Goal: Task Accomplishment & Management: Manage account settings

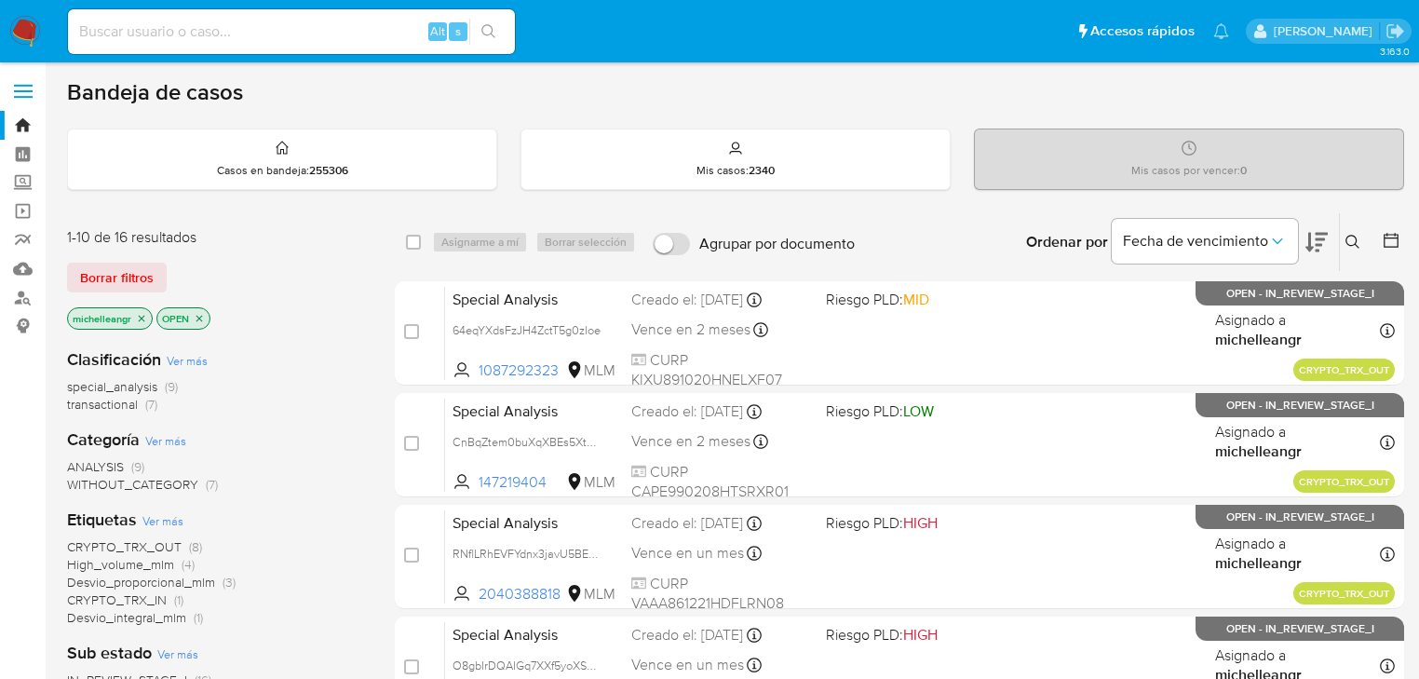
click at [185, 34] on input at bounding box center [291, 32] width 447 height 24
paste input "X7TEPFHX0DW05QwIEjJ0Kgfk"
type input "X7TEPFHX0DW05QwIEjJ0Kgfk"
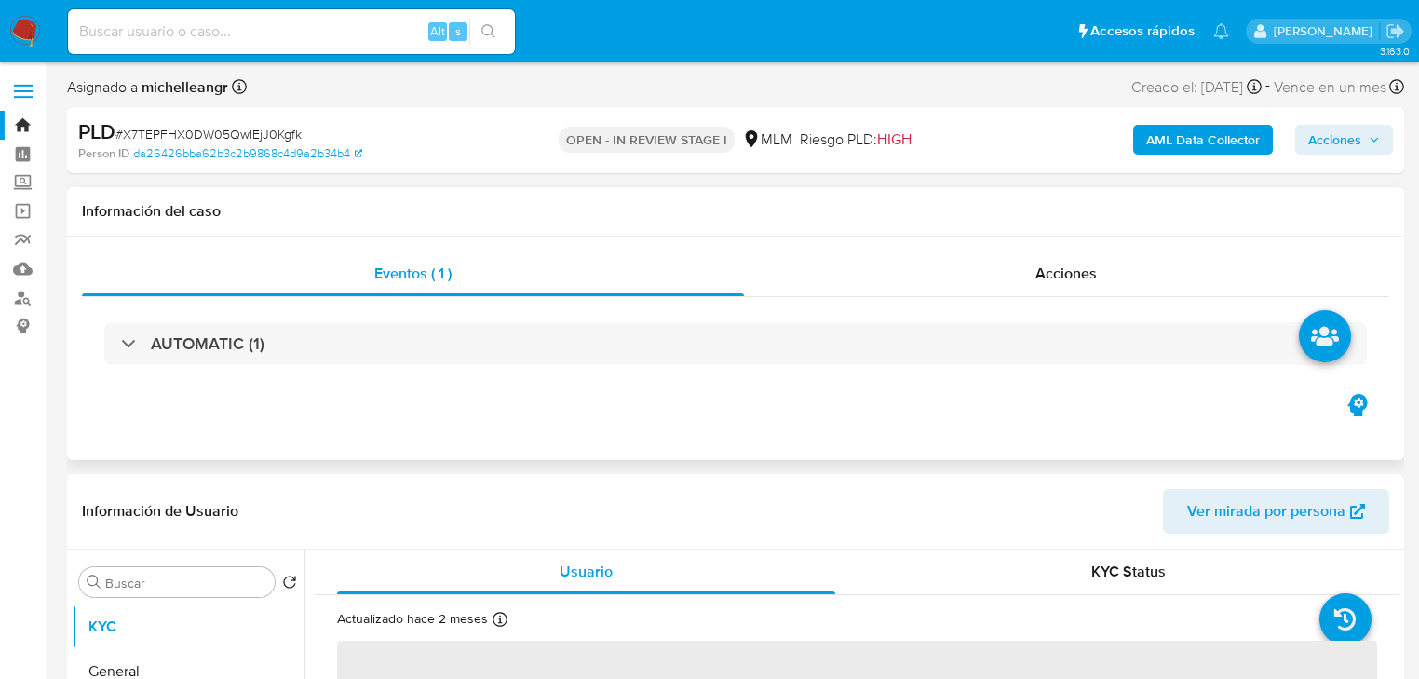
select select "10"
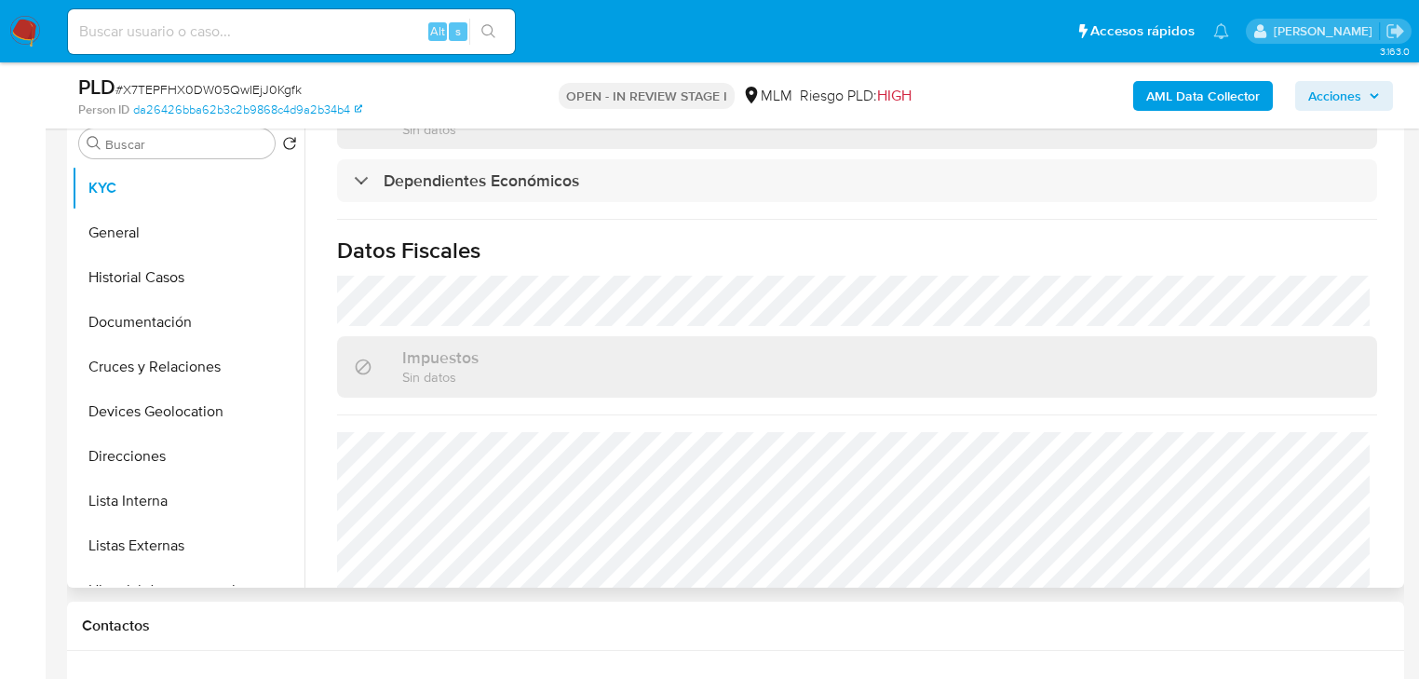
scroll to position [1121, 0]
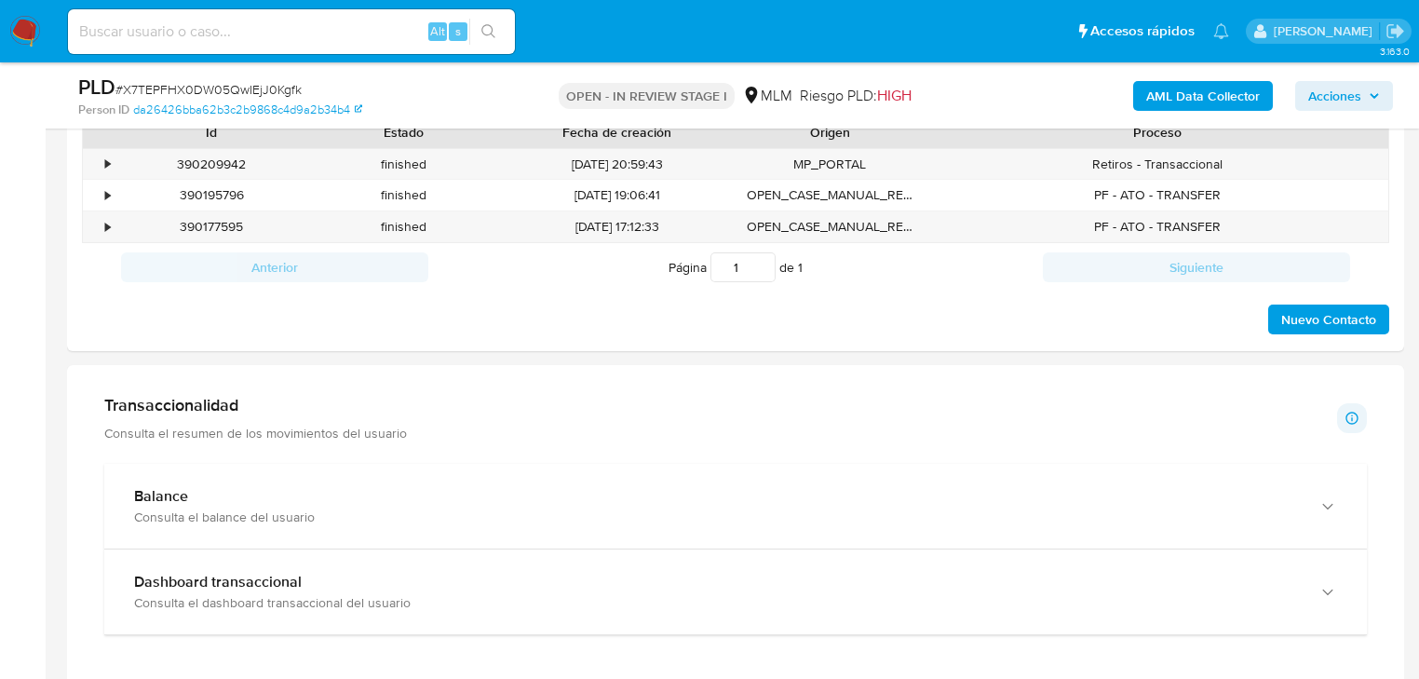
drag, startPoint x: 443, startPoint y: 491, endPoint x: 521, endPoint y: 439, distance: 93.5
click at [446, 487] on div "Balance" at bounding box center [717, 496] width 1166 height 19
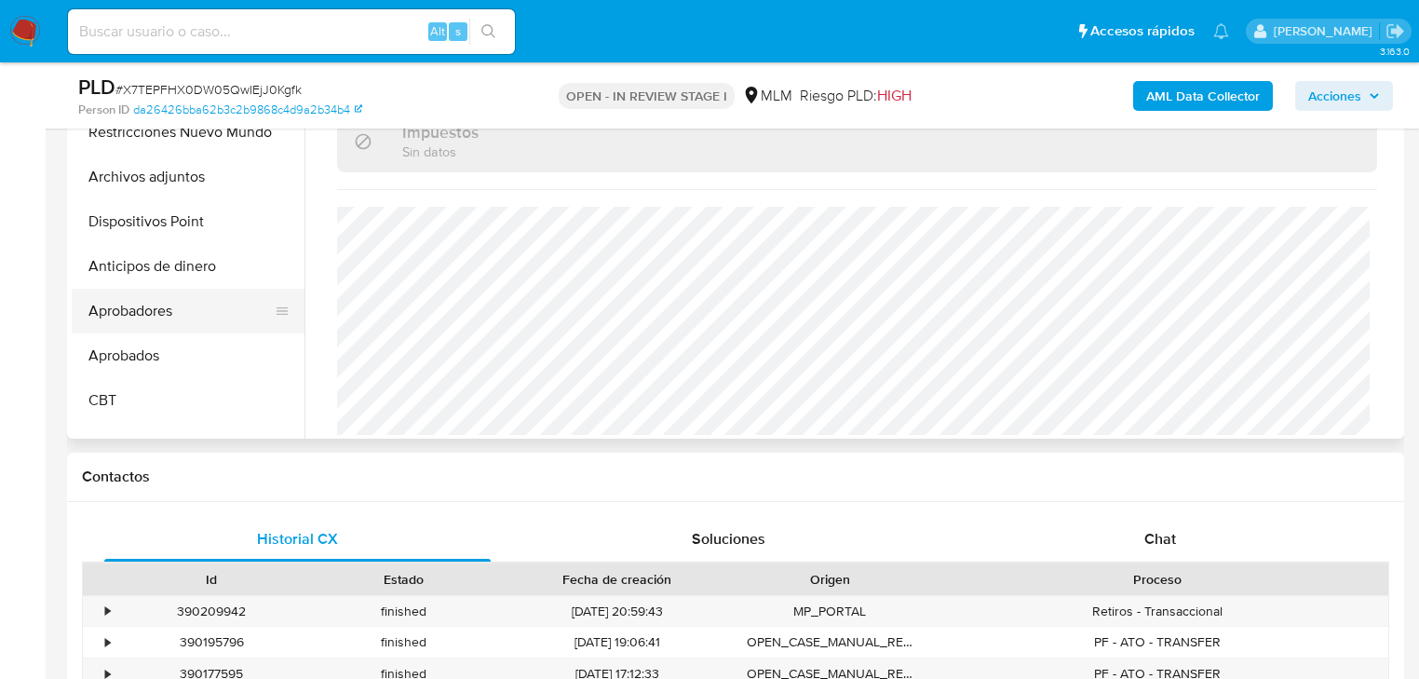
scroll to position [372, 0]
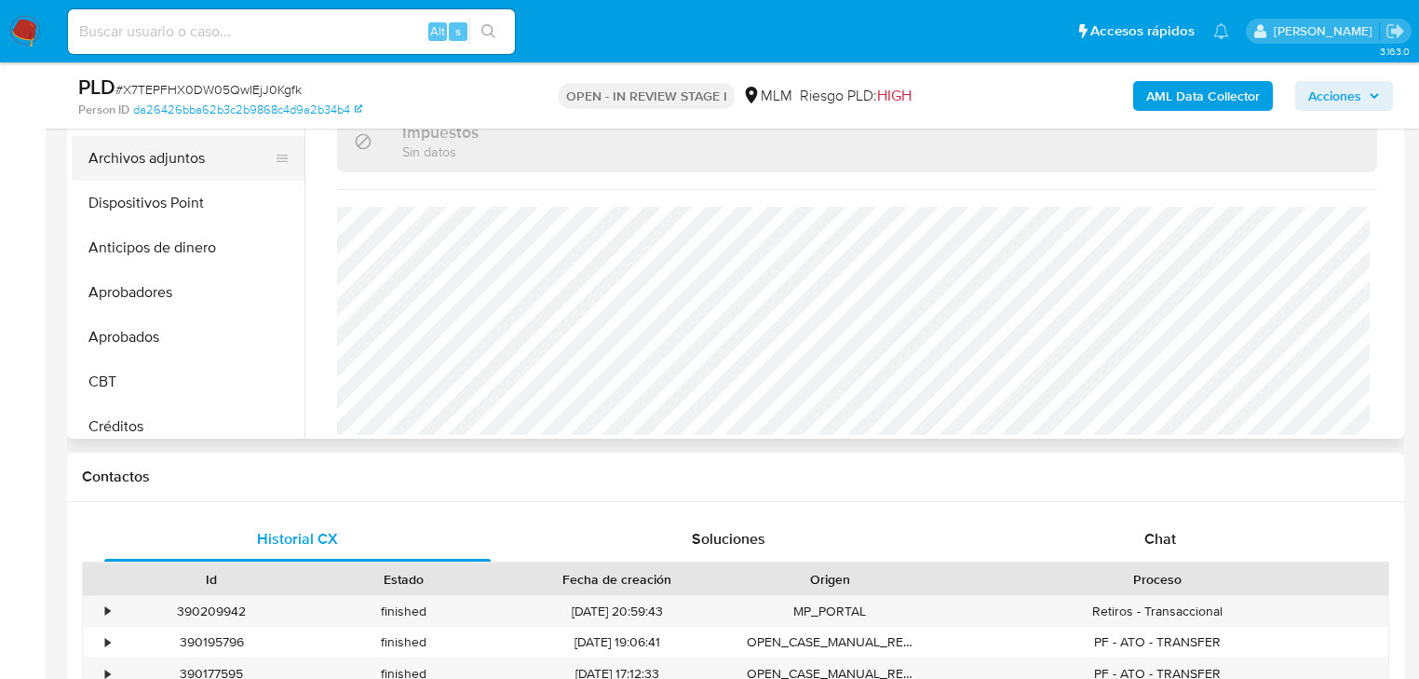
click at [171, 153] on button "Archivos adjuntos" at bounding box center [181, 158] width 218 height 45
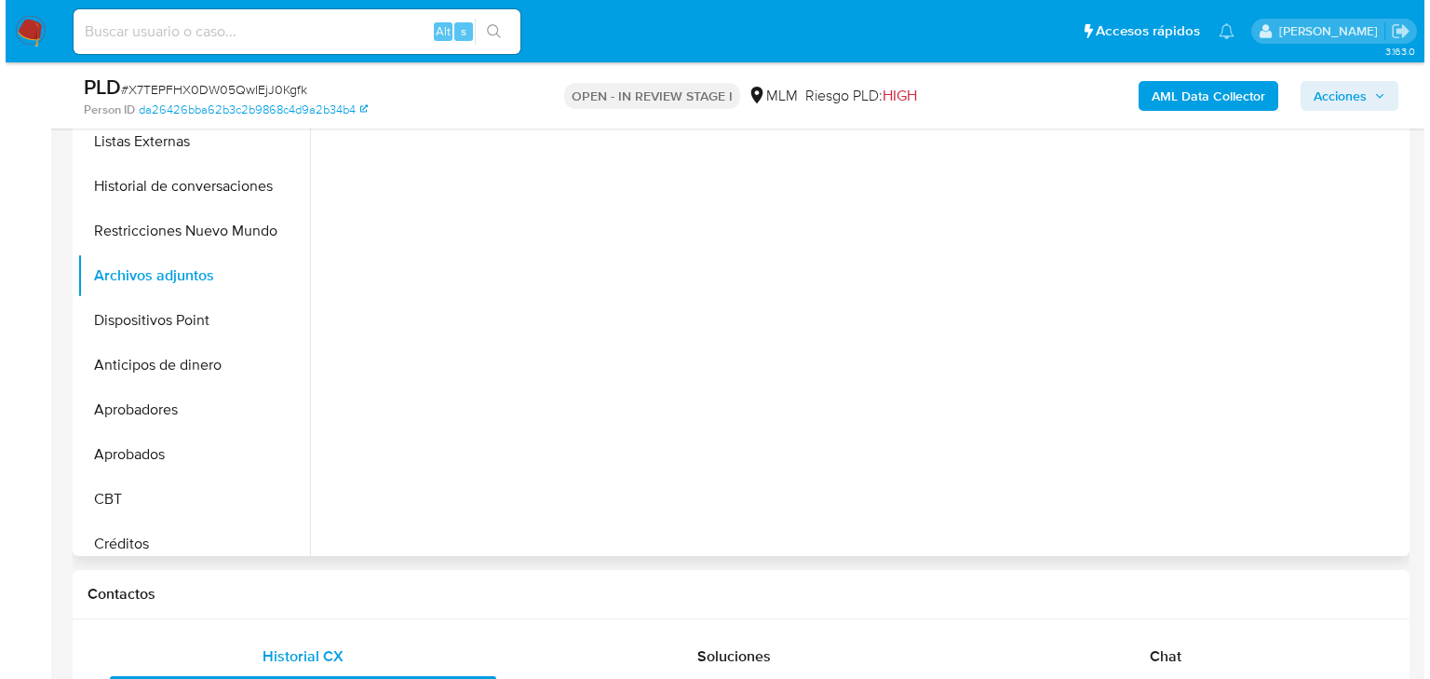
scroll to position [298, 0]
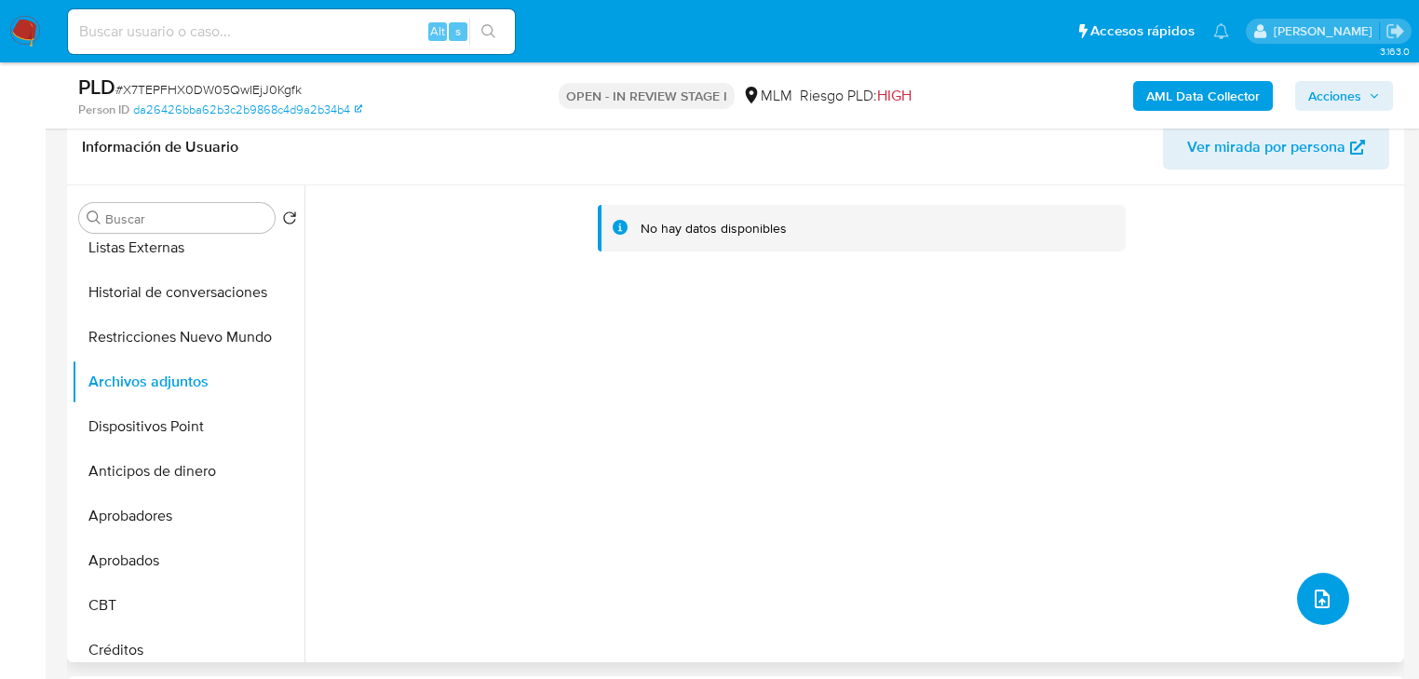
click at [1315, 589] on icon "upload-file" at bounding box center [1322, 598] width 22 height 22
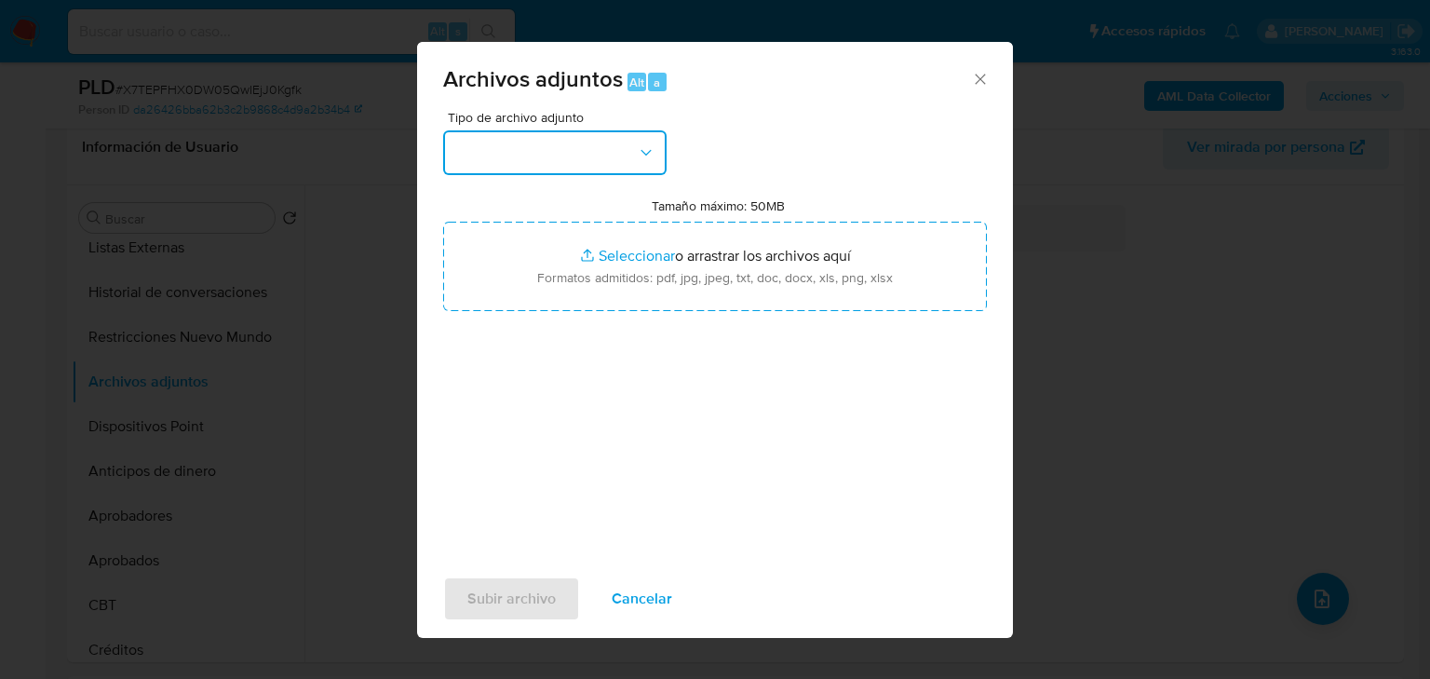
click at [544, 162] on button "button" at bounding box center [554, 152] width 223 height 45
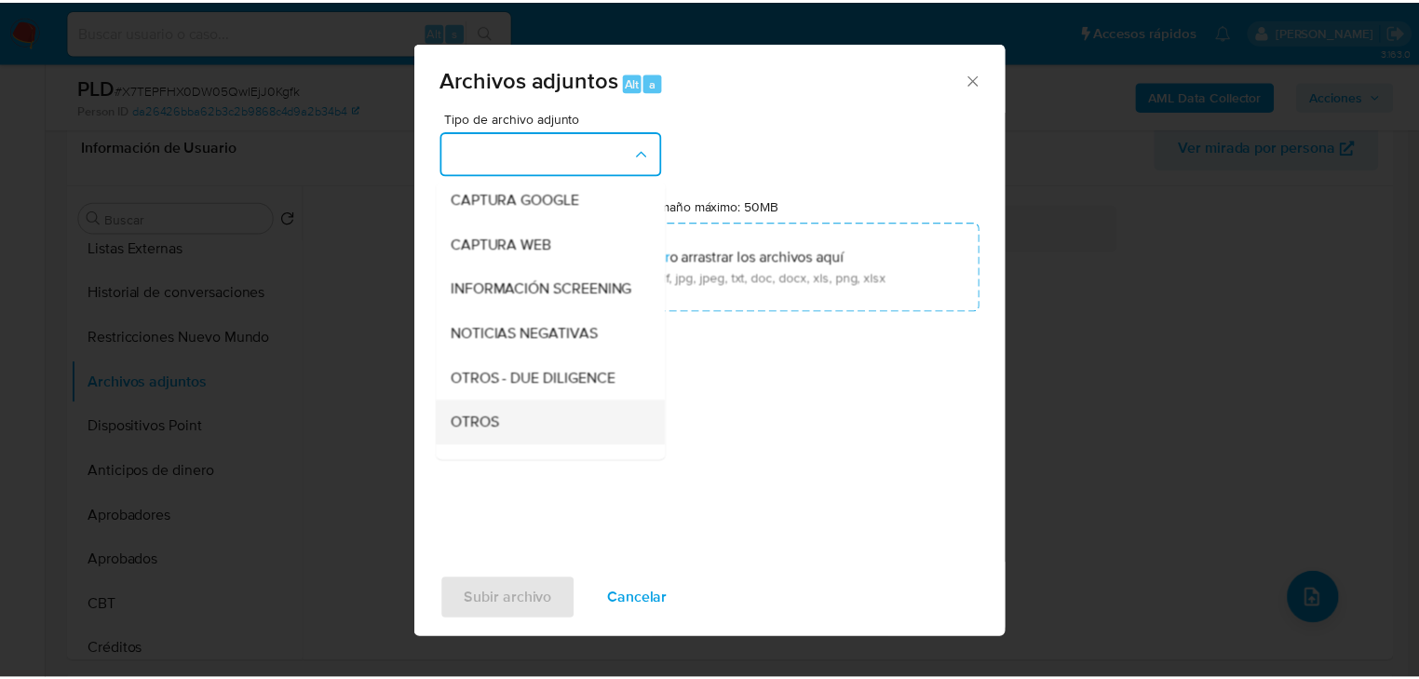
scroll to position [127, 0]
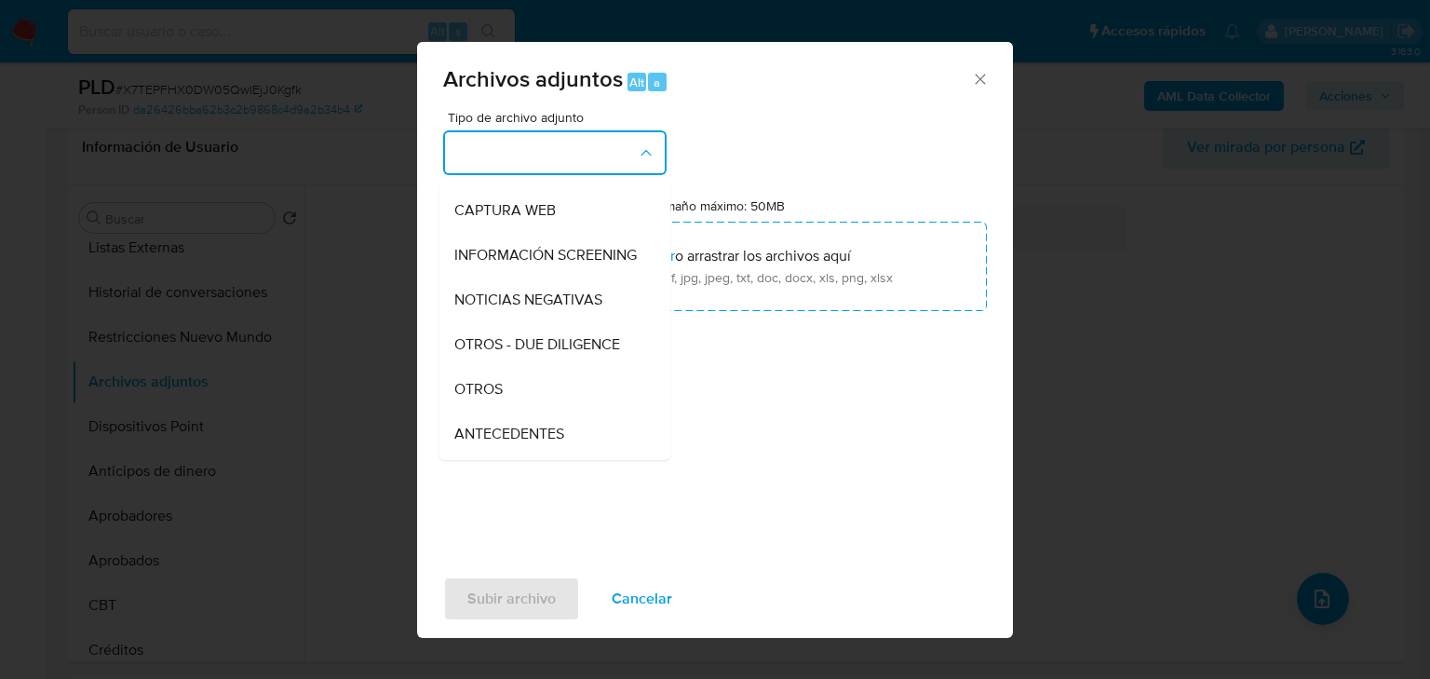
drag, startPoint x: 500, startPoint y: 406, endPoint x: 520, endPoint y: 387, distance: 27.7
click at [500, 398] on span "OTROS" at bounding box center [478, 389] width 48 height 19
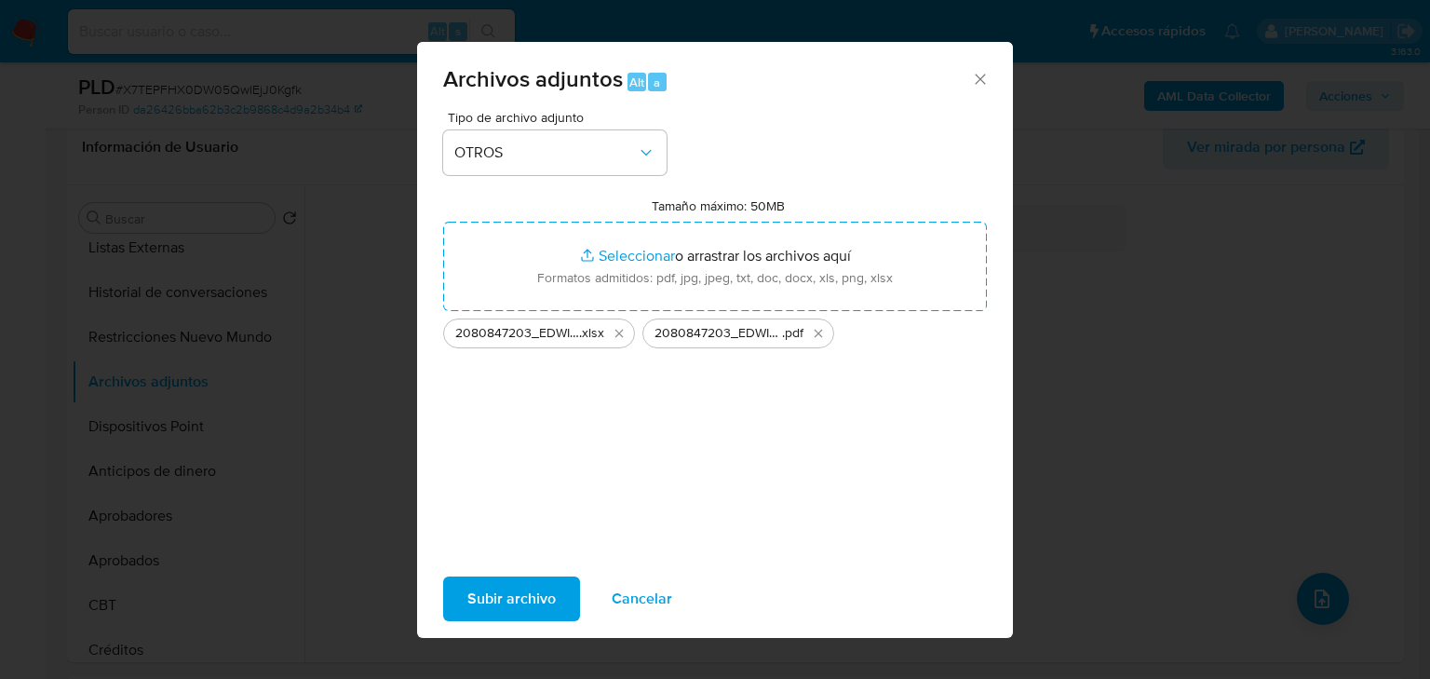
click at [520, 595] on span "Subir archivo" at bounding box center [511, 598] width 88 height 41
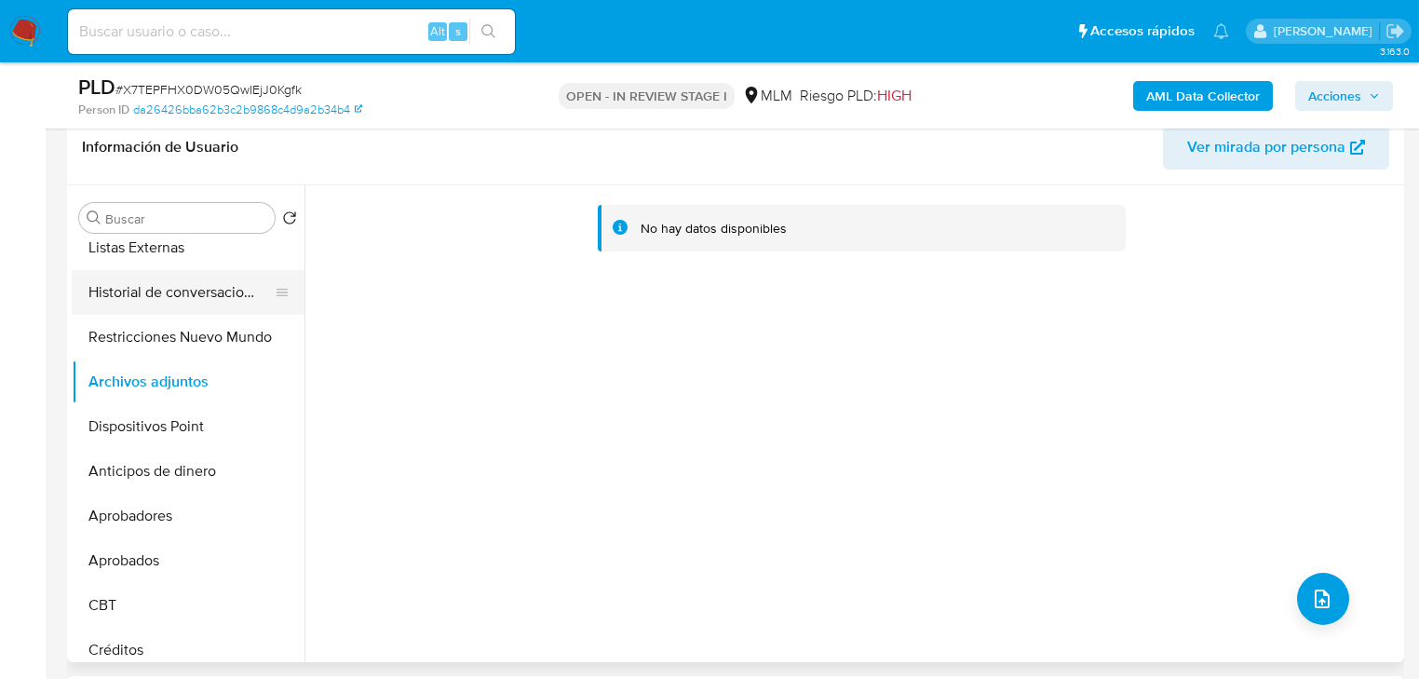
click at [239, 309] on button "Historial de conversaciones" at bounding box center [181, 292] width 218 height 45
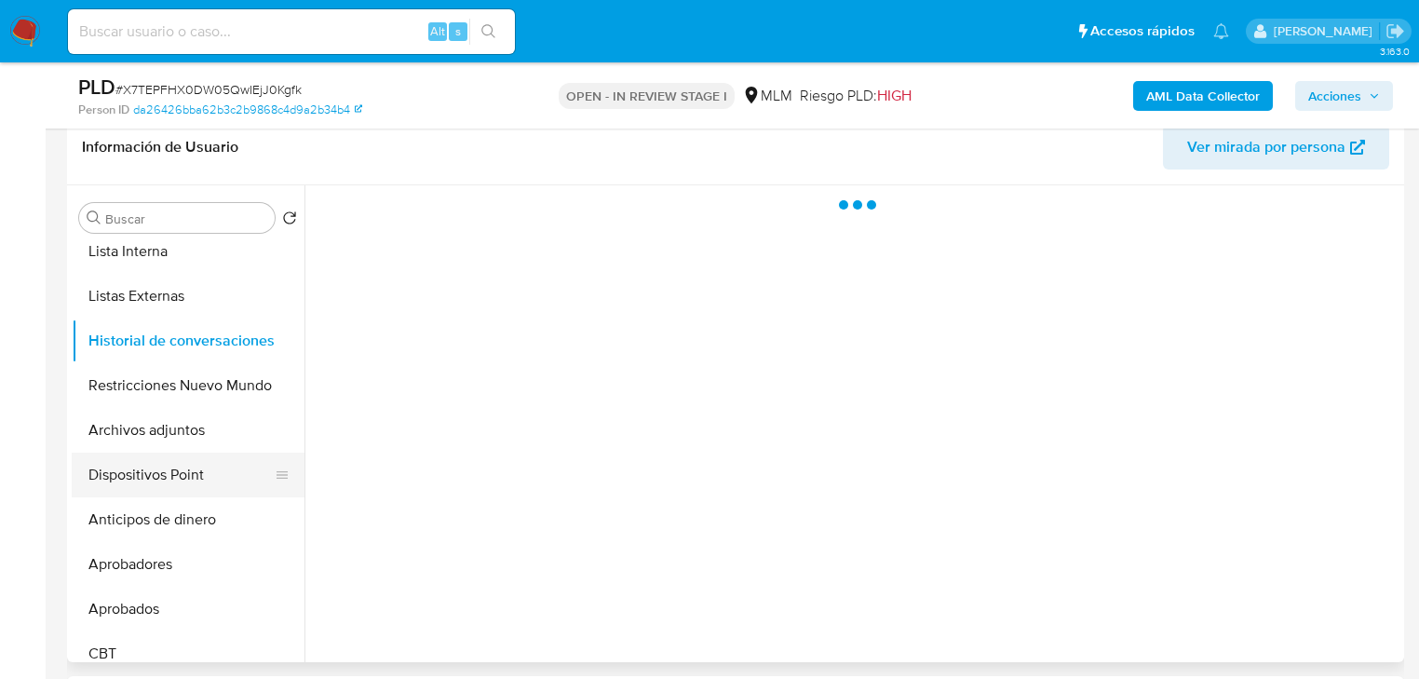
scroll to position [298, 0]
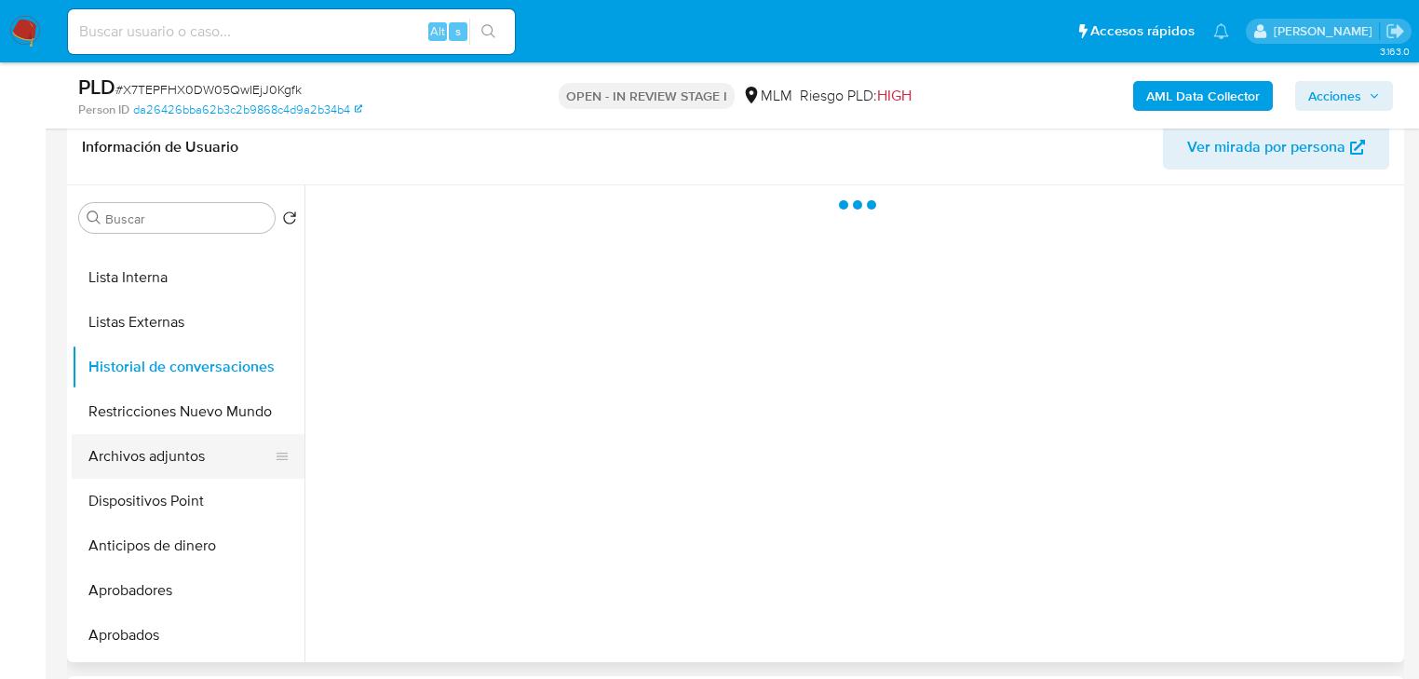
click at [194, 464] on button "Archivos adjuntos" at bounding box center [181, 456] width 218 height 45
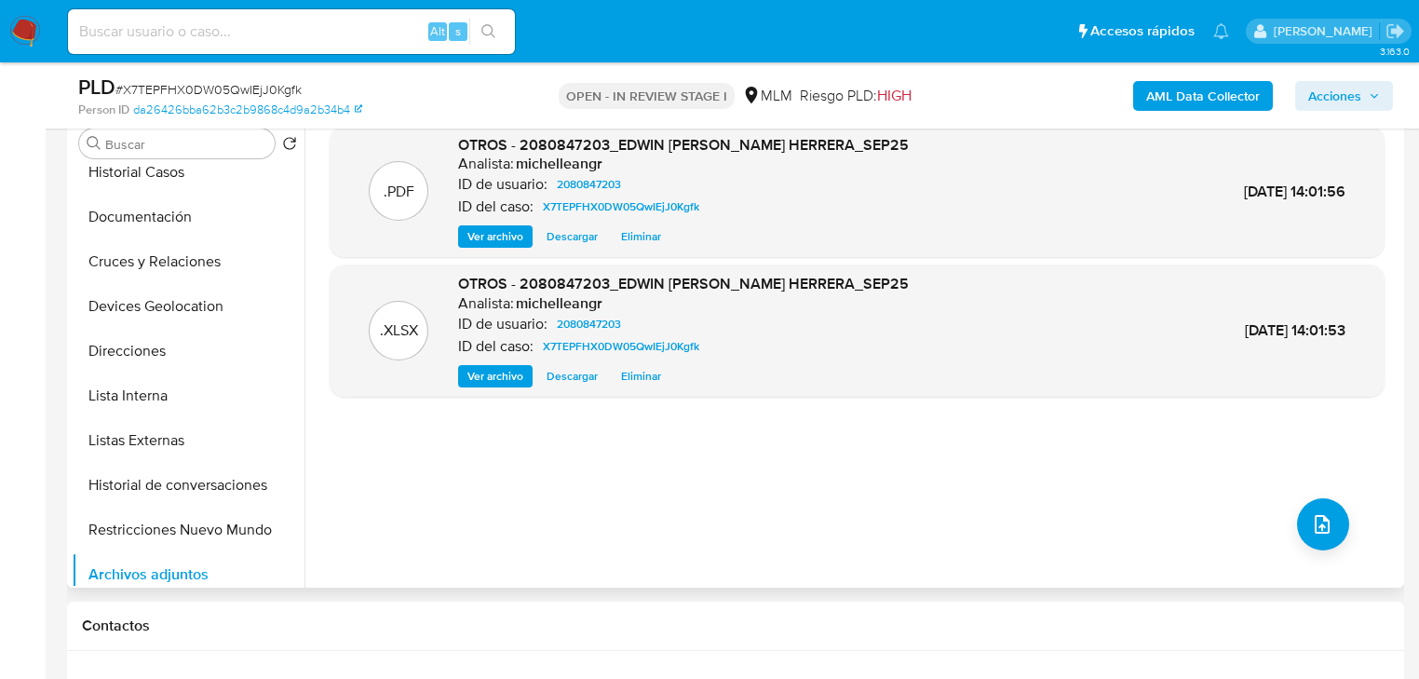
scroll to position [0, 0]
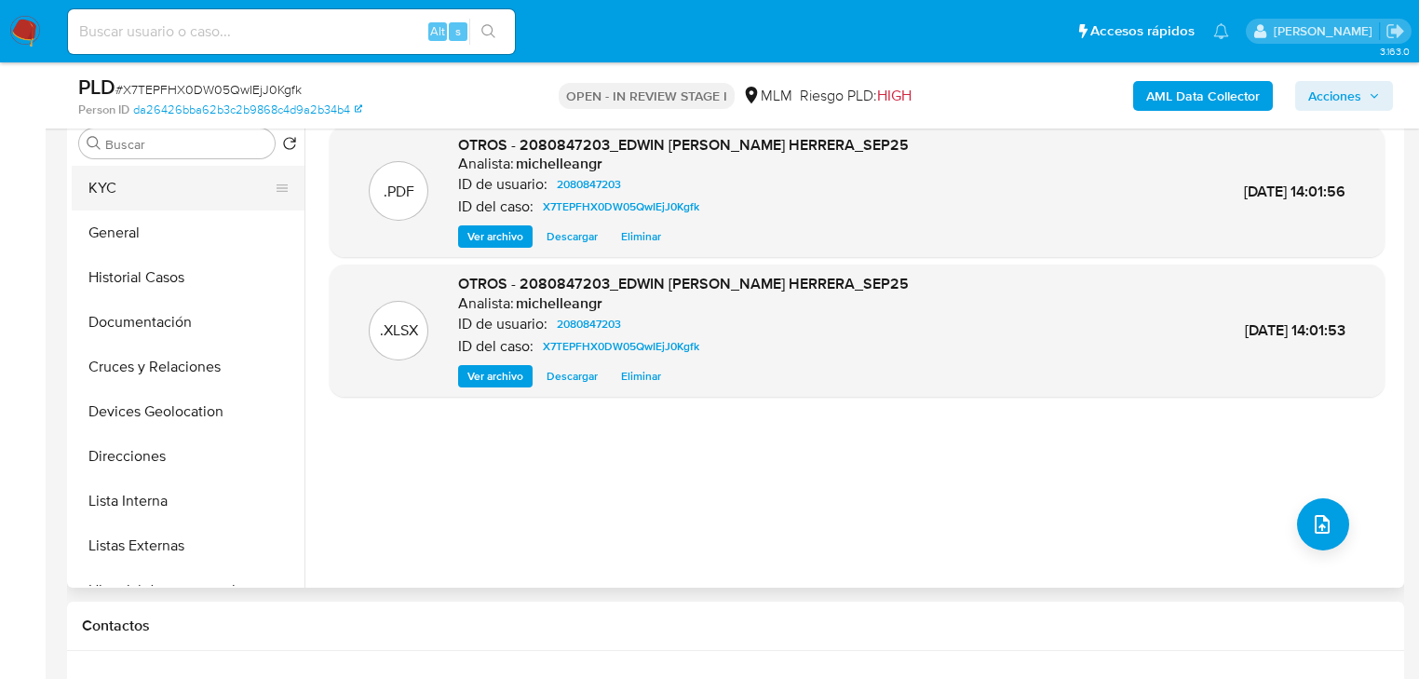
click at [115, 166] on button "KYC" at bounding box center [181, 188] width 218 height 45
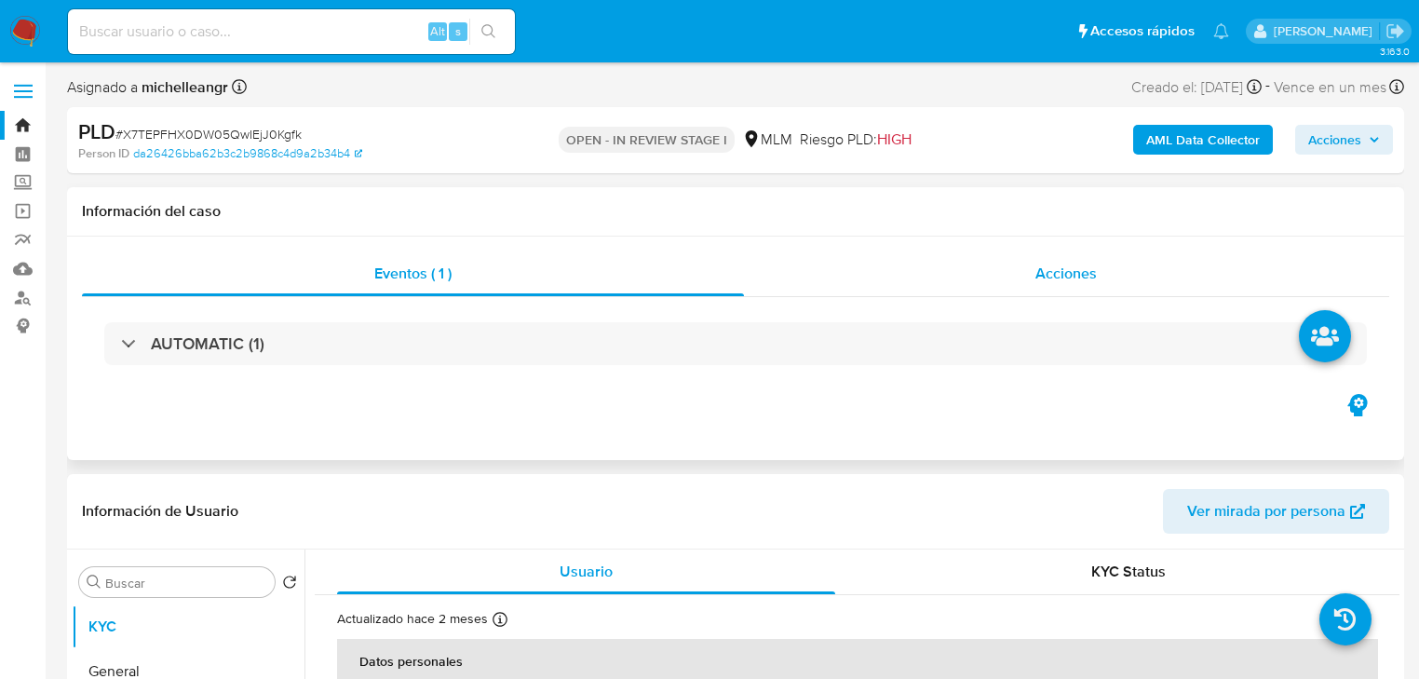
click at [1067, 276] on span "Acciones" at bounding box center [1065, 273] width 61 height 21
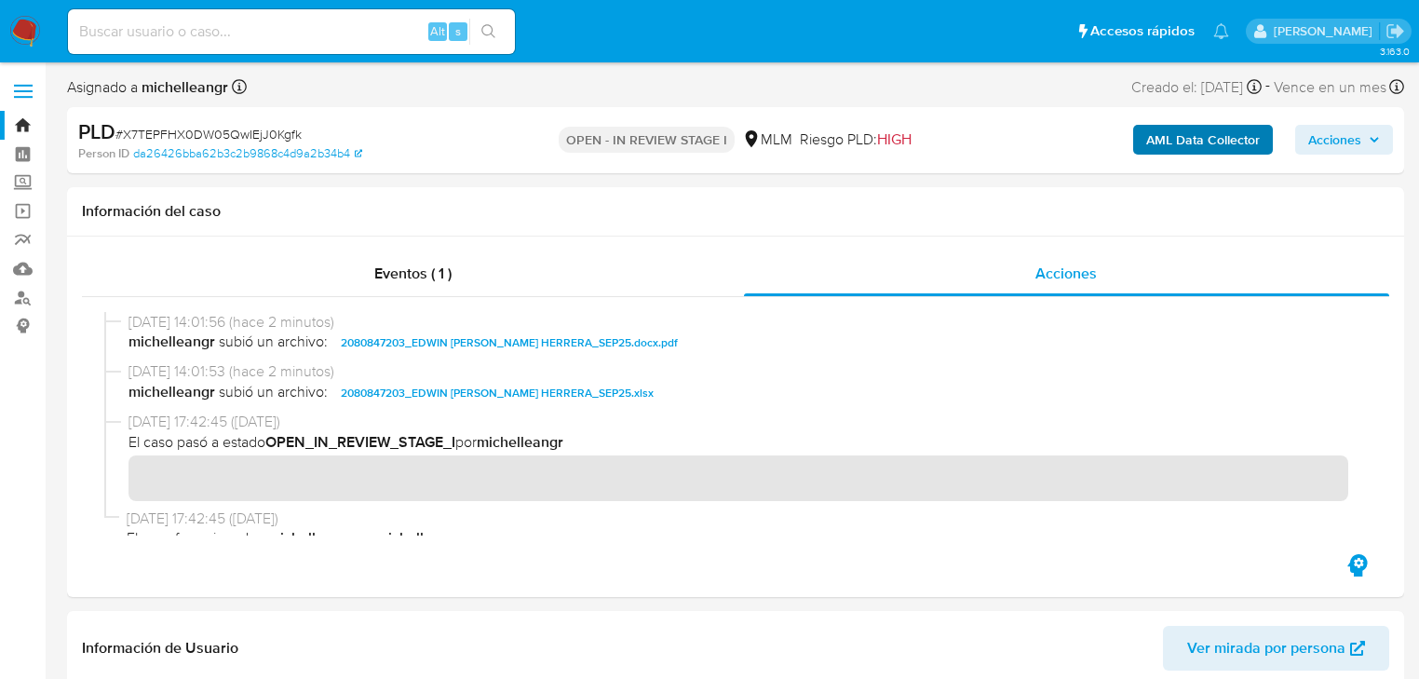
drag, startPoint x: 1334, startPoint y: 140, endPoint x: 1262, endPoint y: 149, distance: 72.3
click at [1337, 140] on span "Acciones" at bounding box center [1334, 140] width 53 height 30
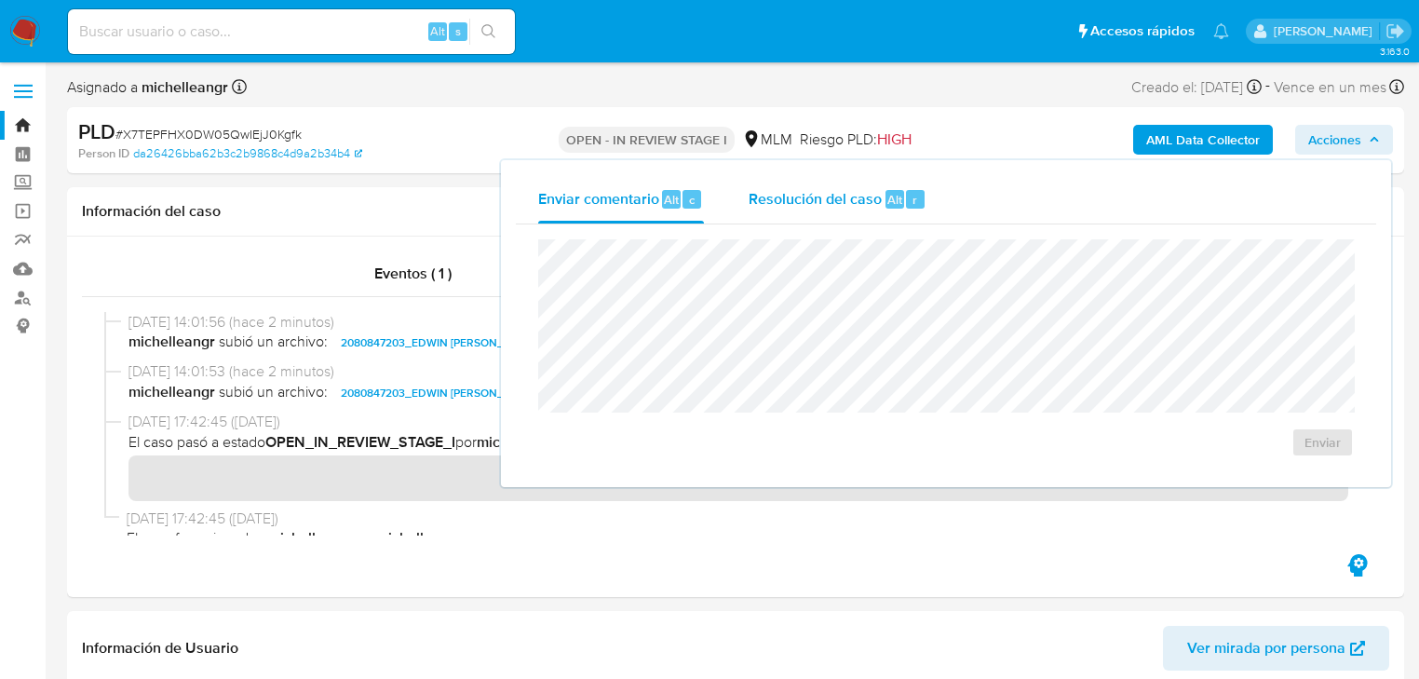
click at [813, 202] on span "Resolución del caso" at bounding box center [815, 198] width 133 height 21
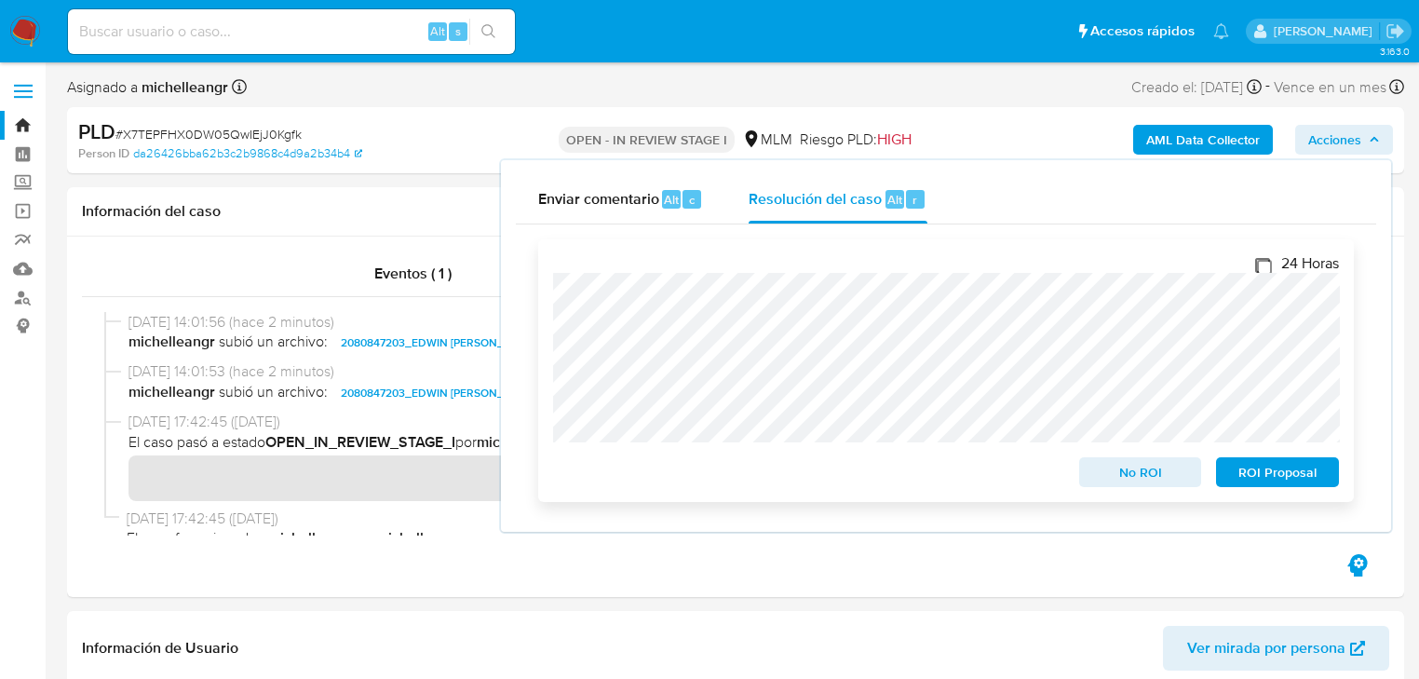
click at [1263, 268] on input "24 Horas" at bounding box center [1262, 265] width 15 height 15
checkbox input "true"
click at [1296, 477] on span "ROI Proposal" at bounding box center [1277, 472] width 97 height 26
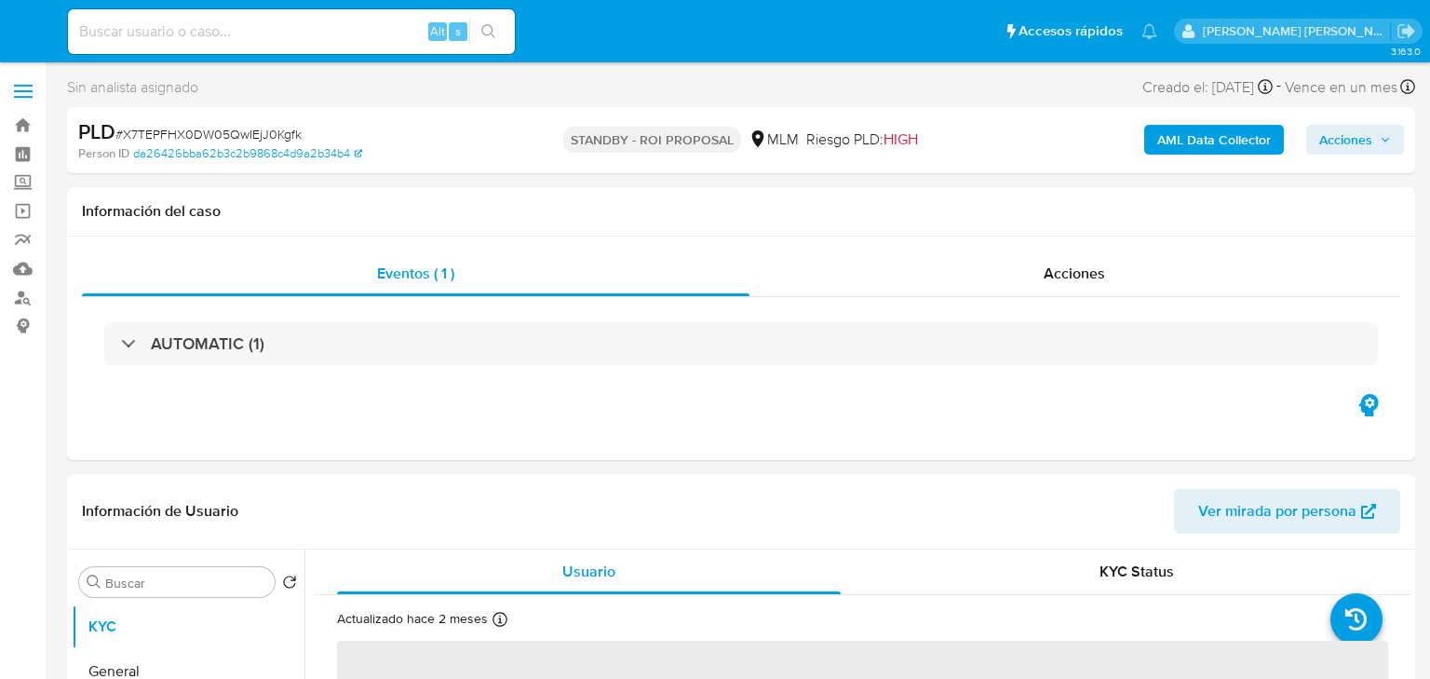
select select "10"
click at [1082, 268] on span "Acciones" at bounding box center [1065, 273] width 61 height 21
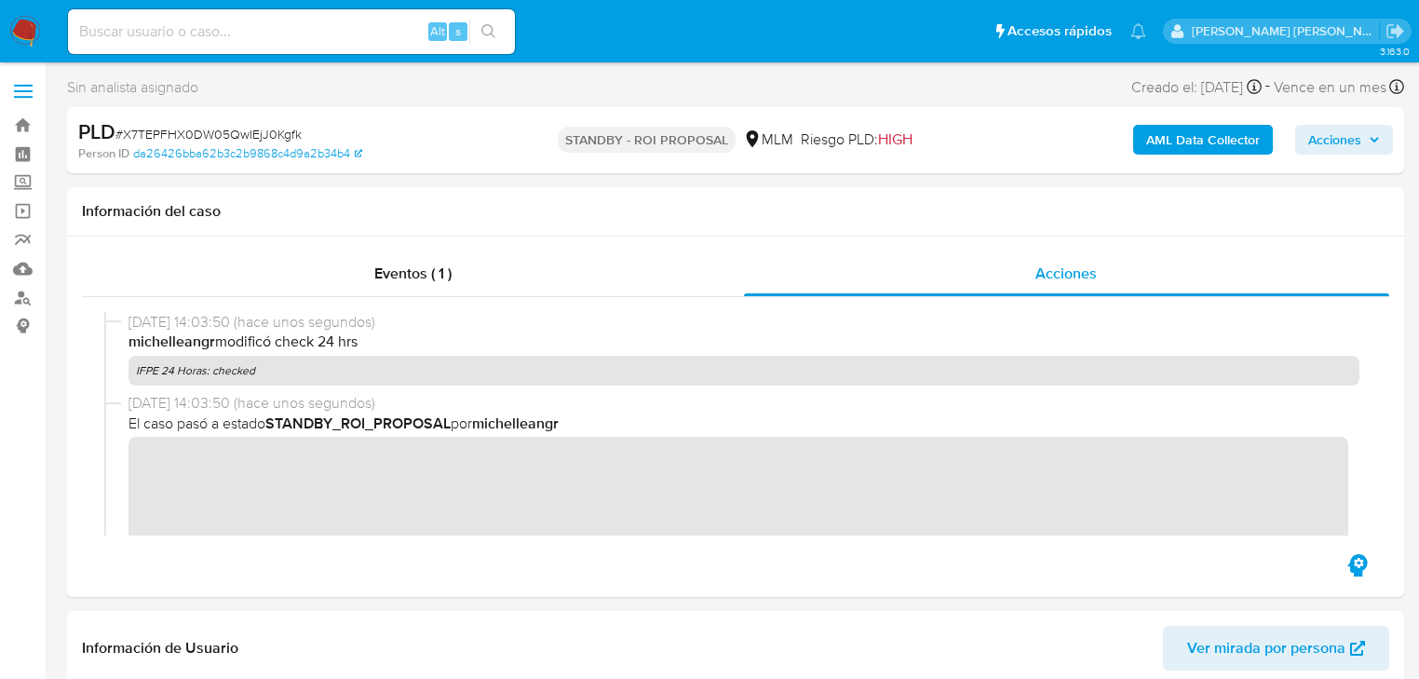
click at [232, 134] on span "# X7TEPFHX0DW05QwIEjJ0Kgfk" at bounding box center [208, 134] width 186 height 19
copy span "X7TEPFHX0DW05QwIEjJ0Kgfk"
click at [25, 26] on img at bounding box center [25, 32] width 32 height 32
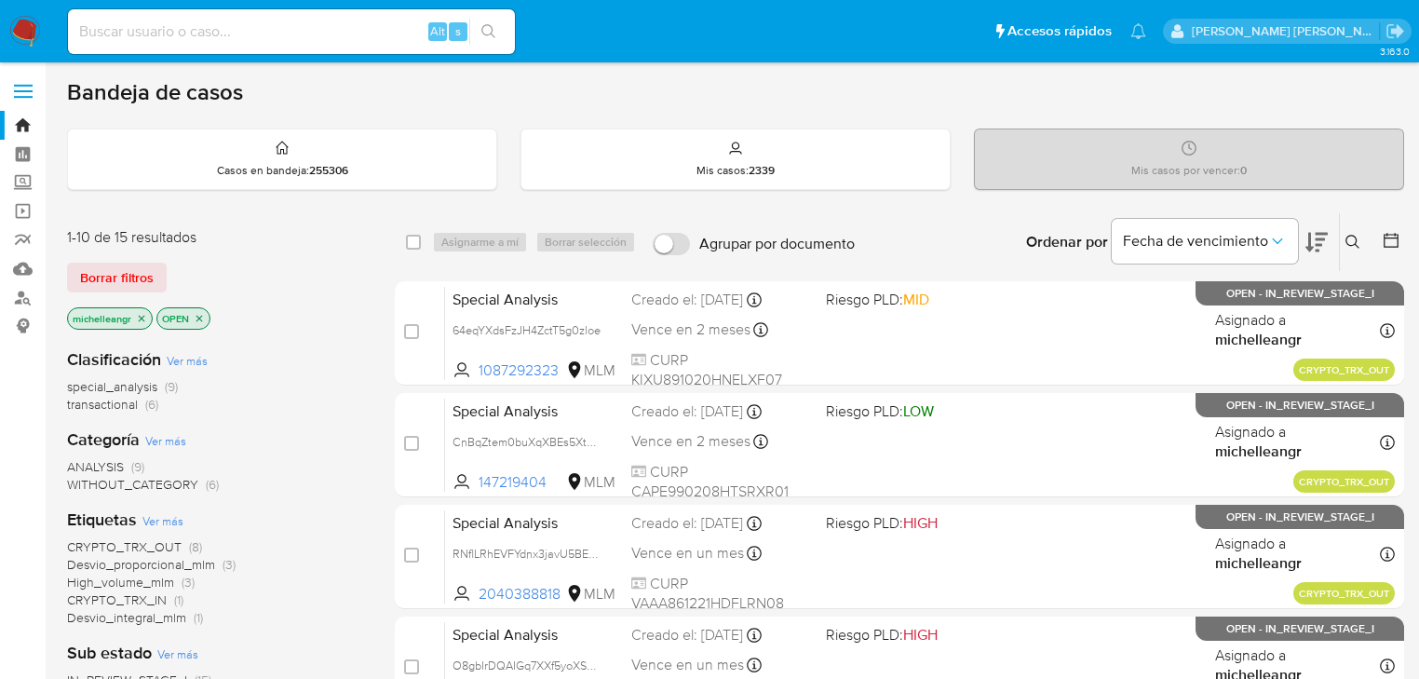
click at [176, 20] on input at bounding box center [291, 32] width 447 height 24
paste input "1013353908"
type input "1013353908"
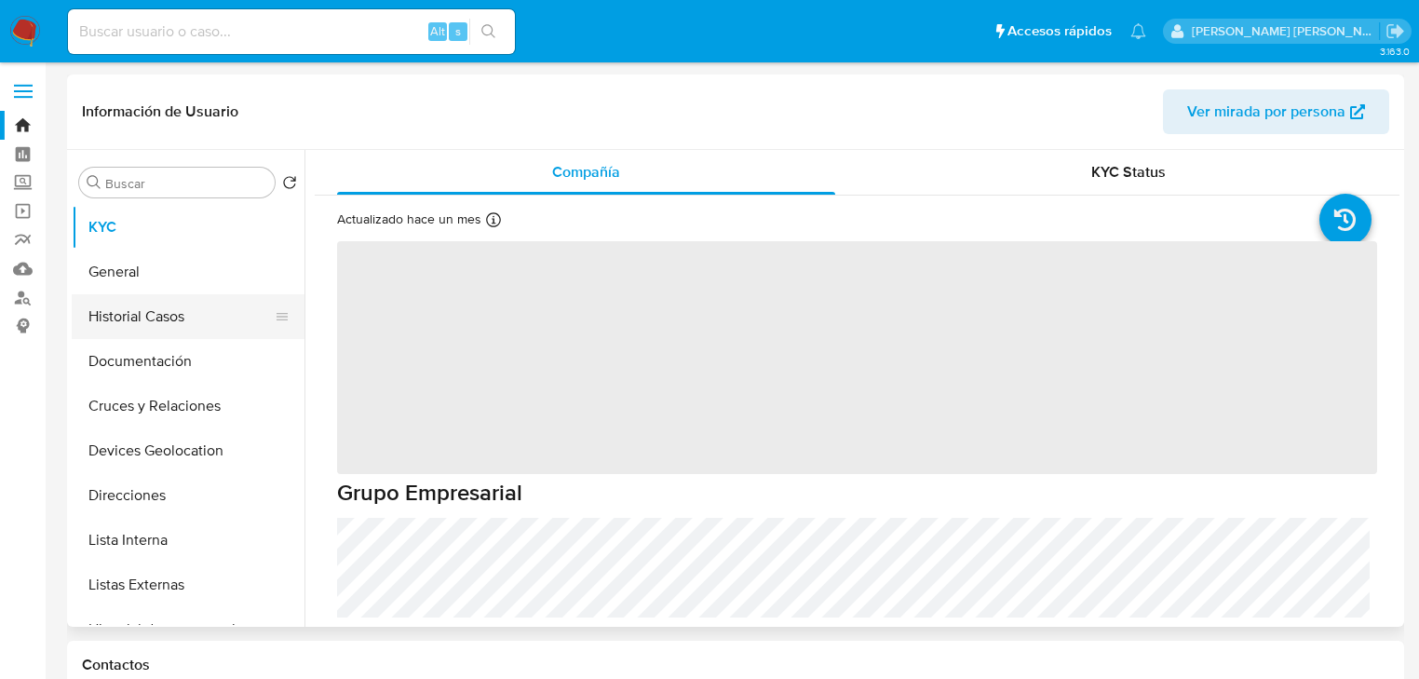
click at [119, 318] on button "Historial Casos" at bounding box center [181, 316] width 218 height 45
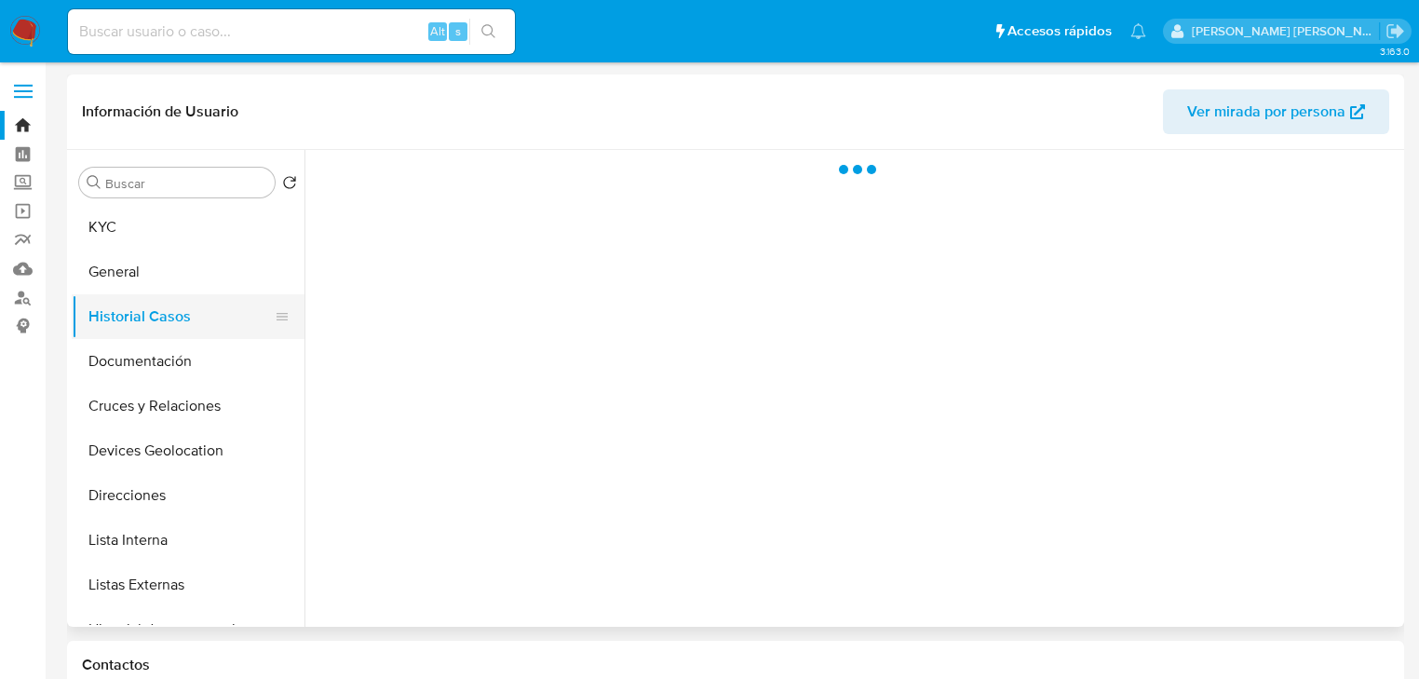
select select "10"
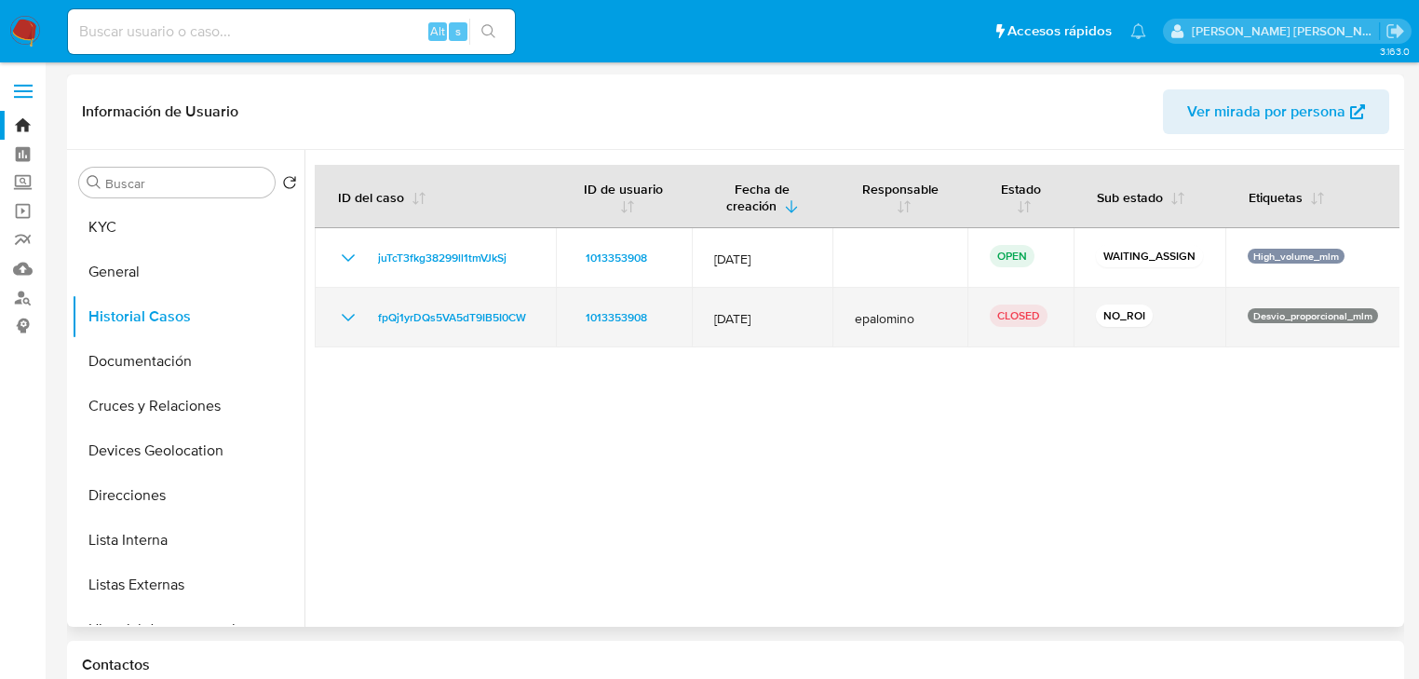
click at [349, 313] on icon "Mostrar/Ocultar" at bounding box center [348, 317] width 22 height 22
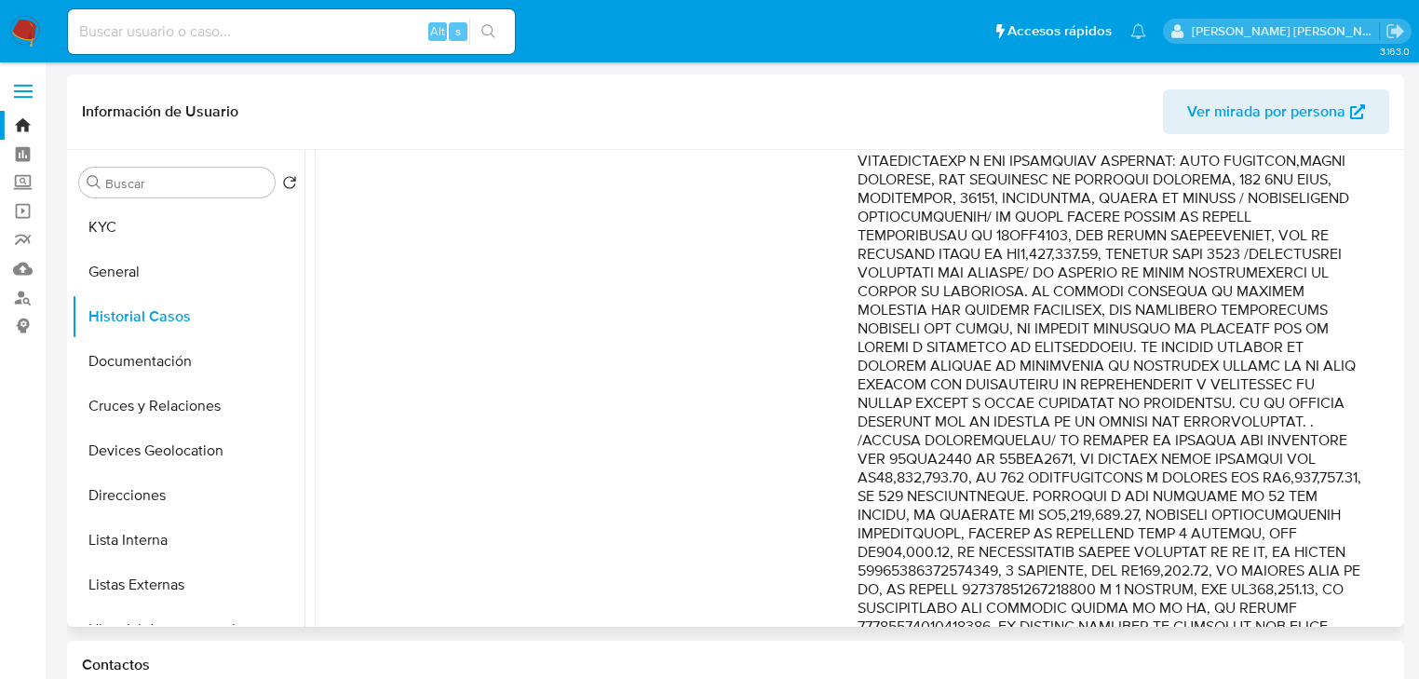
scroll to position [745, 0]
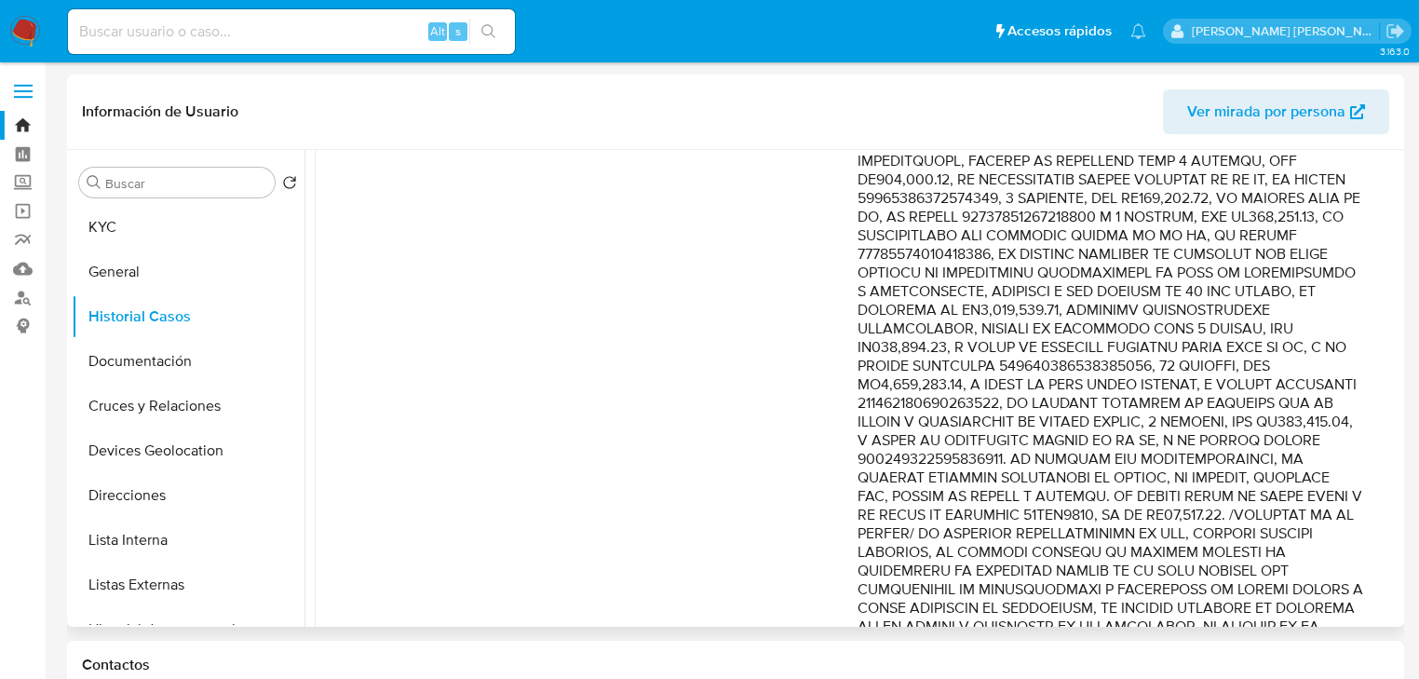
drag, startPoint x: 1080, startPoint y: 383, endPoint x: 1217, endPoint y: 402, distance: 138.3
click at [1217, 402] on p "Comentario :" at bounding box center [1110, 226] width 506 height 1154
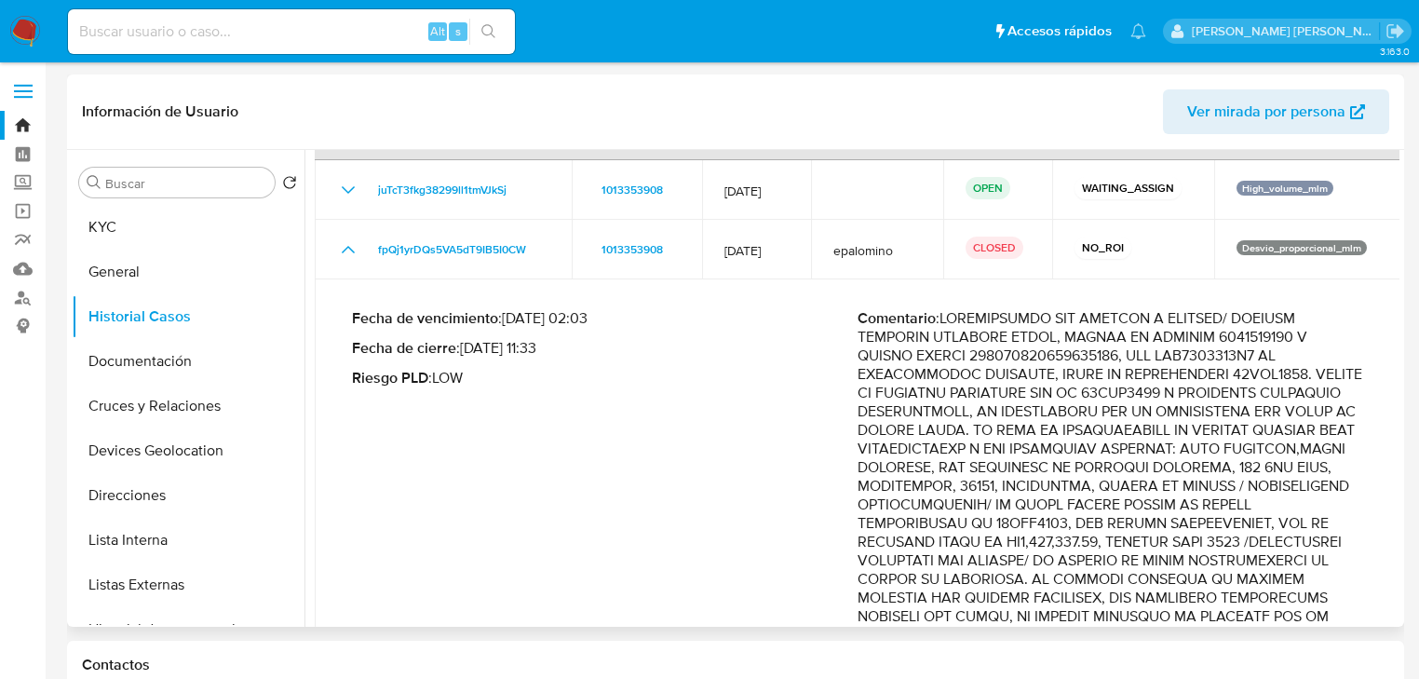
scroll to position [0, 0]
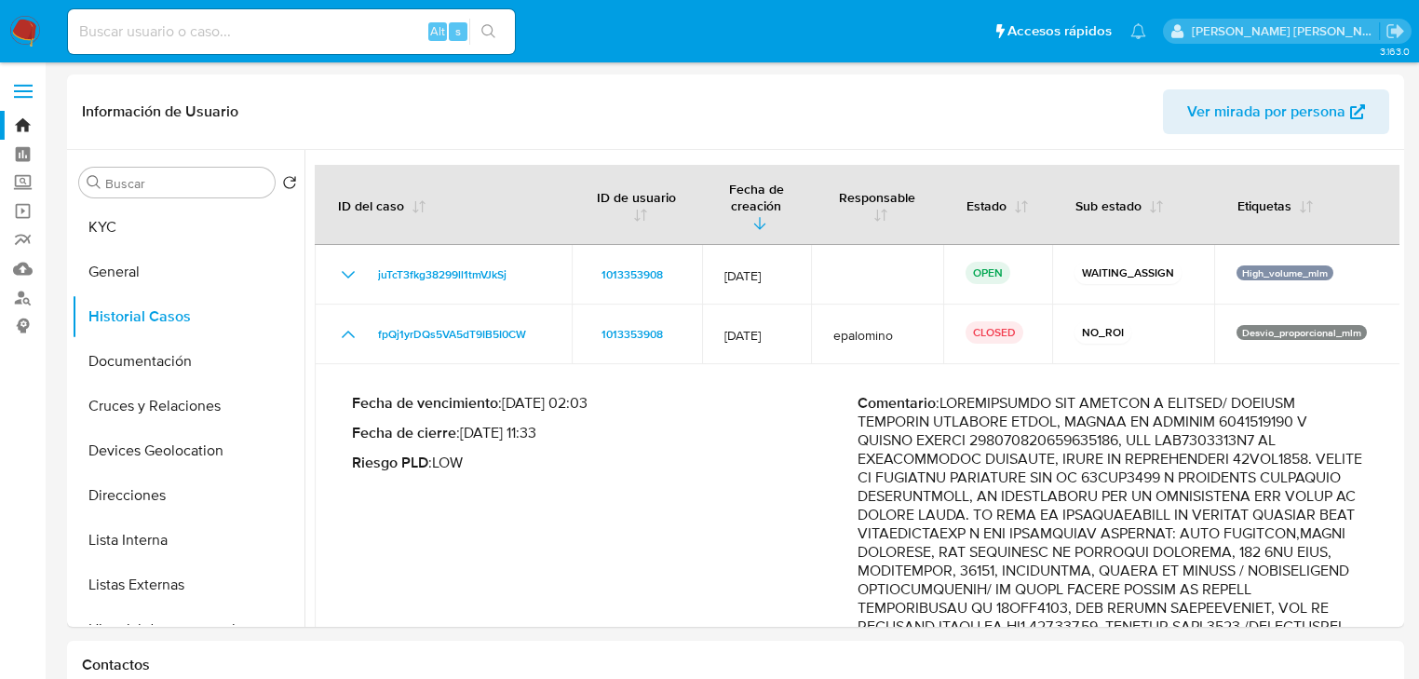
click at [223, 40] on input at bounding box center [291, 32] width 447 height 24
paste input "2428080192"
type input "2428080192"
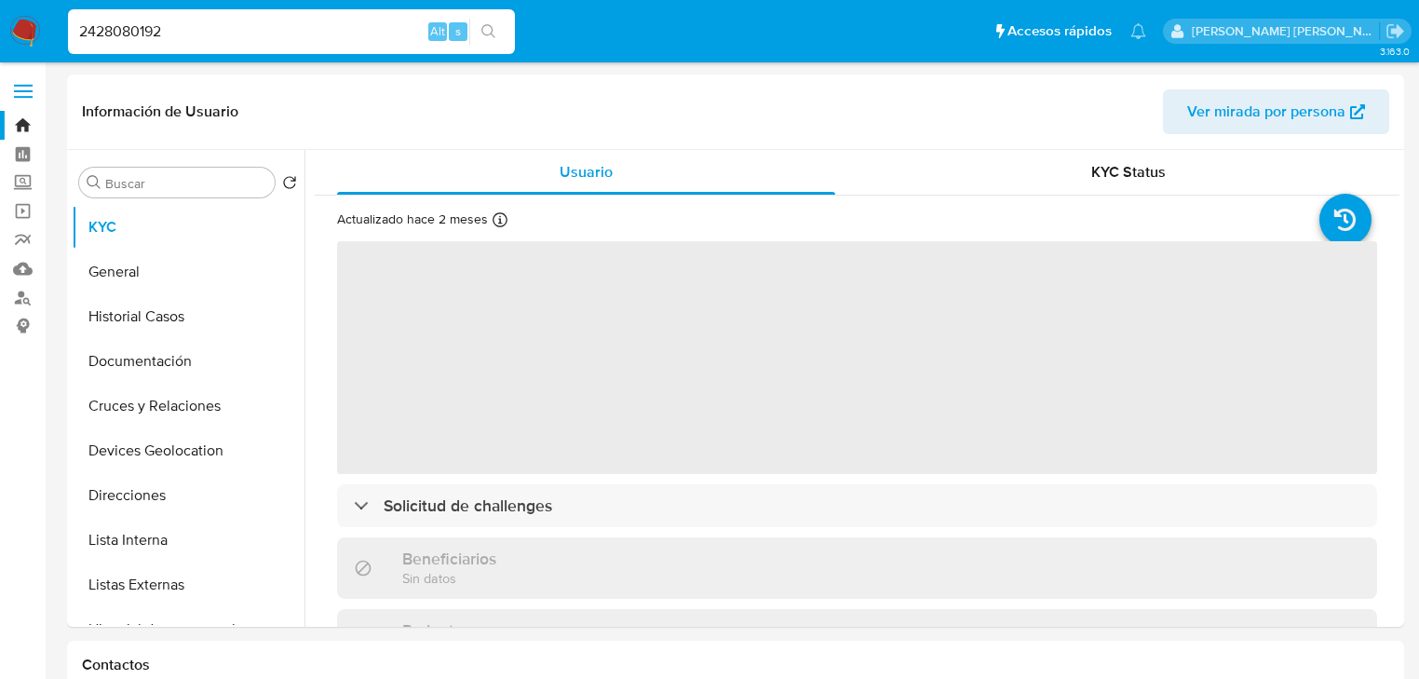
select select "10"
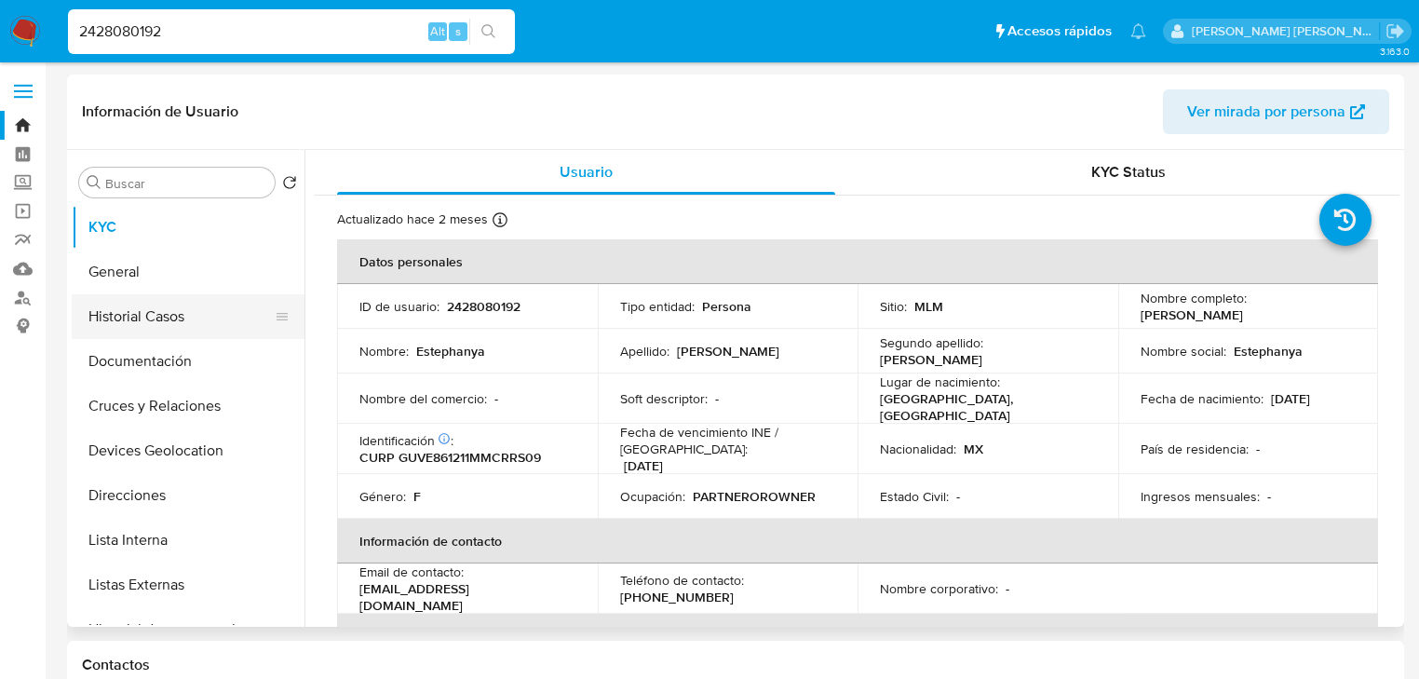
click at [194, 317] on button "Historial Casos" at bounding box center [181, 316] width 218 height 45
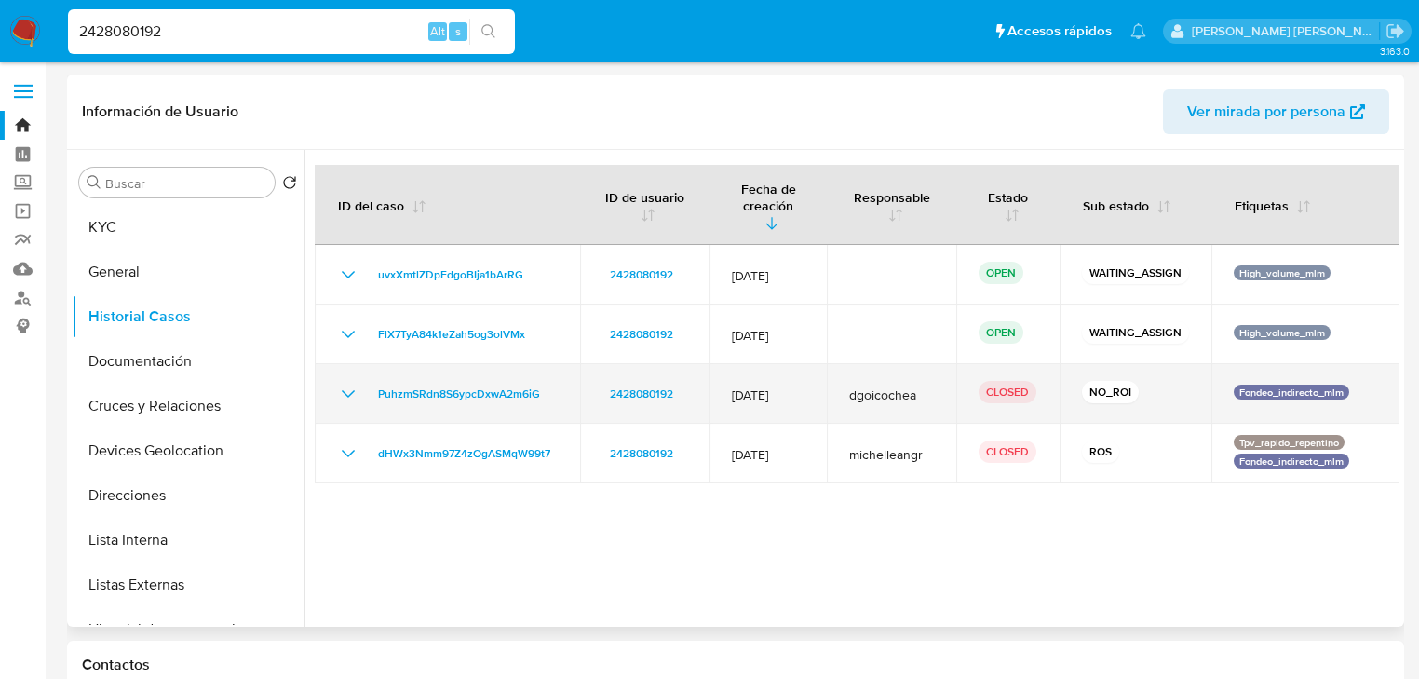
click at [342, 383] on icon "Mostrar/Ocultar" at bounding box center [348, 394] width 22 height 22
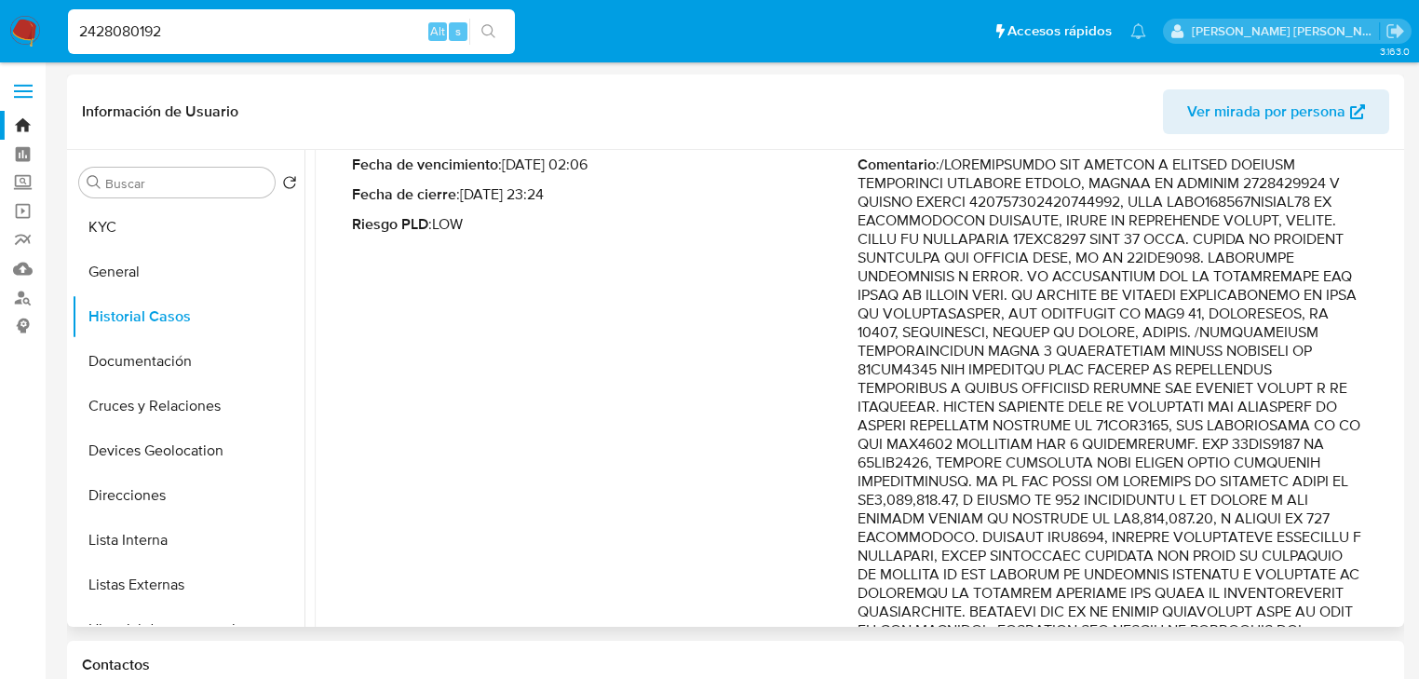
scroll to position [480, 0]
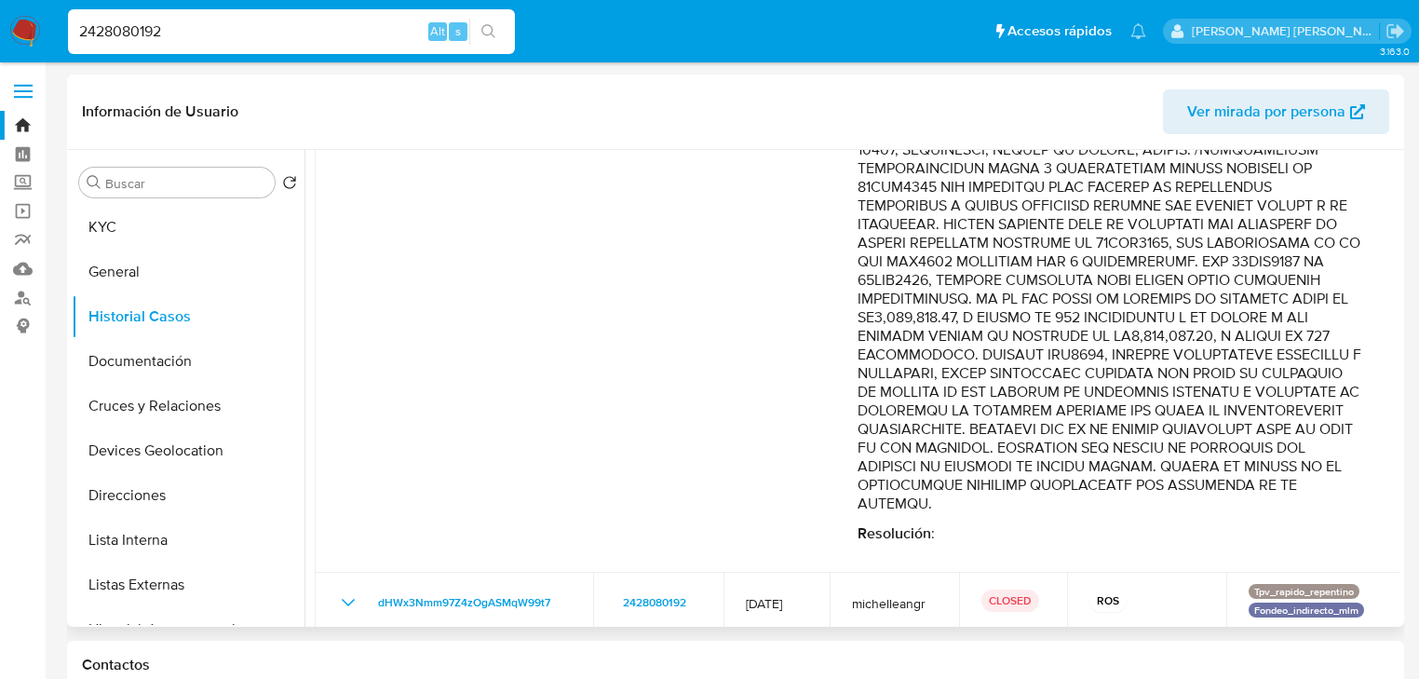
click at [1241, 332] on p "Comentario :" at bounding box center [1110, 243] width 506 height 540
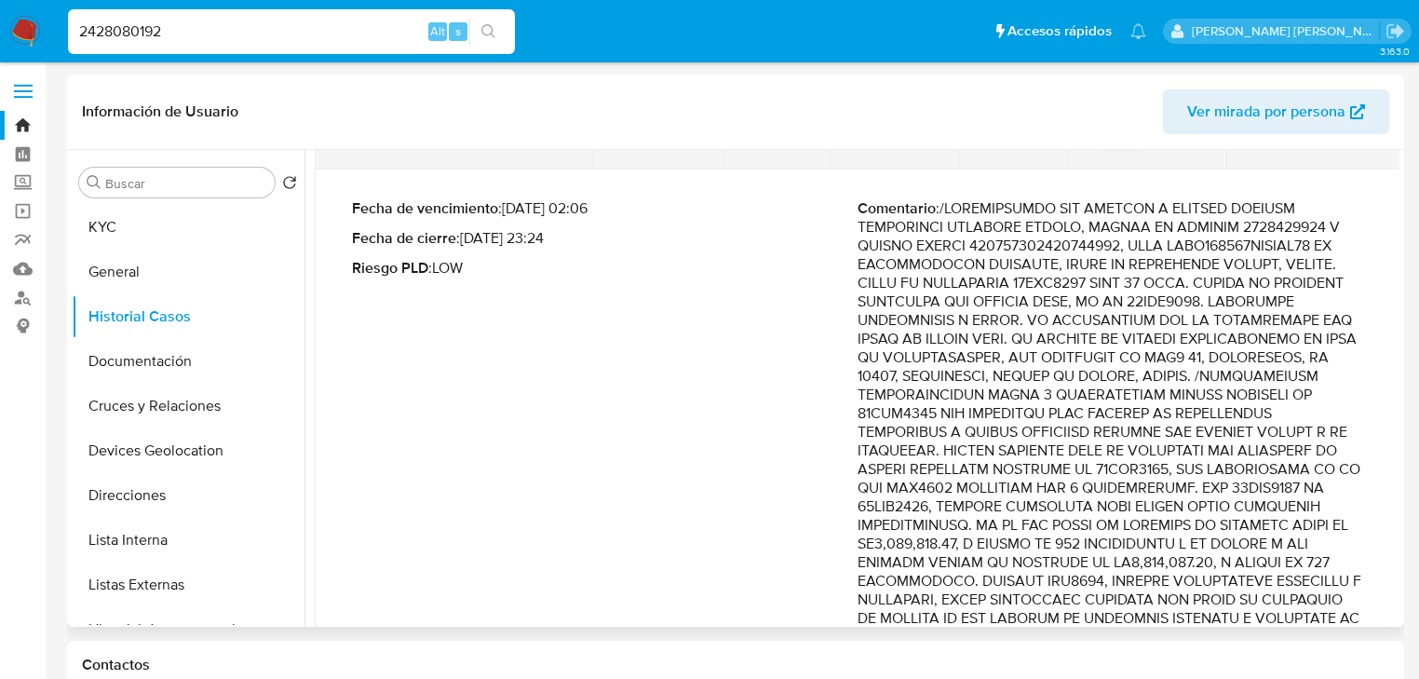
scroll to position [108, 0]
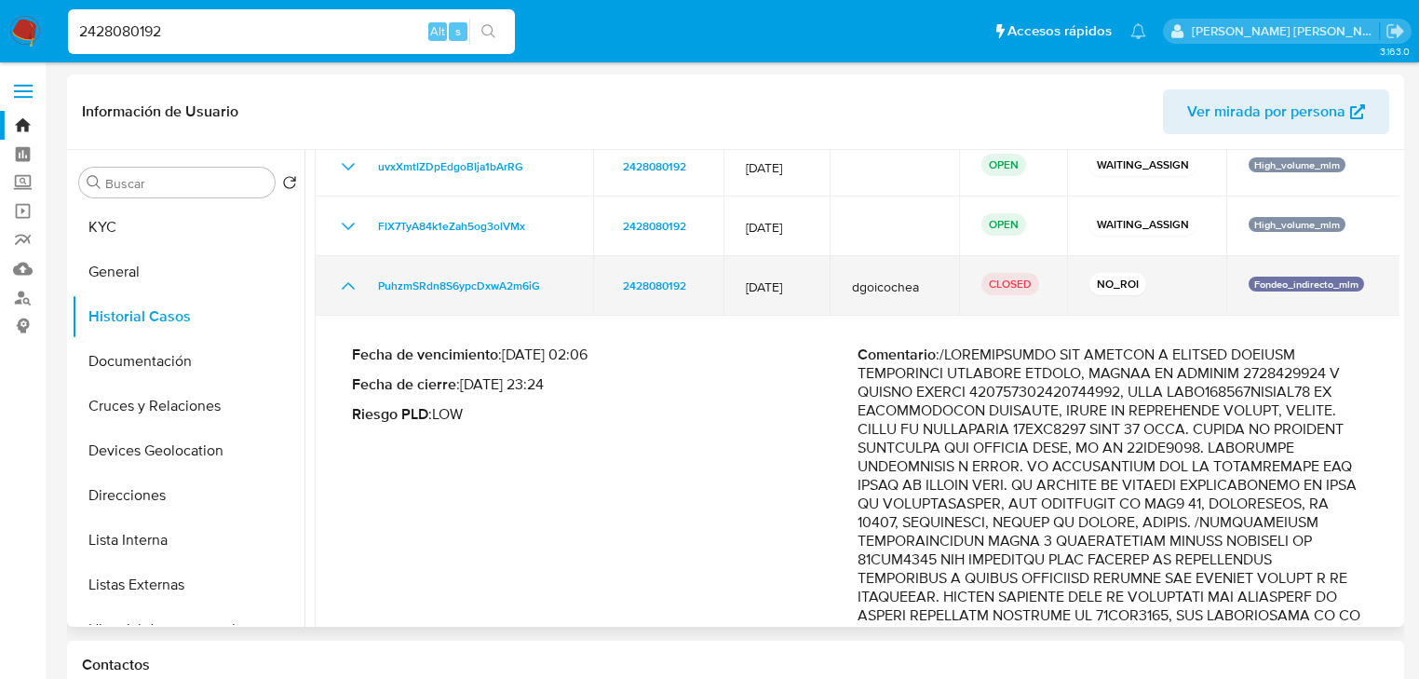
click at [342, 275] on icon "Mostrar/Ocultar" at bounding box center [348, 286] width 22 height 22
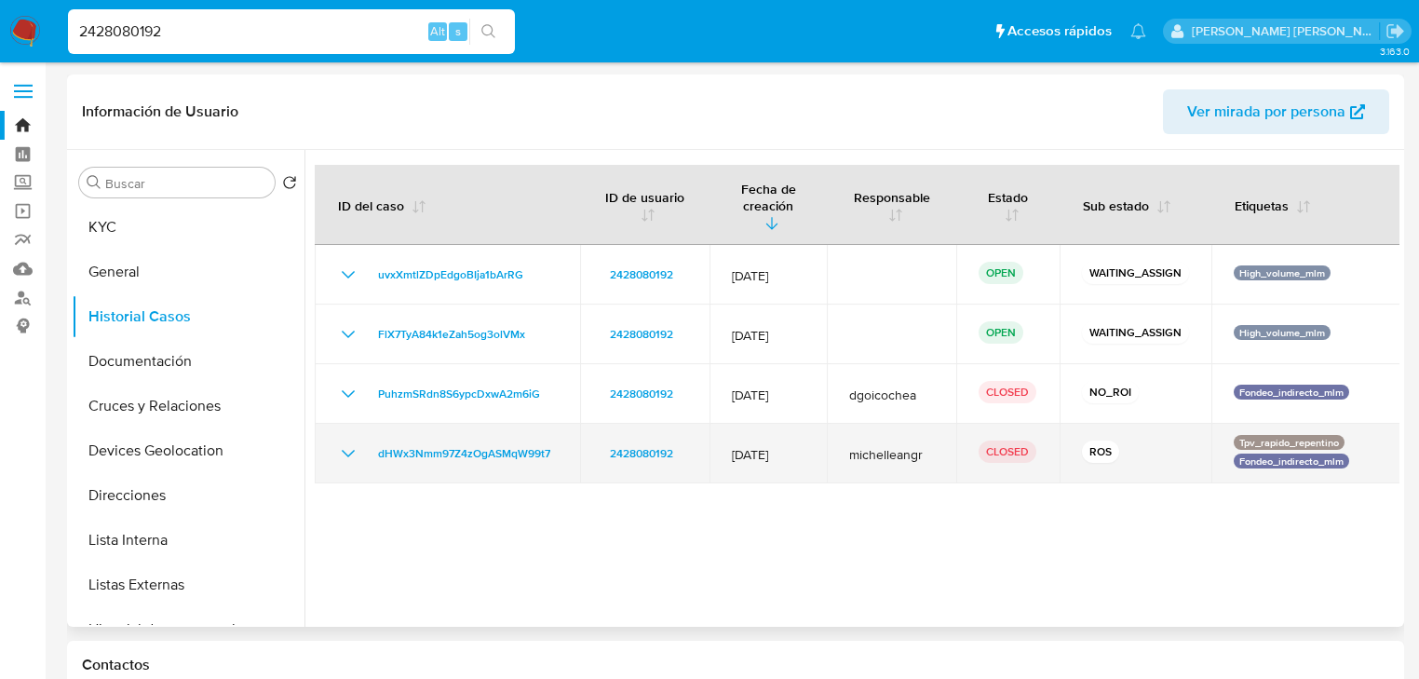
click at [348, 442] on icon "Mostrar/Ocultar" at bounding box center [348, 453] width 22 height 22
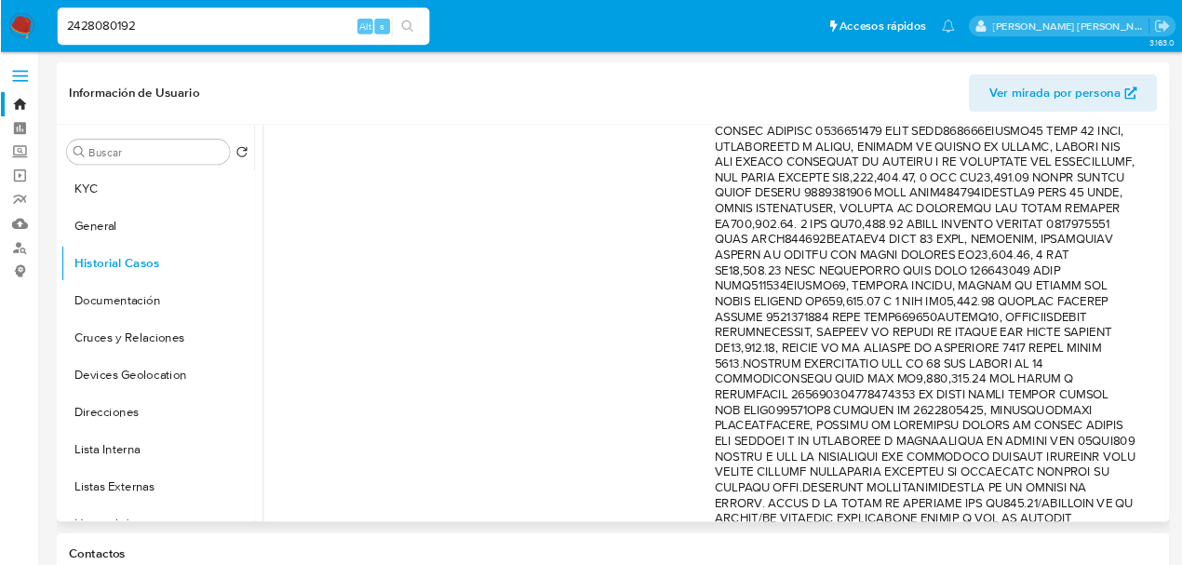
scroll to position [648, 0]
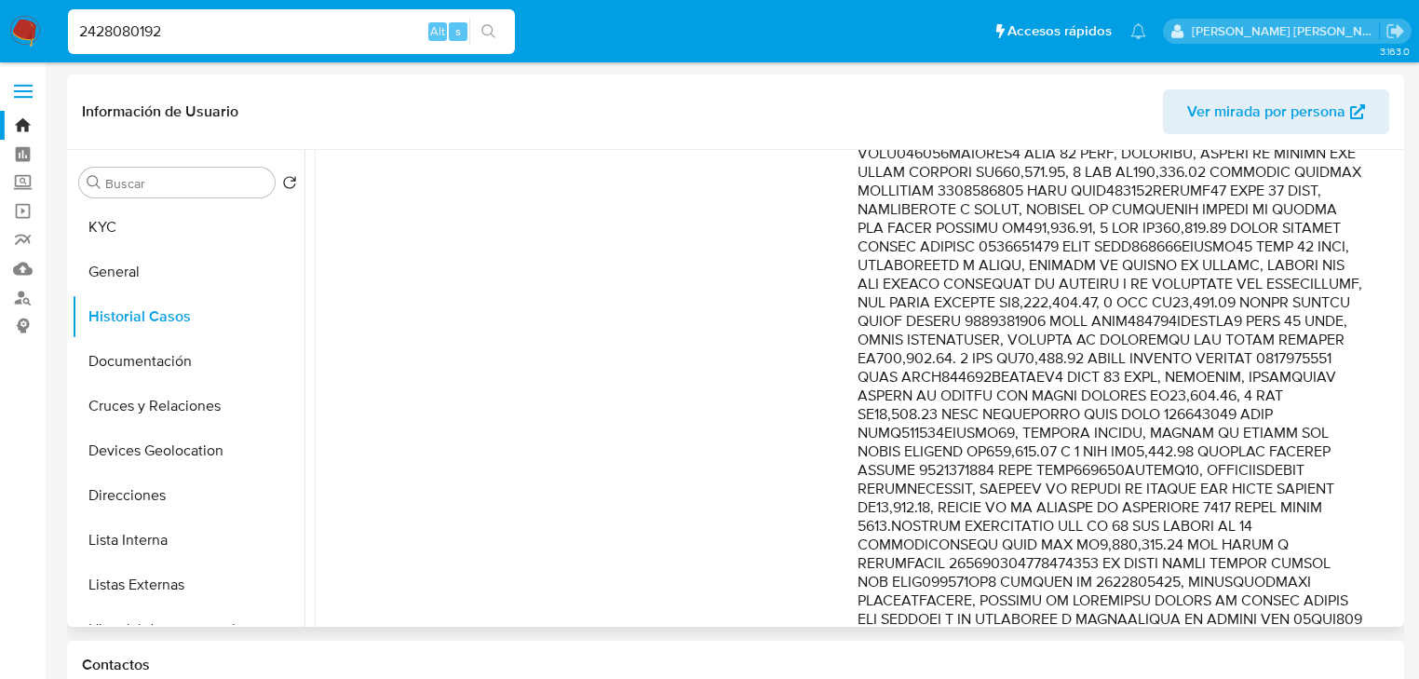
drag, startPoint x: 1153, startPoint y: 278, endPoint x: 1308, endPoint y: 321, distance: 161.3
click at [1308, 321] on p "Comentario :" at bounding box center [1110, 498] width 506 height 1266
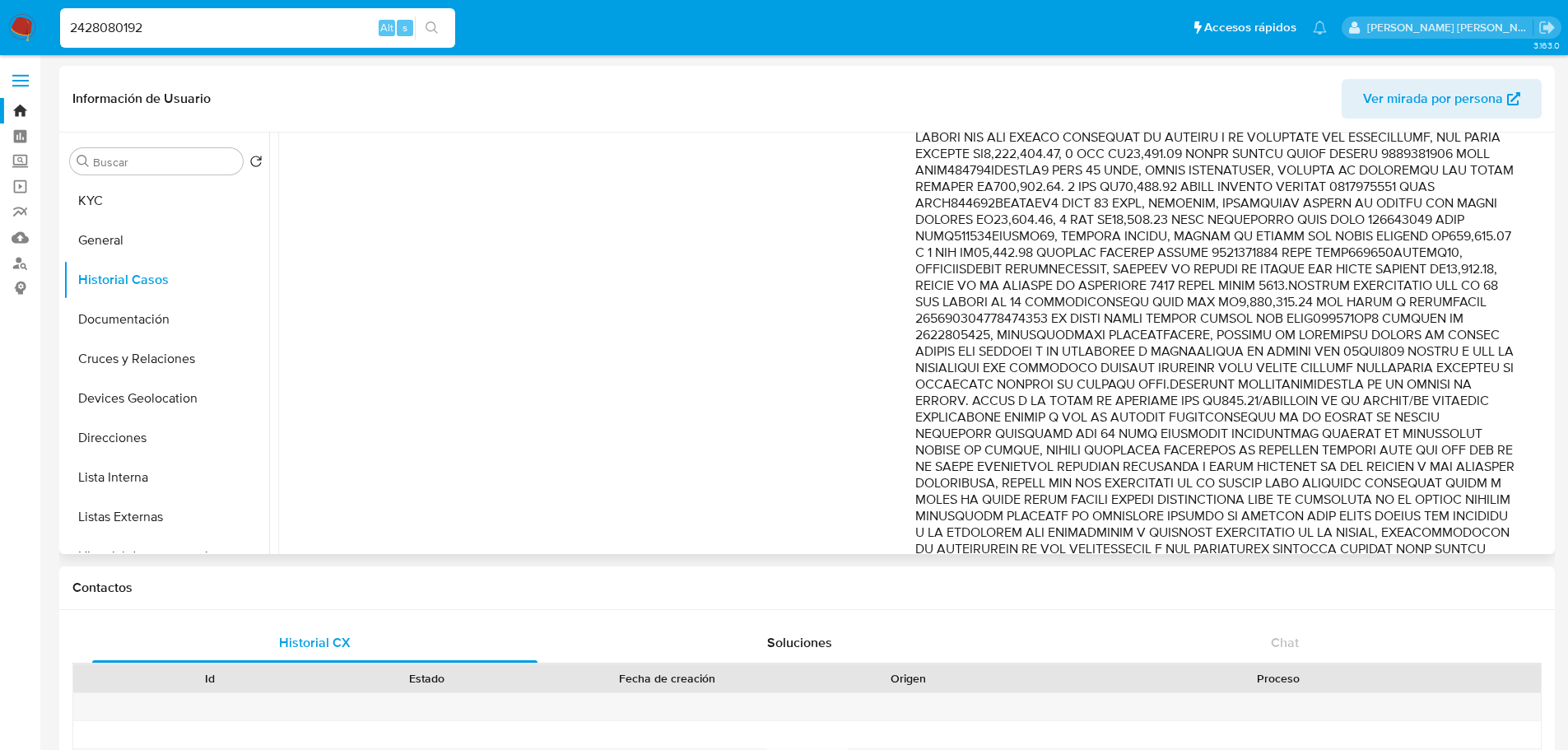
click at [1218, 348] on p "Comentario :" at bounding box center [1216, 269] width 604 height 807
drag, startPoint x: 968, startPoint y: 285, endPoint x: 1211, endPoint y: 355, distance: 252.9
click at [1211, 355] on p "Comentario :" at bounding box center [1216, 269] width 604 height 807
click at [1211, 354] on p "Comentario :" at bounding box center [1216, 269] width 604 height 807
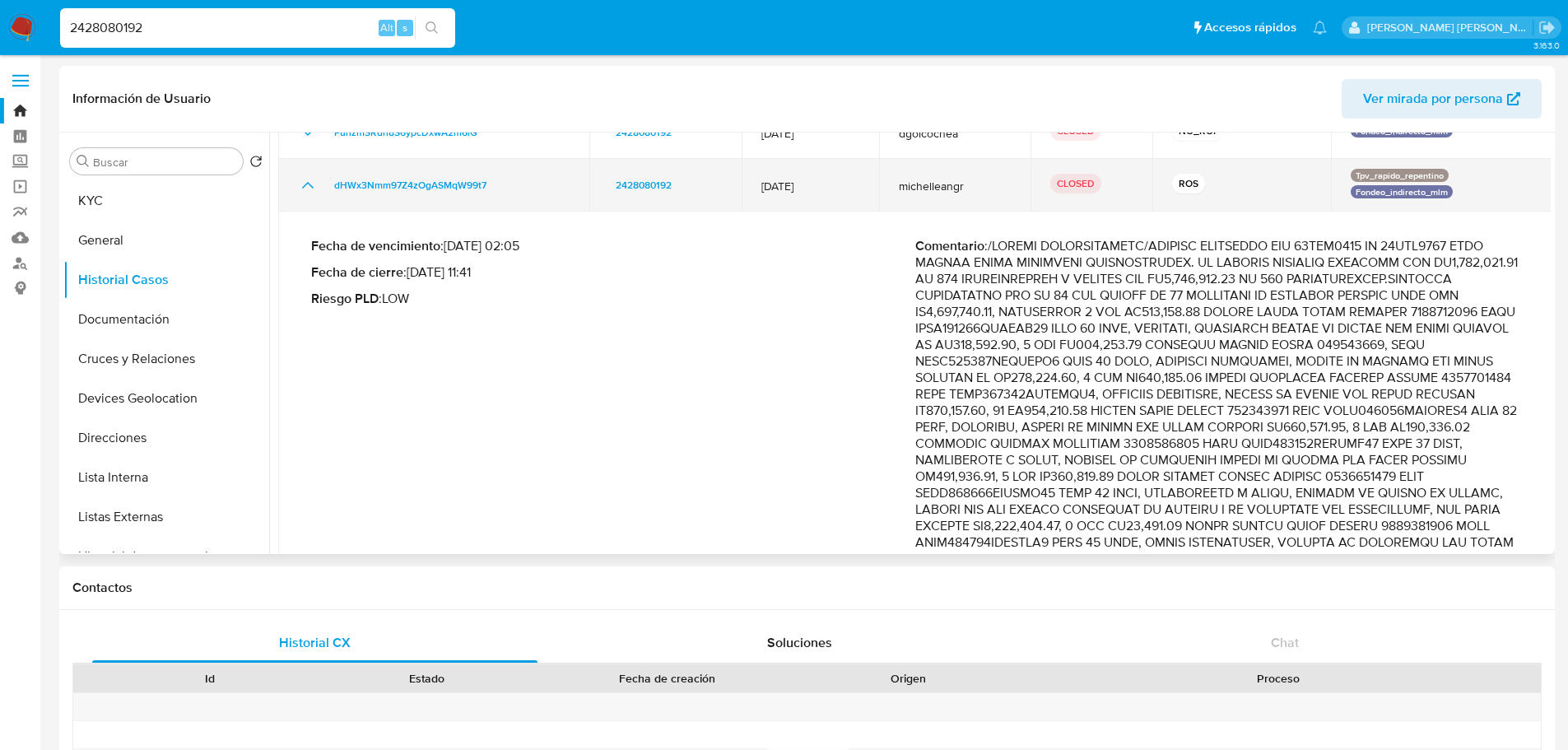
scroll to position [326, 0]
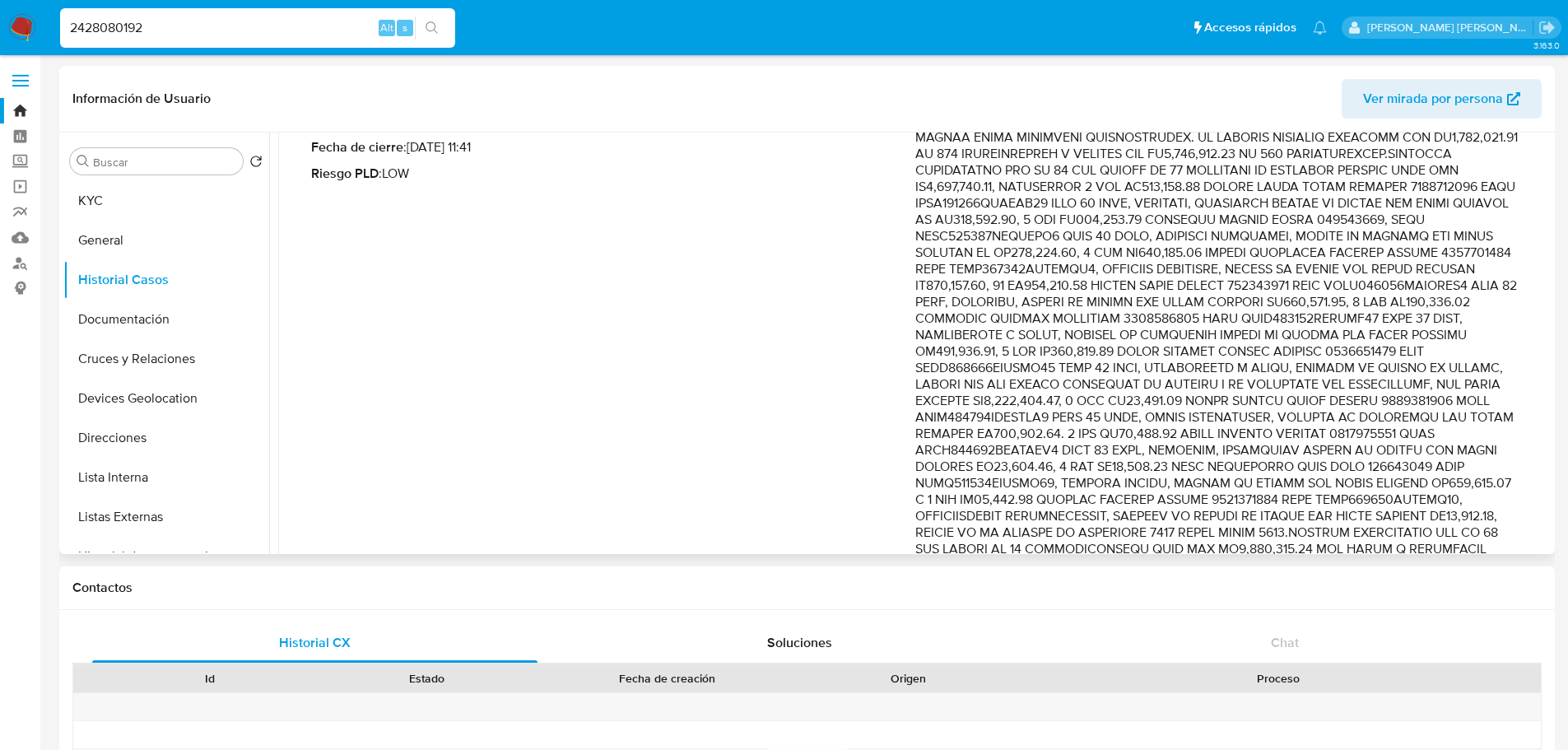
drag, startPoint x: 1203, startPoint y: 227, endPoint x: 1375, endPoint y: 241, distance: 172.6
click at [1263, 241] on p "Comentario :" at bounding box center [1216, 517] width 604 height 807
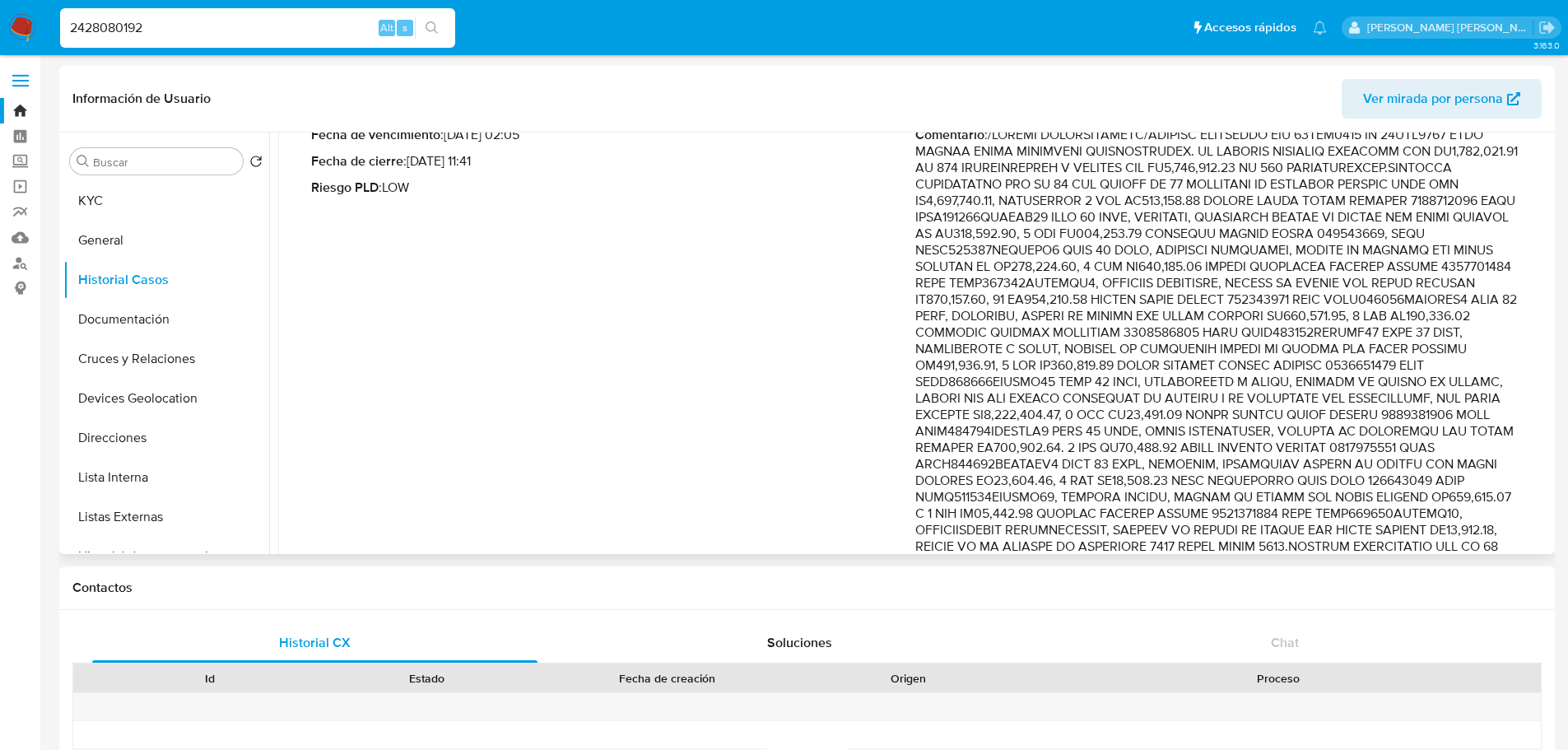
scroll to position [409, 0]
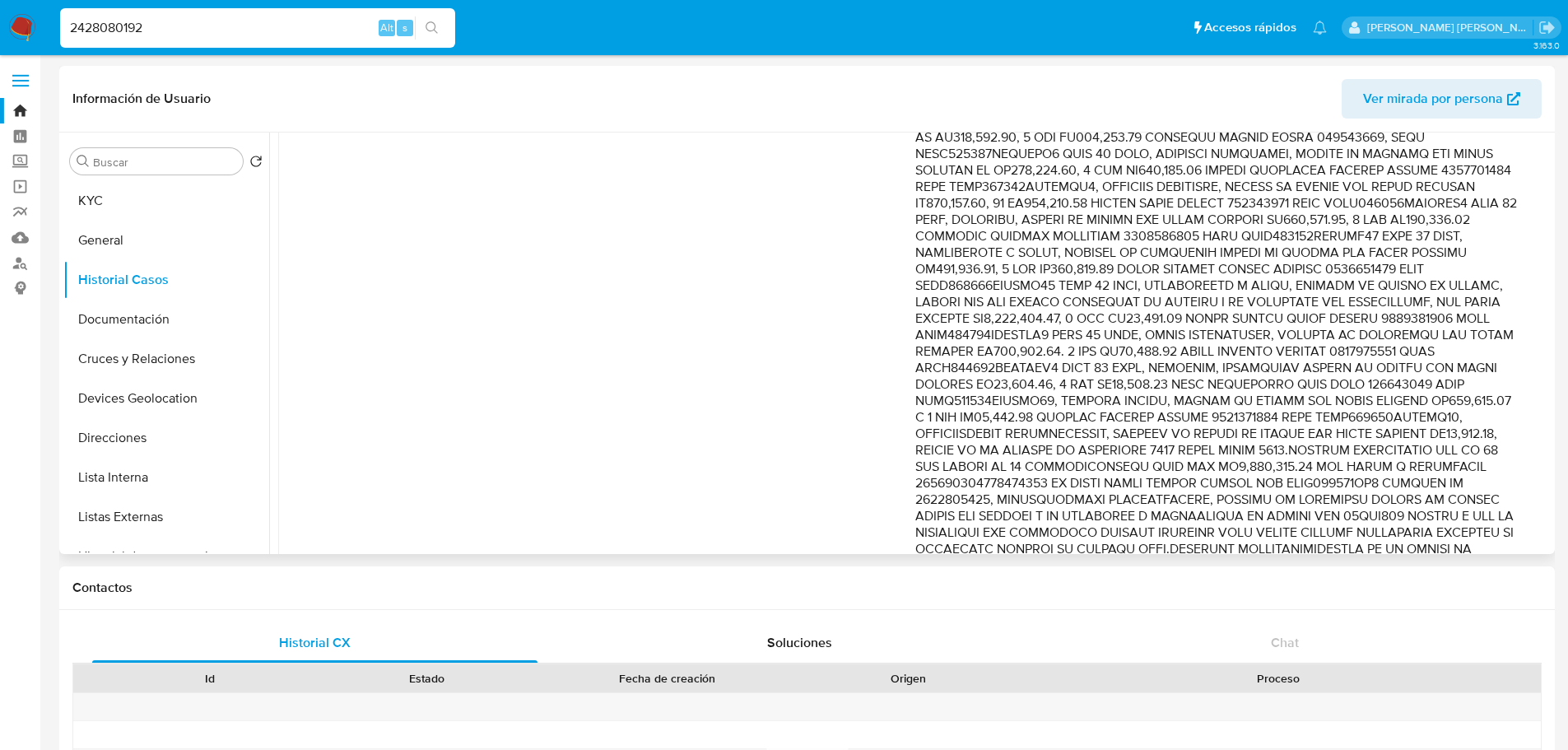
drag, startPoint x: 1383, startPoint y: 229, endPoint x: 1404, endPoint y: 229, distance: 21.0
click at [1263, 229] on p "Comentario :" at bounding box center [1216, 433] width 604 height 807
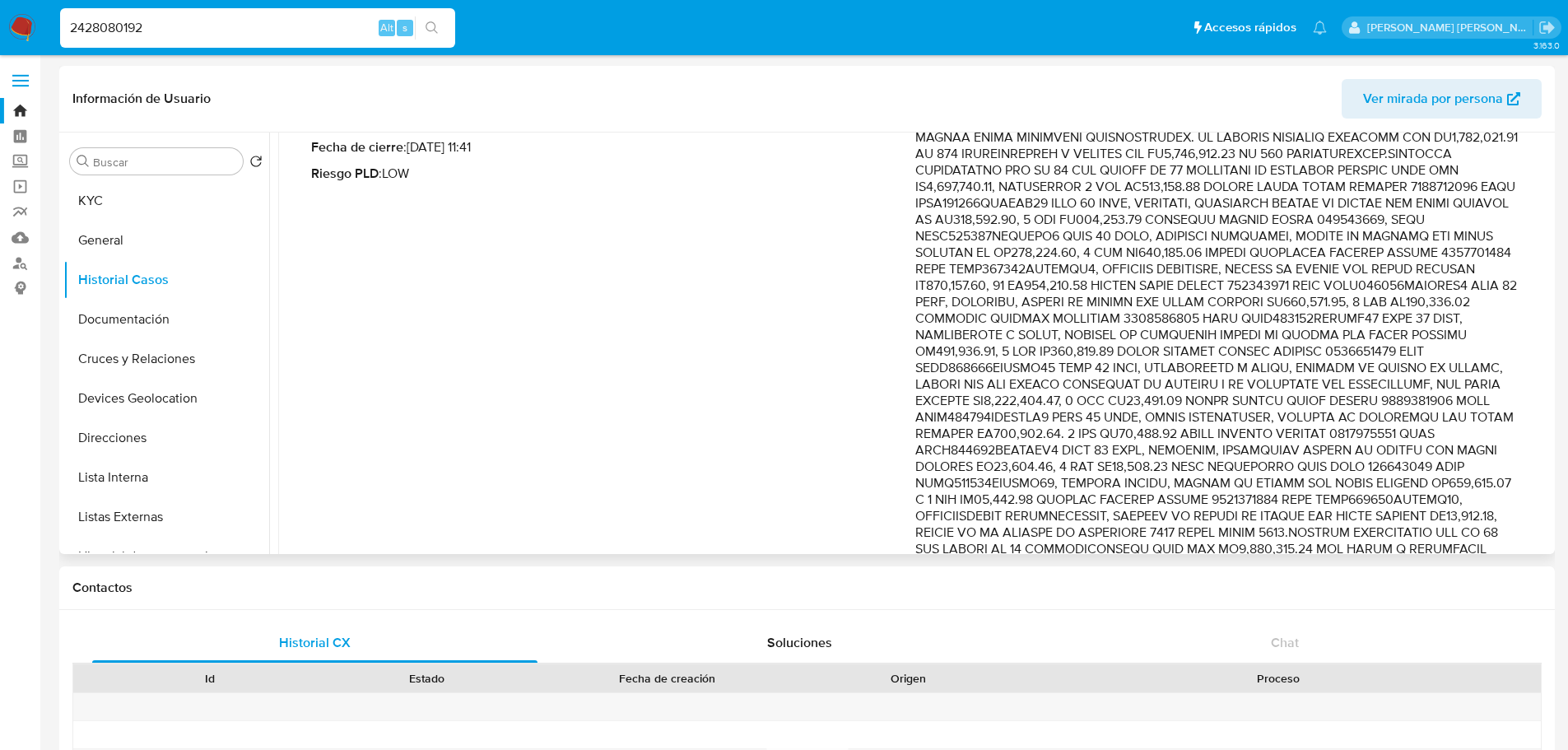
scroll to position [244, 0]
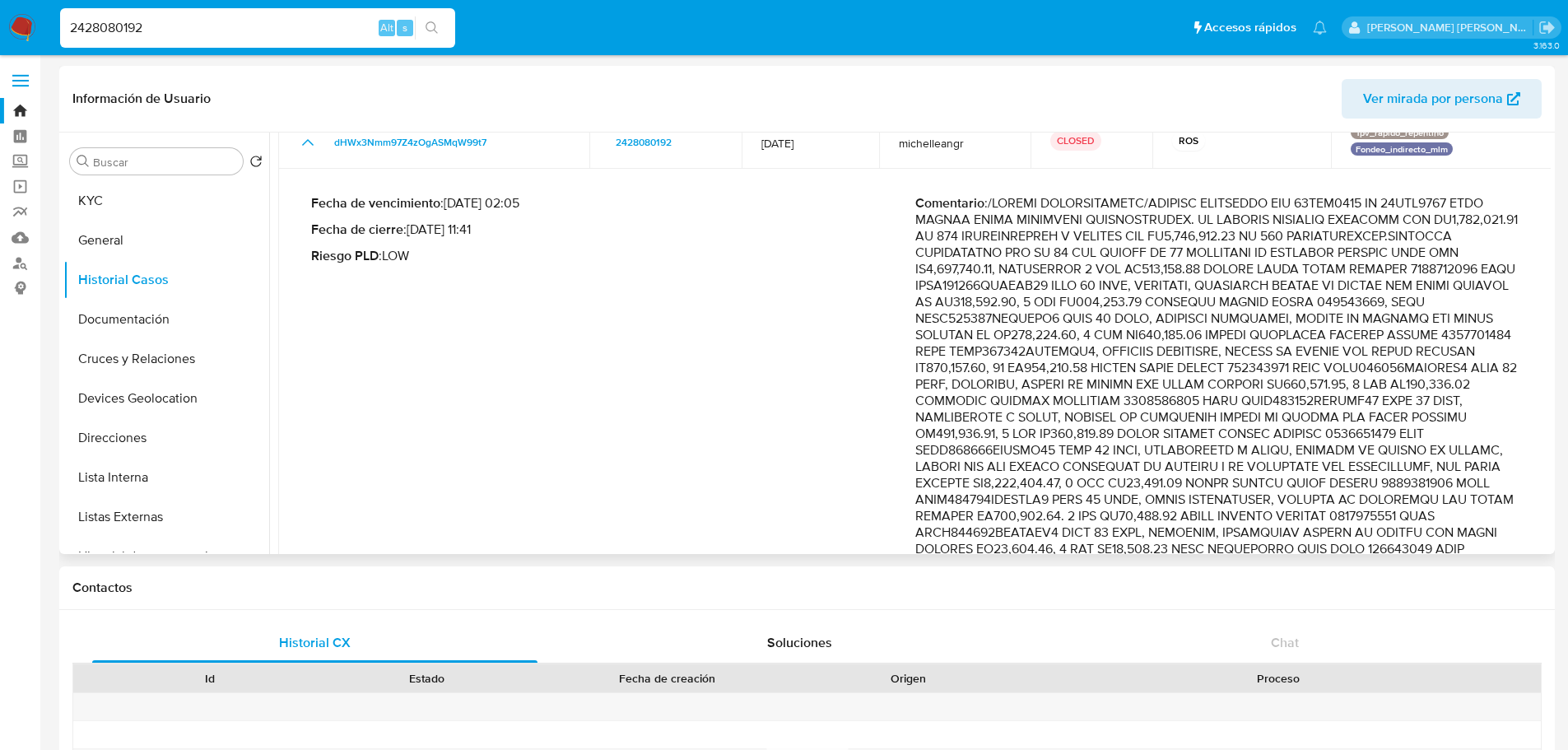
drag, startPoint x: 1187, startPoint y: 313, endPoint x: 1429, endPoint y: 461, distance: 283.7
click at [1263, 461] on p "Comentario :" at bounding box center [1216, 599] width 604 height 807
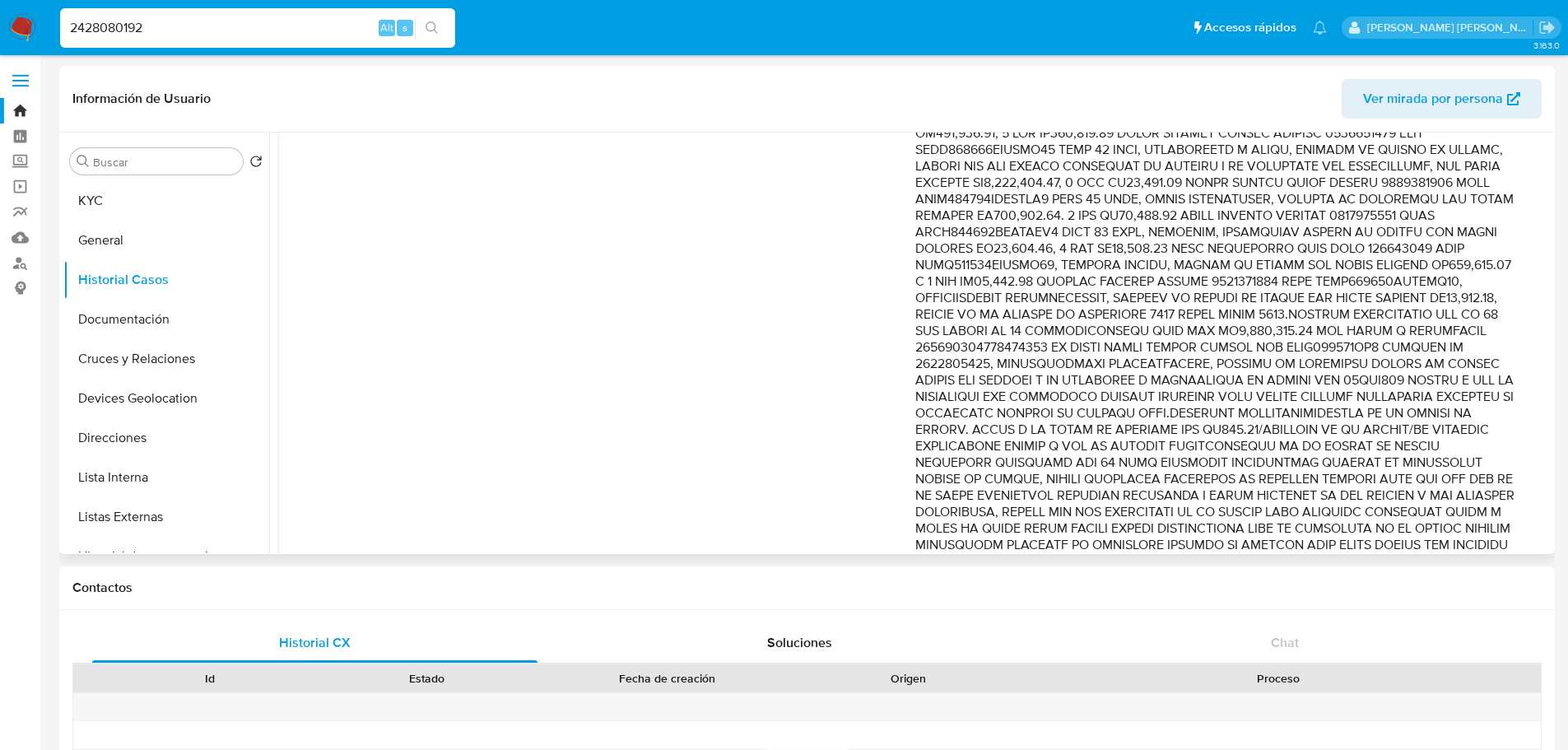
scroll to position [573, 0]
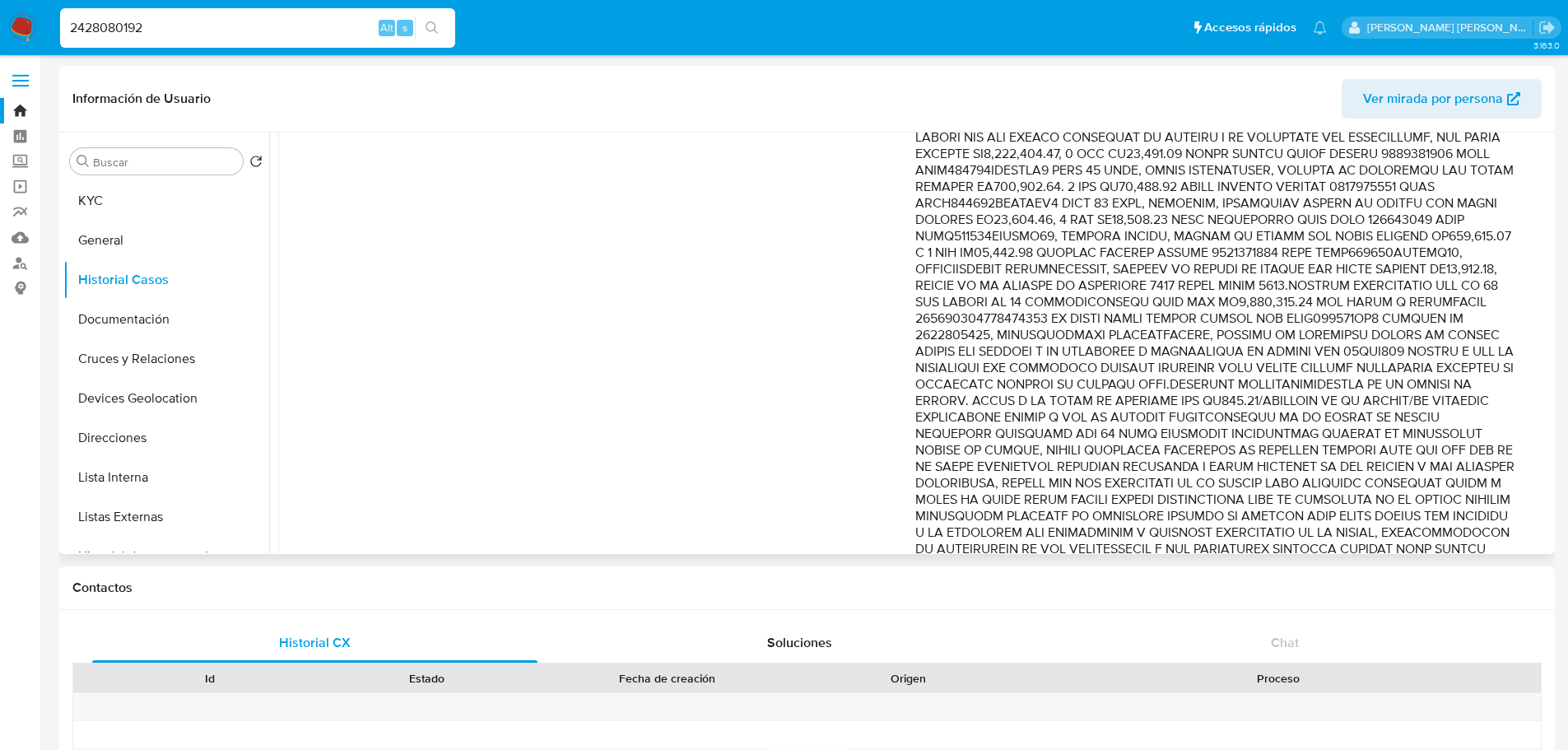
drag, startPoint x: 1287, startPoint y: 383, endPoint x: 1465, endPoint y: 472, distance: 199.0
click at [1263, 472] on p "Comentario :" at bounding box center [1216, 269] width 604 height 807
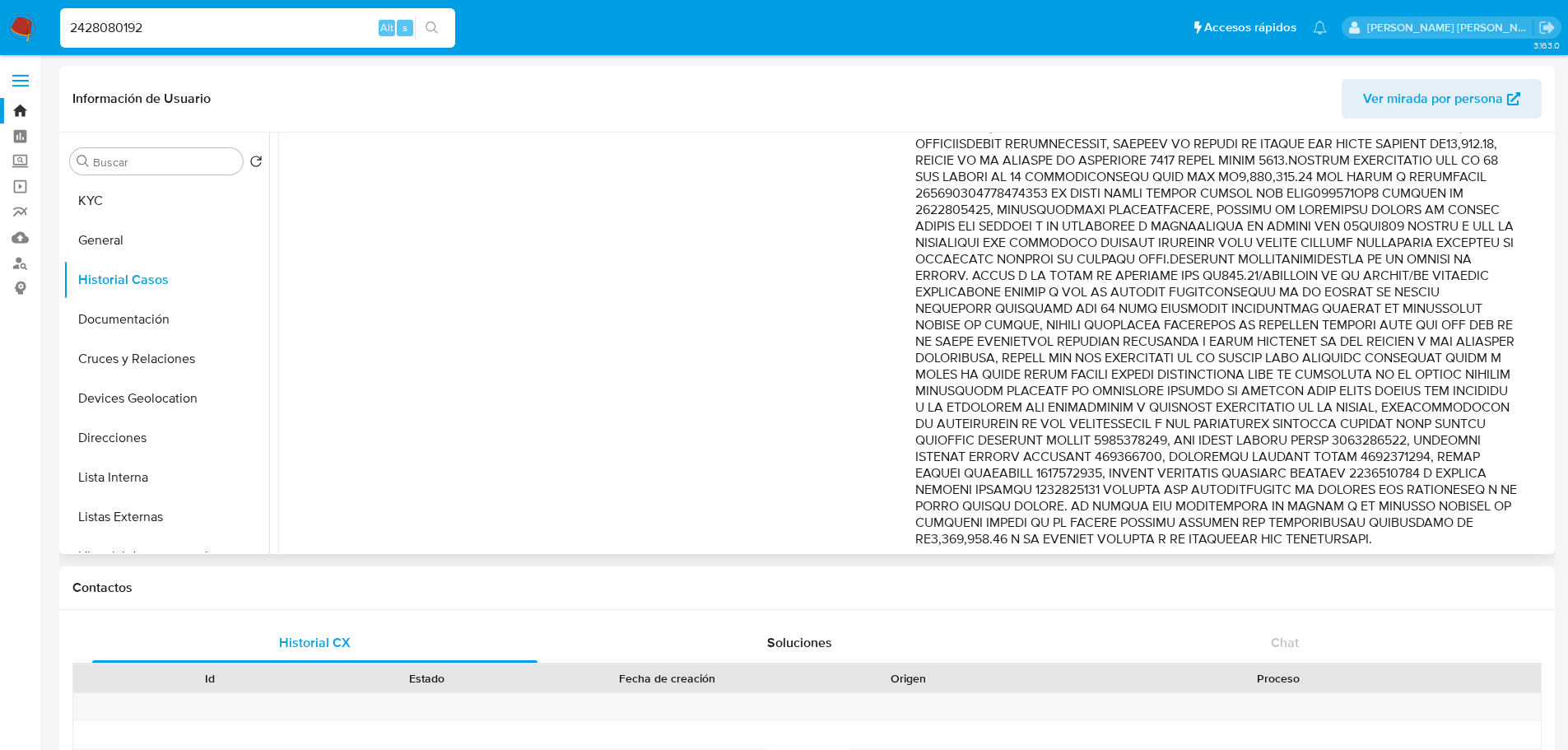
scroll to position [738, 0]
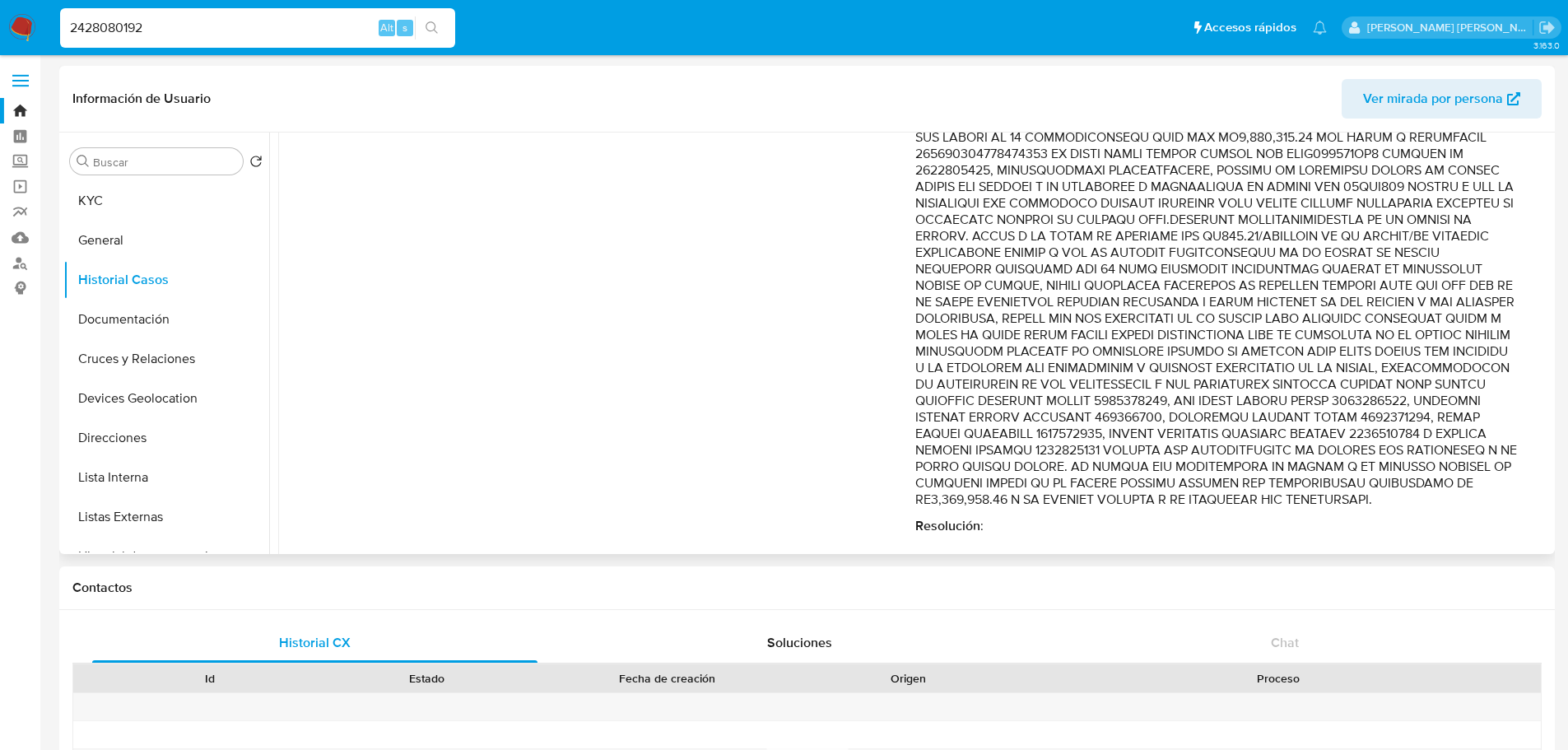
click at [1263, 435] on p "Comentario :" at bounding box center [1216, 104] width 604 height 807
drag, startPoint x: 1265, startPoint y: 259, endPoint x: 1353, endPoint y: 357, distance: 131.7
click at [1263, 357] on p "Comentario :" at bounding box center [1216, 104] width 604 height 807
drag, startPoint x: 1271, startPoint y: 355, endPoint x: 1372, endPoint y: 355, distance: 101.0
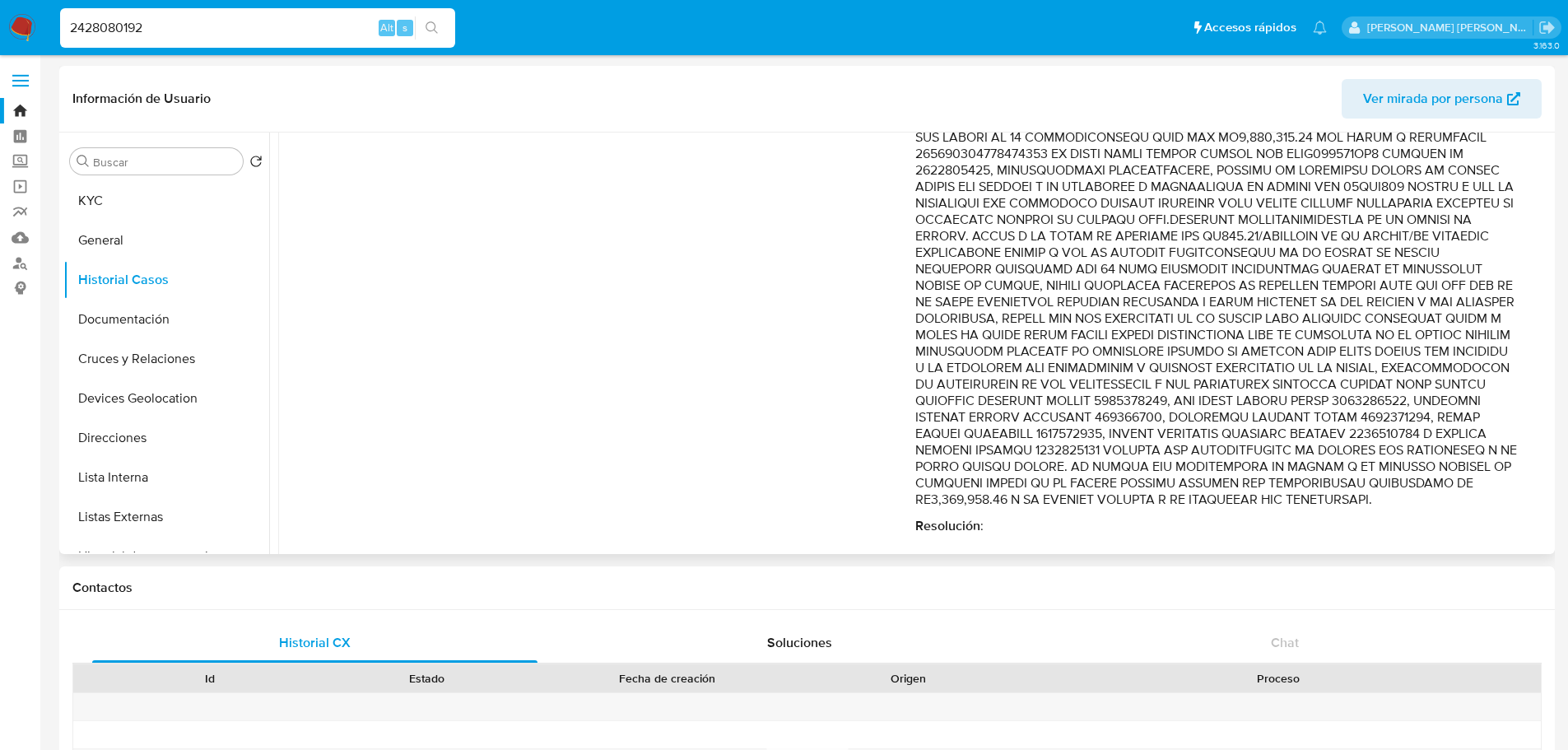
click at [1263, 355] on p "Comentario :" at bounding box center [1216, 104] width 604 height 807
drag, startPoint x: 173, startPoint y: 35, endPoint x: 0, endPoint y: -11, distance: 179.0
paste input "47298263"
type input "47298263"
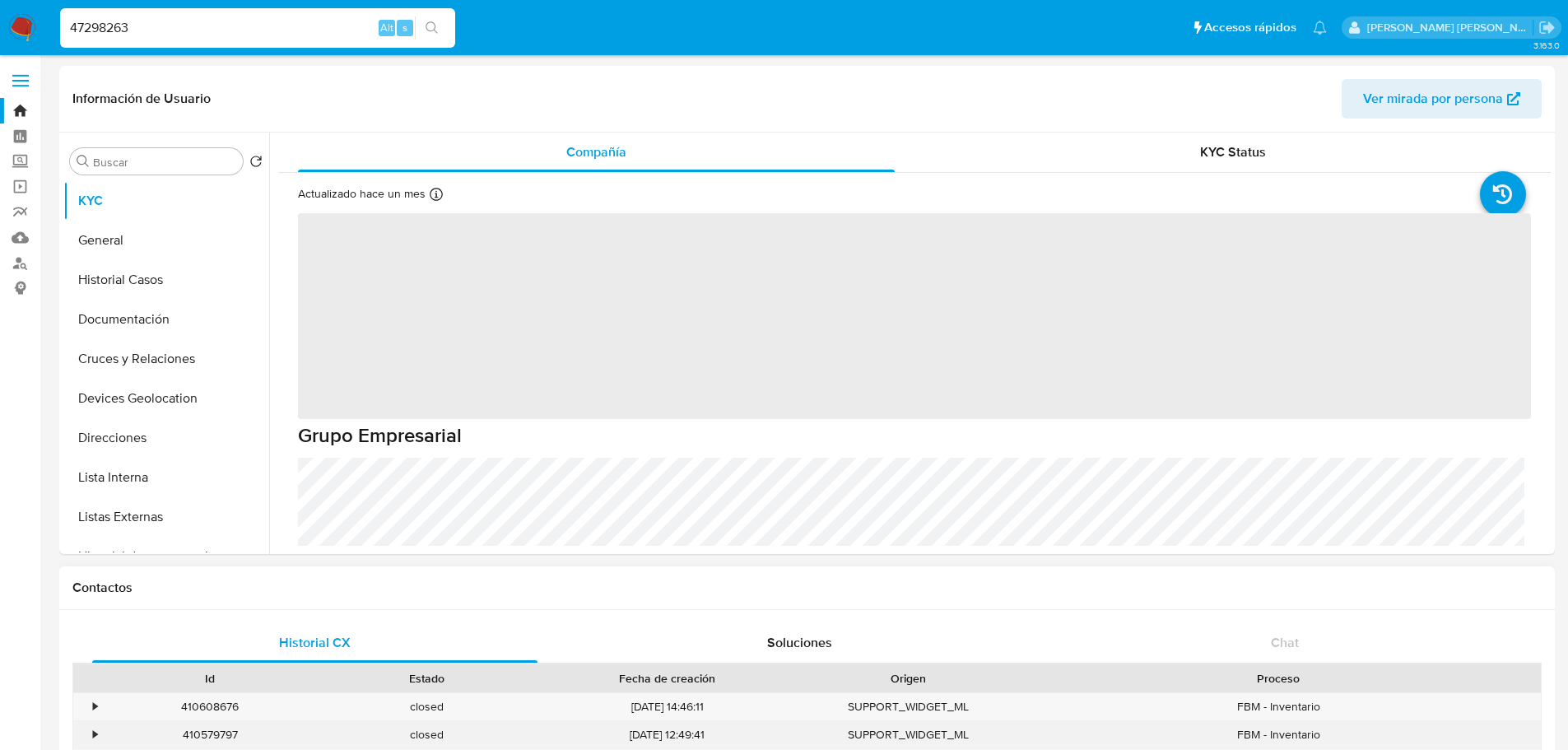
select select "10"
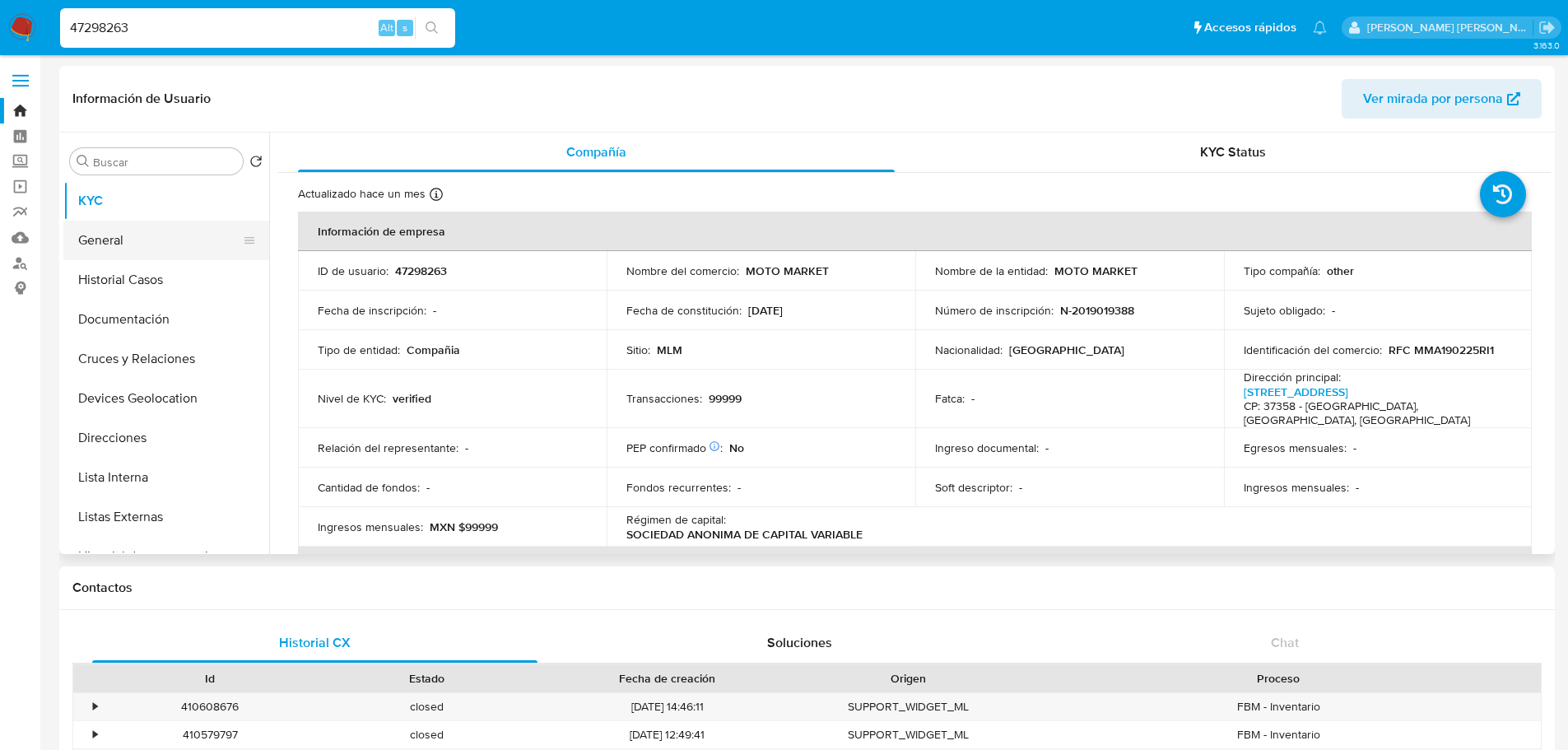
click at [135, 252] on button "General" at bounding box center [160, 241] width 193 height 40
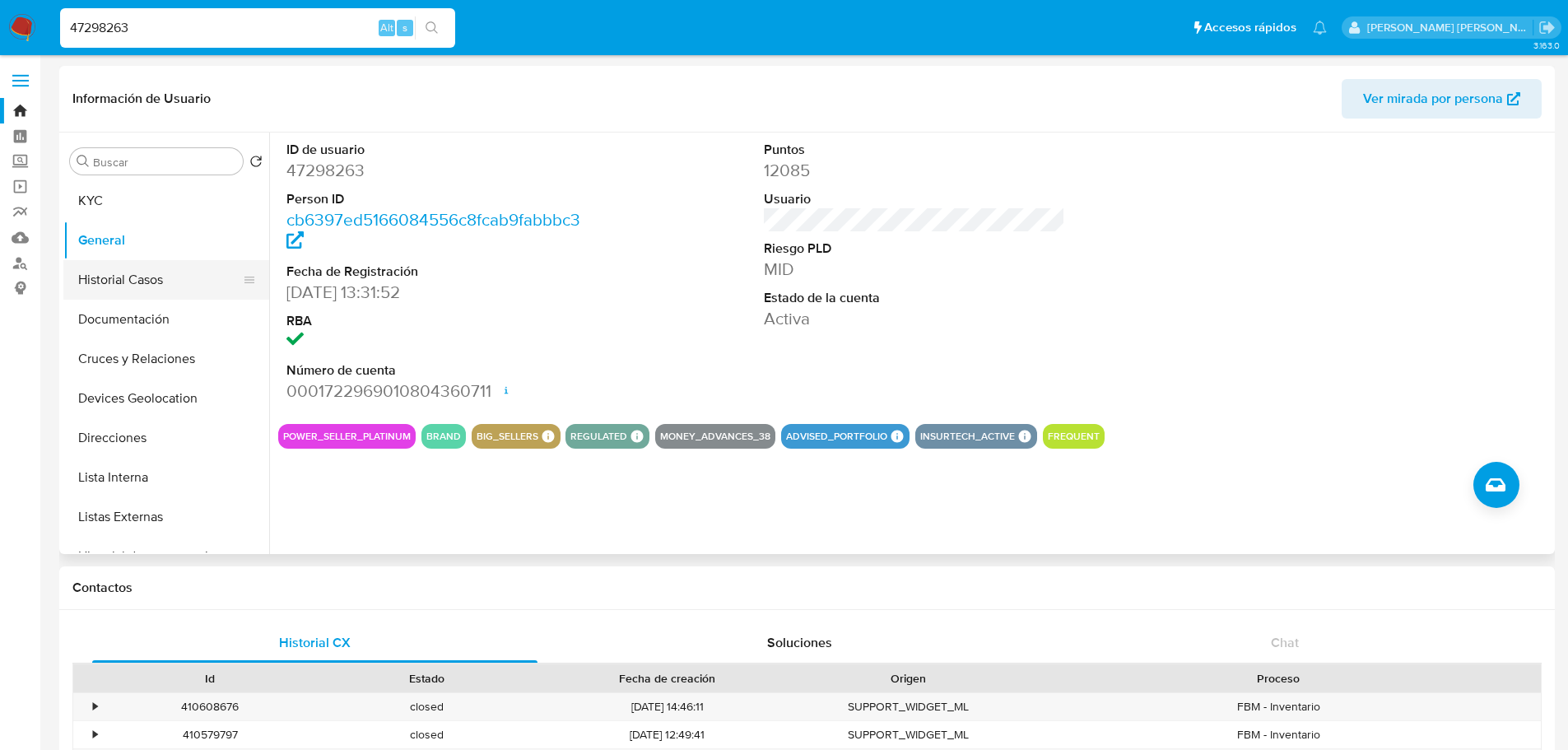
click at [160, 286] on button "Historial Casos" at bounding box center [160, 279] width 193 height 40
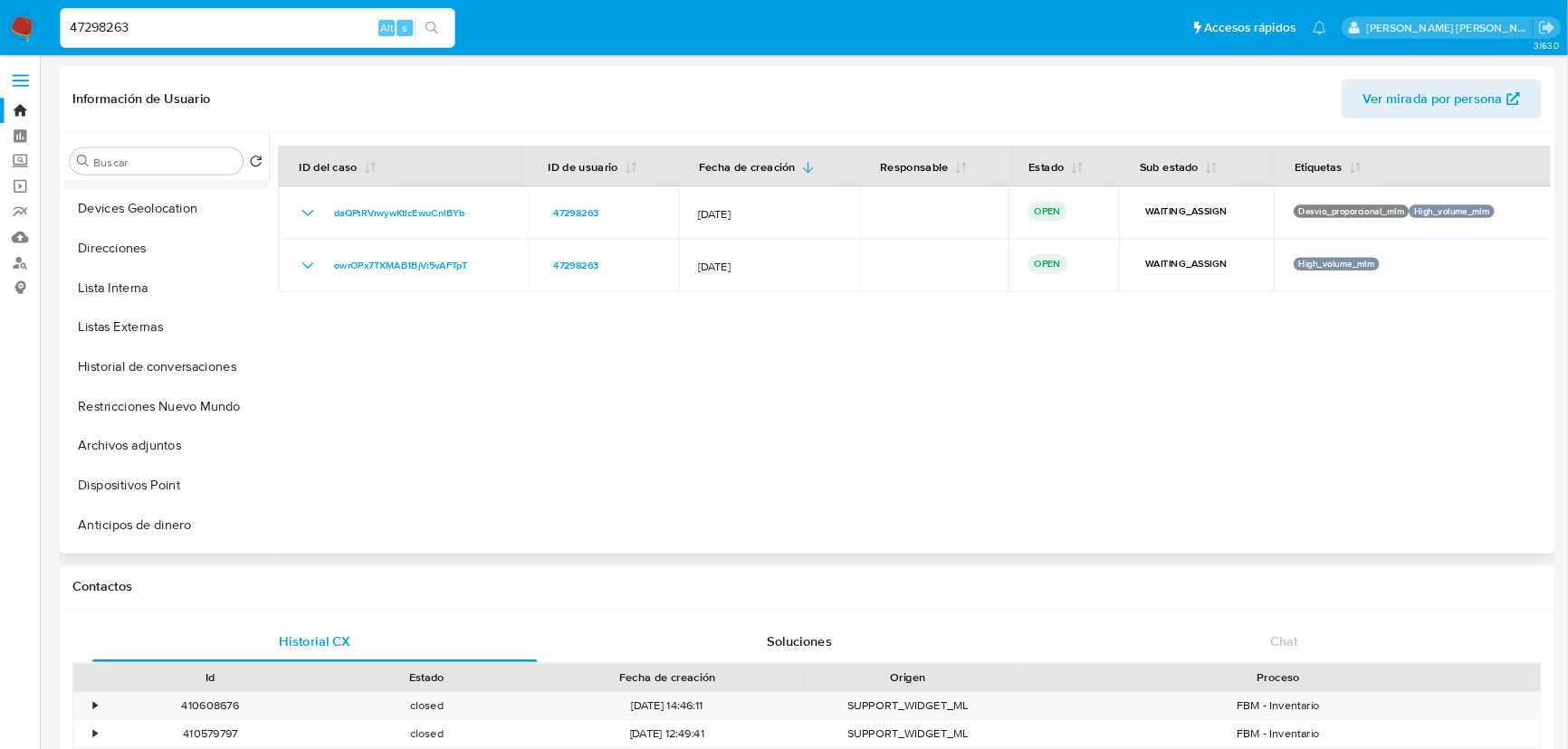
scroll to position [361, 0]
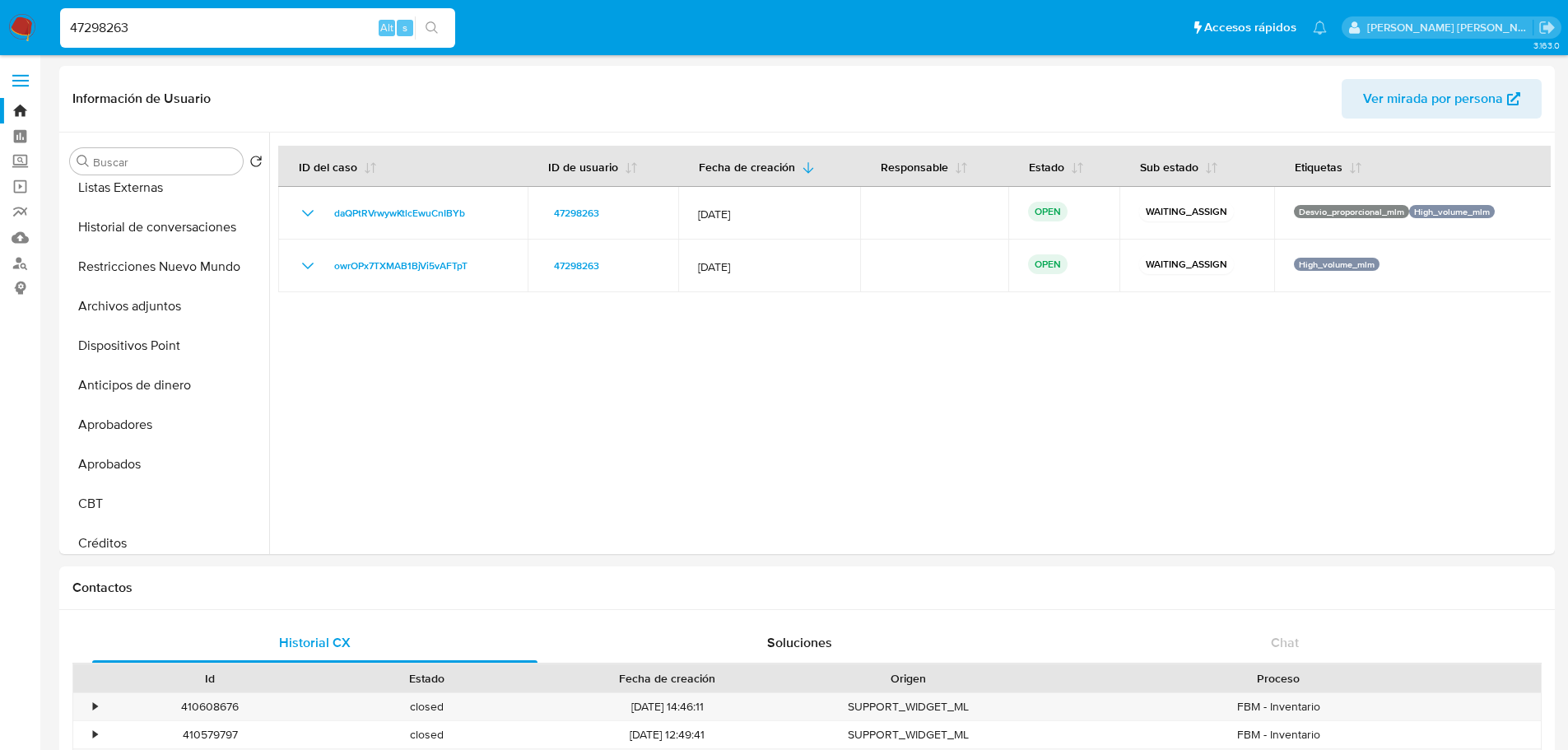
paste input "1386457317"
type input "1386457317"
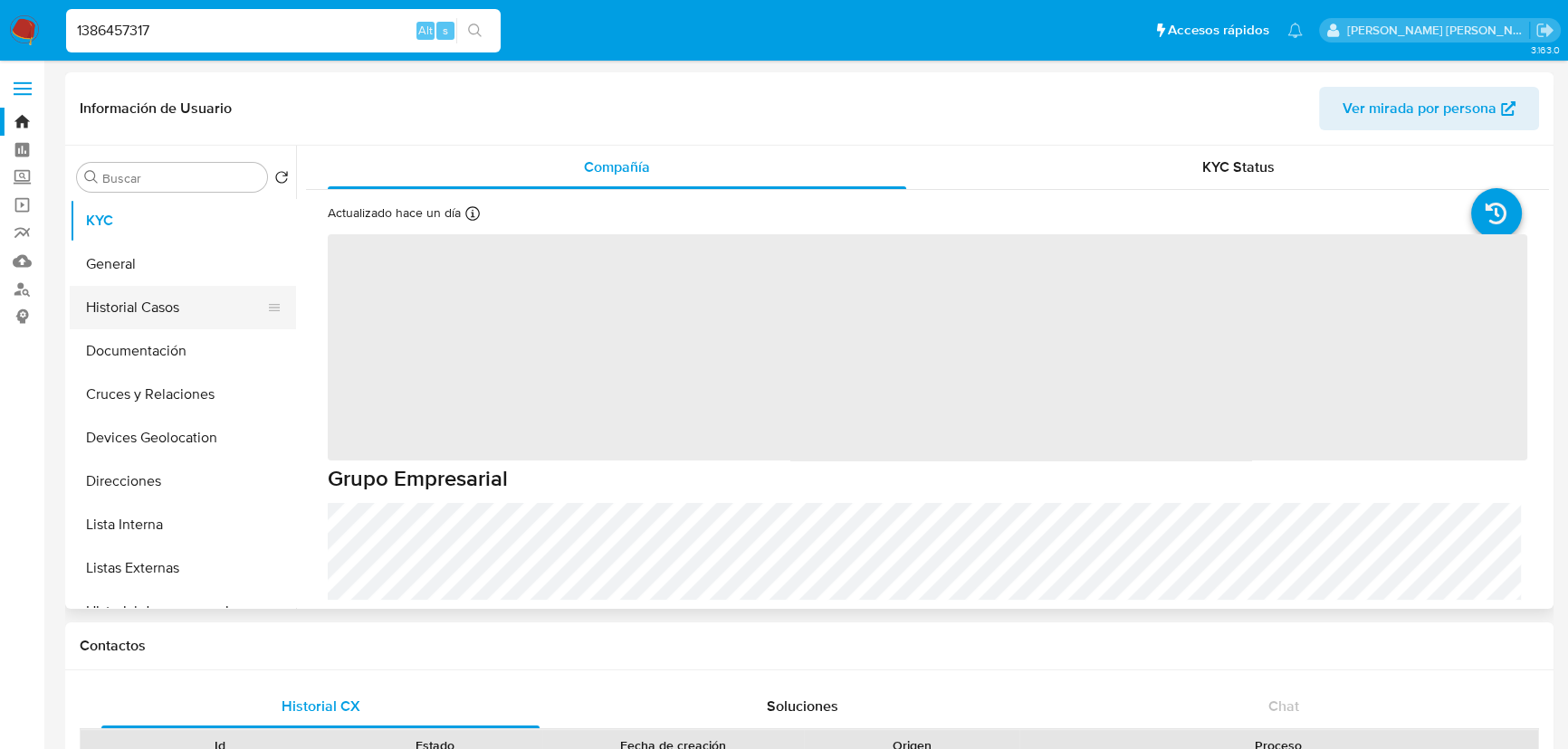
click at [160, 306] on button "Historial Casos" at bounding box center [176, 307] width 212 height 44
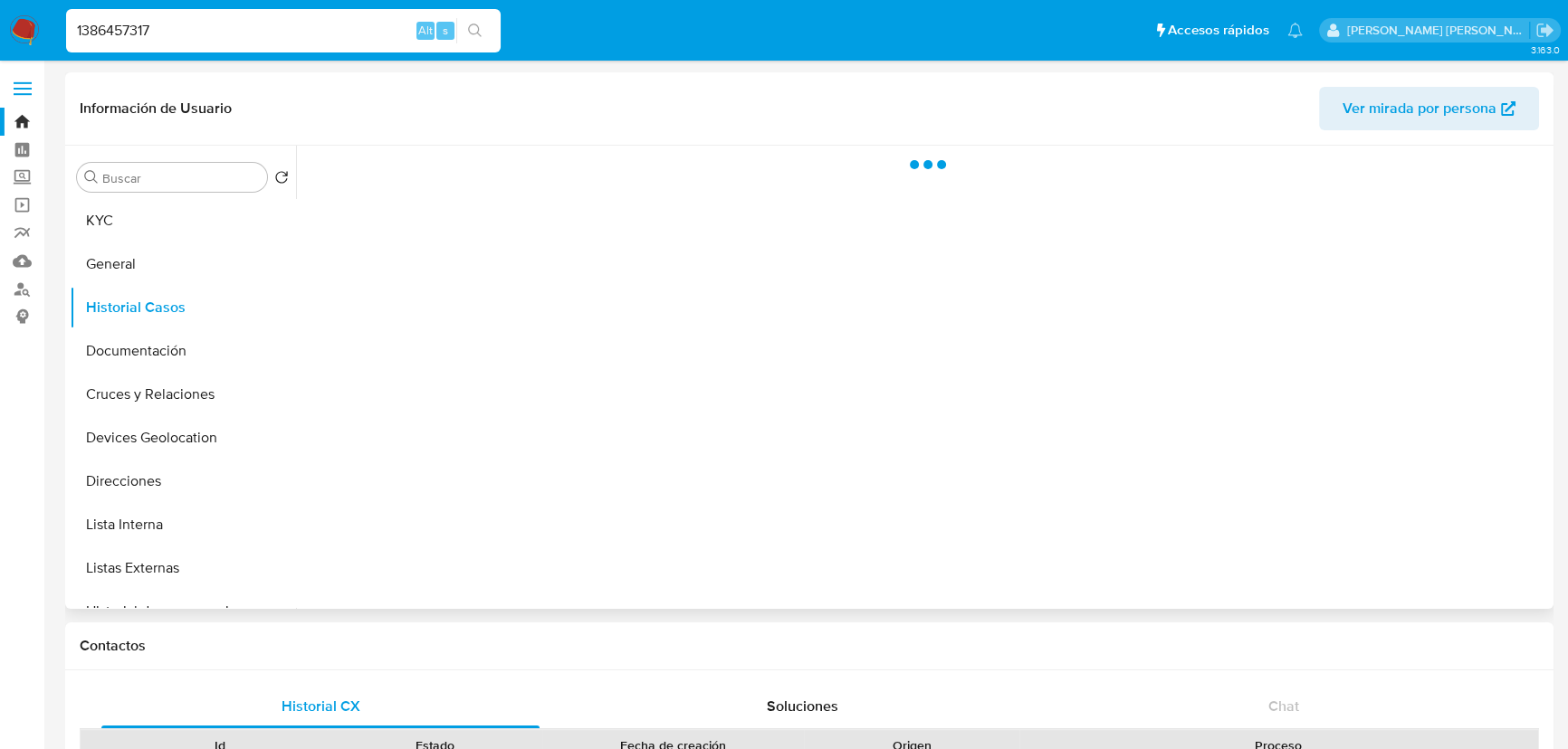
select select "10"
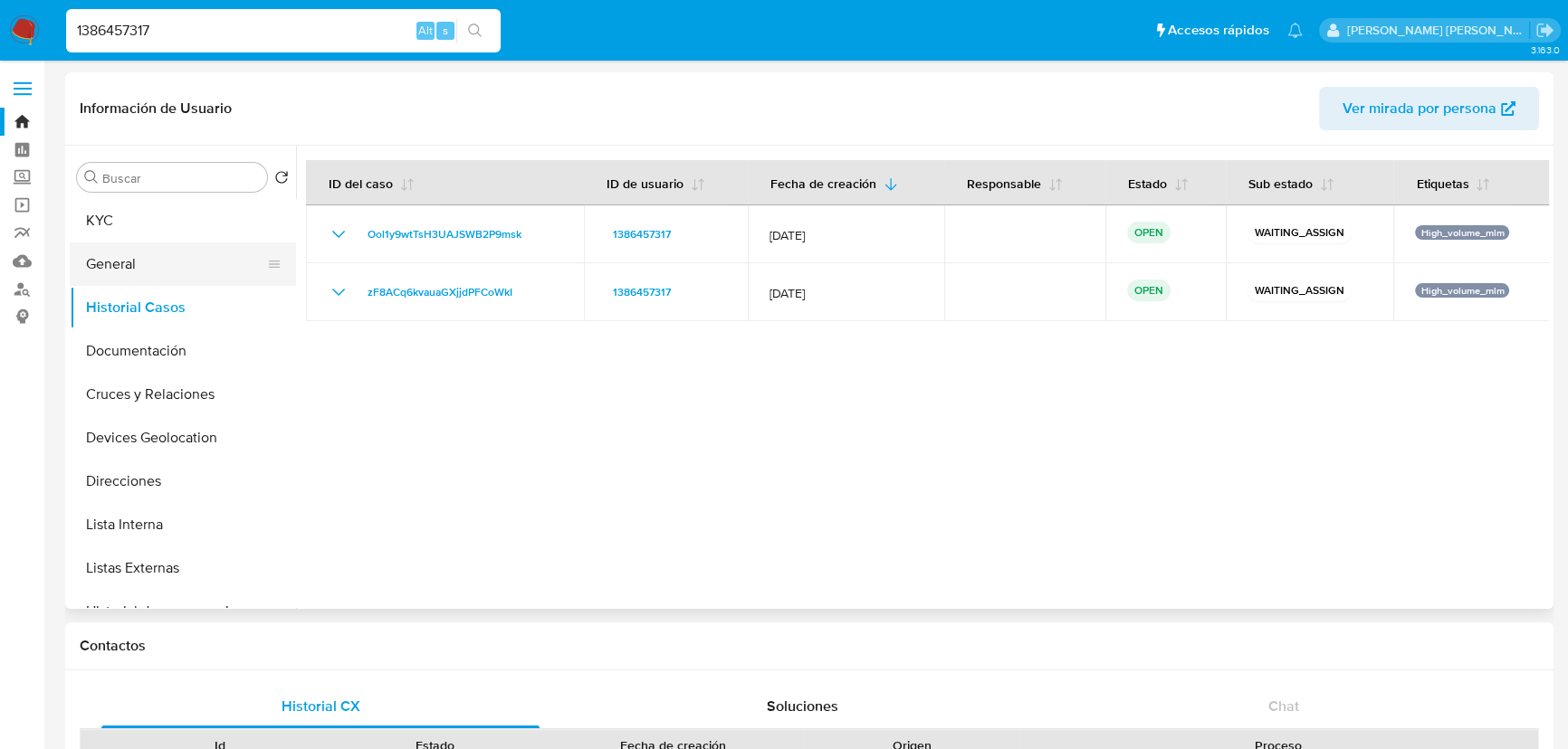
click at [98, 258] on button "General" at bounding box center [176, 264] width 212 height 44
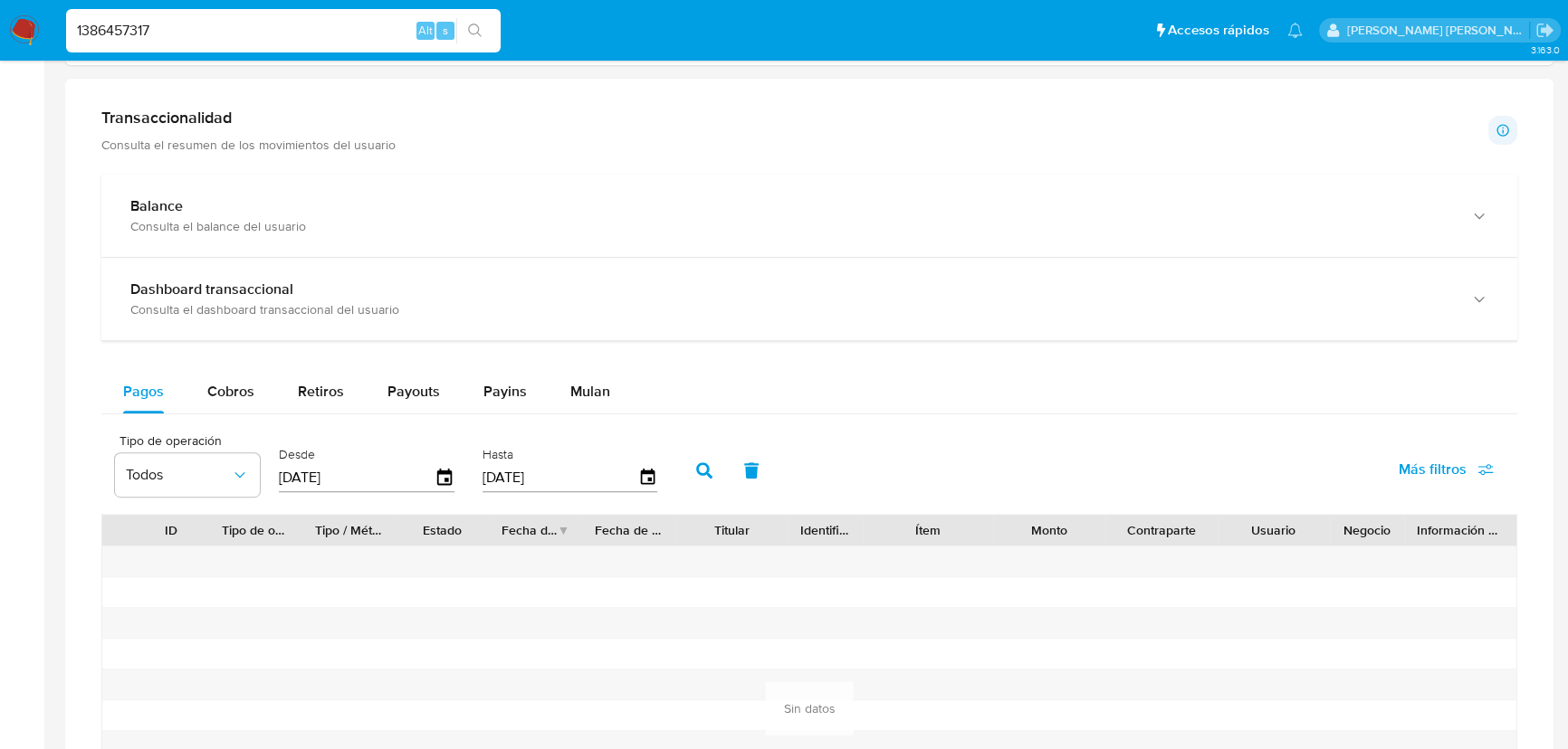
scroll to position [1069, 0]
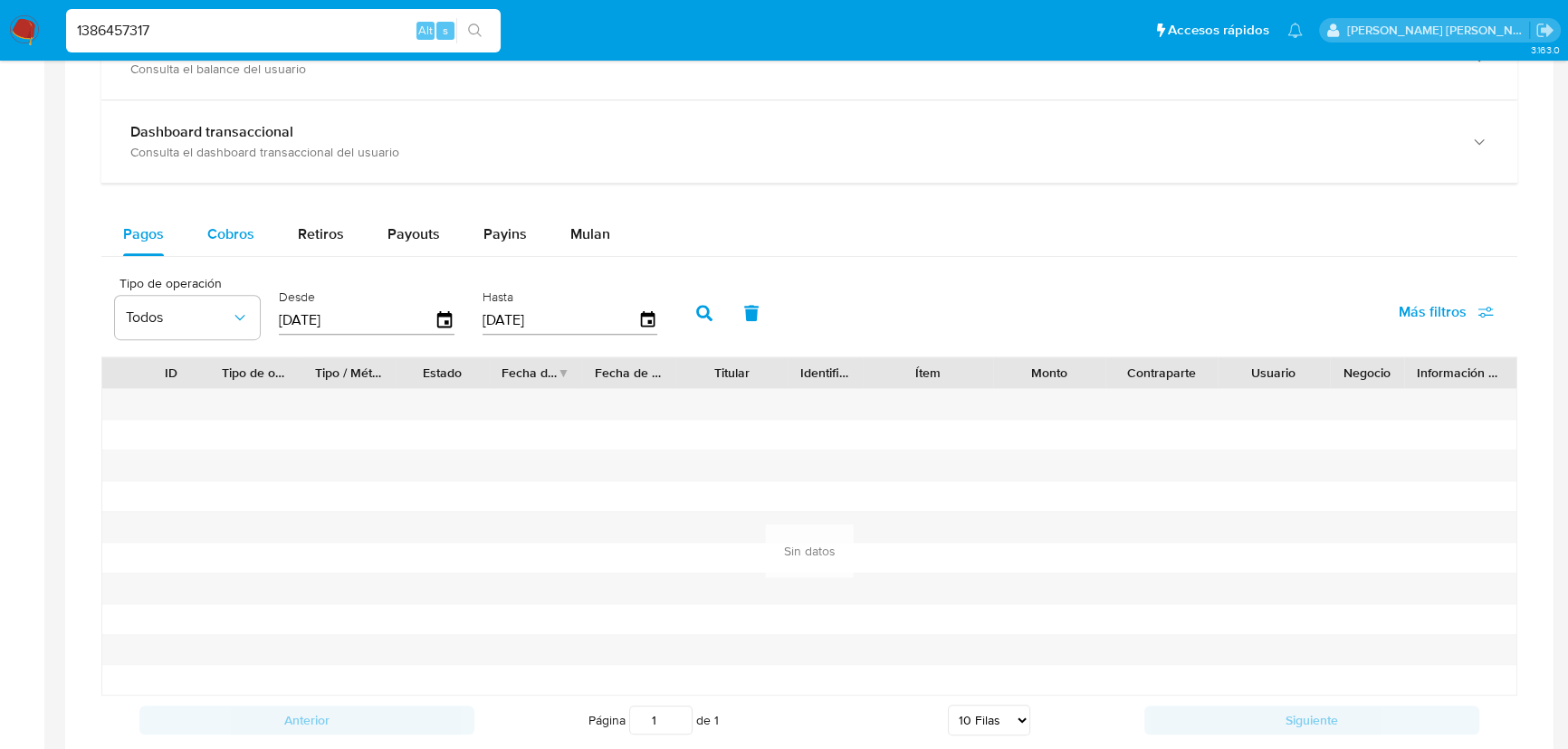
click at [254, 243] on button "Cobros" at bounding box center [230, 234] width 90 height 44
select select "10"
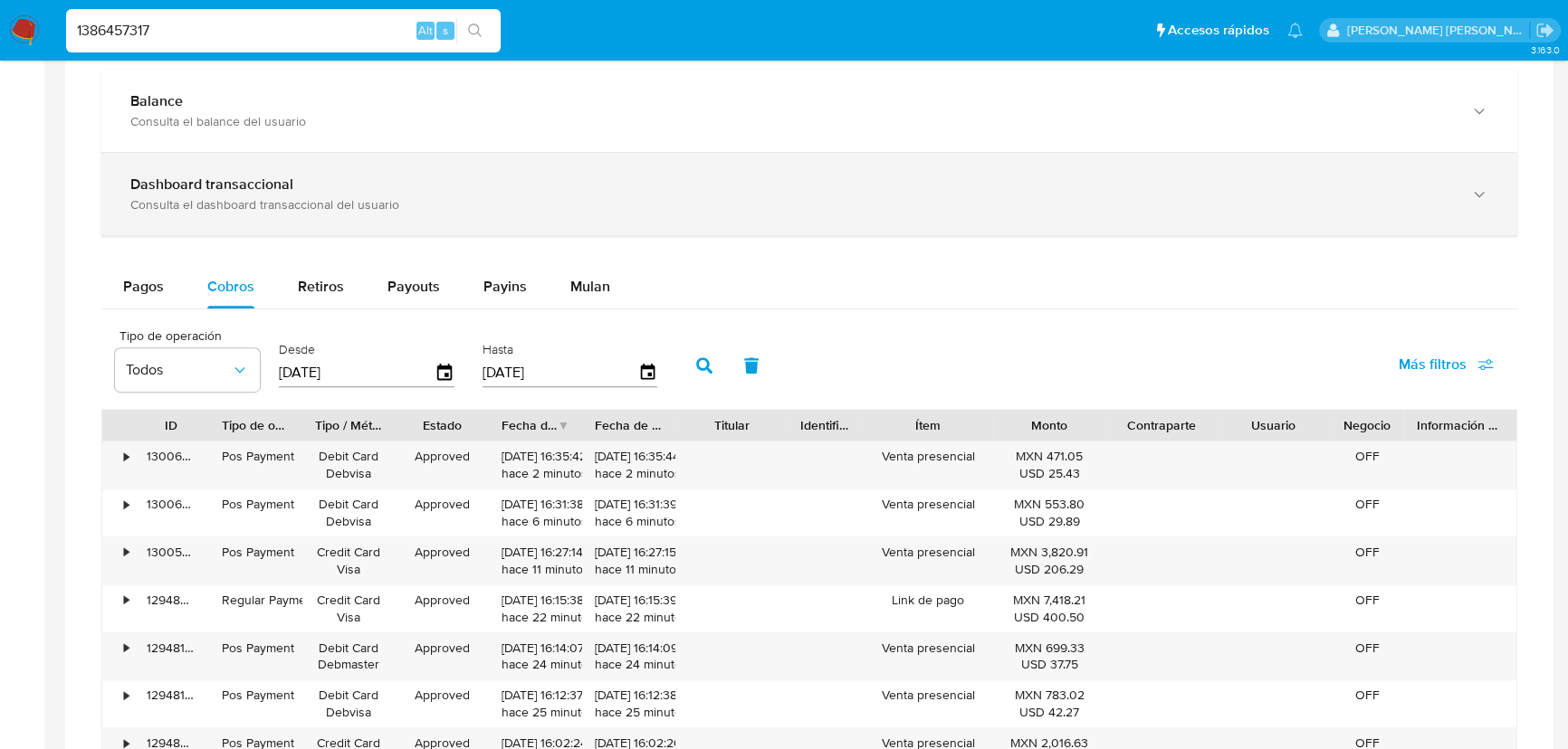
scroll to position [986, 0]
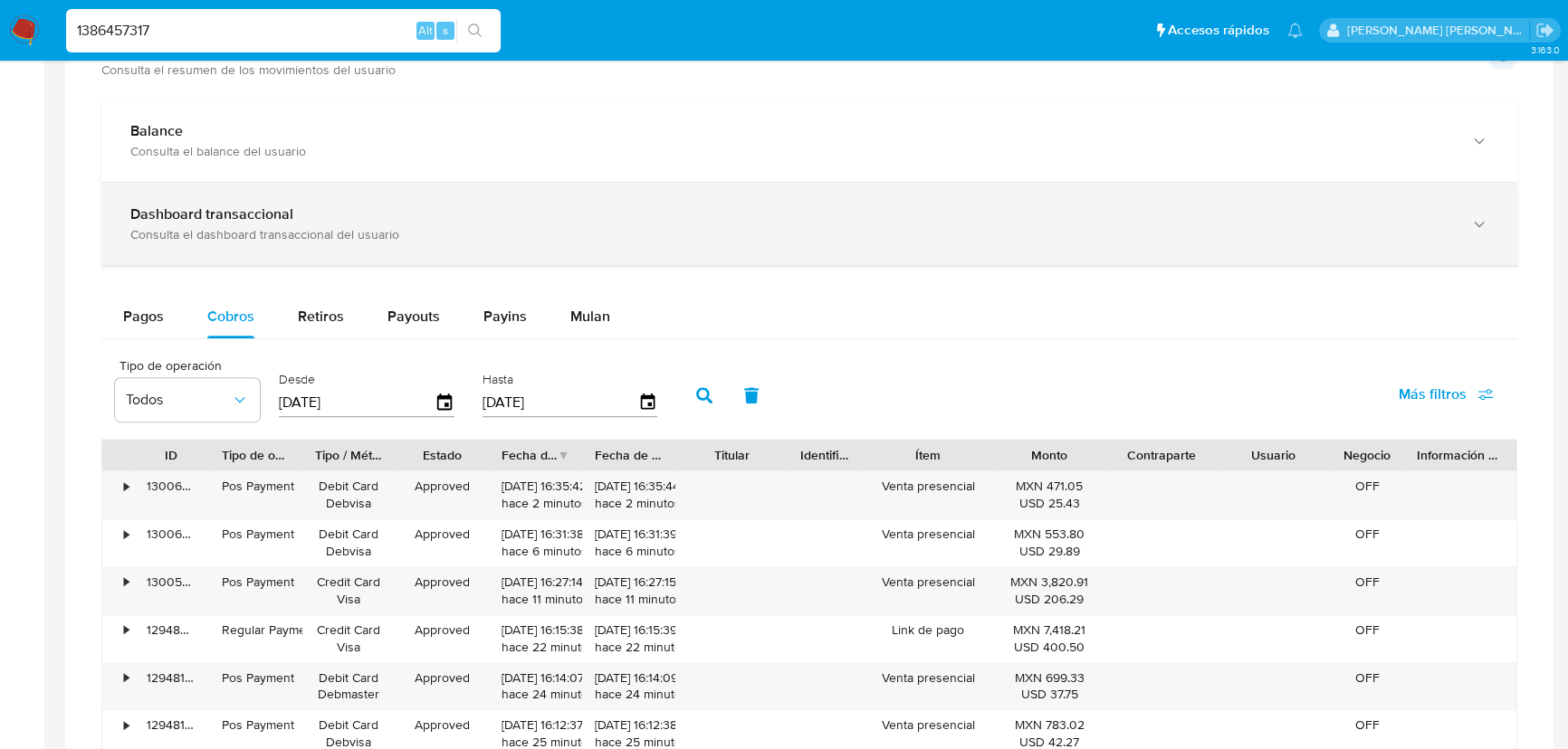
click at [277, 190] on div "Dashboard transaccional Consulta el dashboard transaccional del usuario" at bounding box center [809, 223] width 1415 height 83
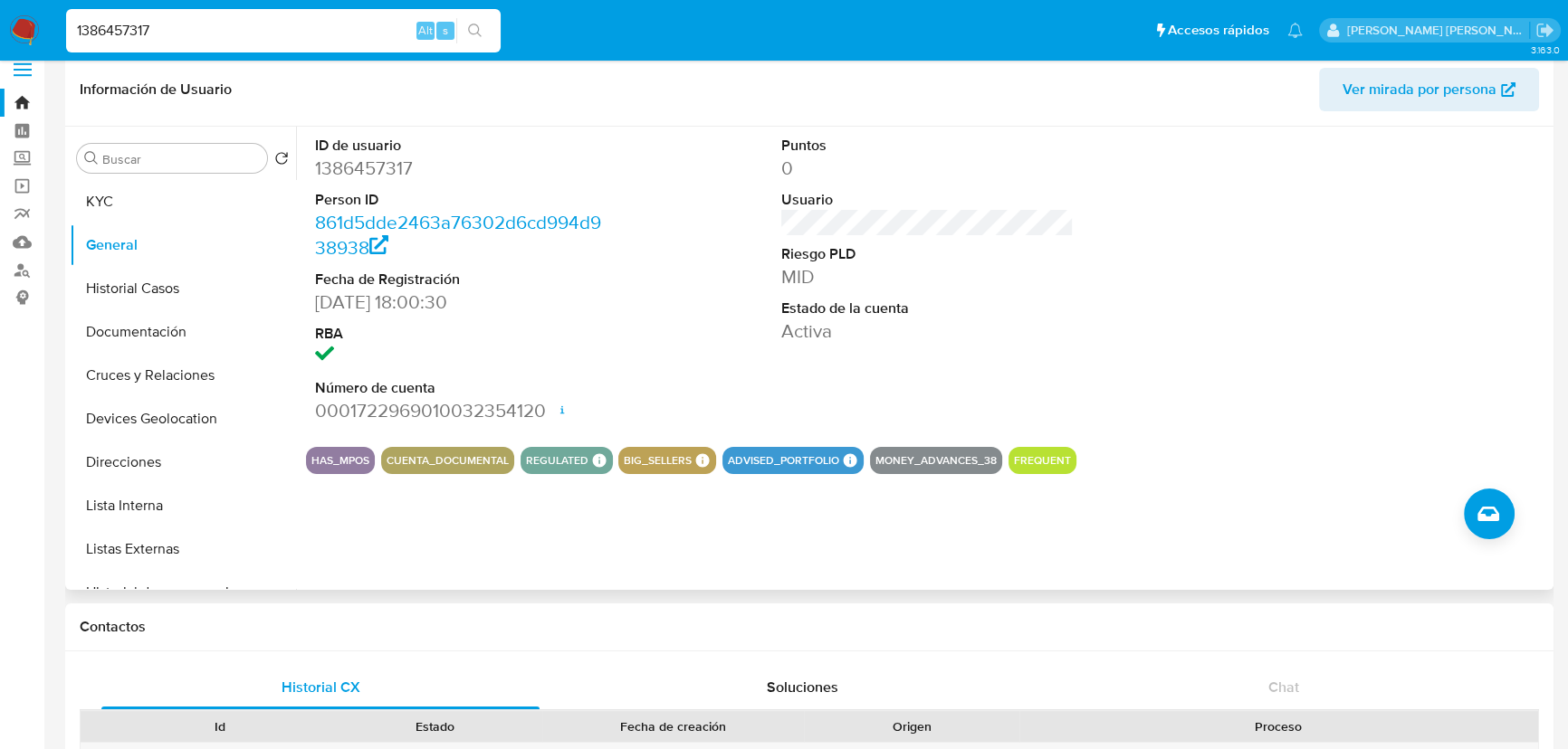
scroll to position [0, 0]
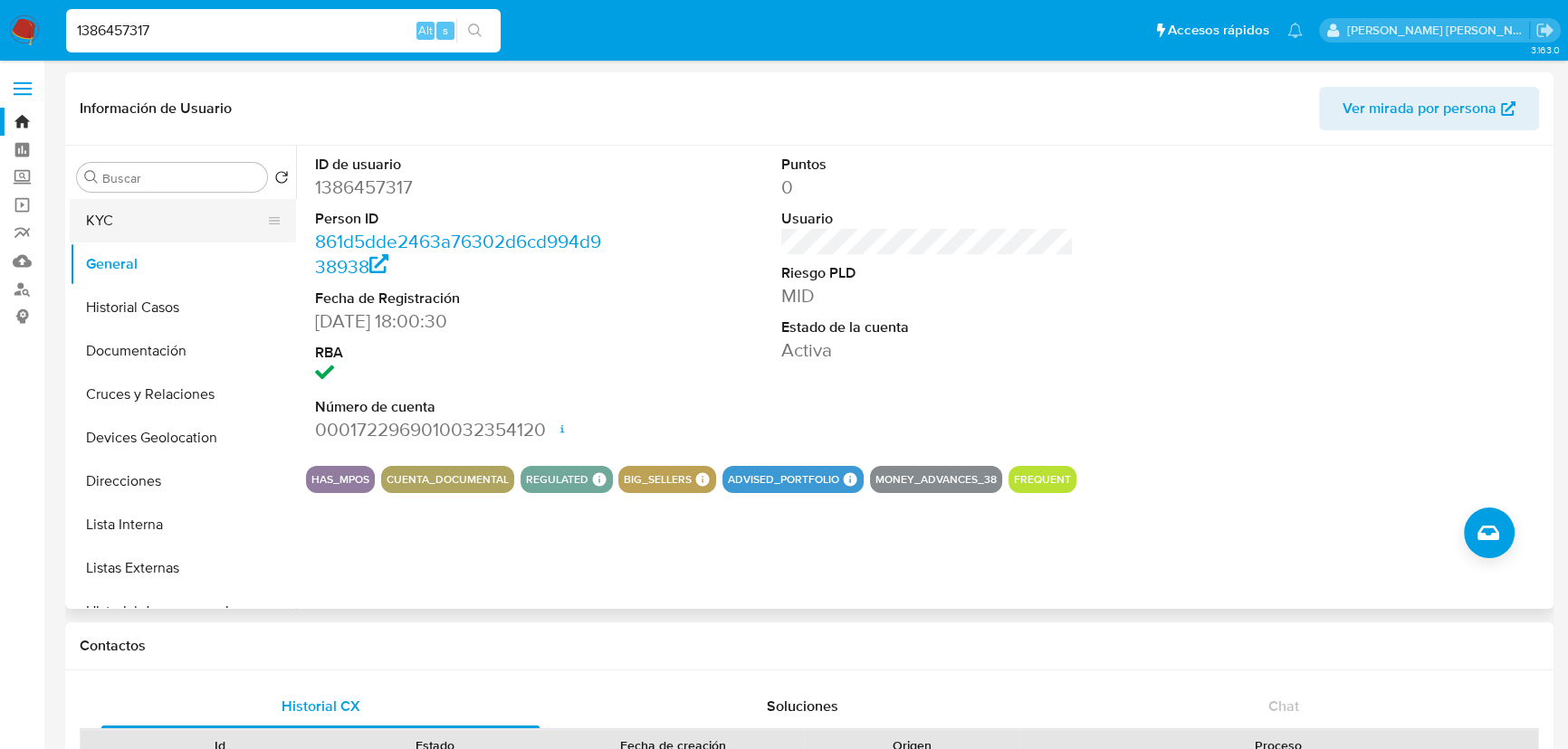
click at [163, 224] on button "KYC" at bounding box center [176, 221] width 212 height 44
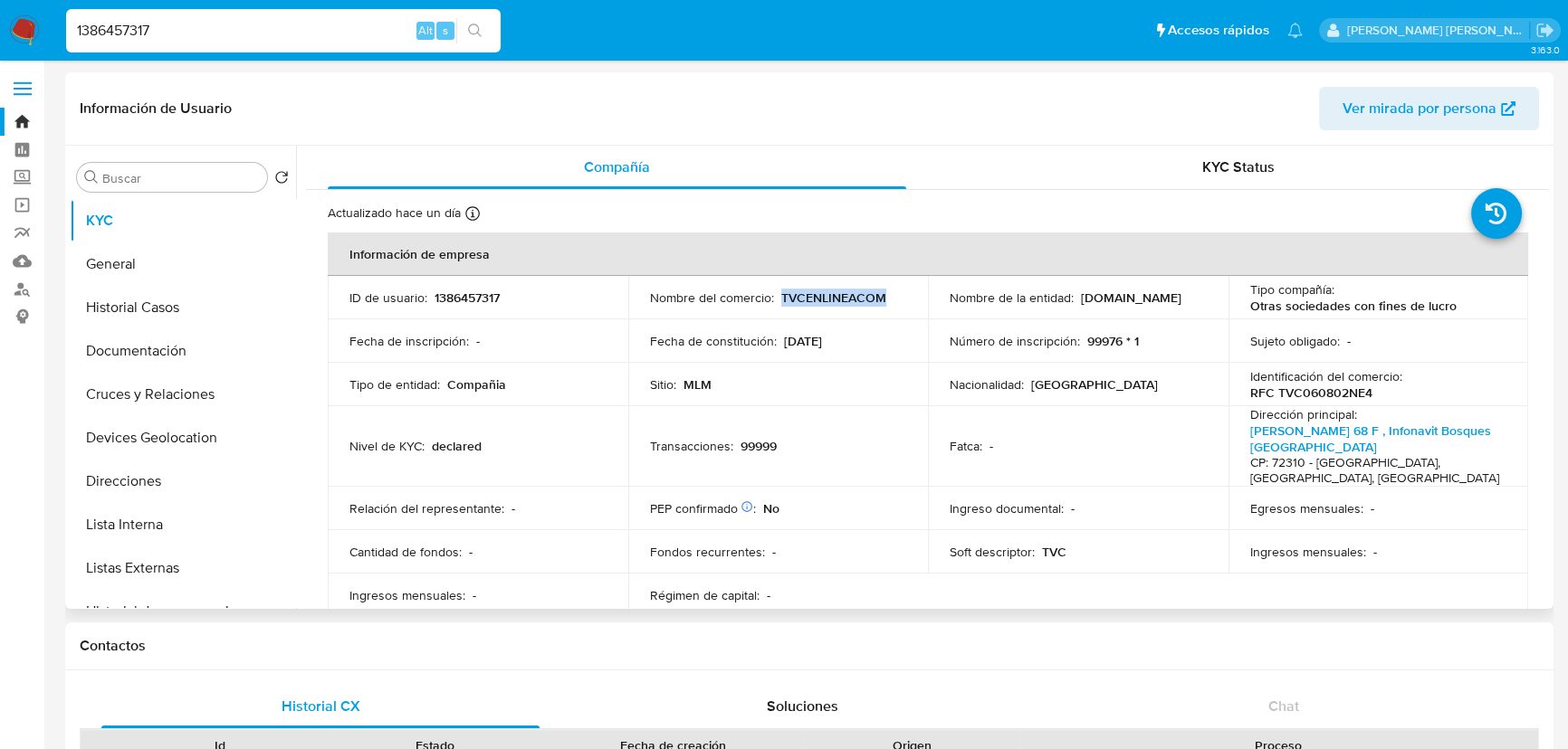
drag, startPoint x: 888, startPoint y: 294, endPoint x: 777, endPoint y: 298, distance: 111.1
click at [777, 298] on div "Nombre del comercio : TVCENLINEACOM" at bounding box center [778, 297] width 257 height 17
copy p "TVCENLINEACOM"
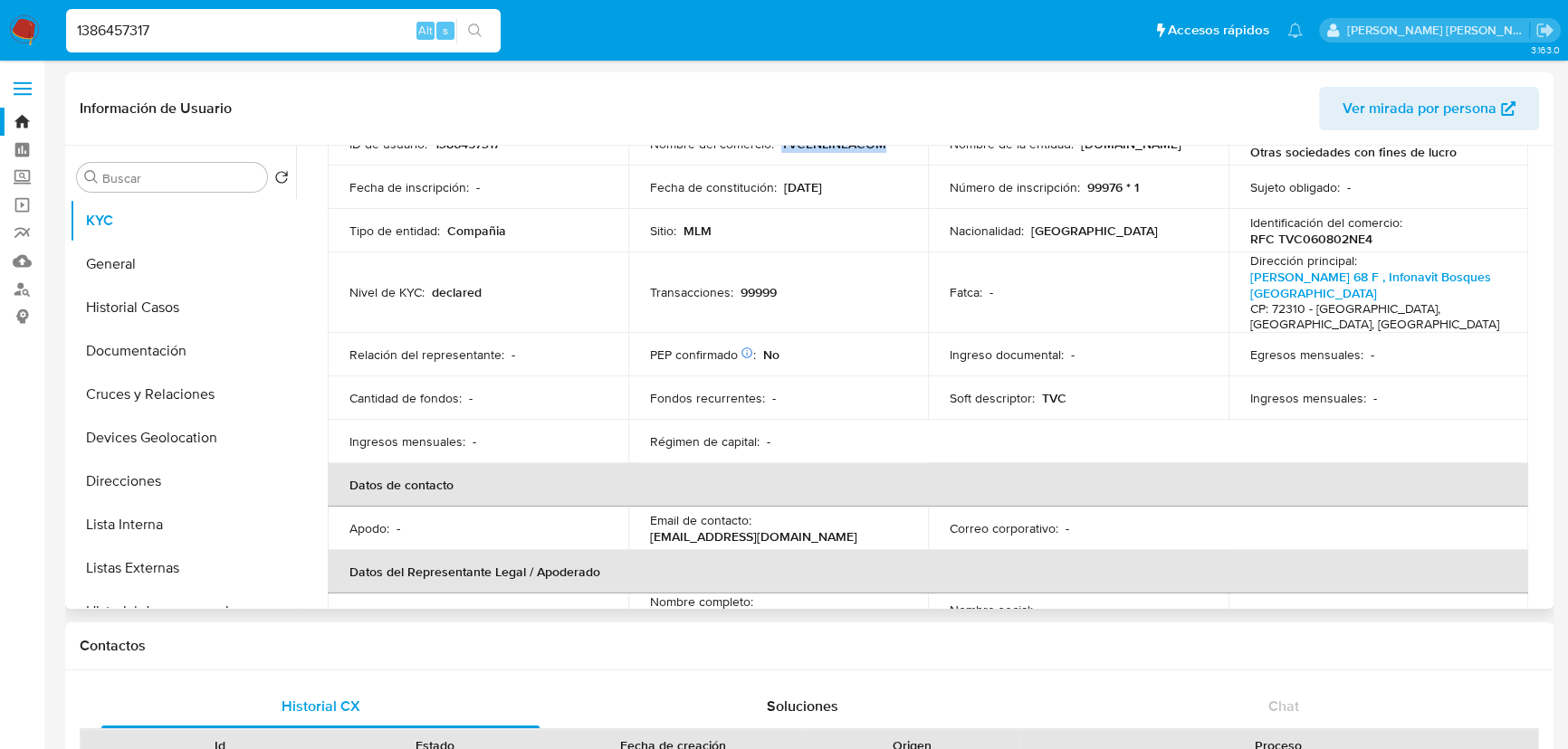
scroll to position [411, 0]
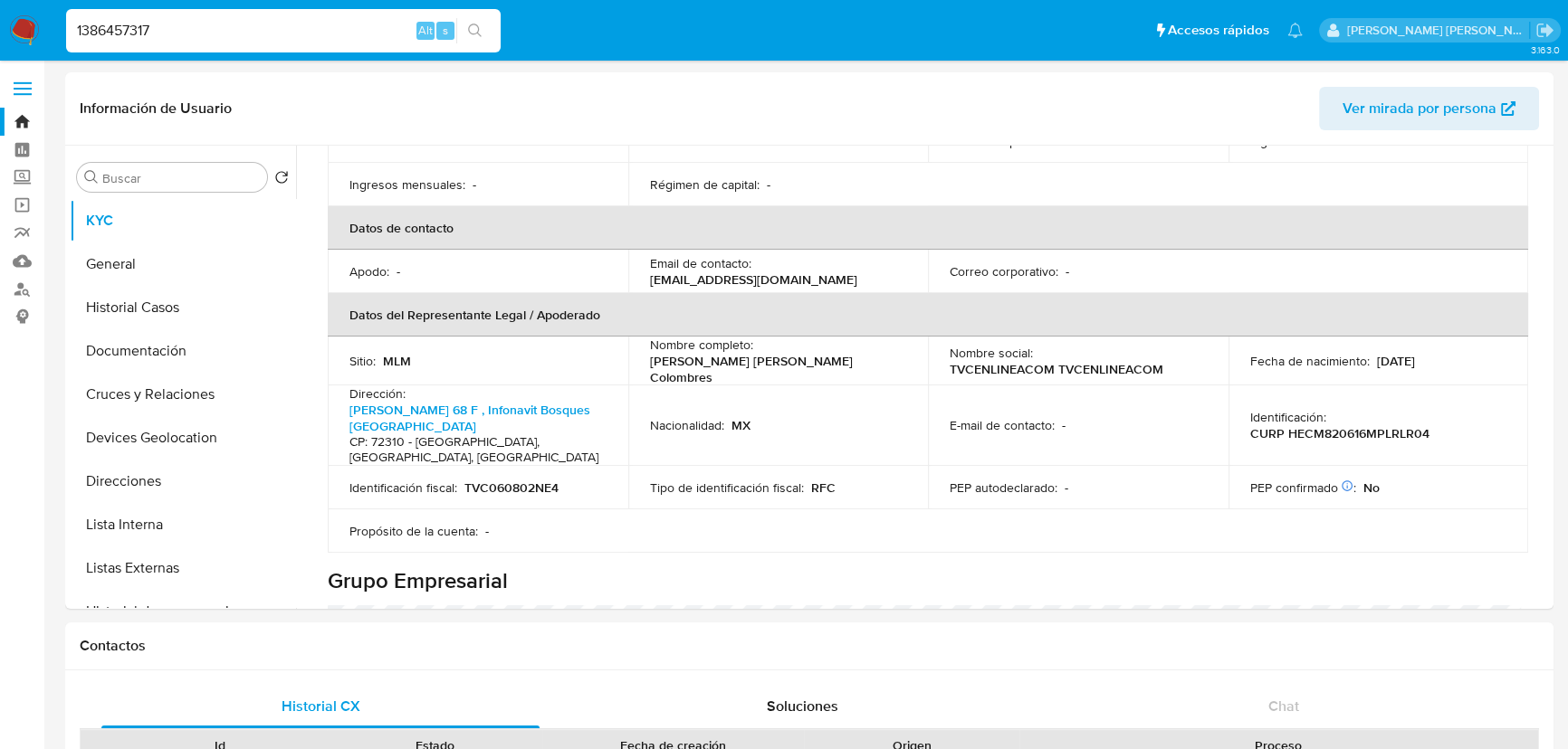
drag, startPoint x: 198, startPoint y: 36, endPoint x: 51, endPoint y: 2, distance: 150.9
click at [51, 2] on nav "Pausado Ver notificaciones 1386457317 Alt s Accesos rápidos Presiona las siguie…" at bounding box center [784, 30] width 1568 height 60
paste input "2599862192"
type input "2599862192"
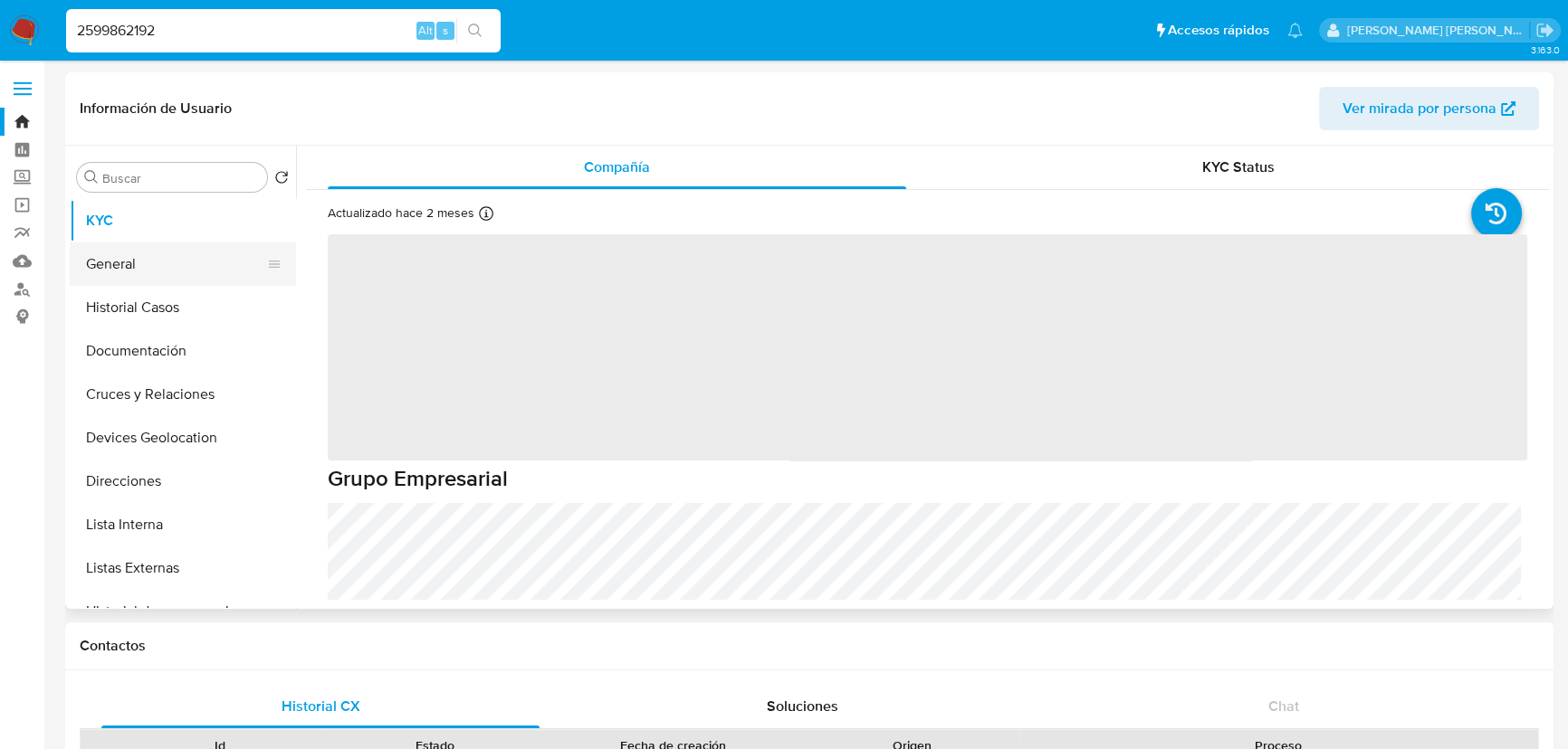
select select "10"
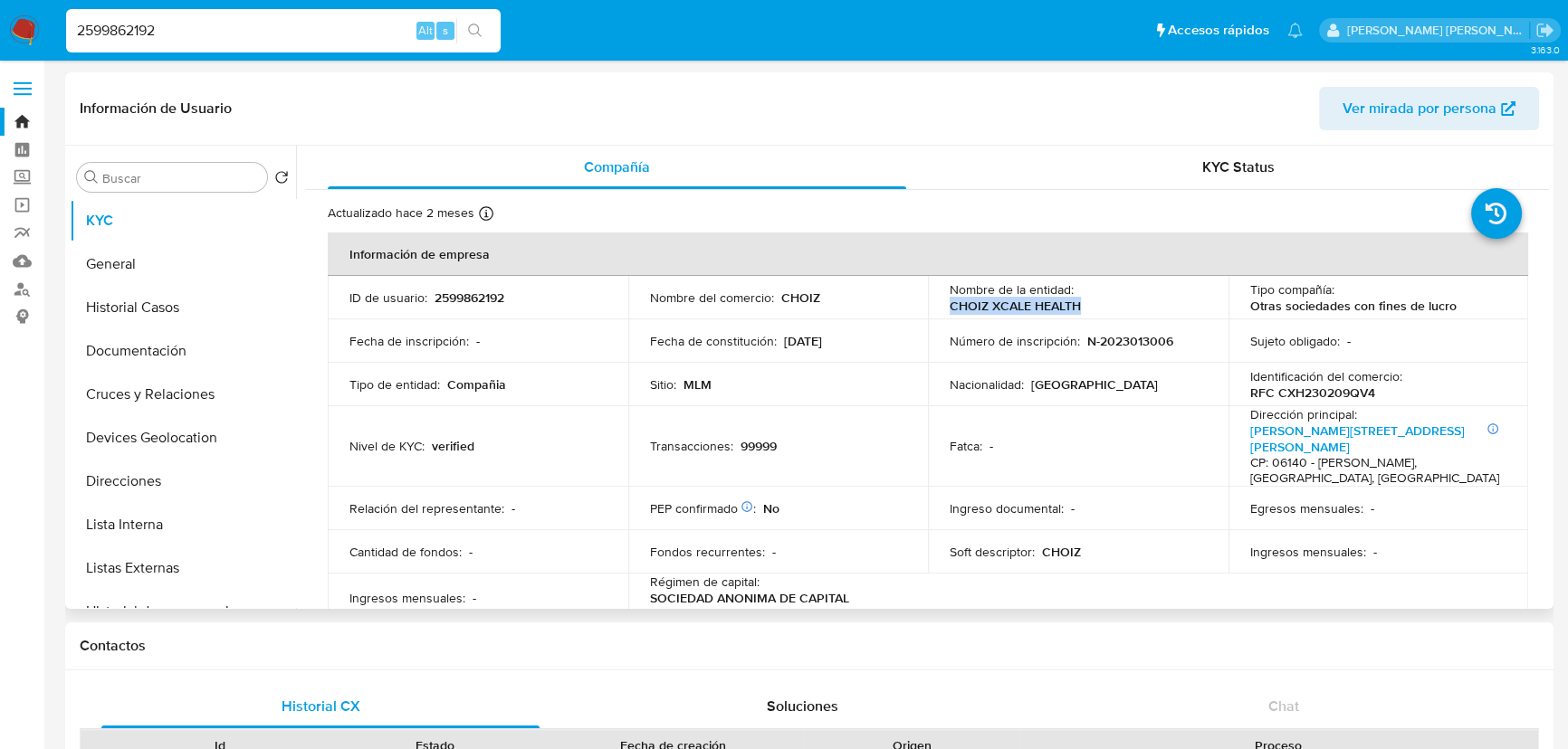
drag, startPoint x: 1059, startPoint y: 305, endPoint x: 938, endPoint y: 308, distance: 121.0
click at [940, 308] on td "Nombre de la entidad : CHOIZ XCALE HEALTH" at bounding box center [1077, 297] width 300 height 44
drag, startPoint x: 168, startPoint y: 313, endPoint x: 272, endPoint y: 7, distance: 323.2
click at [167, 309] on button "Historial Casos" at bounding box center [183, 307] width 226 height 44
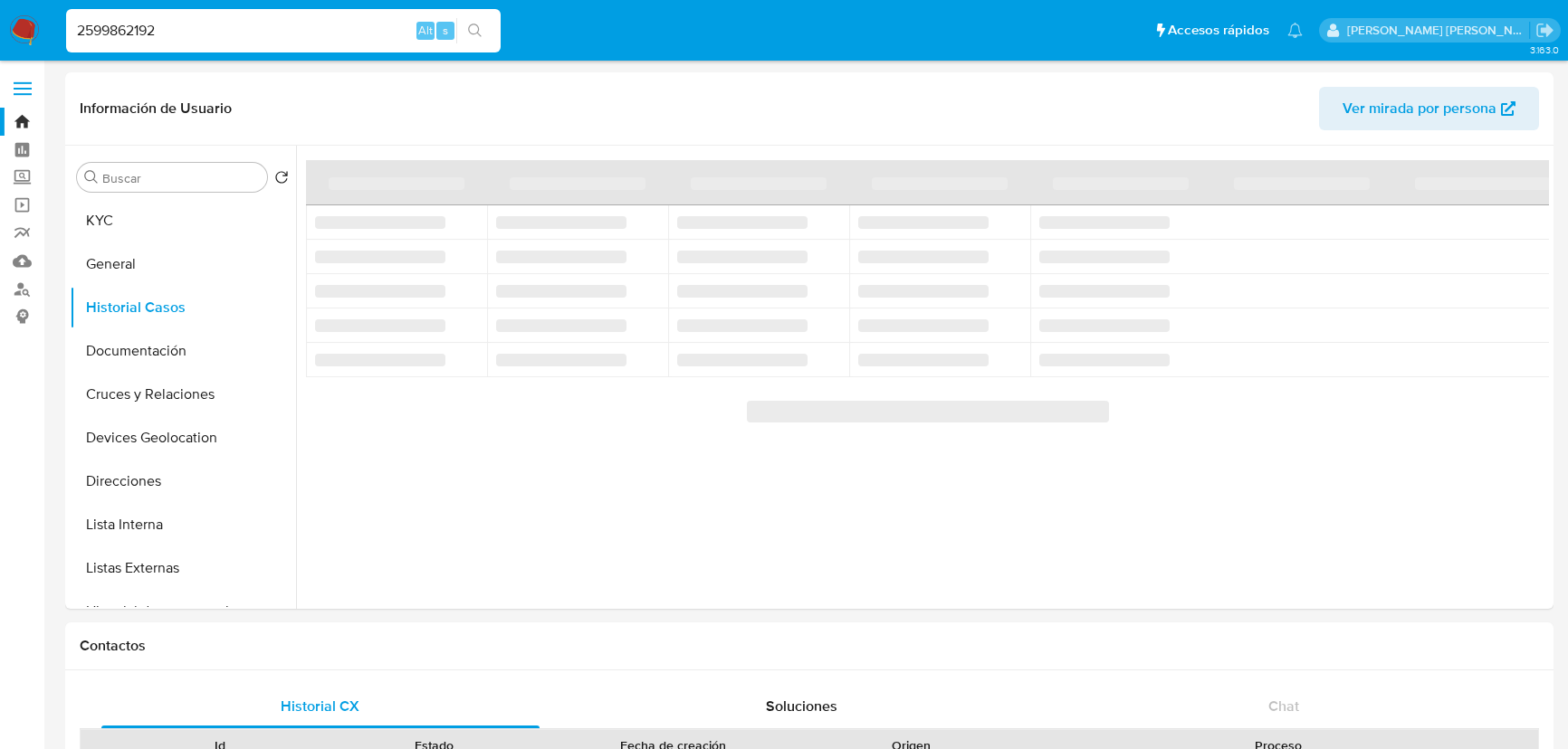
select select "10"
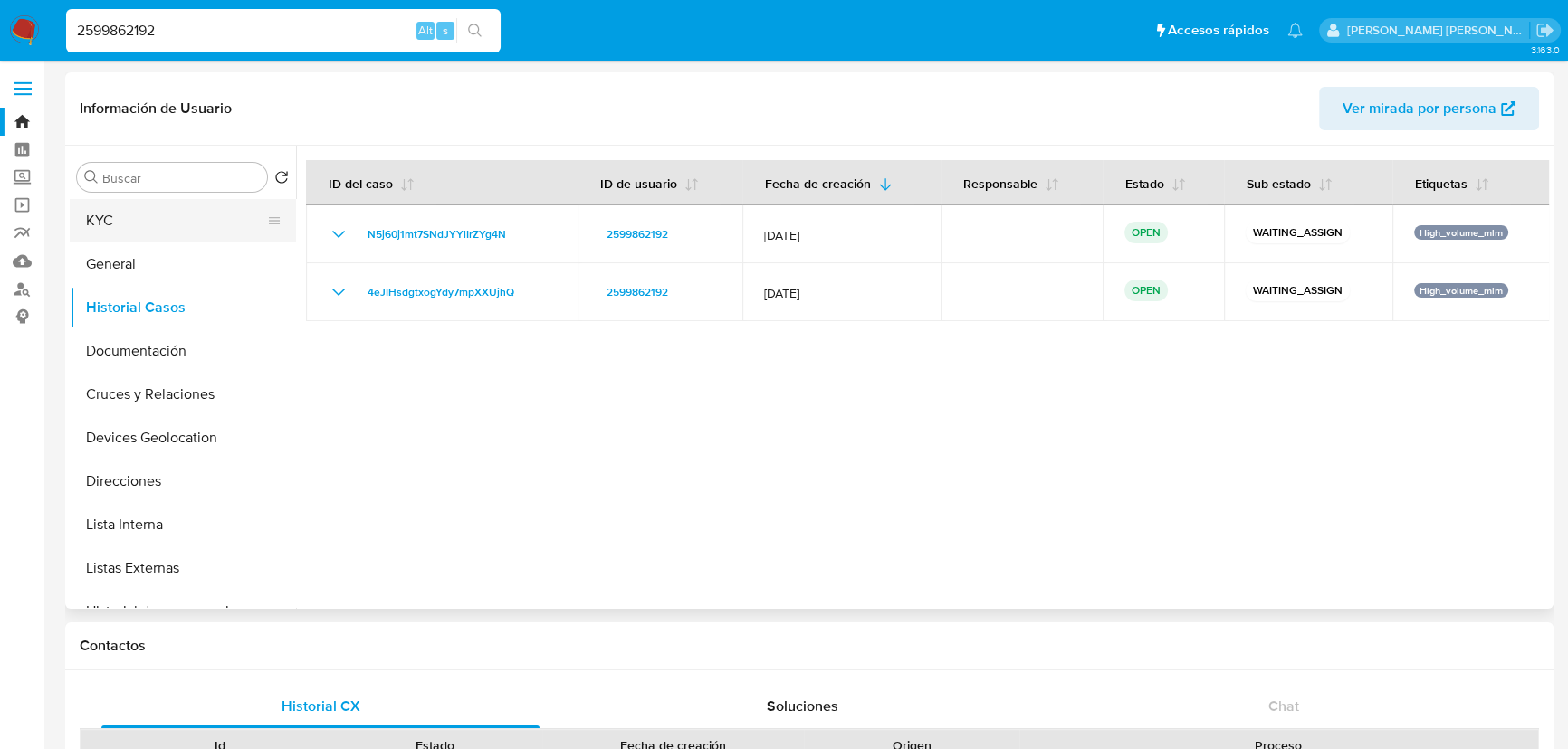
click at [171, 221] on button "KYC" at bounding box center [176, 221] width 212 height 44
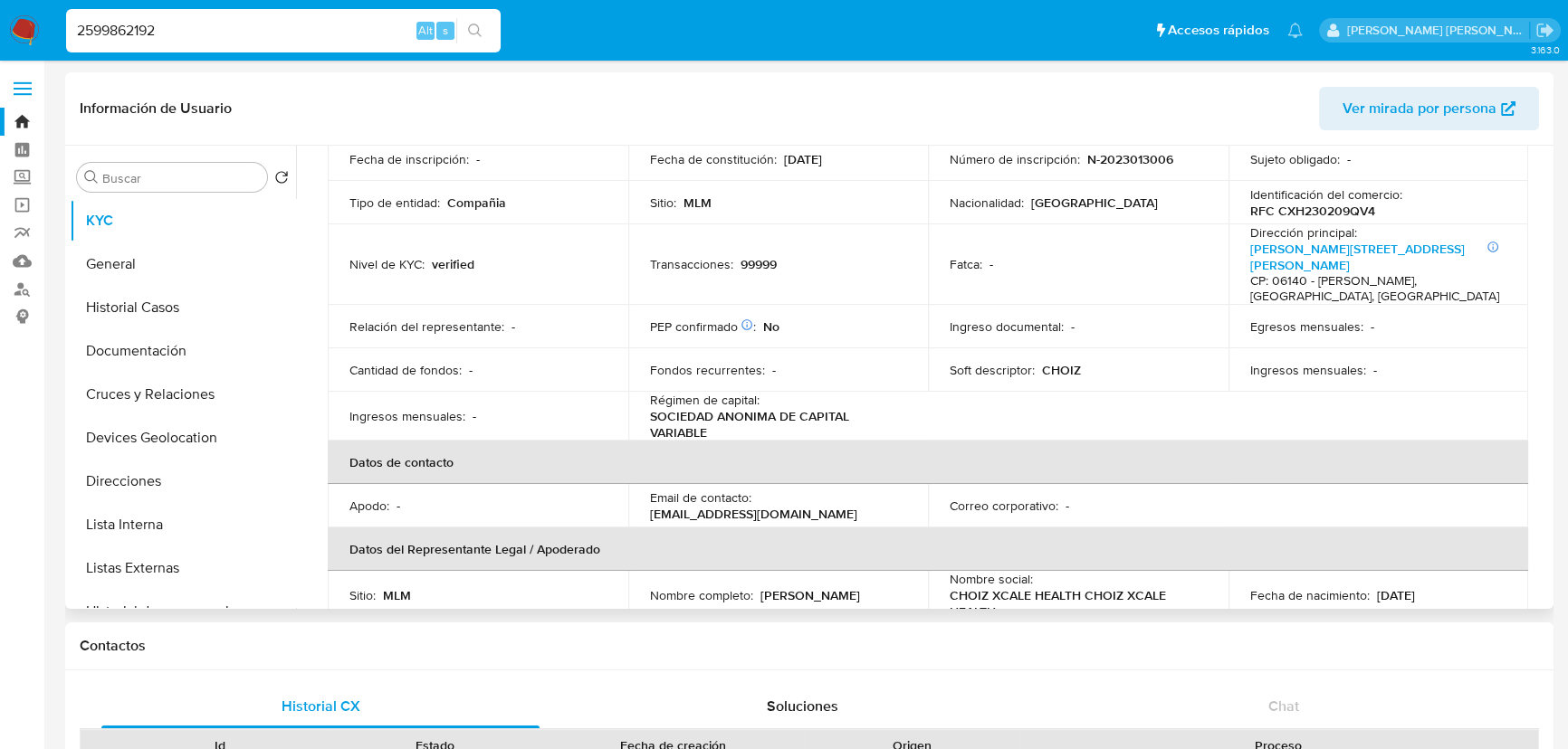
scroll to position [59, 0]
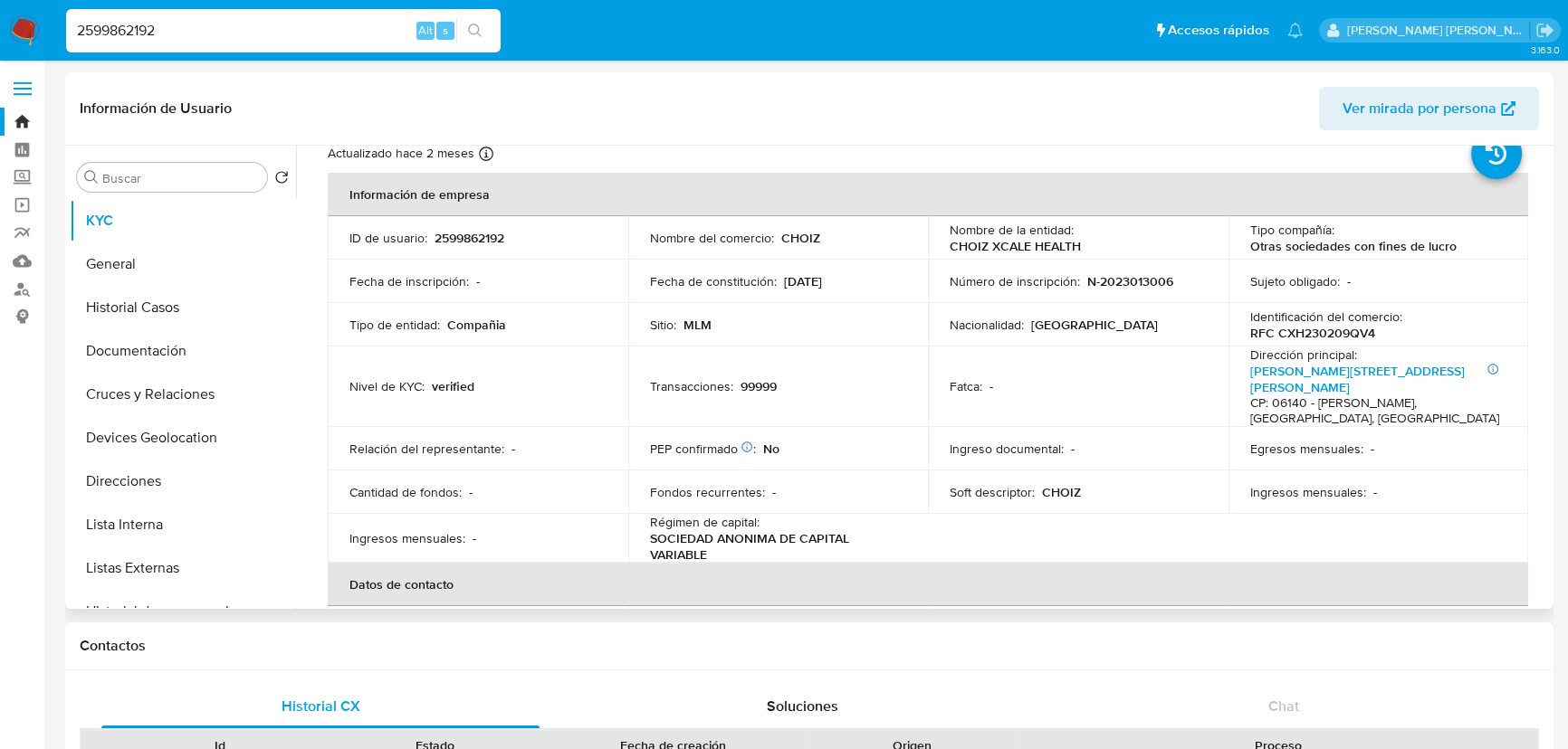
click at [1335, 334] on p "RFC CXH230209QV4" at bounding box center [1312, 332] width 124 height 17
copy p "CXH230209QV4"
drag, startPoint x: 193, startPoint y: 38, endPoint x: 0, endPoint y: -60, distance: 216.5
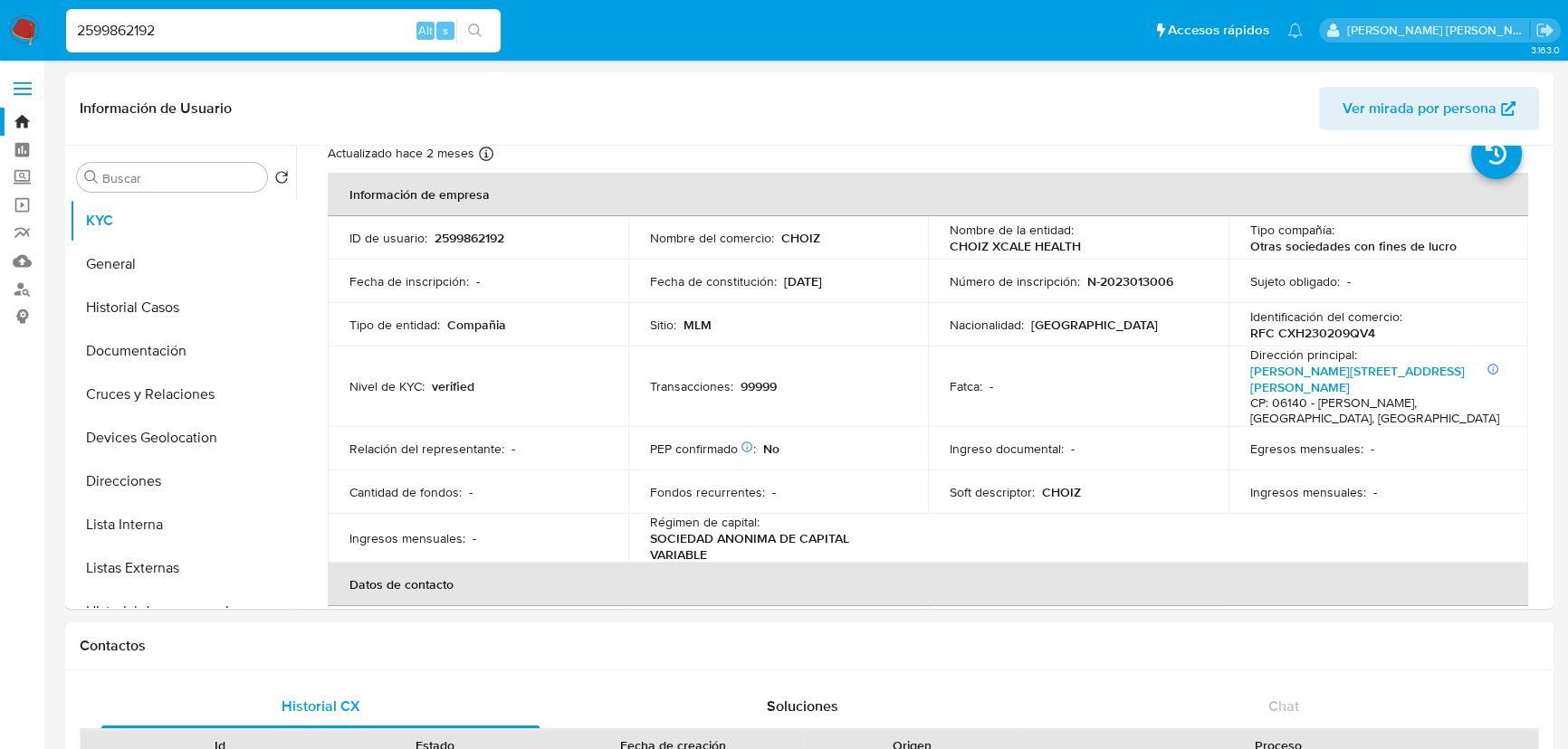
paste input "47298263"
type input "47298263"
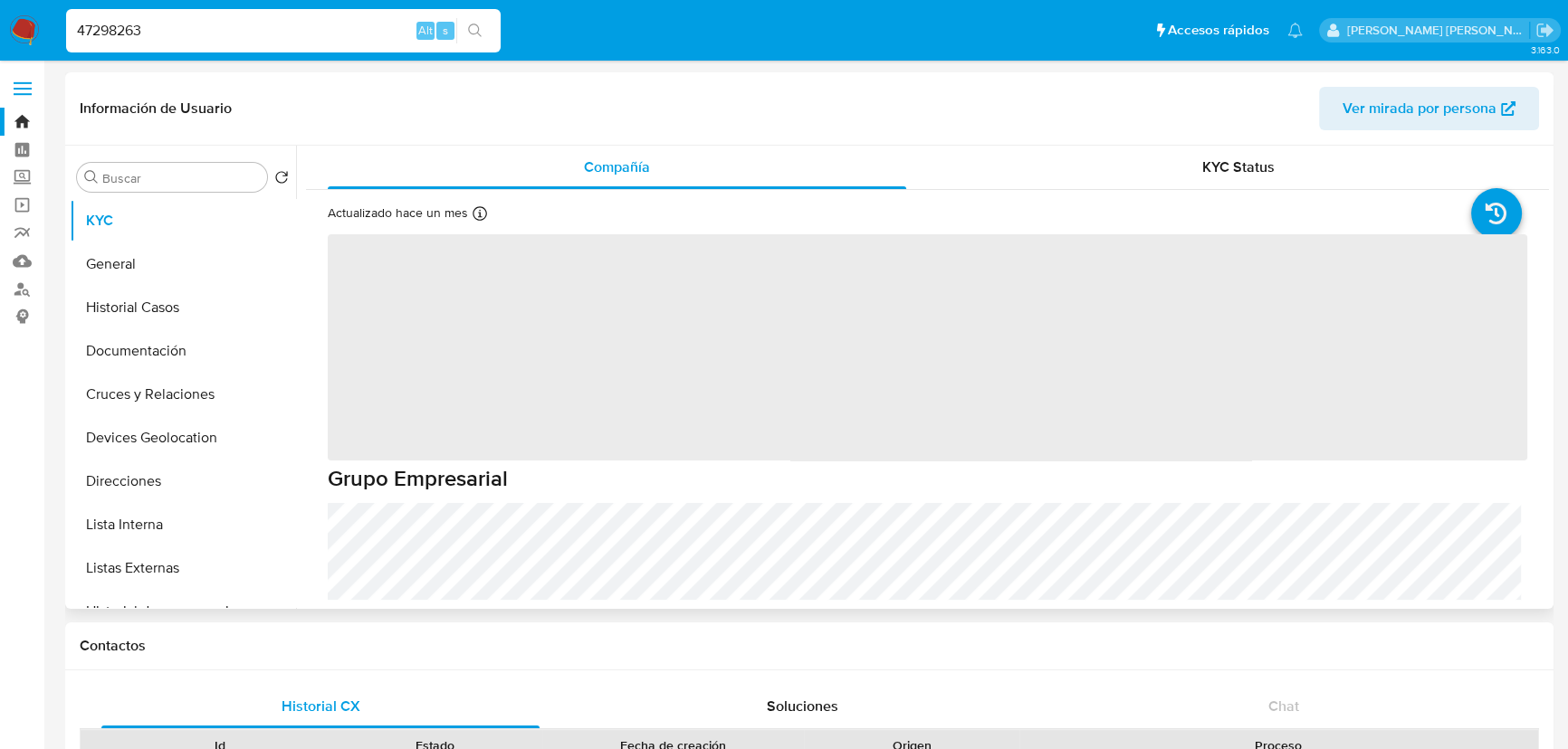
select select "10"
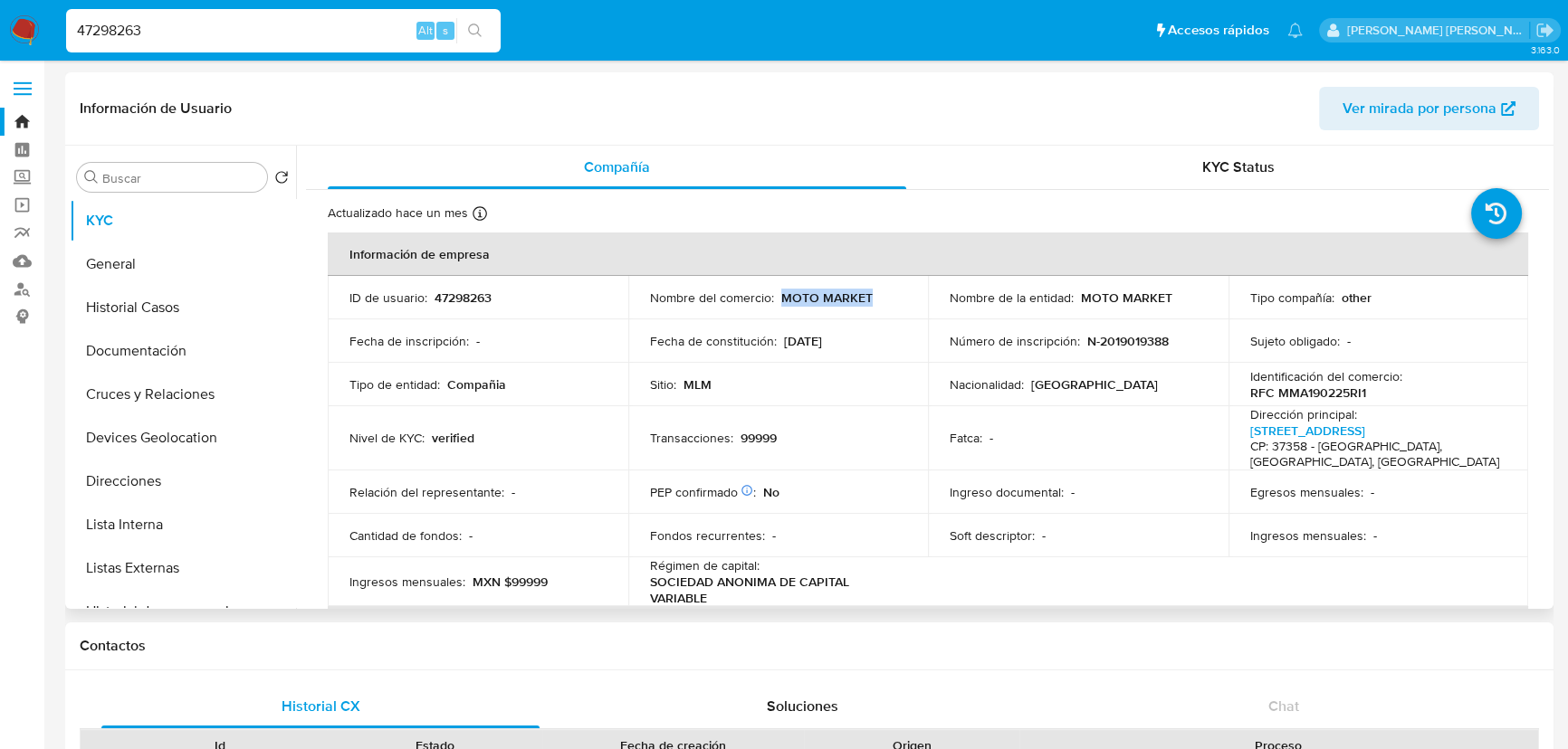
drag, startPoint x: 779, startPoint y: 295, endPoint x: 877, endPoint y: 297, distance: 98.0
click at [877, 297] on div "Nombre del comercio : MOTO MARKET" at bounding box center [778, 297] width 257 height 17
copy p "MOTO MARKET"
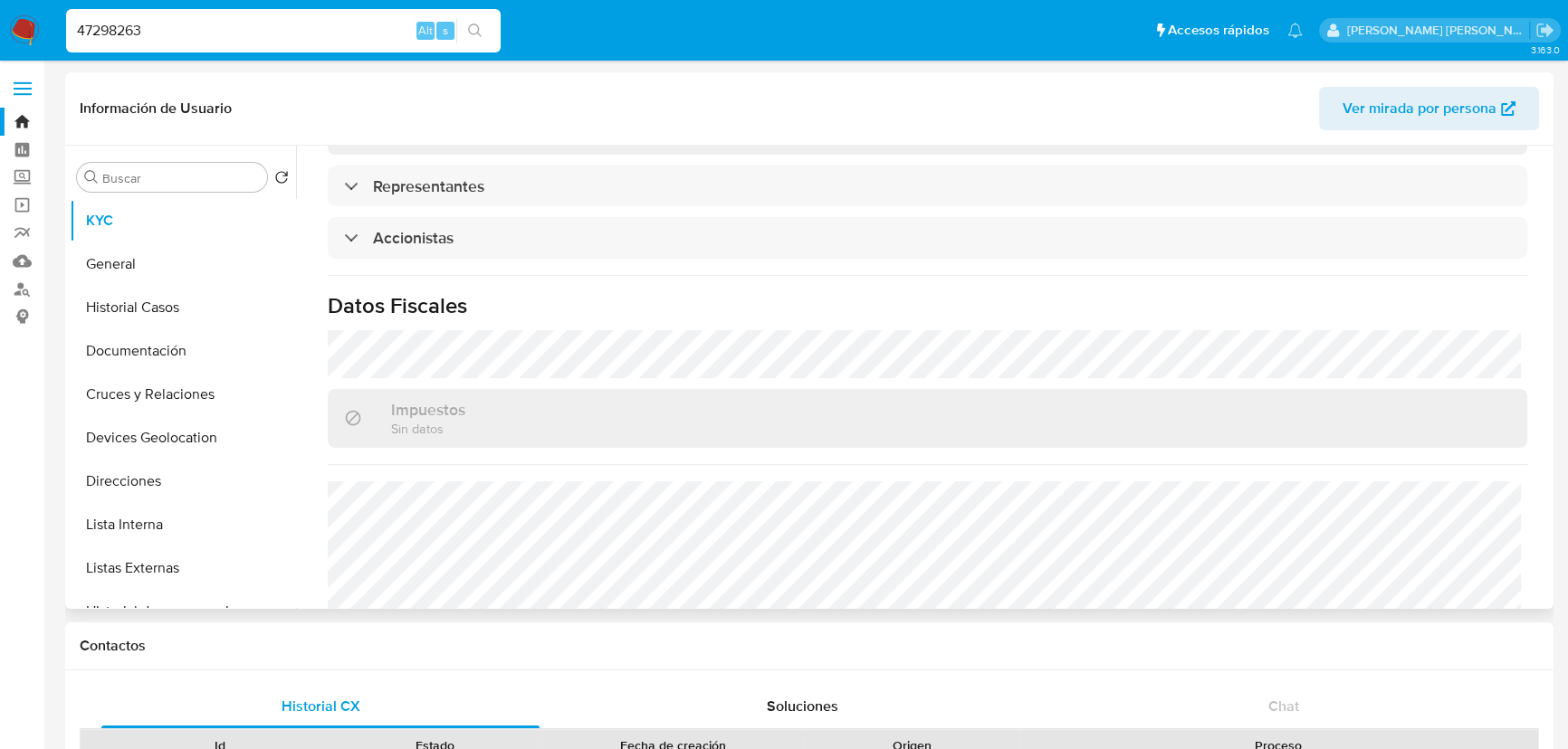
scroll to position [1260, 0]
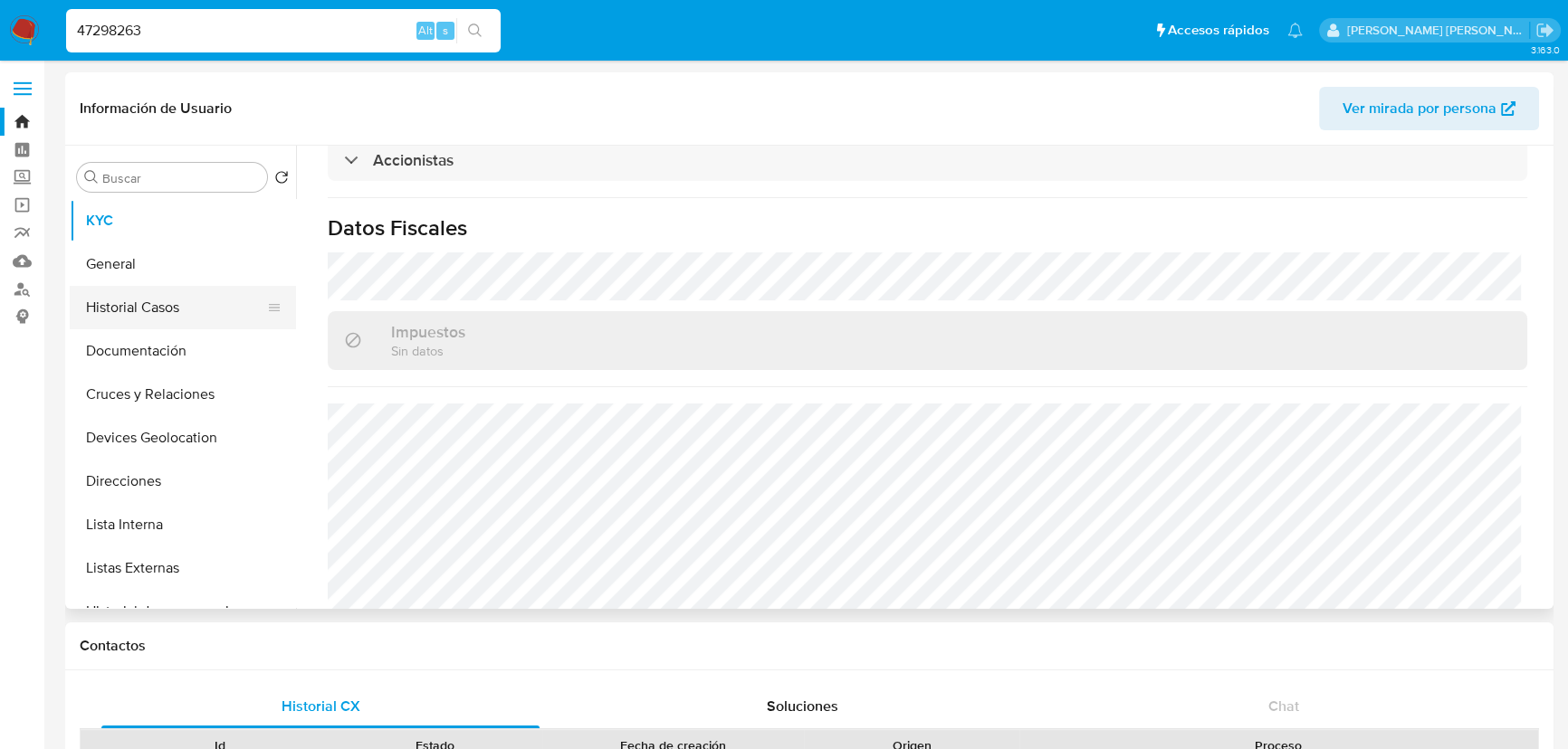
click at [183, 307] on button "Historial Casos" at bounding box center [176, 307] width 212 height 44
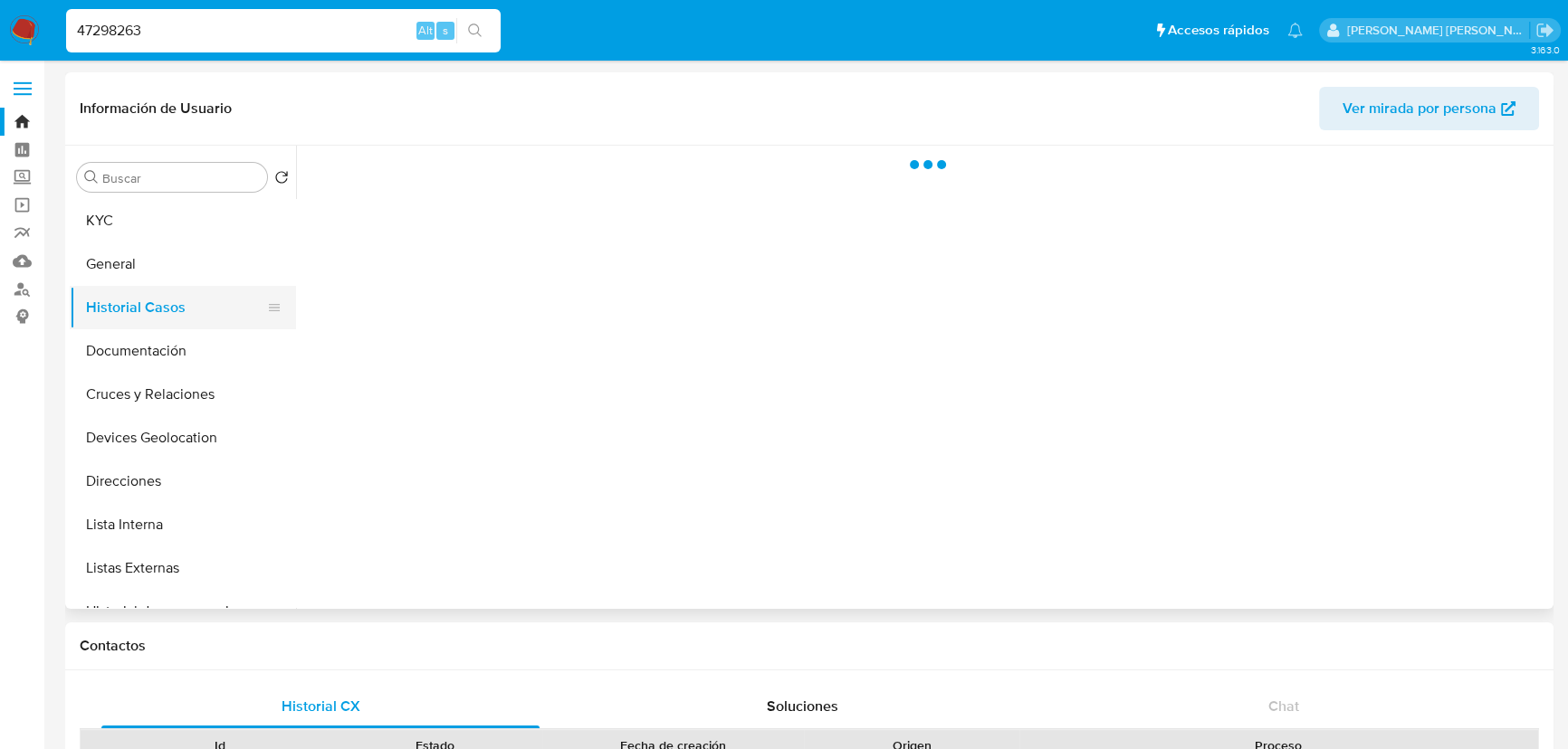
scroll to position [0, 0]
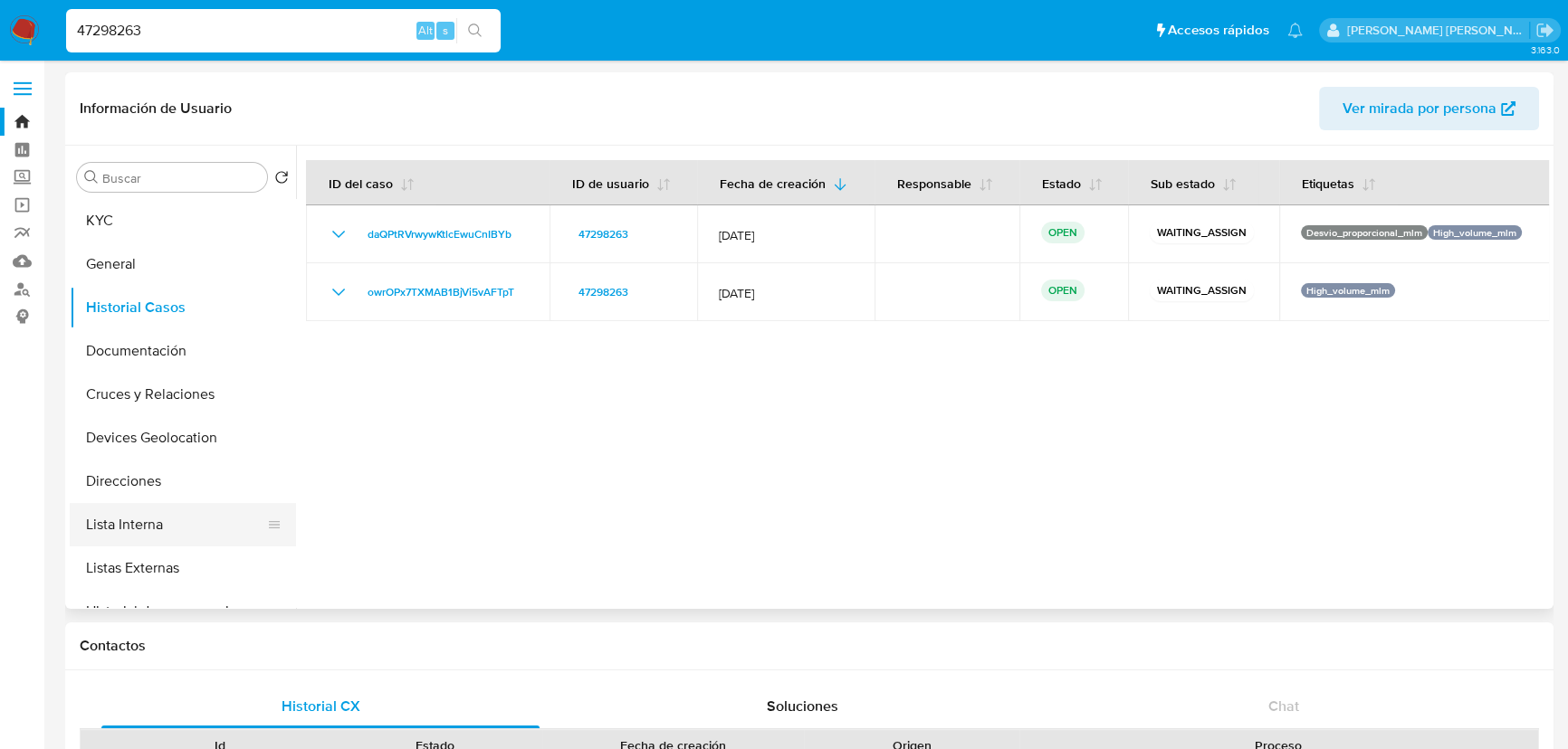
click at [155, 516] on button "Lista Interna" at bounding box center [176, 525] width 212 height 44
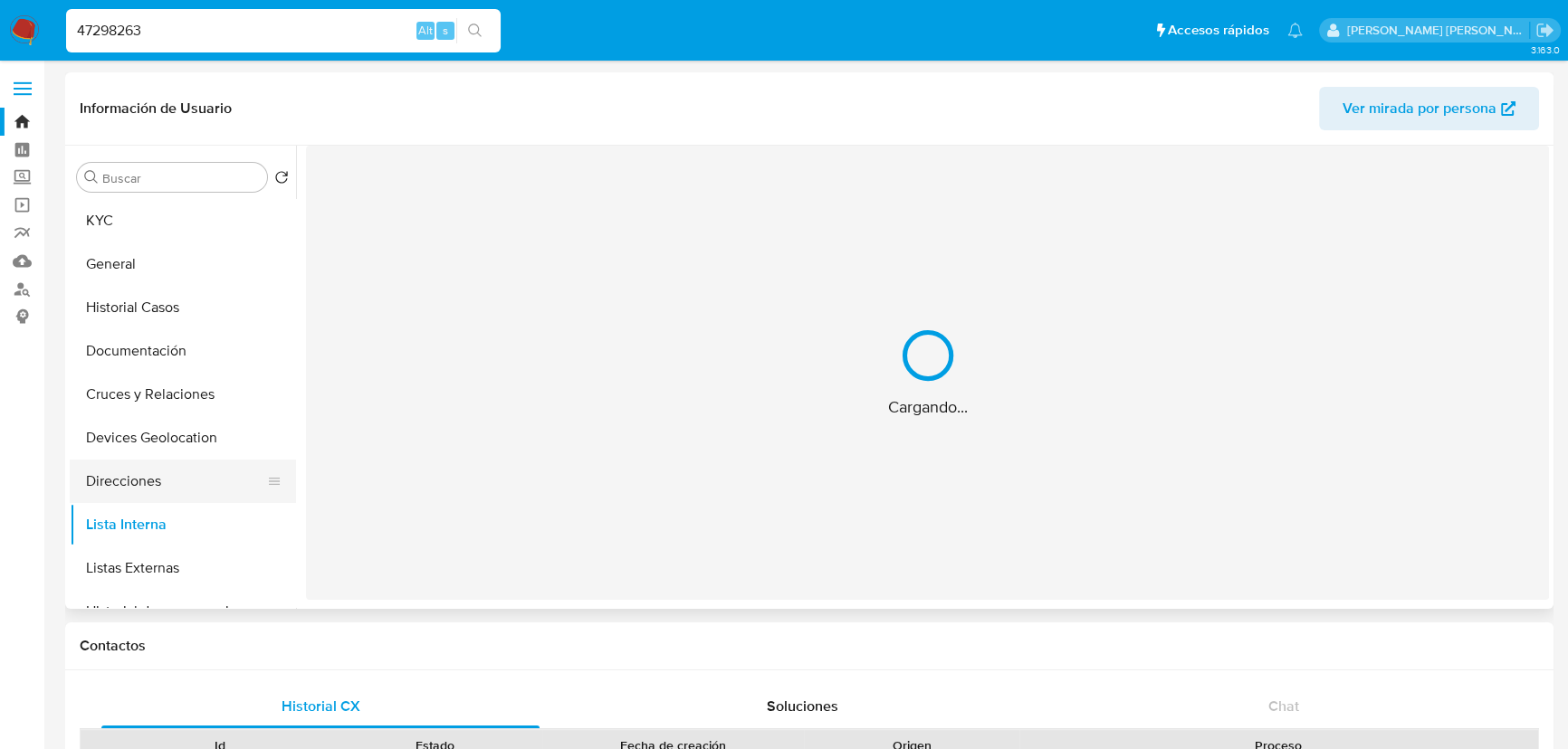
click at [161, 491] on button "Direcciones" at bounding box center [176, 481] width 212 height 44
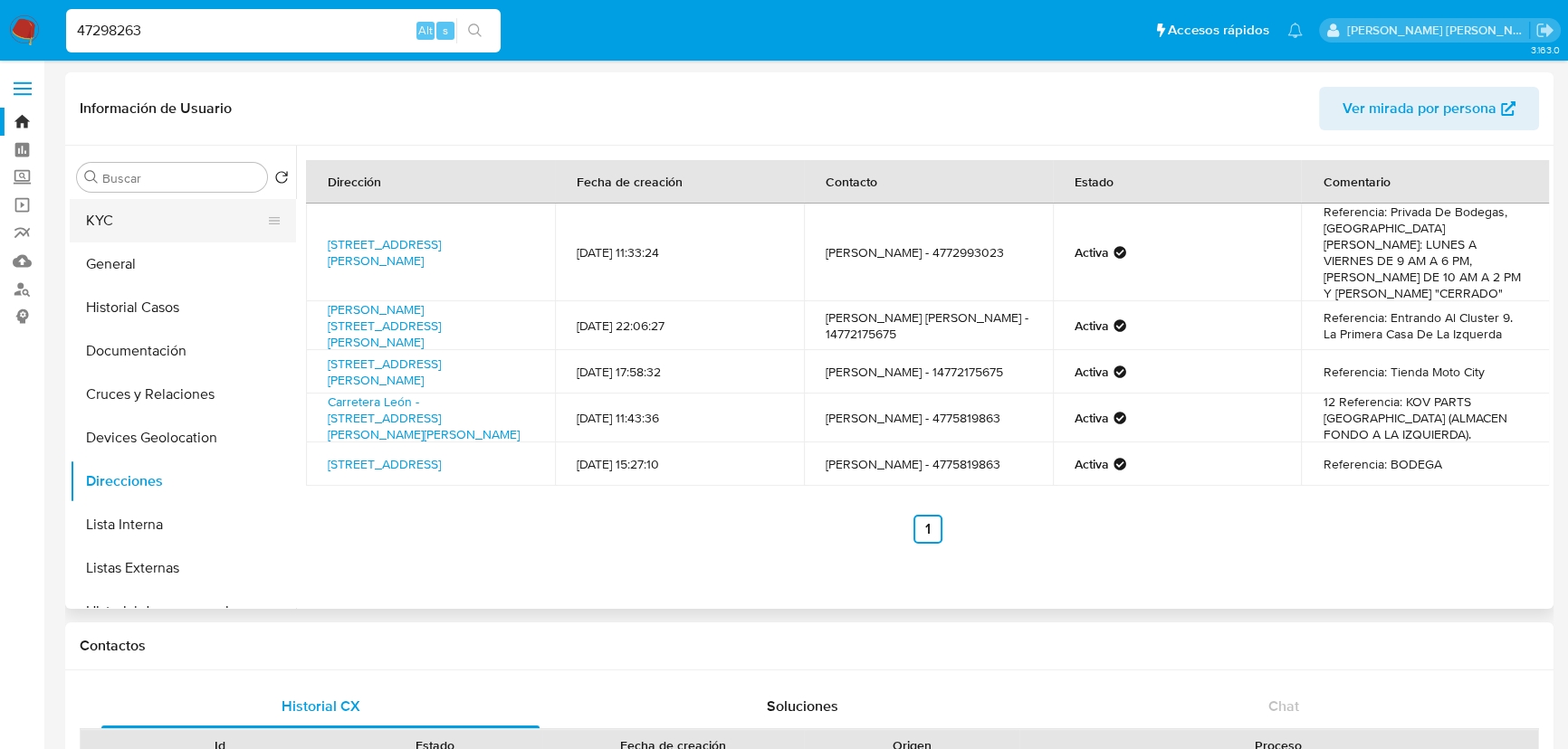
click at [115, 206] on button "KYC" at bounding box center [176, 221] width 212 height 44
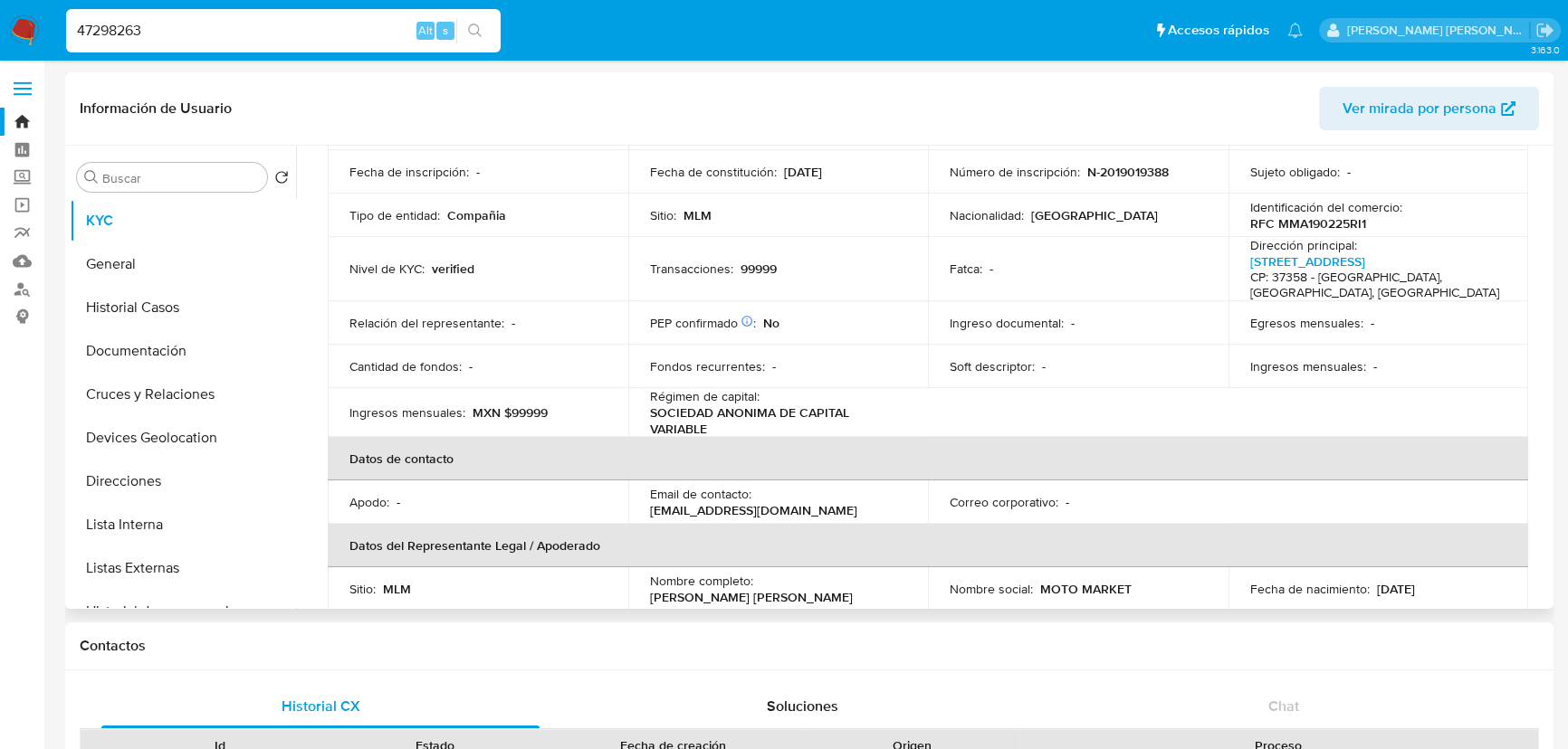
scroll to position [273, 0]
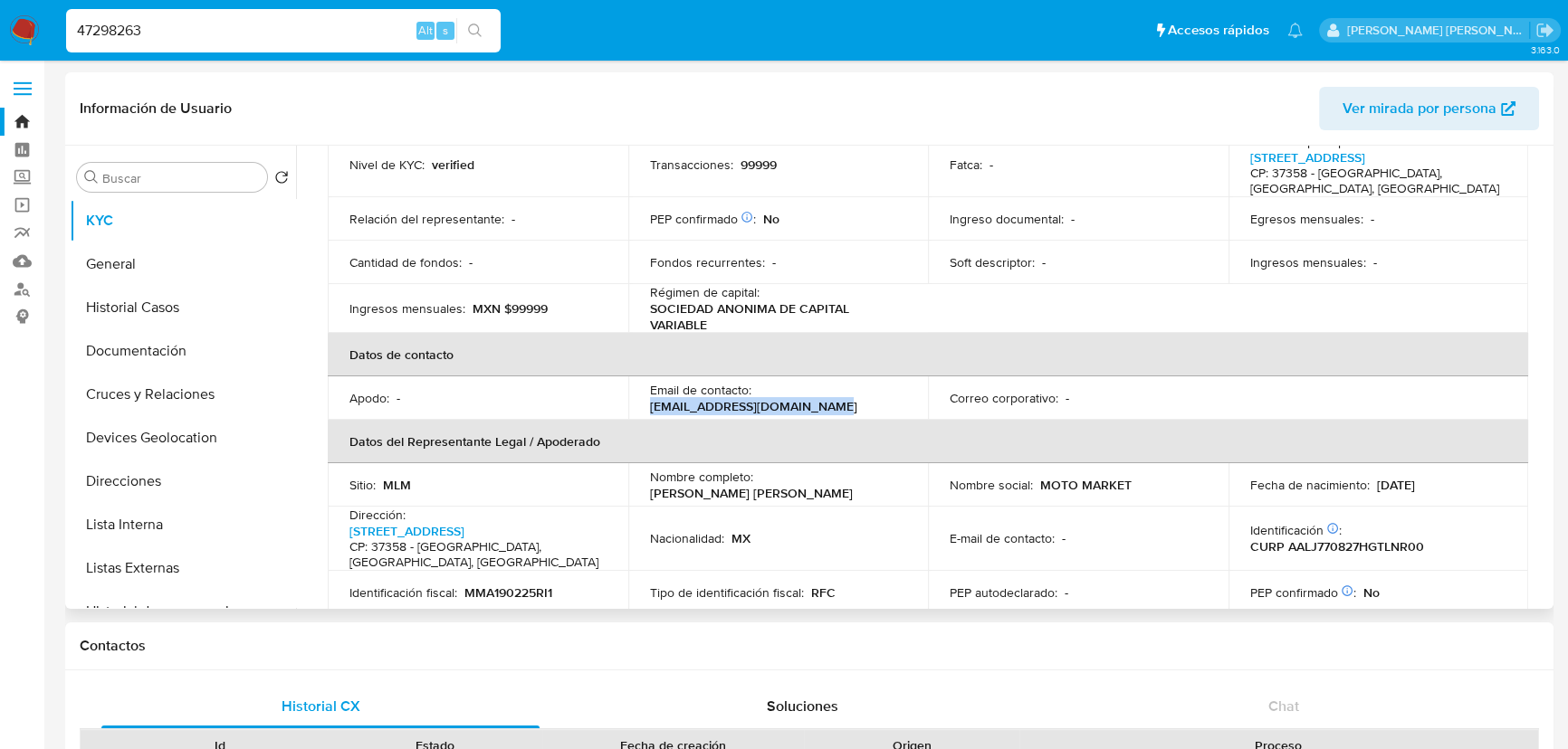
drag, startPoint x: 825, startPoint y: 388, endPoint x: 679, endPoint y: 387, distance: 146.0
click at [629, 391] on td "Email de contacto : notificaciones7@motocity.mx" at bounding box center [778, 397] width 300 height 44
copy p "[EMAIL_ADDRESS][DOMAIN_NAME]"
click at [177, 308] on button "Historial Casos" at bounding box center [176, 307] width 212 height 44
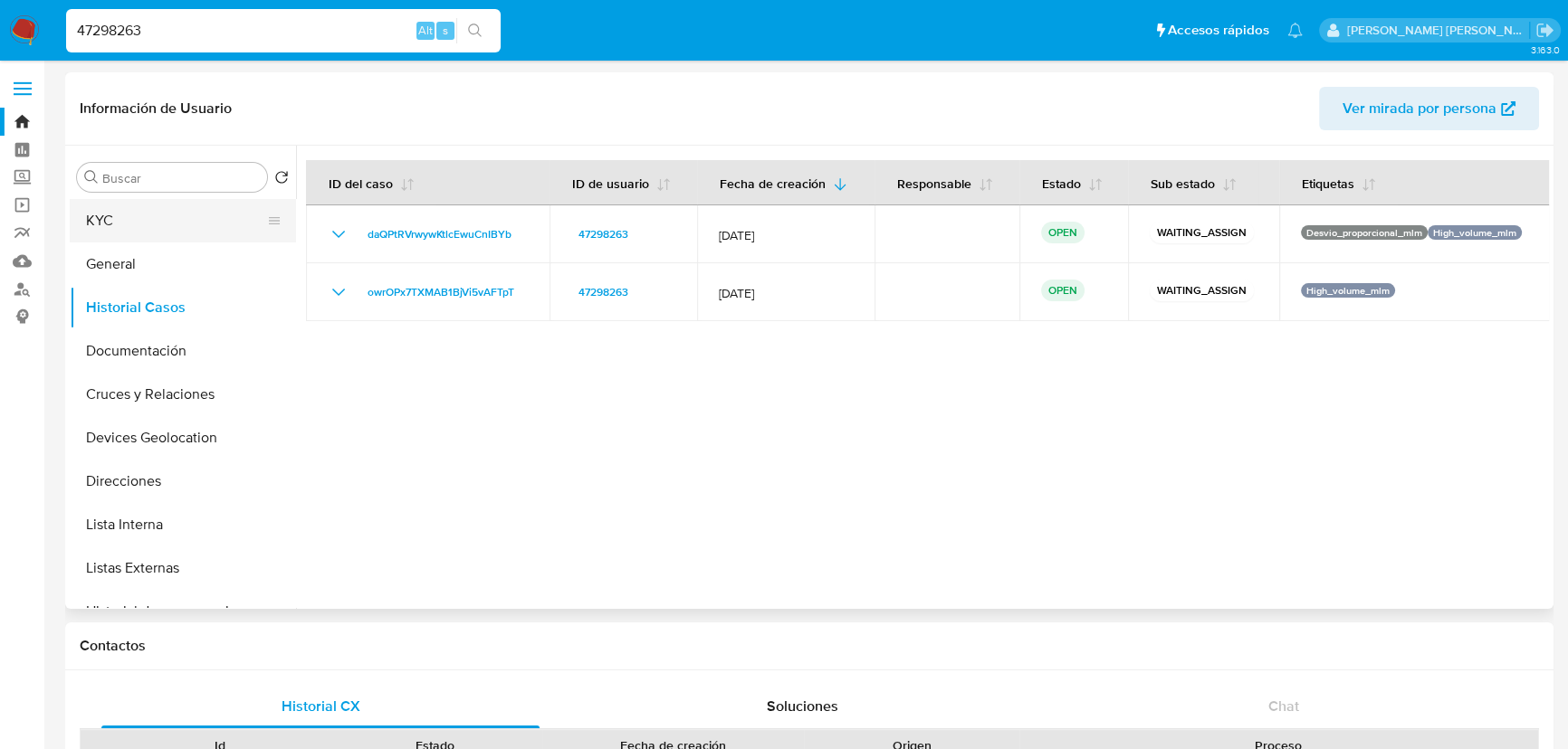
click at [173, 239] on button "KYC" at bounding box center [176, 221] width 212 height 44
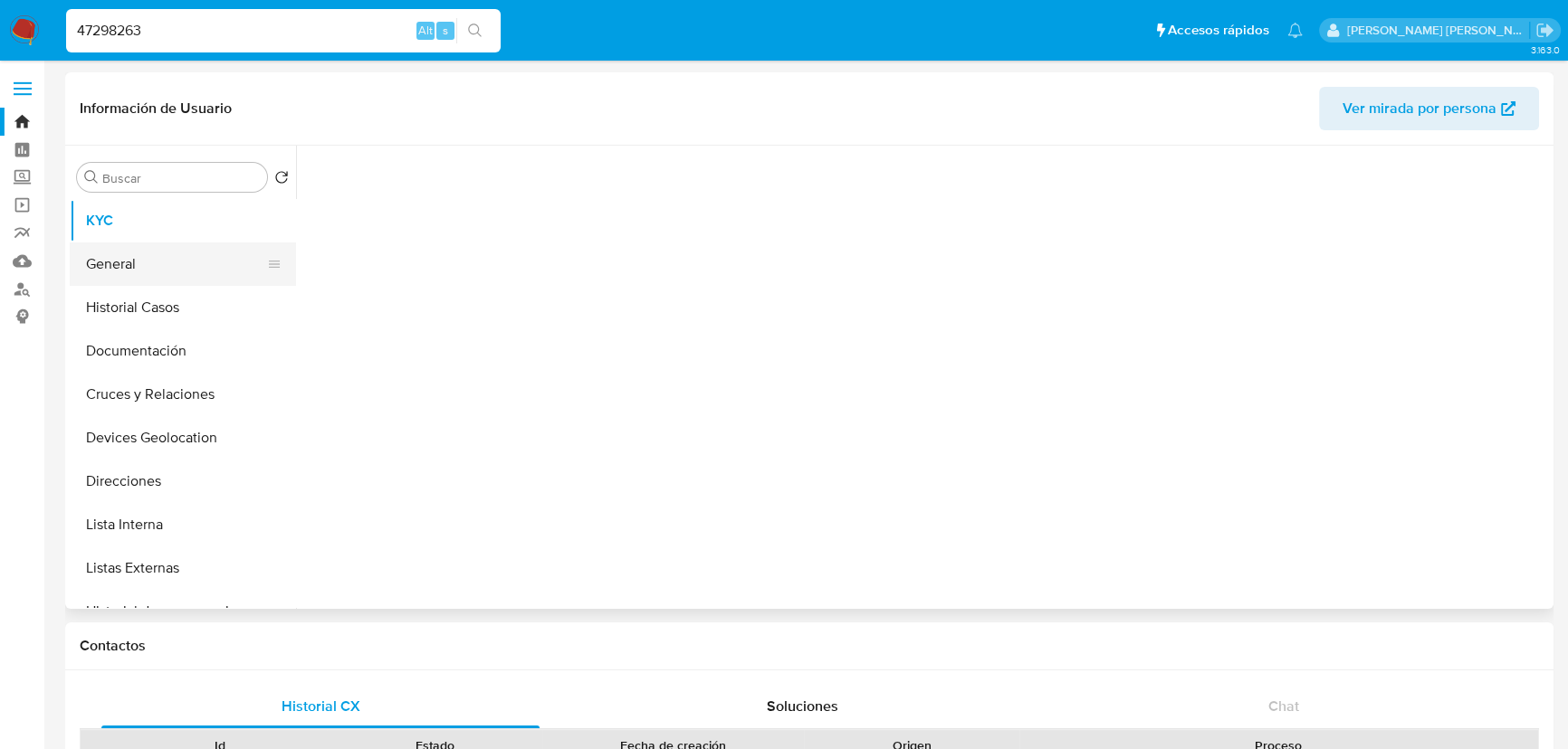
click at [168, 257] on button "General" at bounding box center [176, 264] width 212 height 44
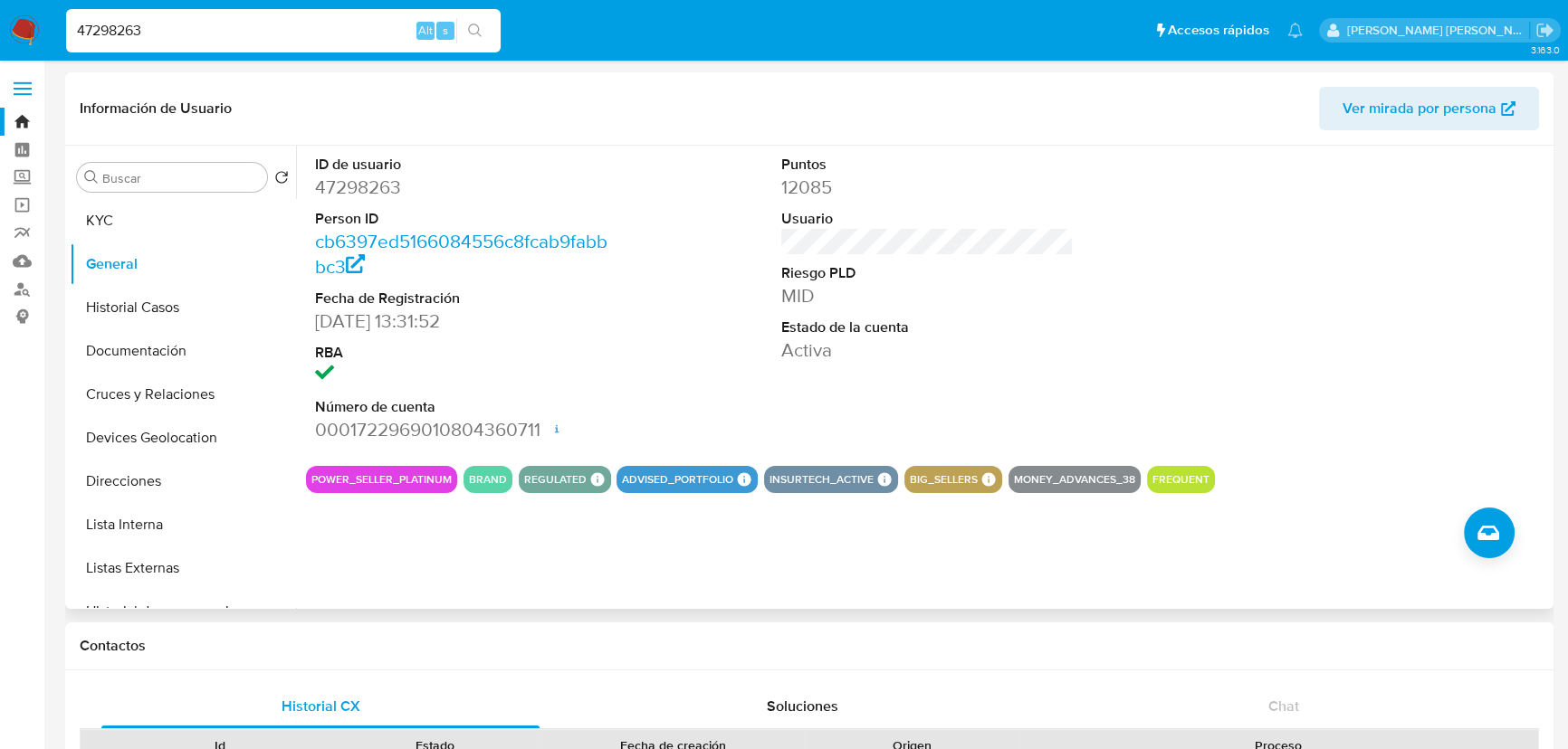
scroll to position [82, 0]
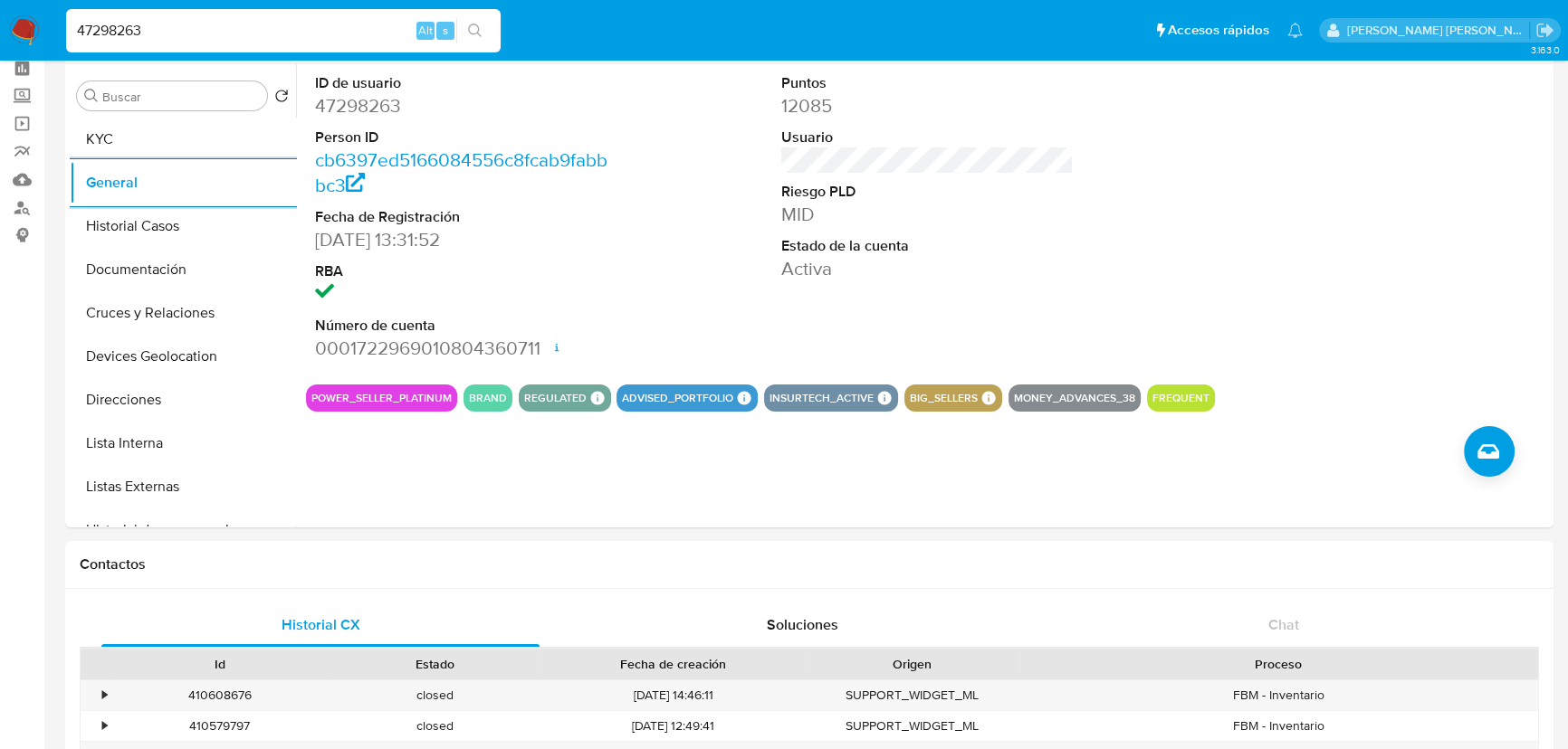
drag, startPoint x: 235, startPoint y: 37, endPoint x: 0, endPoint y: -99, distance: 271.5
paste input "132588909"
type input "132588909"
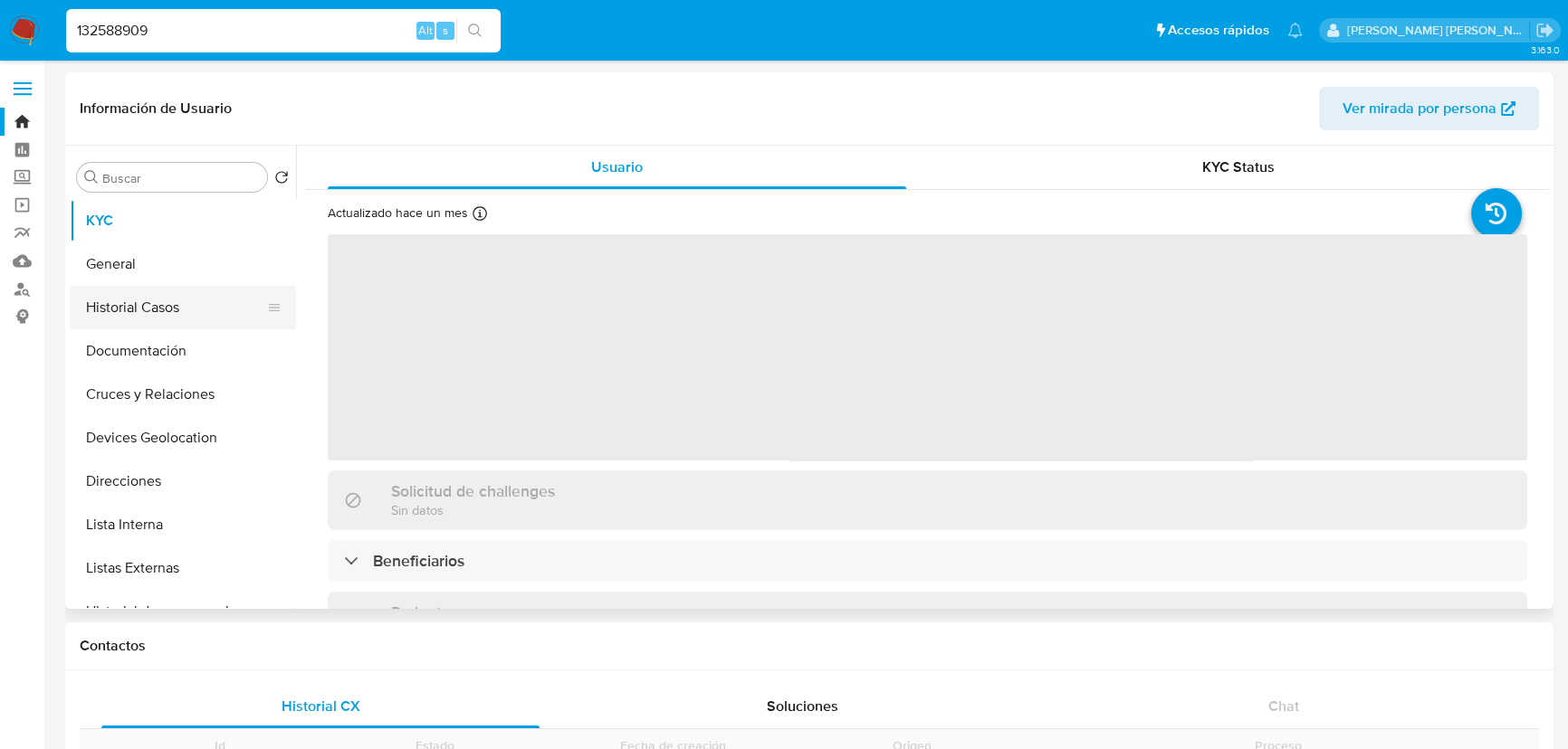
click at [185, 295] on button "Historial Casos" at bounding box center [176, 307] width 212 height 44
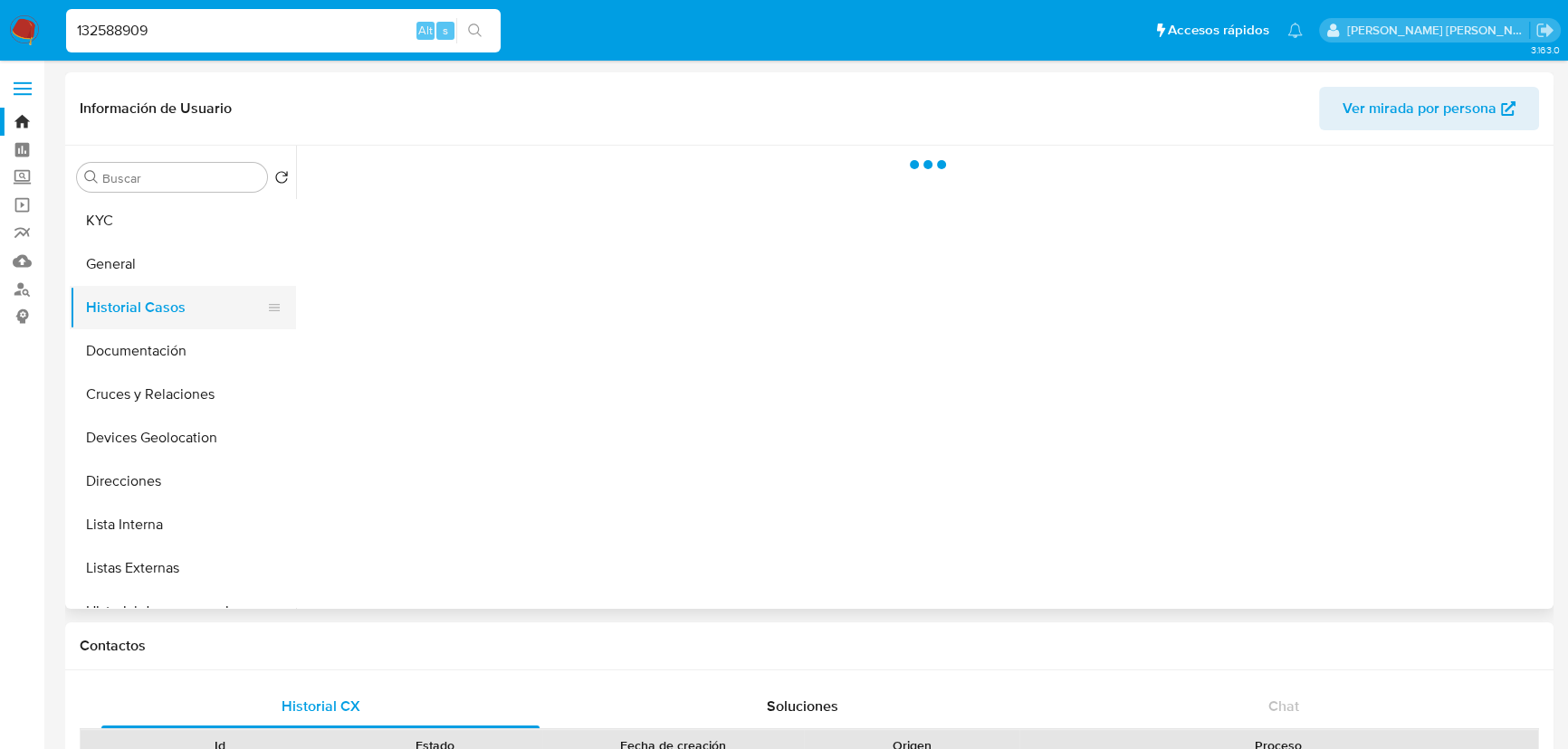
select select "10"
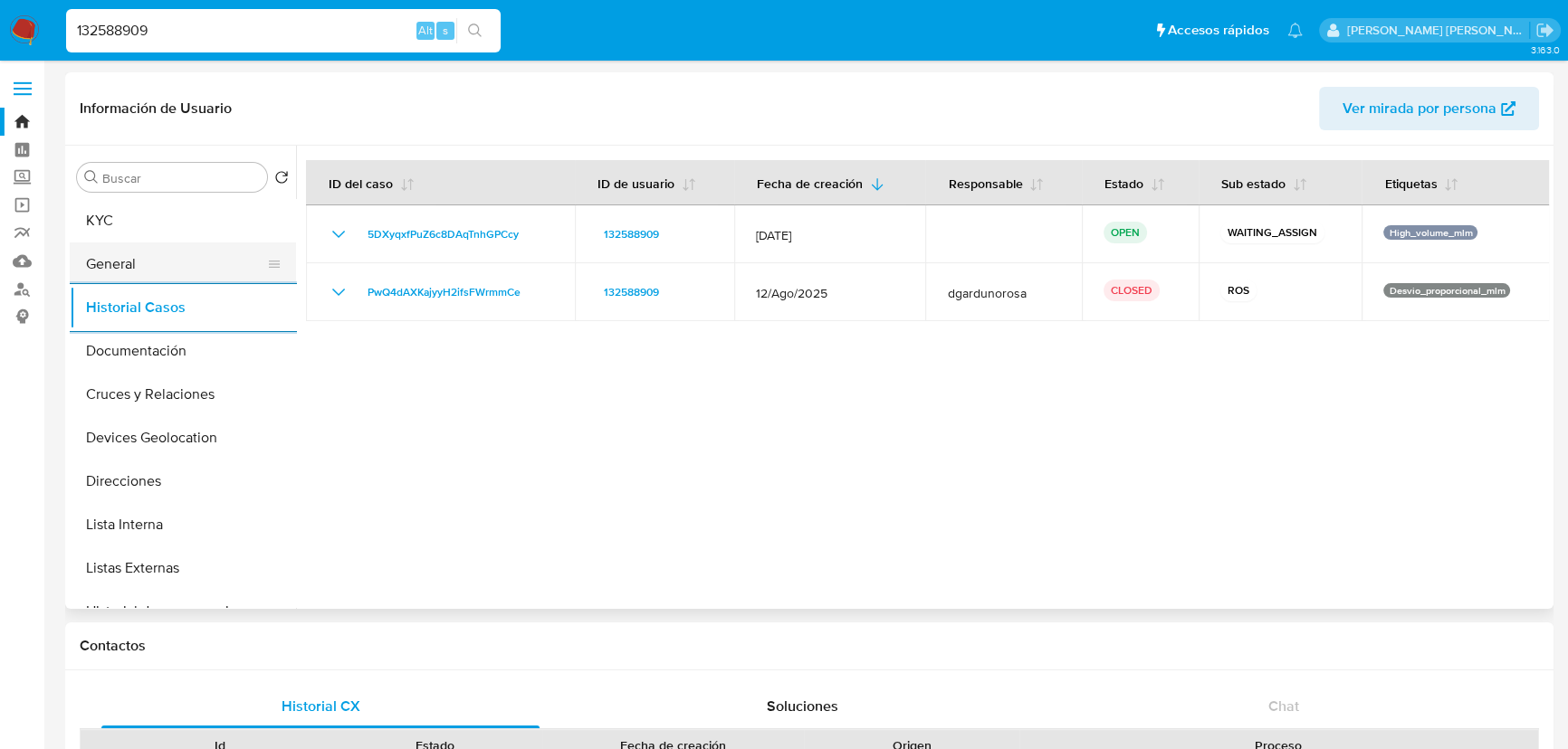
click at [164, 260] on button "General" at bounding box center [176, 264] width 212 height 44
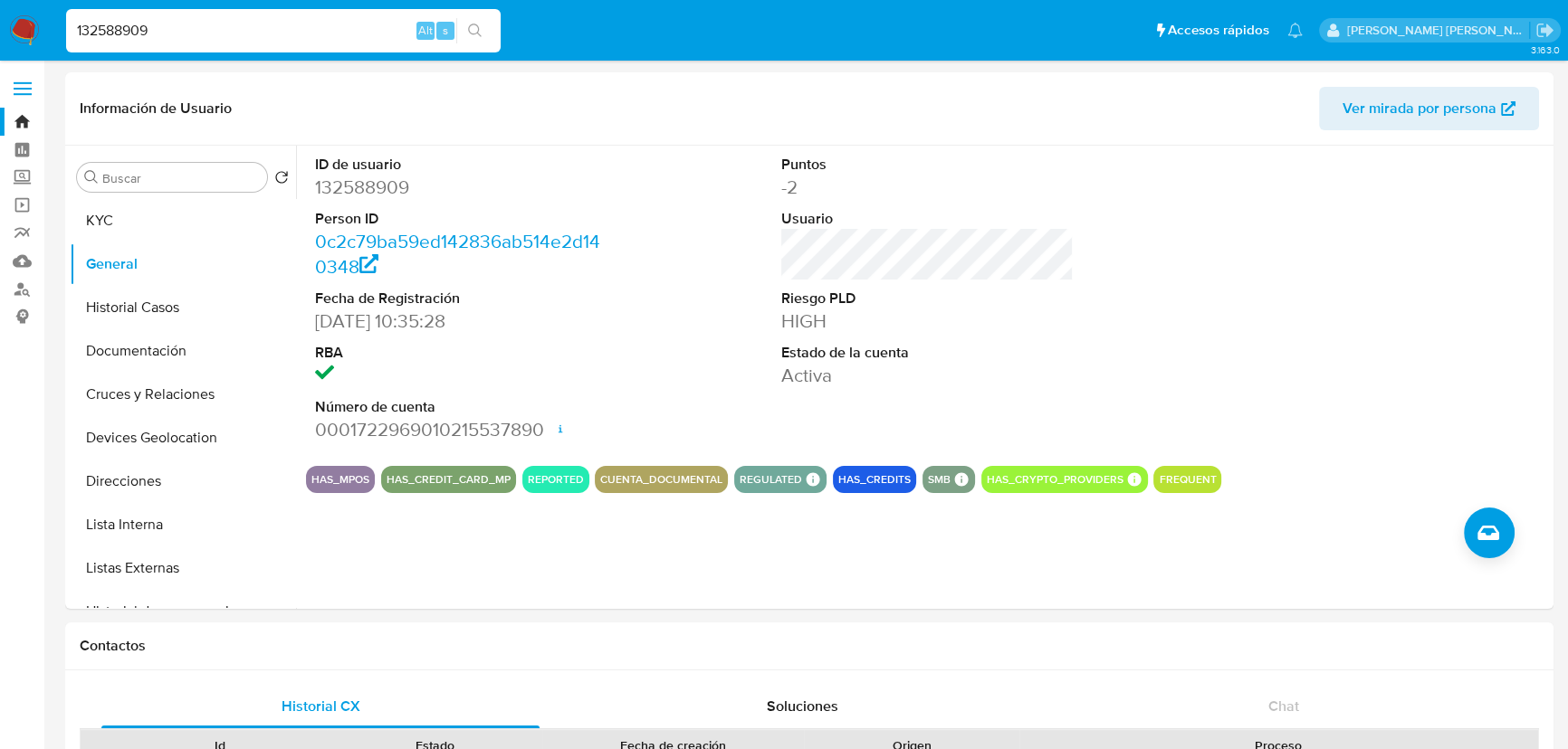
drag, startPoint x: 0, startPoint y: -62, endPoint x: 0, endPoint y: -80, distance: 18.0
paste input "6143389"
type input "161433899"
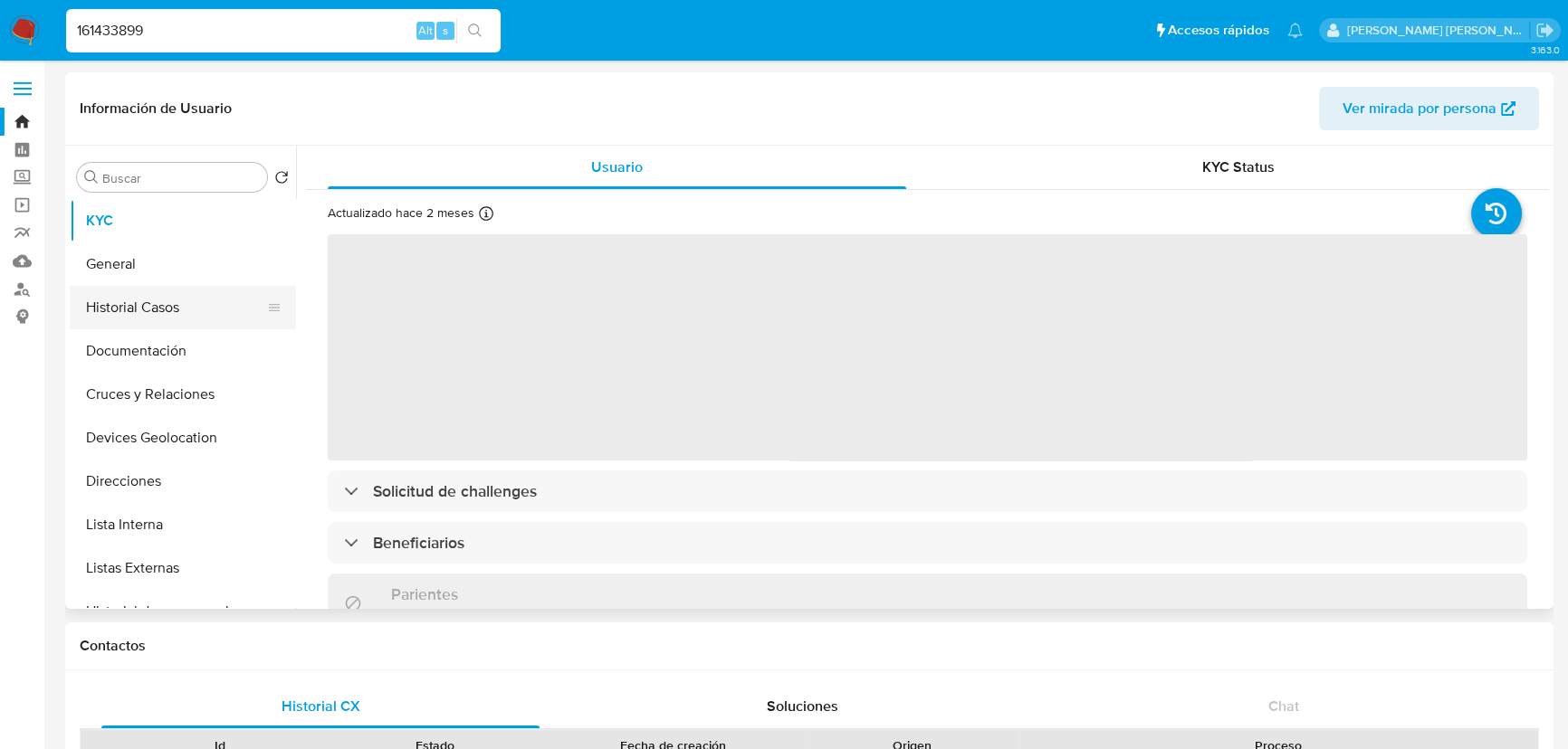
click at [172, 320] on button "Historial Casos" at bounding box center [176, 307] width 212 height 44
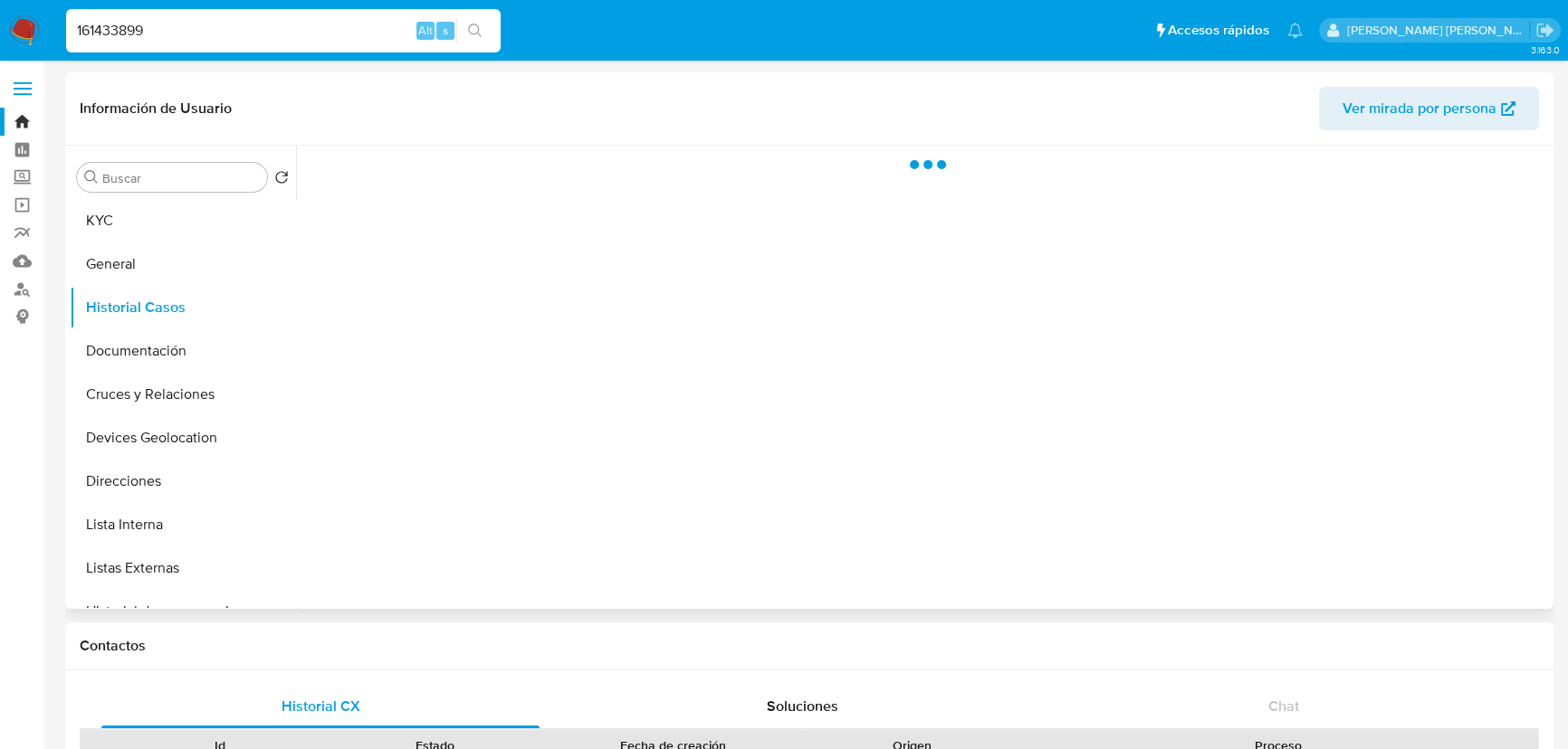
select select "10"
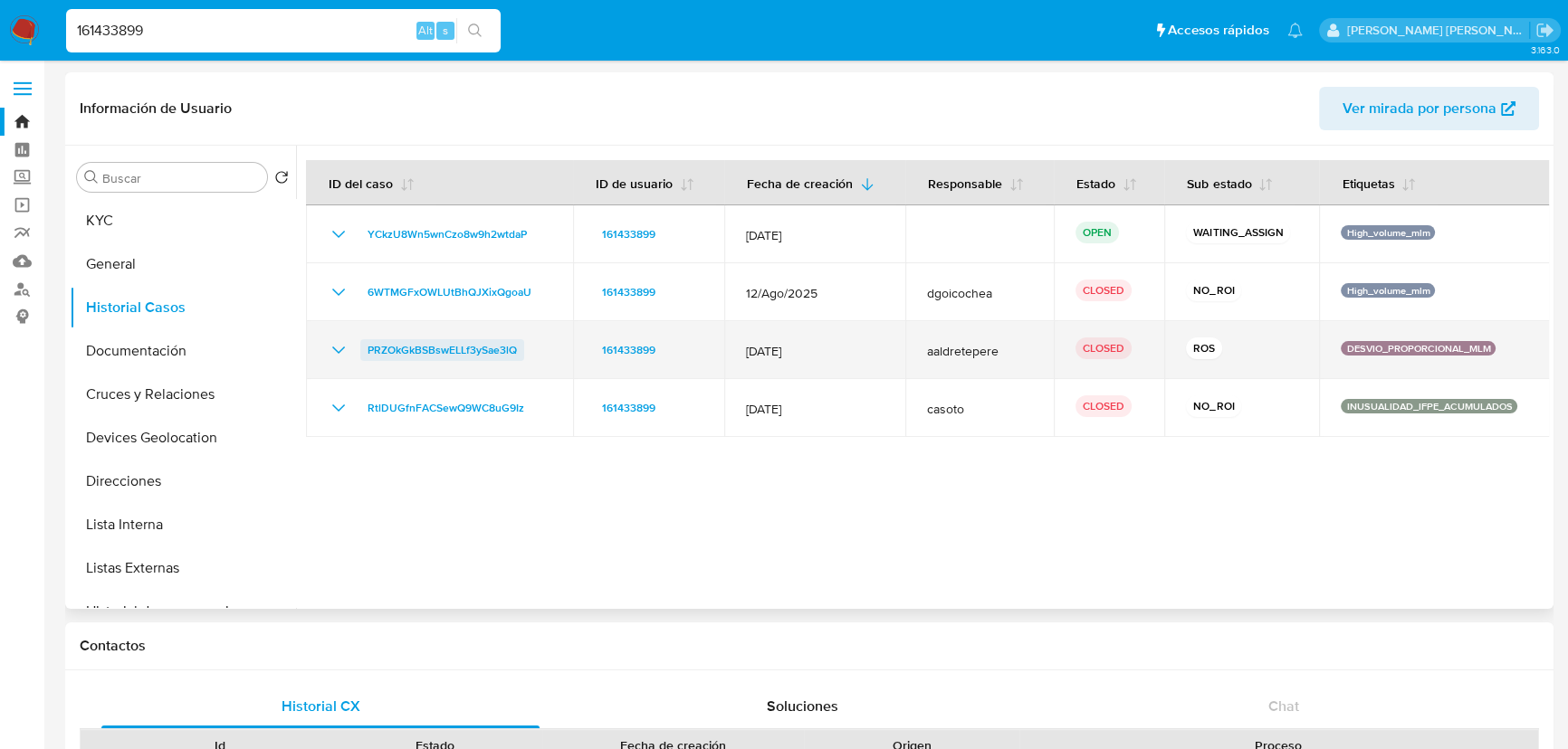
drag, startPoint x: 1207, startPoint y: 348, endPoint x: 419, endPoint y: 340, distance: 788.0
click at [461, 335] on tr "PRZOkGkBSBswELLf3ySae3lQ 161433899 12/Mar/2024 aaldretepere CLOSED ROS DESVIO_P…" at bounding box center [927, 351] width 1243 height 58
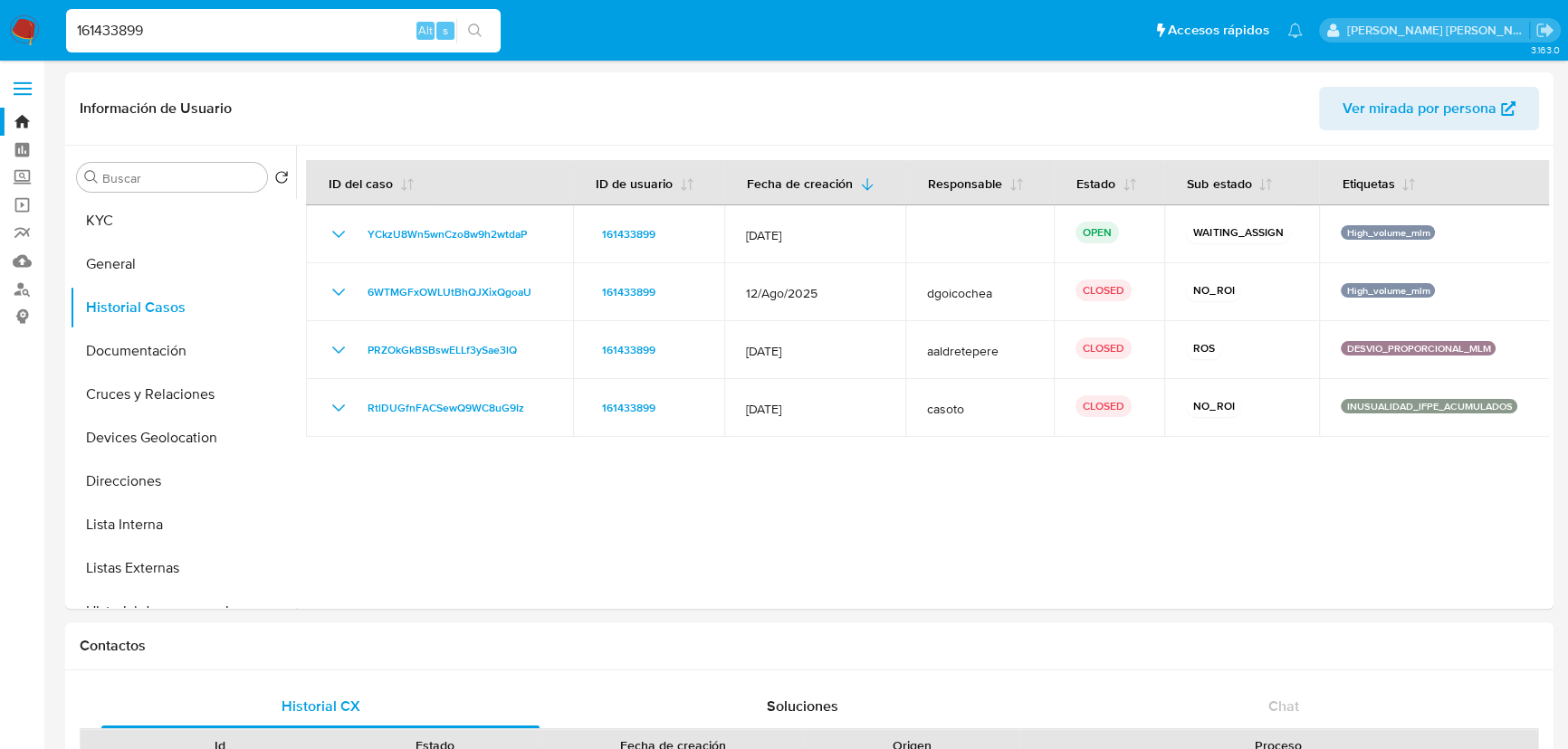
drag, startPoint x: 209, startPoint y: 36, endPoint x: 0, endPoint y: -98, distance: 248.3
paste input "2554474830"
type input "2554474830"
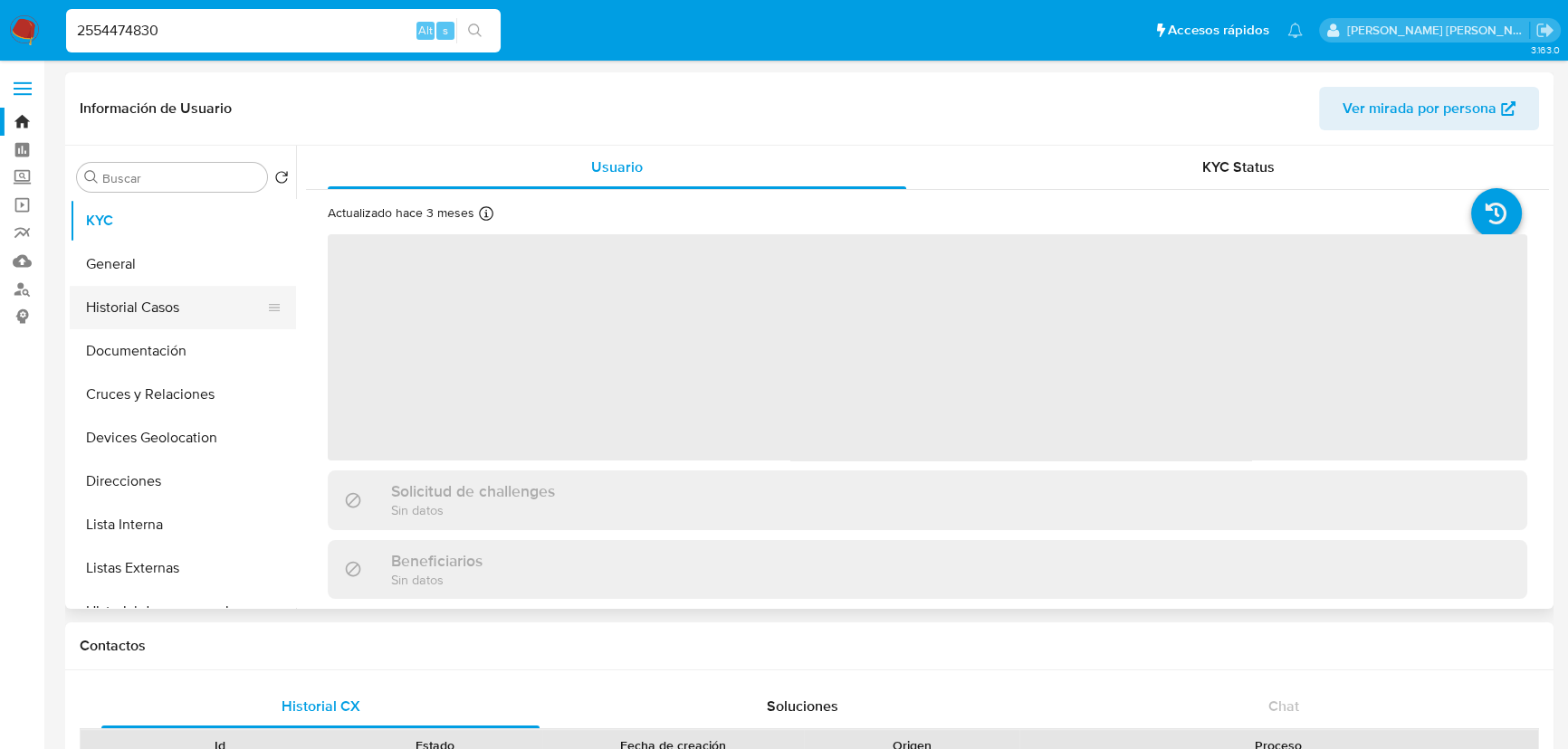
click at [169, 314] on button "Historial Casos" at bounding box center [176, 307] width 212 height 44
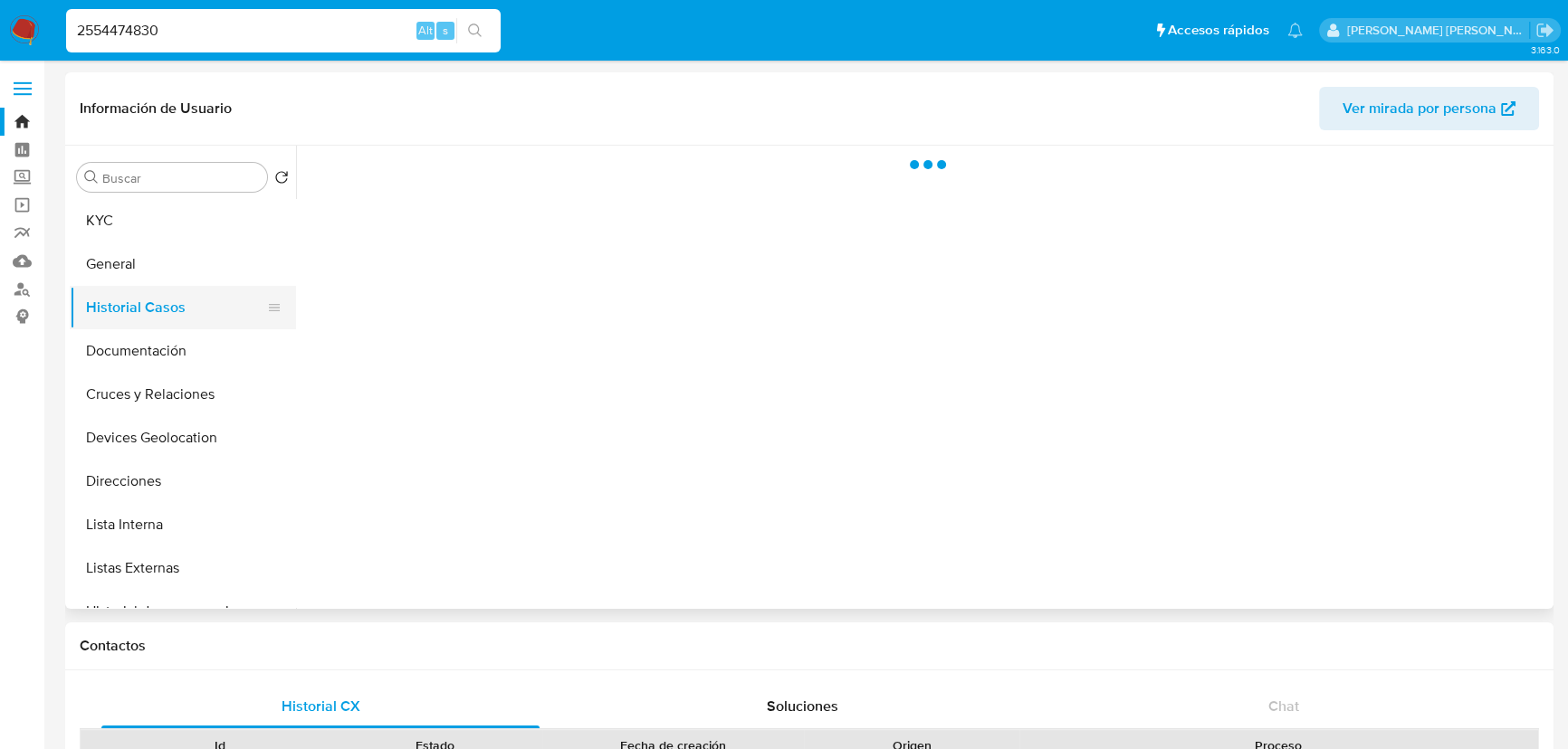
select select "10"
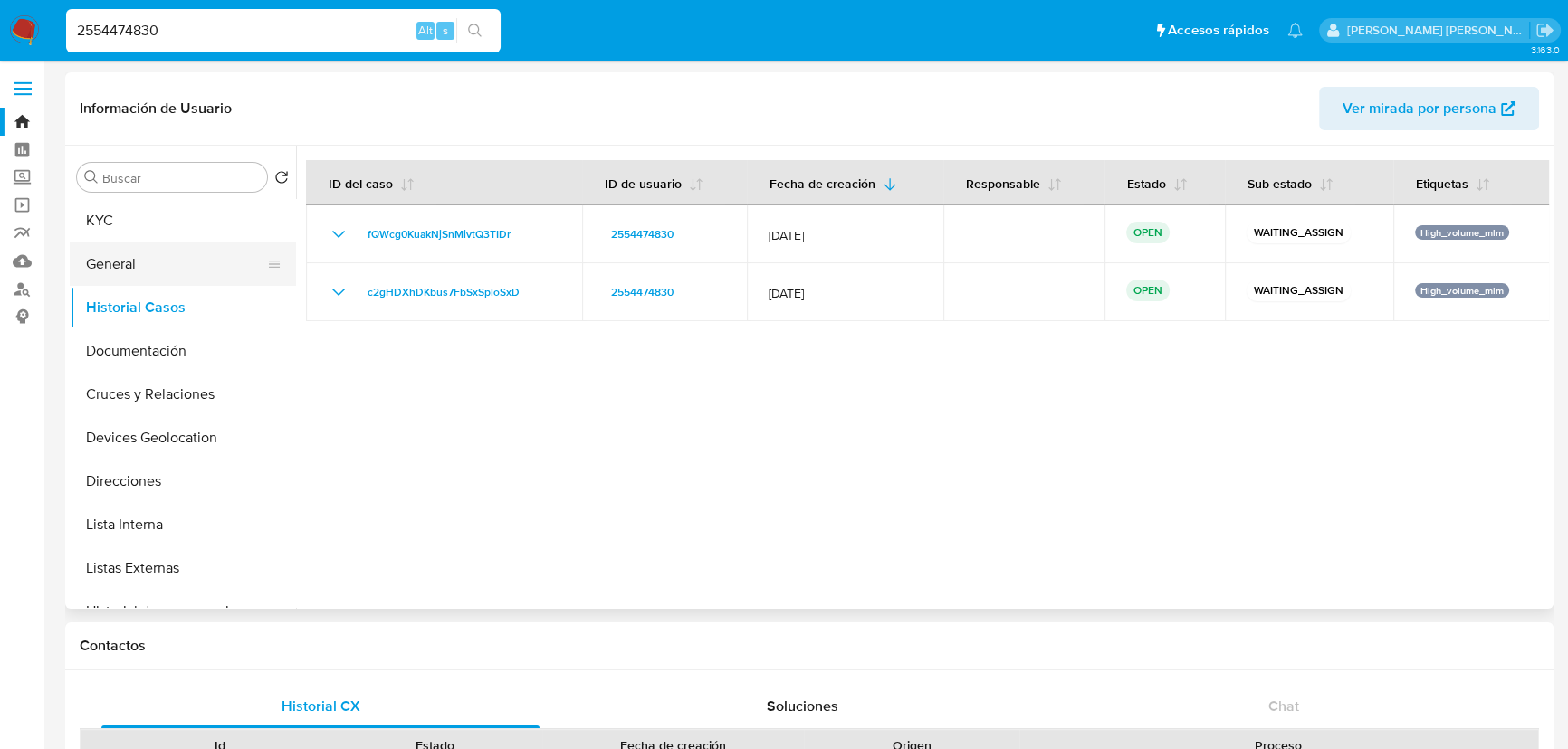
click at [125, 272] on button "General" at bounding box center [176, 264] width 212 height 44
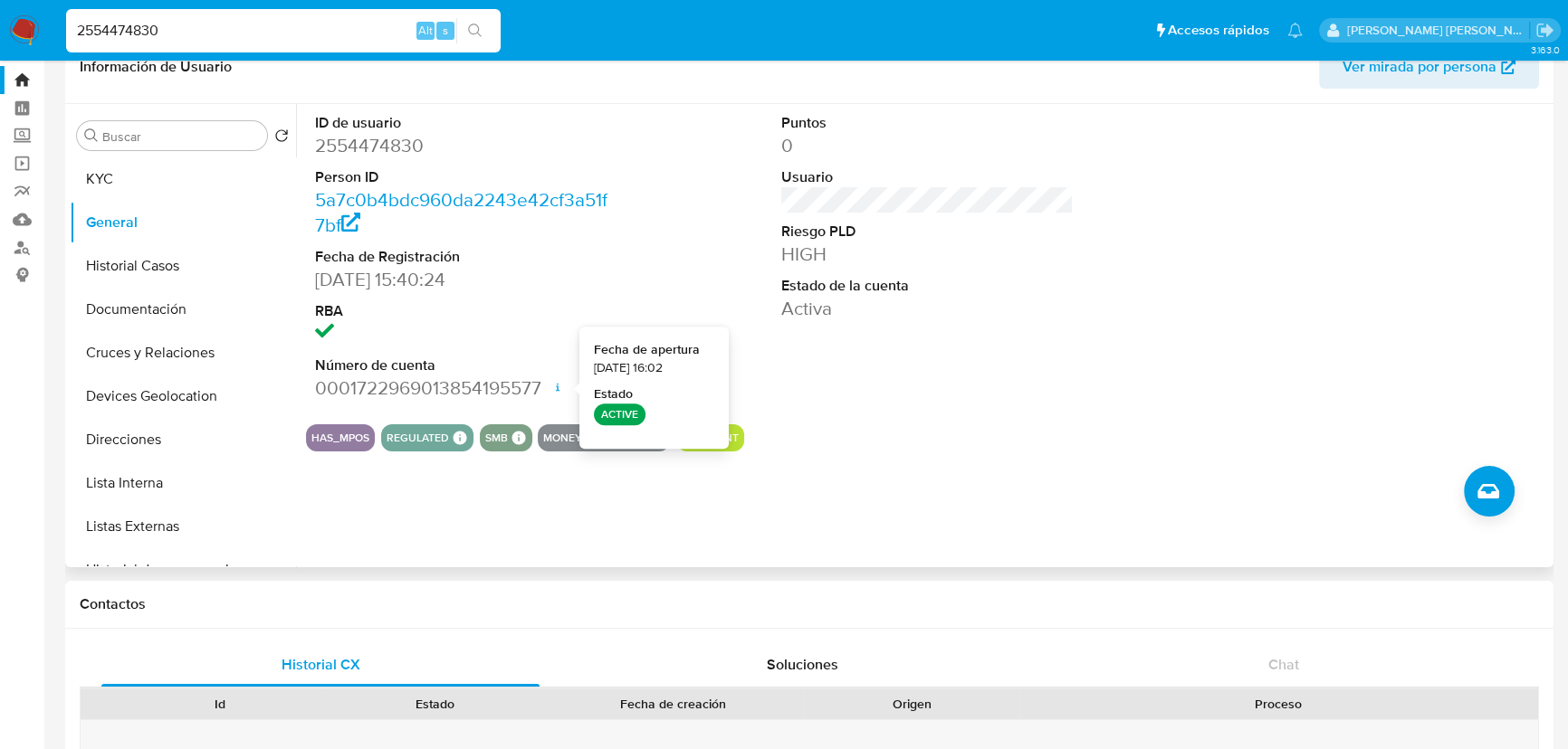
scroll to position [82, 0]
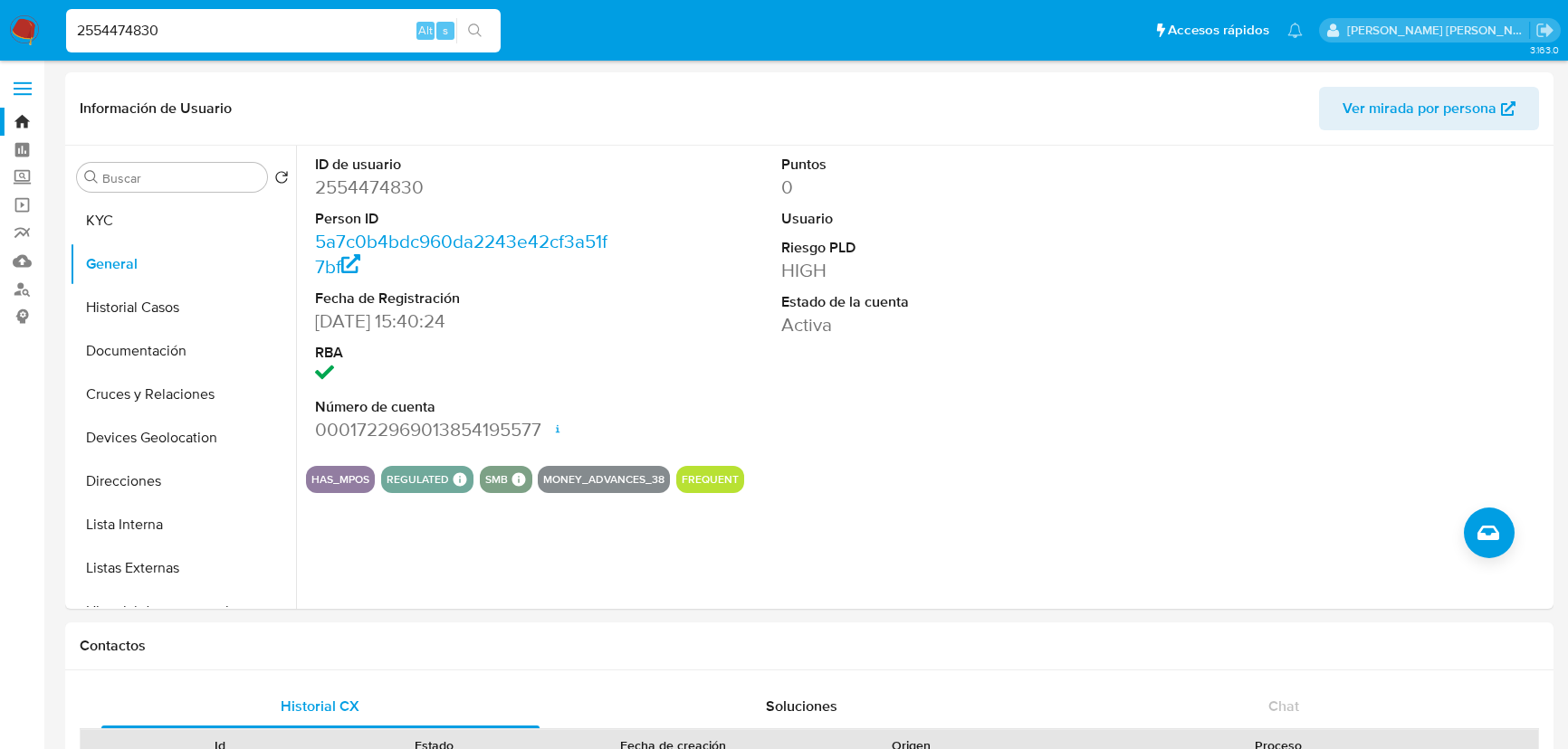
select select "10"
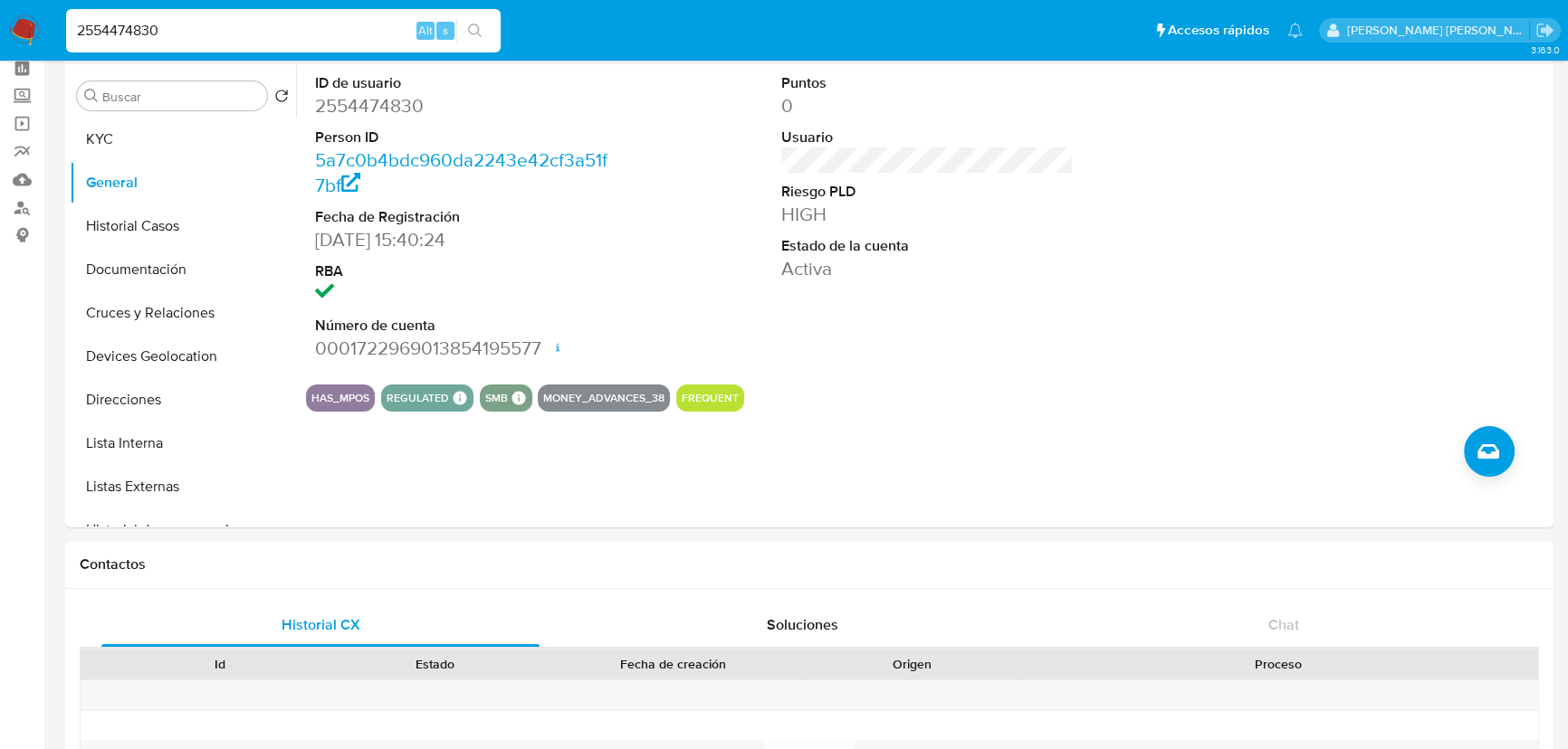
drag, startPoint x: 311, startPoint y: 37, endPoint x: 0, endPoint y: -24, distance: 316.9
paste input "054863839"
type input "2054863839"
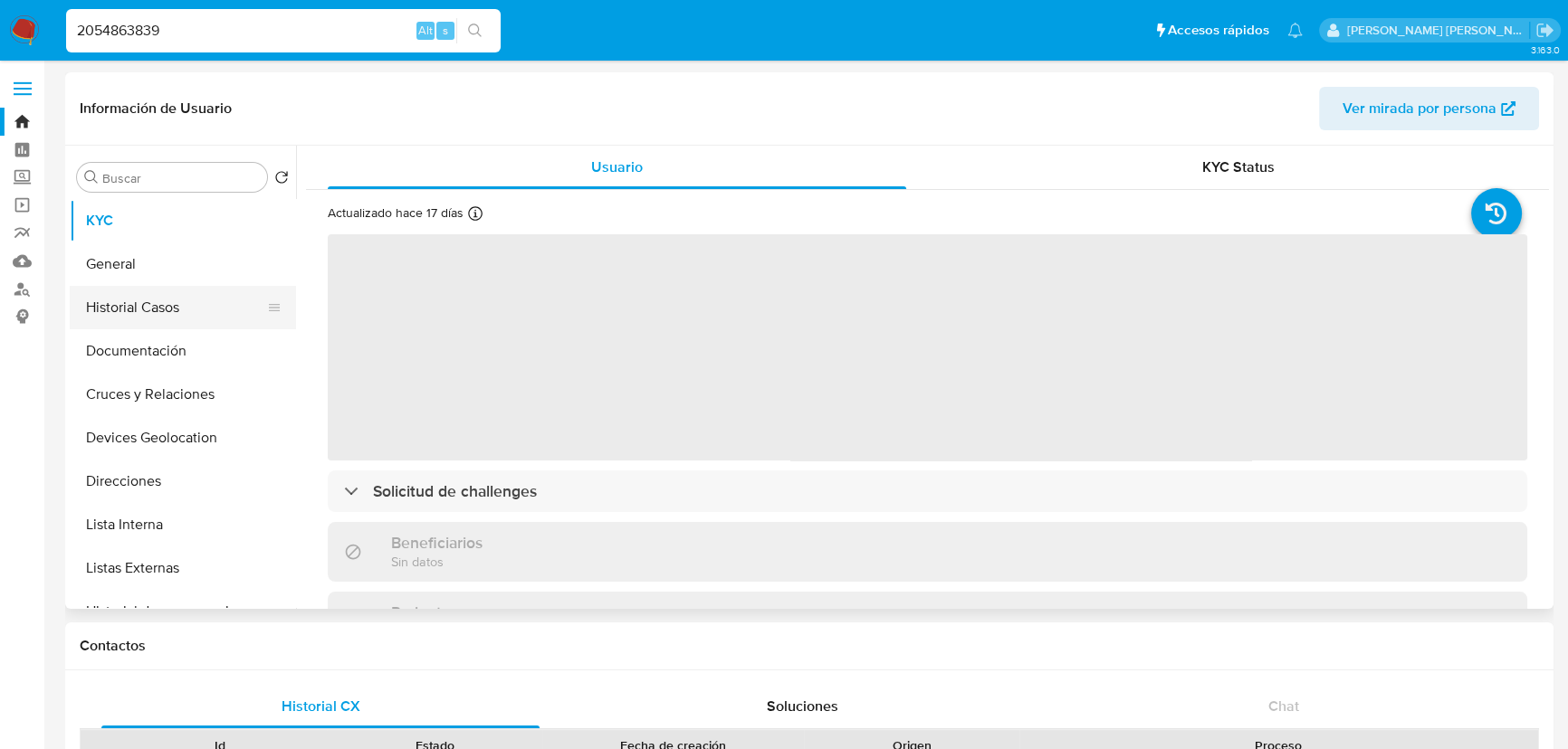
click at [151, 306] on button "Historial Casos" at bounding box center [176, 307] width 212 height 44
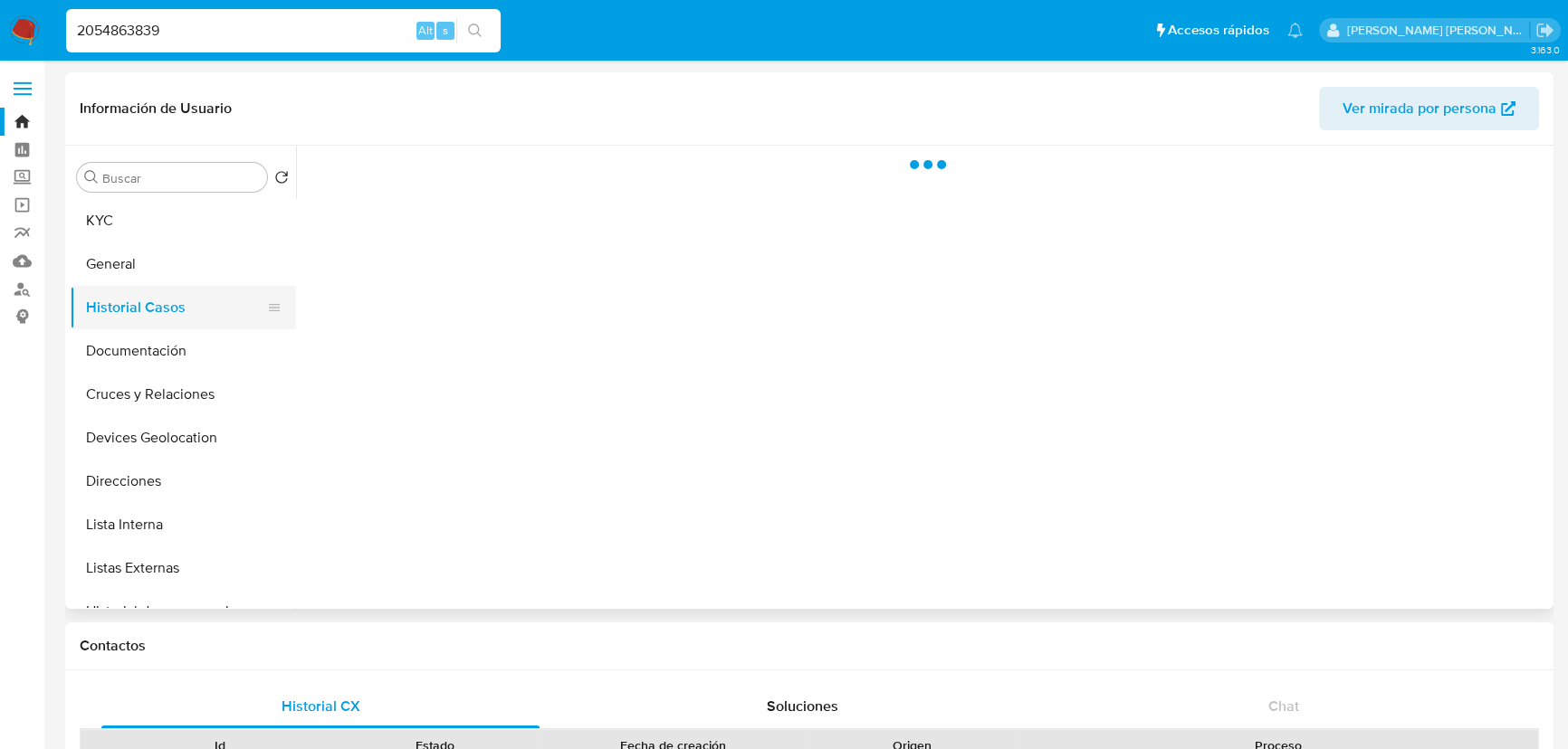
select select "10"
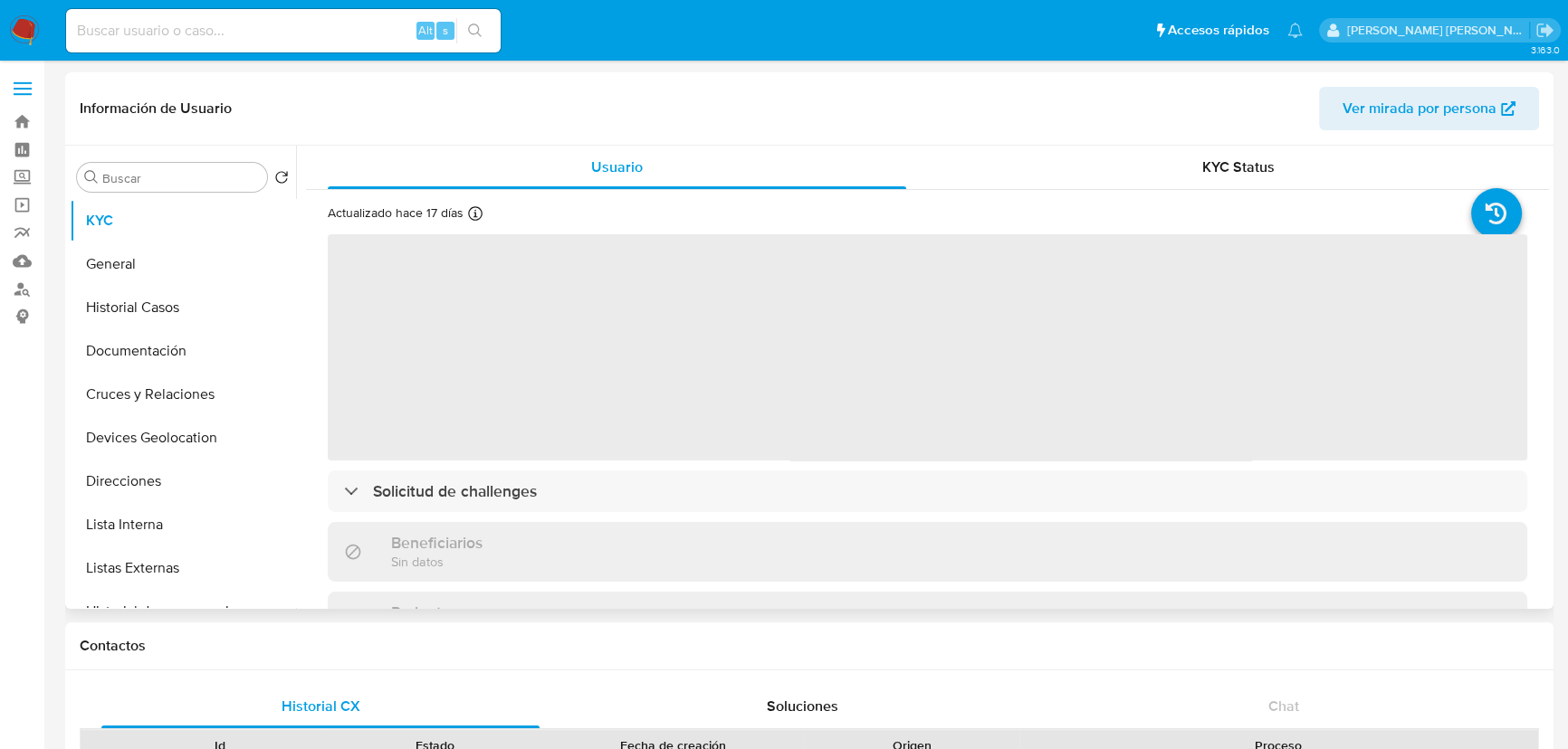
select select "10"
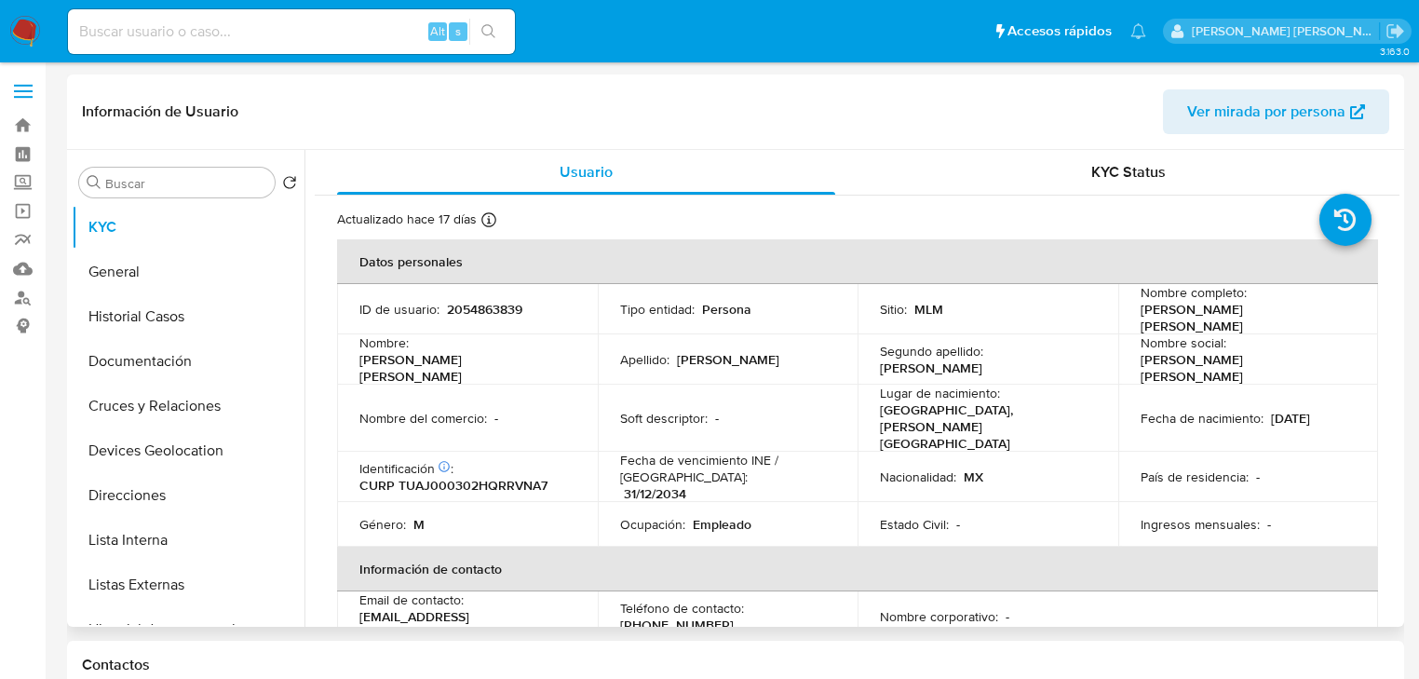
click at [33, 27] on img at bounding box center [25, 32] width 32 height 32
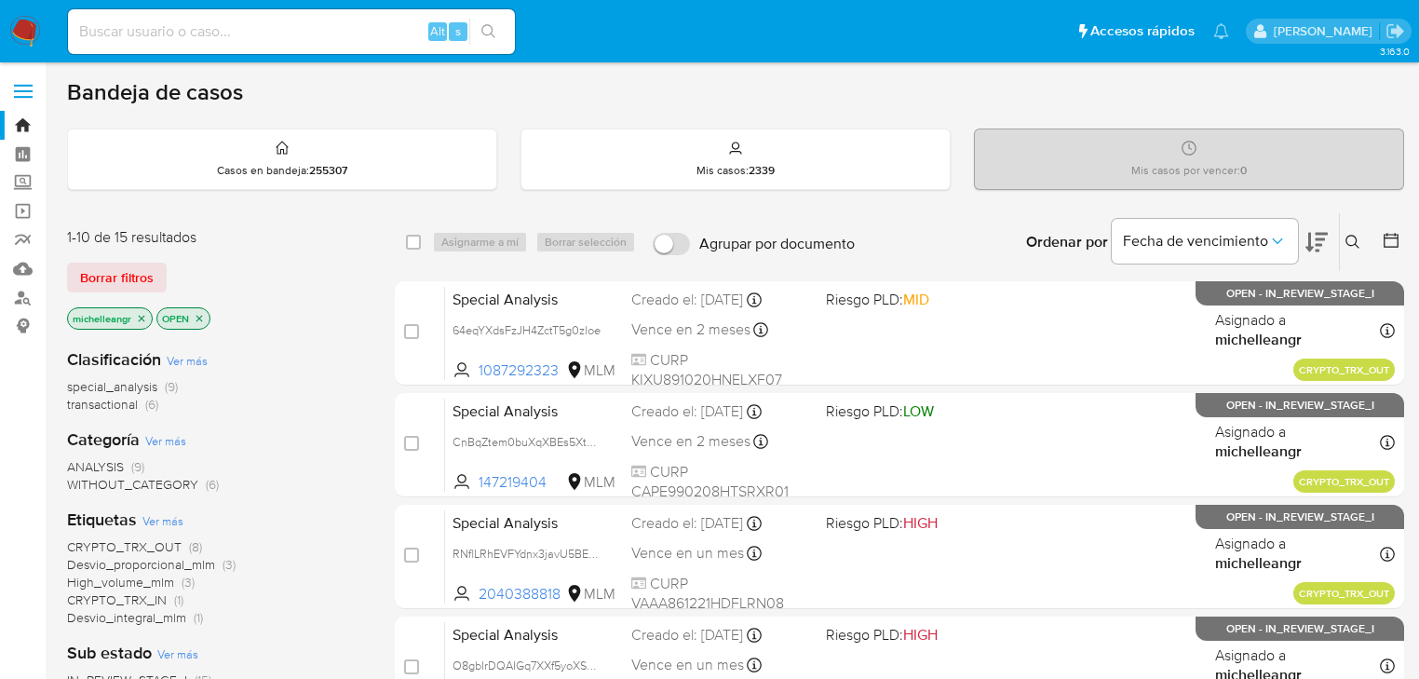
click at [138, 317] on icon "close-filter" at bounding box center [141, 318] width 11 height 11
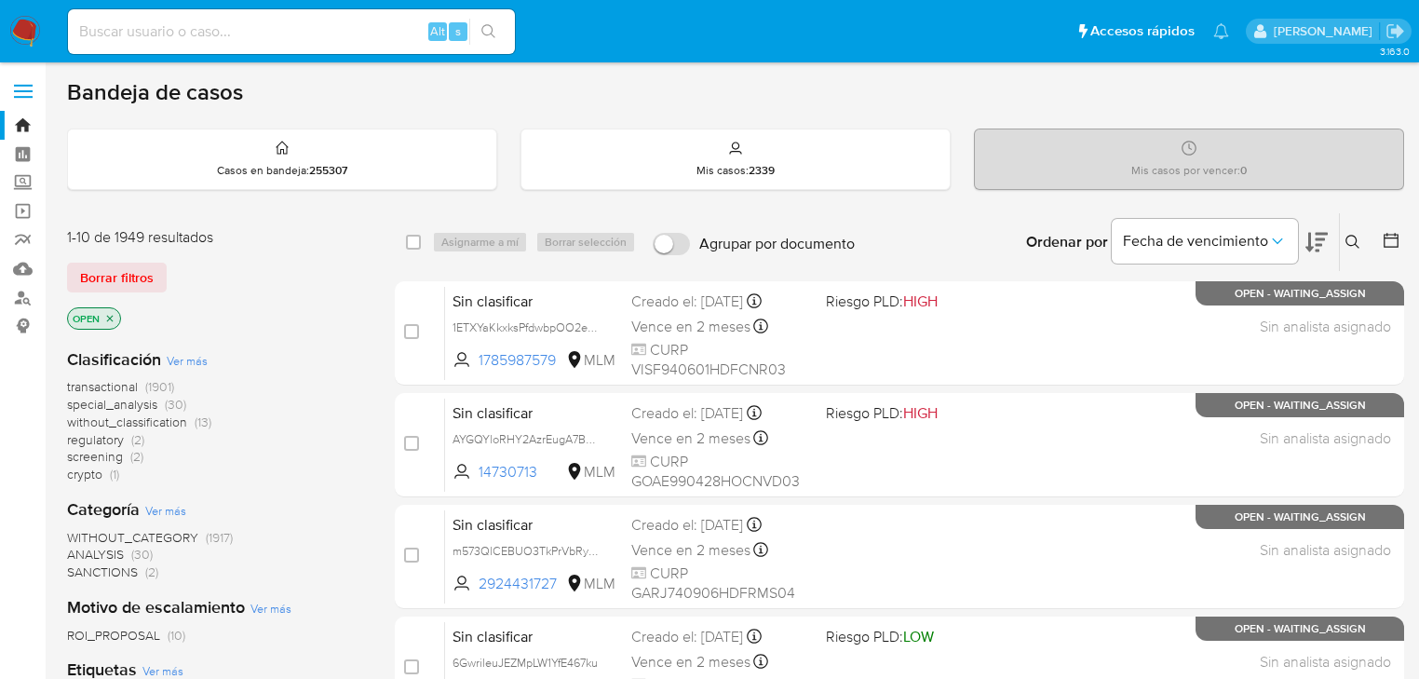
click at [1358, 236] on icon at bounding box center [1352, 242] width 15 height 15
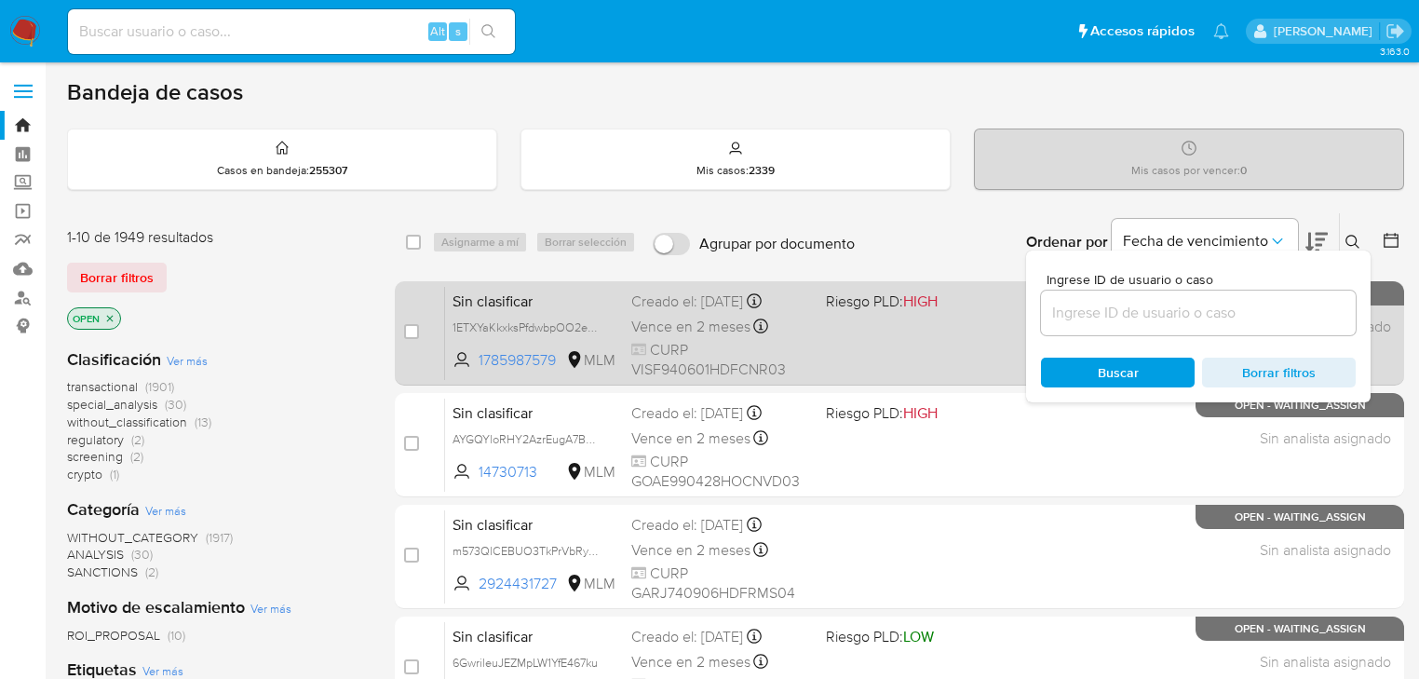
drag, startPoint x: 1146, startPoint y: 314, endPoint x: 774, endPoint y: 349, distance: 374.1
click at [1146, 314] on input at bounding box center [1198, 313] width 315 height 24
type input "47298263"
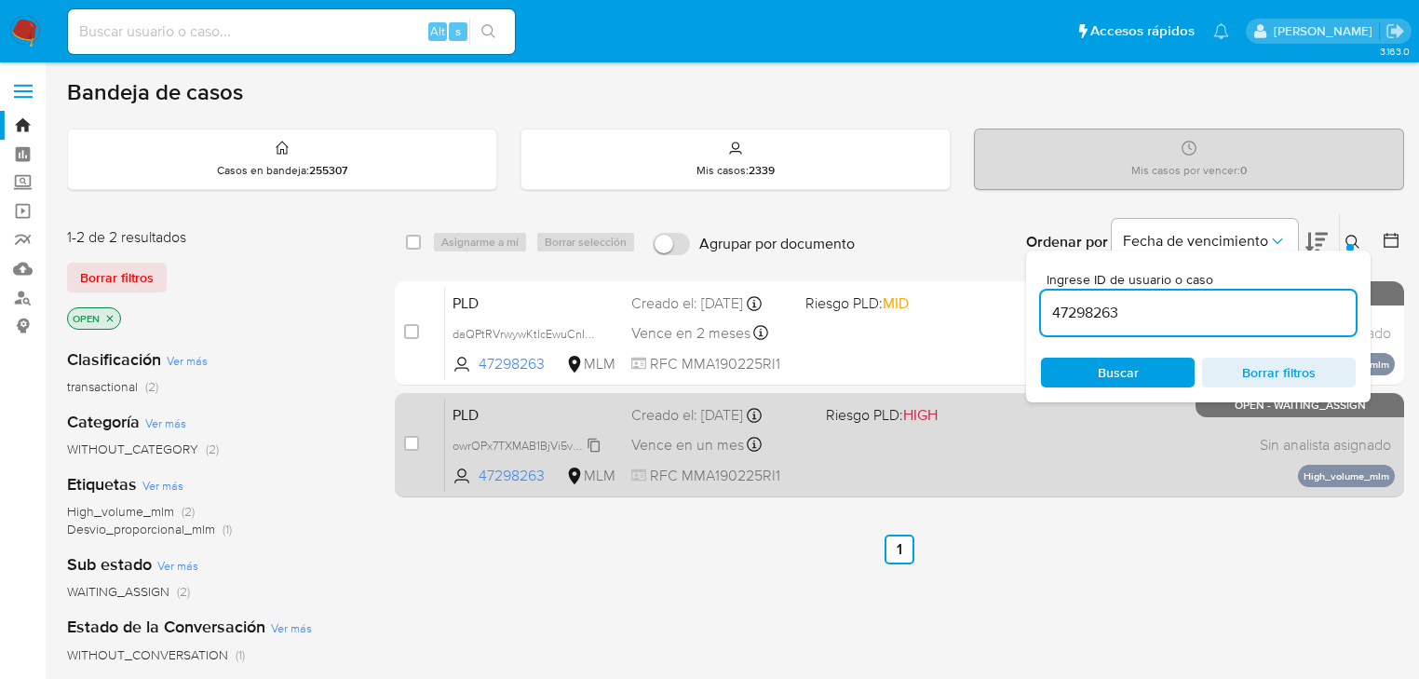
click at [592, 444] on span "owrOPx7TXMAB1BjVi5vAFTpT" at bounding box center [527, 444] width 151 height 20
click at [411, 440] on input "checkbox" at bounding box center [411, 443] width 15 height 15
checkbox input "true"
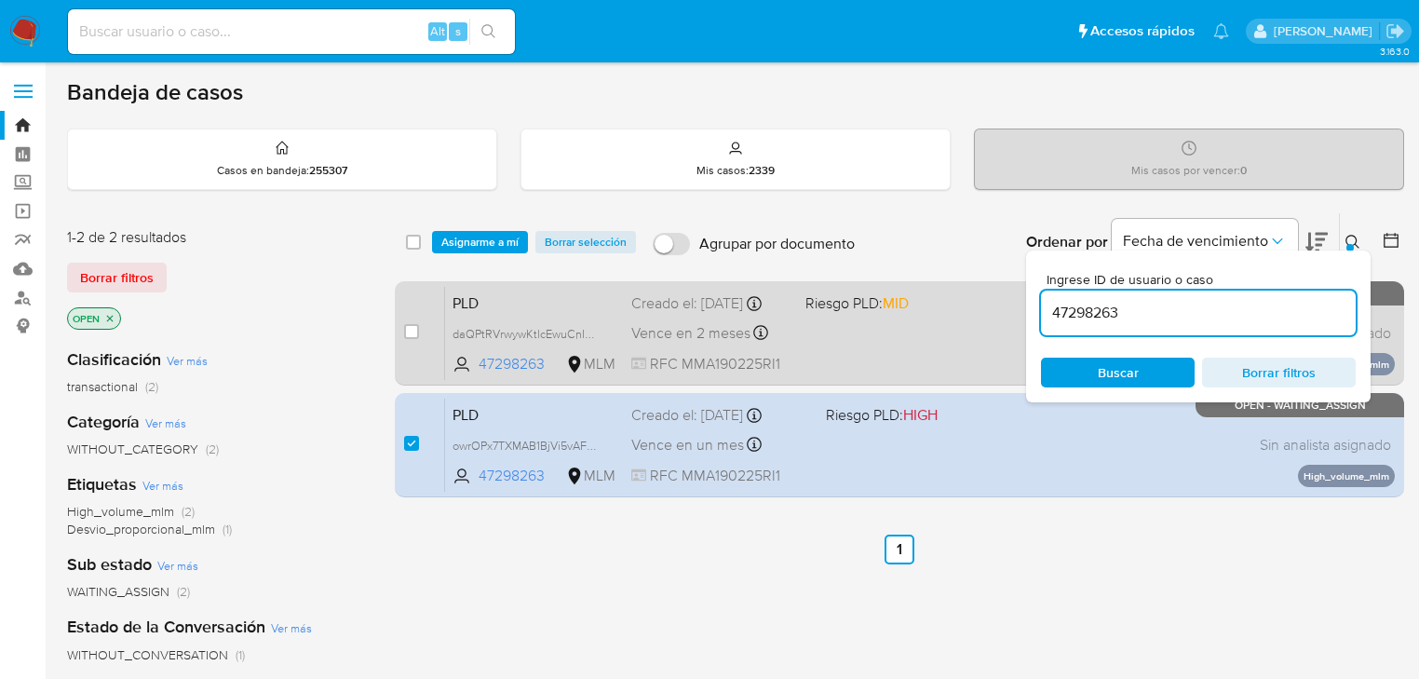
drag, startPoint x: 1058, startPoint y: 301, endPoint x: 955, endPoint y: 294, distance: 102.6
click at [955, 294] on div "select-all-cases-checkbox Asignarme a mí Borrar selección Agrupar por documento…" at bounding box center [899, 358] width 1009 height 292
type input "2599862192"
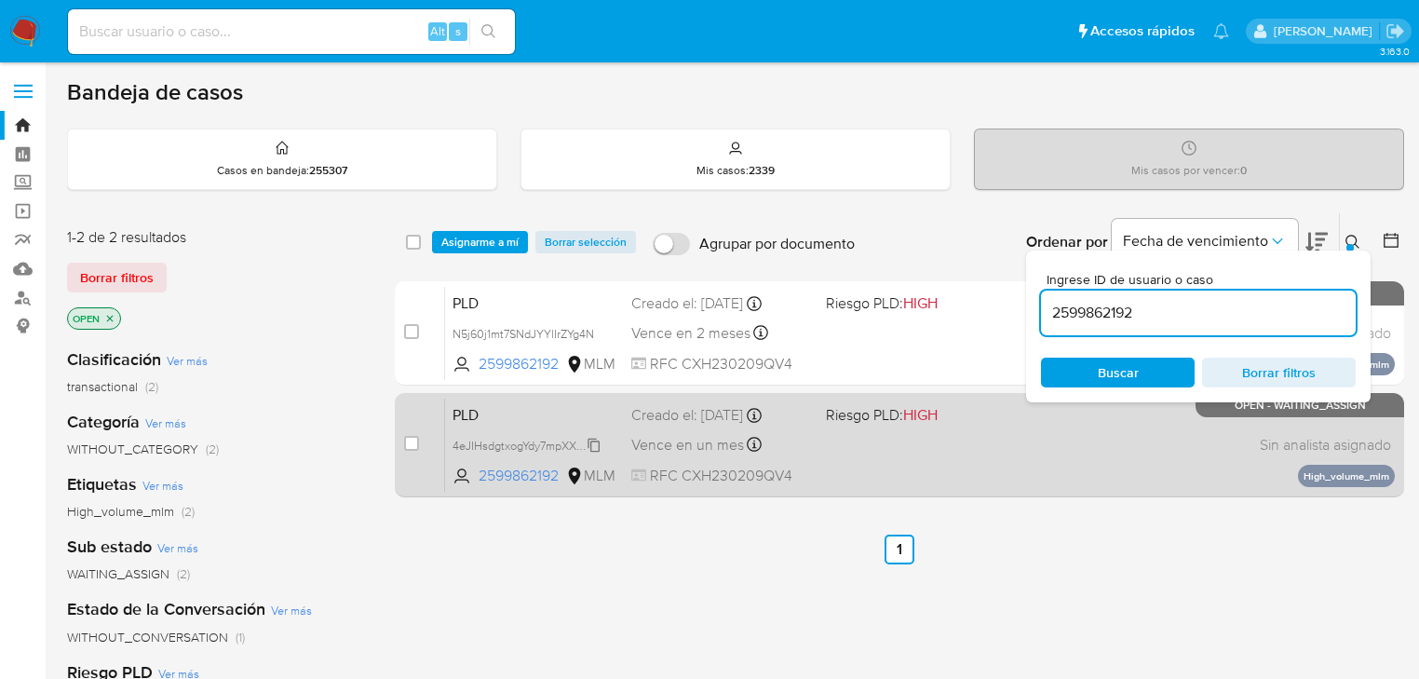
click at [600, 446] on span "4eJIHsdgtxogYdy7mpXXUjhQ" at bounding box center [527, 444] width 151 height 20
click at [412, 446] on input "checkbox" at bounding box center [411, 443] width 15 height 15
checkbox input "true"
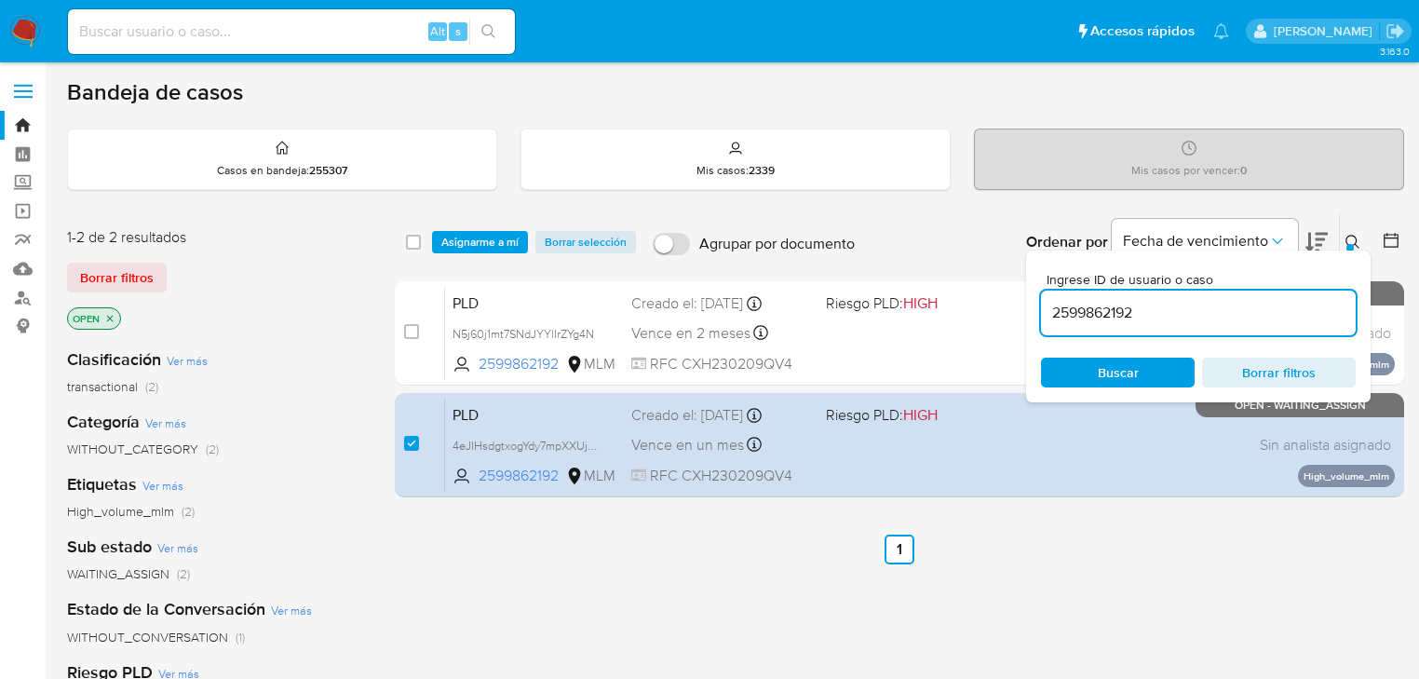
drag, startPoint x: 1029, startPoint y: 301, endPoint x: 506, endPoint y: 252, distance: 524.5
click at [477, 237] on div "select-all-cases-checkbox Asignarme a mí Borrar selección Agrupar por documento…" at bounding box center [899, 242] width 1009 height 58
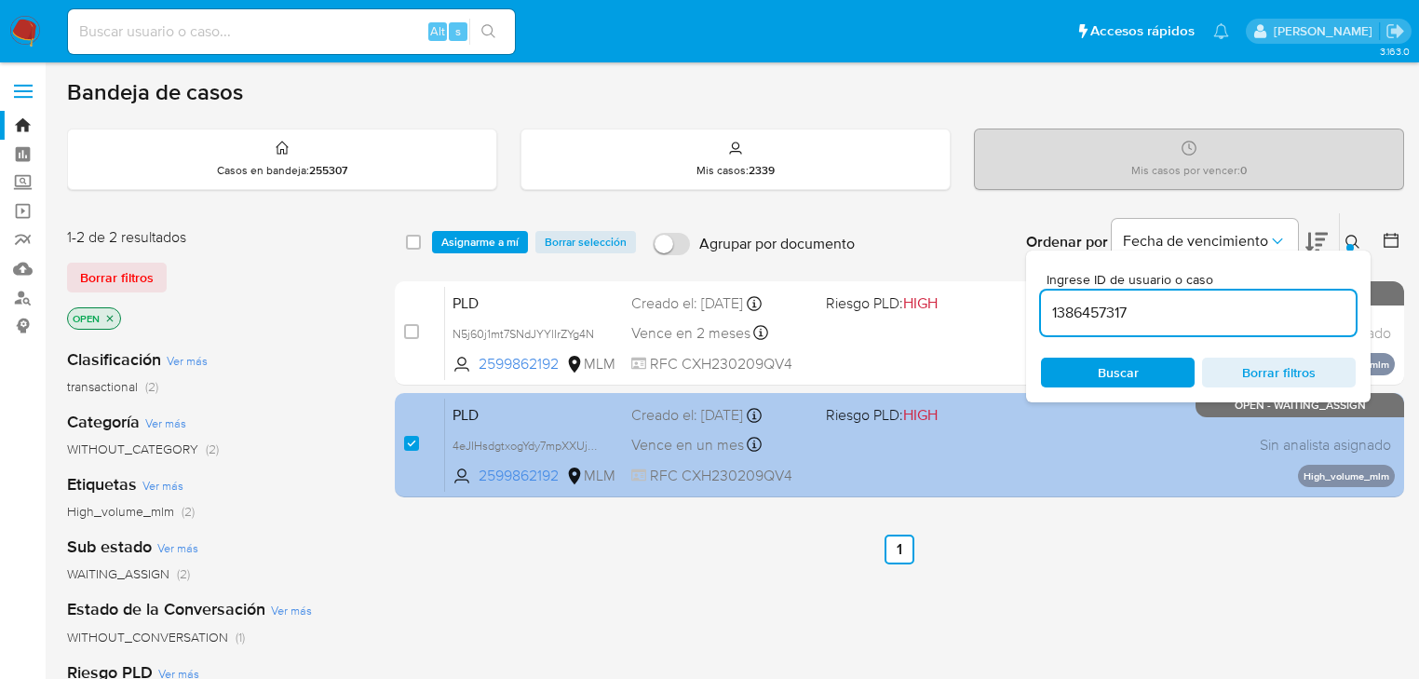
type input "1386457317"
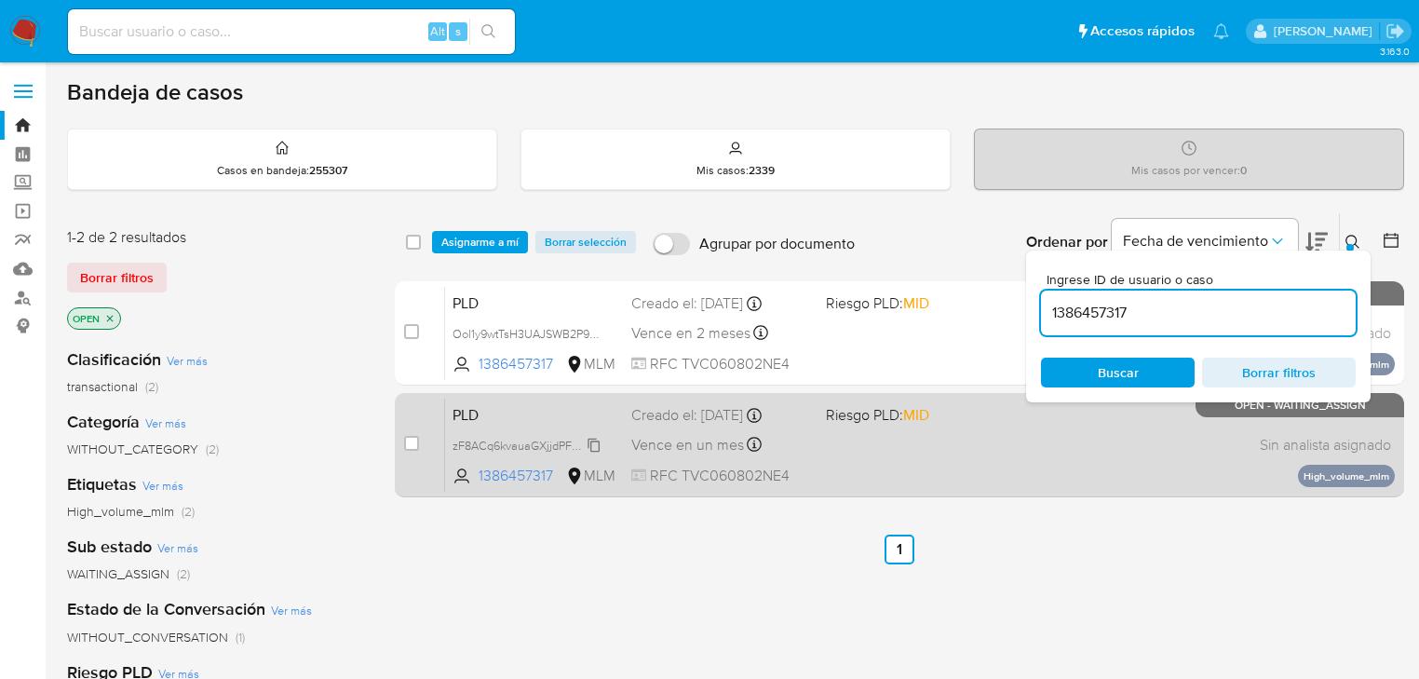
click at [597, 439] on span "zF8ACq6kvauaGXjjdPFCoWkI" at bounding box center [528, 444] width 152 height 20
click at [409, 443] on input "checkbox" at bounding box center [411, 443] width 15 height 15
checkbox input "true"
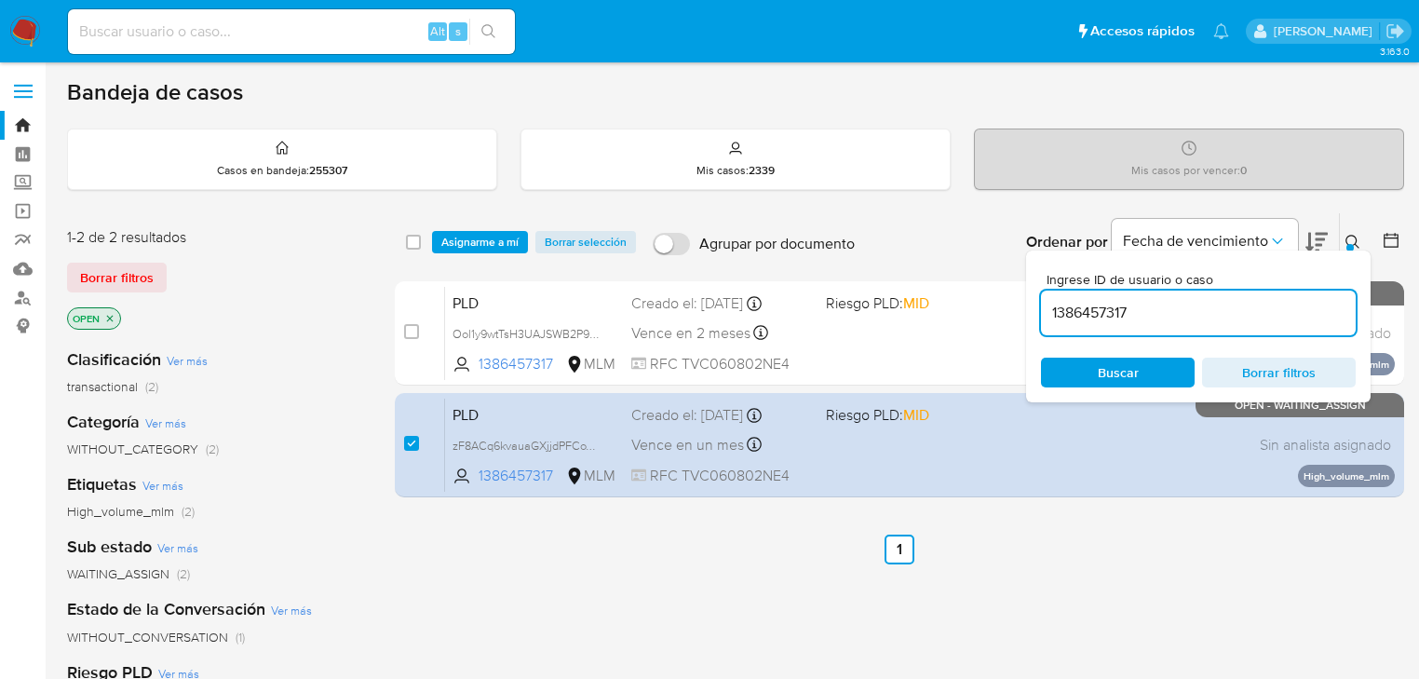
drag, startPoint x: 1159, startPoint y: 305, endPoint x: 812, endPoint y: 275, distance: 348.6
click at [817, 275] on div "select-all-cases-checkbox Asignarme a mí Borrar selección Agrupar por documento…" at bounding box center [899, 358] width 1009 height 292
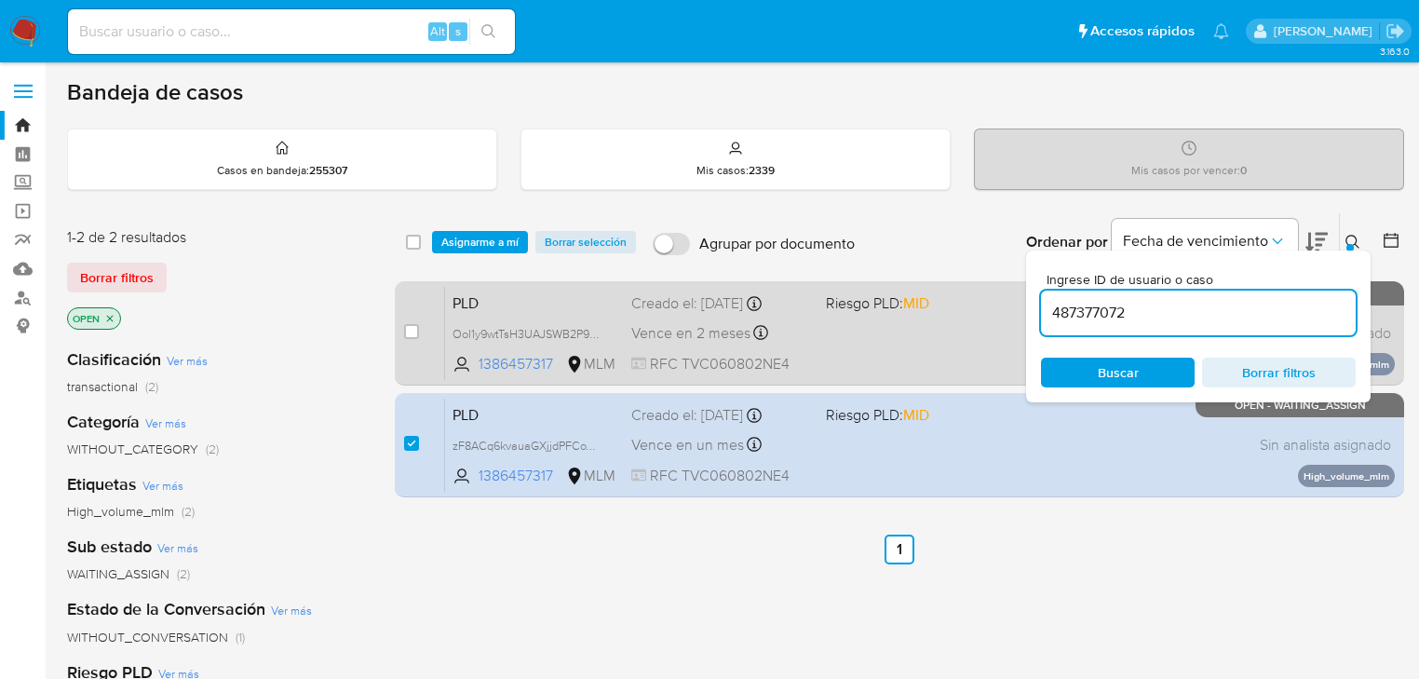
type input "487377072"
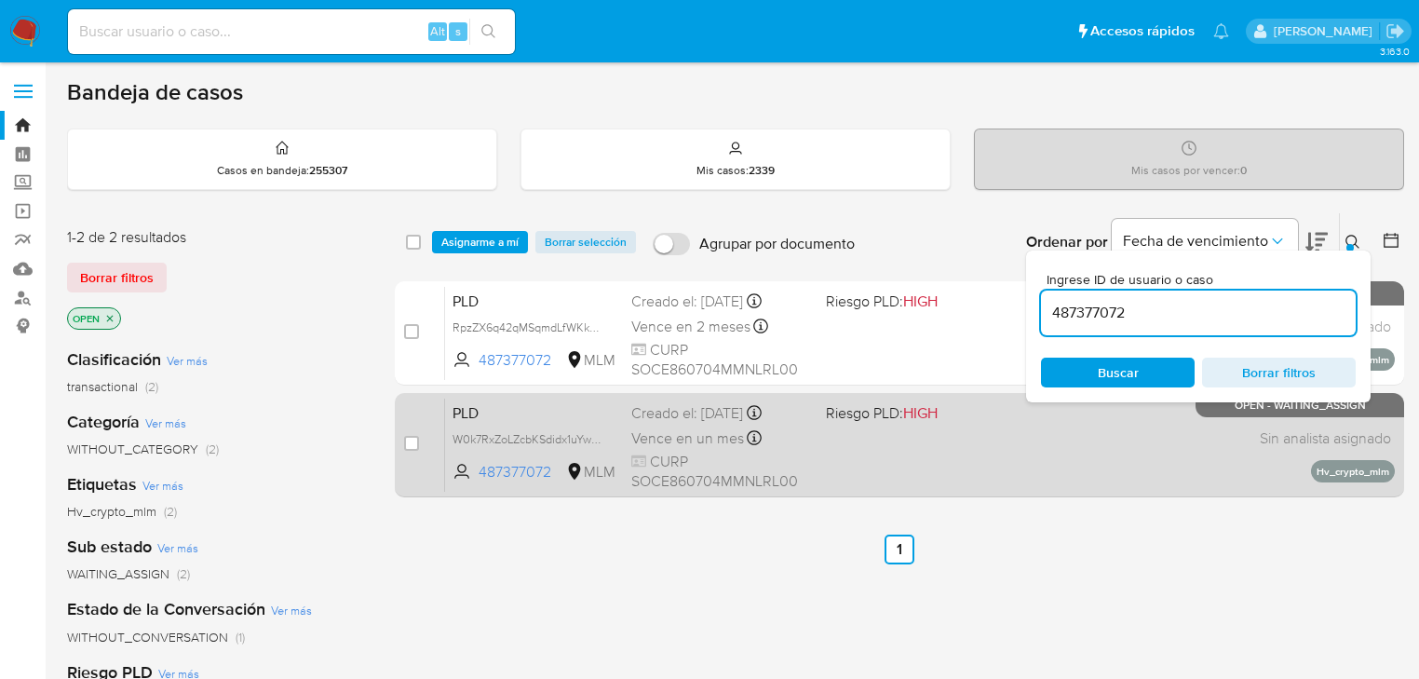
click at [605, 438] on span "W0k7RxZoLZcbKSdidx1uYwmD" at bounding box center [534, 438] width 164 height 20
click at [603, 436] on span "W0k7RxZoLZcbKSdidx1uYwmD" at bounding box center [534, 438] width 164 height 20
click at [412, 442] on input "checkbox" at bounding box center [411, 443] width 15 height 15
checkbox input "true"
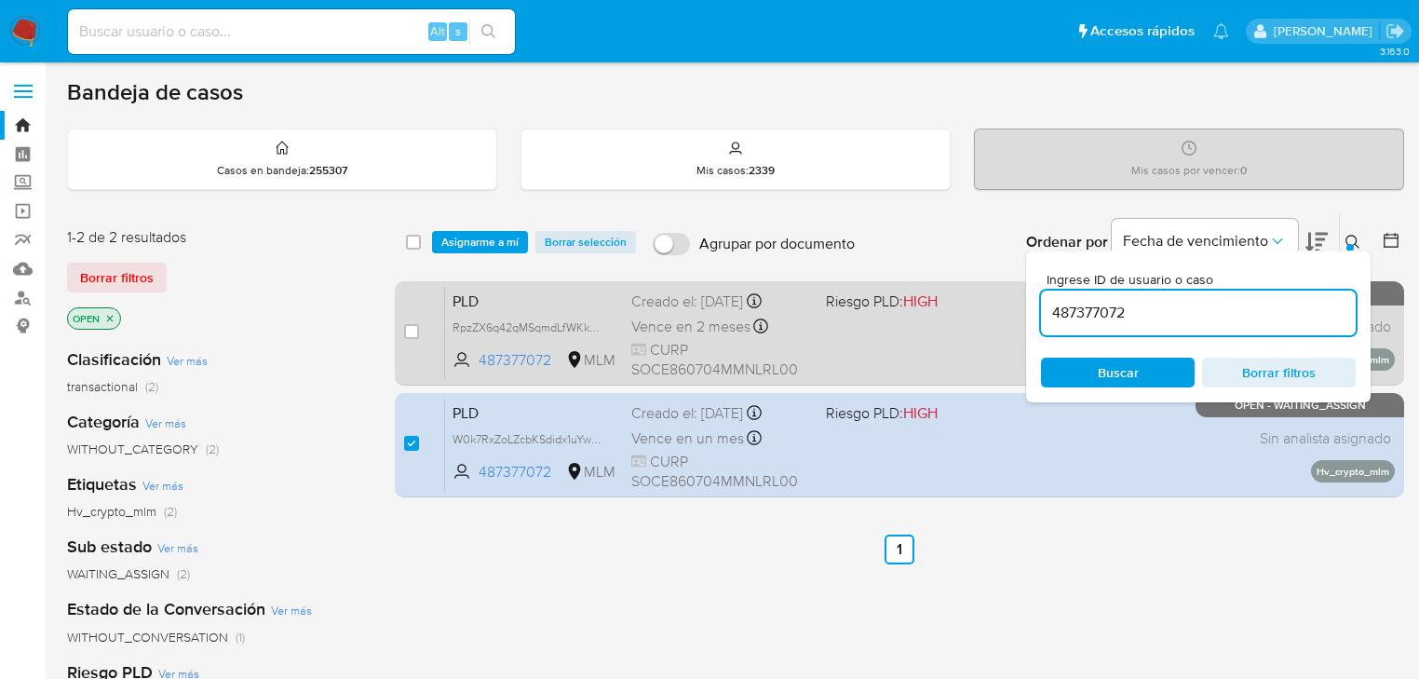
drag, startPoint x: 1180, startPoint y: 316, endPoint x: 927, endPoint y: 298, distance: 252.9
click at [927, 298] on div "select-all-cases-checkbox Asignarme a mí Borrar selección Agrupar por documento…" at bounding box center [899, 358] width 1009 height 292
type input "629161528"
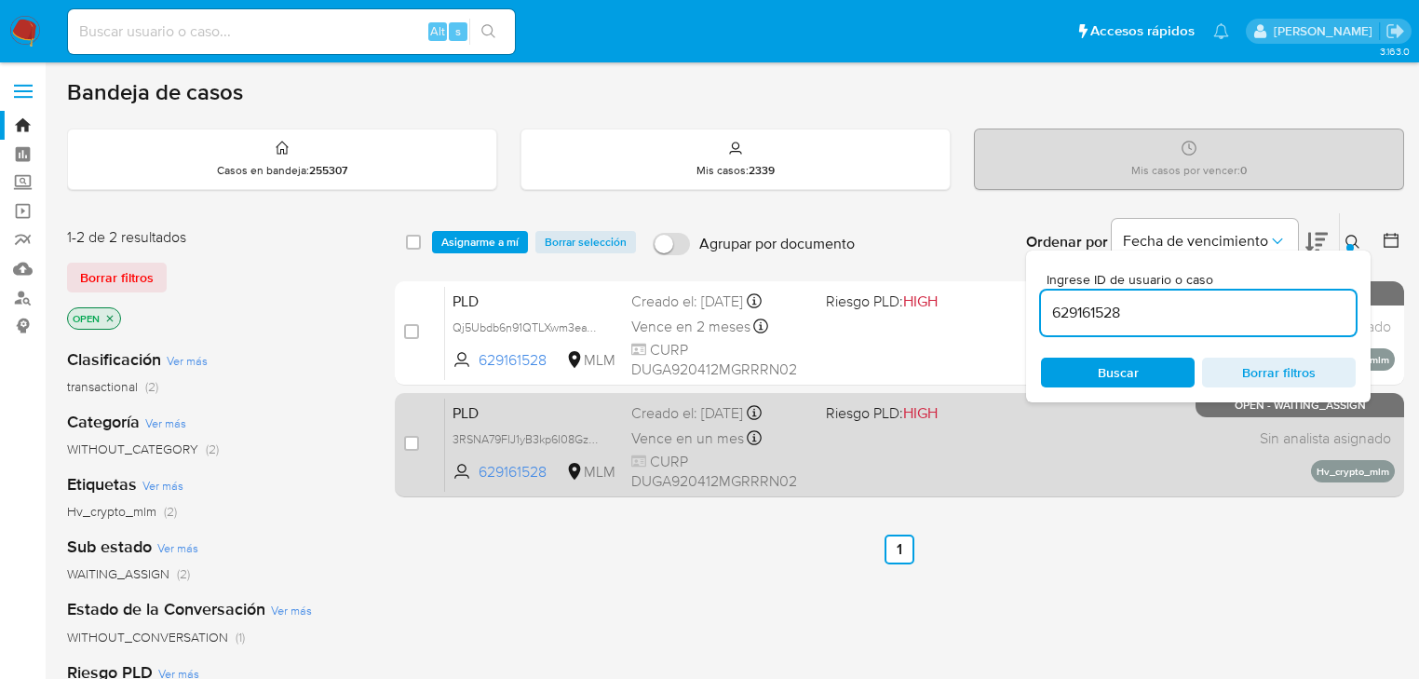
click at [605, 433] on span "3RSNA79FlJ1yB3kp6I08Gzew" at bounding box center [534, 438] width 164 height 20
click at [407, 440] on input "checkbox" at bounding box center [411, 443] width 15 height 15
checkbox input "true"
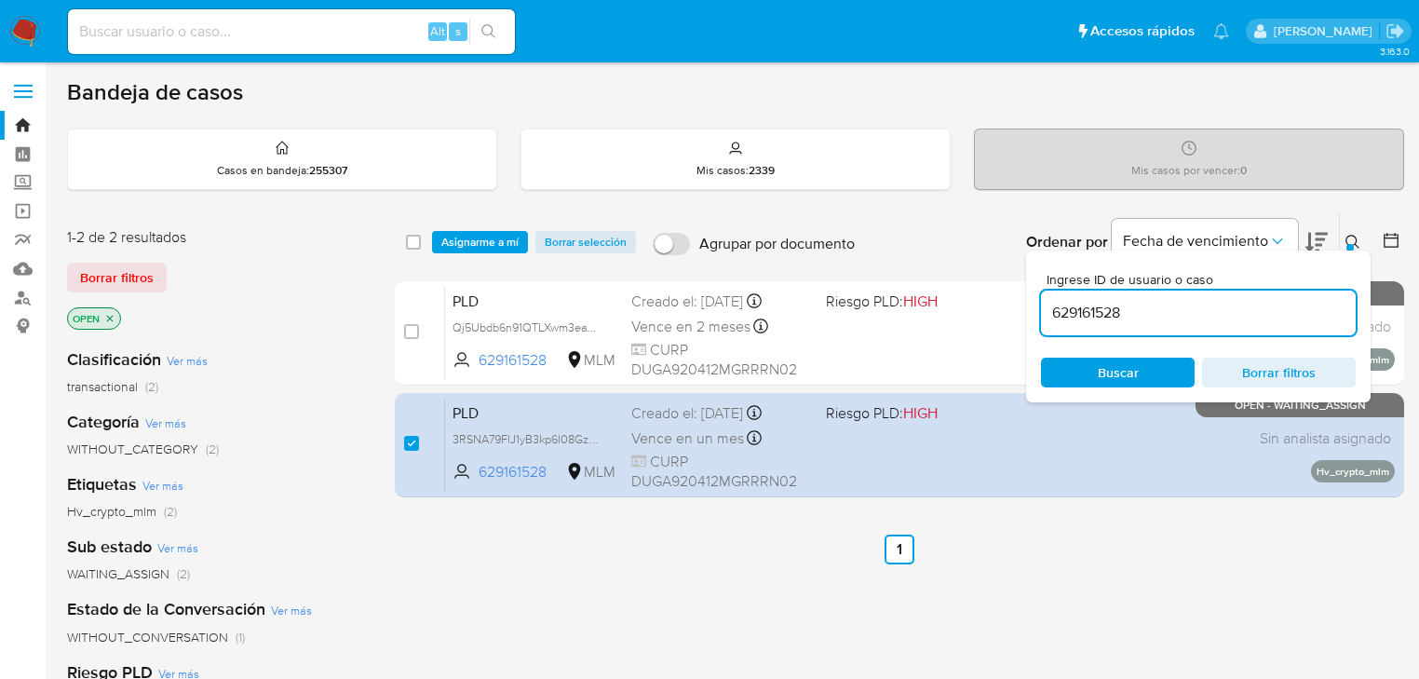
click at [1125, 324] on div "629161528" at bounding box center [1198, 312] width 315 height 45
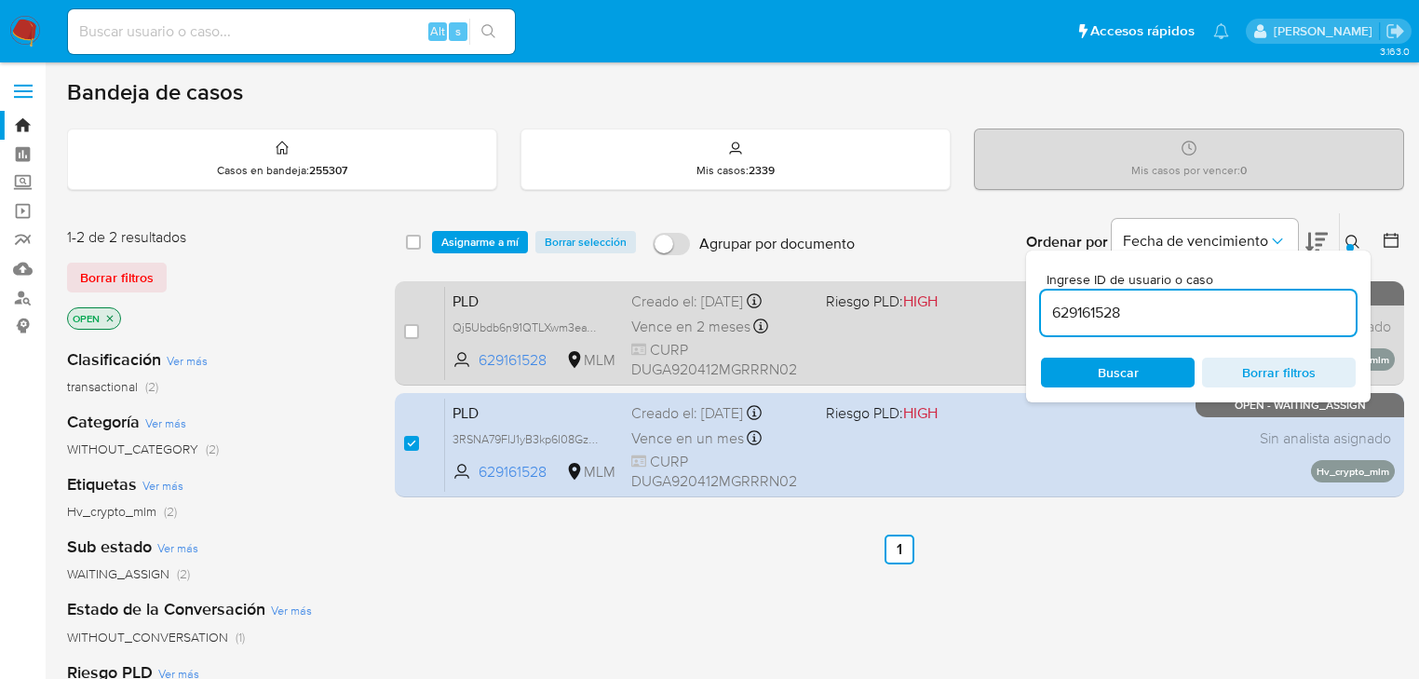
drag, startPoint x: 1154, startPoint y: 308, endPoint x: 723, endPoint y: 288, distance: 430.6
click at [721, 288] on div "select-all-cases-checkbox Asignarme a mí Borrar selección Agrupar por documento…" at bounding box center [899, 358] width 1009 height 292
paste input "1411385424"
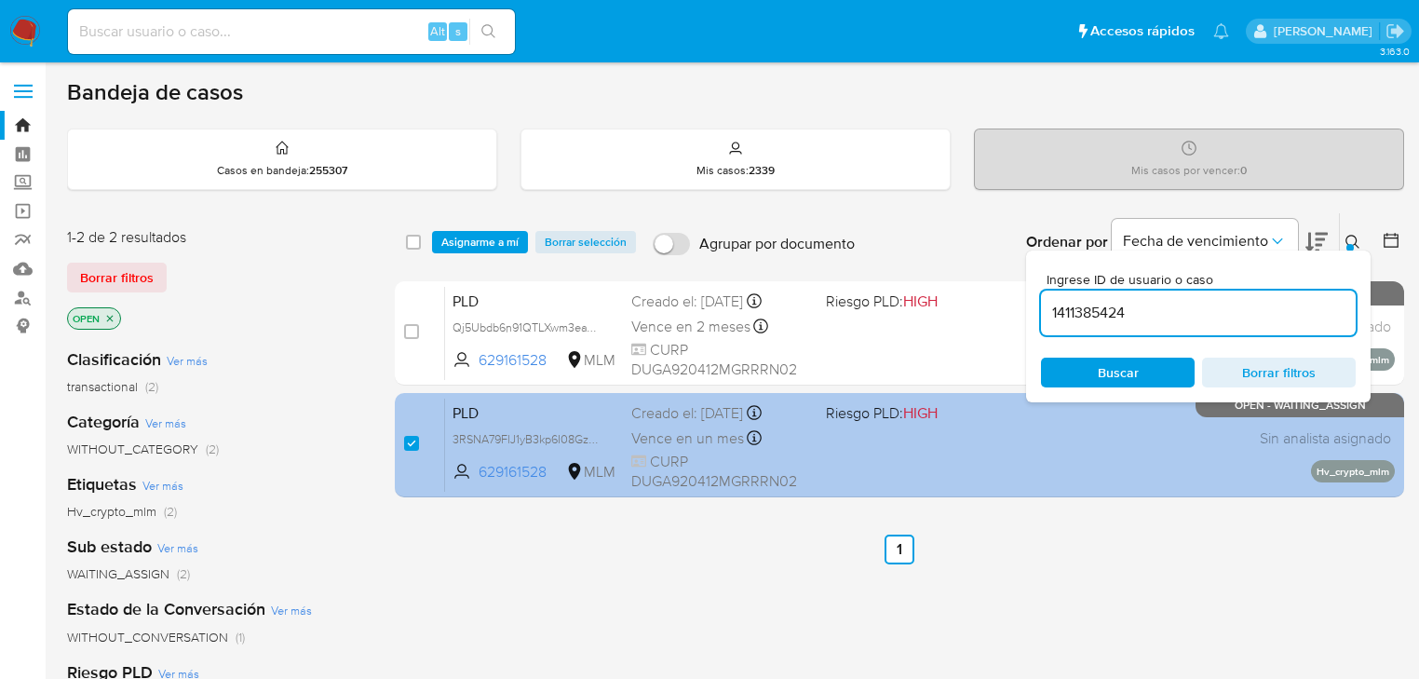
type input "1411385424"
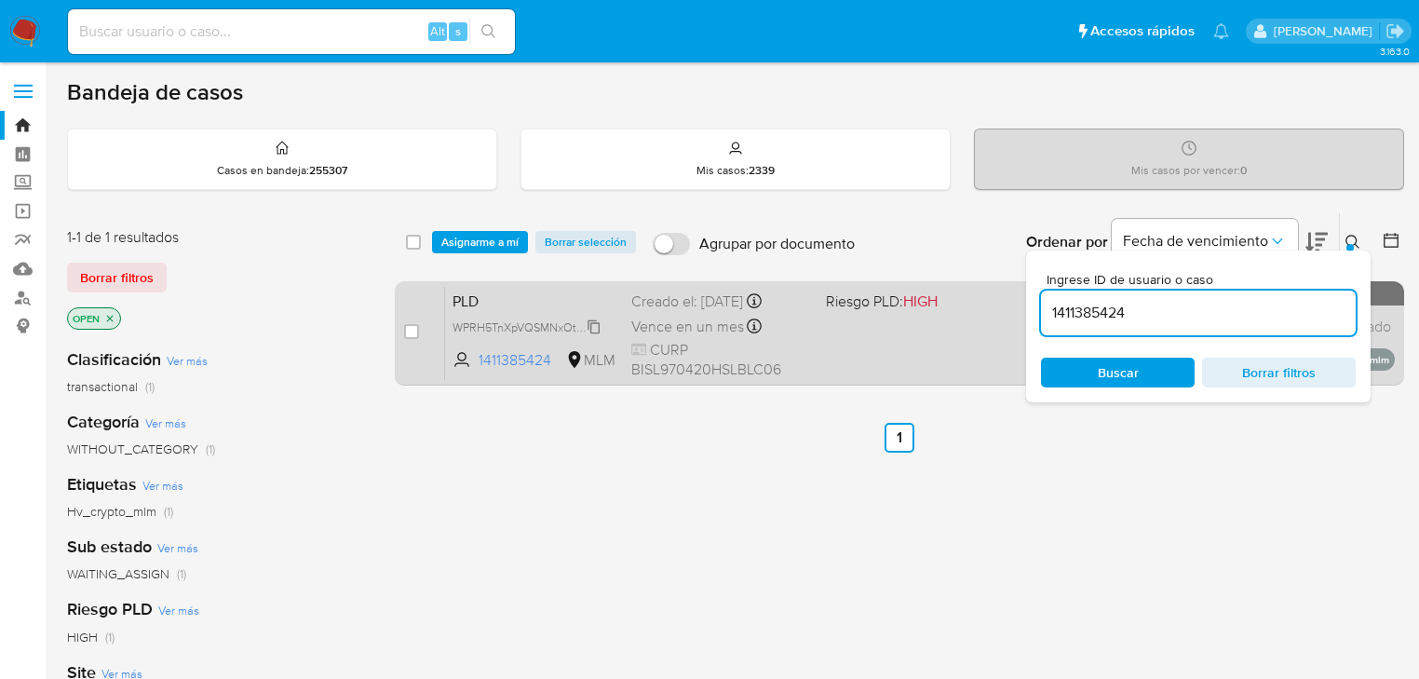
click at [581, 325] on span "WPRH5TnXpVQSMNxOtJbcBBzy" at bounding box center [536, 326] width 168 height 20
click at [405, 333] on input "checkbox" at bounding box center [411, 331] width 15 height 15
checkbox input "true"
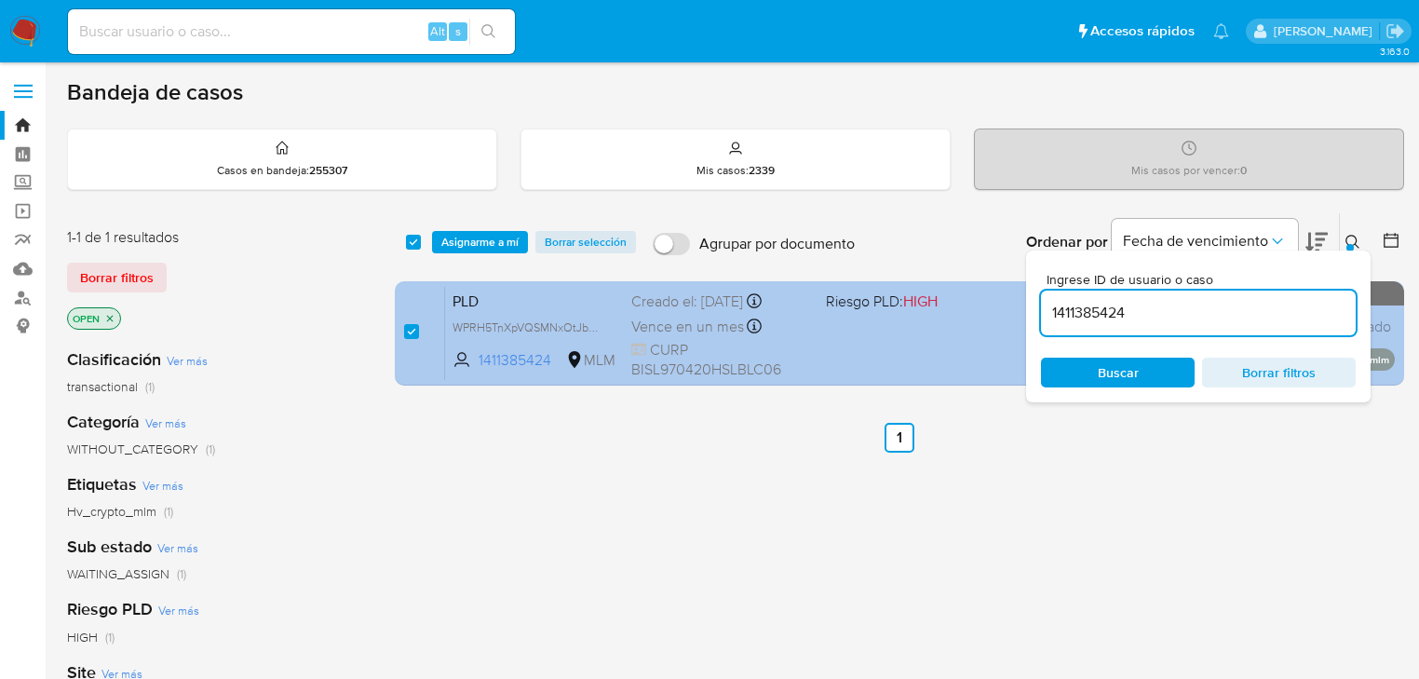
click at [730, 295] on div "select-all-cases-checkbox Asignarme a mí Borrar selección Agrupar por documento…" at bounding box center [899, 302] width 1009 height 181
type input "511507799"
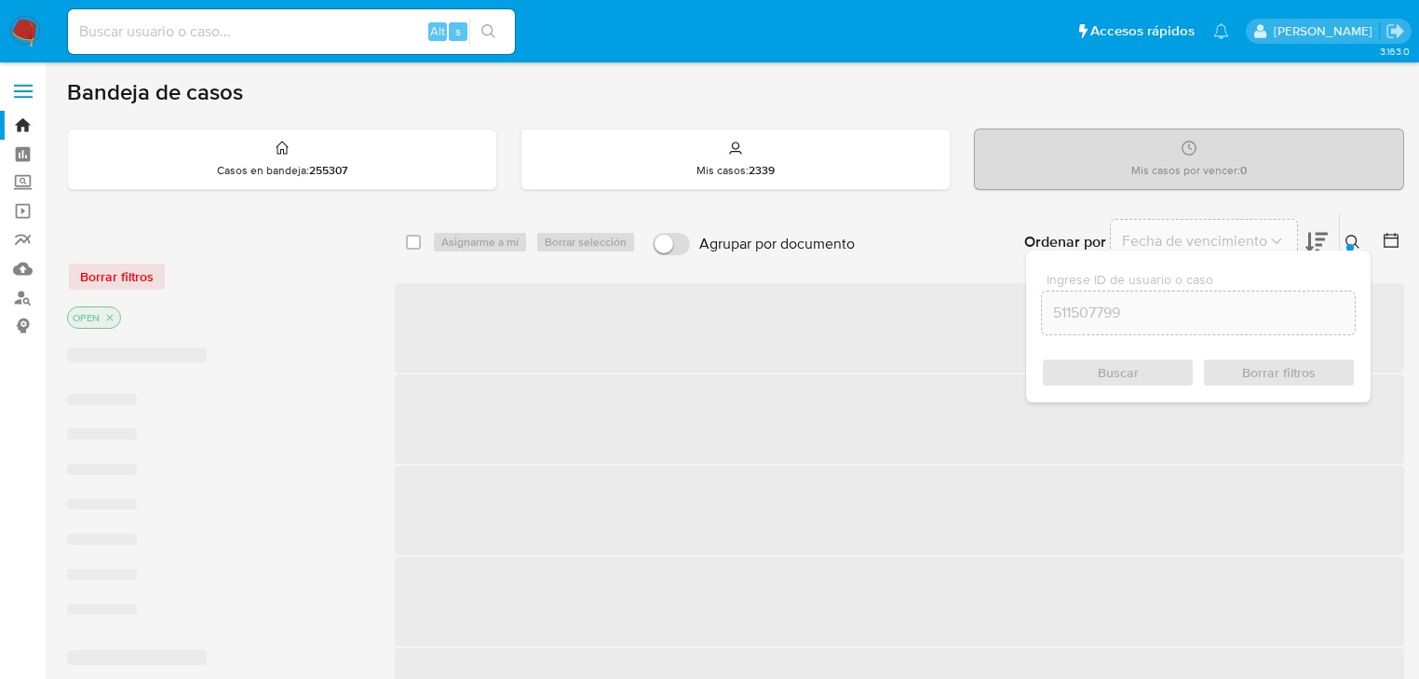
checkbox input "false"
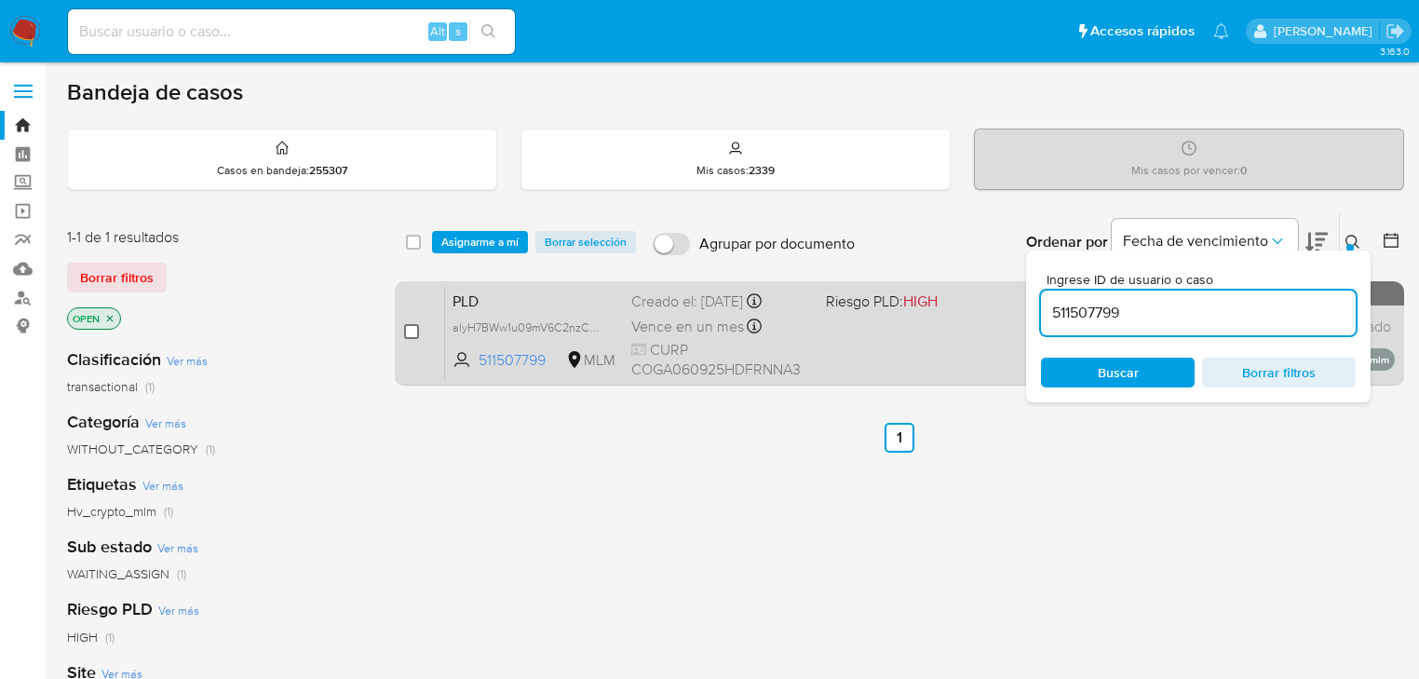
drag, startPoint x: 593, startPoint y: 323, endPoint x: 418, endPoint y: 326, distance: 175.1
click at [591, 323] on span "alyH7BWw1u09mV6C2nzChIBg" at bounding box center [532, 326] width 160 height 20
click at [400, 331] on div "case-item-checkbox No es posible asignar el caso PLD alyH7BWw1u09mV6C2nzChIBg C…" at bounding box center [899, 333] width 1009 height 104
click at [409, 335] on input "checkbox" at bounding box center [411, 331] width 15 height 15
checkbox input "true"
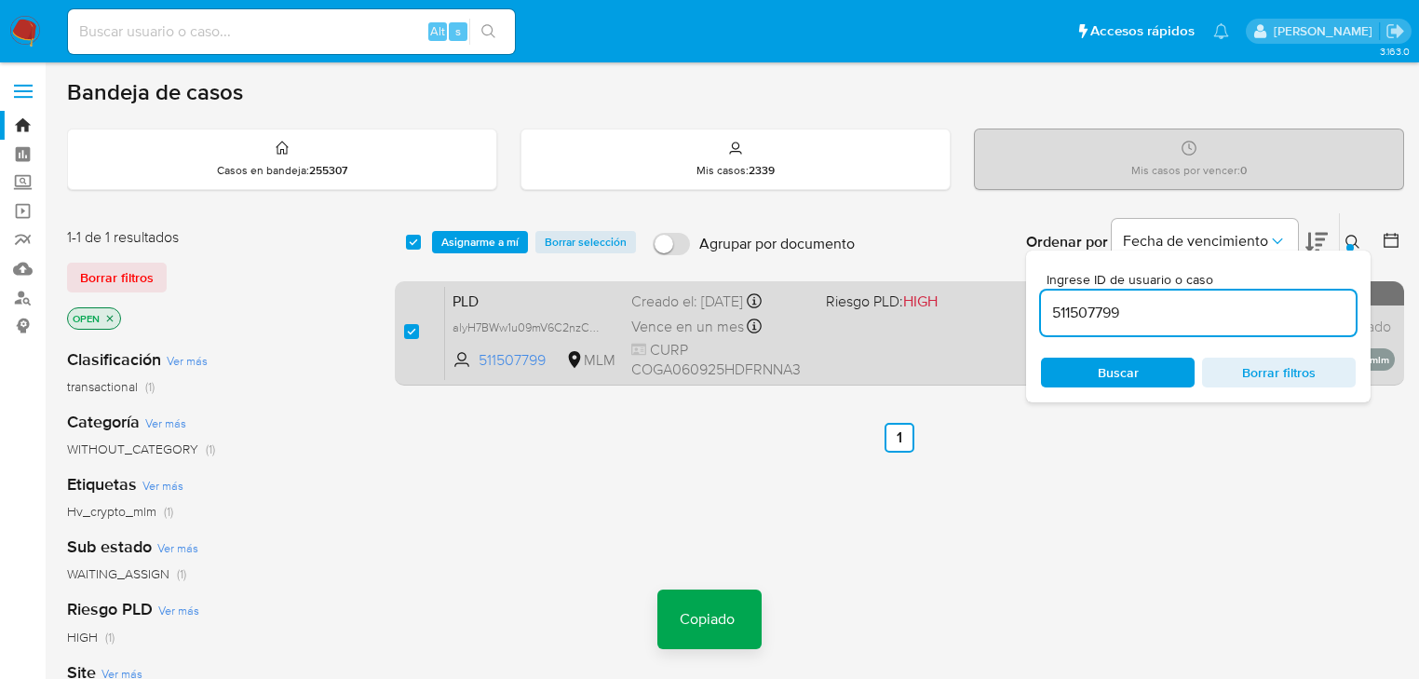
checkbox input "true"
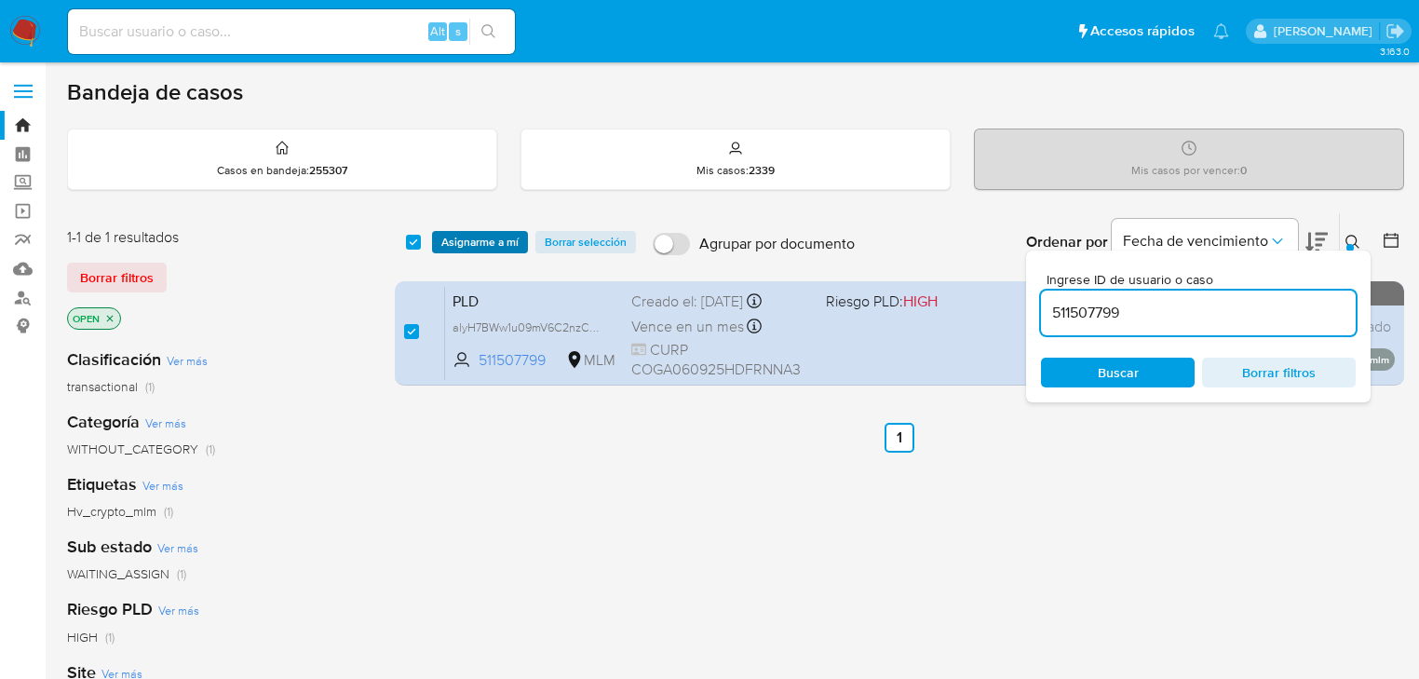
click at [513, 250] on span "Asignarme a mí" at bounding box center [479, 242] width 77 height 19
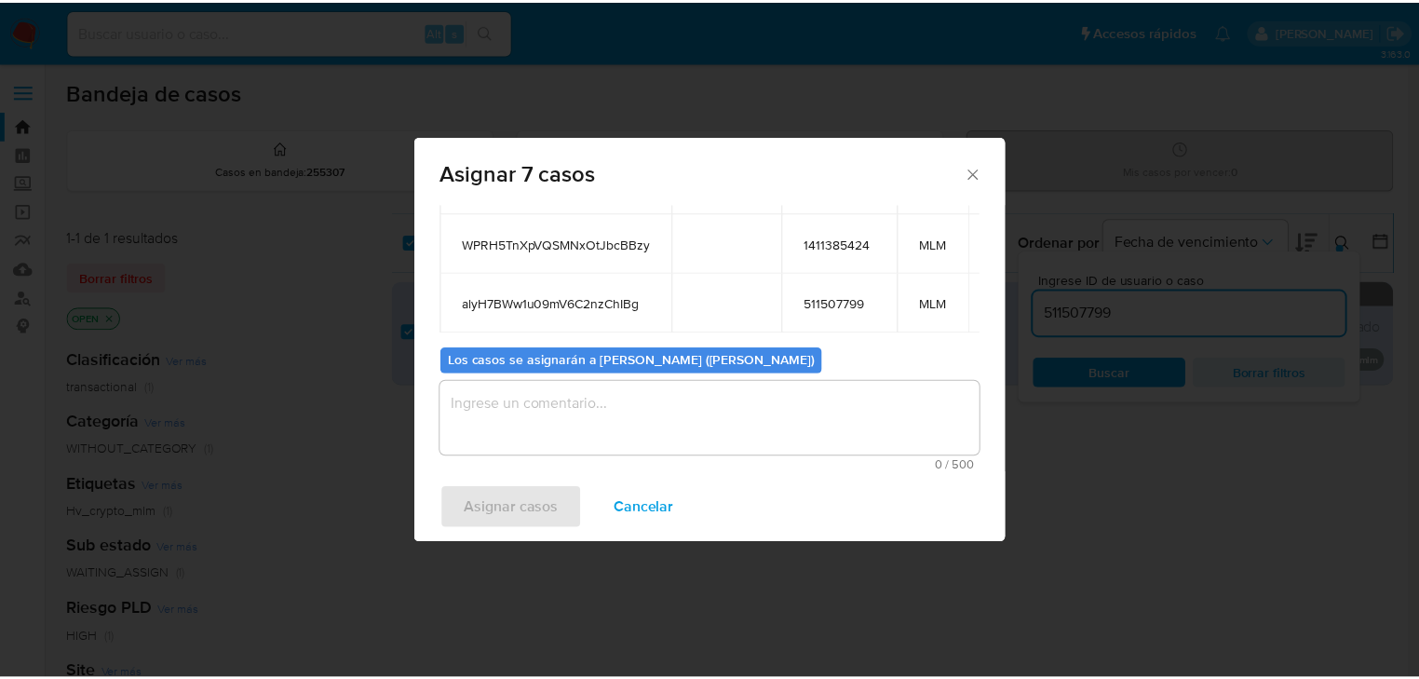
scroll to position [329, 0]
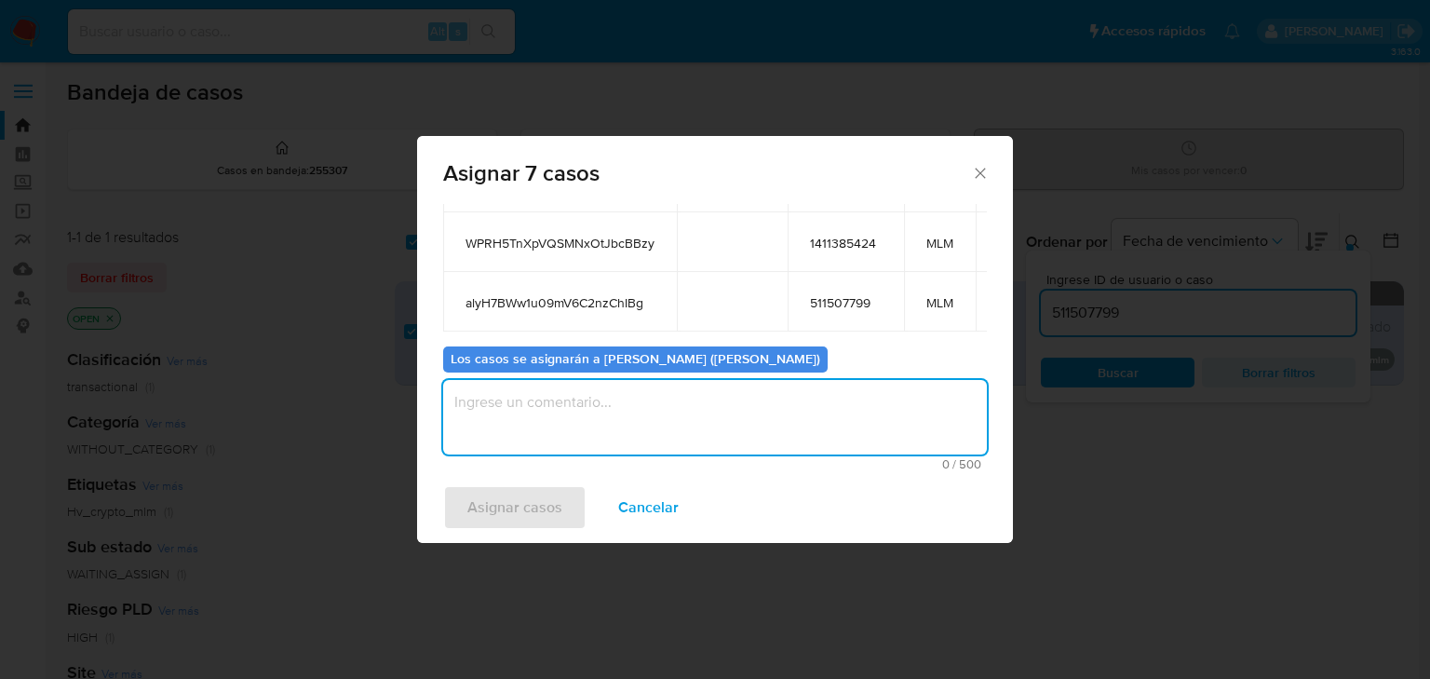
click at [577, 414] on textarea "assign-modal" at bounding box center [715, 417] width 544 height 74
type textarea "asignados a mich"
click at [491, 516] on span "Asignar casos" at bounding box center [514, 507] width 95 height 41
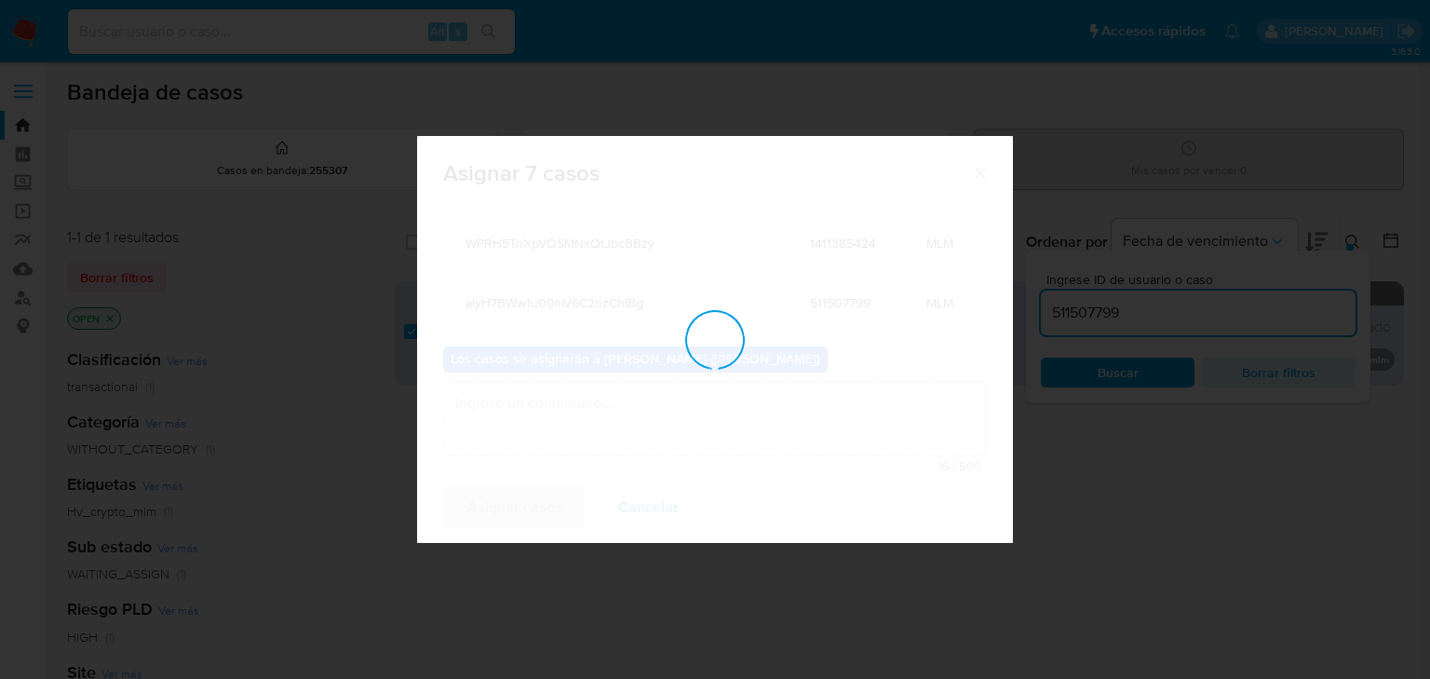
checkbox input "false"
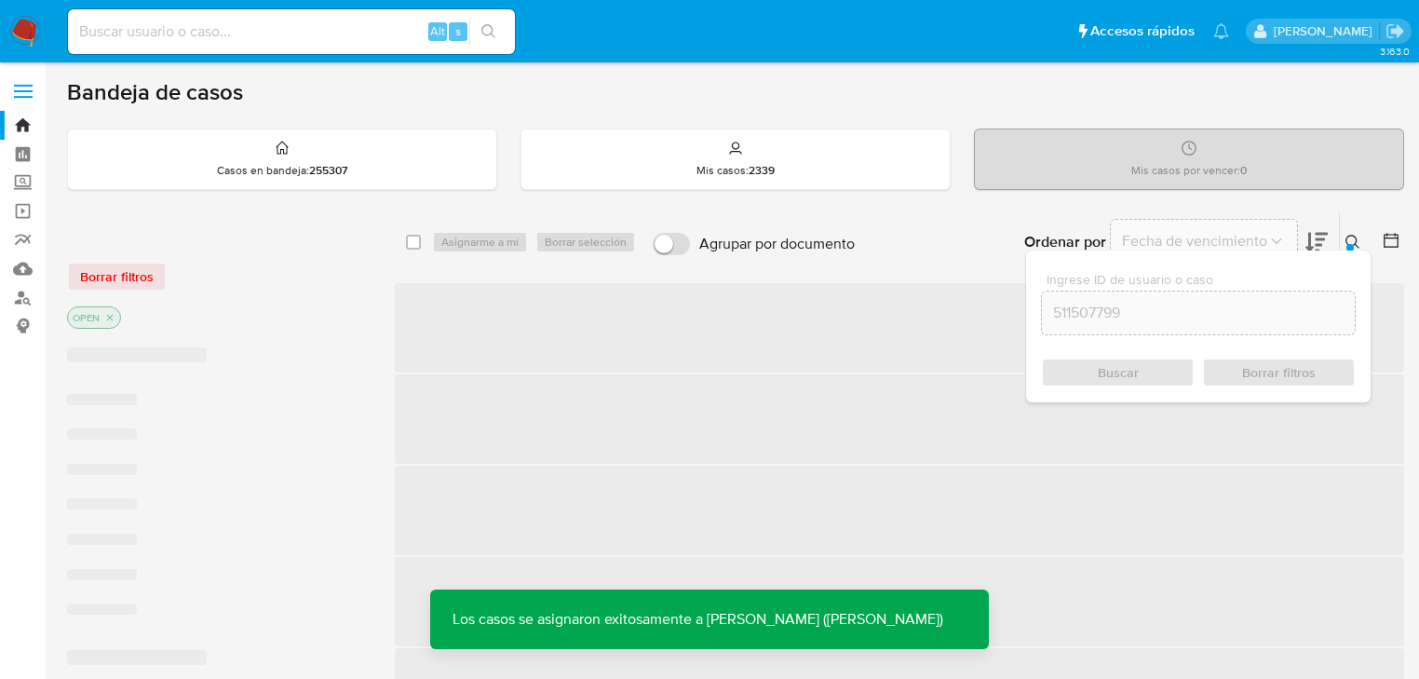
click at [179, 22] on input at bounding box center [291, 32] width 447 height 24
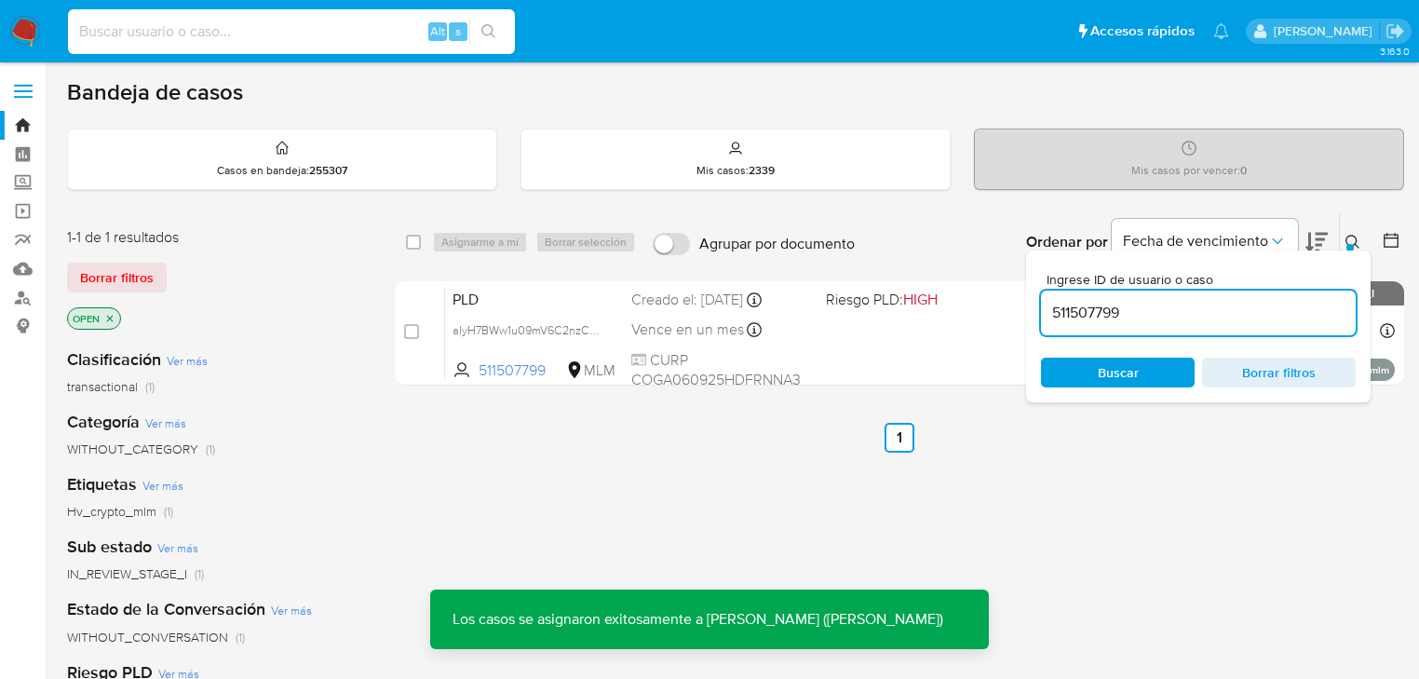
paste input "owrOPx7TXMAB1BjVi5vAFTpT"
type input "owrOPx7TXMAB1BjVi5vAFTpT"
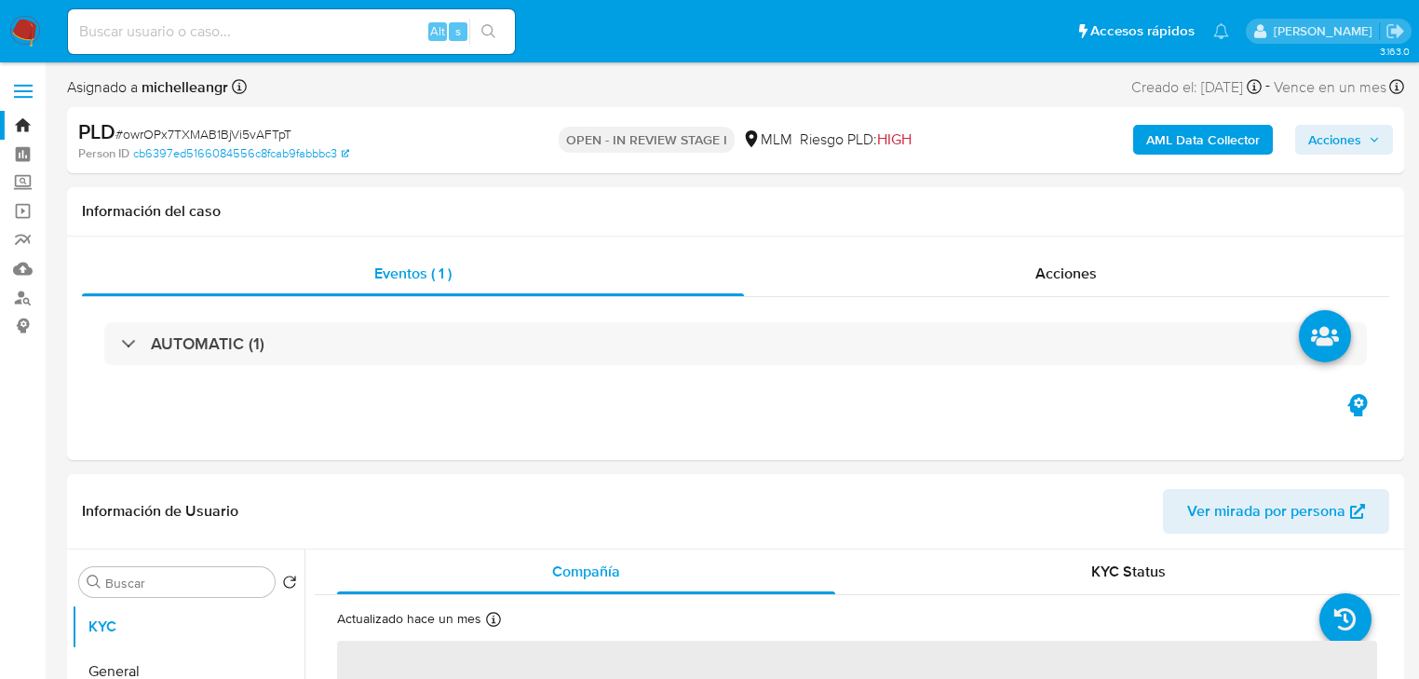
select select "10"
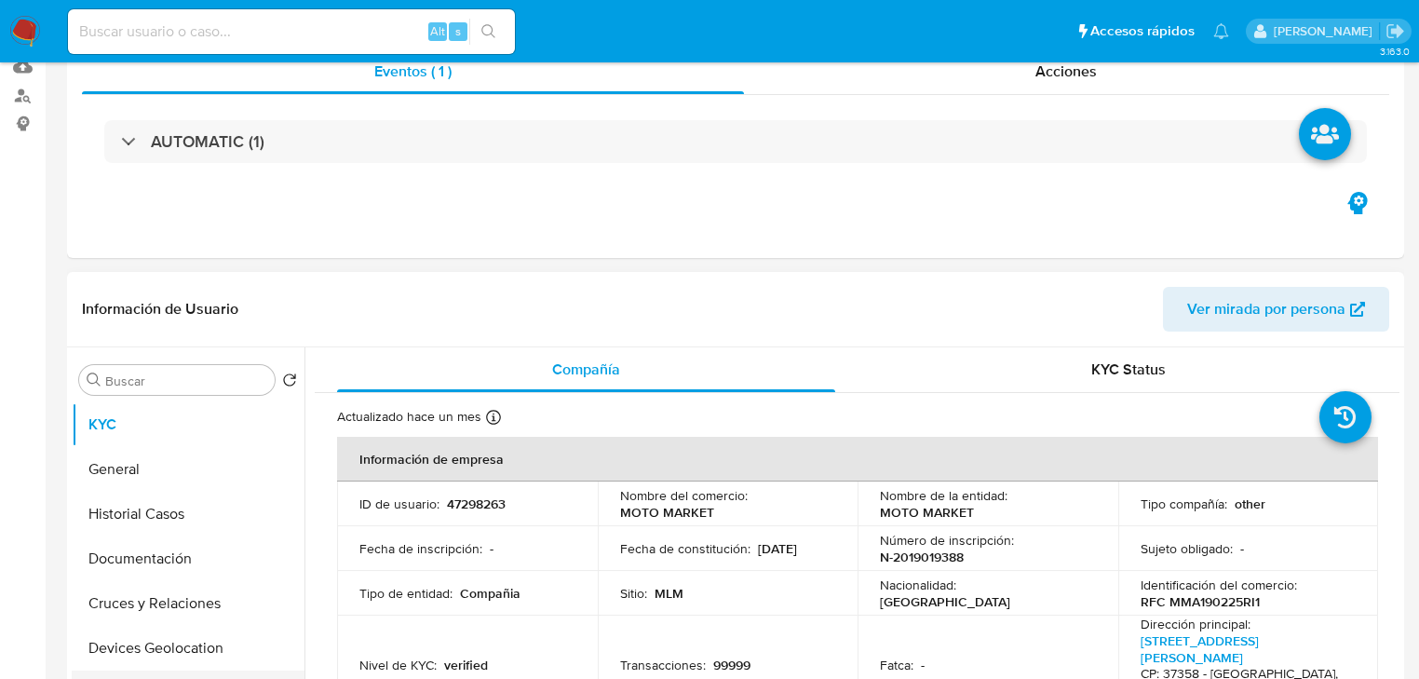
scroll to position [372, 0]
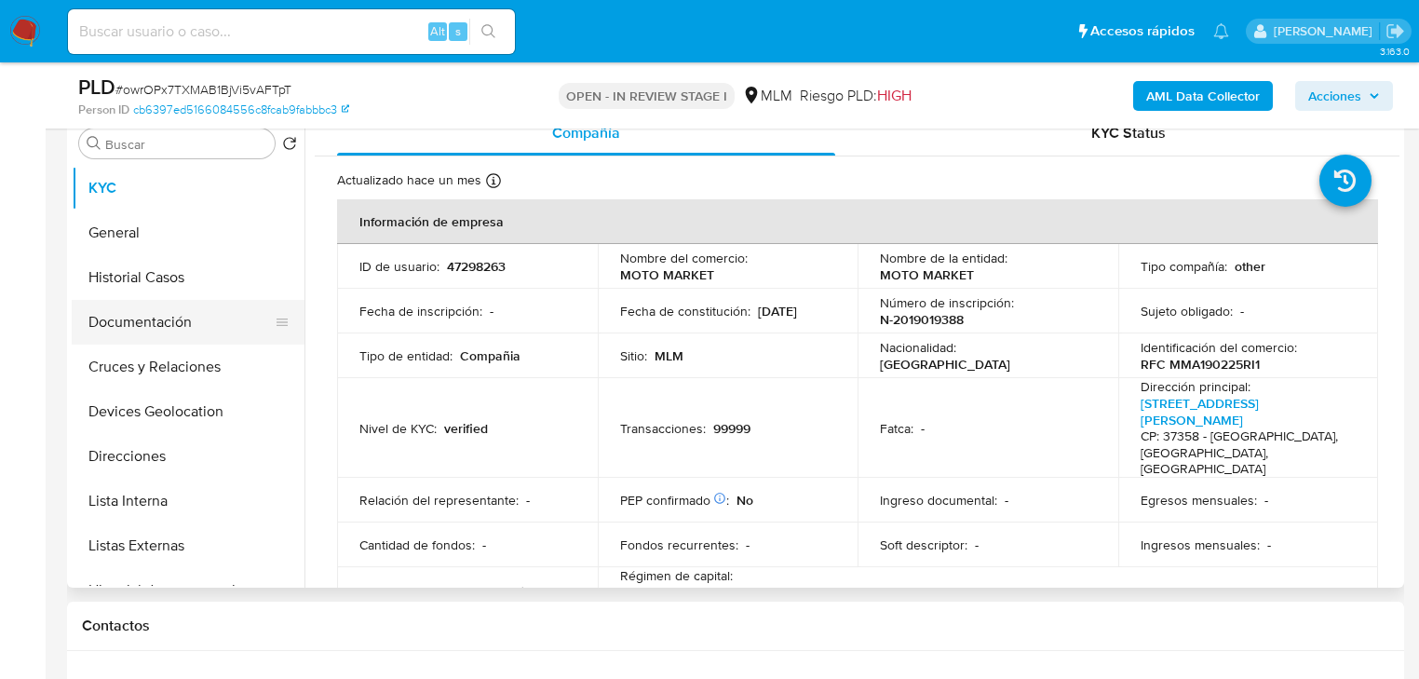
click at [204, 425] on ul "KYC General Historial Casos Documentación Cruces y Relaciones Devices Geolocati…" at bounding box center [188, 376] width 233 height 420
drag, startPoint x: 171, startPoint y: 240, endPoint x: 183, endPoint y: 186, distance: 55.3
click at [174, 236] on button "General" at bounding box center [188, 232] width 233 height 45
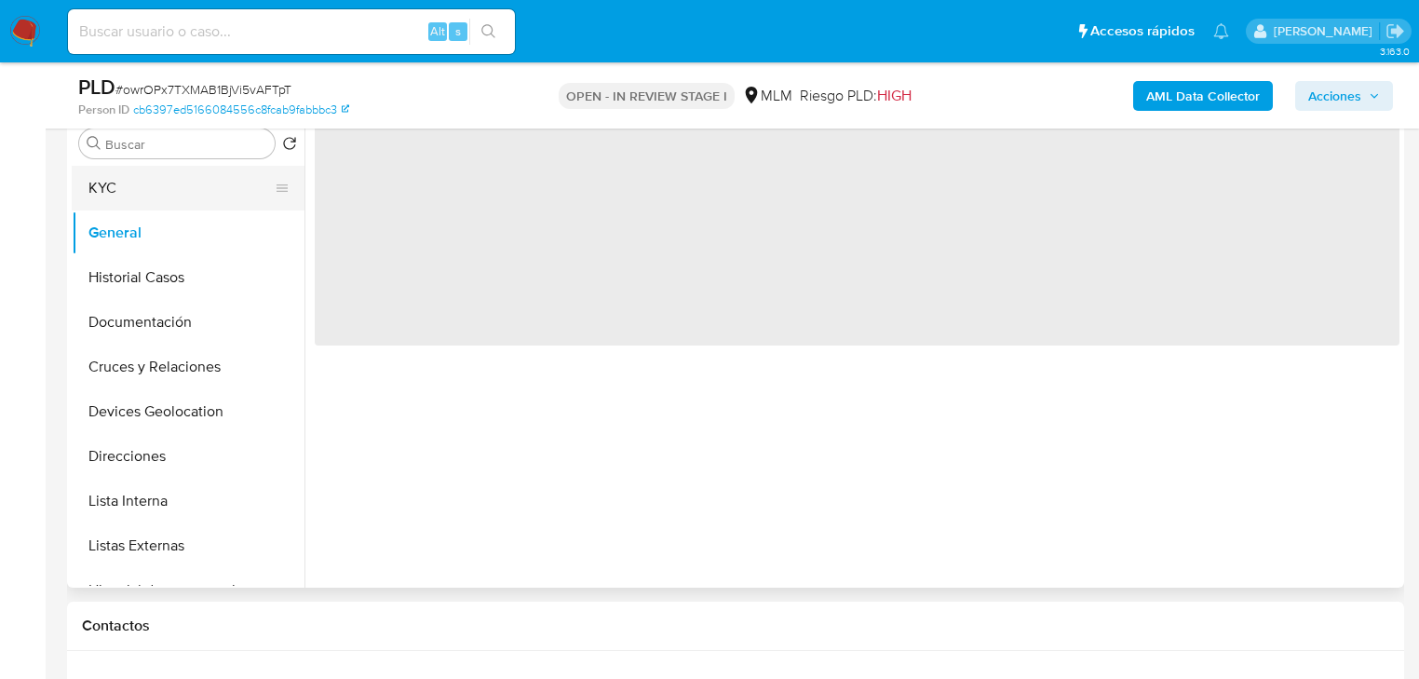
click at [182, 182] on button "KYC" at bounding box center [181, 188] width 218 height 45
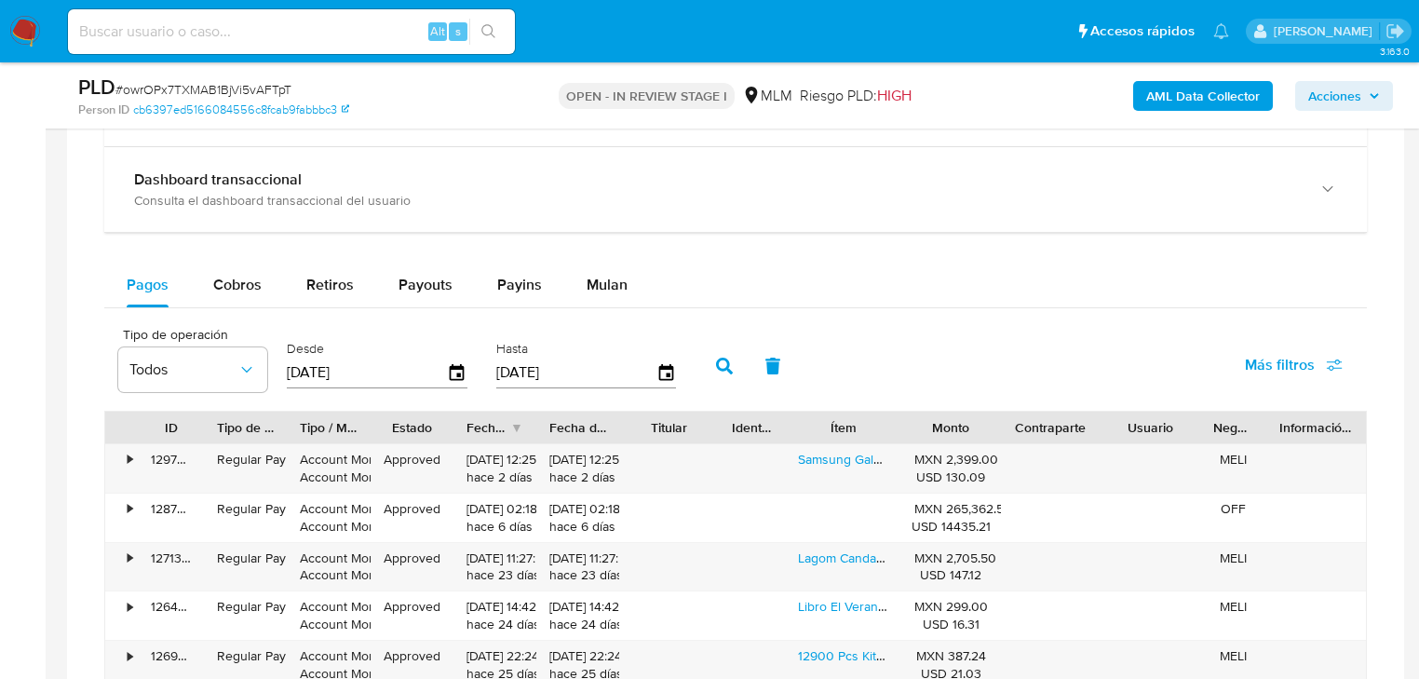
scroll to position [1490, 0]
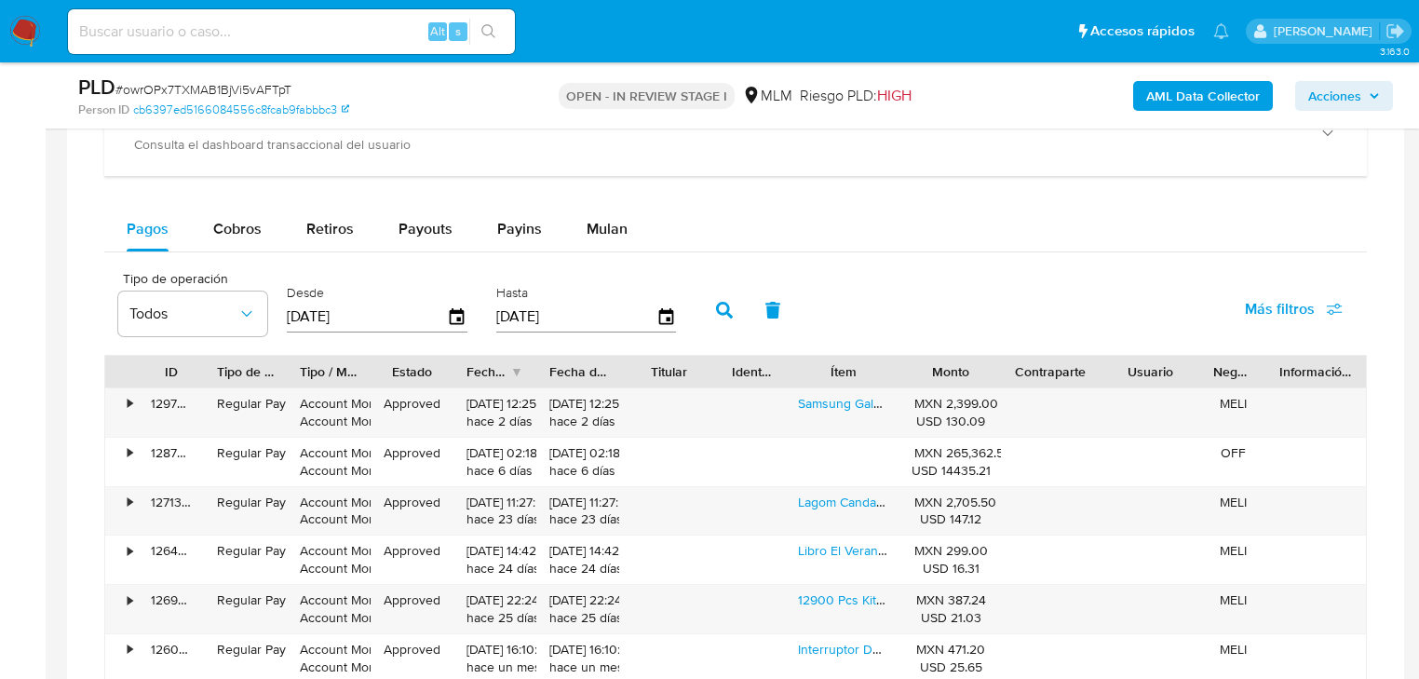
drag, startPoint x: 588, startPoint y: 233, endPoint x: 531, endPoint y: 253, distance: 61.3
click at [595, 228] on span "Mulan" at bounding box center [607, 228] width 41 height 21
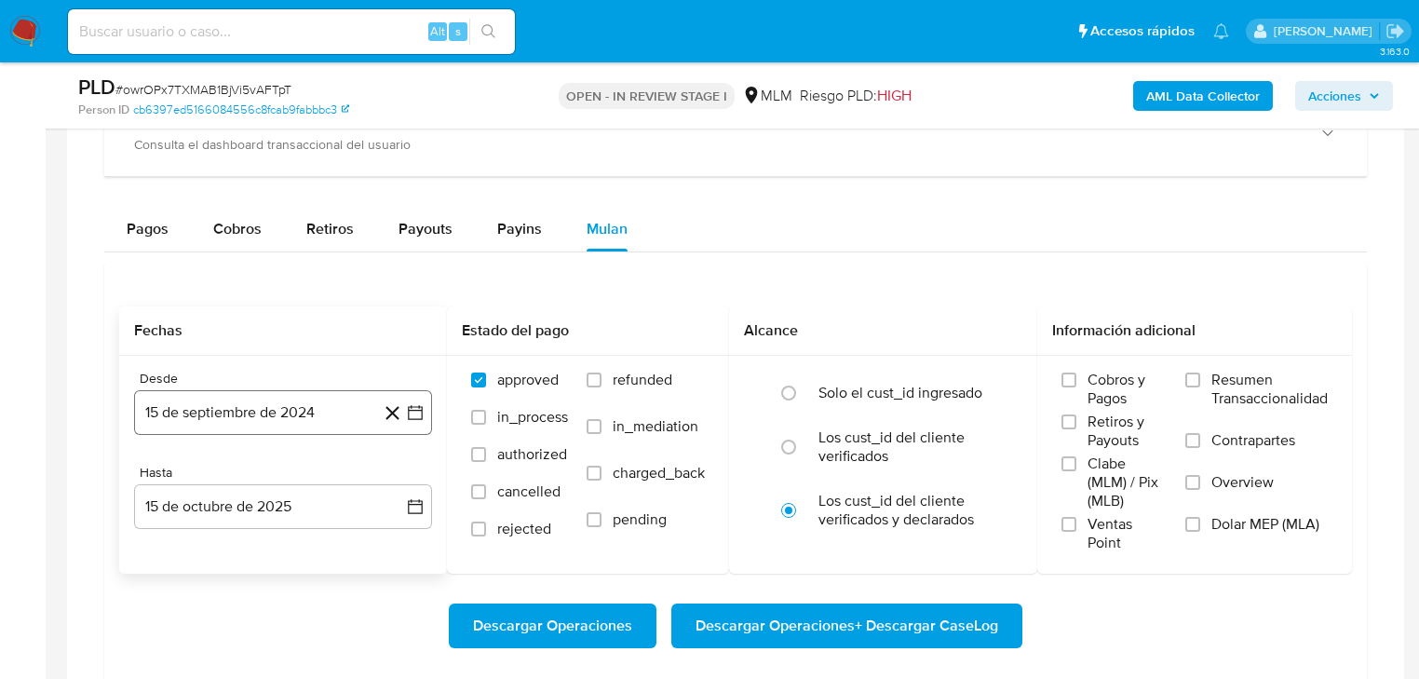
drag, startPoint x: 277, startPoint y: 405, endPoint x: 328, endPoint y: 401, distance: 50.4
click at [279, 405] on button "15 de septiembre de 2024" at bounding box center [283, 412] width 298 height 45
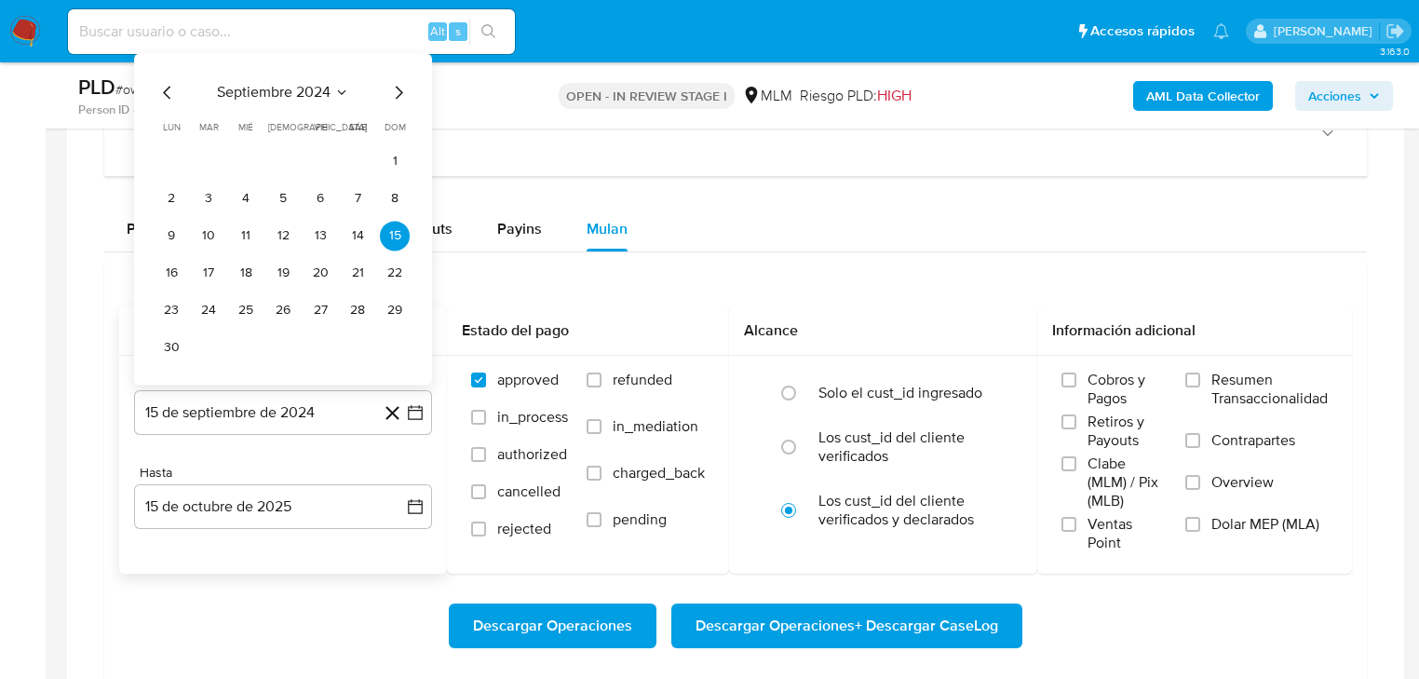
click at [304, 93] on span "septiembre 2024" at bounding box center [274, 92] width 114 height 19
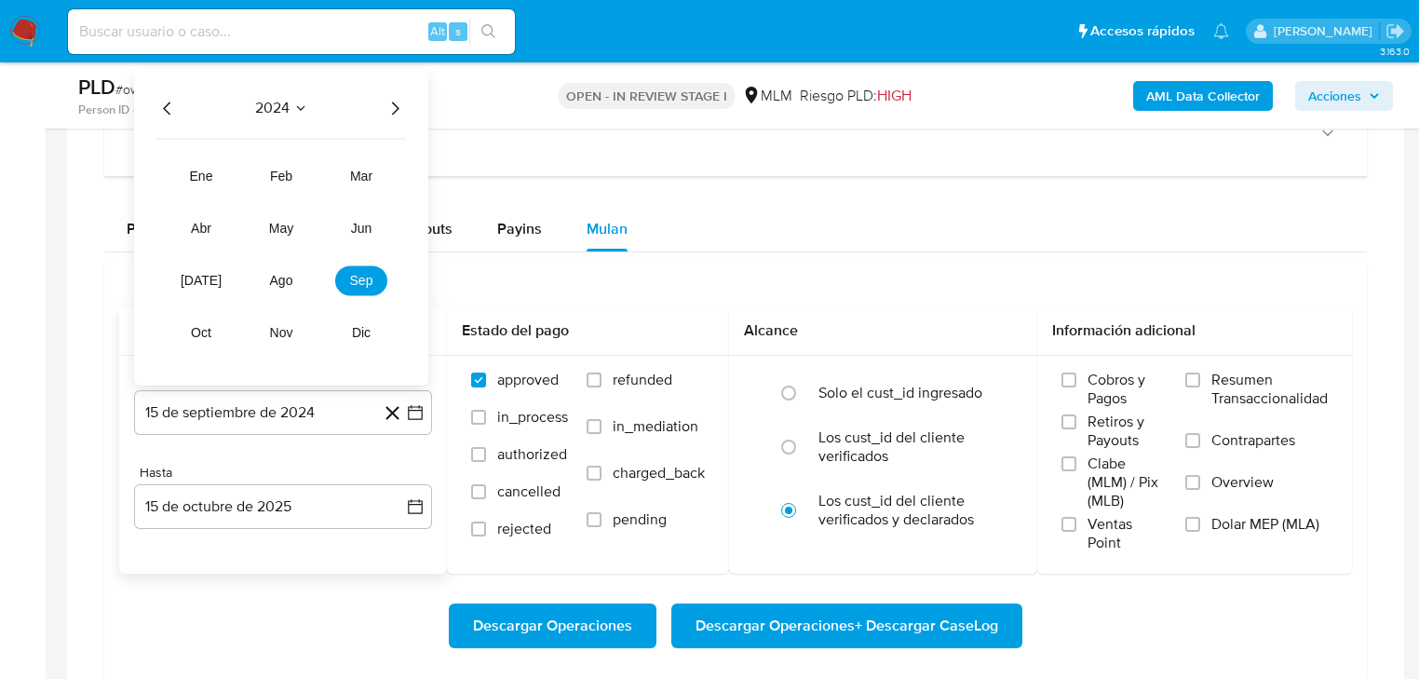
click at [397, 115] on icon "Año siguiente" at bounding box center [395, 108] width 22 height 22
click at [366, 181] on span "mar" at bounding box center [361, 176] width 22 height 15
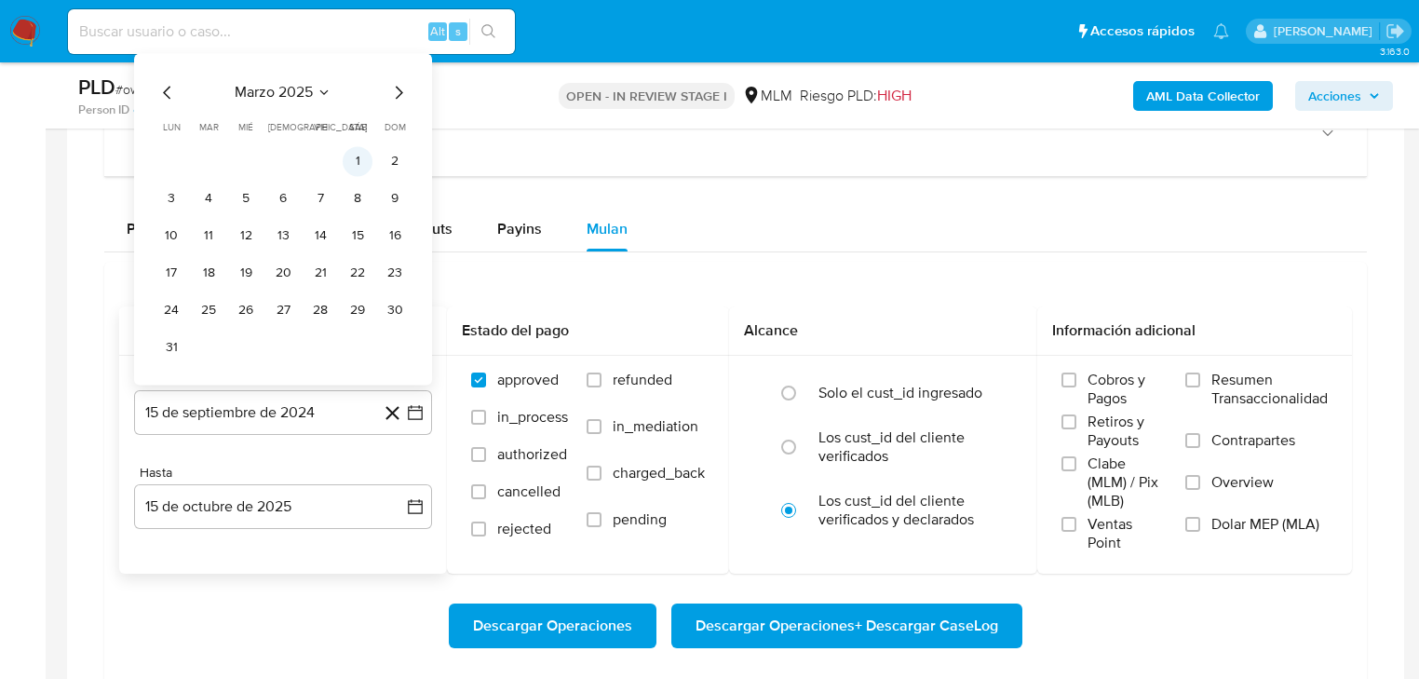
click at [359, 165] on button "1" at bounding box center [358, 161] width 30 height 30
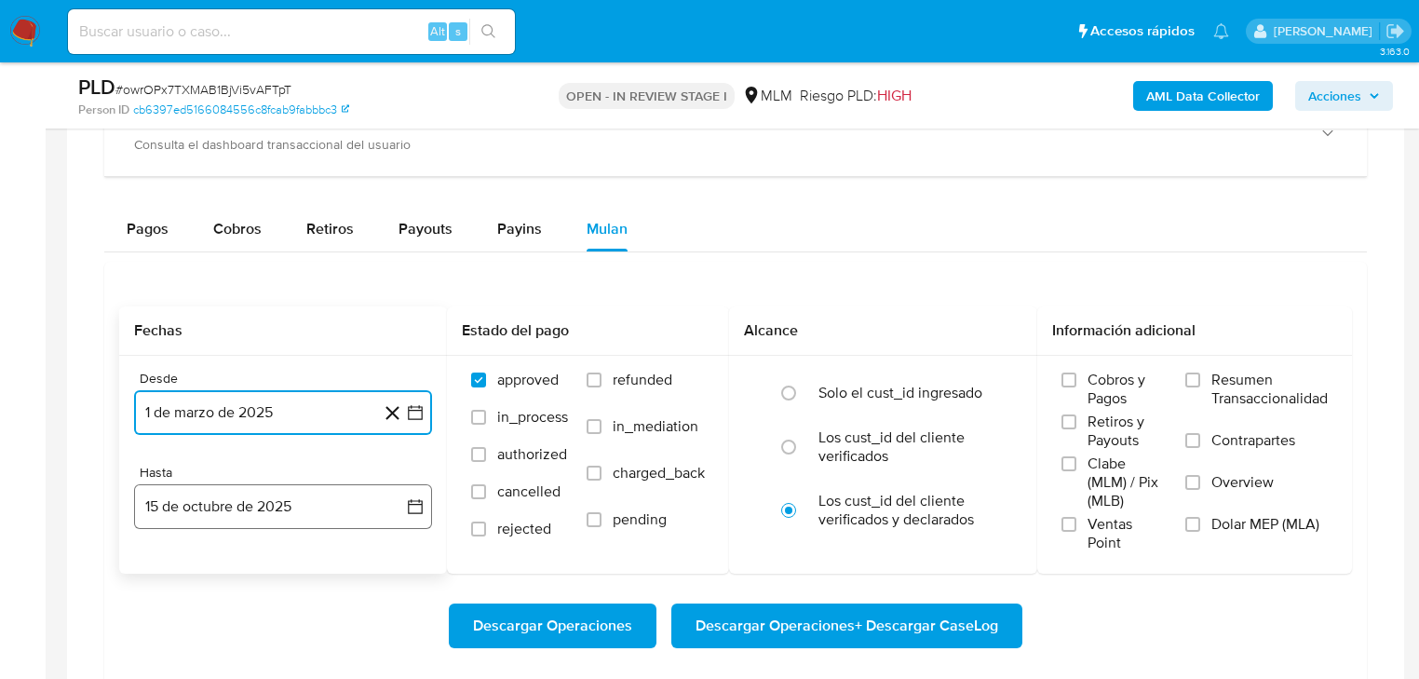
click at [285, 514] on button "15 de octubre de 2025" at bounding box center [283, 506] width 298 height 45
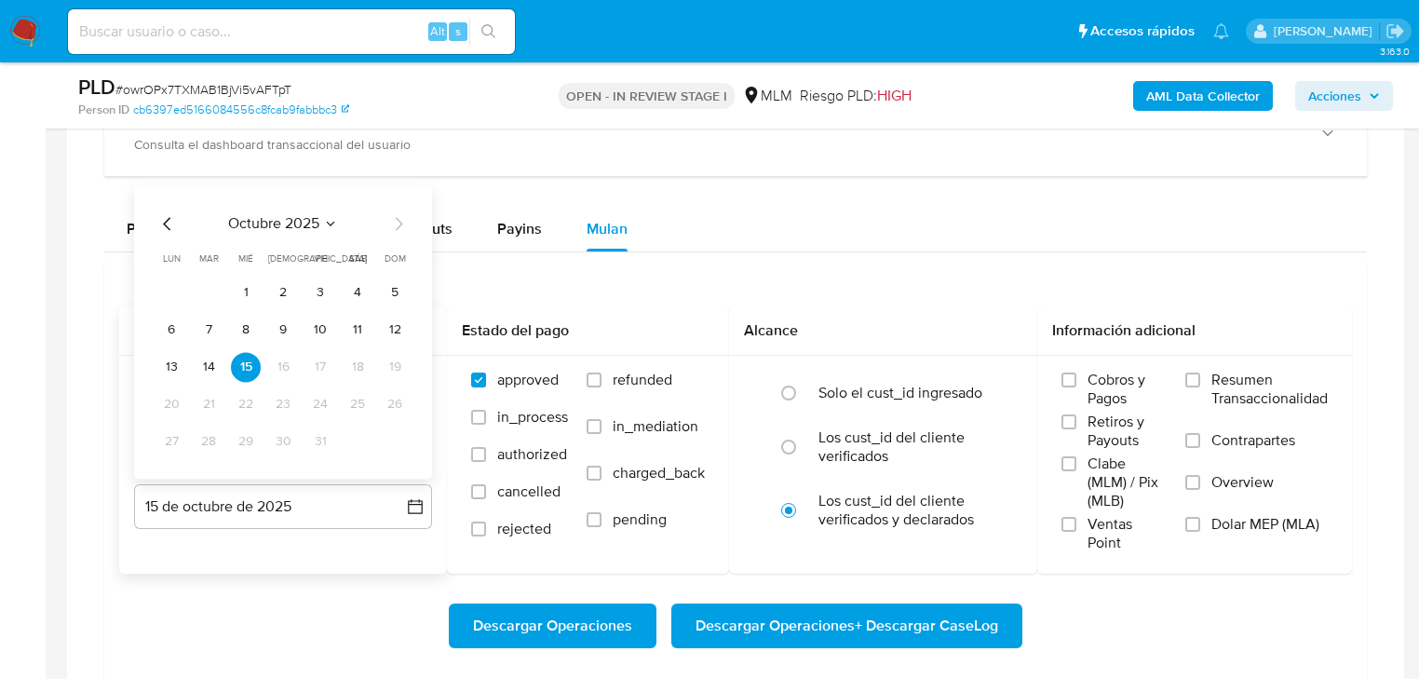
click at [165, 232] on icon "Mes anterior" at bounding box center [167, 223] width 22 height 22
click at [171, 231] on icon "Mes anterior" at bounding box center [167, 223] width 22 height 22
click at [398, 439] on button "31" at bounding box center [395, 441] width 30 height 30
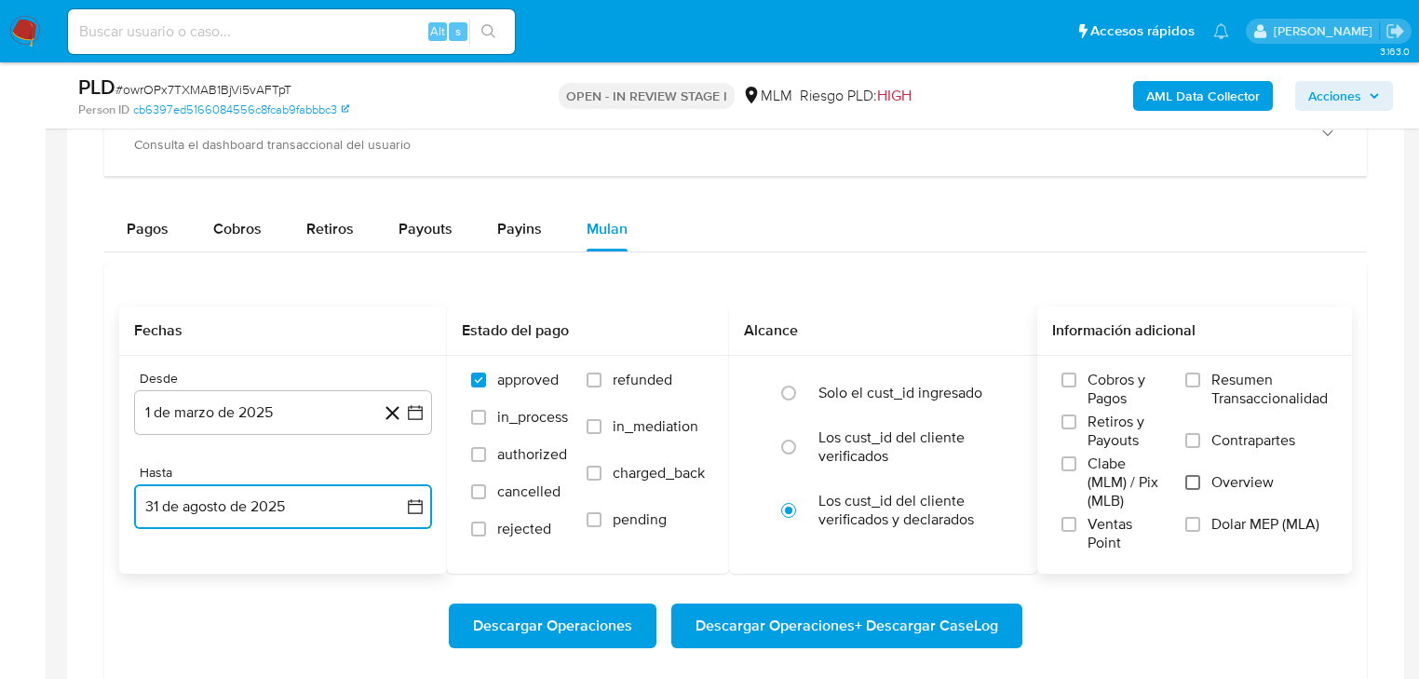
click at [1196, 484] on input "Overview" at bounding box center [1192, 482] width 15 height 15
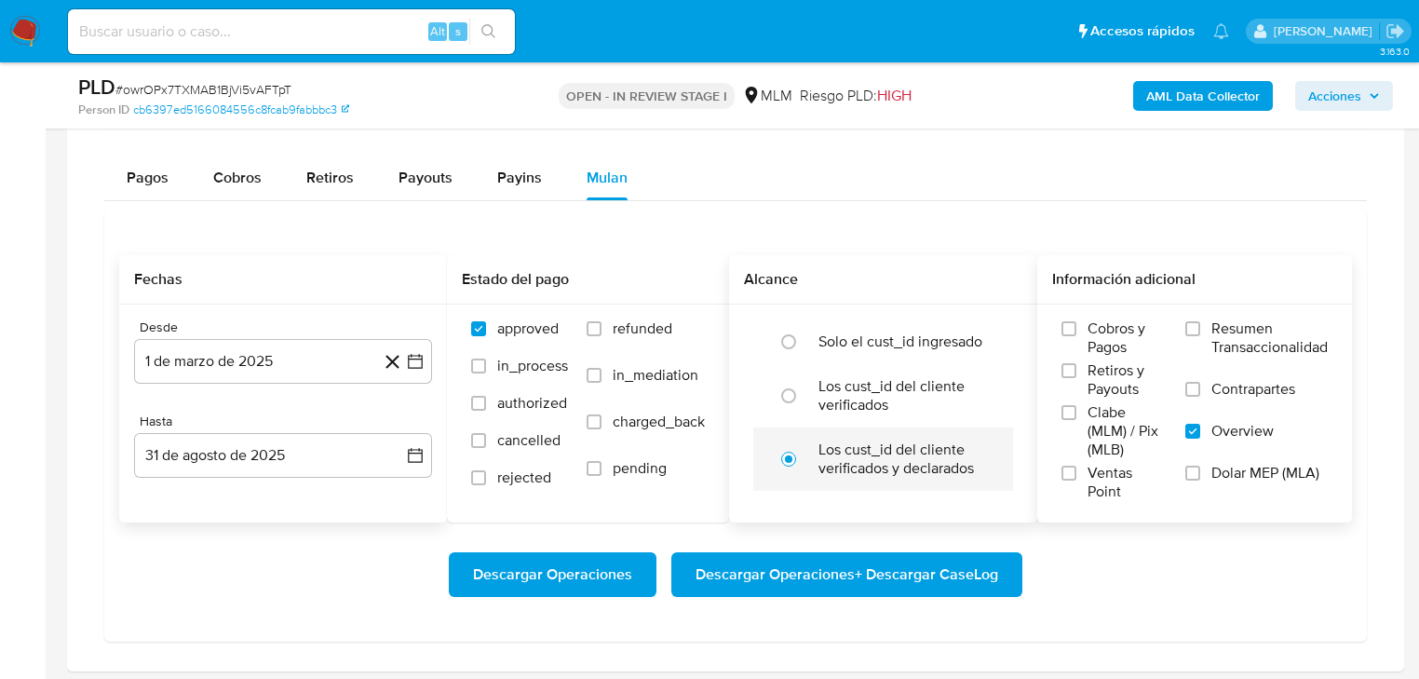
scroll to position [1639, 0]
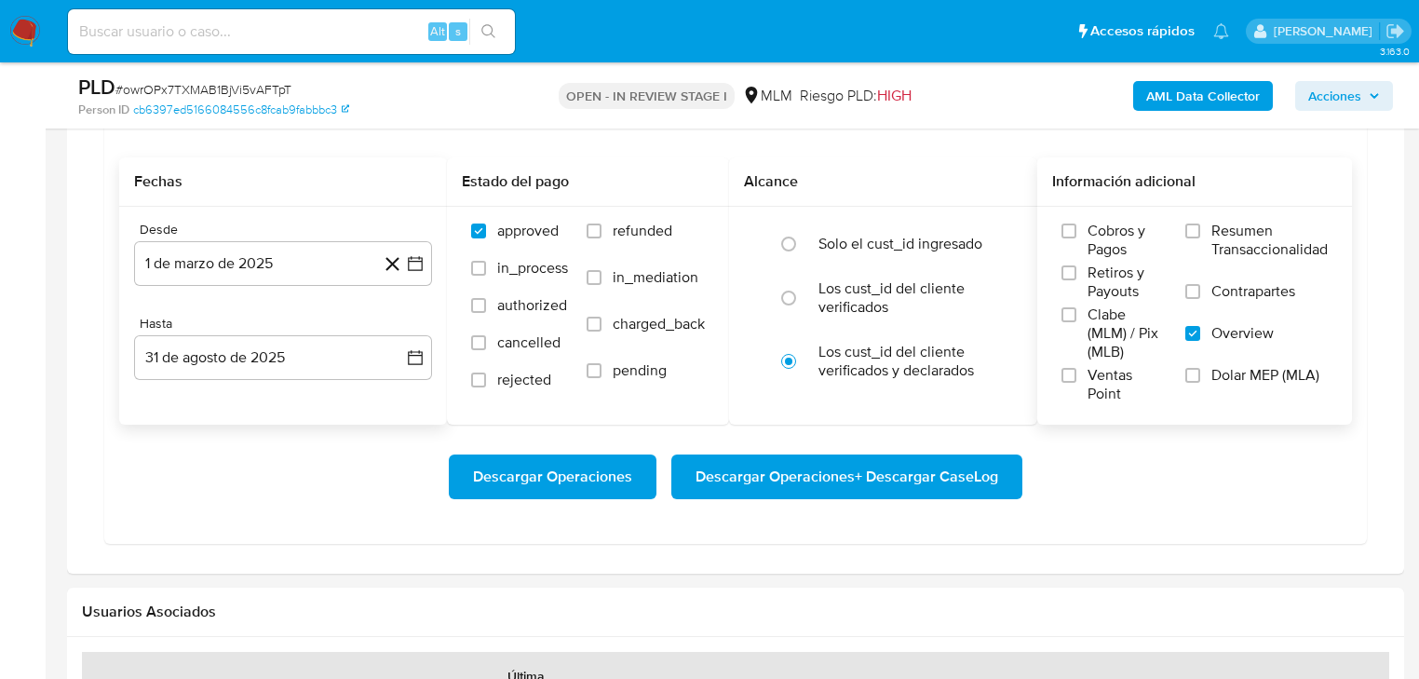
click at [830, 484] on span "Descargar Operaciones + Descargar CaseLog" at bounding box center [846, 476] width 303 height 41
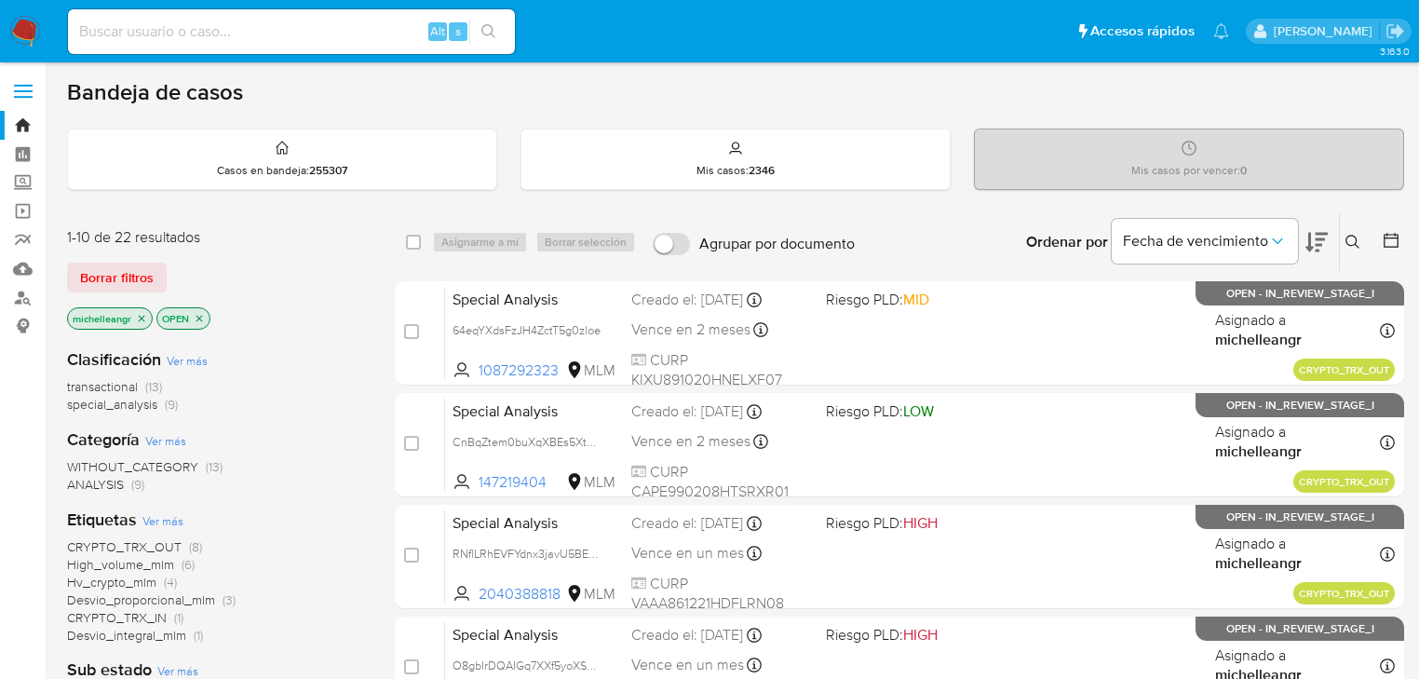
click at [355, 22] on input at bounding box center [291, 32] width 447 height 24
paste input "4eJIHsdgtxogYdy7mpXXUjhQ"
type input "4eJIHsdgtxogYdy7mpXXUjhQ"
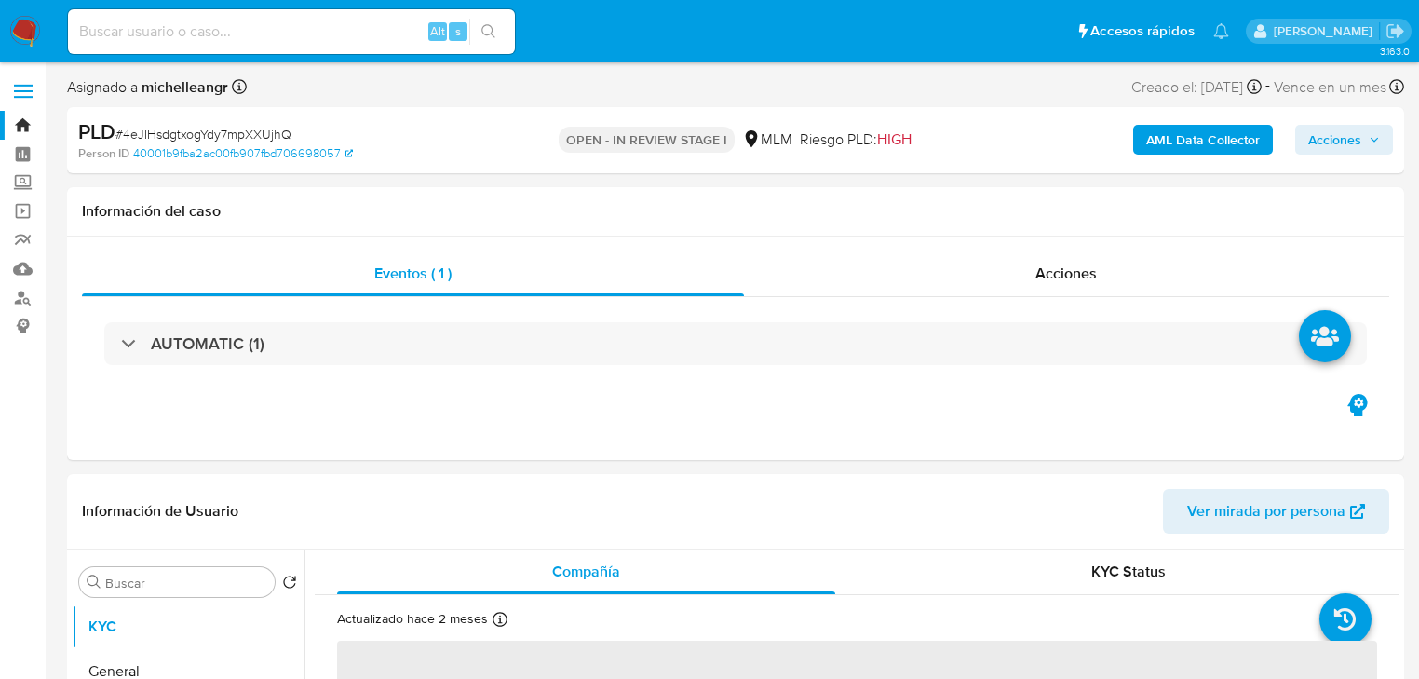
select select "10"
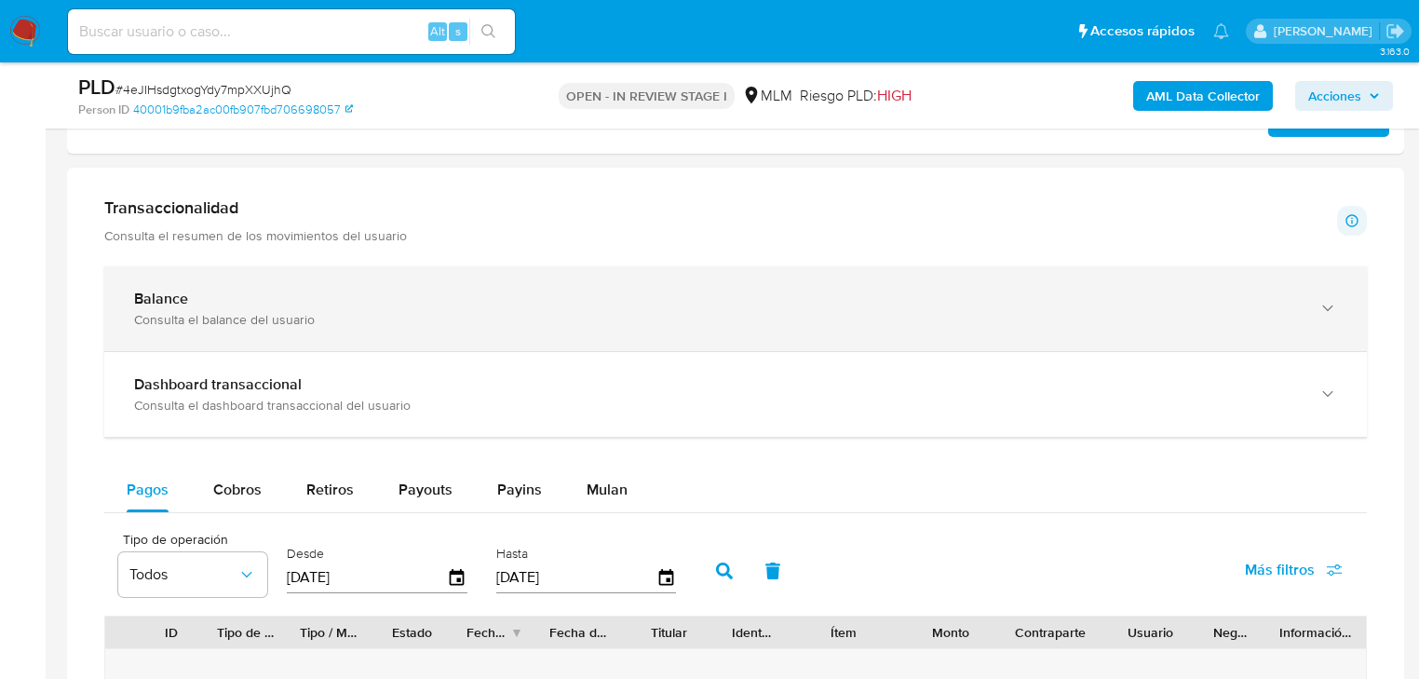
scroll to position [1341, 0]
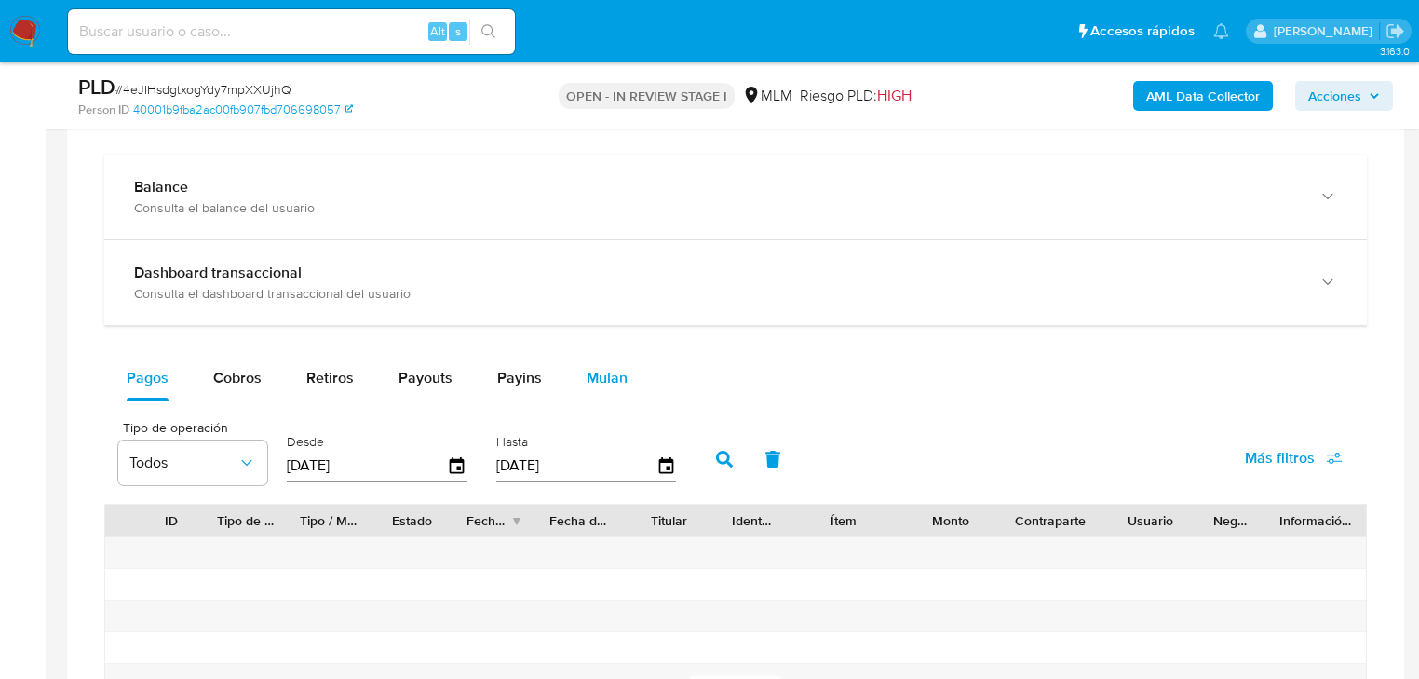
drag, startPoint x: 579, startPoint y: 404, endPoint x: 578, endPoint y: 395, distance: 9.4
click at [578, 397] on div "Pagos Cobros Retiros Payouts Payins Mulan Tipo de operación Todos Desde 18/07/2…" at bounding box center [735, 629] width 1262 height 547
click at [596, 385] on span "Mulan" at bounding box center [607, 377] width 41 height 21
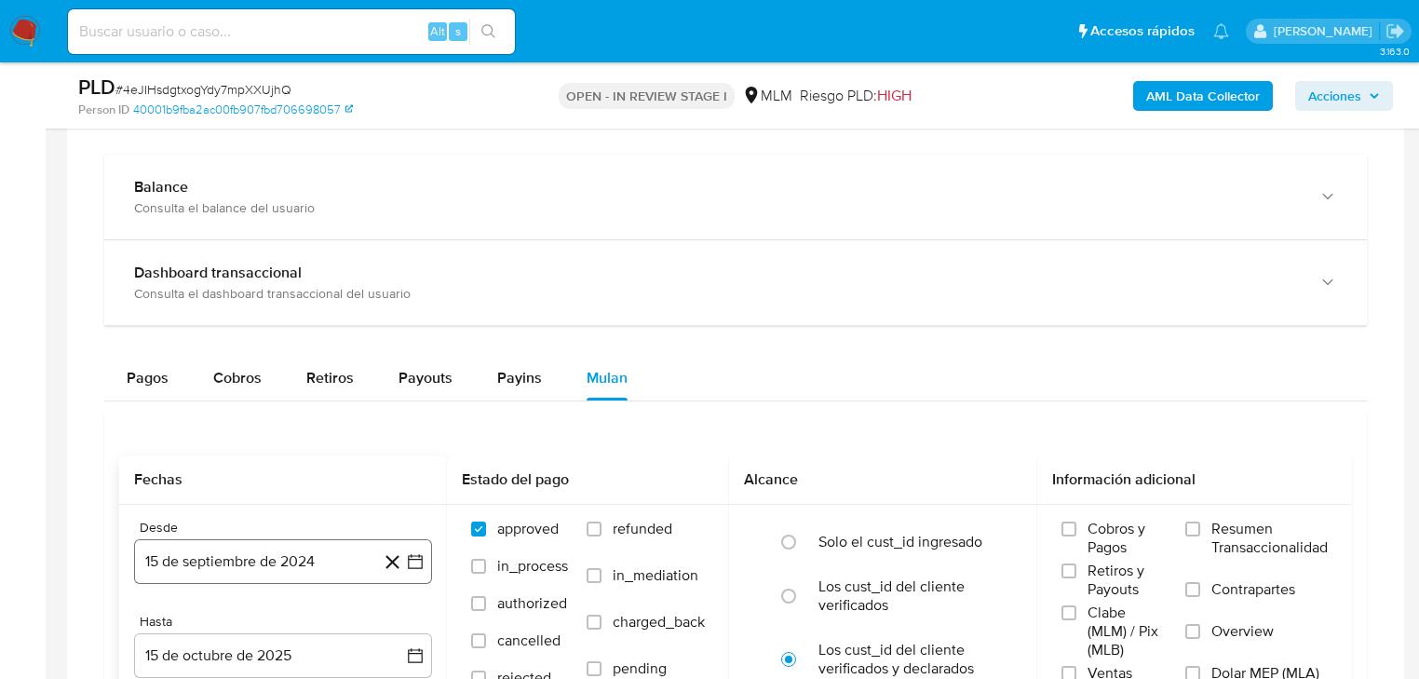
click at [248, 553] on button "15 de septiembre de 2024" at bounding box center [283, 561] width 298 height 45
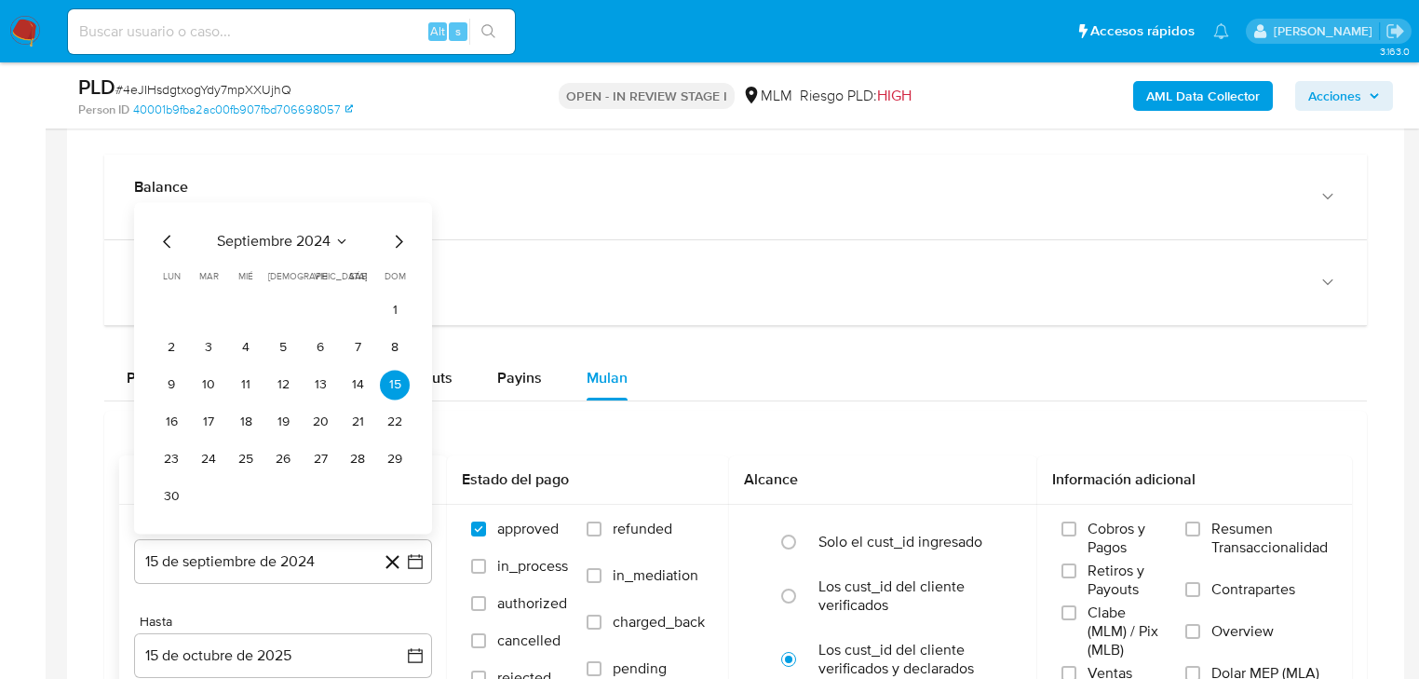
click at [304, 244] on span "septiembre 2024" at bounding box center [274, 241] width 114 height 19
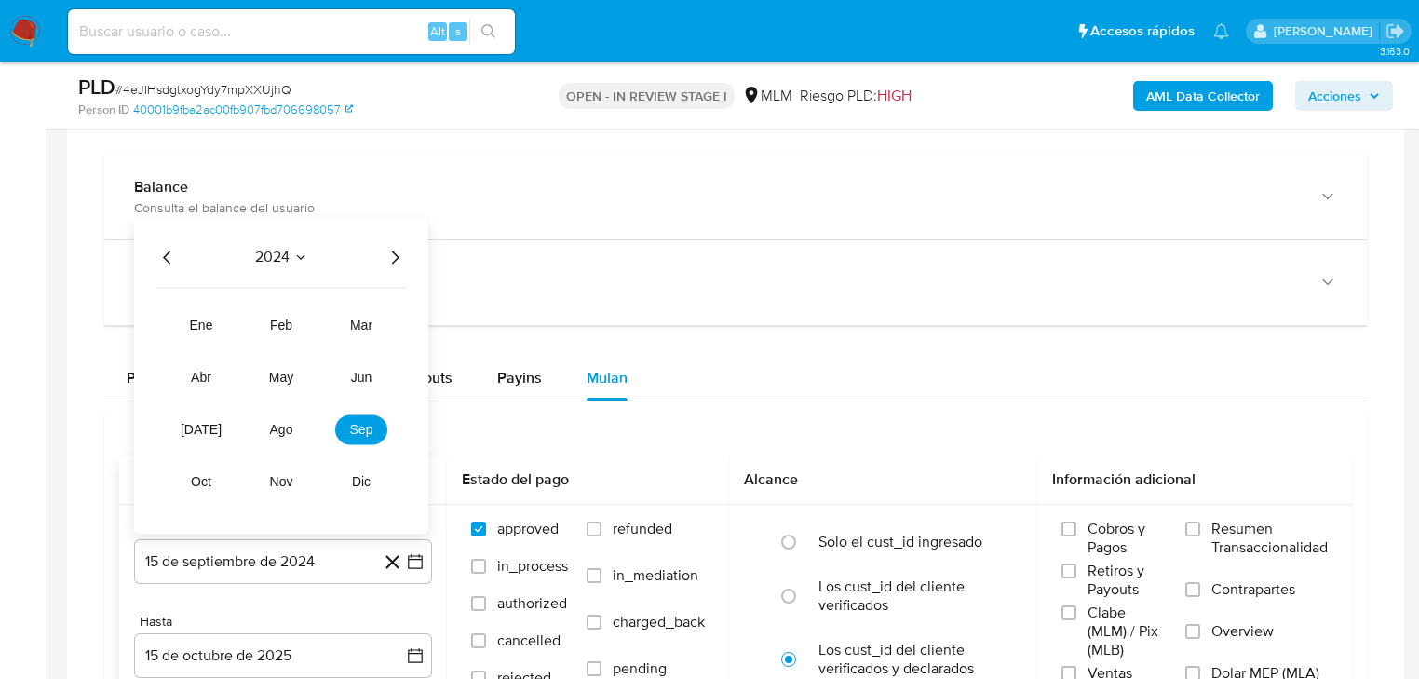
click at [410, 247] on div "2024 2024 ene feb mar abr may jun jul ago sep oct nov dic" at bounding box center [281, 376] width 294 height 316
click at [395, 258] on icon "Año siguiente" at bounding box center [395, 257] width 22 height 22
click at [364, 322] on span "mar" at bounding box center [361, 324] width 22 height 15
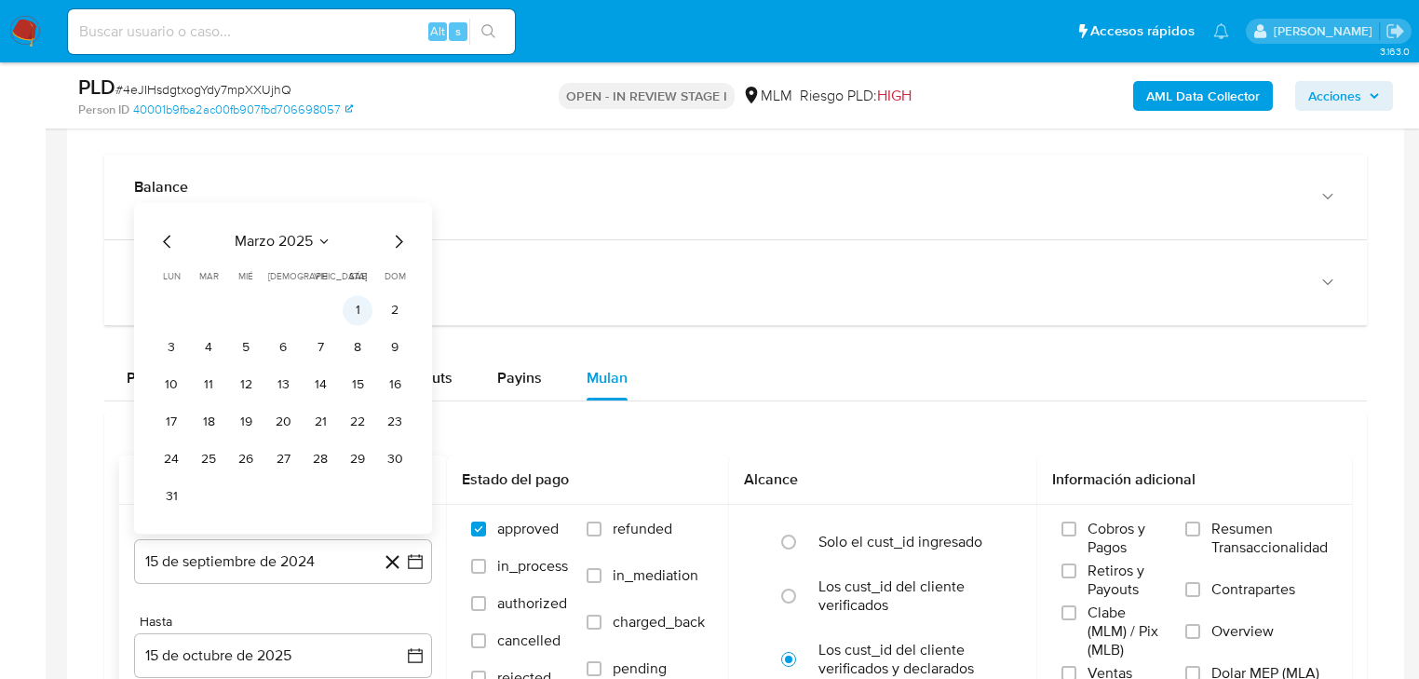
click at [363, 313] on button "1" at bounding box center [358, 310] width 30 height 30
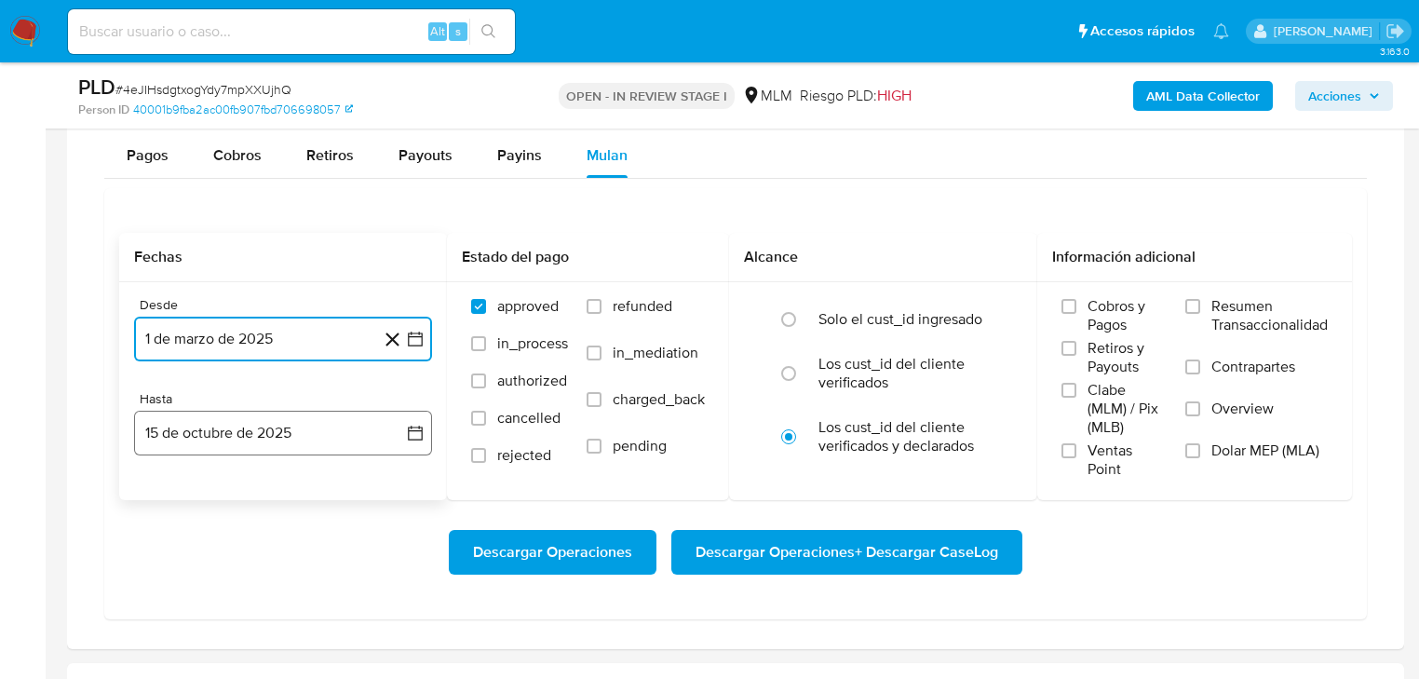
scroll to position [1564, 0]
drag, startPoint x: 235, startPoint y: 440, endPoint x: 223, endPoint y: 409, distance: 33.6
click at [237, 437] on button "15 de octubre de 2025" at bounding box center [283, 432] width 298 height 45
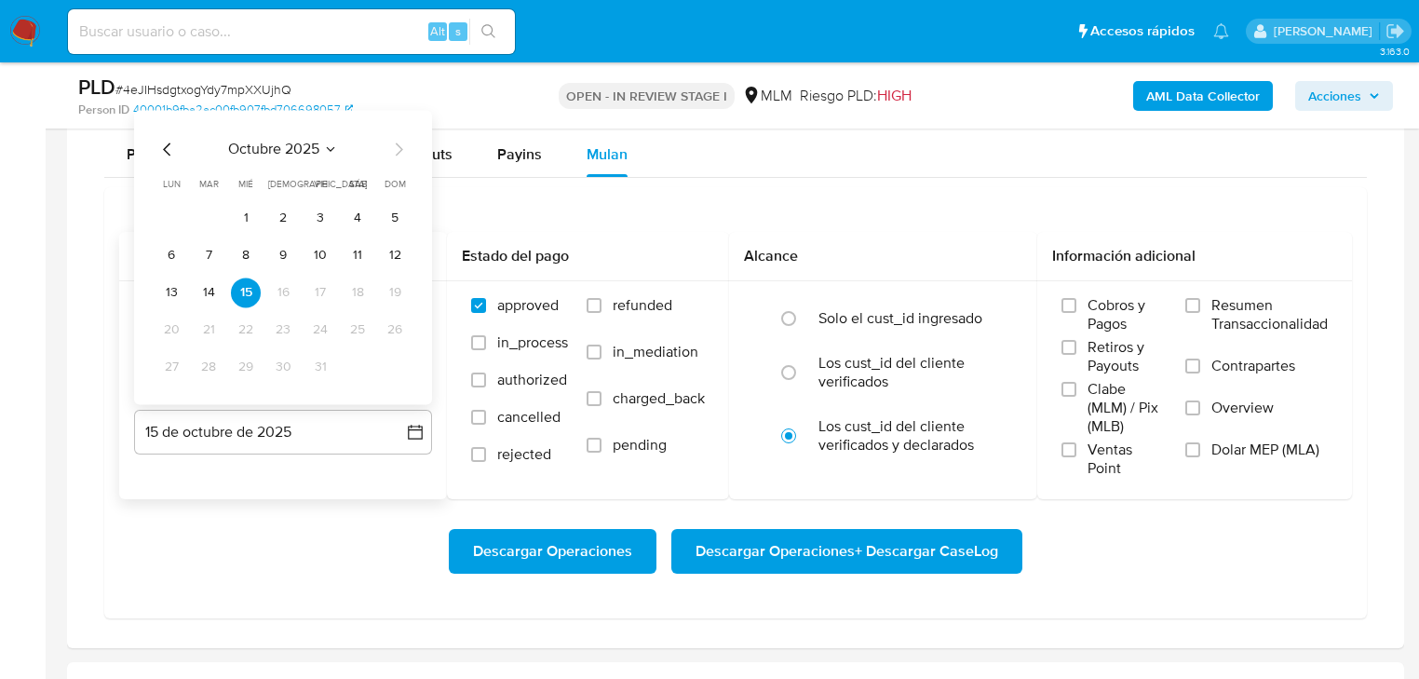
click at [165, 153] on icon "Mes anterior" at bounding box center [167, 149] width 22 height 22
click at [393, 371] on button "31" at bounding box center [395, 367] width 30 height 30
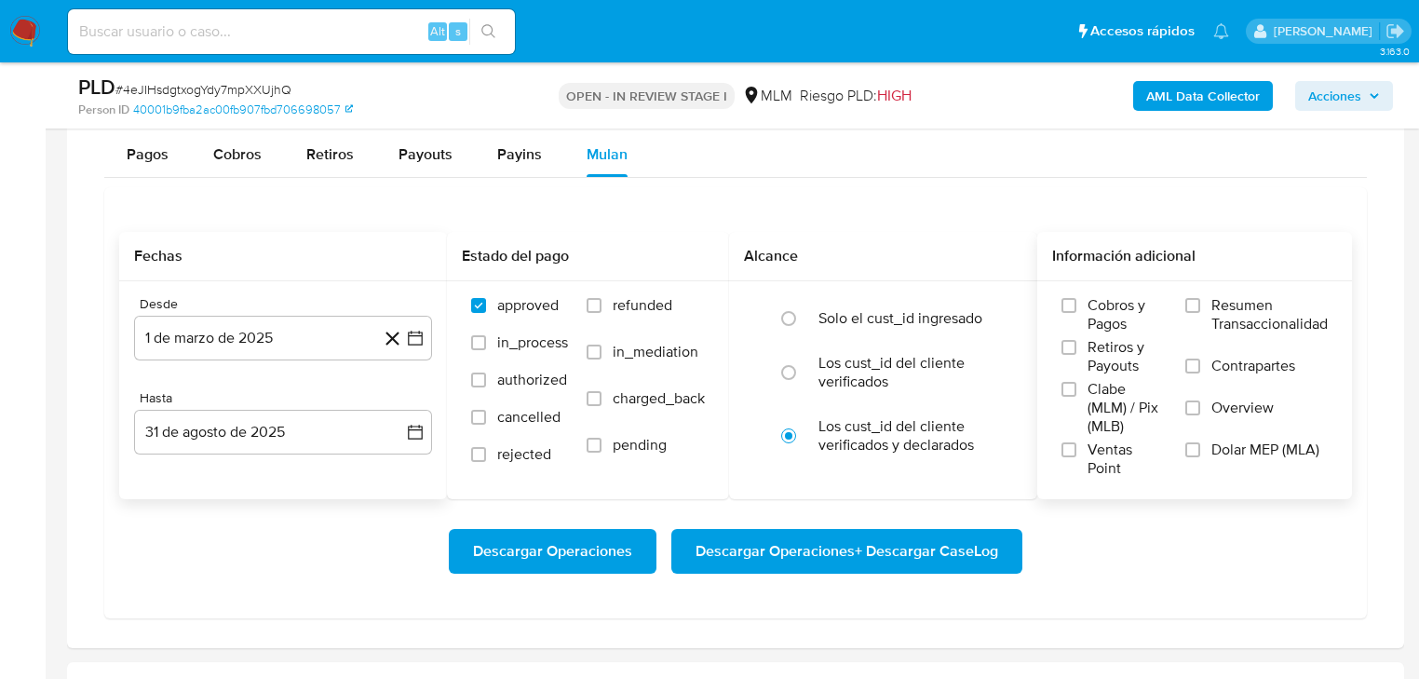
click at [1201, 413] on label "Overview" at bounding box center [1256, 419] width 142 height 42
click at [1200, 413] on input "Overview" at bounding box center [1192, 407] width 15 height 15
click at [803, 546] on span "Descargar Operaciones + Descargar CaseLog" at bounding box center [846, 551] width 303 height 41
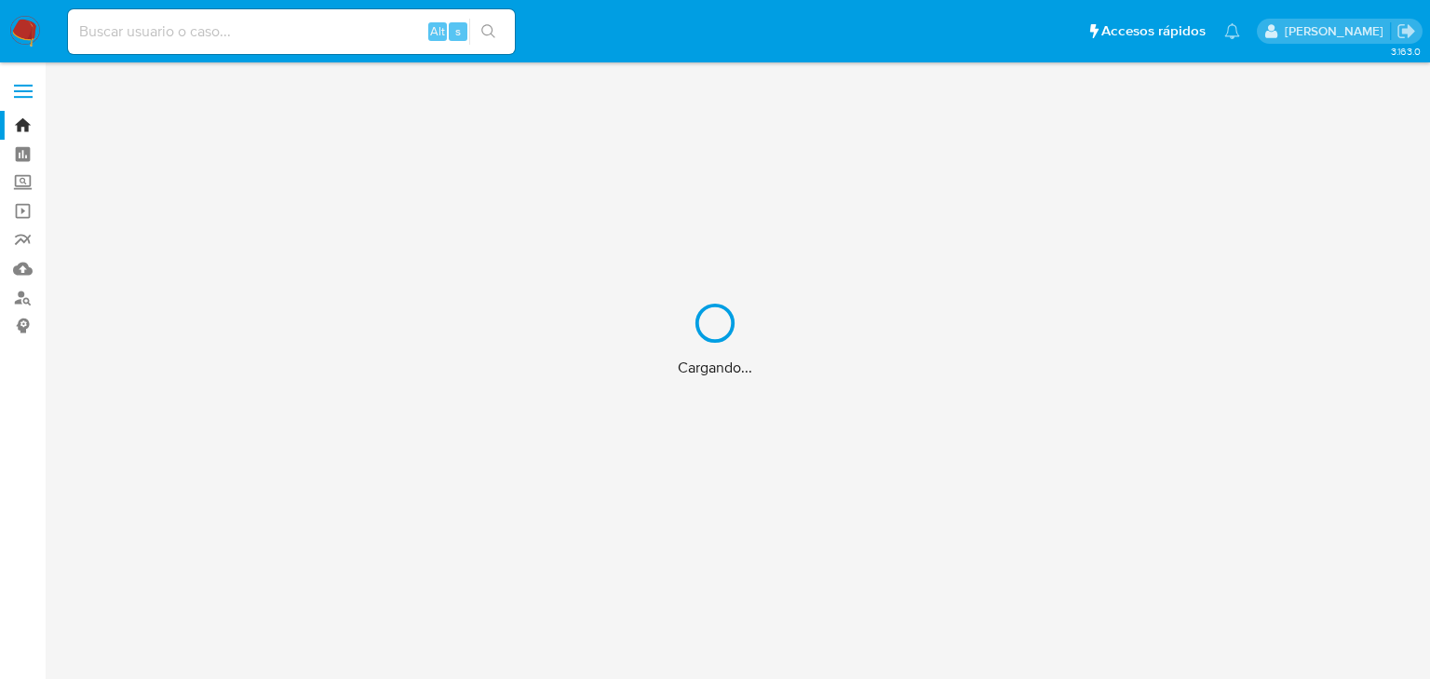
click at [229, 24] on div "Cargando..." at bounding box center [715, 339] width 1430 height 679
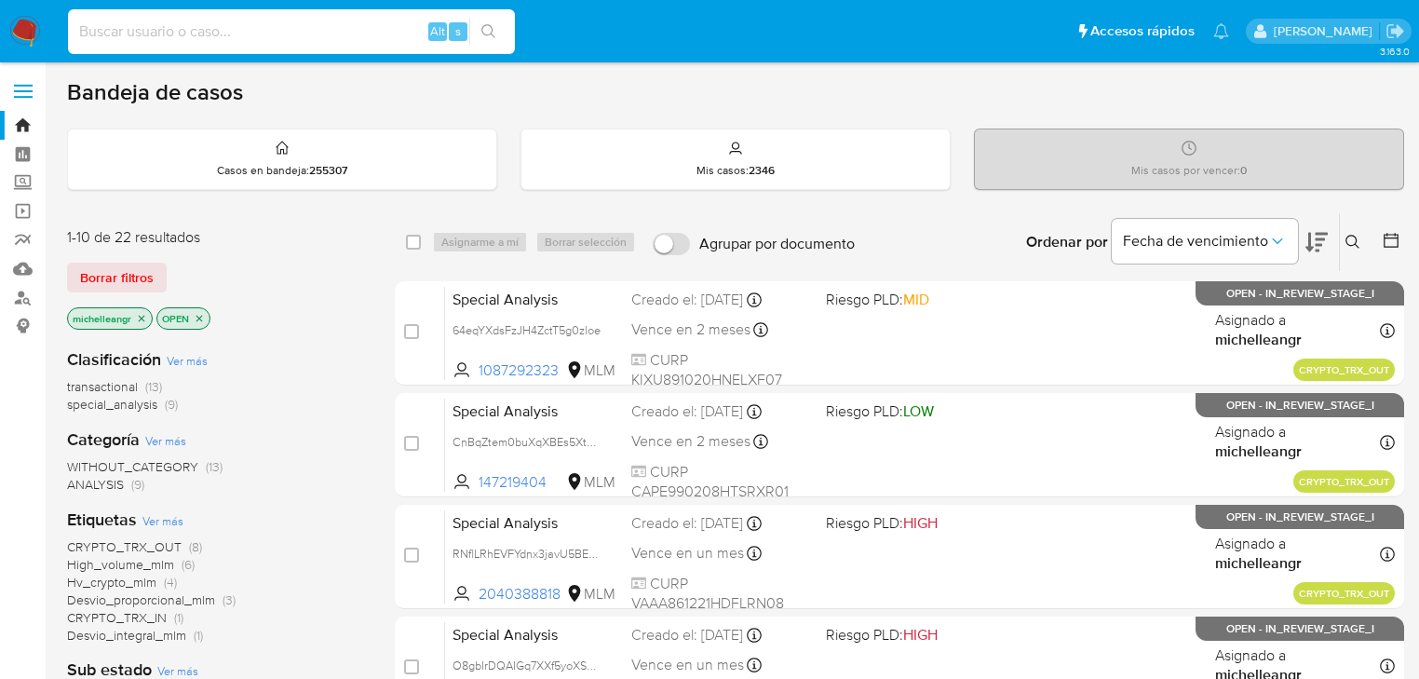
click at [229, 24] on input at bounding box center [291, 32] width 447 height 24
paste input "zF8ACq6kvauaGXjjdPFCoWkI"
type input "zF8ACq6kvauaGXjjdPFCoWkI"
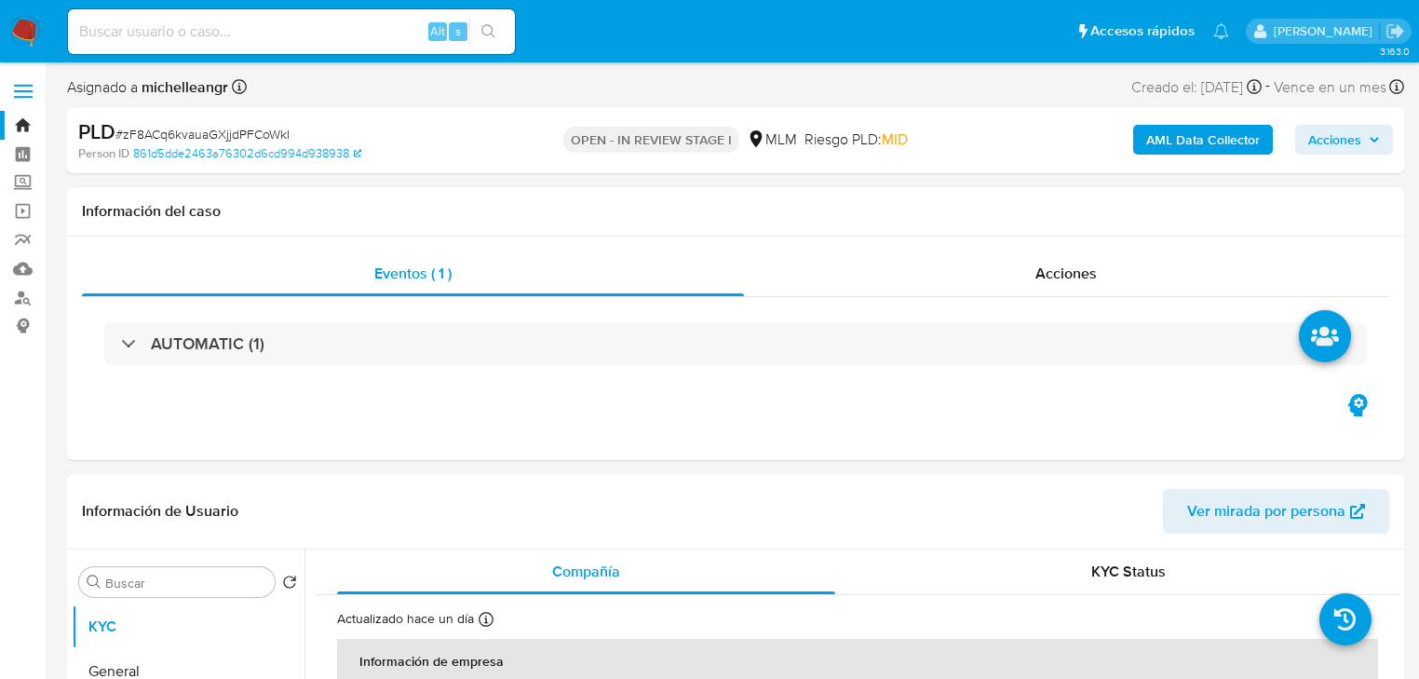
select select "10"
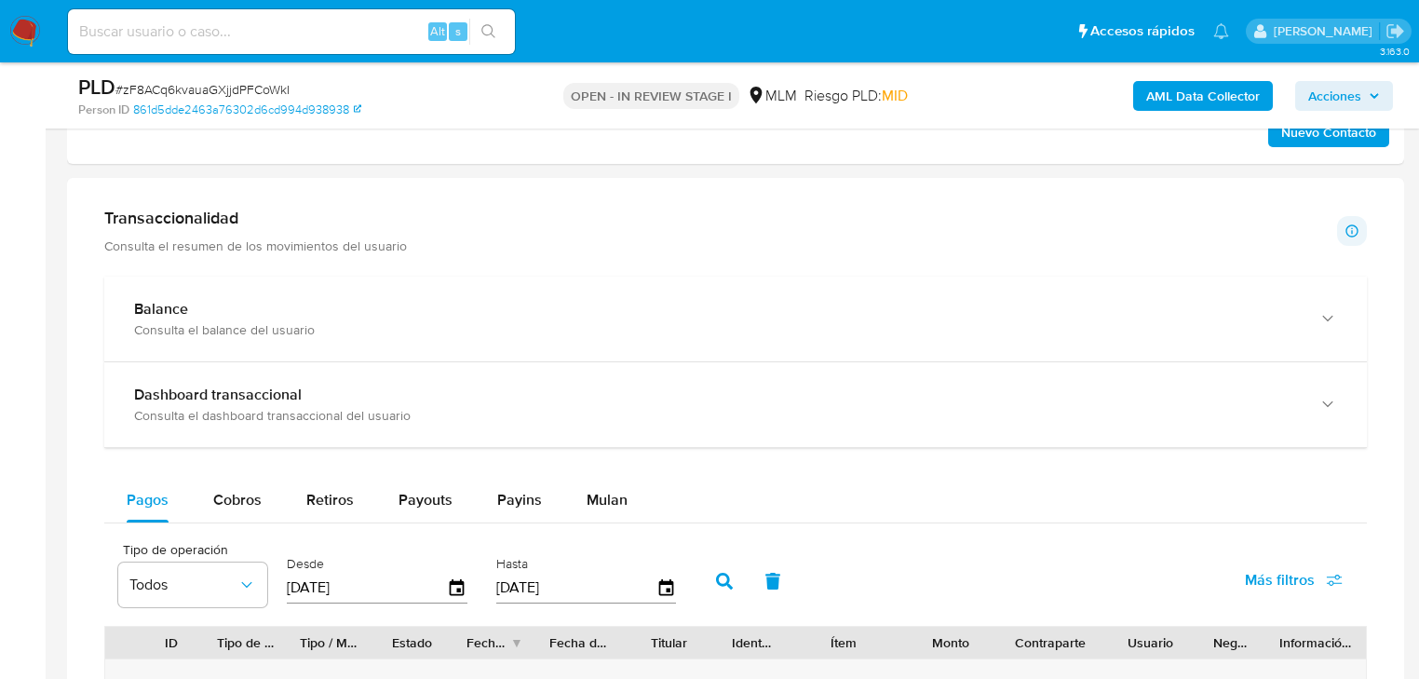
scroll to position [1341, 0]
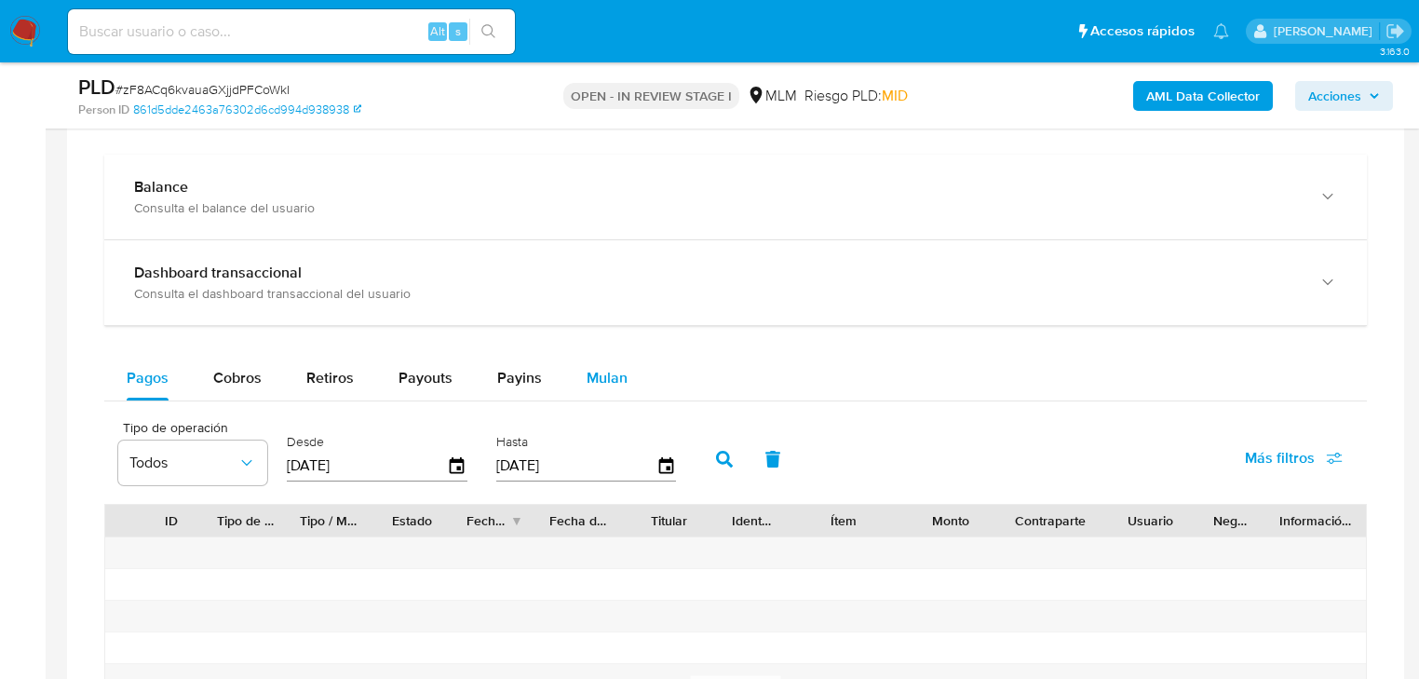
click at [630, 371] on button "Mulan" at bounding box center [607, 378] width 86 height 45
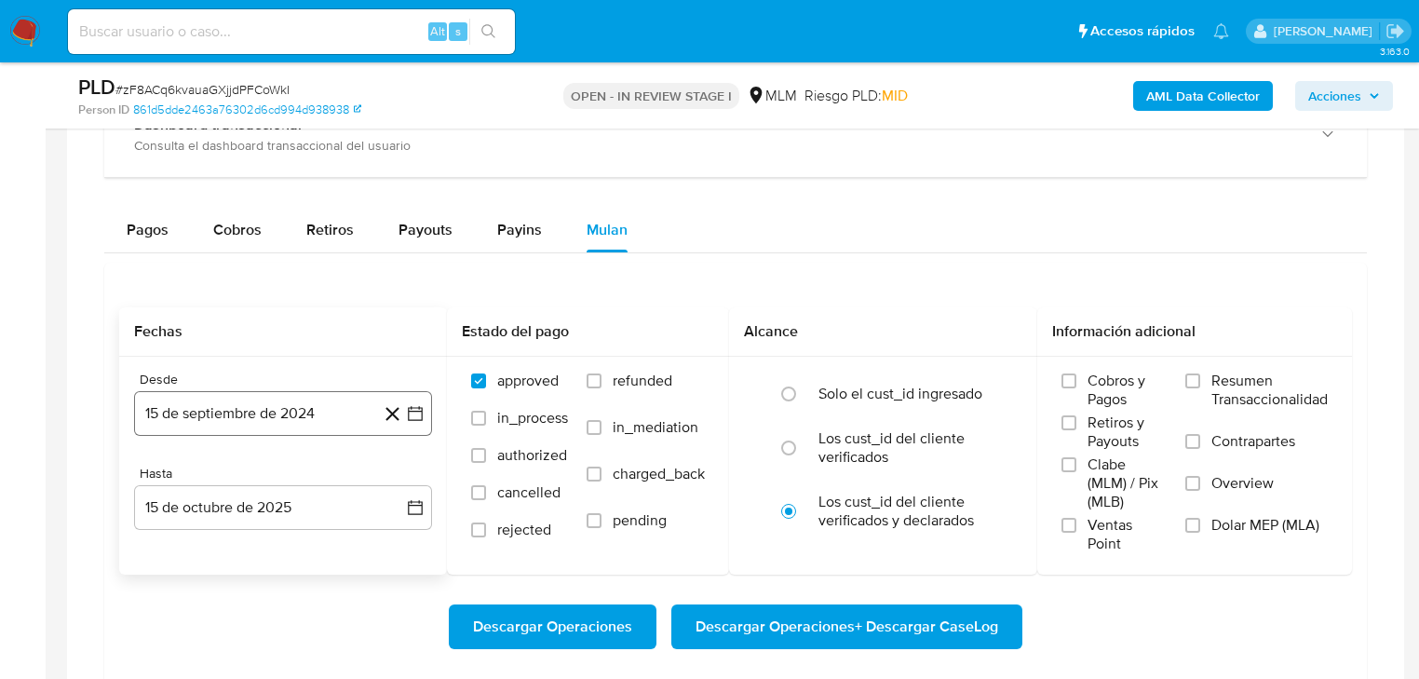
scroll to position [1490, 0]
click at [294, 413] on button "15 de septiembre de 2024" at bounding box center [283, 412] width 298 height 45
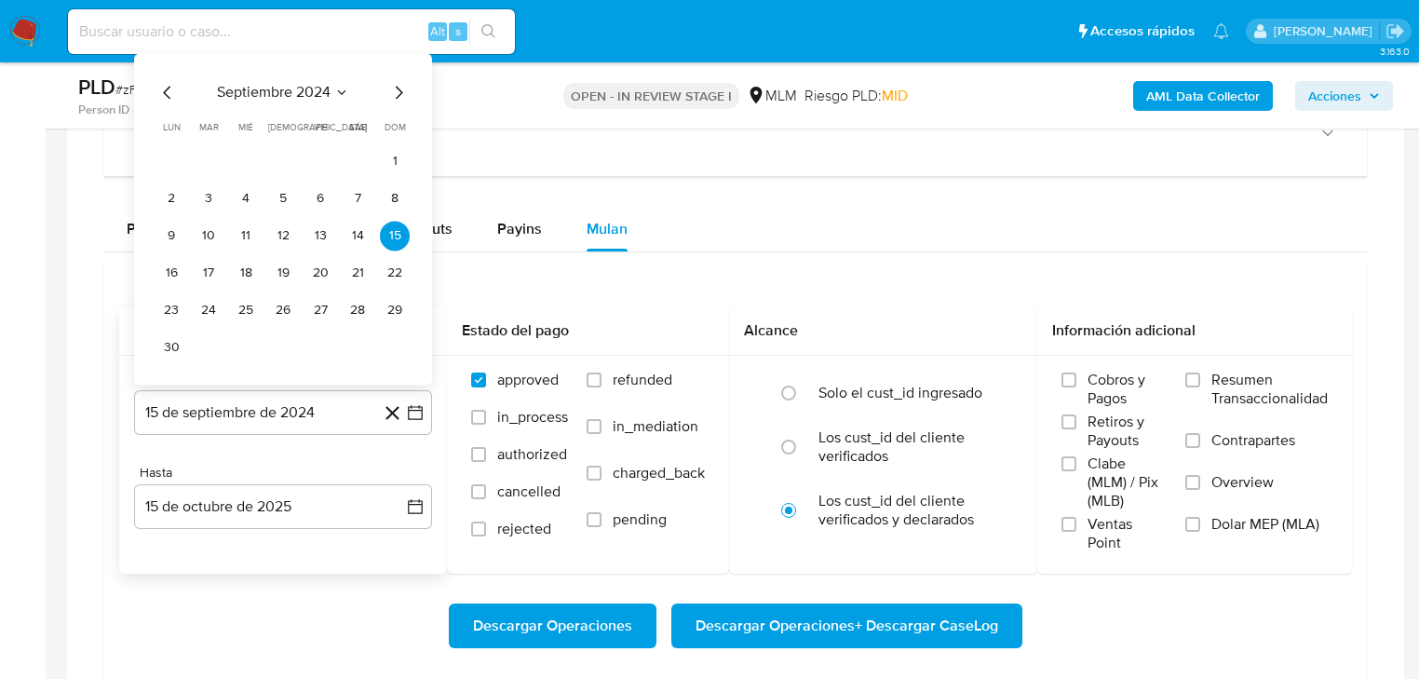
click at [312, 84] on span "septiembre 2024" at bounding box center [274, 92] width 114 height 19
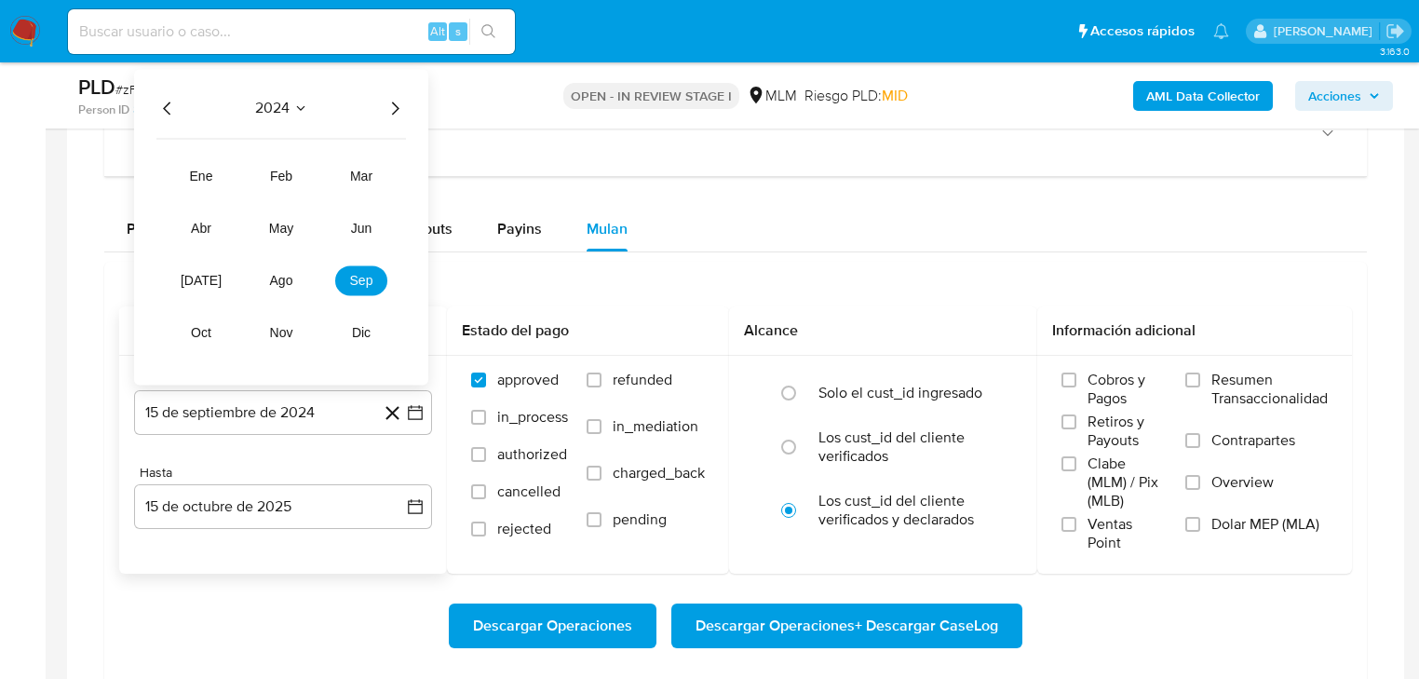
click at [401, 103] on icon "Año siguiente" at bounding box center [395, 108] width 22 height 22
click at [361, 179] on span "mar" at bounding box center [361, 176] width 22 height 15
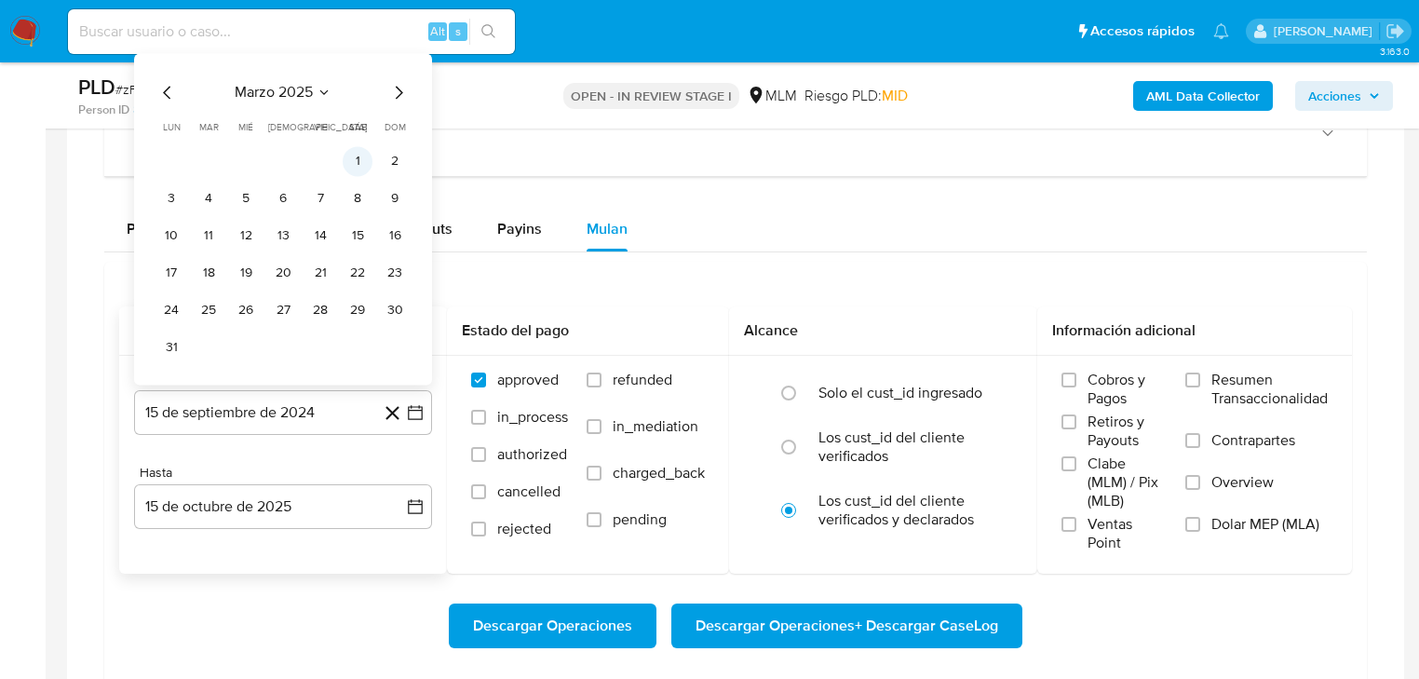
click at [350, 169] on button "1" at bounding box center [358, 161] width 30 height 30
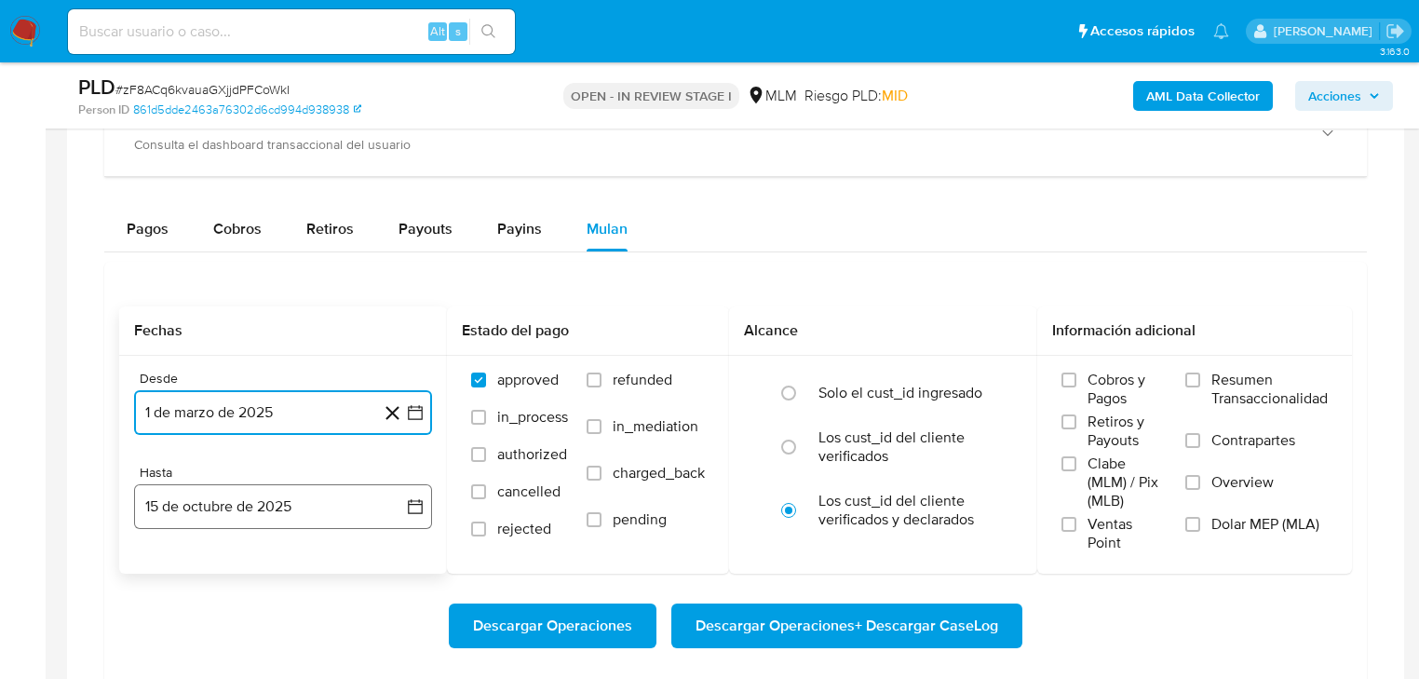
drag, startPoint x: 267, startPoint y: 506, endPoint x: 266, endPoint y: 492, distance: 14.9
click at [266, 501] on button "15 de octubre de 2025" at bounding box center [283, 506] width 298 height 45
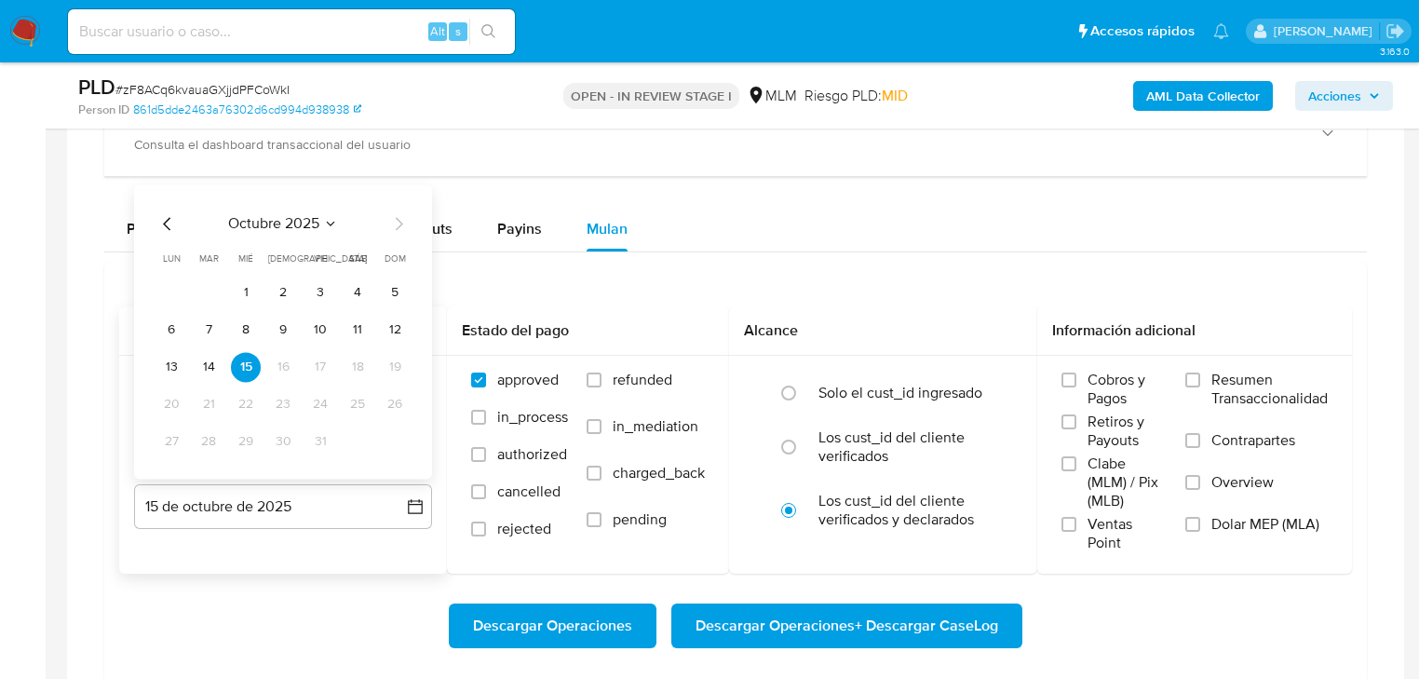
click at [175, 223] on icon "Mes anterior" at bounding box center [167, 223] width 22 height 22
click at [404, 445] on button "31" at bounding box center [395, 441] width 30 height 30
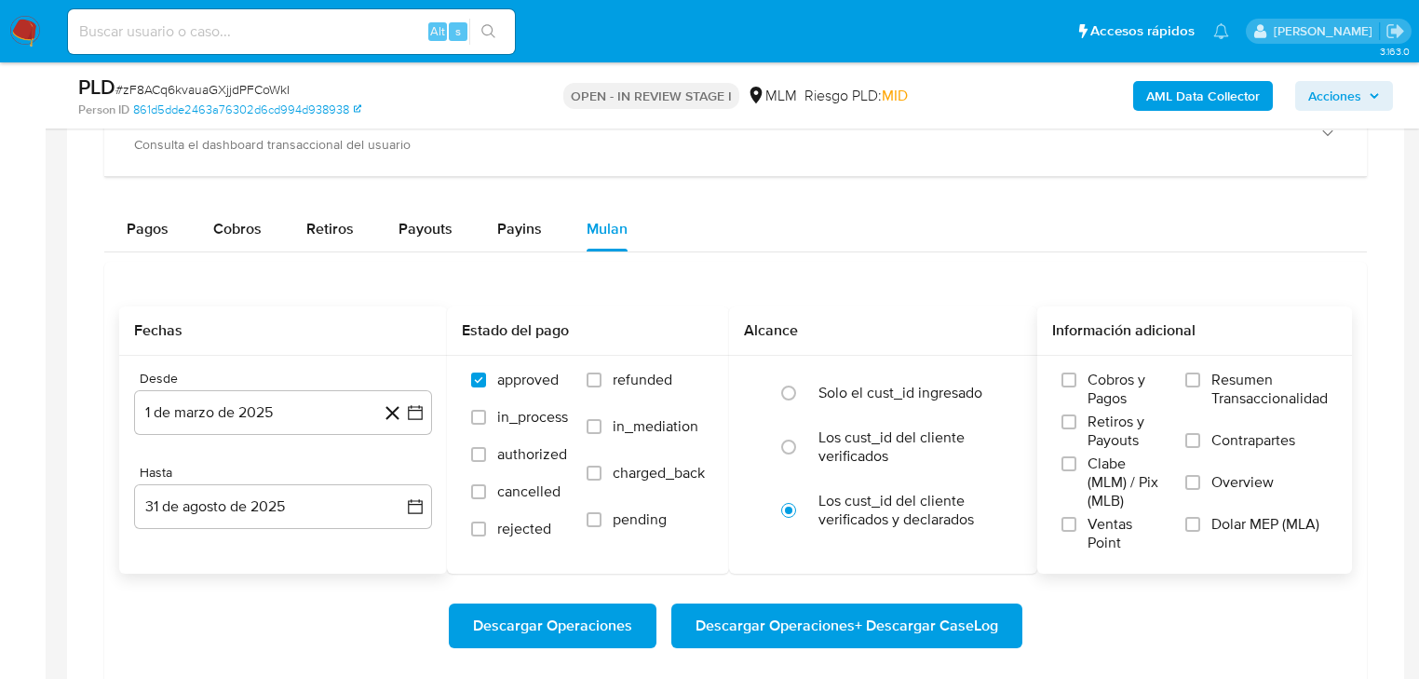
click at [1210, 468] on label "Contrapartes" at bounding box center [1256, 452] width 142 height 42
click at [1200, 448] on input "Contrapartes" at bounding box center [1192, 440] width 15 height 15
click at [1203, 454] on label "Contrapartes" at bounding box center [1256, 452] width 142 height 42
click at [1200, 448] on input "Contrapartes" at bounding box center [1192, 440] width 15 height 15
click at [1195, 481] on input "Overview" at bounding box center [1192, 482] width 15 height 15
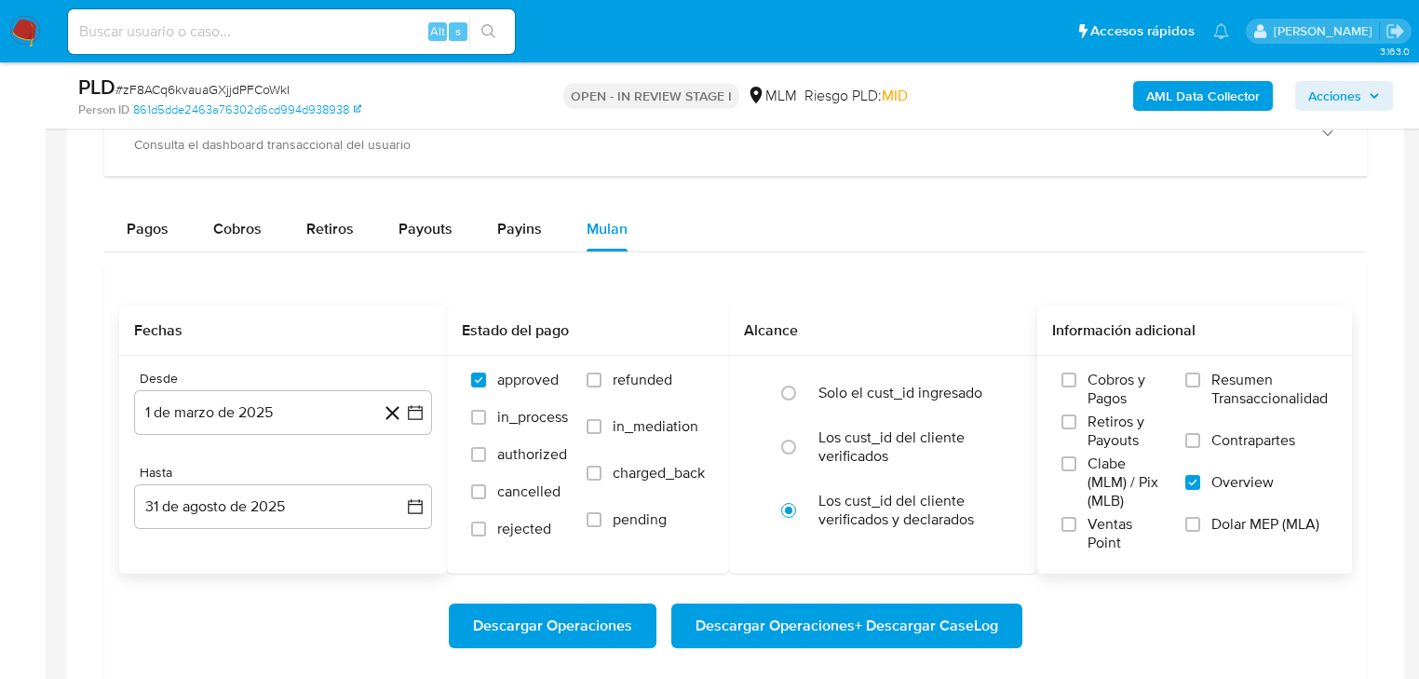
click at [953, 625] on span "Descargar Operaciones + Descargar CaseLog" at bounding box center [846, 625] width 303 height 41
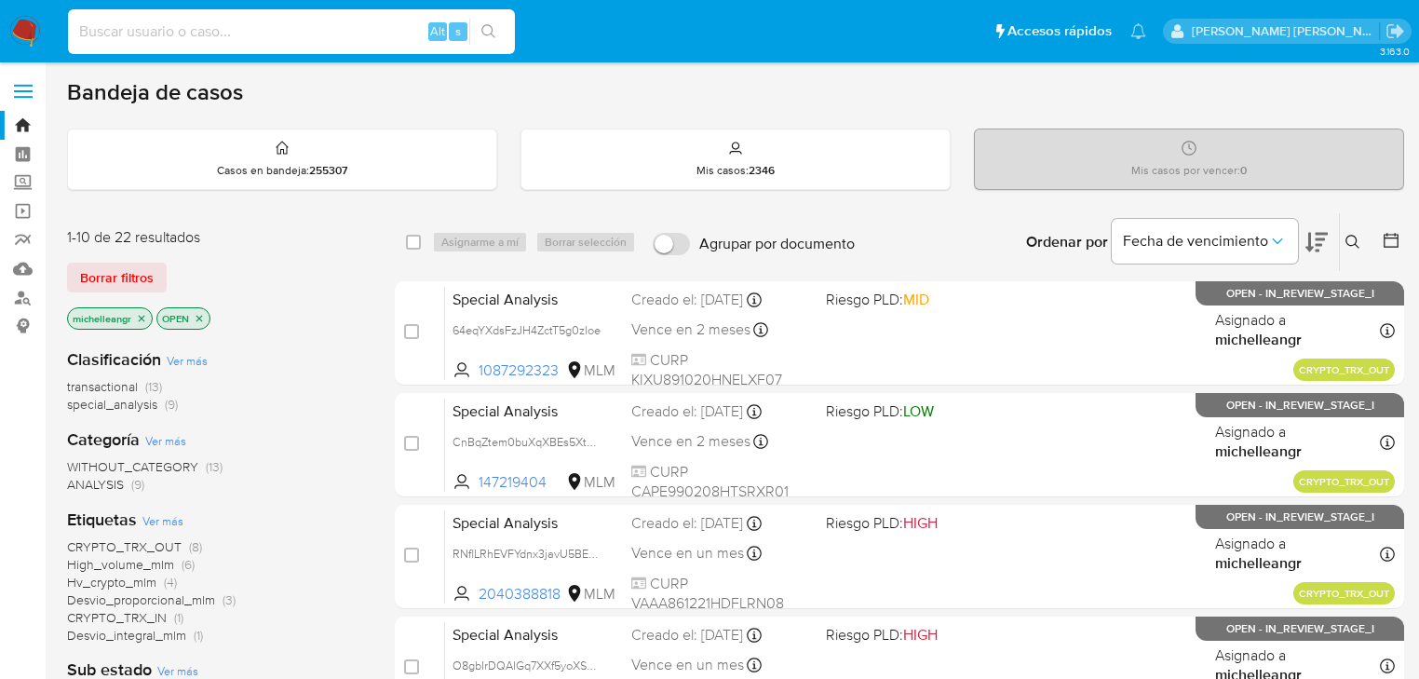
click at [160, 20] on input at bounding box center [291, 32] width 447 height 24
paste input "W0k7RxZoLZcbKSdidx1uYwmD"
type input "W0k7RxZoLZcbKSdidx1uYwmD"
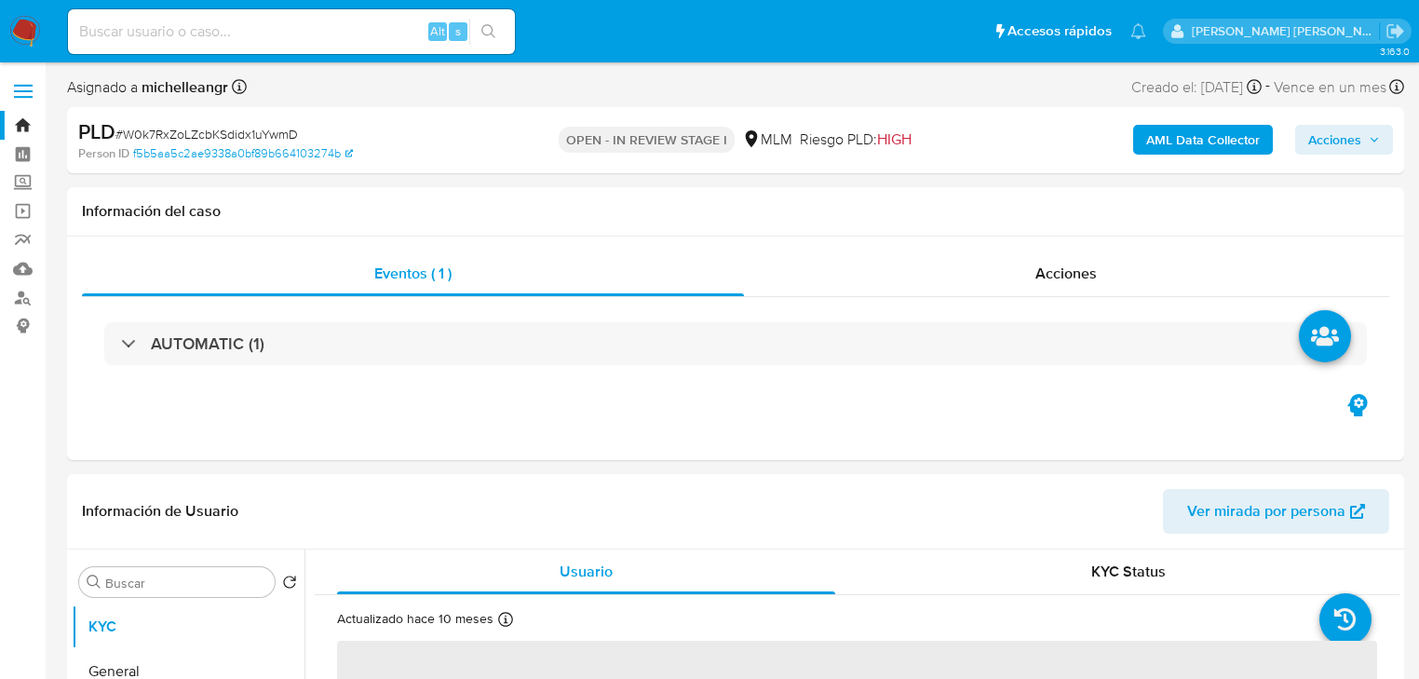
select select "10"
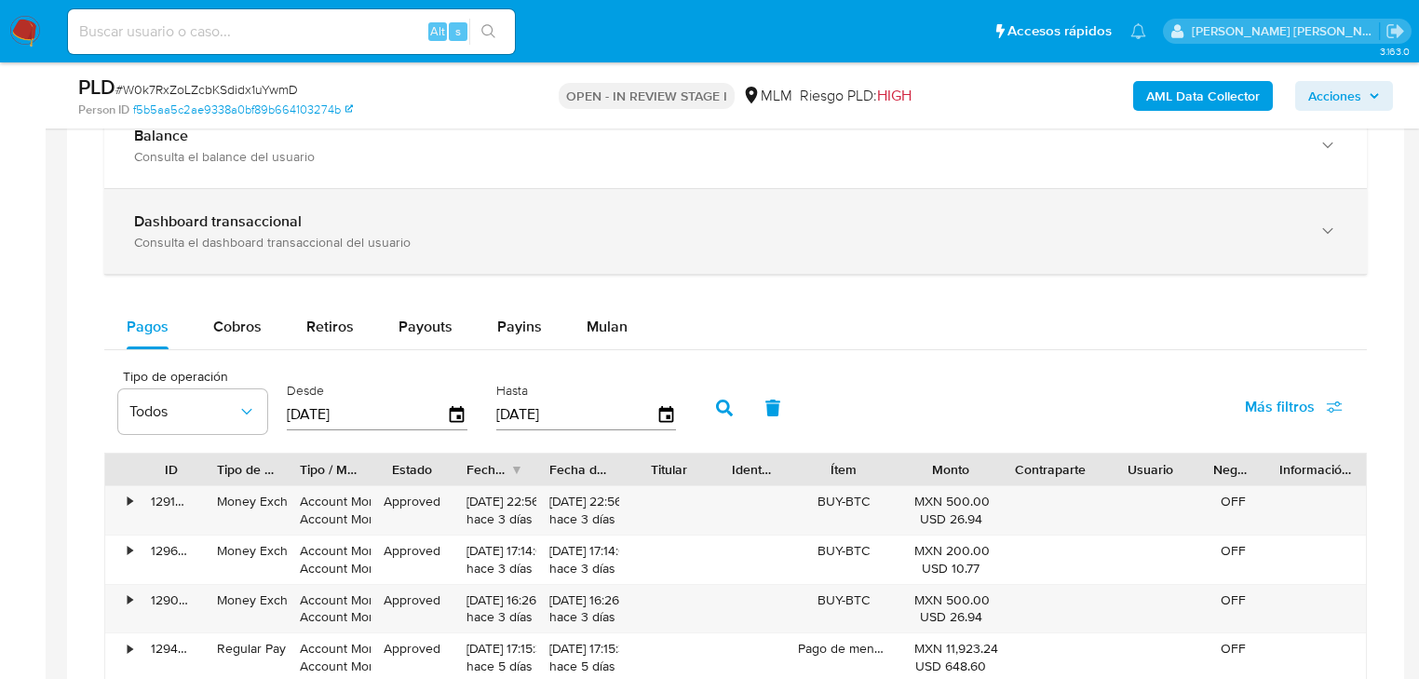
scroll to position [1490, 0]
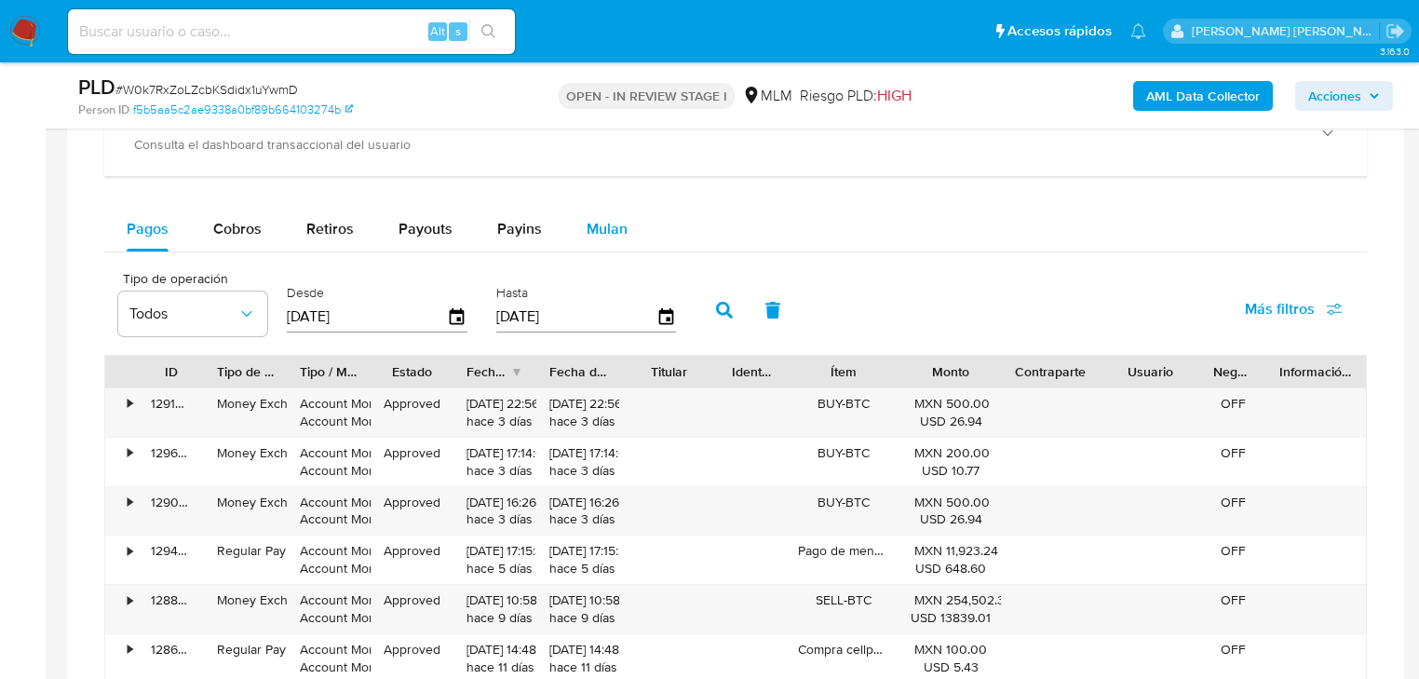
click at [610, 232] on span "Mulan" at bounding box center [607, 228] width 41 height 21
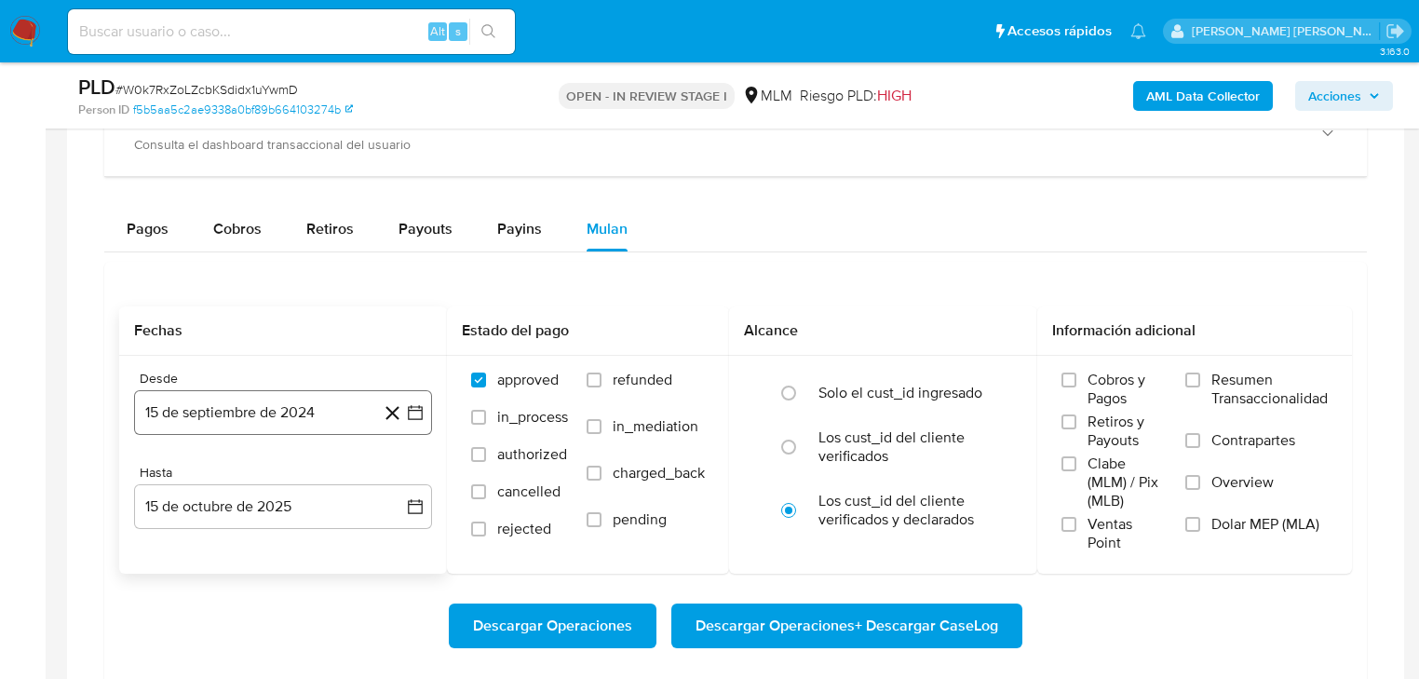
drag, startPoint x: 228, startPoint y: 410, endPoint x: 244, endPoint y: 398, distance: 19.9
click at [228, 408] on button "15 de septiembre de 2024" at bounding box center [283, 412] width 298 height 45
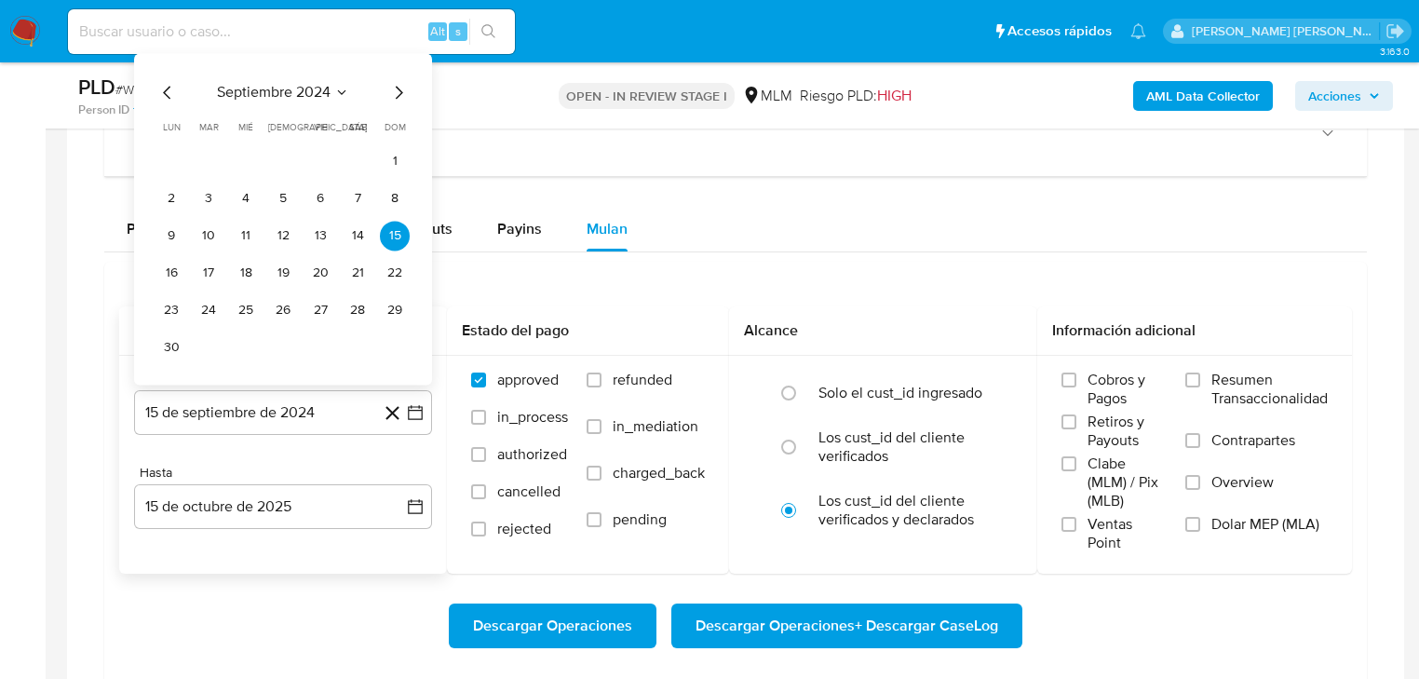
click at [320, 87] on span "septiembre 2024" at bounding box center [274, 92] width 114 height 19
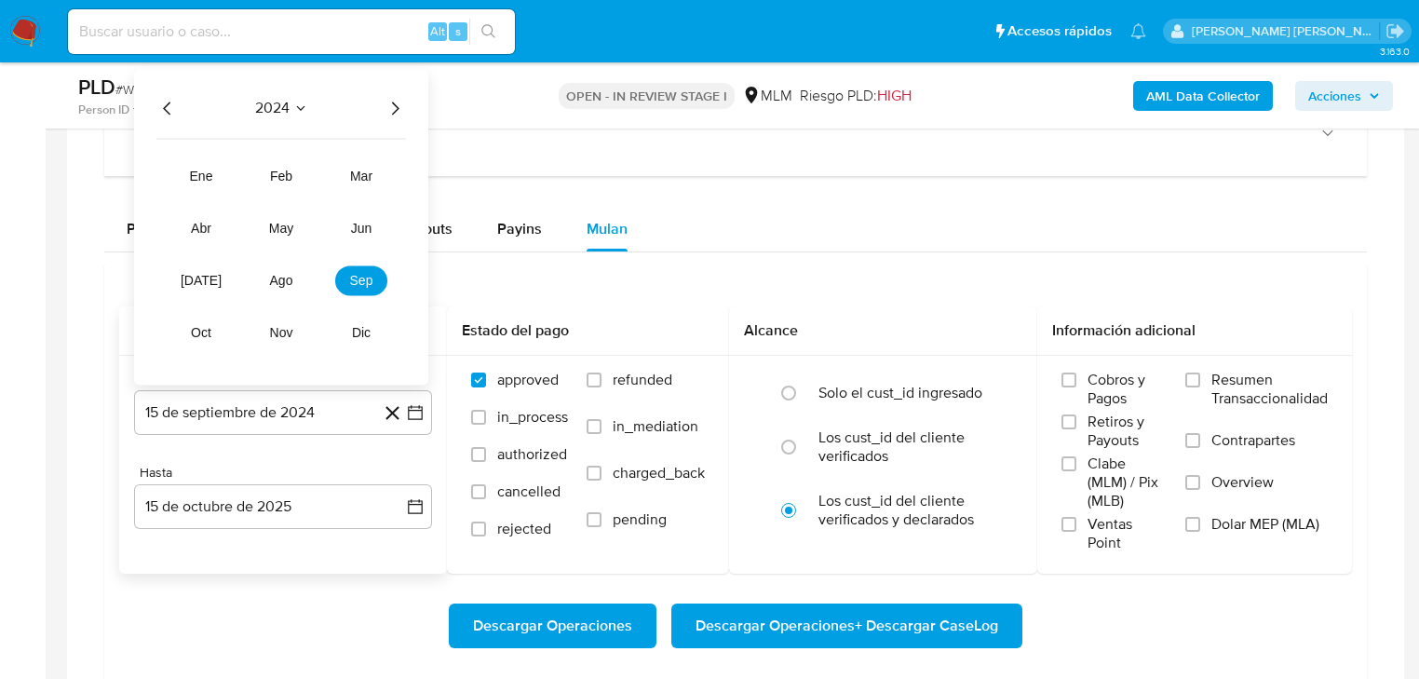
click at [393, 101] on icon "Año siguiente" at bounding box center [395, 107] width 7 height 13
click at [365, 173] on span "mar" at bounding box center [361, 176] width 22 height 15
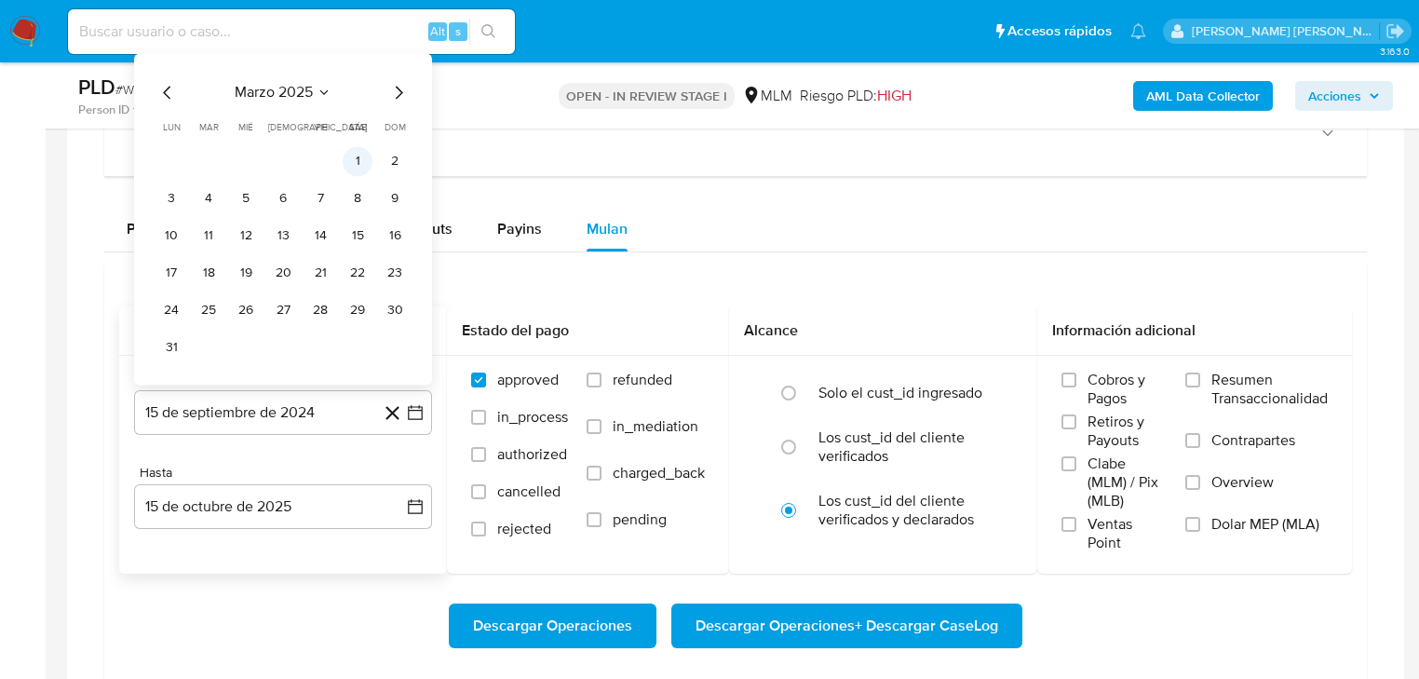
click at [370, 162] on button "1" at bounding box center [358, 161] width 30 height 30
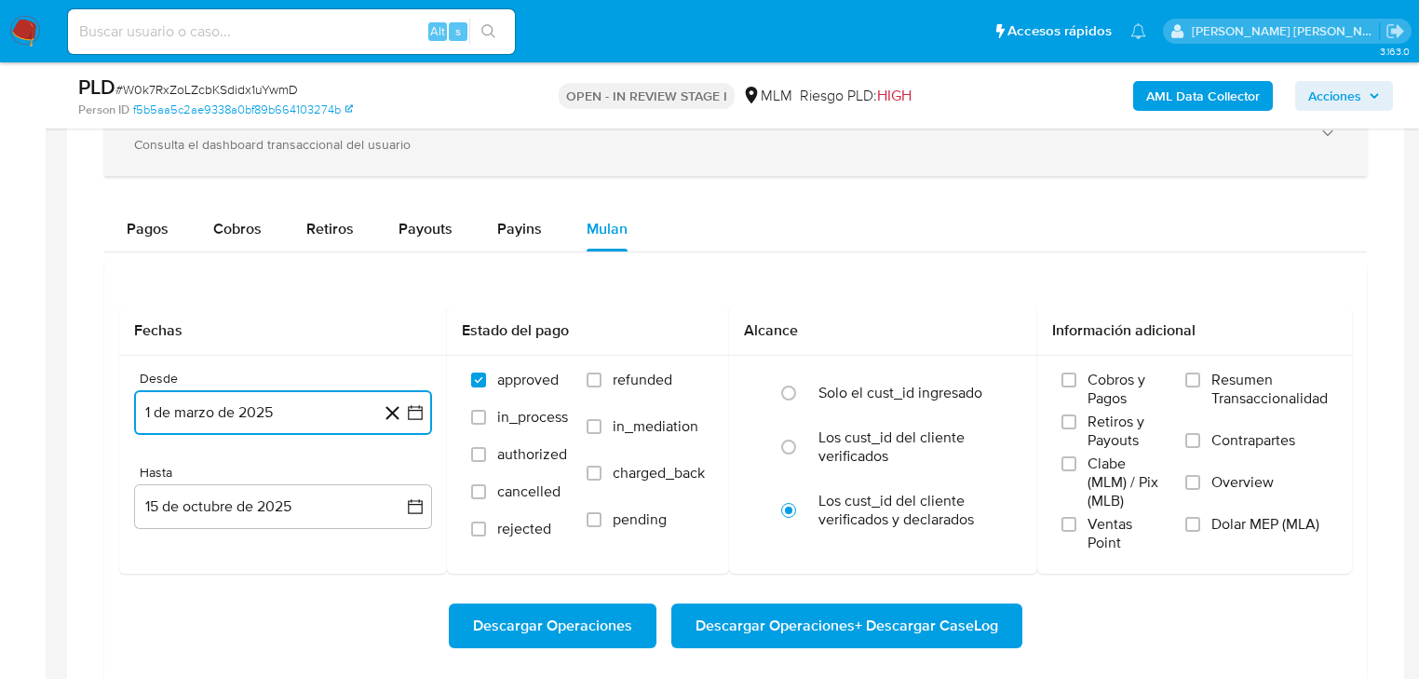
drag, startPoint x: 276, startPoint y: 500, endPoint x: 189, endPoint y: 168, distance: 343.5
click at [276, 492] on button "15 de octubre de 2025" at bounding box center [283, 506] width 298 height 45
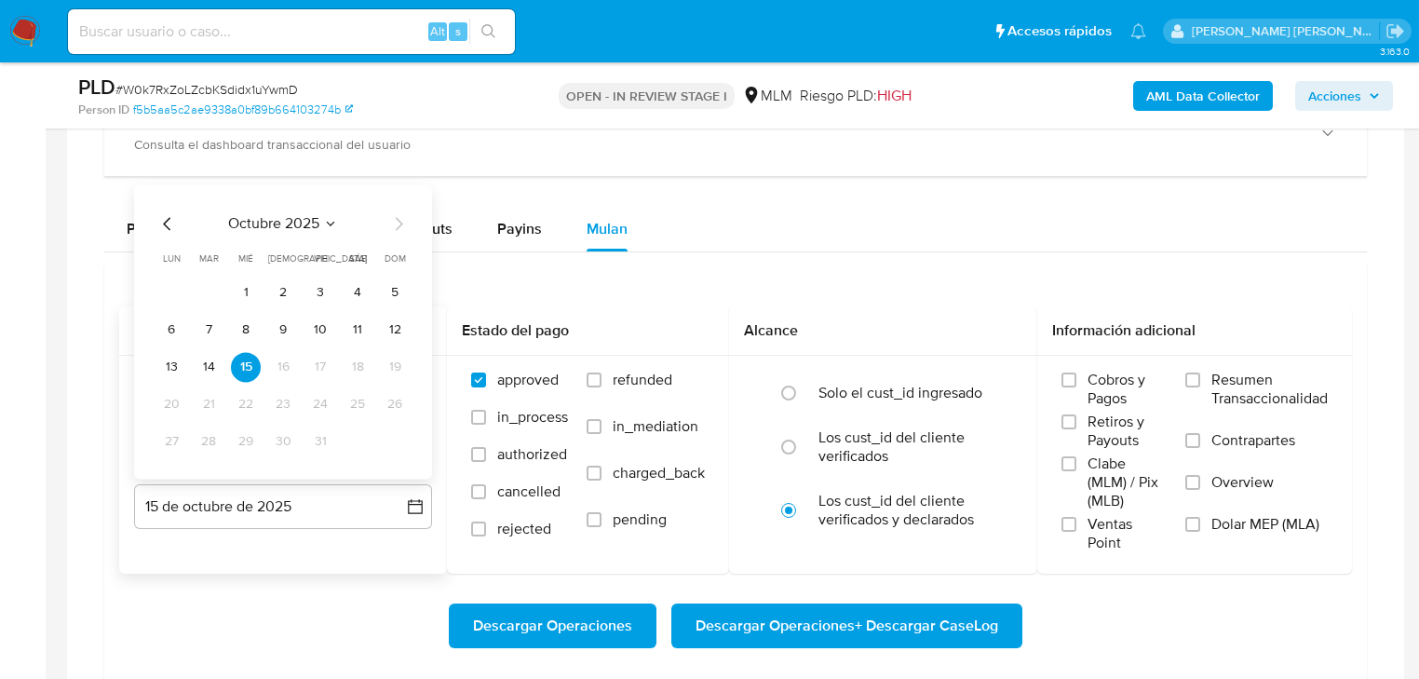
click at [175, 230] on icon "Mes anterior" at bounding box center [167, 223] width 22 height 22
click at [172, 229] on icon "Mes anterior" at bounding box center [167, 223] width 22 height 22
click at [396, 446] on button "31" at bounding box center [395, 441] width 30 height 30
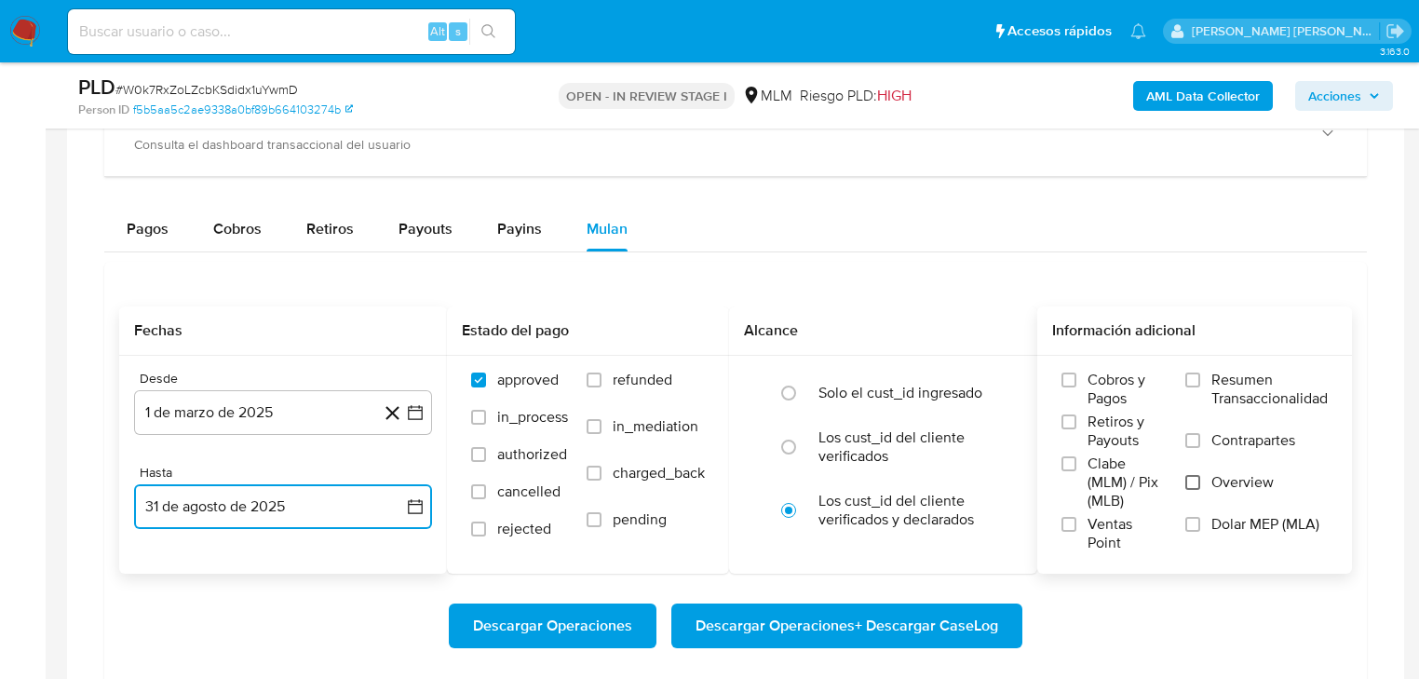
click at [1195, 480] on input "Overview" at bounding box center [1192, 482] width 15 height 15
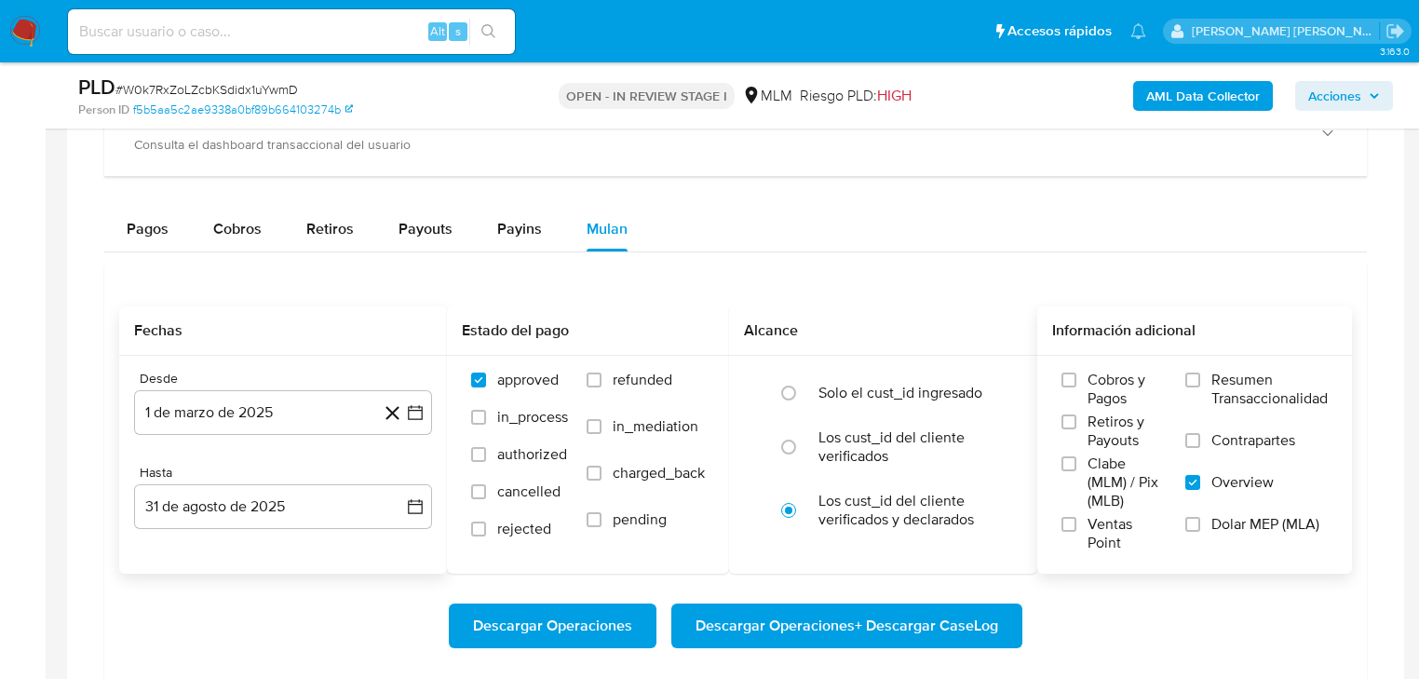
click at [924, 622] on span "Descargar Operaciones + Descargar CaseLog" at bounding box center [846, 625] width 303 height 41
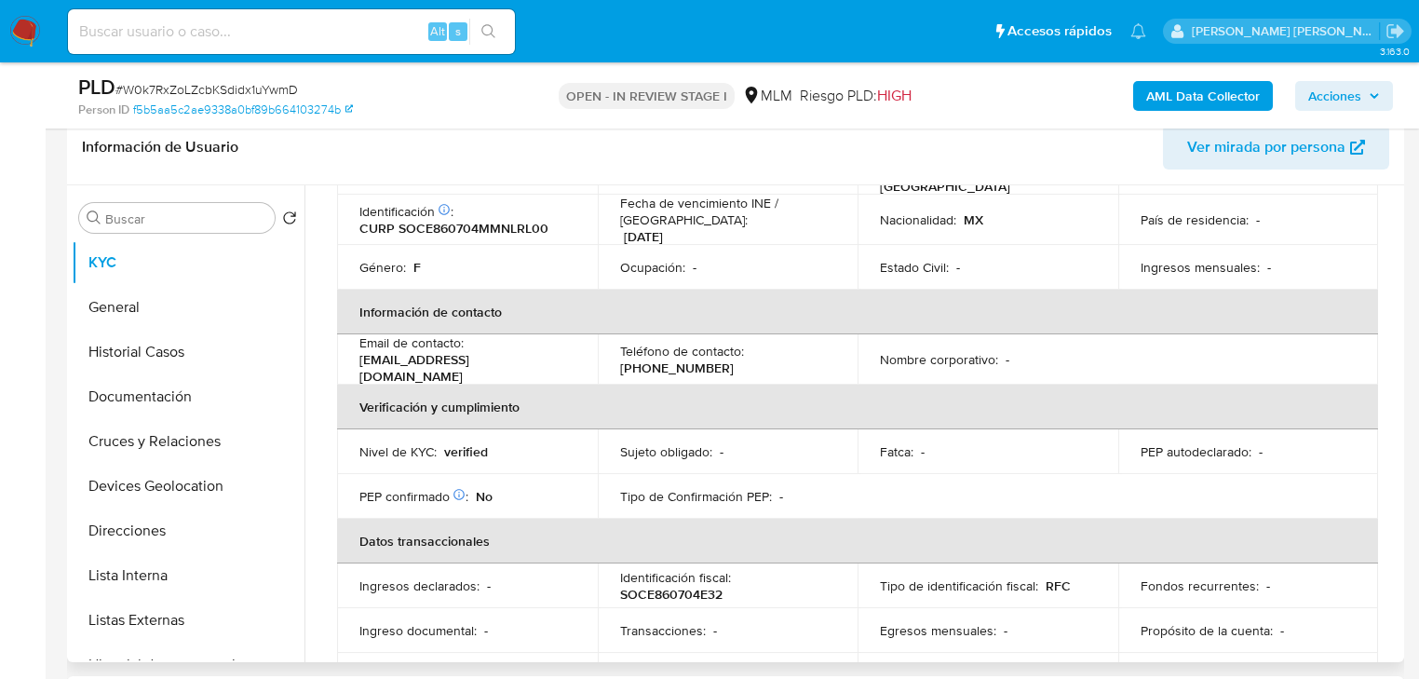
scroll to position [0, 0]
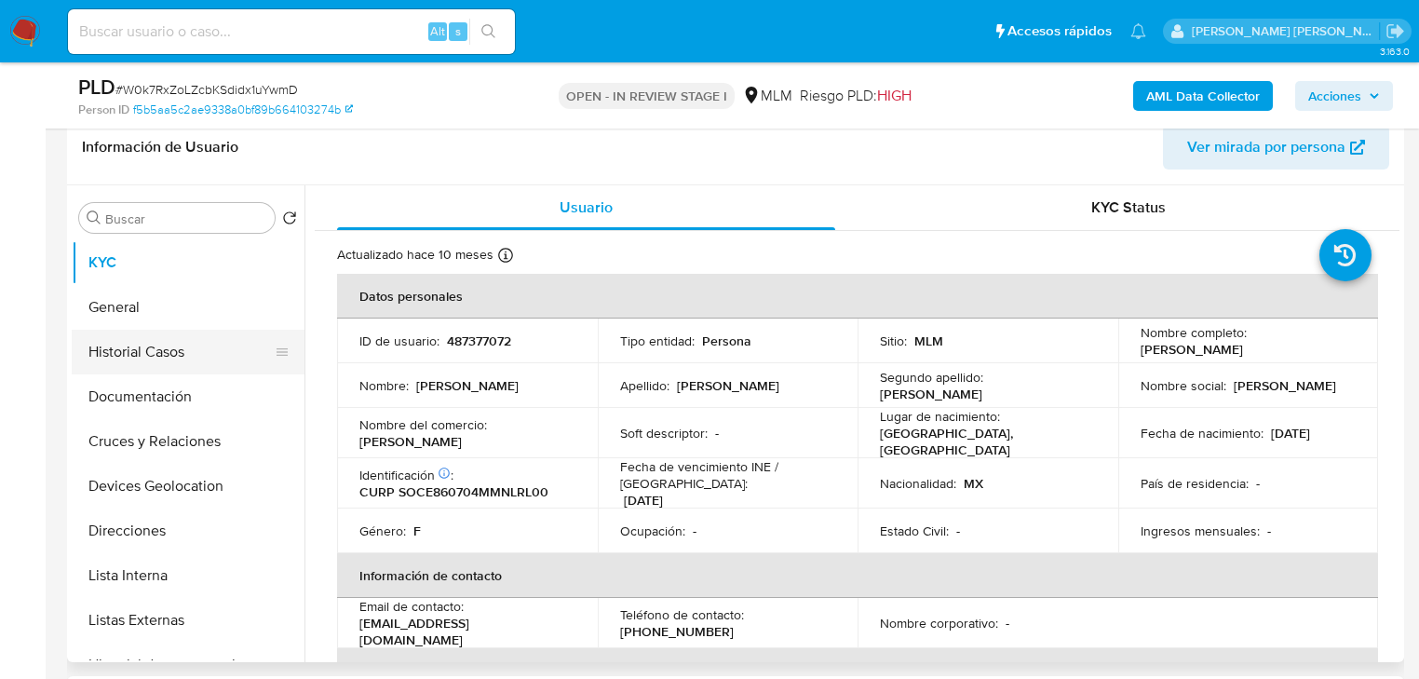
click at [134, 351] on button "Historial Casos" at bounding box center [181, 352] width 218 height 45
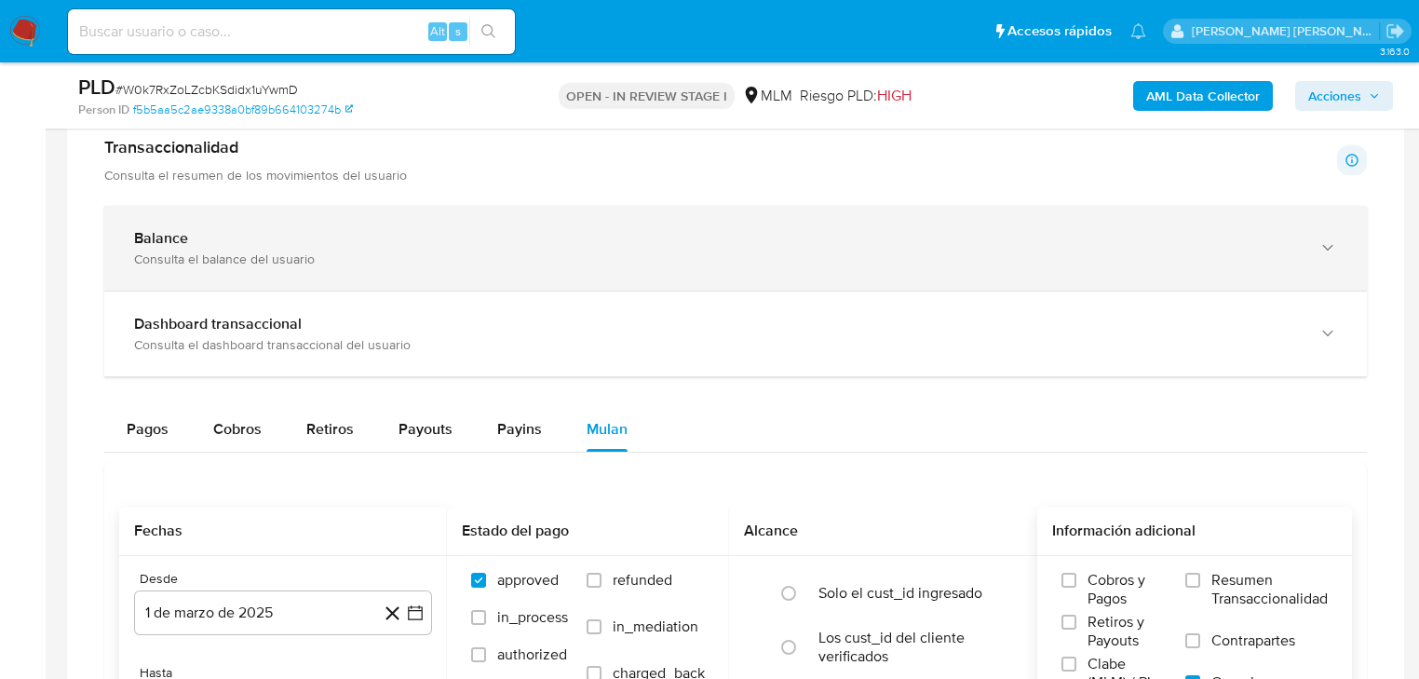
scroll to position [1117, 0]
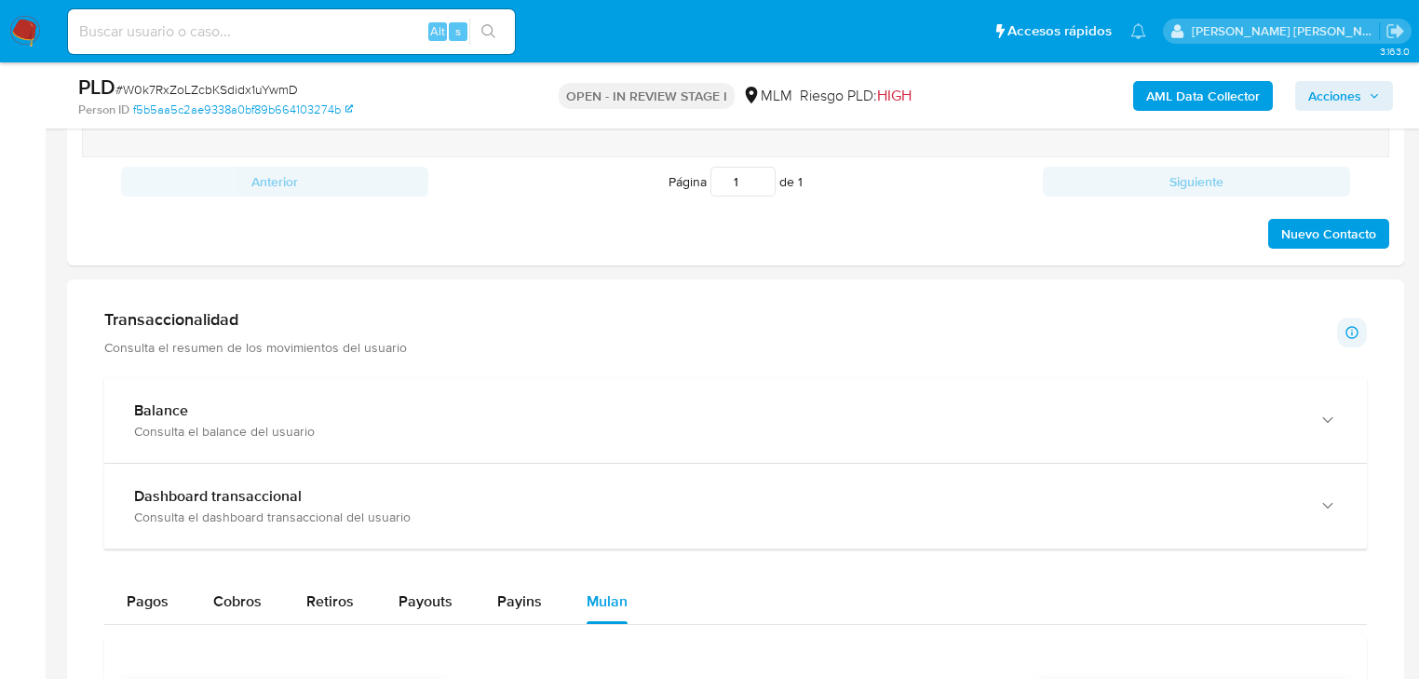
click at [220, 87] on span "# W0k7RxZoLZcbKSdidx1uYwmD" at bounding box center [206, 89] width 182 height 19
copy span "W0k7RxZoLZcbKSdidx1uYwmD"
click at [220, 22] on input at bounding box center [291, 32] width 447 height 24
paste input "W0k7RxZoLZcbKSdidx1uYwmD"
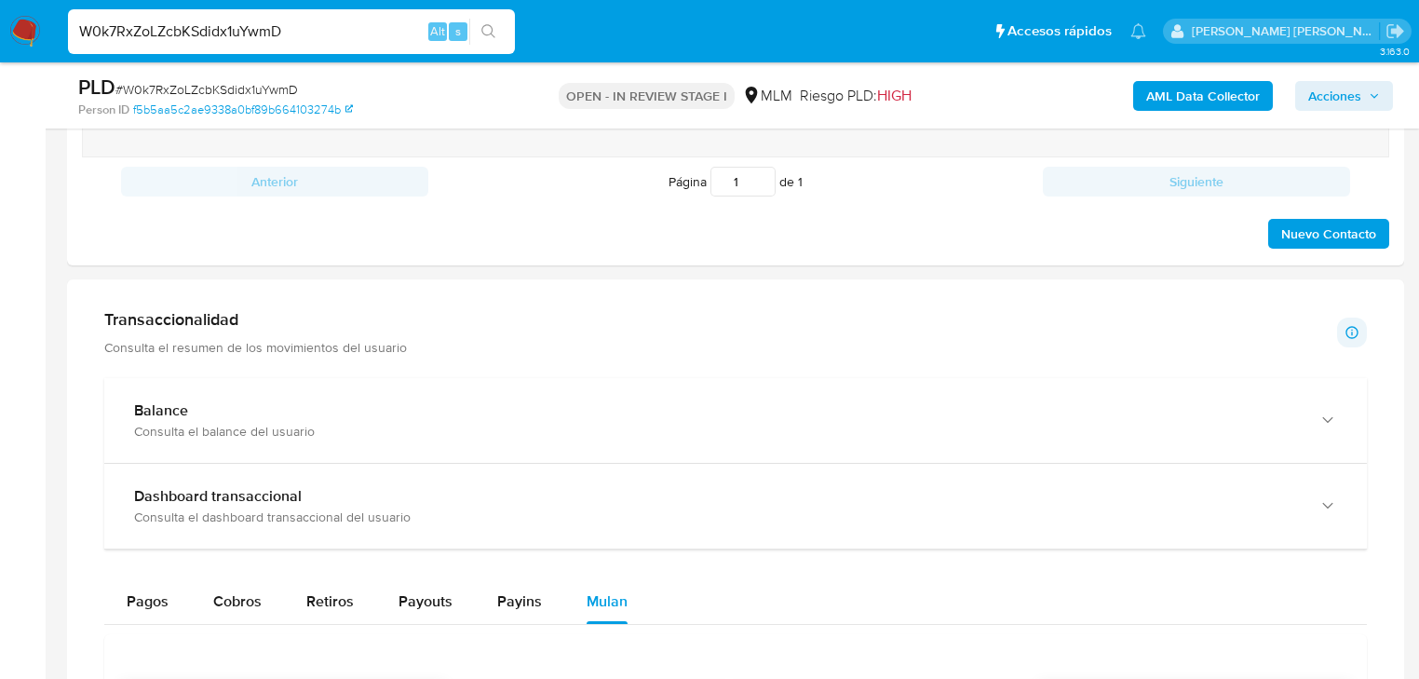
type input "W0k7RxZoLZcbKSdidx1uYwmD"
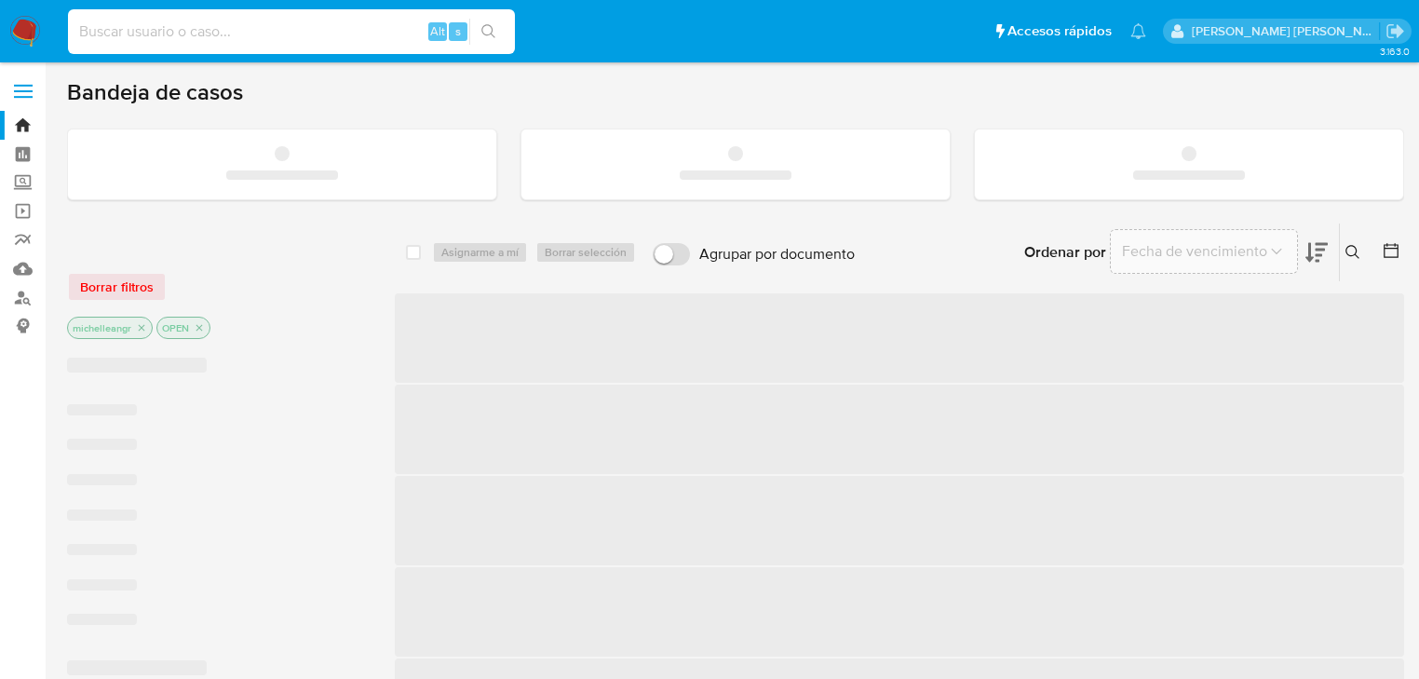
click at [144, 34] on input at bounding box center [291, 32] width 447 height 24
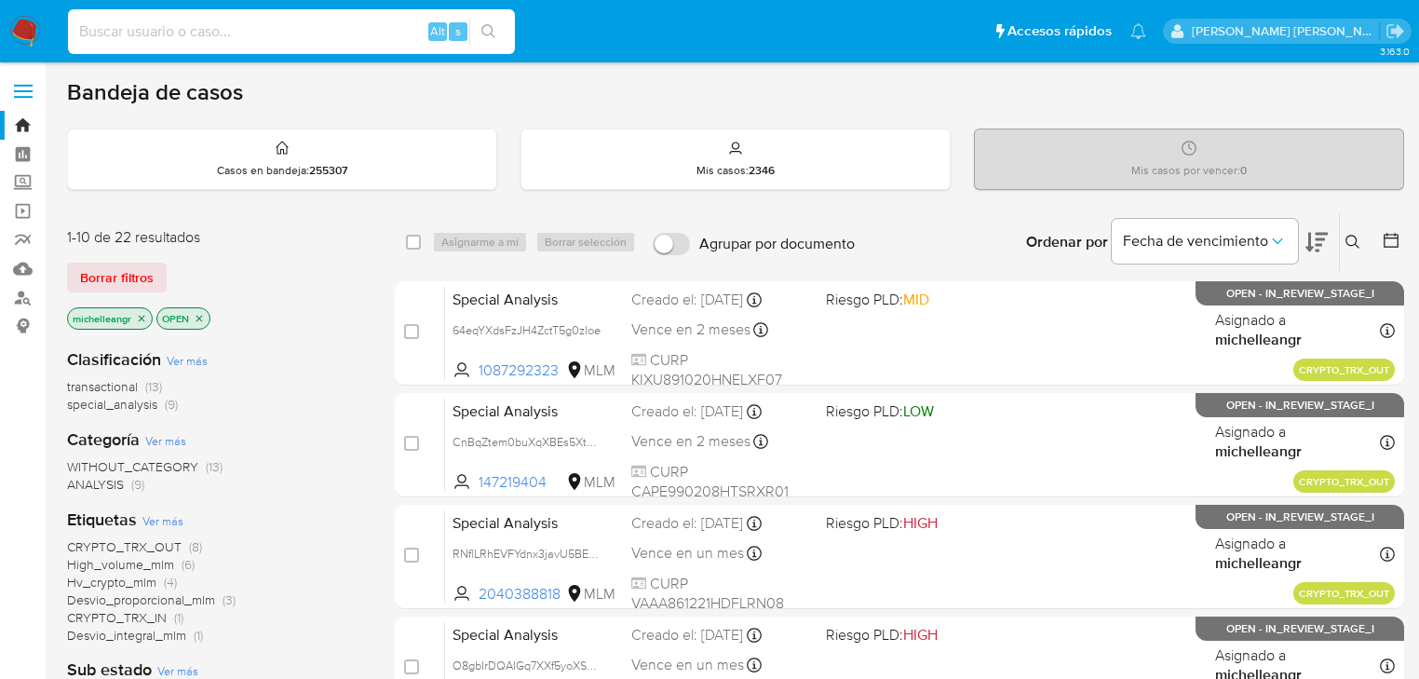
paste input "3RSNA79FlJ1yB3kp6I08Gzew"
type input "3RSNA79FlJ1yB3kp6I08Gzew"
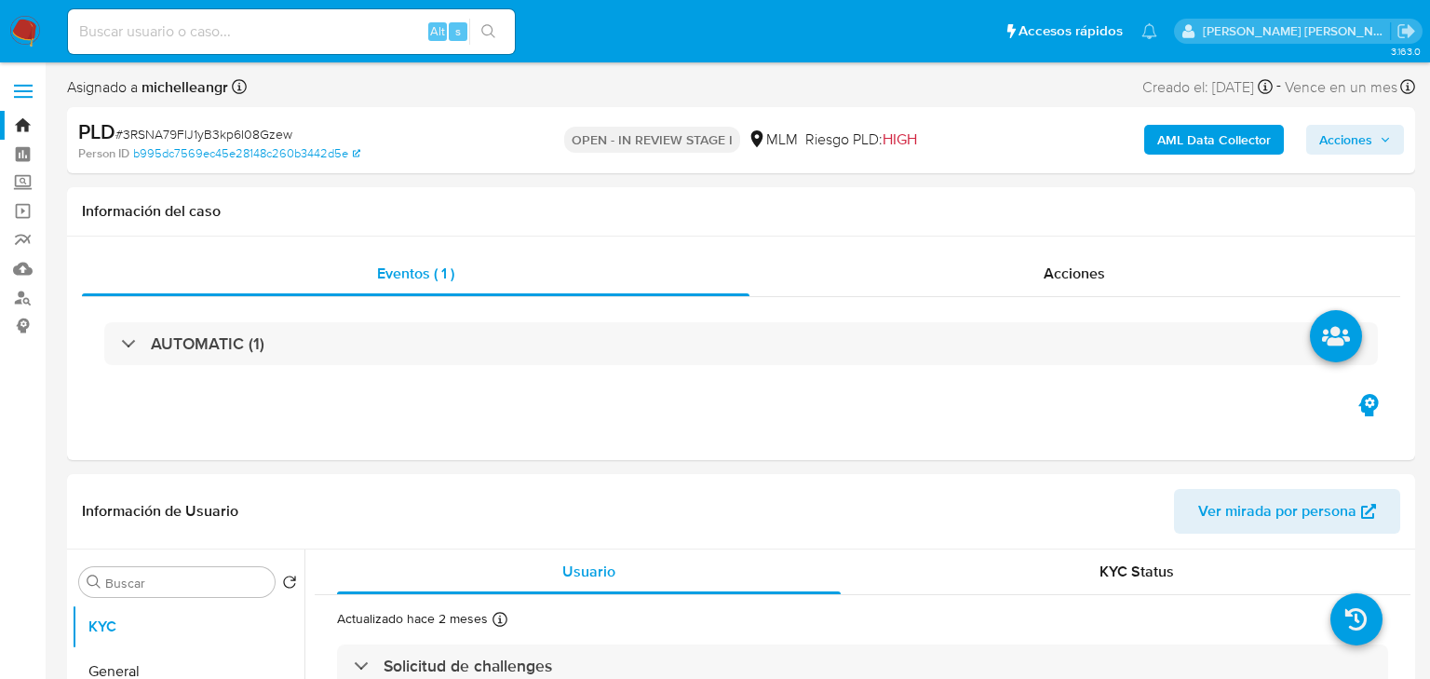
select select "10"
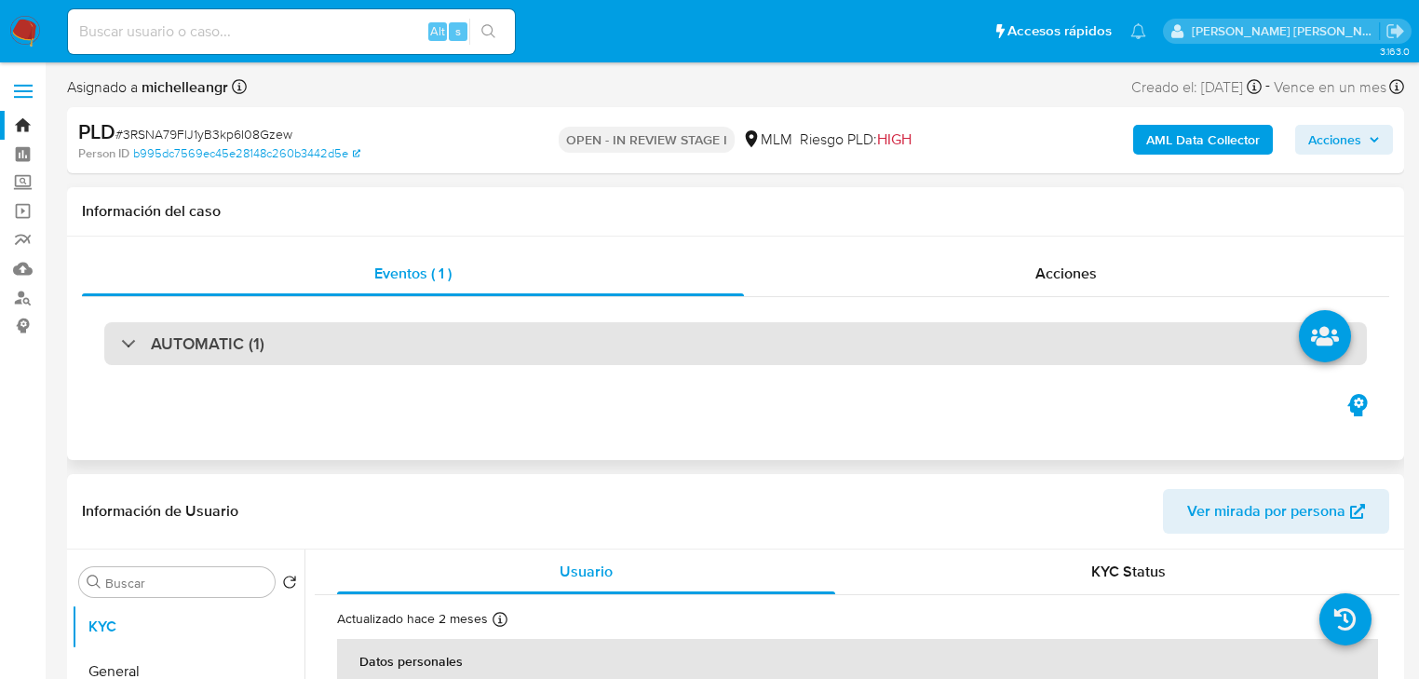
click at [121, 343] on div at bounding box center [121, 343] width 0 height 0
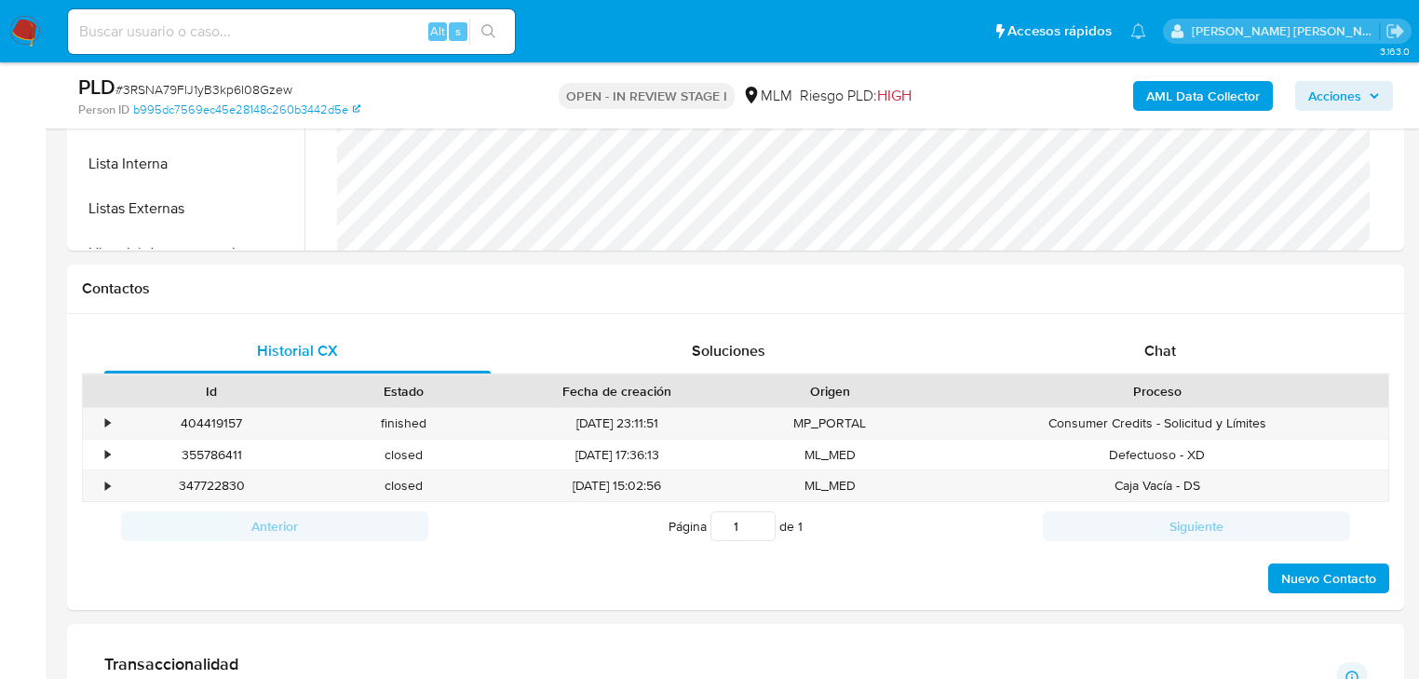
scroll to position [1564, 0]
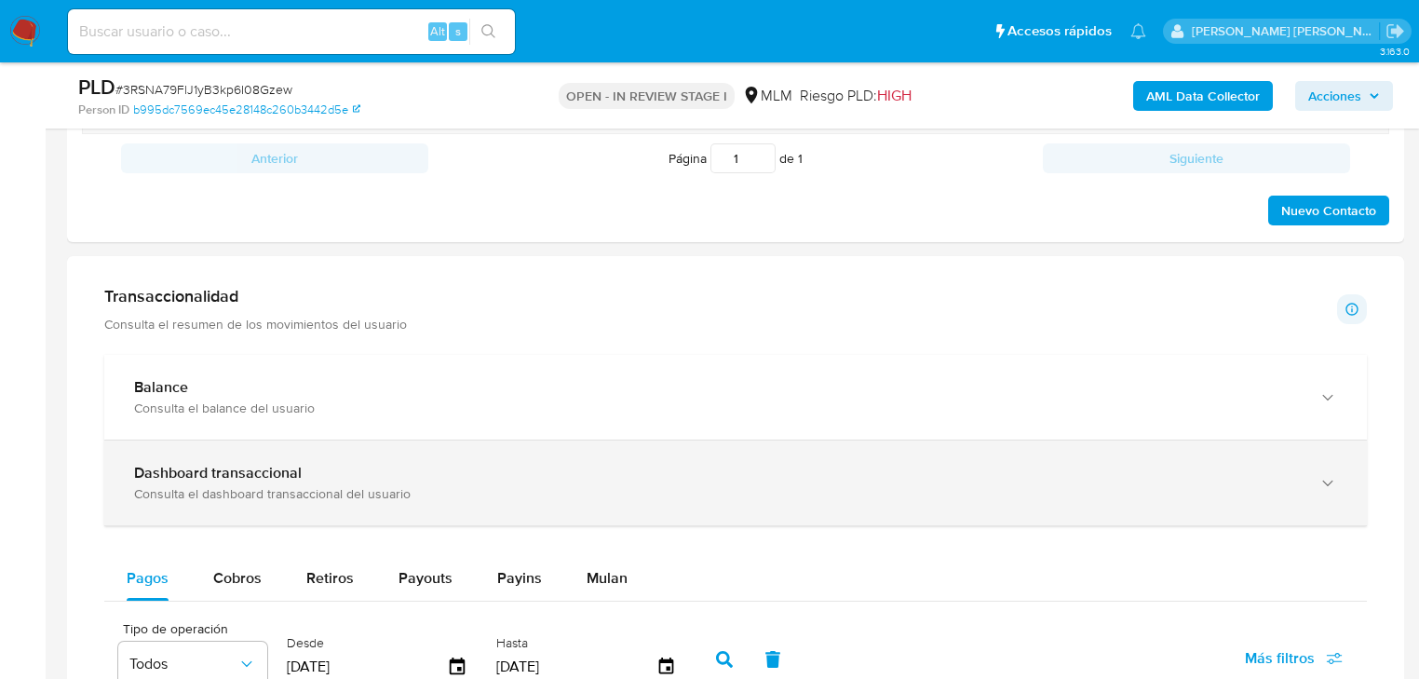
drag, startPoint x: 588, startPoint y: 584, endPoint x: 498, endPoint y: 457, distance: 155.5
click at [588, 583] on span "Mulan" at bounding box center [607, 577] width 41 height 21
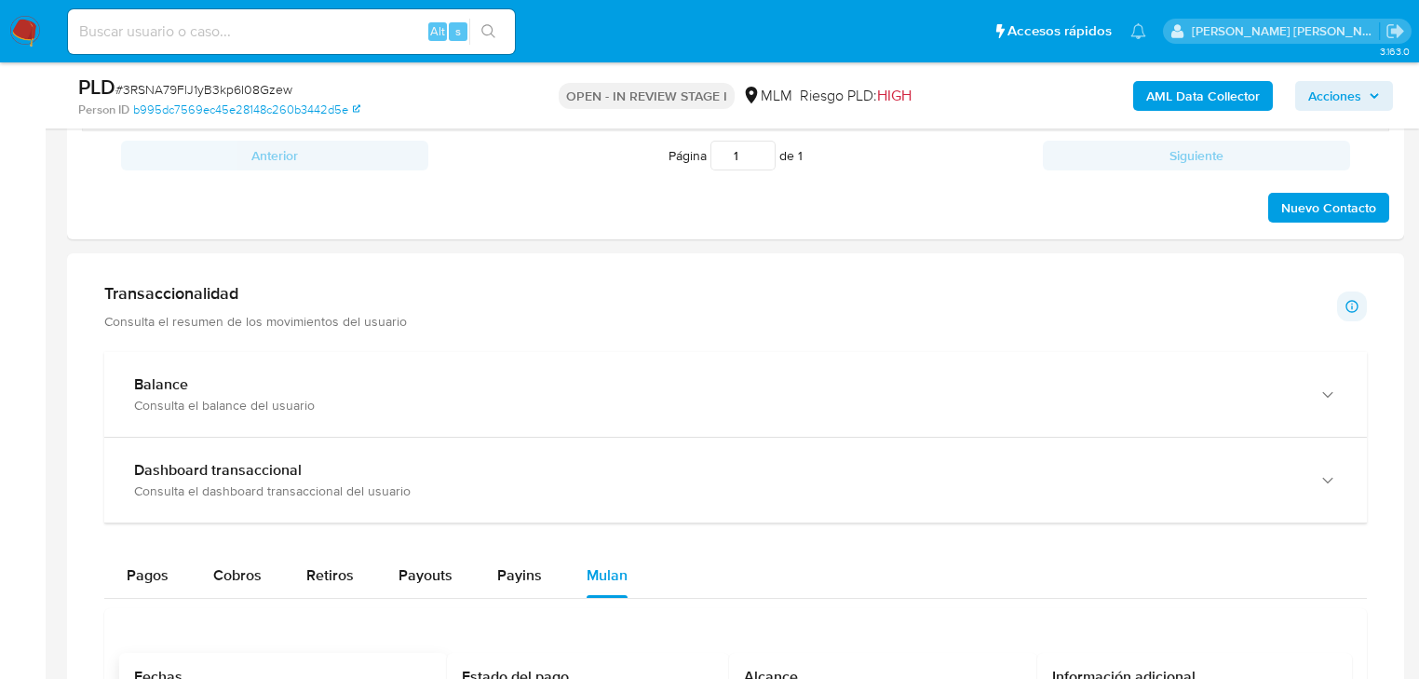
scroll to position [1937, 0]
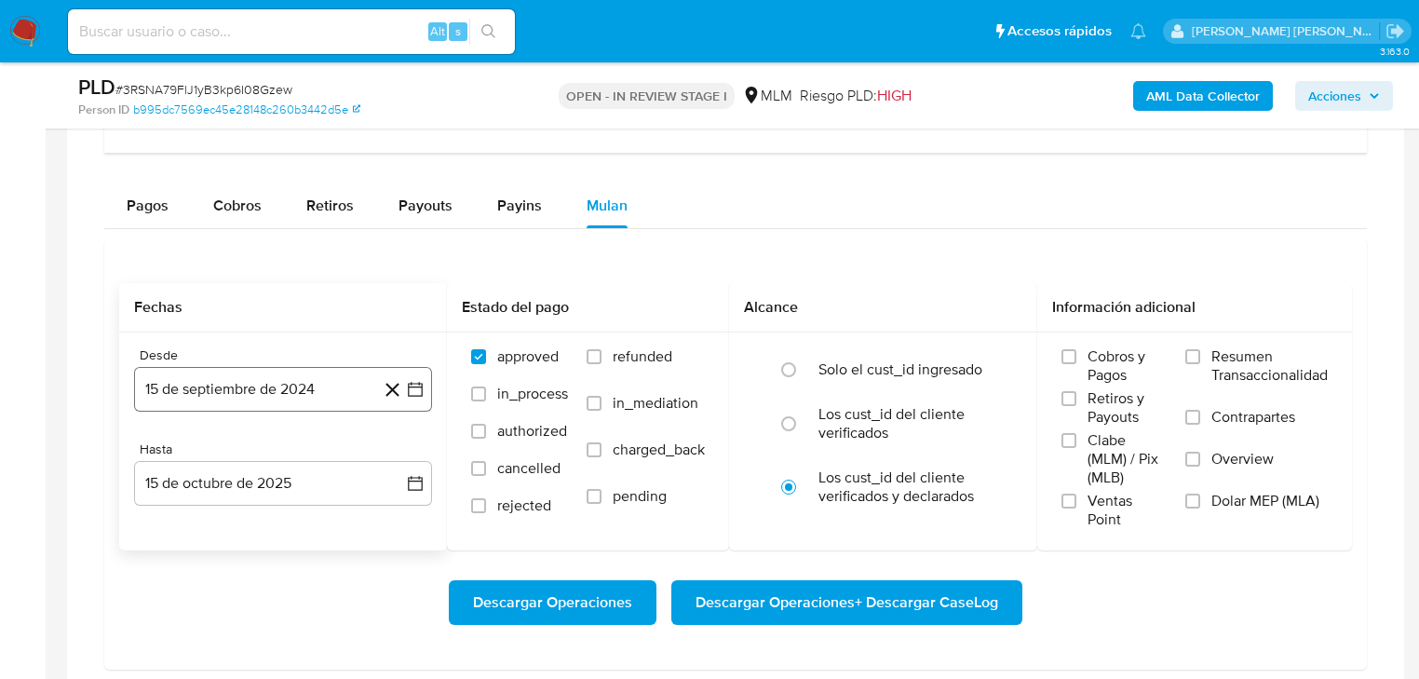
click at [330, 381] on button "15 de septiembre de 2024" at bounding box center [283, 389] width 298 height 45
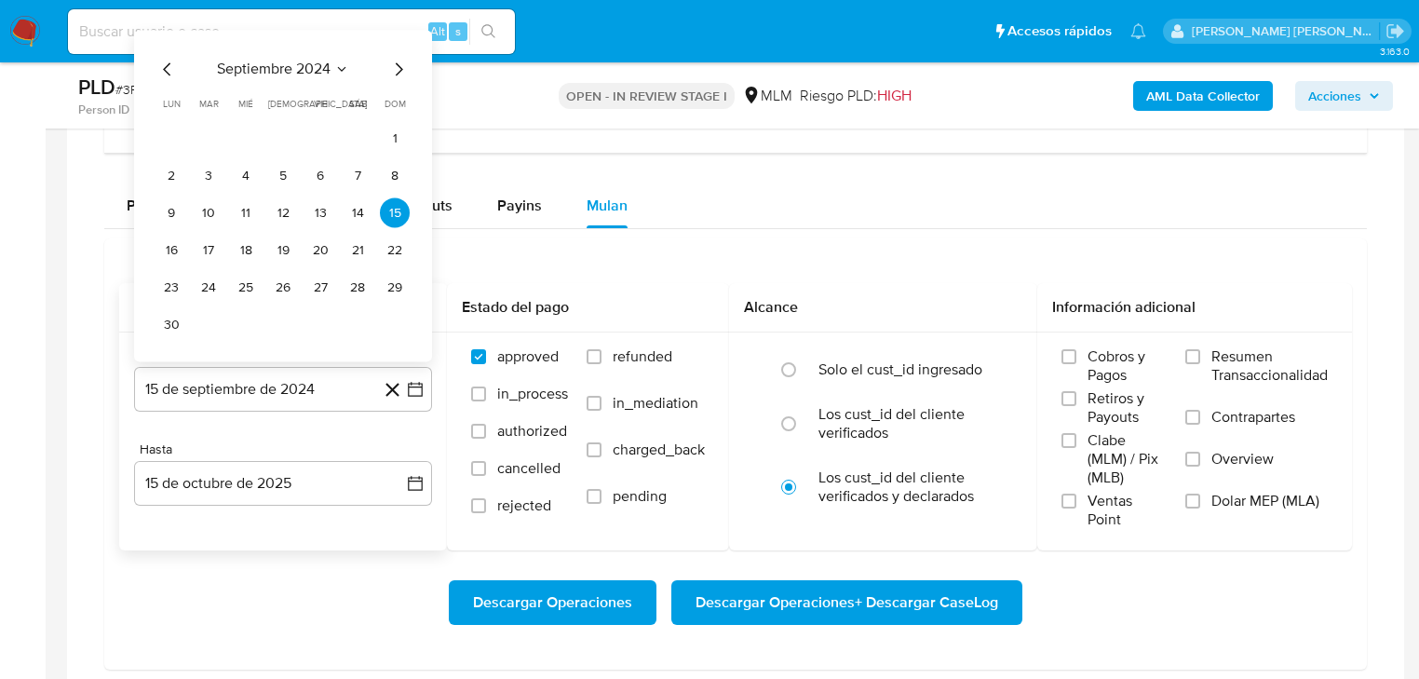
click at [317, 66] on span "septiembre 2024" at bounding box center [274, 70] width 114 height 19
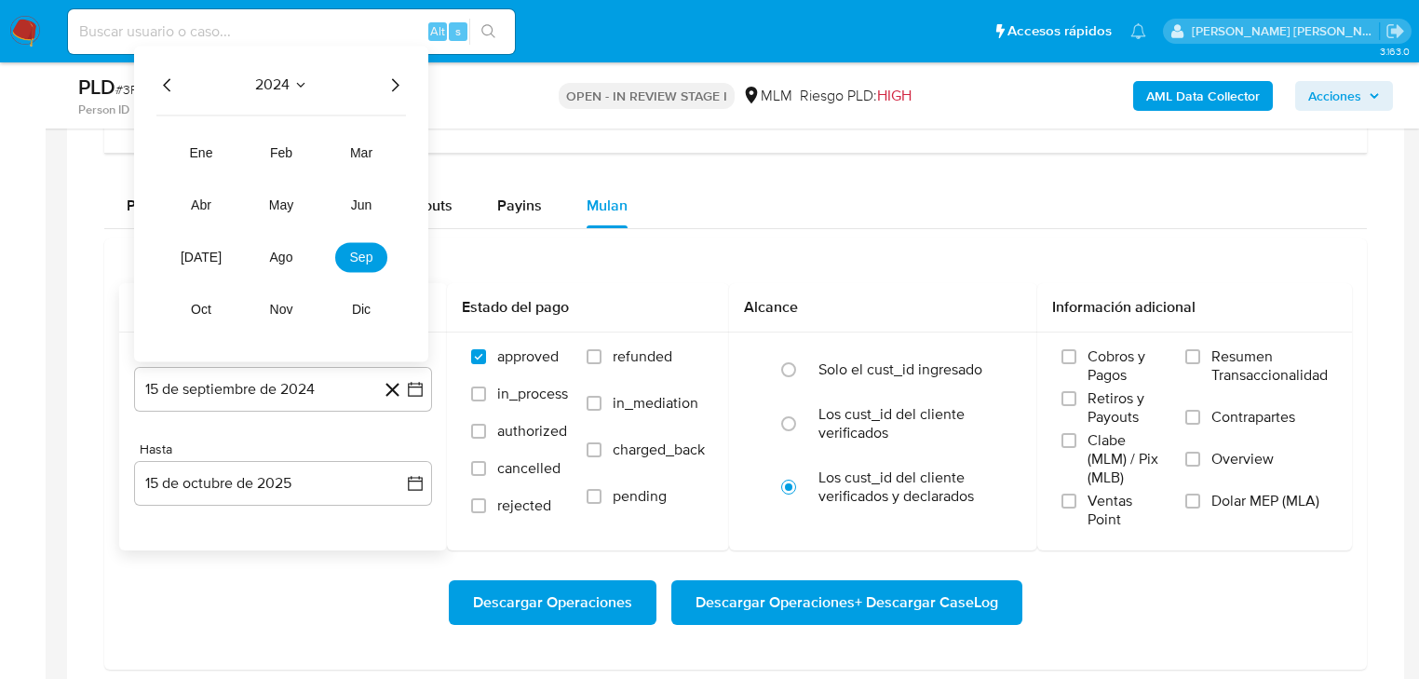
click at [395, 75] on icon "Año siguiente" at bounding box center [395, 85] width 22 height 22
click at [278, 207] on span "may" at bounding box center [281, 205] width 24 height 15
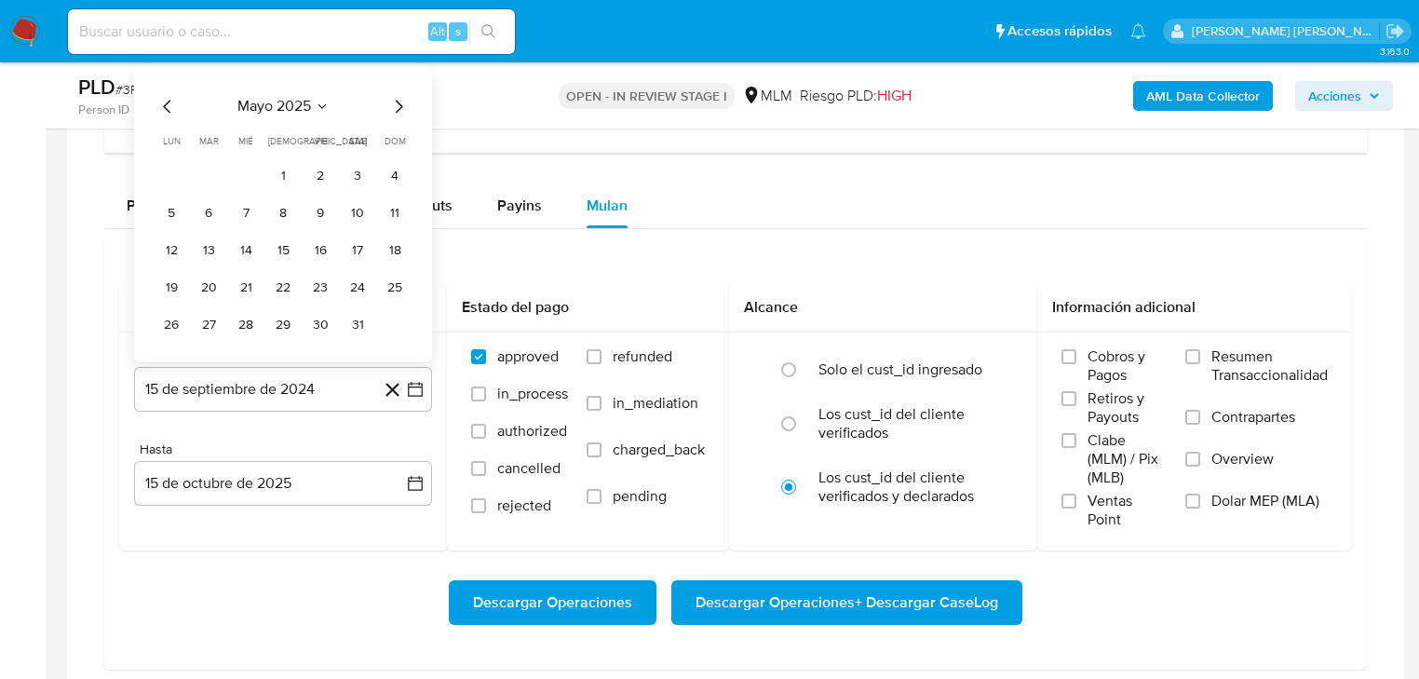
click at [279, 170] on button "1" at bounding box center [283, 176] width 30 height 30
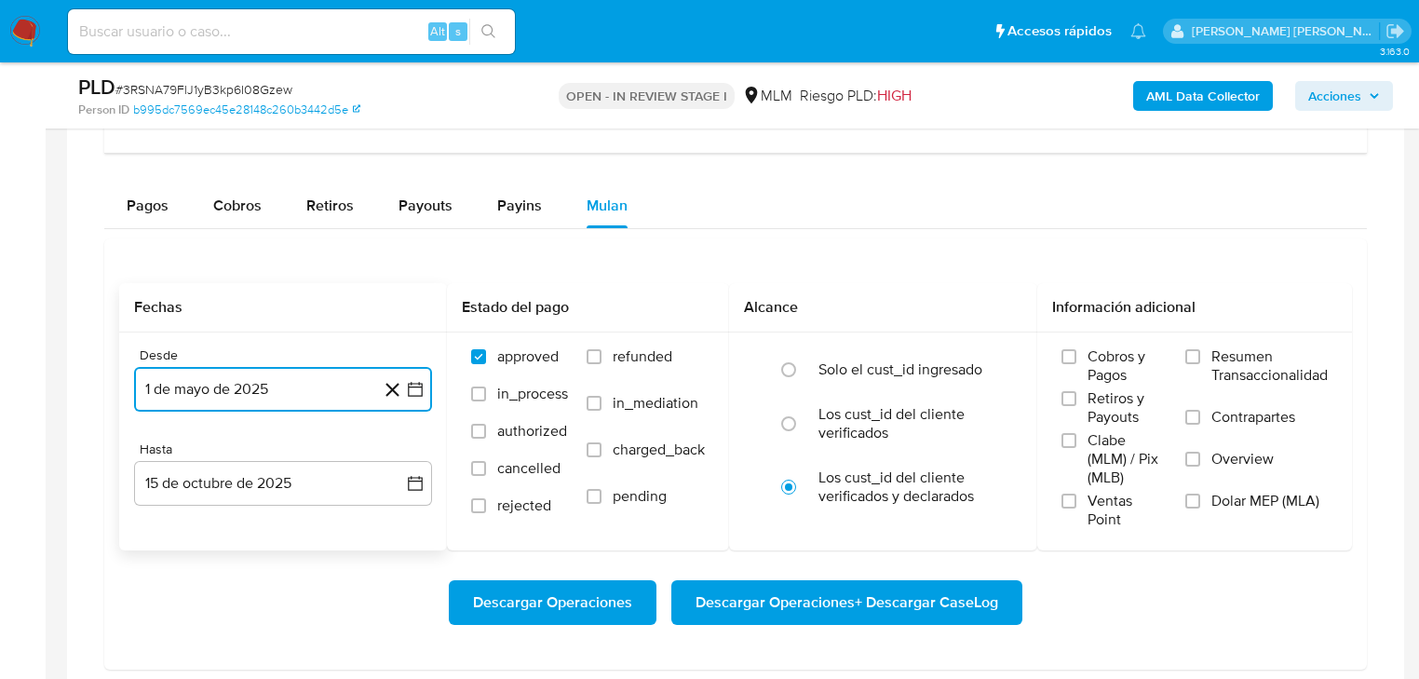
click at [266, 480] on button "15 de octubre de 2025" at bounding box center [283, 483] width 298 height 45
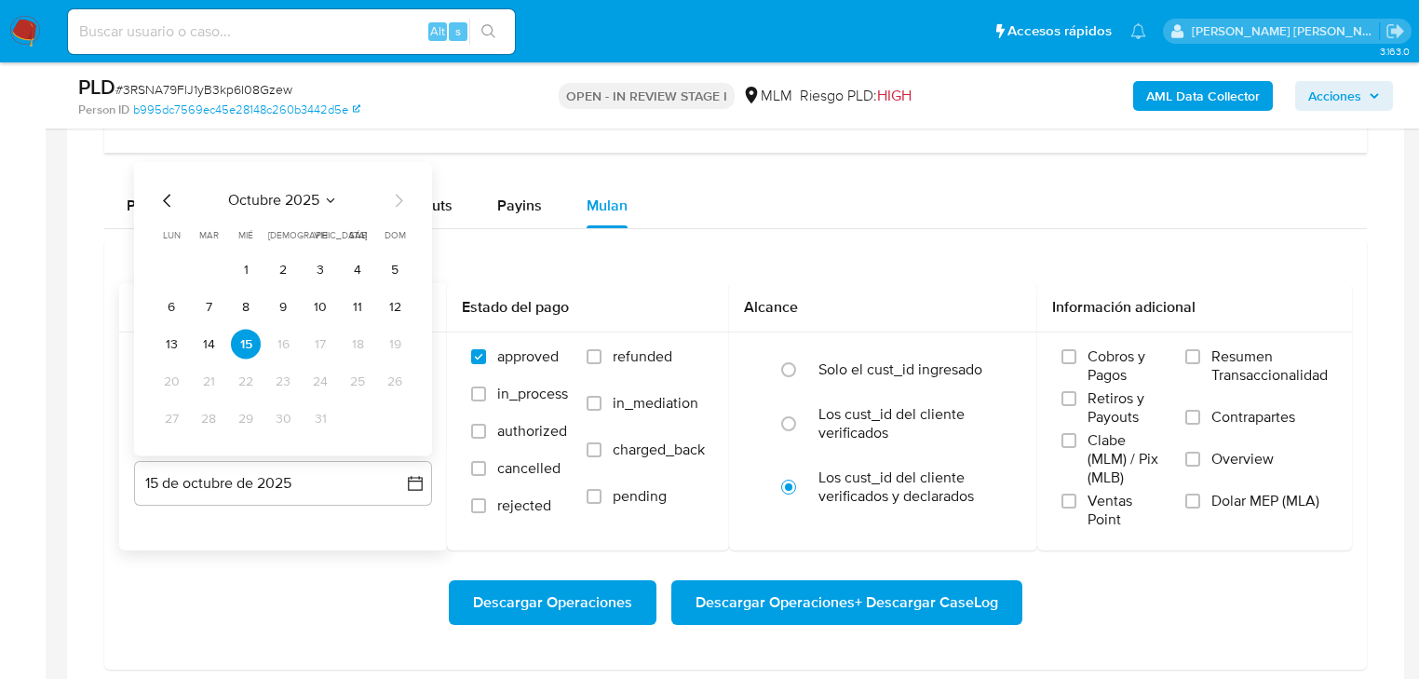
click at [175, 196] on icon "Mes anterior" at bounding box center [167, 201] width 22 height 22
drag, startPoint x: 395, startPoint y: 425, endPoint x: 390, endPoint y: 416, distance: 10.4
click at [391, 418] on button "31" at bounding box center [395, 419] width 30 height 30
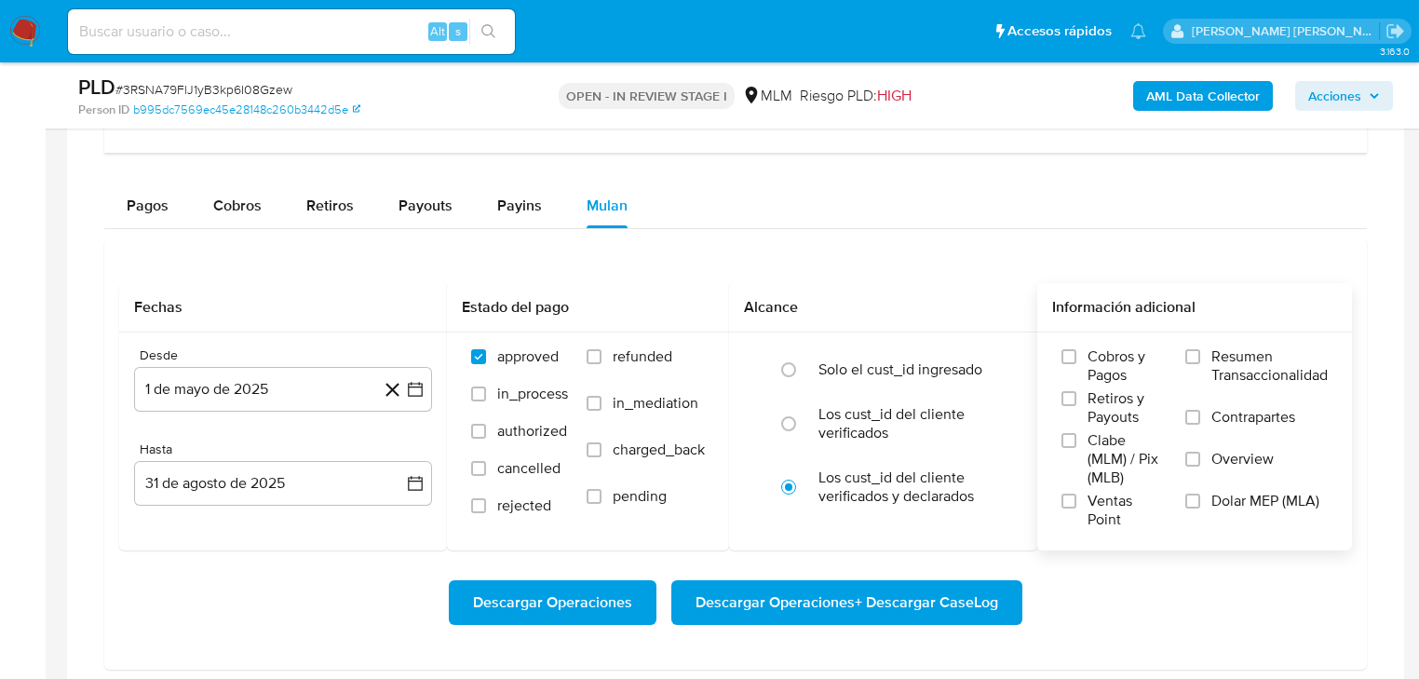
click at [1264, 462] on span "Overview" at bounding box center [1242, 459] width 62 height 19
click at [1200, 462] on input "Overview" at bounding box center [1192, 459] width 15 height 15
click at [898, 601] on span "Descargar Operaciones + Descargar CaseLog" at bounding box center [846, 602] width 303 height 41
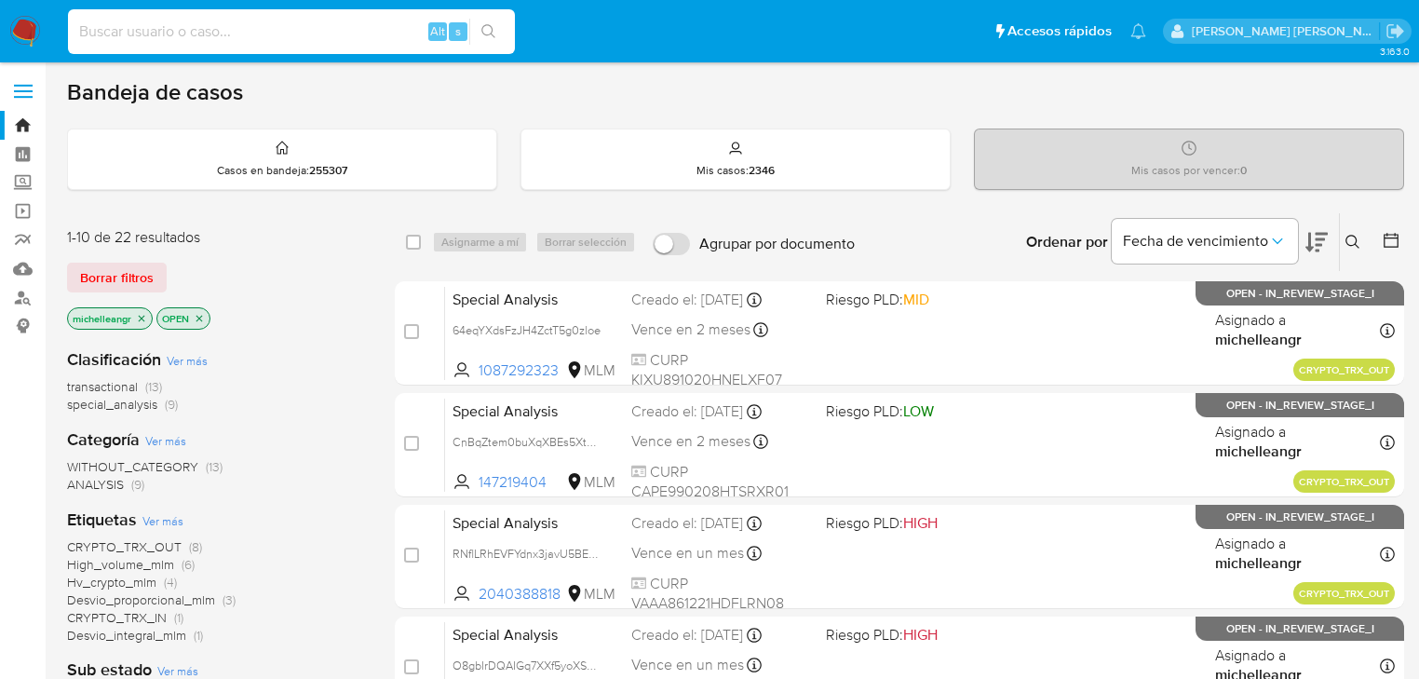
click at [135, 37] on input at bounding box center [291, 32] width 447 height 24
paste input "WPRH5TnXpVQSMNxOtJbcBBzy"
type input "WPRH5TnXpVQSMNxOtJbcBBzy"
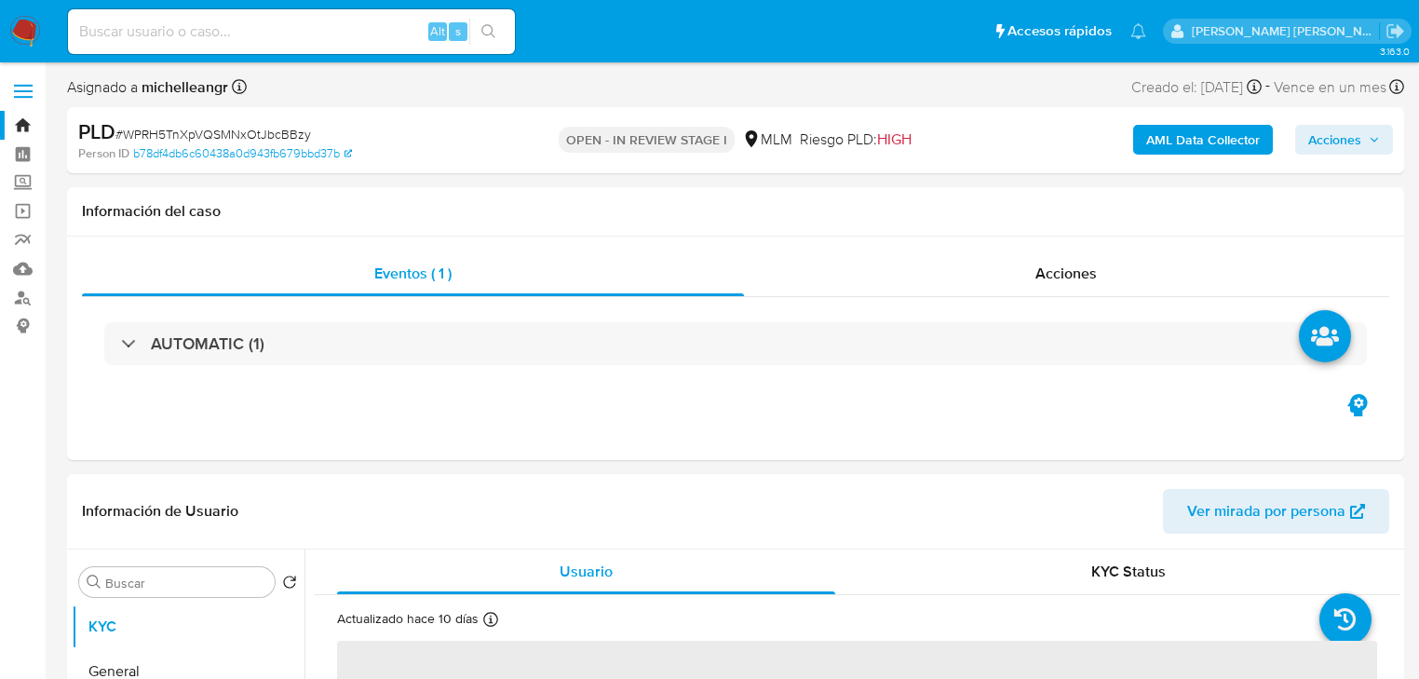
select select "10"
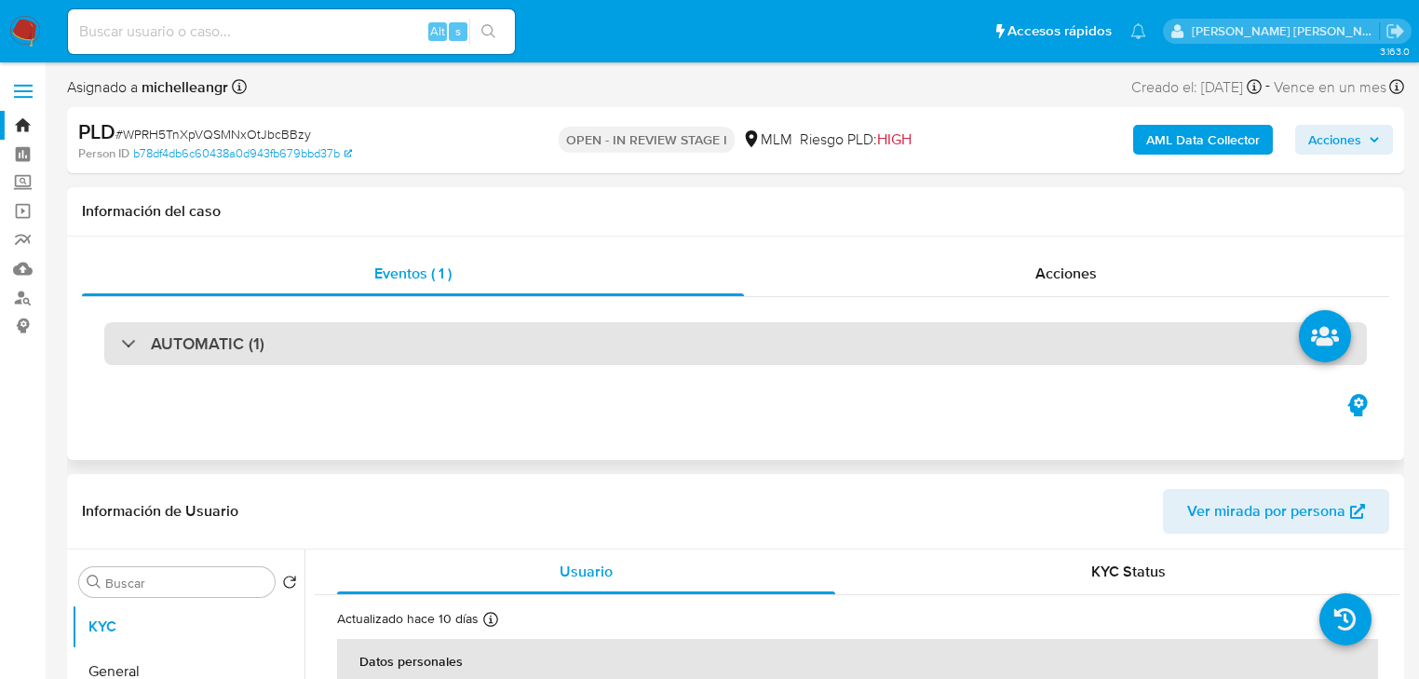
click at [122, 324] on div "AUTOMATIC (1)" at bounding box center [735, 343] width 1262 height 43
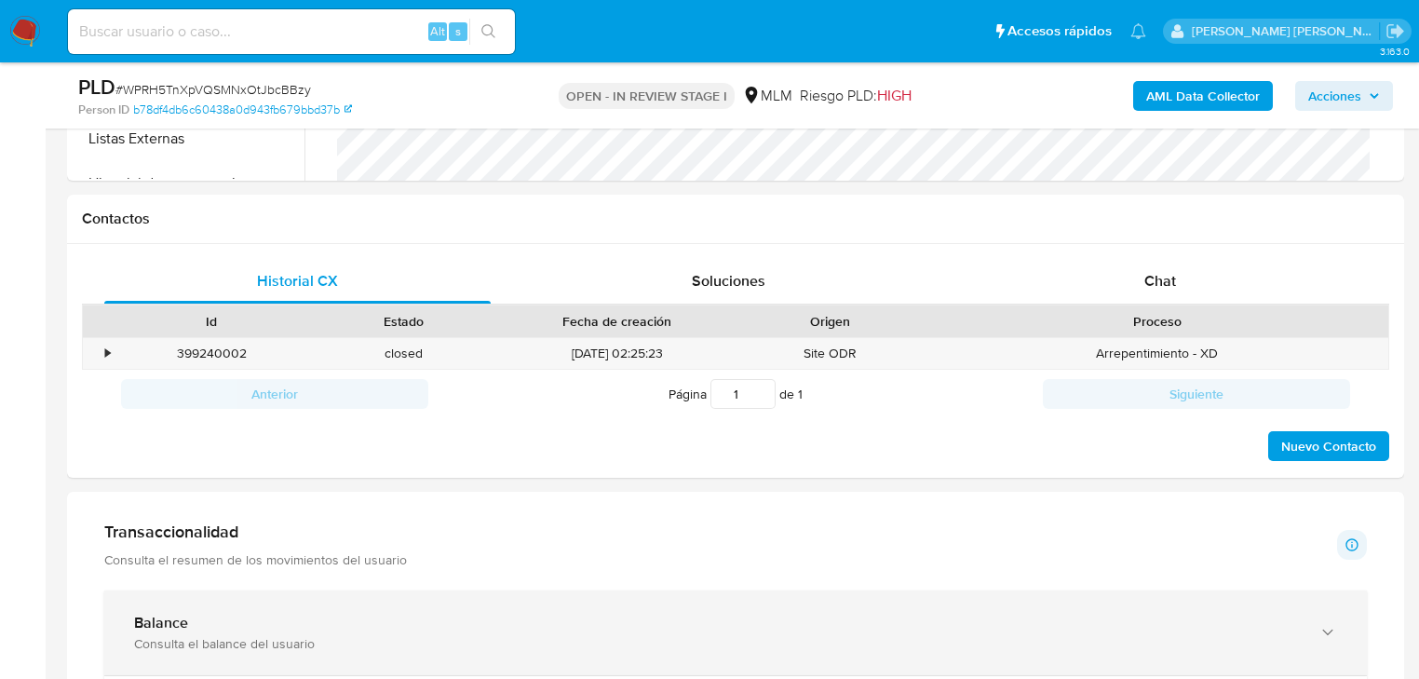
scroll to position [1639, 0]
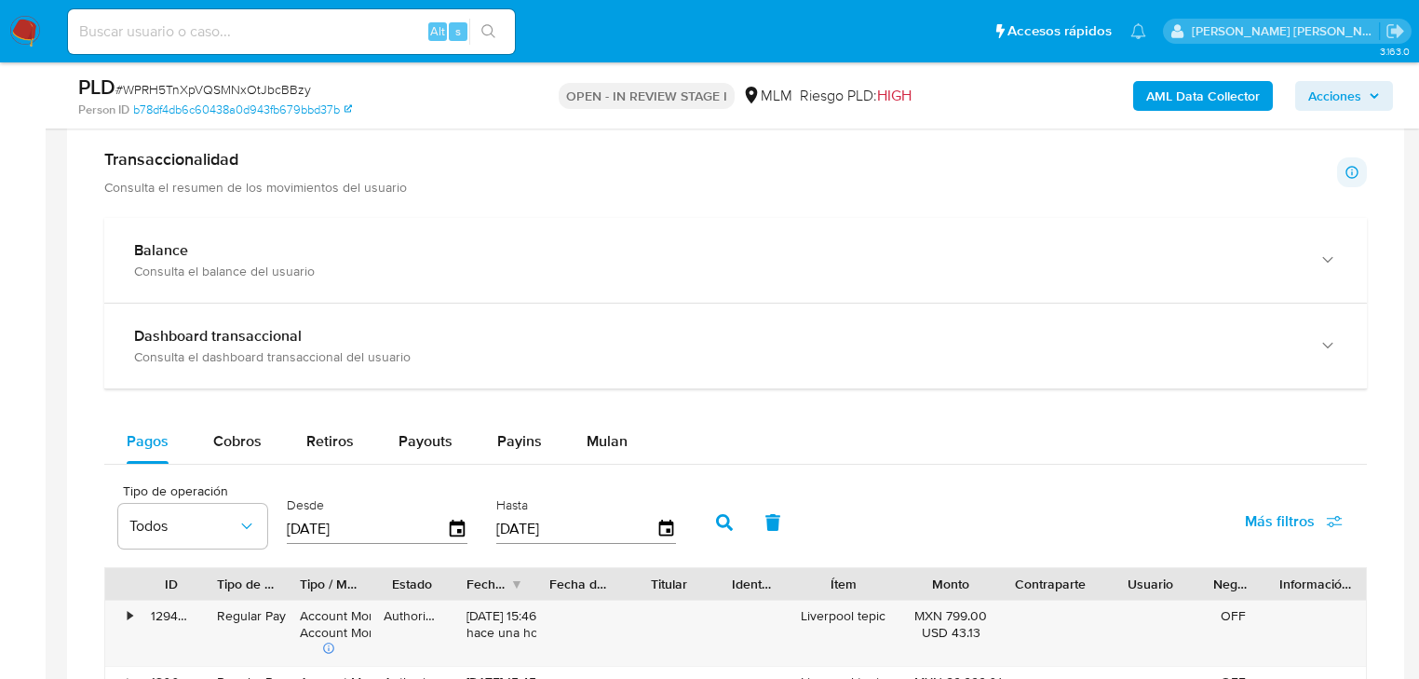
drag, startPoint x: 600, startPoint y: 442, endPoint x: 569, endPoint y: 387, distance: 62.9
click at [599, 439] on span "Mulan" at bounding box center [607, 440] width 41 height 21
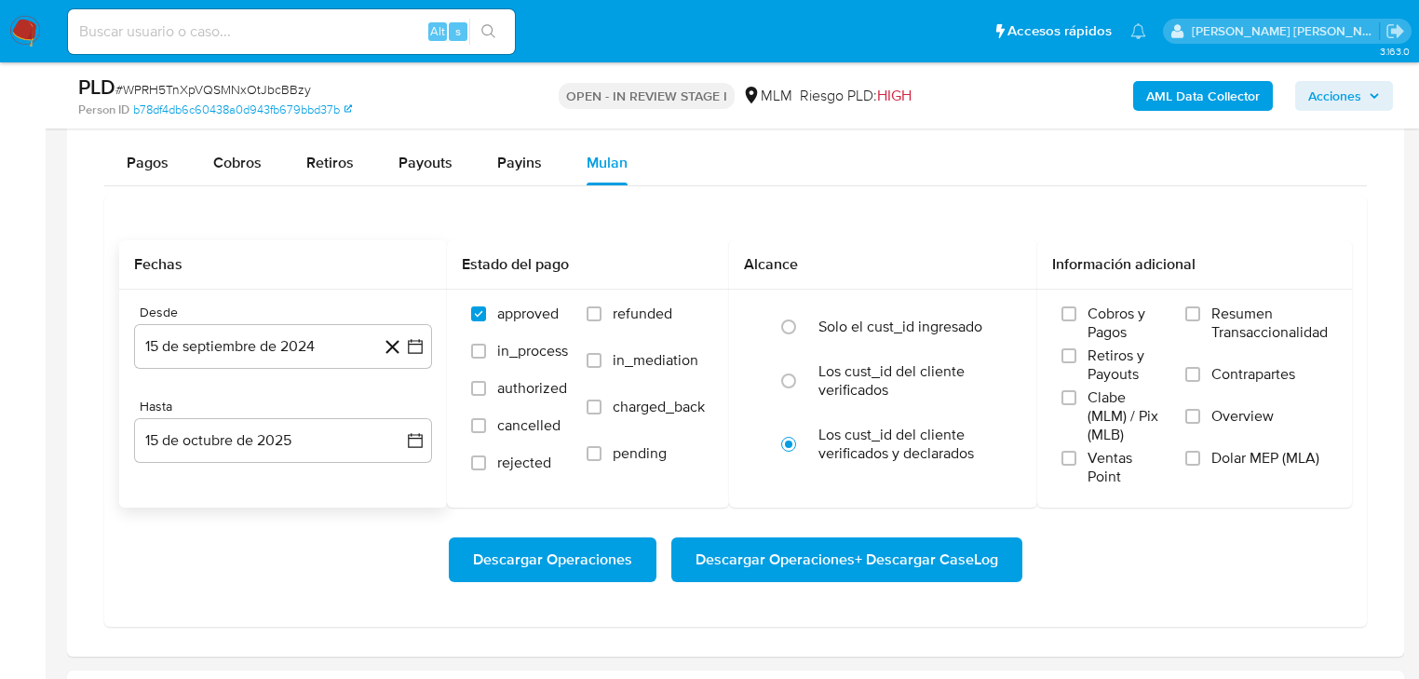
scroll to position [1937, 0]
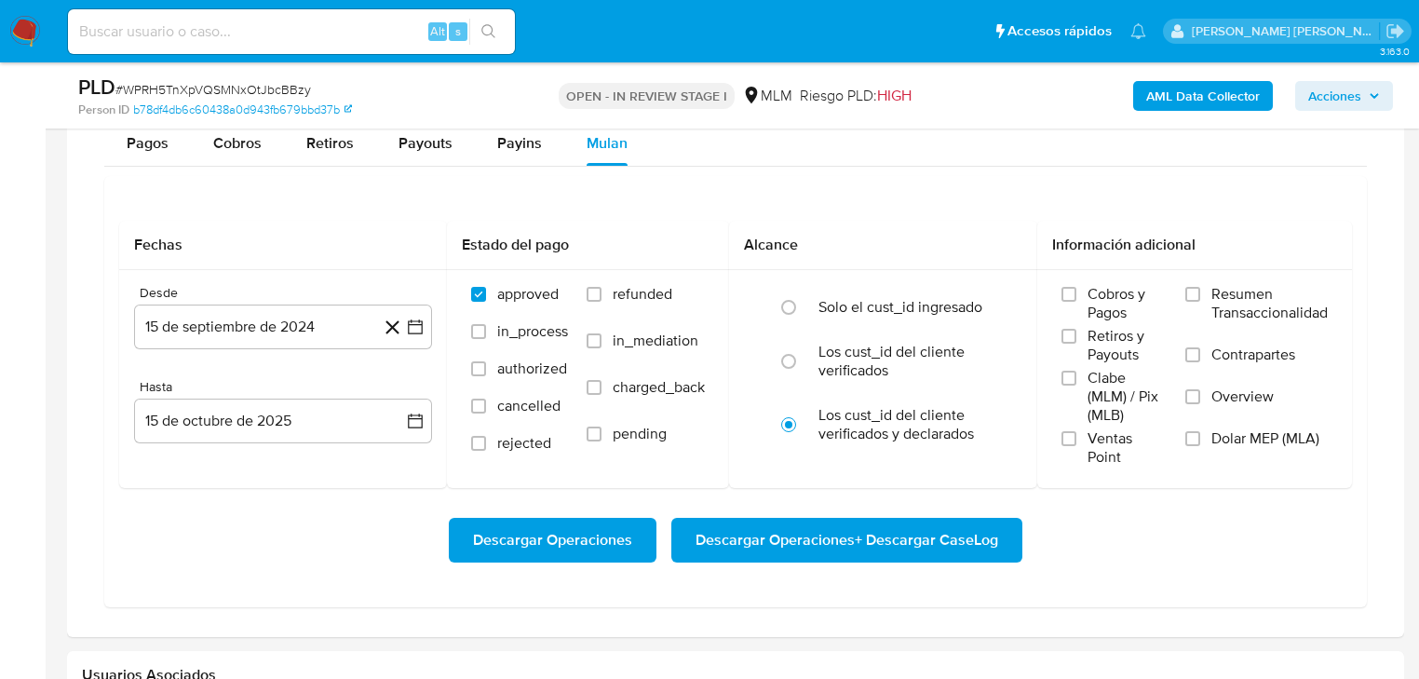
drag, startPoint x: 327, startPoint y: 317, endPoint x: 372, endPoint y: 213, distance: 113.8
click at [325, 317] on button "15 de septiembre de 2024" at bounding box center [283, 326] width 298 height 45
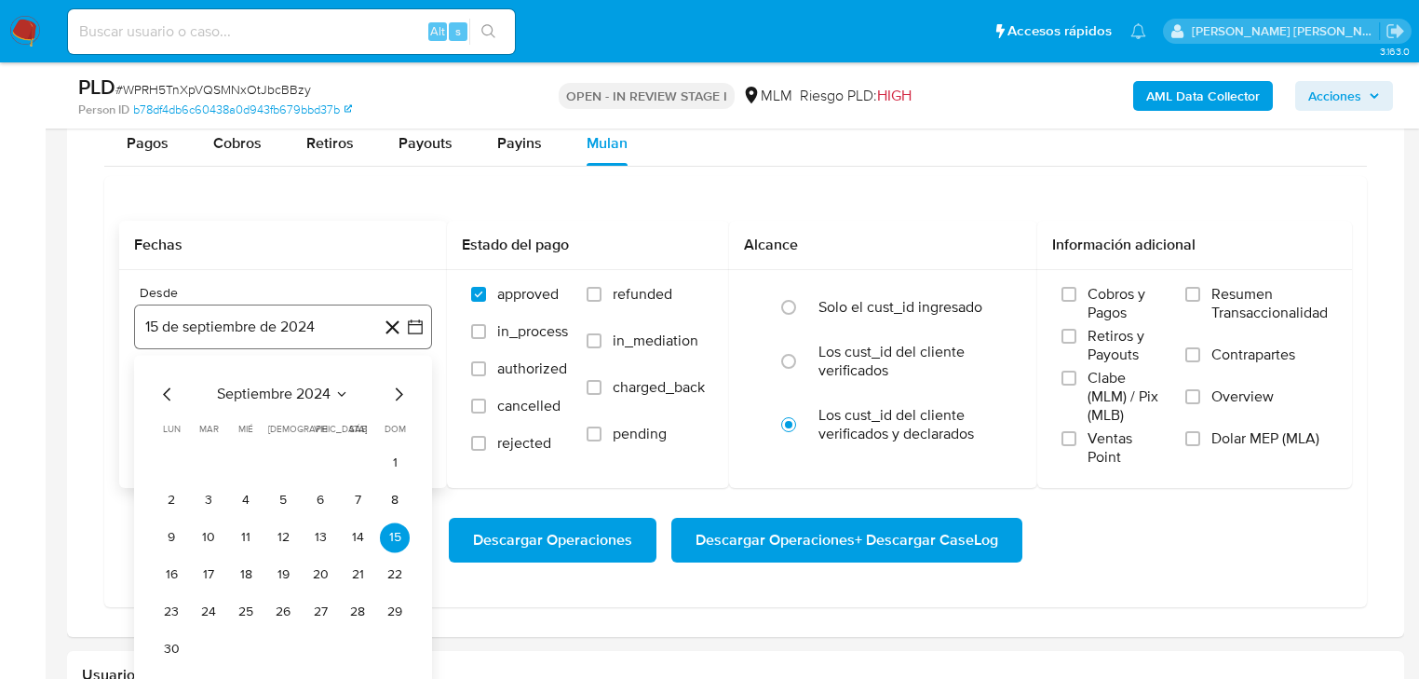
drag, startPoint x: 297, startPoint y: 398, endPoint x: 398, endPoint y: 310, distance: 133.9
click at [297, 395] on span "septiembre 2024" at bounding box center [274, 394] width 114 height 19
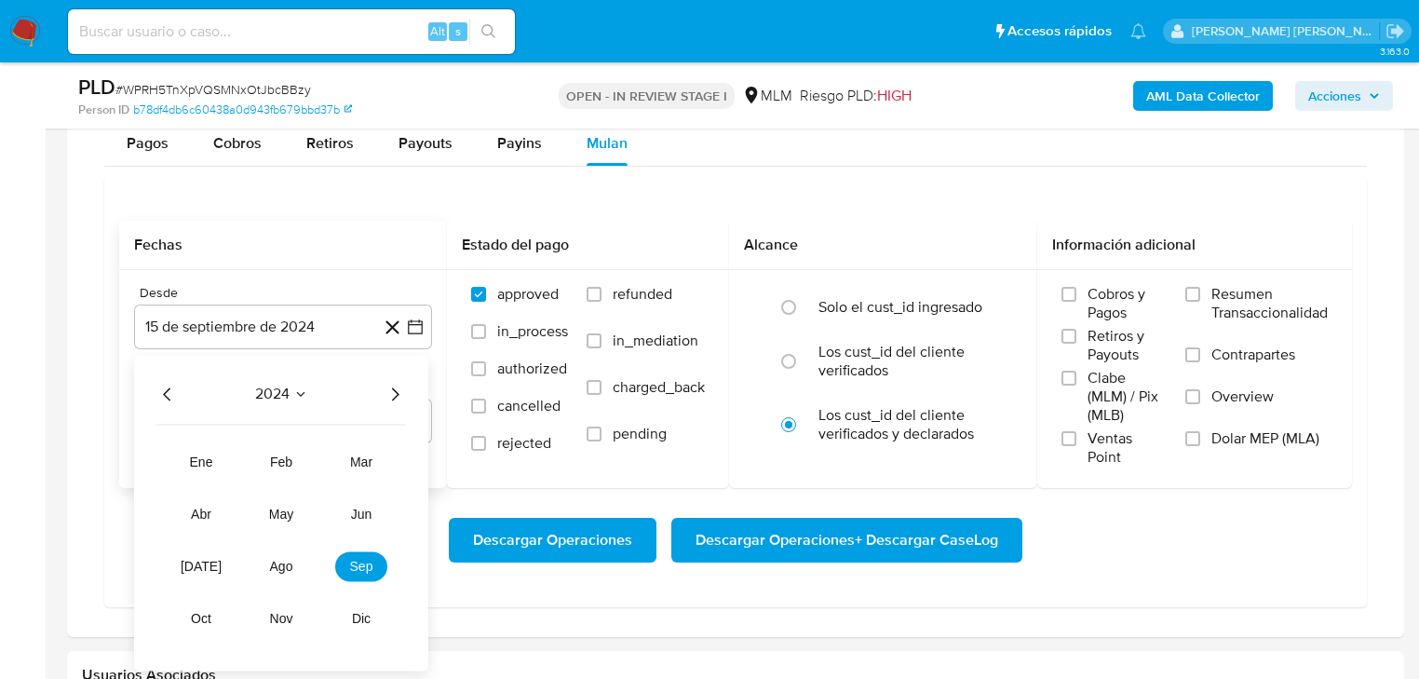
click at [392, 395] on icon "Año siguiente" at bounding box center [395, 394] width 22 height 22
drag, startPoint x: 360, startPoint y: 510, endPoint x: 287, endPoint y: 513, distance: 73.6
click at [287, 513] on tr "ene feb mar abr may jun jul ago sep oct nov dic" at bounding box center [281, 540] width 212 height 186
click at [289, 513] on span "may" at bounding box center [281, 513] width 24 height 15
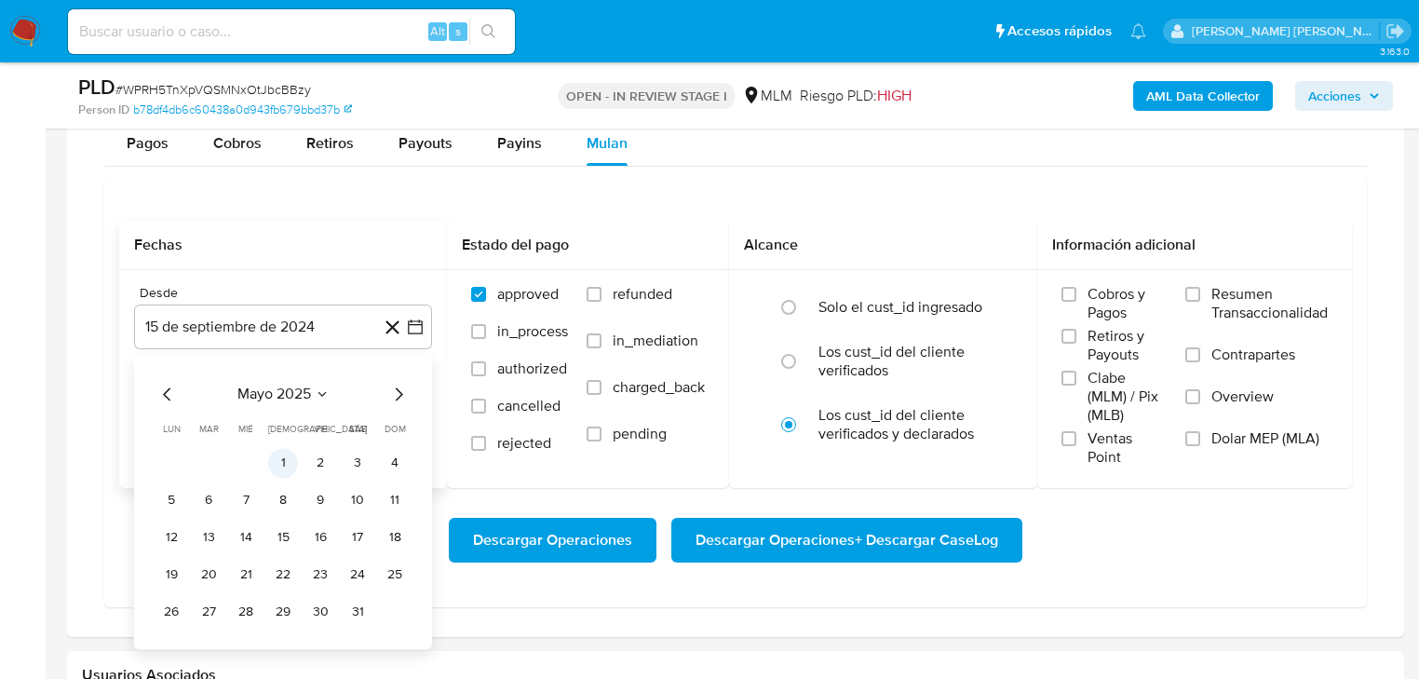
click at [283, 462] on button "1" at bounding box center [283, 463] width 30 height 30
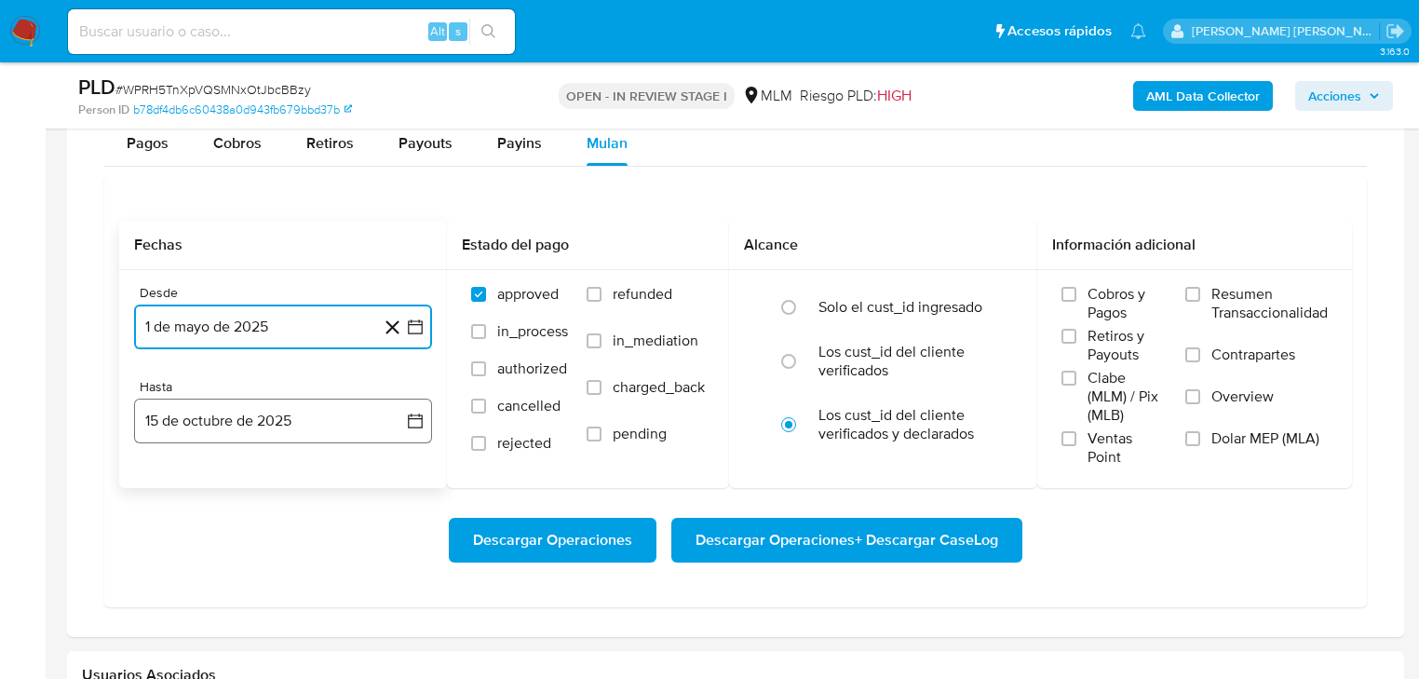
click at [284, 431] on button "15 de octubre de 2025" at bounding box center [283, 420] width 298 height 45
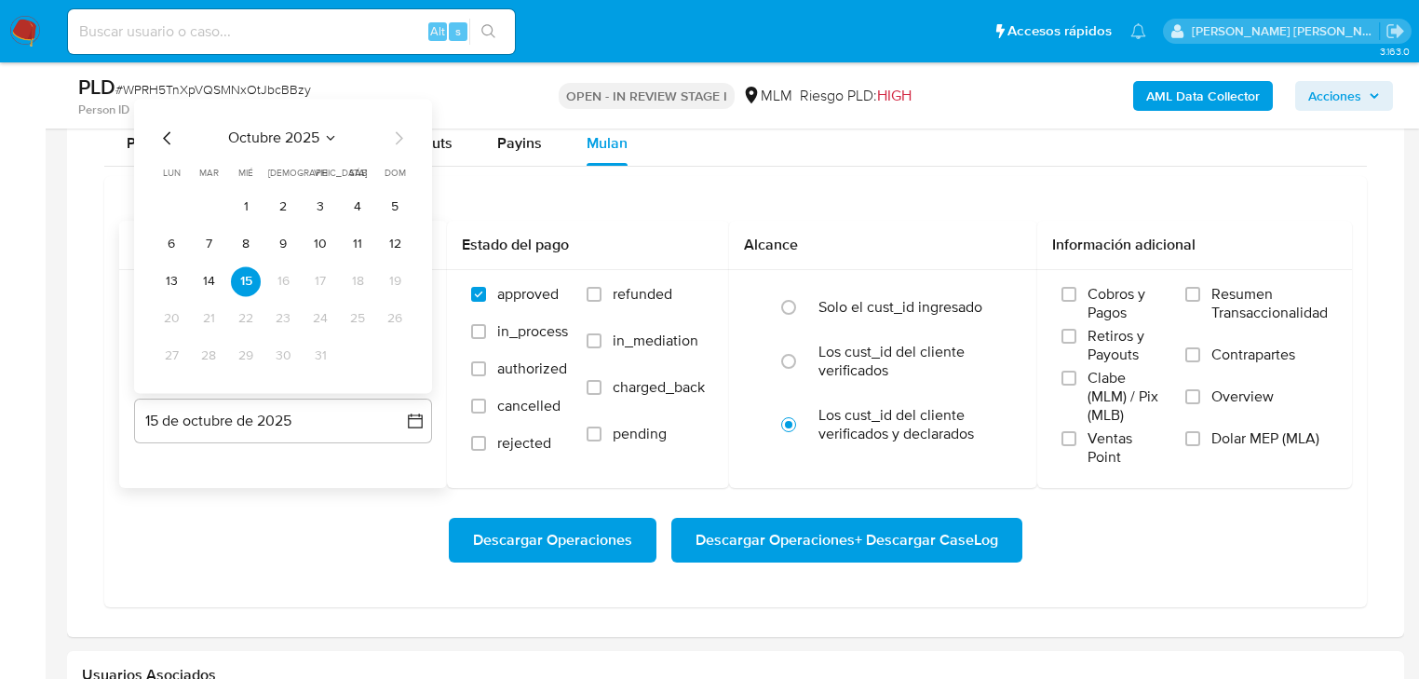
click at [169, 130] on icon "Mes anterior" at bounding box center [167, 138] width 22 height 22
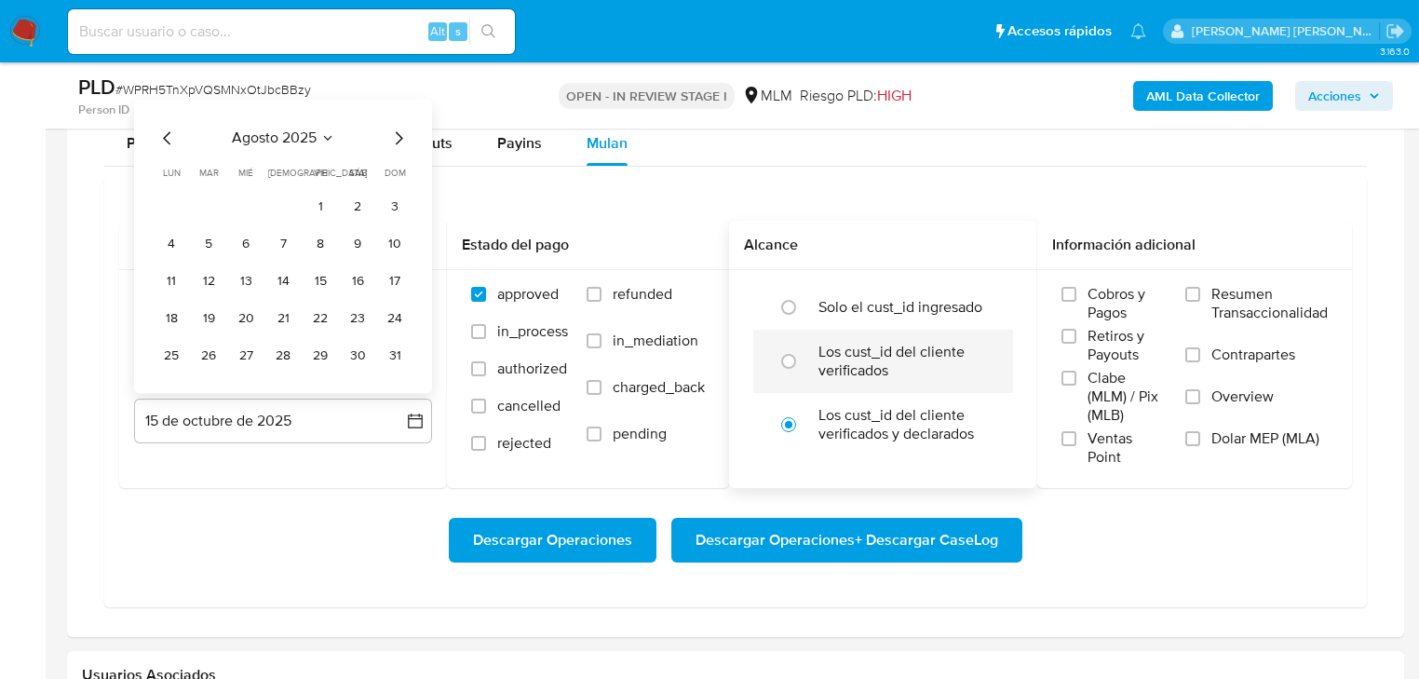
drag, startPoint x: 393, startPoint y: 355, endPoint x: 828, endPoint y: 376, distance: 435.3
click at [391, 354] on button "31" at bounding box center [395, 356] width 30 height 30
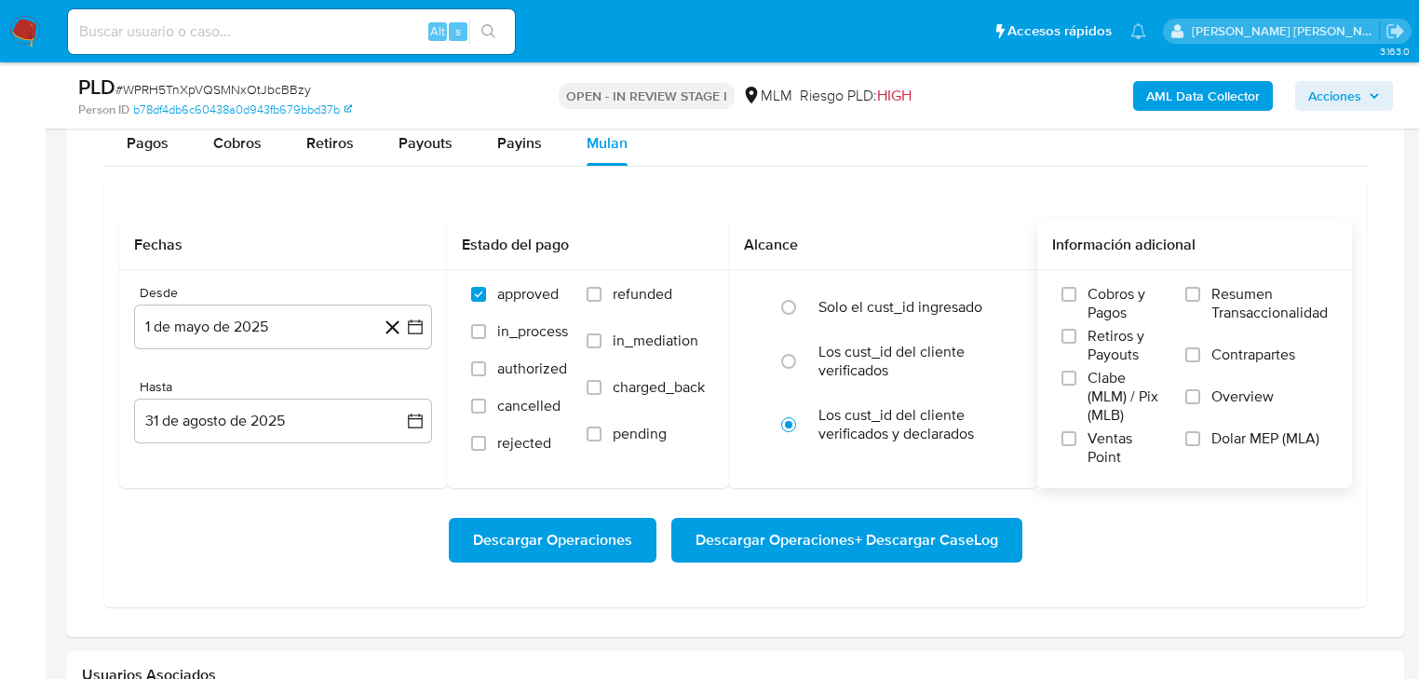
click at [1249, 387] on span "Overview" at bounding box center [1242, 396] width 62 height 19
click at [1200, 389] on input "Overview" at bounding box center [1192, 396] width 15 height 15
click at [925, 526] on span "Descargar Operaciones + Descargar CaseLog" at bounding box center [846, 540] width 303 height 41
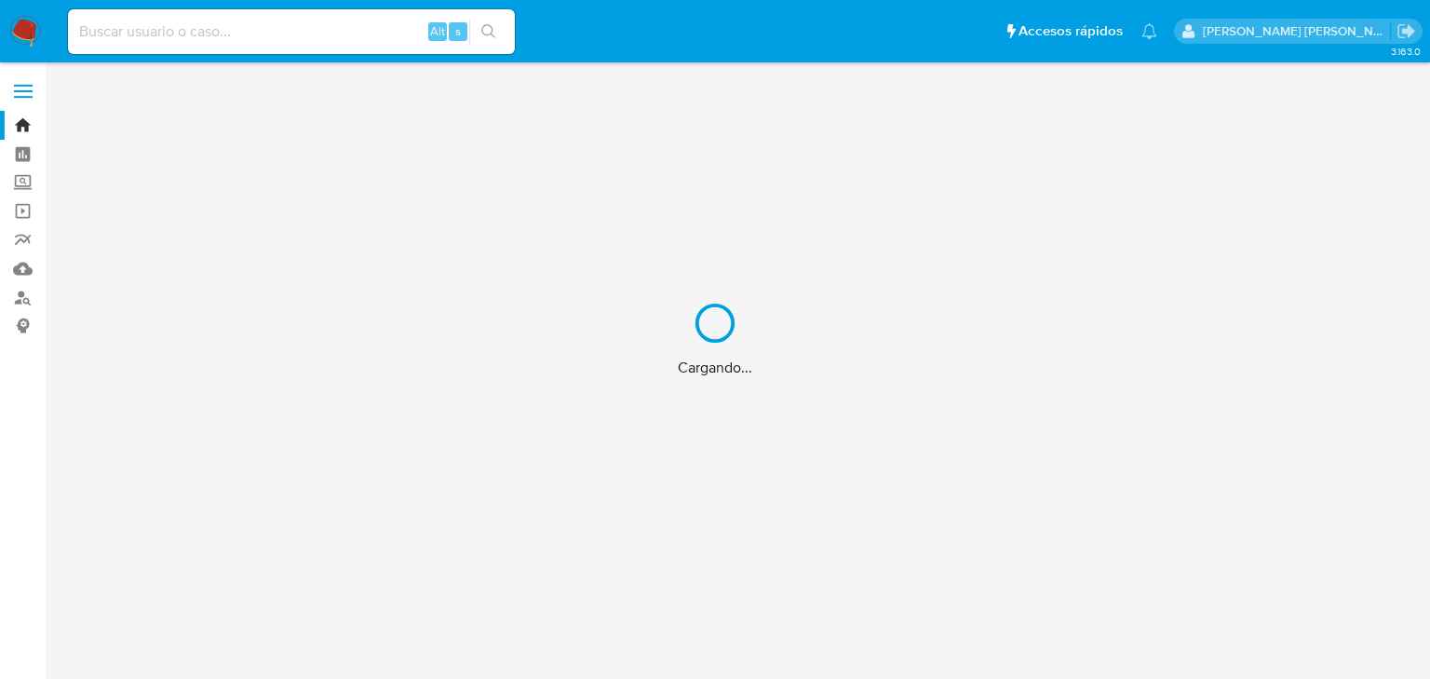
click at [212, 33] on div "Cargando..." at bounding box center [715, 339] width 1430 height 679
click at [212, 32] on div "Cargando..." at bounding box center [715, 339] width 1430 height 679
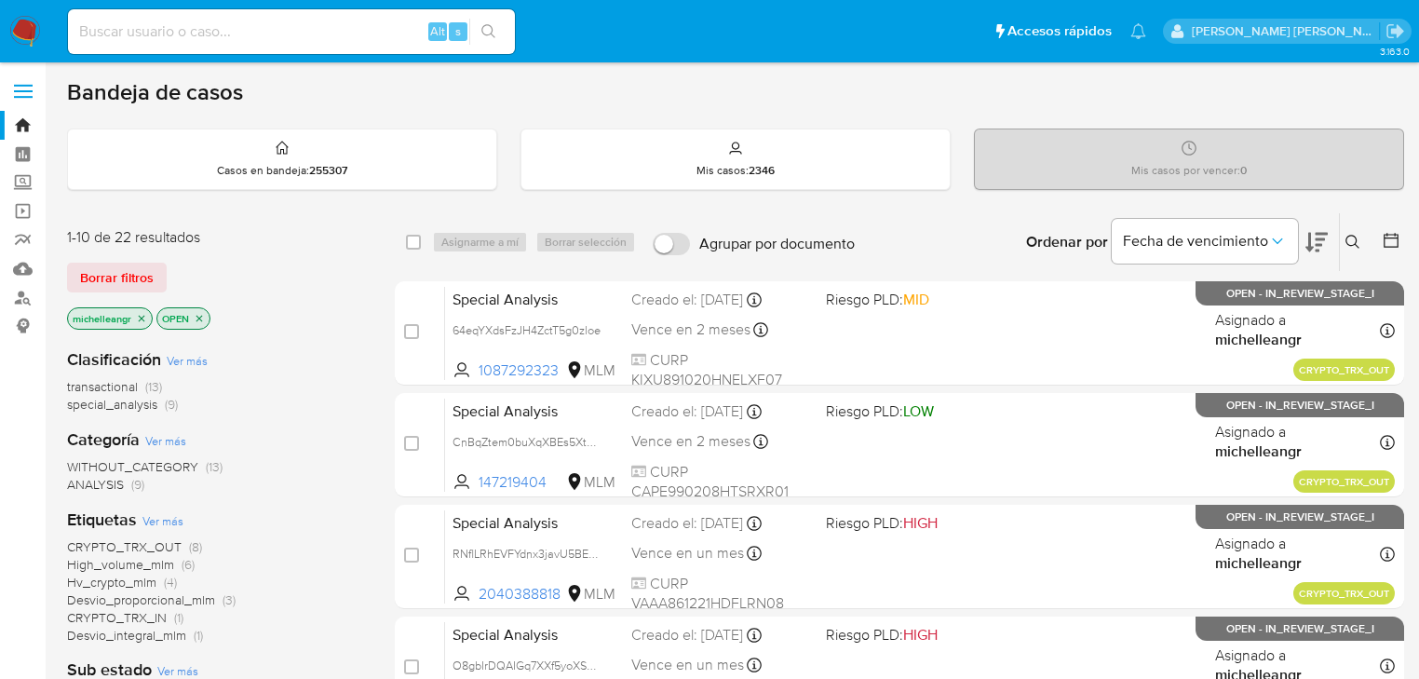
click at [212, 32] on input at bounding box center [291, 32] width 447 height 24
paste input "alyH7BWw1u09mV6C2nzChIBg"
type input "alyH7BWw1u09mV6C2nzChIBg"
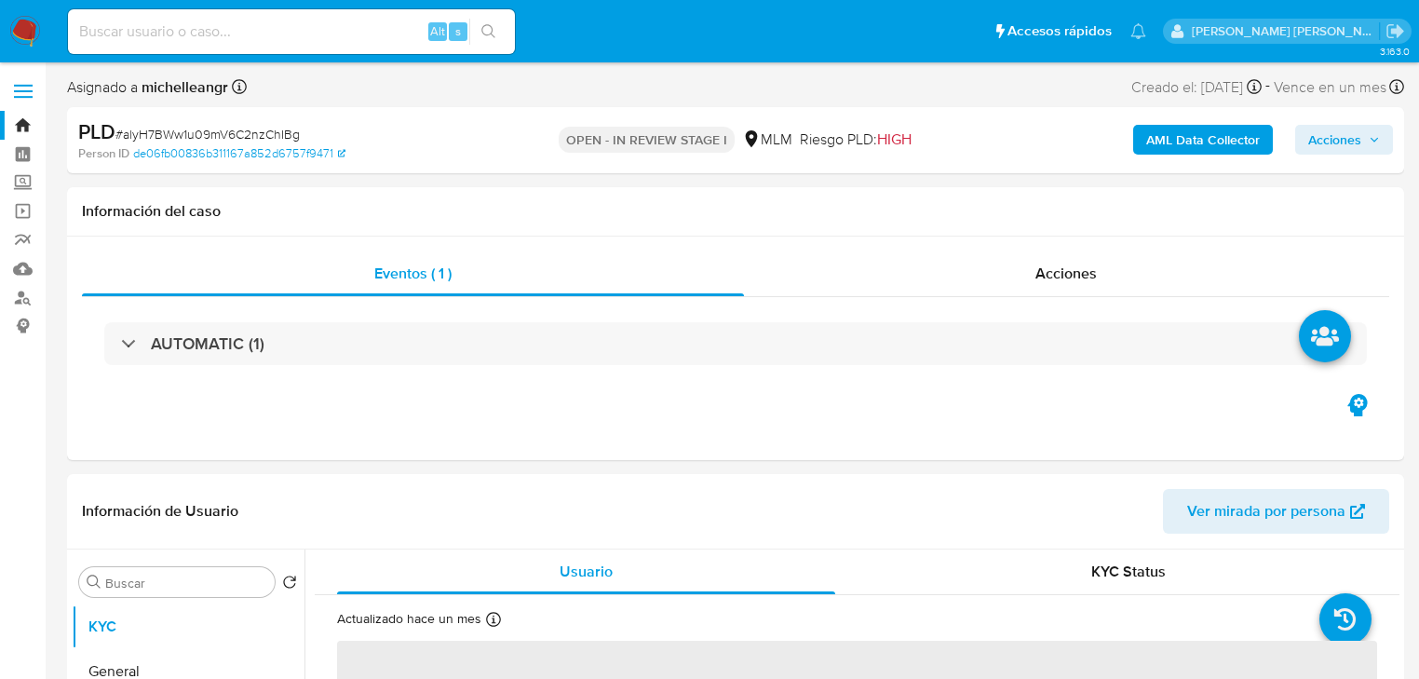
select select "10"
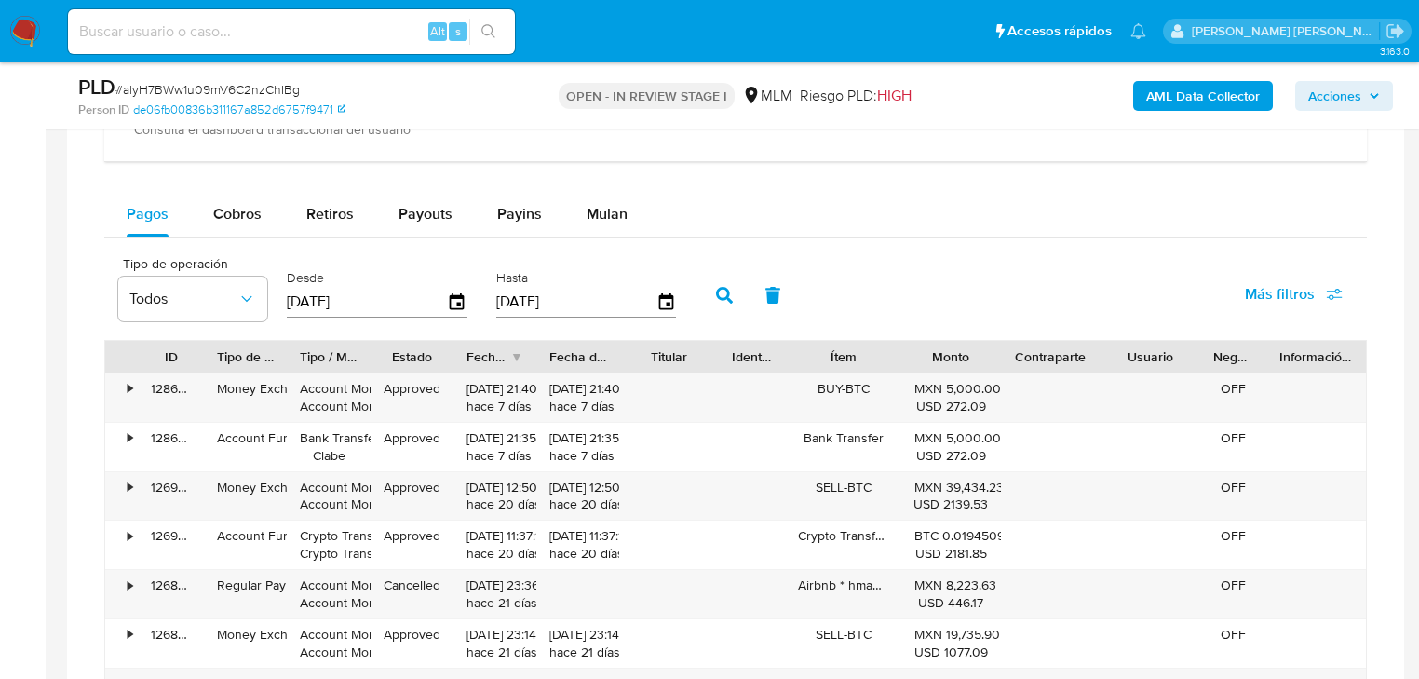
scroll to position [1564, 0]
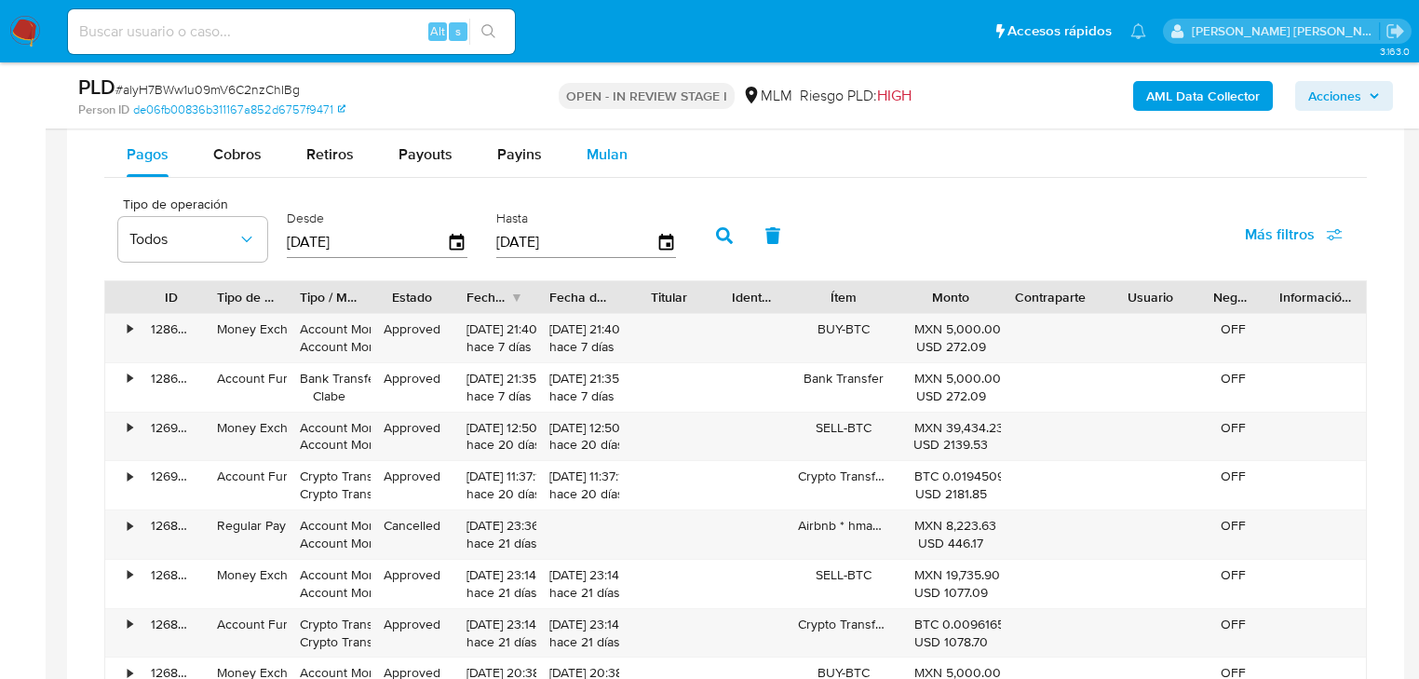
click at [613, 161] on span "Mulan" at bounding box center [607, 153] width 41 height 21
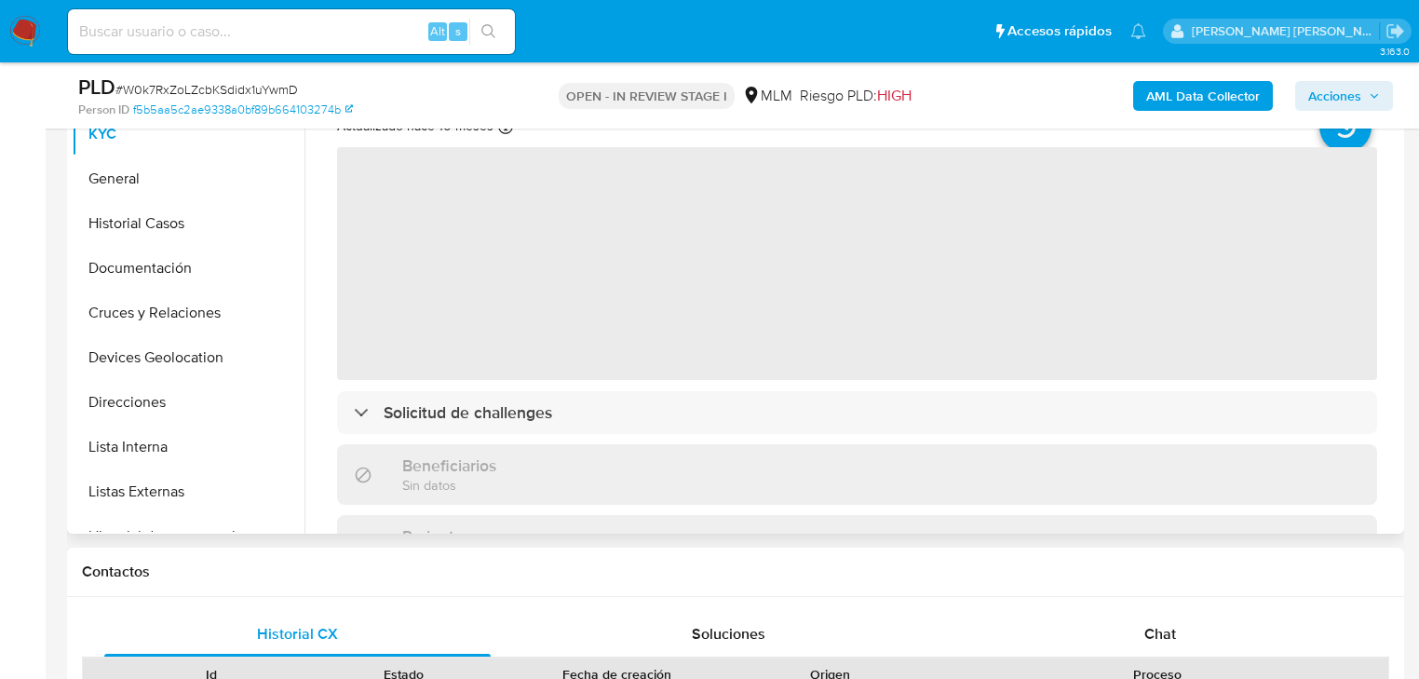
scroll to position [521, 0]
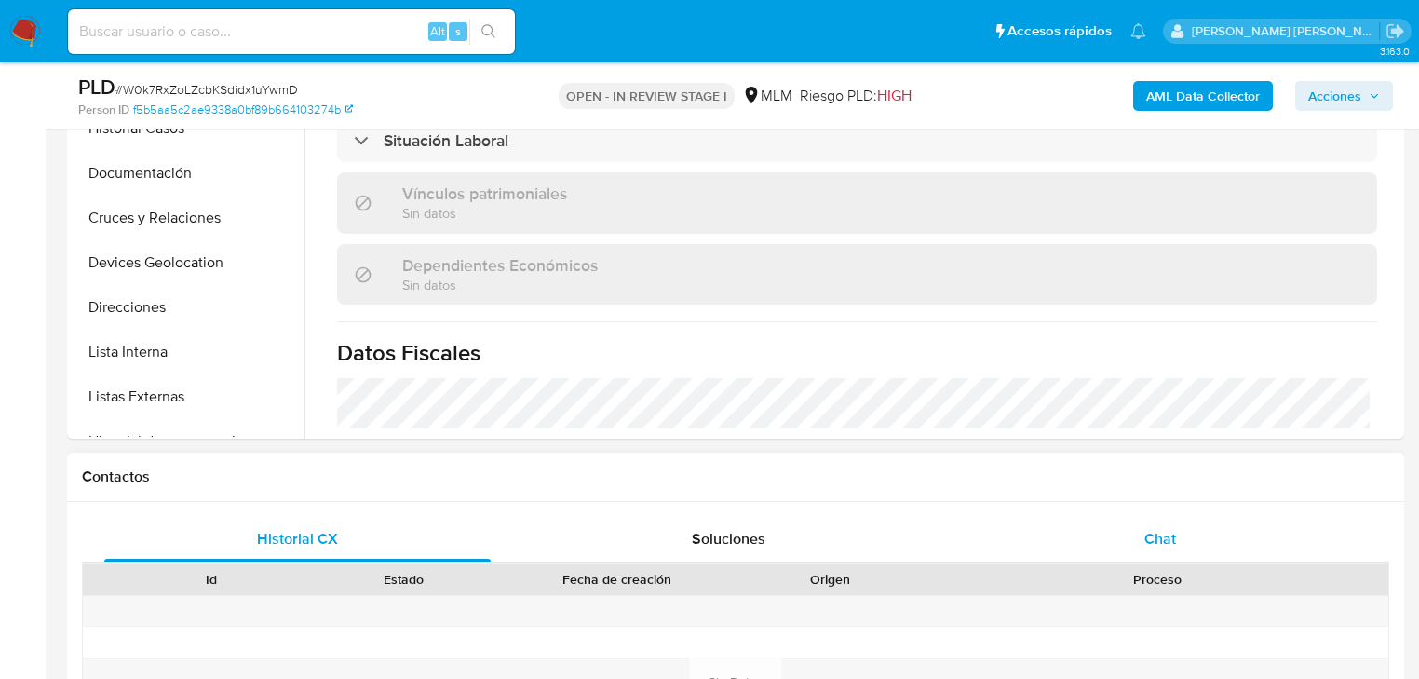
select select "10"
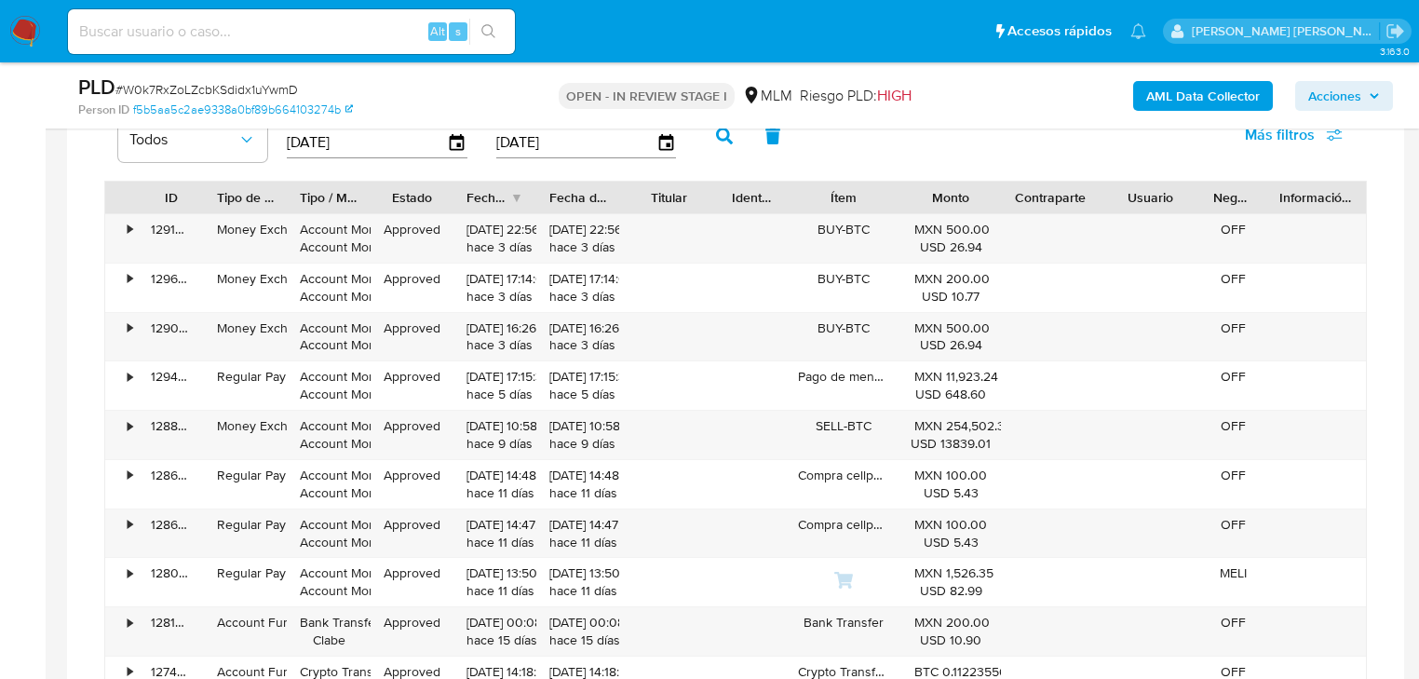
scroll to position [1512, 0]
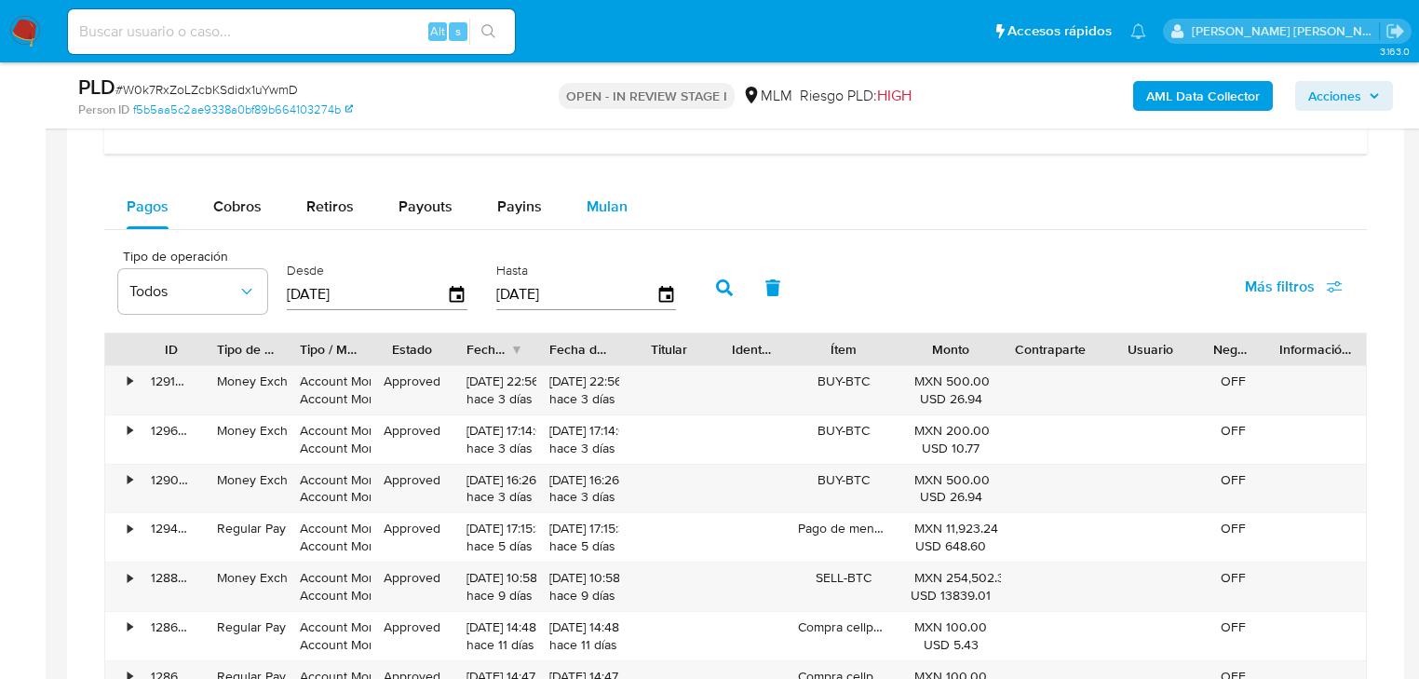
click at [614, 197] on span "Mulan" at bounding box center [607, 206] width 41 height 21
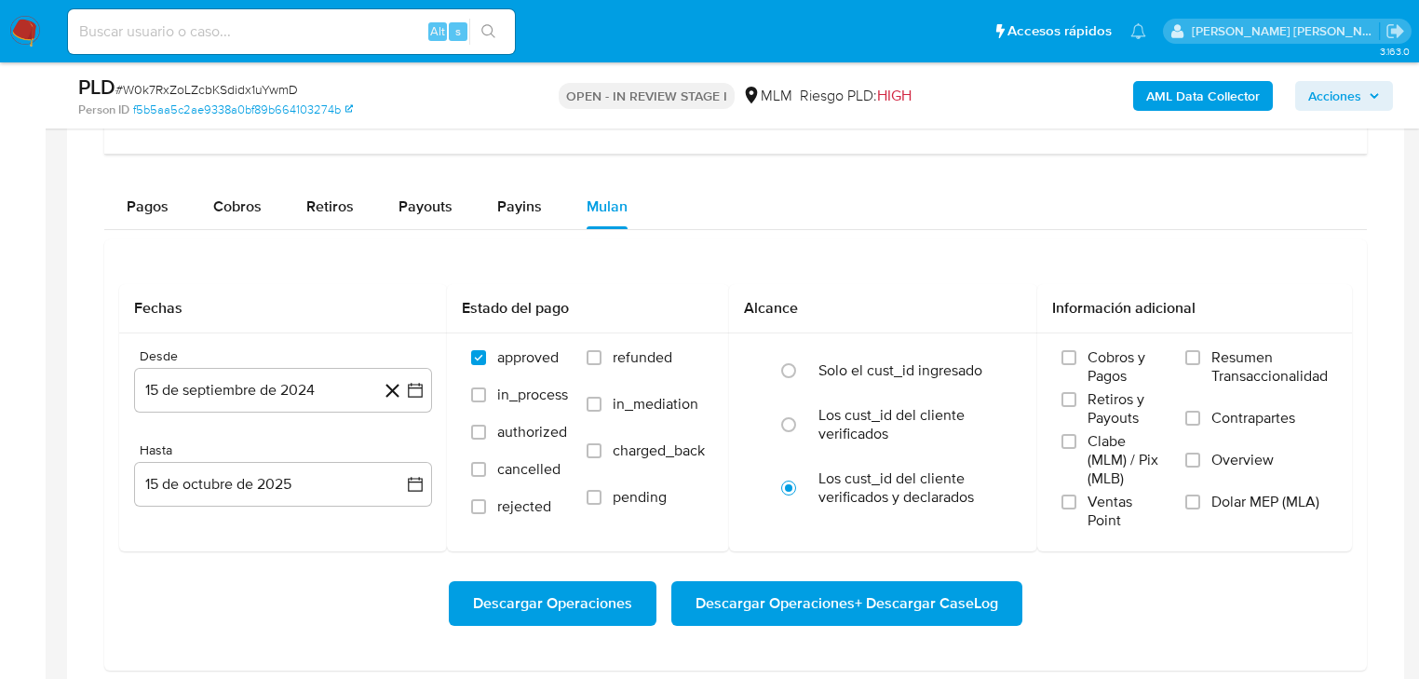
click at [39, 28] on img at bounding box center [25, 32] width 32 height 32
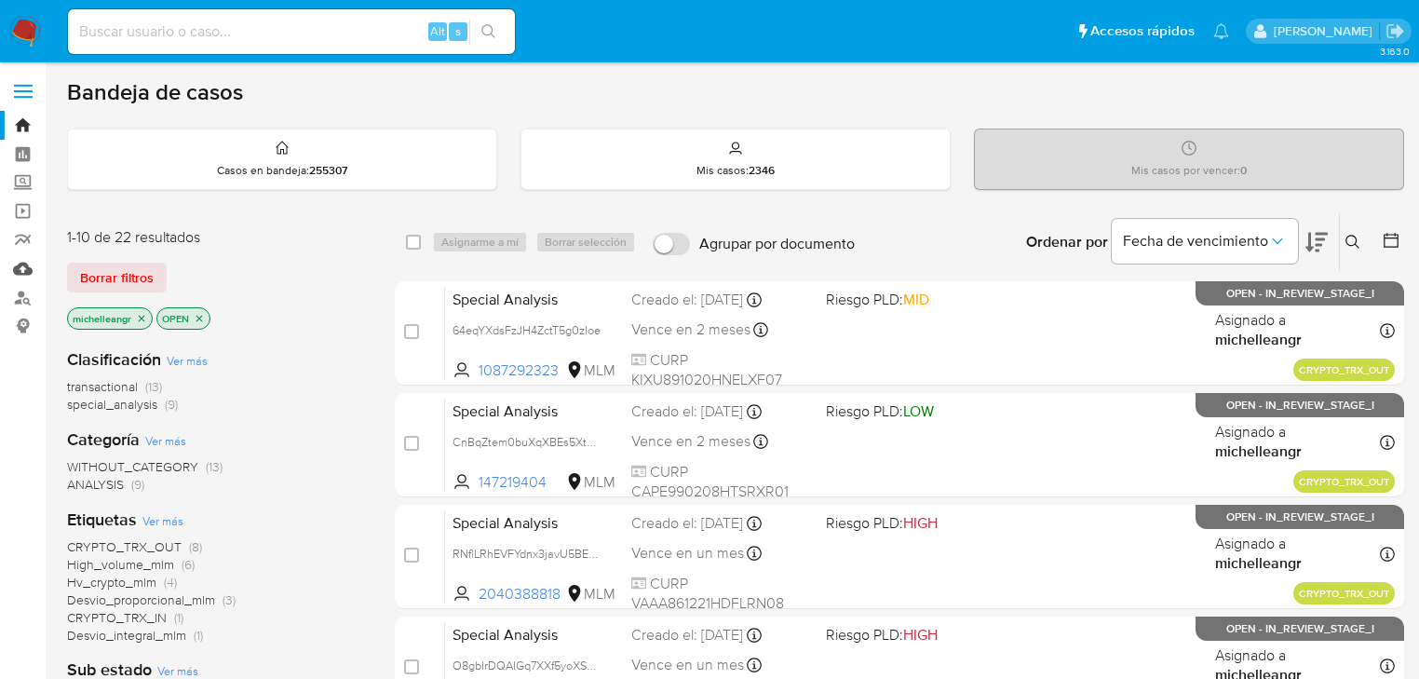
click at [26, 266] on link "Mulan" at bounding box center [111, 268] width 222 height 29
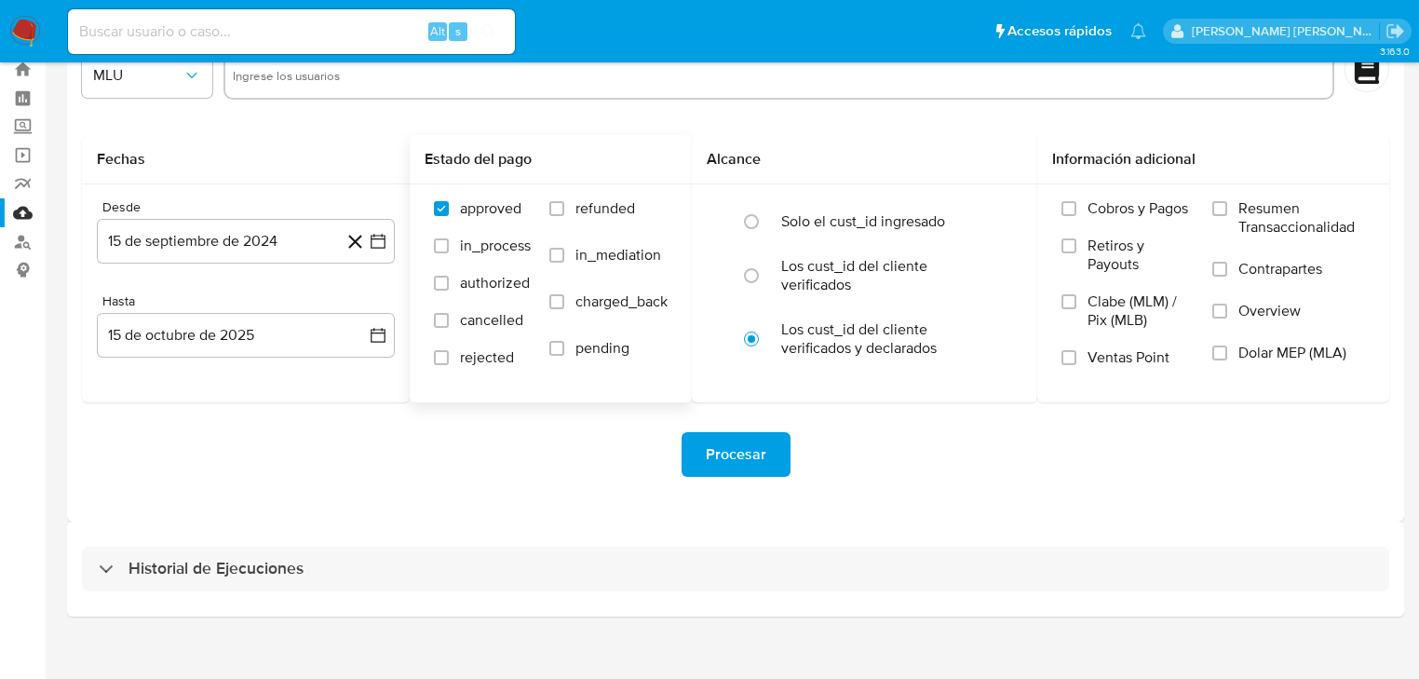
scroll to position [72, 0]
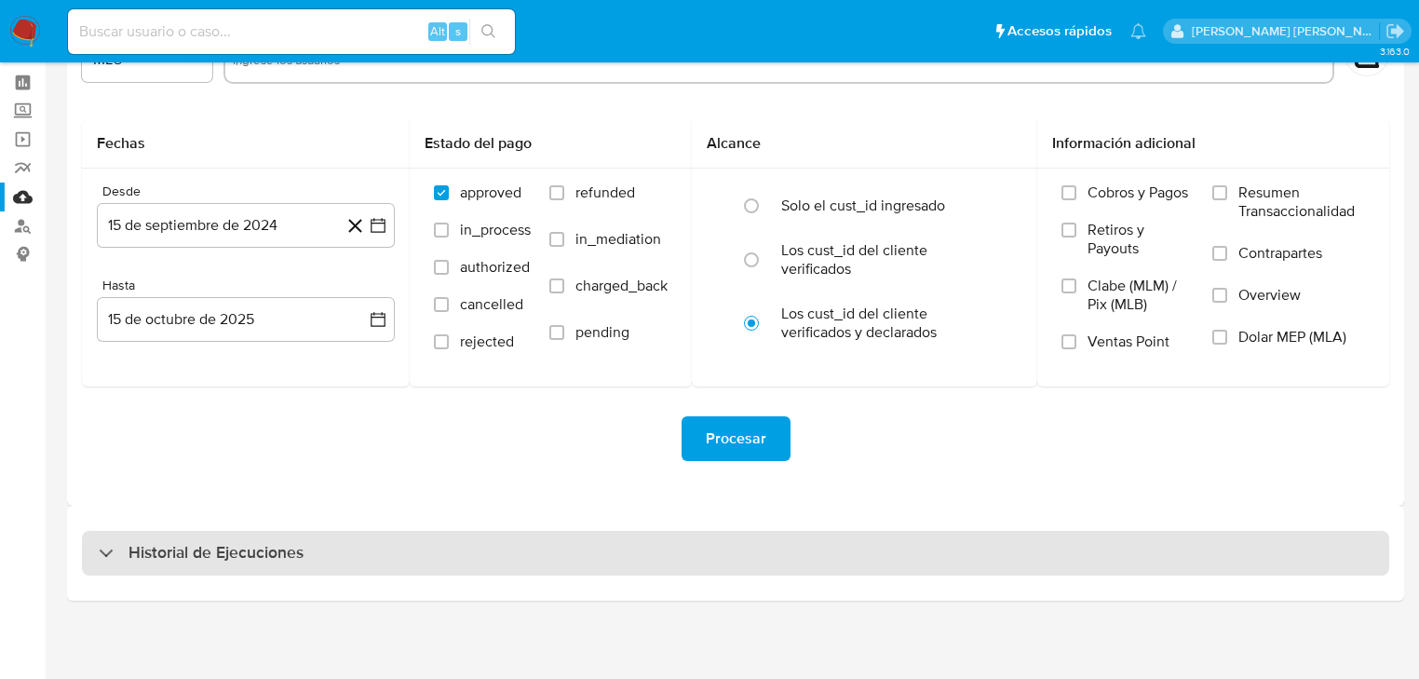
click at [107, 544] on div "Historial de Ejecuciones" at bounding box center [201, 553] width 205 height 22
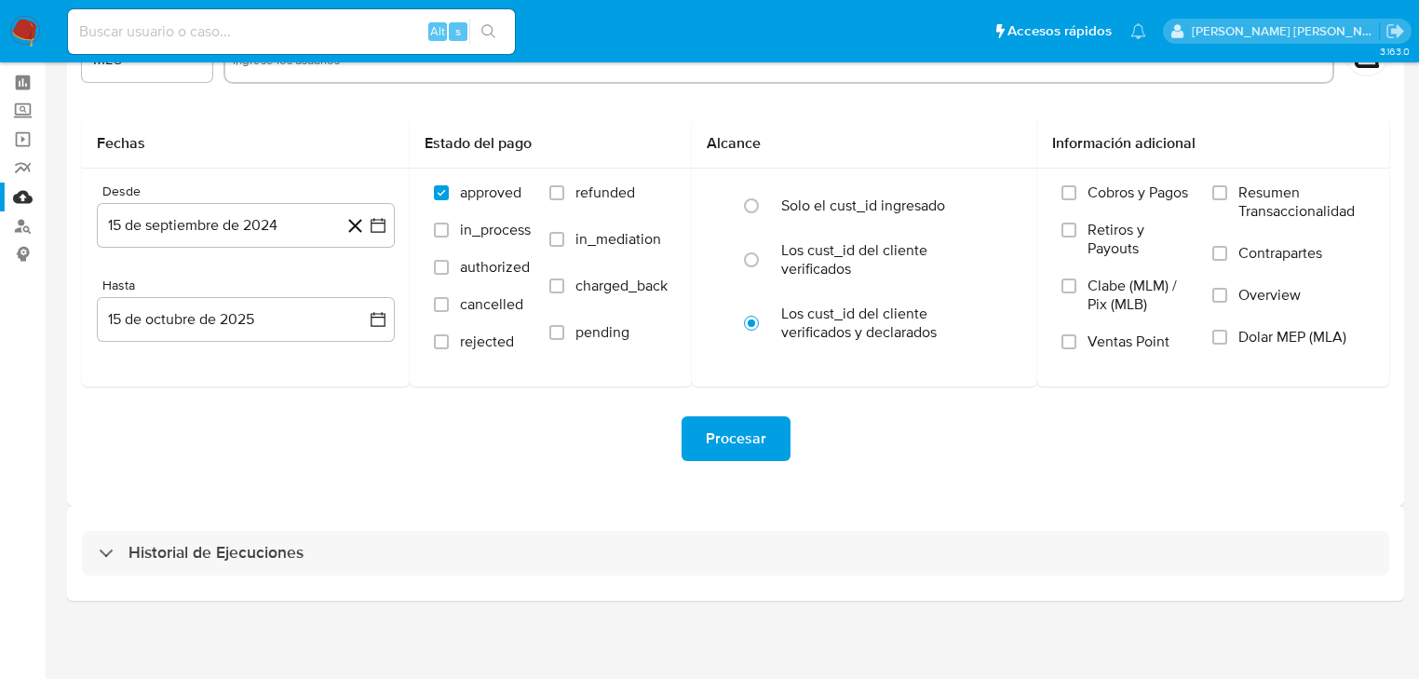
select select "10"
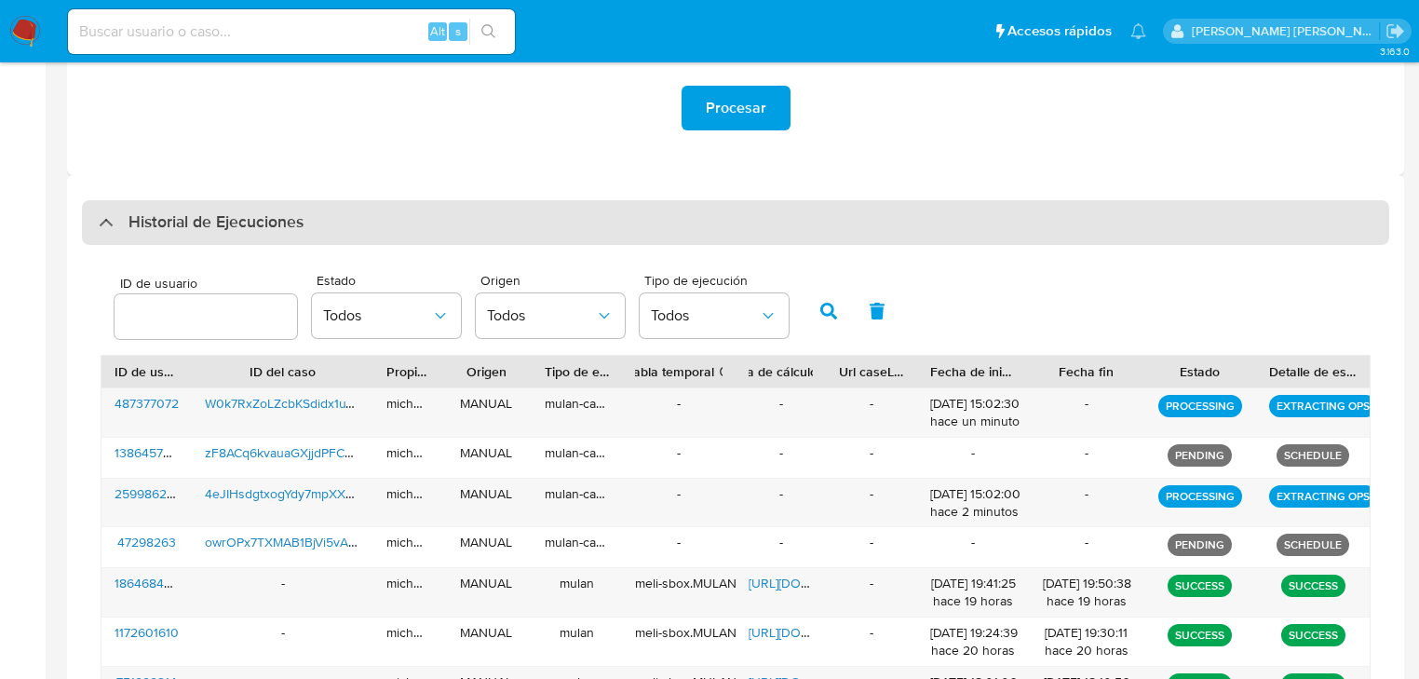
scroll to position [519, 0]
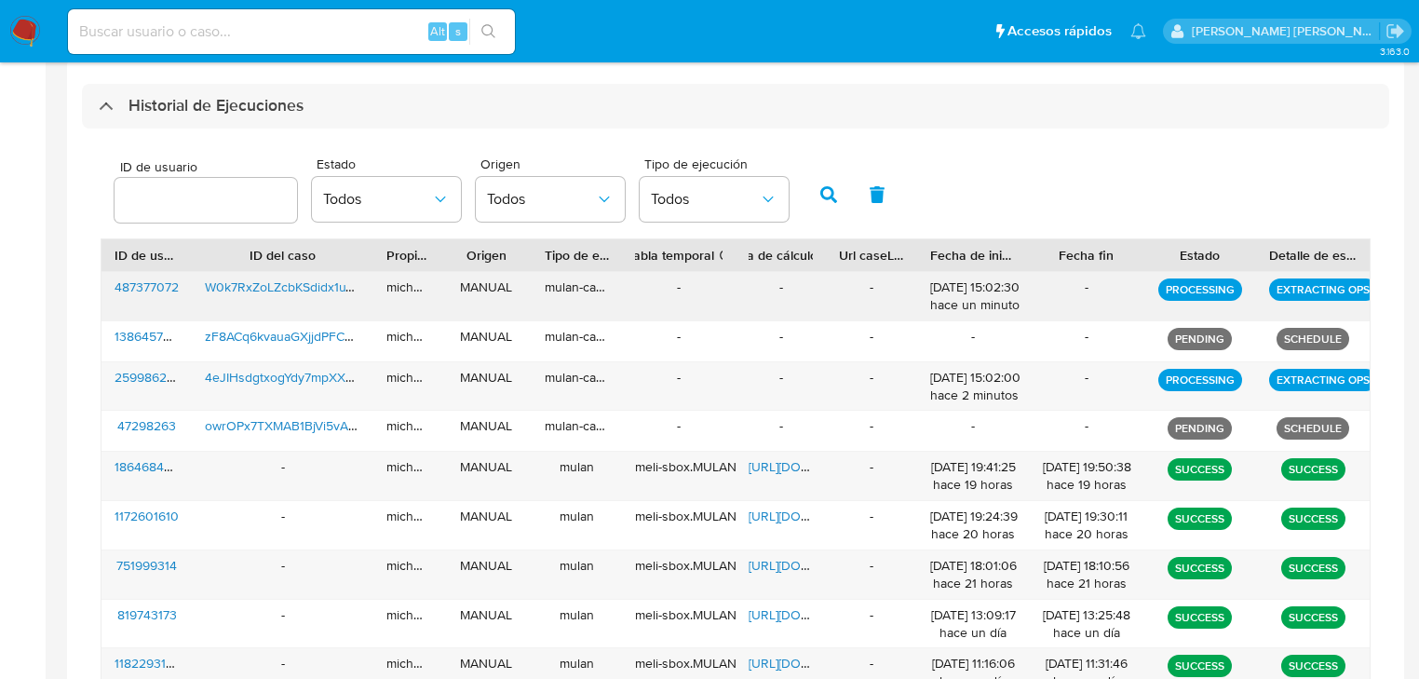
click at [938, 294] on div "[DATE] 15:02:30 hace un minuto" at bounding box center [974, 295] width 88 height 35
drag, startPoint x: 1318, startPoint y: 293, endPoint x: 733, endPoint y: 287, distance: 585.7
click at [733, 287] on div "487377072 W0k7RxZoLZcbKSdidx1uYwmD michelleangr MANUAL mulan-caselog - - - [DAT…" at bounding box center [735, 296] width 1268 height 48
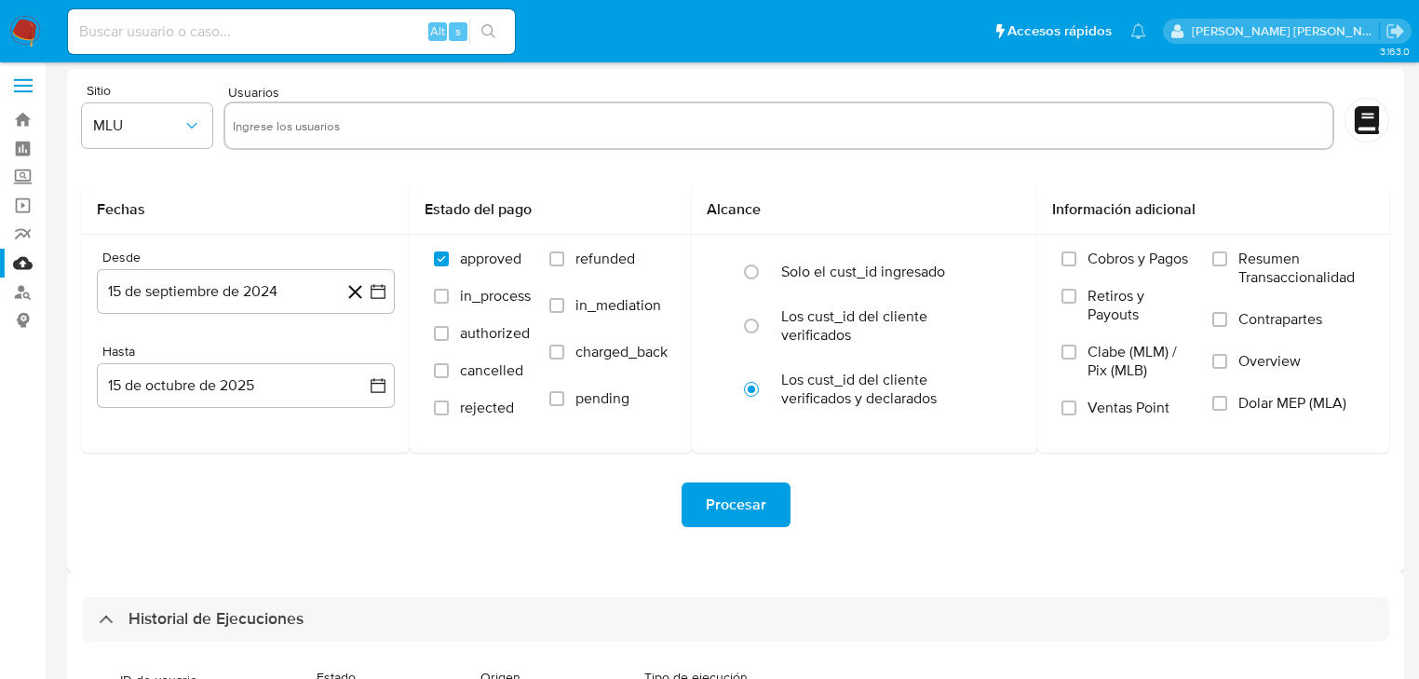
scroll to position [0, 0]
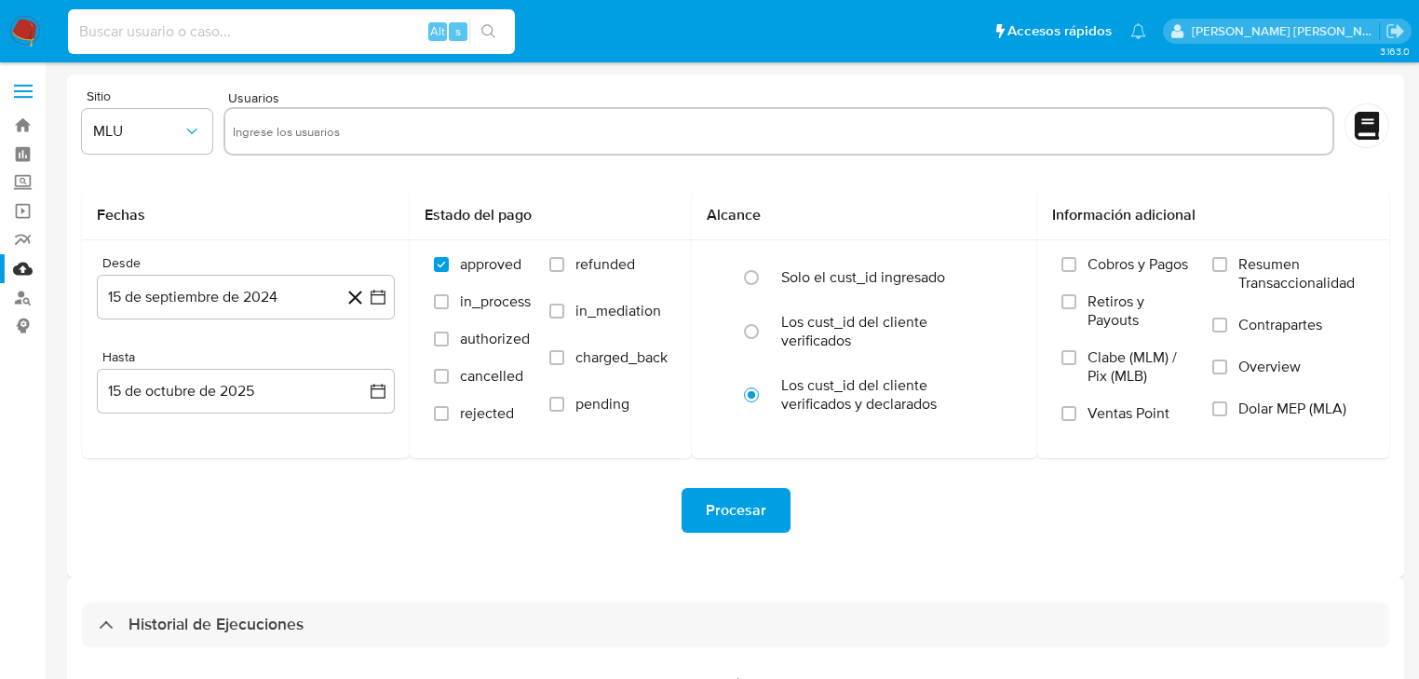
click at [169, 20] on input at bounding box center [291, 32] width 447 height 24
paste input "W0k7RxZoLZcbKSdidx1uYwmD"
type input "W0k7RxZoLZcbKSdidx1uYwmD"
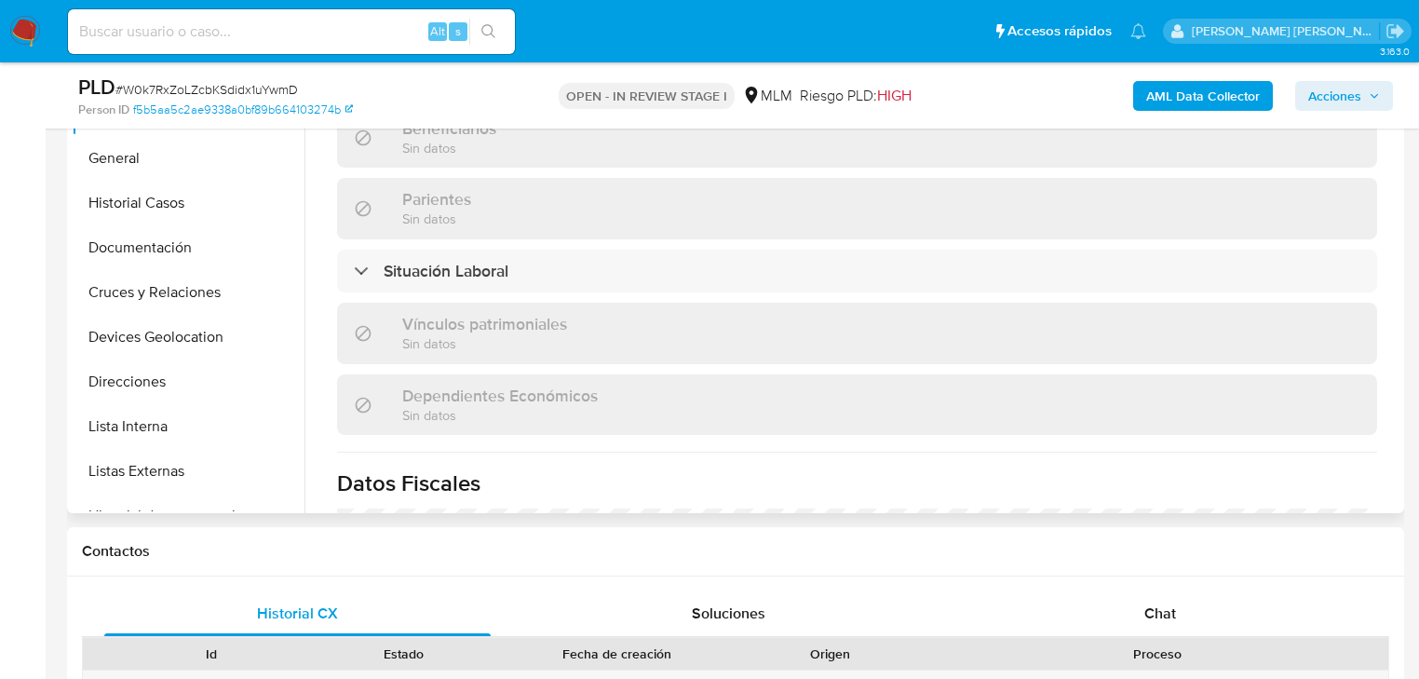
scroll to position [521, 0]
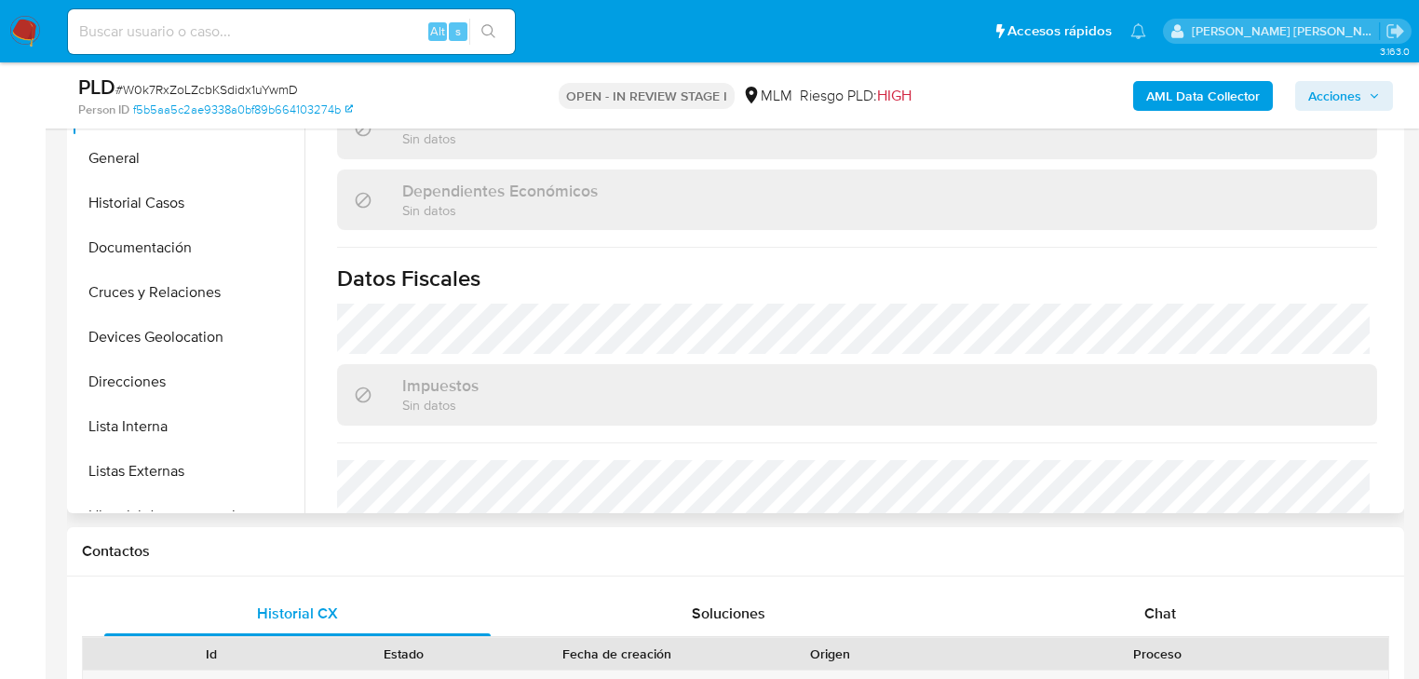
select select "10"
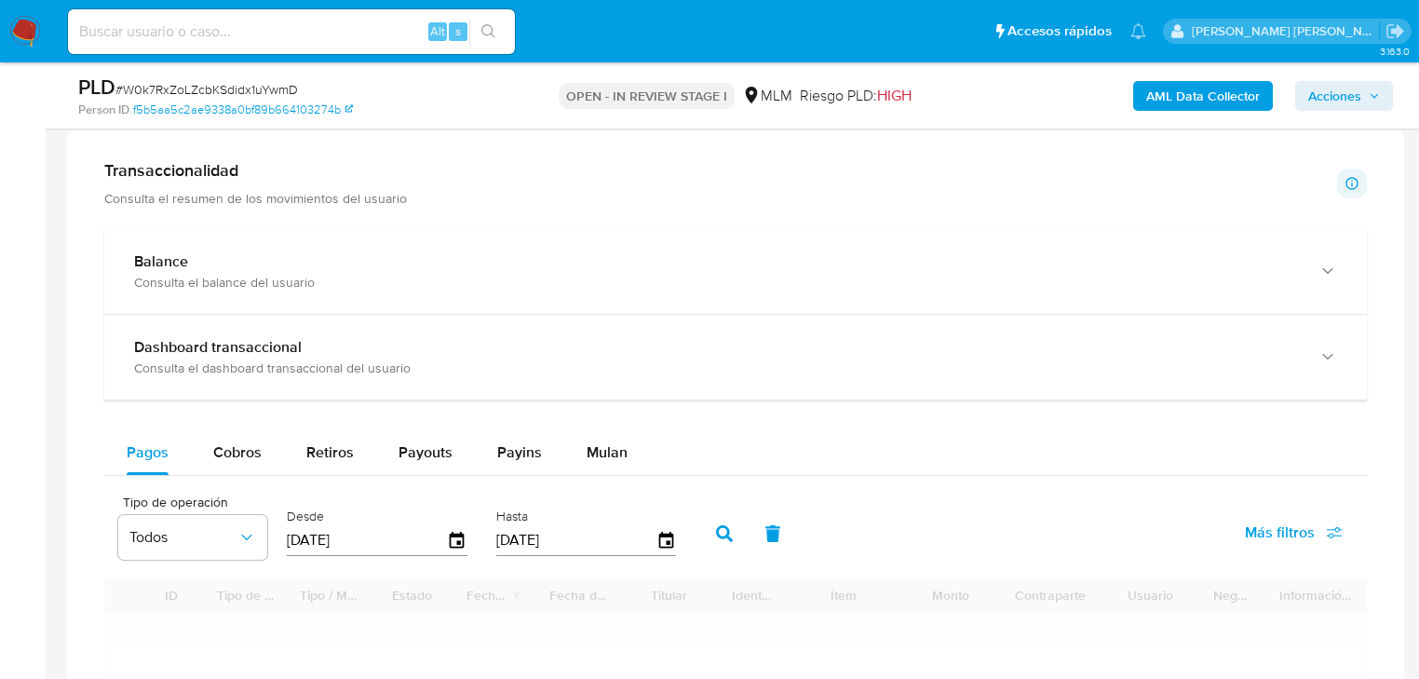
scroll to position [1157, 0]
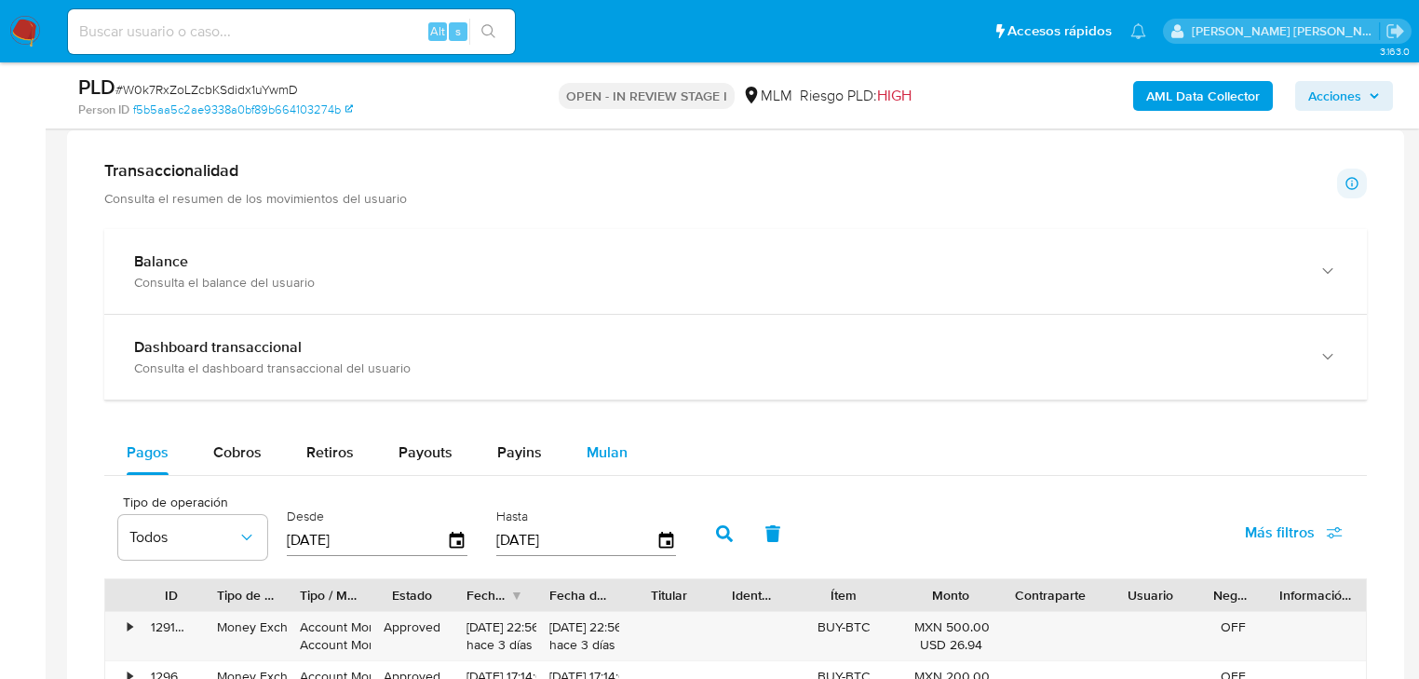
drag, startPoint x: 586, startPoint y: 463, endPoint x: 592, endPoint y: 452, distance: 12.9
click at [587, 458] on span "Mulan" at bounding box center [607, 451] width 41 height 21
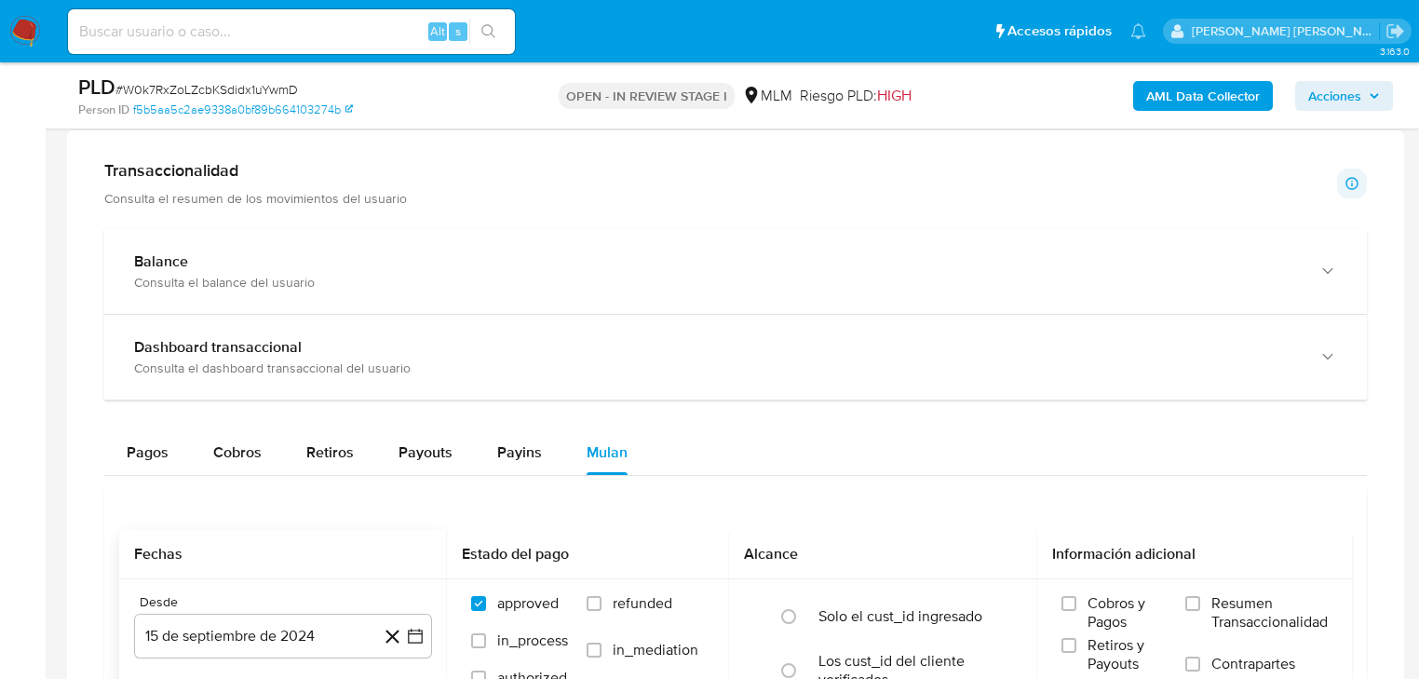
scroll to position [1713, 0]
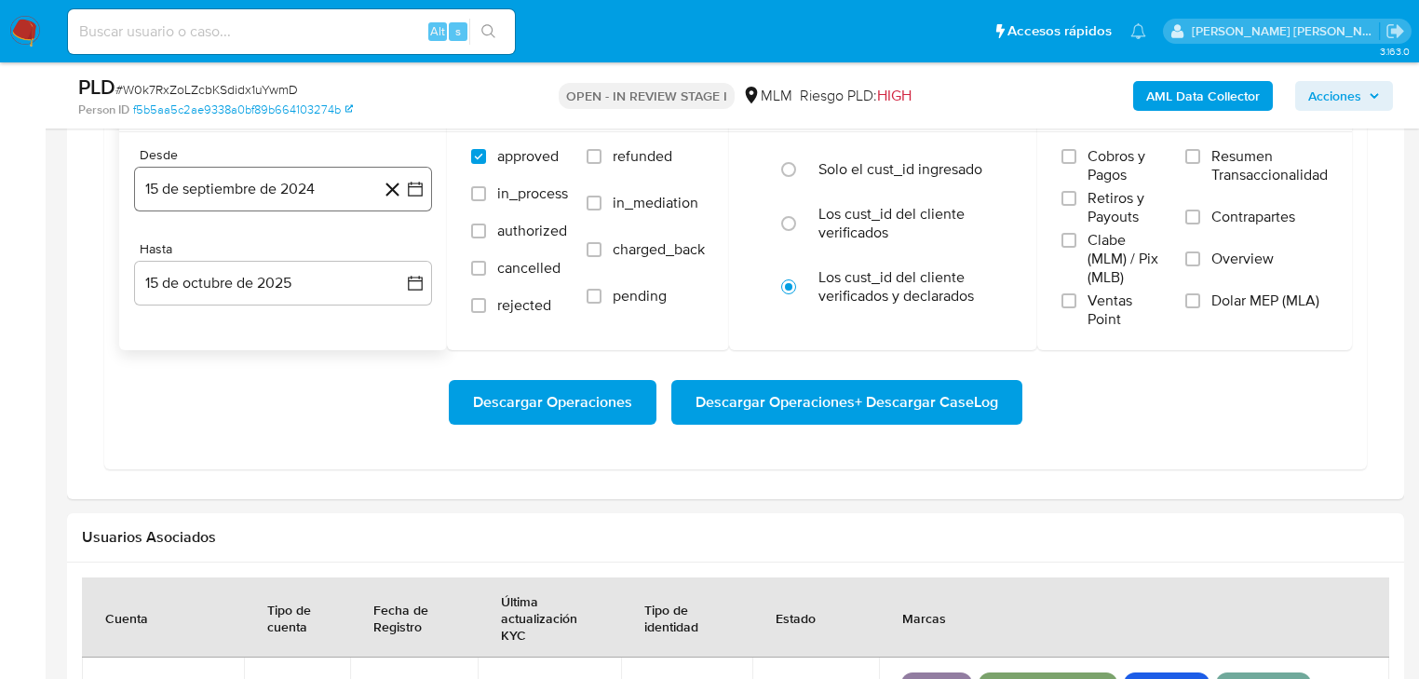
click at [320, 212] on div "Desde 15 de septiembre de 2024 [DATE] Hasta 15 de octubre de 2025 [DATE]" at bounding box center [283, 241] width 328 height 218
click at [305, 187] on button "15 de septiembre de 2024" at bounding box center [283, 189] width 298 height 45
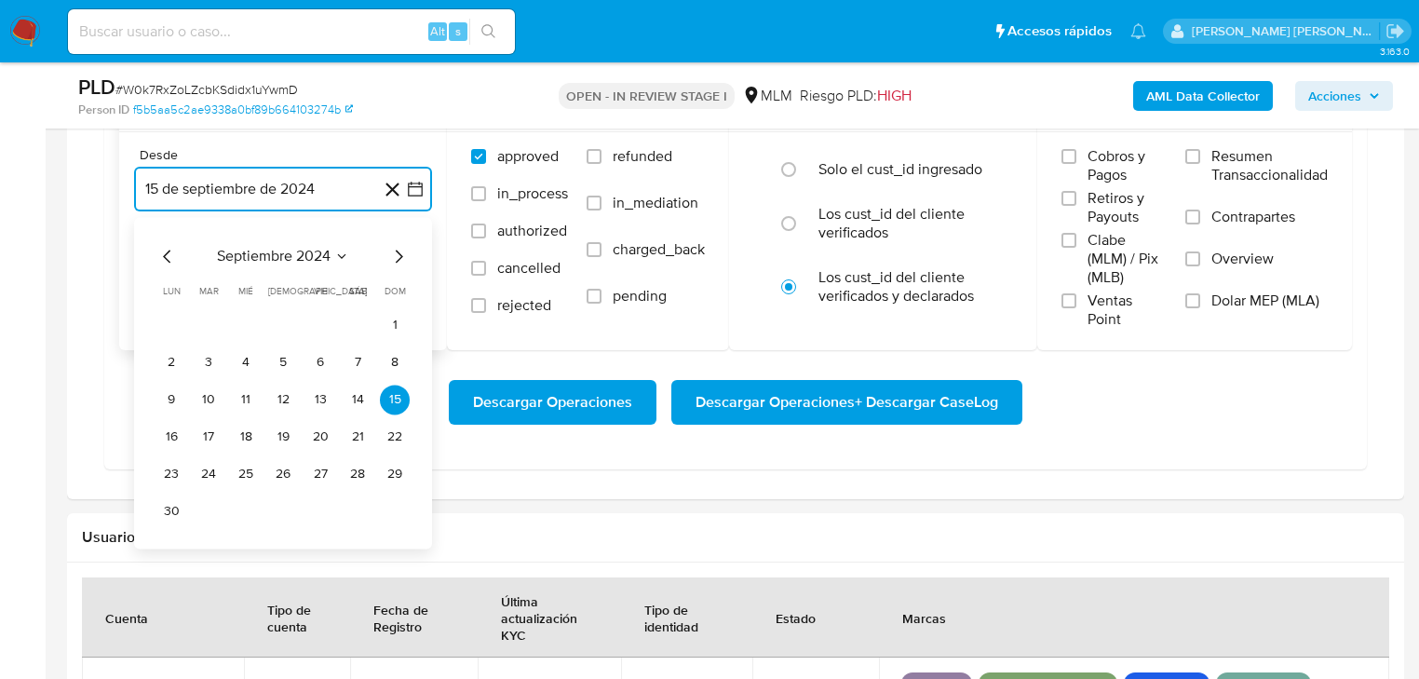
click at [290, 258] on span "septiembre 2024" at bounding box center [274, 256] width 114 height 19
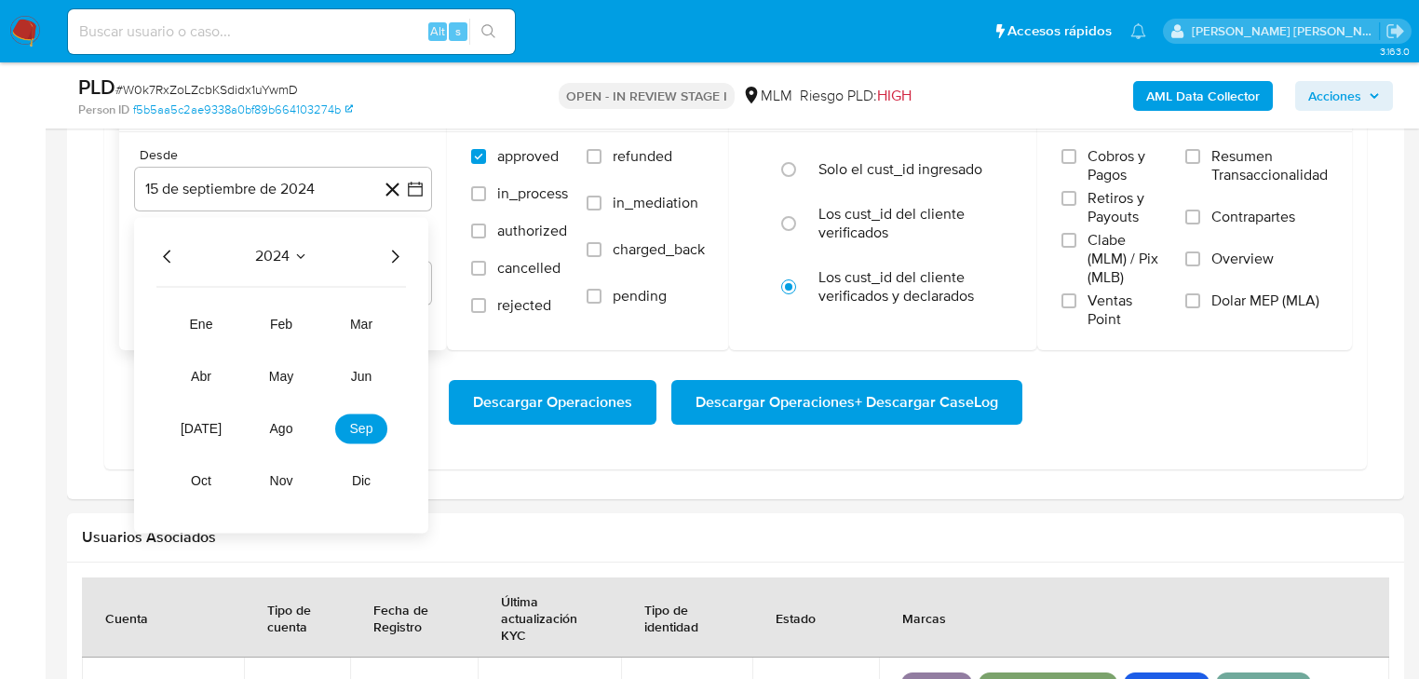
drag, startPoint x: 397, startPoint y: 261, endPoint x: 362, endPoint y: 287, distance: 43.2
click at [395, 259] on icon "Año siguiente" at bounding box center [395, 256] width 22 height 22
click at [290, 376] on span "may" at bounding box center [281, 376] width 24 height 15
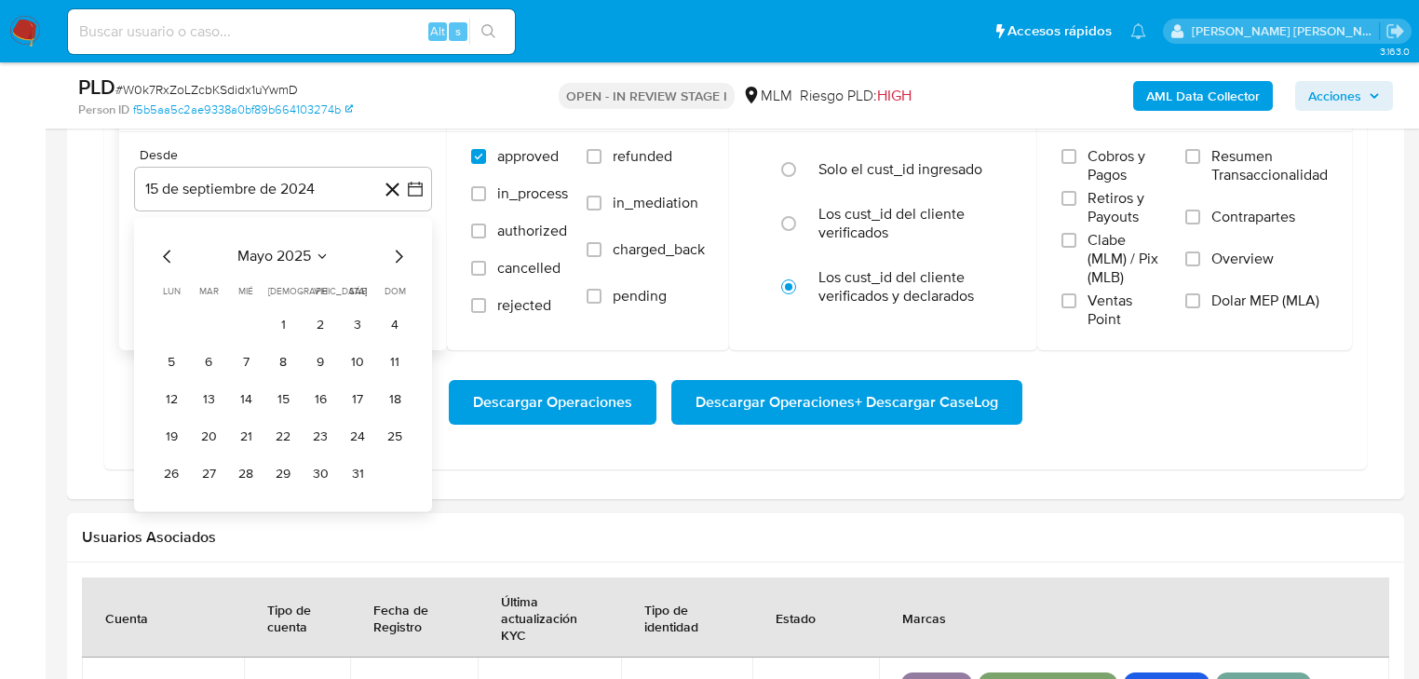
click at [286, 321] on button "1" at bounding box center [283, 325] width 30 height 30
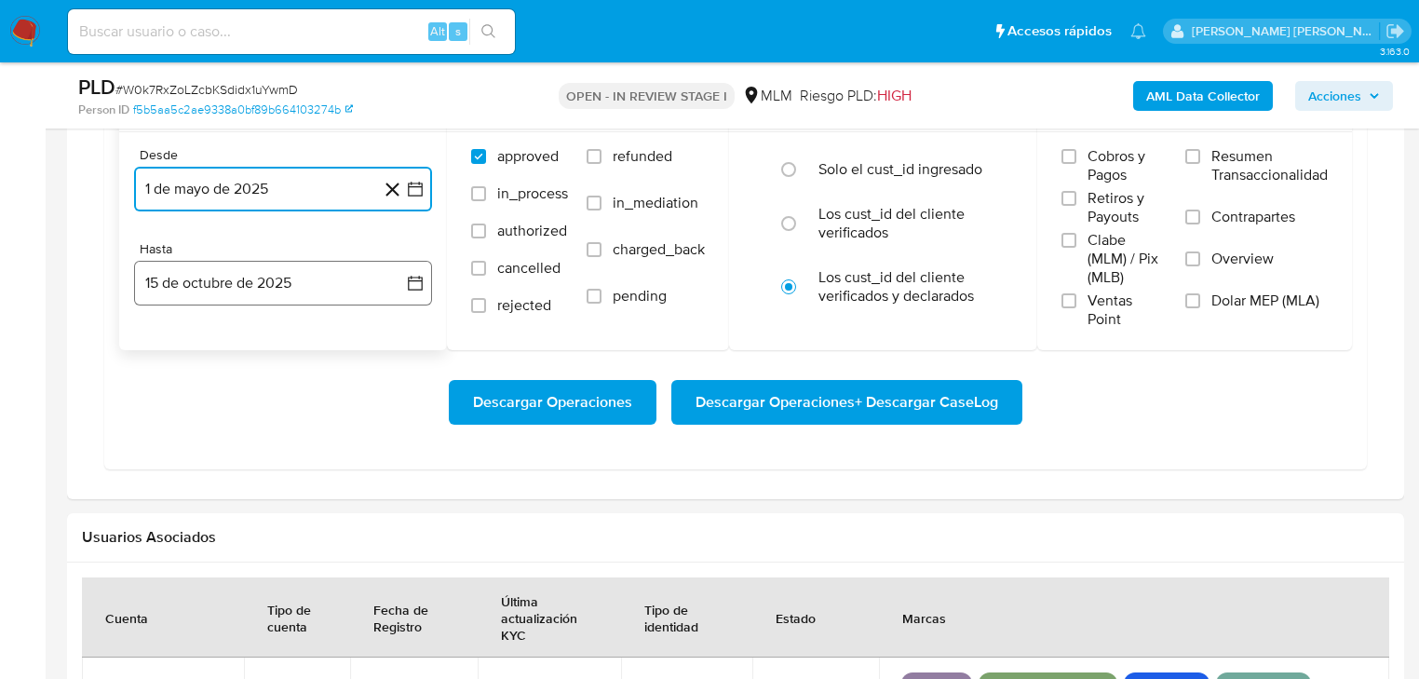
click at [302, 282] on button "15 de octubre de 2025" at bounding box center [283, 283] width 298 height 45
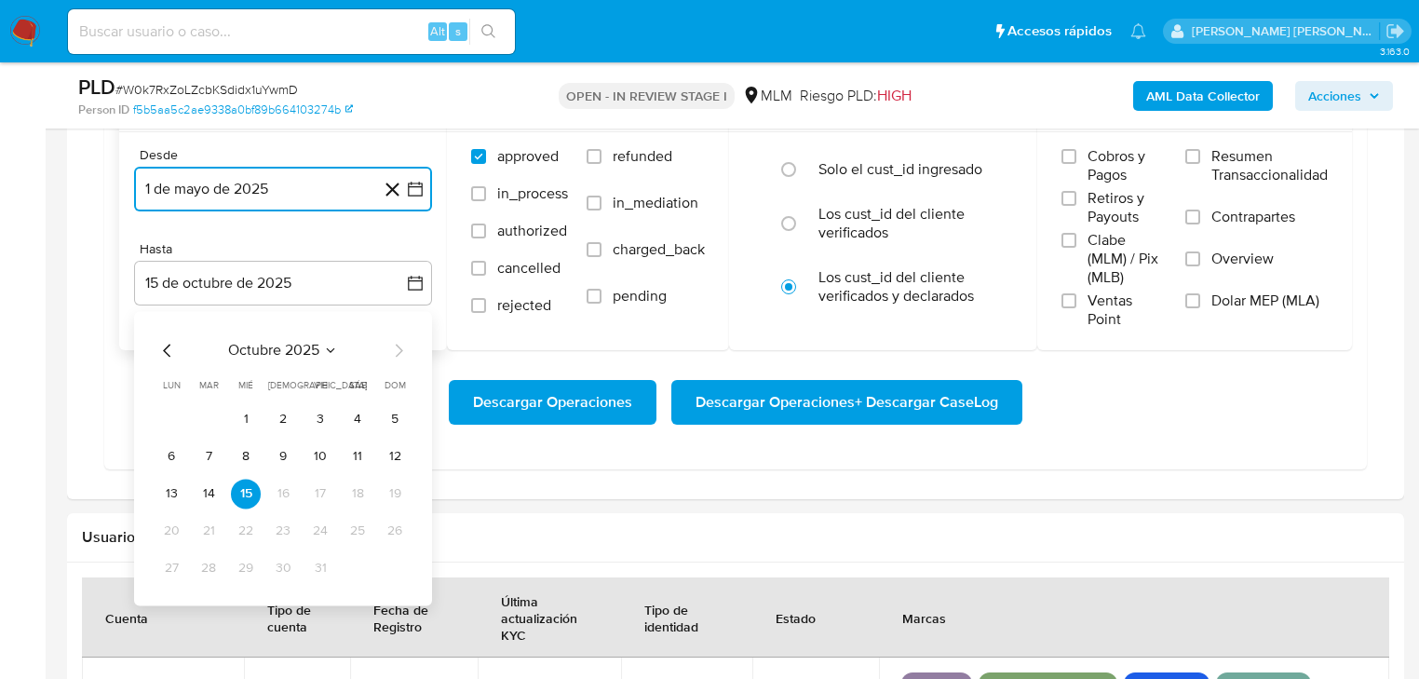
click at [163, 334] on div "octubre 2025 octubre 2025 lun lunes mar martes mié miércoles jue jueves vie vie…" at bounding box center [283, 458] width 298 height 294
click at [166, 333] on div "octubre 2025 octubre 2025 lun lunes mar martes mié miércoles jue jueves vie vie…" at bounding box center [283, 458] width 298 height 294
click at [171, 345] on icon "Mes anterior" at bounding box center [167, 350] width 22 height 22
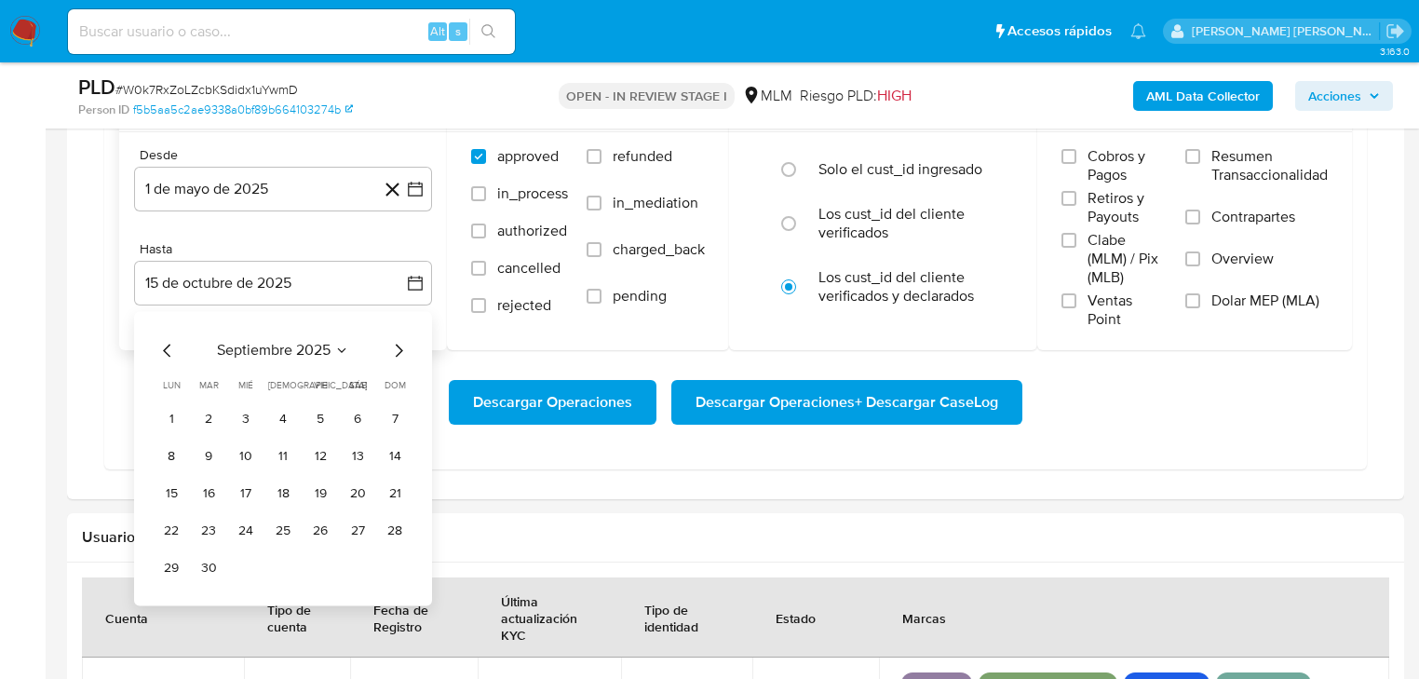
click at [171, 344] on icon "Mes anterior" at bounding box center [167, 350] width 22 height 22
click at [398, 559] on button "31" at bounding box center [395, 568] width 30 height 30
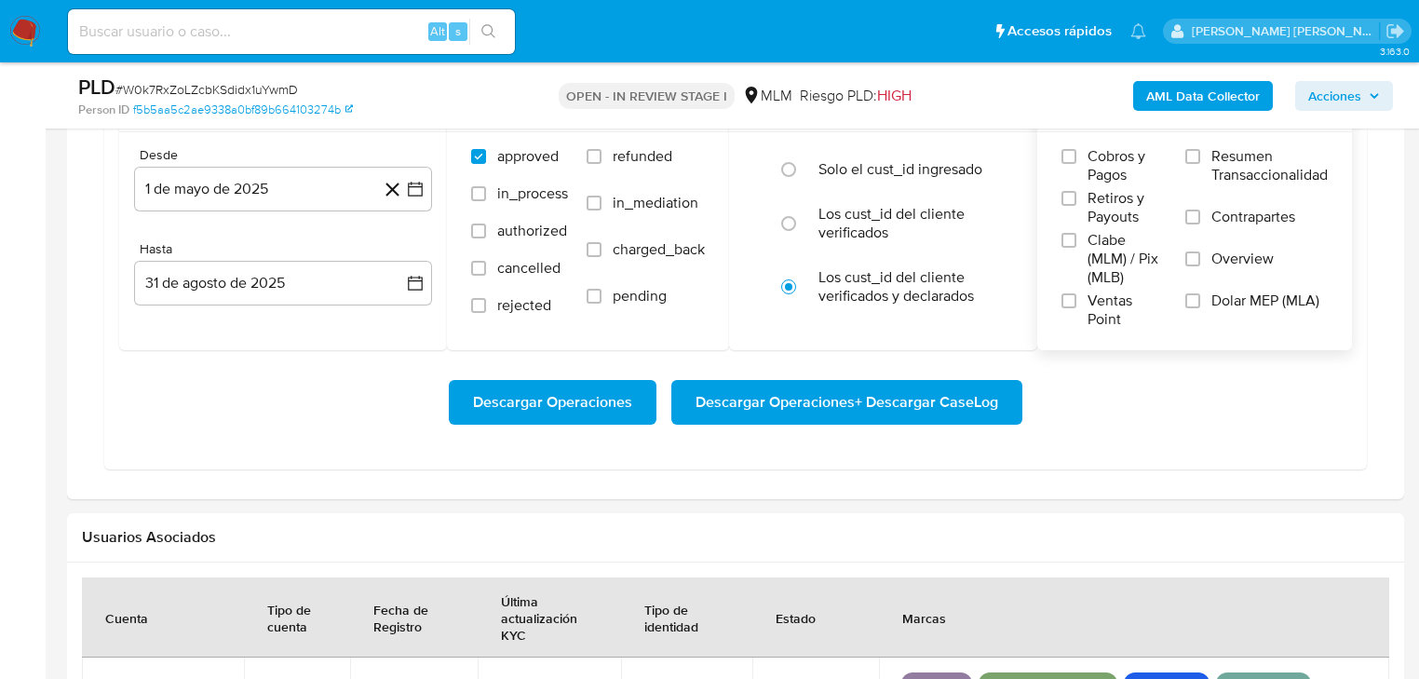
click at [1200, 257] on label "Overview" at bounding box center [1256, 271] width 142 height 42
click at [1200, 257] on input "Overview" at bounding box center [1192, 258] width 15 height 15
click at [776, 401] on span "Descargar Operaciones + Descargar CaseLog" at bounding box center [846, 402] width 303 height 41
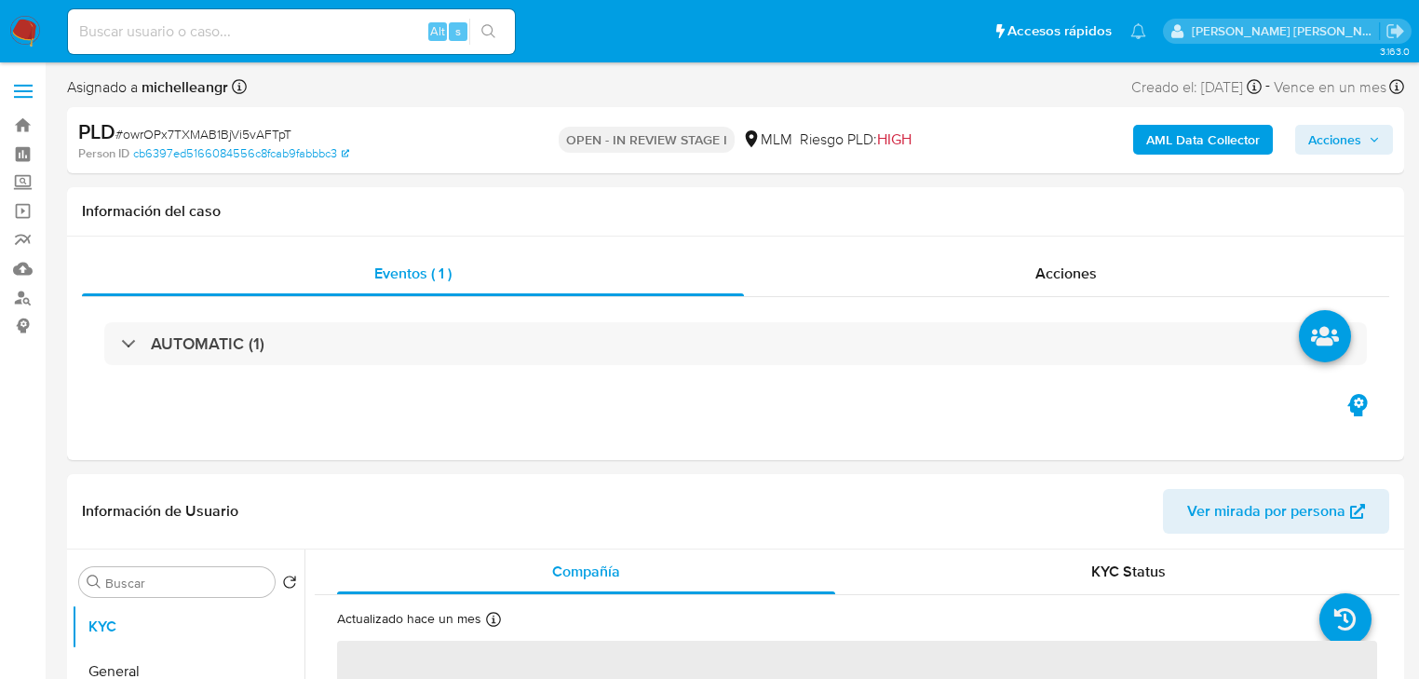
select select "10"
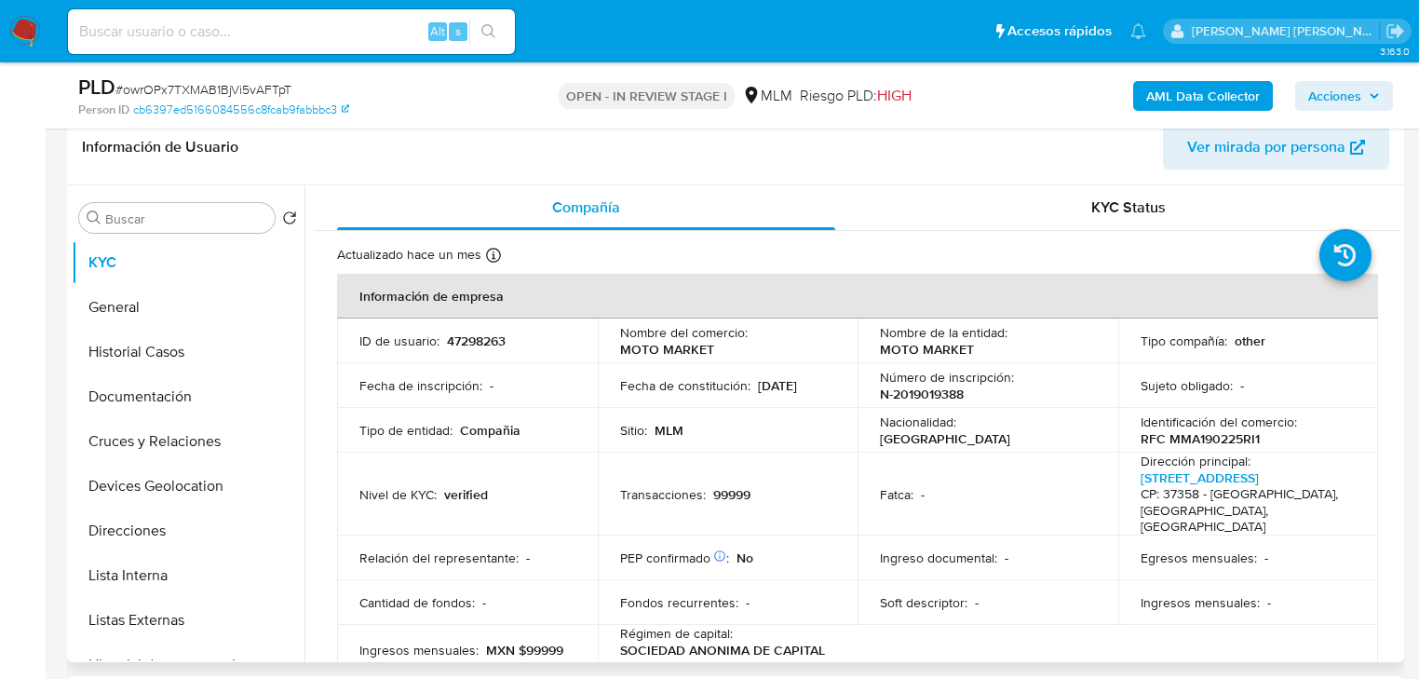
scroll to position [74, 0]
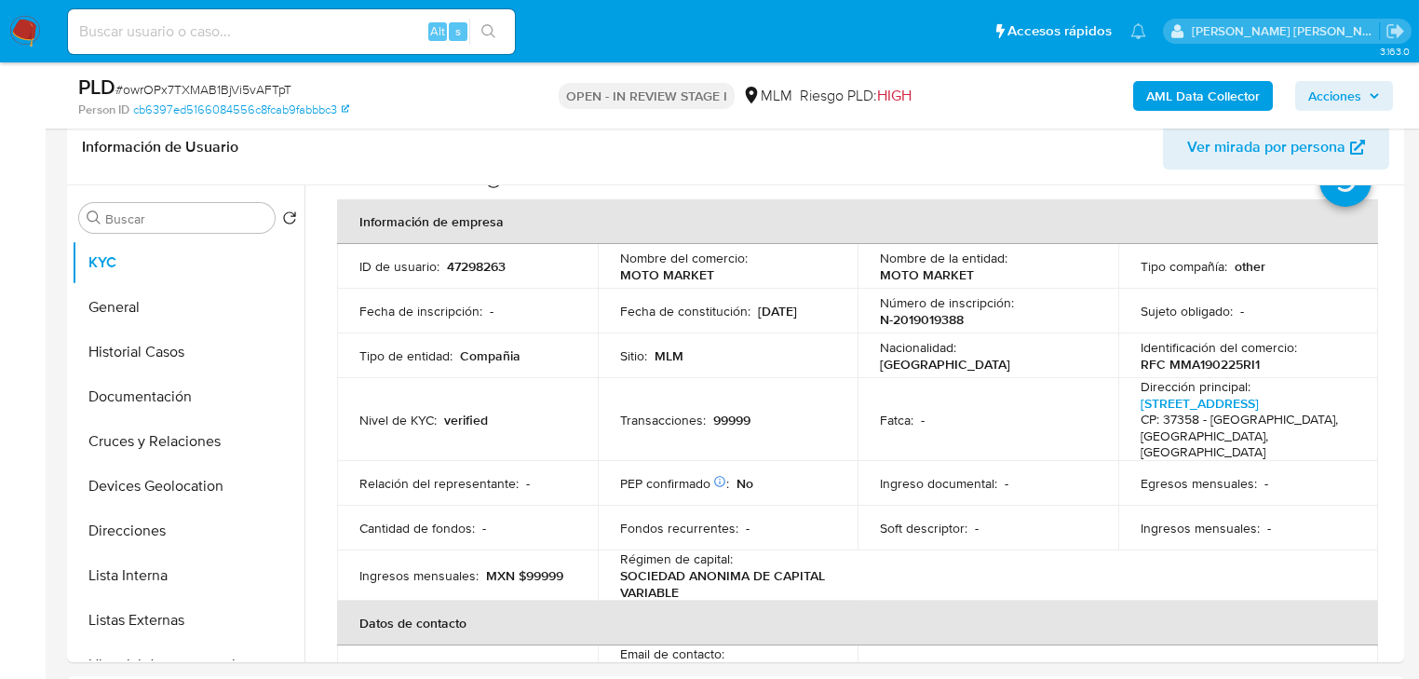
drag, startPoint x: 257, startPoint y: 14, endPoint x: 256, endPoint y: -4, distance: 17.7
click at [252, 30] on input at bounding box center [291, 32] width 447 height 24
click at [253, 37] on input at bounding box center [291, 32] width 447 height 24
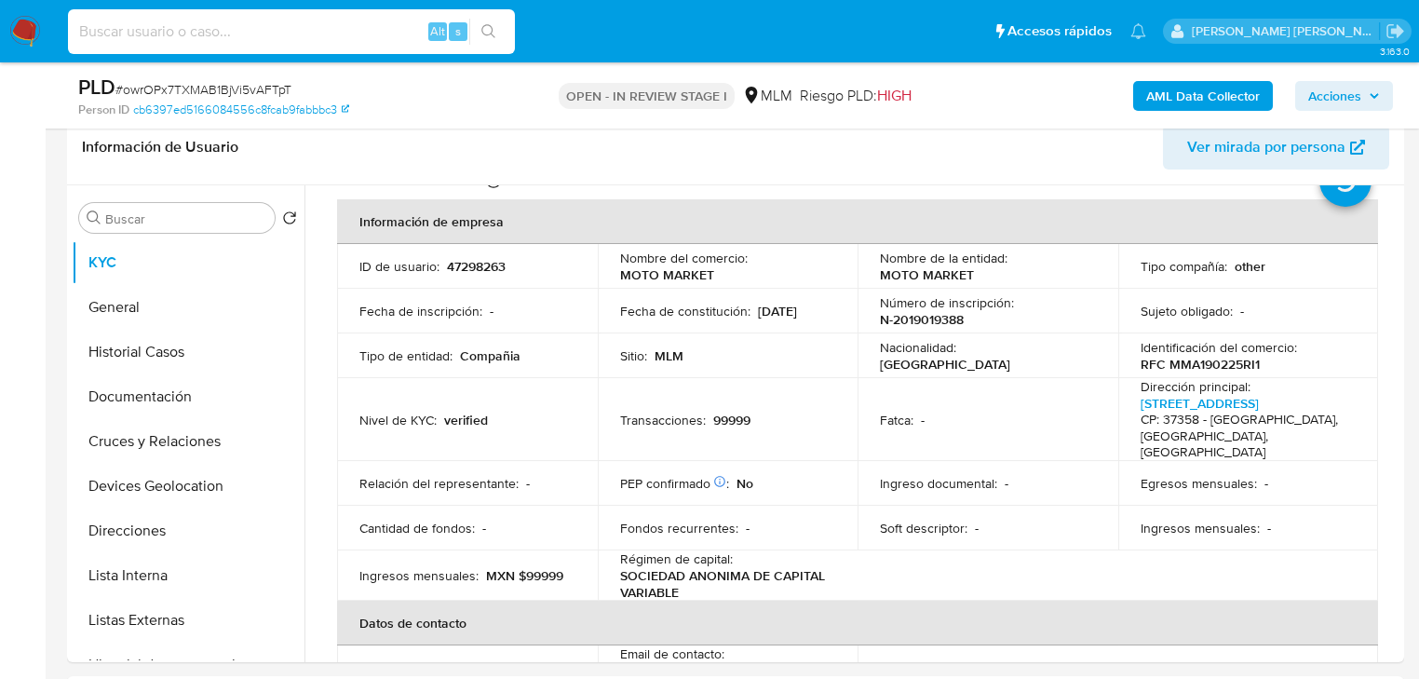
paste input "4eJIHsdgtxogYdy7mpXXUjhQ"
type input "4eJIHsdgtxogYdy7mpXXUjhQ"
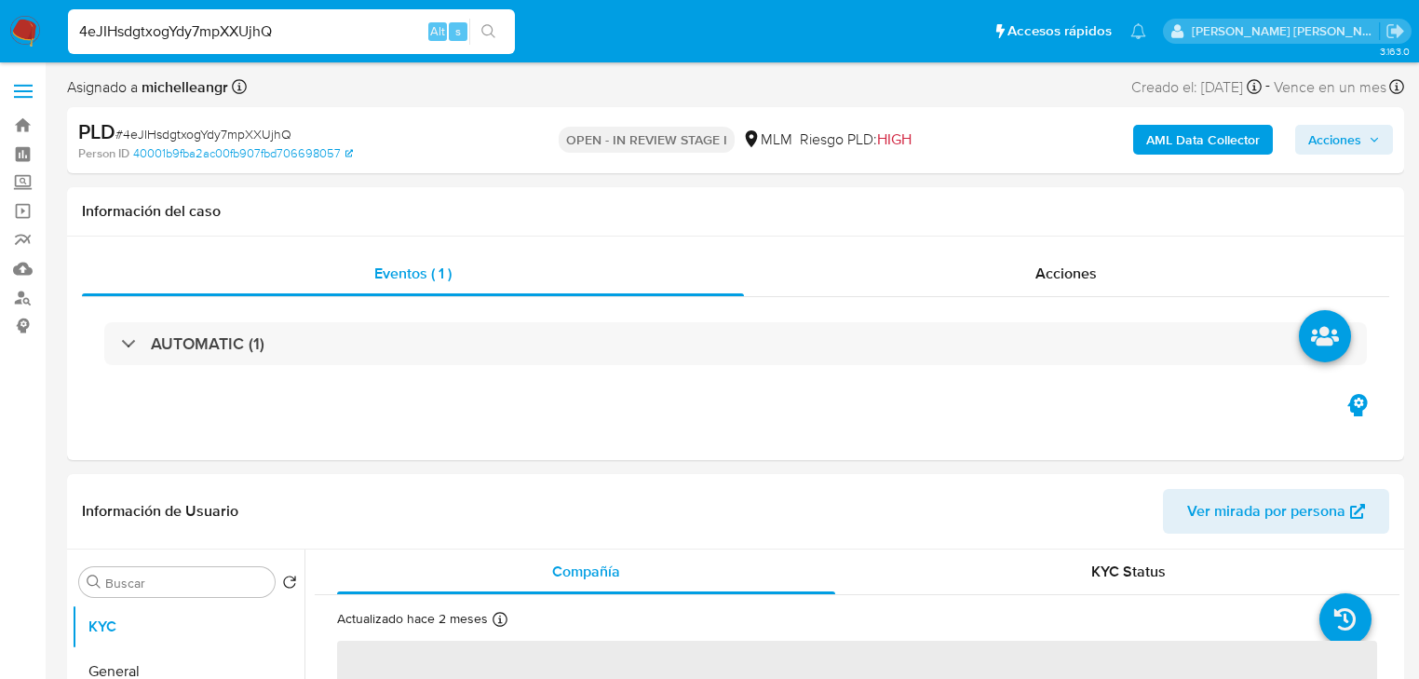
select select "10"
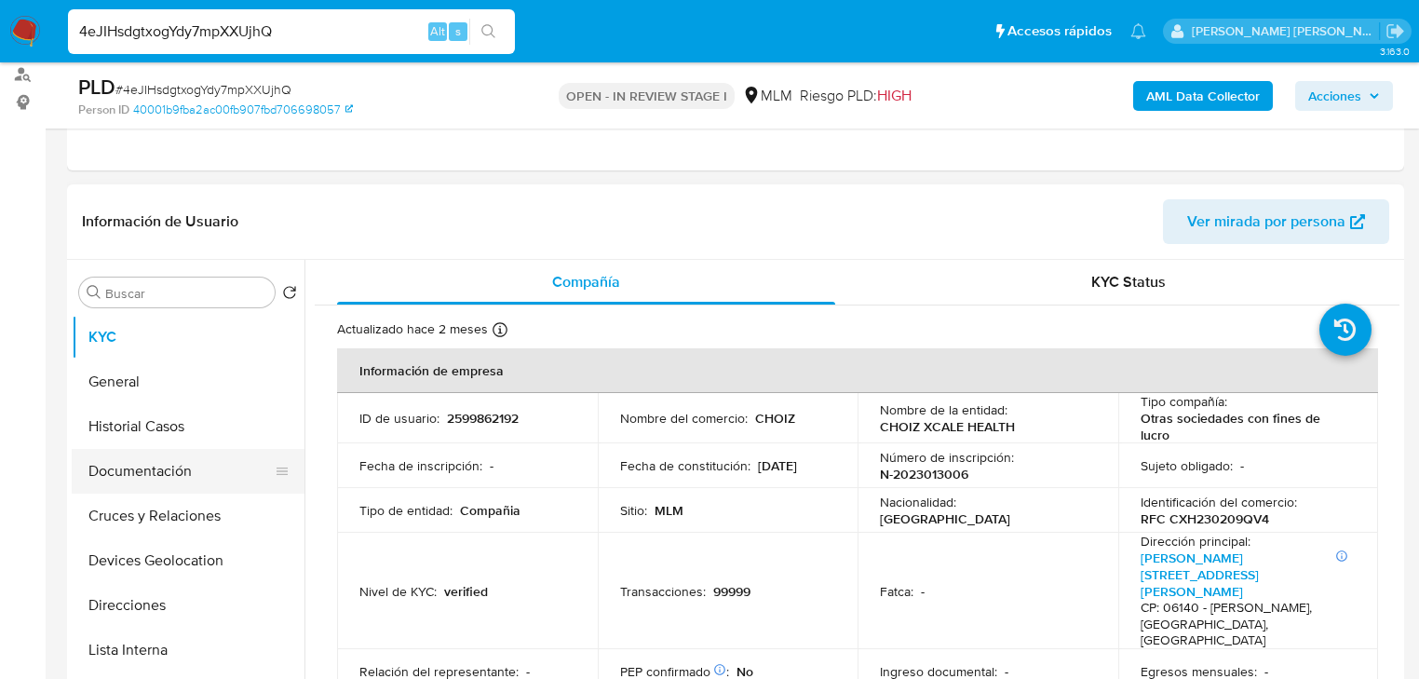
click at [197, 473] on button "Documentación" at bounding box center [181, 471] width 218 height 45
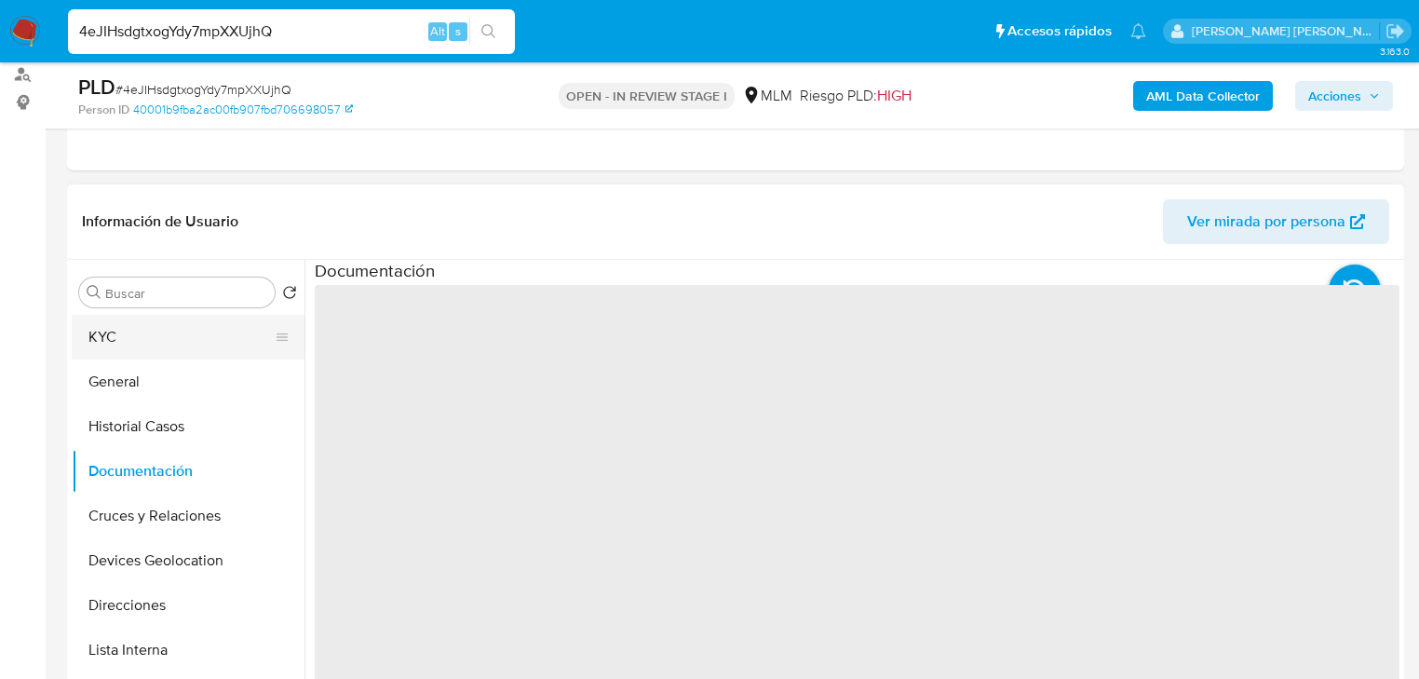
drag, startPoint x: 140, startPoint y: 342, endPoint x: 245, endPoint y: 348, distance: 105.4
click at [140, 343] on button "KYC" at bounding box center [181, 337] width 218 height 45
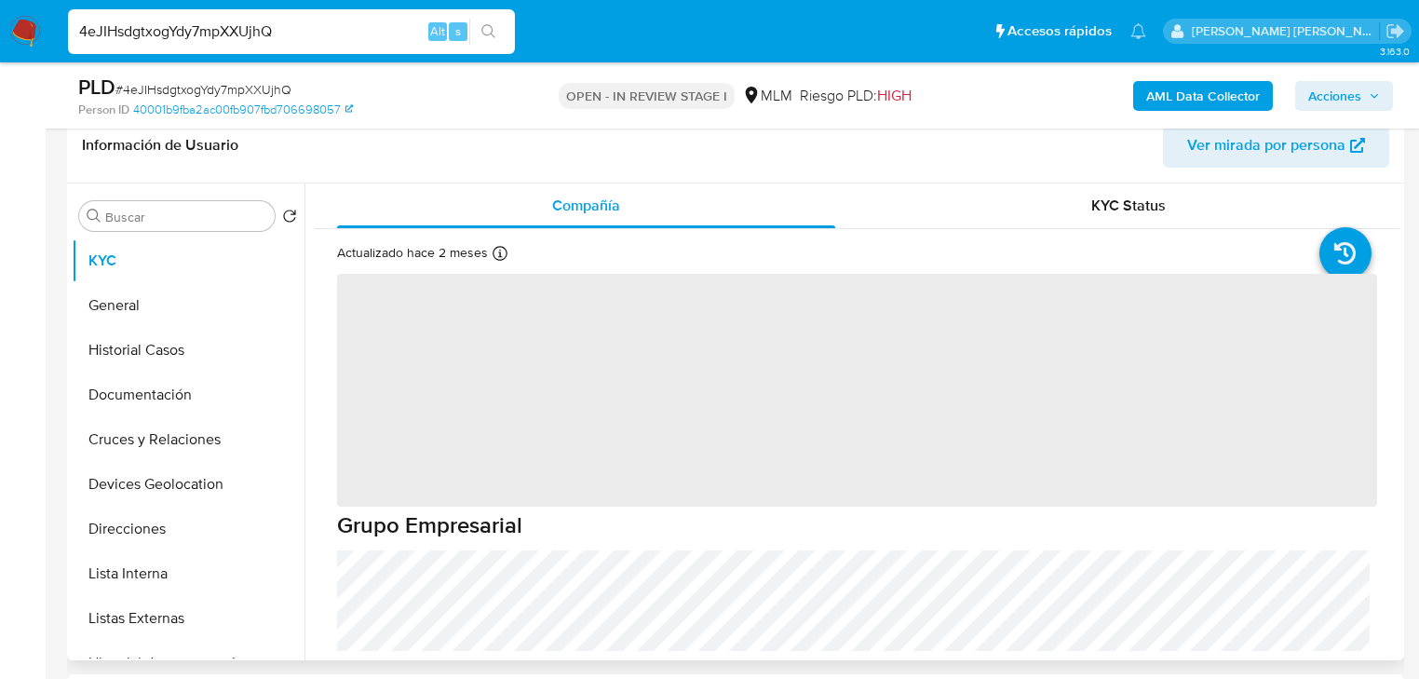
scroll to position [372, 0]
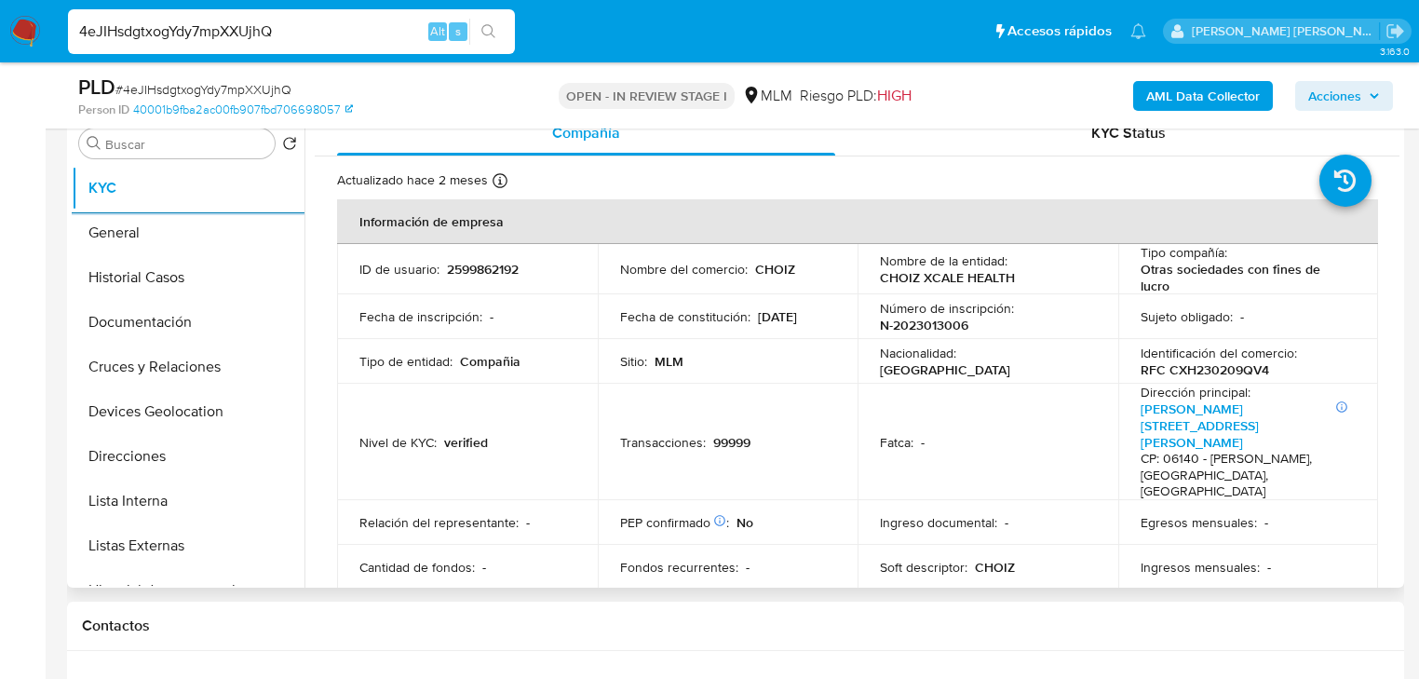
click at [1024, 439] on td "Fatca : -" at bounding box center [987, 442] width 261 height 116
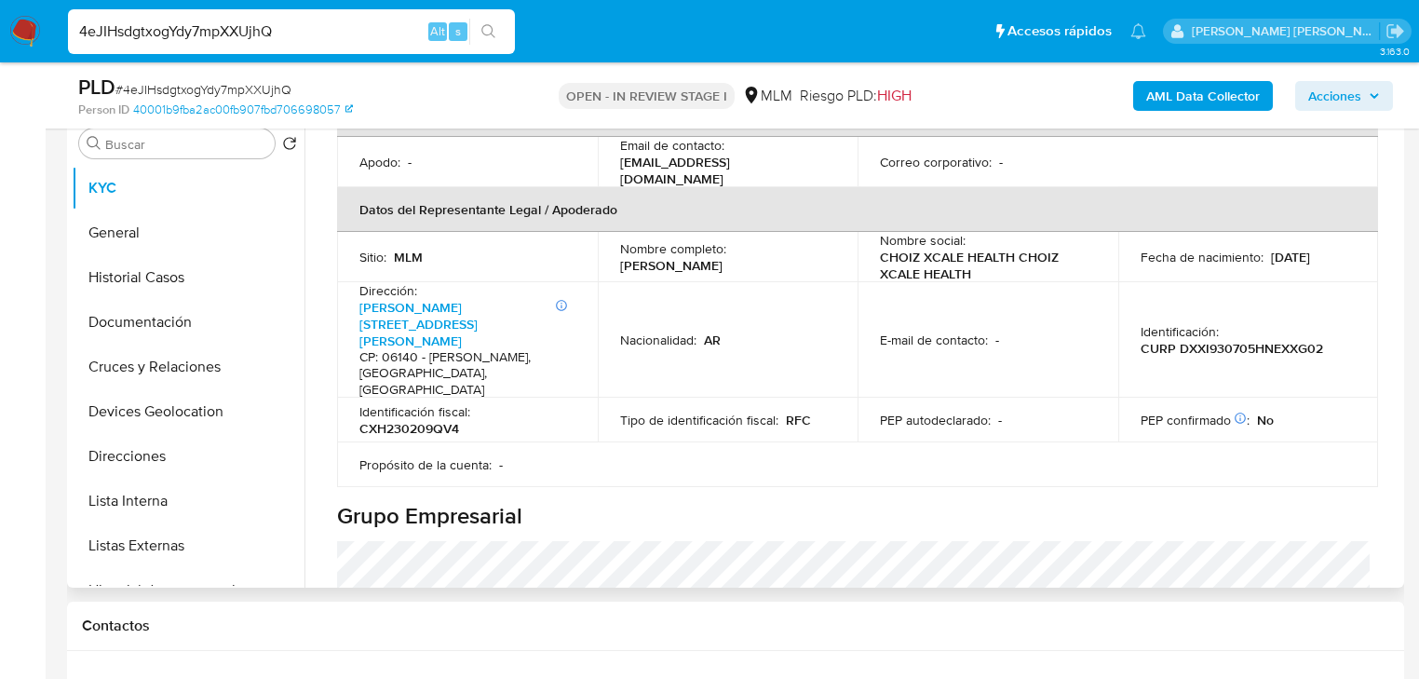
scroll to position [521, 0]
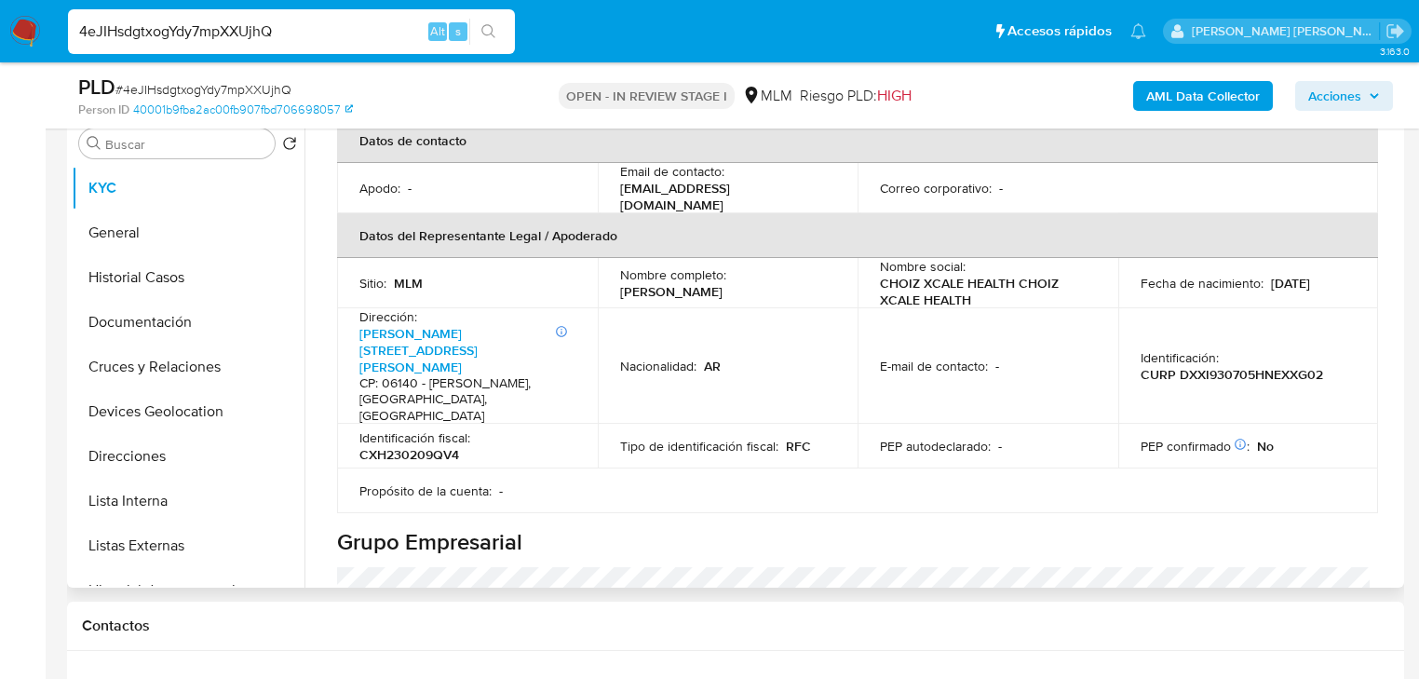
click at [874, 375] on table "Información de empresa ID de usuario : 2599862192 Nombre del comercio : CHOIZ N…" at bounding box center [857, 95] width 1041 height 835
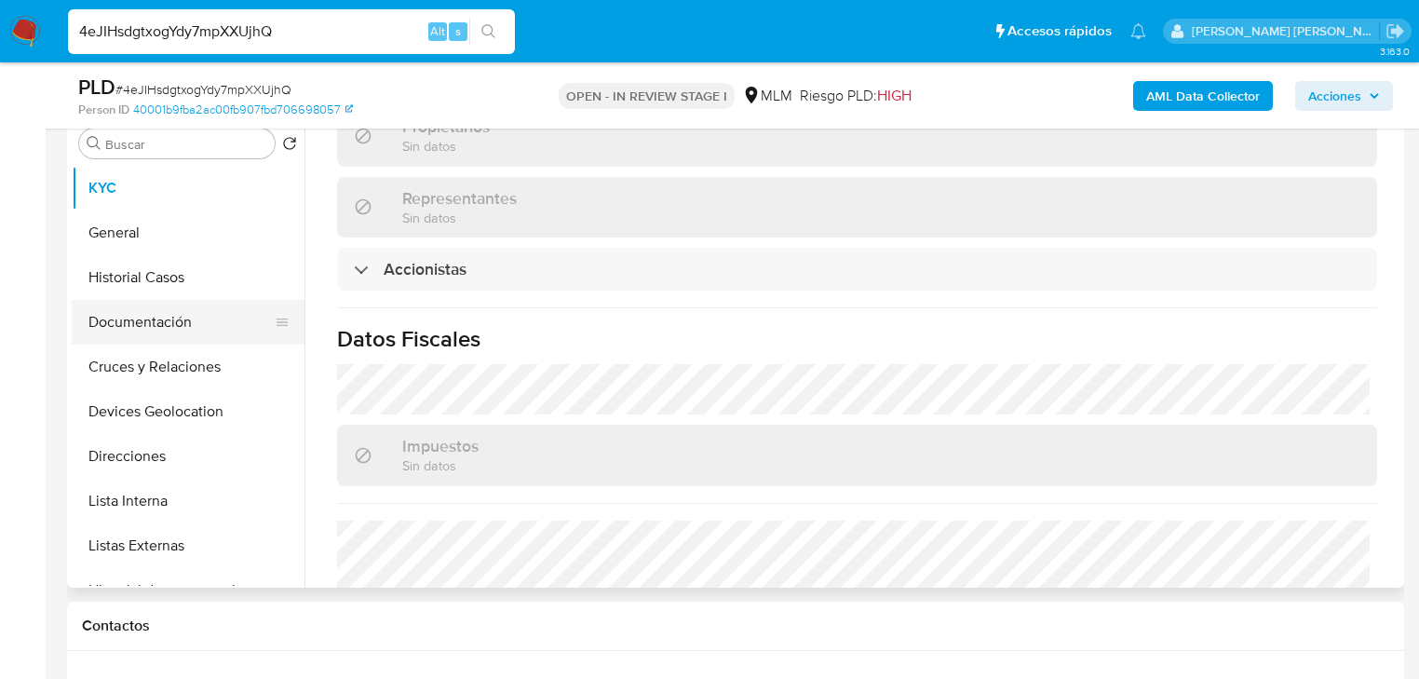
scroll to position [1357, 0]
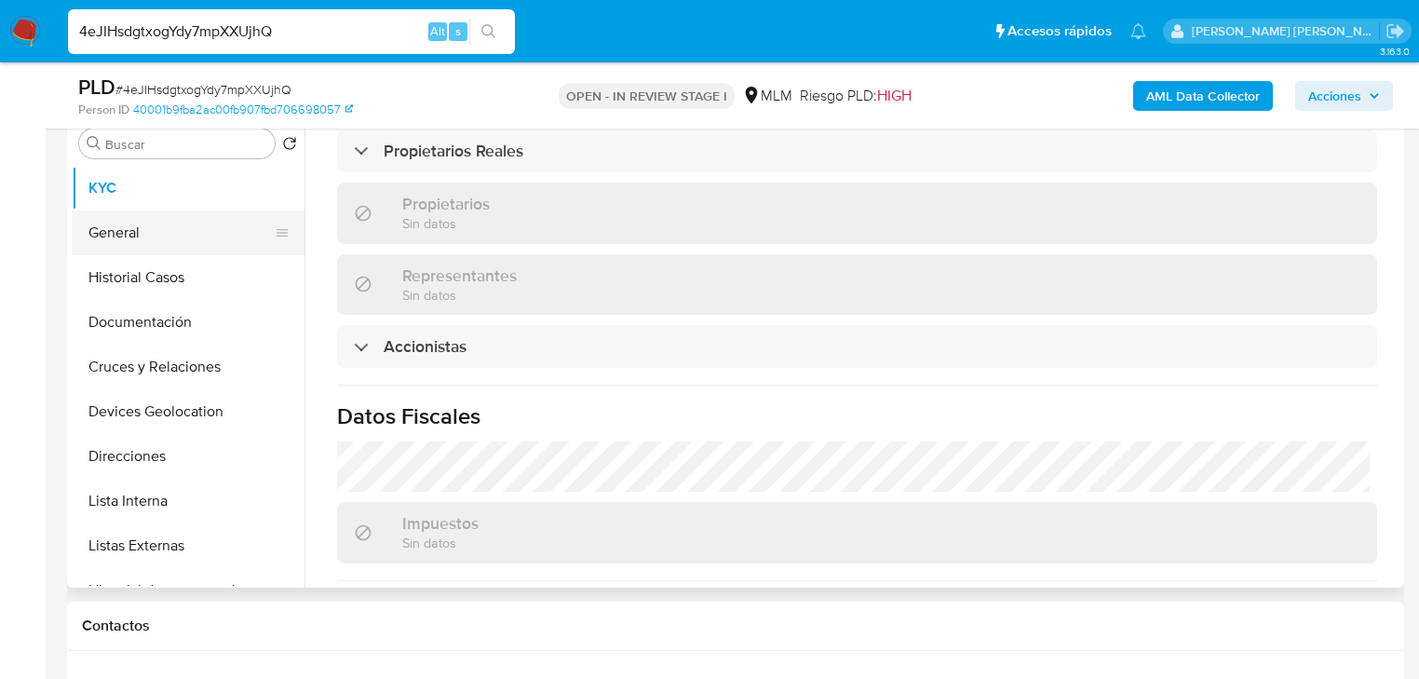
click at [181, 237] on button "General" at bounding box center [181, 232] width 218 height 45
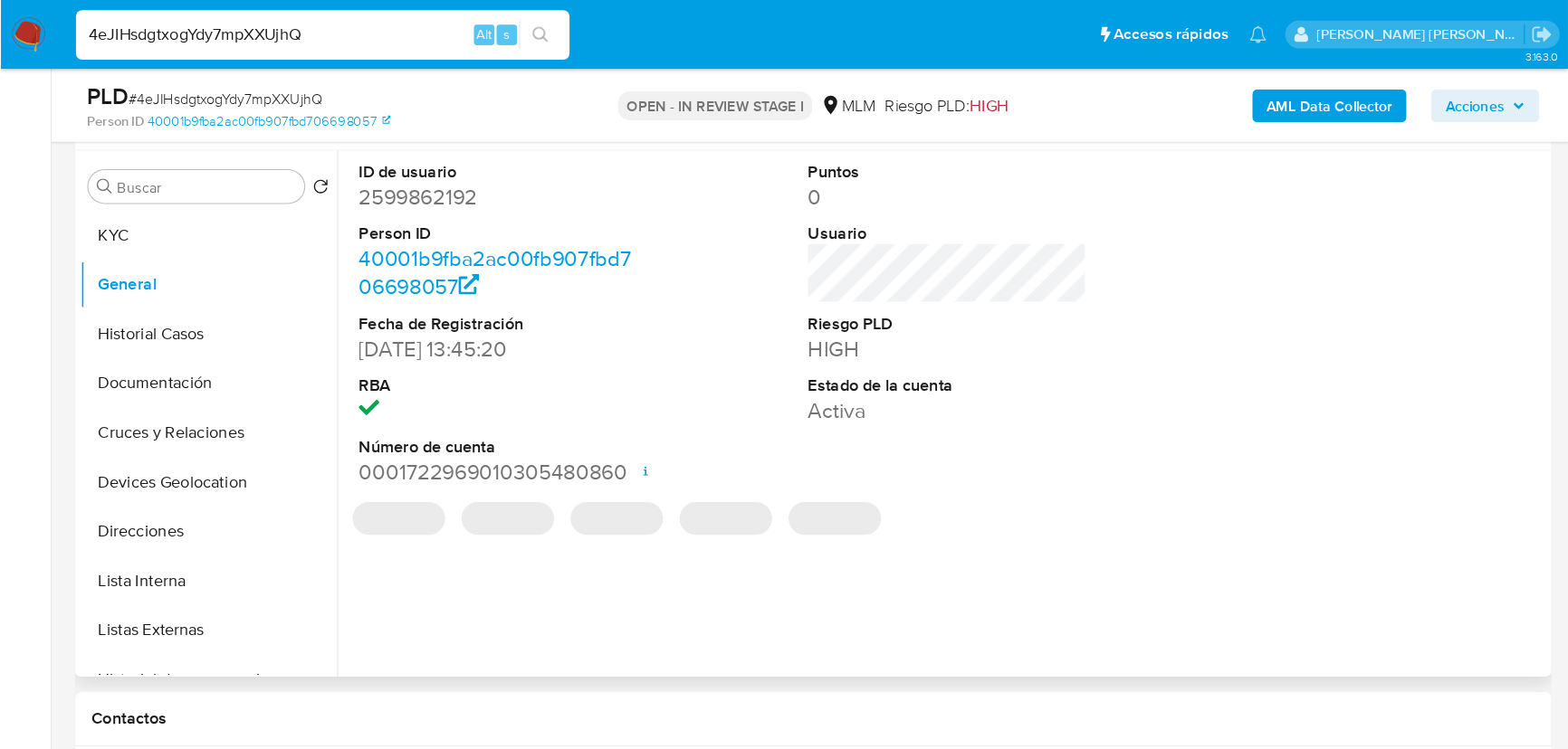
scroll to position [434, 0]
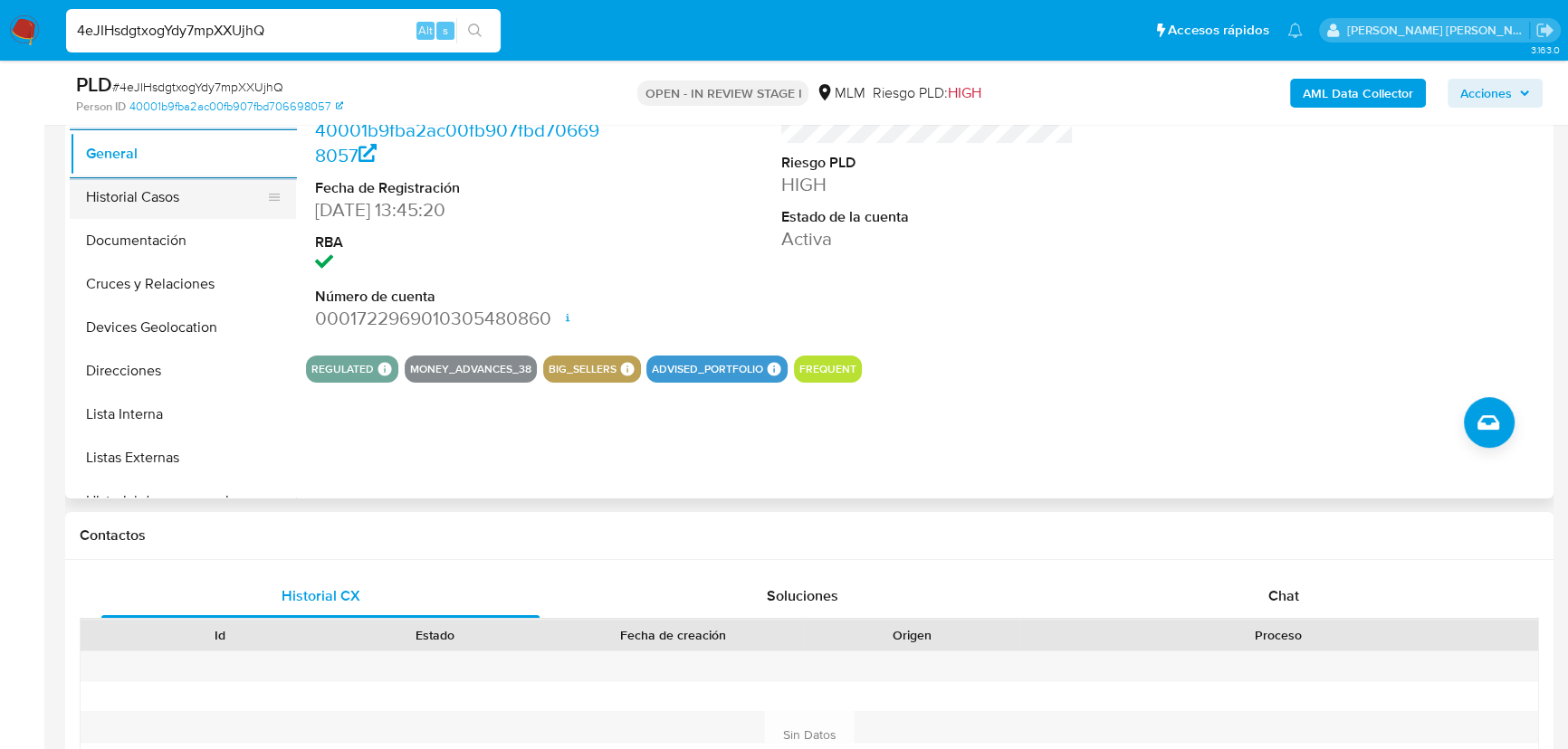
click at [168, 205] on button "Historial Casos" at bounding box center [176, 197] width 212 height 44
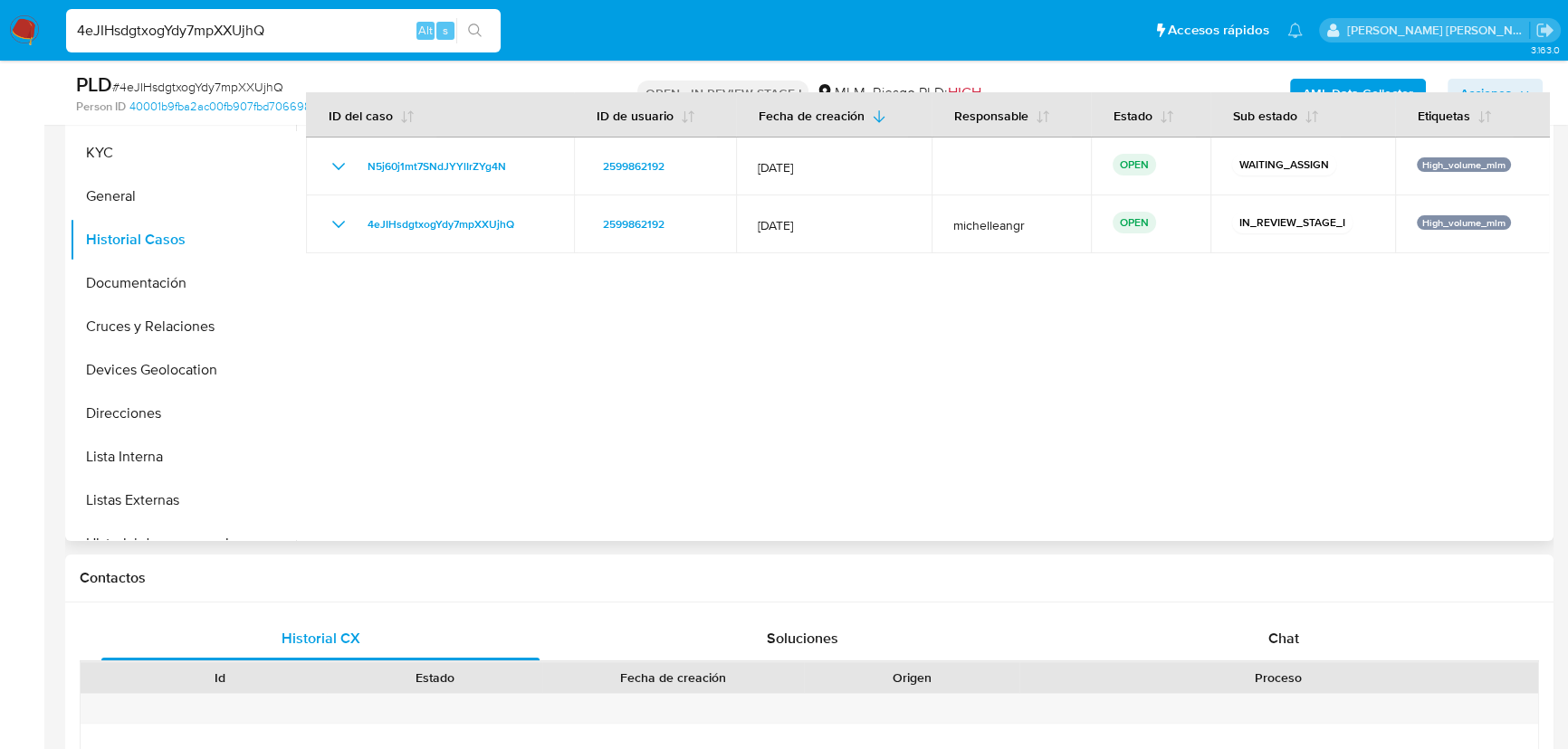
scroll to position [352, 0]
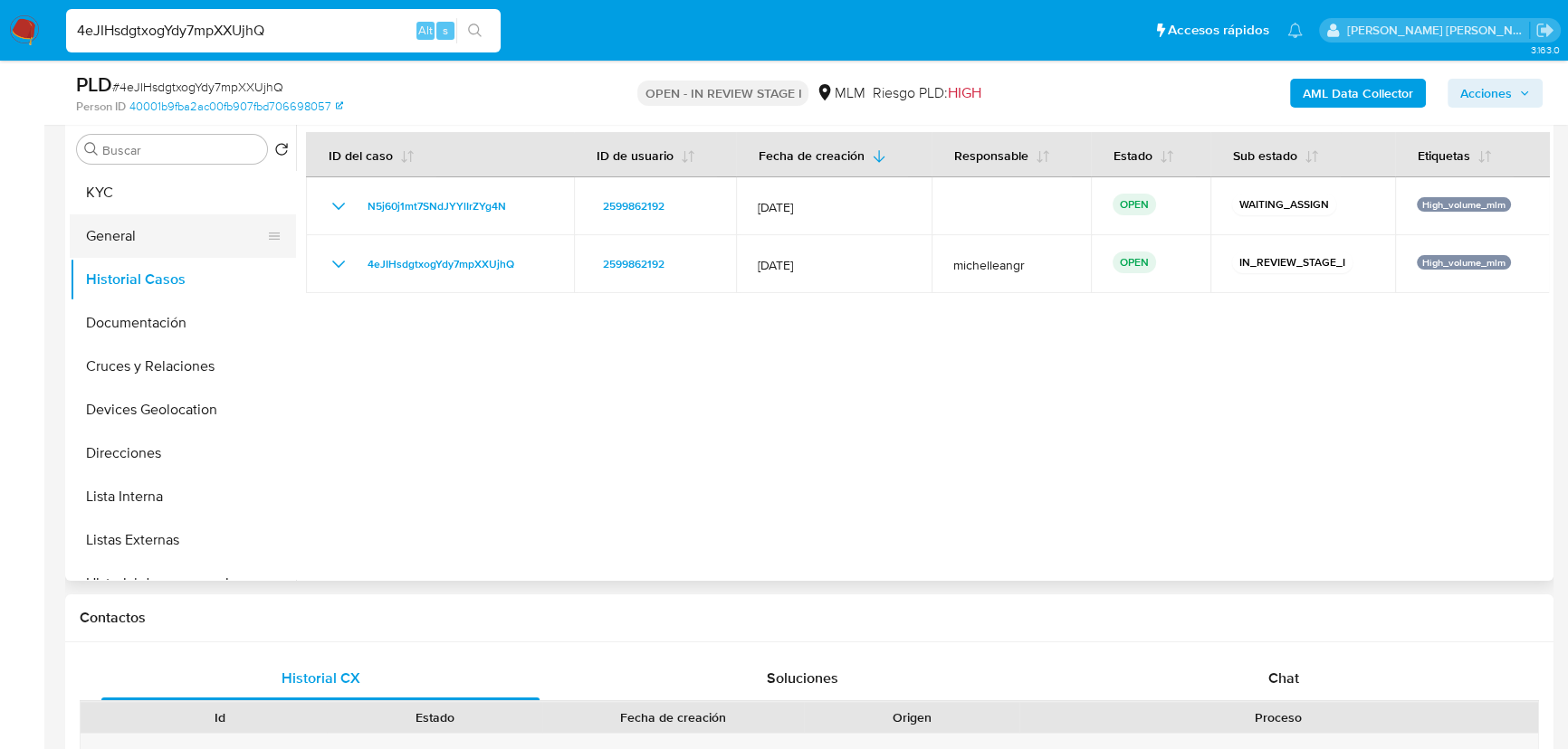
drag, startPoint x: 136, startPoint y: 190, endPoint x: 253, endPoint y: 216, distance: 119.9
click at [136, 190] on button "KYC" at bounding box center [183, 192] width 226 height 44
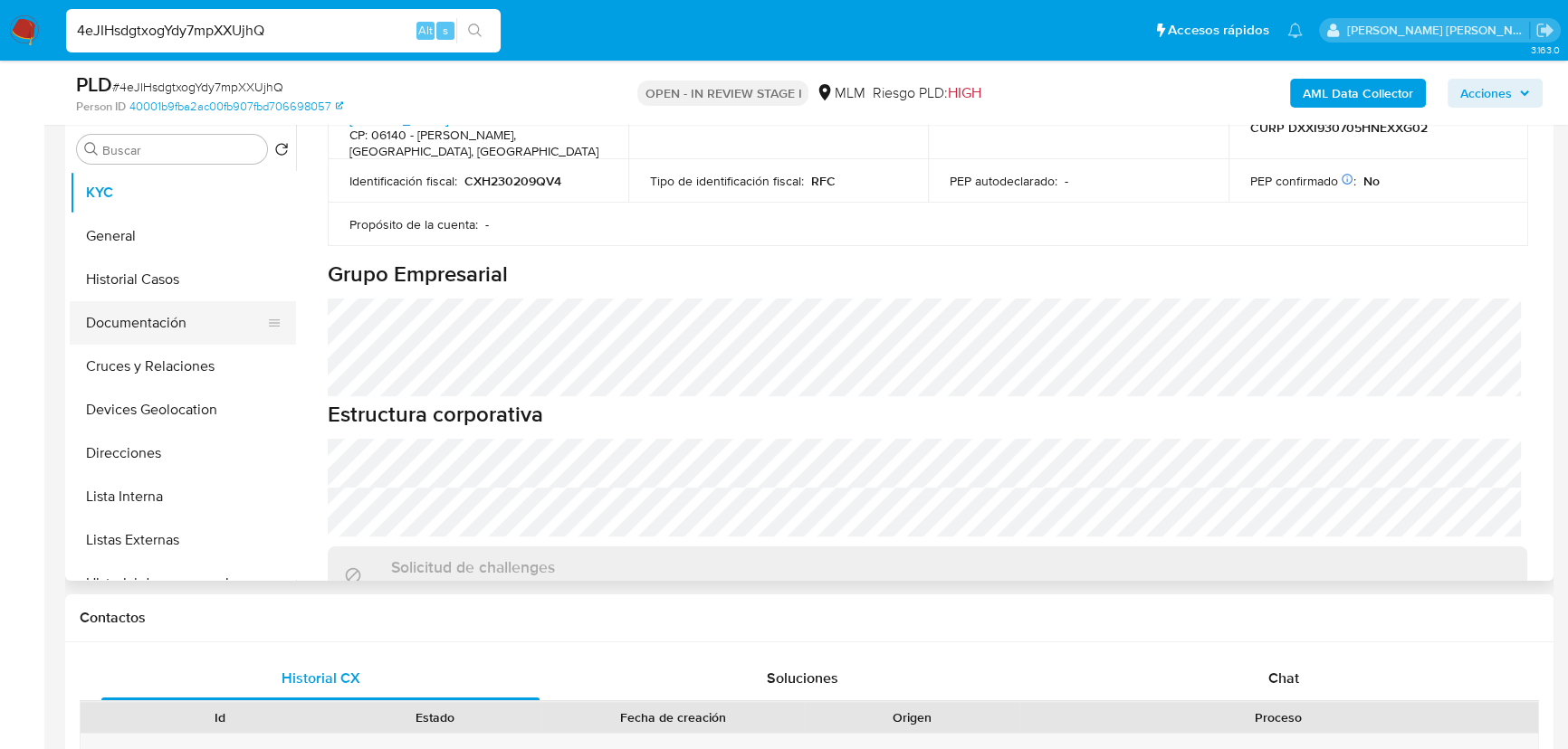
scroll to position [740, 0]
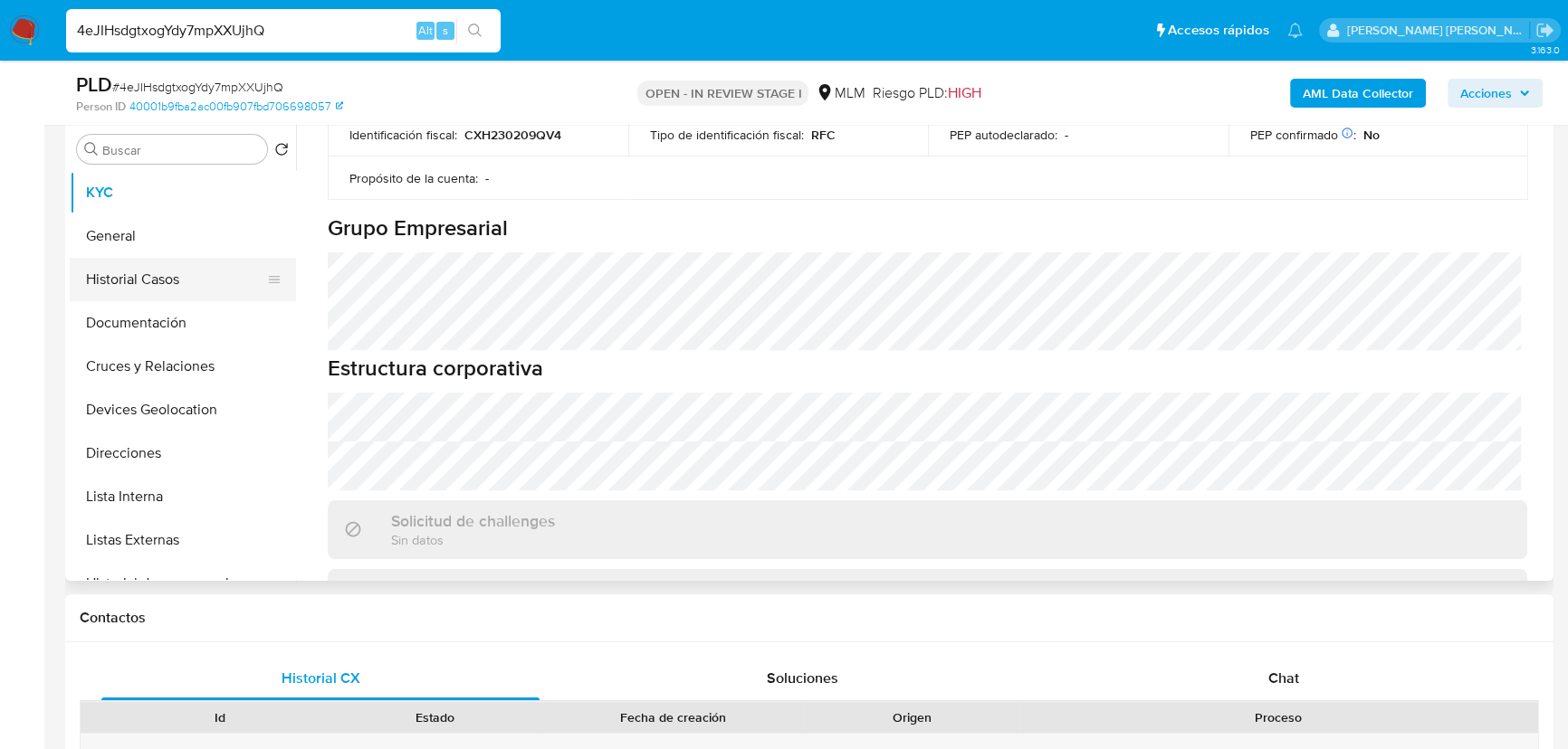
click at [220, 289] on button "Historial Casos" at bounding box center [176, 279] width 212 height 44
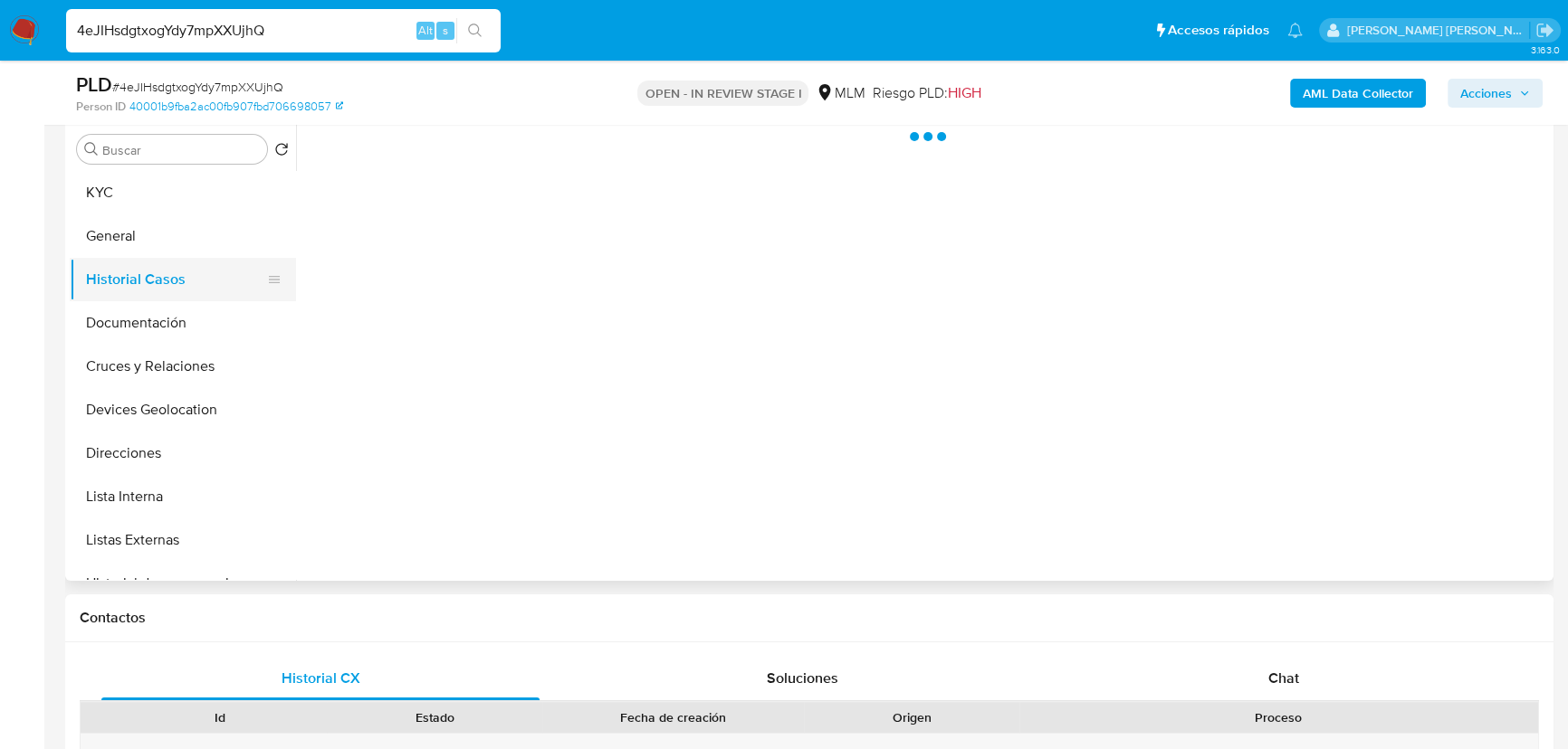
scroll to position [0, 0]
click at [228, 333] on button "Documentación" at bounding box center [176, 323] width 212 height 44
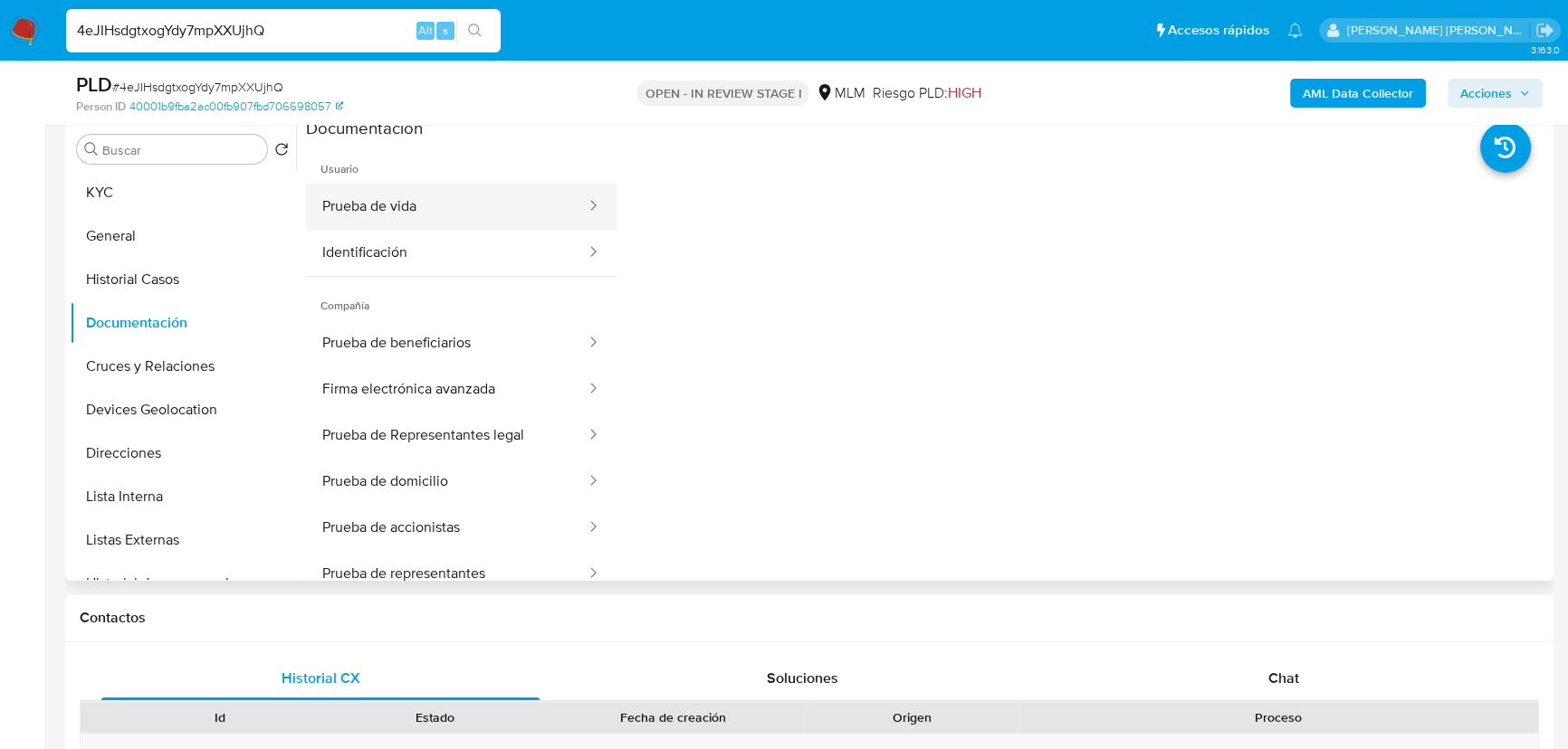
click at [468, 204] on button "Prueba de vida" at bounding box center [447, 206] width 282 height 46
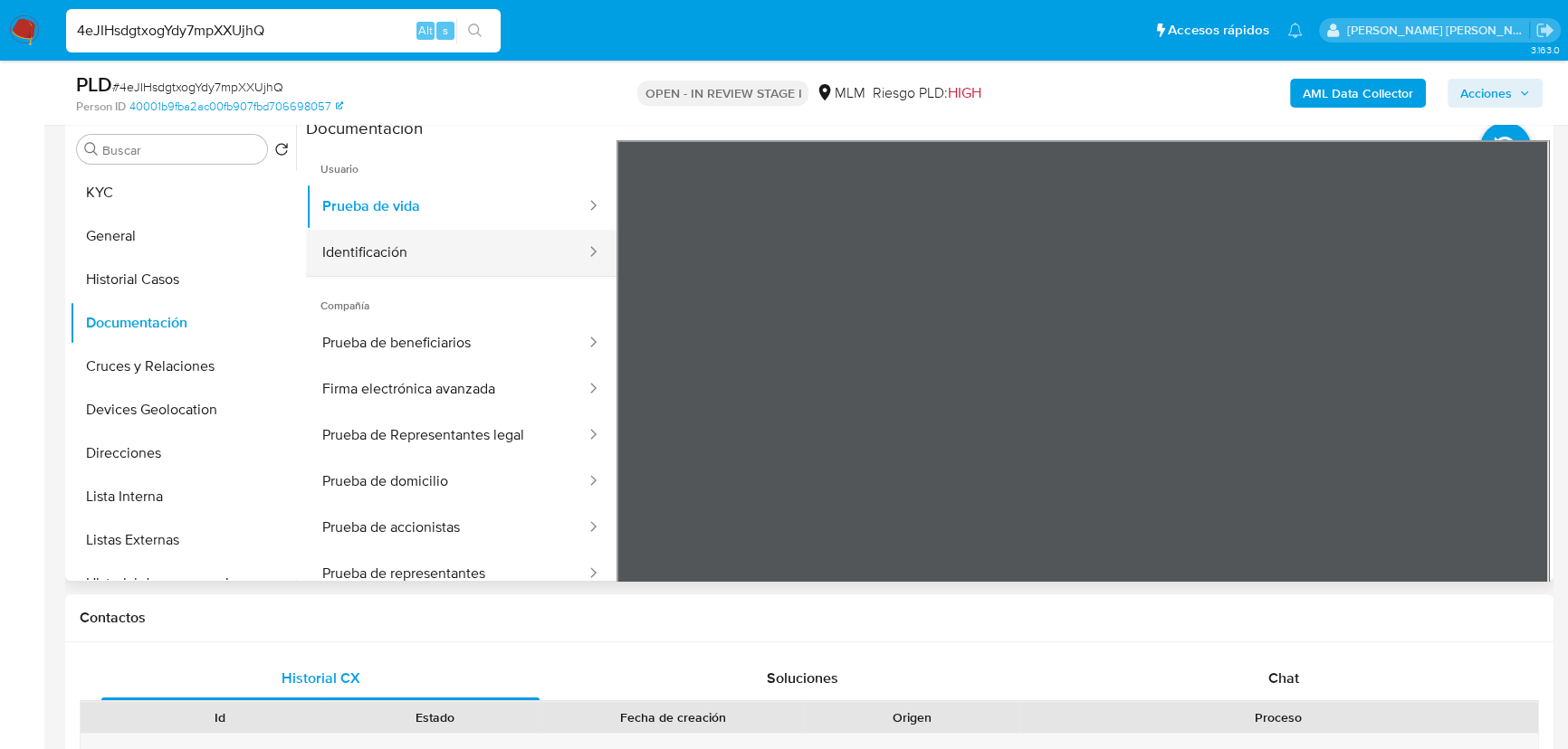
click at [425, 259] on button "Identificación" at bounding box center [447, 252] width 282 height 46
click at [138, 369] on button "Cruces y Relaciones" at bounding box center [176, 366] width 212 height 44
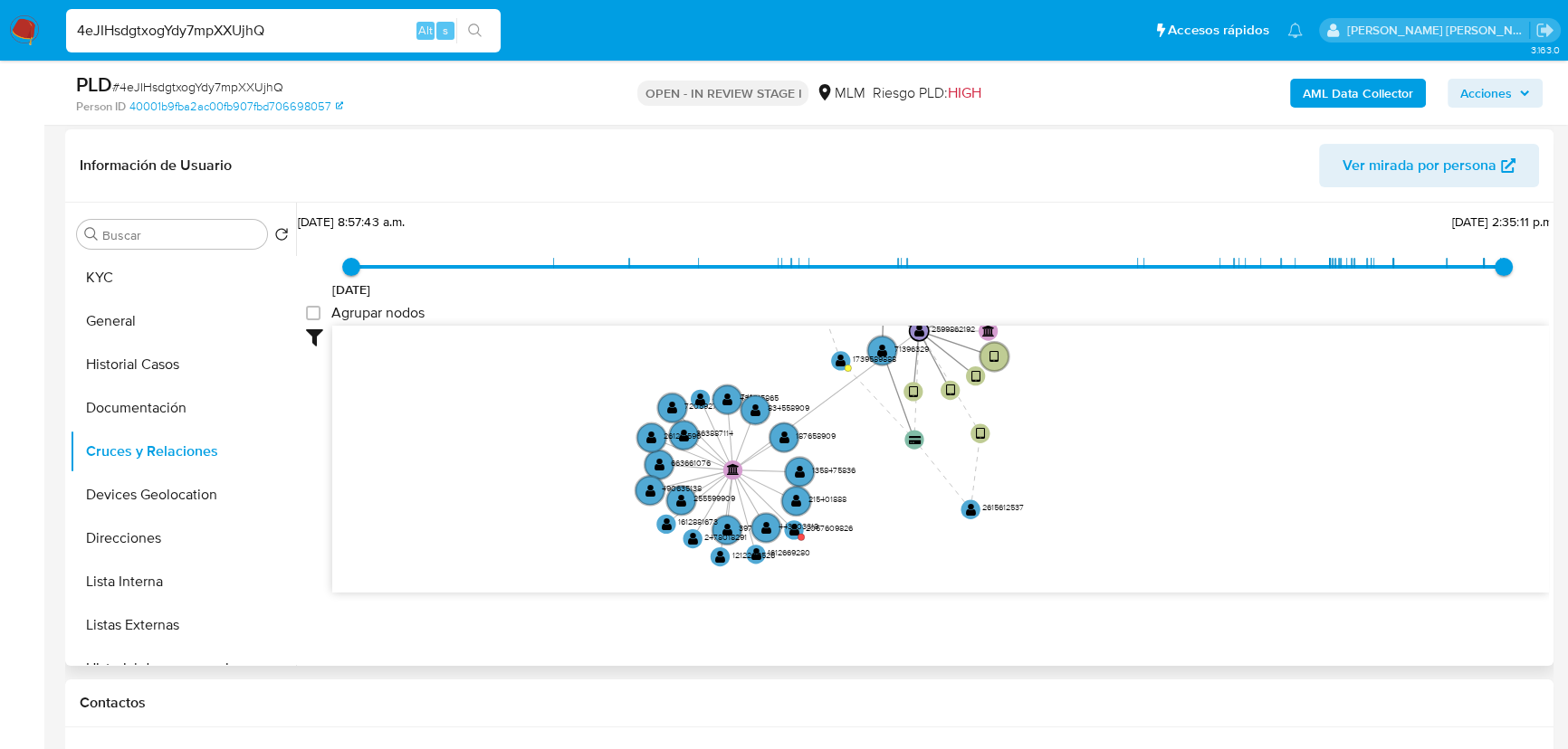
scroll to position [187, 0]
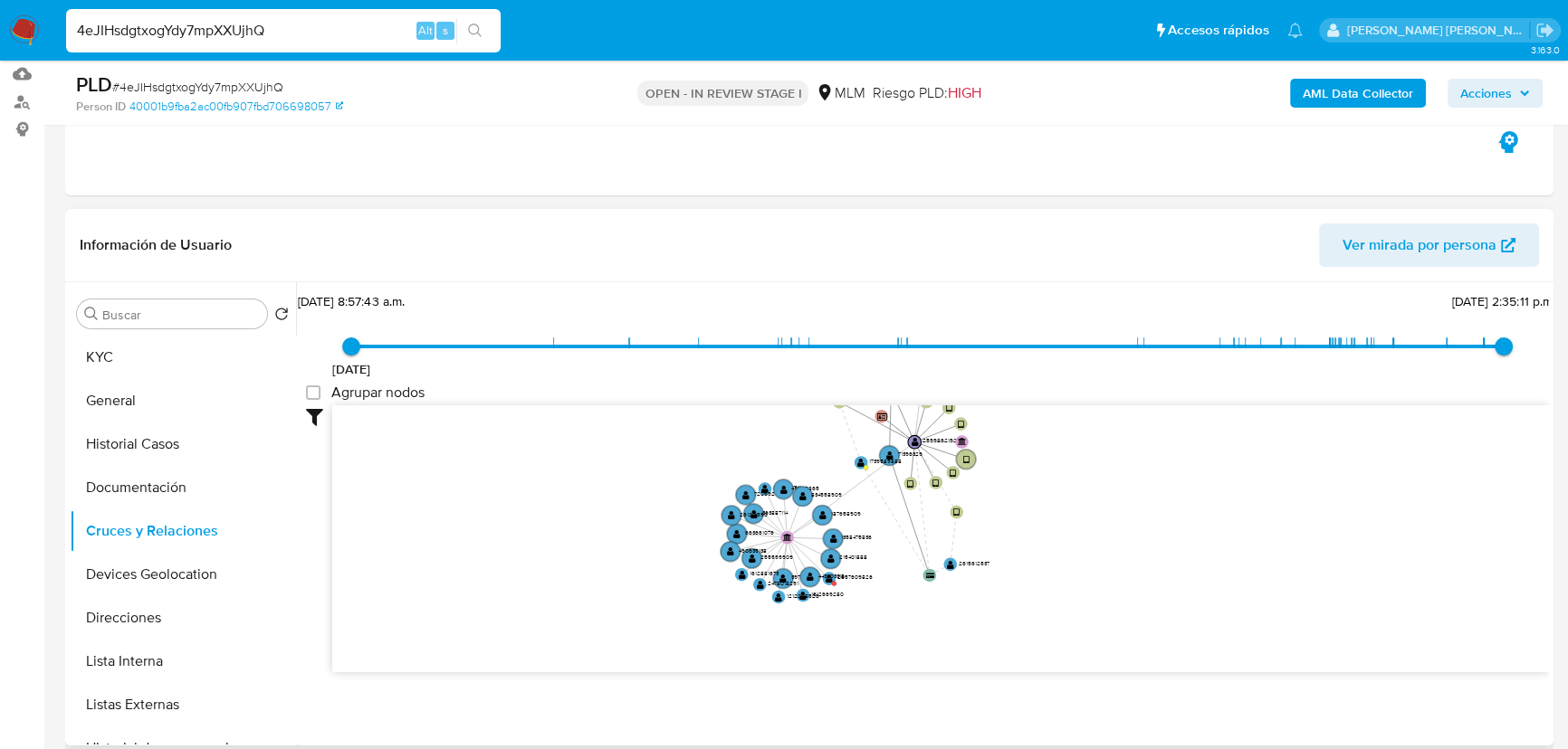
drag, startPoint x: 923, startPoint y: 574, endPoint x: 930, endPoint y: 579, distance: 8.6
click at [931, 585] on icon "device-68c8f0045c84076c0eca147d  device-6898deea84c47a1ed1904b6d  device-6896…" at bounding box center [940, 536] width 1216 height 262
drag, startPoint x: 1050, startPoint y: 438, endPoint x: 1077, endPoint y: 581, distance: 145.5
click at [1077, 588] on icon "device-68c8f0045c84076c0eca147d  device-6898deea84c47a1ed1904b6d  device-6896…" at bounding box center [940, 536] width 1216 height 262
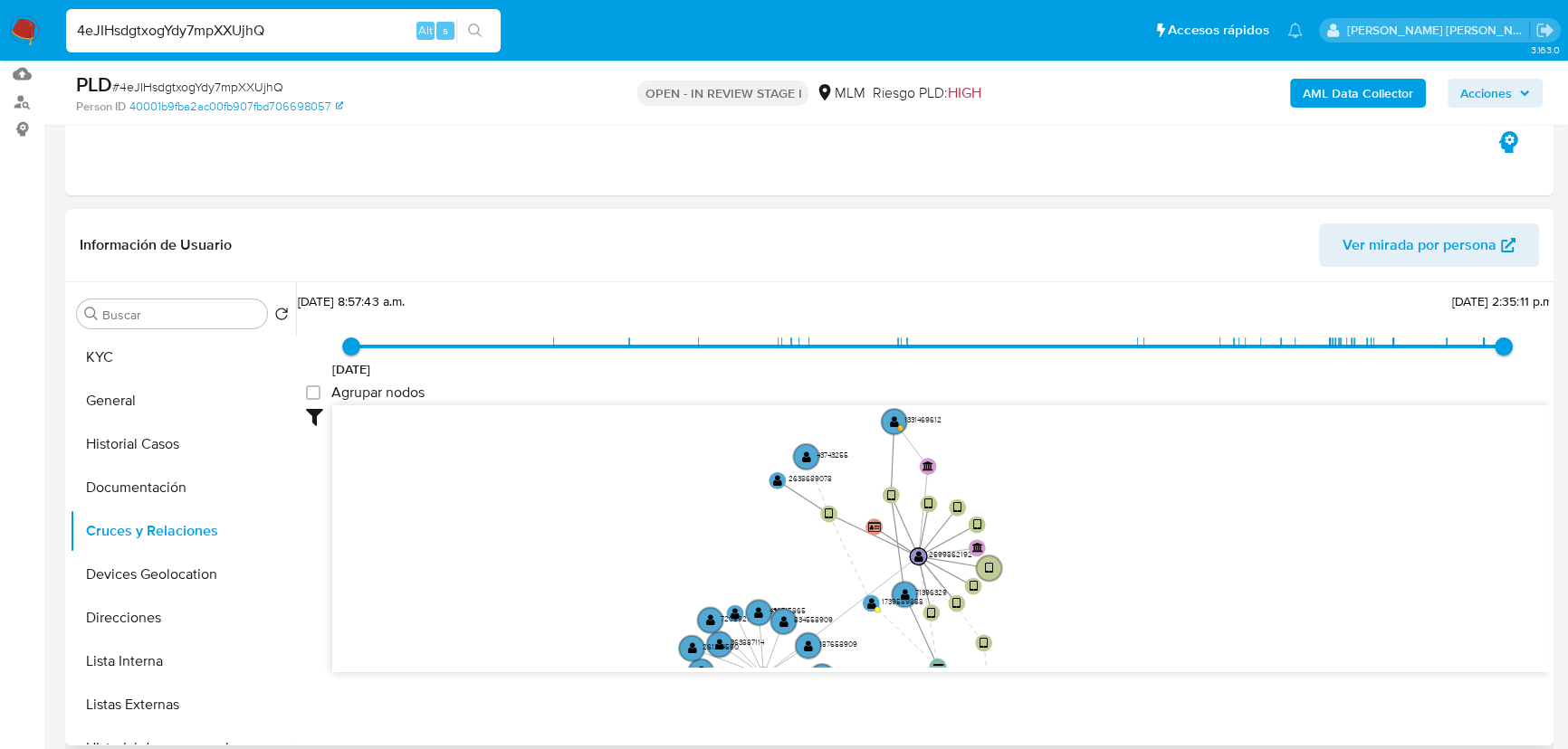
drag, startPoint x: 984, startPoint y: 563, endPoint x: 990, endPoint y: 506, distance: 57.3
click at [990, 506] on icon "device-68c8f0045c84076c0eca147d  device-6898deea84c47a1ed1904b6d  device-6896…" at bounding box center [940, 536] width 1216 height 262
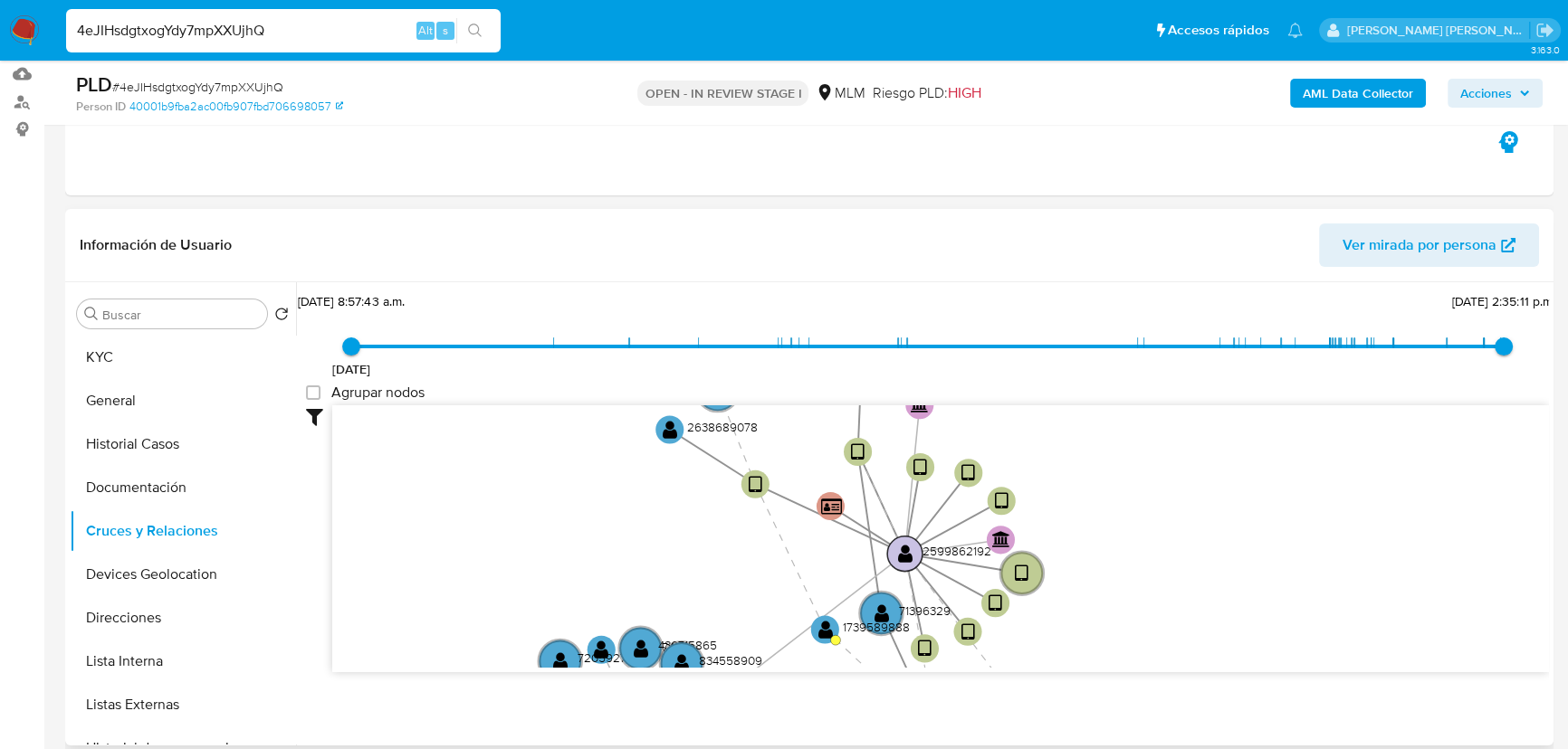
click at [905, 547] on text "" at bounding box center [905, 554] width 15 height 19
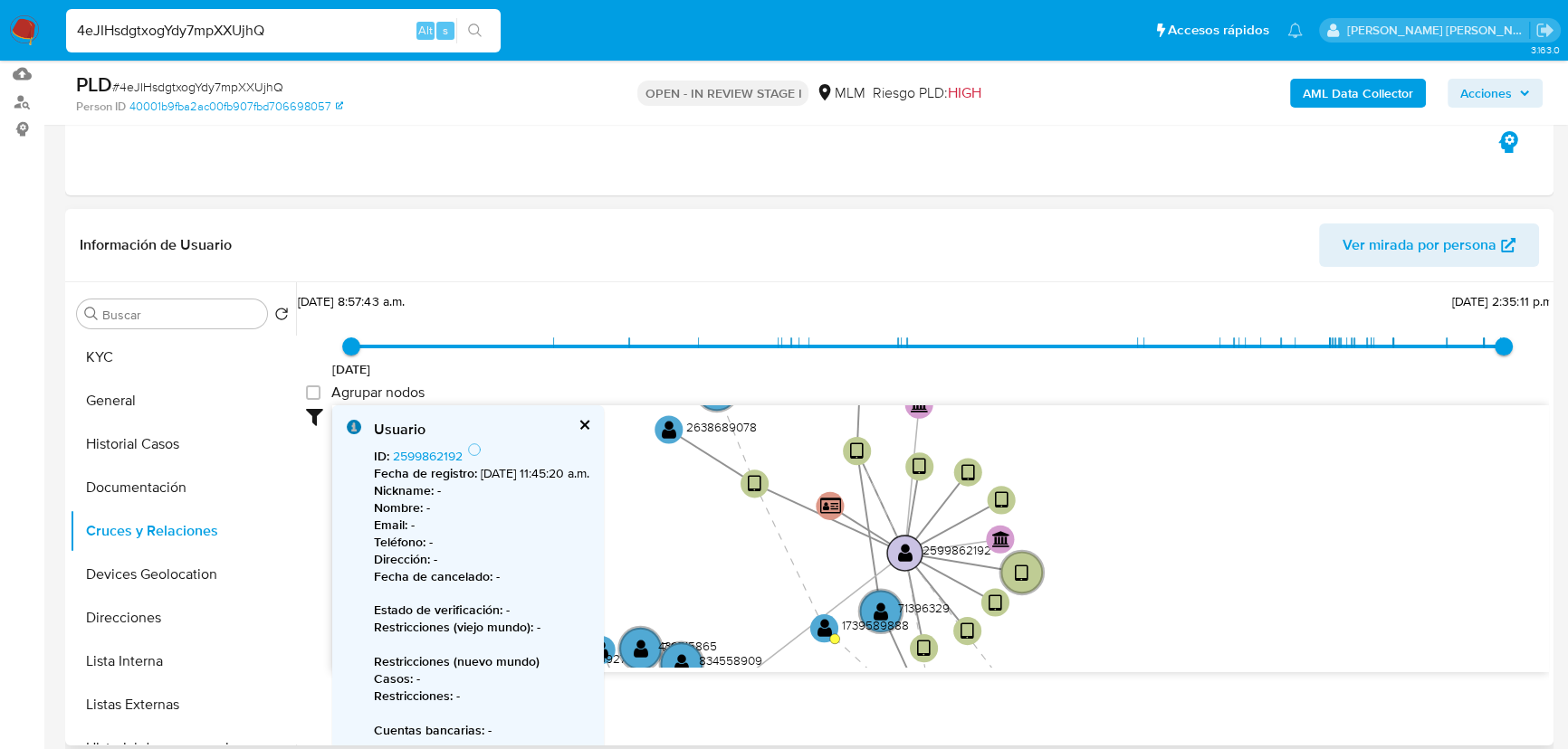
click at [902, 550] on text "" at bounding box center [905, 553] width 15 height 19
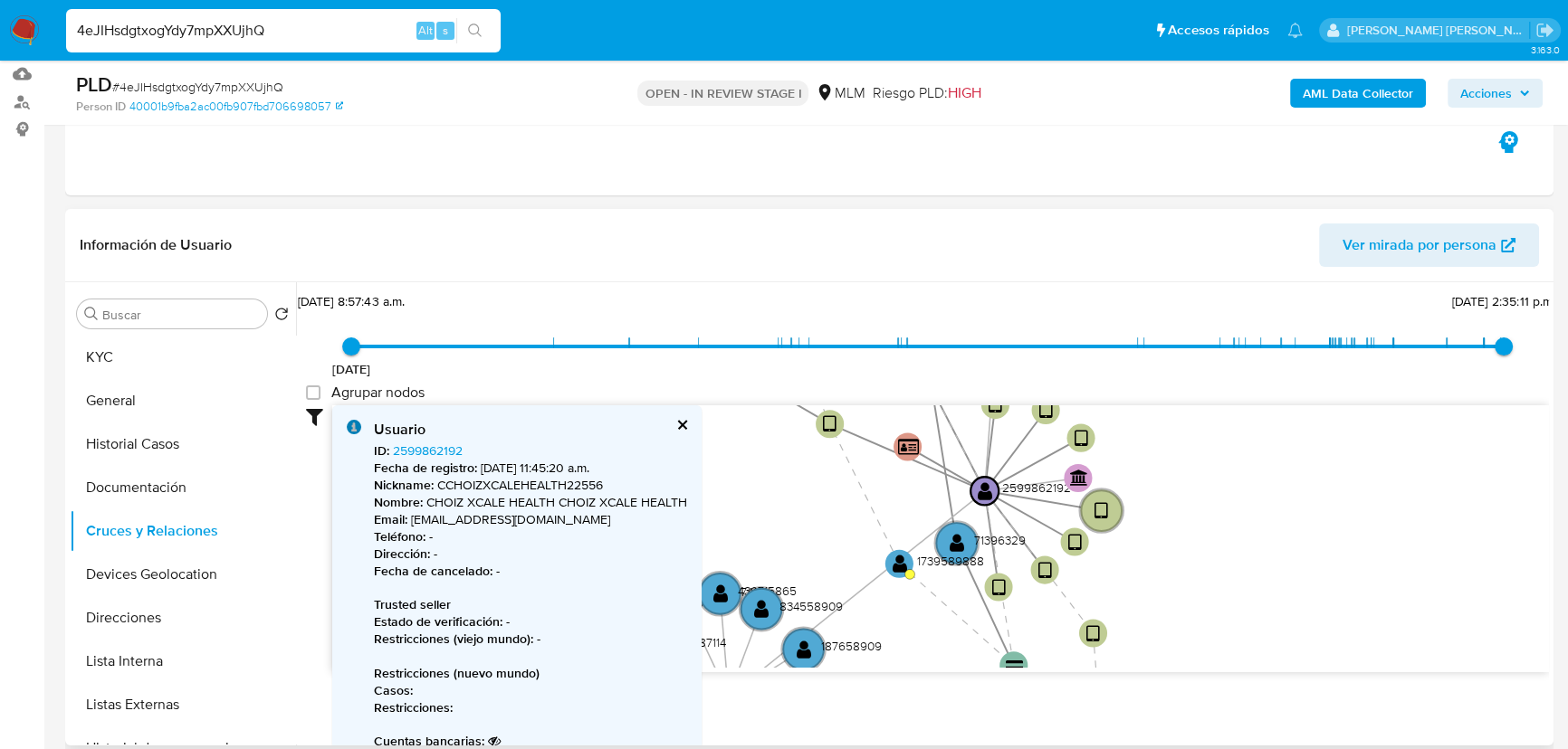
drag, startPoint x: 1287, startPoint y: 428, endPoint x: 1340, endPoint y: 424, distance: 53.2
click at [1384, 388] on div "13/8/2024 13/8/2024, 8:57:43 a.m. 6/10/2025, 2:35:11 p.m. Agrupar nodos Filtros…" at bounding box center [927, 512] width 1242 height 450
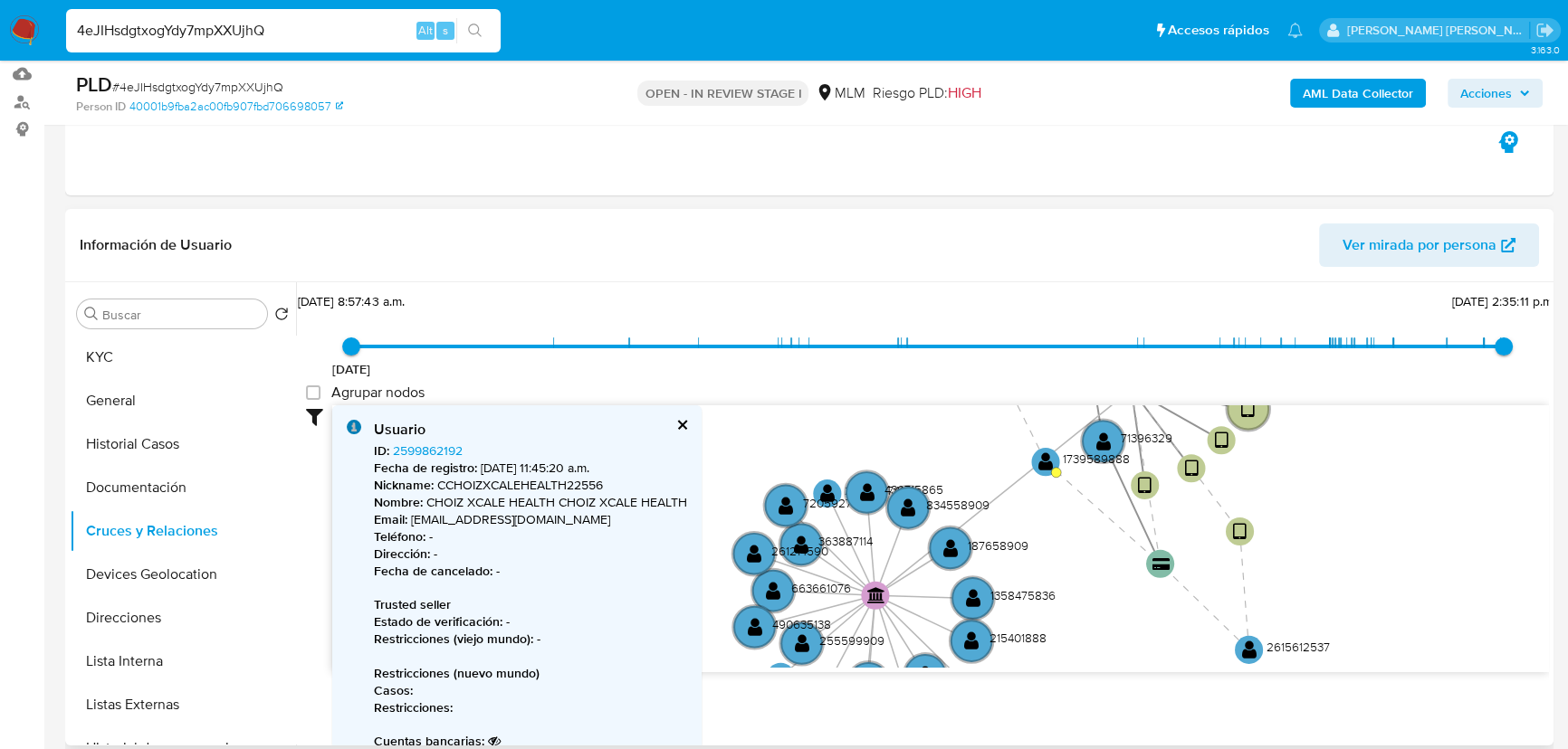
drag, startPoint x: 854, startPoint y: 471, endPoint x: 841, endPoint y: 375, distance: 96.9
click at [849, 385] on div "13/8/2024 13/8/2024, 8:57:43 a.m. 6/10/2025, 2:35:11 p.m. Agrupar nodos Filtros…" at bounding box center [927, 512] width 1242 height 450
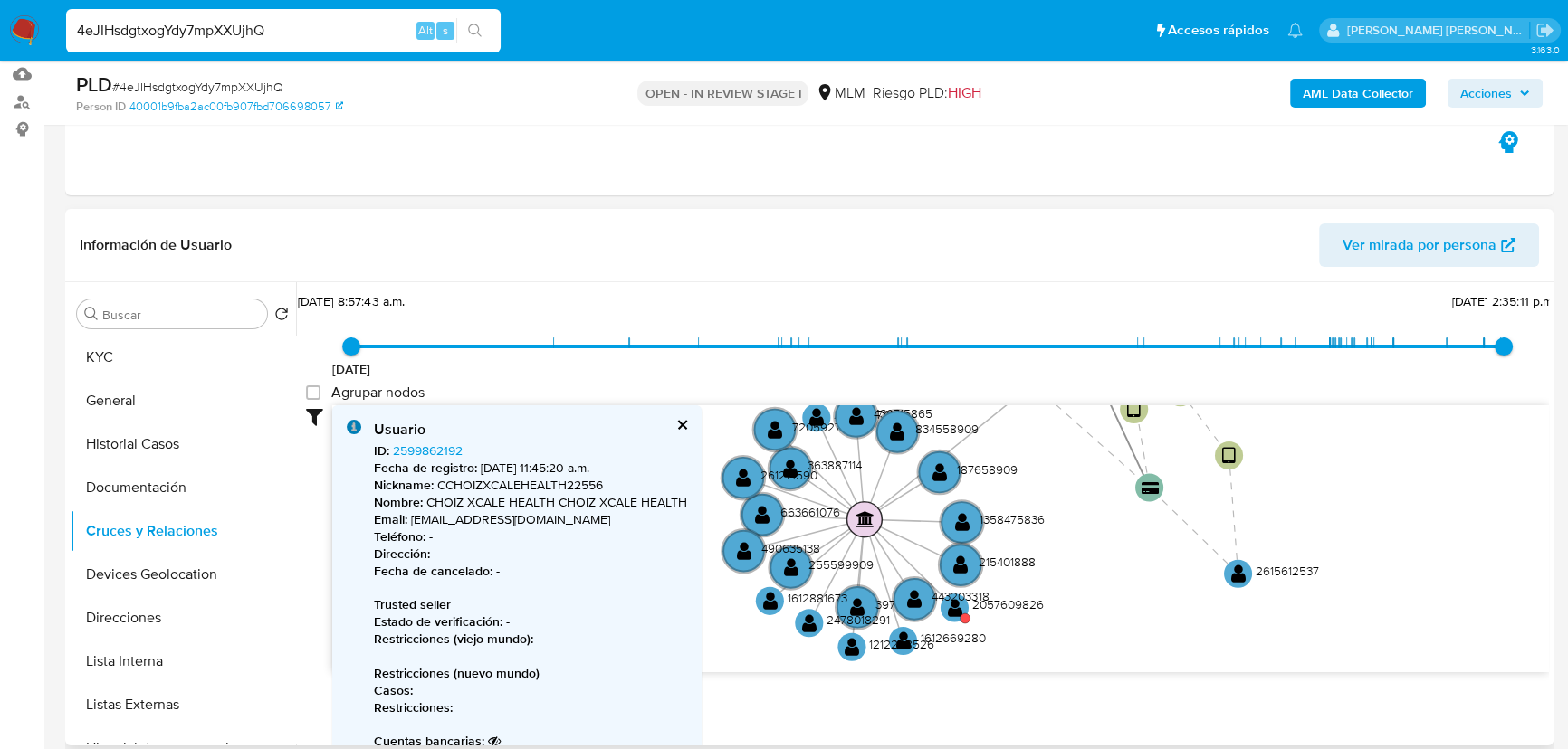
click at [849, 518] on circle at bounding box center [864, 519] width 35 height 35
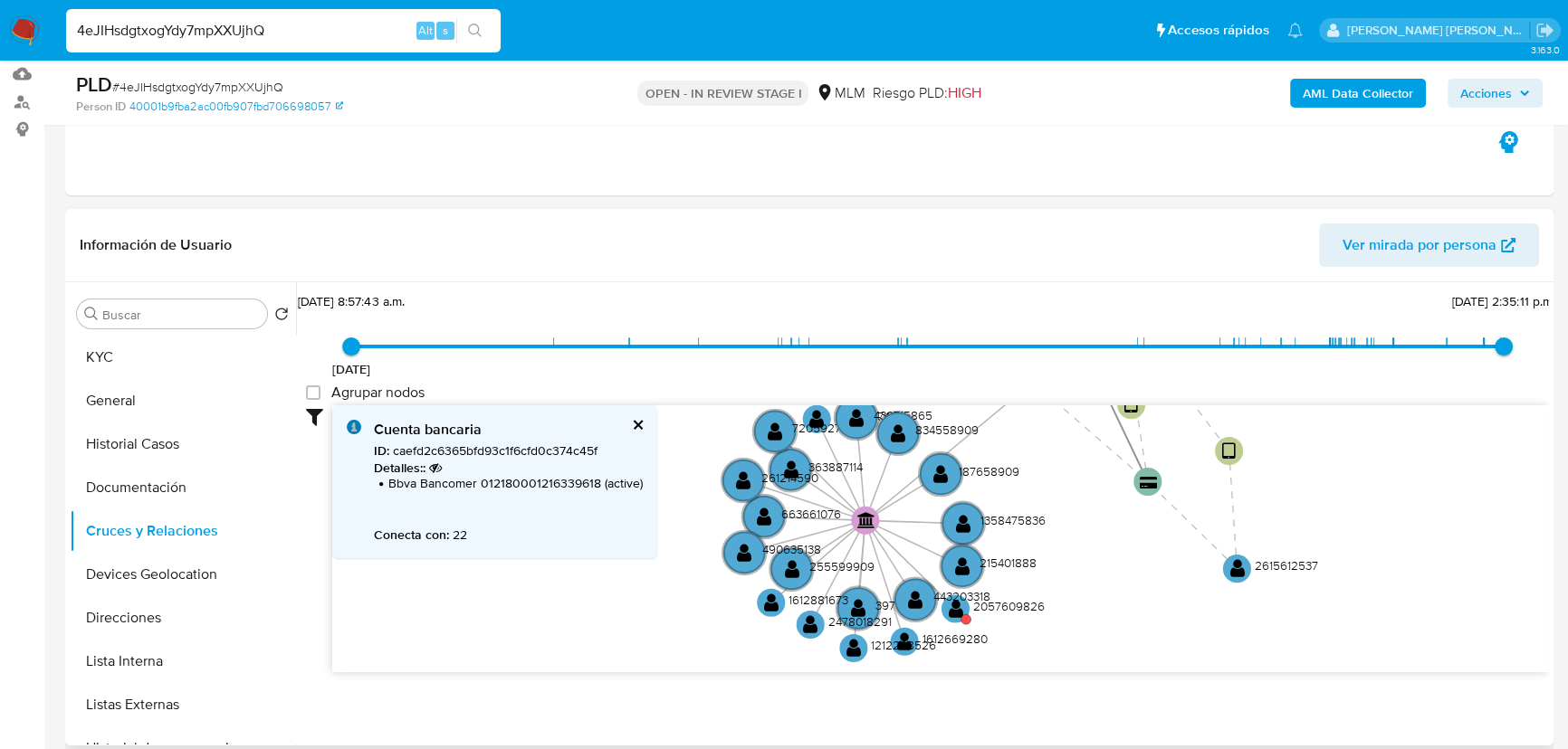
click at [624, 421] on div "Cuenta bancaria ID : caefd2c6365bfd93c1f6cfd0c374c45f Detalles: : Bbva Bancomer…" at bounding box center [495, 481] width 325 height 153
drag, startPoint x: 159, startPoint y: 579, endPoint x: 530, endPoint y: 474, distance: 385.6
click at [161, 579] on button "Devices Geolocation" at bounding box center [183, 574] width 226 height 44
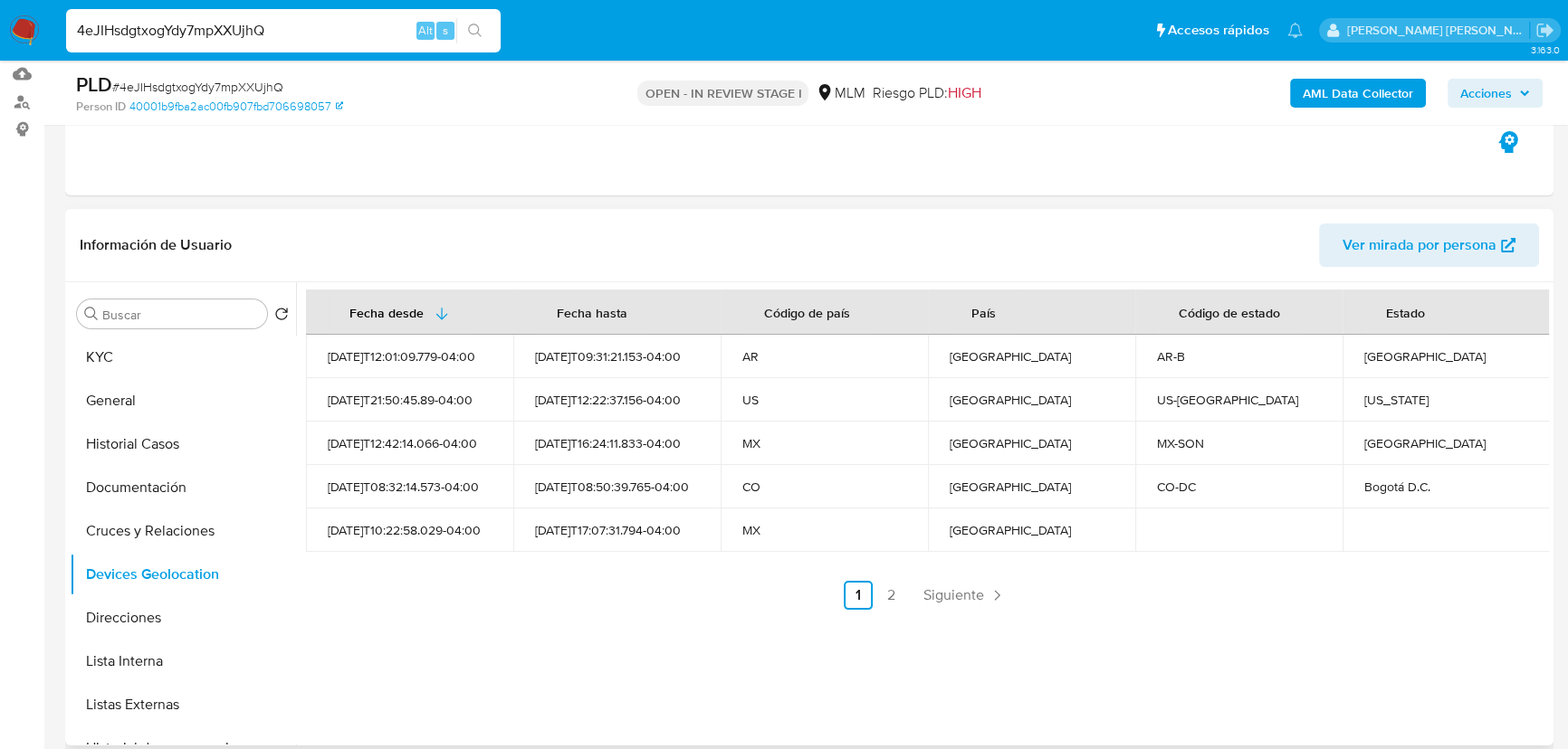
click at [957, 588] on span "Siguiente" at bounding box center [954, 595] width 60 height 15
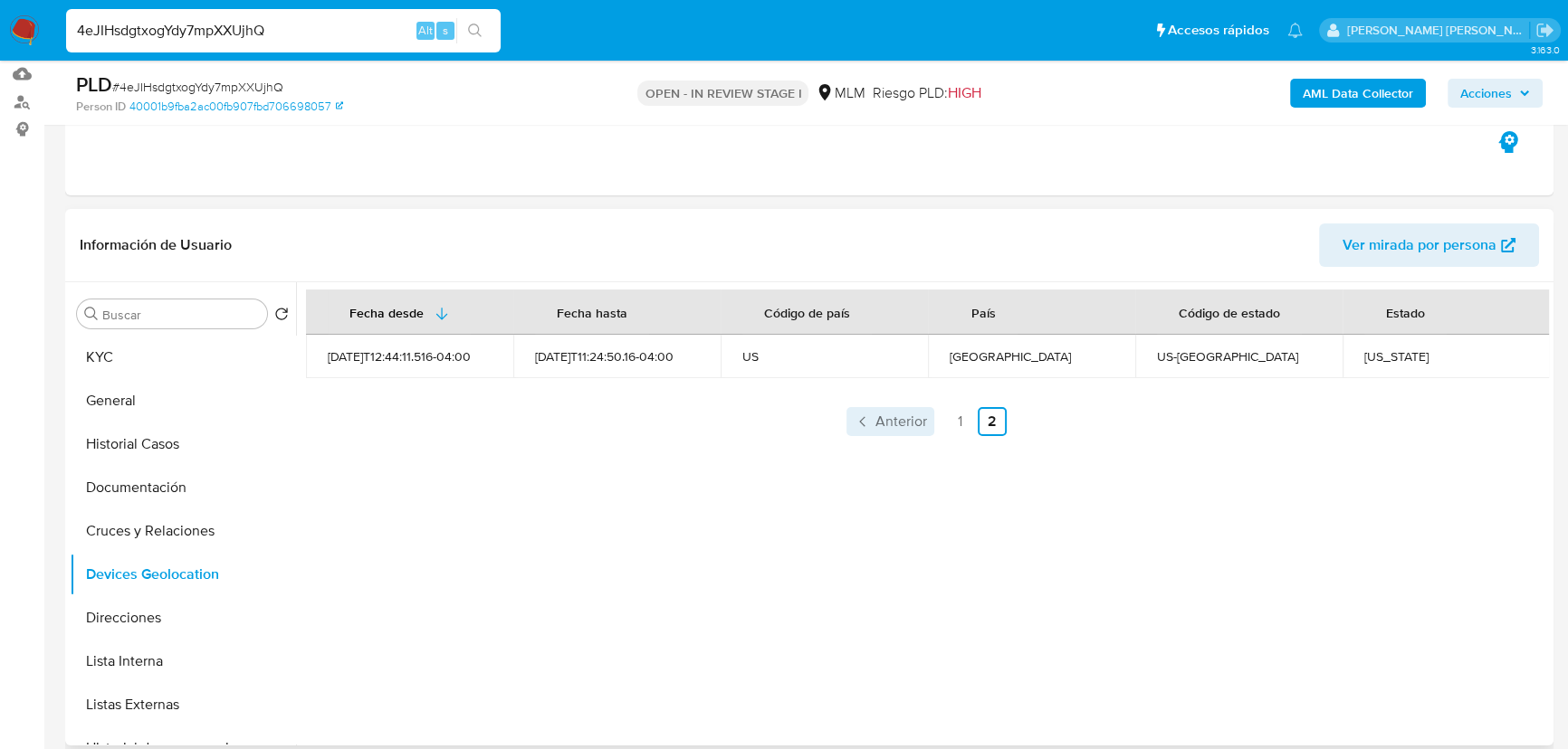
click at [881, 424] on span "Anterior" at bounding box center [900, 421] width 52 height 15
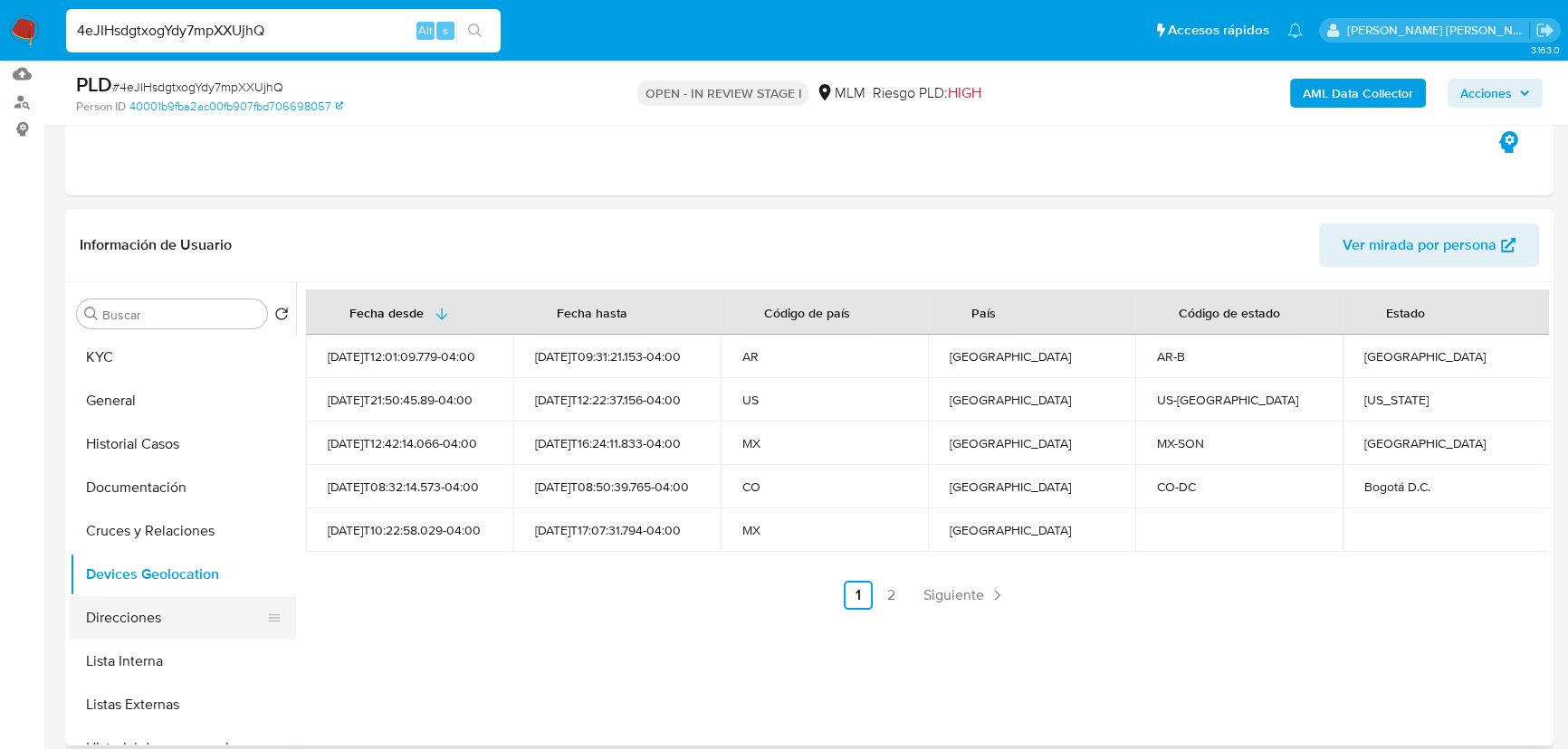
click at [157, 628] on button "Direcciones" at bounding box center [176, 618] width 212 height 44
click at [157, 653] on button "Lista Interna" at bounding box center [176, 661] width 212 height 44
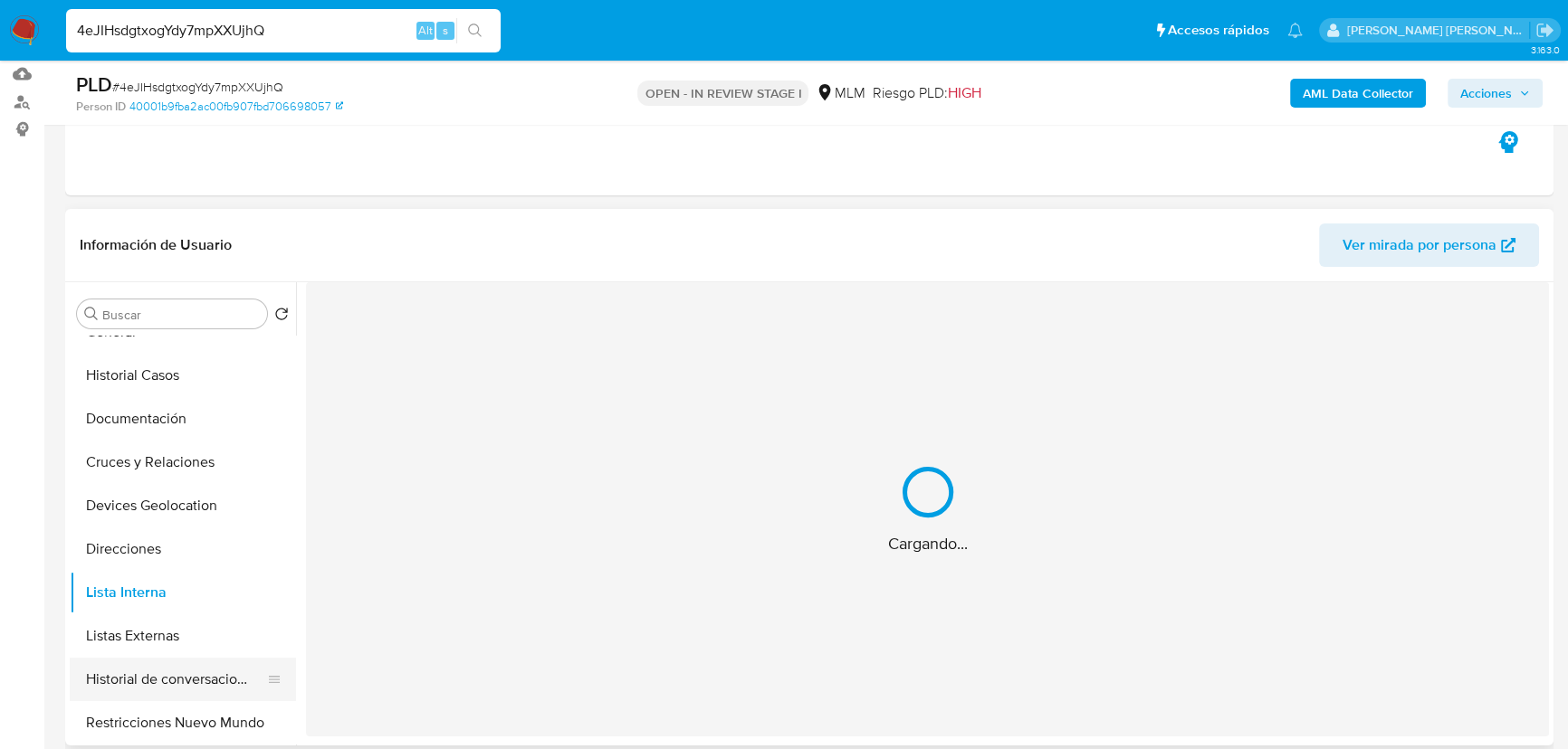
scroll to position [164, 0]
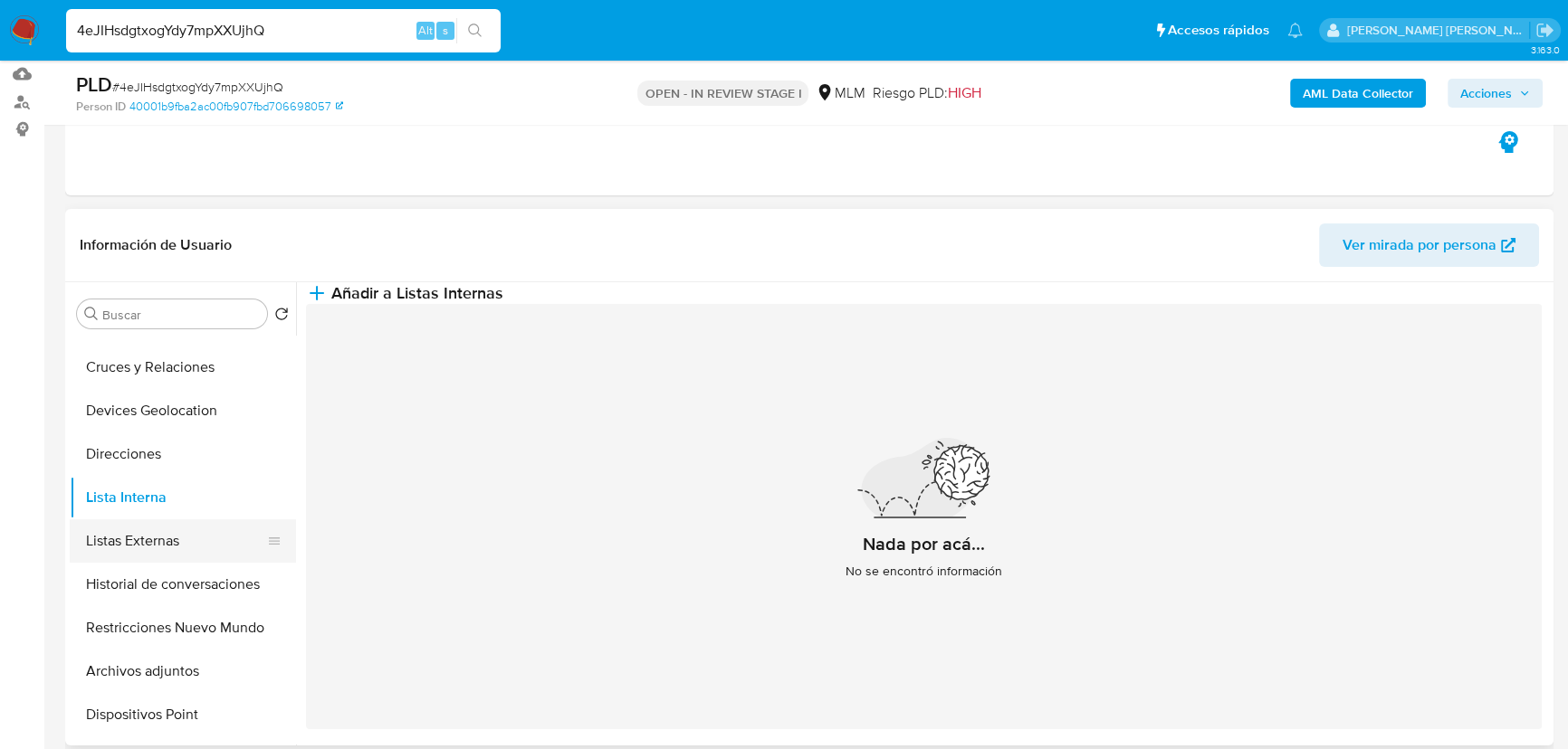
click at [175, 542] on button "Listas Externas" at bounding box center [176, 540] width 212 height 44
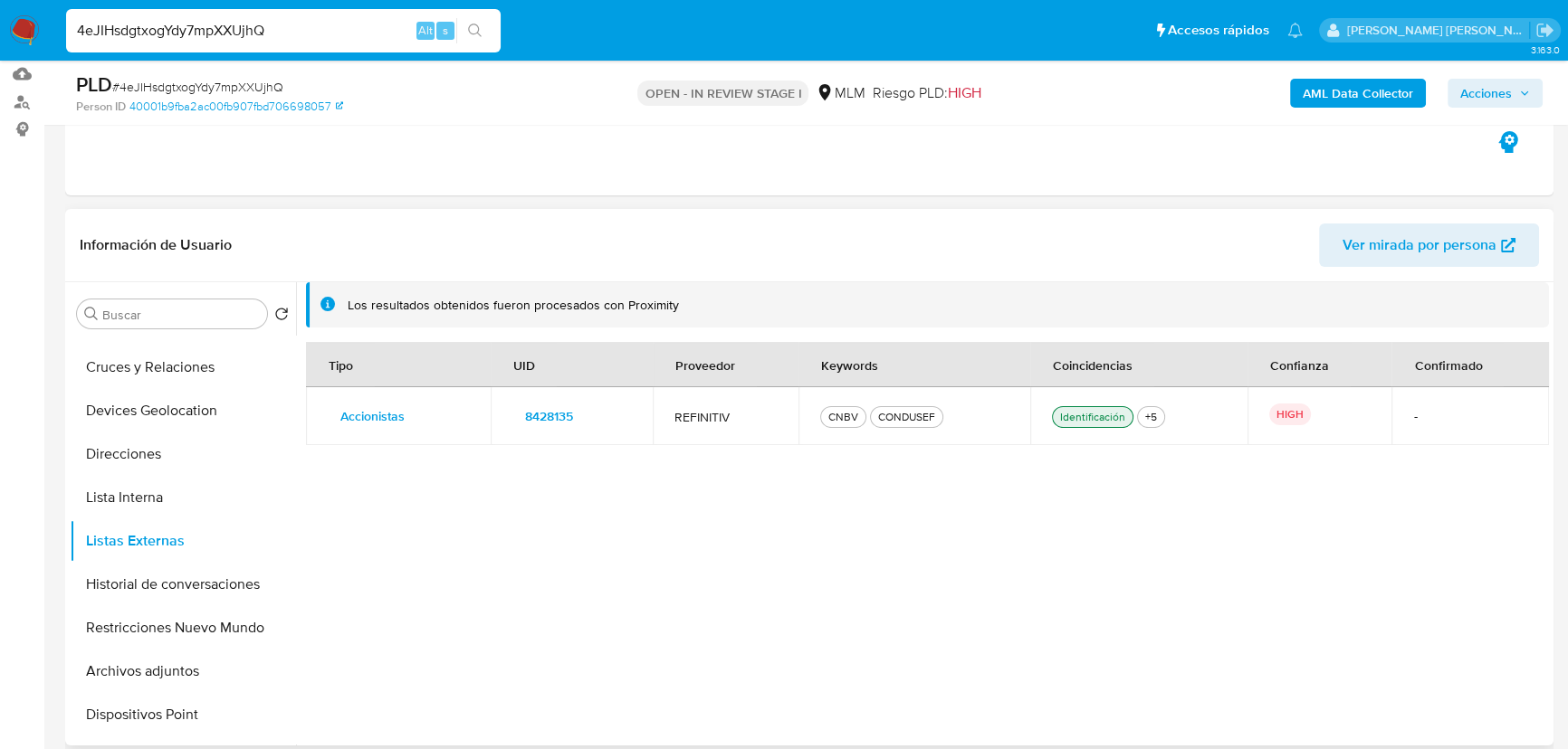
scroll to position [269, 0]
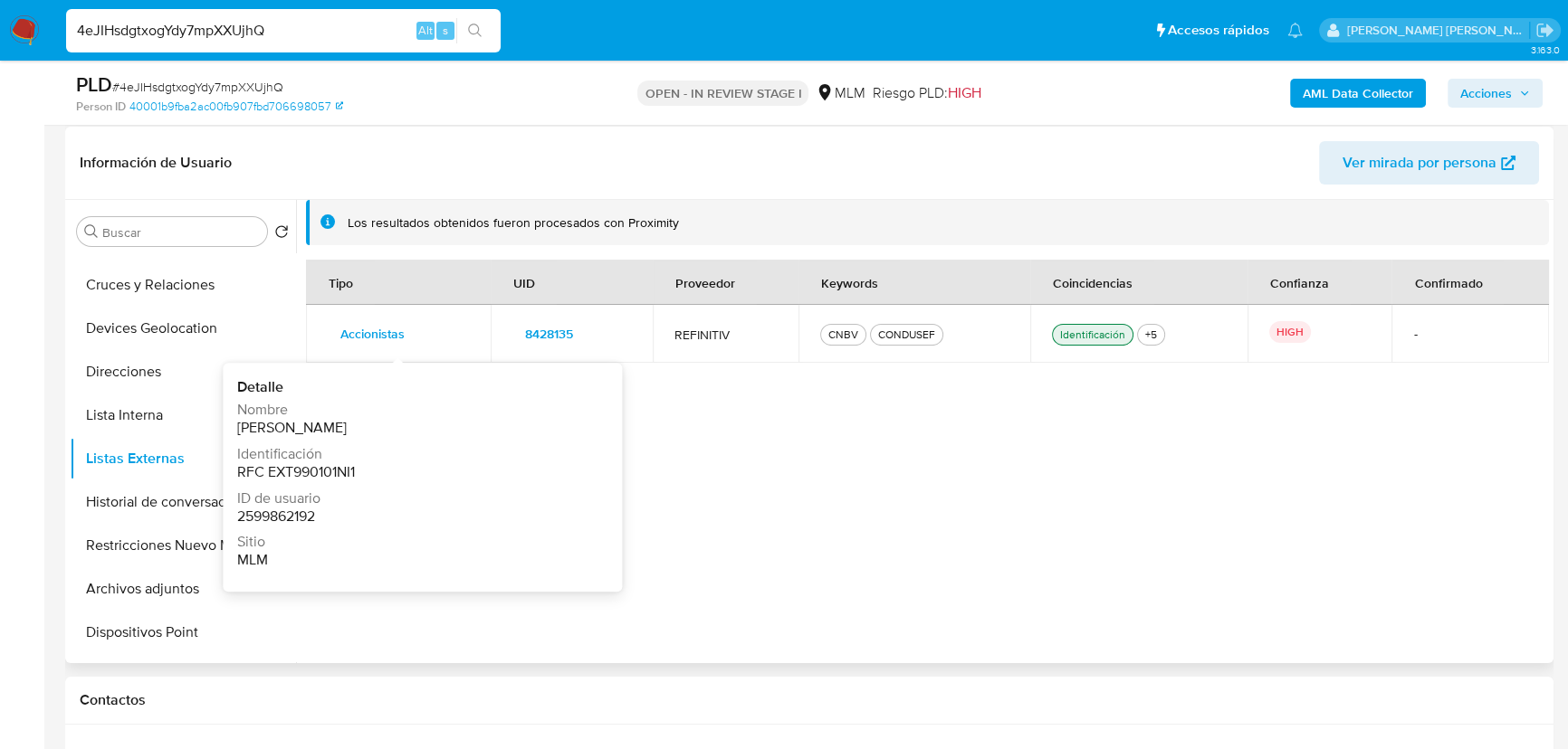
click at [364, 335] on span "Accionistas" at bounding box center [372, 334] width 64 height 25
click at [539, 328] on span "8428135" at bounding box center [548, 334] width 48 height 25
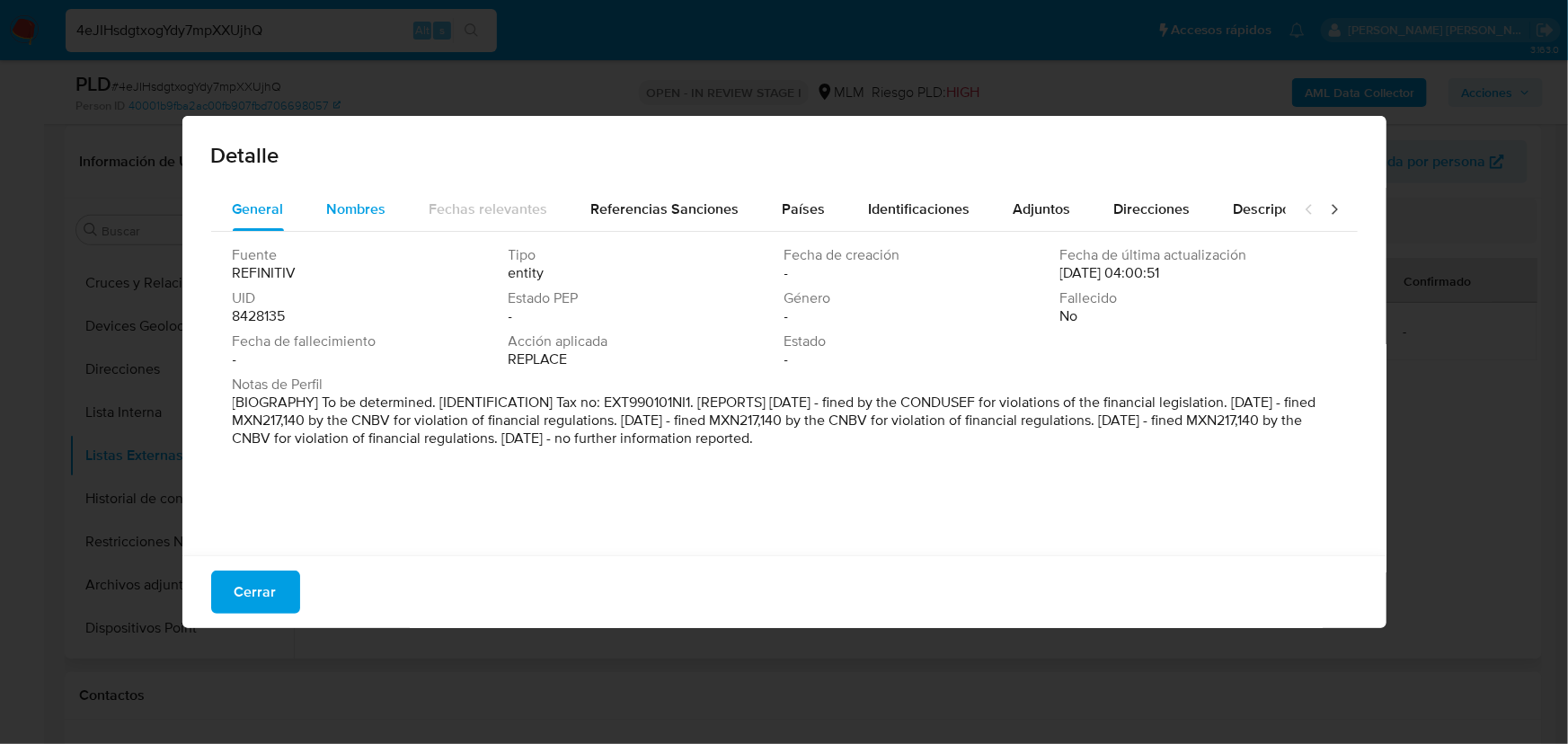
click at [339, 193] on div "Nombres" at bounding box center [356, 209] width 59 height 43
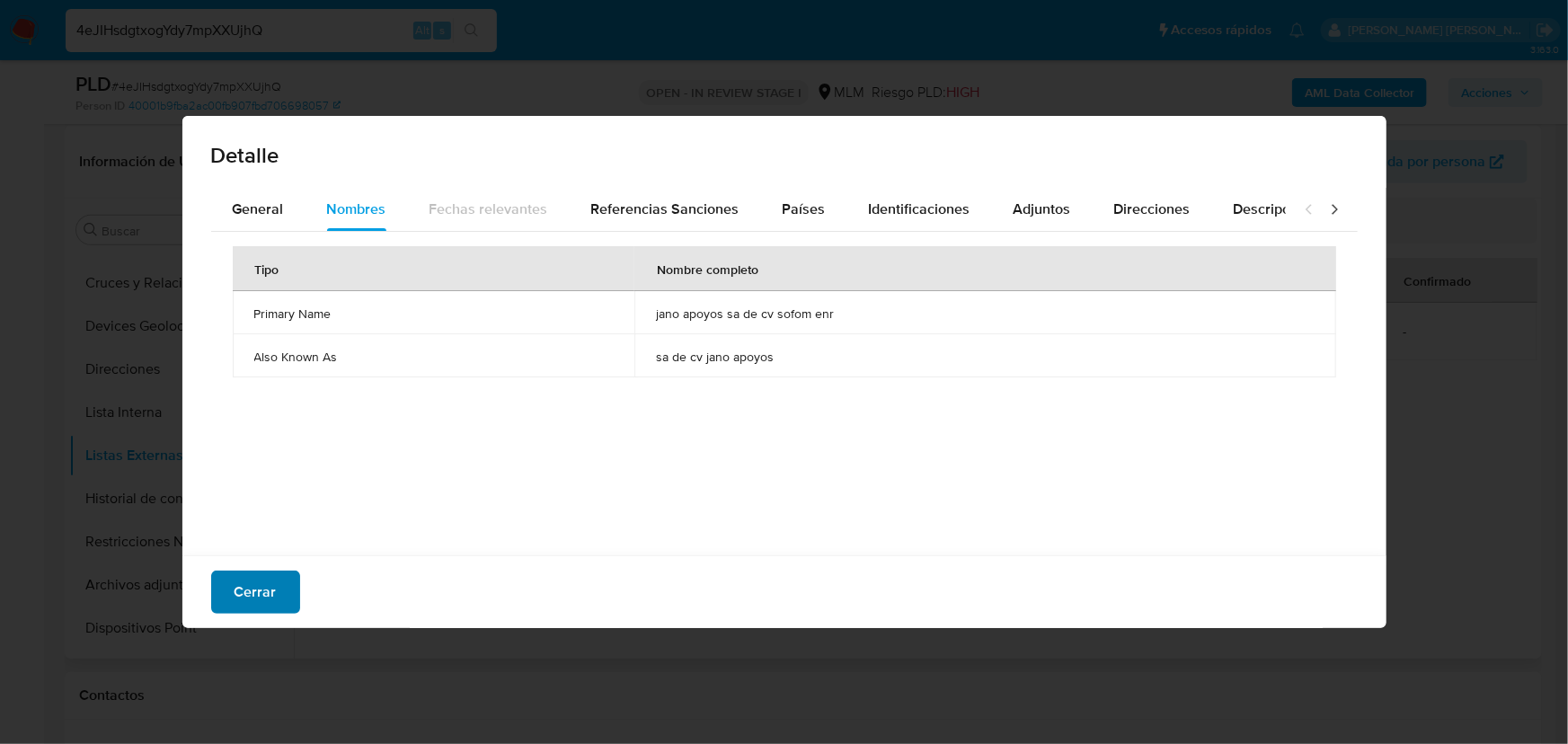
click at [250, 591] on span "Cerrar" at bounding box center [256, 592] width 42 height 40
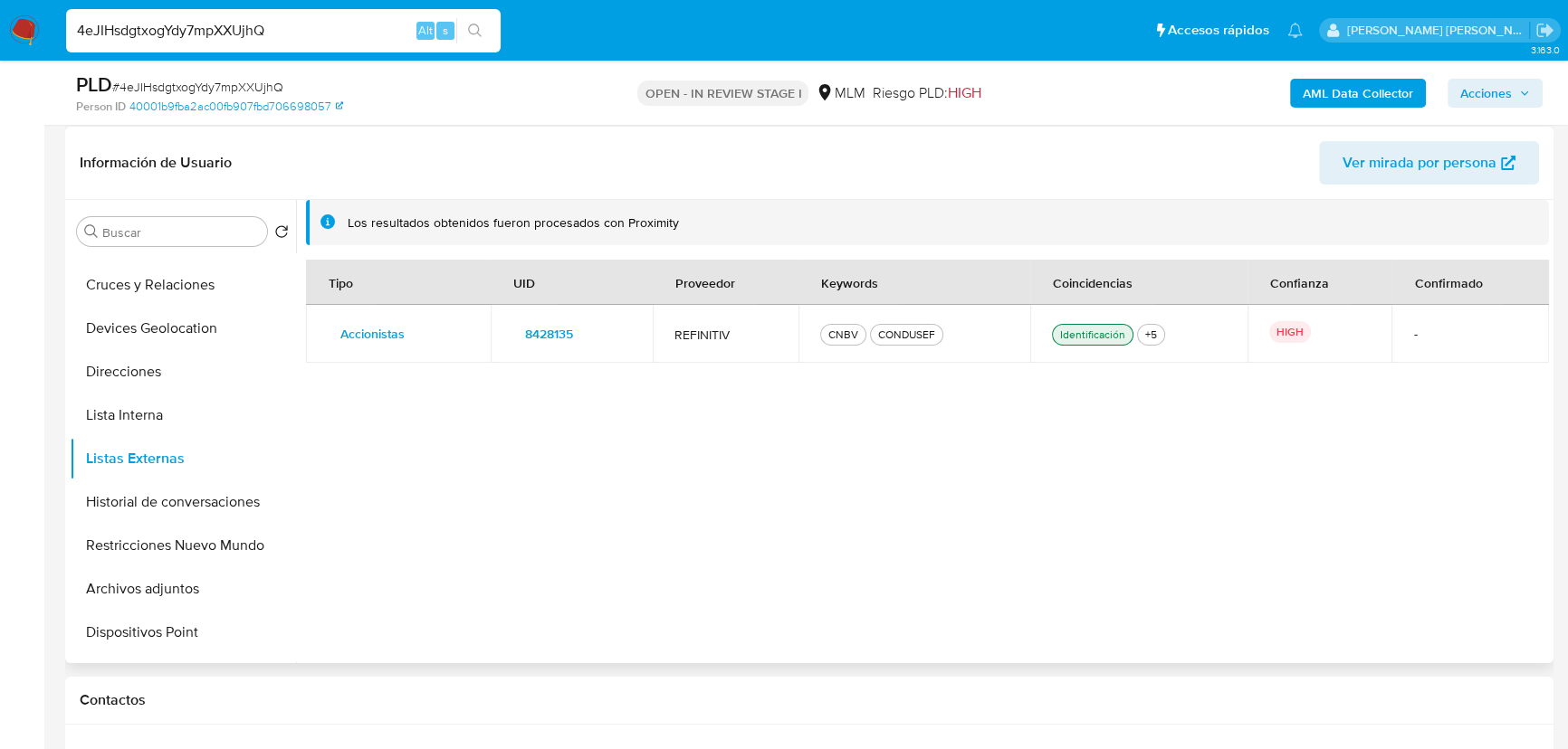
click at [559, 330] on span "8428135" at bounding box center [548, 334] width 48 height 25
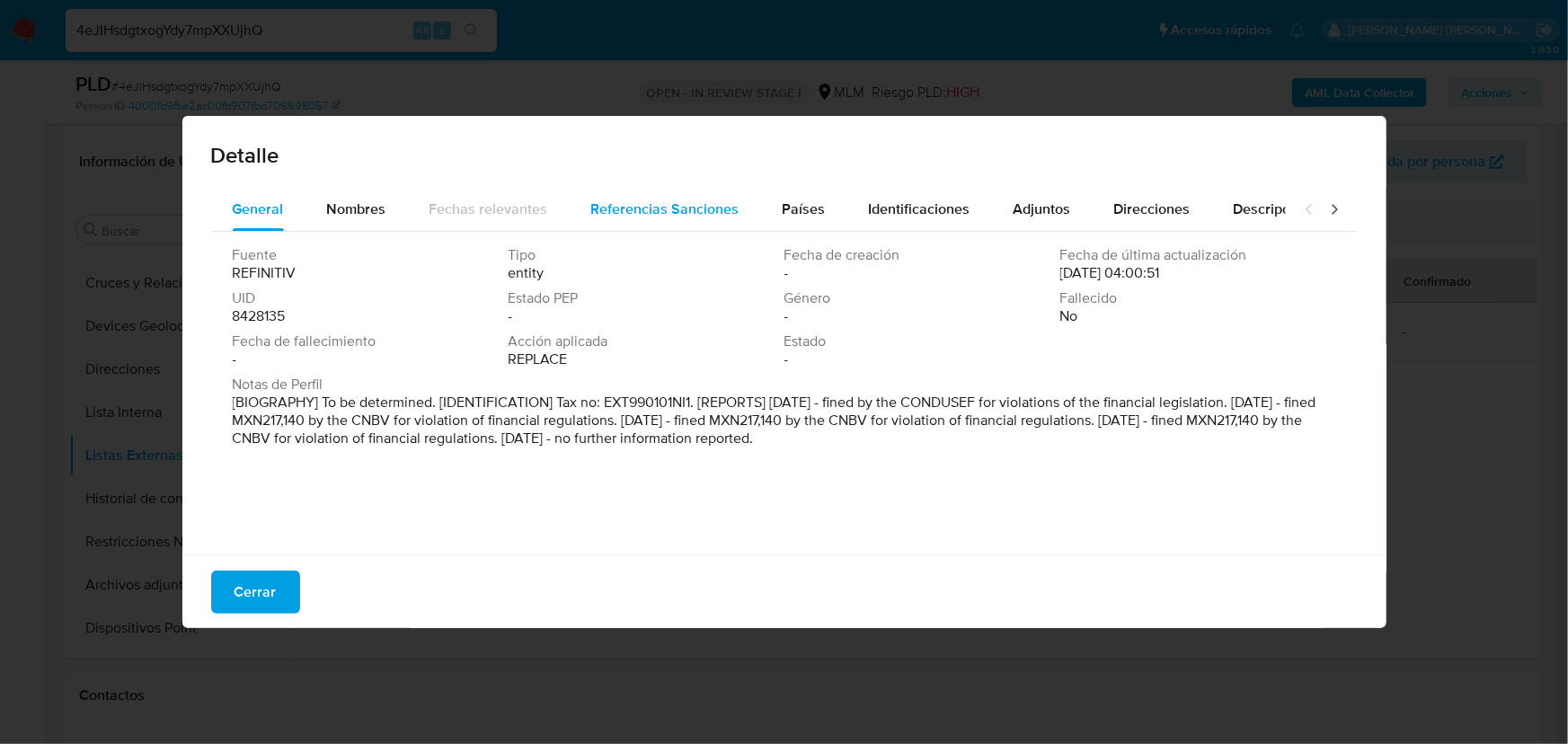
click at [659, 205] on span "Referencias Sanciones" at bounding box center [666, 208] width 149 height 20
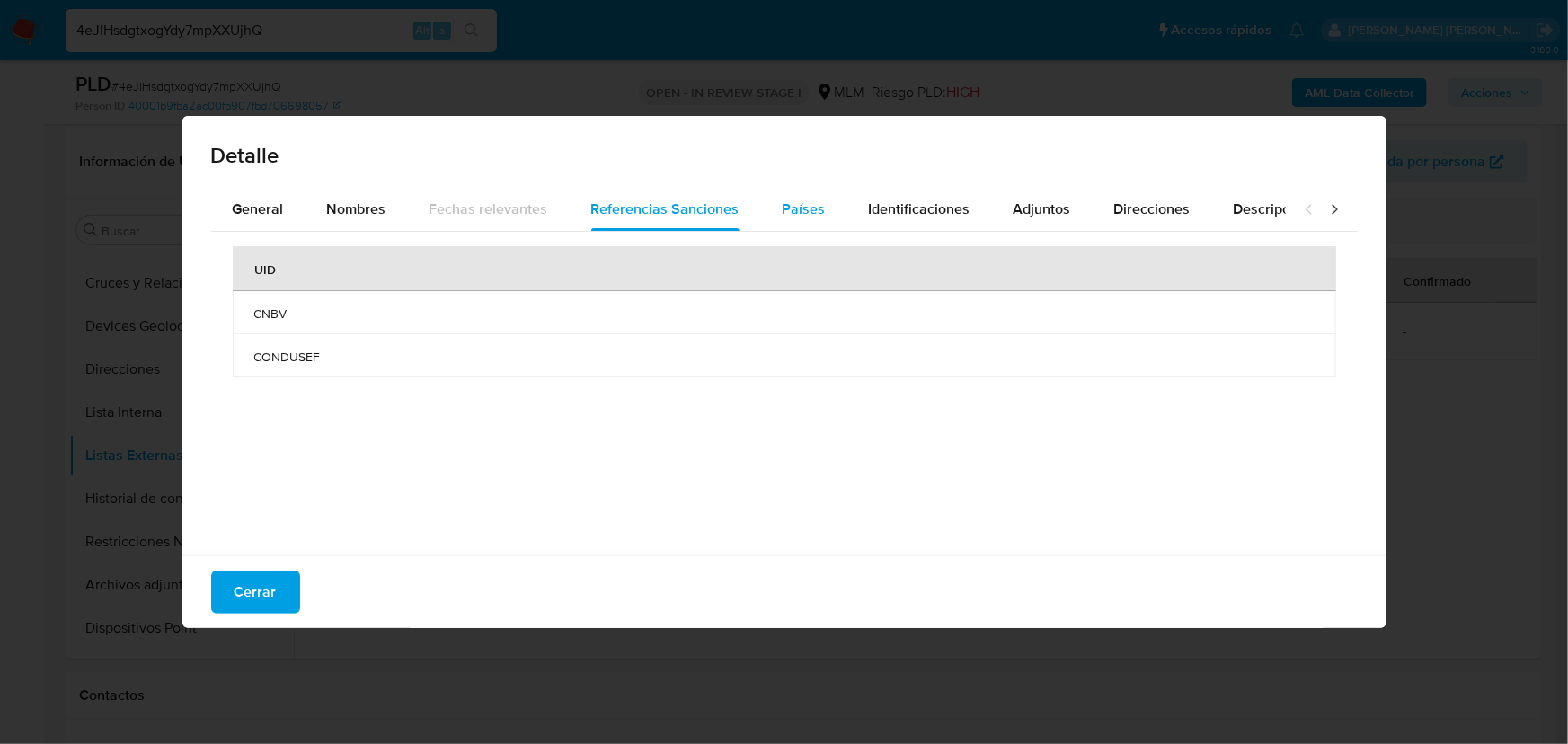
click at [809, 204] on span "Países" at bounding box center [804, 208] width 43 height 20
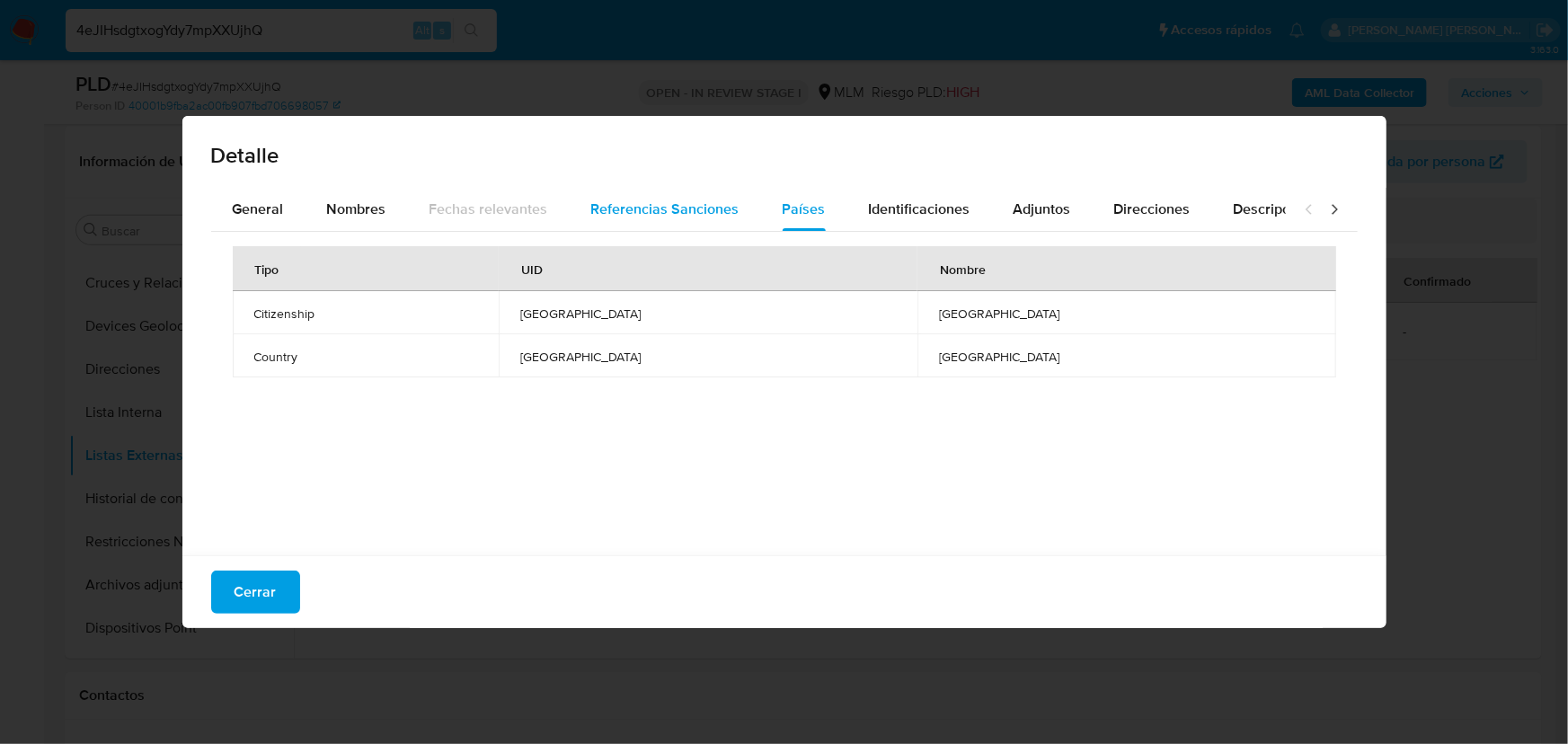
click at [643, 217] on span "Referencias Sanciones" at bounding box center [666, 208] width 149 height 20
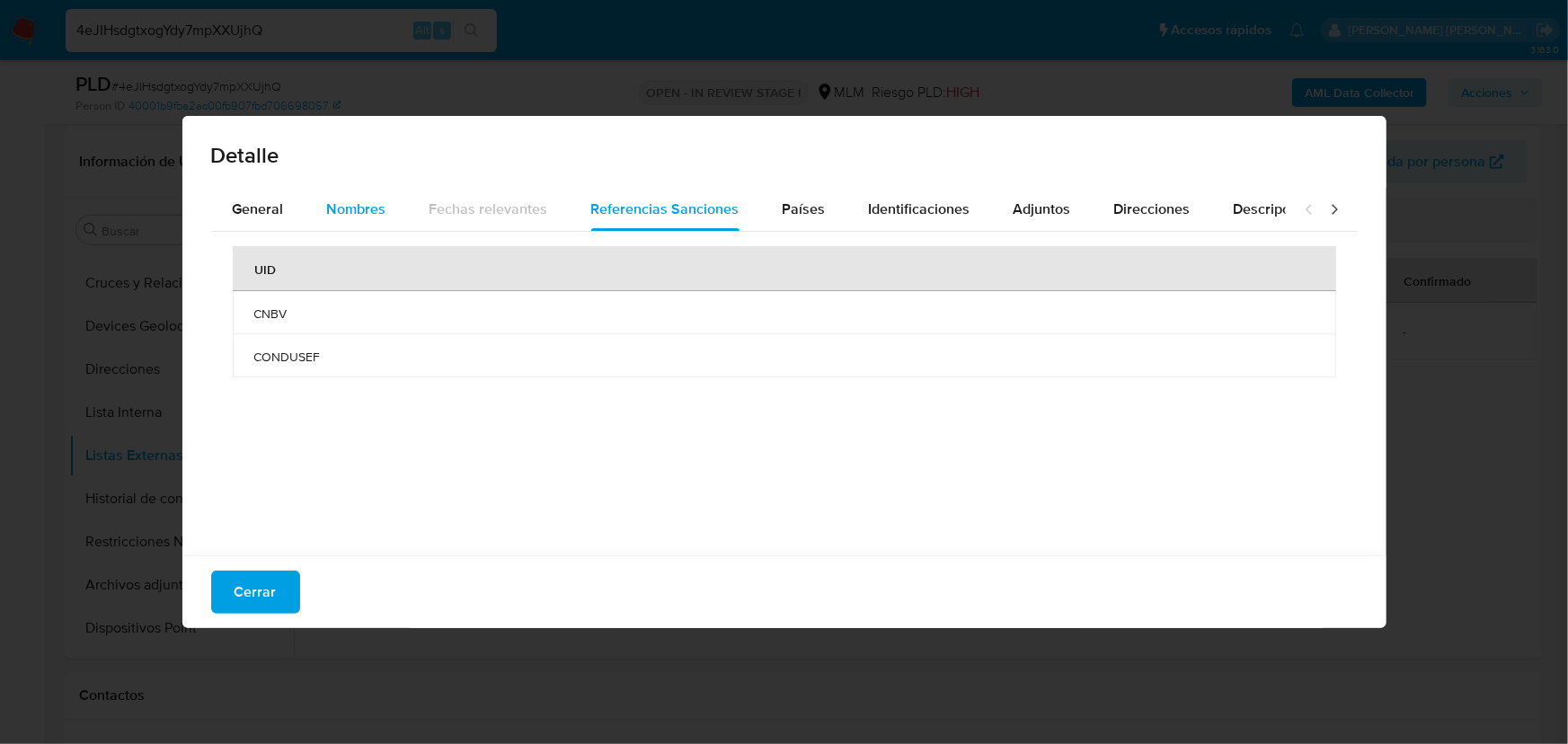
click at [394, 206] on button "Nombres" at bounding box center [357, 209] width 102 height 43
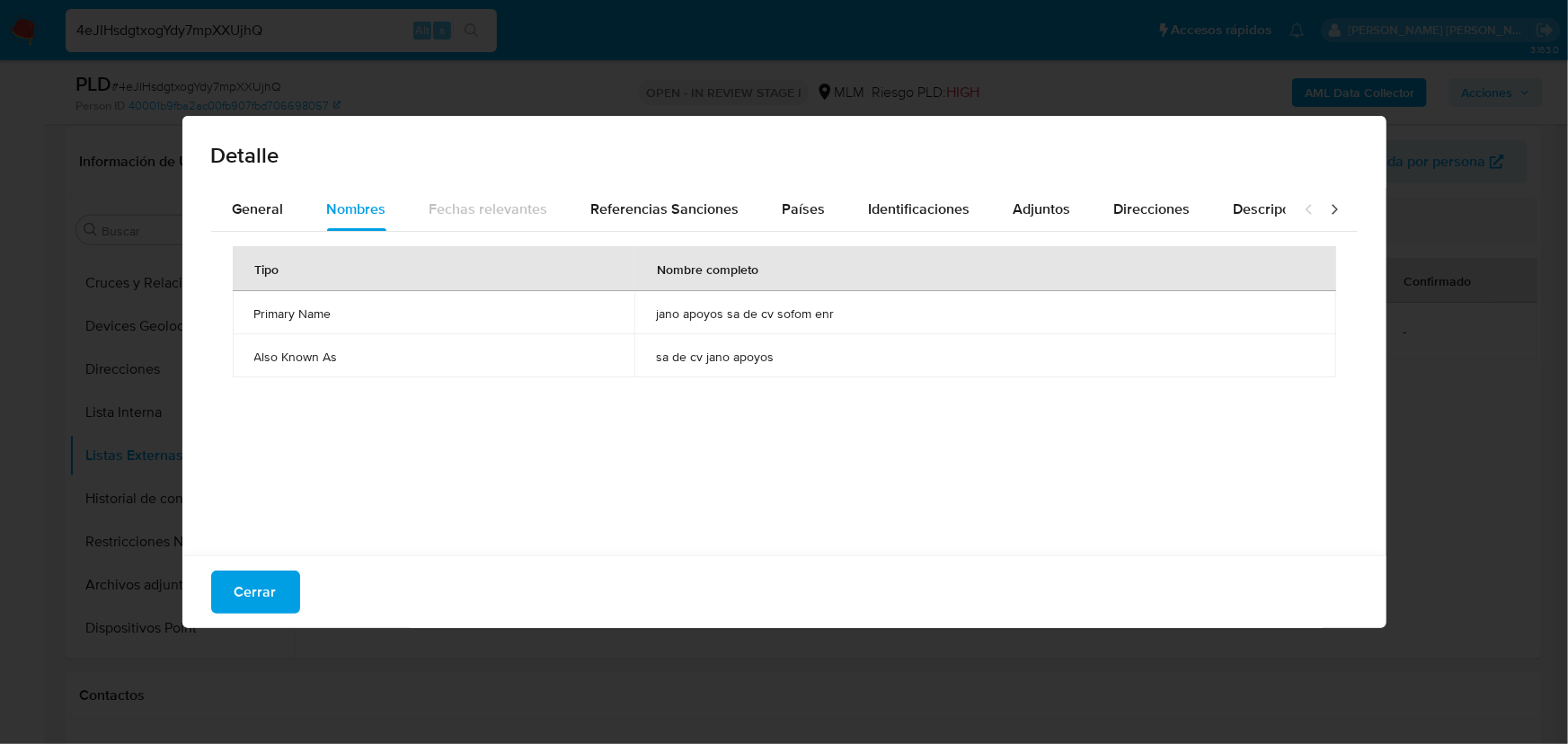
drag, startPoint x: 630, startPoint y: 315, endPoint x: 905, endPoint y: 337, distance: 275.9
click at [905, 337] on tbody "Primary Name jano apoyos sa de cv sofom enr Also Known As sa de cv jano apoyos" at bounding box center [784, 334] width 1103 height 86
drag, startPoint x: 922, startPoint y: 228, endPoint x: 979, endPoint y: 187, distance: 70.2
click at [923, 227] on div "Identificaciones" at bounding box center [919, 209] width 101 height 43
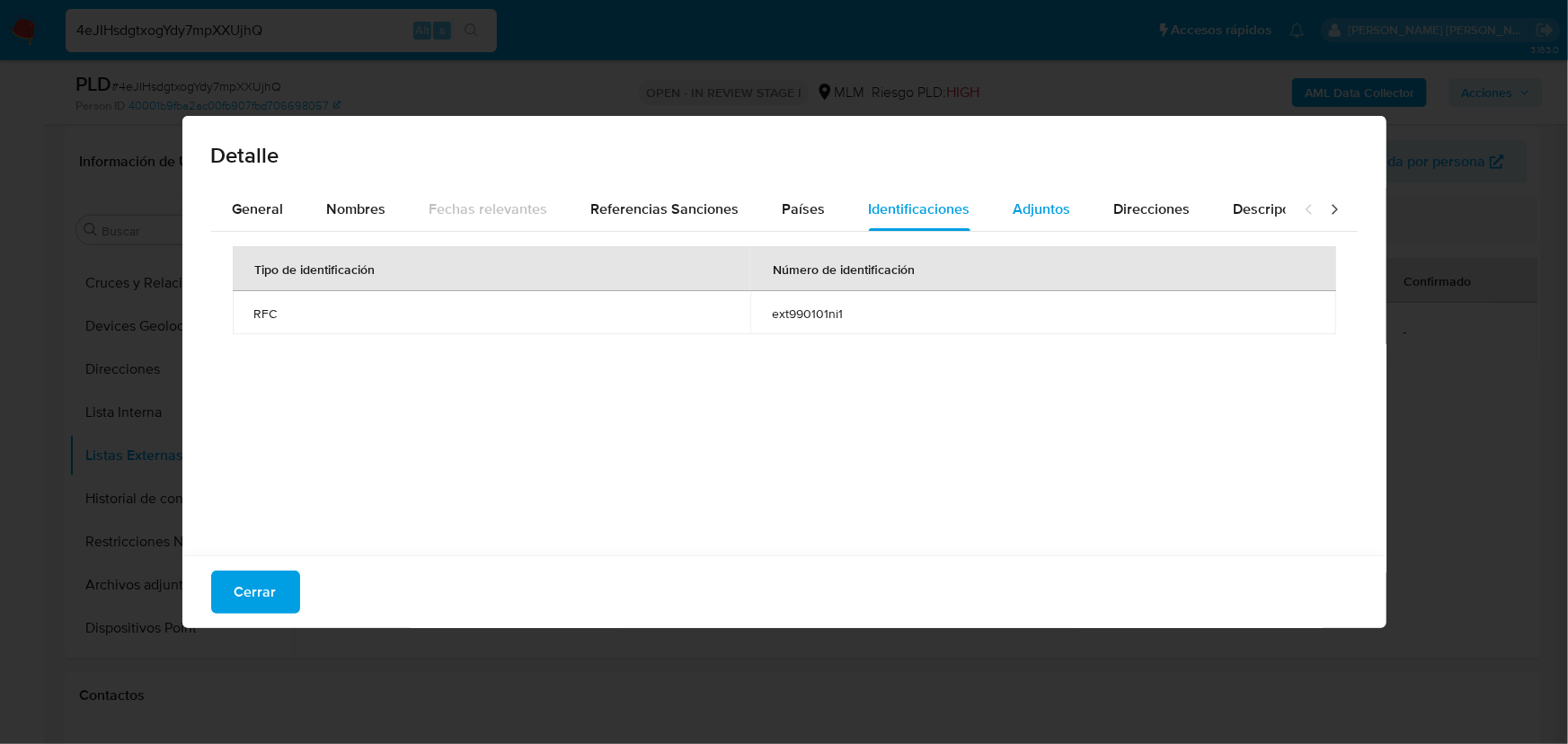
drag, startPoint x: 1081, startPoint y: 197, endPoint x: 1047, endPoint y: 202, distance: 34.4
click at [1078, 198] on div "General Nombres Fechas relevantes Referencias Sanciones Países Identificaciones…" at bounding box center [749, 209] width 1075 height 43
click at [1145, 204] on span "Direcciones" at bounding box center [1151, 208] width 76 height 20
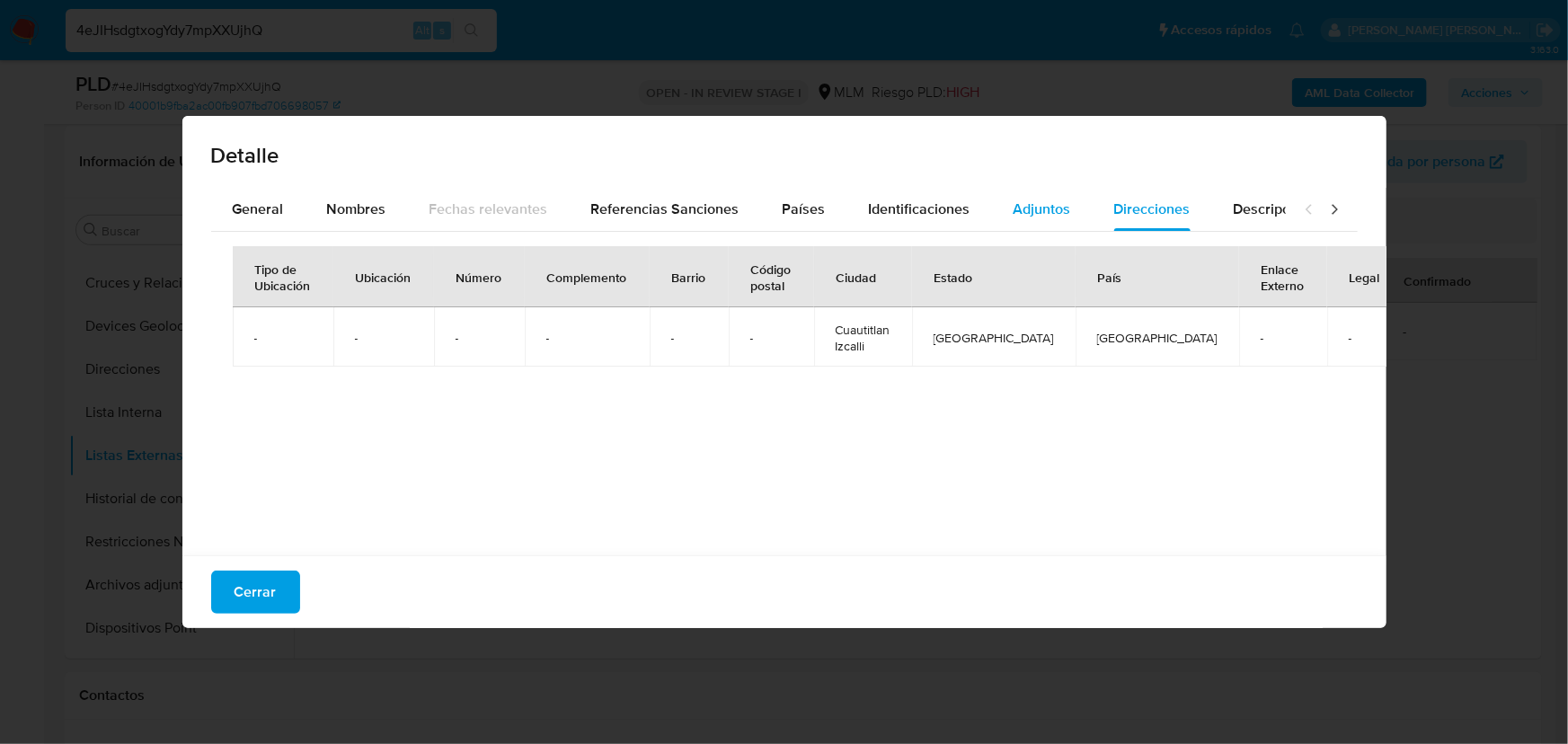
drag, startPoint x: 996, startPoint y: 210, endPoint x: 1078, endPoint y: 202, distance: 82.4
click at [997, 210] on button "Adjuntos" at bounding box center [1042, 209] width 100 height 43
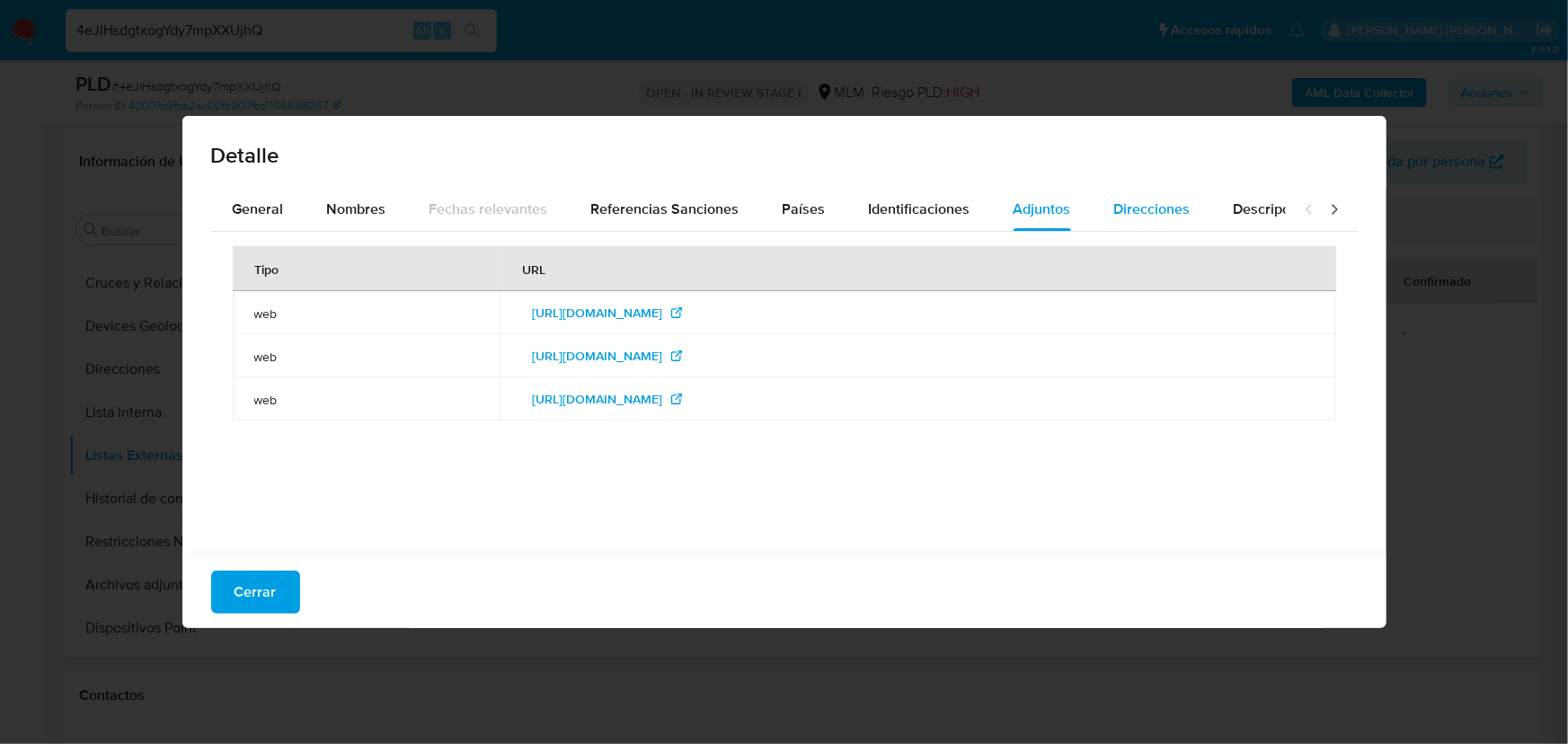
click at [1149, 212] on span "Direcciones" at bounding box center [1151, 208] width 76 height 20
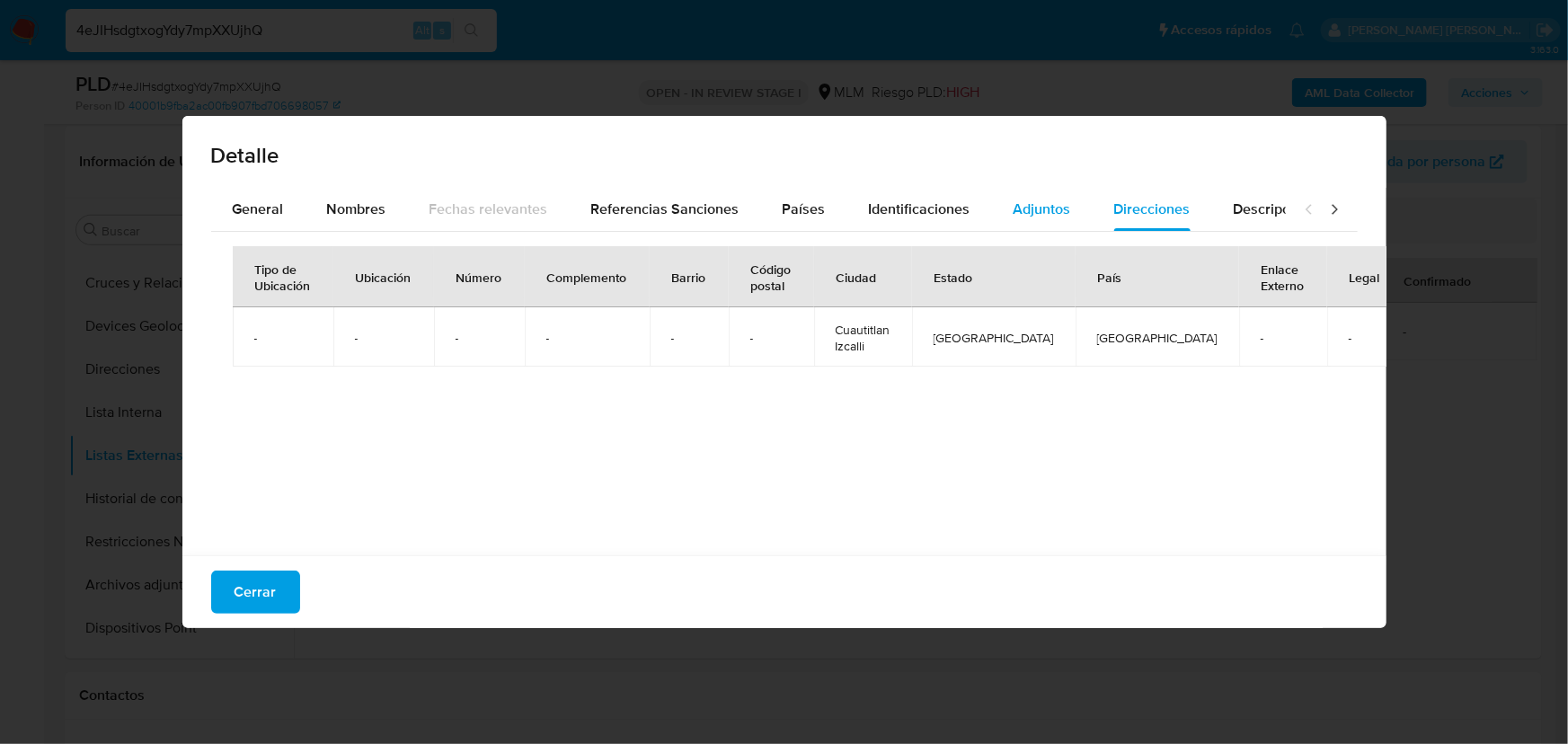
click at [997, 209] on button "Adjuntos" at bounding box center [1042, 209] width 100 height 43
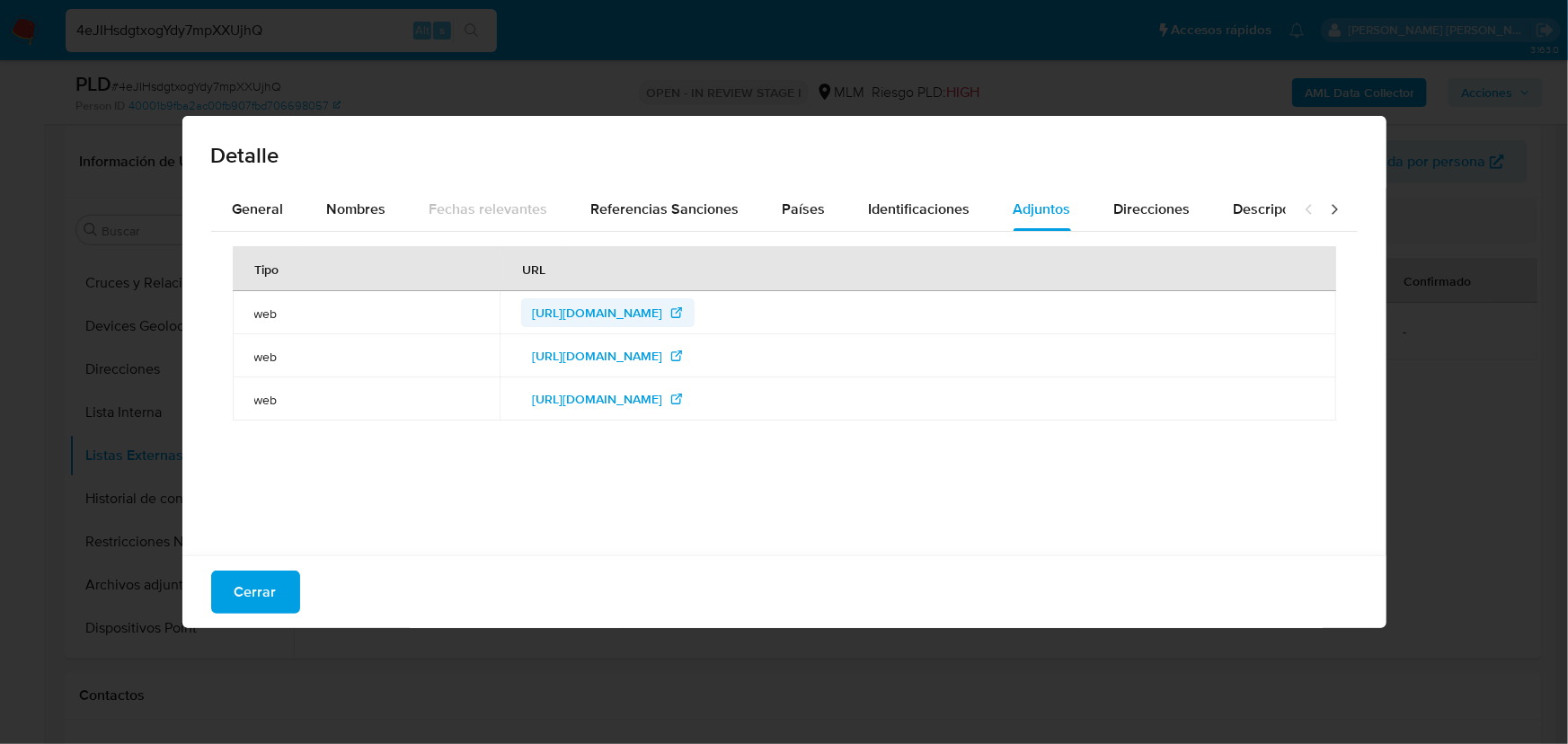
click at [554, 315] on span "https://sanciones.cnbv.gob.mx/" at bounding box center [607, 313] width 151 height 29
click at [662, 402] on span "https://webapps.condusef.gob.mx/SIPRES/jsp/home_publico.jsp?idins=15203" at bounding box center [596, 399] width 130 height 29
click at [274, 603] on span "Cerrar" at bounding box center [256, 592] width 42 height 40
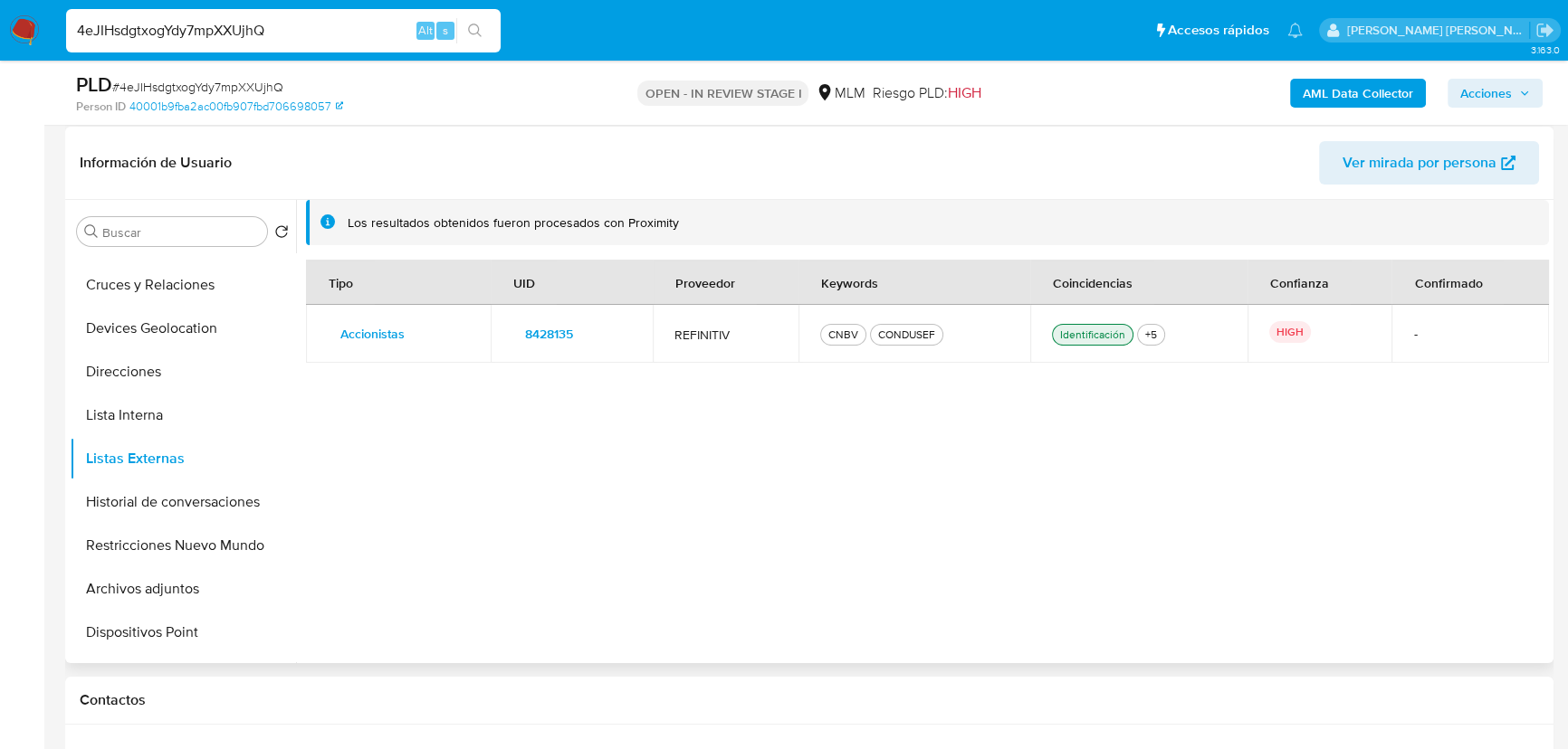
click at [1087, 334] on div "Identificación" at bounding box center [1093, 334] width 72 height 17
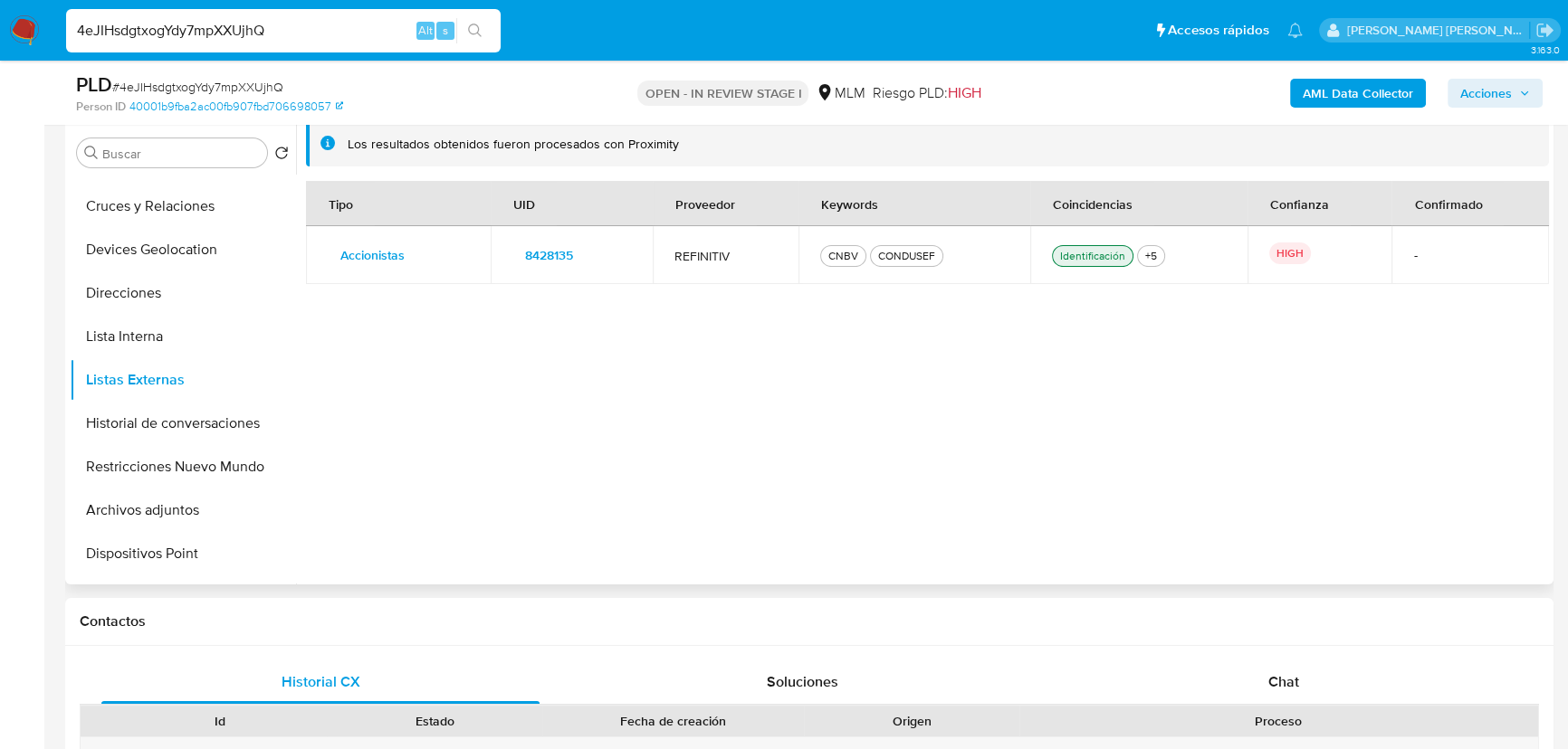
scroll to position [434, 0]
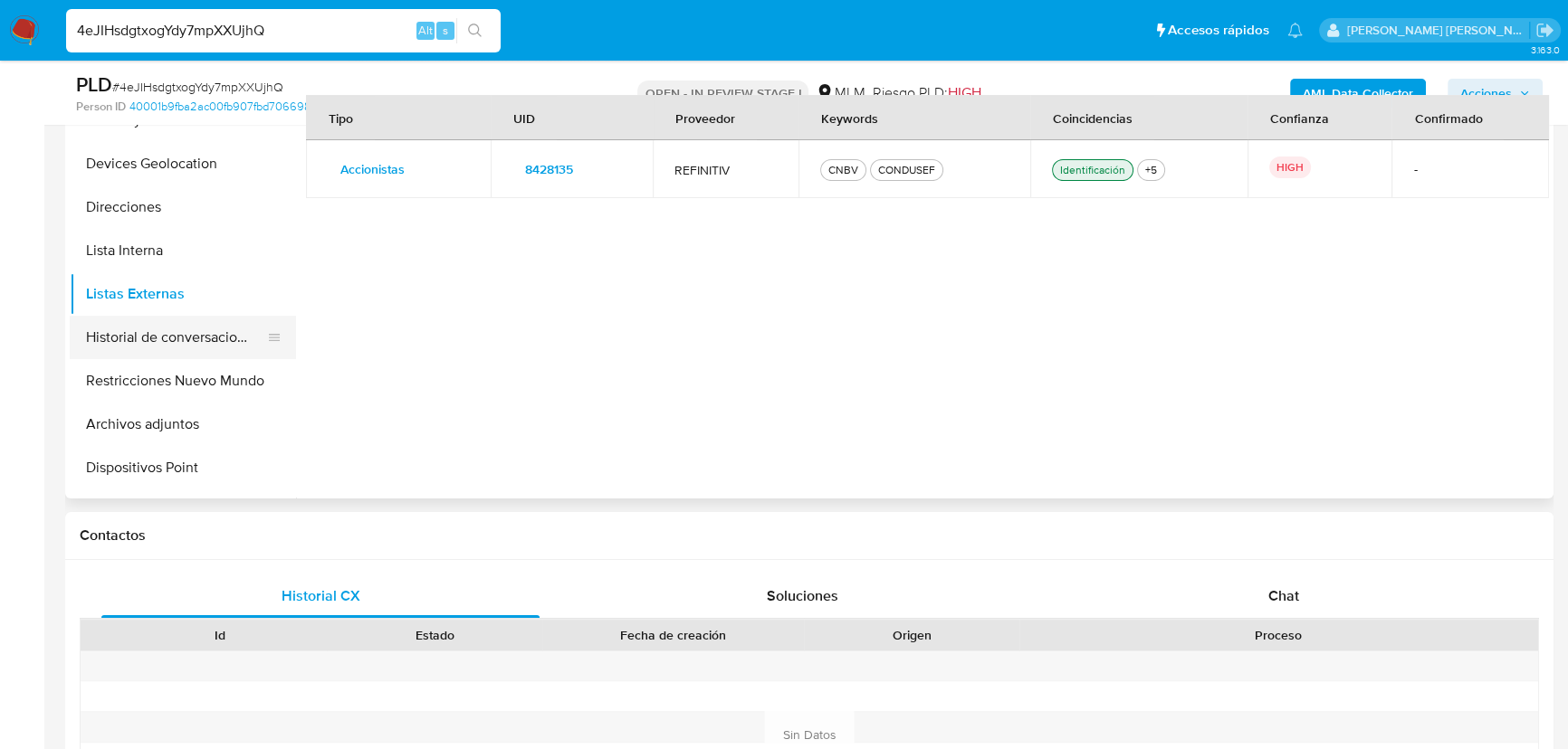
click at [208, 354] on button "Historial de conversaciones" at bounding box center [176, 337] width 212 height 44
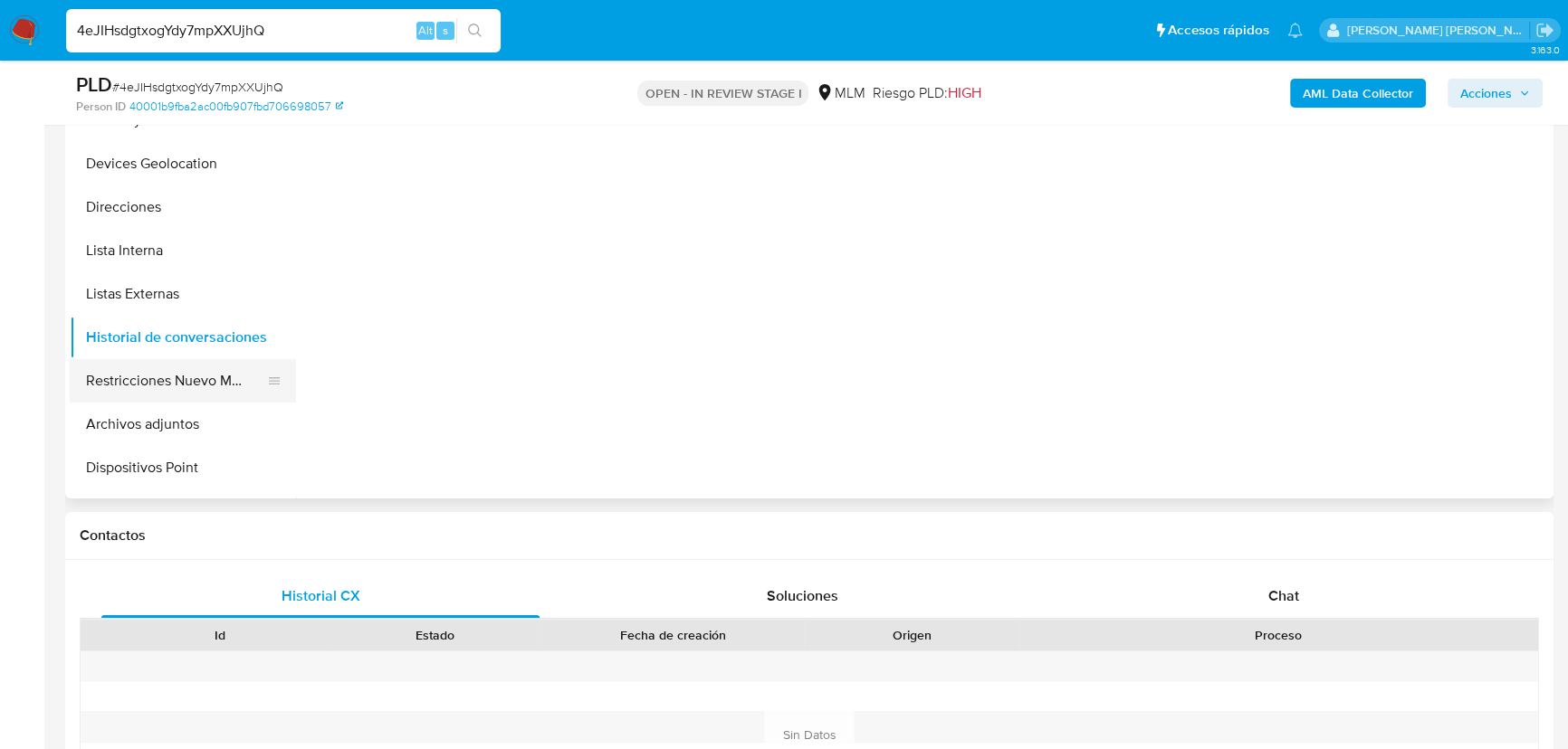
click at [213, 377] on button "Restricciones Nuevo Mundo" at bounding box center [176, 381] width 212 height 44
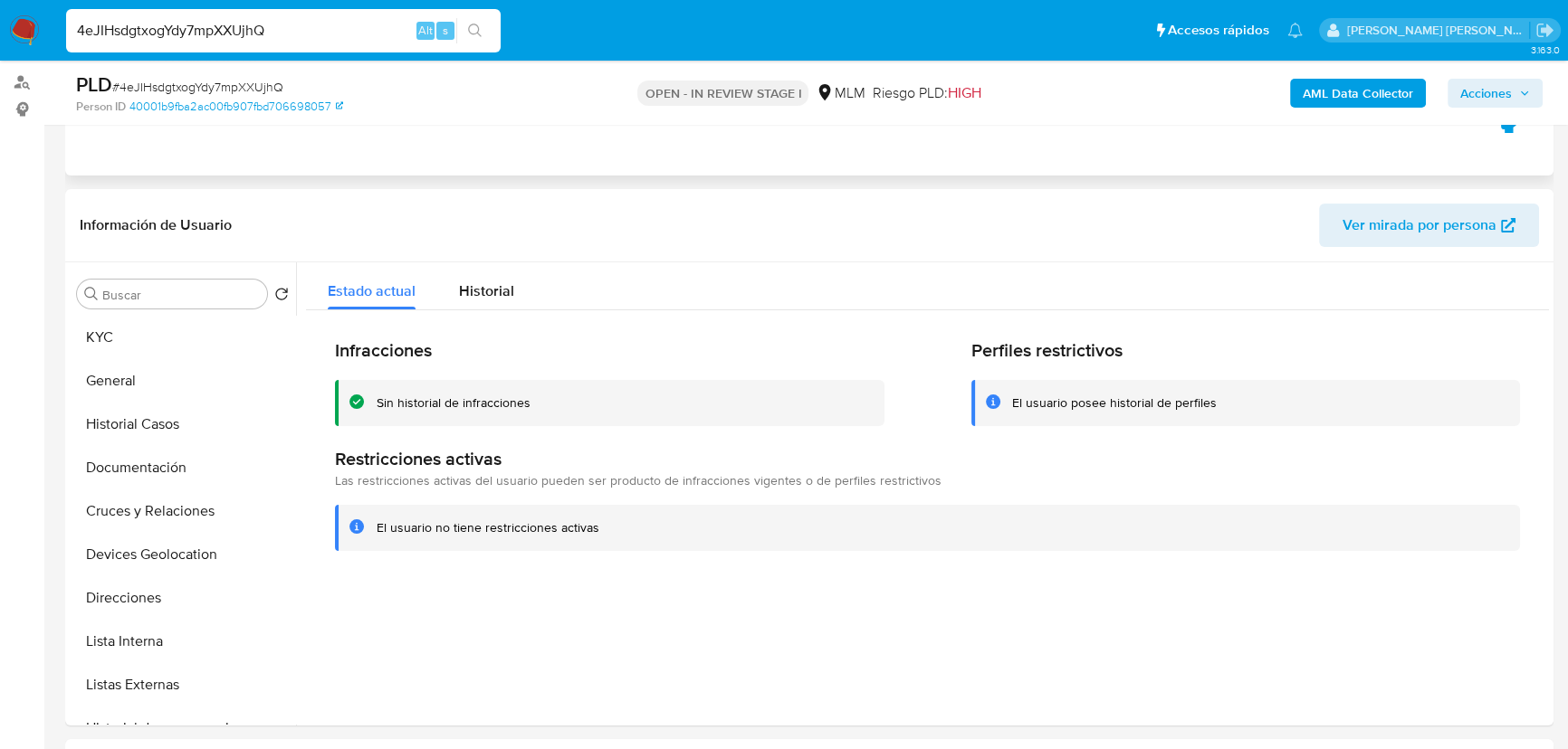
scroll to position [0, 0]
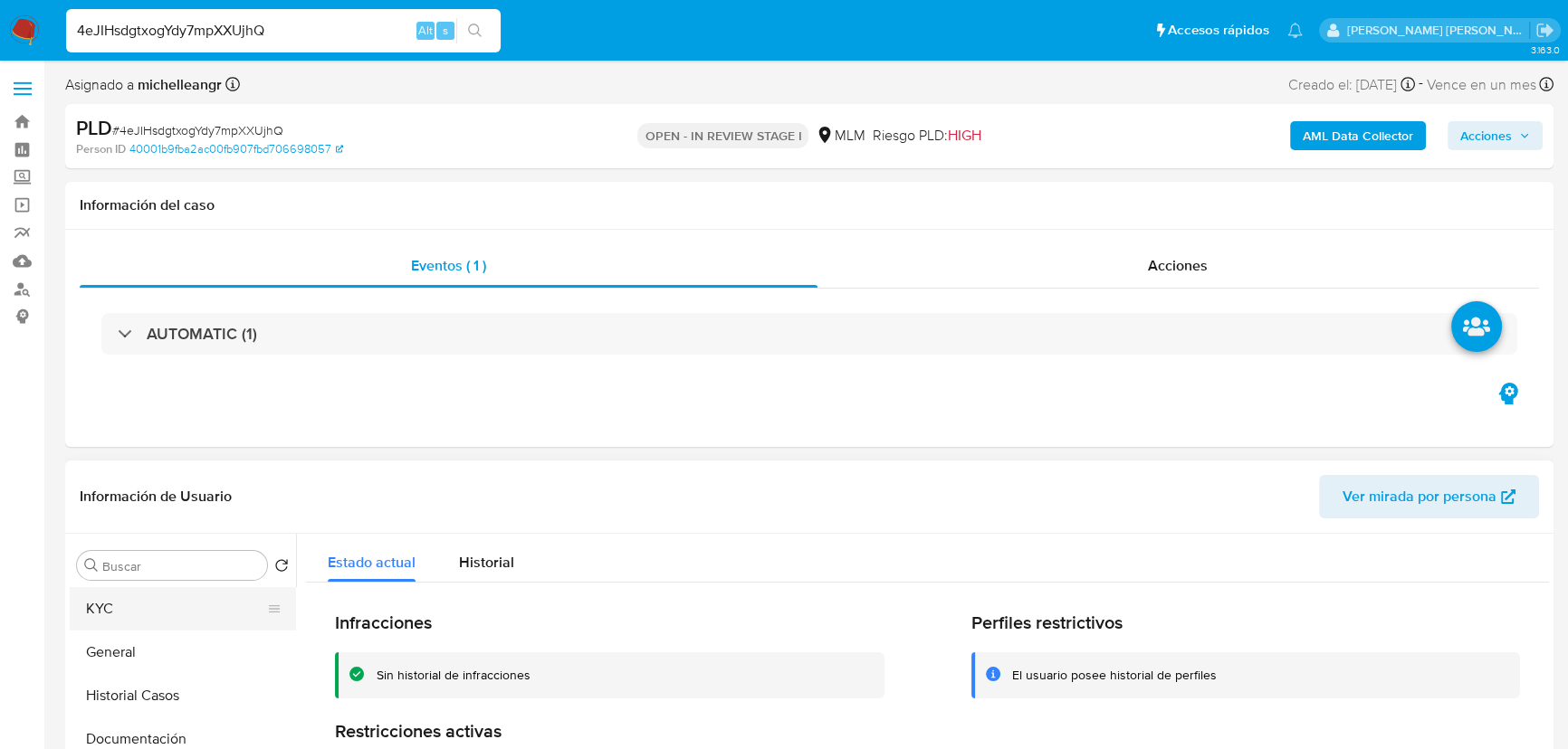
click at [114, 620] on button "KYC" at bounding box center [176, 608] width 212 height 44
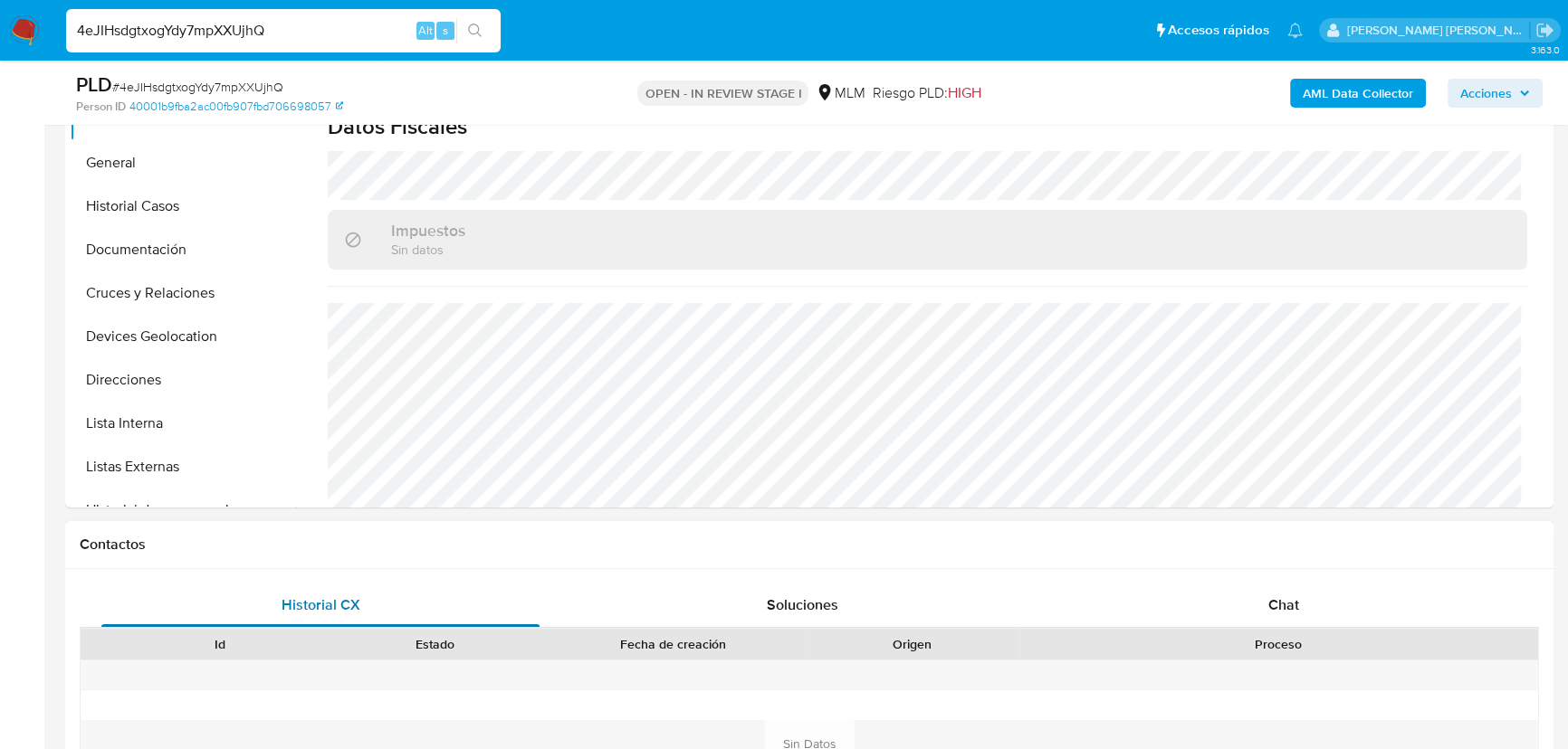
scroll to position [411, 0]
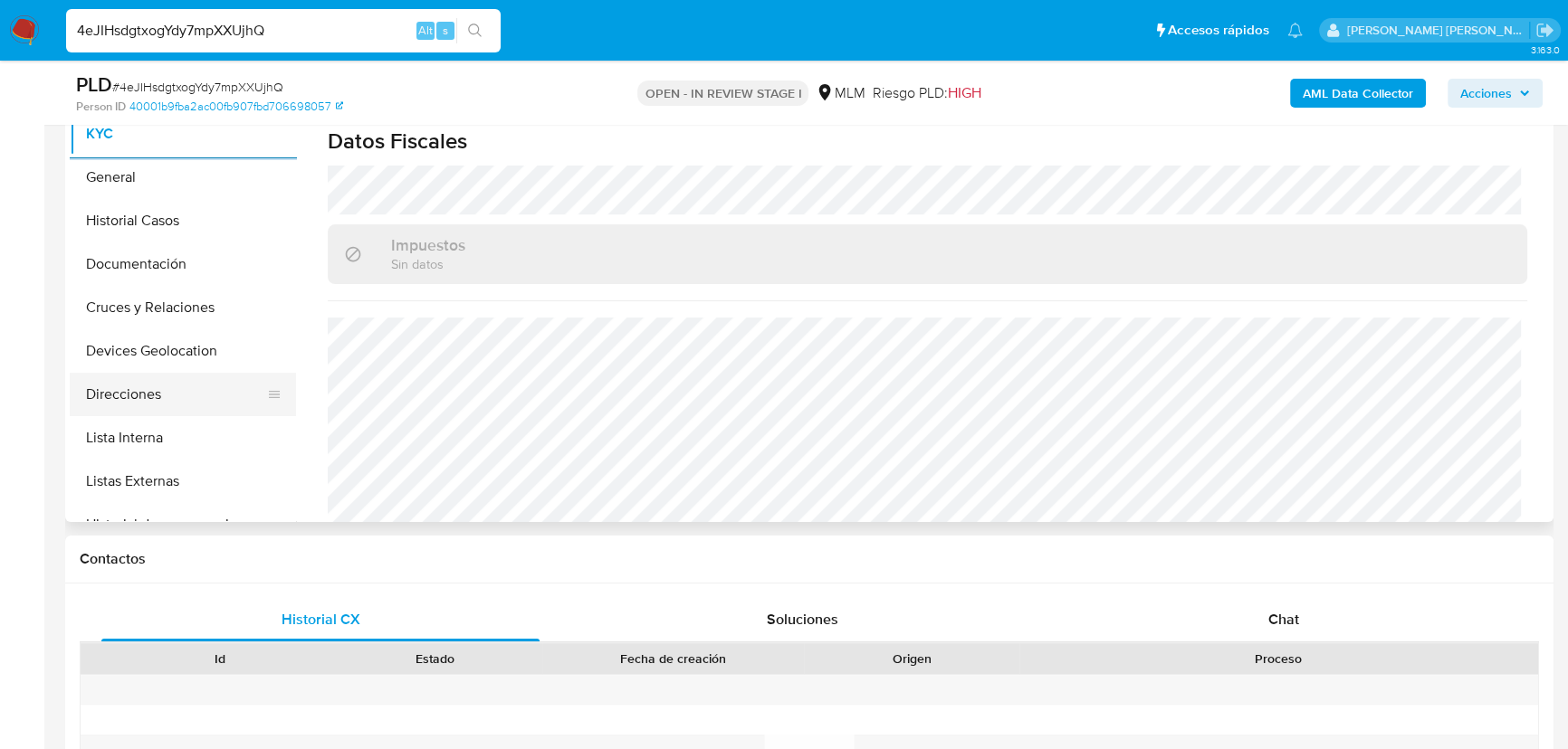
drag, startPoint x: 156, startPoint y: 241, endPoint x: 191, endPoint y: 403, distance: 165.7
click at [161, 265] on button "Documentación" at bounding box center [183, 264] width 226 height 44
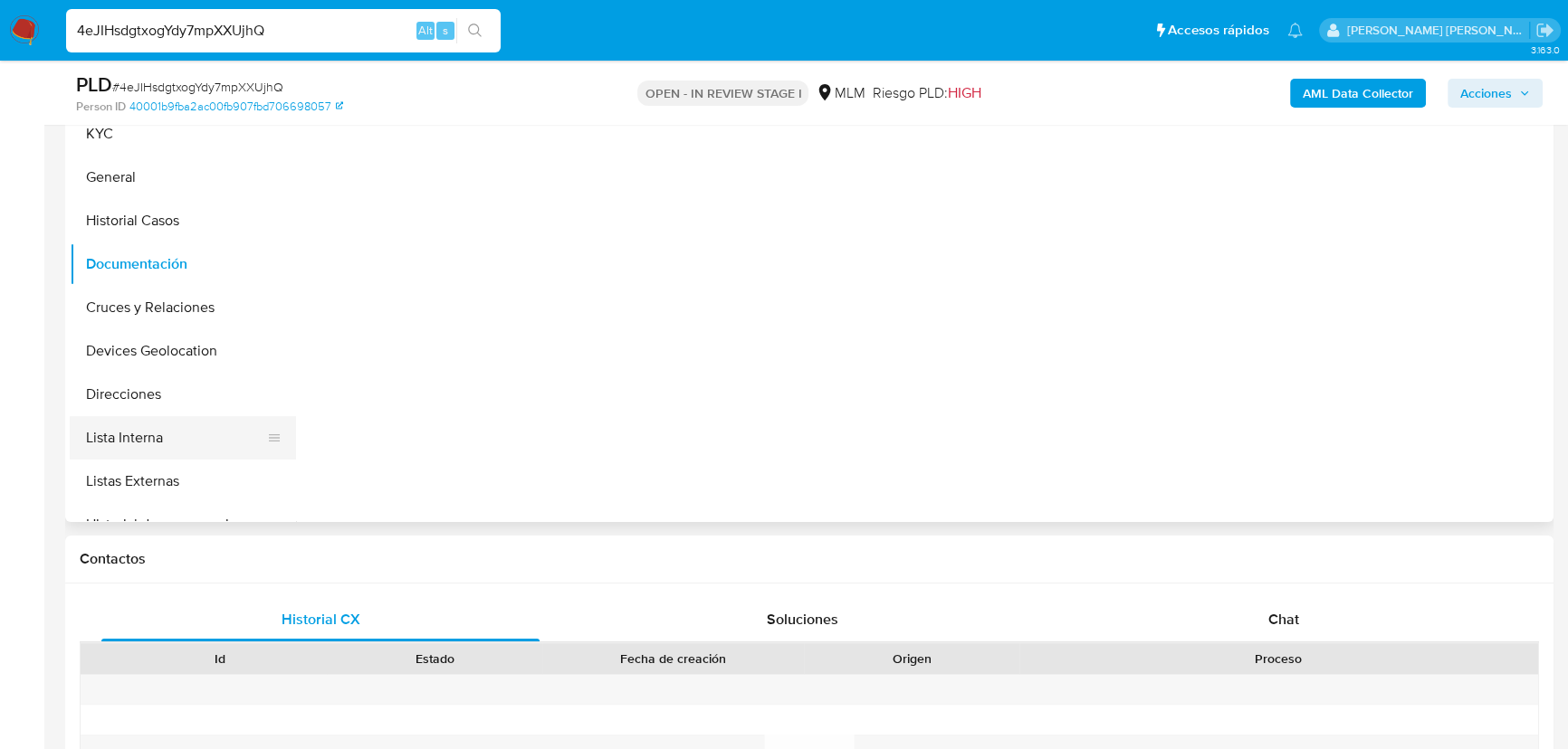
scroll to position [0, 0]
click at [192, 416] on button "Lista Interna" at bounding box center [176, 437] width 212 height 44
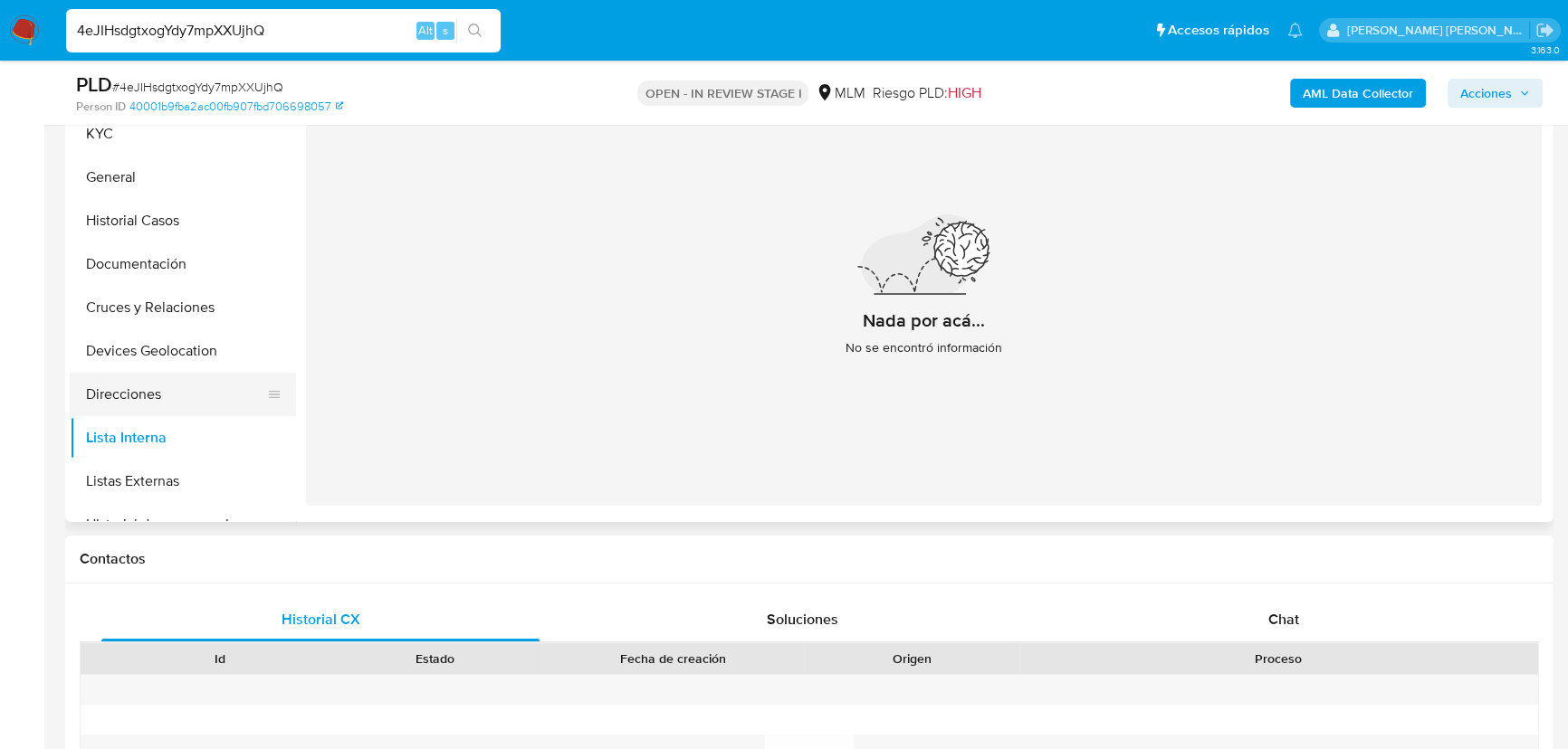
click at [178, 399] on button "Direcciones" at bounding box center [176, 394] width 212 height 44
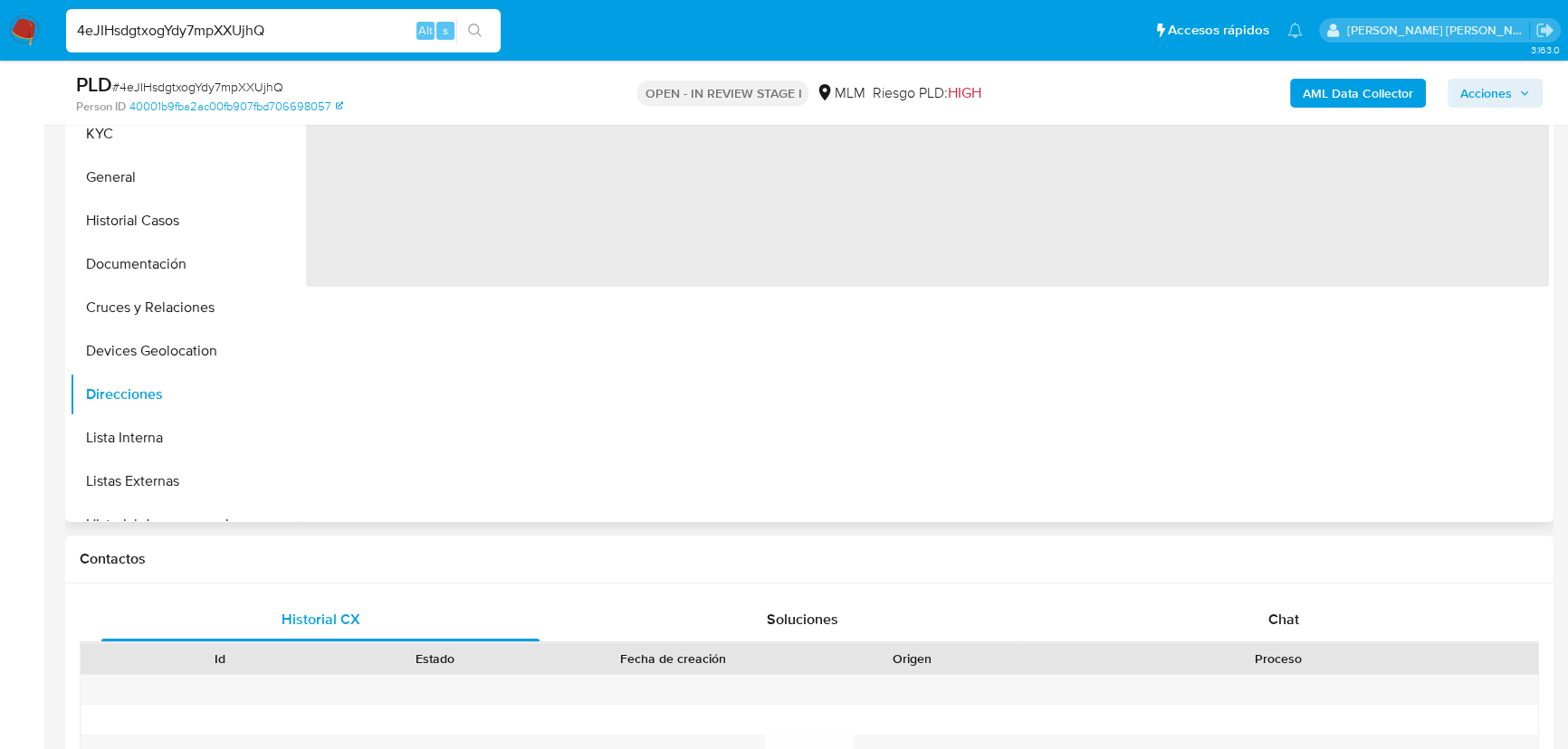
scroll to position [328, 0]
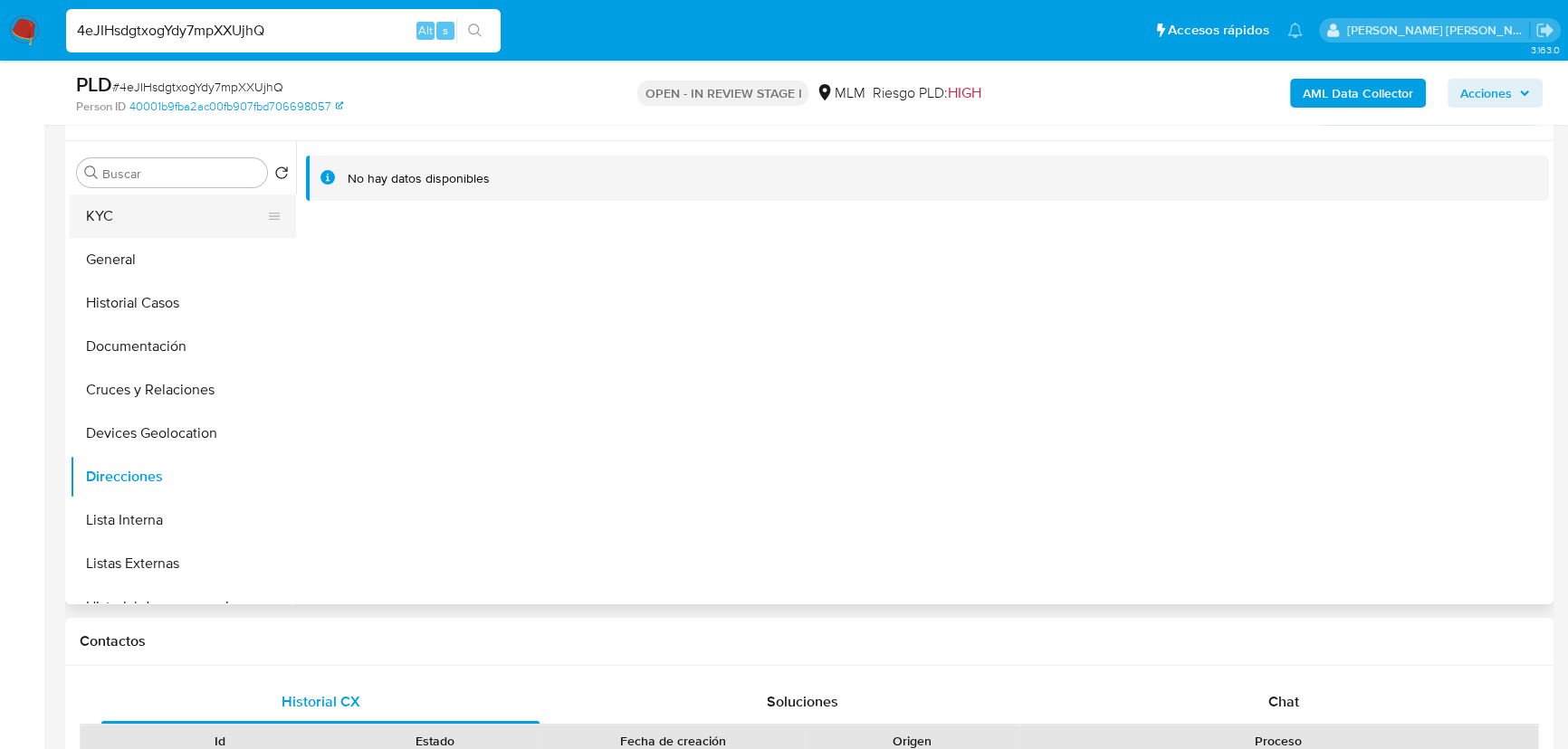
drag, startPoint x: 87, startPoint y: 199, endPoint x: 155, endPoint y: 221, distance: 71.5
click at [87, 200] on button "KYC" at bounding box center [176, 216] width 212 height 44
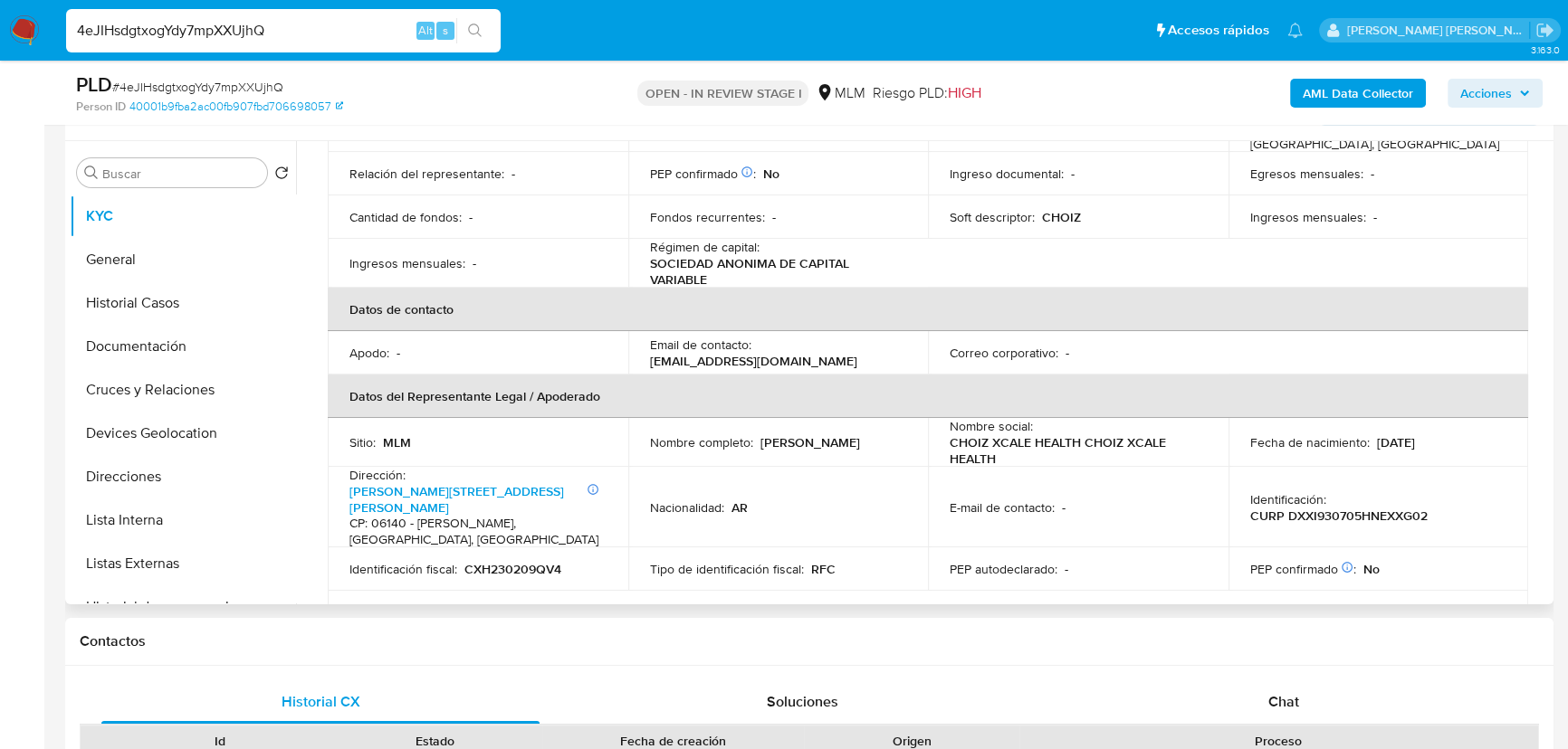
scroll to position [322, 0]
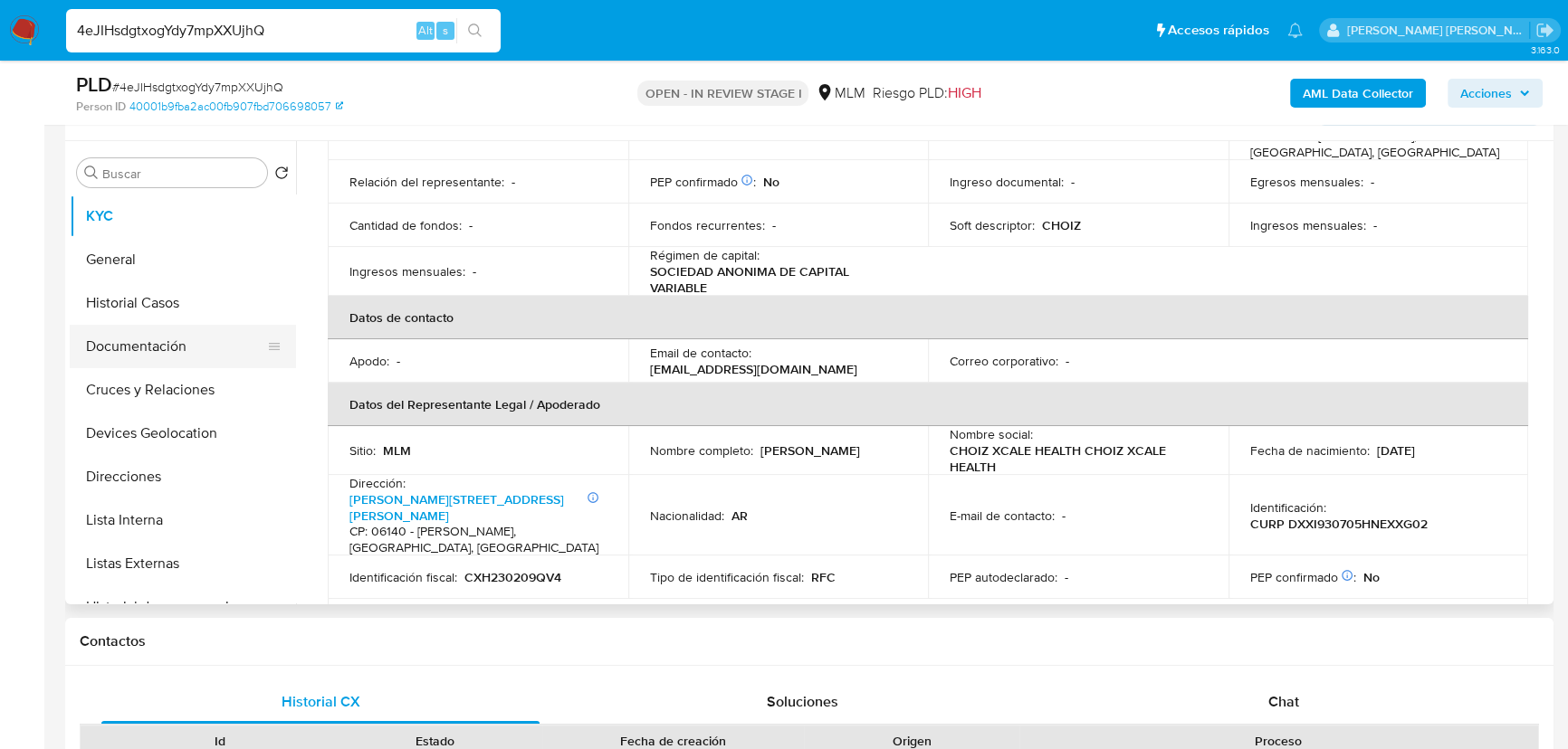
click at [169, 347] on button "Documentación" at bounding box center [176, 346] width 212 height 44
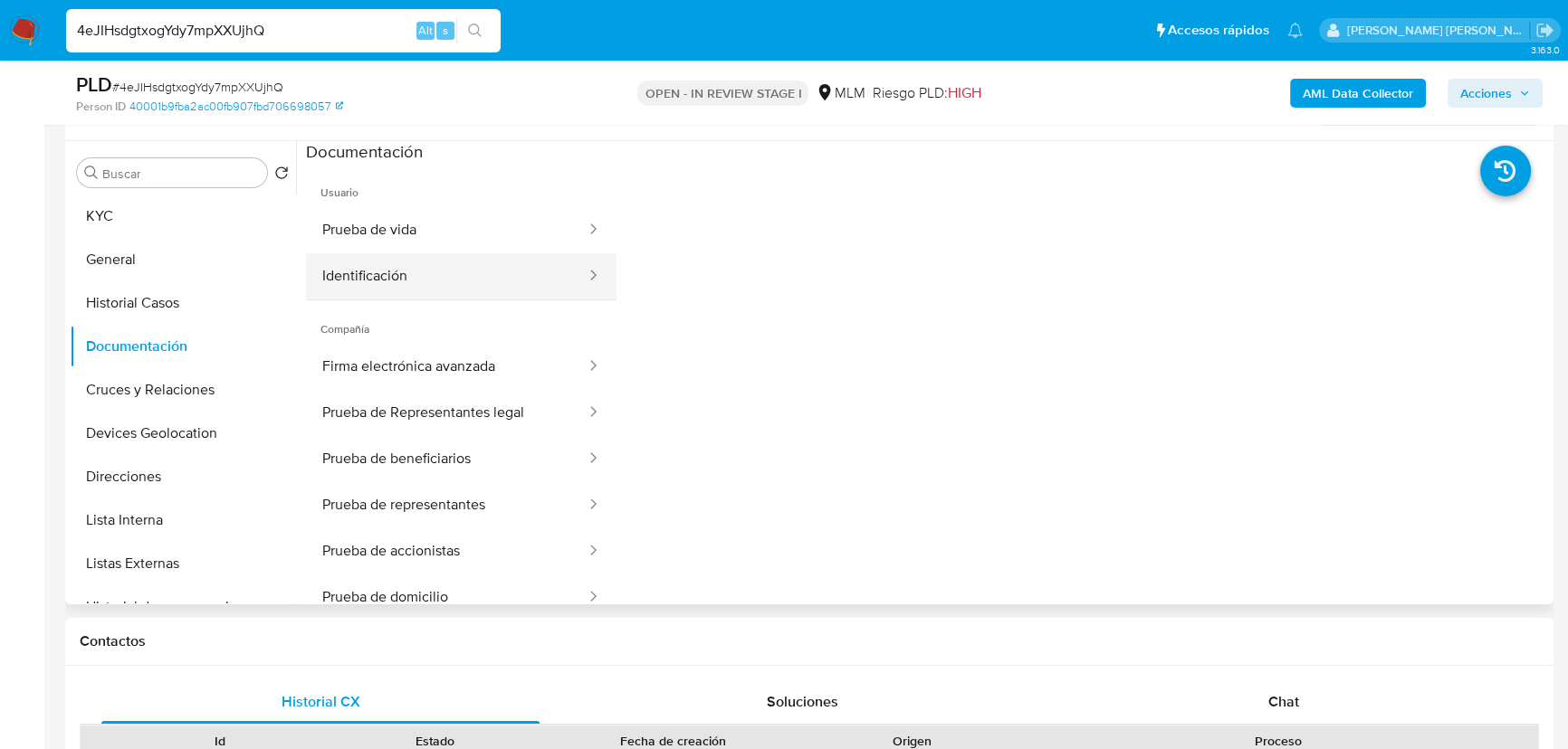
drag, startPoint x: 388, startPoint y: 259, endPoint x: 413, endPoint y: 257, distance: 25.1
click at [393, 249] on ul "Prueba de vida Identificación" at bounding box center [461, 253] width 310 height 92
click at [456, 408] on button "Prueba de Representantes legal" at bounding box center [447, 412] width 282 height 46
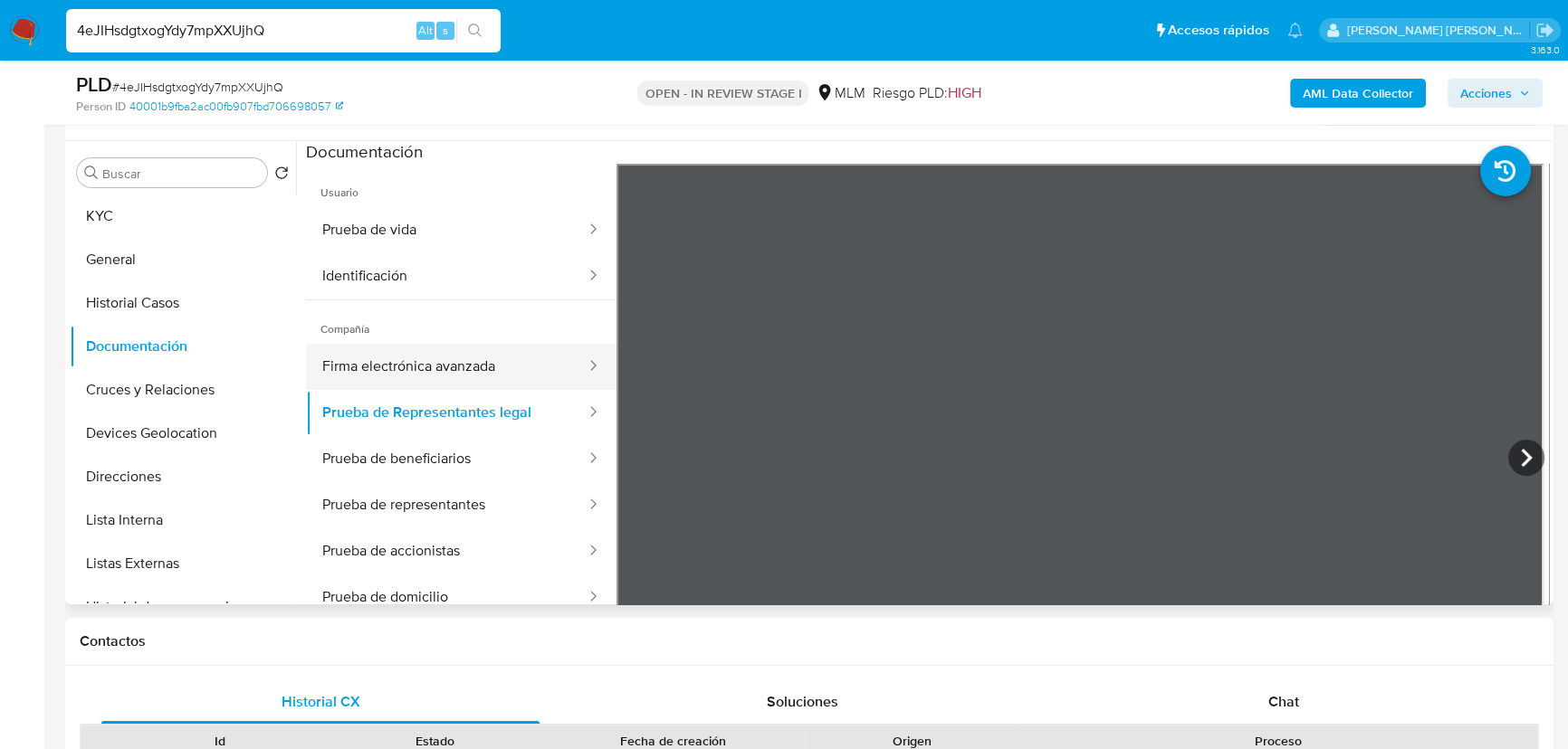
click at [477, 368] on button "Firma electrónica avanzada" at bounding box center [447, 366] width 282 height 46
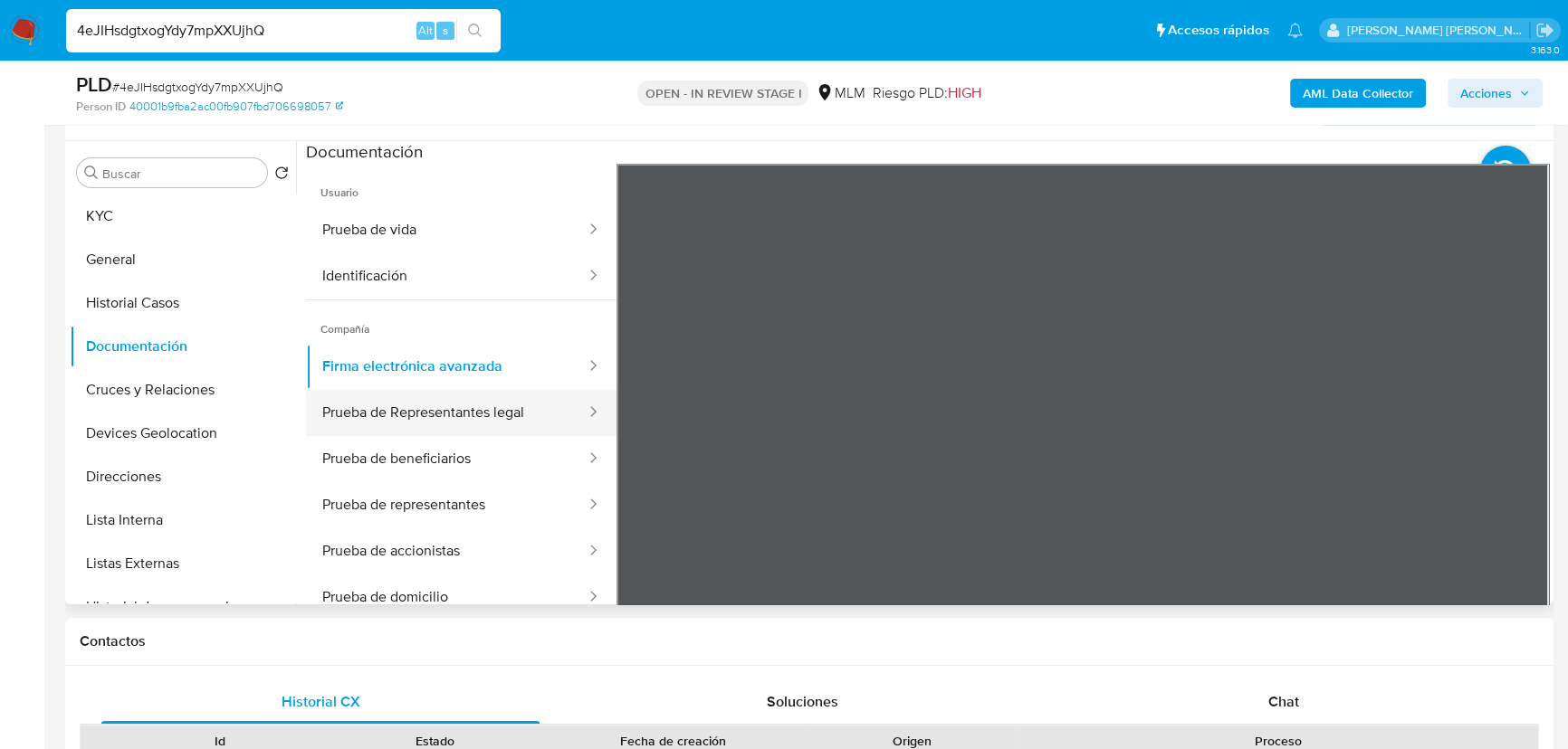
click at [493, 433] on button "Prueba de Representantes legal" at bounding box center [447, 412] width 282 height 46
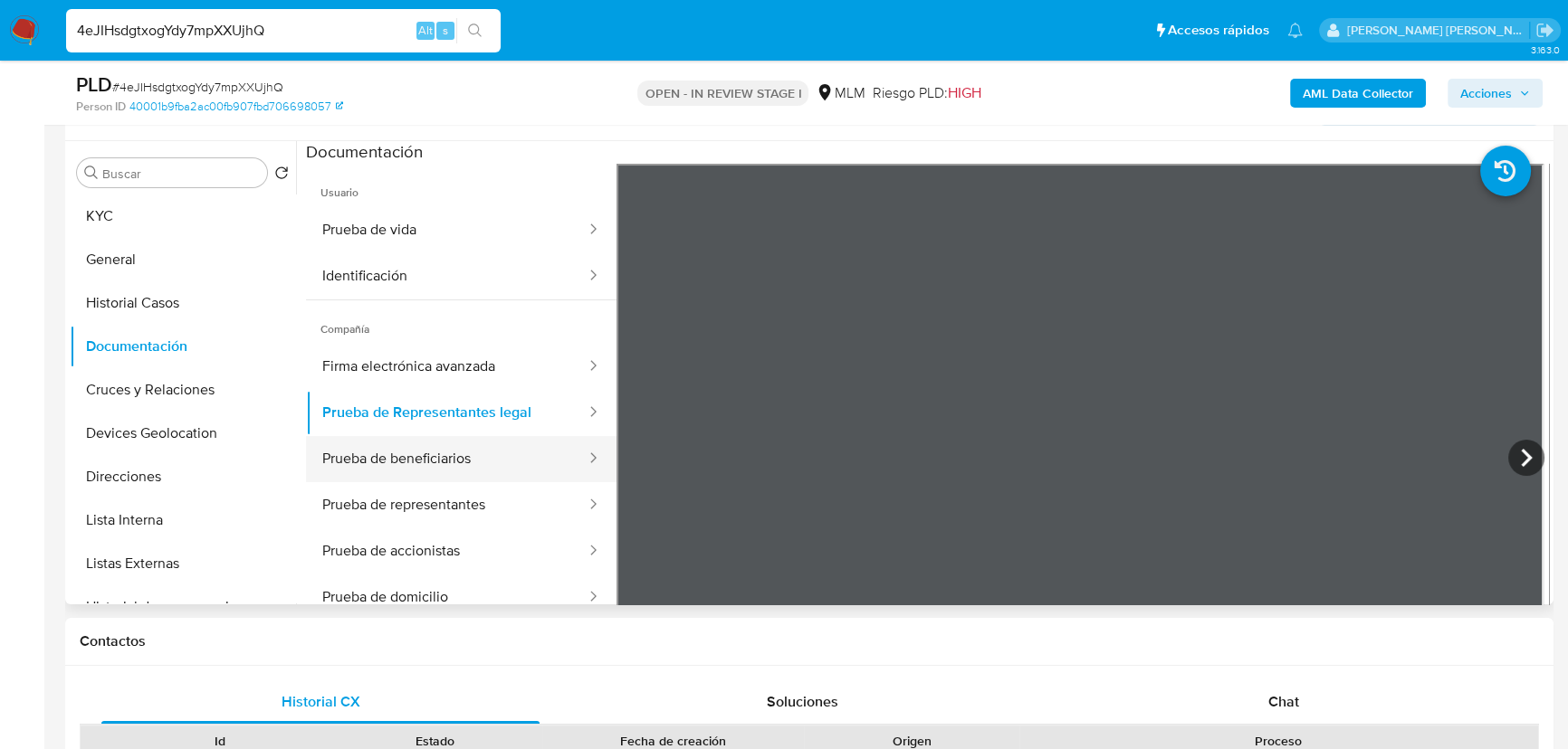
click at [397, 445] on button "Prueba de beneficiarios" at bounding box center [447, 459] width 282 height 46
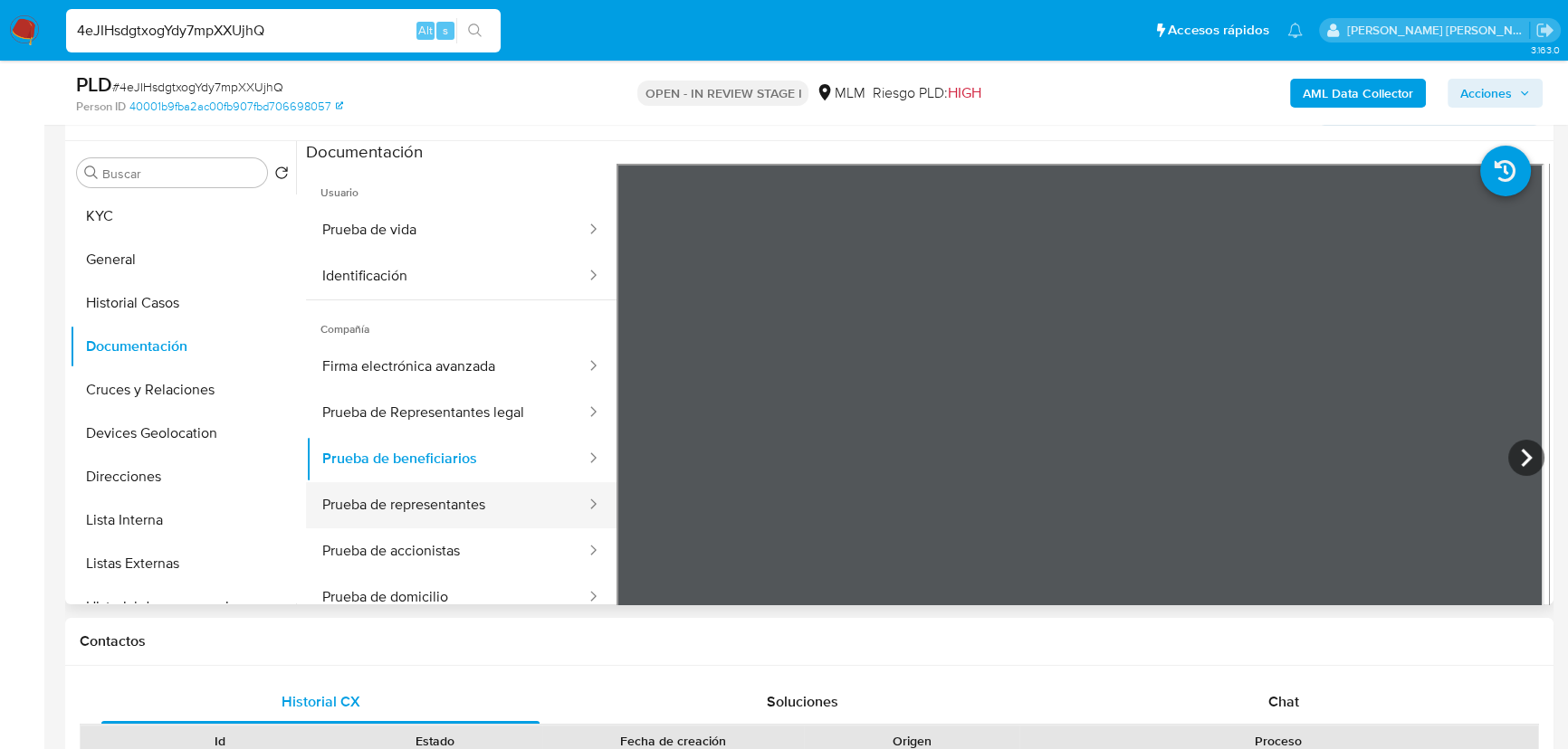
click at [414, 501] on button "Prueba de representantes" at bounding box center [447, 504] width 282 height 46
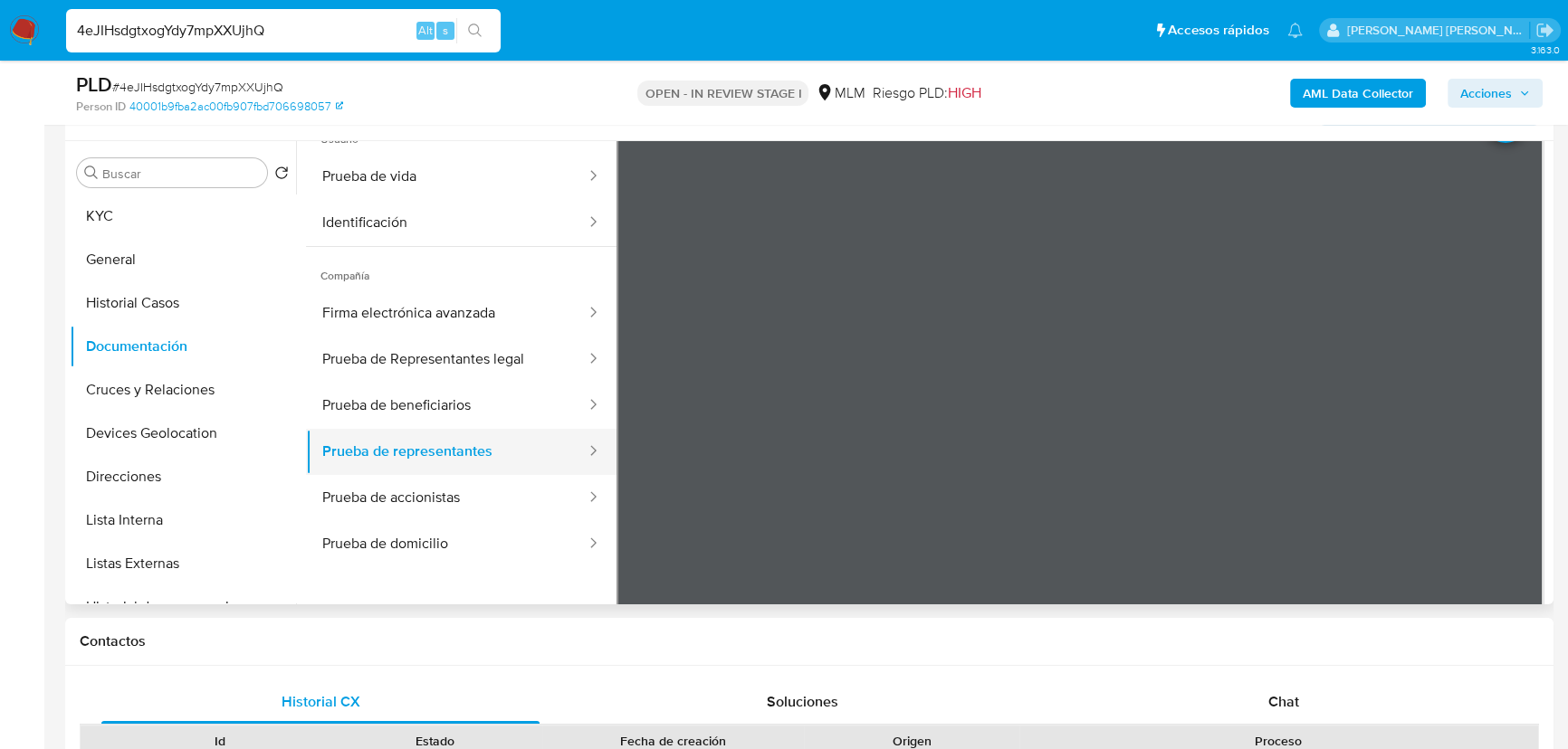
scroll to position [82, 0]
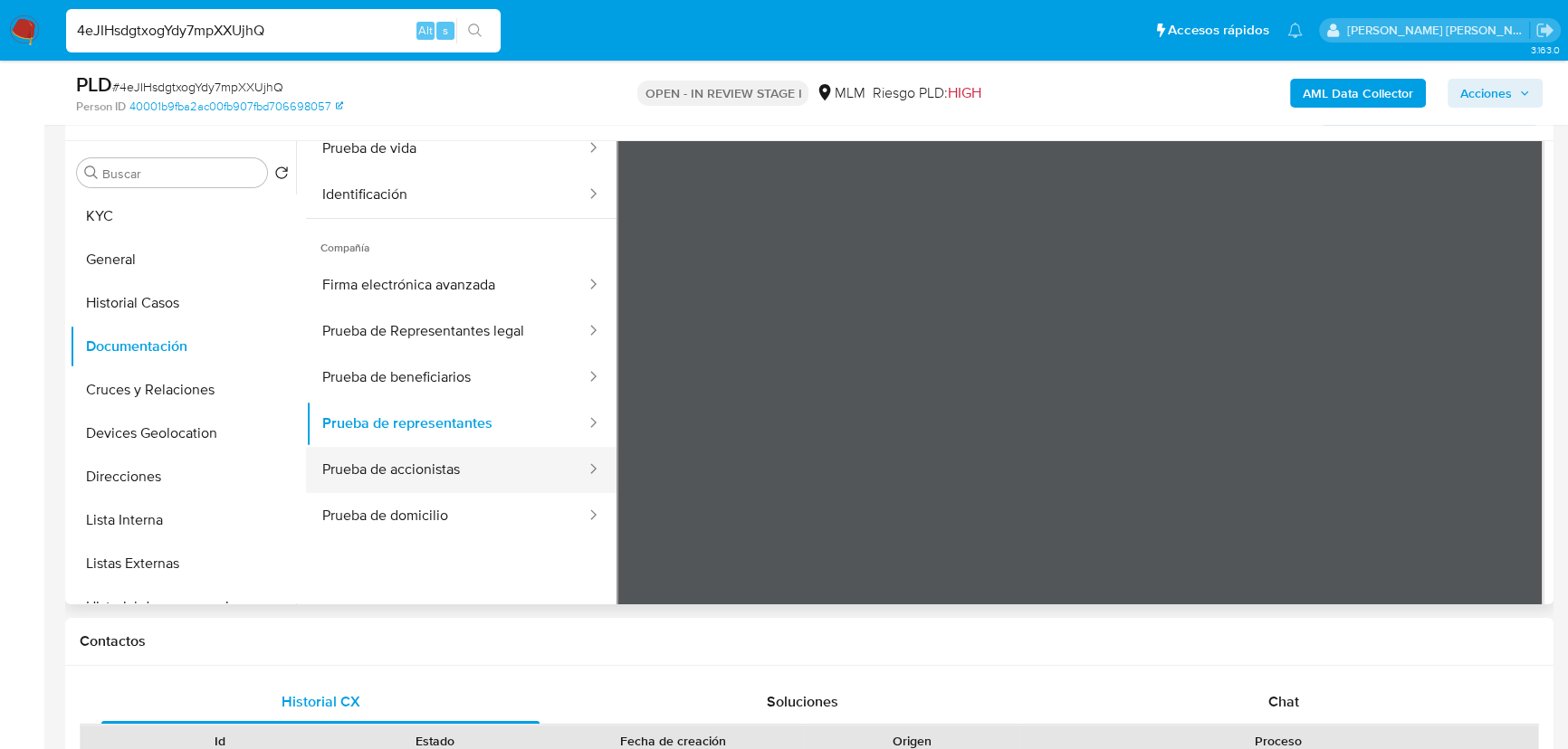
click at [463, 470] on button "Prueba de accionistas" at bounding box center [447, 469] width 282 height 46
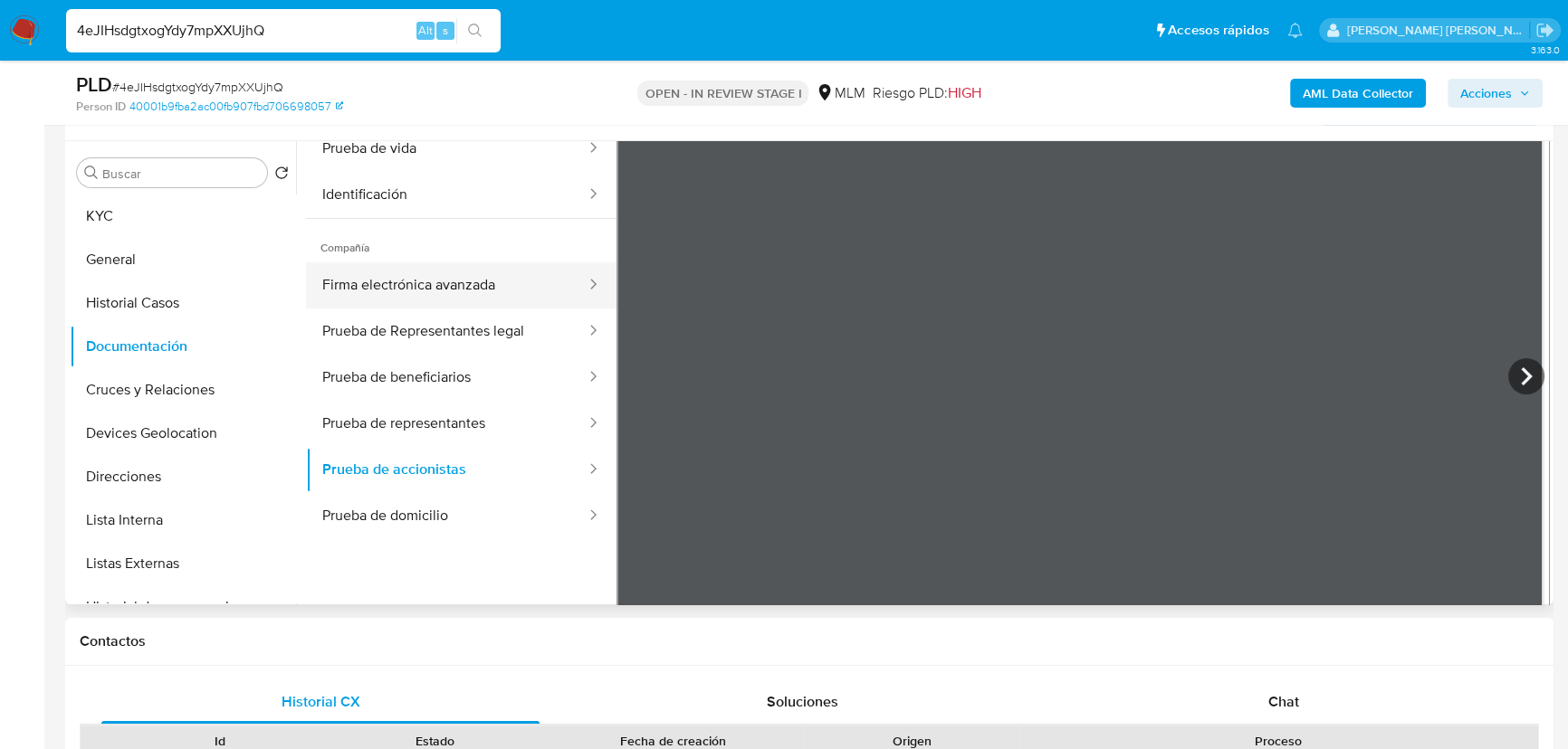
click at [508, 262] on button "Firma electrónica avanzada" at bounding box center [447, 285] width 282 height 46
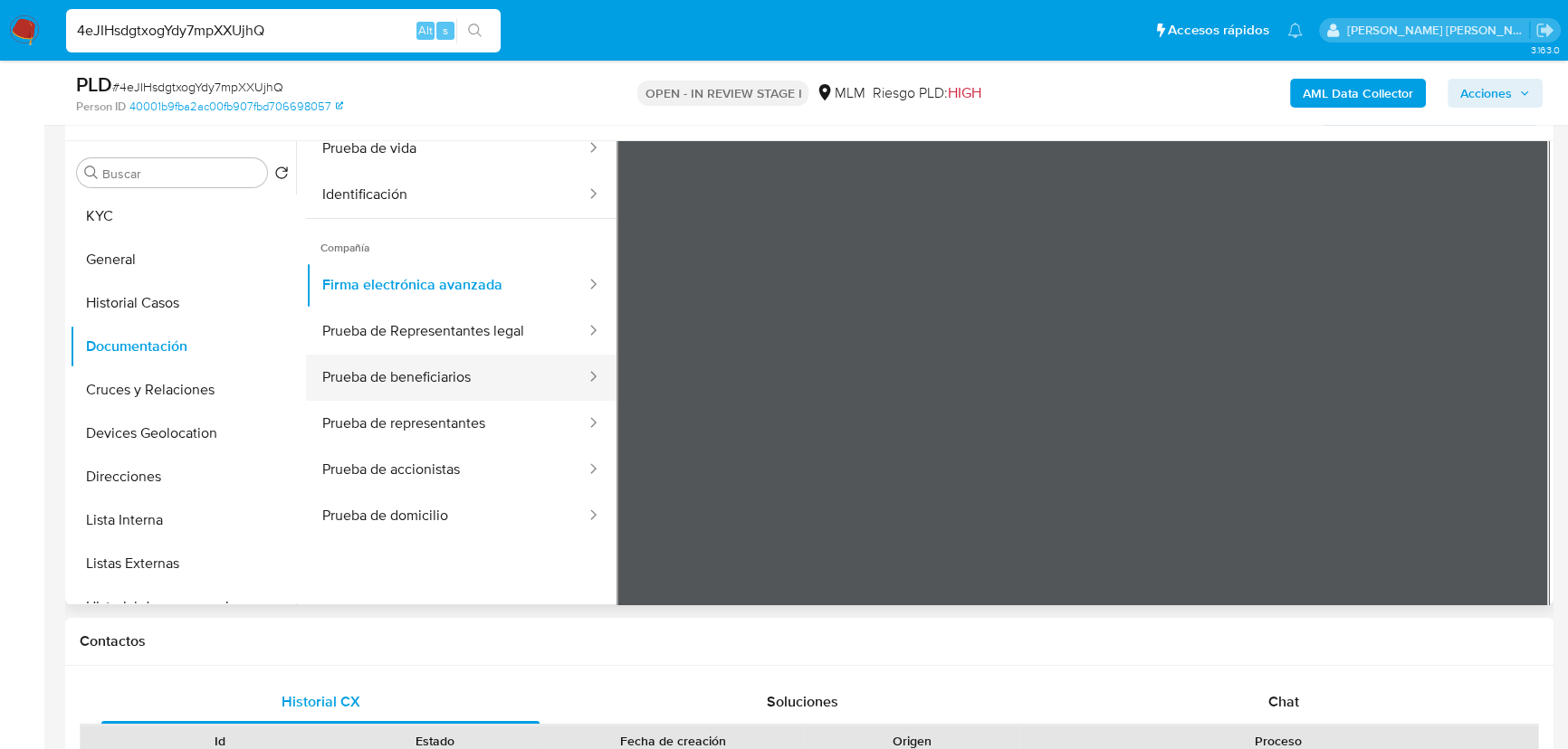
click at [496, 364] on button "Prueba de beneficiarios" at bounding box center [447, 377] width 282 height 46
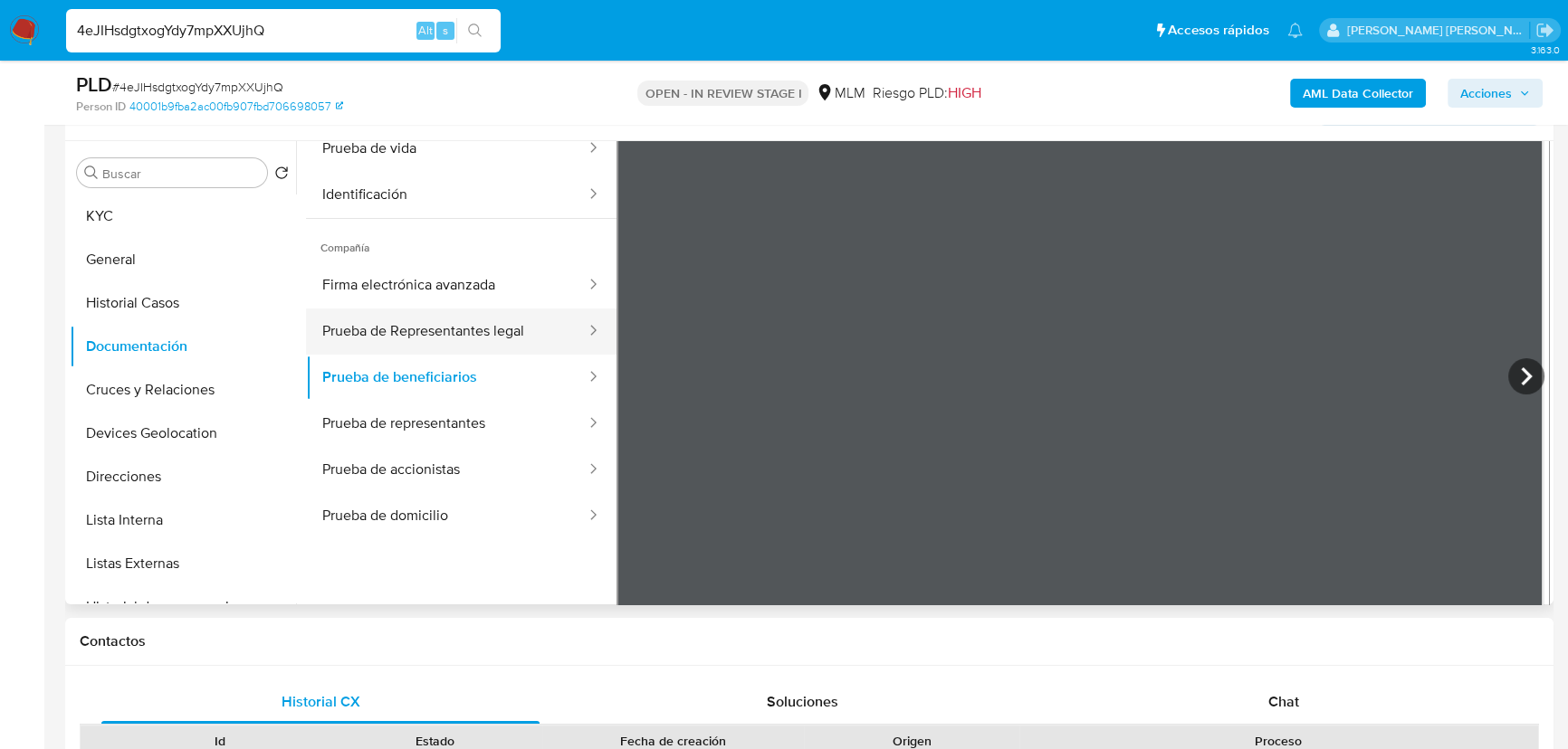
click at [510, 336] on button "Prueba de Representantes legal" at bounding box center [447, 330] width 282 height 46
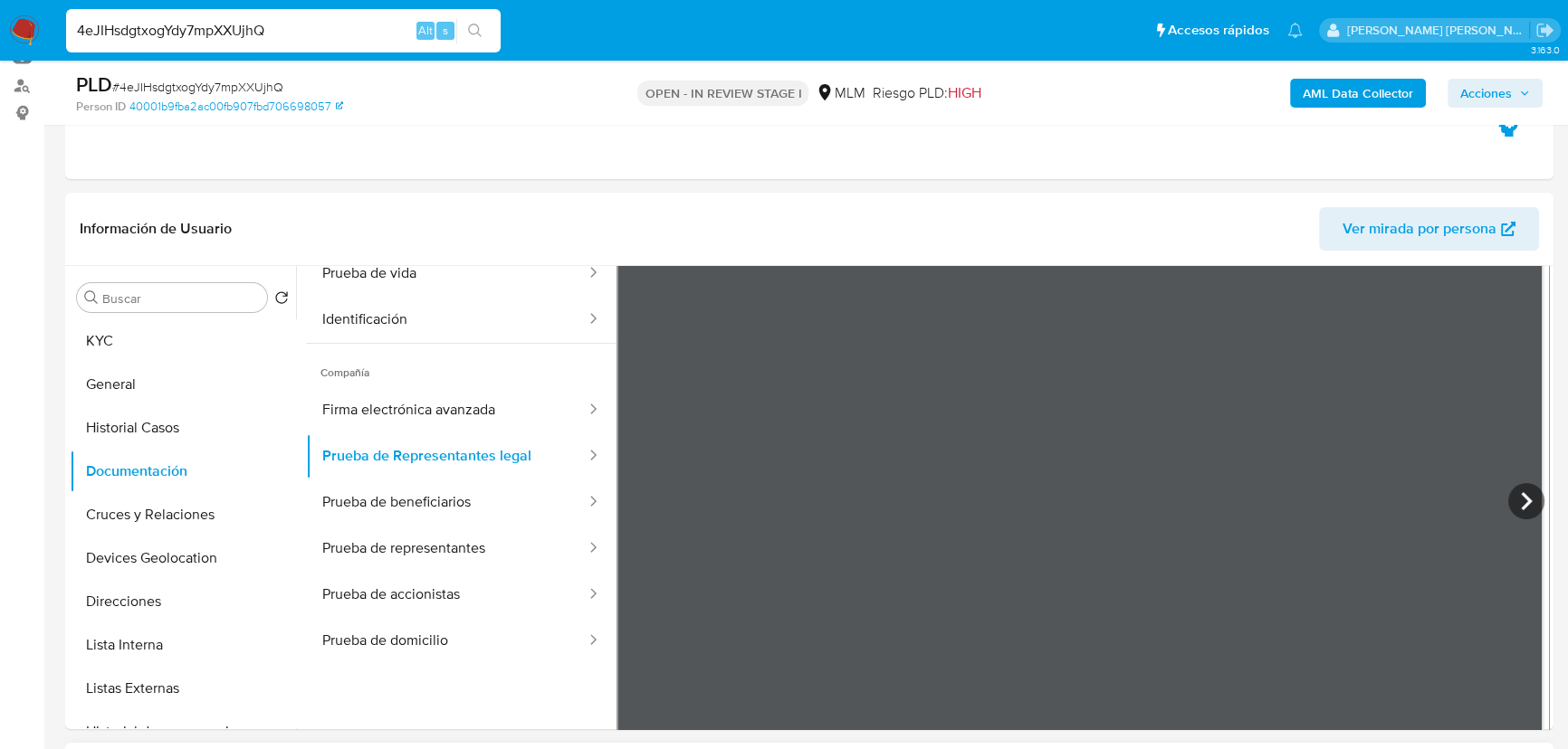
scroll to position [164, 0]
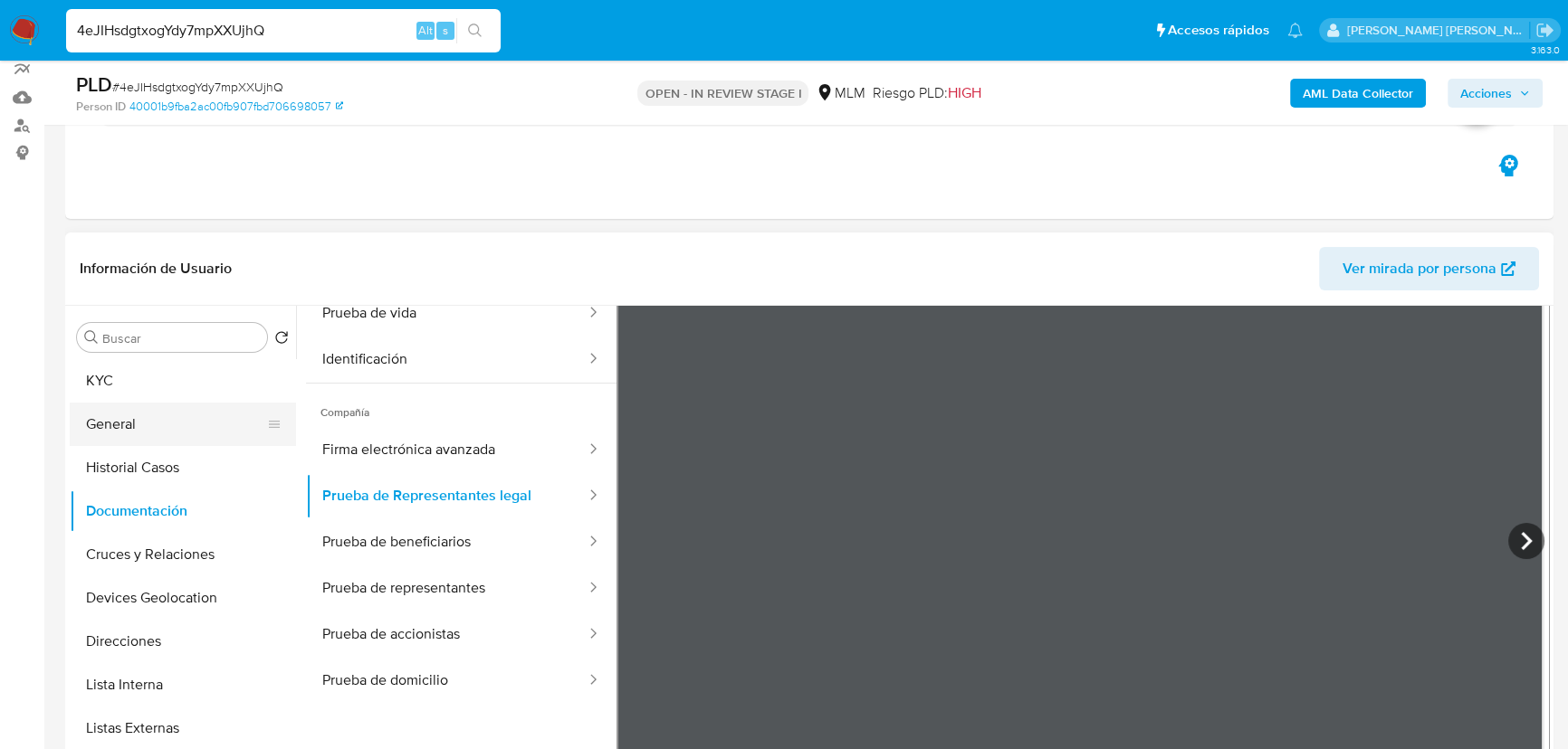
drag, startPoint x: 123, startPoint y: 486, endPoint x: 141, endPoint y: 406, distance: 82.0
click at [123, 476] on button "Historial Casos" at bounding box center [183, 467] width 226 height 44
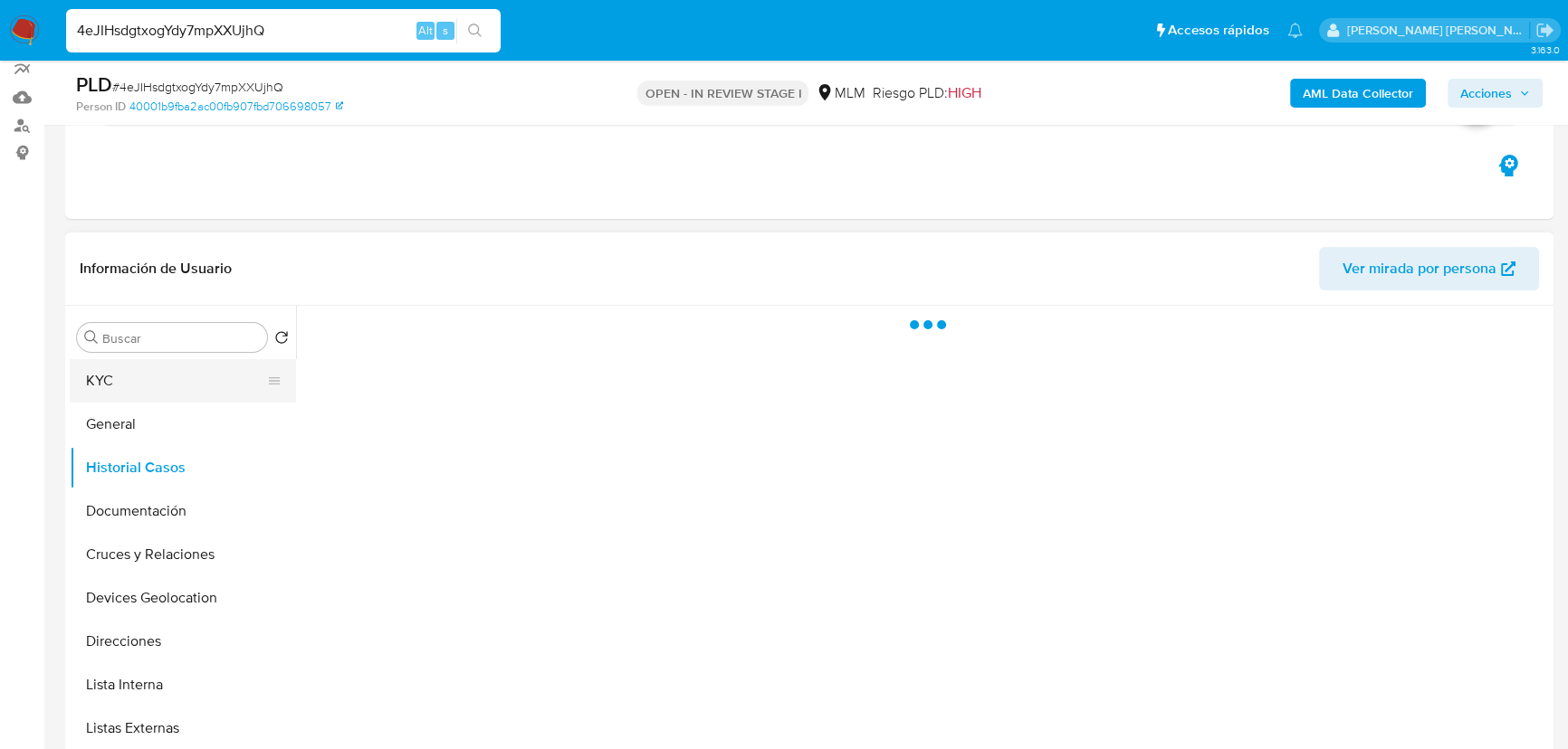
click at [140, 387] on button "KYC" at bounding box center [176, 381] width 212 height 44
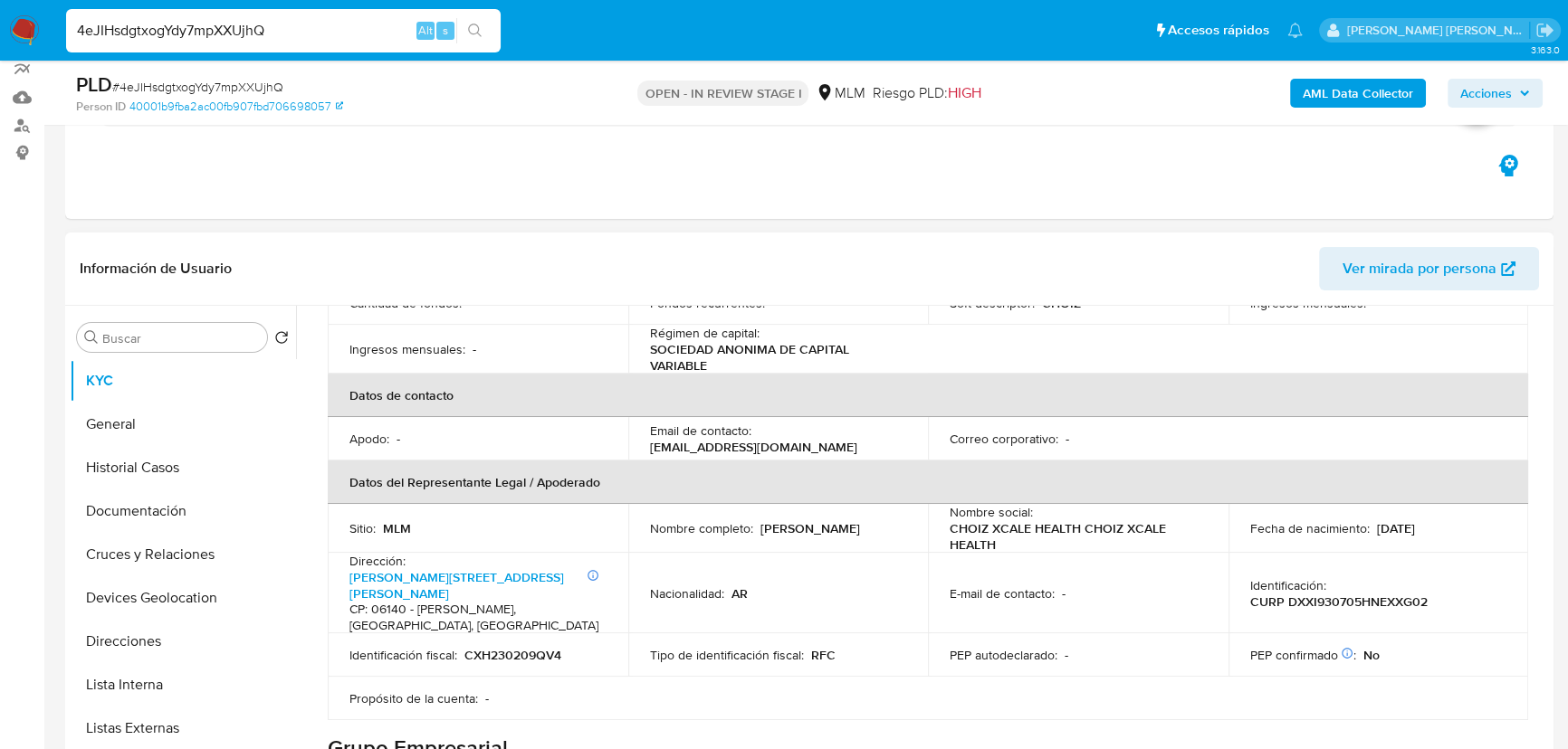
scroll to position [411, 0]
drag, startPoint x: 782, startPoint y: 417, endPoint x: 751, endPoint y: 424, distance: 31.8
click at [751, 424] on div "Email de contacto : nacho@choiz.com.mx" at bounding box center [778, 436] width 257 height 33
copy div "nacho@choiz.com.mx"
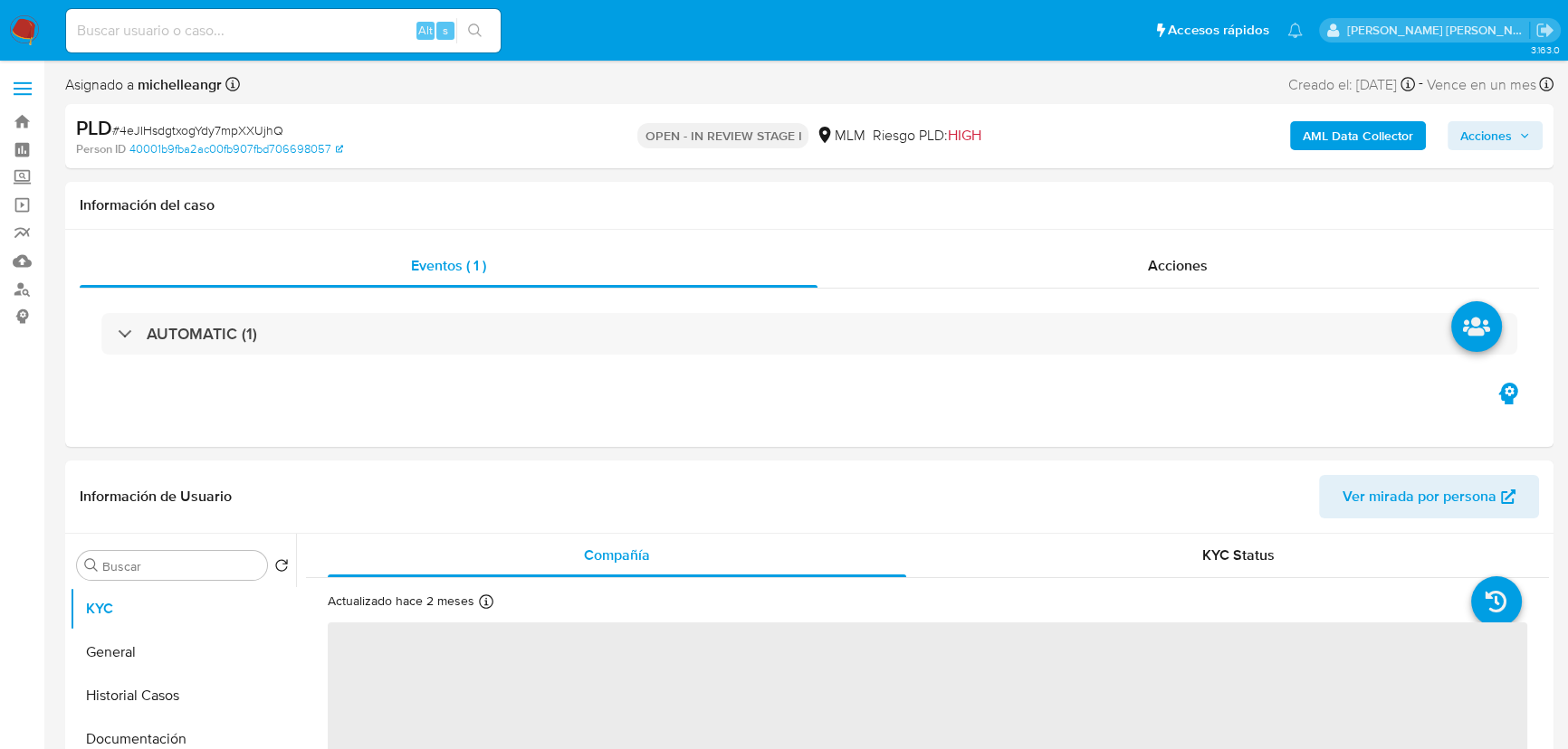
select select "10"
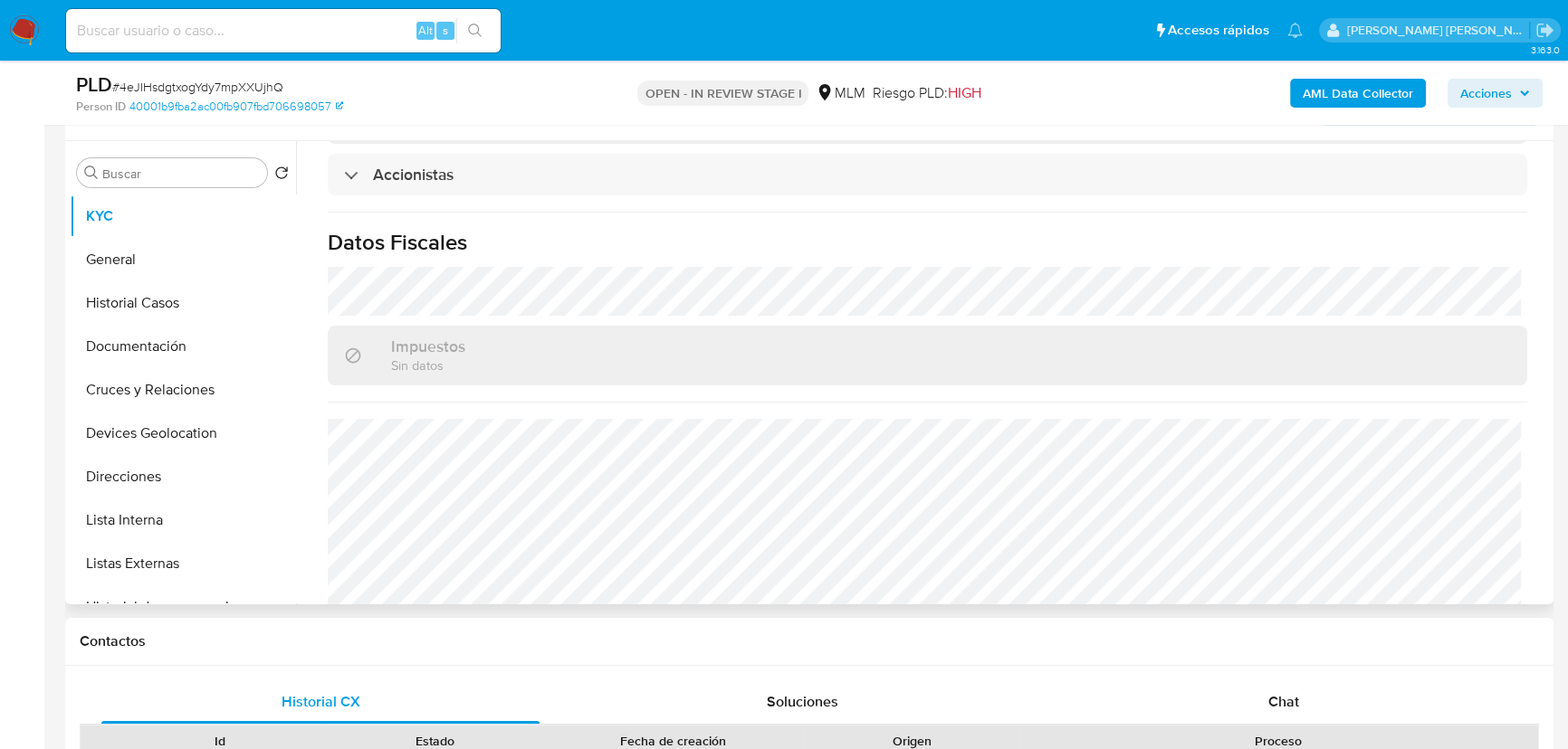
scroll to position [1457, 0]
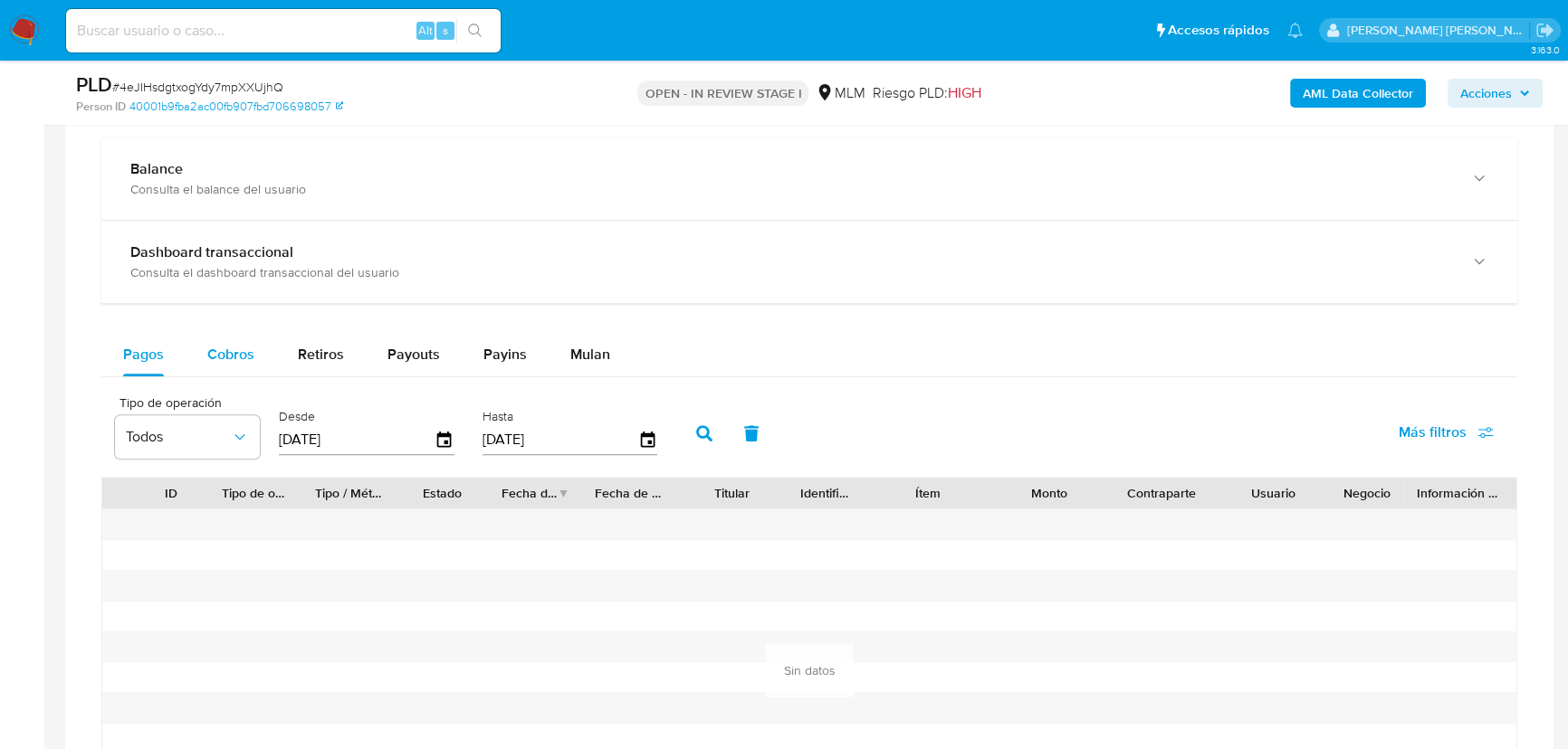
drag, startPoint x: 207, startPoint y: 355, endPoint x: 235, endPoint y: 348, distance: 28.9
click at [207, 352] on span "Cobros" at bounding box center [230, 354] width 47 height 20
select select "10"
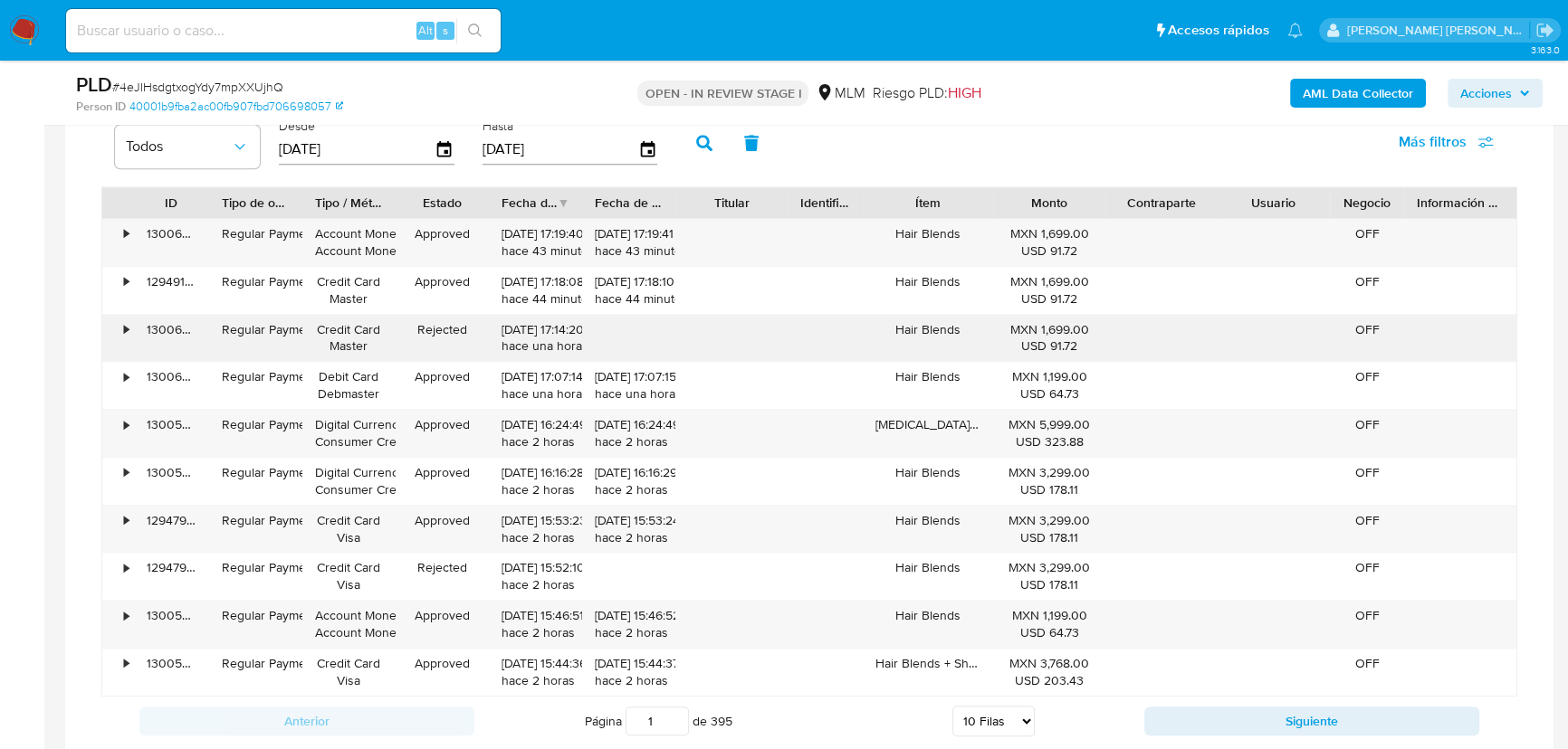
scroll to position [1645, 0]
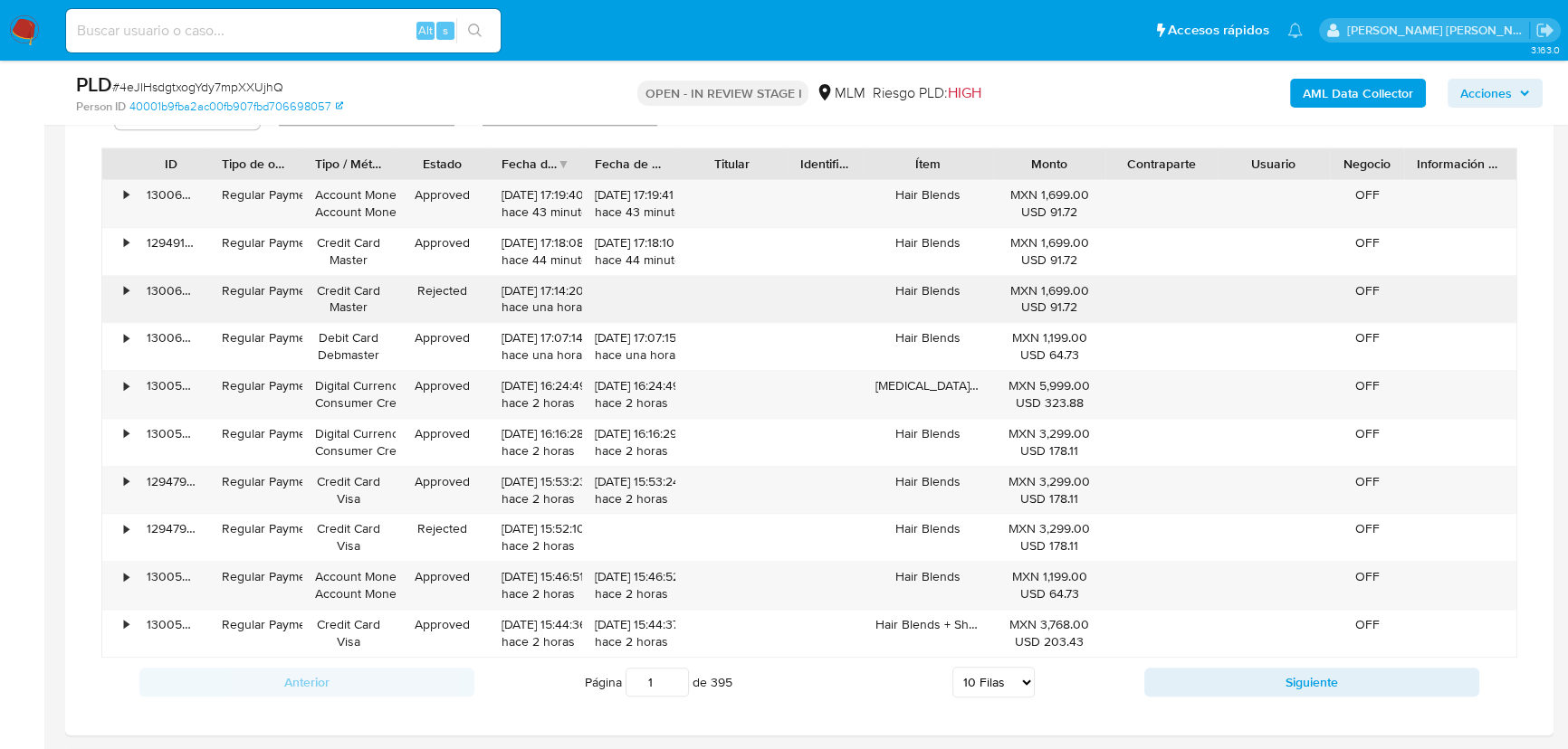
drag, startPoint x: 970, startPoint y: 293, endPoint x: 886, endPoint y: 299, distance: 84.2
click at [886, 299] on div "Hair Blends" at bounding box center [927, 299] width 130 height 47
click at [1421, 476] on div "ID Tipo de operación Tipo / Método Estado Fecha de creación Fecha de aprobación…" at bounding box center [809, 402] width 1415 height 510
click at [1161, 665] on div "Anterior Página 1 de 395 5 Filas 10 Filas 20 Filas 25 Filas 50 Filas 100 Filas …" at bounding box center [809, 682] width 1415 height 49
click at [1167, 683] on button "Siguiente" at bounding box center [1311, 682] width 334 height 29
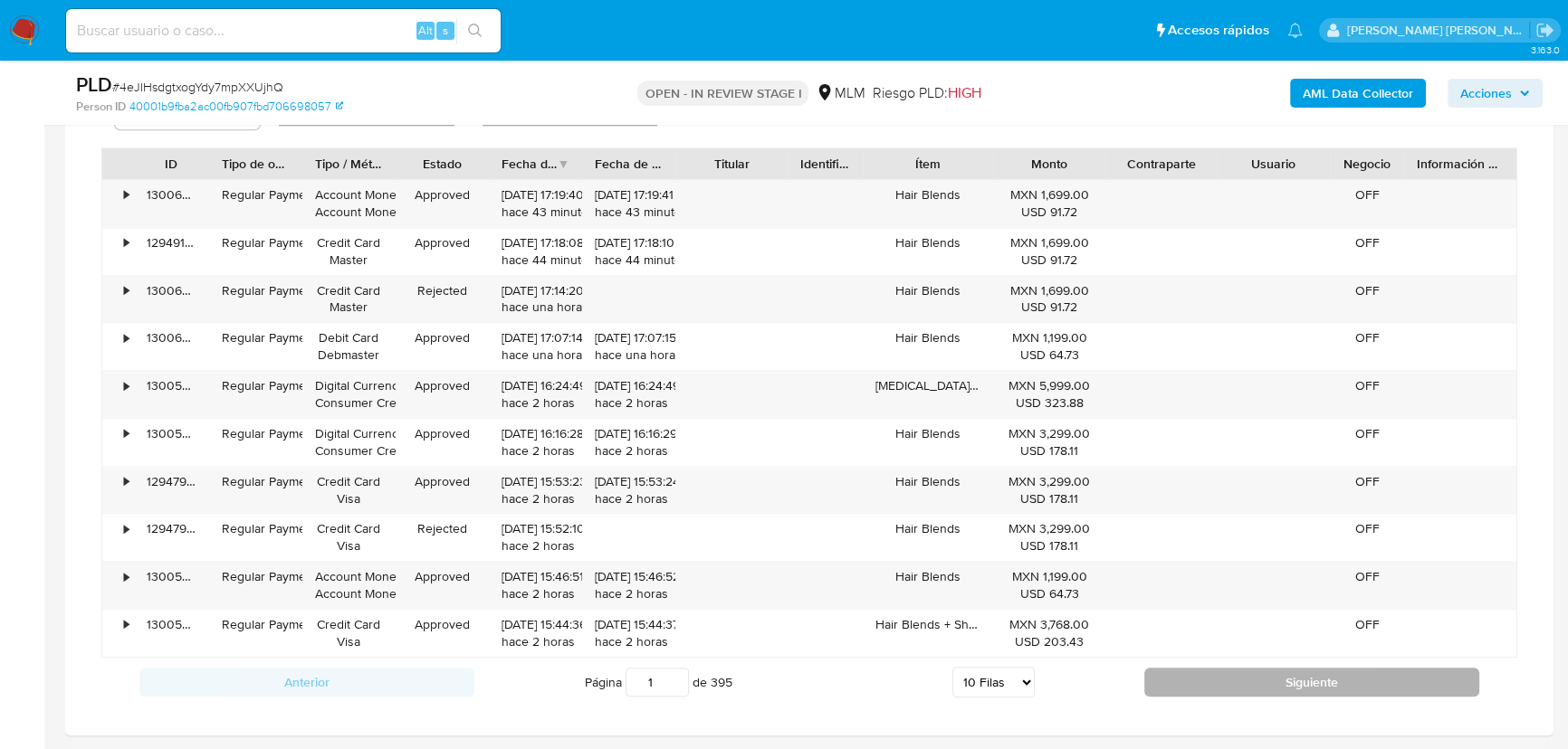
type input "2"
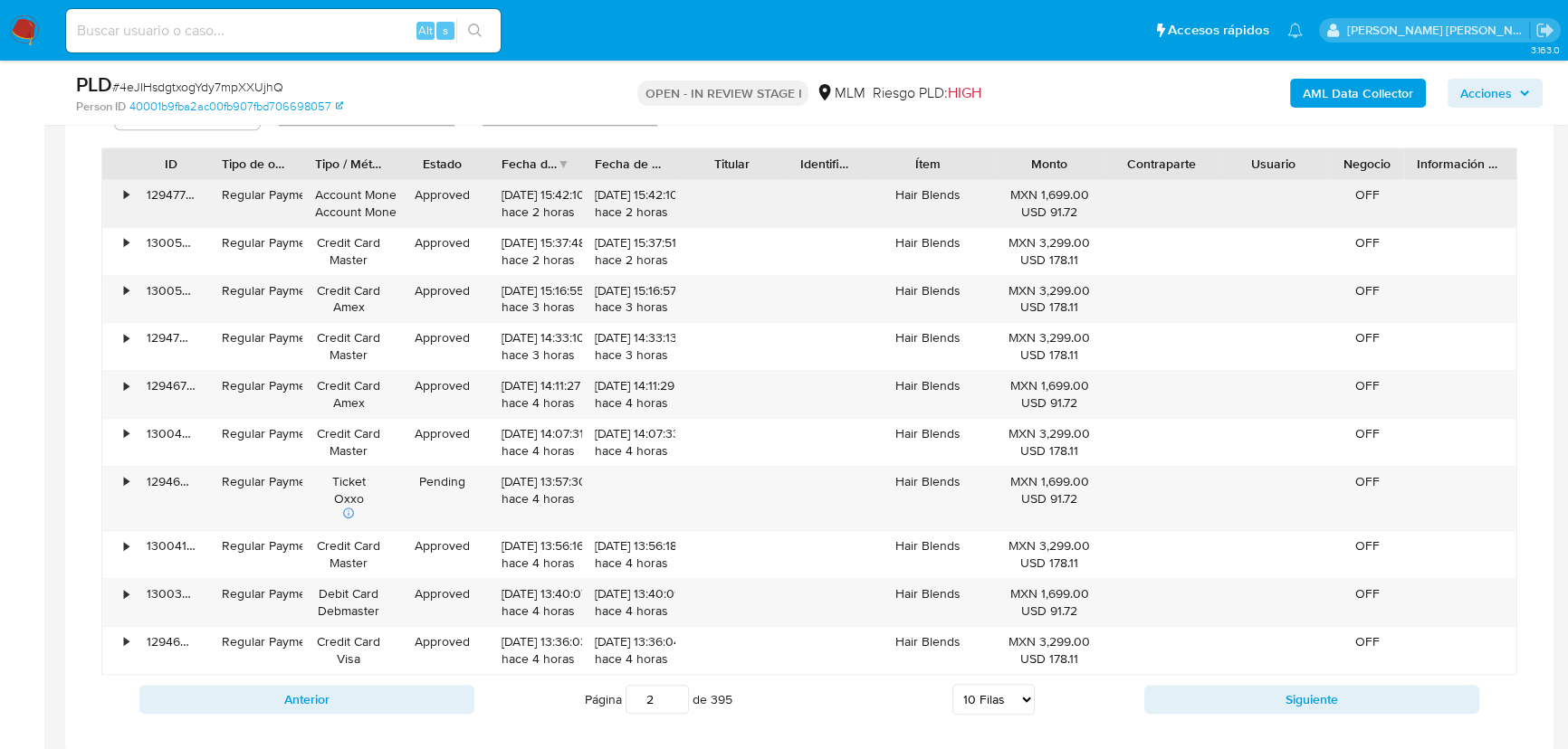
click at [122, 198] on div "•" at bounding box center [118, 203] width 32 height 47
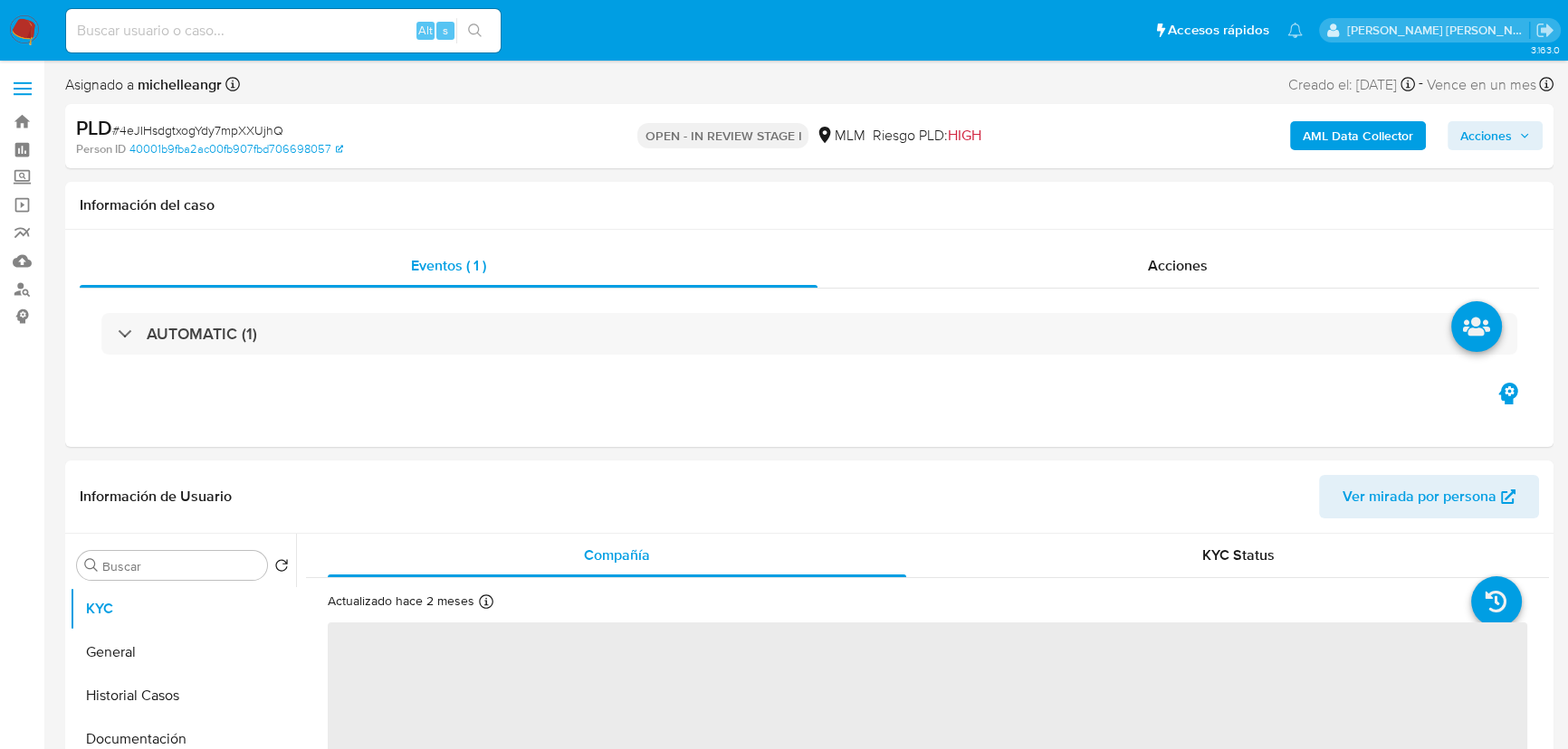
select select "10"
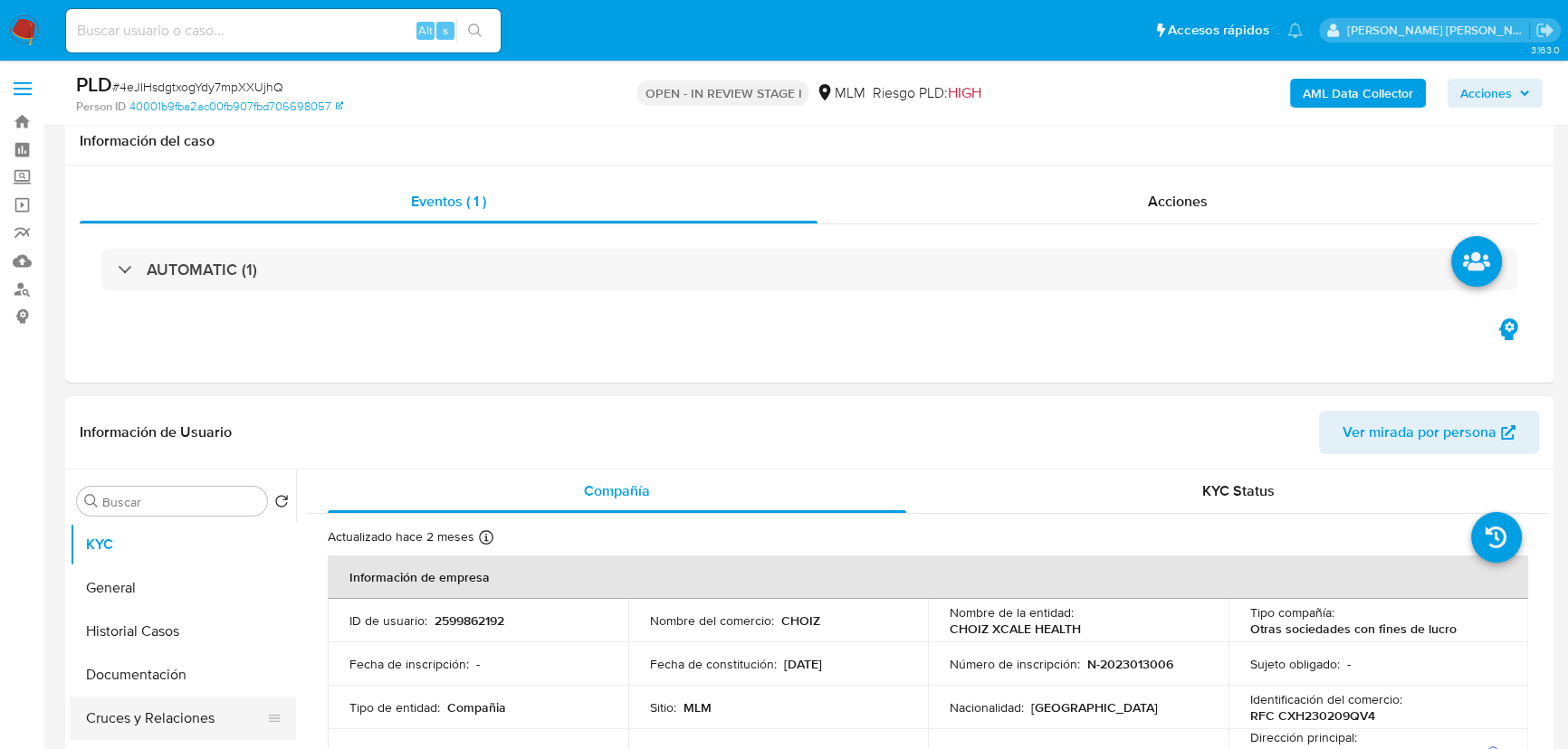
scroll to position [164, 0]
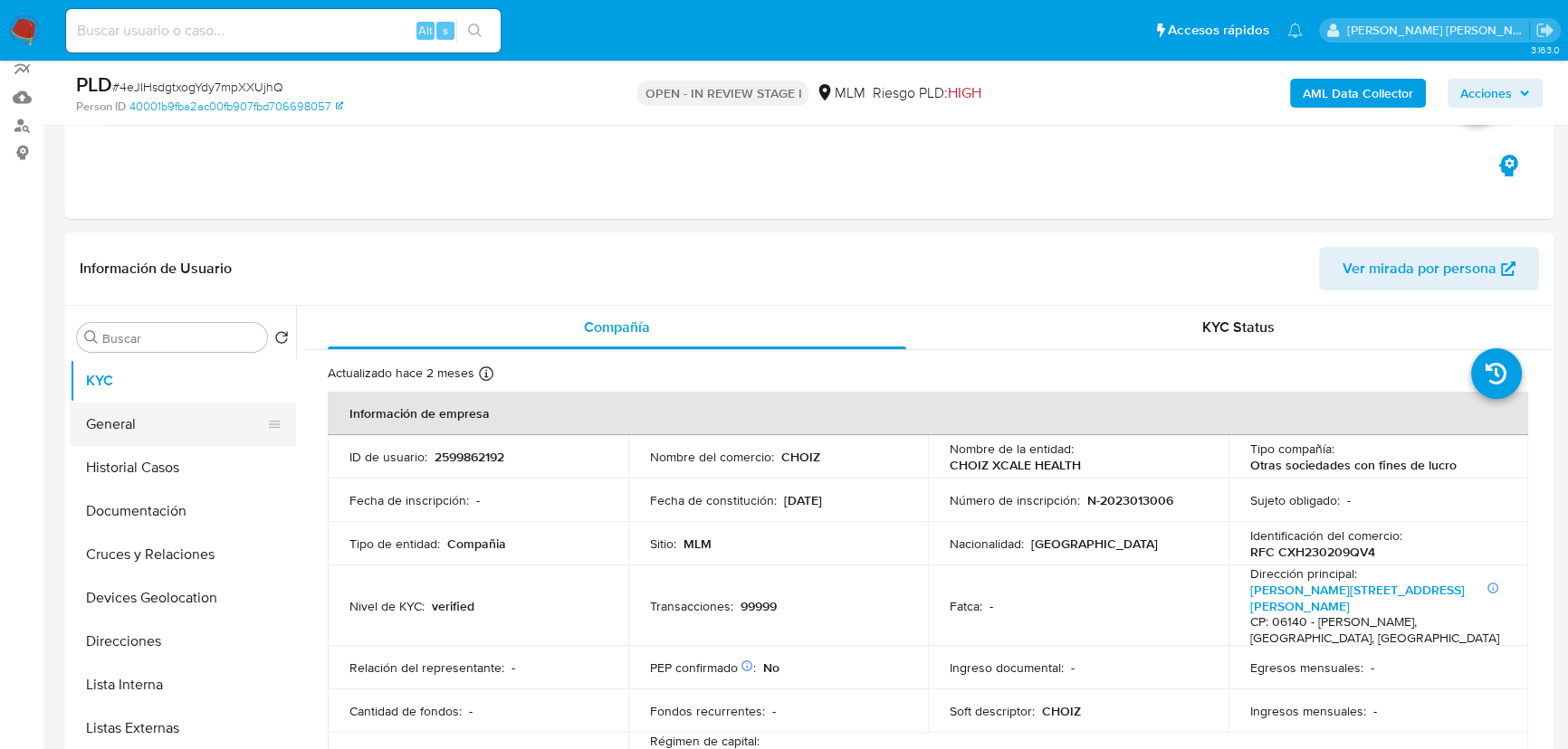
click at [143, 413] on button "General" at bounding box center [176, 424] width 212 height 44
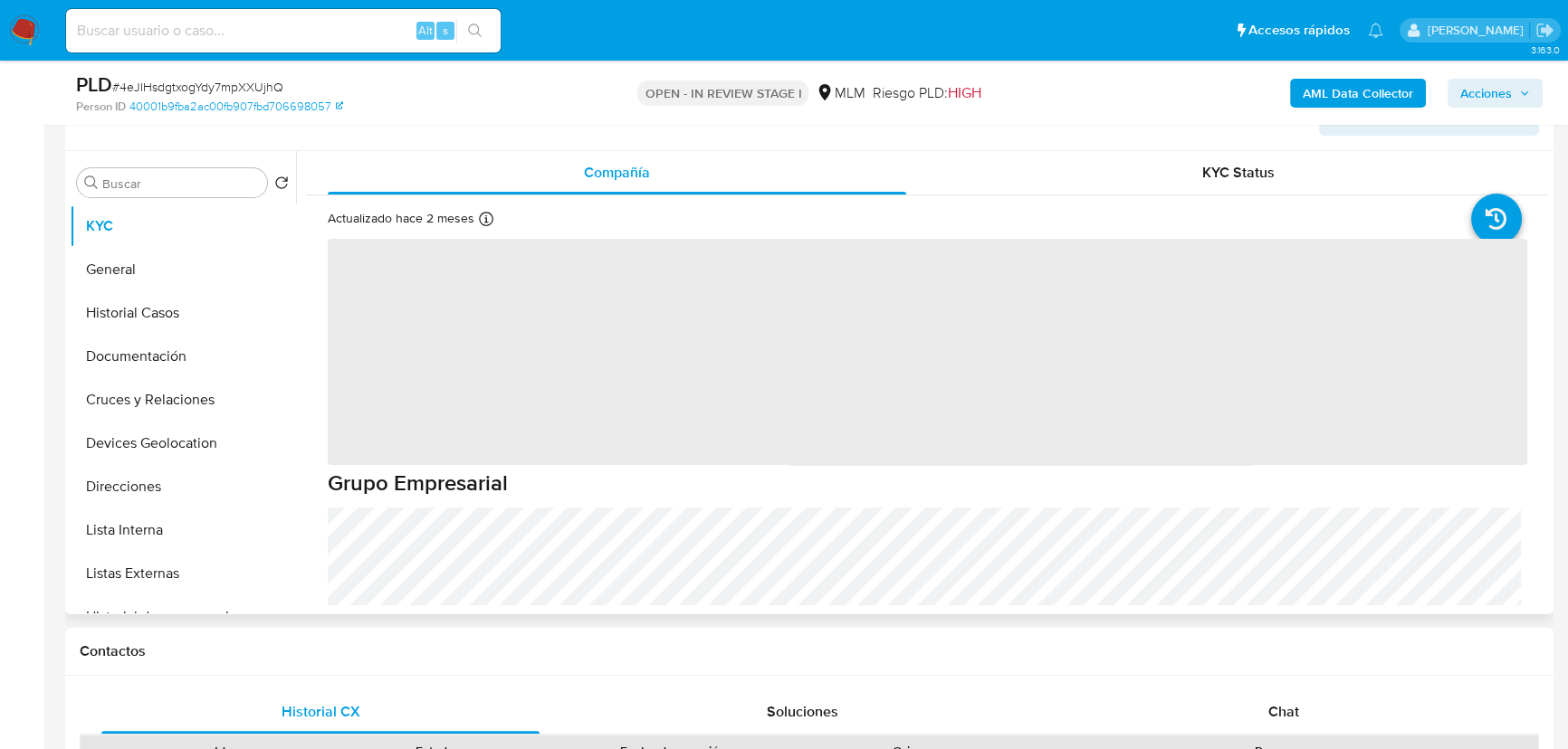
scroll to position [411, 0]
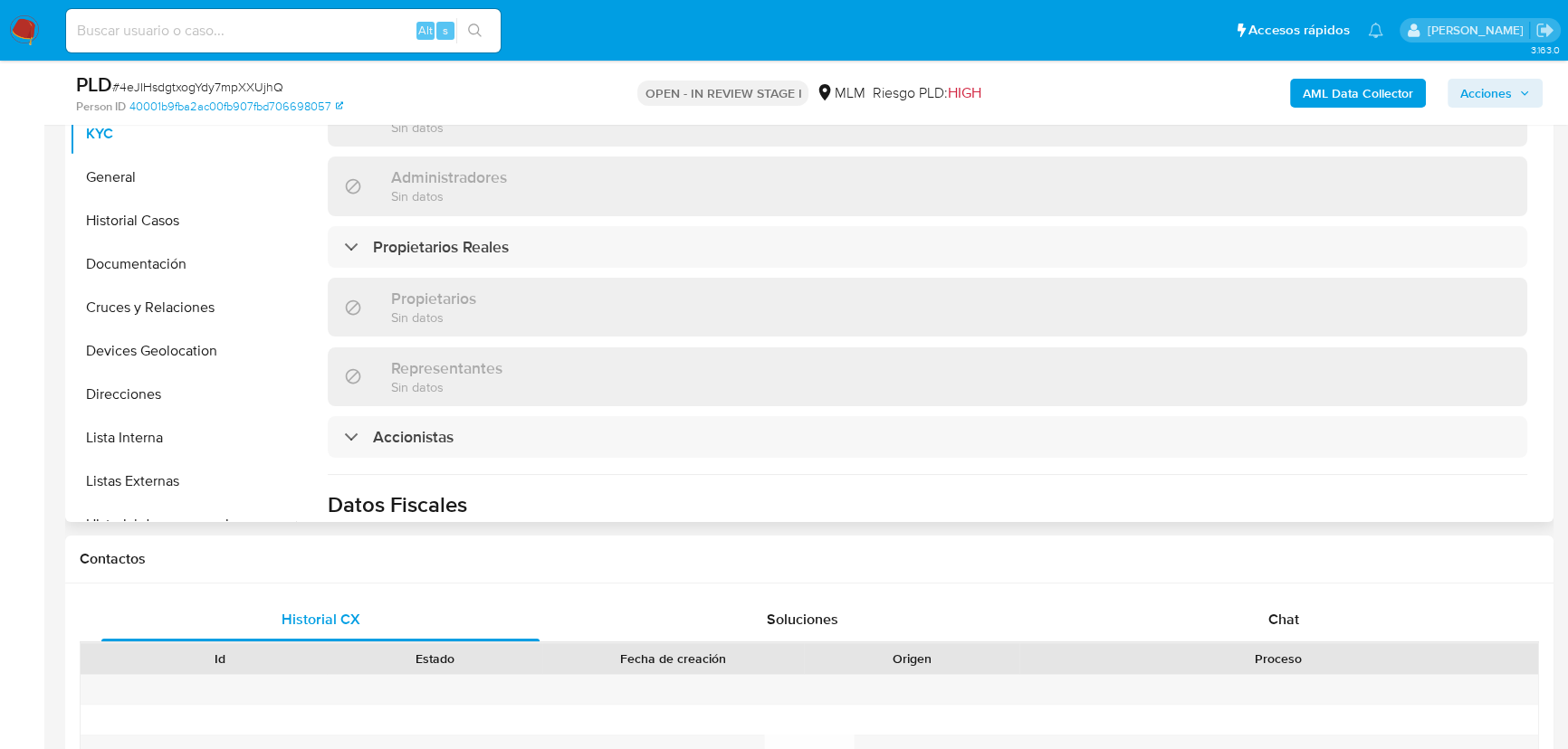
select select "10"
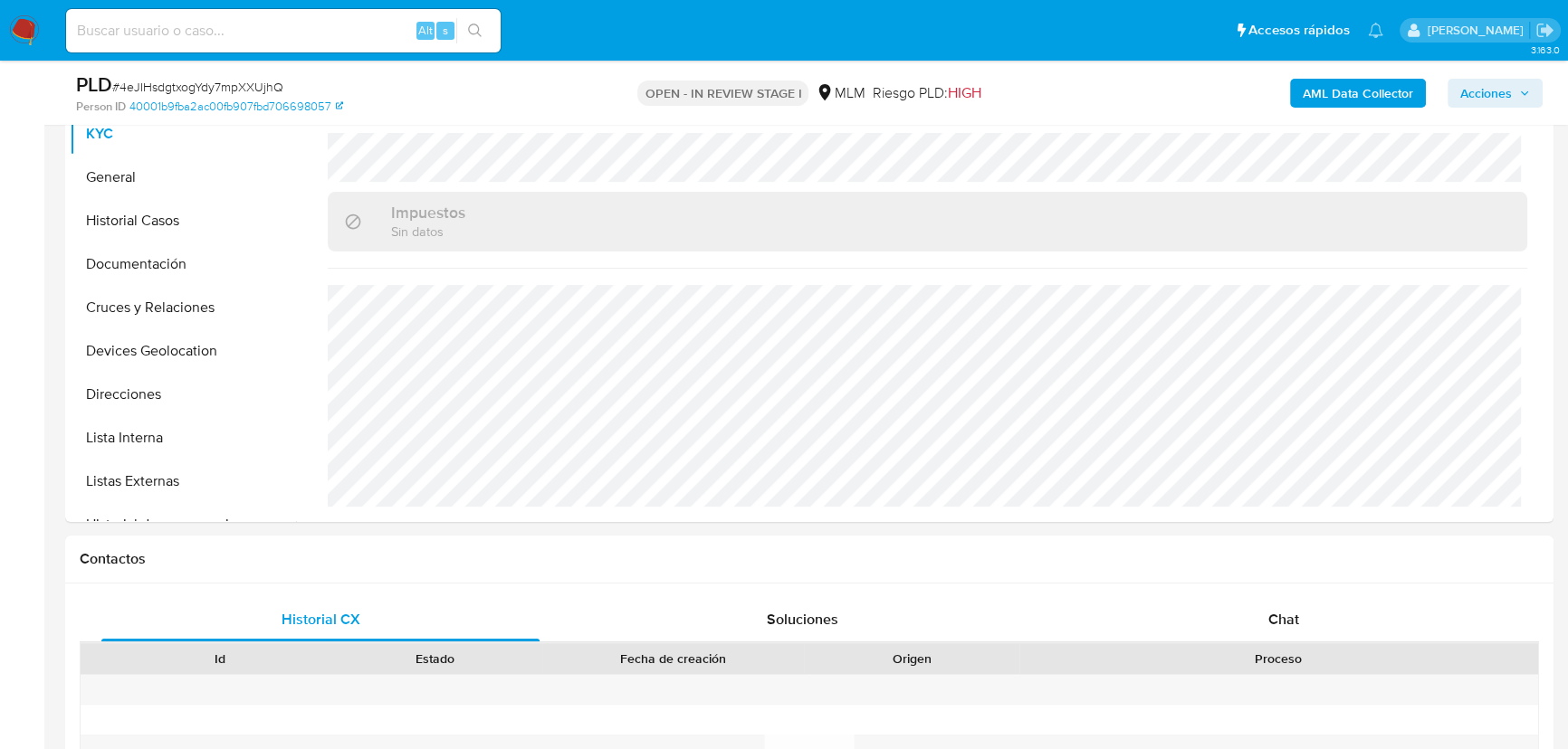
scroll to position [1308, 0]
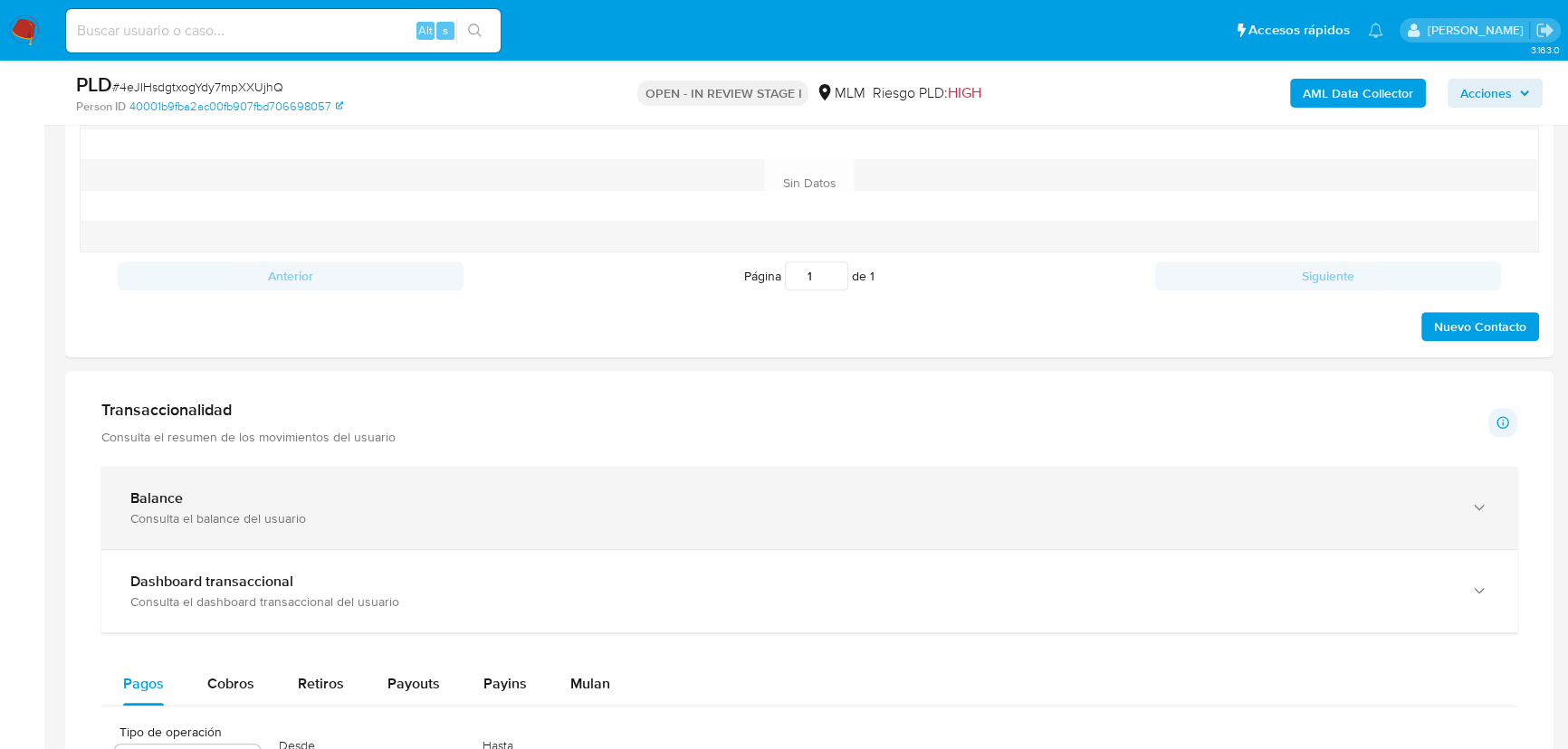
click at [607, 510] on div "Consulta el balance del usuario" at bounding box center [790, 518] width 1321 height 17
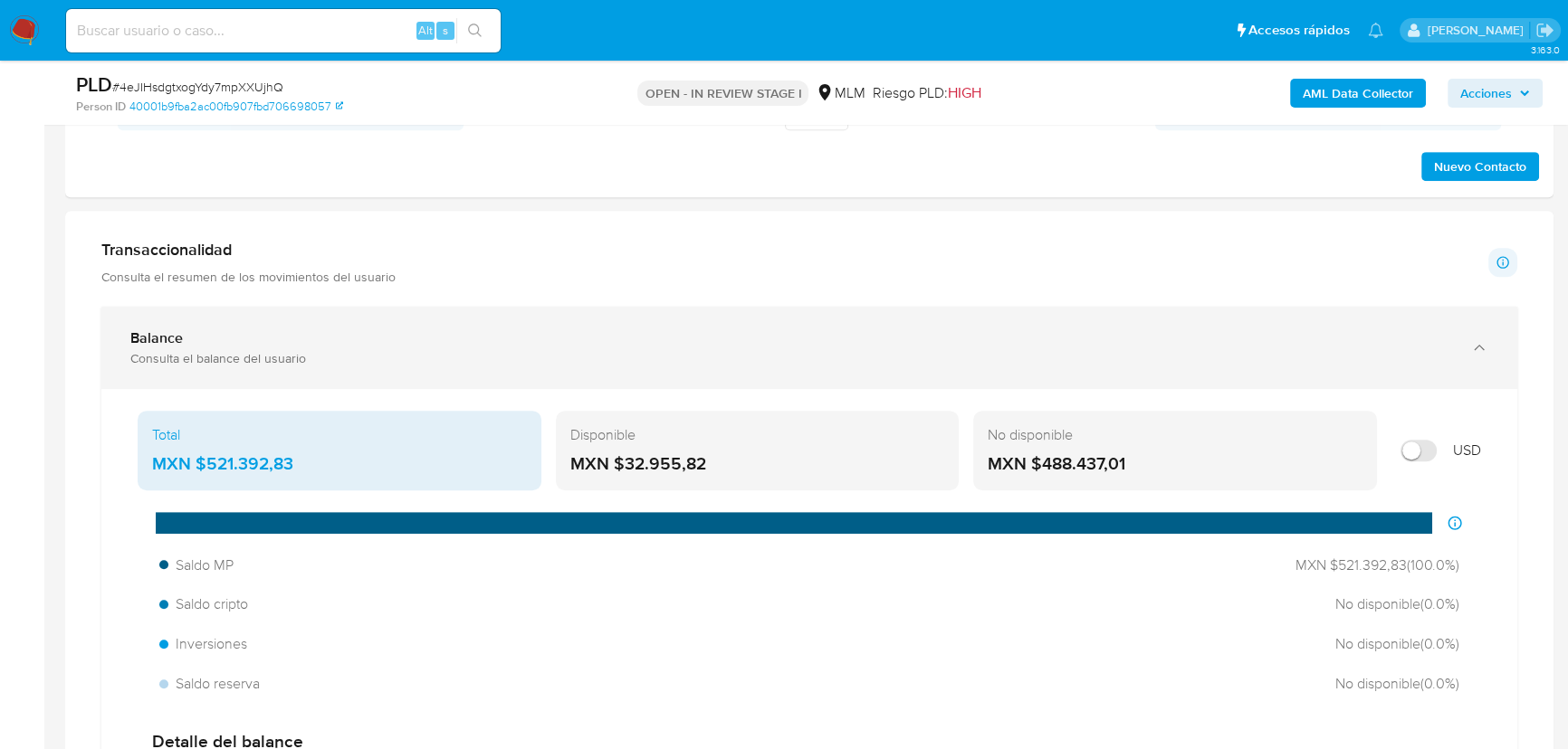
scroll to position [1233, 0]
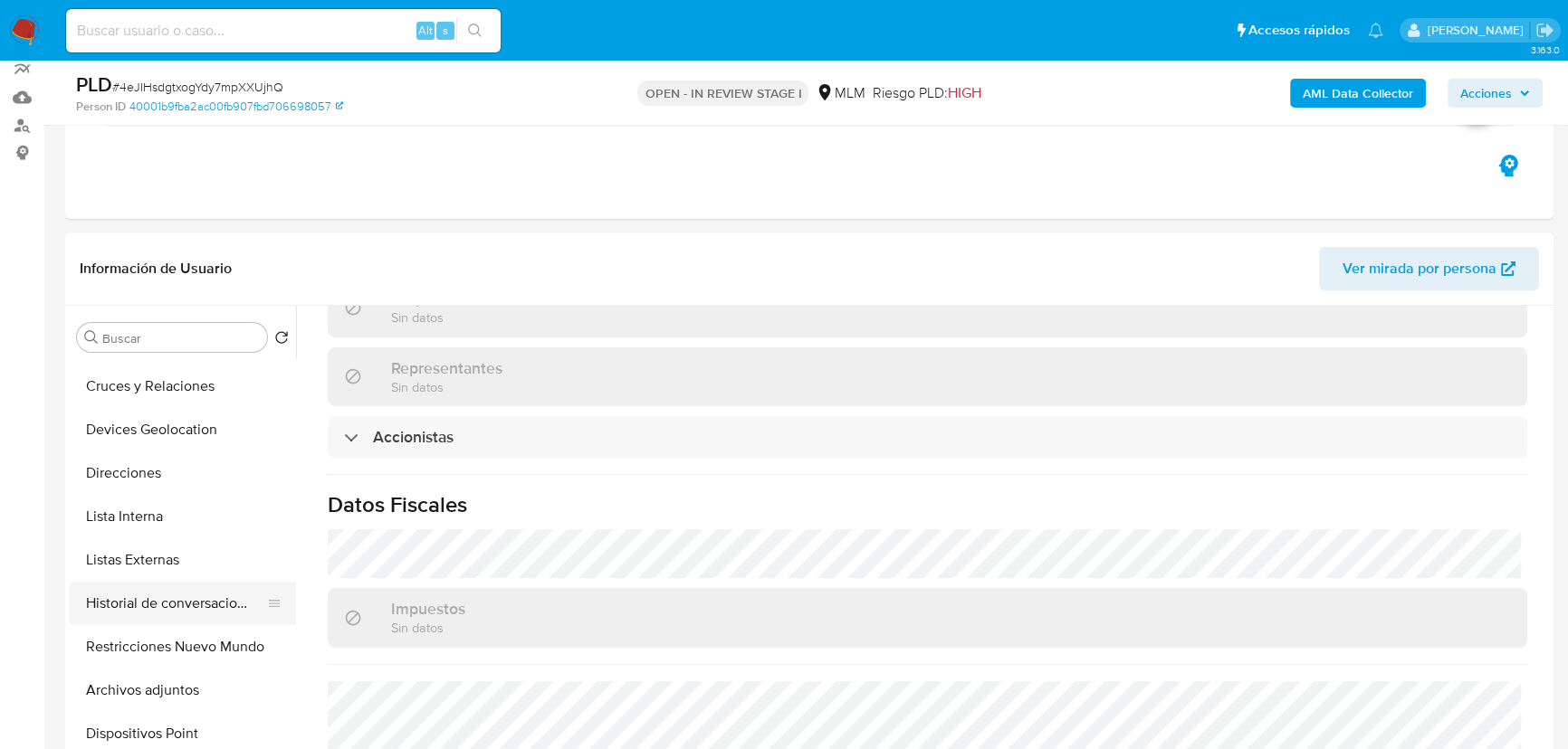
scroll to position [246, 0]
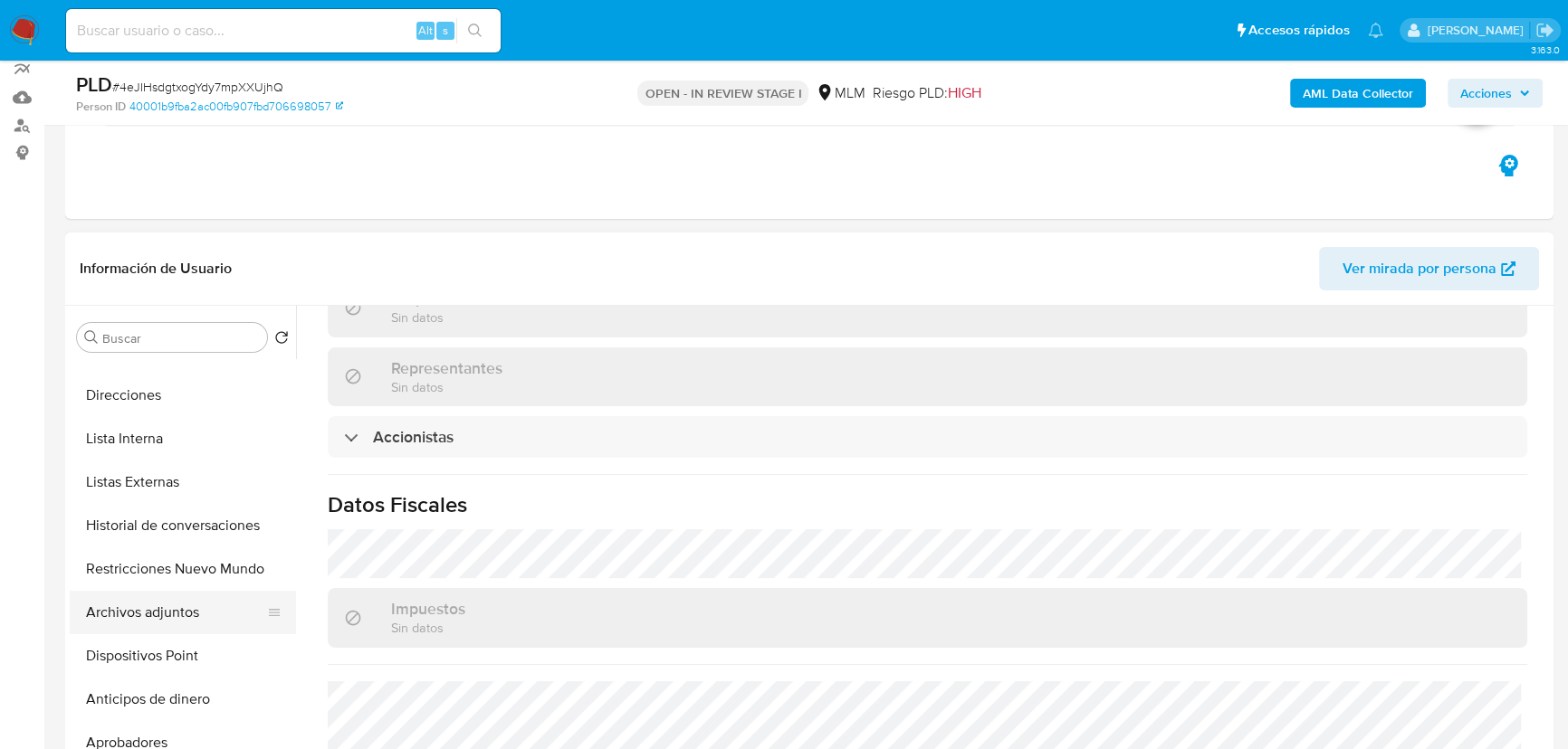
click at [184, 618] on button "Archivos adjuntos" at bounding box center [176, 612] width 212 height 44
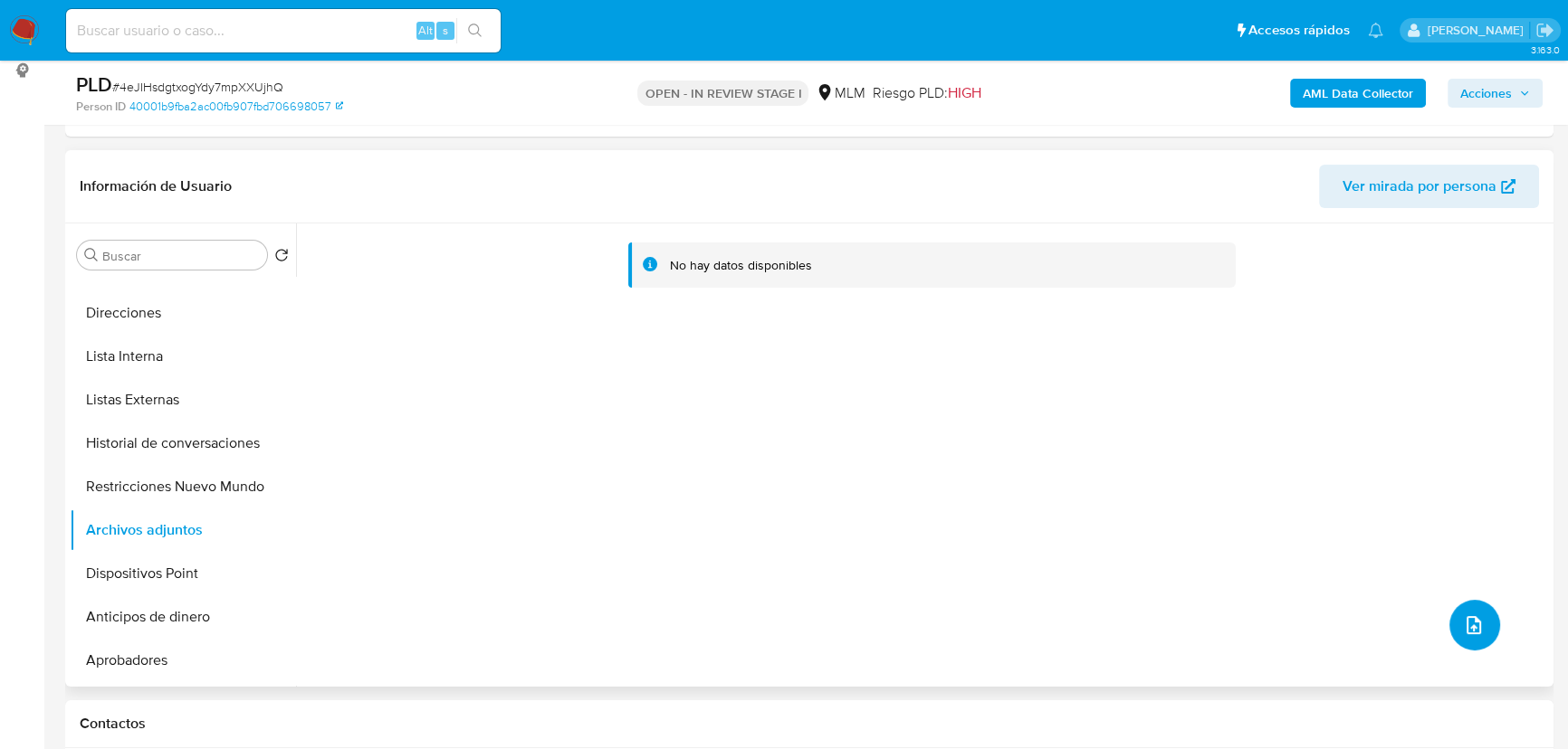
click at [1463, 625] on icon "upload-file" at bounding box center [1474, 625] width 21 height 21
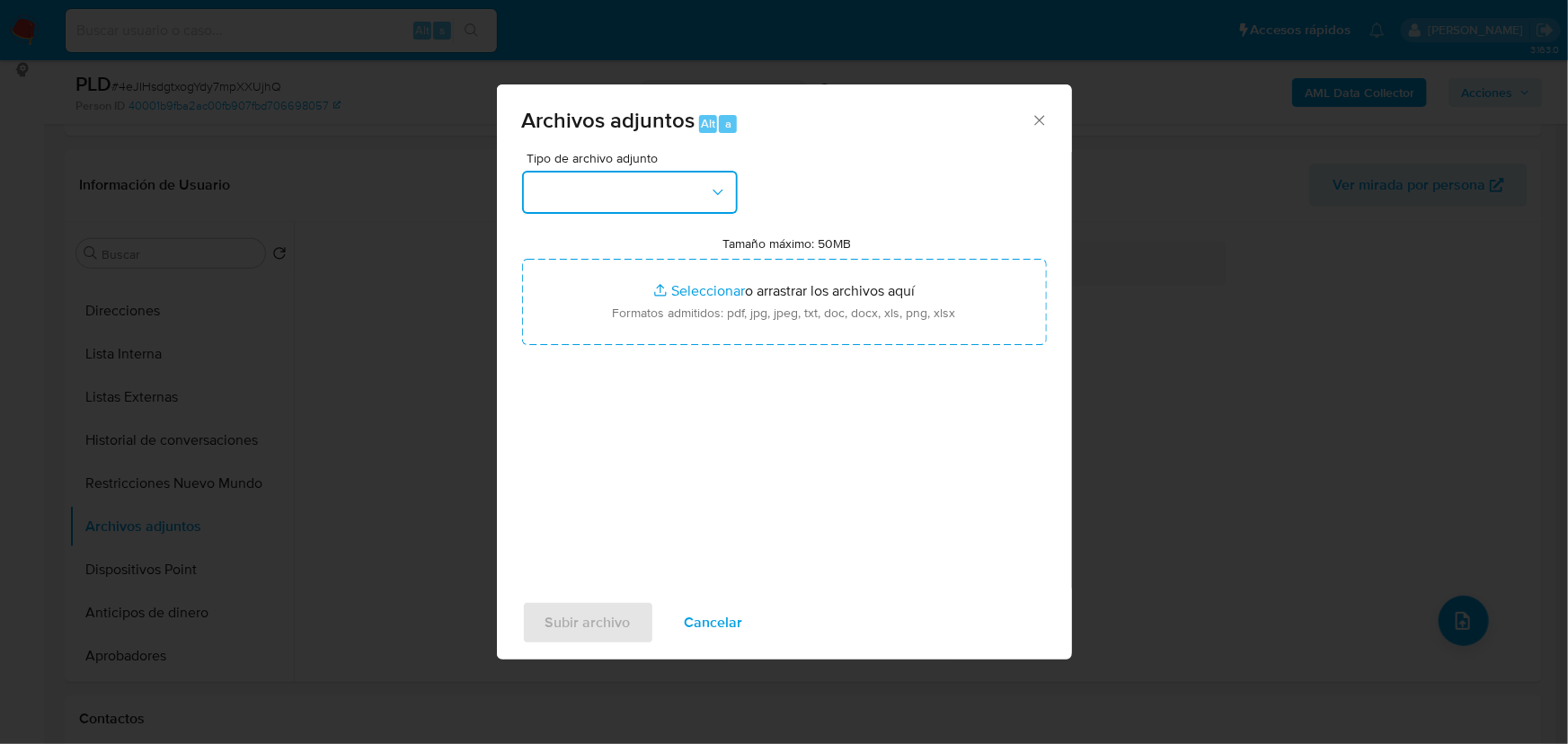
click at [634, 194] on button "button" at bounding box center [629, 192] width 215 height 43
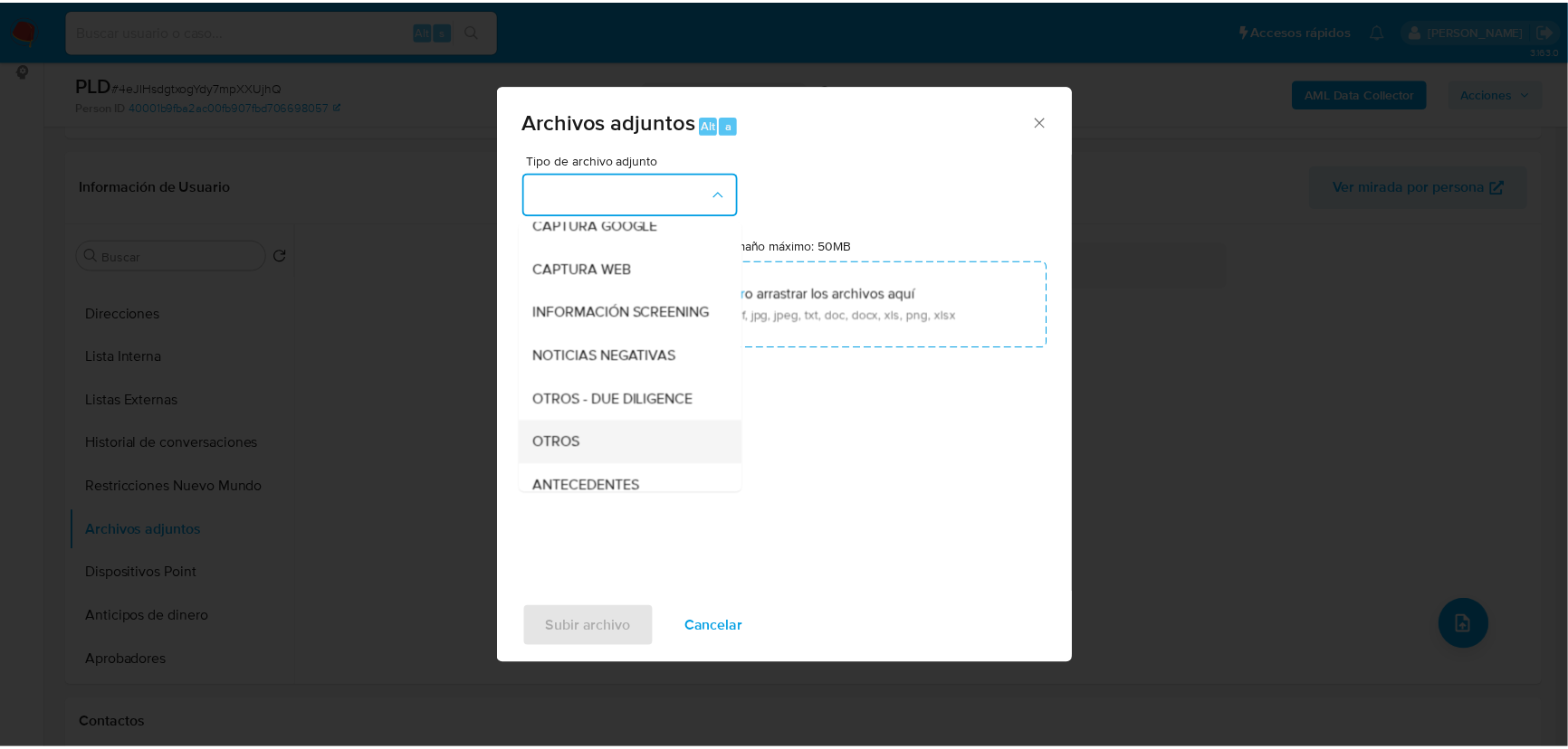
scroll to position [133, 0]
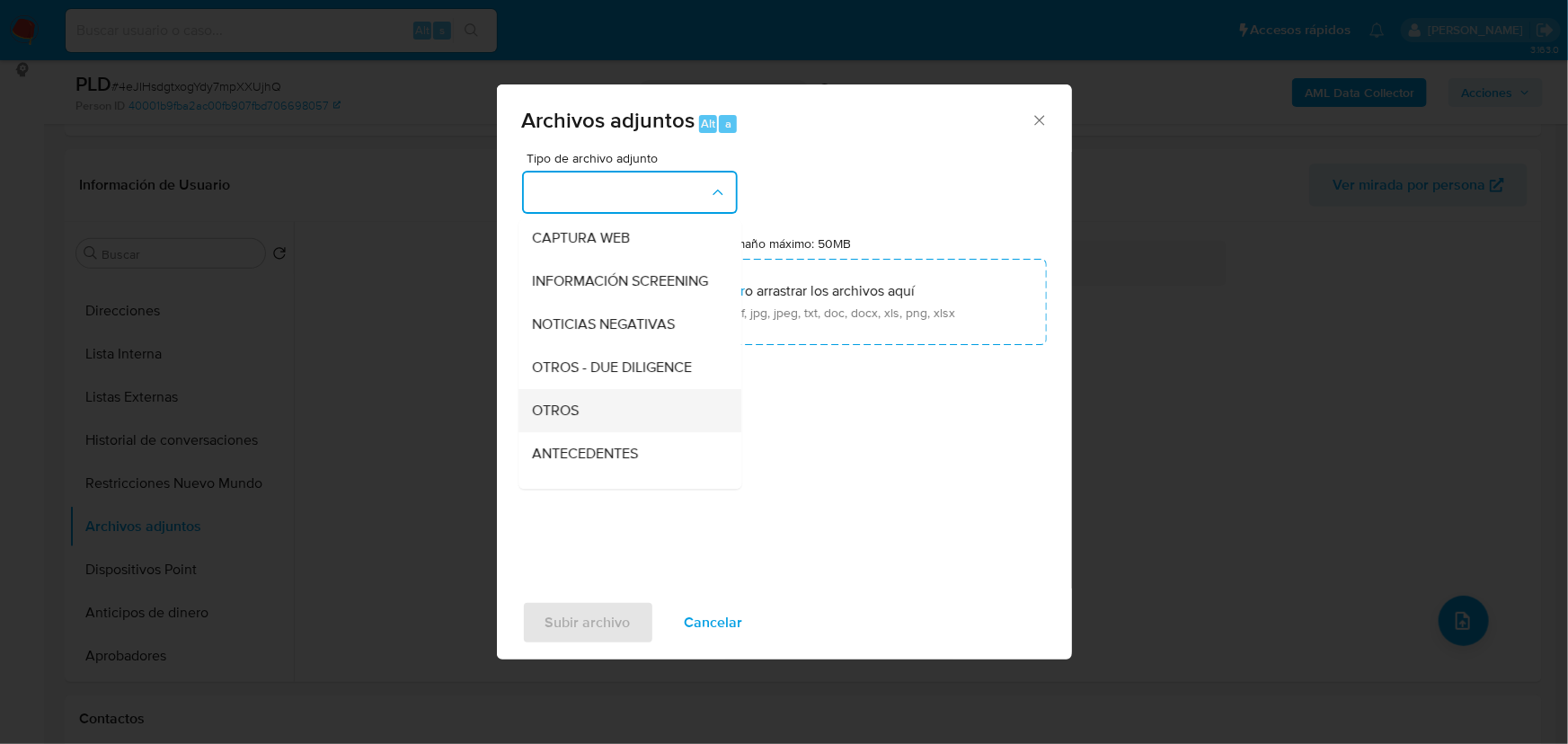
click at [576, 420] on span "OTROS" at bounding box center [556, 410] width 46 height 18
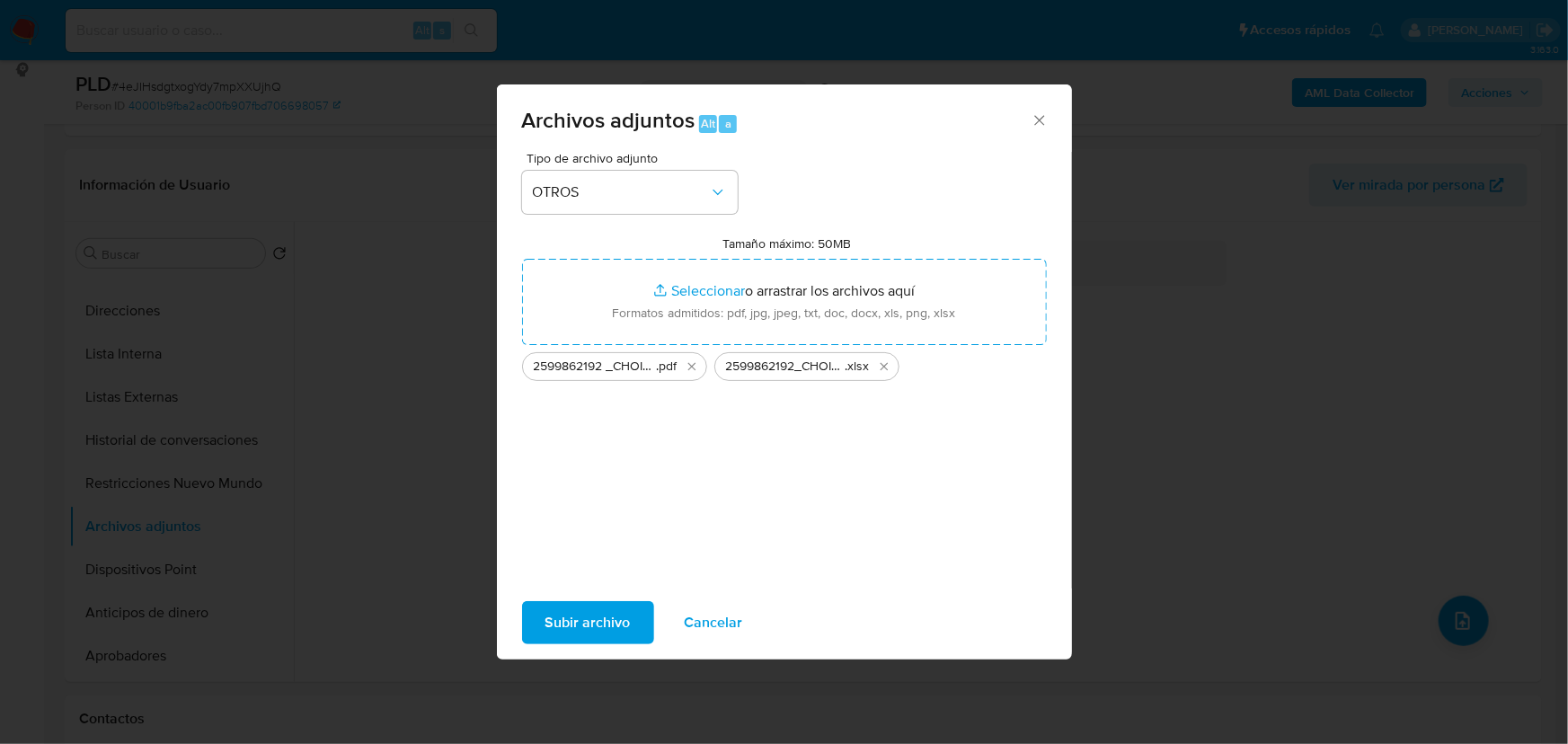
drag, startPoint x: 598, startPoint y: 328, endPoint x: 586, endPoint y: 627, distance: 299.2
click at [586, 627] on span "Subir archivo" at bounding box center [588, 622] width 85 height 40
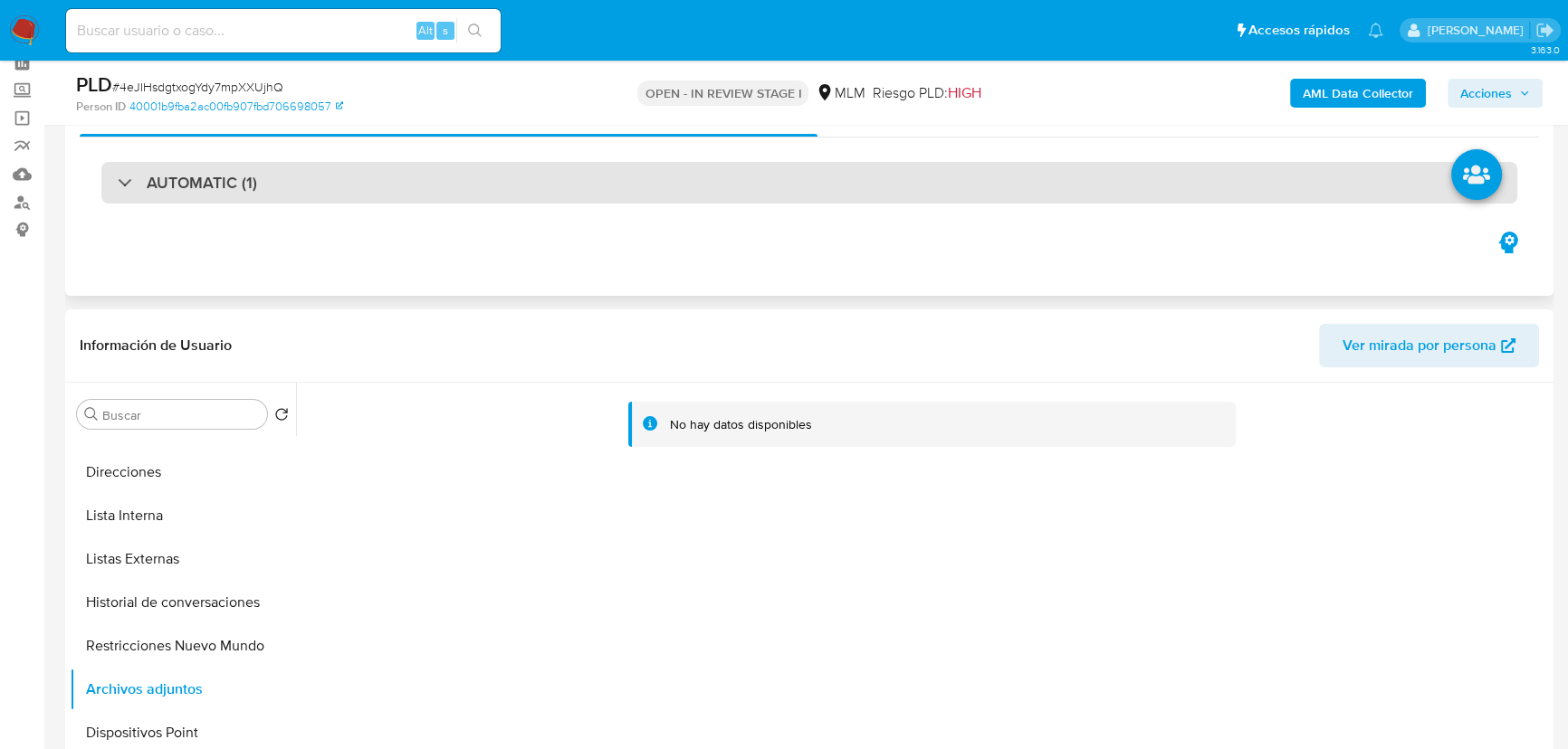
scroll to position [0, 0]
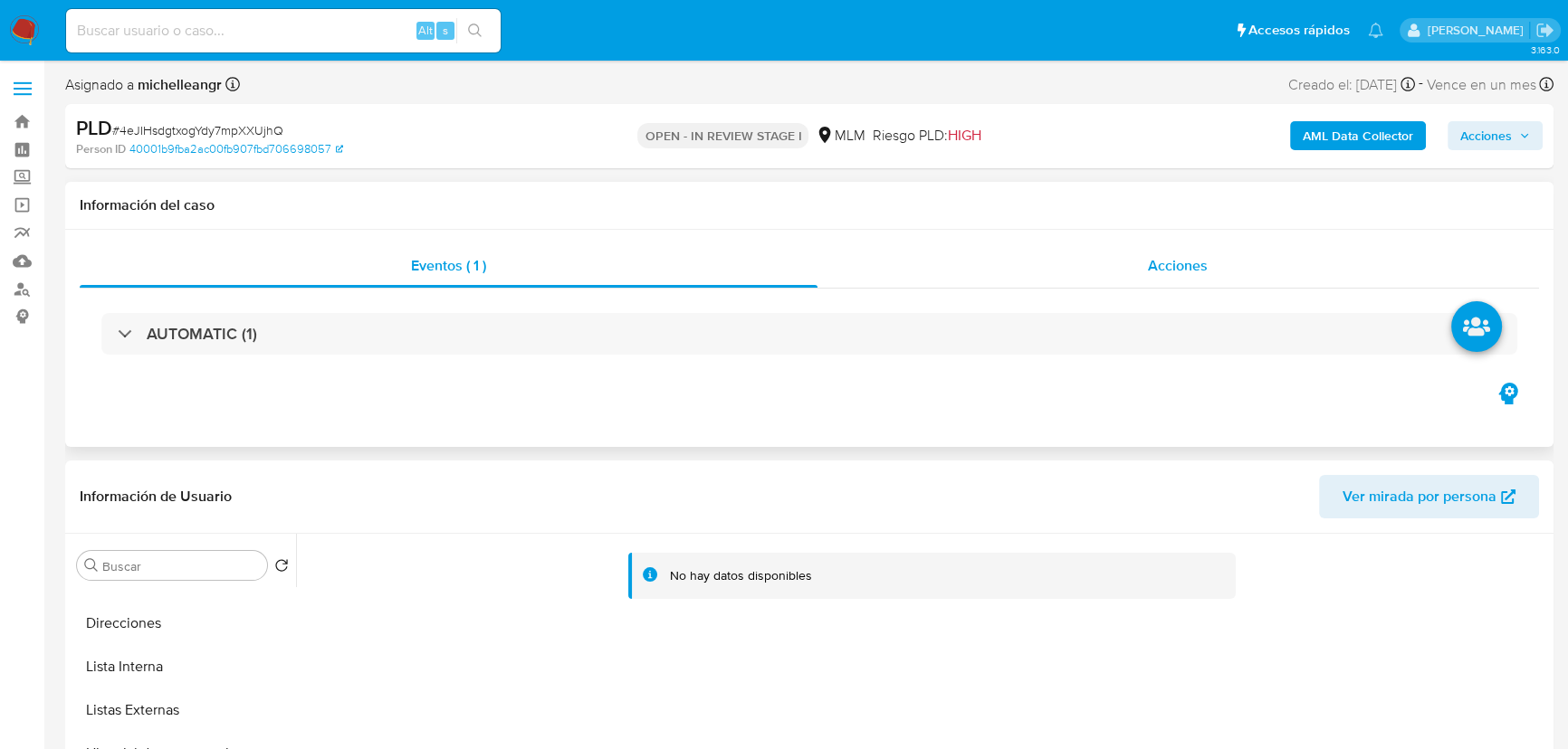
click at [1203, 271] on span "Acciones" at bounding box center [1177, 265] width 59 height 20
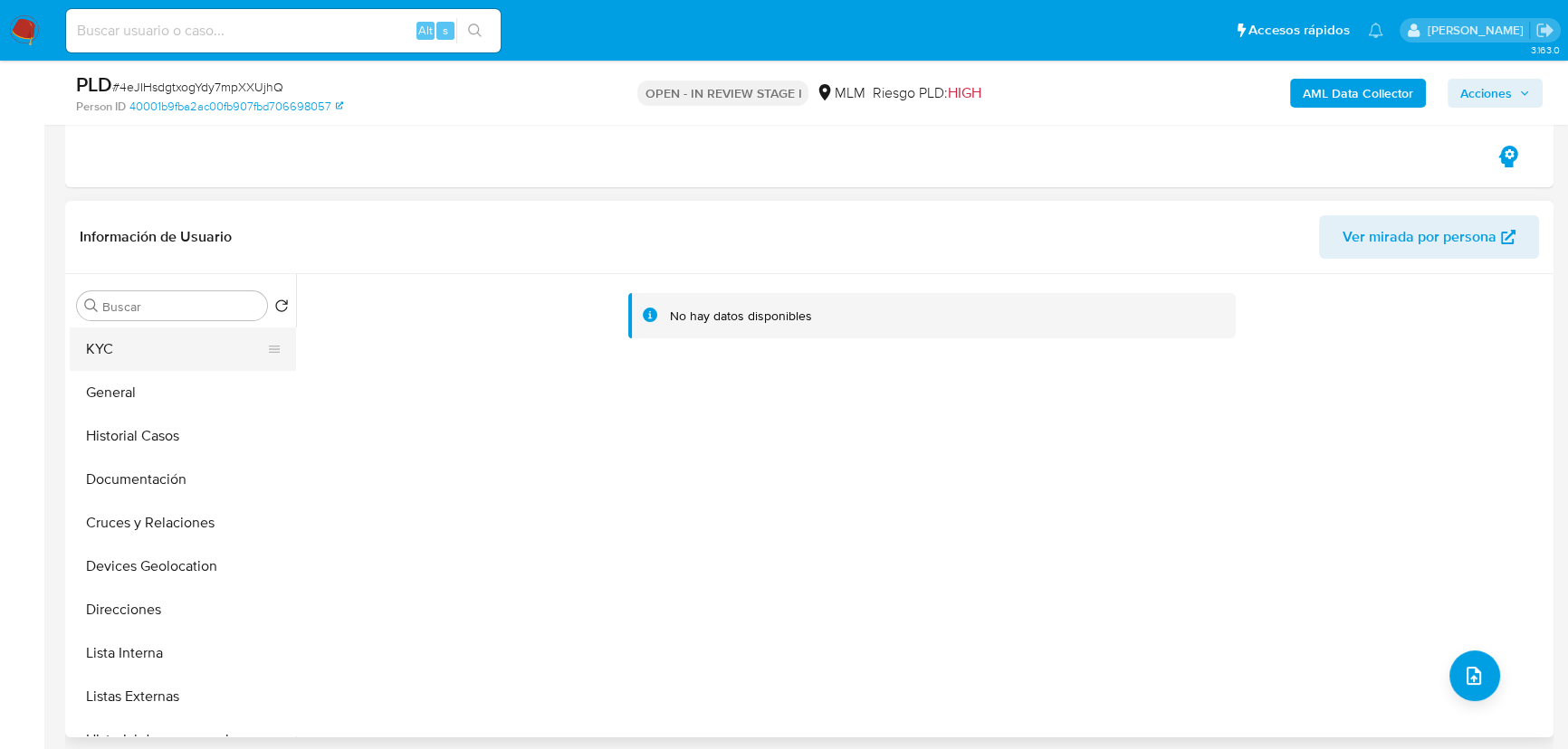
click at [142, 348] on button "KYC" at bounding box center [176, 349] width 212 height 44
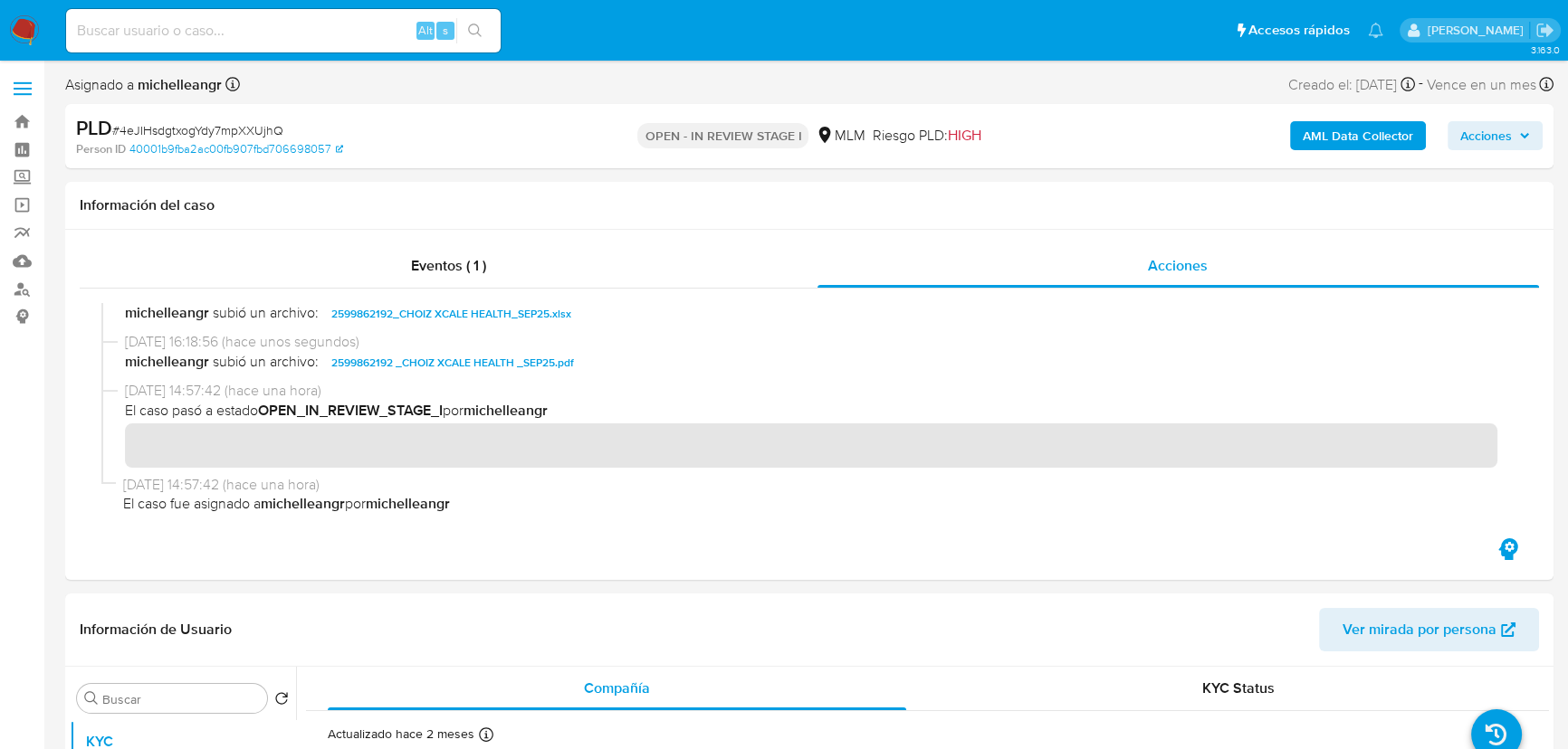
drag, startPoint x: 1477, startPoint y: 140, endPoint x: 1451, endPoint y: 147, distance: 26.9
click at [1477, 139] on span "Acciones" at bounding box center [1485, 136] width 52 height 29
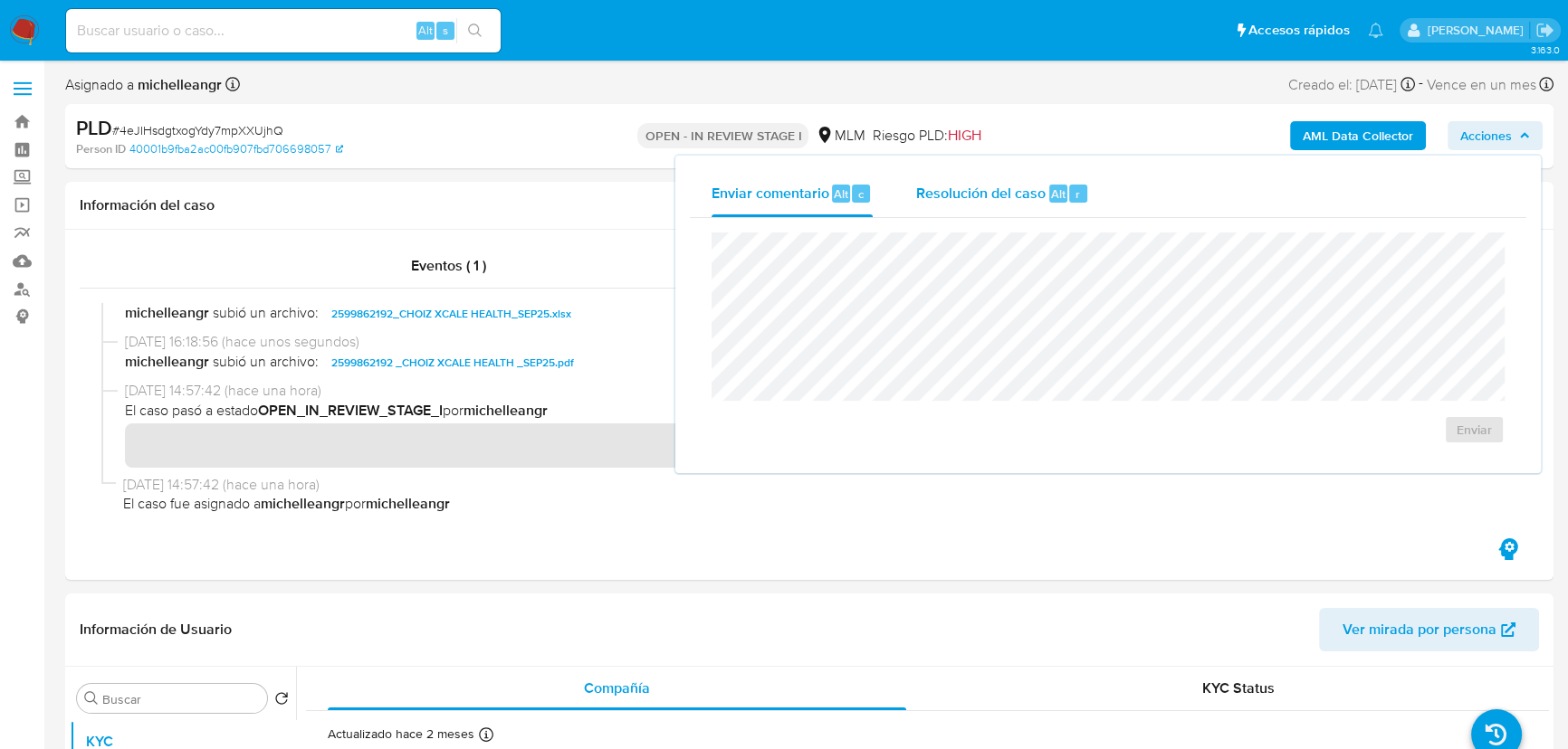
click at [970, 198] on span "Resolución del caso" at bounding box center [980, 192] width 129 height 20
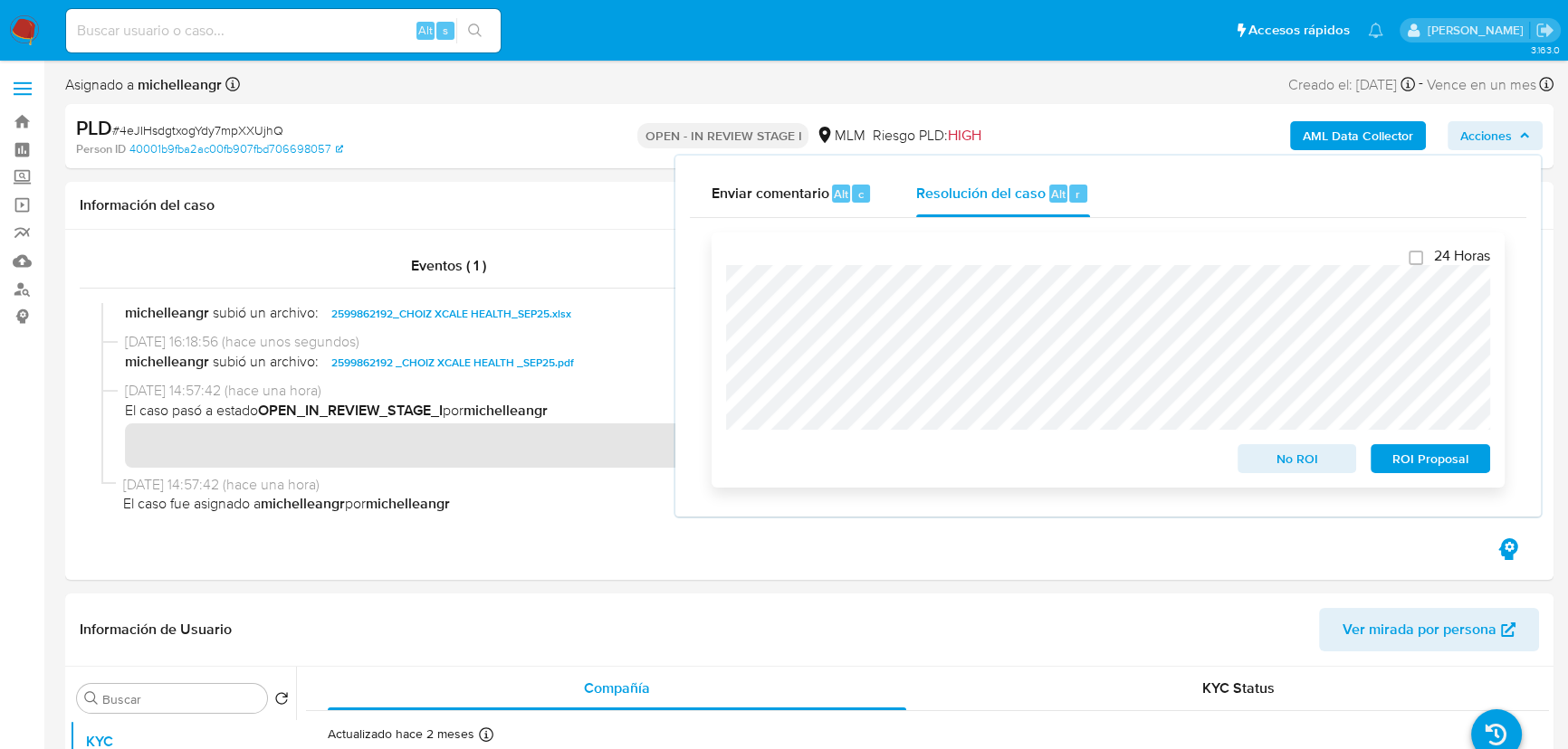
click at [1315, 461] on span "No ROI" at bounding box center [1297, 459] width 94 height 25
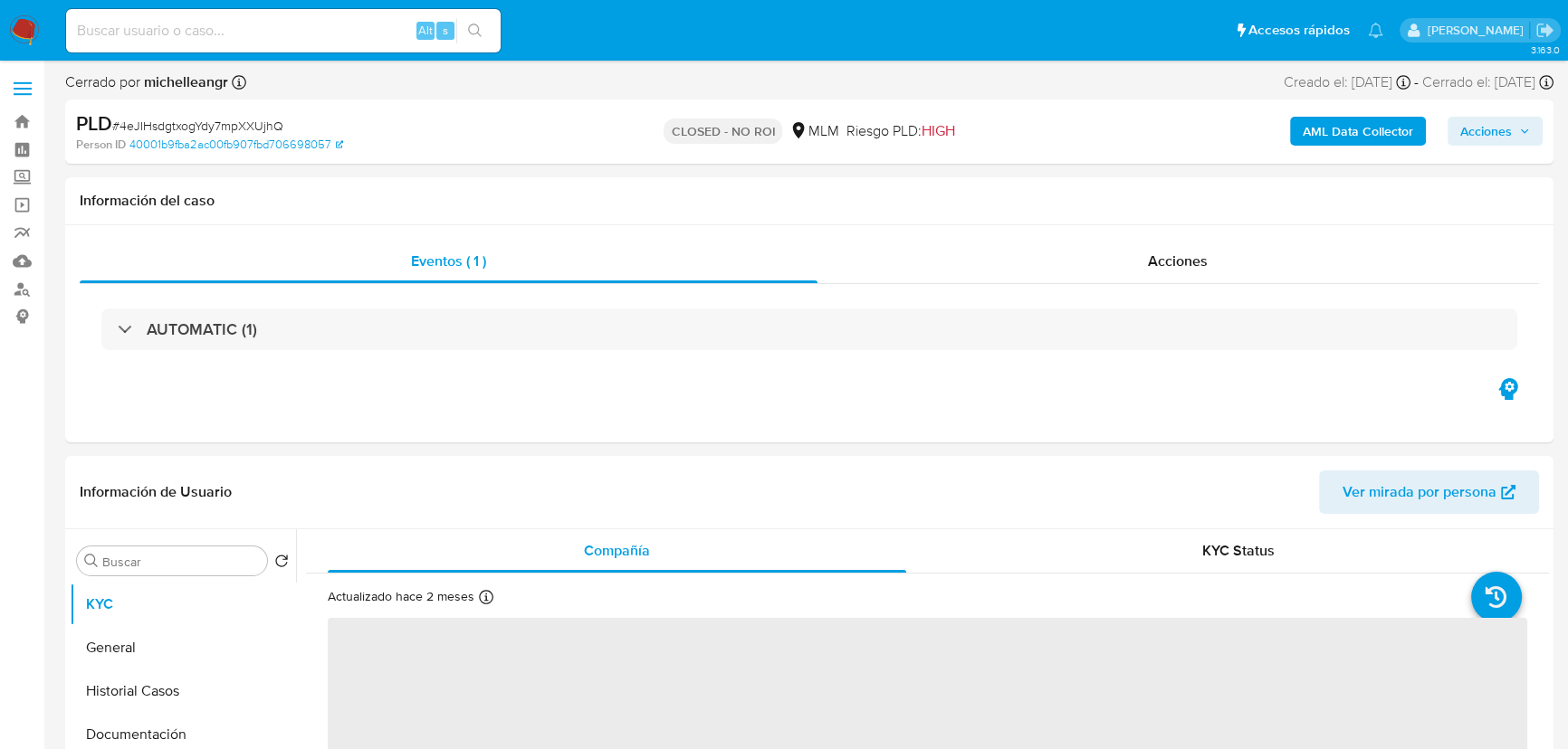
select select "10"
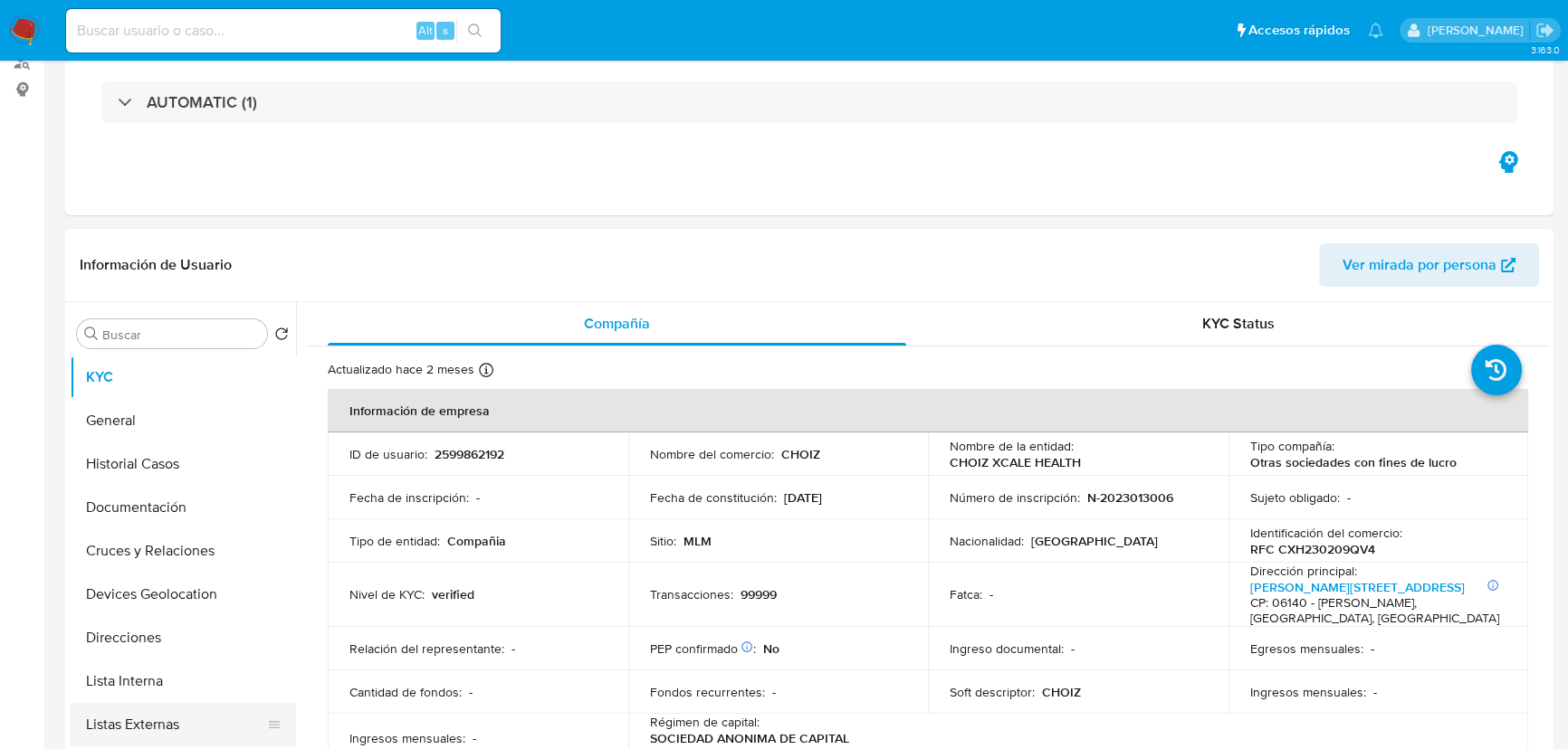
scroll to position [328, 0]
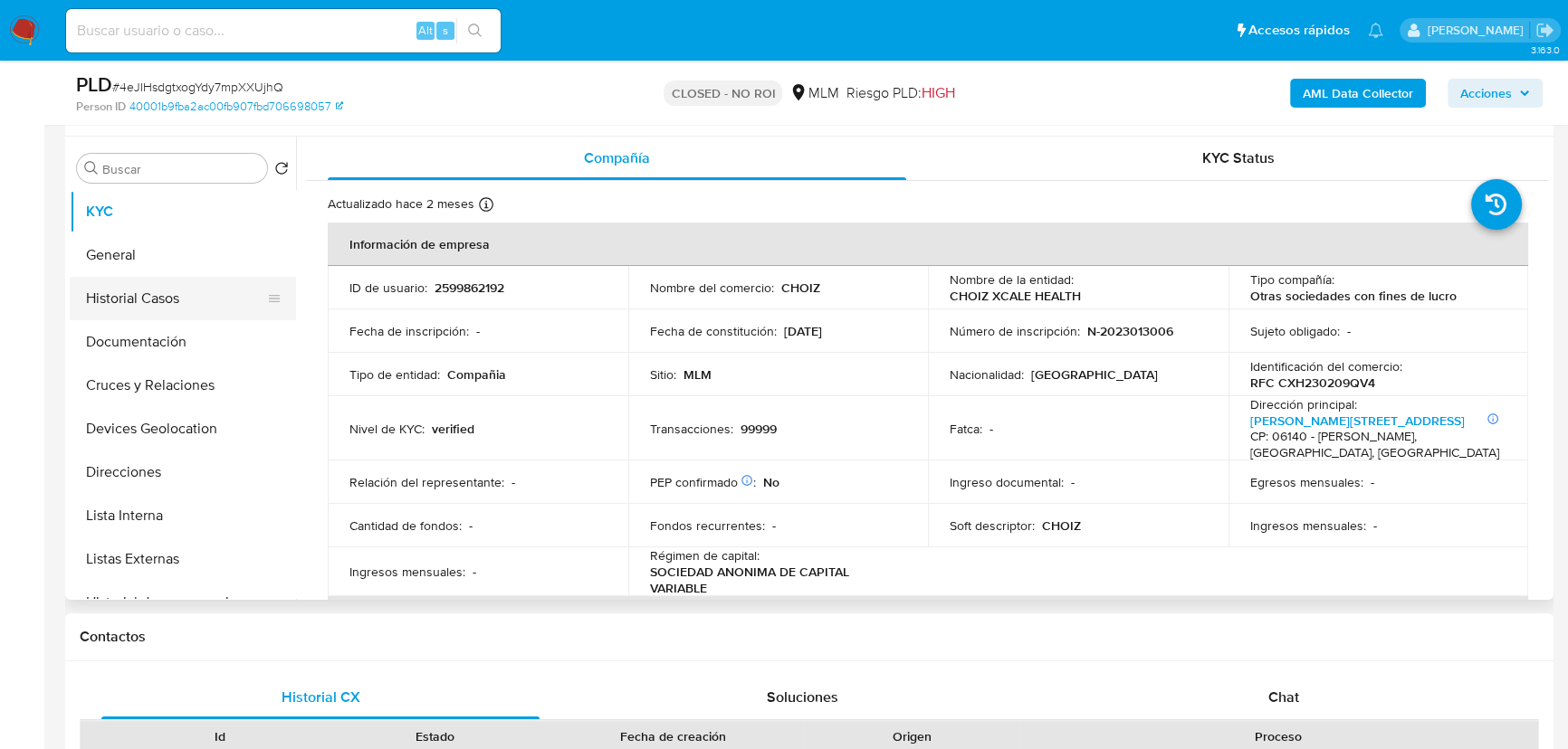
click at [175, 289] on button "Historial Casos" at bounding box center [176, 298] width 212 height 44
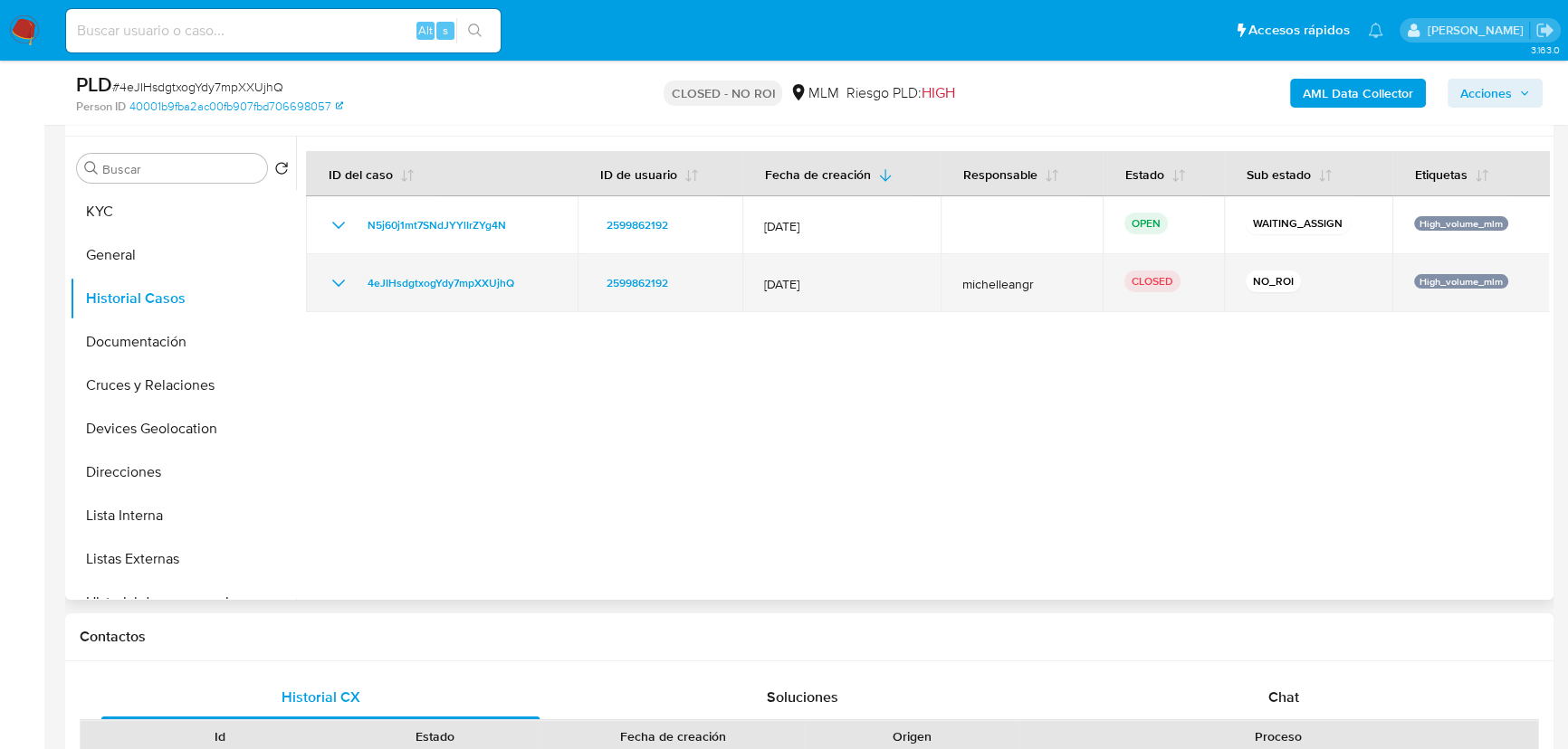
click at [329, 282] on icon "Mostrar/Ocultar" at bounding box center [338, 283] width 21 height 21
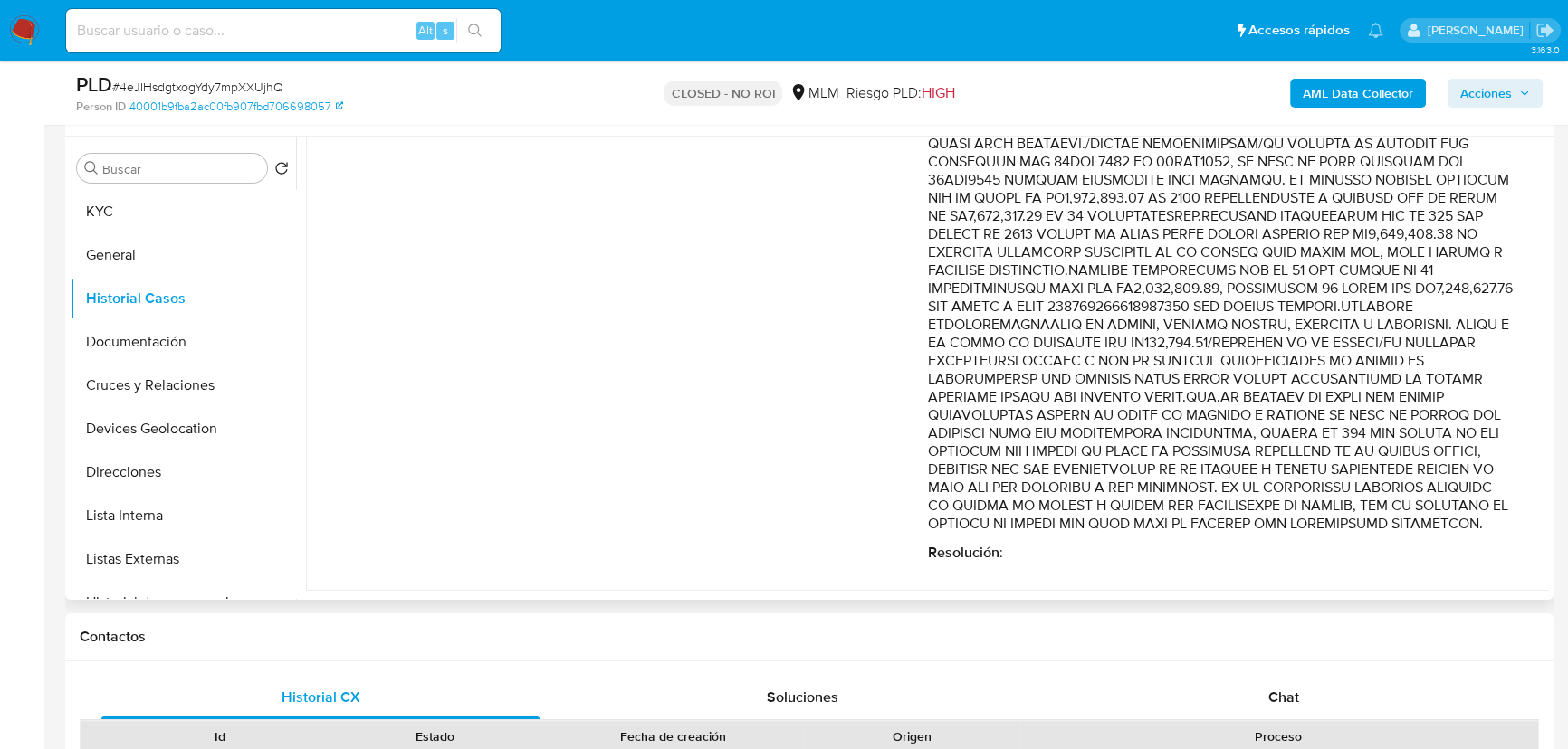
scroll to position [584, 0]
drag, startPoint x: 936, startPoint y: 530, endPoint x: 1280, endPoint y: 534, distance: 344.0
click at [1280, 534] on div "Comentario : Resolución :" at bounding box center [1220, 176] width 585 height 770
click at [45, 29] on nav "Pausado Ver notificaciones Alt s Accesos rápidos Presiona las siguientes teclas…" at bounding box center [784, 30] width 1568 height 60
click at [21, 18] on img at bounding box center [24, 31] width 31 height 31
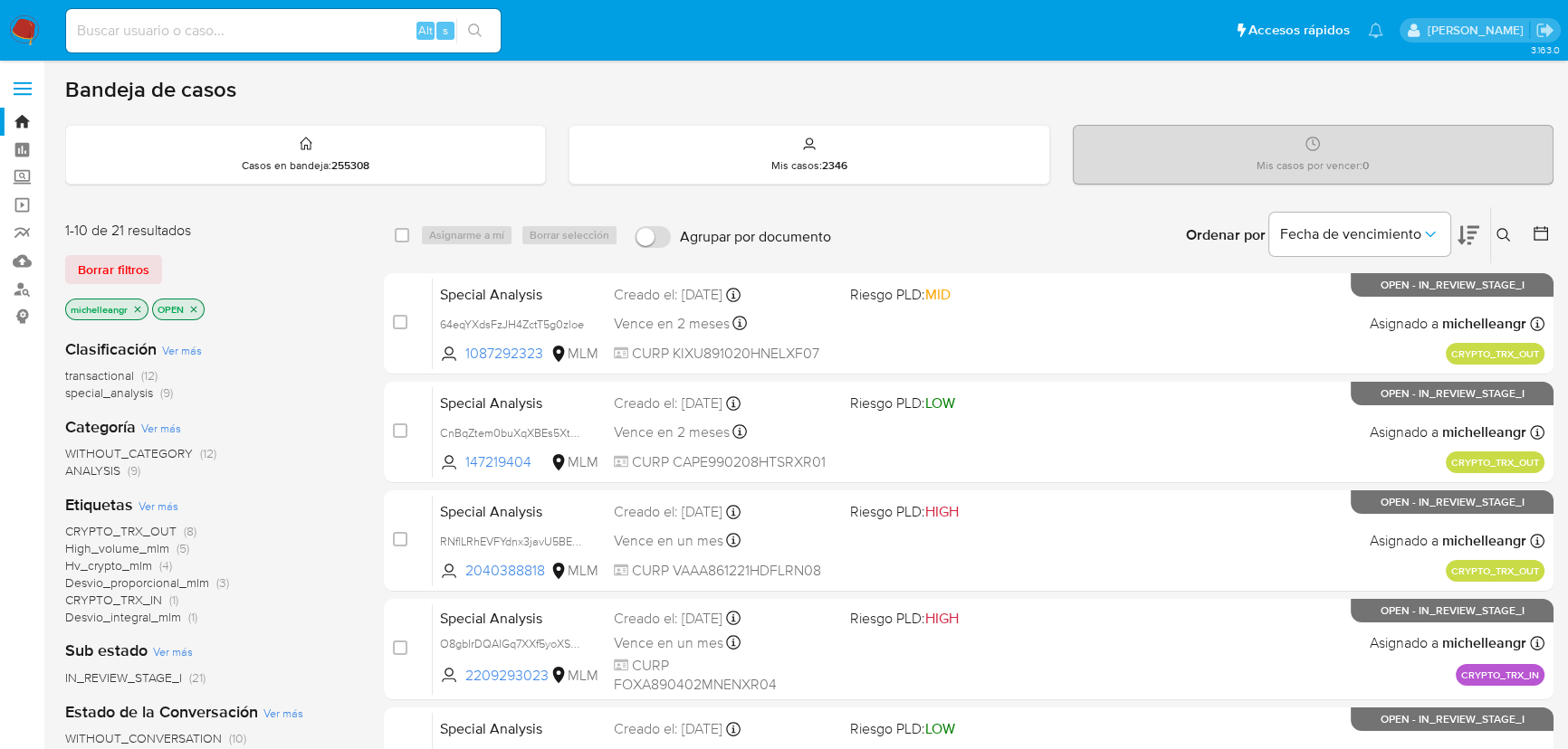
click at [145, 303] on p "michelleangr" at bounding box center [107, 309] width 82 height 19
click at [138, 308] on icon "close-filter" at bounding box center [137, 309] width 11 height 11
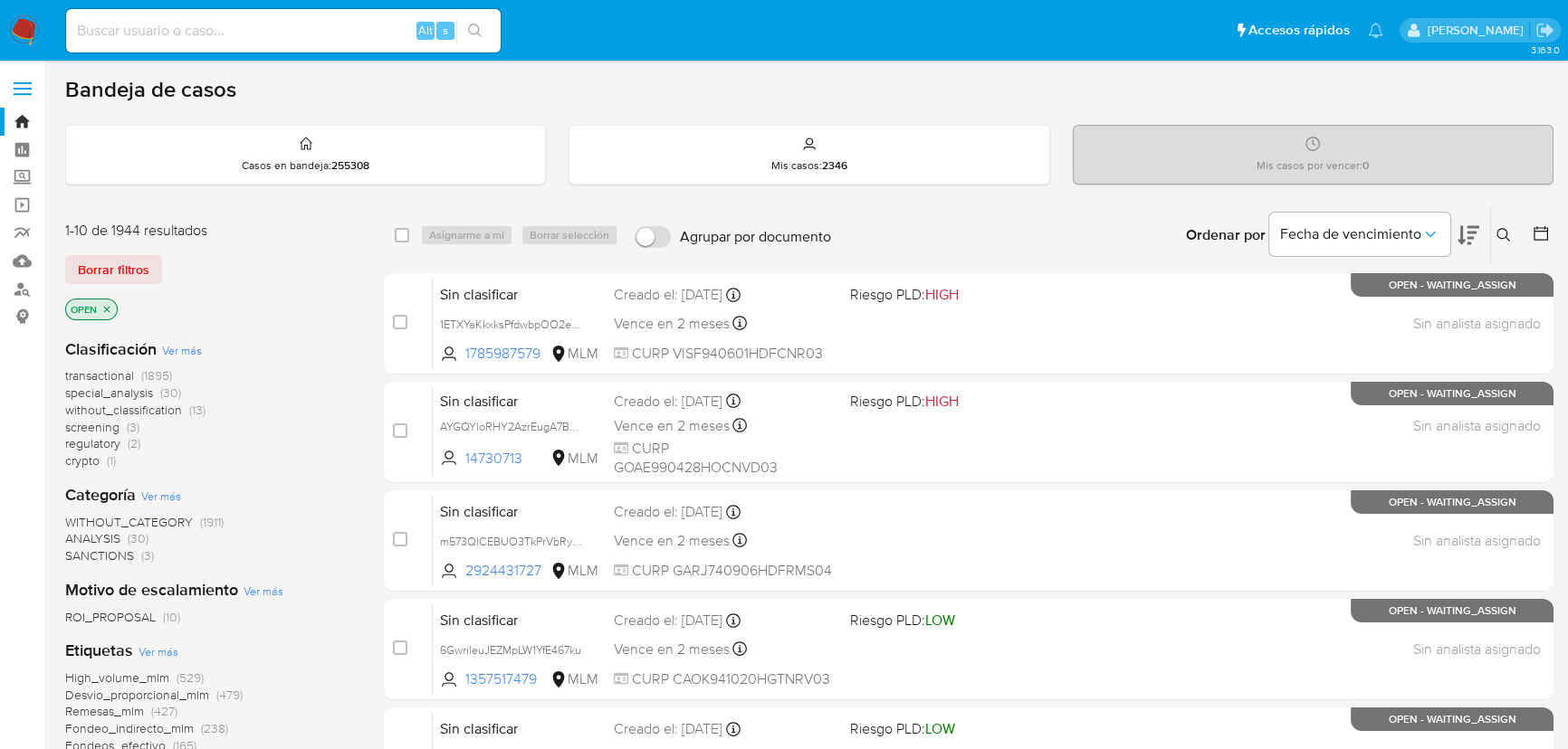
click at [1504, 231] on icon at bounding box center [1503, 235] width 15 height 15
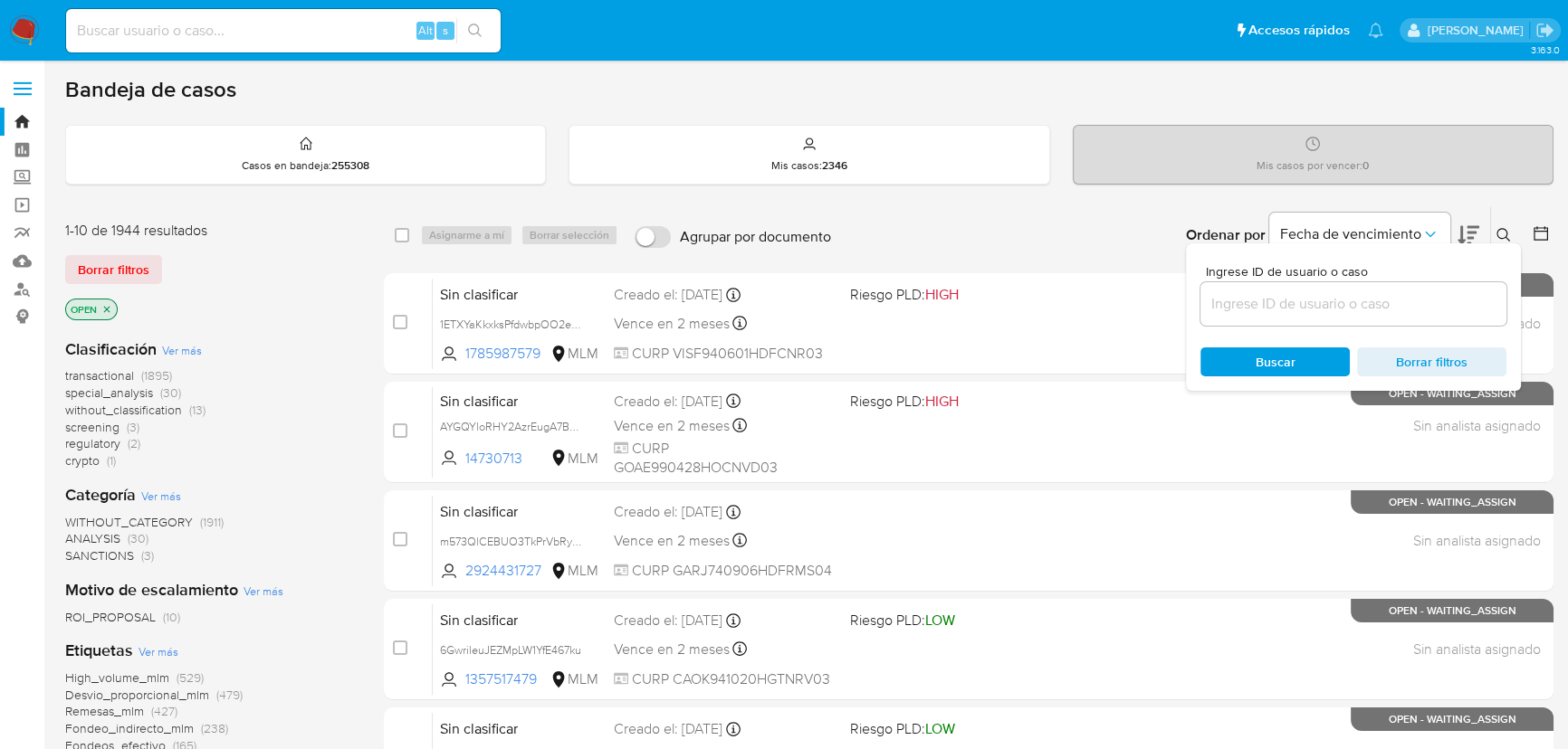
click at [1304, 300] on input at bounding box center [1353, 304] width 306 height 23
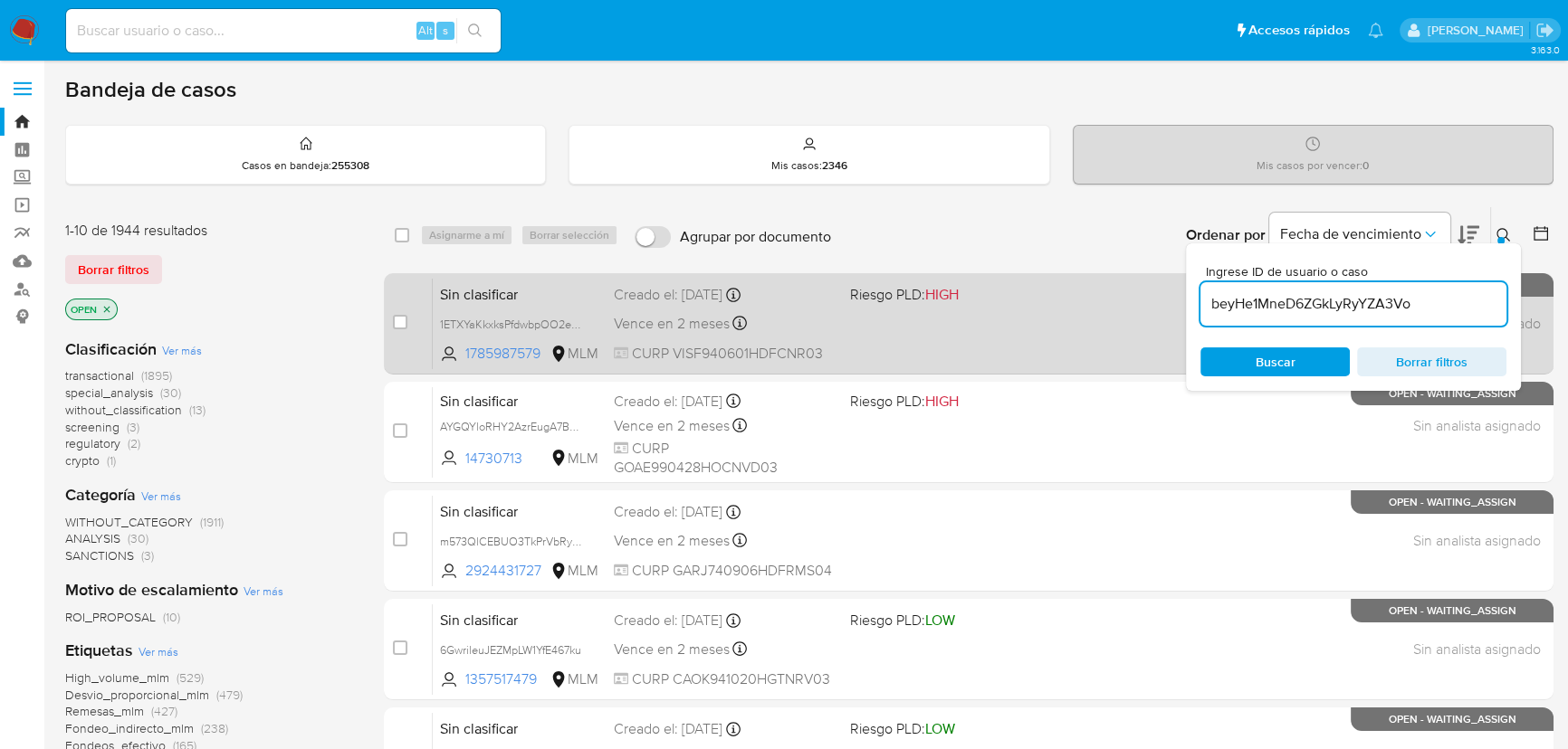
type input "beyHe1MneD6ZGkLyRyYZA3Vo"
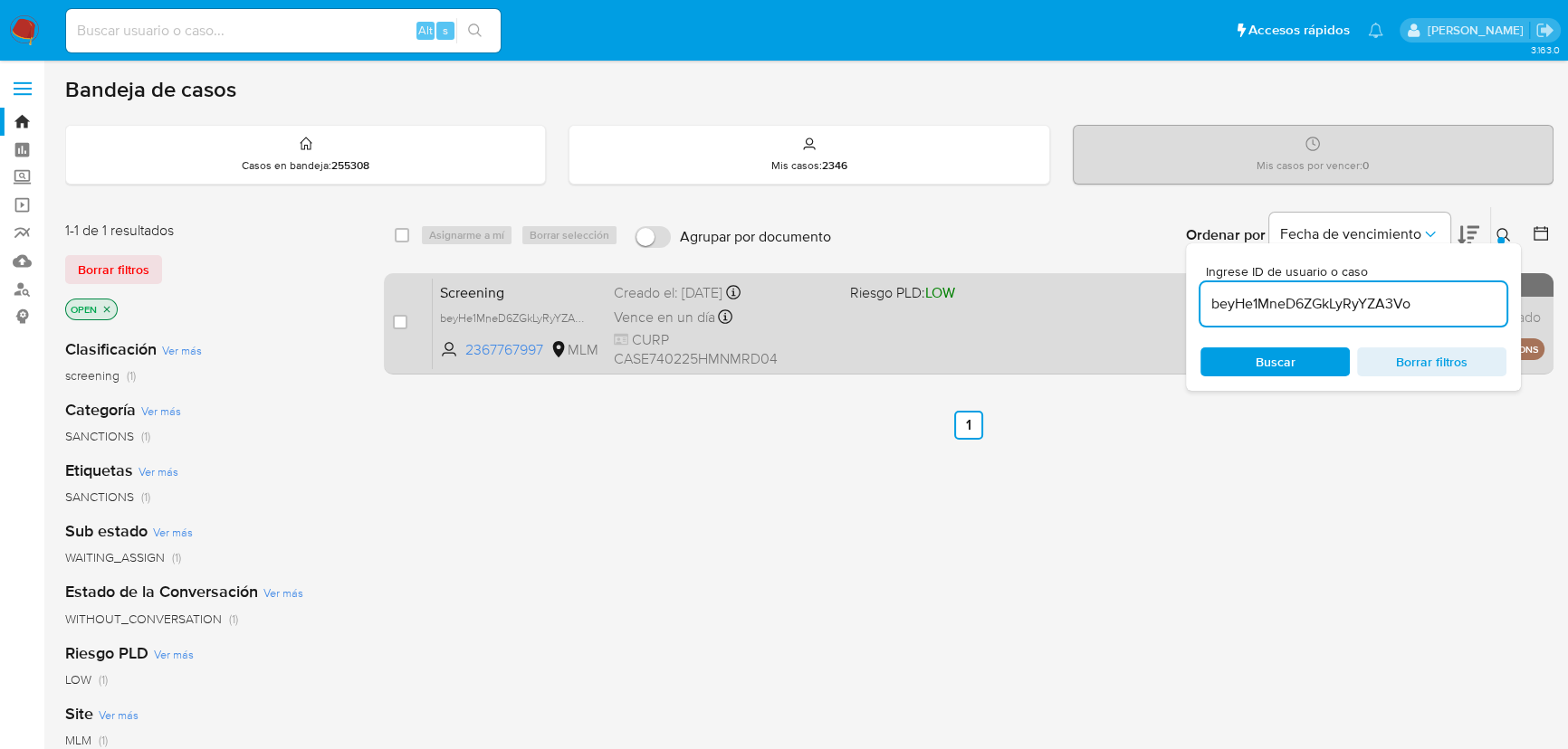
click at [545, 291] on span "Screening" at bounding box center [519, 291] width 159 height 23
click at [400, 319] on input "checkbox" at bounding box center [400, 322] width 15 height 15
checkbox input "true"
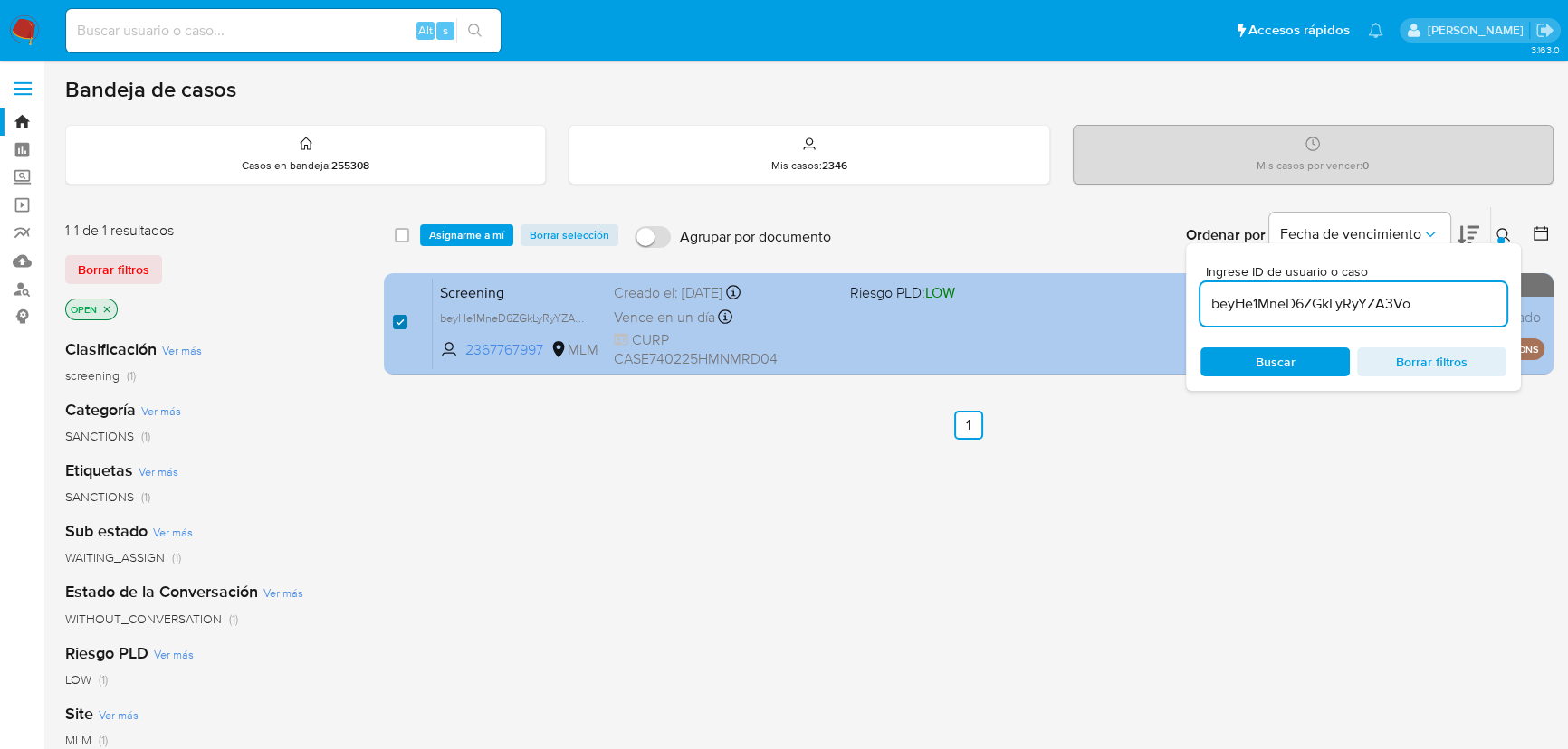
checkbox input "true"
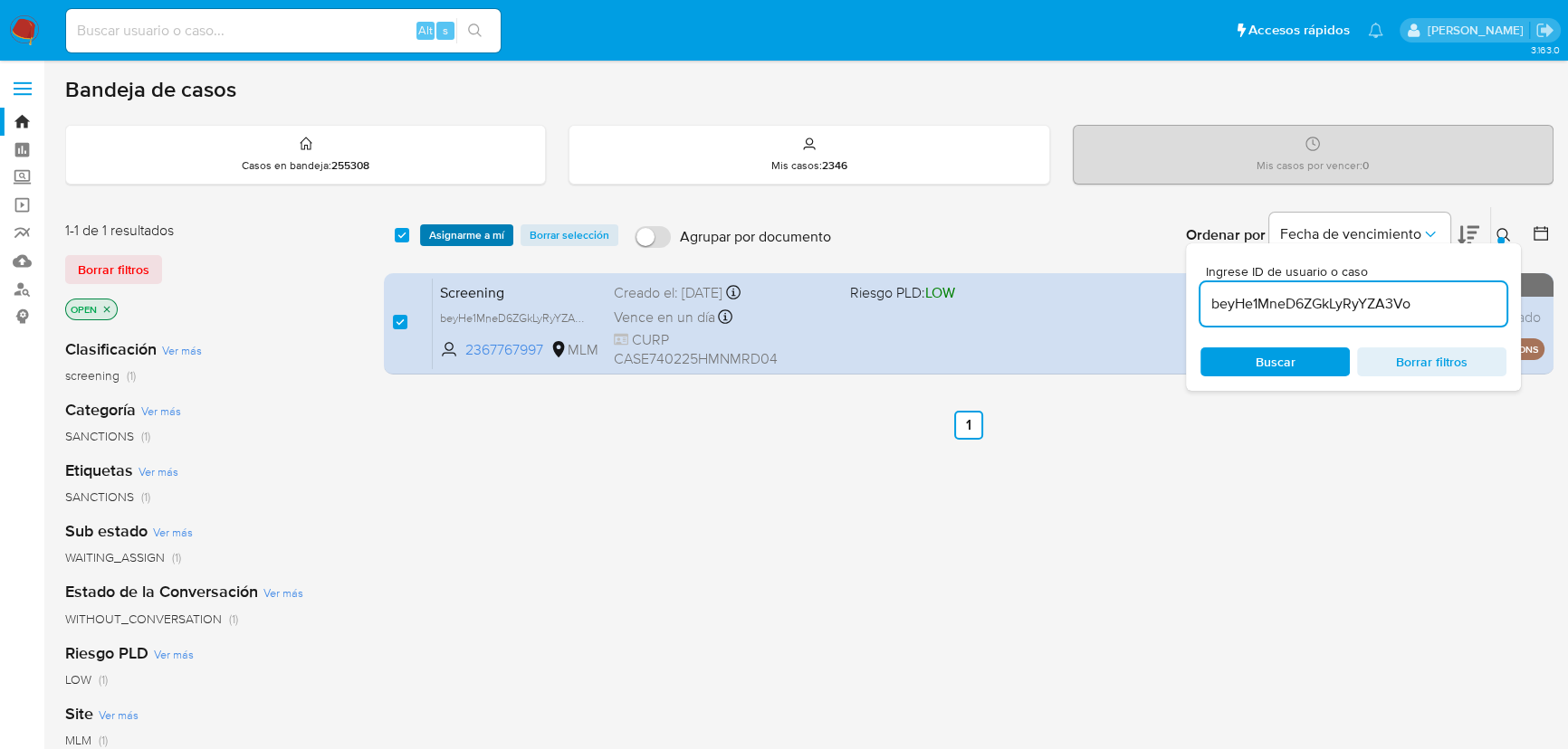
click at [468, 238] on span "Asignarme a mí" at bounding box center [466, 235] width 75 height 18
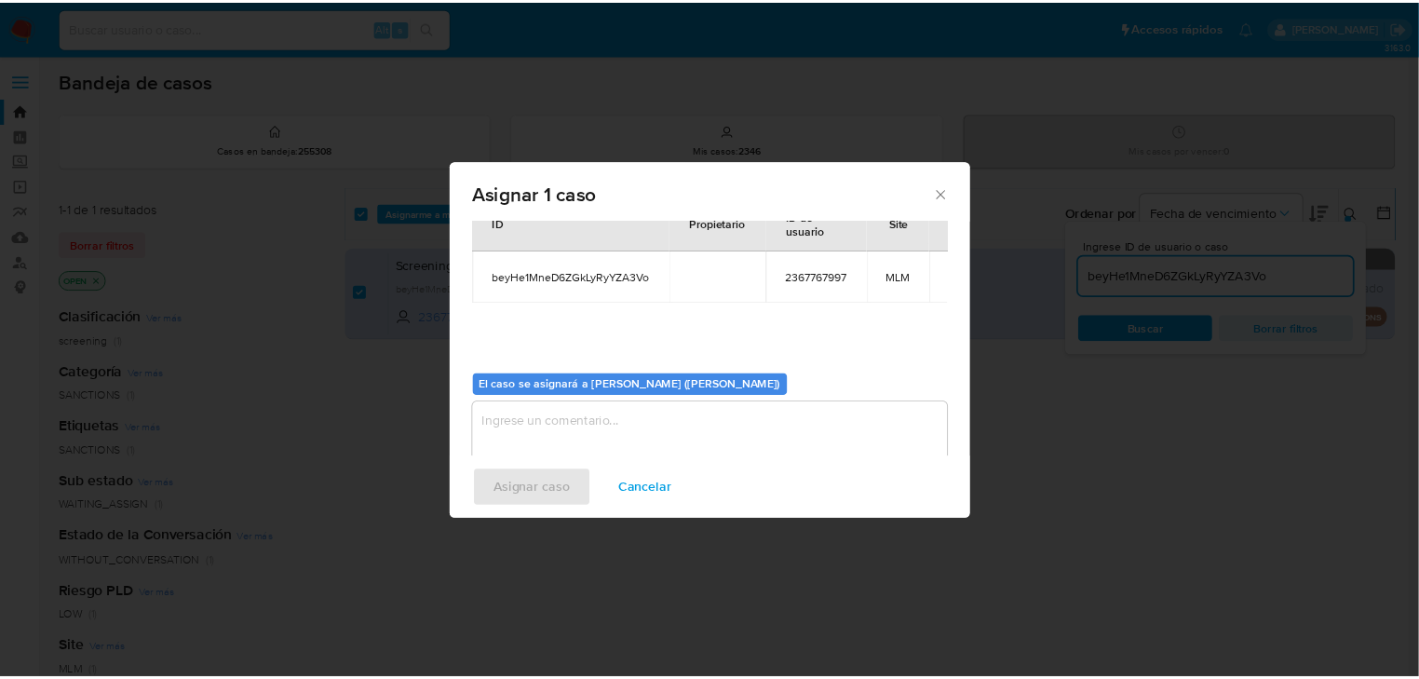
scroll to position [84, 0]
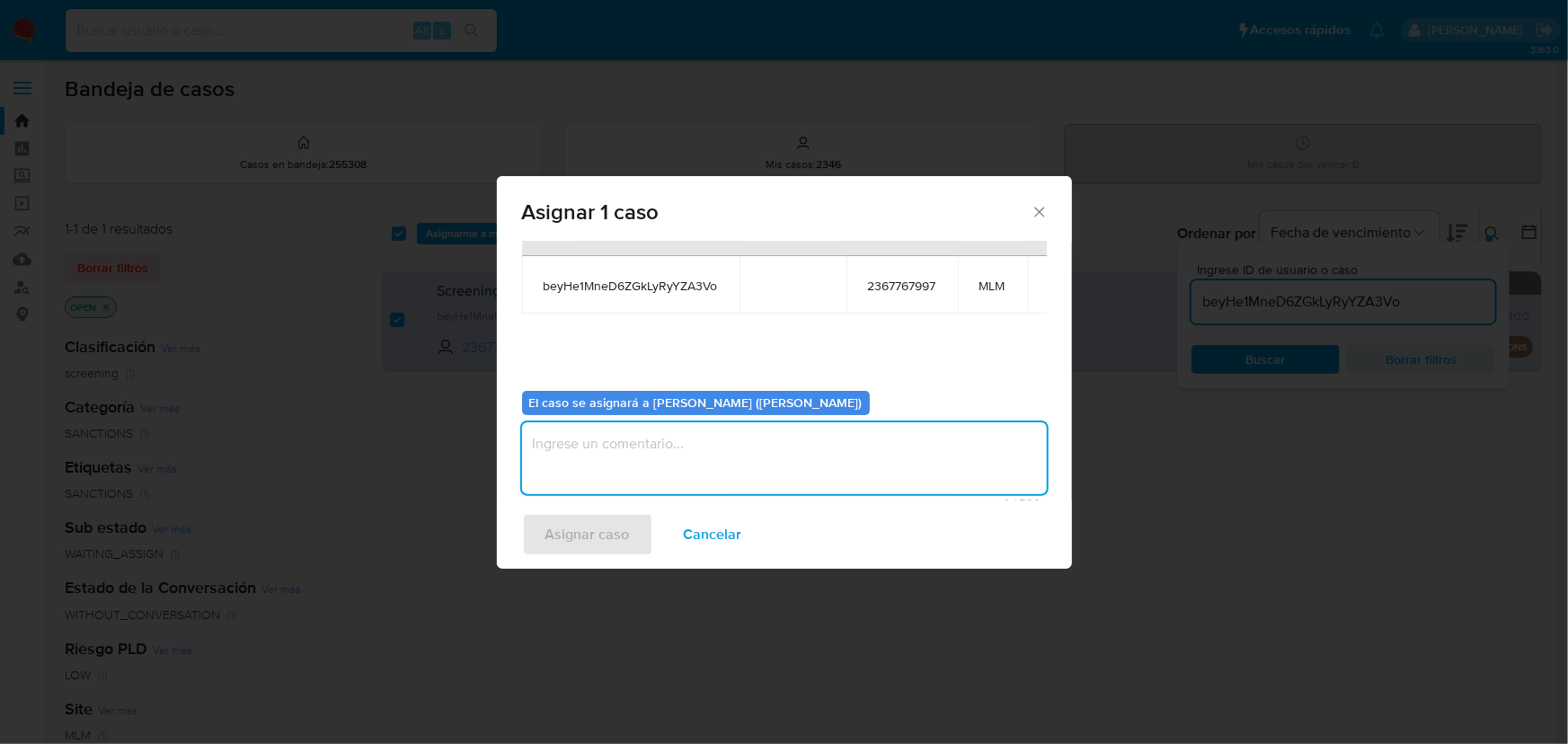
click at [616, 483] on textarea "assign-modal" at bounding box center [784, 458] width 525 height 71
type textarea "MICH"
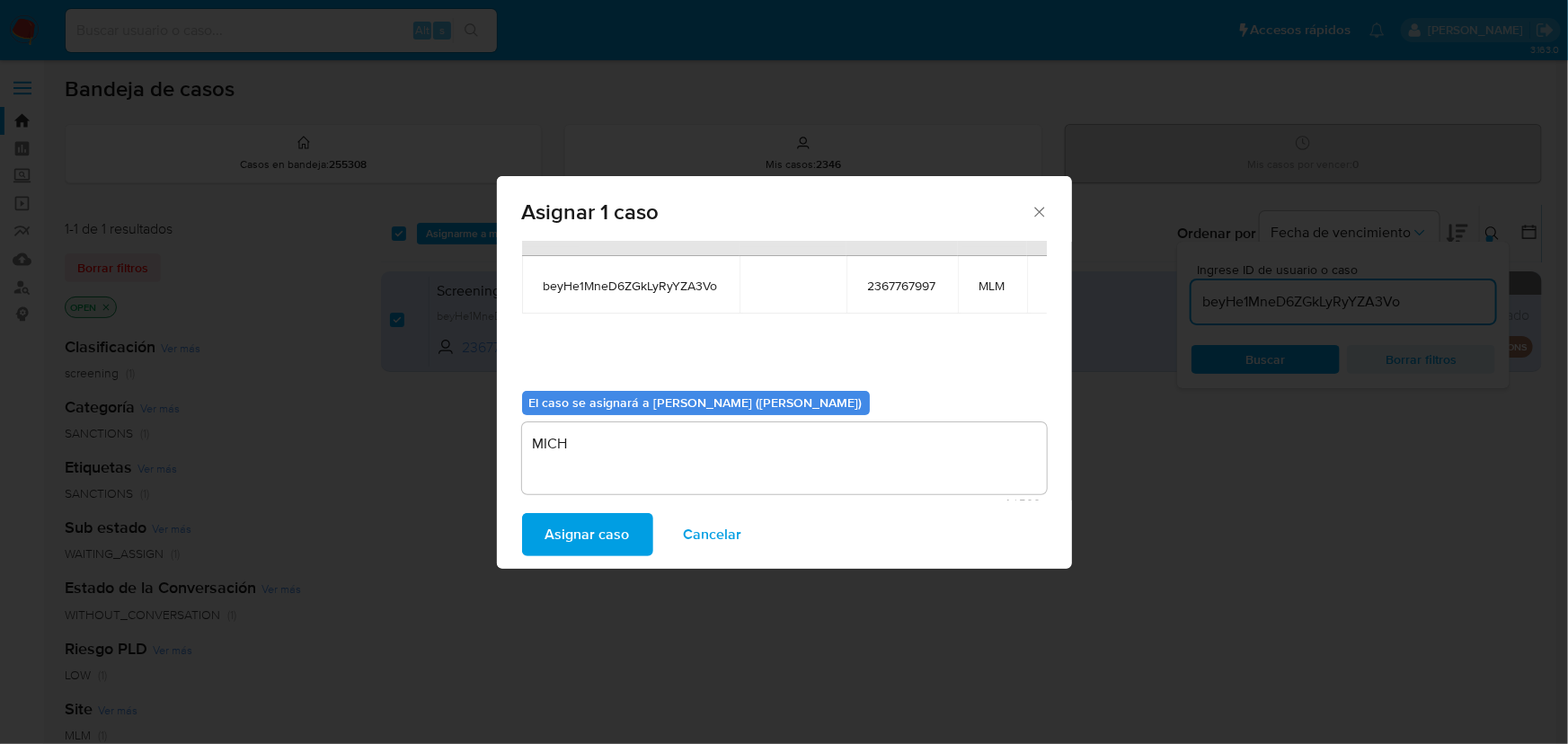
click at [619, 549] on span "Asignar caso" at bounding box center [588, 534] width 85 height 40
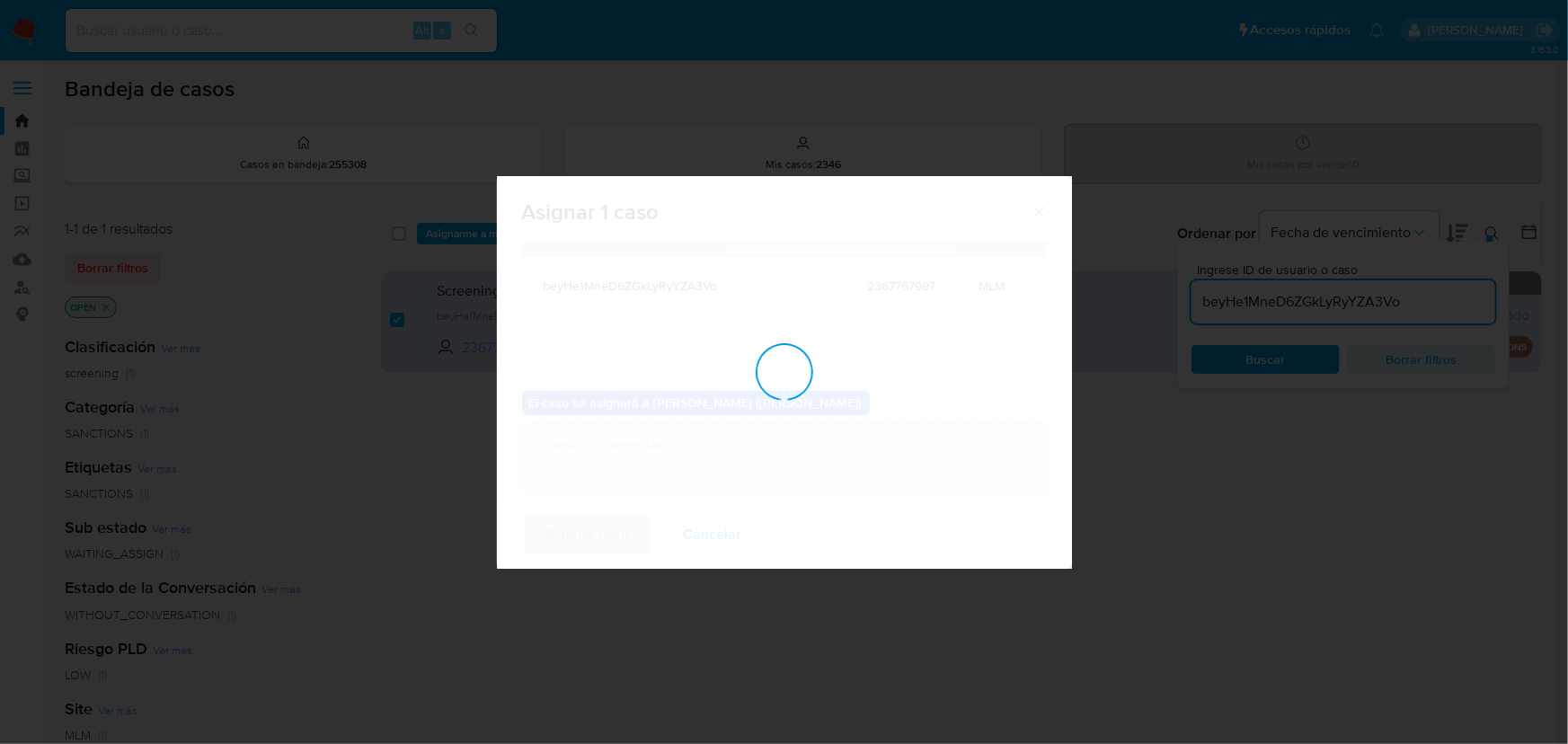
checkbox input "false"
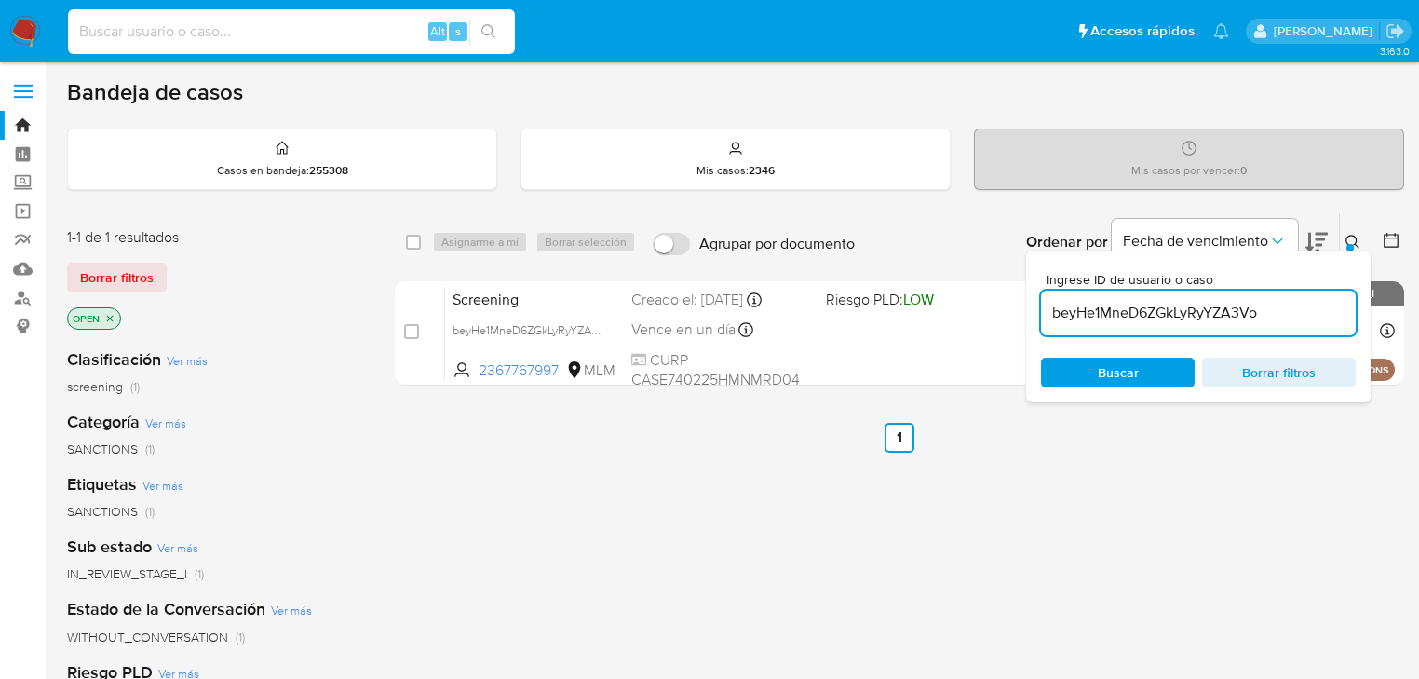
click at [138, 21] on input at bounding box center [291, 32] width 447 height 24
paste input "X7TEPFHX0DW05QwIEjJ0Kgfk"
type input "X7TEPFHX0DW05QwIEjJ0Kgfk"
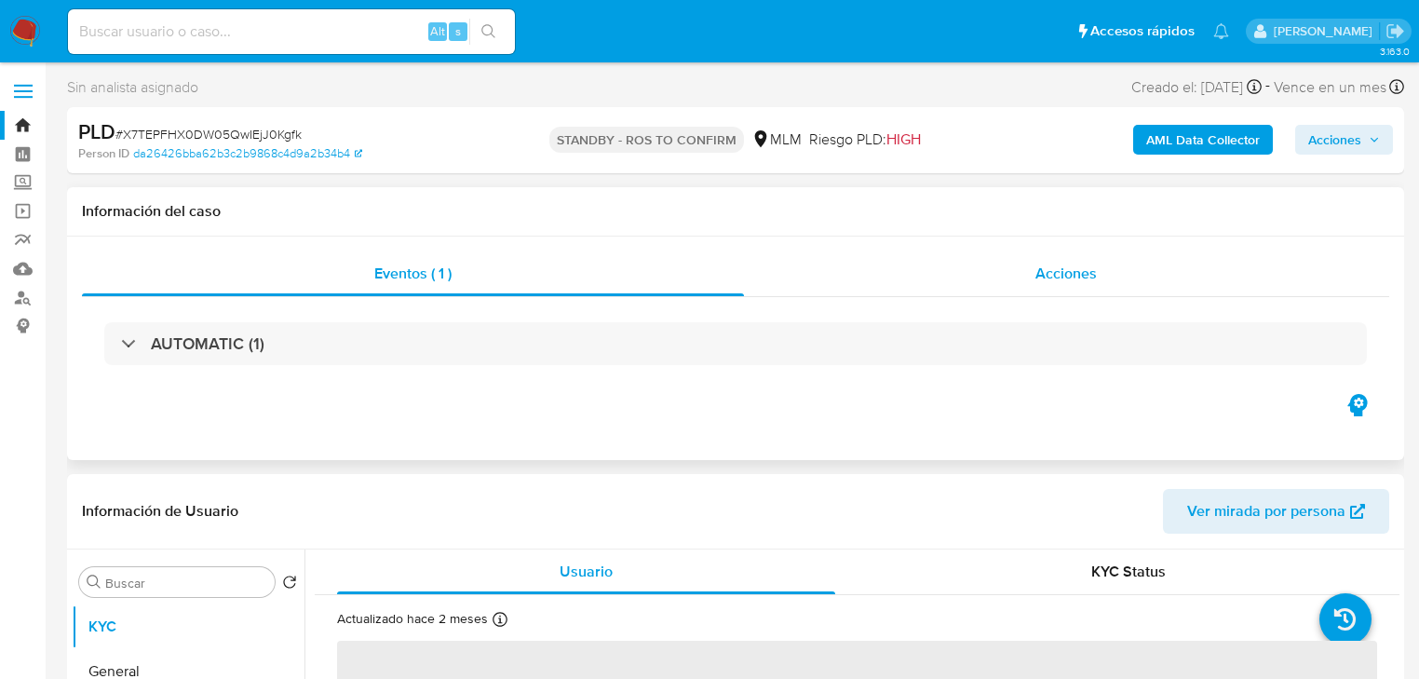
select select "10"
click at [1046, 261] on div "Acciones" at bounding box center [1067, 273] width 646 height 45
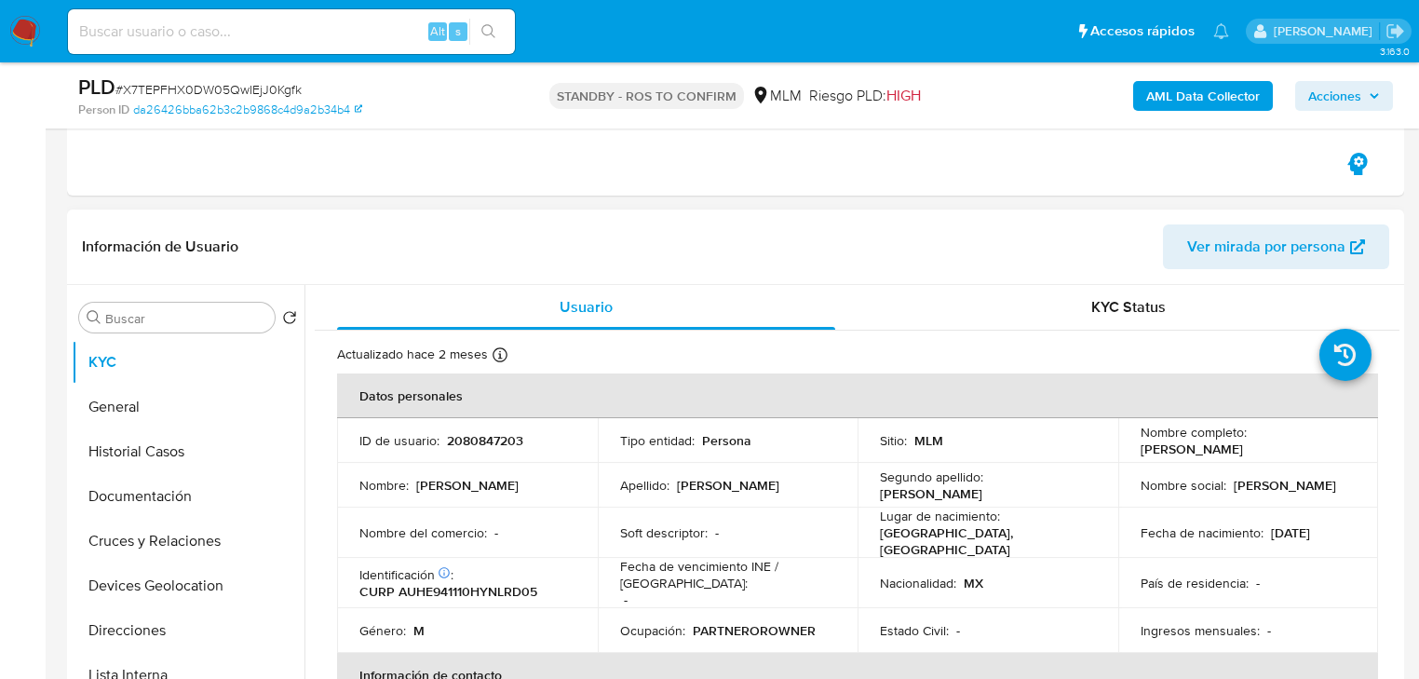
scroll to position [447, 0]
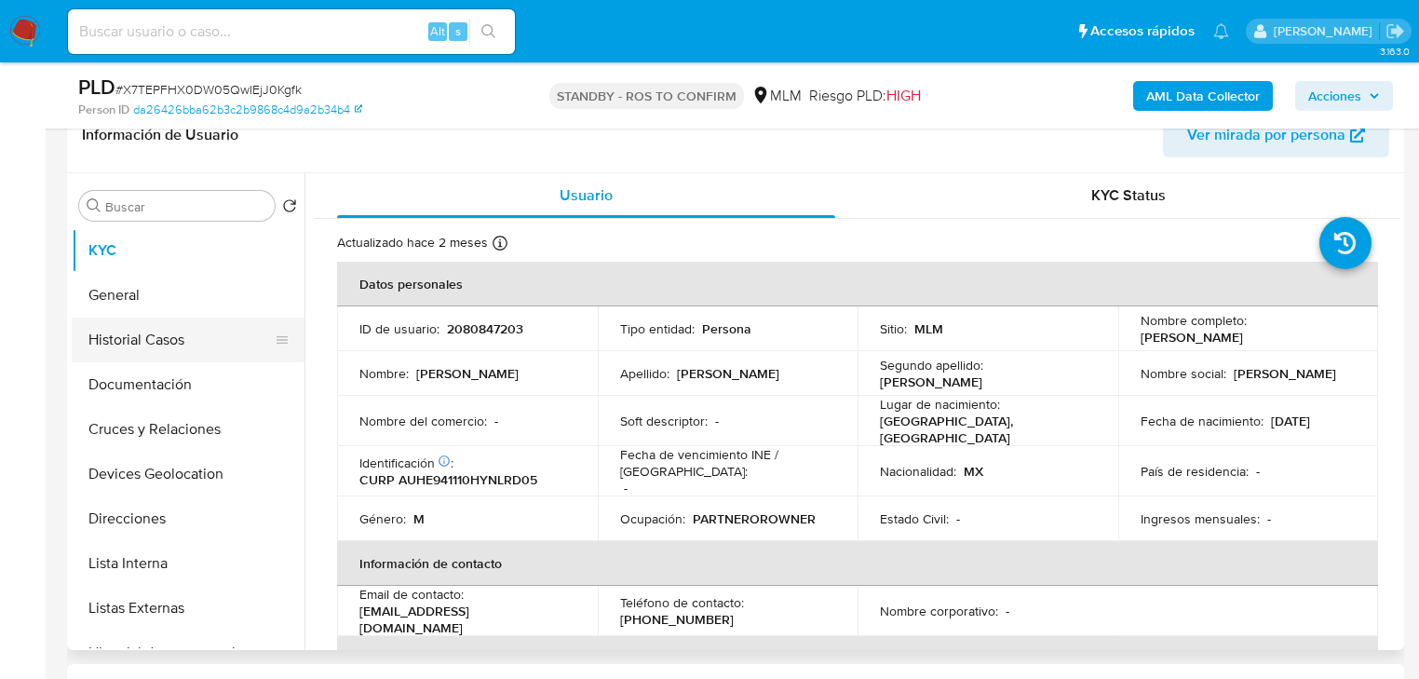
click at [185, 341] on button "Historial Casos" at bounding box center [181, 339] width 218 height 45
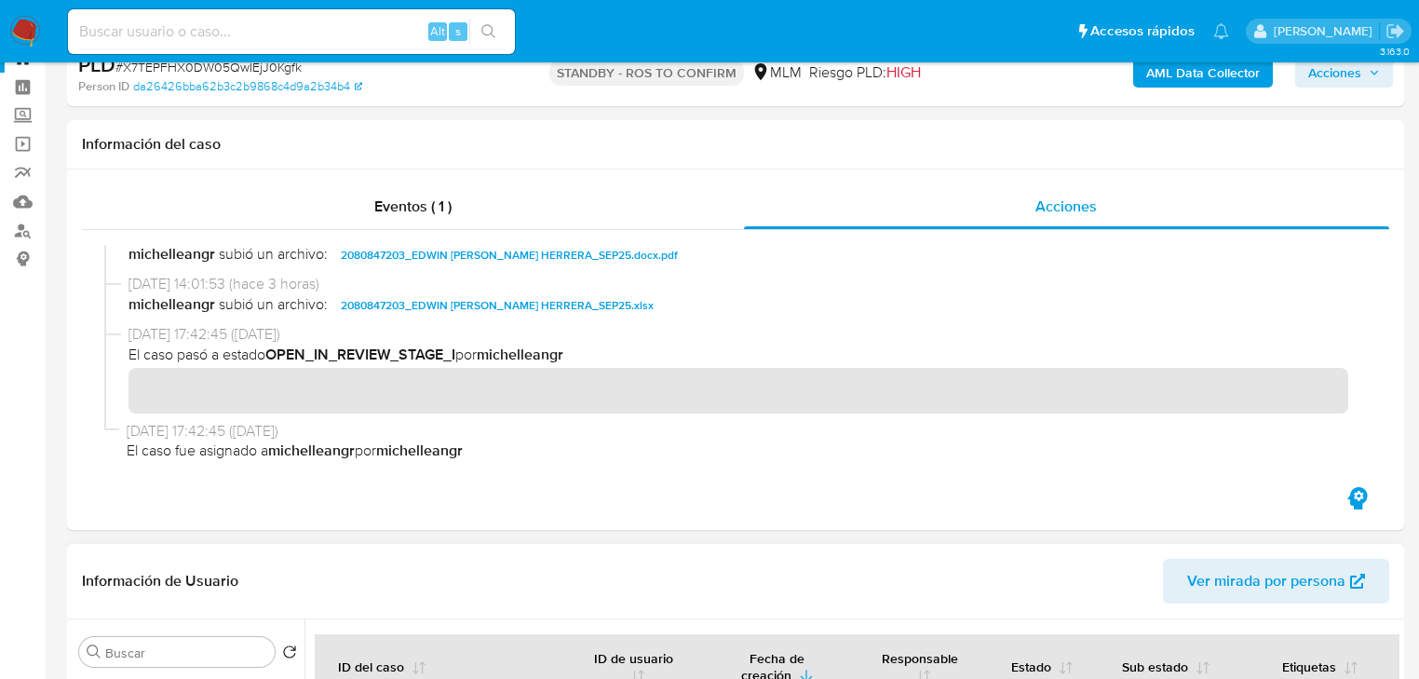
scroll to position [0, 0]
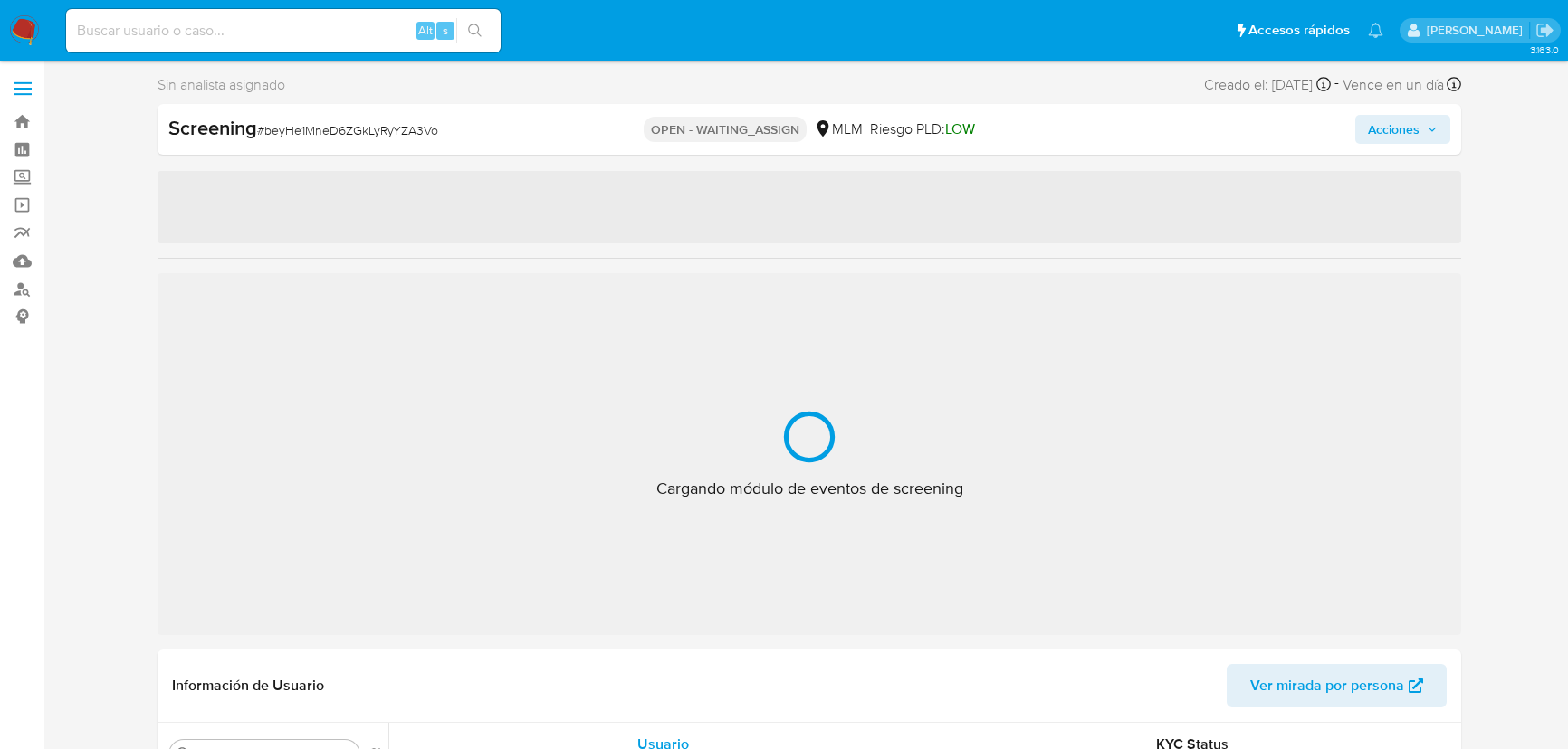
select select "10"
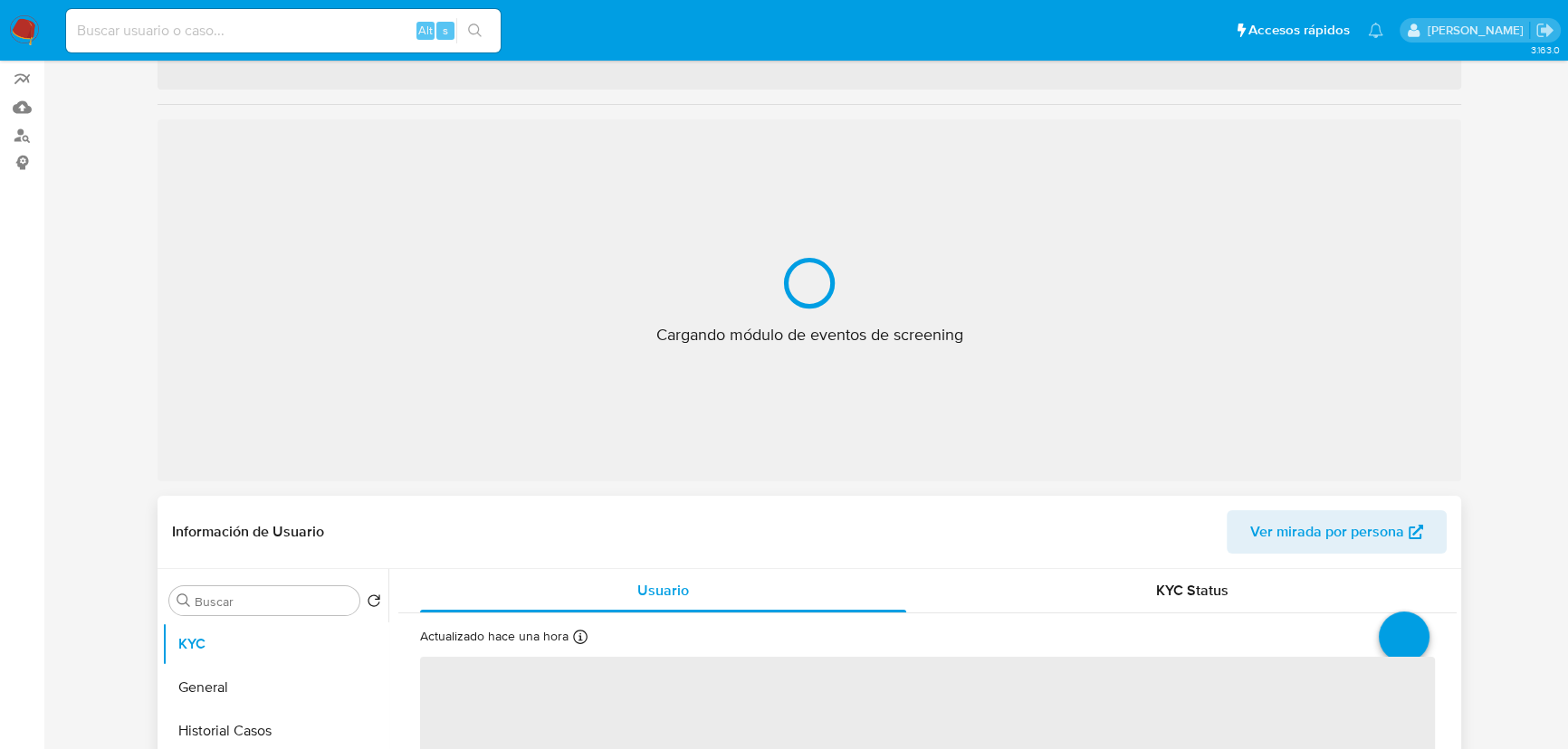
scroll to position [311, 0]
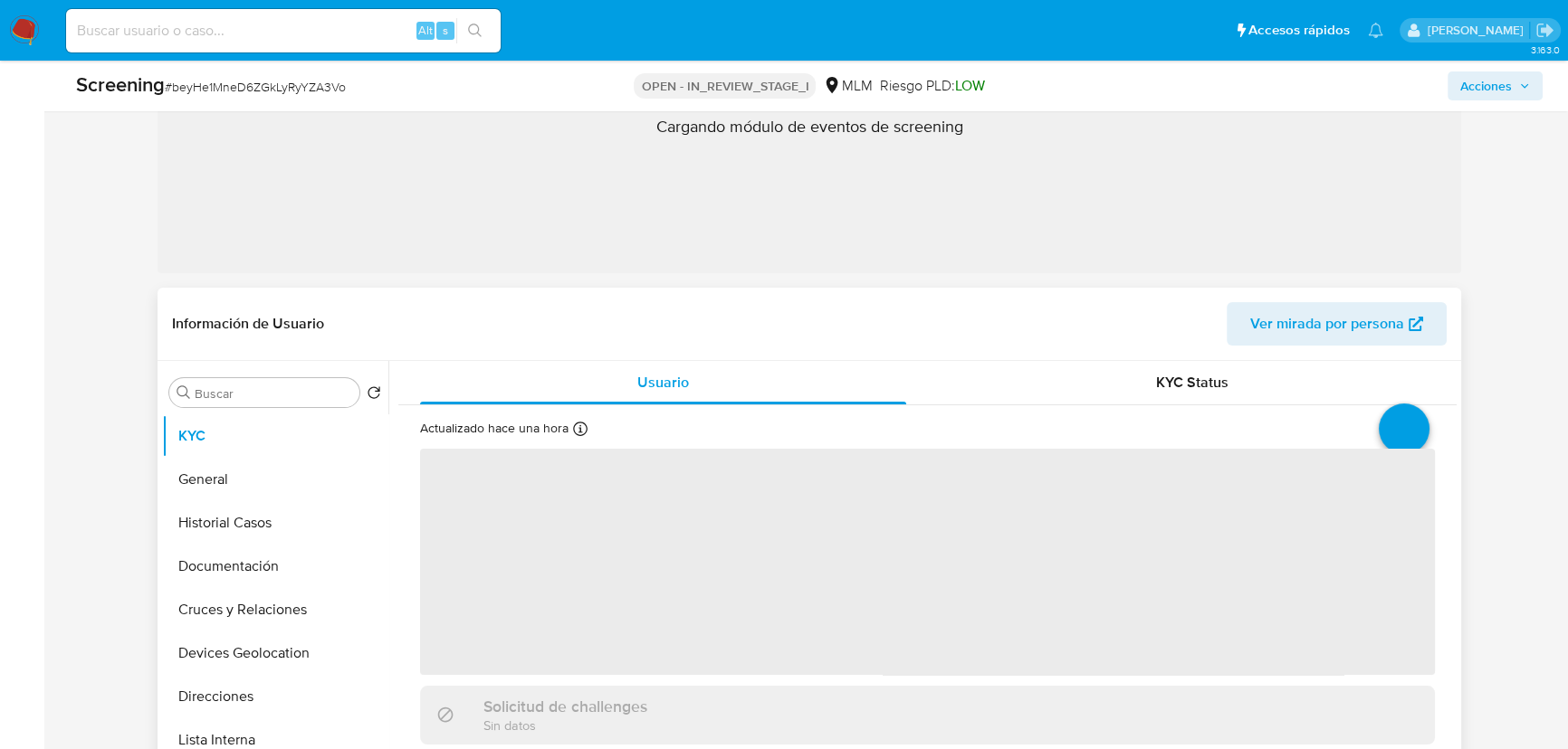
select select "10"
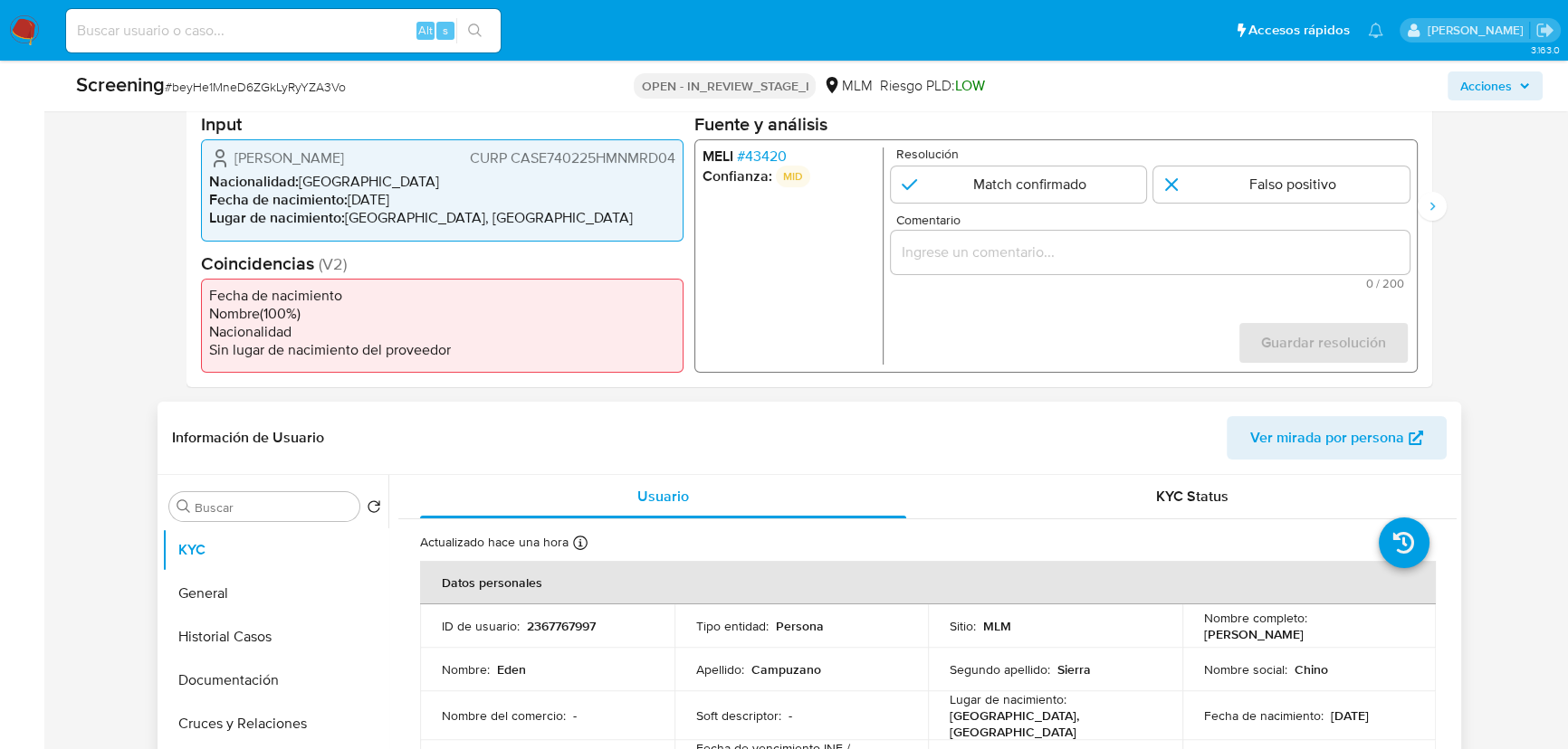
scroll to position [558, 0]
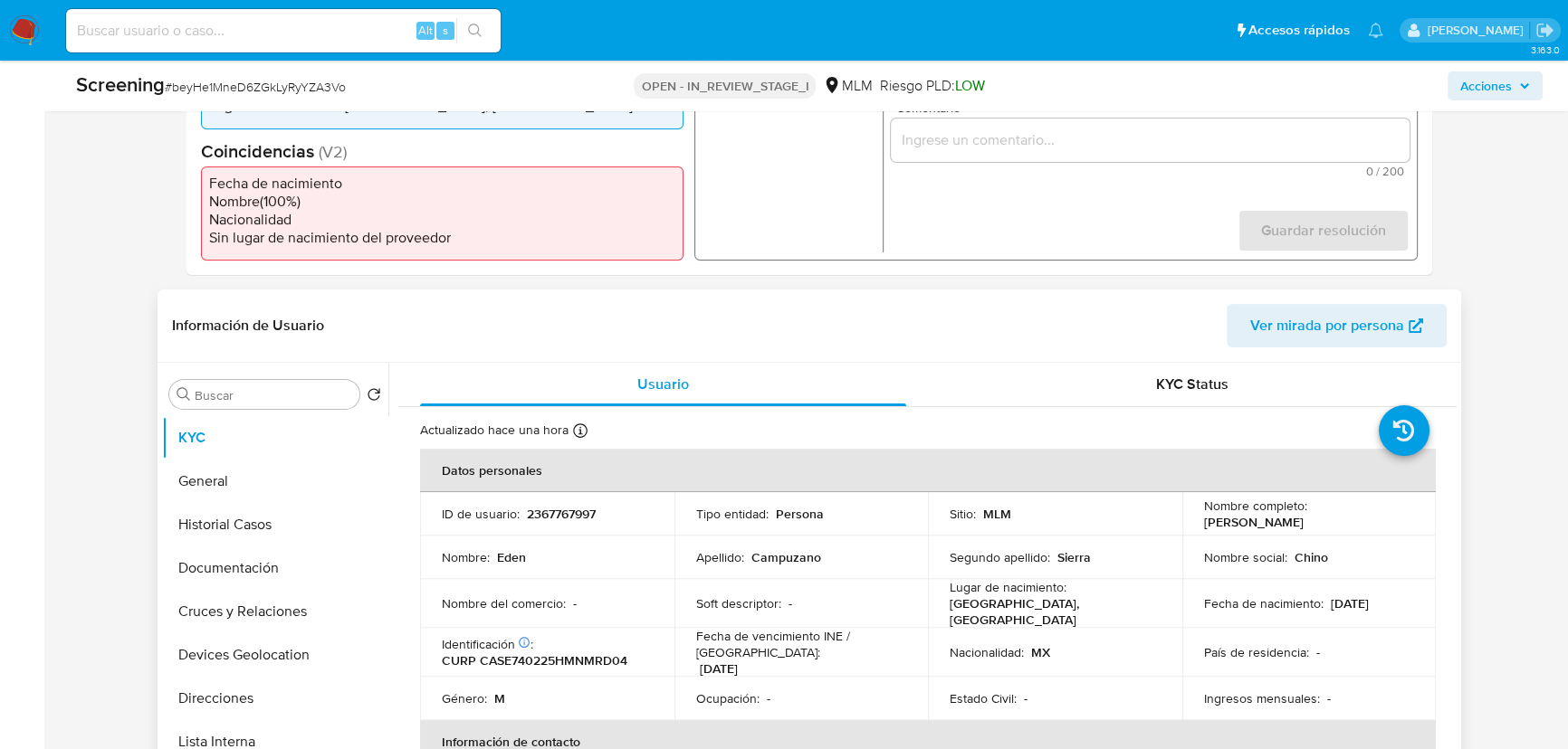
click at [568, 521] on p "2367767997" at bounding box center [561, 513] width 69 height 17
copy p "2367767997"
drag, startPoint x: 1198, startPoint y: 526, endPoint x: 1382, endPoint y: 528, distance: 184.0
click at [1382, 528] on div "Nombre completo : [PERSON_NAME]" at bounding box center [1308, 514] width 211 height 33
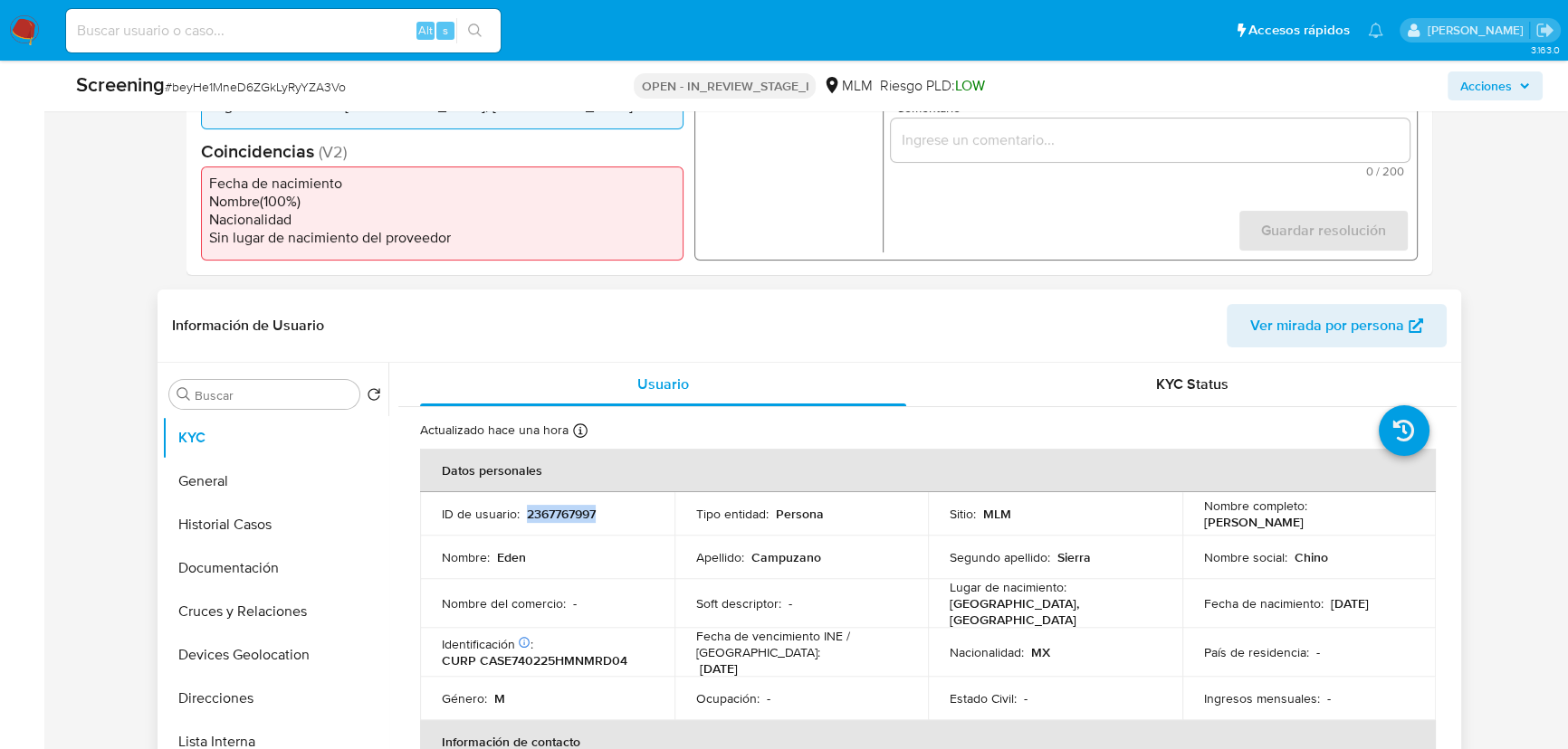
copy p "[PERSON_NAME]"
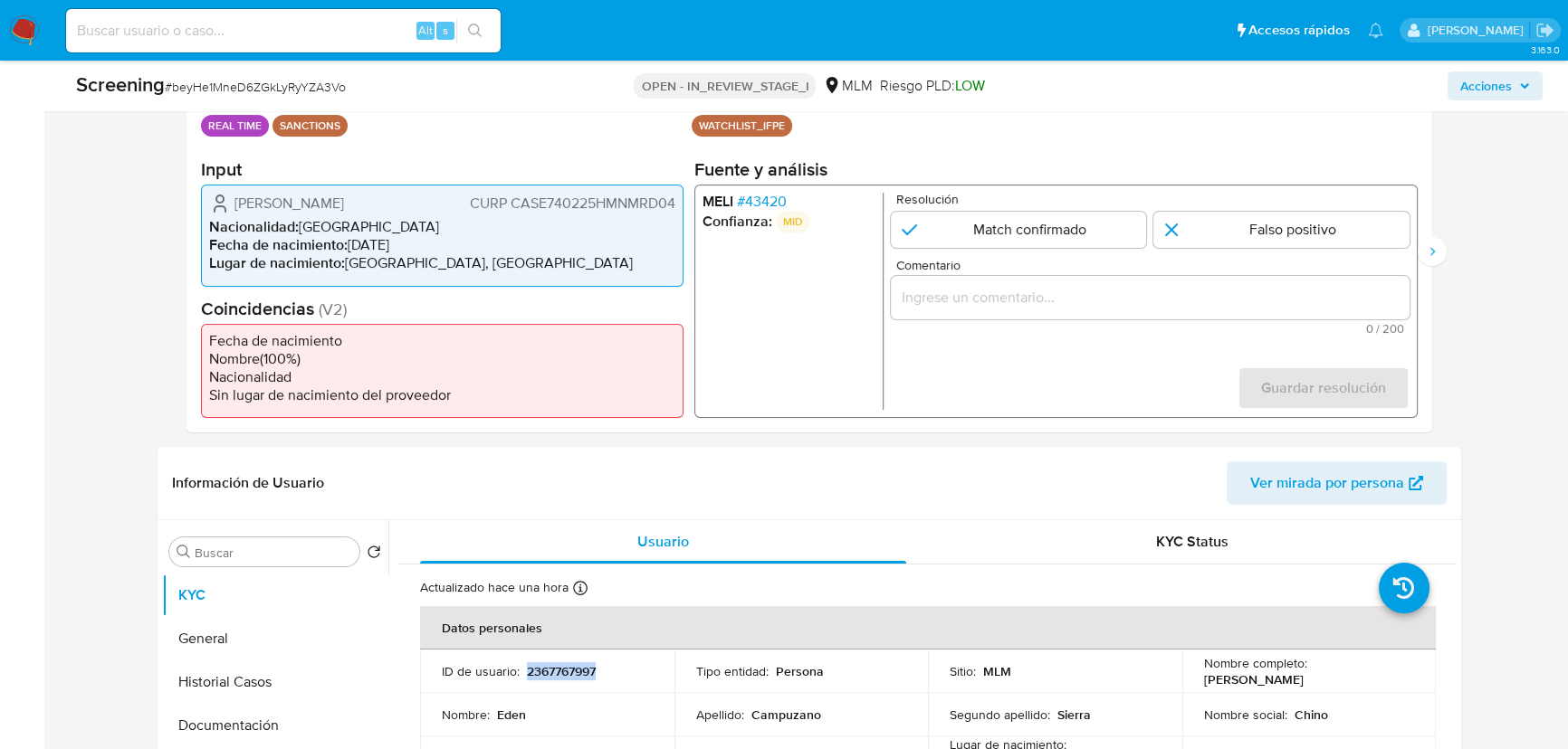
scroll to position [311, 0]
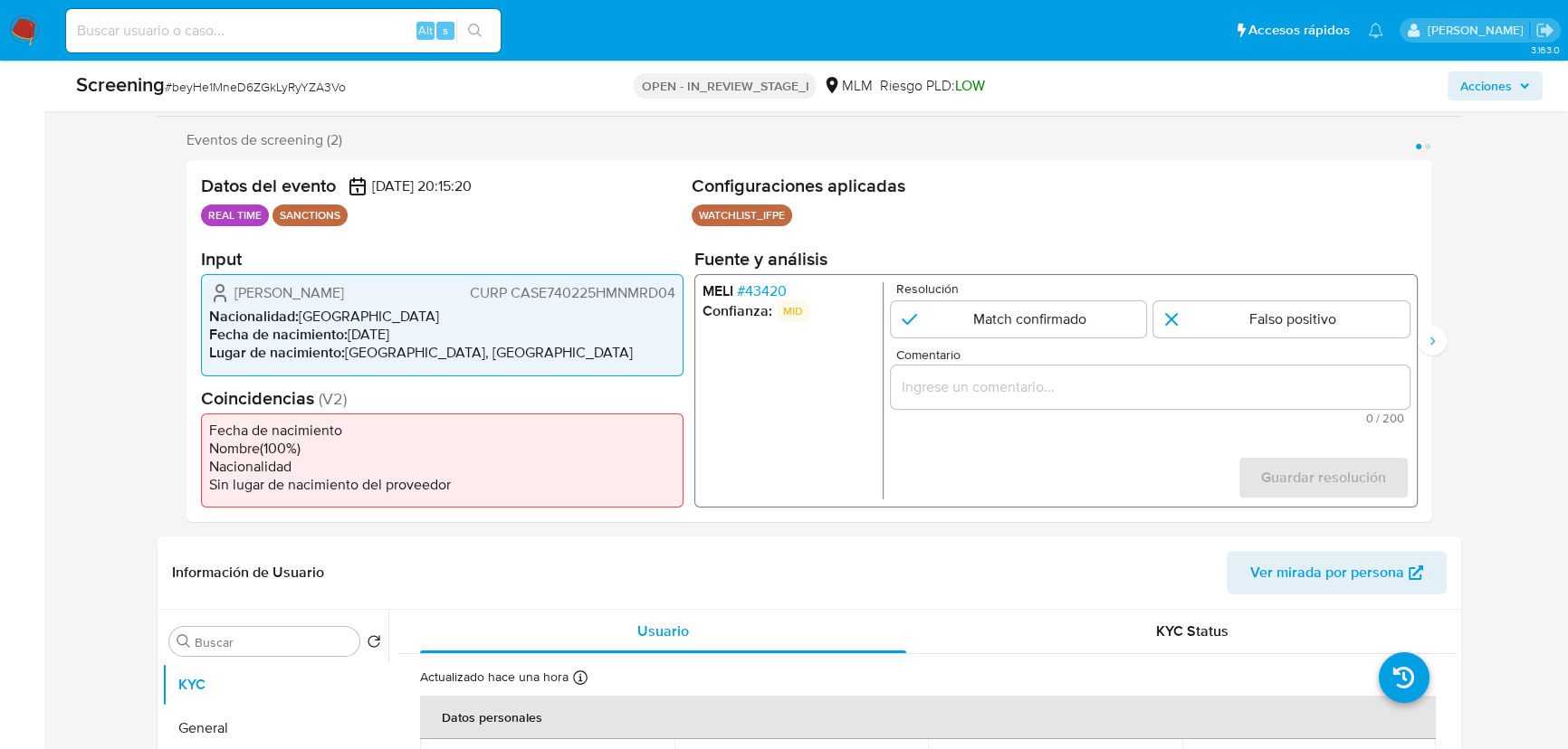
drag, startPoint x: 205, startPoint y: 207, endPoint x: 505, endPoint y: 195, distance: 300.2
click at [482, 192] on div "Datos del evento [DATE] 20:15:20 REAL TIME SANCTIONS" at bounding box center [442, 203] width 483 height 57
click at [970, 204] on ul "WATCHLIST_IFPE Configuración Categorización WATCHLIST_IFPE Tipo de categoría SA…" at bounding box center [1054, 218] width 726 height 27
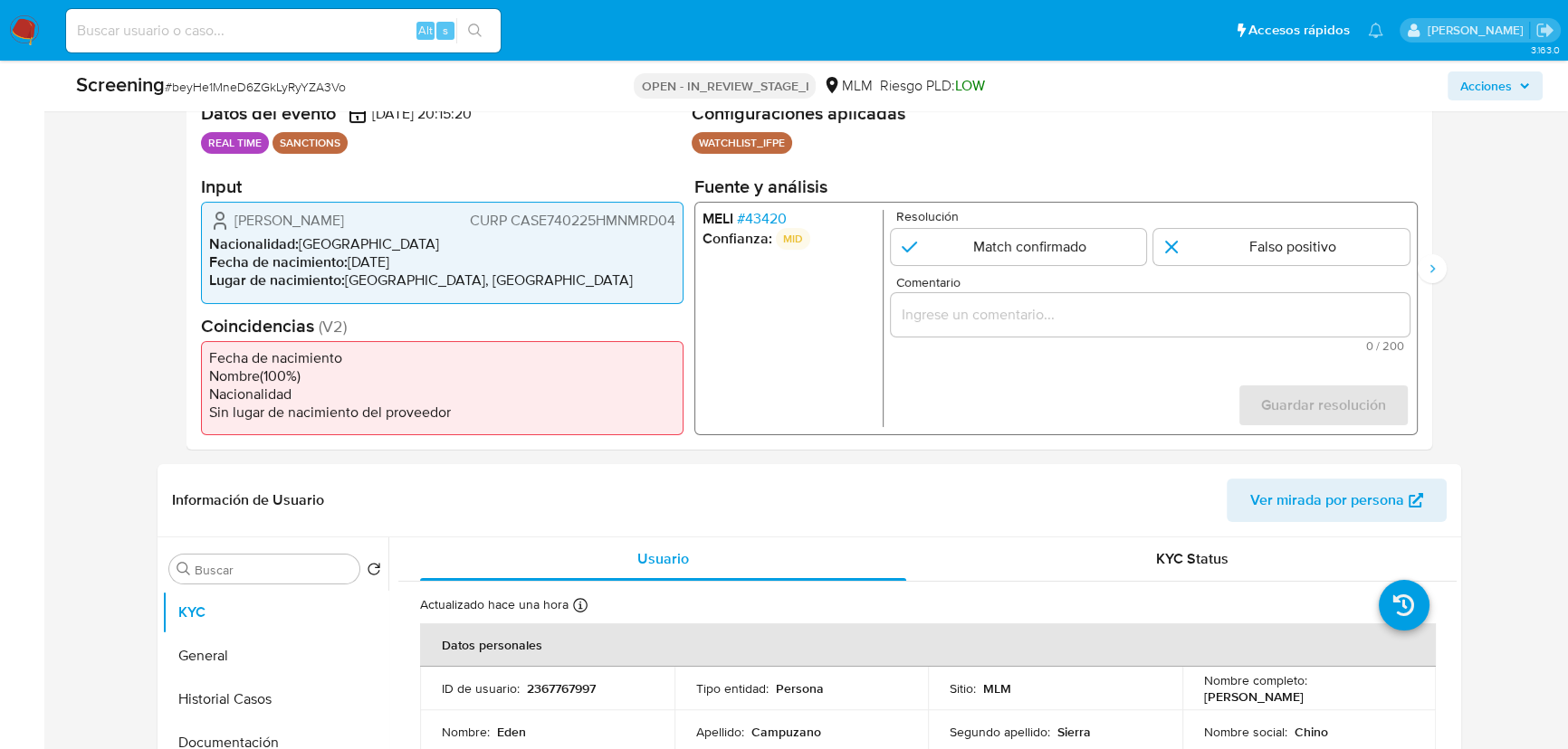
scroll to position [476, 0]
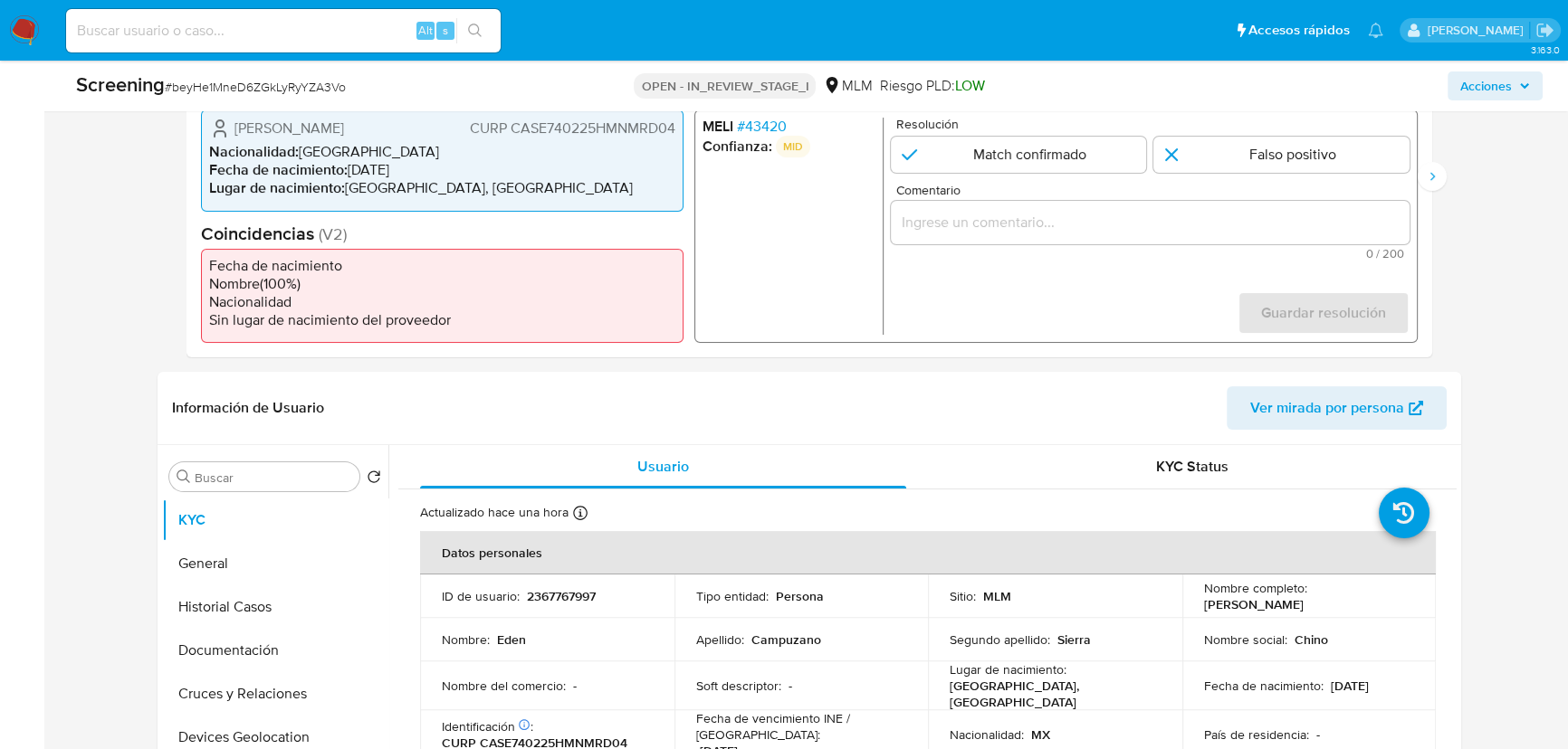
click at [769, 137] on li "Confianza: MID" at bounding box center [788, 147] width 173 height 21
click at [762, 123] on span "# 43420" at bounding box center [761, 126] width 50 height 18
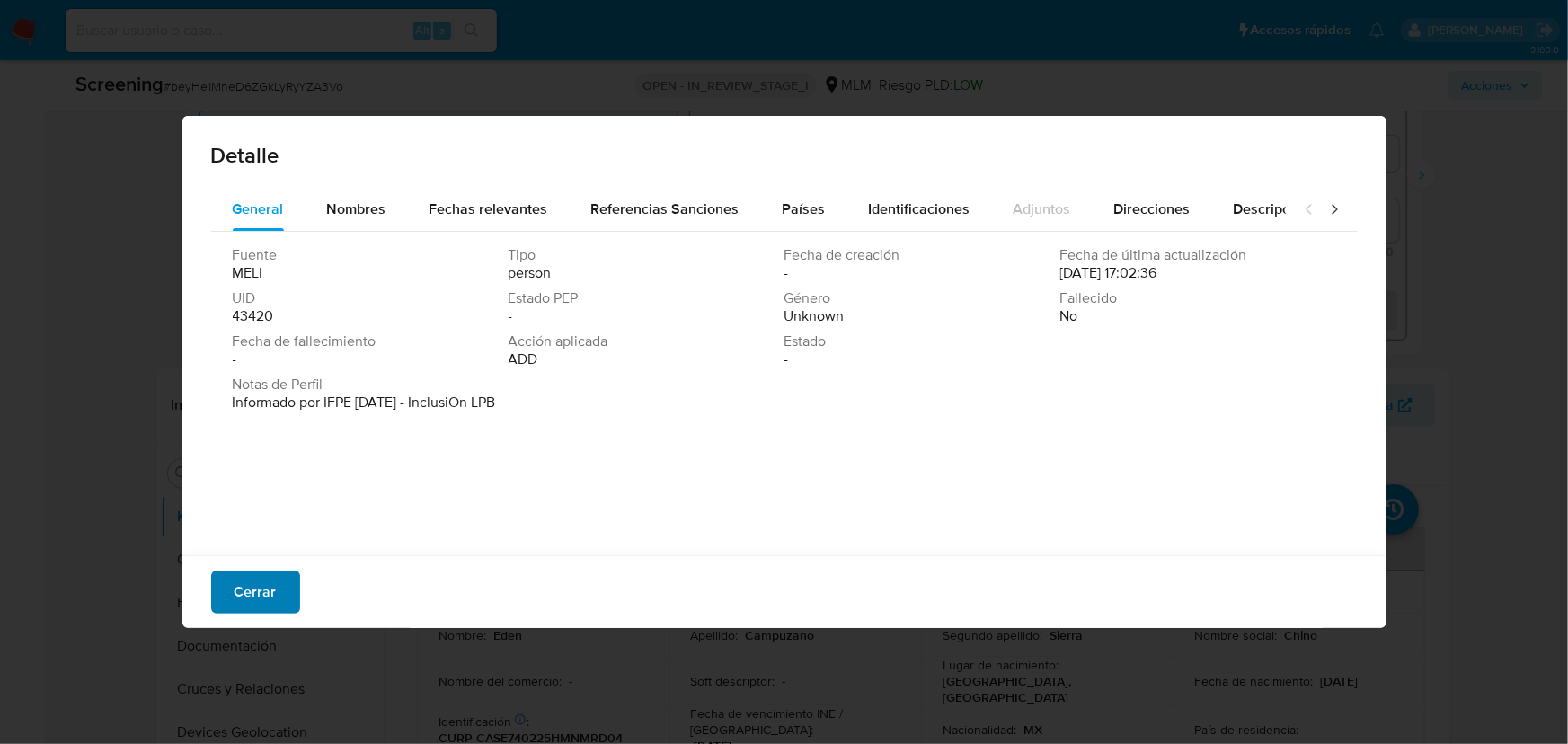
click at [239, 592] on span "Cerrar" at bounding box center [256, 592] width 42 height 40
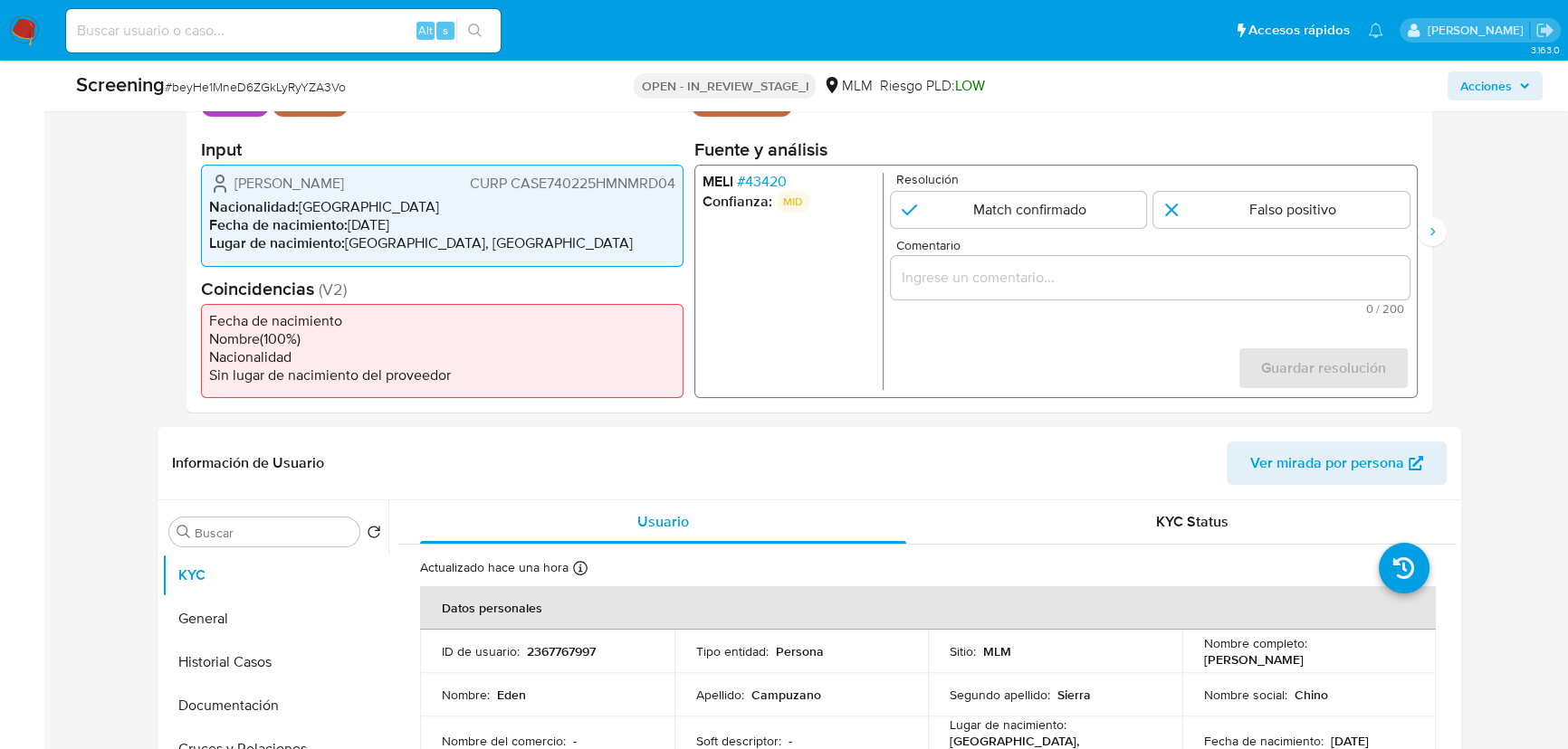
scroll to position [427, 0]
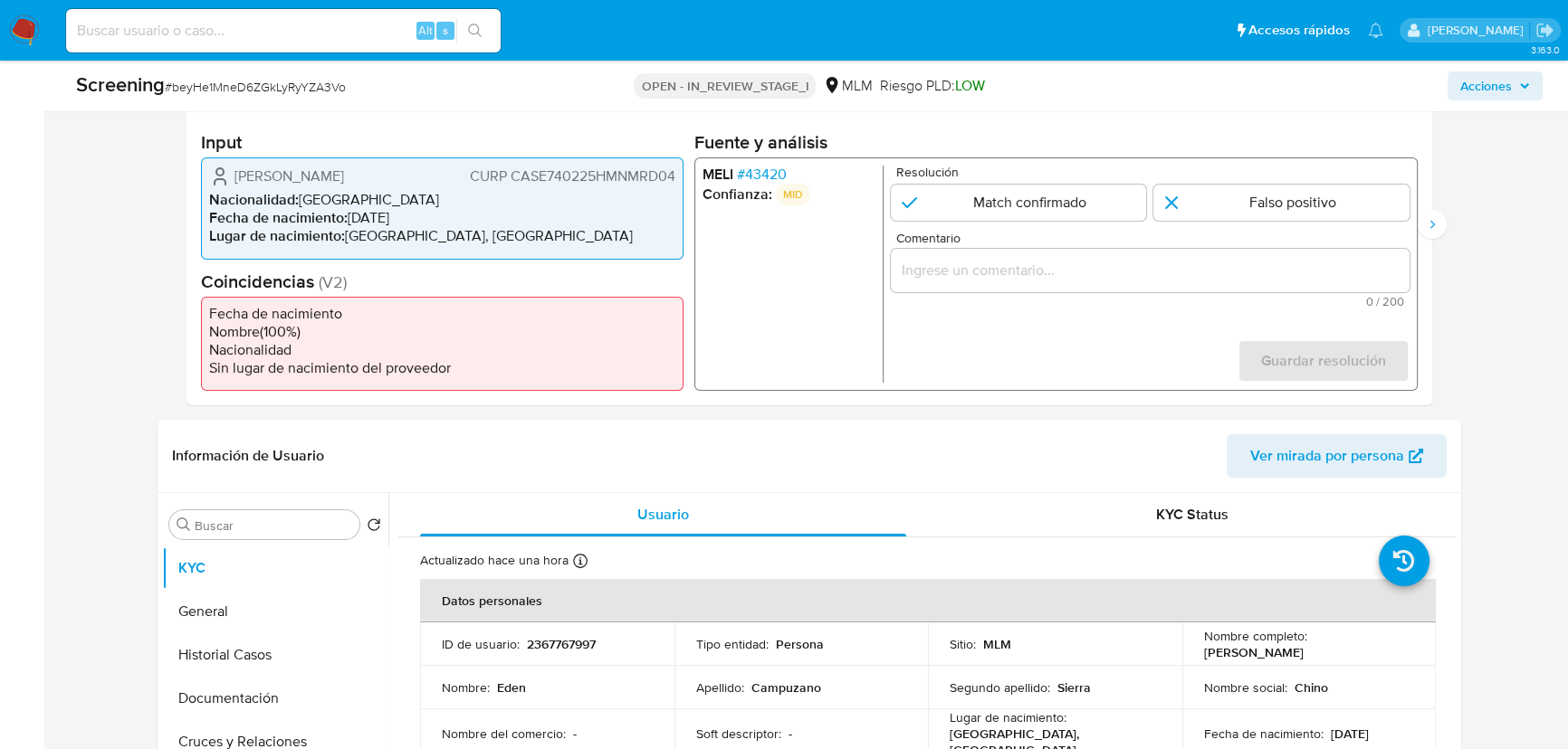
click at [781, 176] on span "# 43420" at bounding box center [761, 174] width 50 height 18
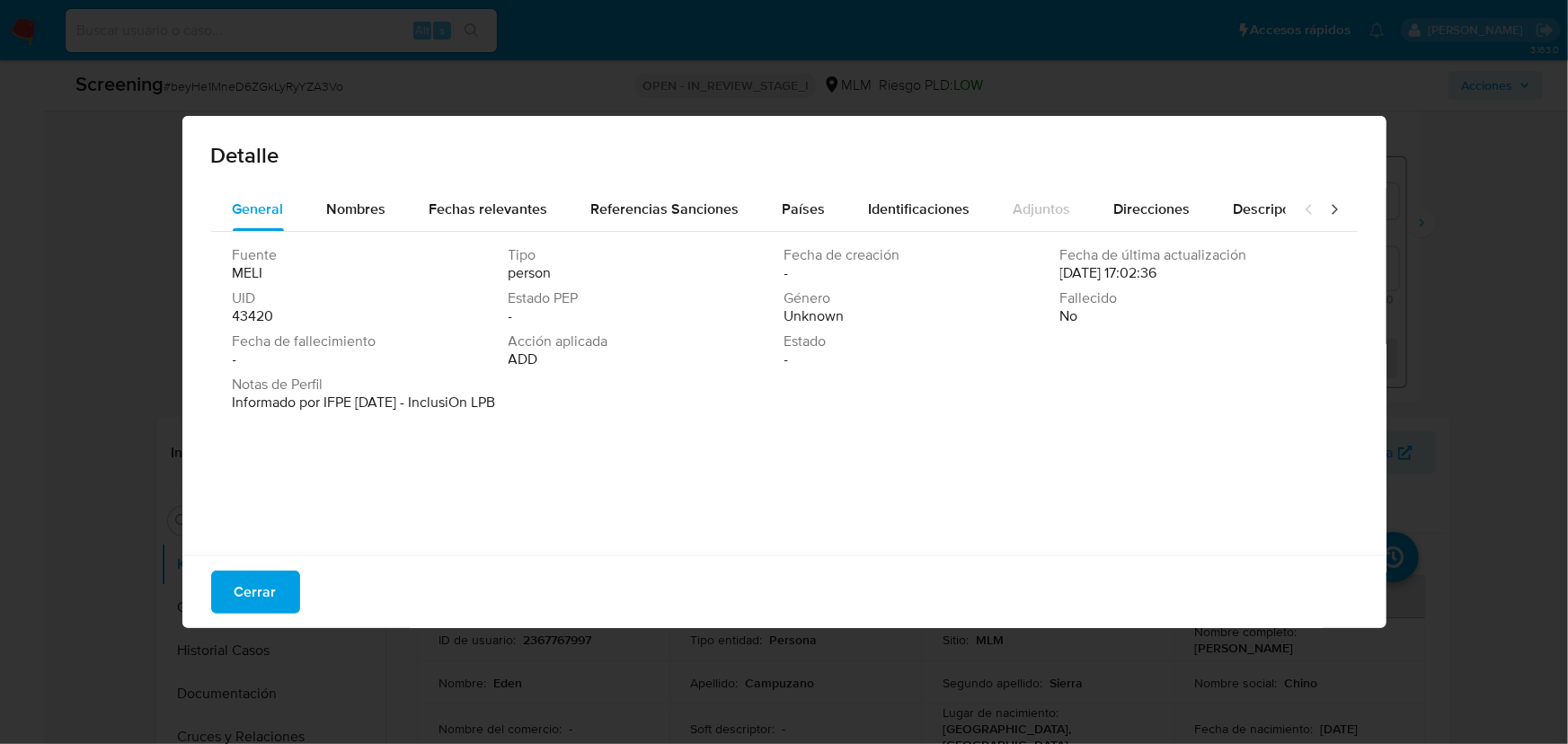
drag, startPoint x: 306, startPoint y: 400, endPoint x: 457, endPoint y: 254, distance: 210.0
click at [684, 403] on div "Notas de Perfil Informado por IFPE 09-01-2023 - InclusiOn LPB" at bounding box center [784, 393] width 1103 height 36
drag, startPoint x: 356, startPoint y: 208, endPoint x: 425, endPoint y: 222, distance: 70.4
click at [358, 208] on span "Nombres" at bounding box center [356, 208] width 59 height 20
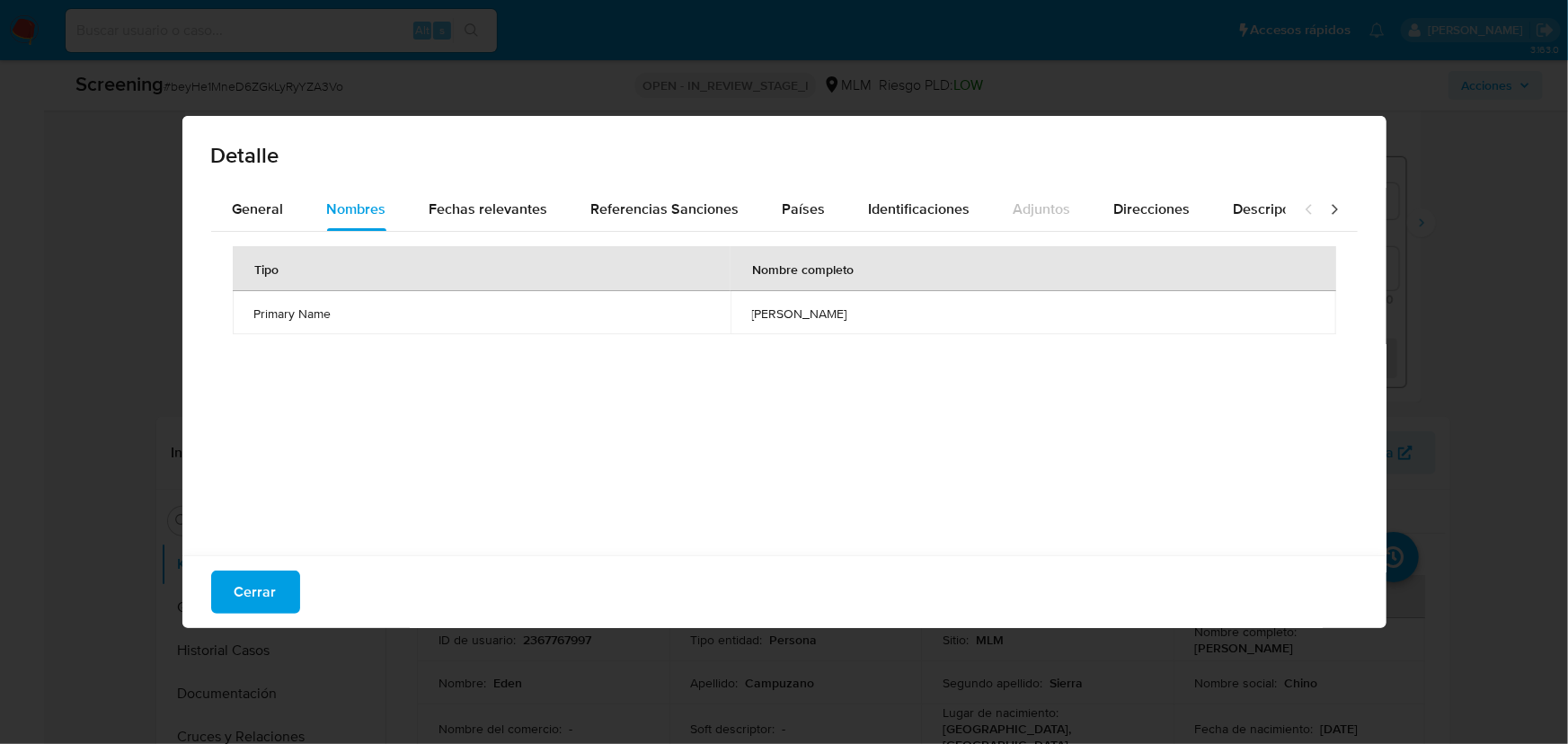
drag, startPoint x: 704, startPoint y: 314, endPoint x: 705, endPoint y: 269, distance: 45.0
click at [894, 320] on span "[PERSON_NAME]" at bounding box center [1032, 314] width 563 height 16
click at [514, 208] on span "Fechas relevantes" at bounding box center [488, 208] width 119 height 20
drag, startPoint x: 752, startPoint y: 314, endPoint x: 647, endPoint y: 302, distance: 105.7
click at [690, 310] on td "1974-02-25" at bounding box center [853, 313] width 326 height 43
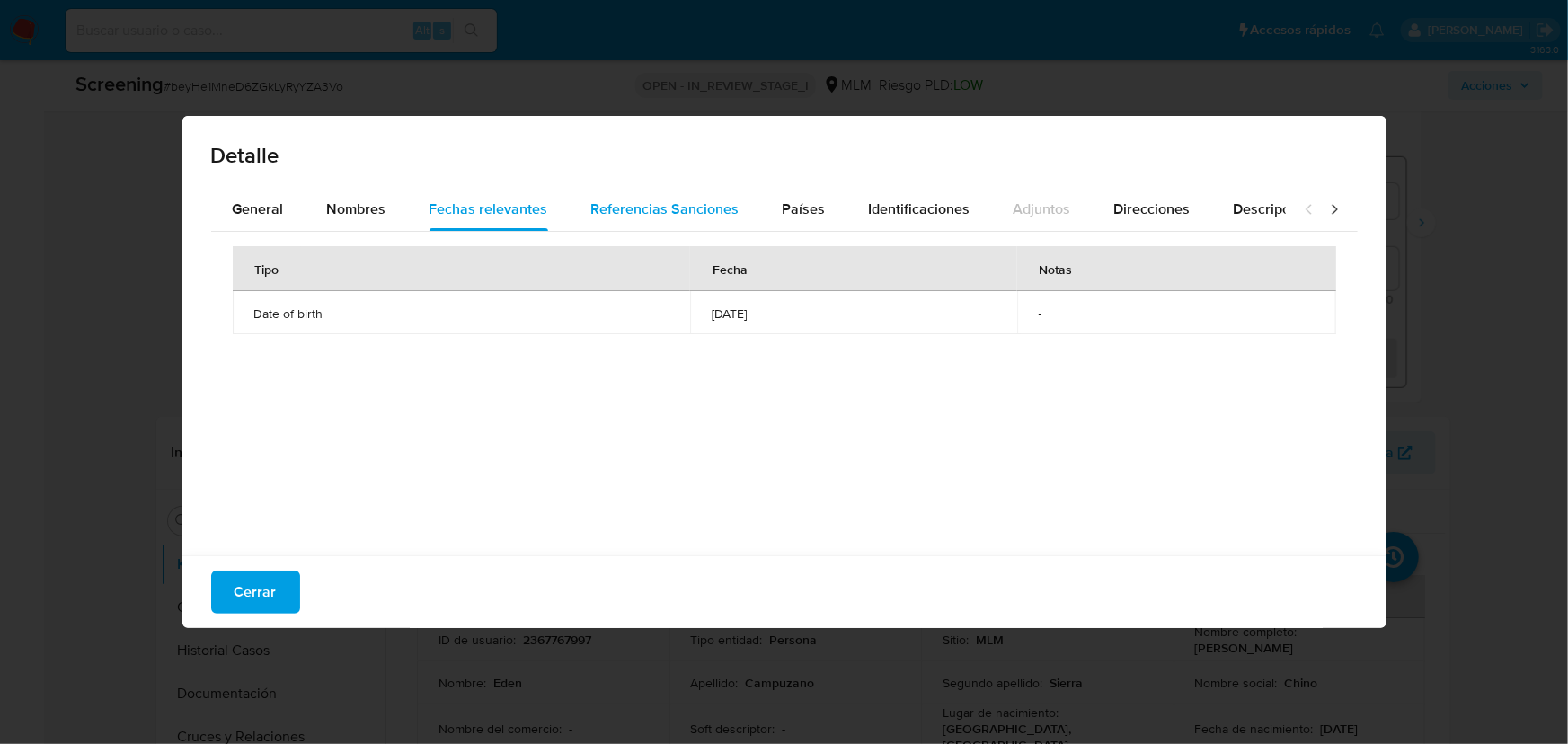
click at [667, 221] on div "Referencias Sanciones" at bounding box center [666, 209] width 149 height 43
click at [783, 207] on span "Países" at bounding box center [804, 208] width 43 height 20
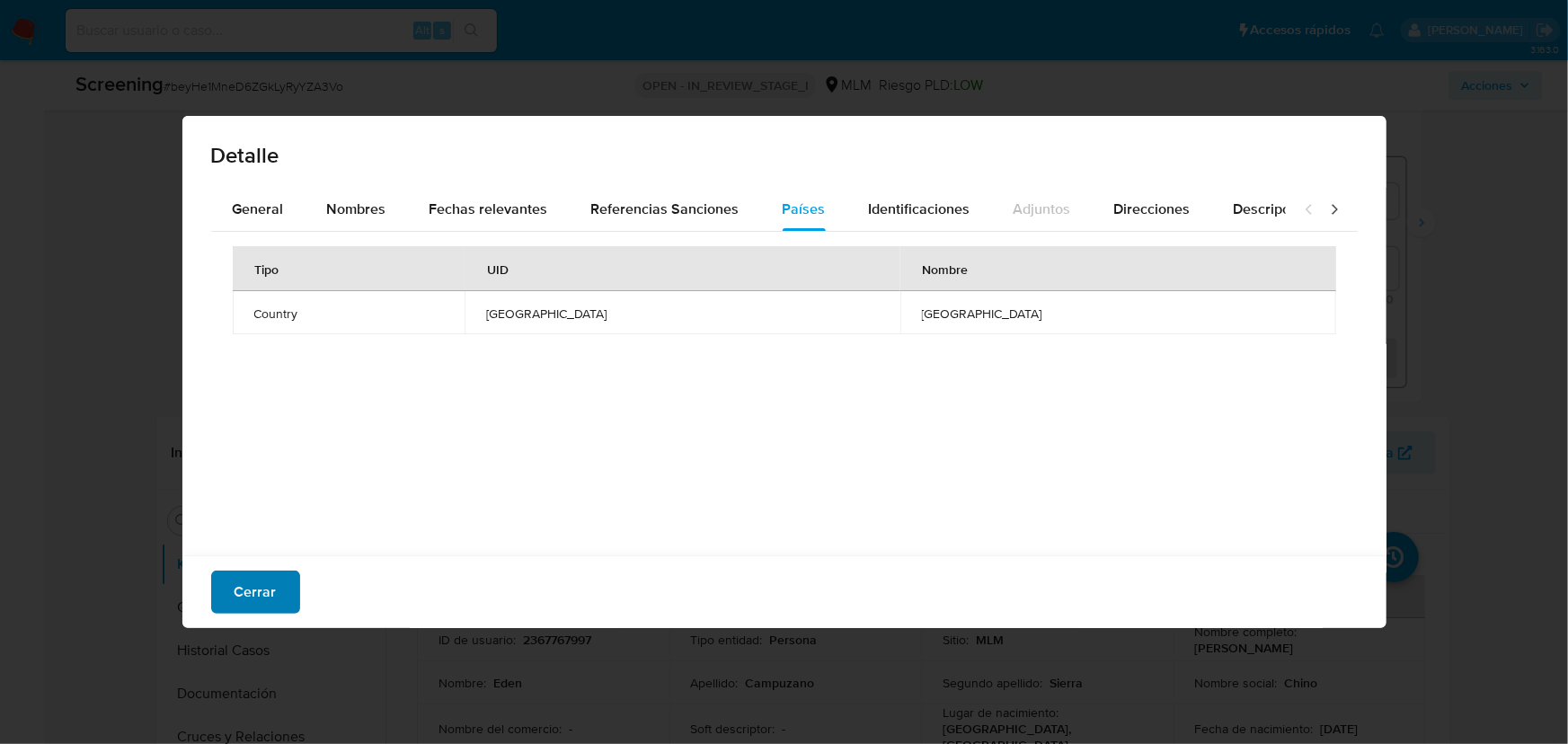
drag, startPoint x: 288, startPoint y: 590, endPoint x: 291, endPoint y: 572, distance: 18.2
click at [288, 587] on button "Cerrar" at bounding box center [256, 592] width 89 height 43
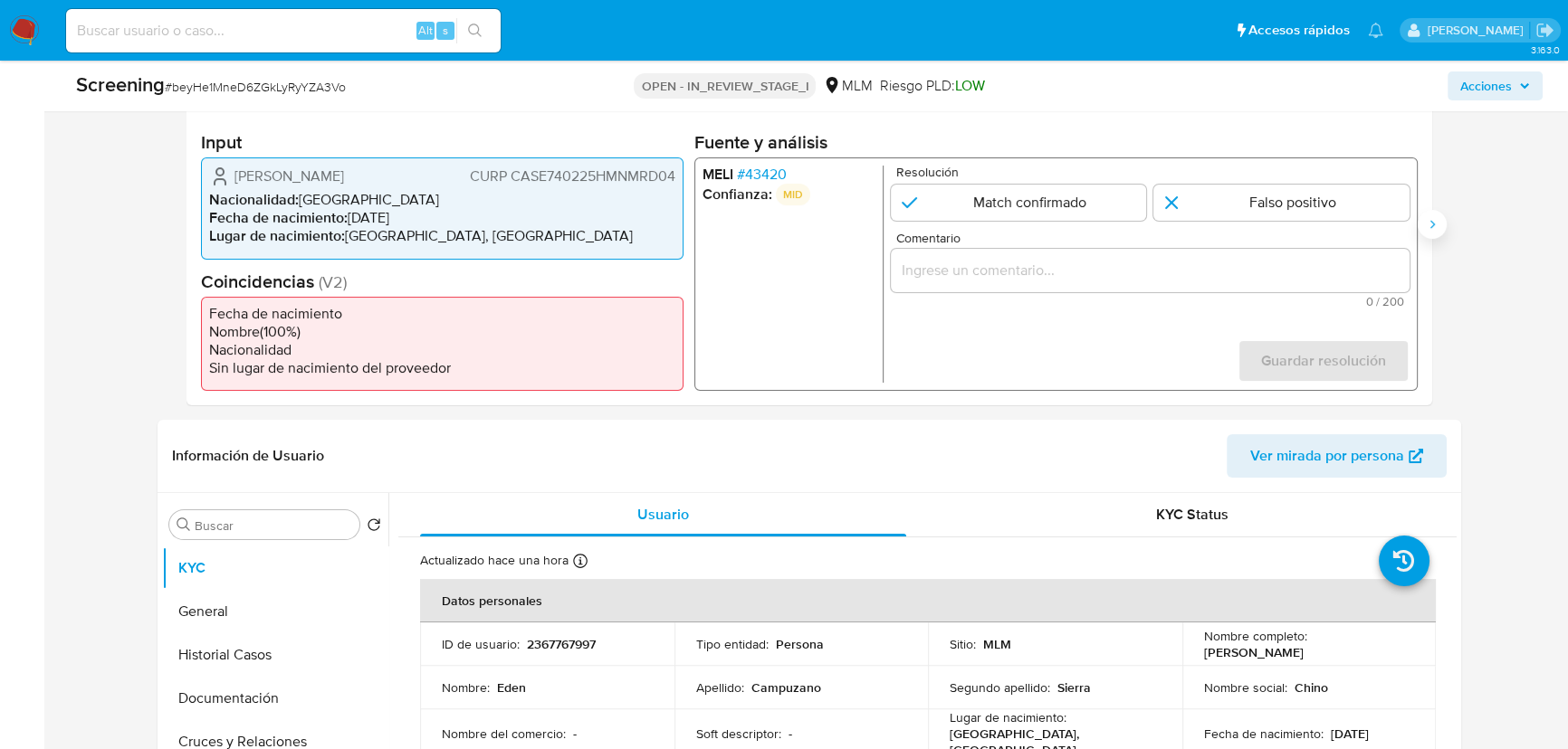
click at [1435, 221] on icon "Siguiente" at bounding box center [1431, 223] width 15 height 15
click at [778, 172] on span "# 43420" at bounding box center [761, 174] width 50 height 18
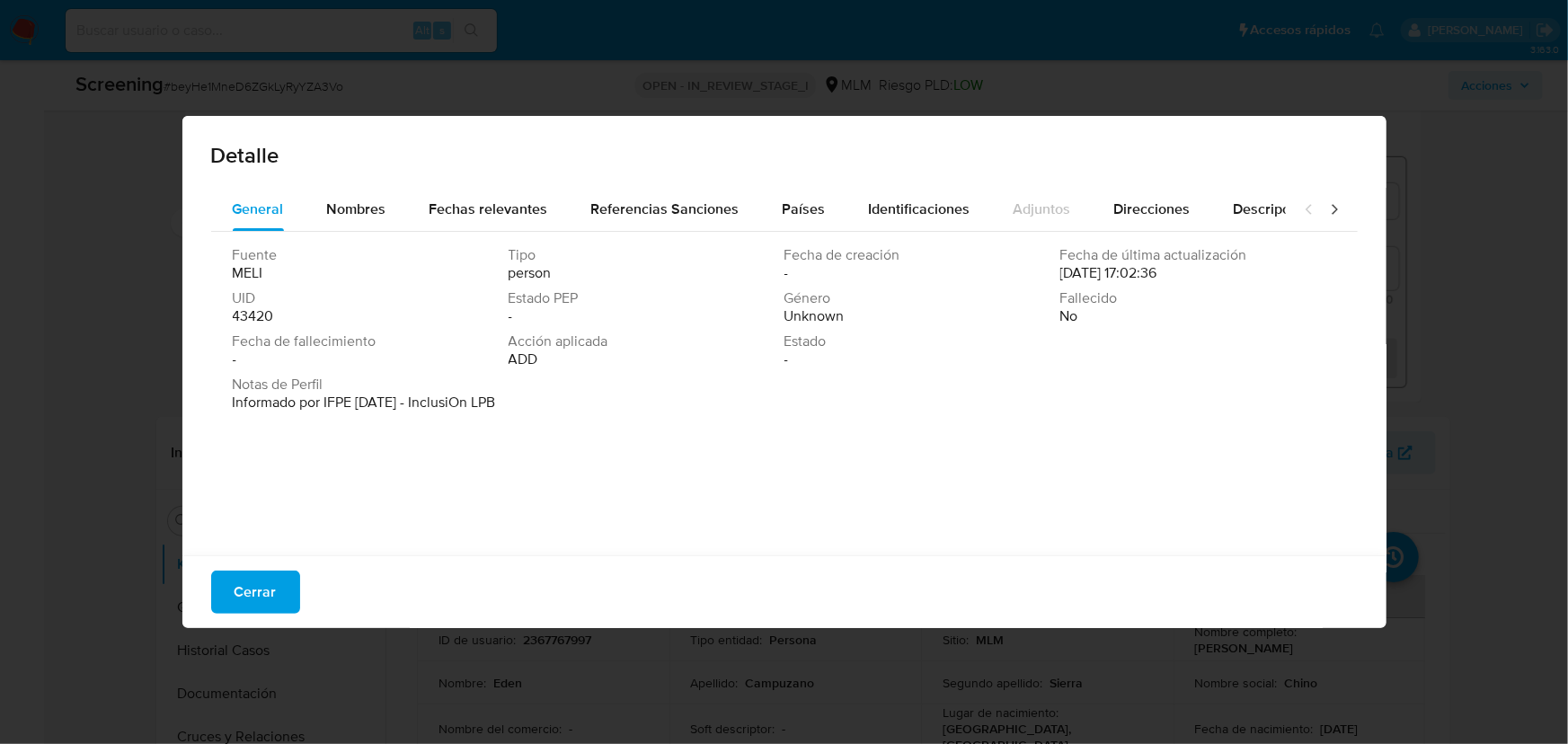
drag, startPoint x: 530, startPoint y: 364, endPoint x: 638, endPoint y: 391, distance: 111.3
click at [762, 389] on div "Fuente MELI Tipo person Fecha de creación - Fecha de última actualización 09/02…" at bounding box center [784, 389] width 1146 height 315
drag, startPoint x: 1009, startPoint y: 329, endPoint x: 997, endPoint y: 329, distance: 12.0
click at [1007, 329] on div "Fuente MELI Tipo person Fecha de creación - Fecha de última actualización 09/02…" at bounding box center [784, 311] width 1103 height 129
click at [441, 214] on span "Fechas relevantes" at bounding box center [488, 208] width 119 height 20
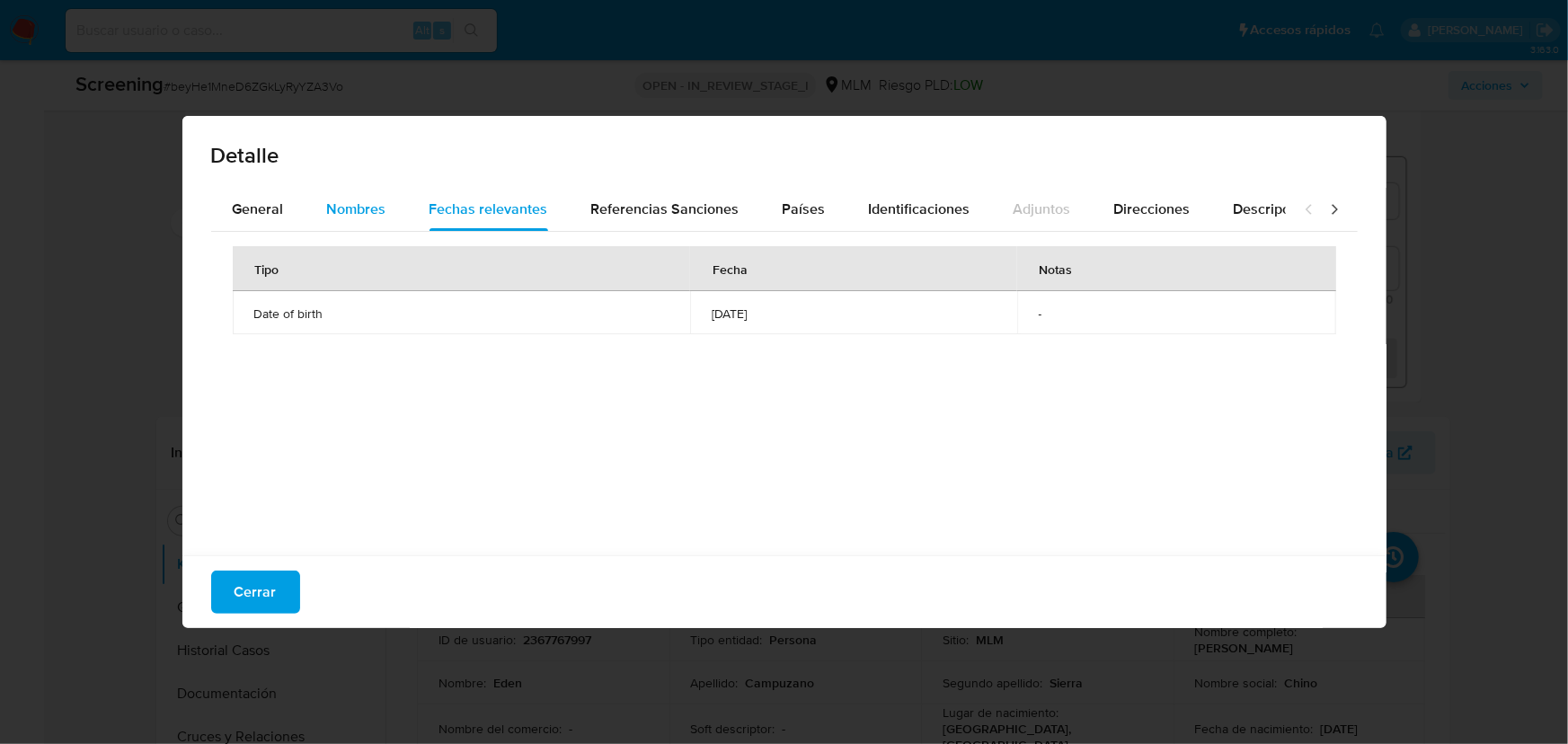
click at [366, 211] on span "Nombres" at bounding box center [356, 208] width 59 height 20
drag, startPoint x: 869, startPoint y: 302, endPoint x: 694, endPoint y: 211, distance: 197.2
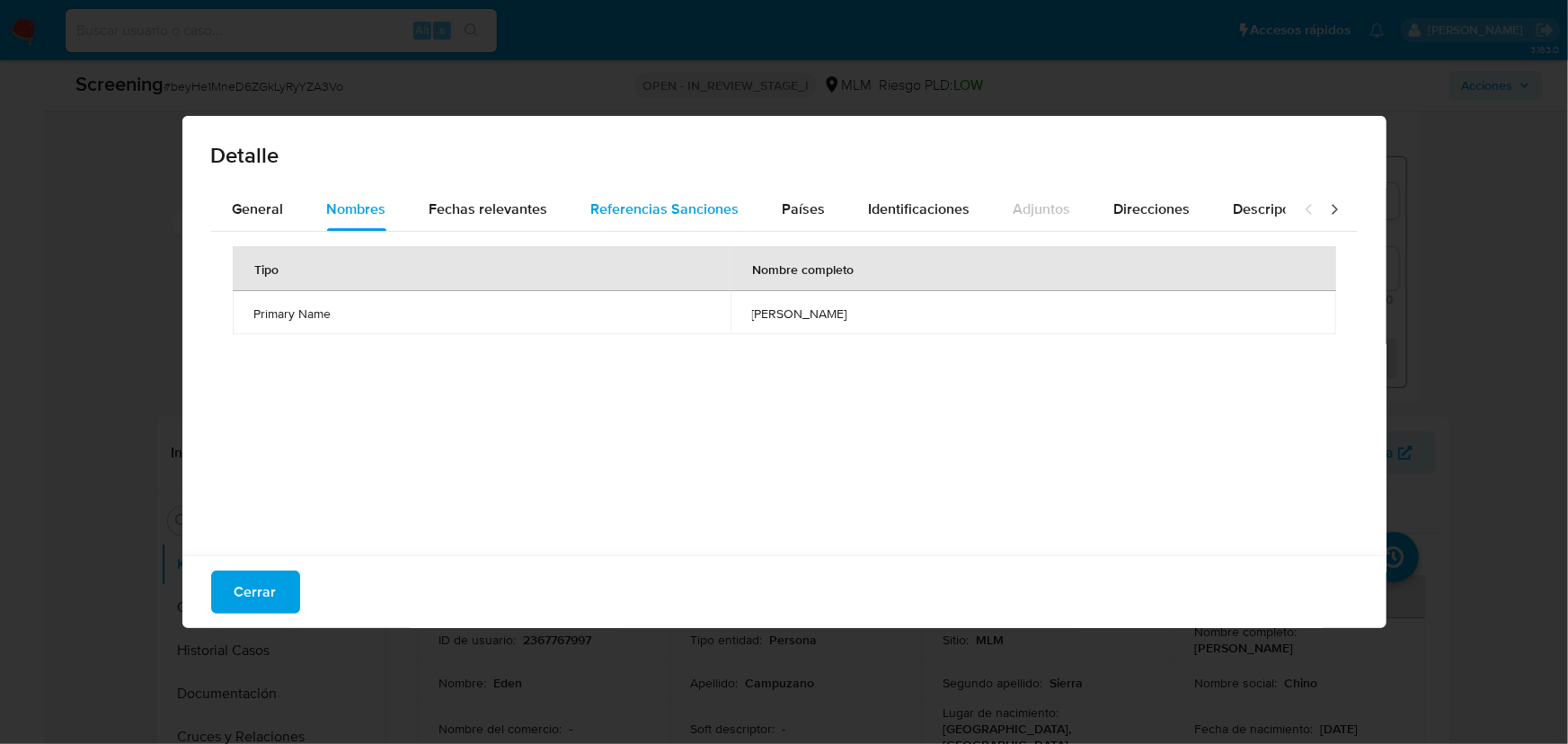
click at [875, 296] on td "eden campuzano sierra" at bounding box center [1033, 313] width 606 height 43
drag, startPoint x: 604, startPoint y: 196, endPoint x: 466, endPoint y: 197, distance: 138.0
click at [604, 197] on div "Referencias Sanciones" at bounding box center [666, 209] width 149 height 43
click at [466, 202] on span "Fechas relevantes" at bounding box center [488, 208] width 119 height 20
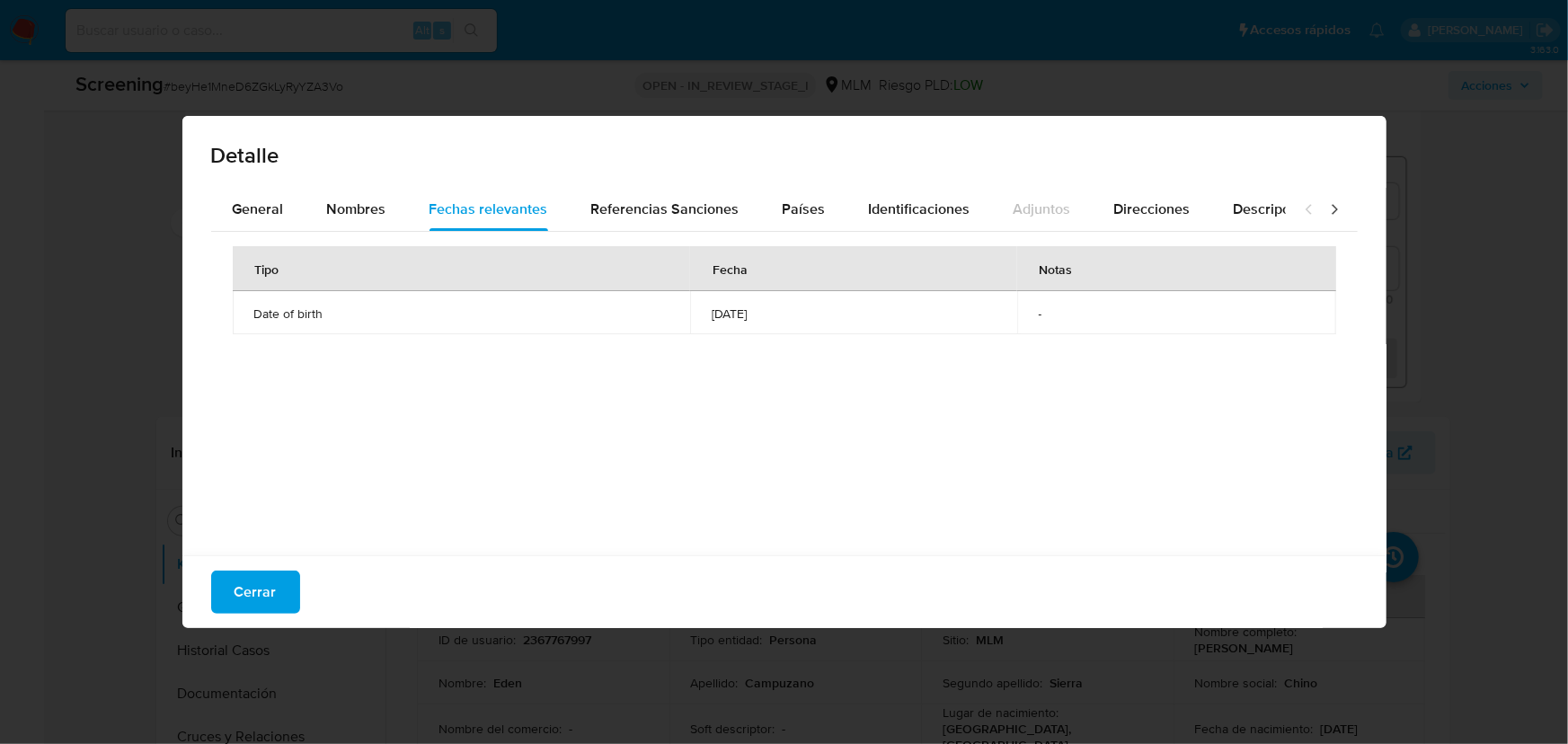
drag, startPoint x: 261, startPoint y: 579, endPoint x: 257, endPoint y: 552, distance: 27.3
click at [259, 575] on span "Cerrar" at bounding box center [256, 592] width 42 height 40
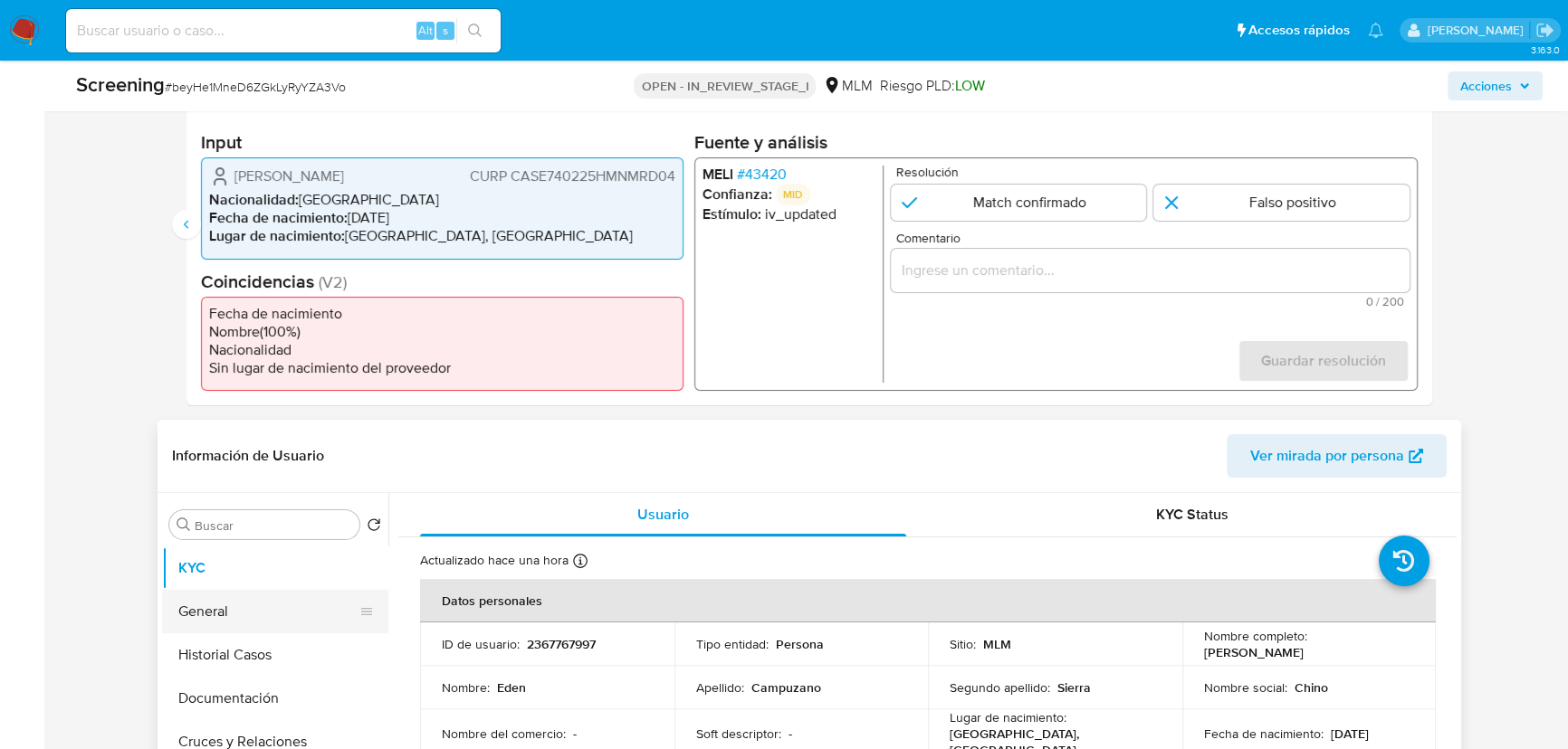
drag, startPoint x: 206, startPoint y: 615, endPoint x: 240, endPoint y: 618, distance: 34.1
click at [206, 615] on button "General" at bounding box center [268, 611] width 212 height 44
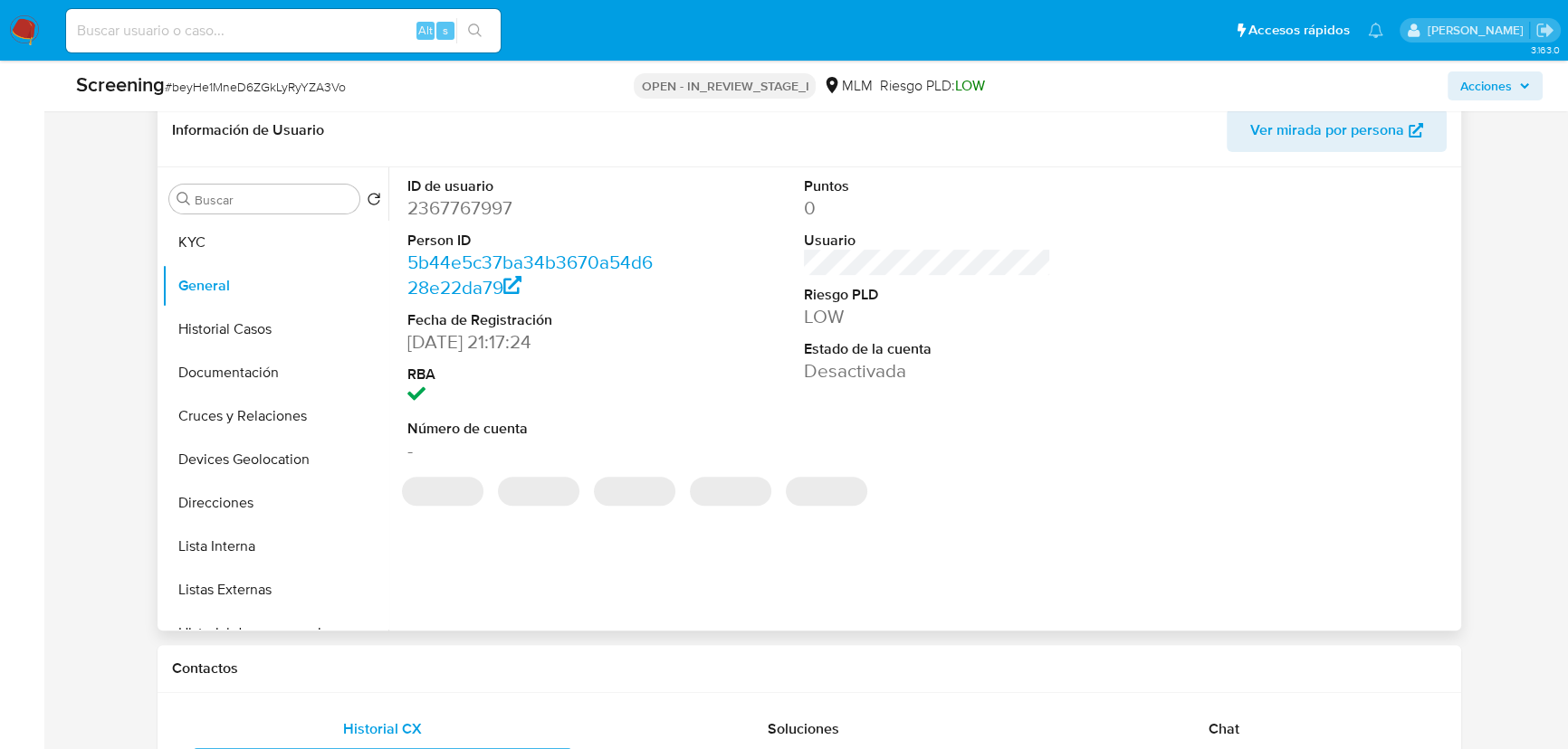
scroll to position [757, 0]
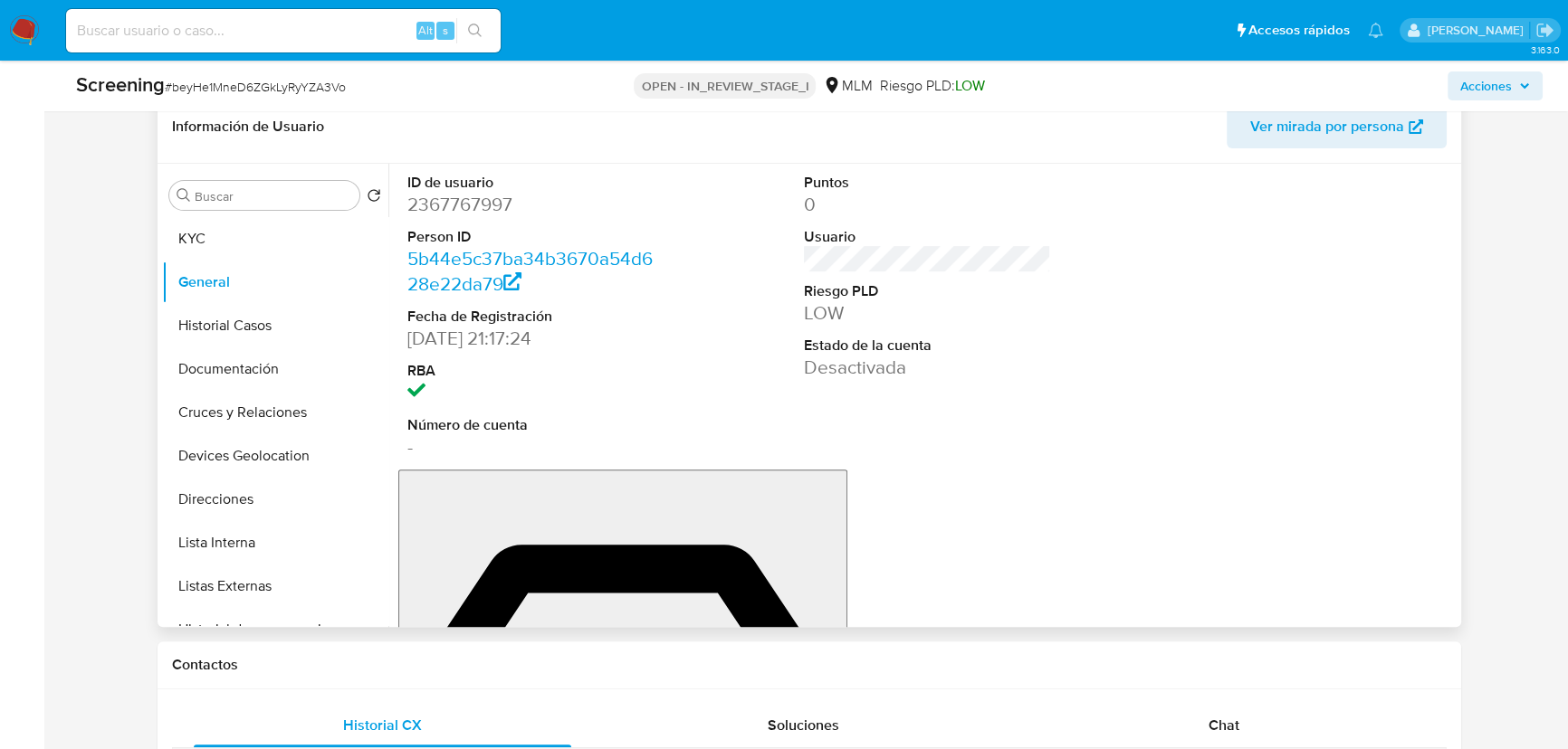
click at [938, 501] on div "ID de usuario 2367767997 Person ID 5b44e5c37ba34b3670a54d628e22da79 Fecha de Re…" at bounding box center [922, 395] width 1068 height 463
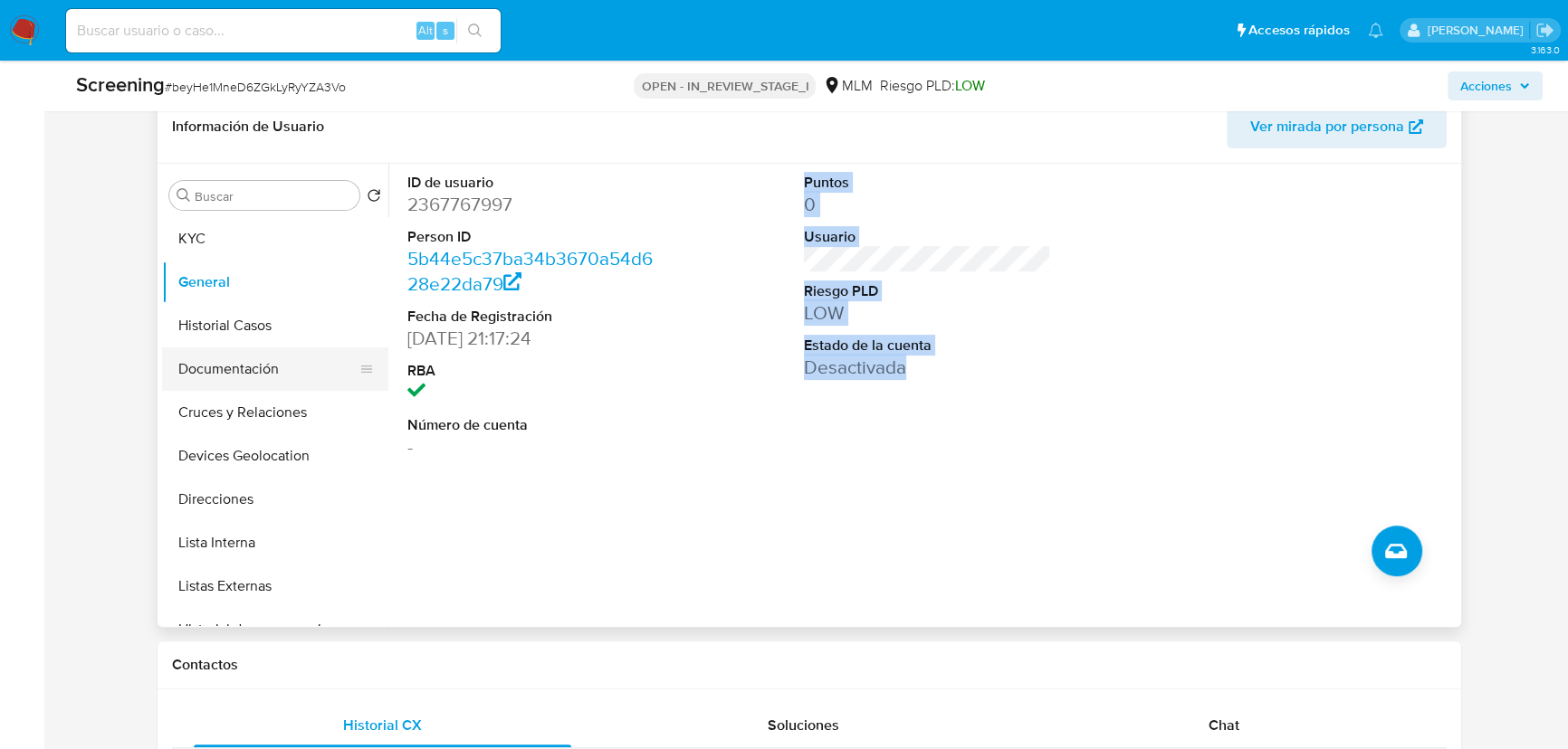
click at [223, 403] on button "Cruces y Relaciones" at bounding box center [275, 412] width 226 height 44
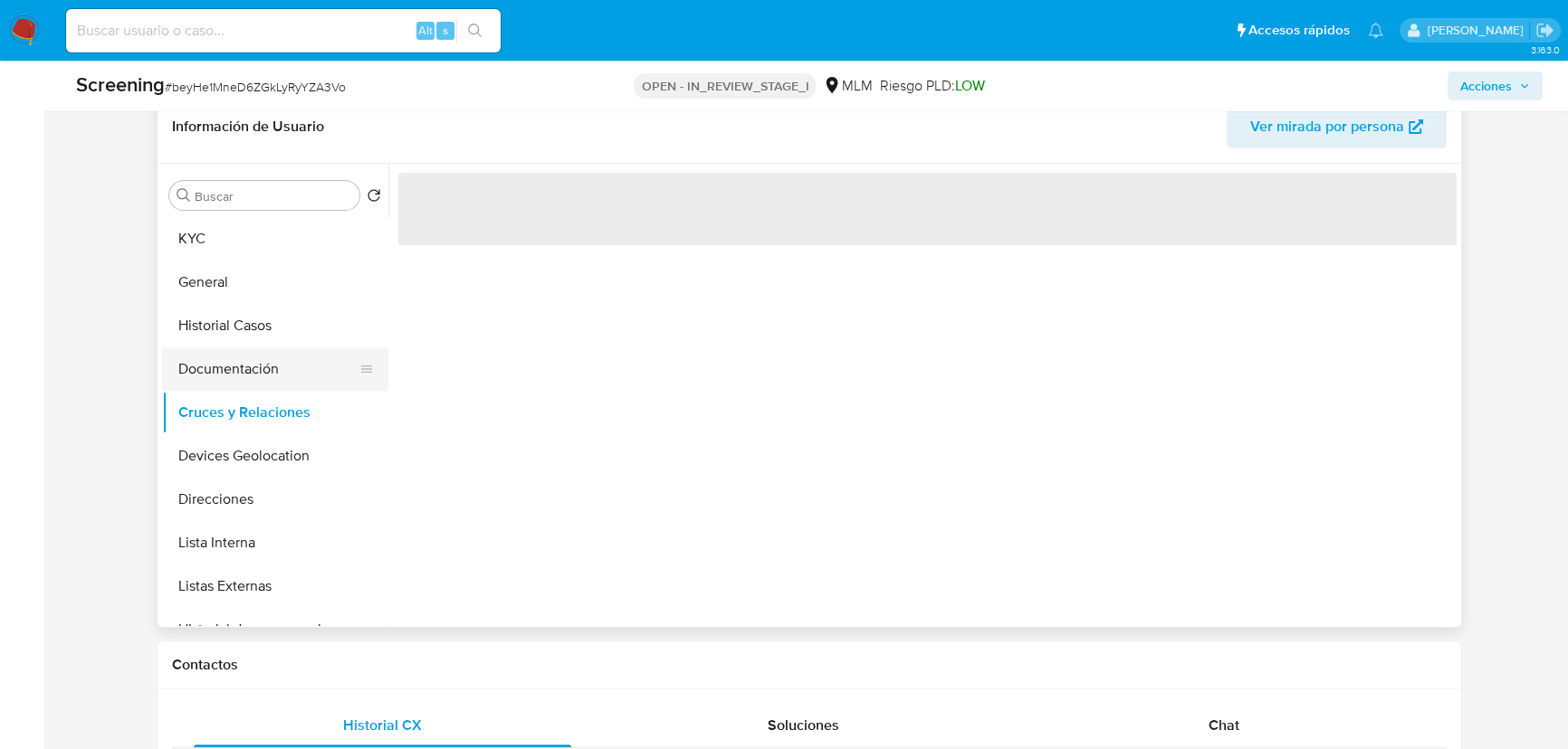
click at [234, 366] on button "Documentación" at bounding box center [268, 369] width 212 height 44
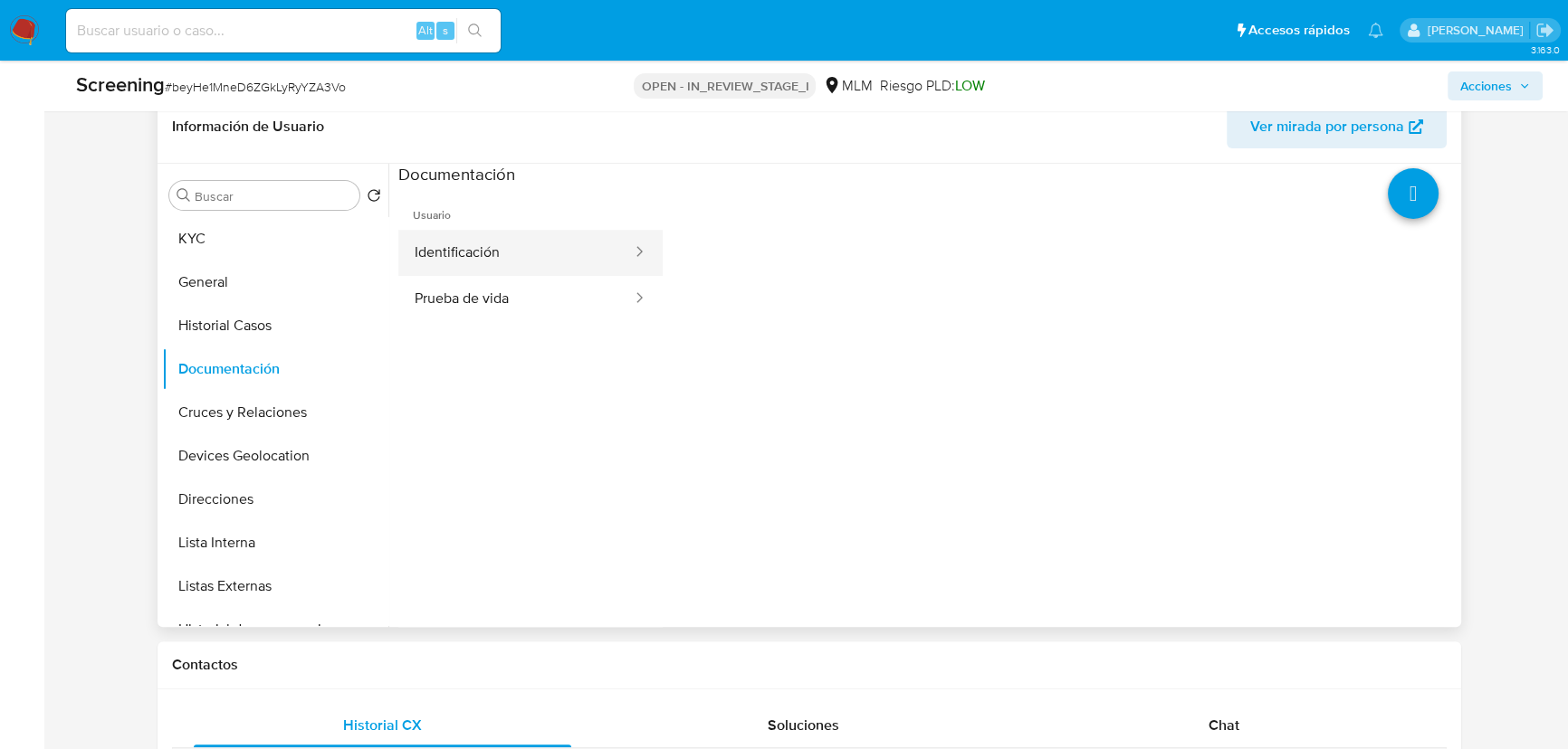
drag, startPoint x: 498, startPoint y: 303, endPoint x: 537, endPoint y: 243, distance: 71.6
click at [500, 302] on button "Prueba de vida" at bounding box center [516, 298] width 235 height 46
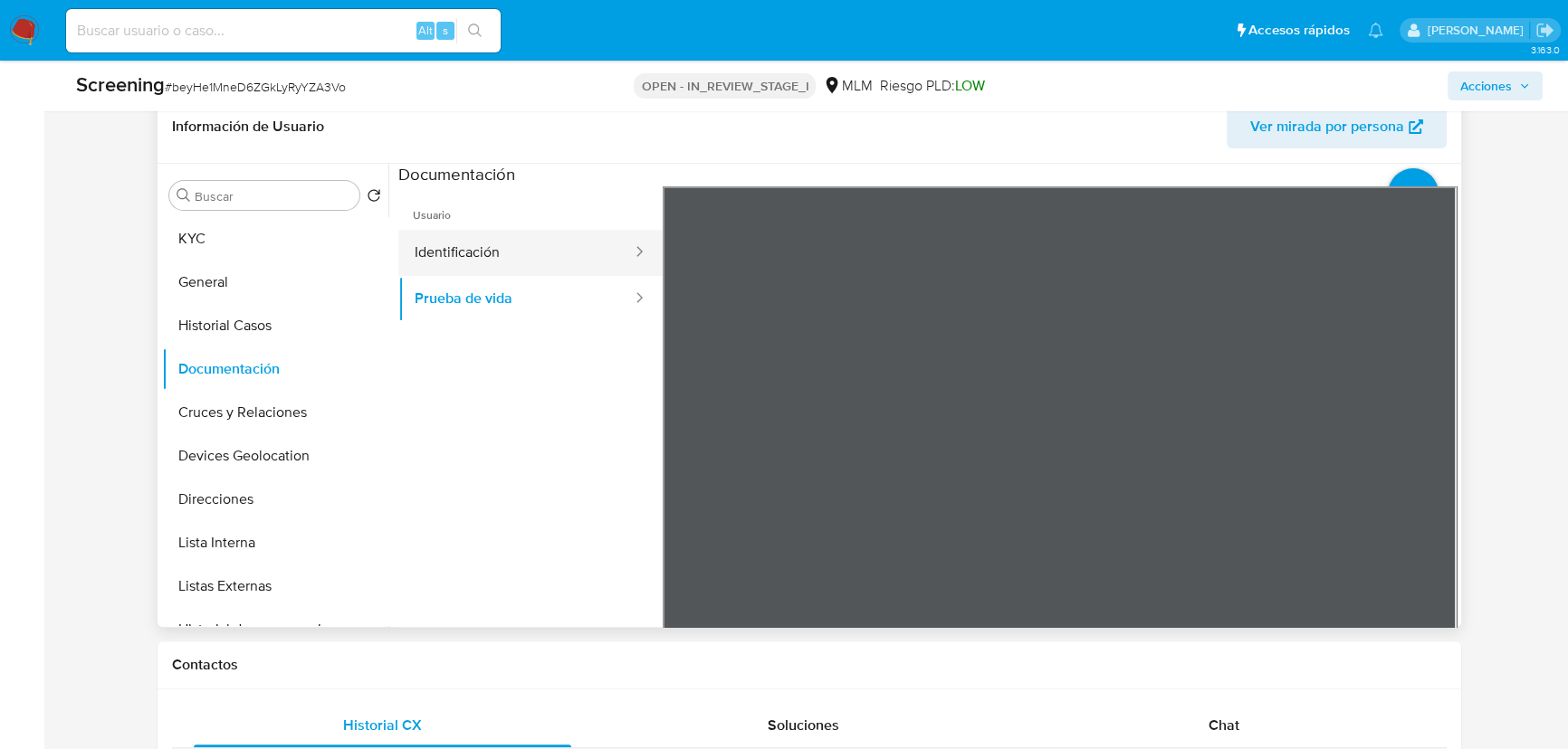
drag, startPoint x: 537, startPoint y: 243, endPoint x: 561, endPoint y: 241, distance: 24.1
click at [538, 243] on button "Identificación" at bounding box center [516, 252] width 235 height 46
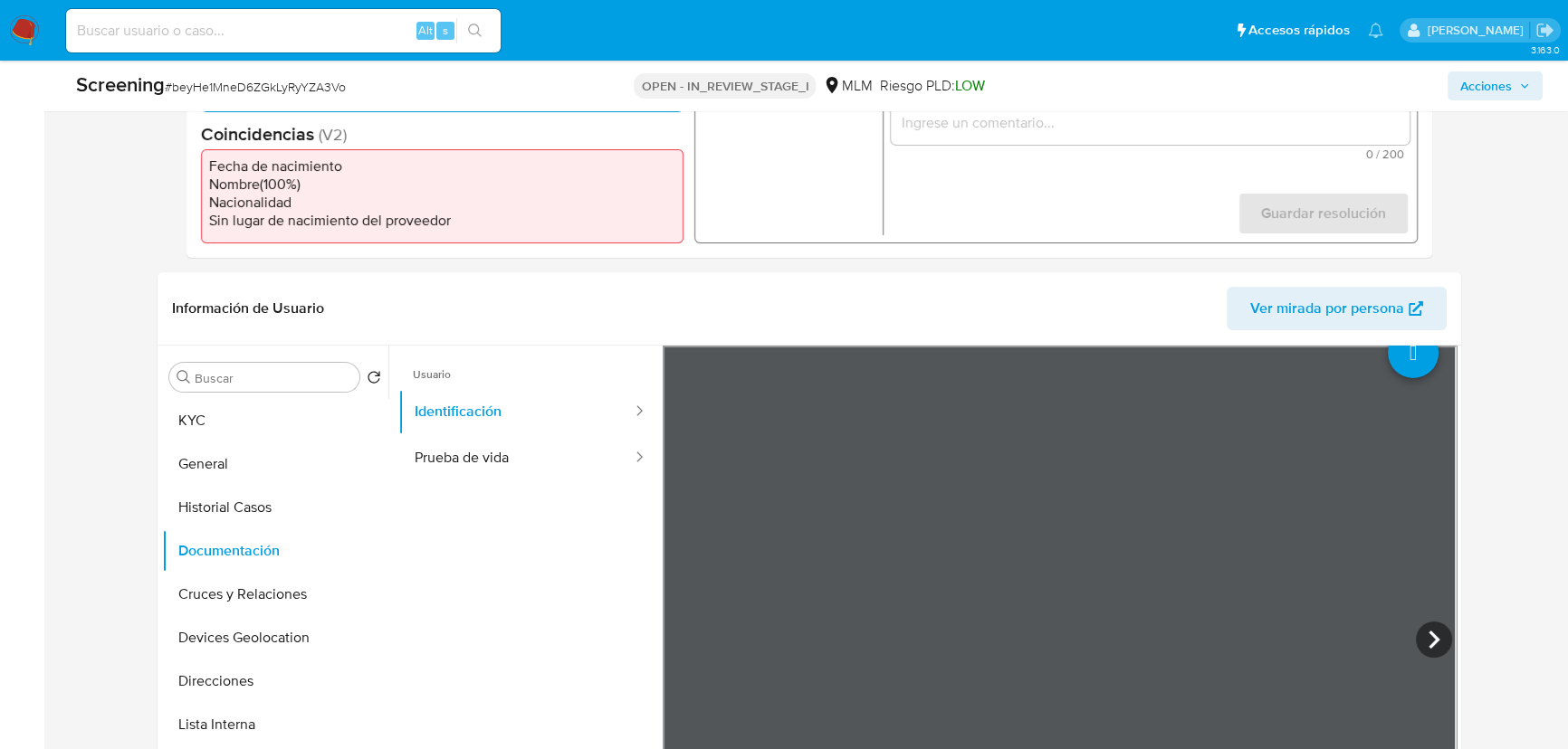
scroll to position [246, 0]
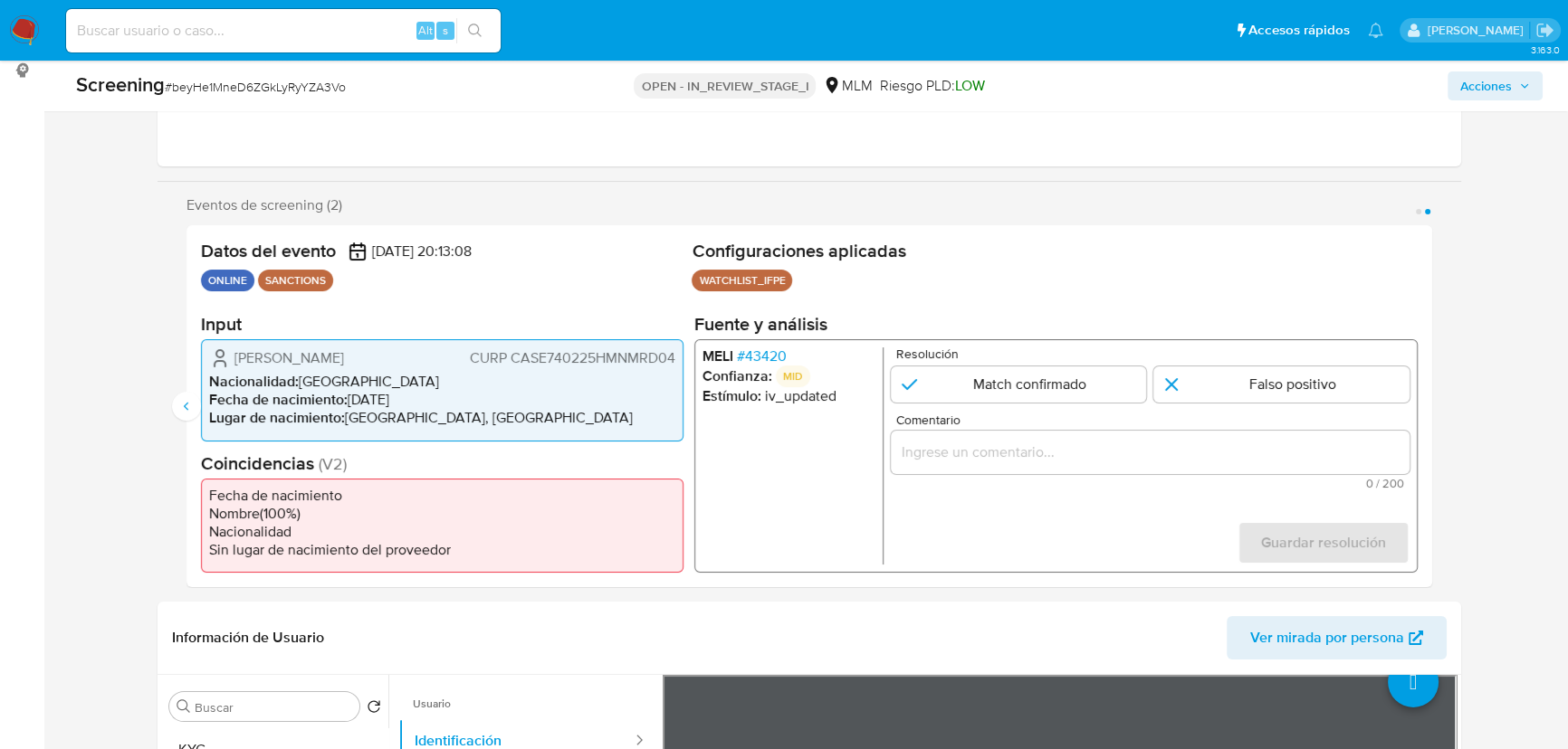
click at [740, 354] on span "# 43420" at bounding box center [761, 357] width 50 height 18
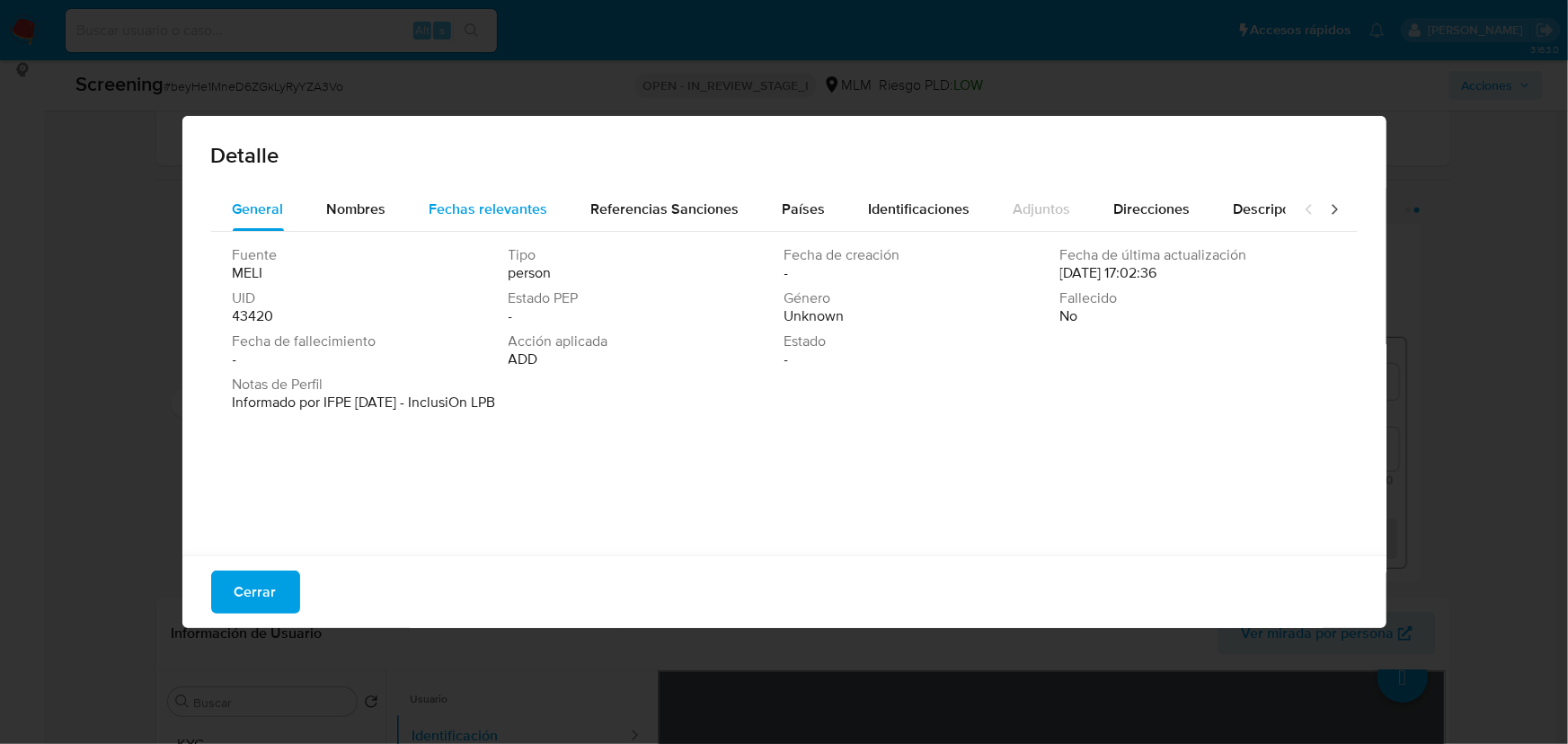
drag, startPoint x: 465, startPoint y: 214, endPoint x: 479, endPoint y: 196, distance: 22.8
click at [467, 214] on span "Fechas relevantes" at bounding box center [488, 208] width 119 height 20
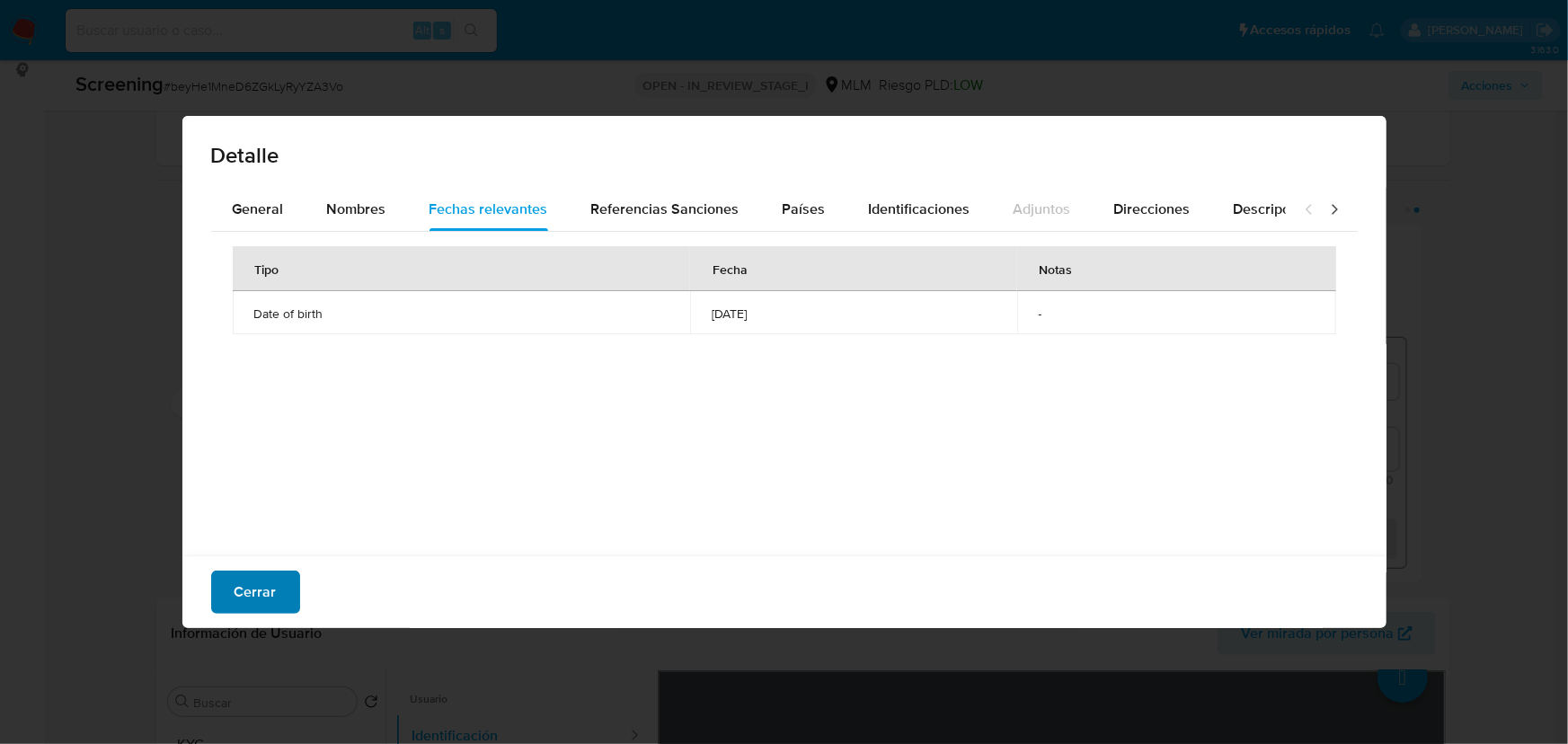
click at [261, 592] on span "Cerrar" at bounding box center [256, 592] width 42 height 40
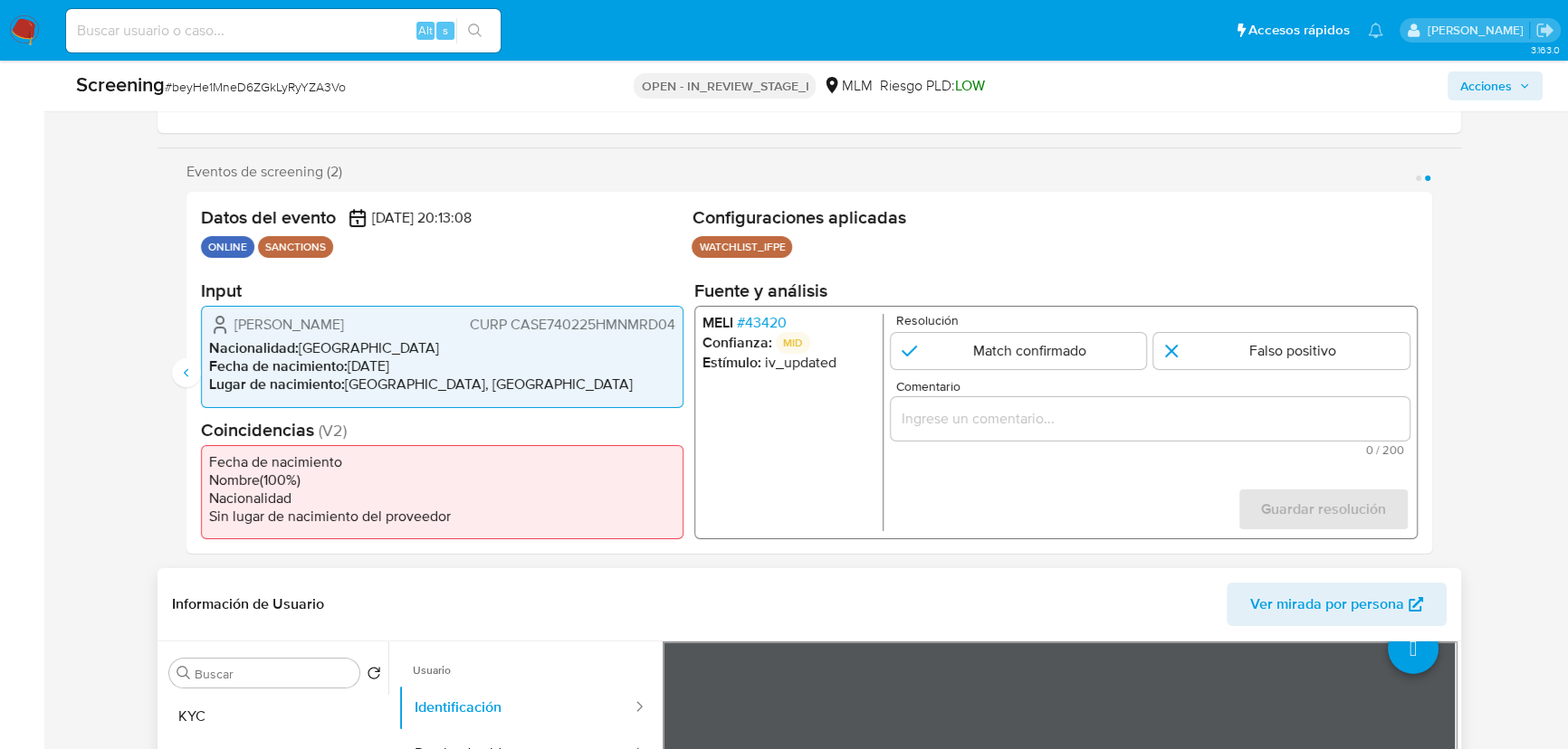
scroll to position [411, 0]
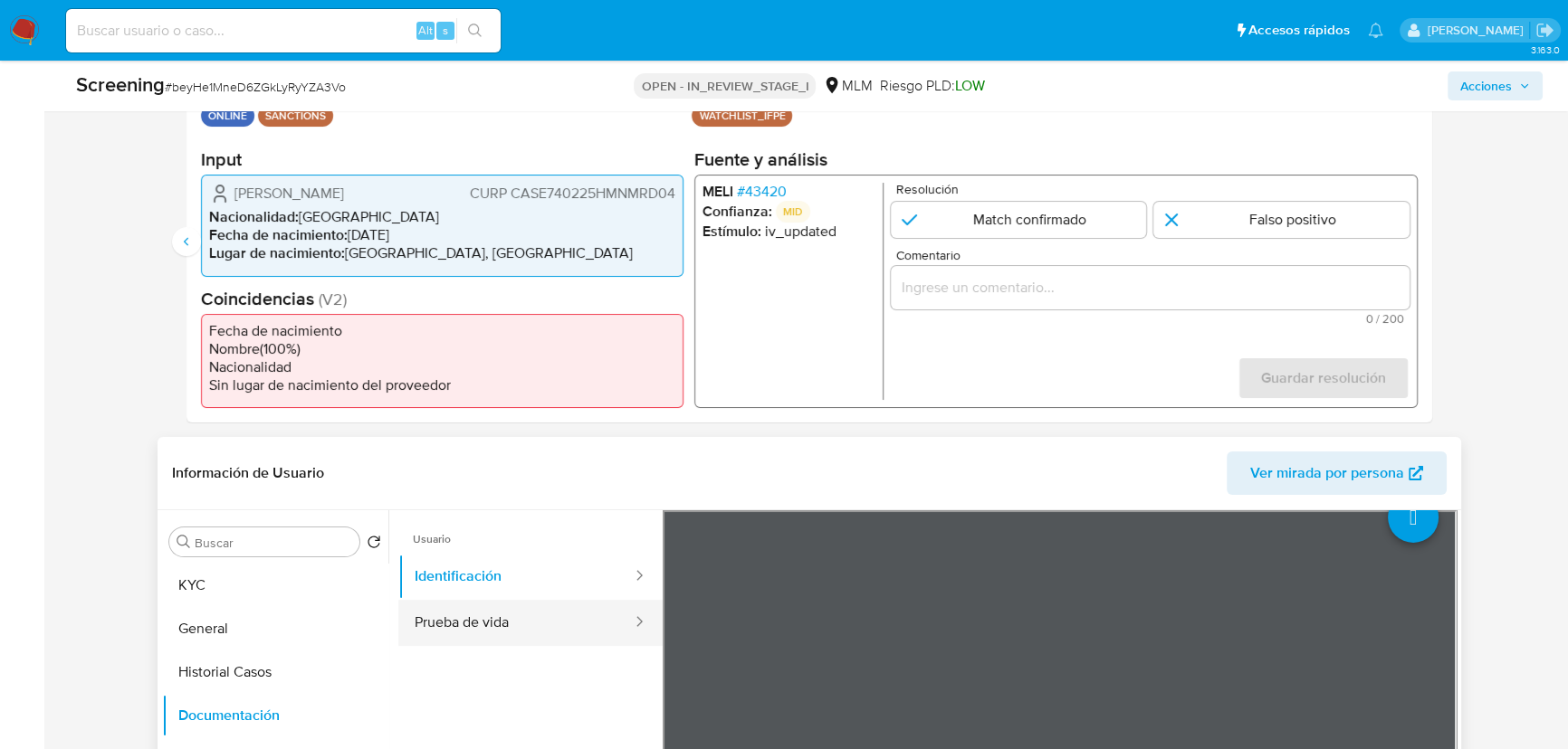
click at [479, 628] on button "Prueba de vida" at bounding box center [516, 622] width 235 height 46
click at [990, 203] on input "2 de 2" at bounding box center [1018, 220] width 256 height 36
radio input "true"
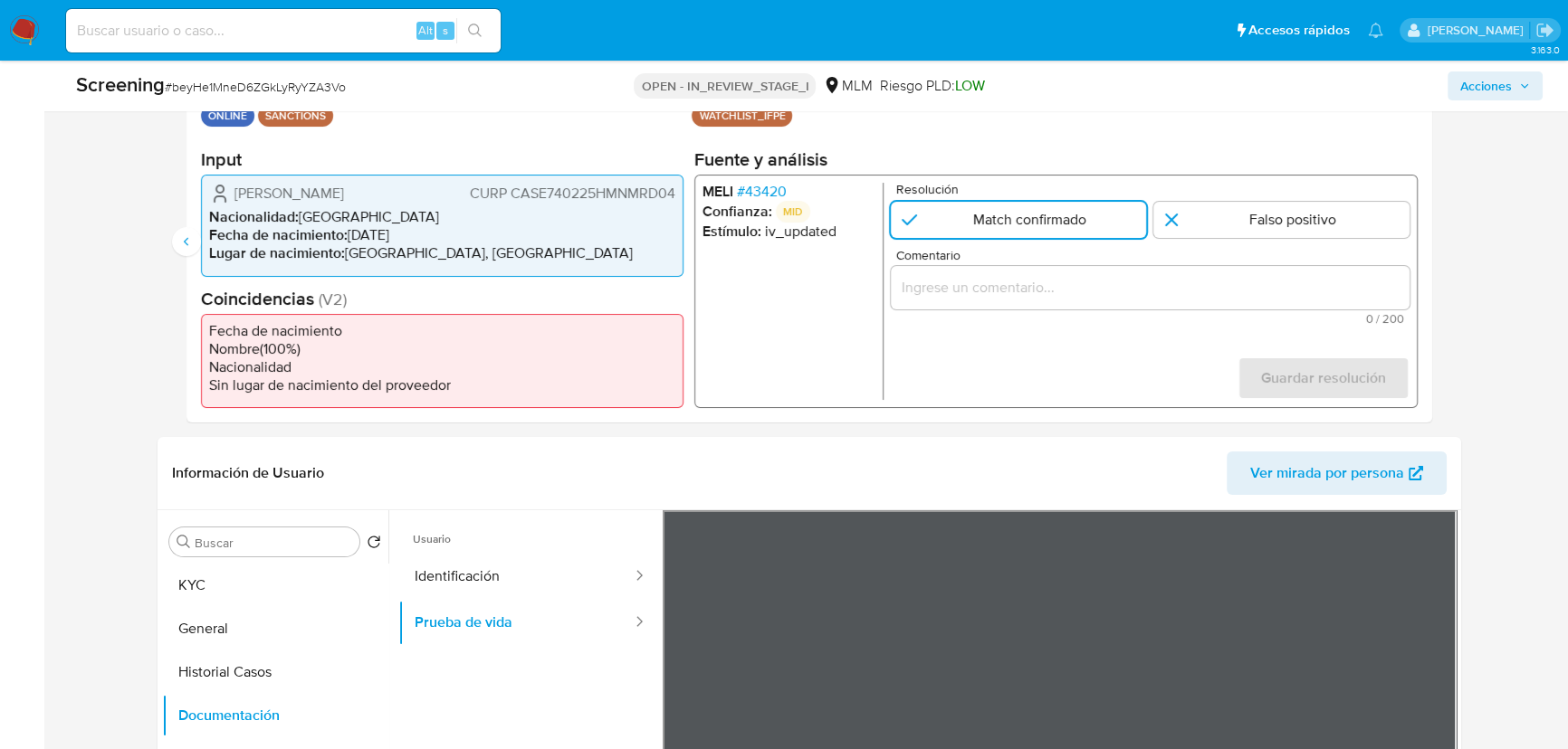
click at [974, 302] on div "2 de 2" at bounding box center [1149, 288] width 518 height 44
click at [975, 295] on input "Comentario" at bounding box center [1149, 288] width 518 height 23
paste input "SE CONFIRMA COINCIDENCIA EN LISTA DE SANCIONES LPB POR NOMBRE COMPLETO Y FECHA …"
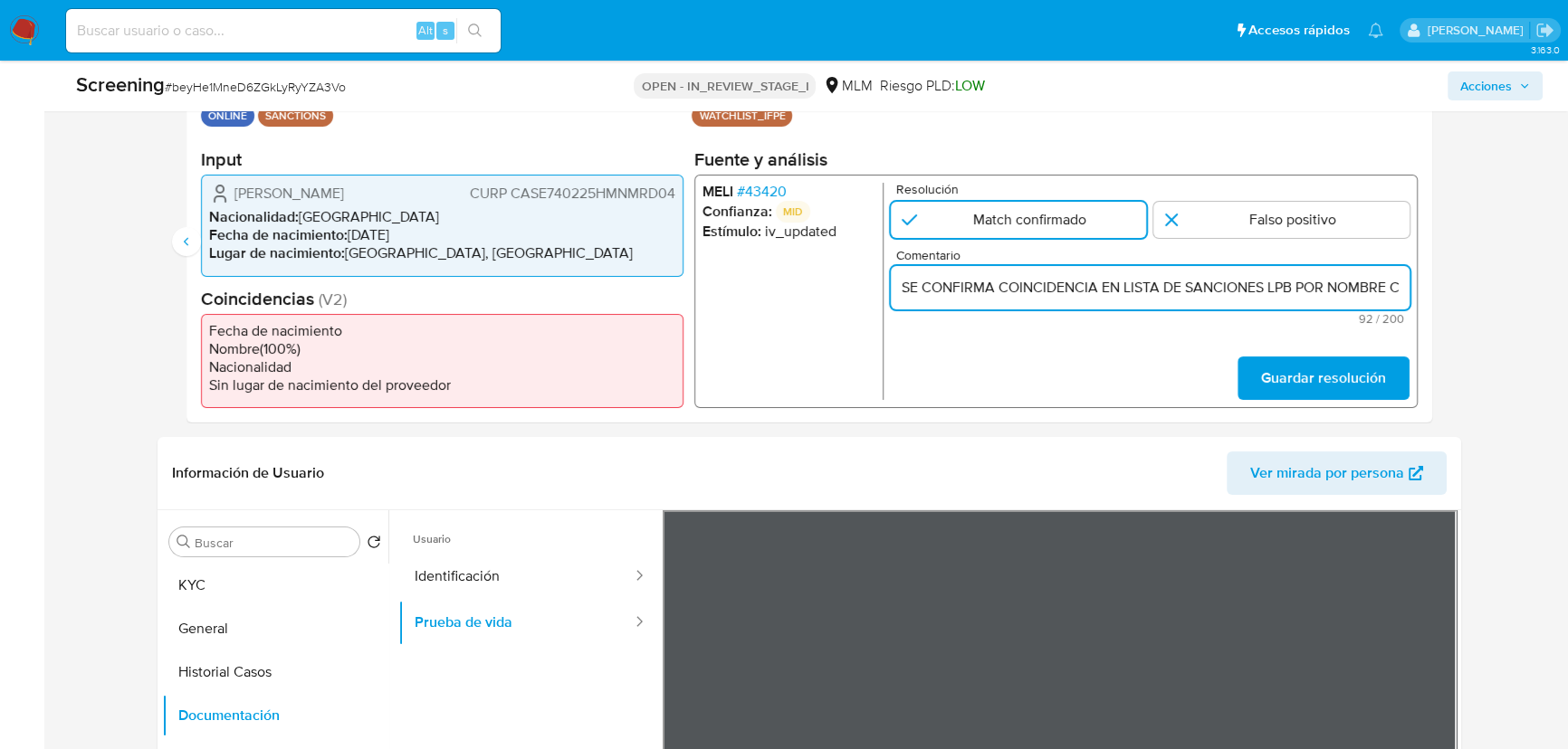
scroll to position [0, 243]
type input "SE CONFIRMA COINCIDENCIA EN LISTA DE SANCIONES LPB POR NOMBRE COMPLETO Y FECHA …"
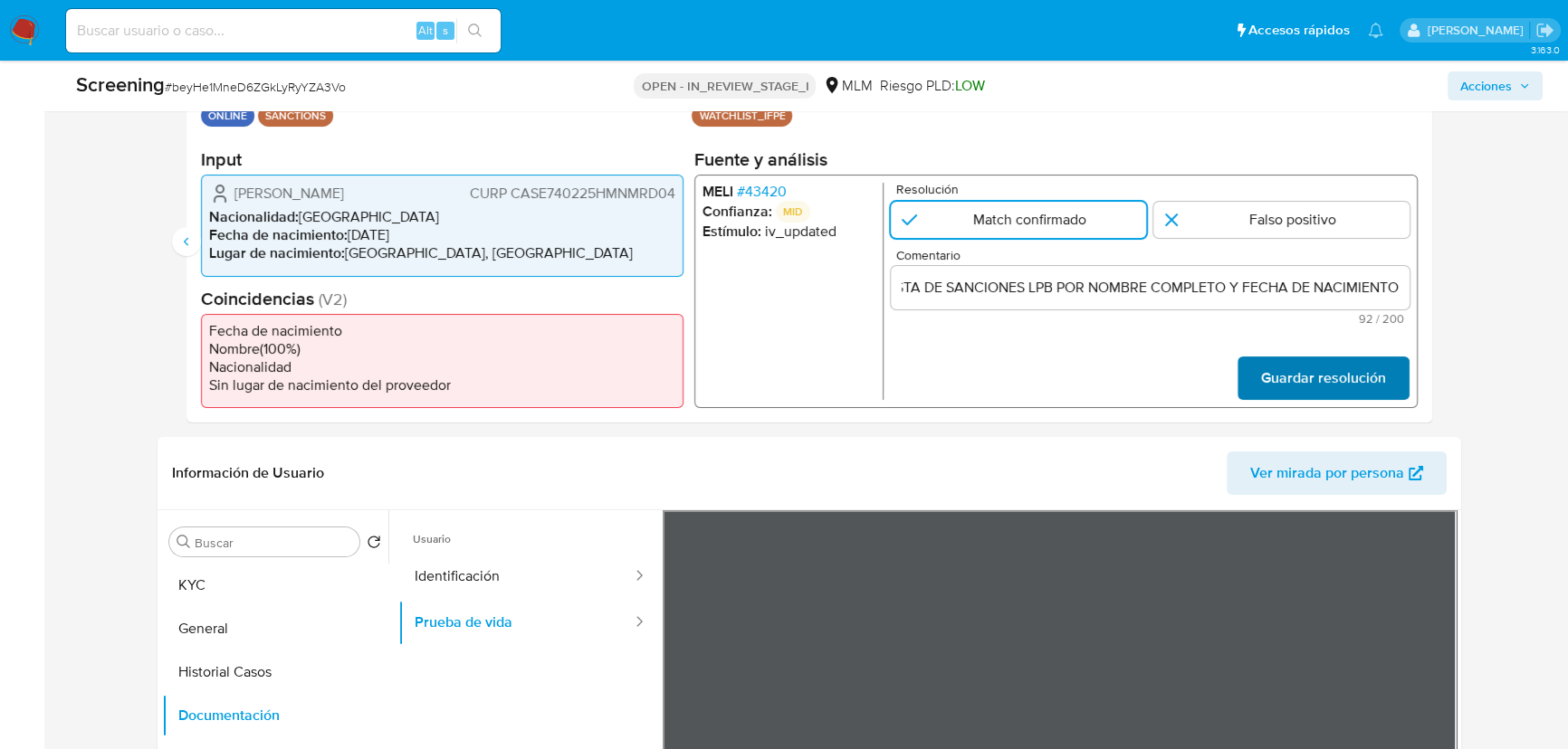
scroll to position [0, 0]
click at [1307, 368] on span "Guardar resolución" at bounding box center [1323, 378] width 124 height 40
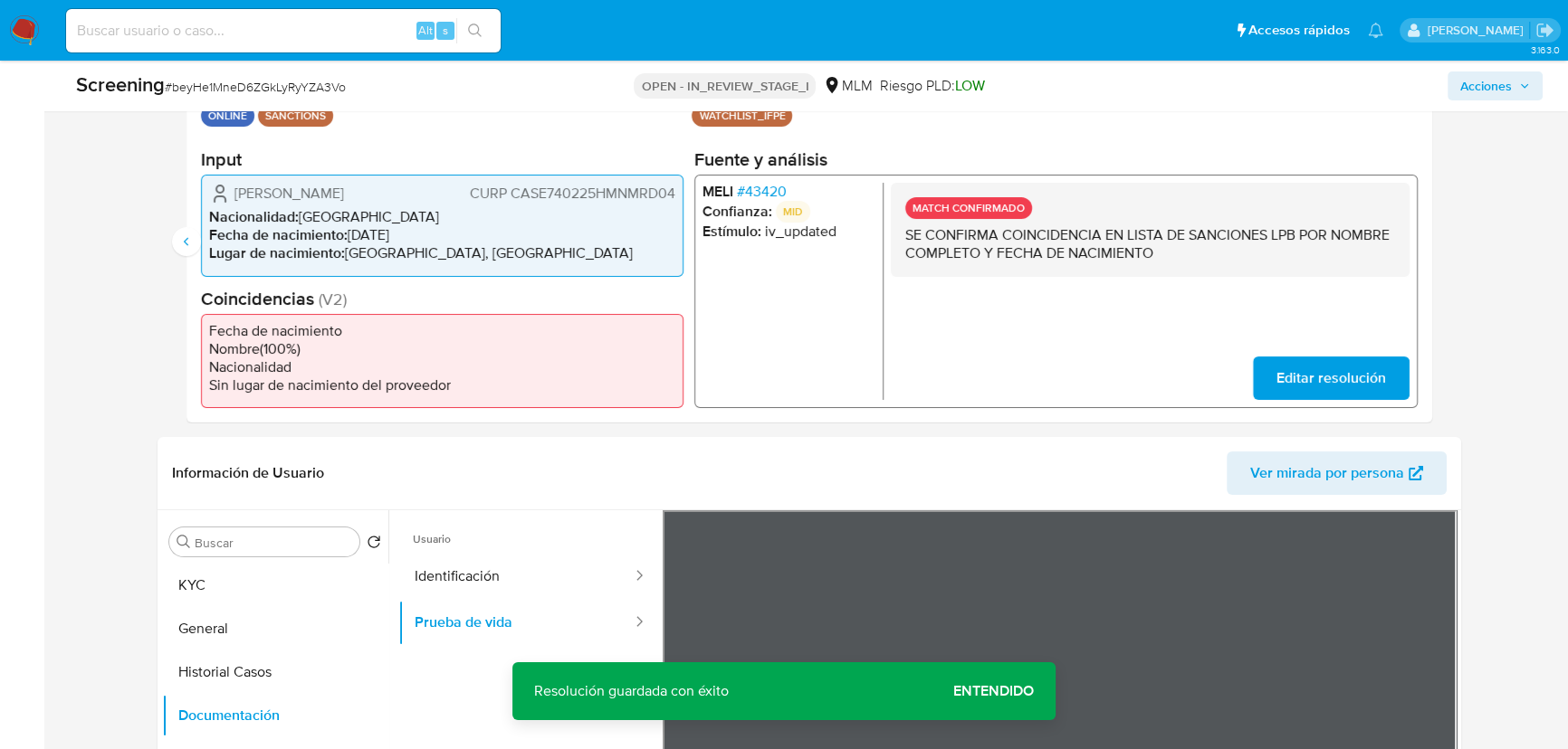
drag, startPoint x: 922, startPoint y: 234, endPoint x: 1397, endPoint y: 252, distance: 475.3
click at [1397, 252] on div "MATCH CONFIRMADO SE CONFIRMA COINCIDENCIA EN LISTA DE SANCIONES LPB POR NOMBRE …" at bounding box center [1149, 229] width 518 height 94
click at [191, 235] on icon "Anterior" at bounding box center [186, 241] width 15 height 15
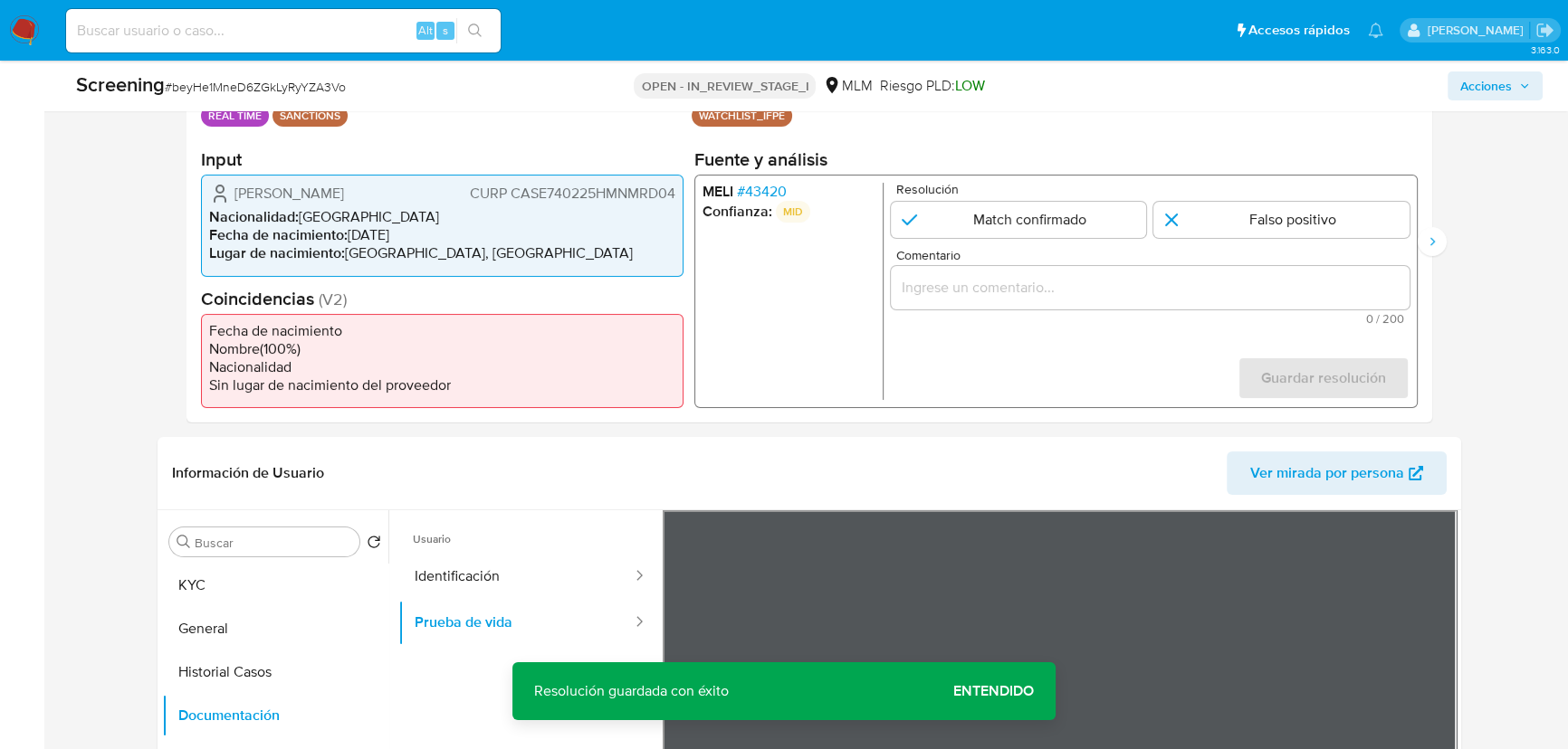
drag, startPoint x: 1066, startPoint y: 207, endPoint x: 1020, endPoint y: 282, distance: 88.0
click at [1066, 214] on input "1 de 2" at bounding box center [1018, 220] width 256 height 36
radio input "true"
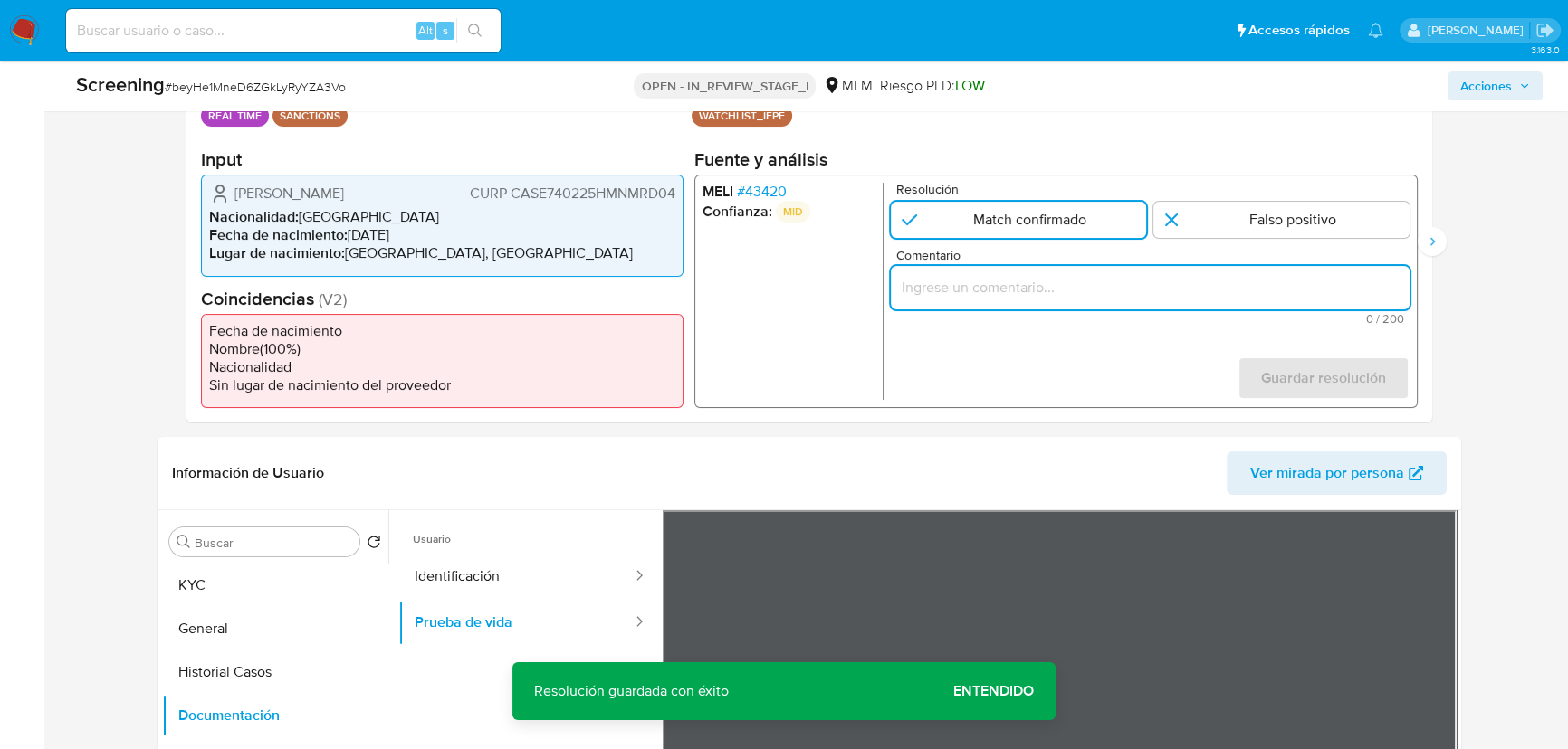
click at [1020, 282] on input "Comentario" at bounding box center [1149, 288] width 518 height 23
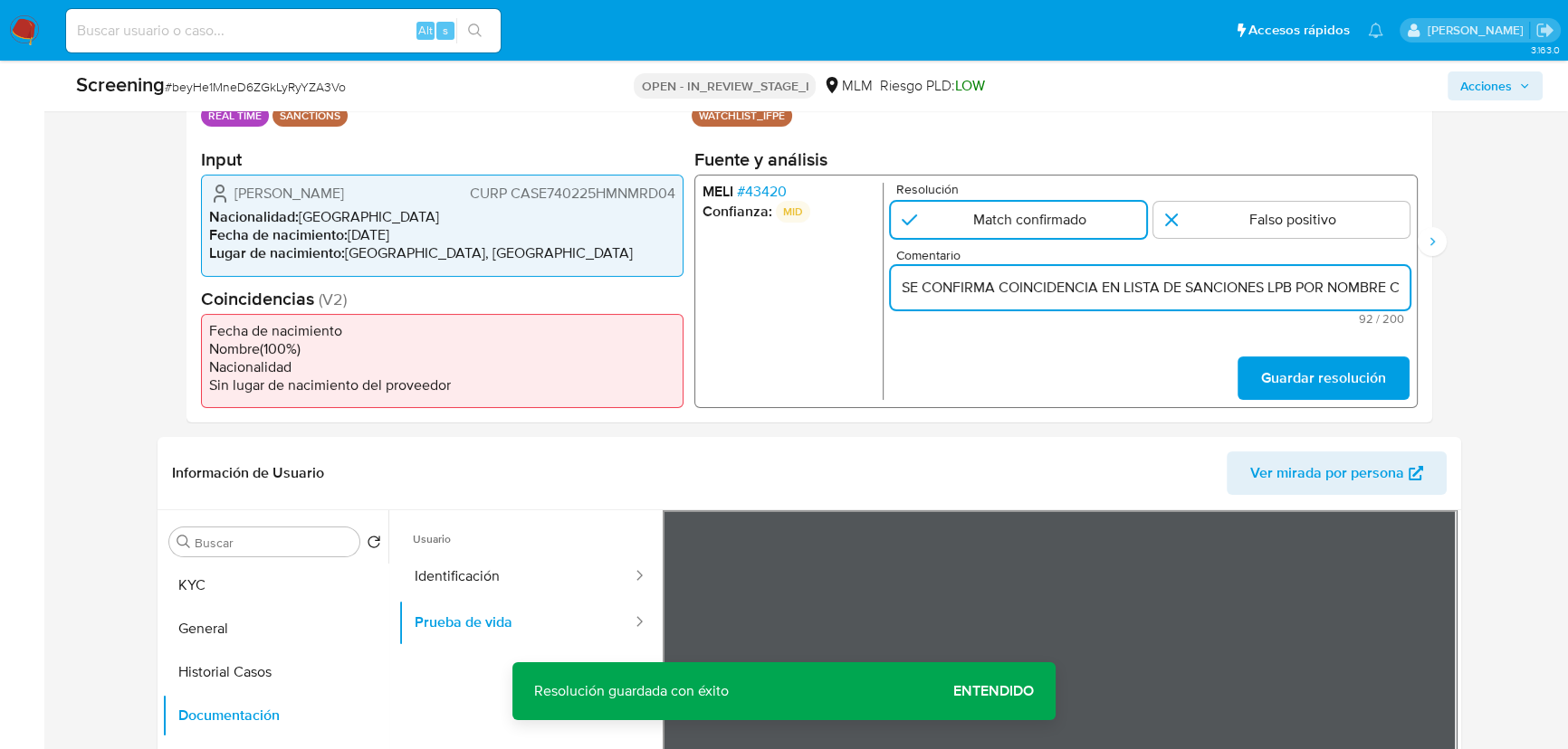
scroll to position [0, 243]
type input "SE CONFIRMA COINCIDENCIA EN LISTA DE SANCIONES LPB POR NOMBRE COMPLETO Y FECHA …"
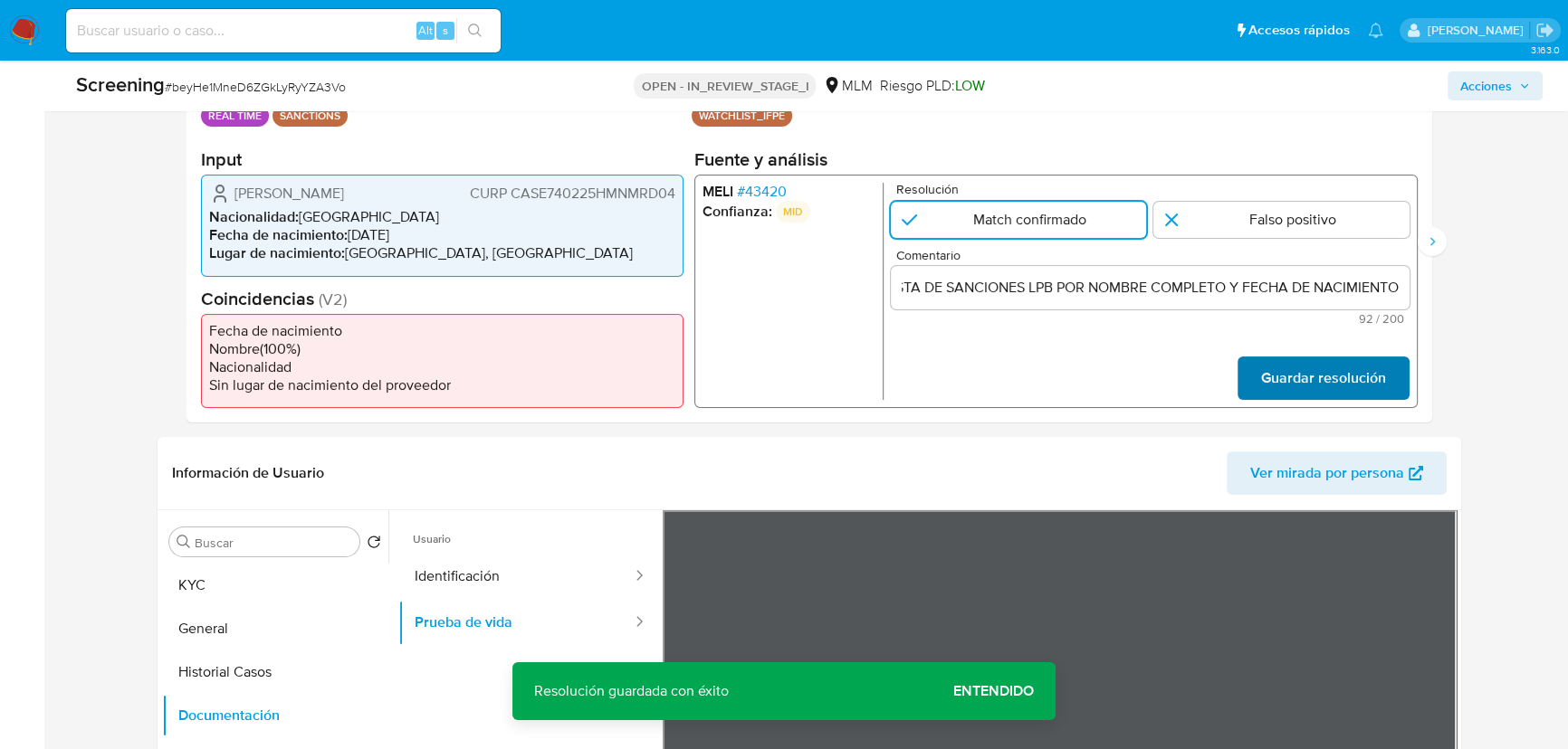
scroll to position [0, 0]
click at [1282, 375] on span "Guardar resolución" at bounding box center [1323, 378] width 124 height 40
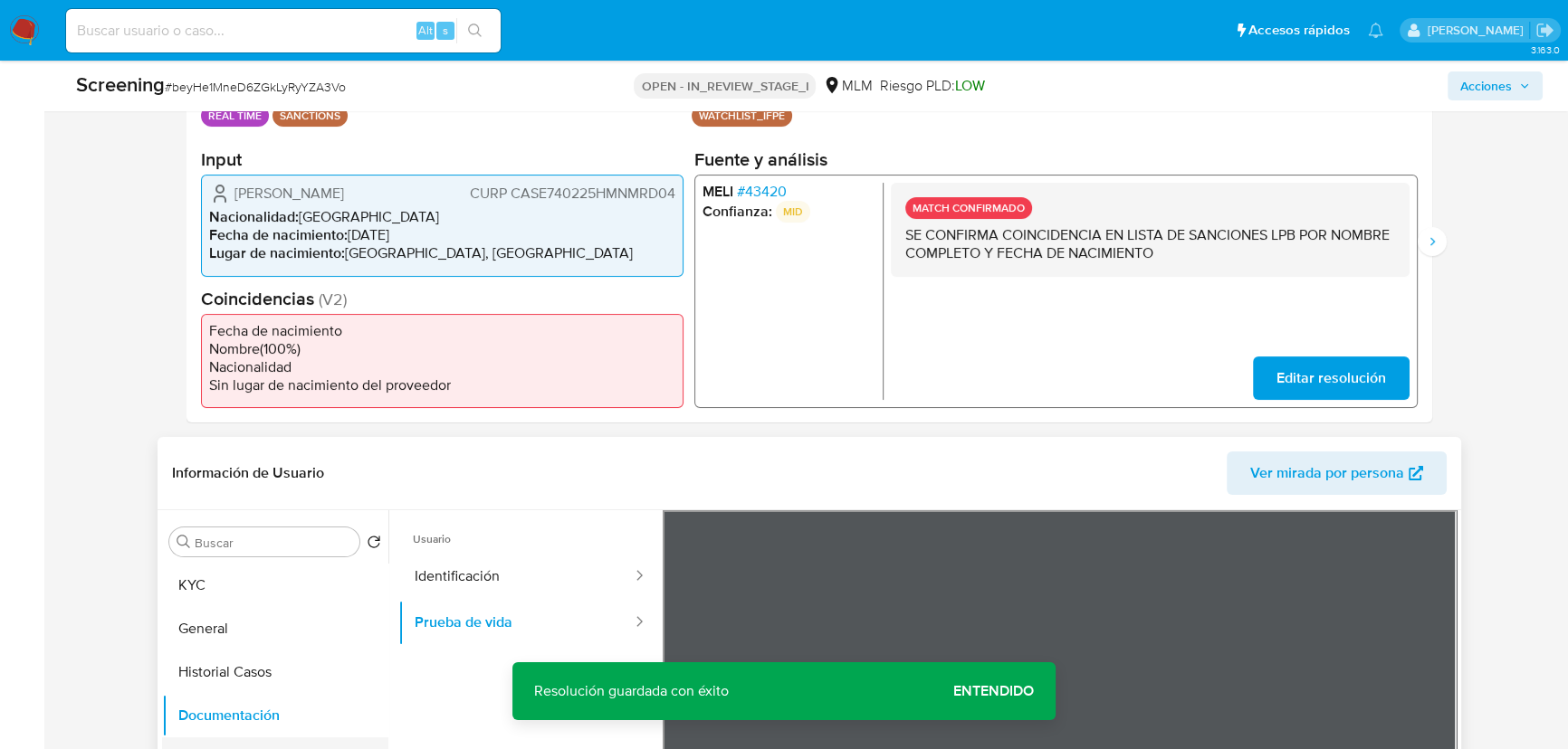
scroll to position [740, 0]
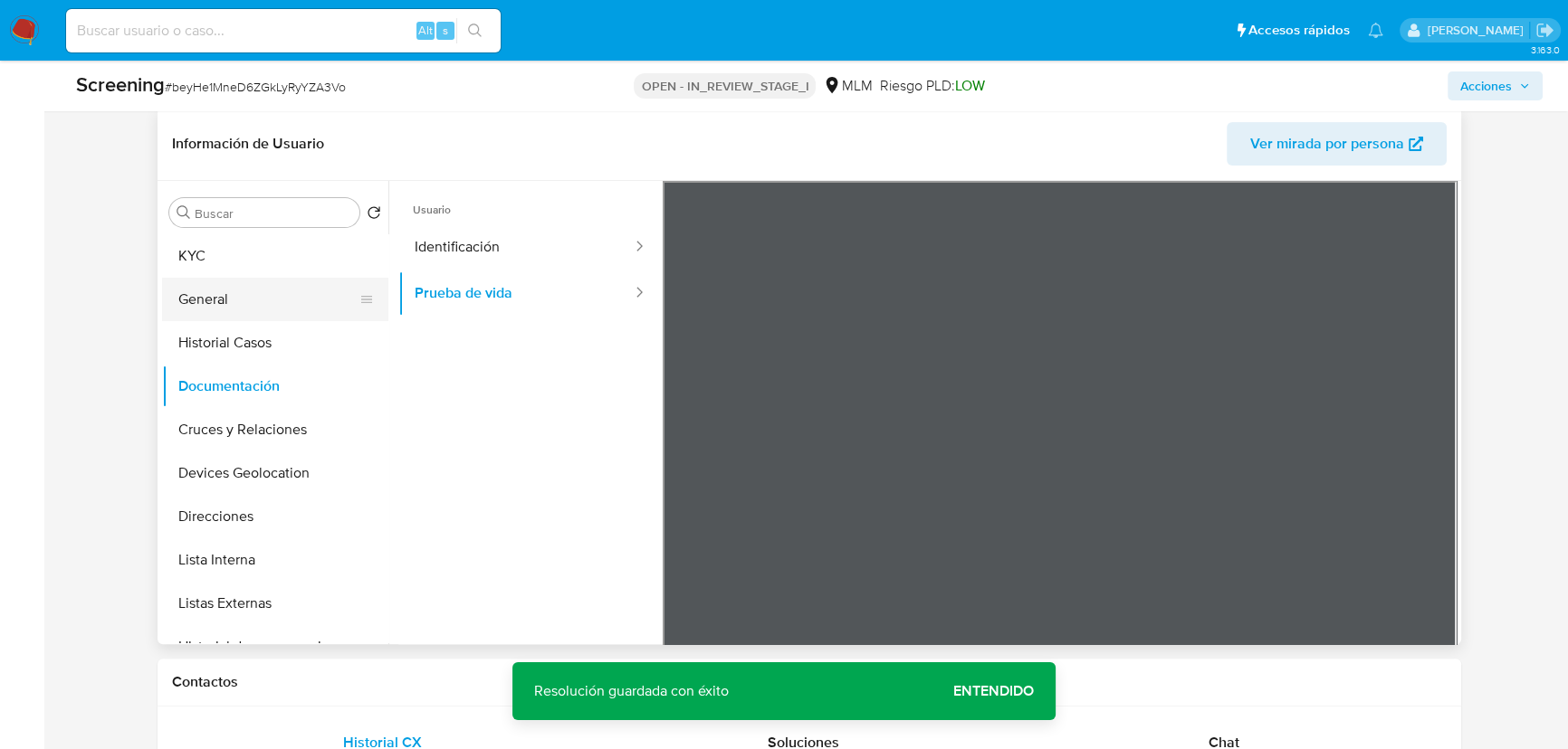
click at [242, 307] on button "General" at bounding box center [268, 299] width 212 height 44
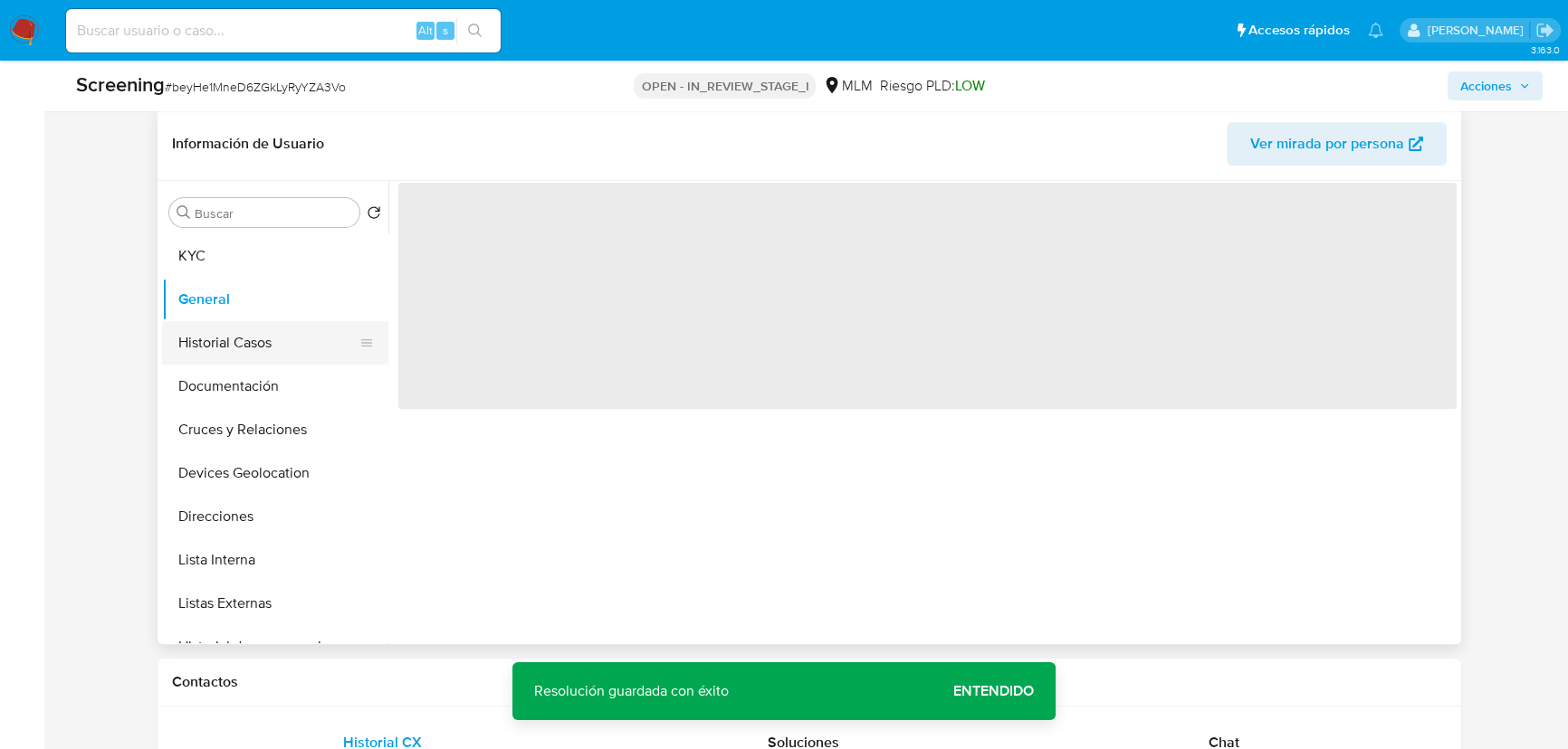
scroll to position [0, 0]
click at [243, 355] on button "Historial Casos" at bounding box center [268, 343] width 212 height 44
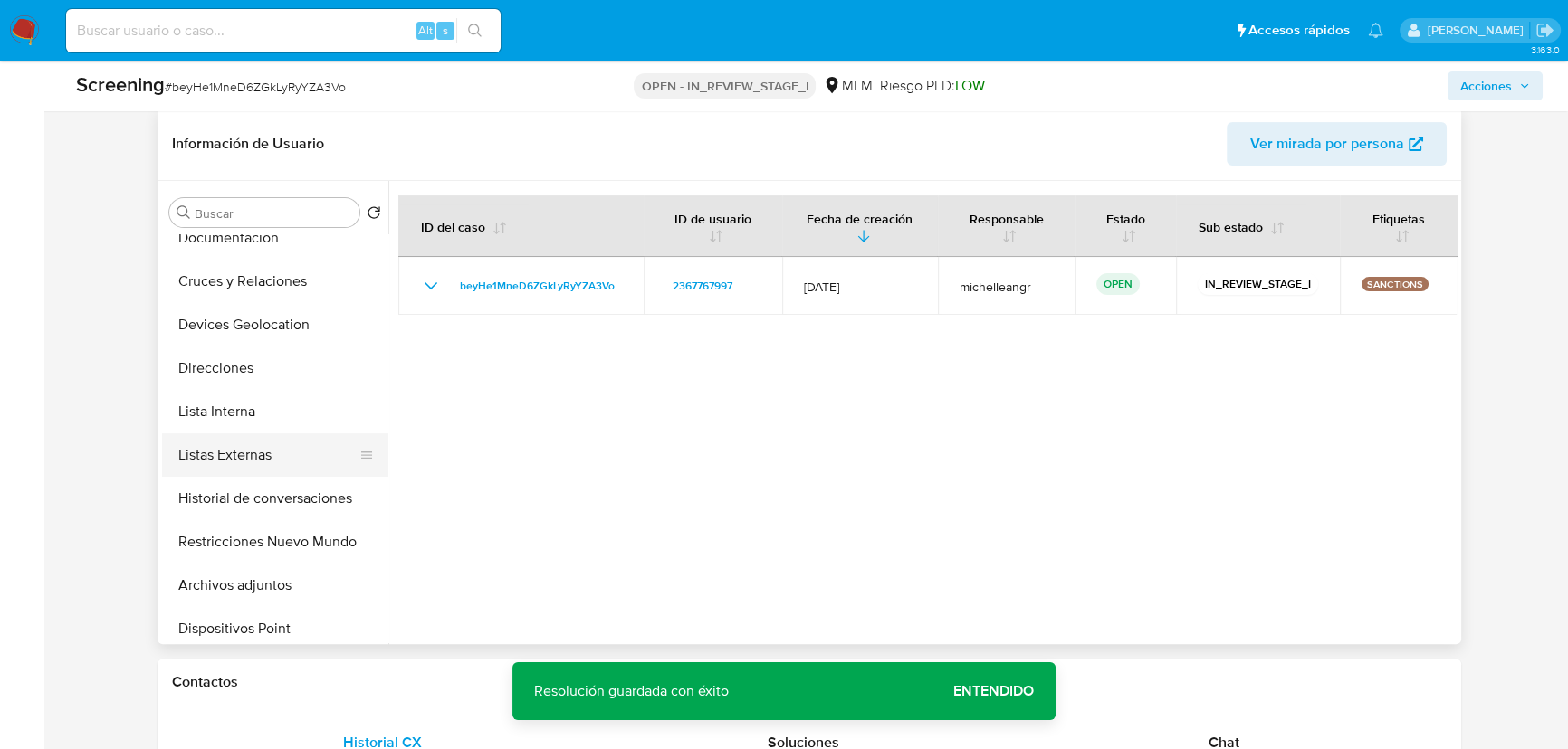
scroll to position [164, 0]
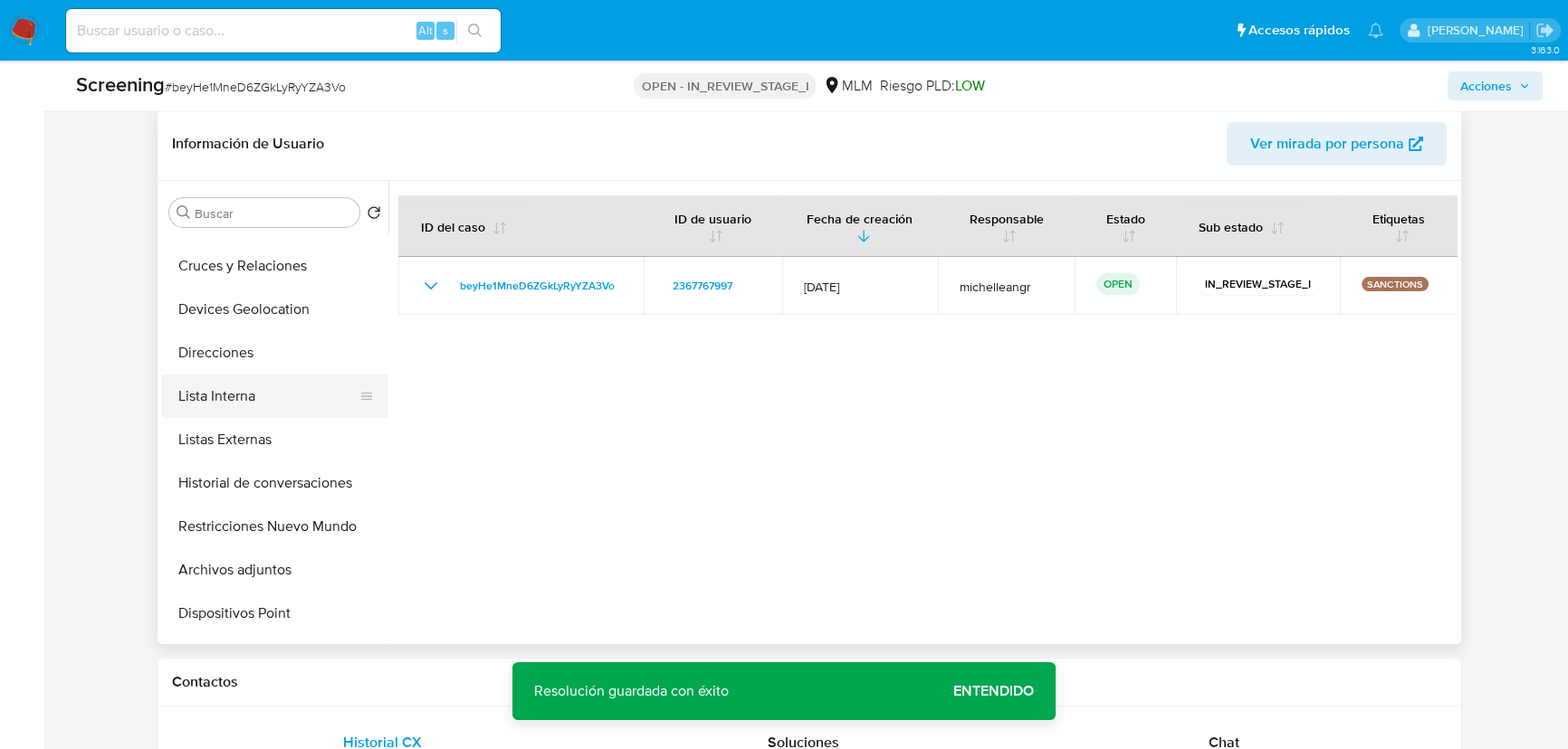
click at [278, 382] on button "Lista Interna" at bounding box center [268, 395] width 212 height 44
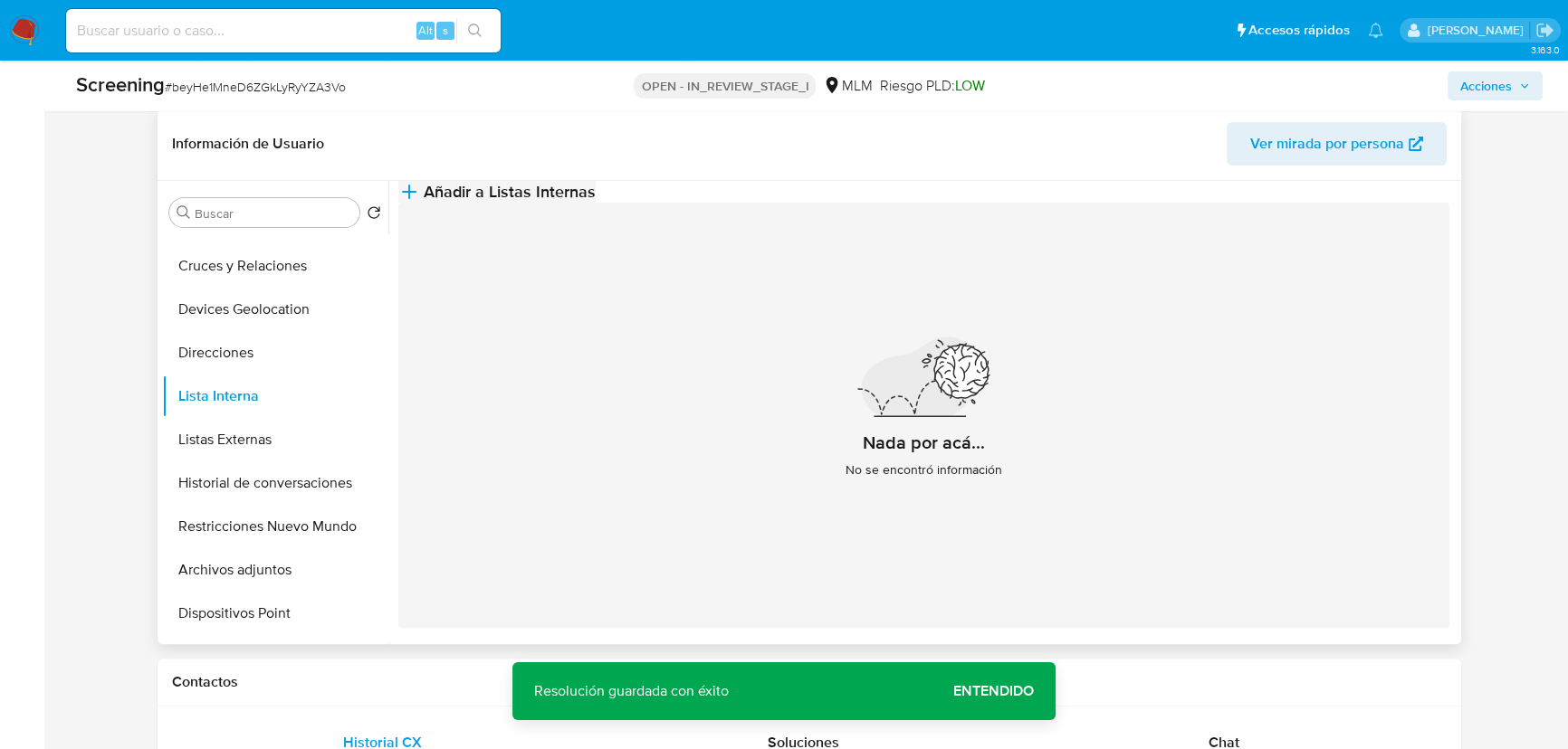
click at [596, 201] on span "Añadir a Listas Internas" at bounding box center [509, 191] width 172 height 19
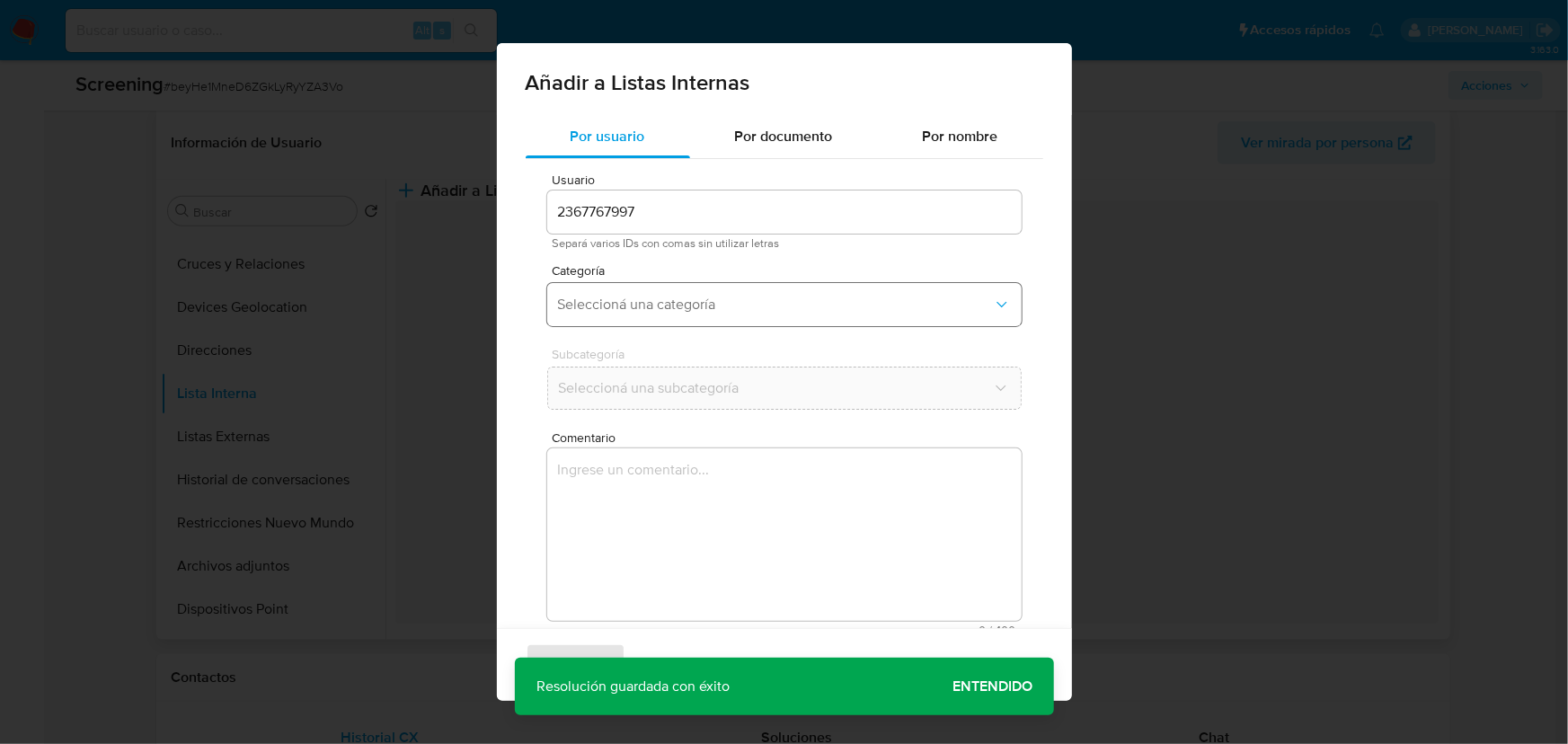
drag, startPoint x: 649, startPoint y: 307, endPoint x: 670, endPoint y: 313, distance: 21.8
click at [650, 307] on span "Seleccioná una categoría" at bounding box center [775, 304] width 435 height 18
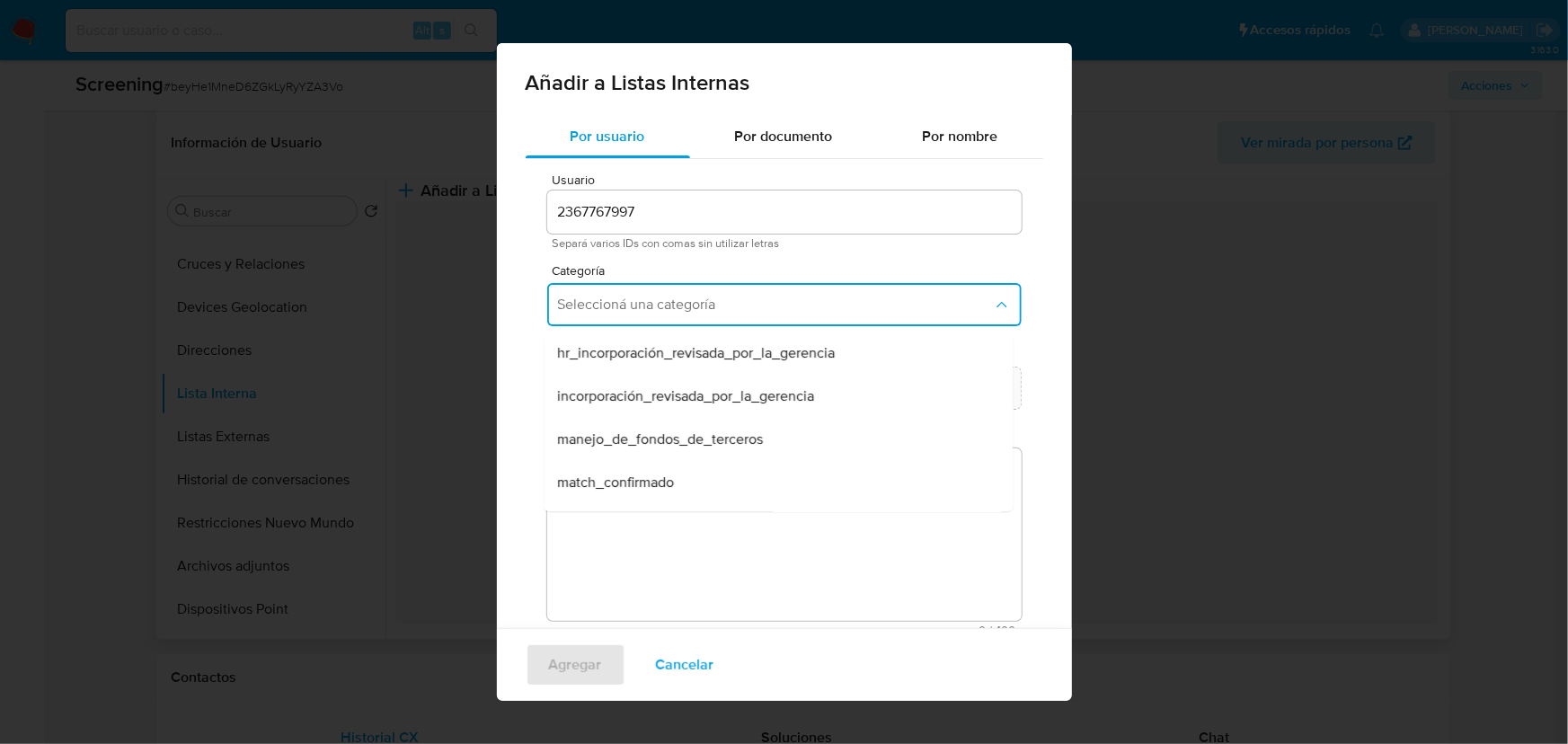
drag, startPoint x: 620, startPoint y: 475, endPoint x: 634, endPoint y: 457, distance: 22.8
click at [624, 467] on div "match_confirmado" at bounding box center [772, 482] width 429 height 43
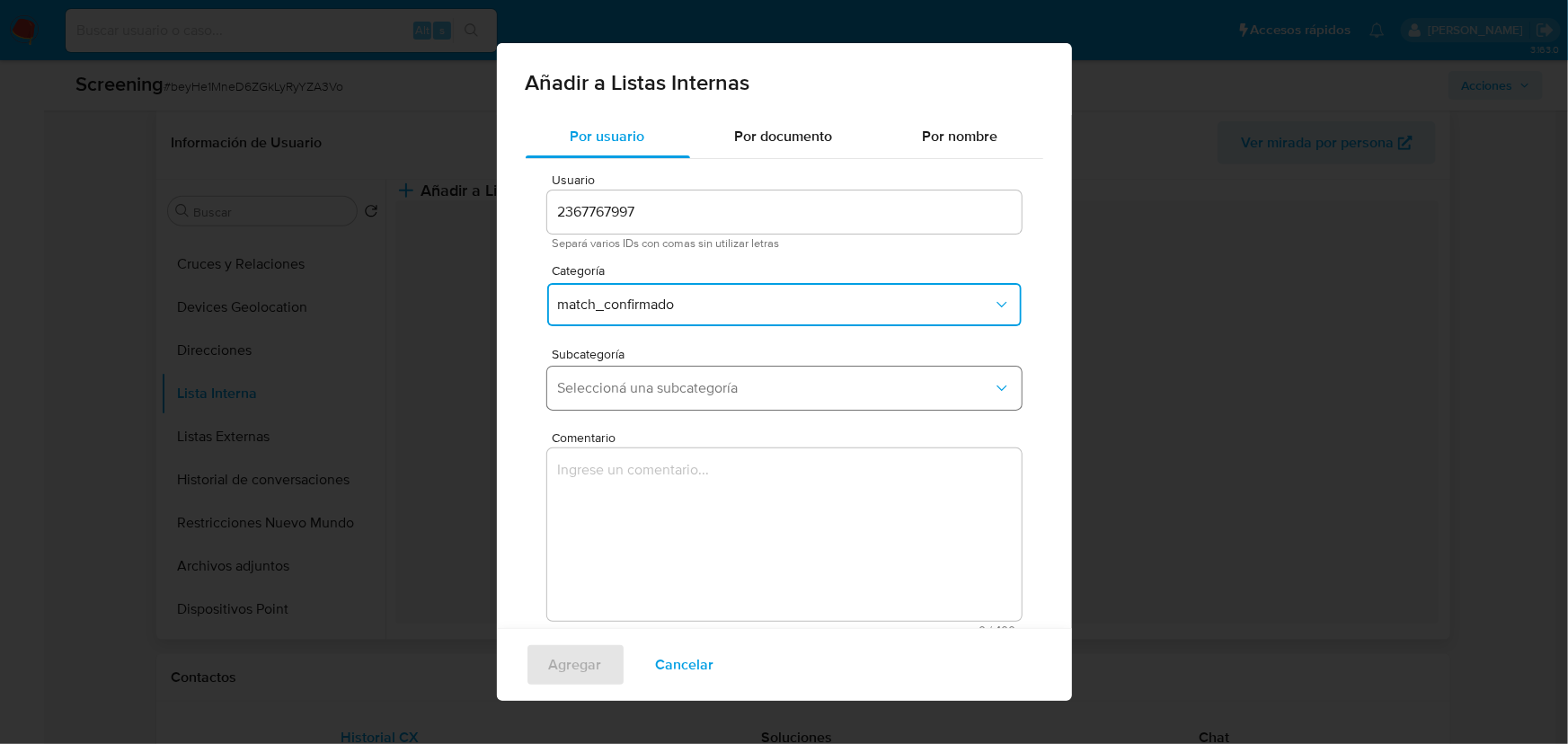
click at [667, 372] on button "Seleccioná una subcategoría" at bounding box center [784, 388] width 475 height 43
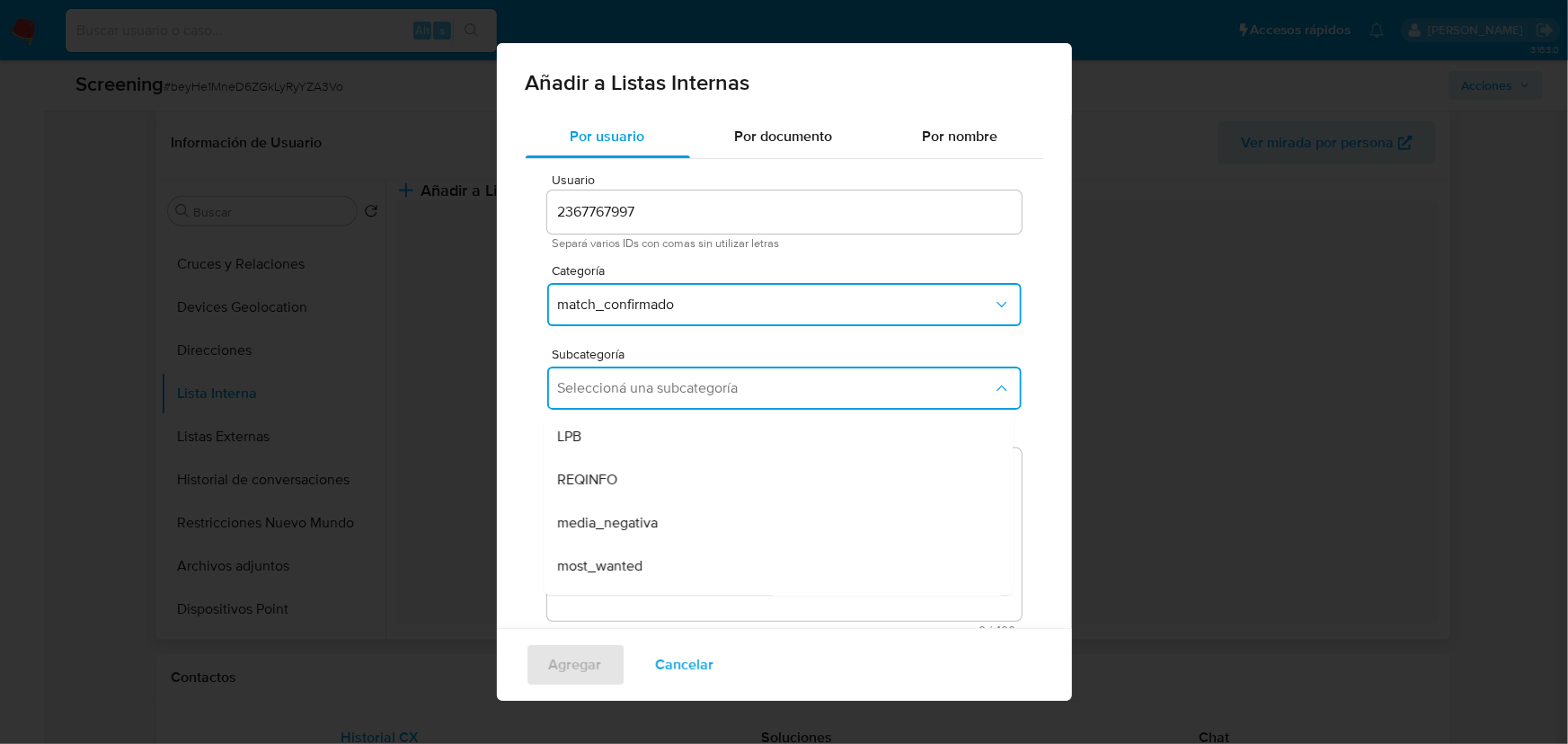
drag, startPoint x: 637, startPoint y: 429, endPoint x: 634, endPoint y: 439, distance: 10.4
click at [638, 429] on div "LPB" at bounding box center [772, 436] width 429 height 43
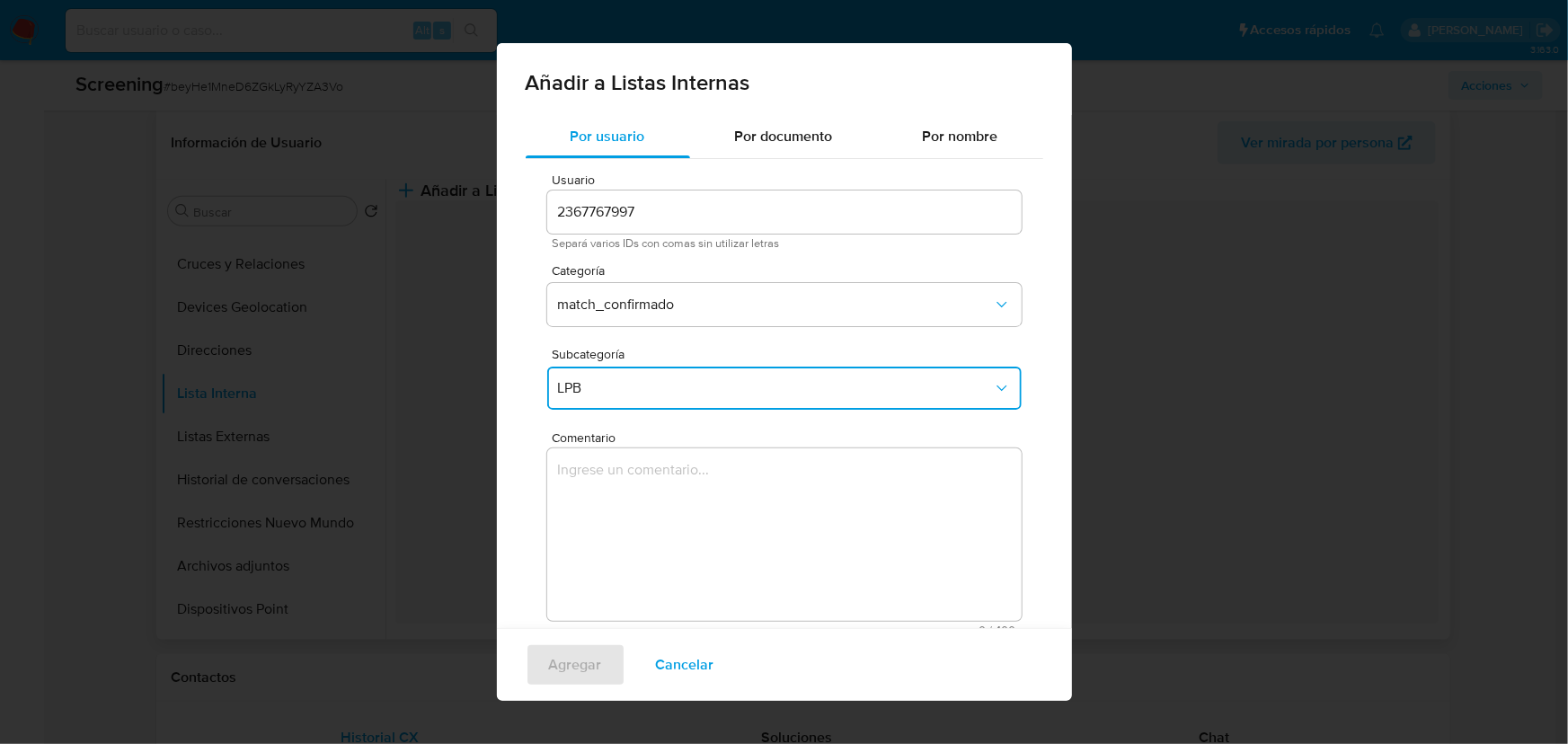
click at [605, 482] on textarea "Comentario" at bounding box center [784, 535] width 475 height 173
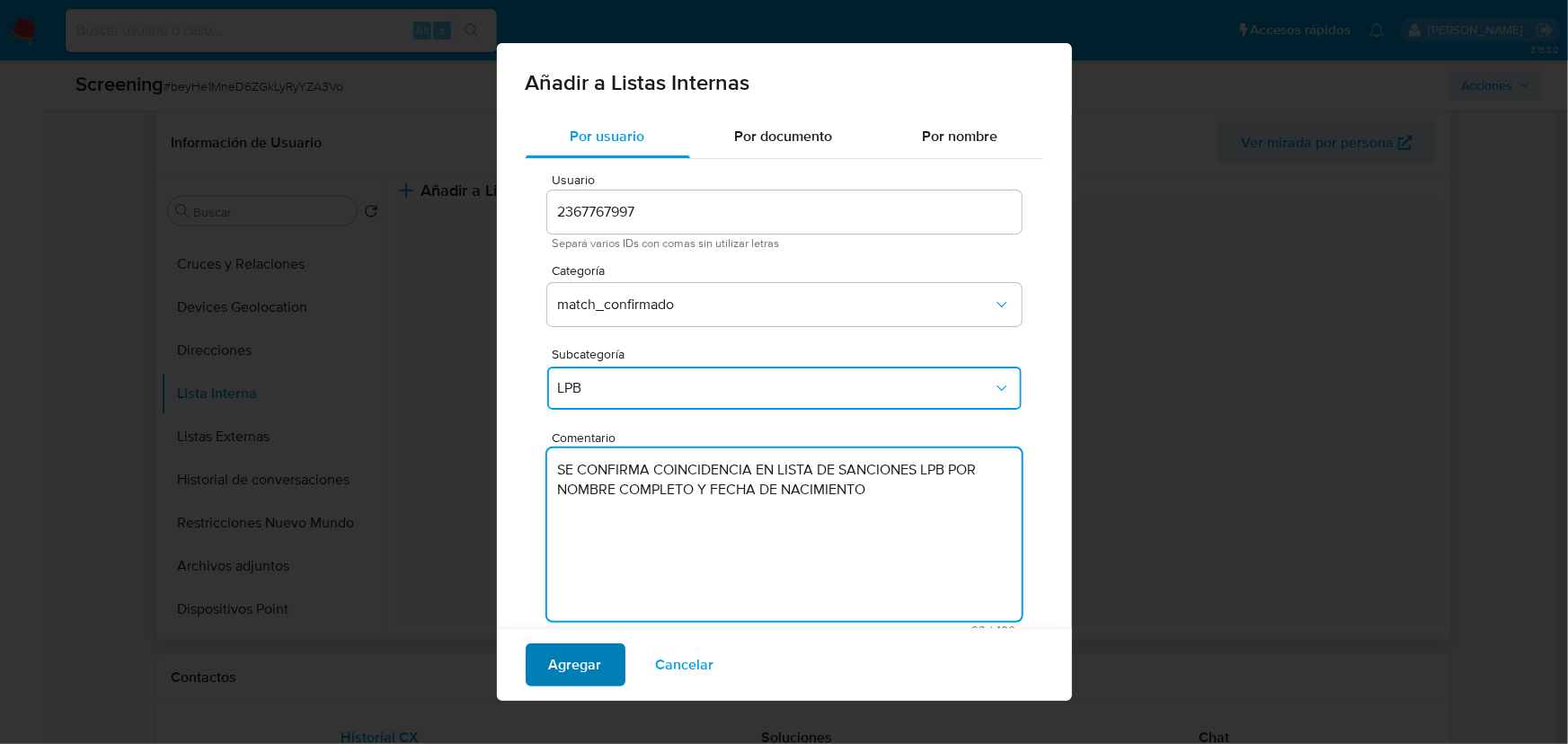
type textarea "SE CONFIRMA COINCIDENCIA EN LISTA DE SANCIONES LPB POR NOMBRE COMPLETO Y FECHA …"
click at [592, 670] on span "Agregar" at bounding box center [575, 664] width 53 height 40
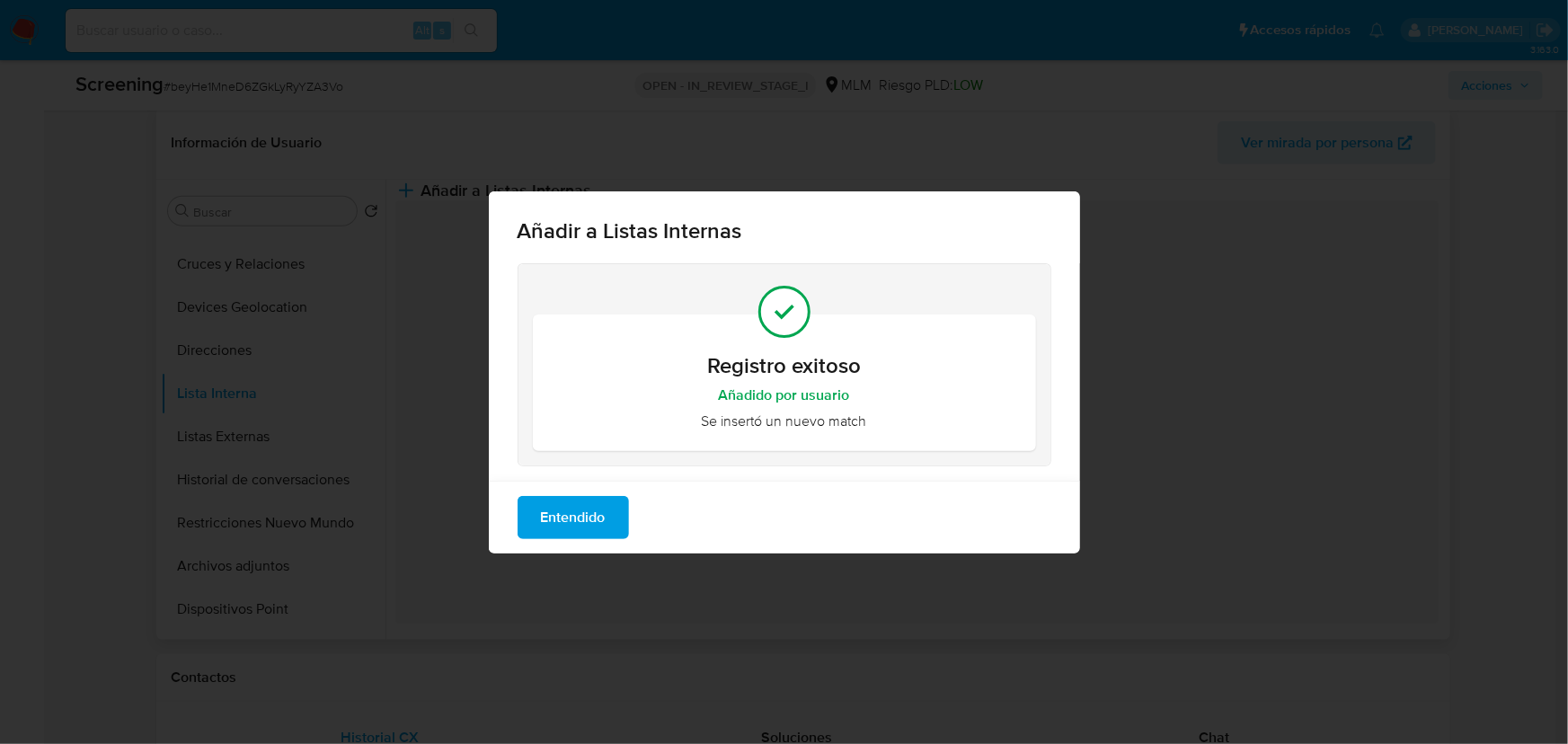
drag, startPoint x: 597, startPoint y: 518, endPoint x: 600, endPoint y: 498, distance: 20.2
click at [595, 512] on span "Entendido" at bounding box center [572, 517] width 65 height 40
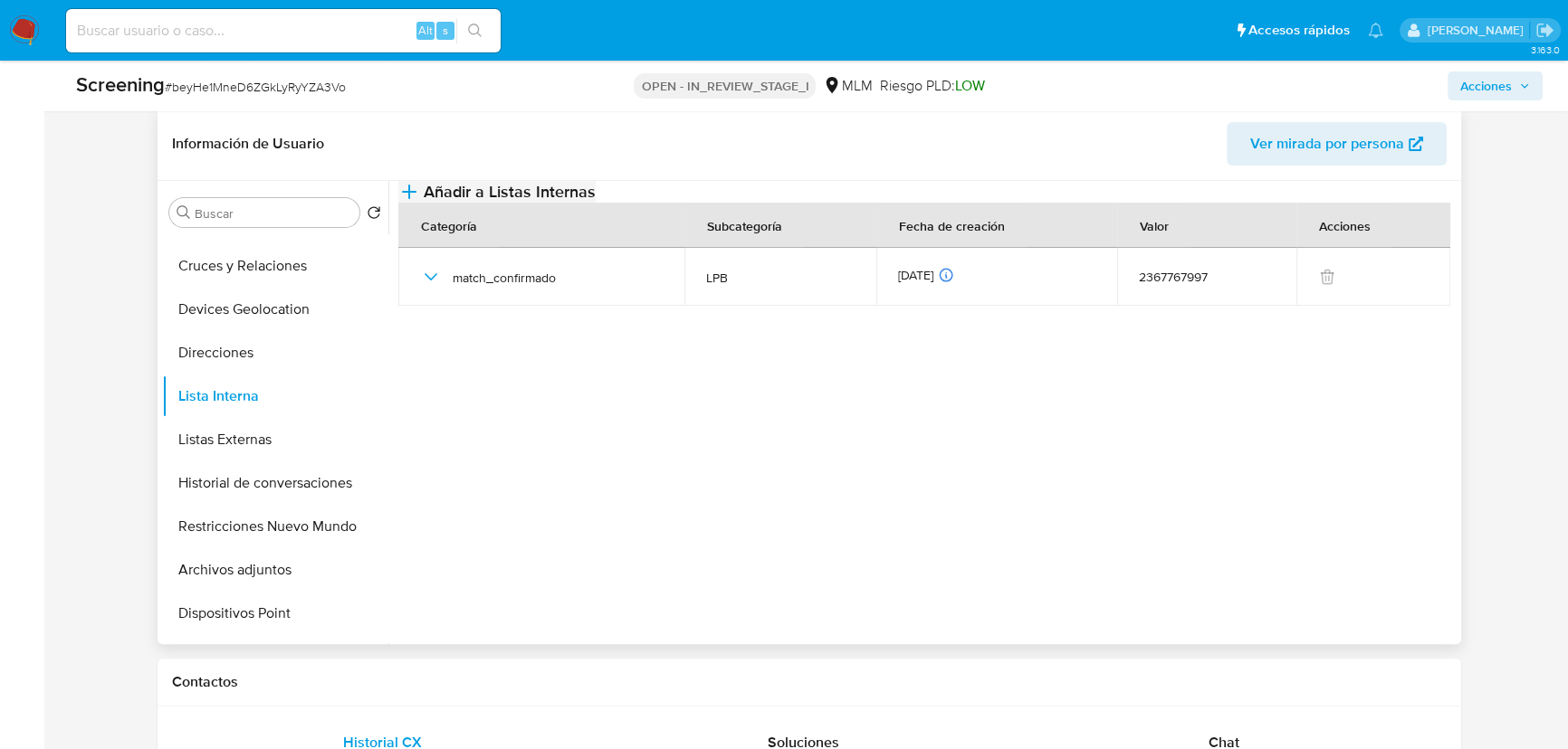
click at [596, 202] on span "Añadir a Listas Internas" at bounding box center [509, 191] width 172 height 19
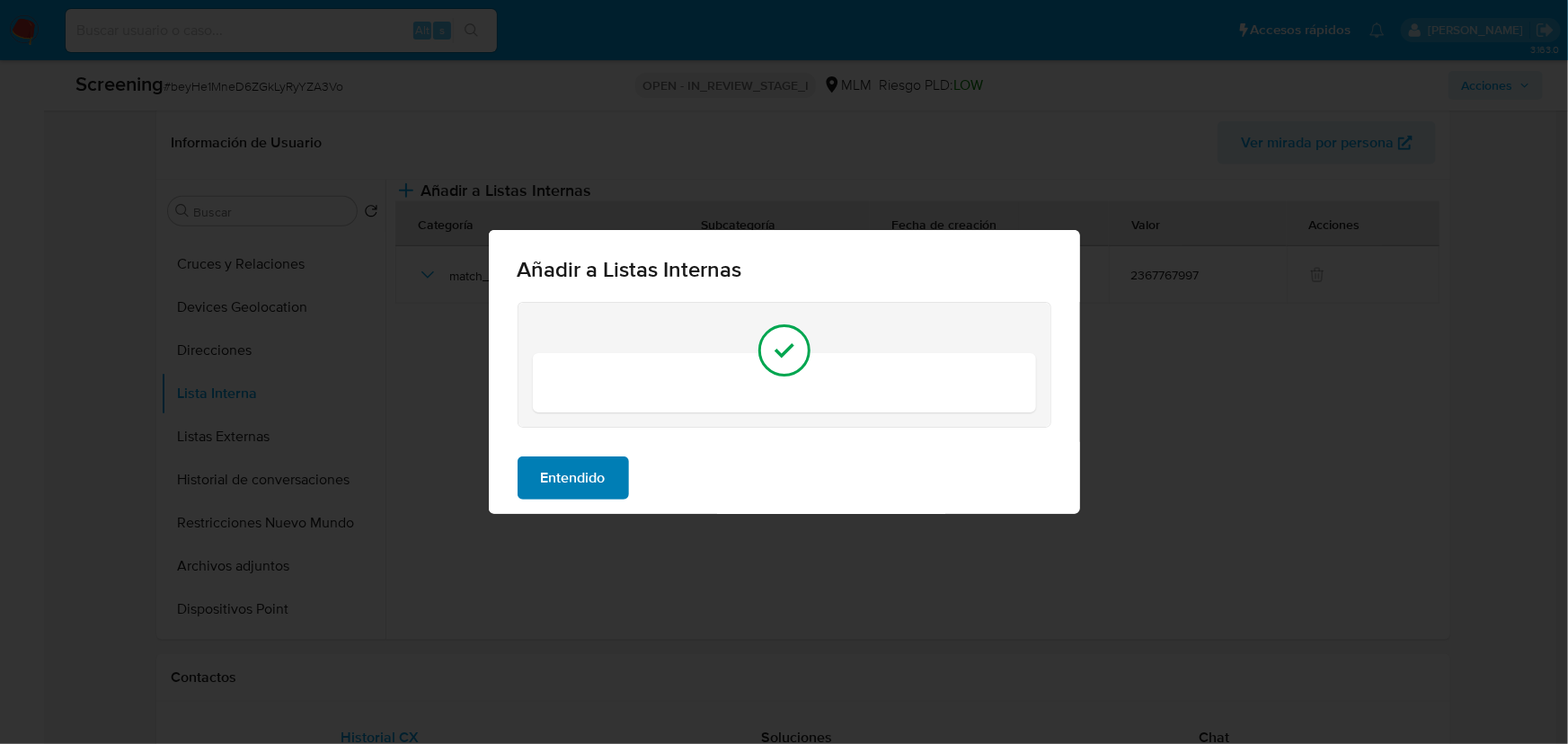
click at [576, 473] on span "Entendido" at bounding box center [572, 478] width 65 height 40
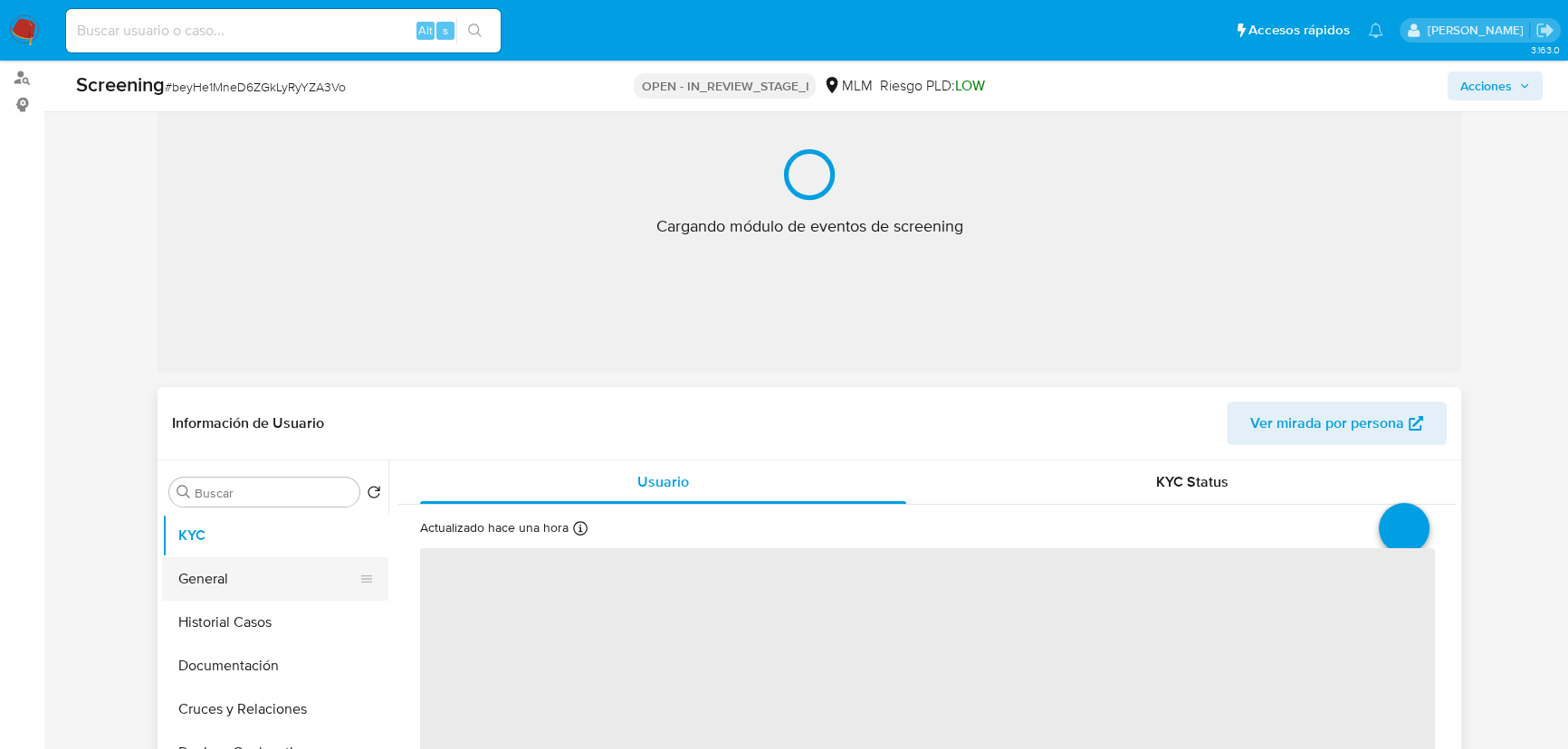
scroll to position [393, 0]
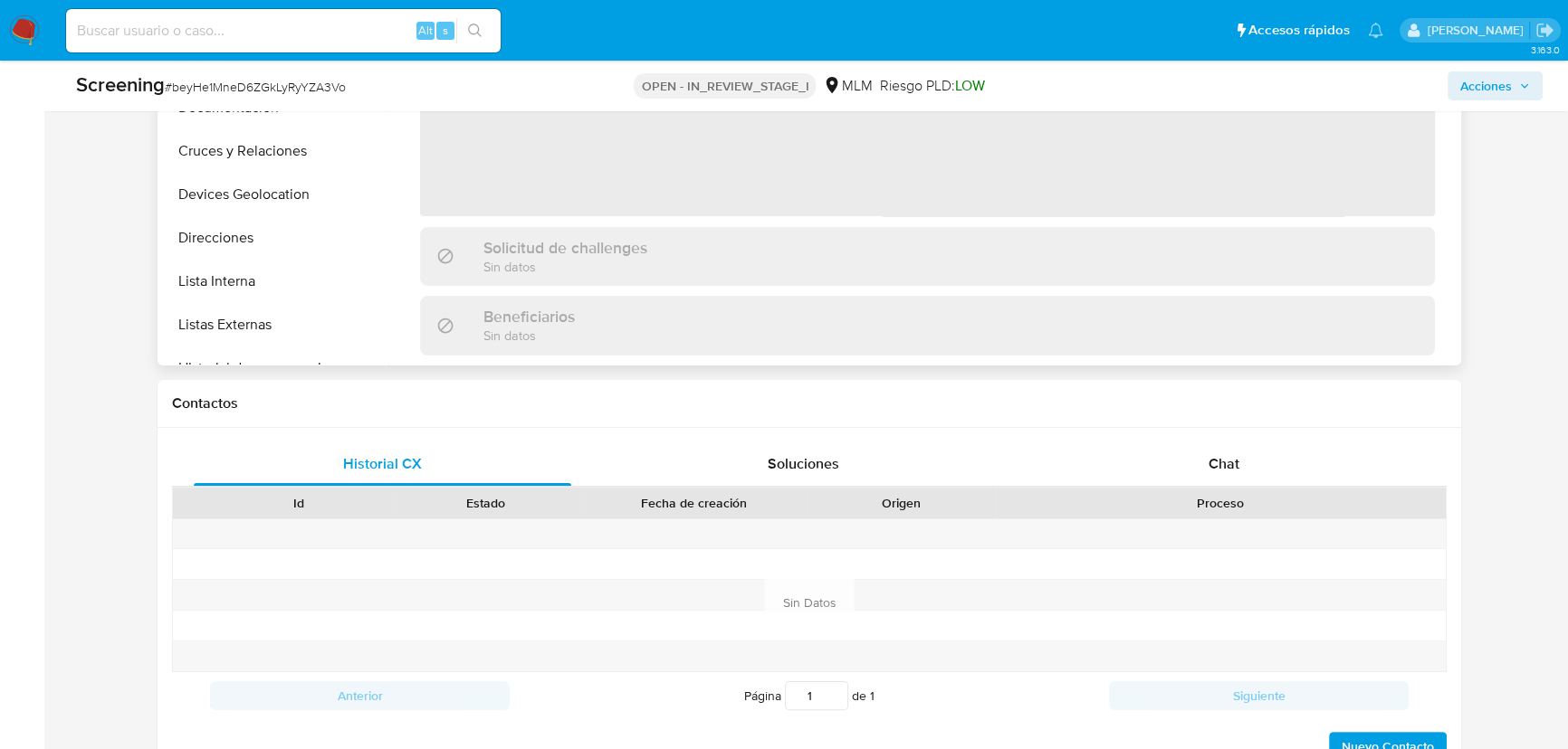
select select "10"
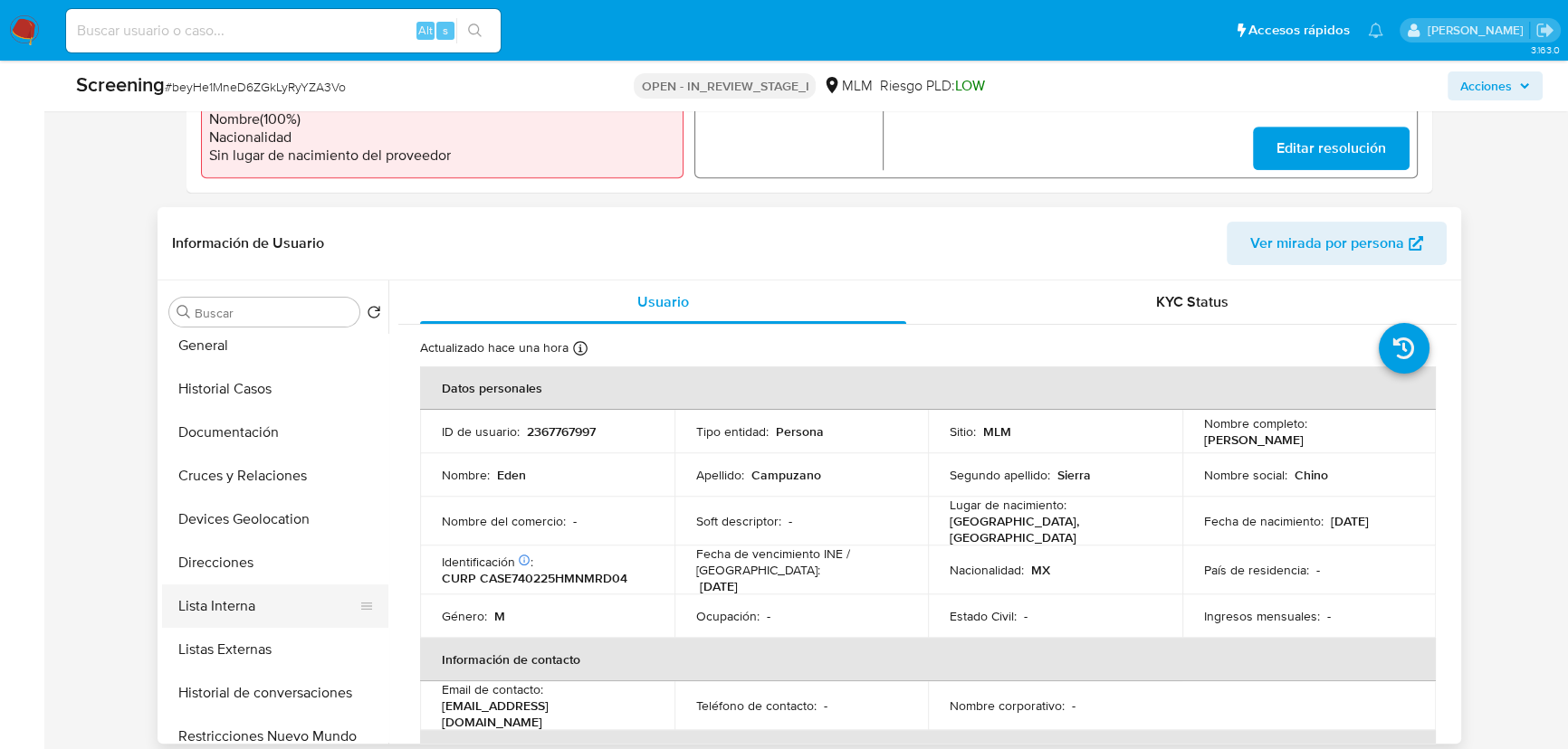
scroll to position [82, 0]
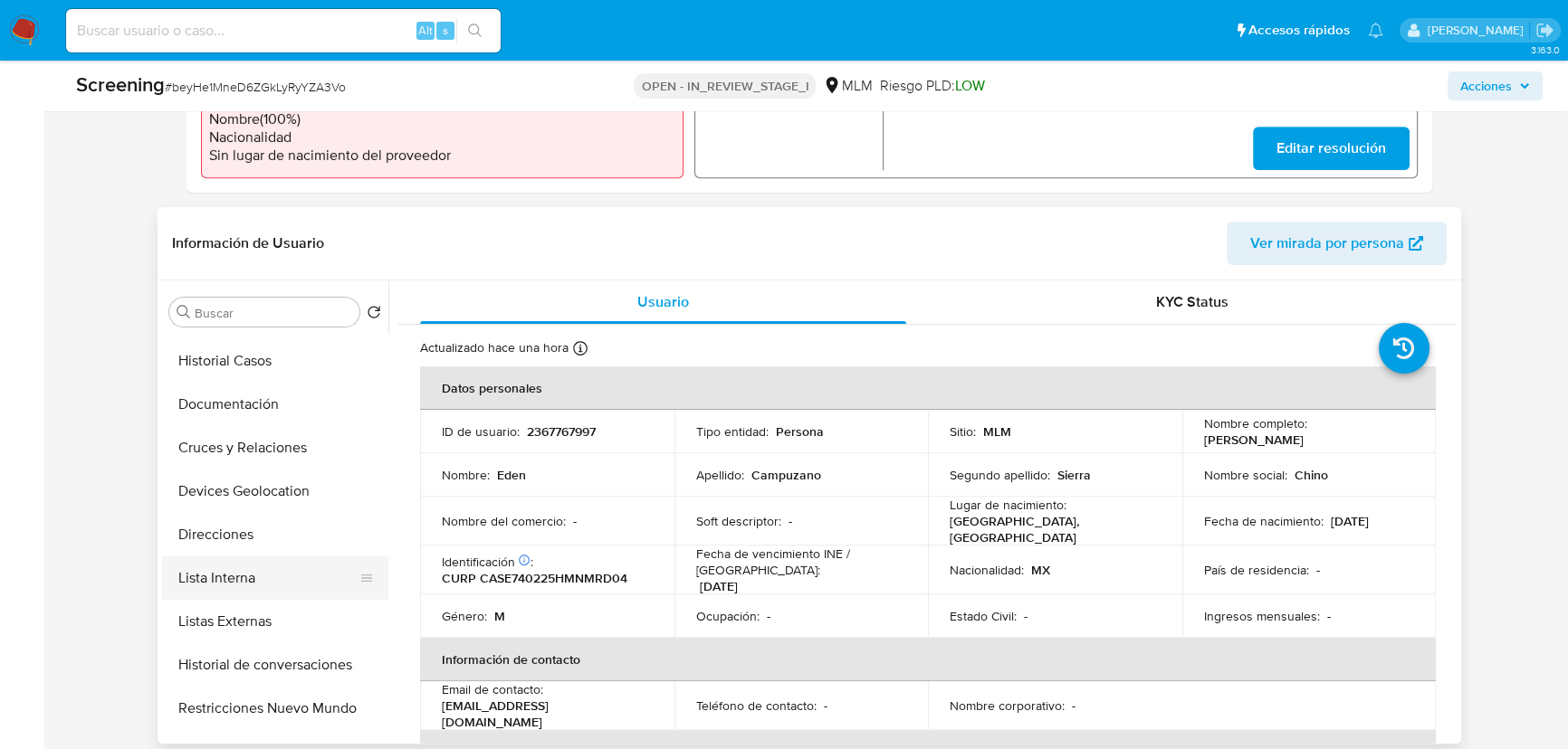
click at [267, 564] on button "Lista Interna" at bounding box center [268, 578] width 212 height 44
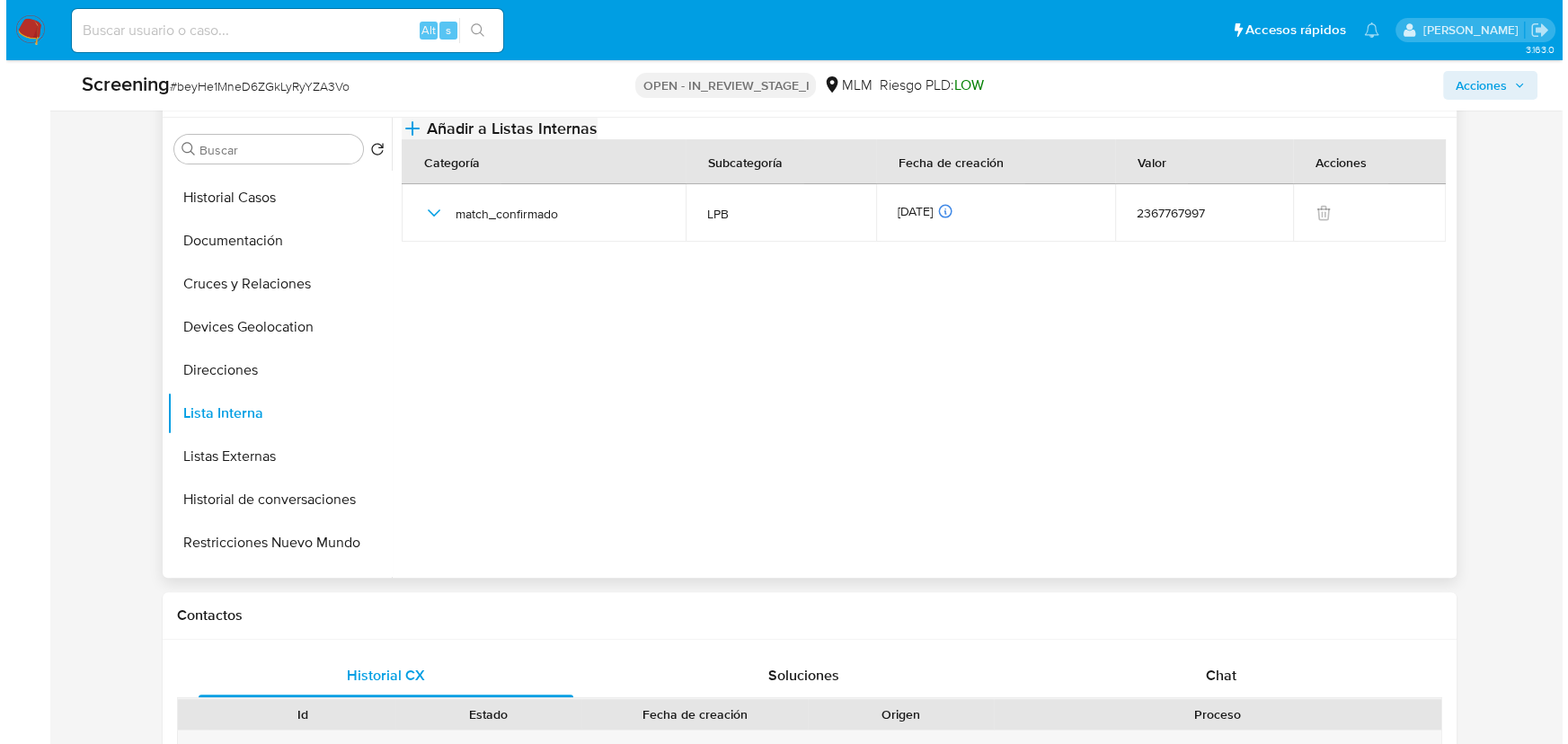
scroll to position [718, 0]
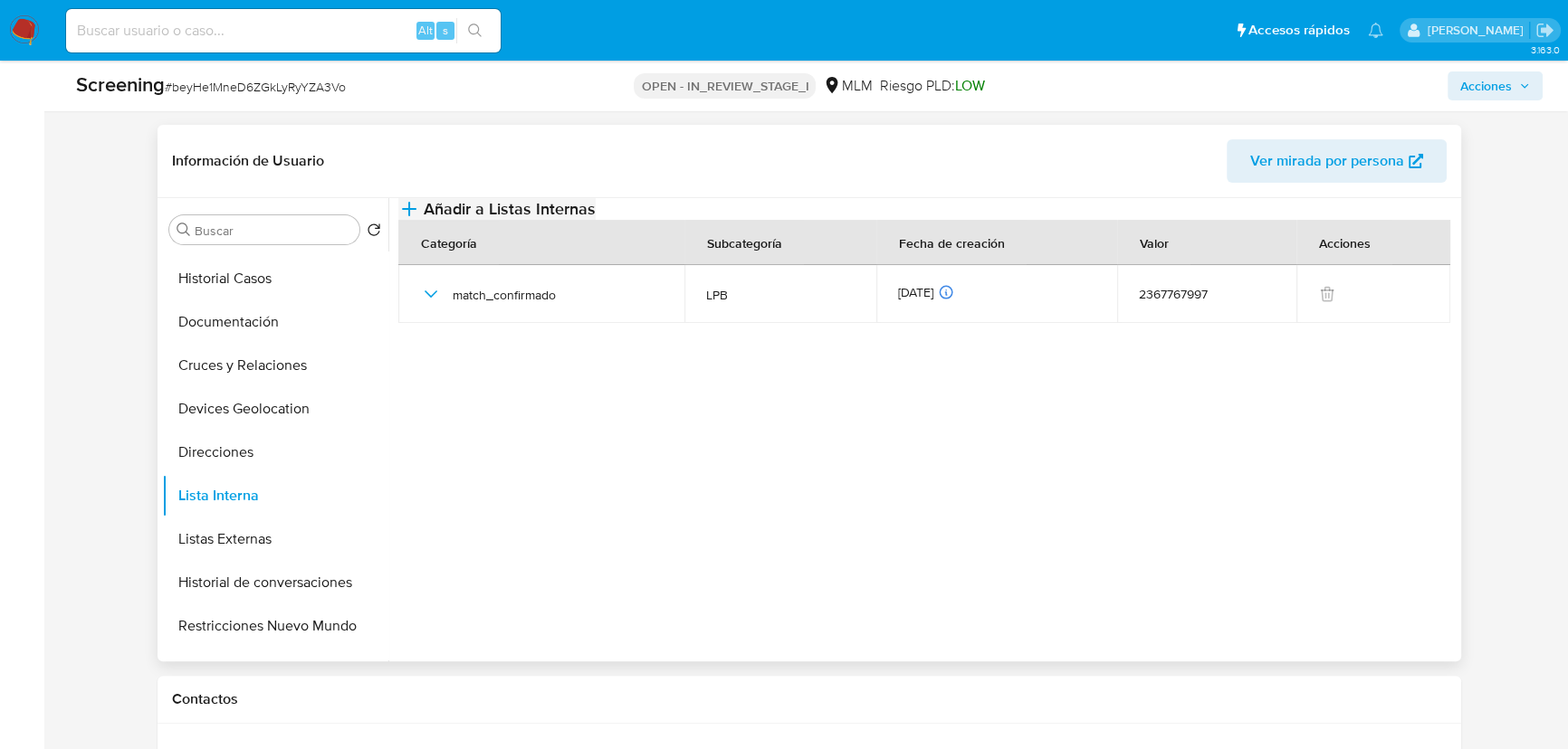
click at [596, 220] on button "Añadir a Listas Internas" at bounding box center [497, 209] width 197 height 21
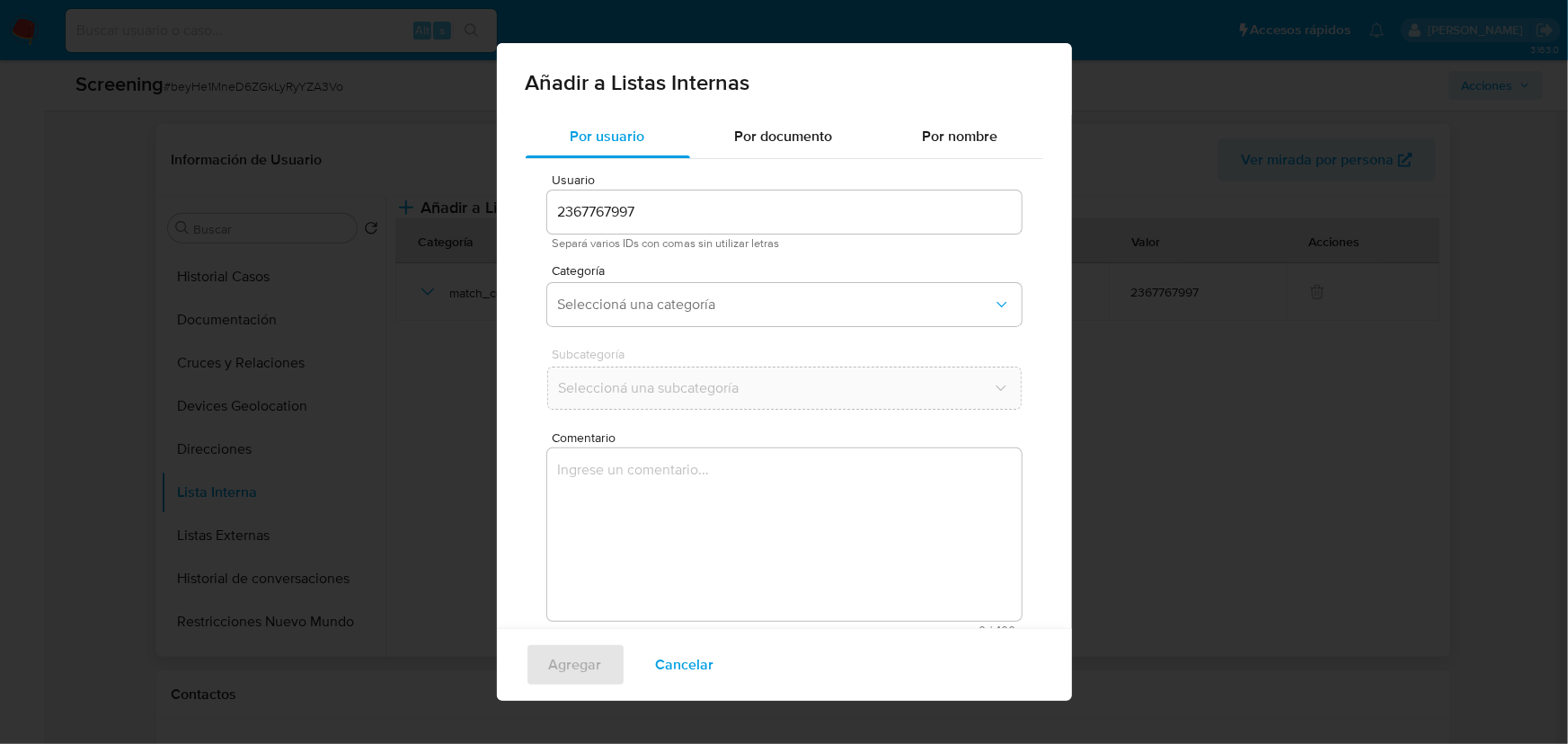
click at [656, 280] on div "Categoría Seleccioná una categoría" at bounding box center [784, 299] width 475 height 69
drag, startPoint x: 673, startPoint y: 302, endPoint x: 674, endPoint y: 317, distance: 15.0
click at [673, 303] on span "Seleccioná una categoría" at bounding box center [775, 304] width 435 height 18
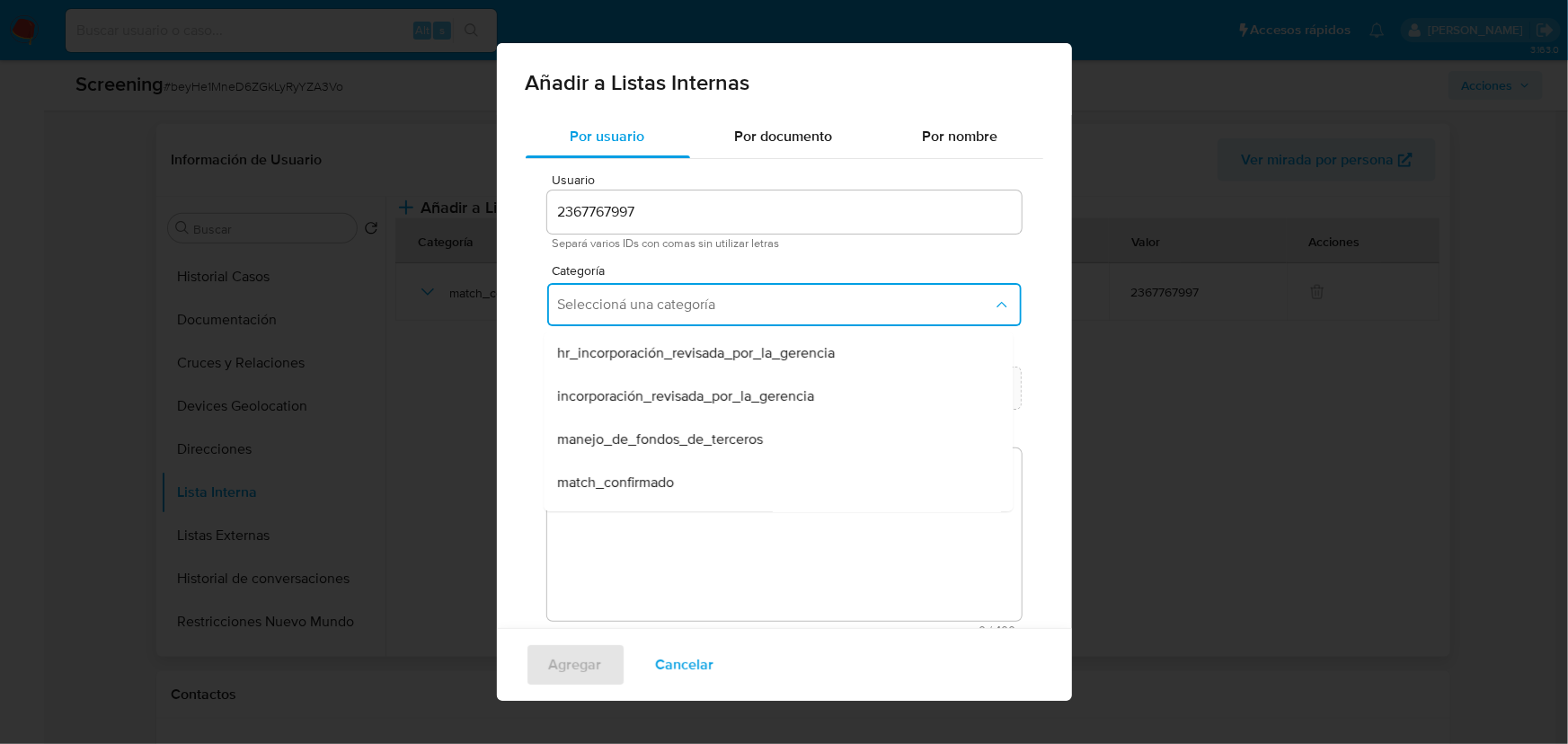
drag, startPoint x: 632, startPoint y: 478, endPoint x: 638, endPoint y: 457, distance: 21.8
click at [633, 478] on span "match_confirmado" at bounding box center [616, 482] width 117 height 18
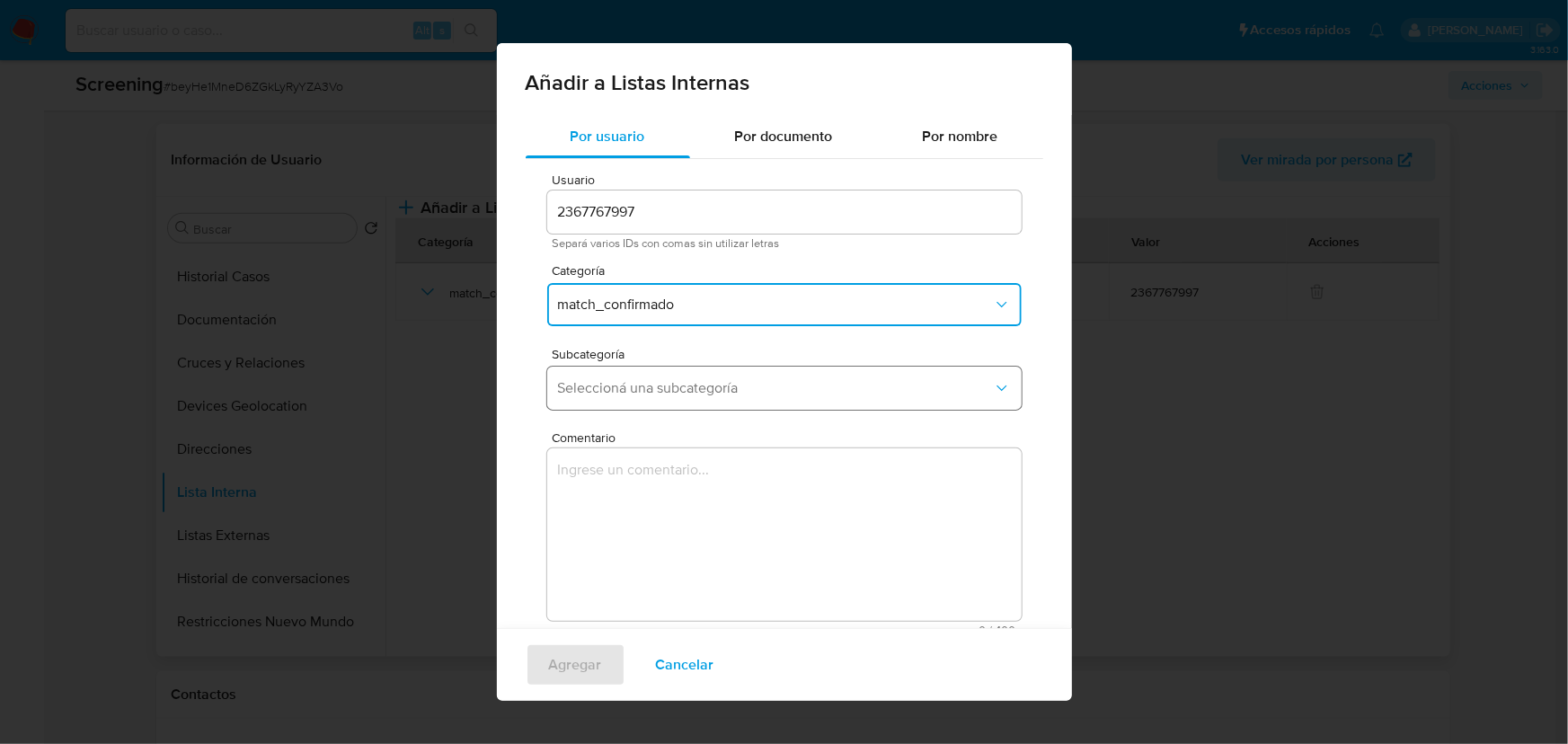
click at [640, 399] on button "Seleccioná una subcategoría" at bounding box center [784, 388] width 475 height 43
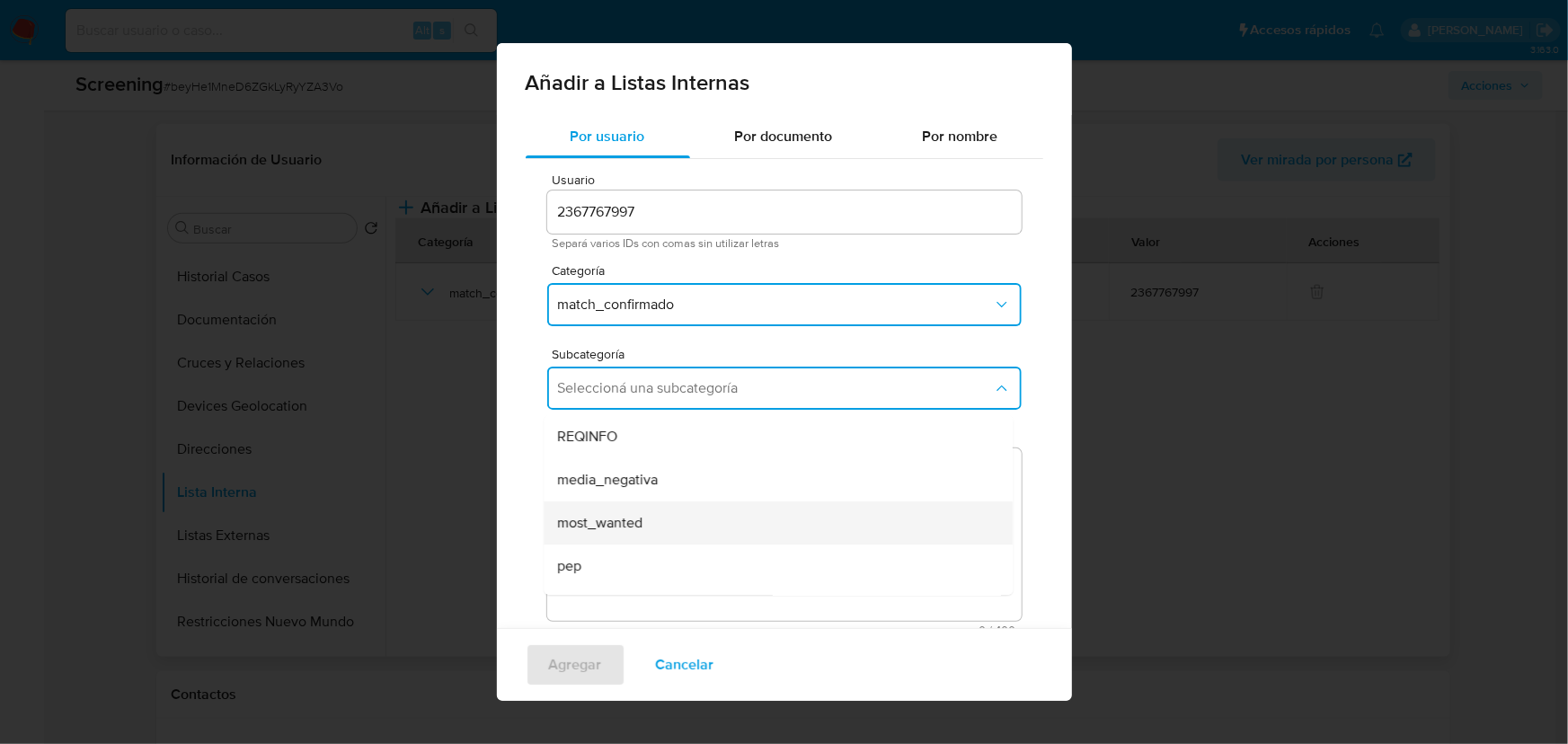
scroll to position [81, 0]
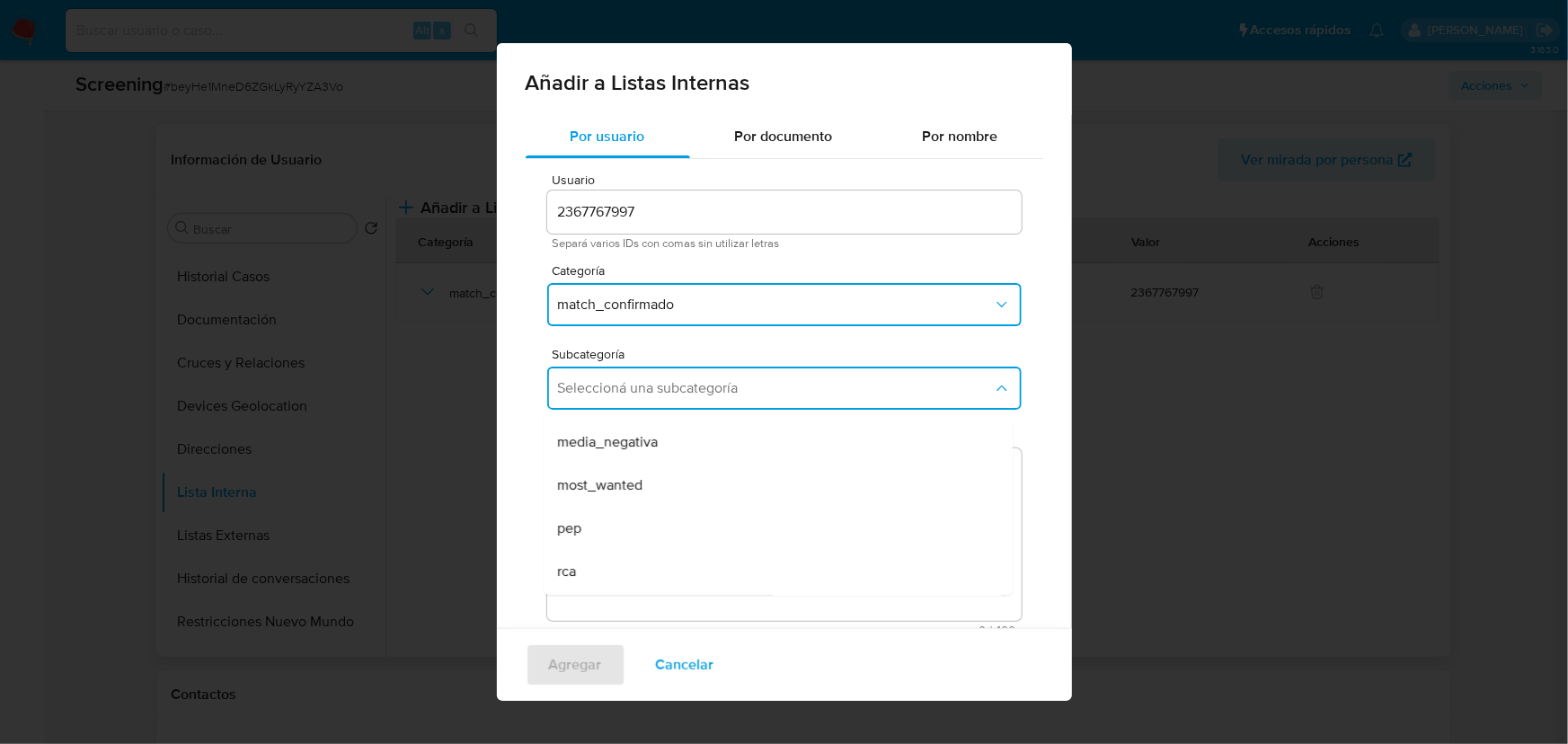
click at [628, 575] on div "rca" at bounding box center [772, 571] width 429 height 43
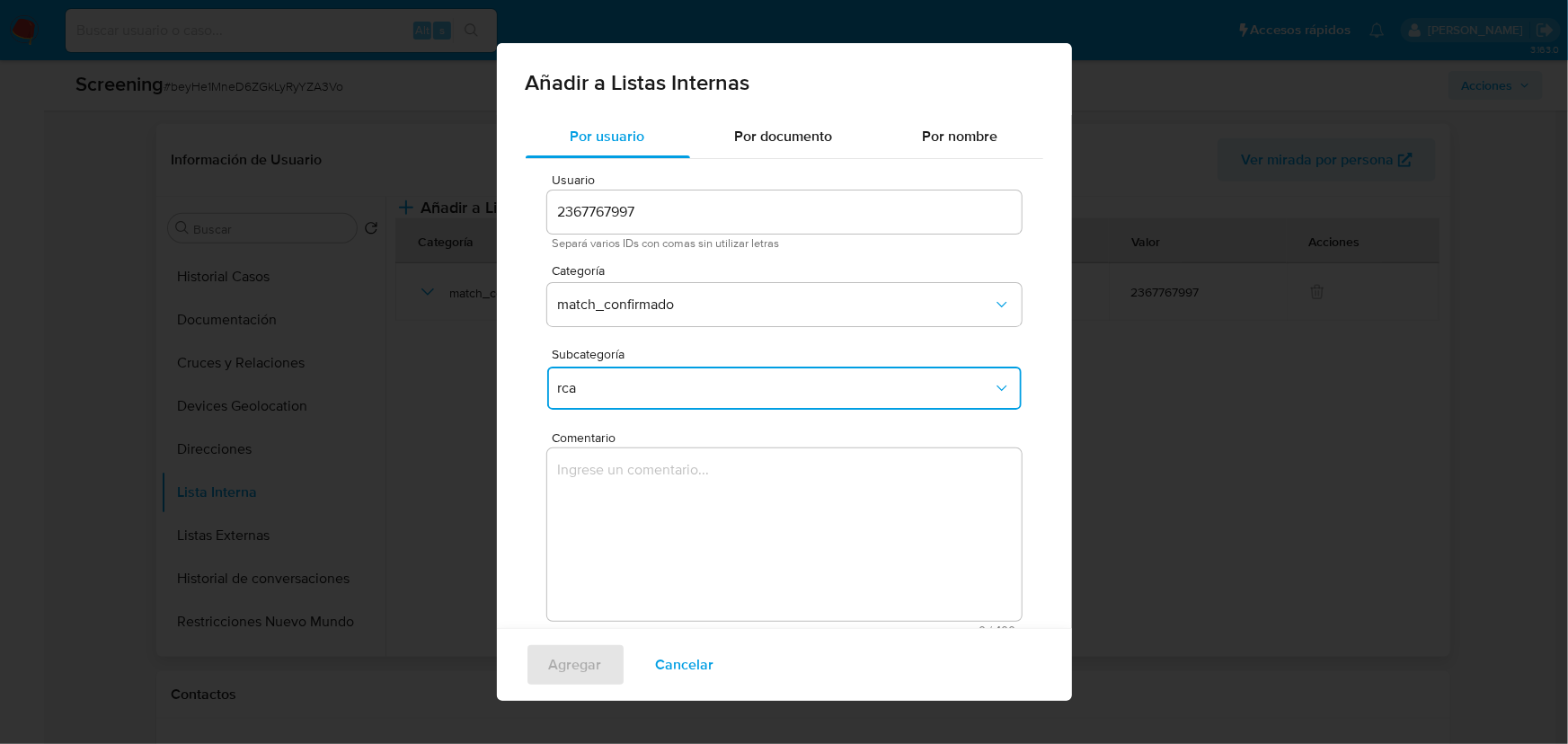
click at [690, 387] on span "rca" at bounding box center [775, 388] width 435 height 18
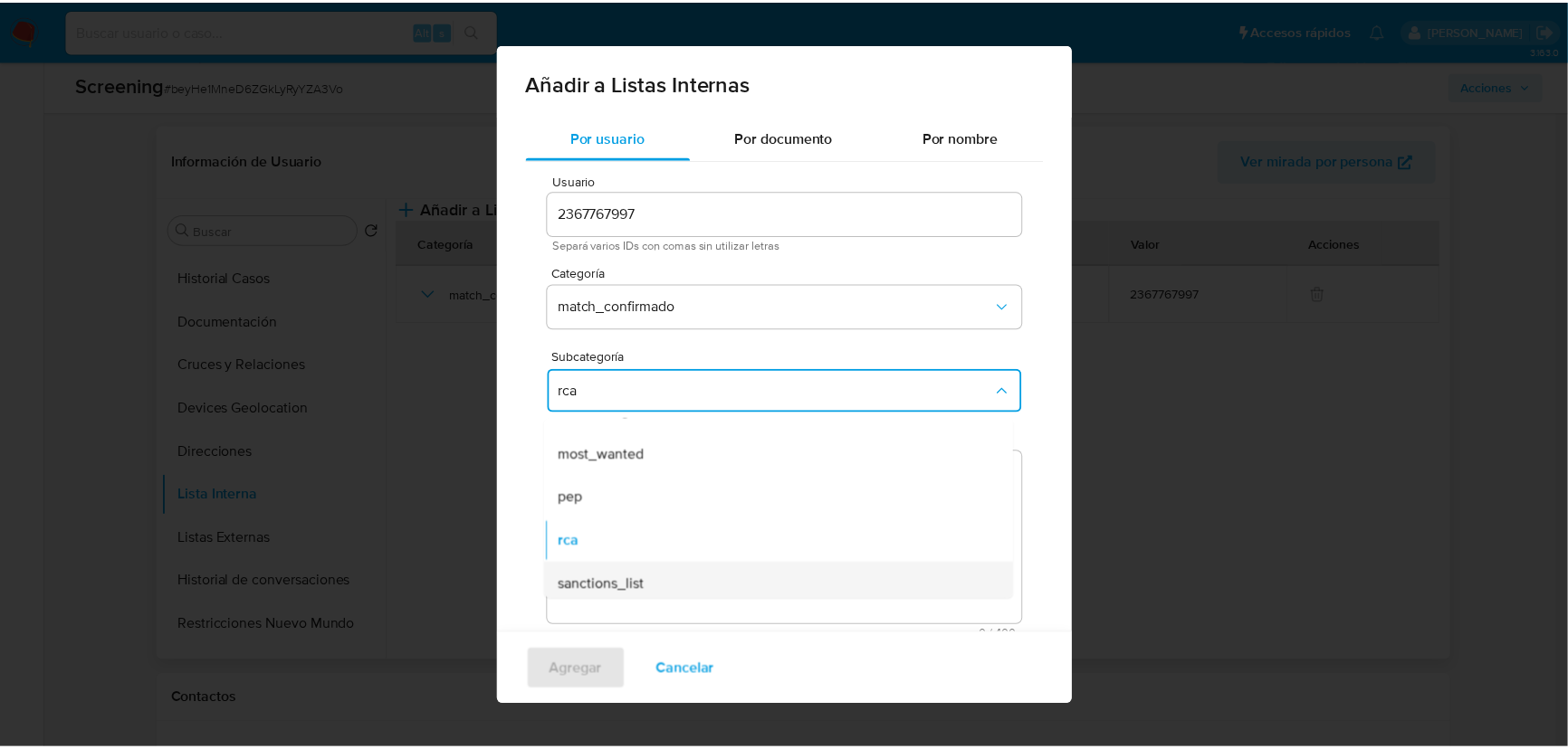
scroll to position [122, 0]
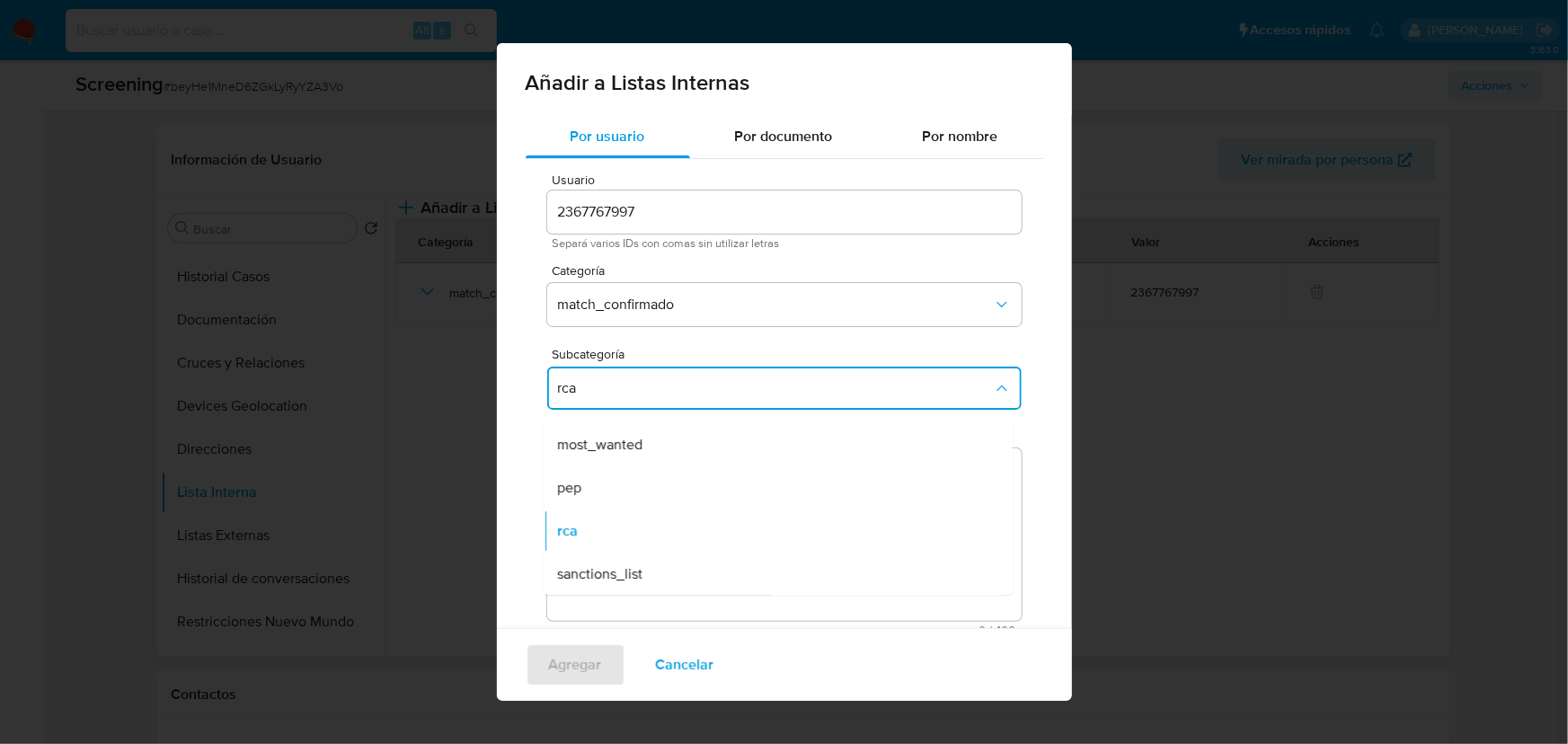
drag, startPoint x: 678, startPoint y: 568, endPoint x: 685, endPoint y: 518, distance: 50.5
click at [681, 560] on div "sanctions_list" at bounding box center [772, 574] width 429 height 43
click at [658, 502] on textarea "Comentario" at bounding box center [784, 535] width 475 height 173
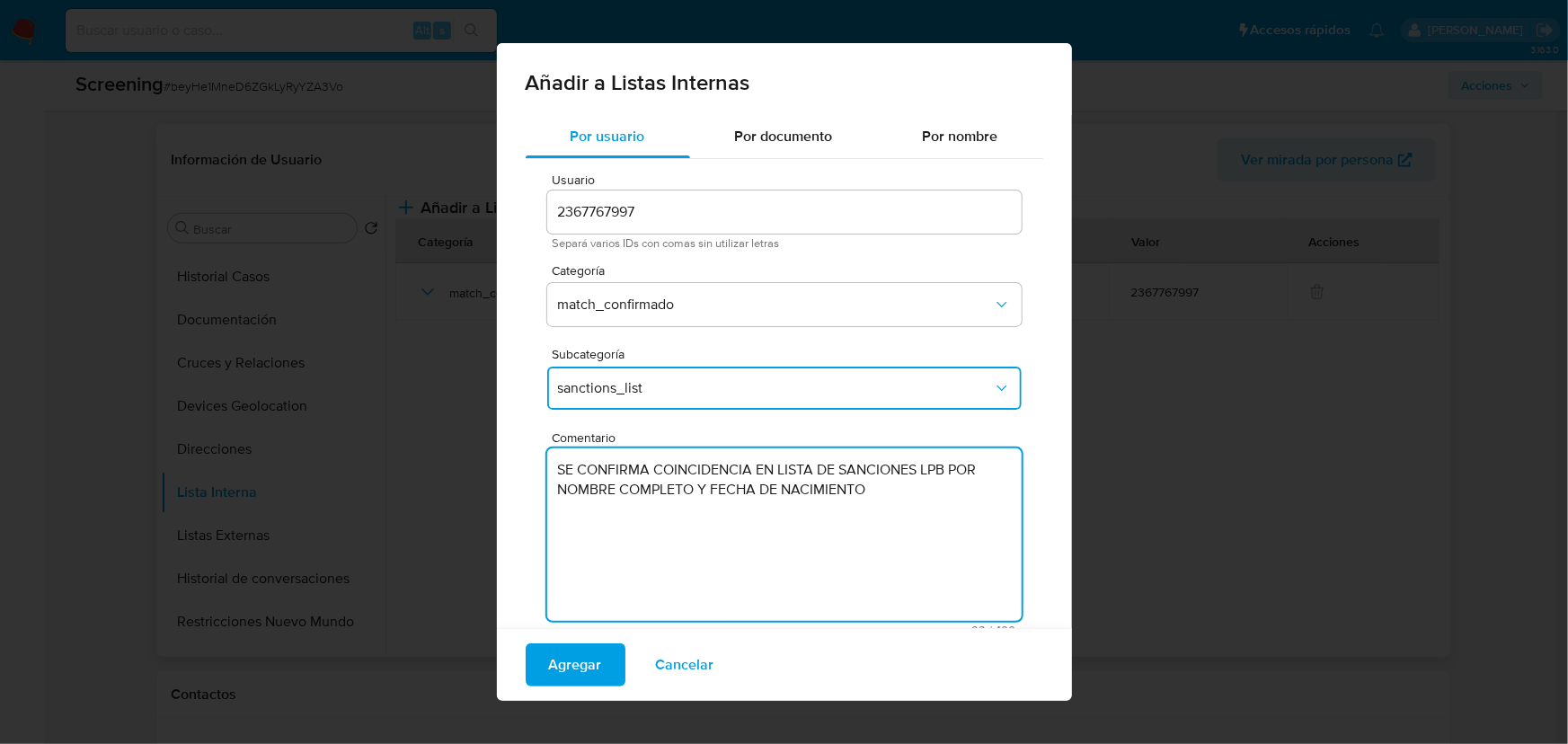
drag, startPoint x: 853, startPoint y: 473, endPoint x: 1051, endPoint y: 498, distance: 199.6
click at [1051, 498] on div "Por usuario Por documento Por nombre Usuario 2367767997 Separá varios IDs con c…" at bounding box center [784, 390] width 575 height 550
type textarea "SE CONFIRMA COINCIDENCIA EN LISTA DE SANCIONES LPB POR NOMBRE COMPLETO Y FECHA …"
click at [550, 665] on span "Agregar" at bounding box center [575, 664] width 53 height 40
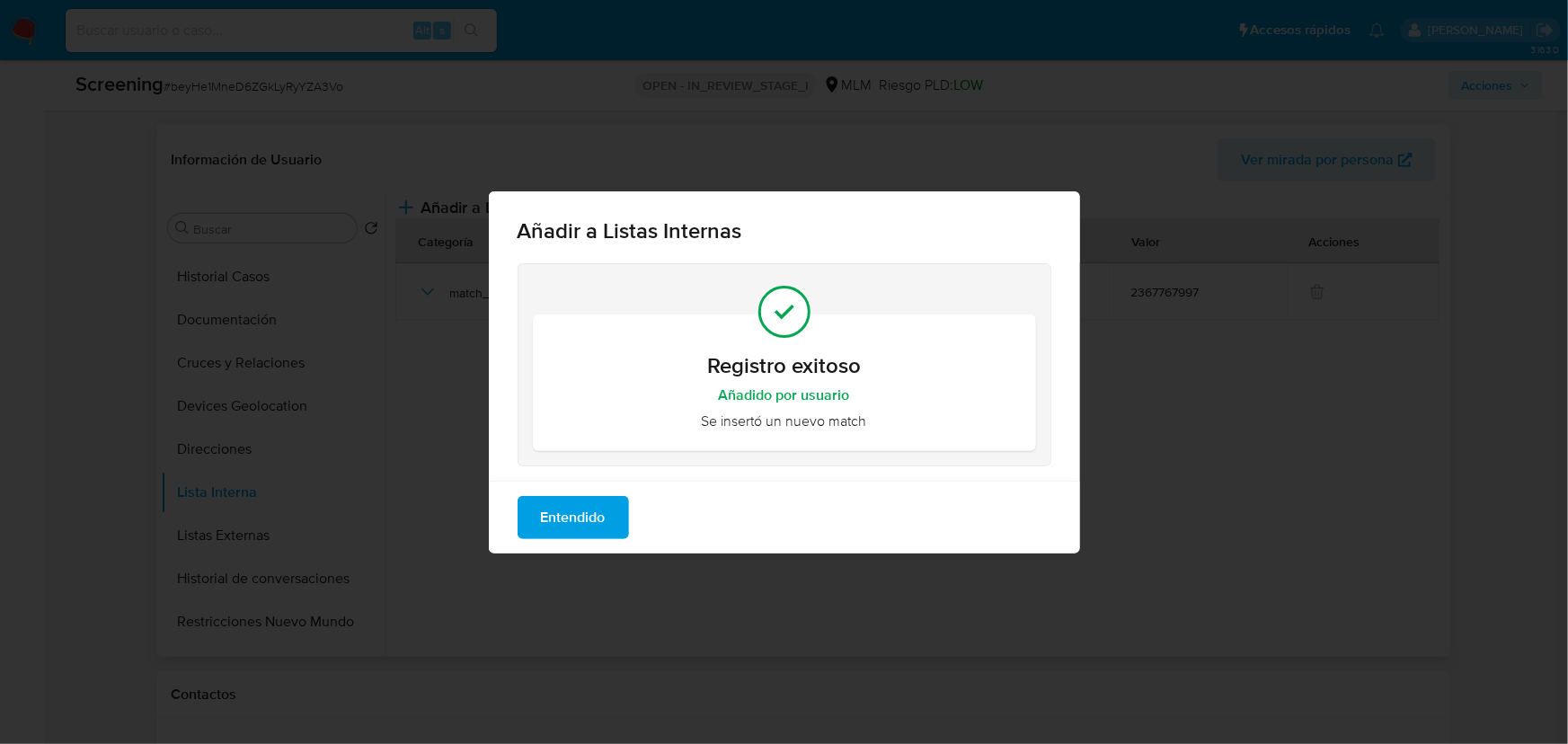
click at [559, 517] on span "Entendido" at bounding box center [572, 517] width 65 height 40
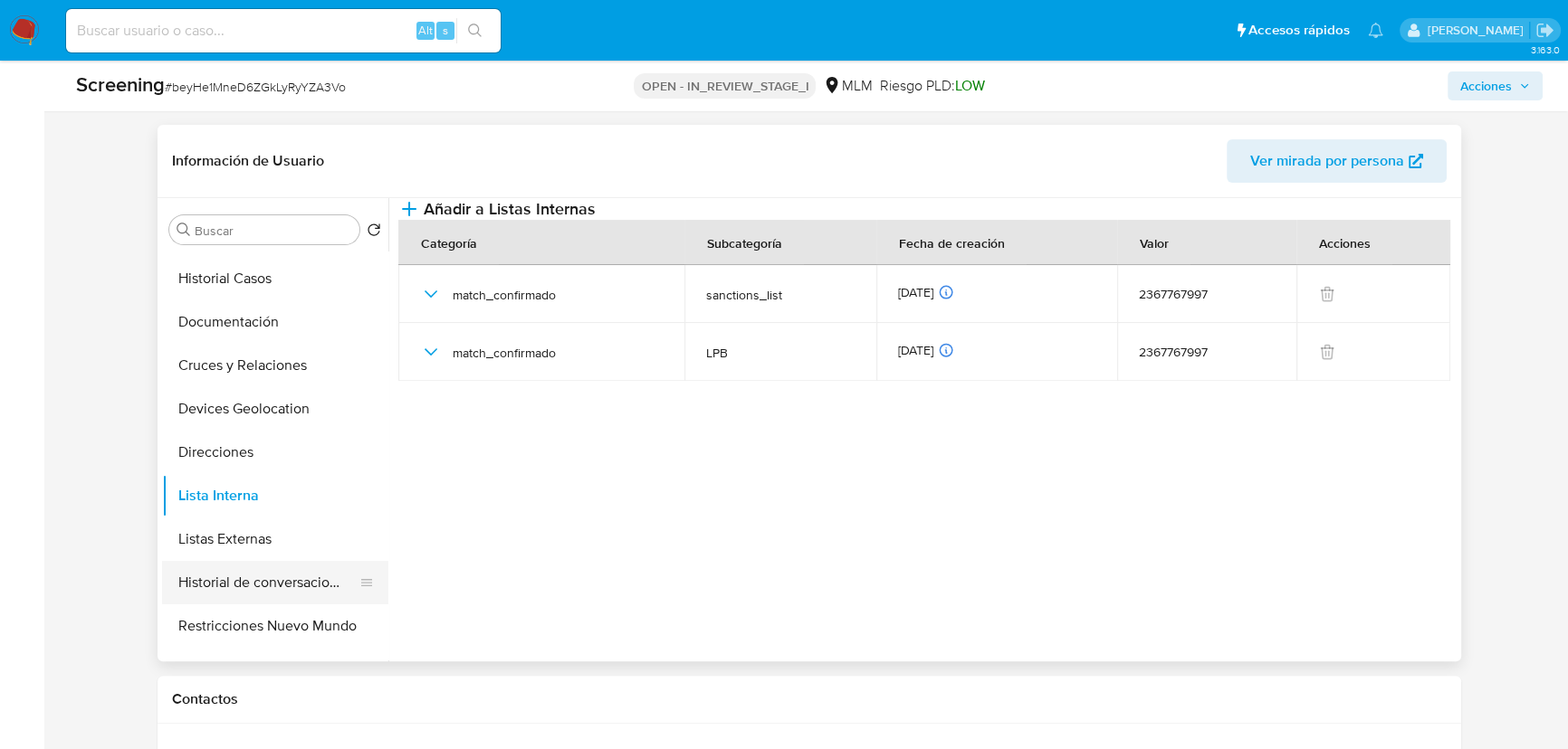
click at [284, 572] on button "Historial de conversaciones" at bounding box center [268, 582] width 212 height 44
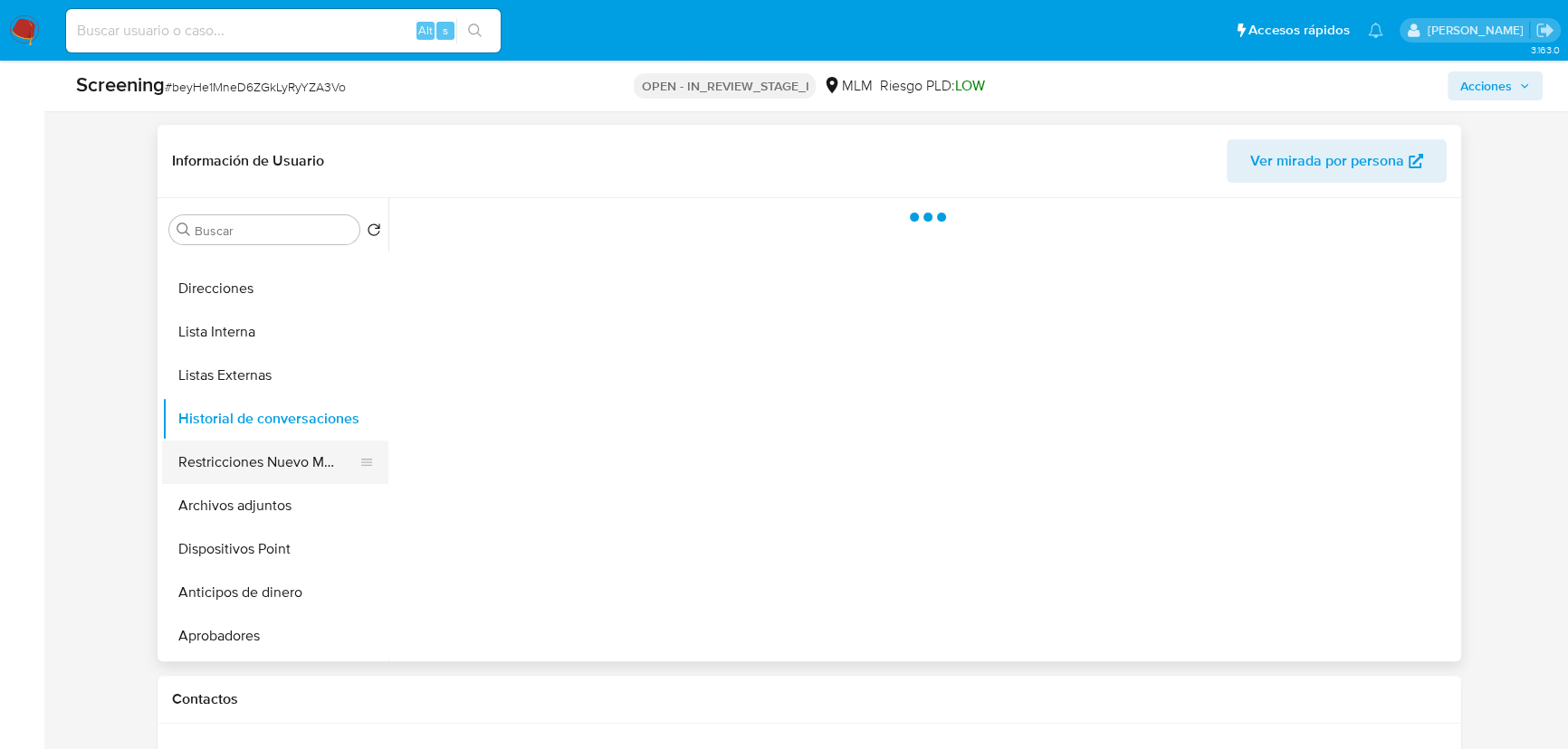
scroll to position [246, 0]
click at [282, 462] on button "Restricciones Nuevo Mundo" at bounding box center [268, 460] width 212 height 44
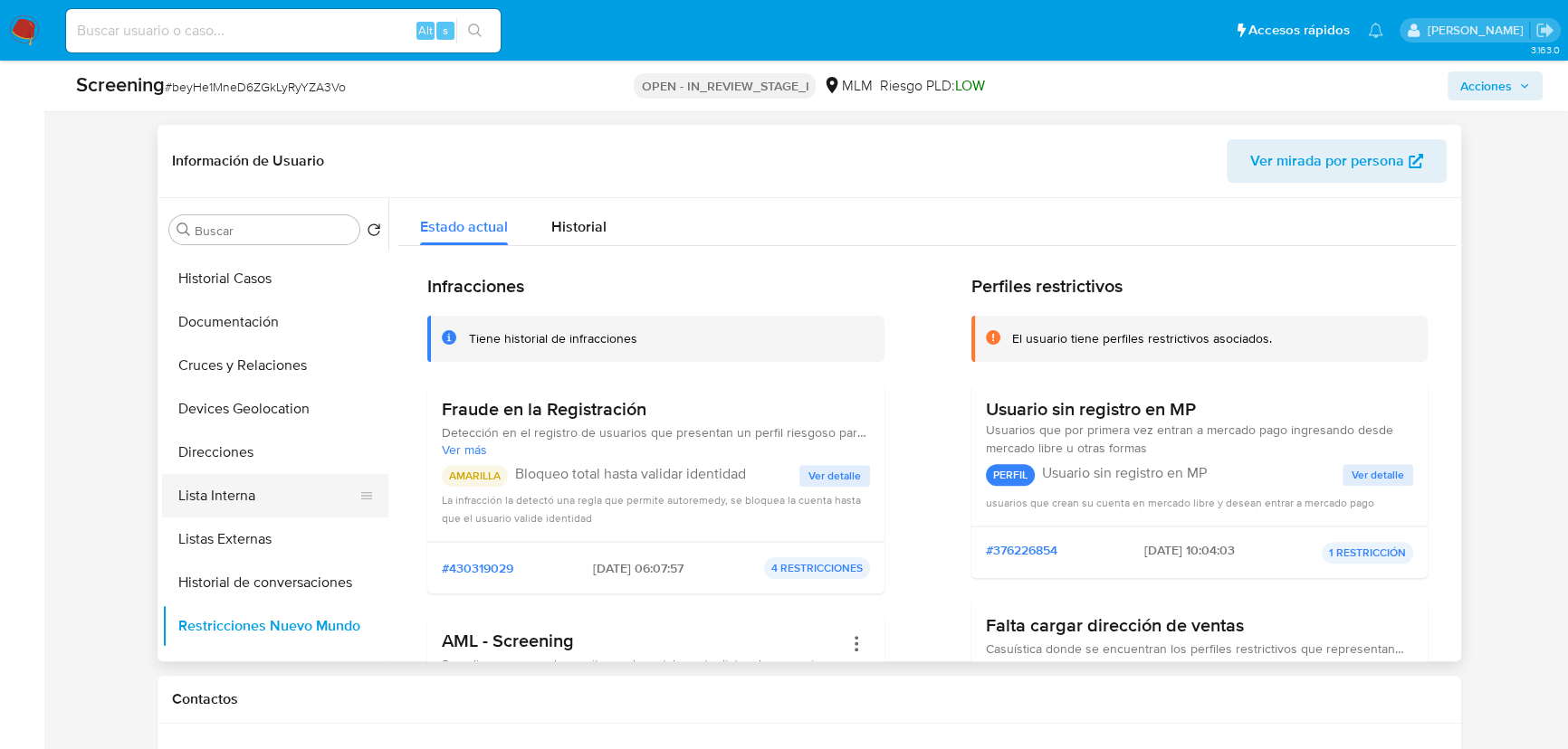
scroll to position [0, 0]
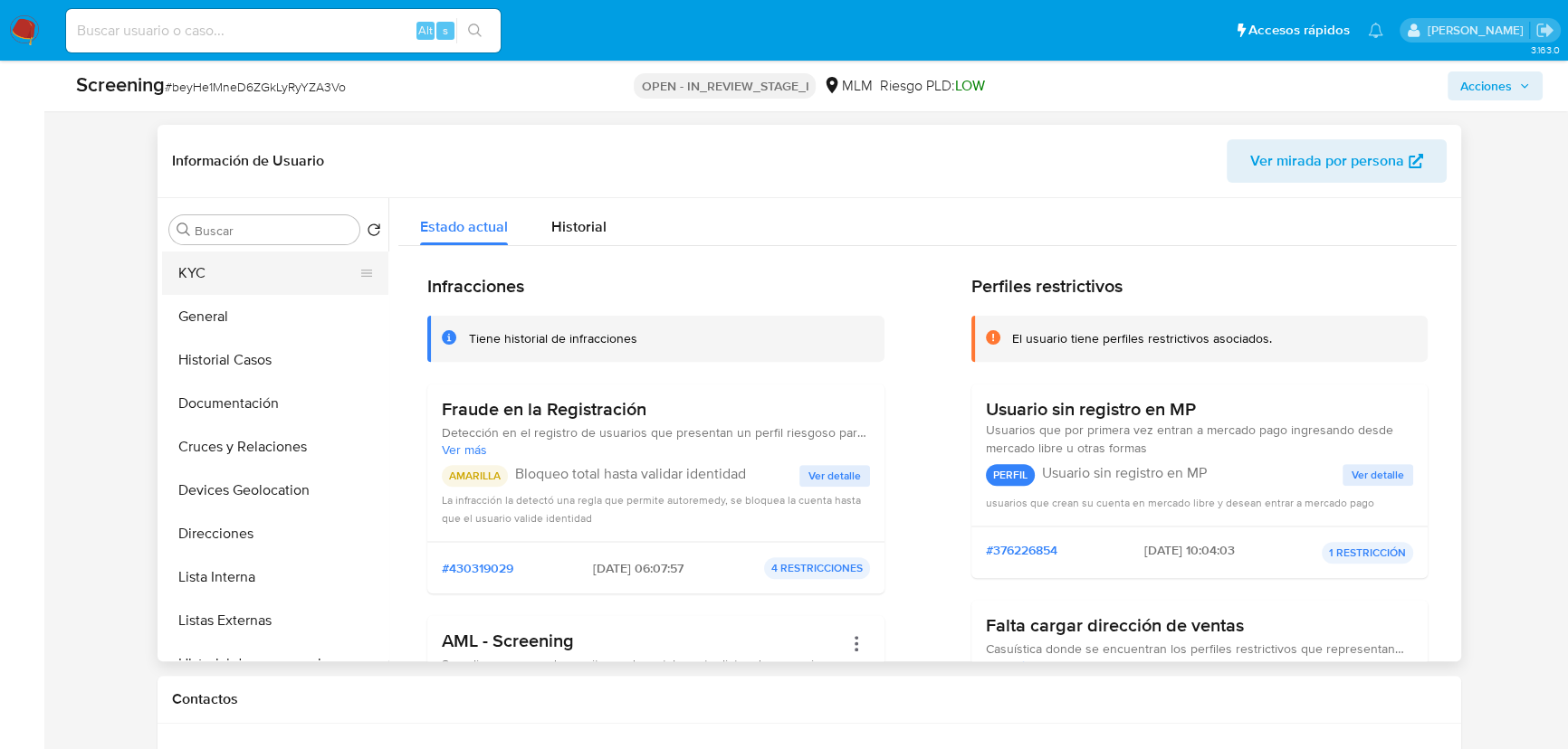
click at [231, 265] on button "KYC" at bounding box center [268, 273] width 212 height 44
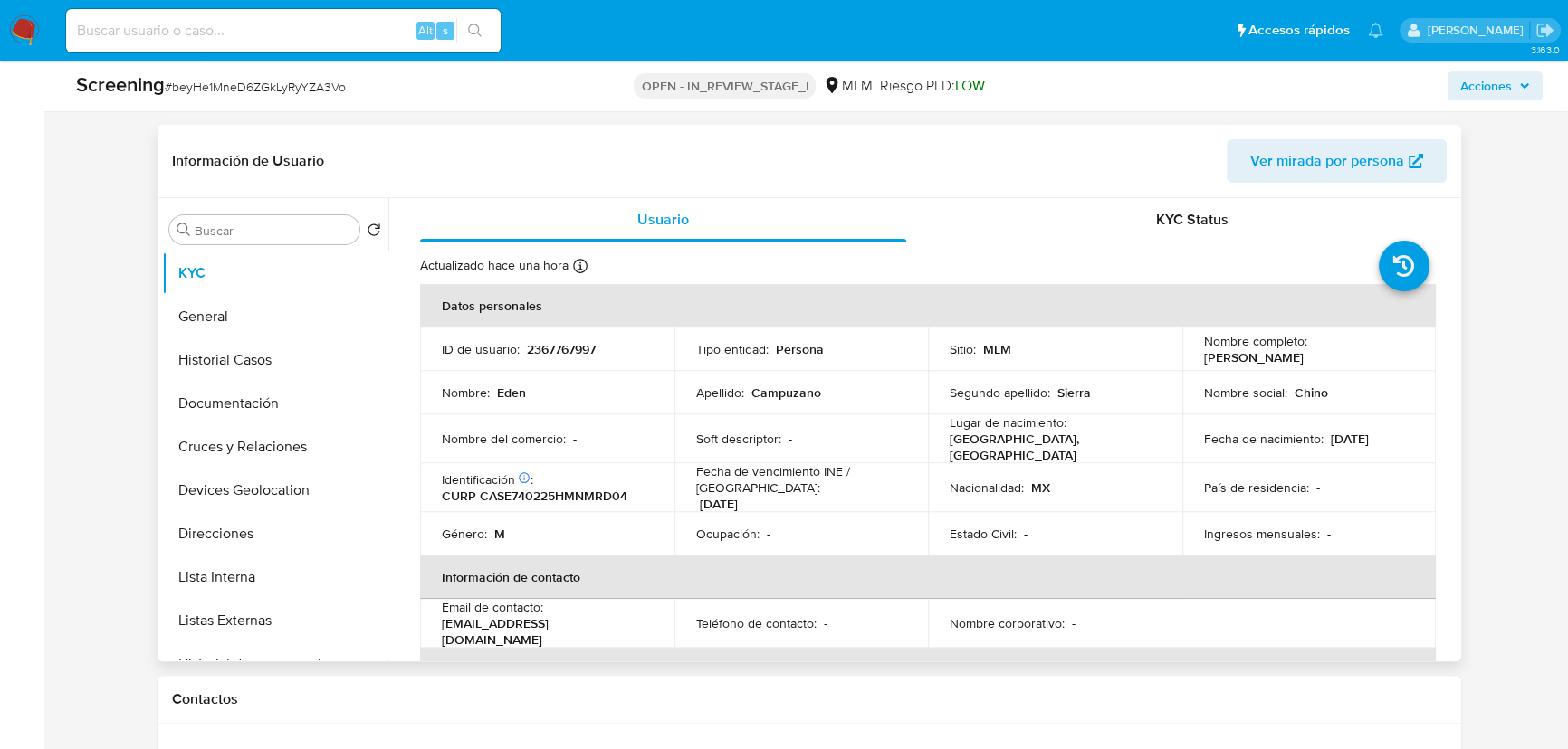
drag, startPoint x: 1189, startPoint y: 361, endPoint x: 1365, endPoint y: 361, distance: 176.0
click at [1365, 361] on td "Nombre completo : [PERSON_NAME]" at bounding box center [1309, 349] width 255 height 44
drag, startPoint x: 1383, startPoint y: 434, endPoint x: 1322, endPoint y: 433, distance: 61.0
click at [1322, 433] on div "Fecha de nacimiento : [DEMOGRAPHIC_DATA]" at bounding box center [1308, 438] width 211 height 17
copy p "[DATE]"
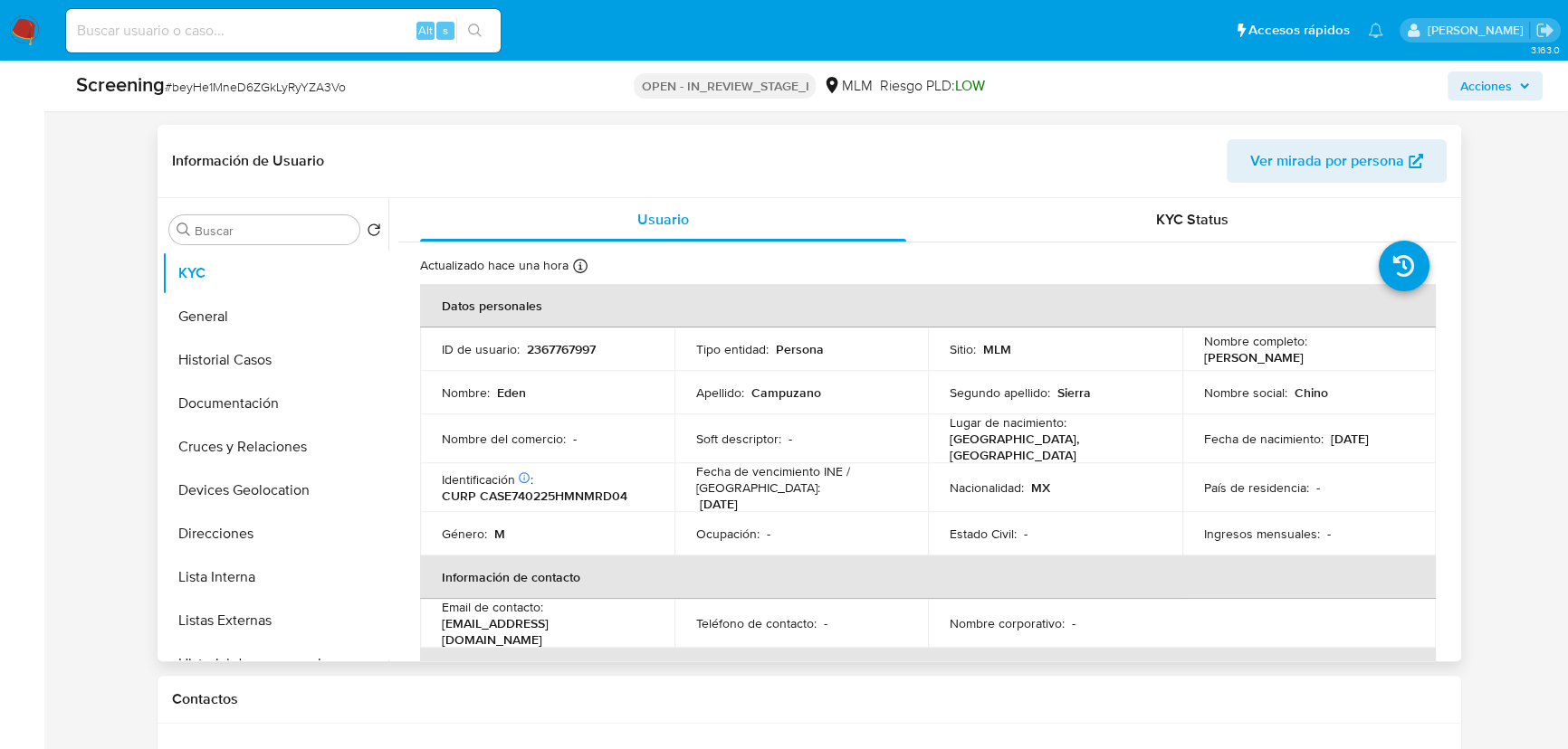
click at [571, 489] on p "CURP CASE740225HMNMRD04" at bounding box center [534, 495] width 186 height 17
copy p "CASE740225HMNMRD04"
click at [269, 317] on button "General" at bounding box center [268, 317] width 212 height 44
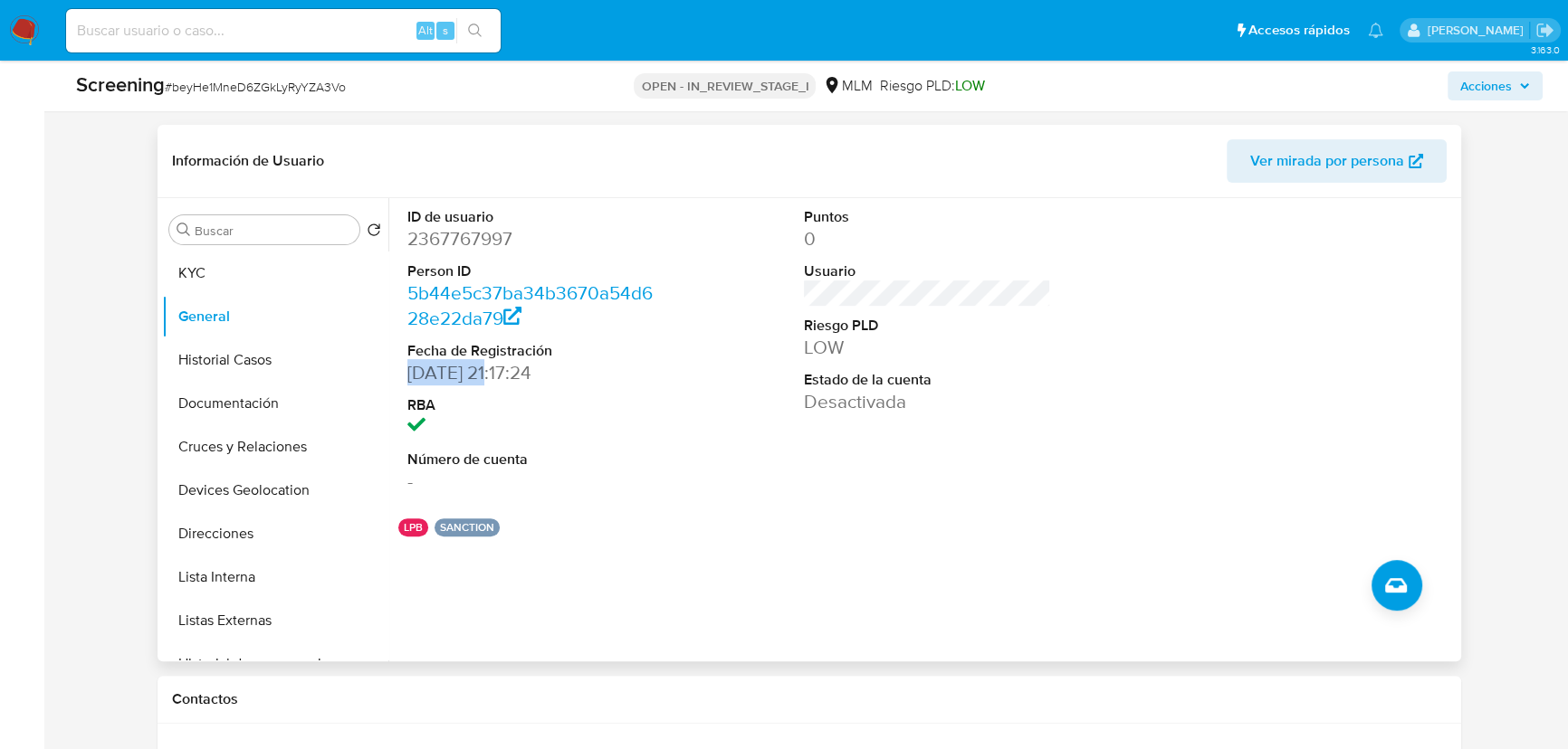
drag, startPoint x: 412, startPoint y: 369, endPoint x: 500, endPoint y: 366, distance: 88.1
click at [500, 366] on dd "03/04/2025 21:17:24" at bounding box center [530, 373] width 246 height 25
drag, startPoint x: 508, startPoint y: 372, endPoint x: 410, endPoint y: 363, distance: 98.4
click at [410, 363] on dd "03/04/2025 21:17:24" at bounding box center [530, 373] width 246 height 25
copy dd "03/04/2025"
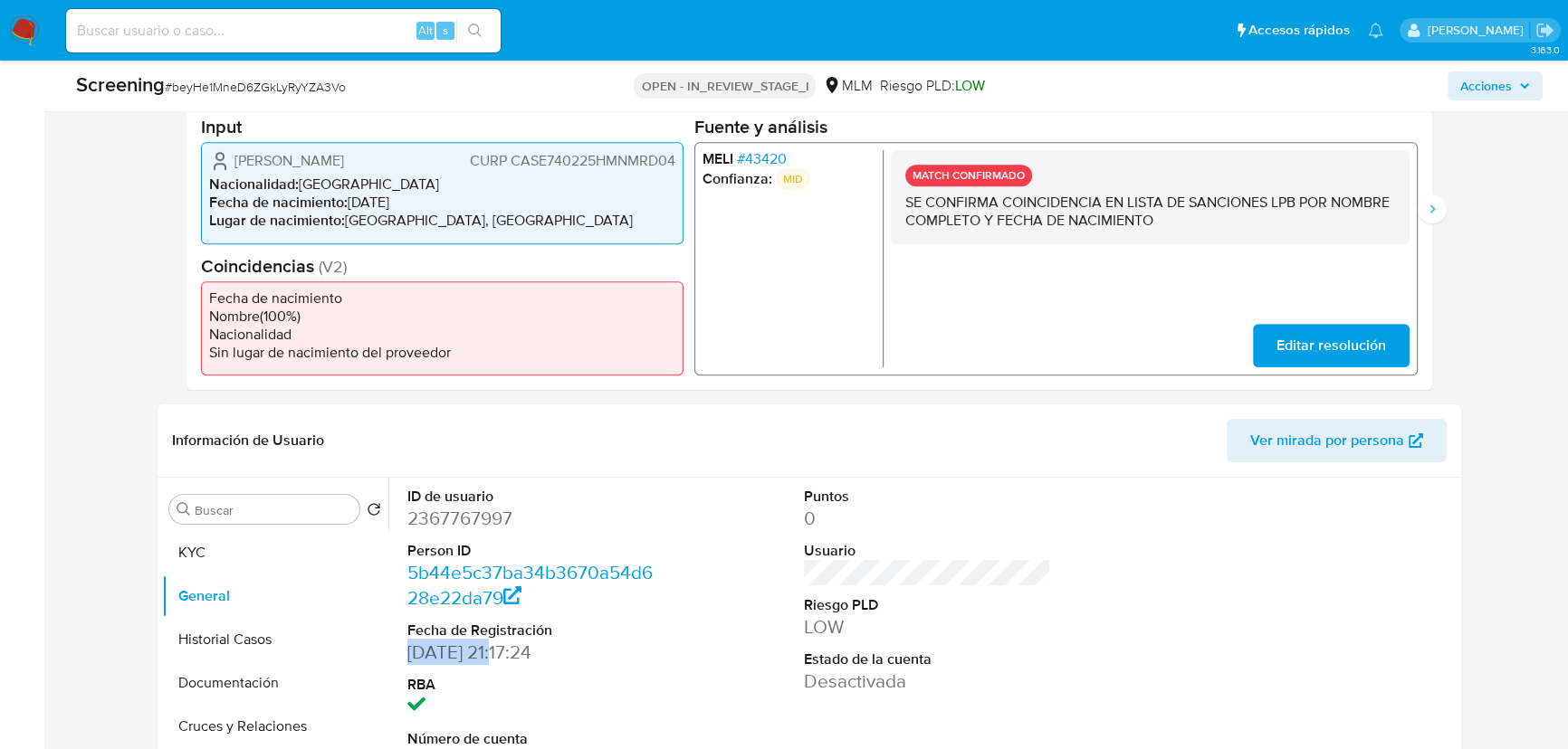
scroll to position [311, 0]
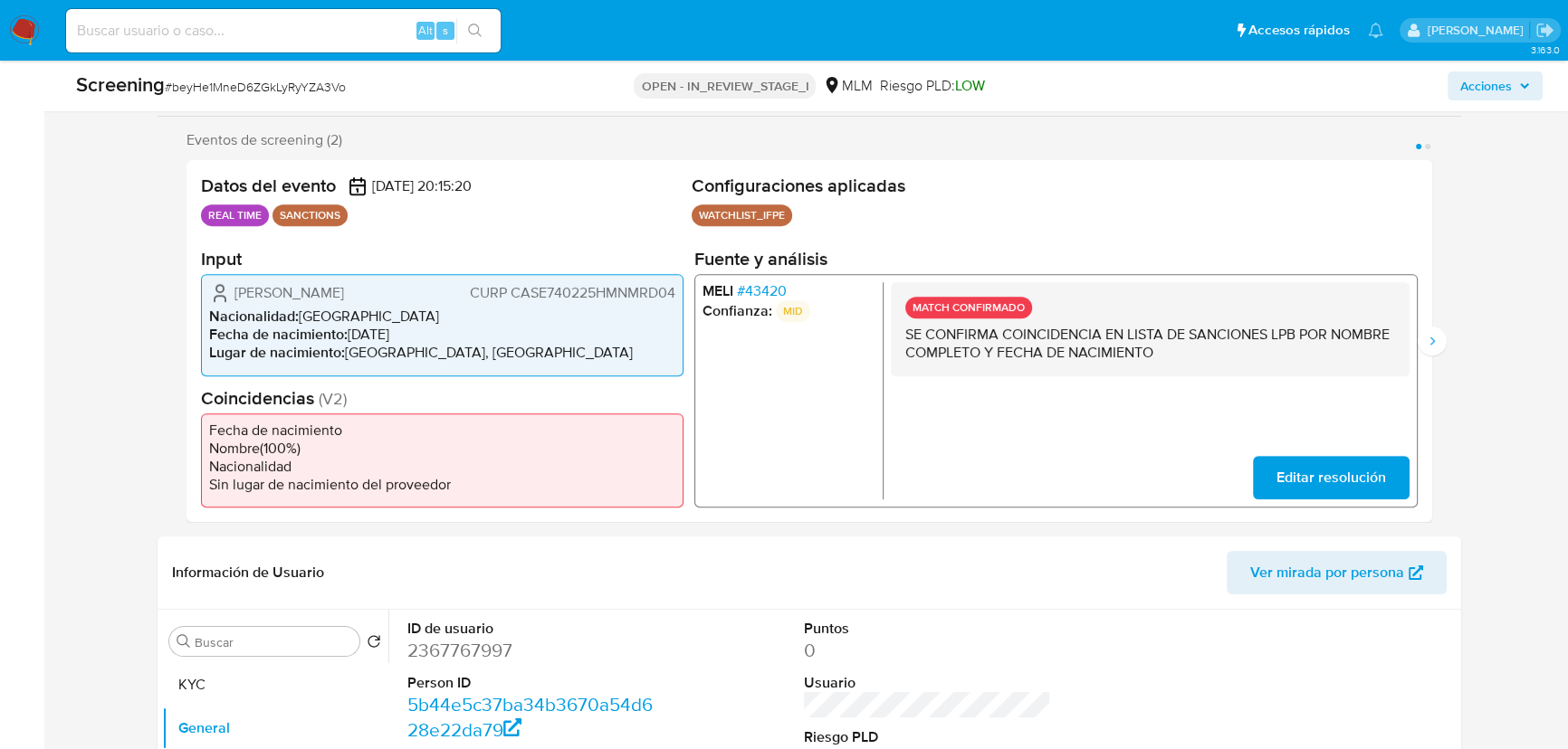
click at [769, 282] on span "# 43420" at bounding box center [761, 290] width 50 height 18
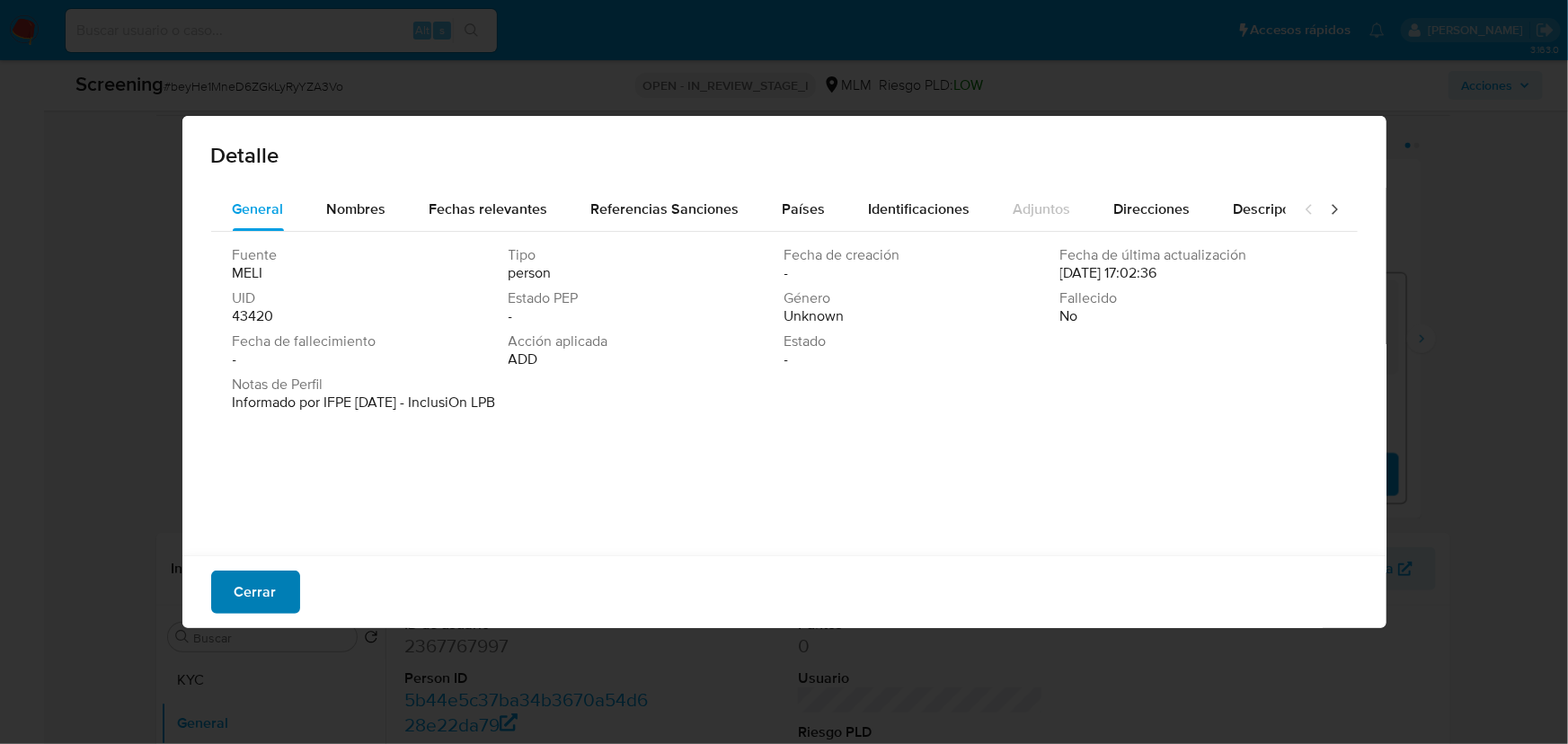
click at [220, 592] on button "Cerrar" at bounding box center [256, 592] width 89 height 43
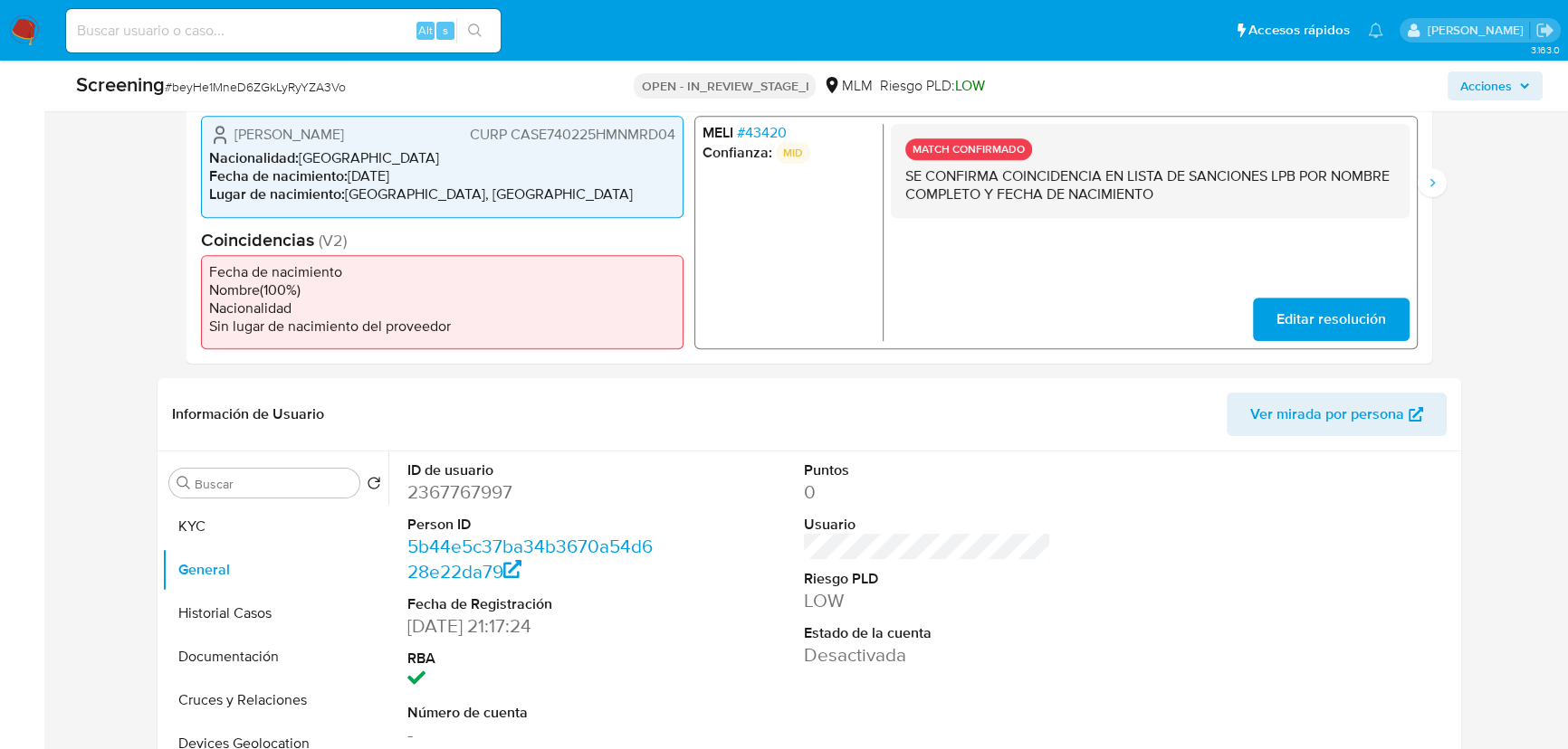
scroll to position [558, 0]
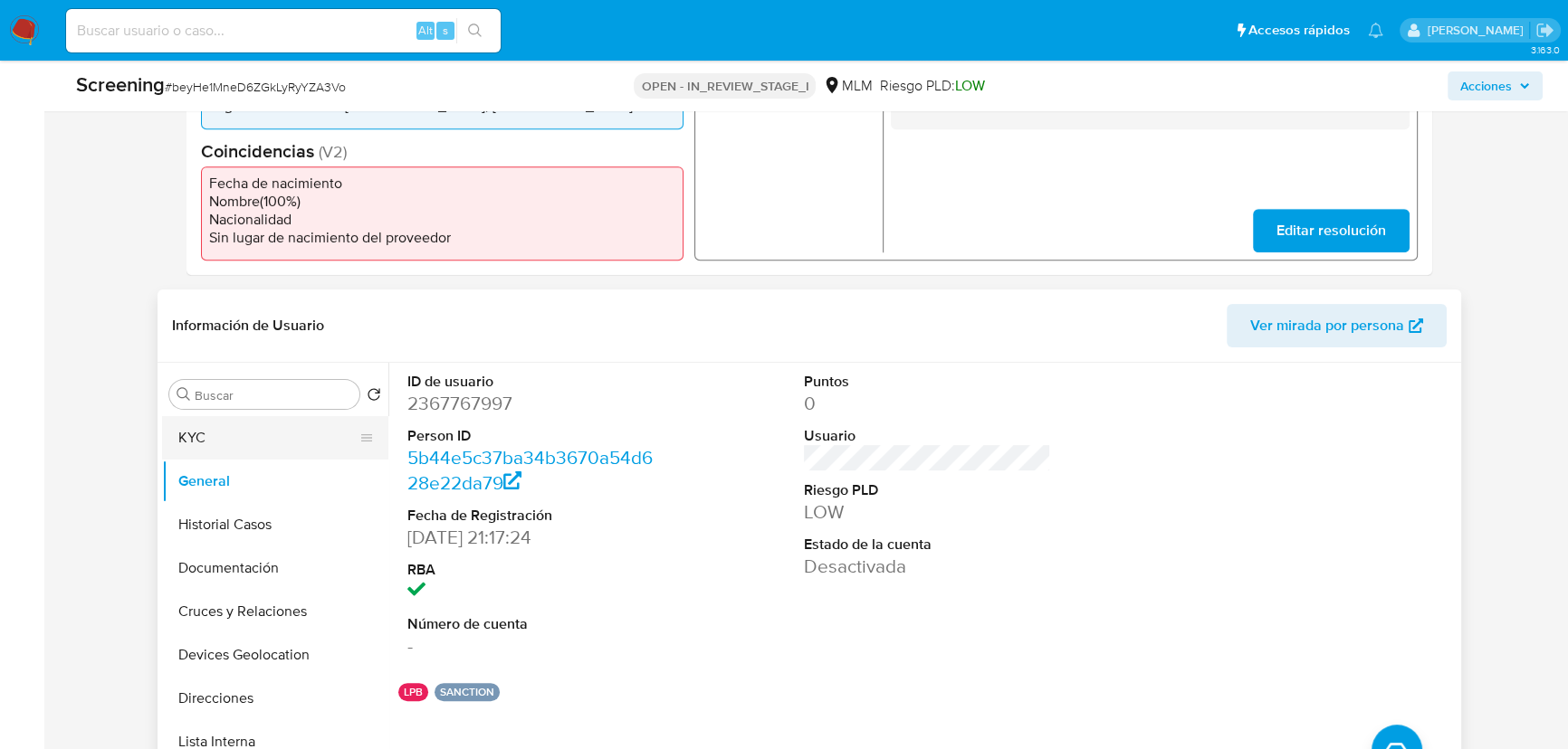
click at [298, 439] on button "KYC" at bounding box center [268, 437] width 212 height 44
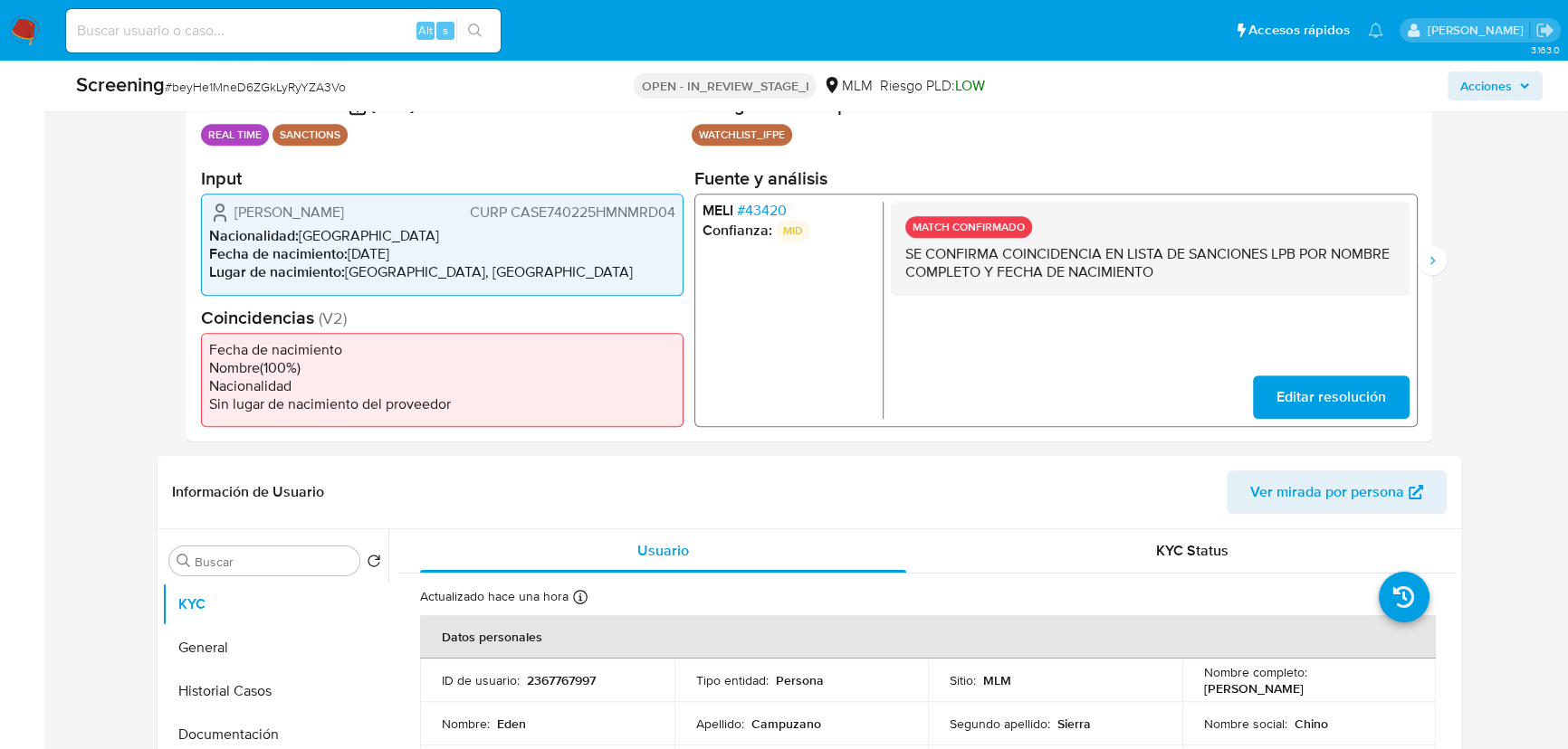
scroll to position [229, 0]
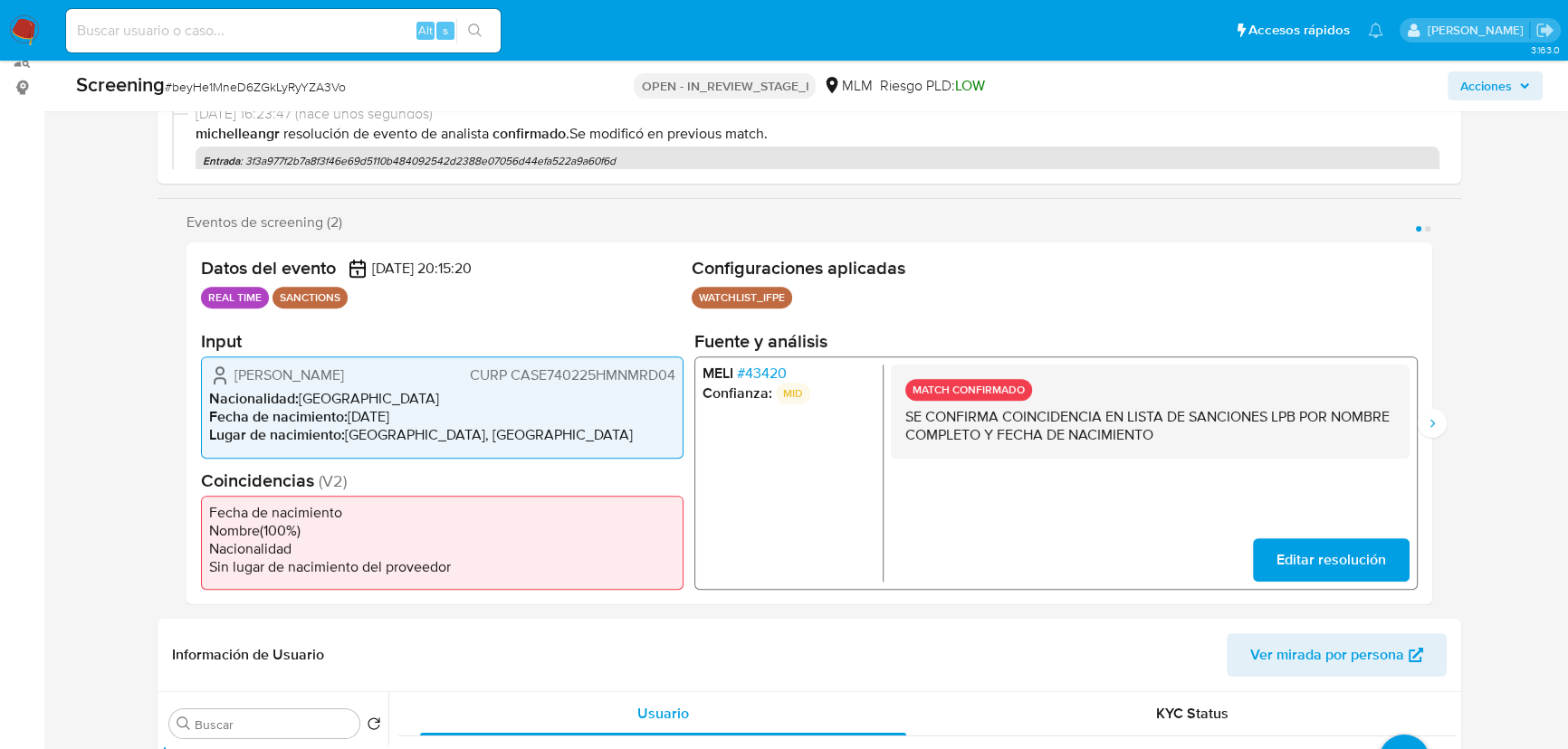
click at [754, 364] on span "# 43420" at bounding box center [761, 373] width 50 height 18
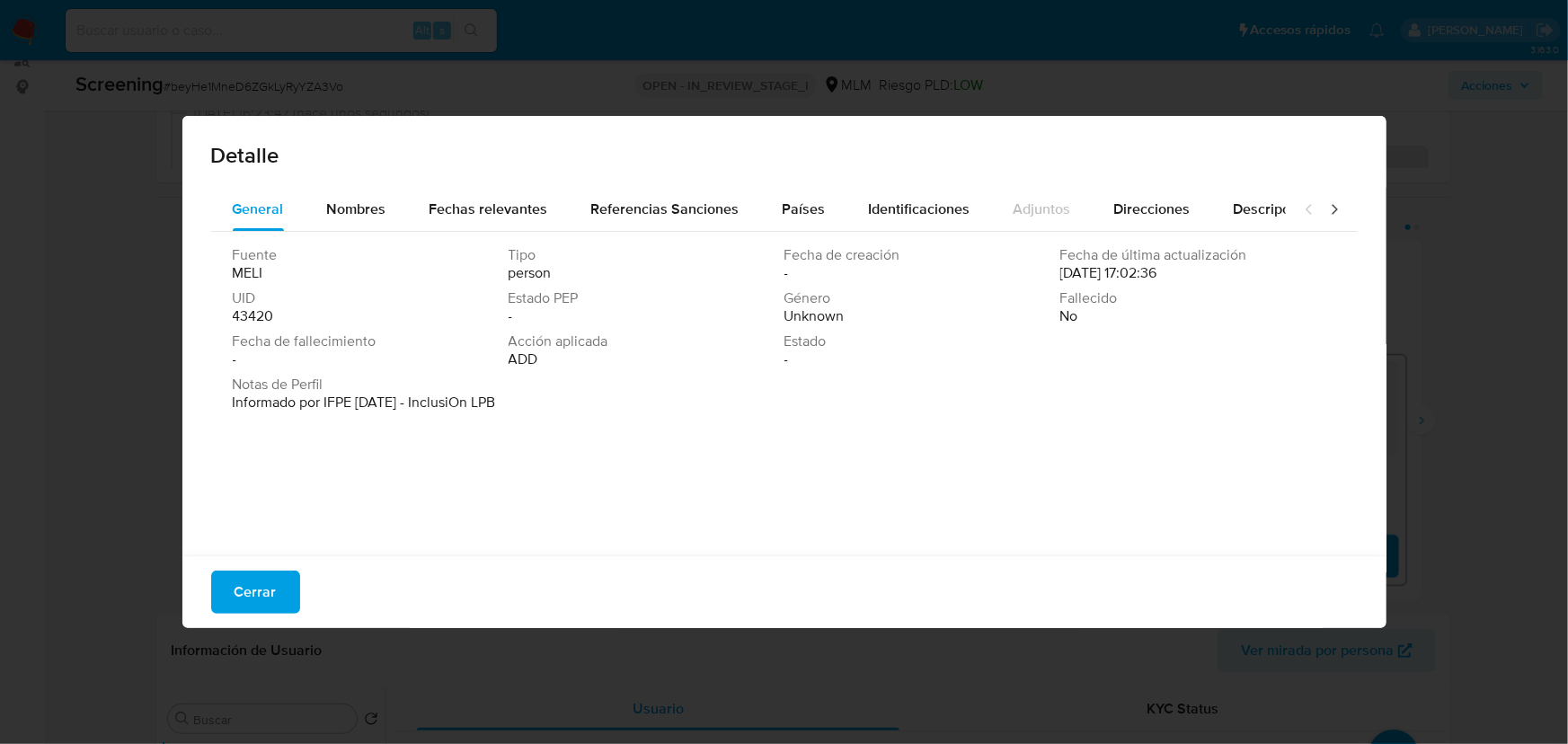
click at [431, 181] on div "Detalle" at bounding box center [784, 152] width 1204 height 71
drag, startPoint x: 480, startPoint y: 198, endPoint x: 367, endPoint y: 203, distance: 113.1
click at [476, 199] on span "Fechas relevantes" at bounding box center [488, 208] width 119 height 20
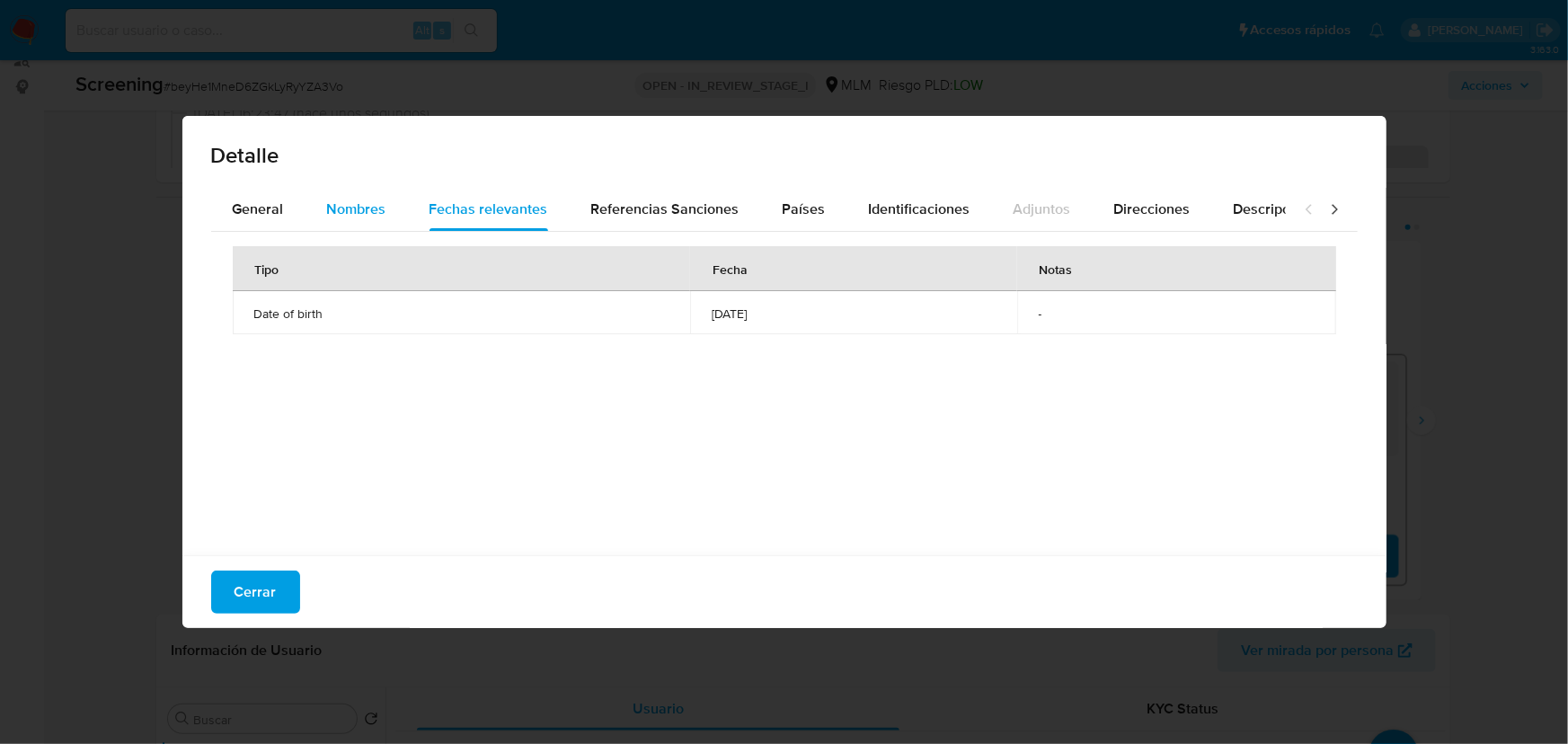
click at [350, 206] on span "Nombres" at bounding box center [356, 208] width 59 height 20
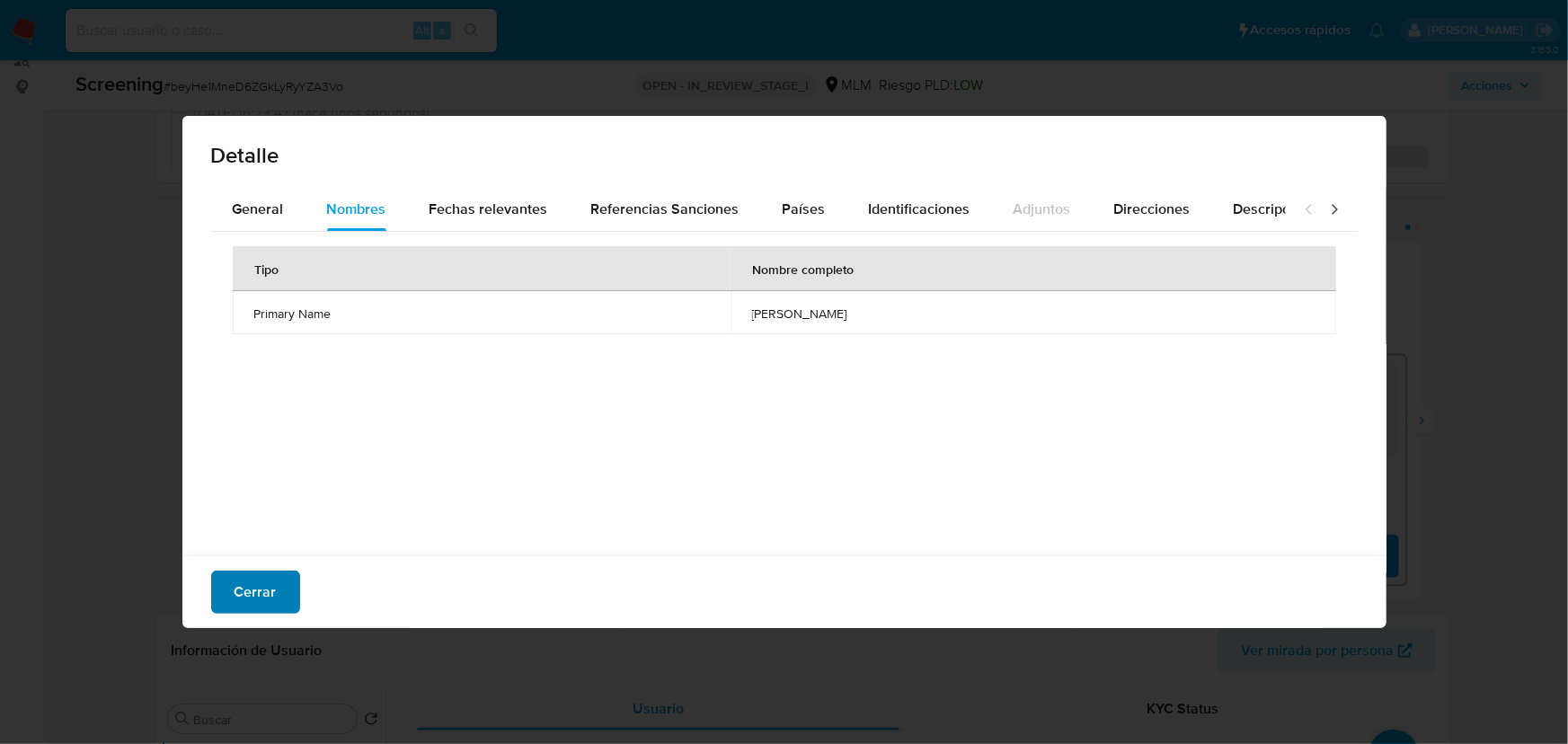
drag, startPoint x: 277, startPoint y: 589, endPoint x: 275, endPoint y: 579, distance: 10.2
click at [271, 585] on button "Cerrar" at bounding box center [256, 592] width 89 height 43
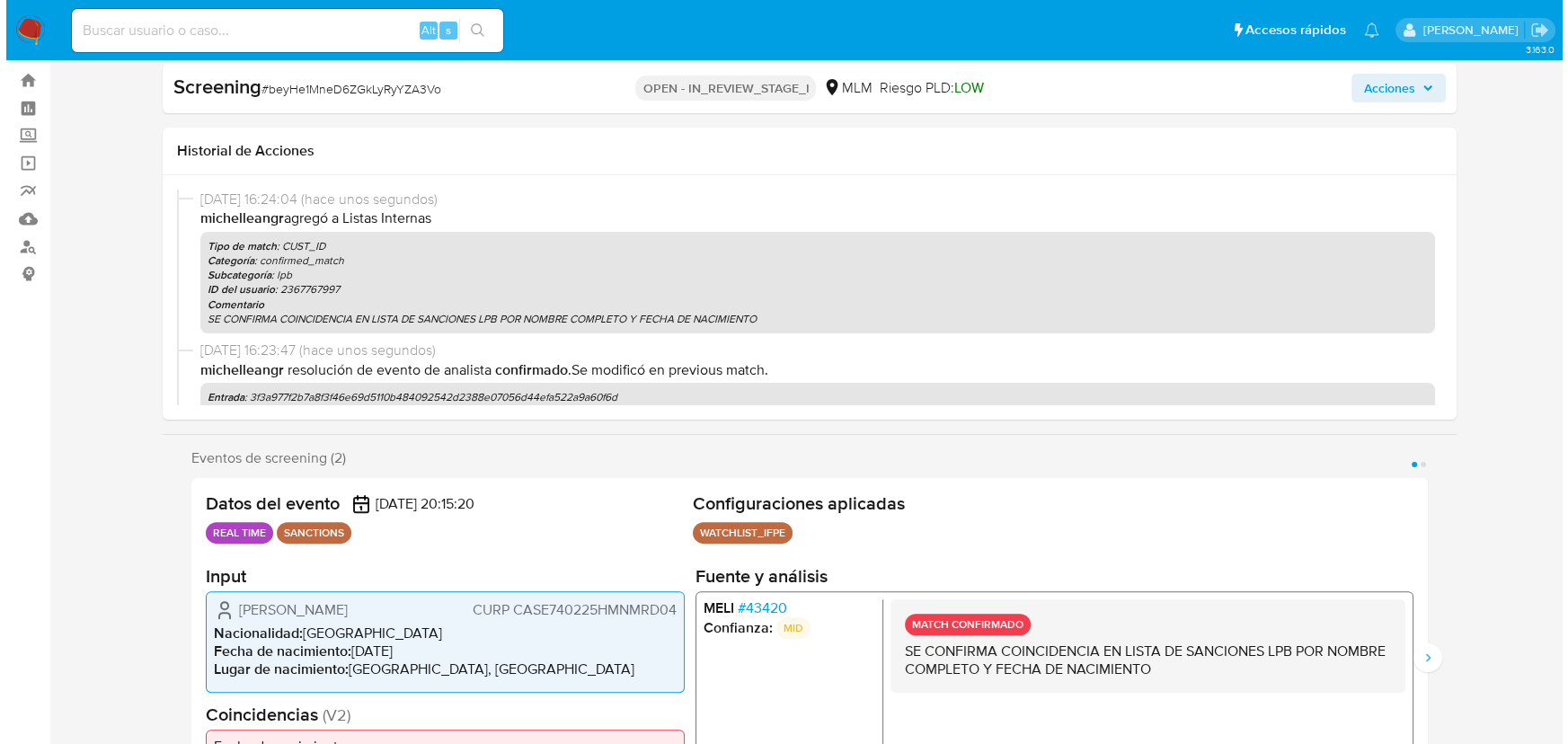
scroll to position [0, 0]
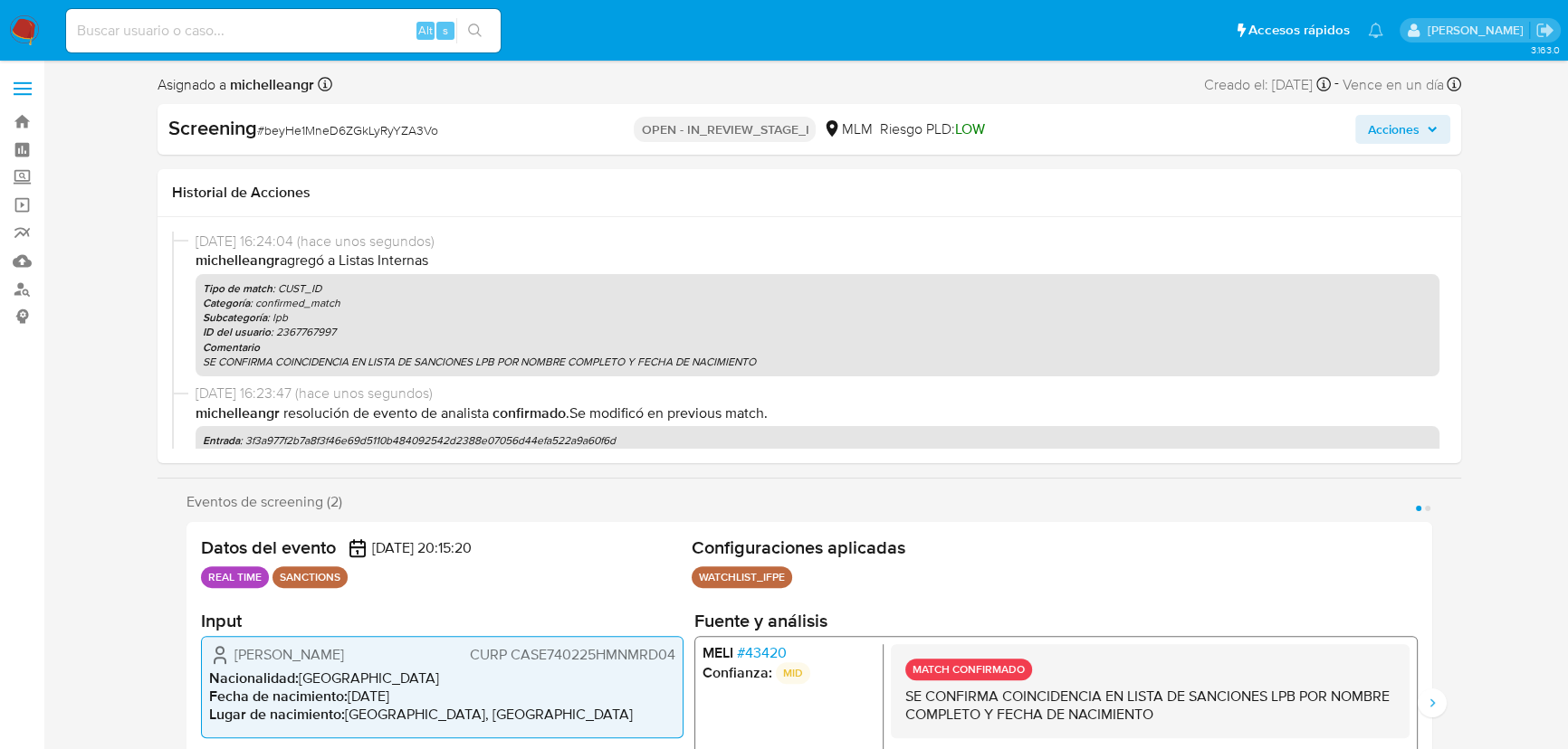
click at [1384, 124] on span "Acciones" at bounding box center [1393, 129] width 52 height 29
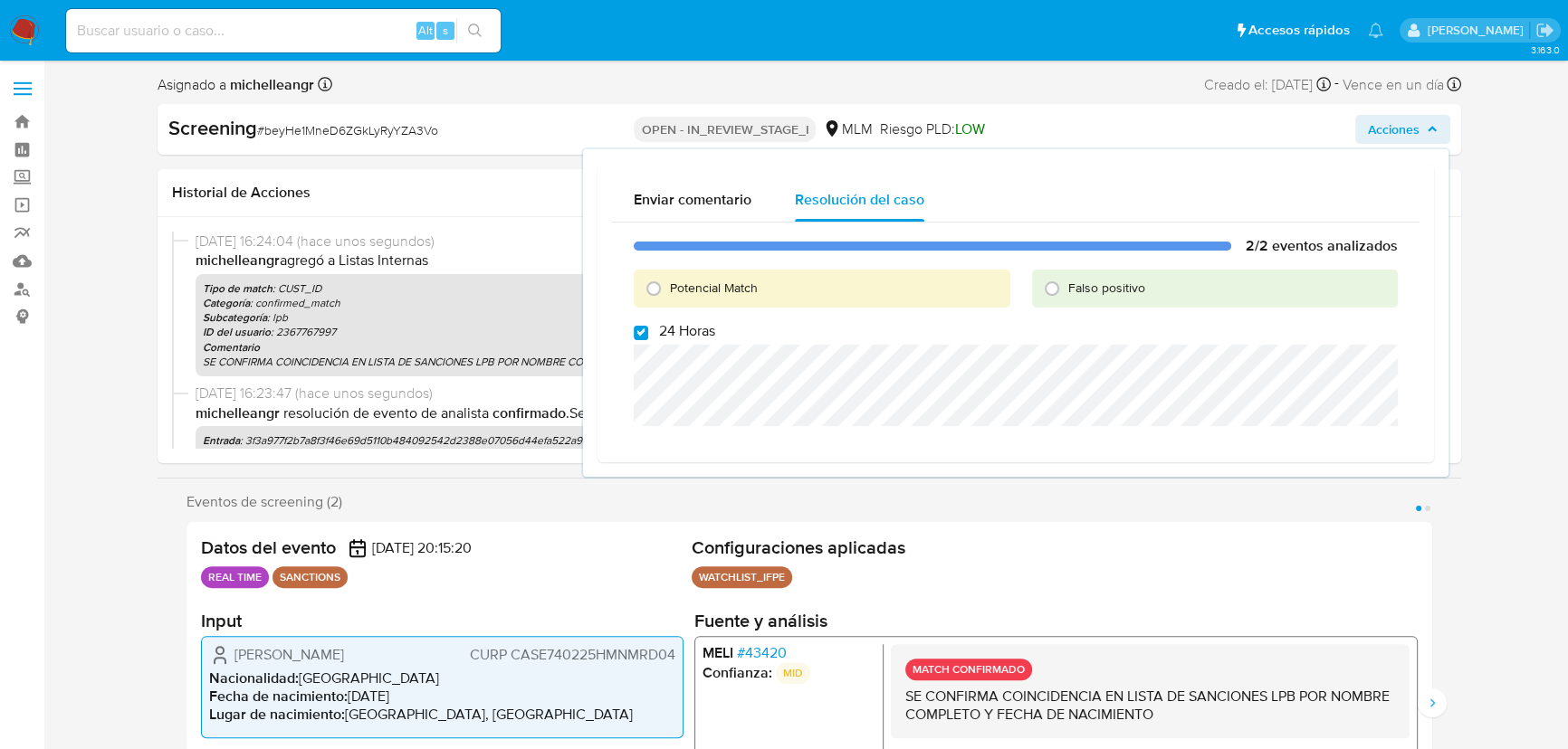
drag, startPoint x: 658, startPoint y: 287, endPoint x: 643, endPoint y: 305, distance: 23.4
click at [657, 287] on input "Potencial Match" at bounding box center [653, 289] width 29 height 29
radio input "true"
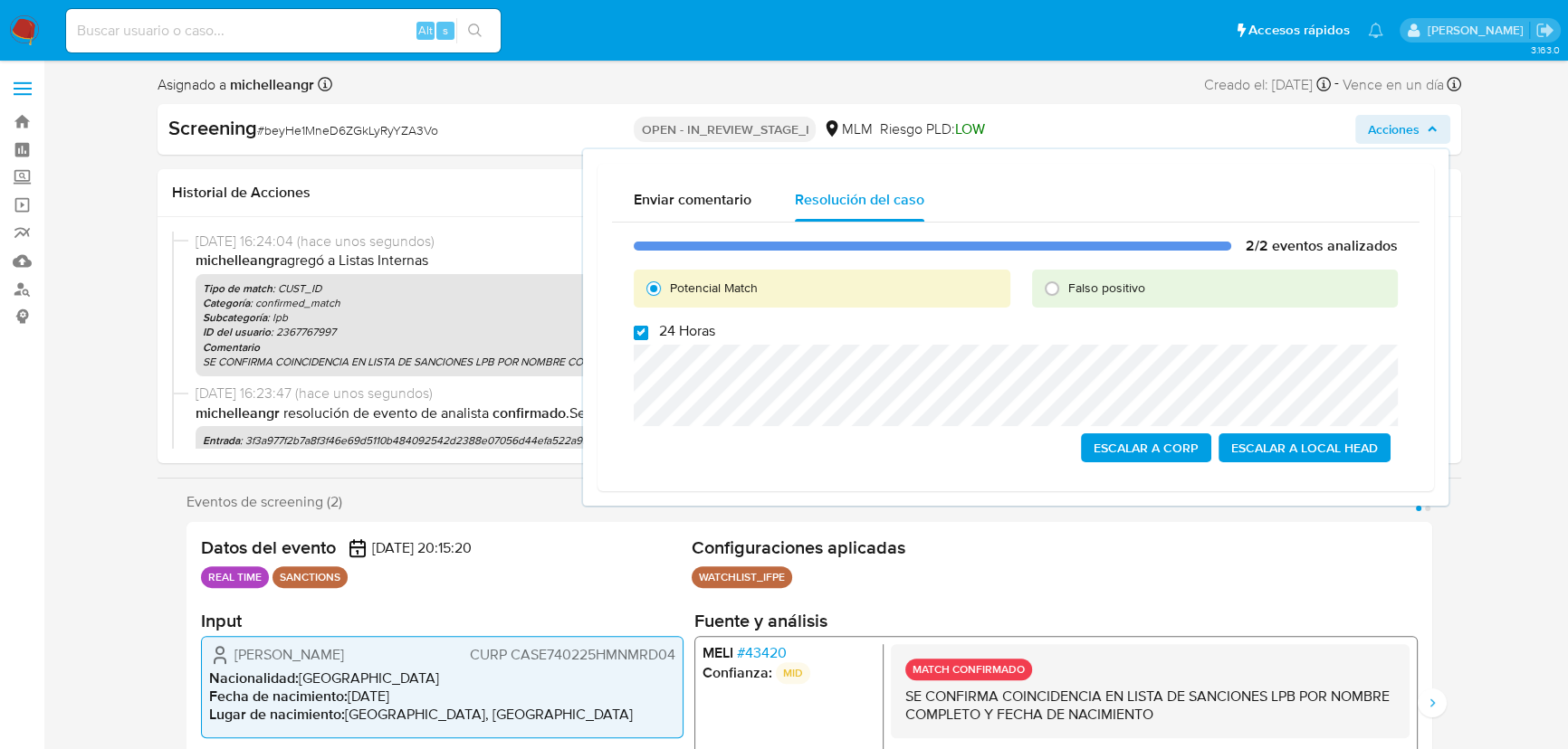
click at [640, 332] on input "24 Horas" at bounding box center [641, 332] width 15 height 15
checkbox input "false"
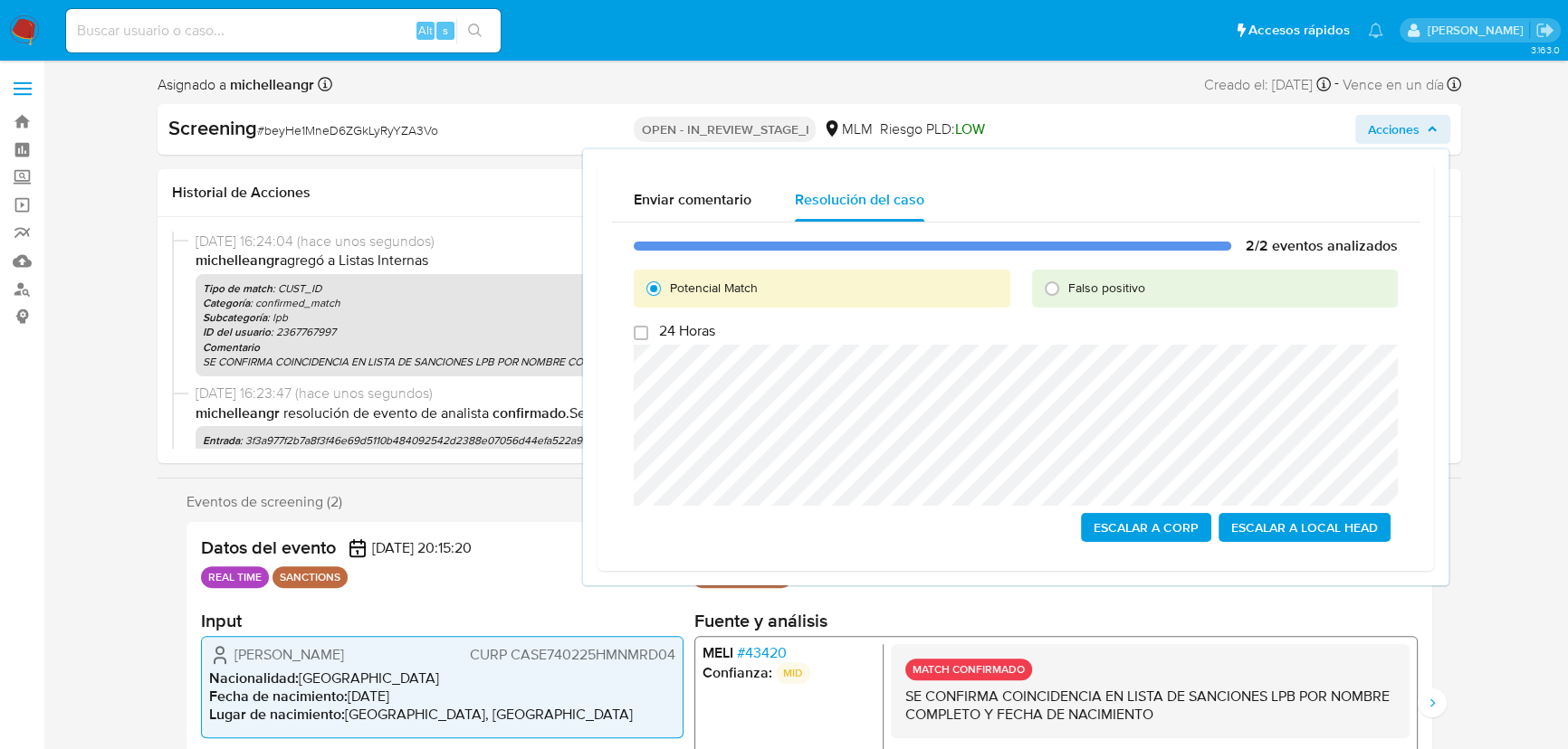
click at [1319, 531] on span "Escalar a Local Head" at bounding box center [1304, 528] width 147 height 25
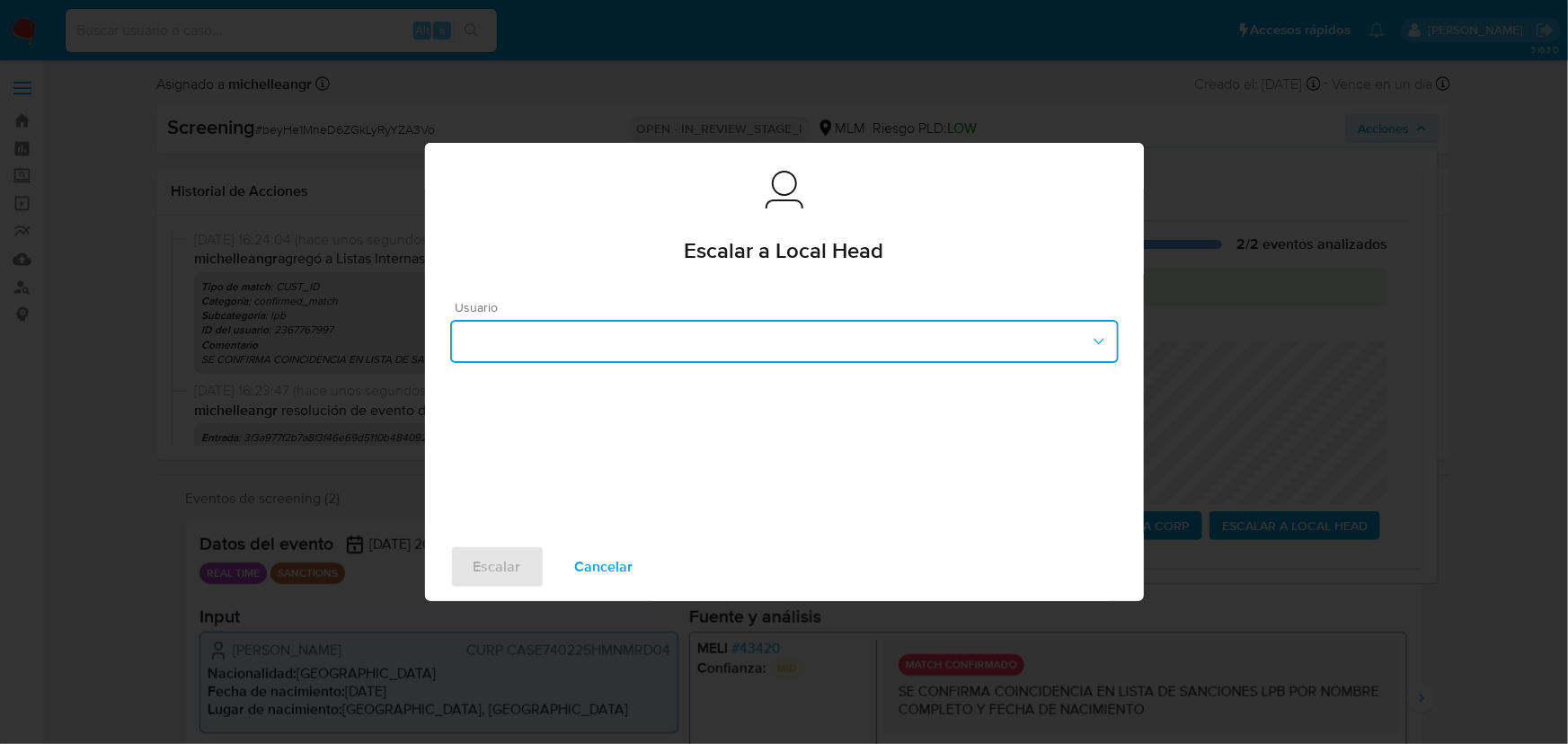
drag, startPoint x: 788, startPoint y: 339, endPoint x: 763, endPoint y: 345, distance: 25.7
click at [786, 339] on button "button" at bounding box center [784, 341] width 669 height 43
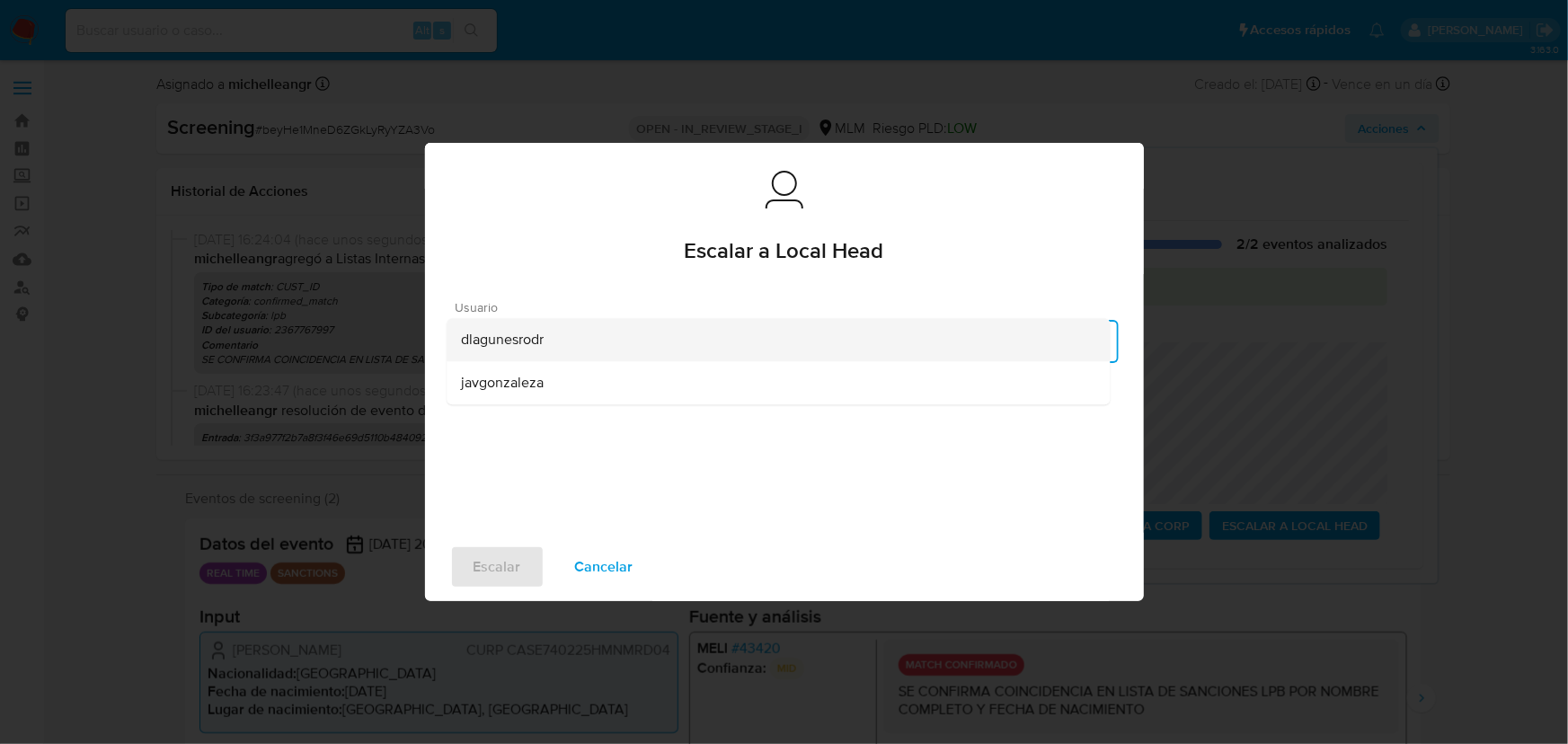
click at [610, 346] on div "dlagunesrodr" at bounding box center [778, 340] width 634 height 43
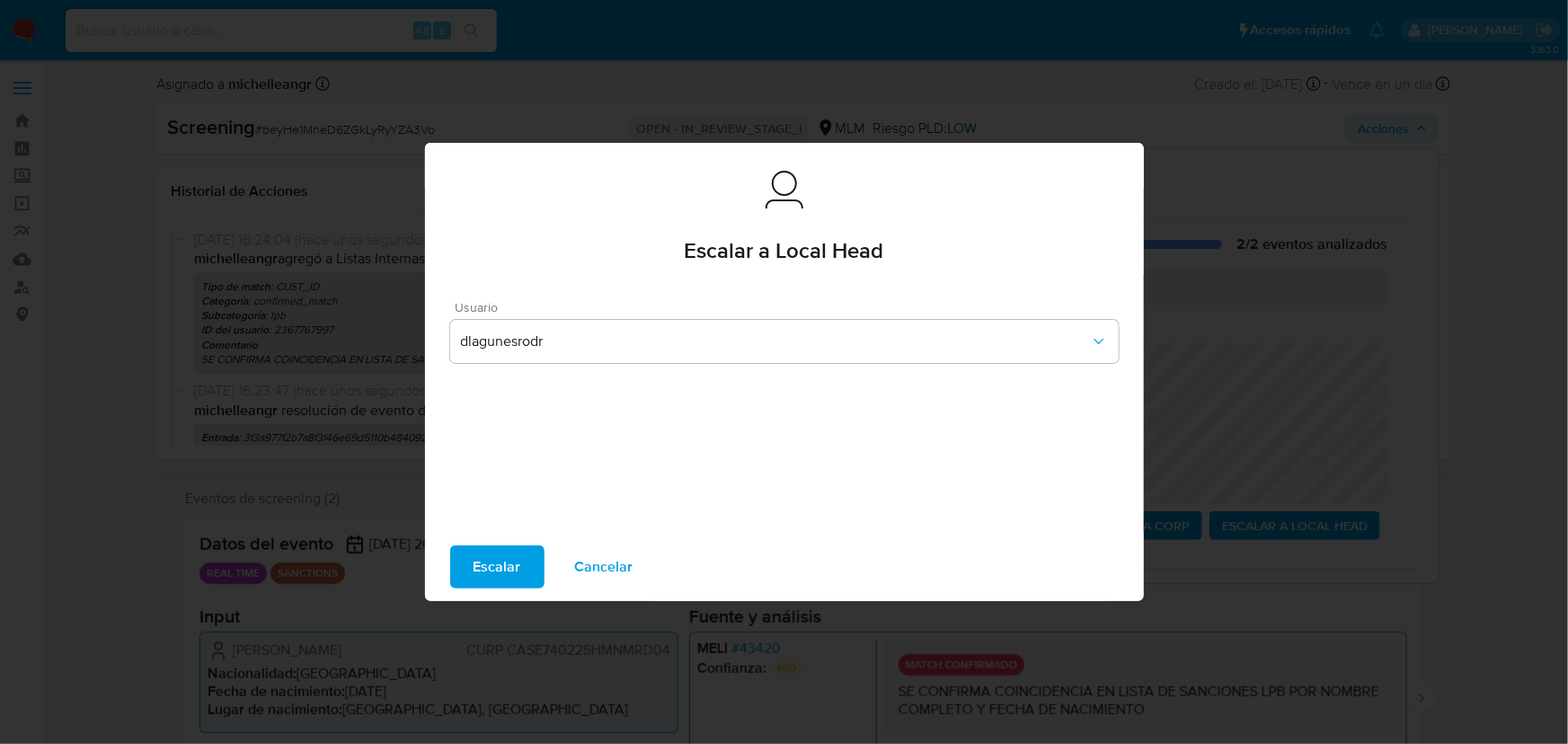
click at [490, 557] on span "Escalar" at bounding box center [497, 566] width 47 height 40
click at [490, 565] on span "Escalar" at bounding box center [497, 566] width 47 height 40
click at [490, 565] on span "Escalar" at bounding box center [497, 566] width 47 height 40
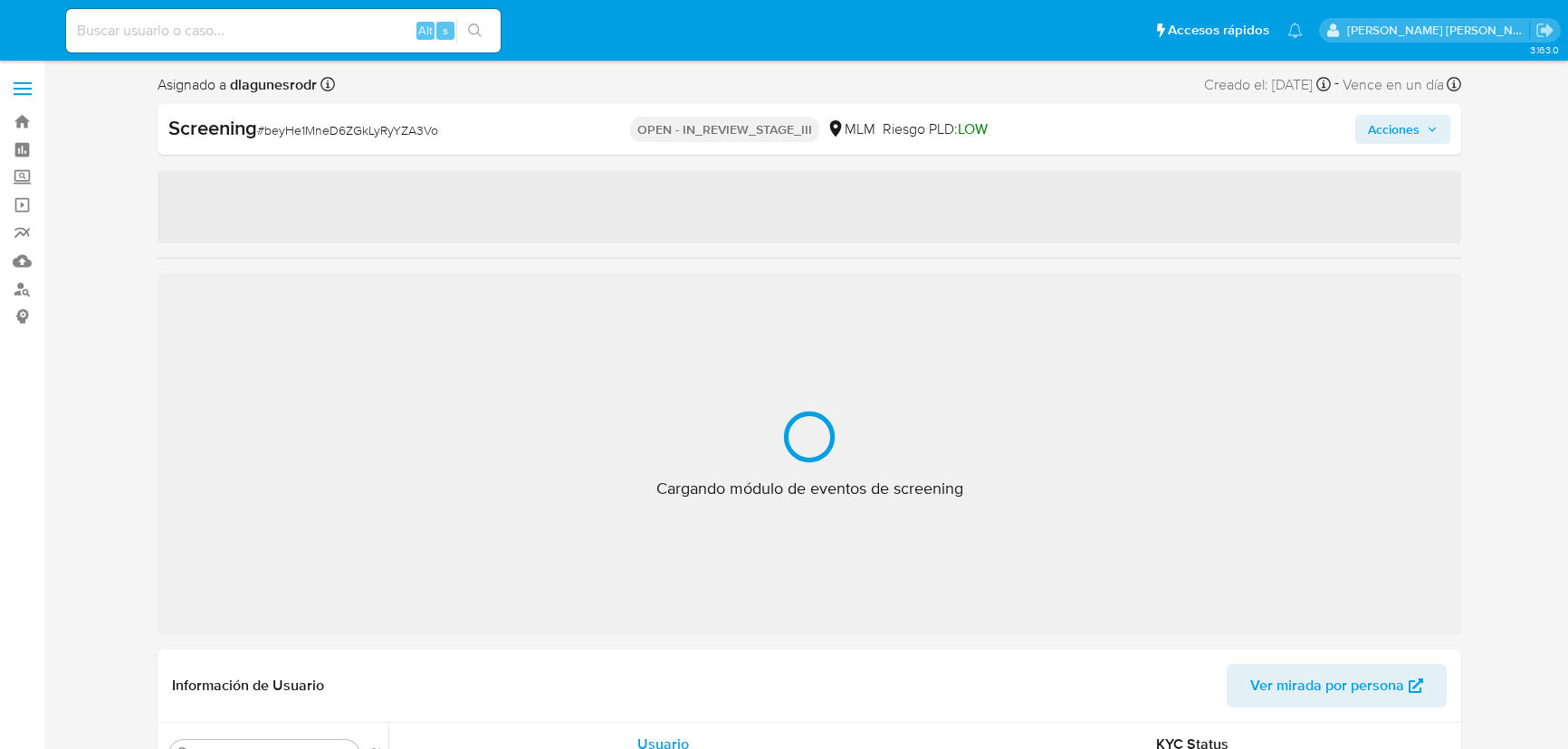
select select "10"
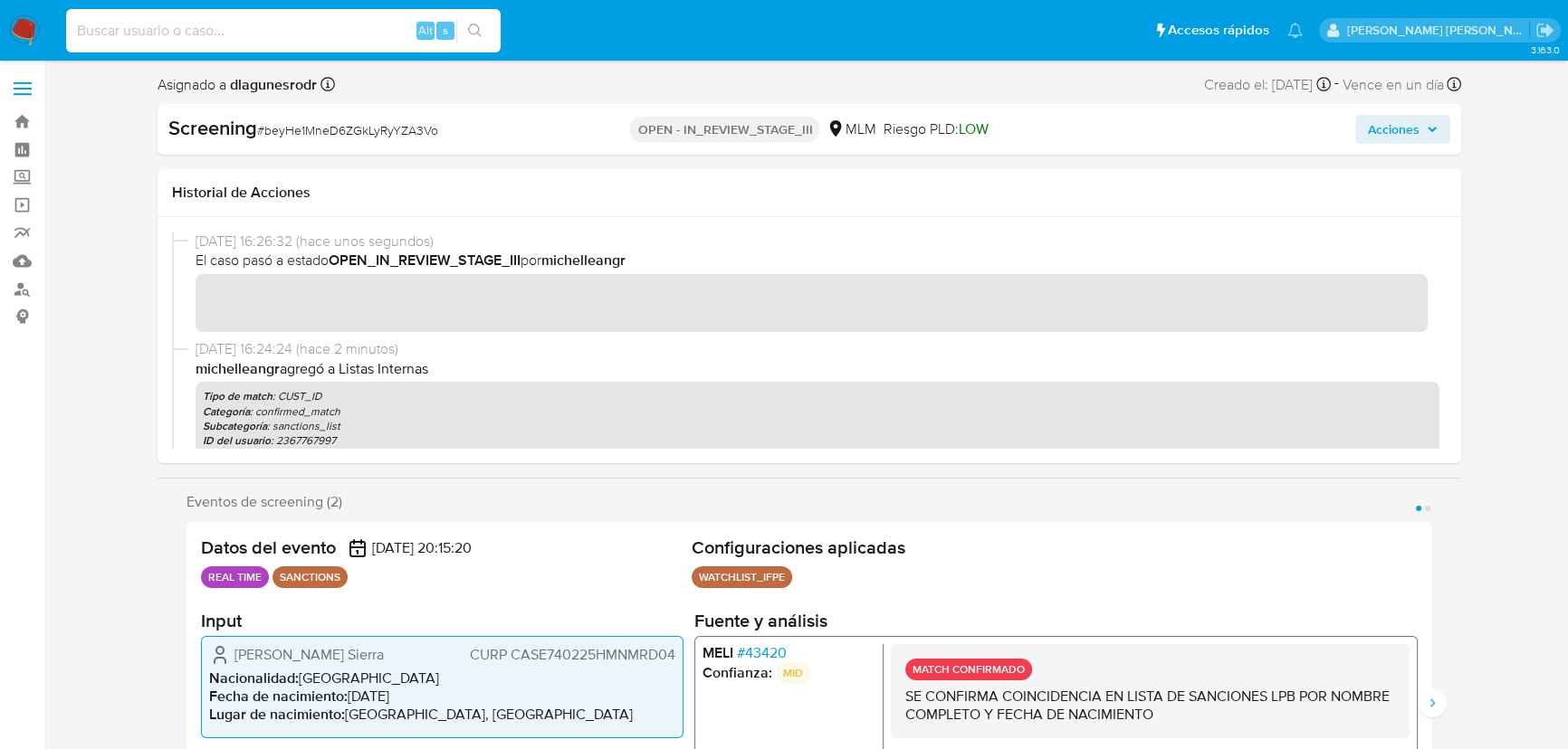
click at [257, 39] on input at bounding box center [283, 31] width 435 height 23
paste input "owrOPx7TXMAB1BjVi5vAFTpT"
type input "owrOPx7TXMAB1BjVi5vAFTpT"
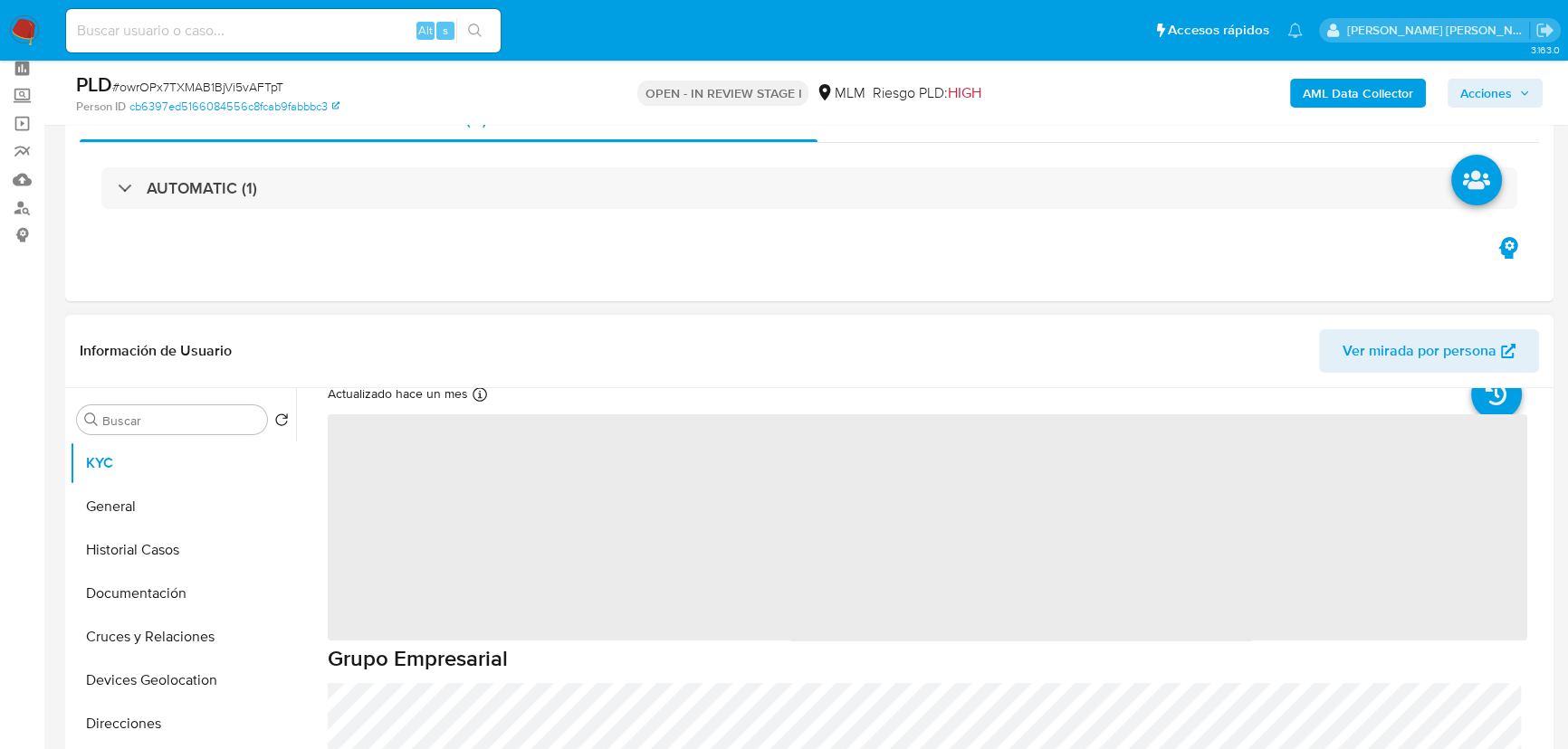
scroll to position [164, 0]
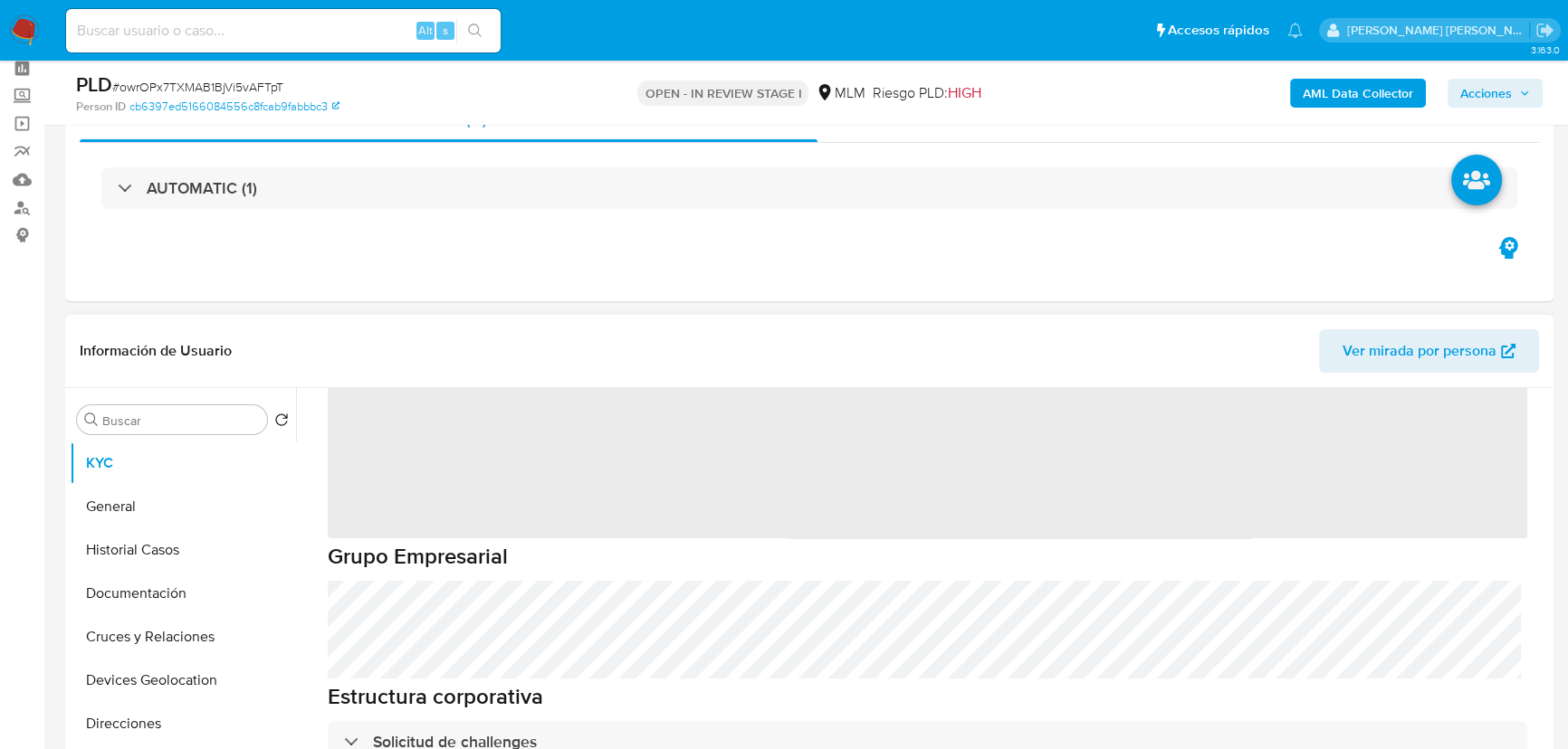
select select "10"
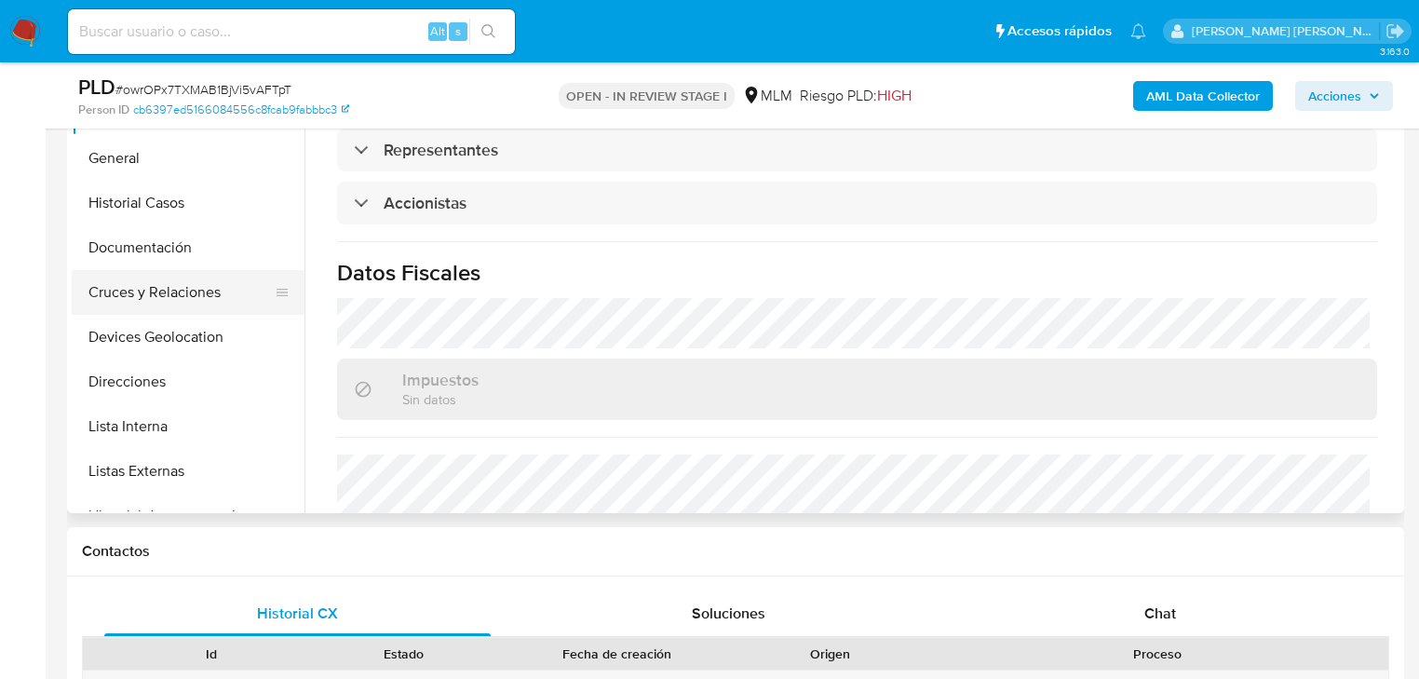
scroll to position [1181, 0]
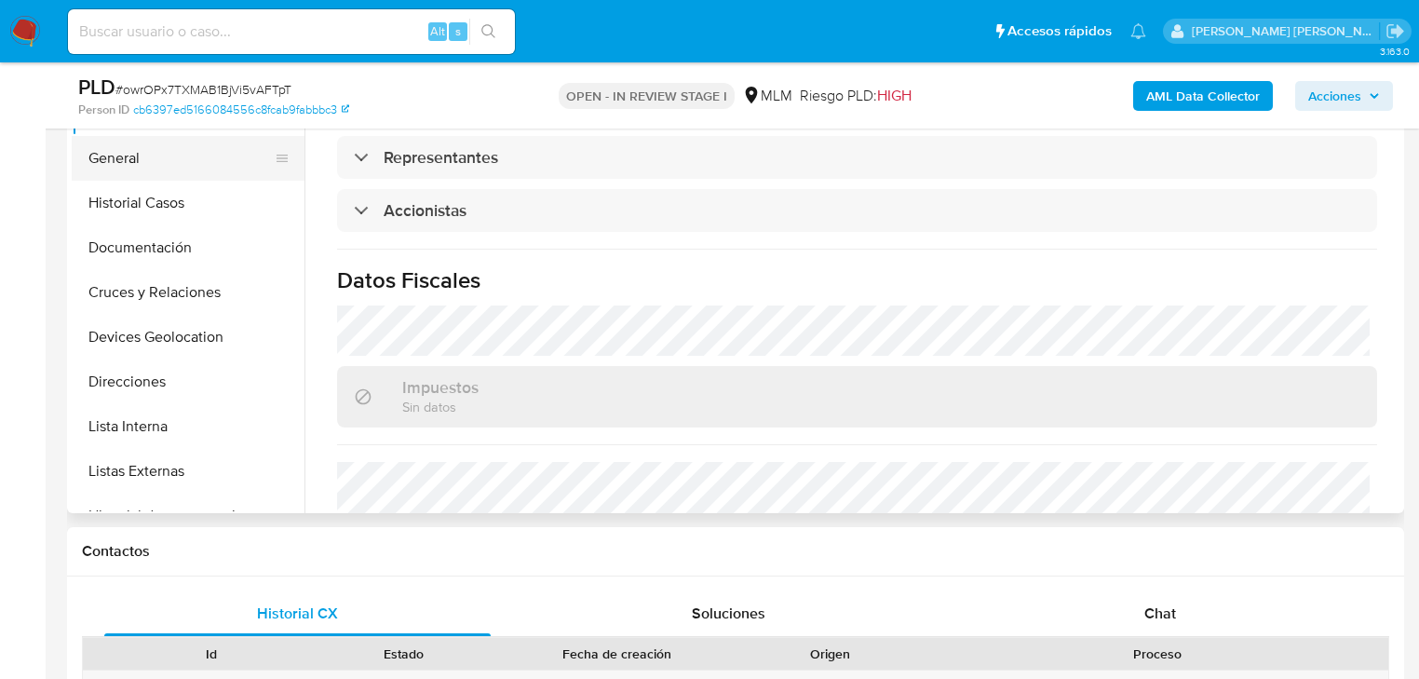
drag, startPoint x: 110, startPoint y: 169, endPoint x: 277, endPoint y: 218, distance: 173.8
click at [112, 166] on button "General" at bounding box center [188, 158] width 233 height 45
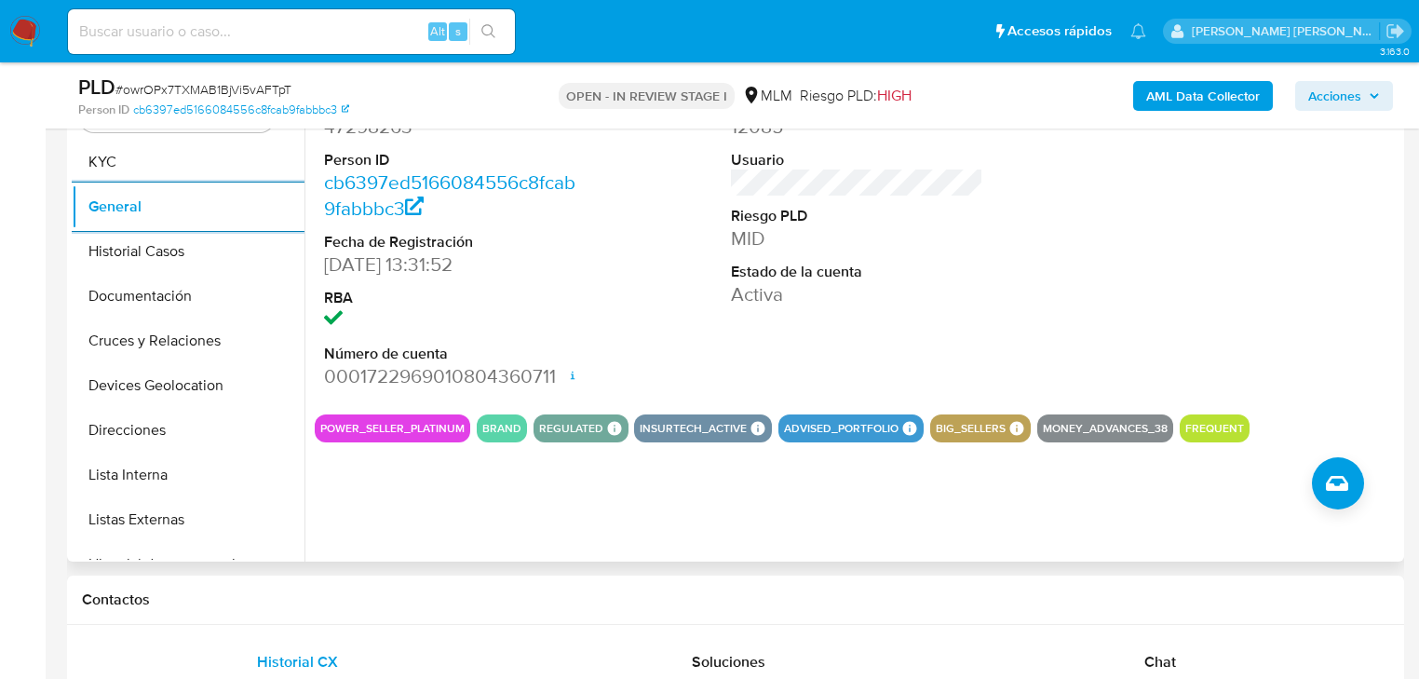
scroll to position [372, 0]
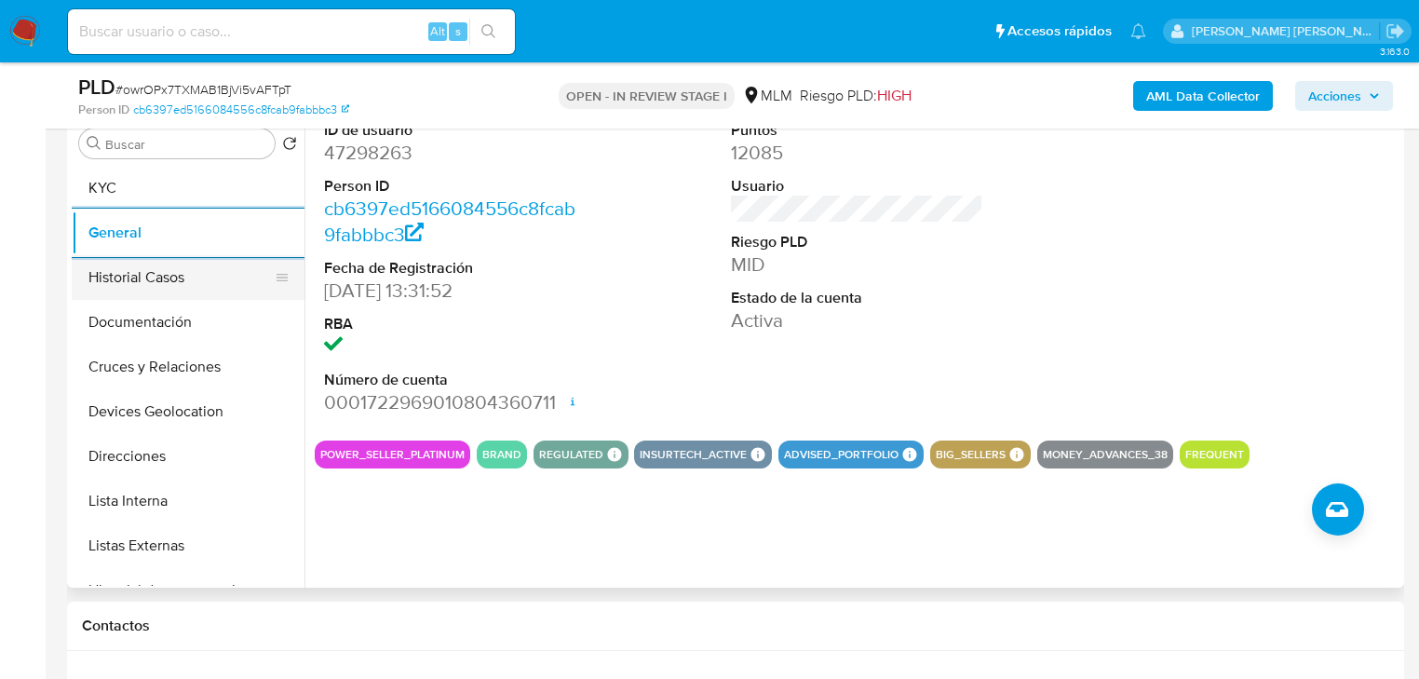
click at [175, 283] on button "Historial Casos" at bounding box center [181, 277] width 218 height 45
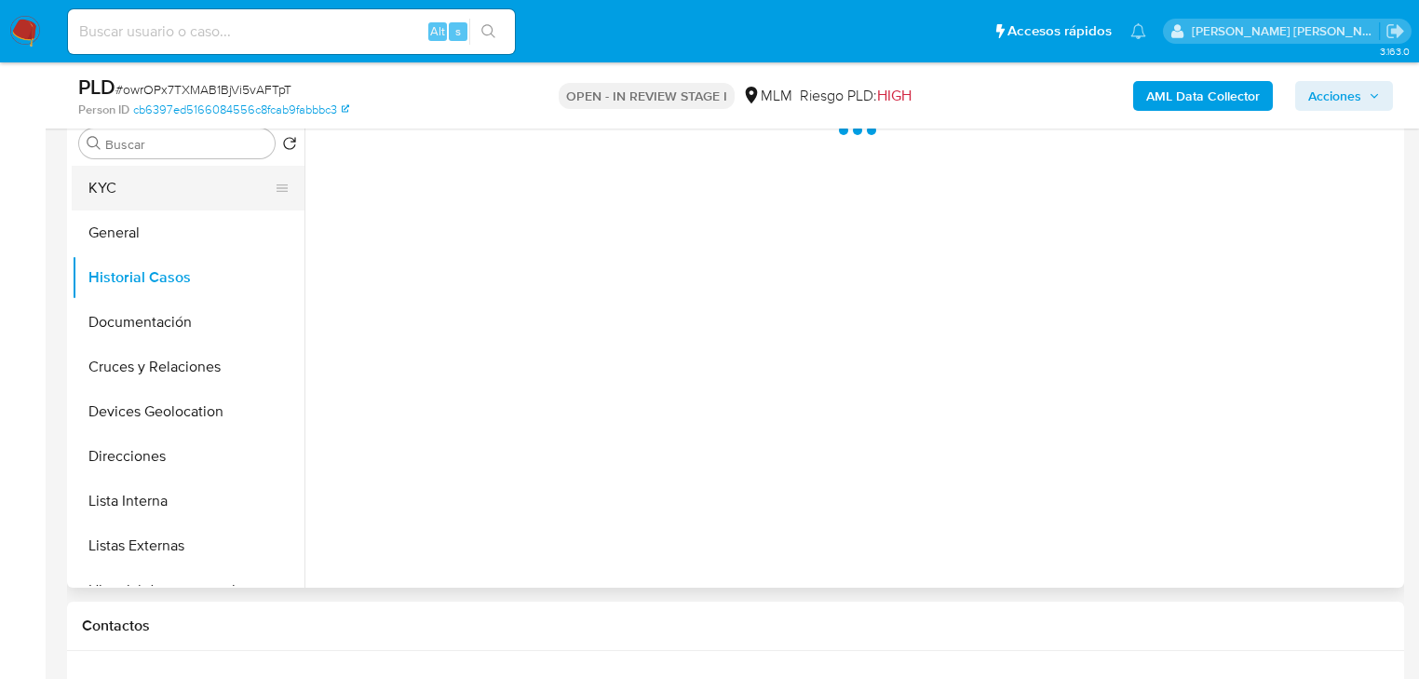
click at [130, 195] on button "KYC" at bounding box center [181, 188] width 218 height 45
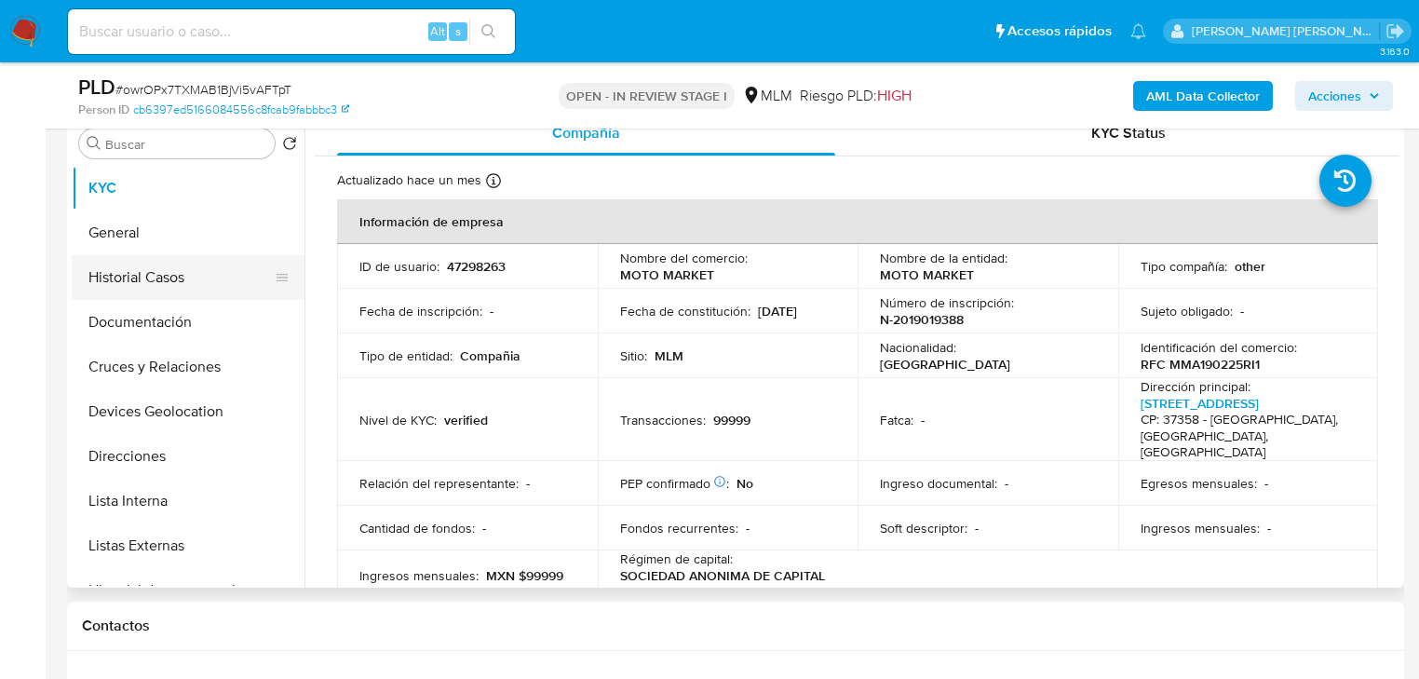
click at [160, 286] on button "Historial Casos" at bounding box center [181, 277] width 218 height 45
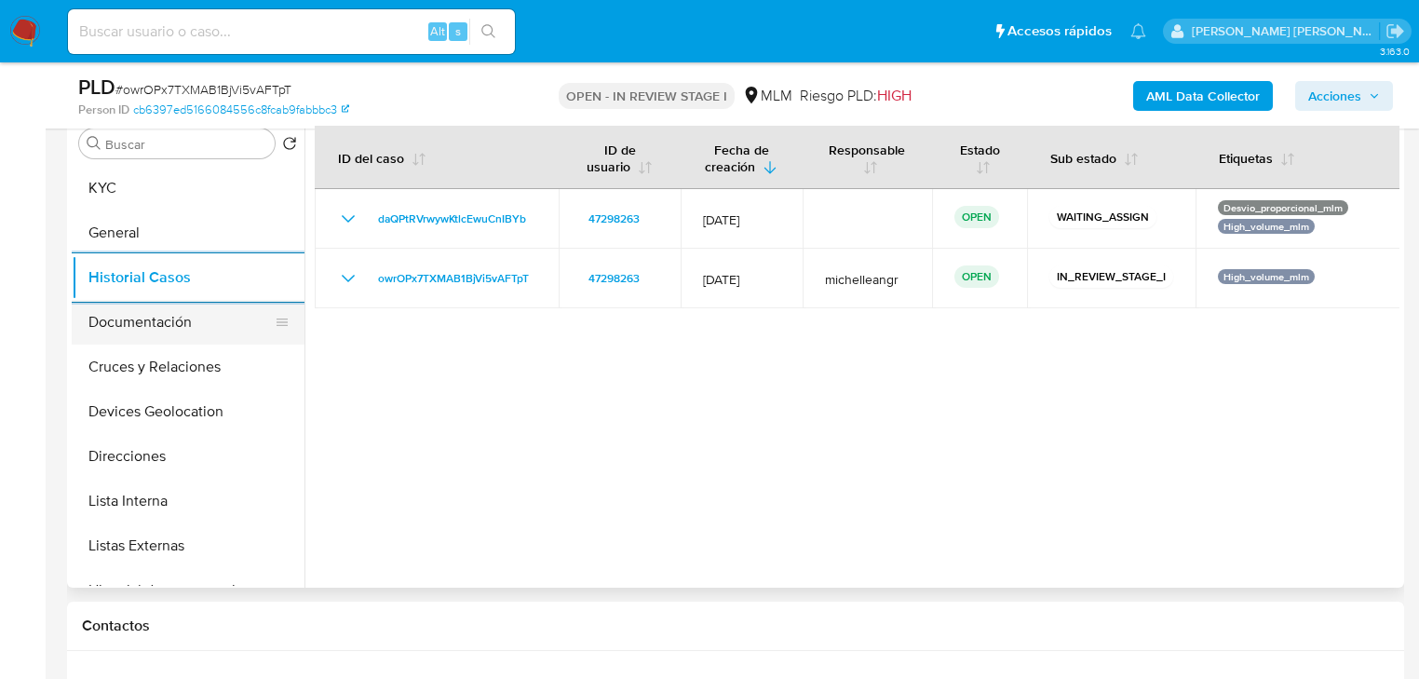
click at [212, 317] on button "Documentación" at bounding box center [181, 322] width 218 height 45
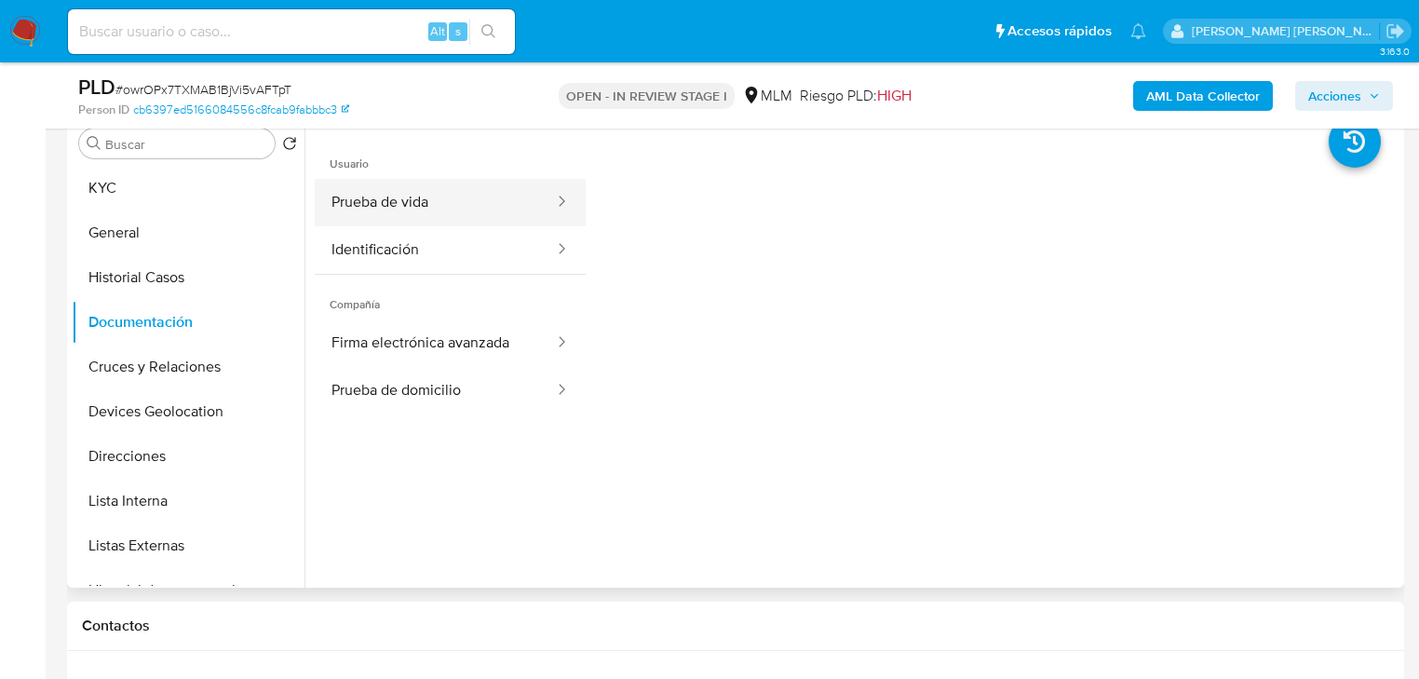
click at [481, 203] on button "Prueba de vida" at bounding box center [435, 202] width 241 height 47
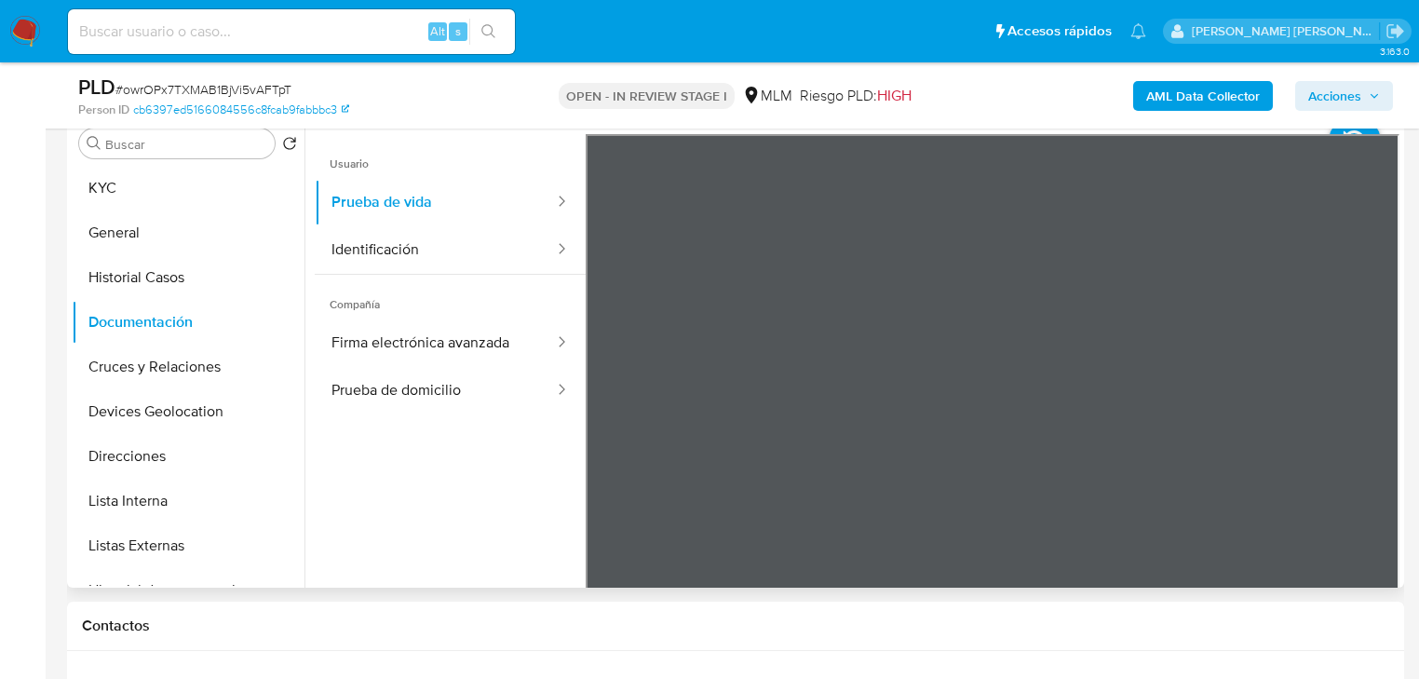
drag, startPoint x: 432, startPoint y: 253, endPoint x: 579, endPoint y: 266, distance: 147.7
click at [442, 250] on button "Identificación" at bounding box center [435, 249] width 241 height 47
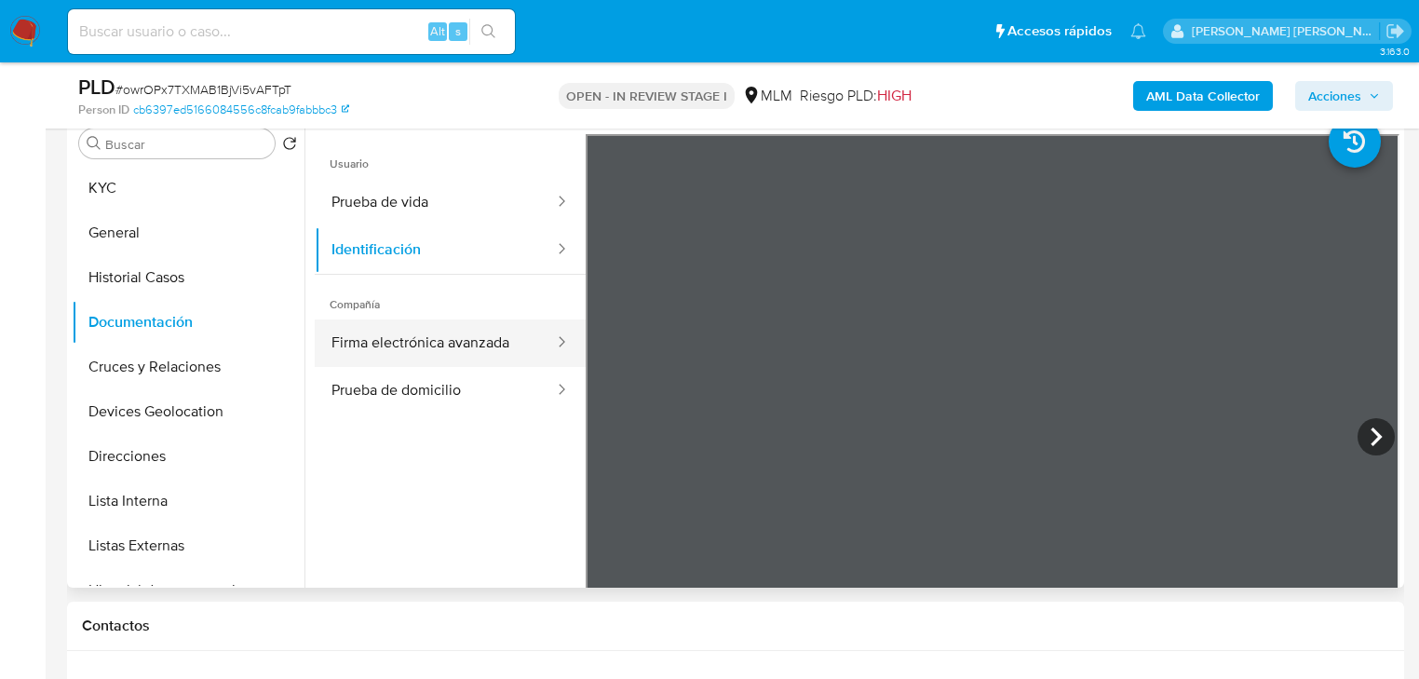
drag, startPoint x: 426, startPoint y: 355, endPoint x: 552, endPoint y: 359, distance: 125.8
click at [446, 339] on button "Firma electrónica avanzada" at bounding box center [435, 342] width 241 height 47
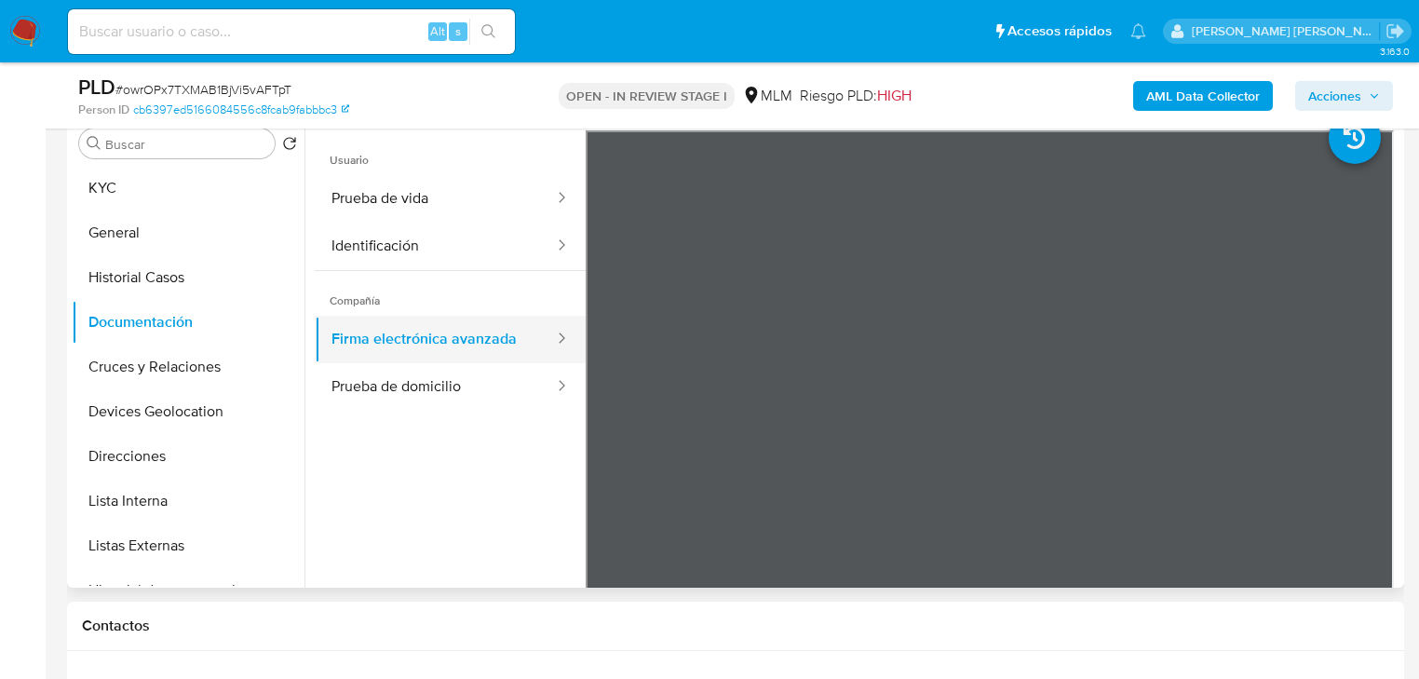
scroll to position [0, 0]
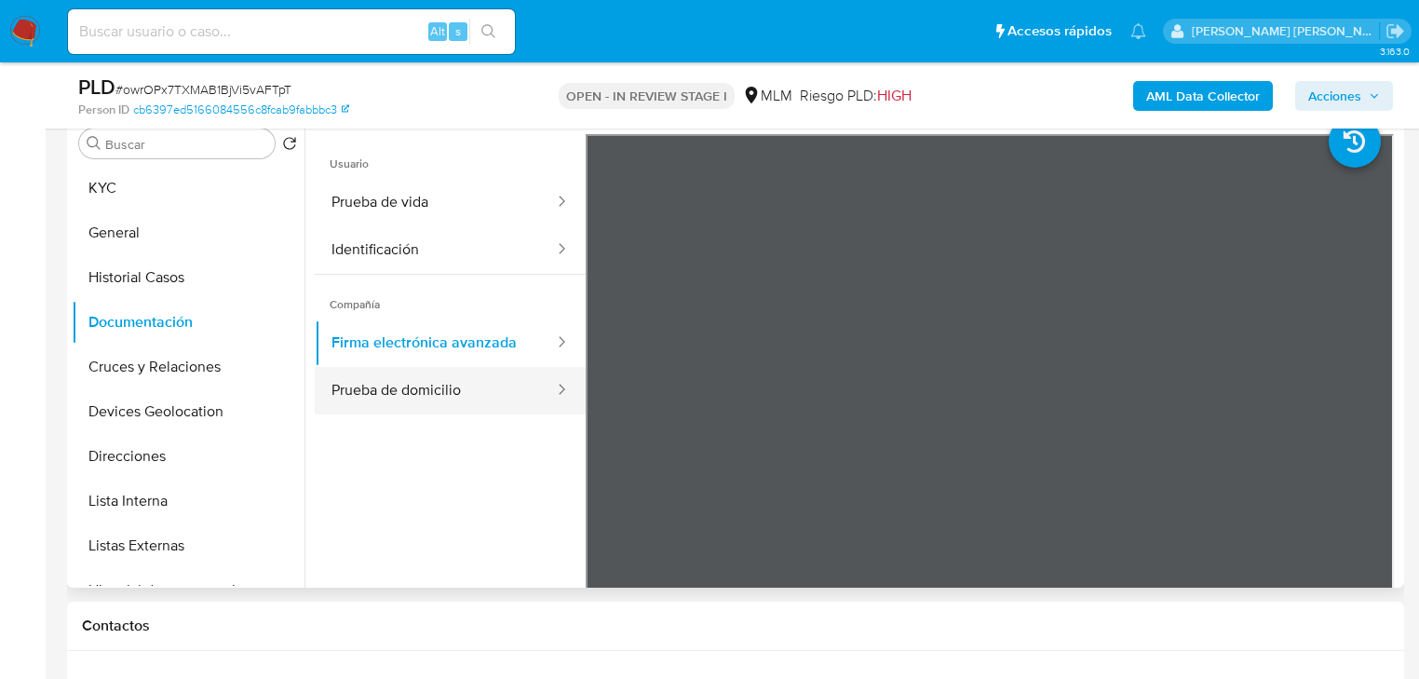
drag, startPoint x: 416, startPoint y: 390, endPoint x: 330, endPoint y: 369, distance: 89.2
click at [413, 387] on button "Prueba de domicilio" at bounding box center [435, 390] width 241 height 47
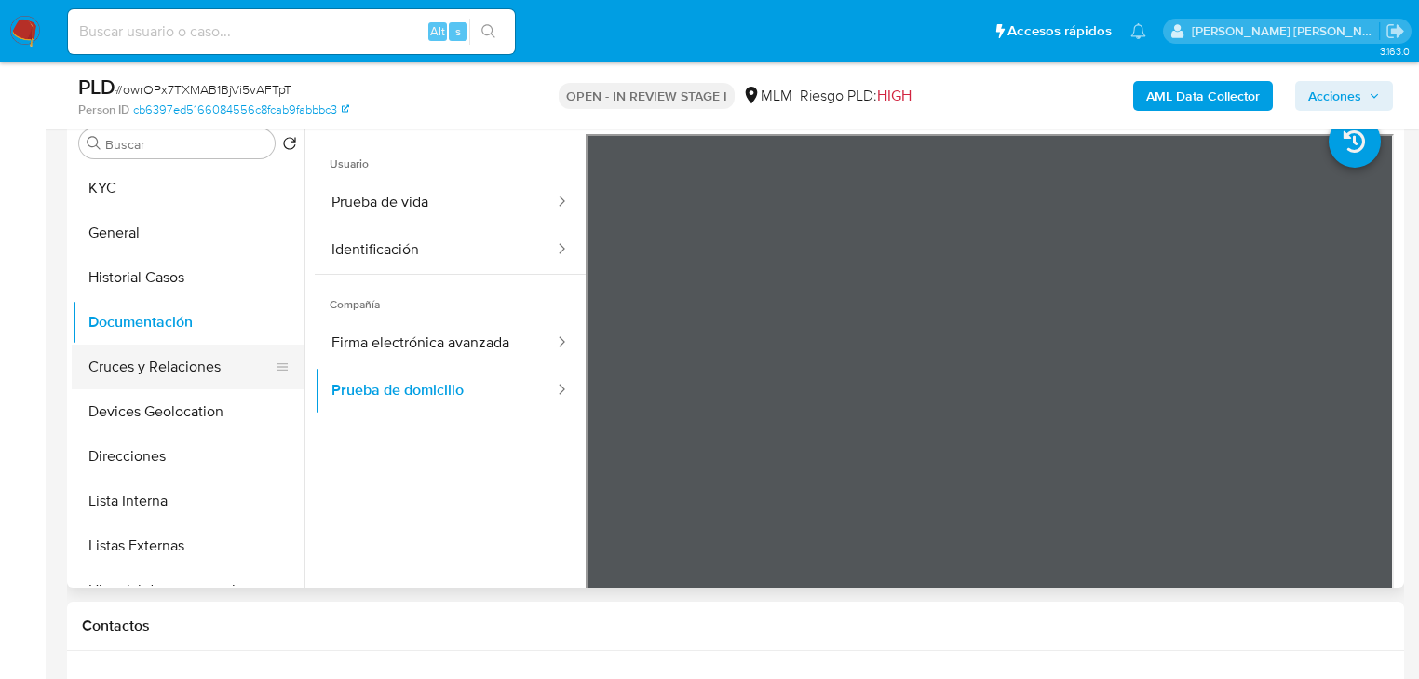
click at [205, 365] on button "Cruces y Relaciones" at bounding box center [181, 366] width 218 height 45
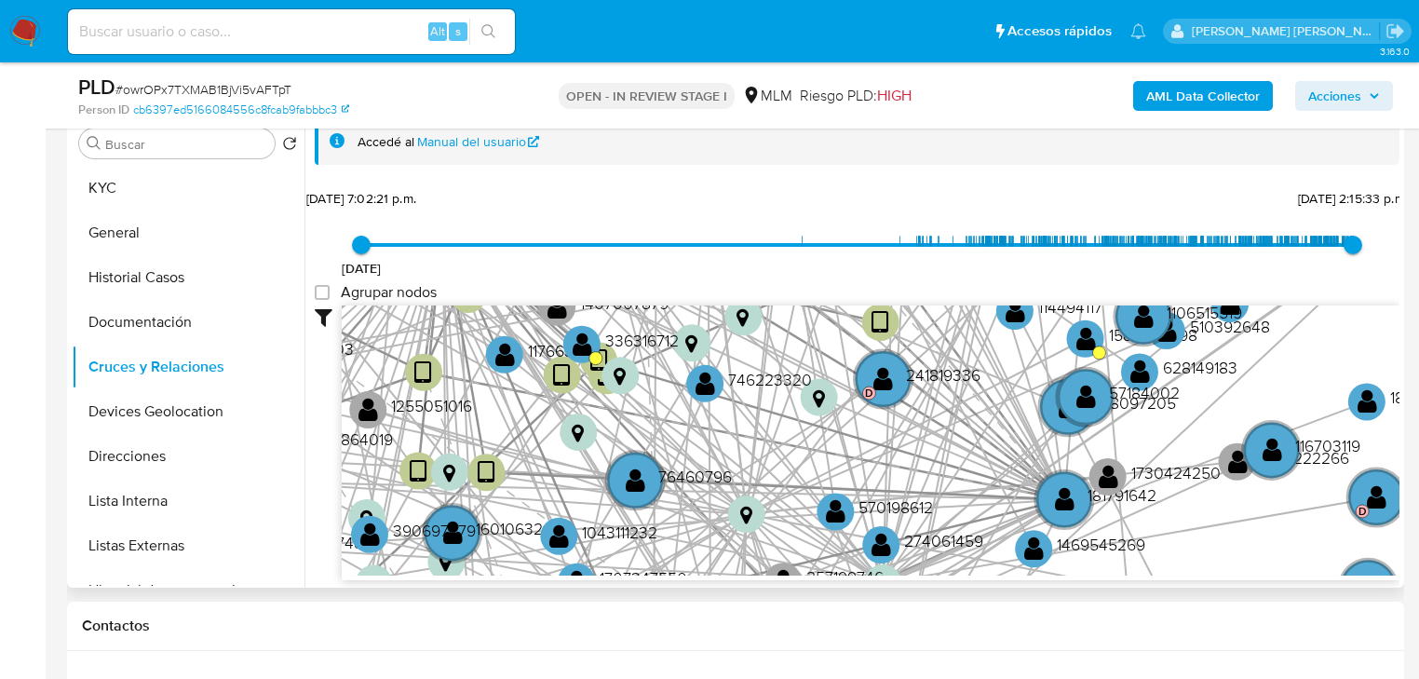
scroll to position [48, 0]
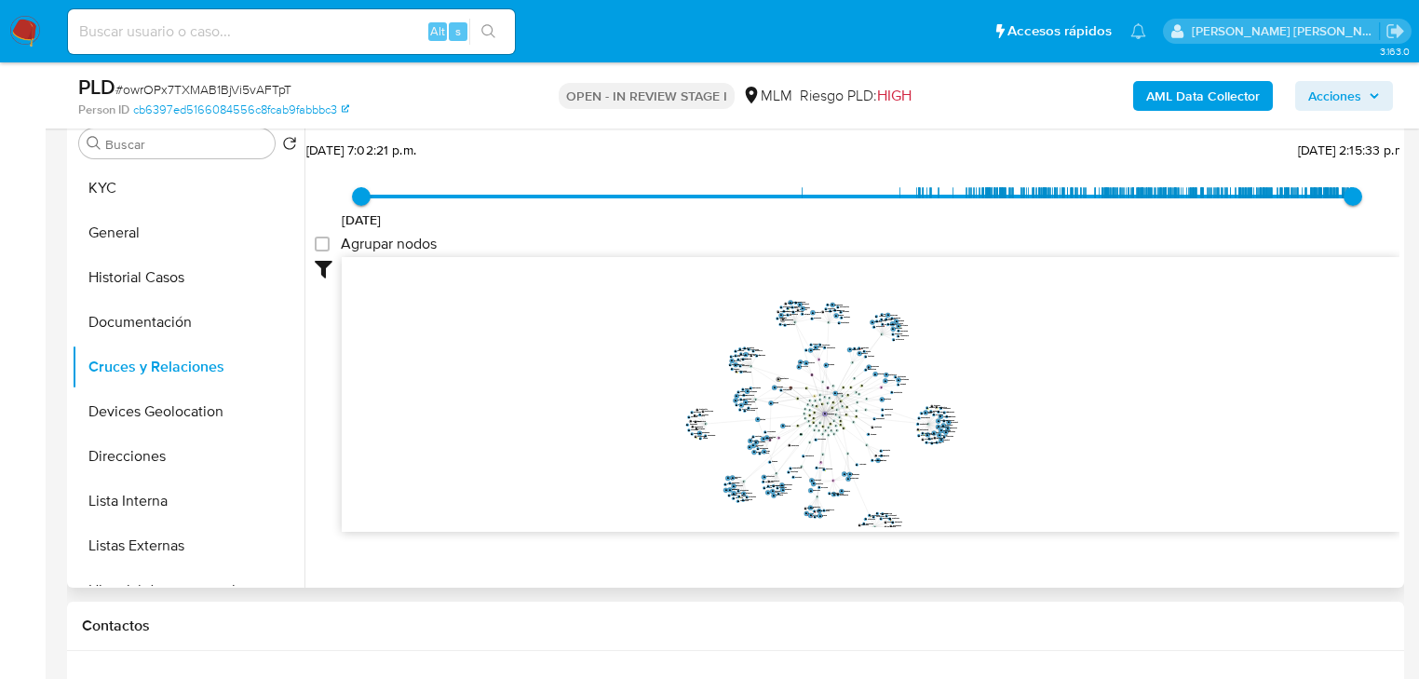
drag, startPoint x: 809, startPoint y: 383, endPoint x: 737, endPoint y: 366, distance: 73.6
click at [743, 366] on icon "device-6213b19008813b0018cfa0ca  device-64348f8108813b001897d3d6  user-472982…" at bounding box center [871, 392] width 1058 height 270
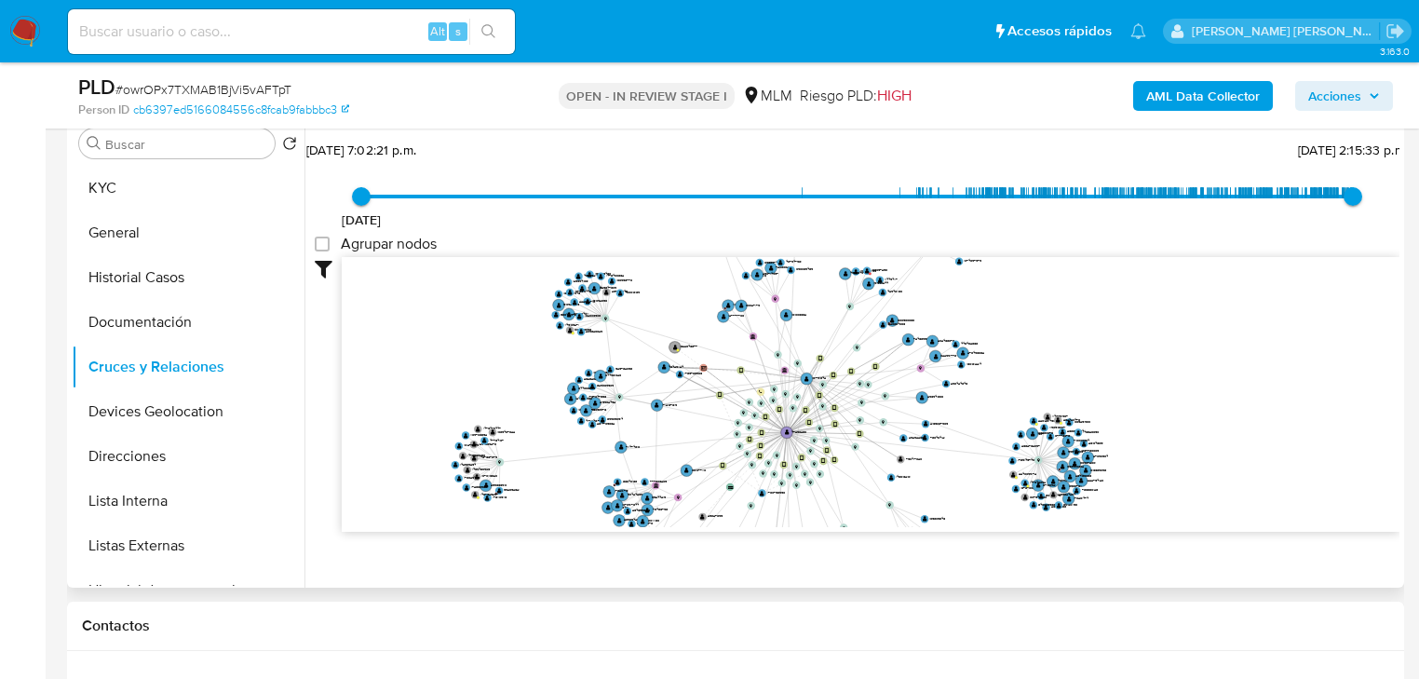
drag, startPoint x: 145, startPoint y: 402, endPoint x: 365, endPoint y: 354, distance: 225.0
click at [145, 398] on button "Devices Geolocation" at bounding box center [188, 411] width 233 height 45
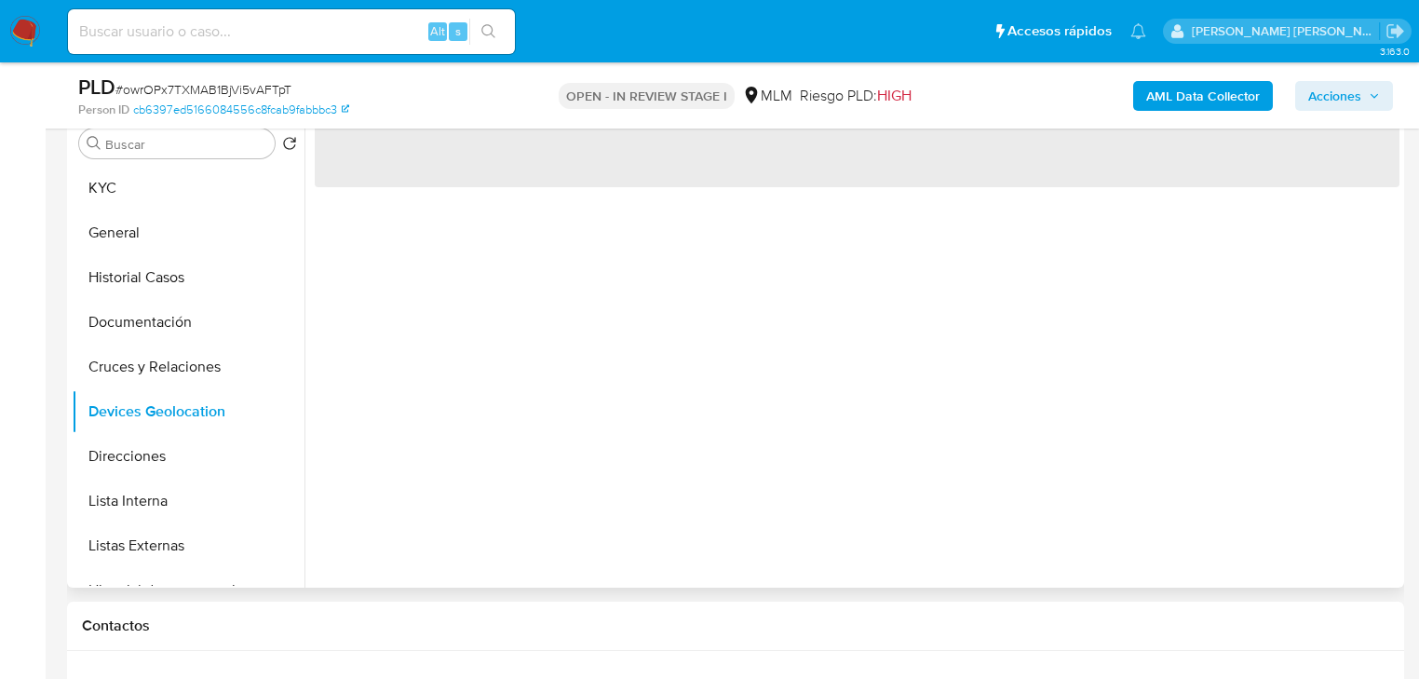
scroll to position [0, 0]
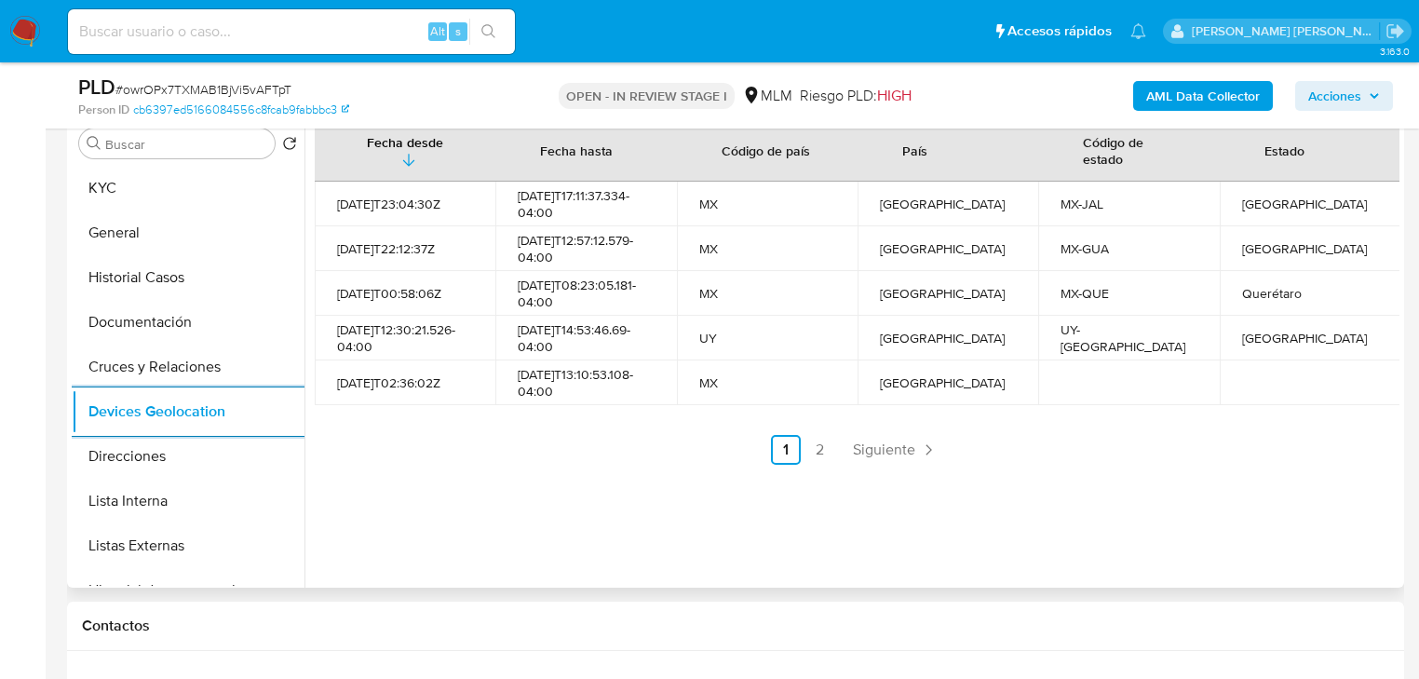
click at [909, 447] on span "Siguiente" at bounding box center [884, 449] width 62 height 15
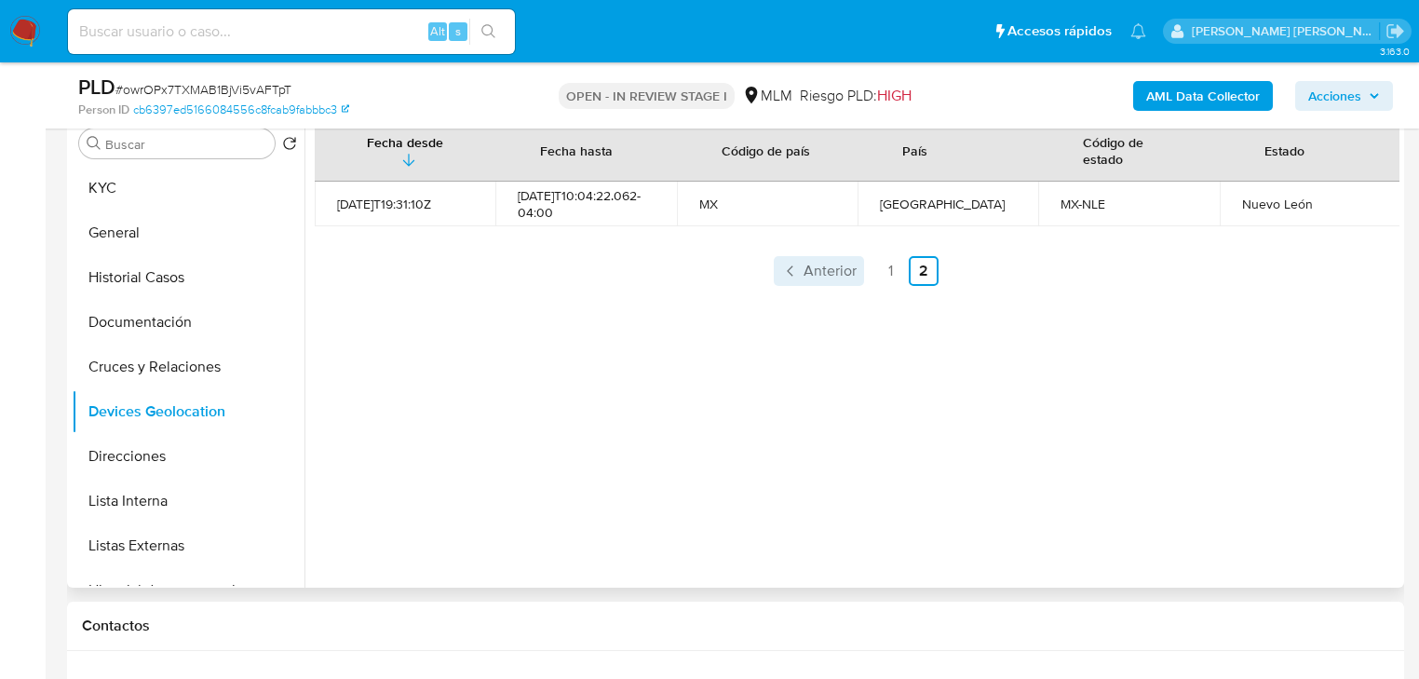
click at [807, 277] on span "Anterior" at bounding box center [829, 270] width 53 height 15
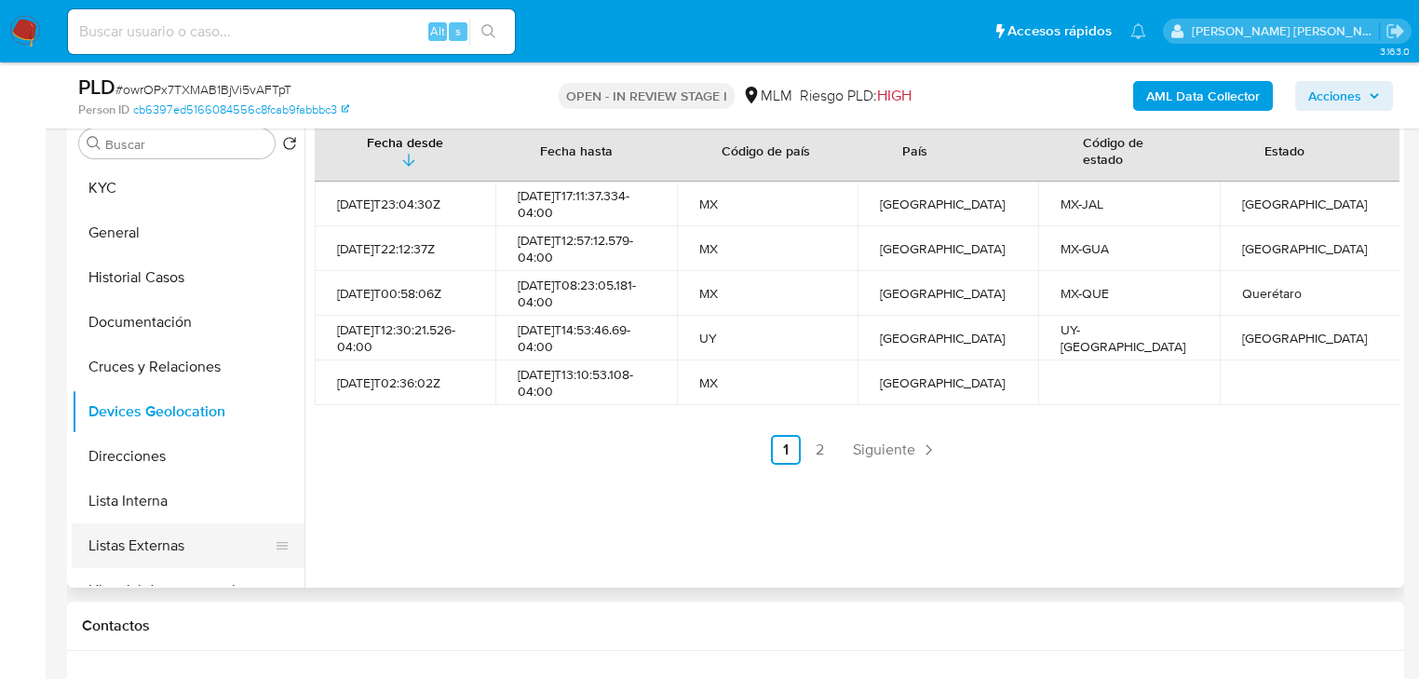
click at [138, 550] on button "Listas Externas" at bounding box center [181, 545] width 218 height 45
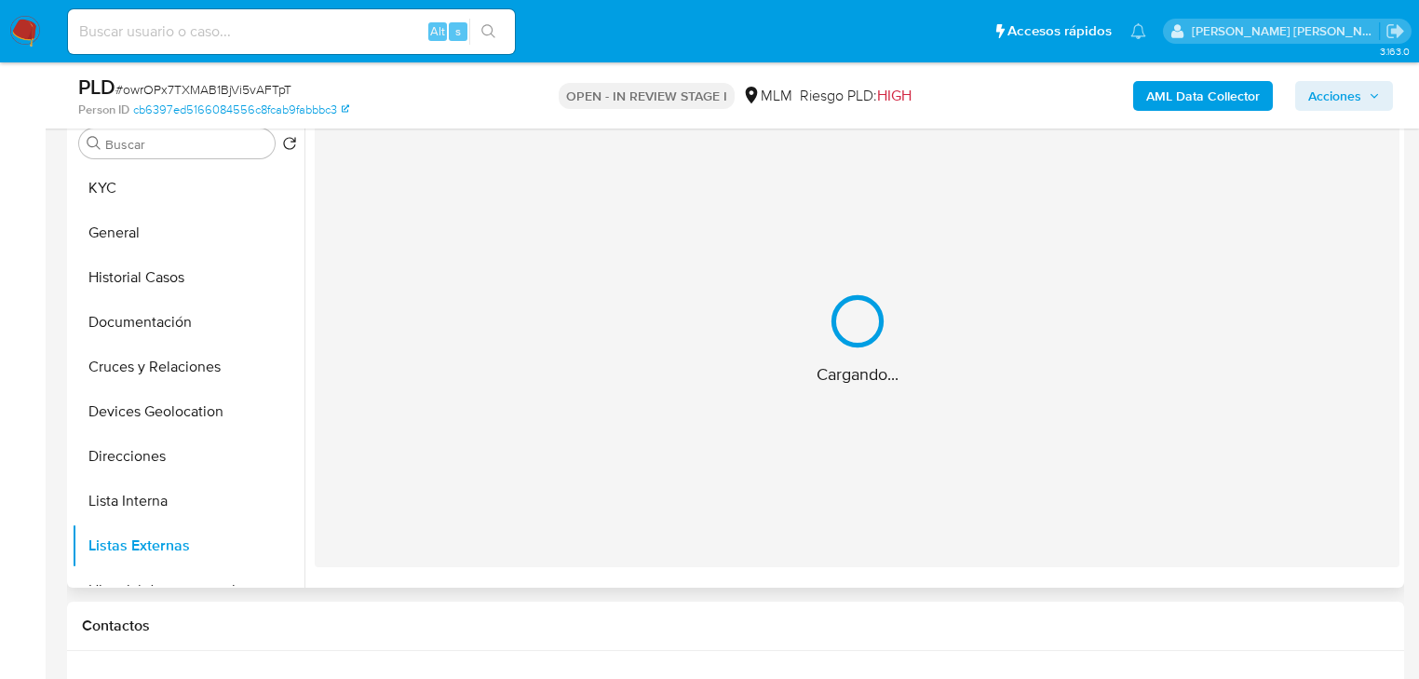
click at [524, 472] on div "Cargando..." at bounding box center [857, 339] width 1085 height 456
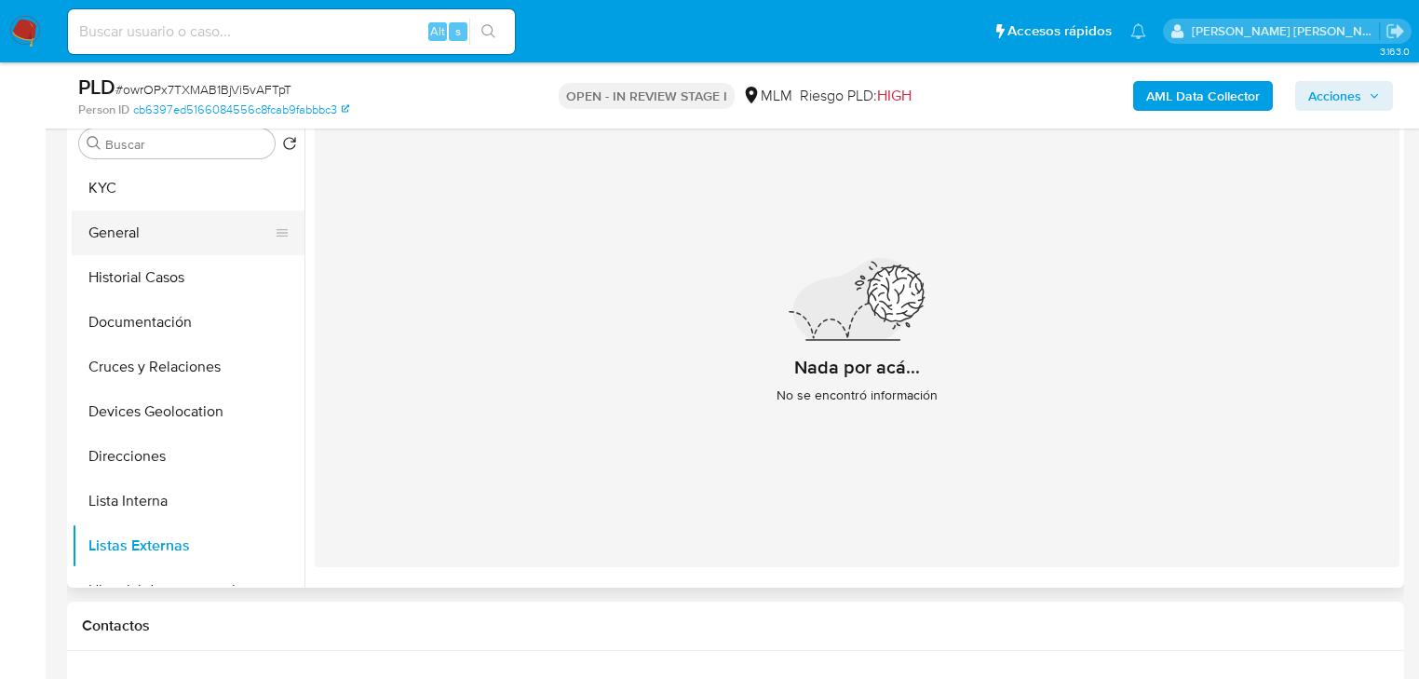
drag, startPoint x: 170, startPoint y: 181, endPoint x: 296, endPoint y: 214, distance: 130.1
click at [170, 184] on button "KYC" at bounding box center [188, 188] width 233 height 45
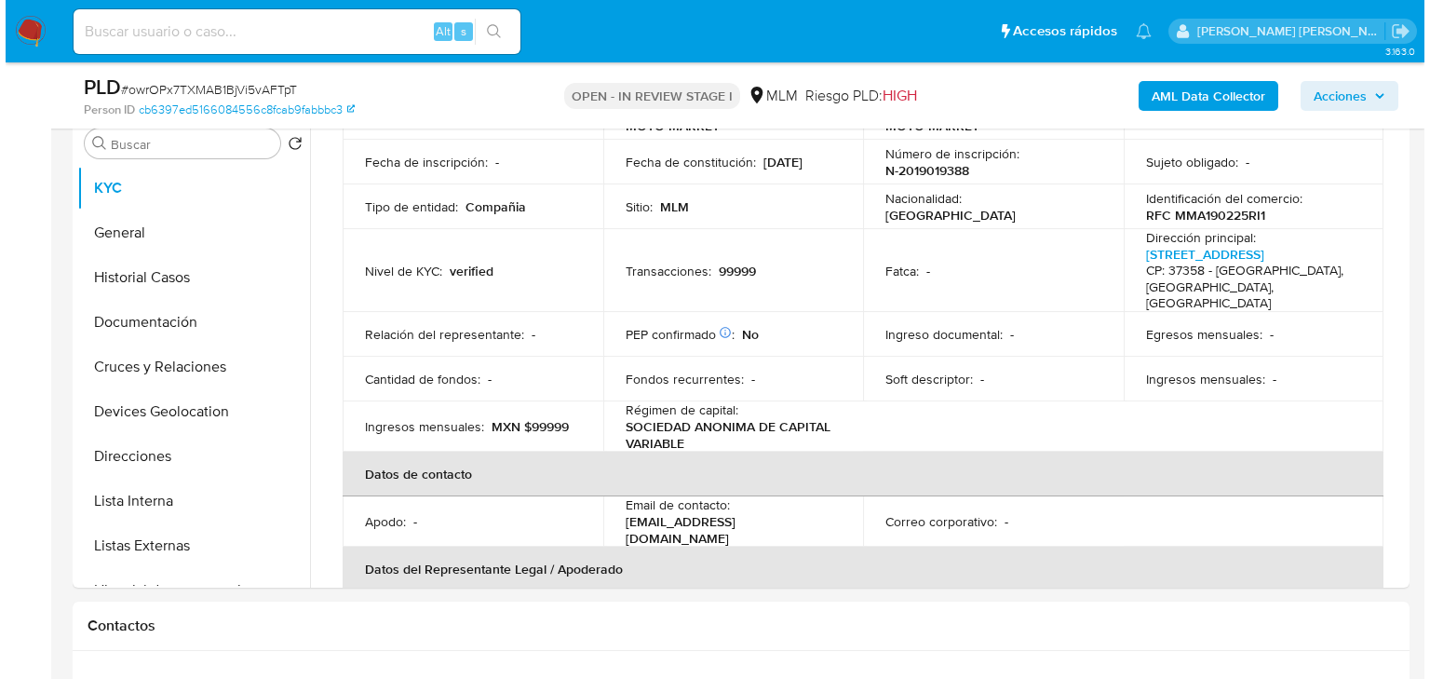
scroll to position [372, 0]
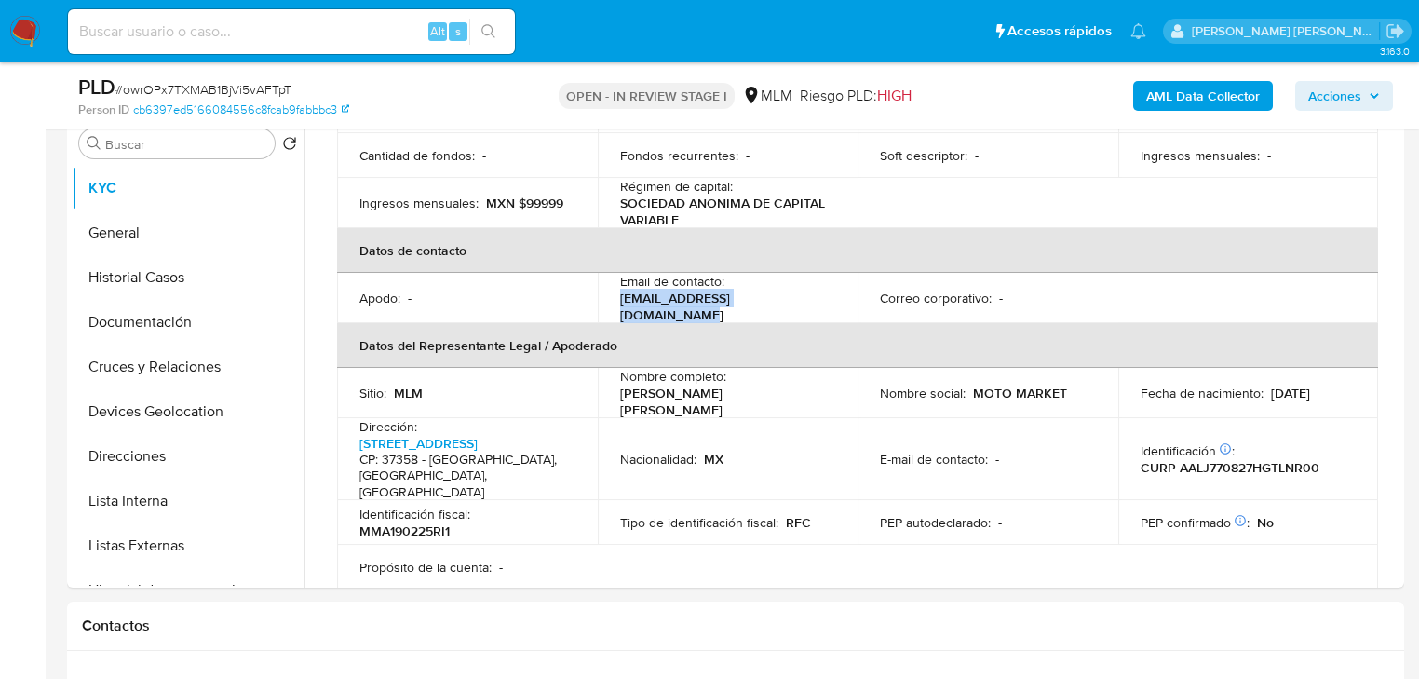
drag, startPoint x: 802, startPoint y: 286, endPoint x: 614, endPoint y: 283, distance: 187.2
click at [614, 283] on td "Email de contacto : notificaciones7@motocity.mx" at bounding box center [728, 298] width 261 height 50
copy p "[EMAIL_ADDRESS][DOMAIN_NAME]"
click at [1205, 100] on b "AML Data Collector" at bounding box center [1203, 96] width 114 height 30
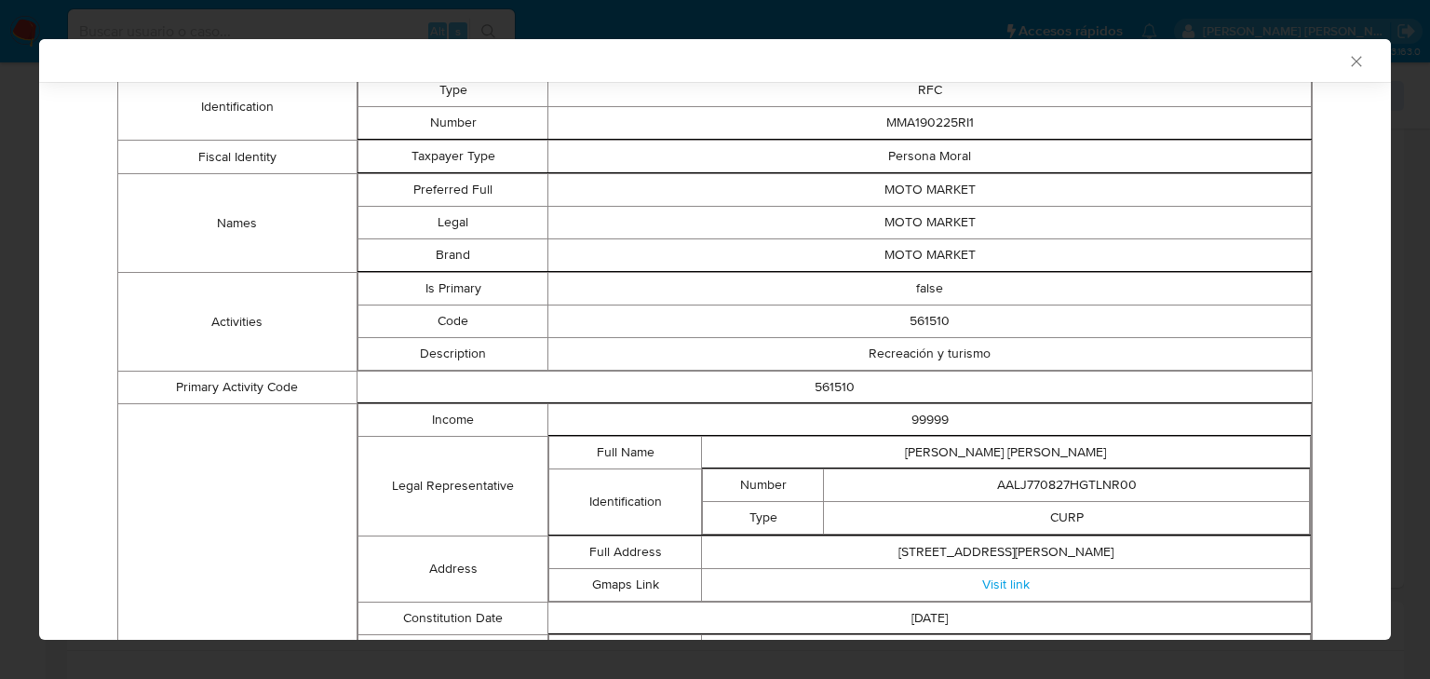
scroll to position [443, 0]
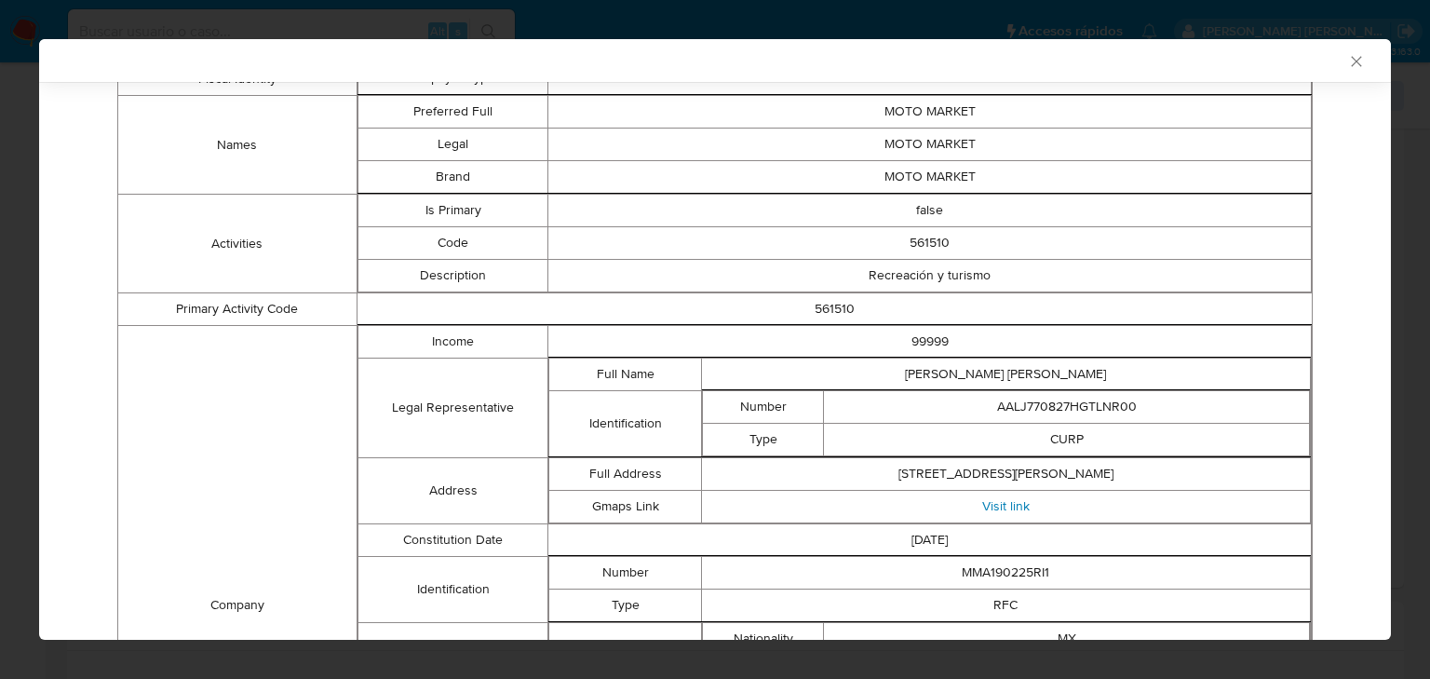
click at [1013, 504] on link "Visit link" at bounding box center [1005, 505] width 47 height 19
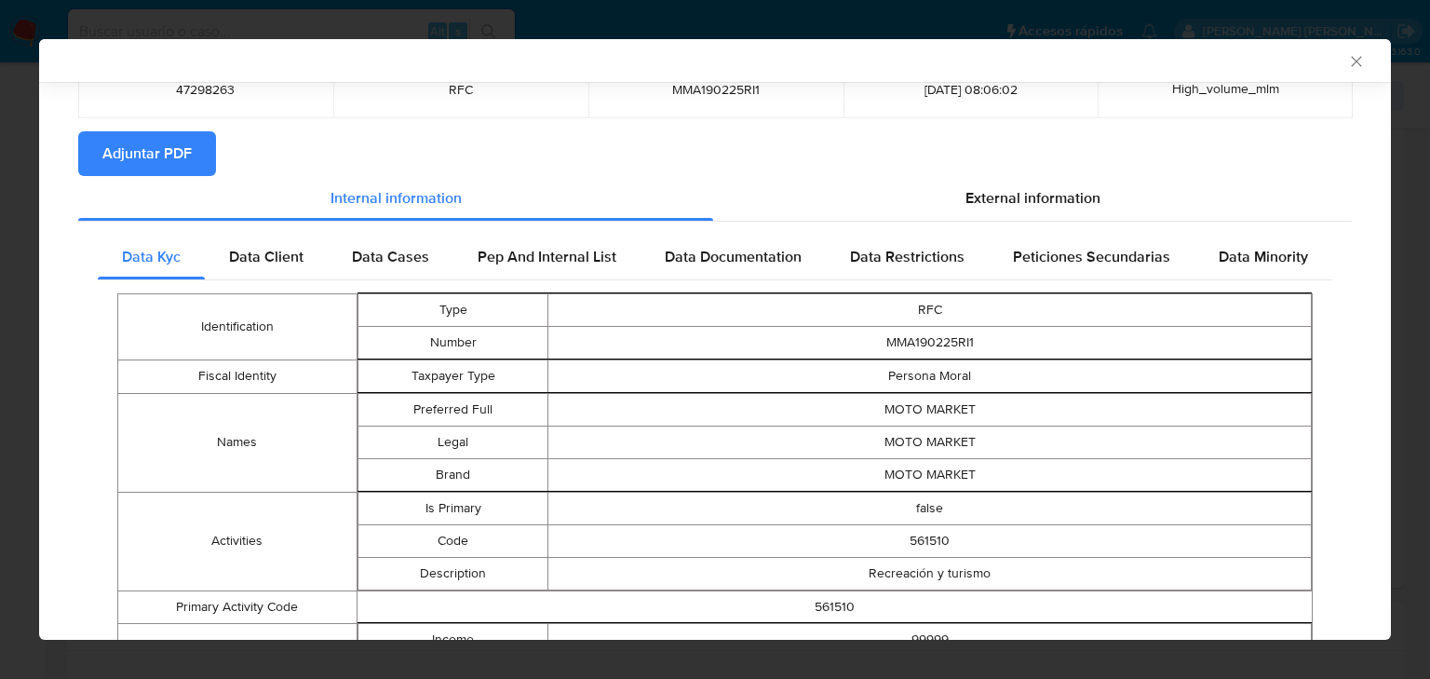
scroll to position [0, 0]
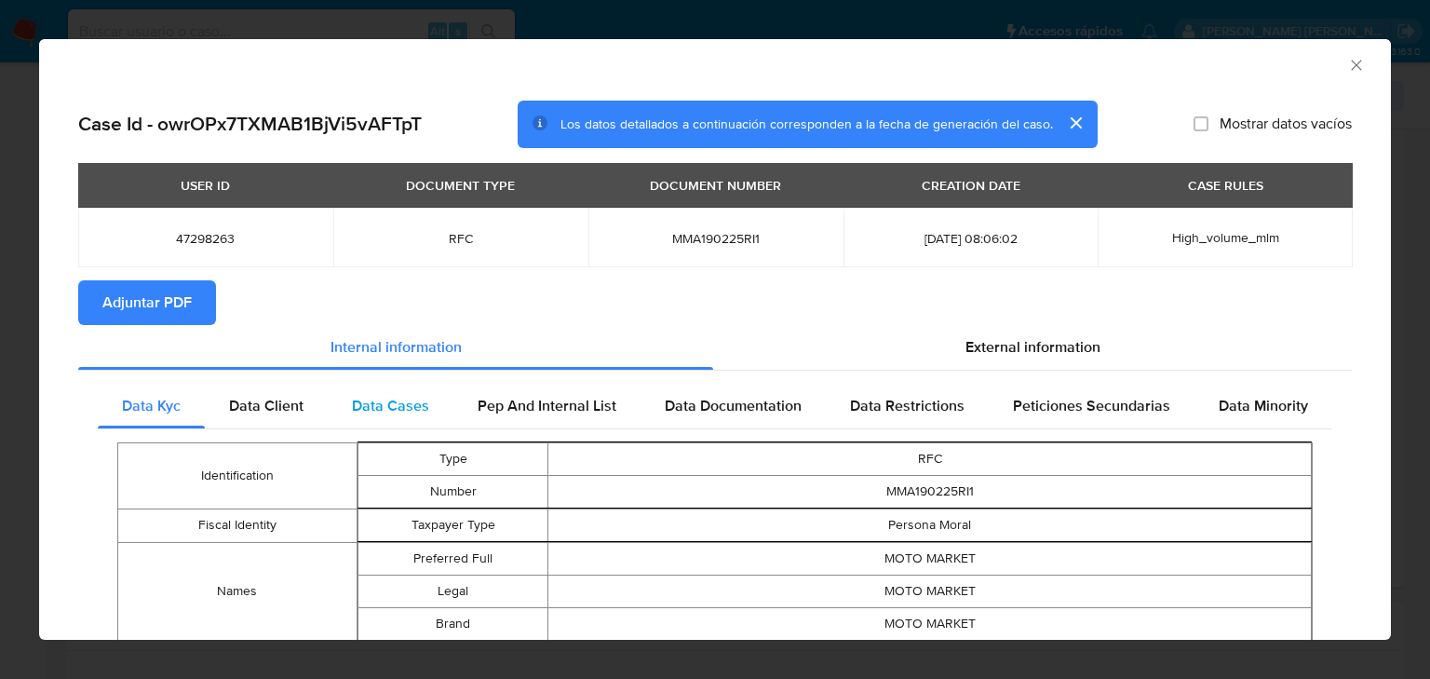
click at [377, 385] on div "Data Cases" at bounding box center [391, 406] width 126 height 45
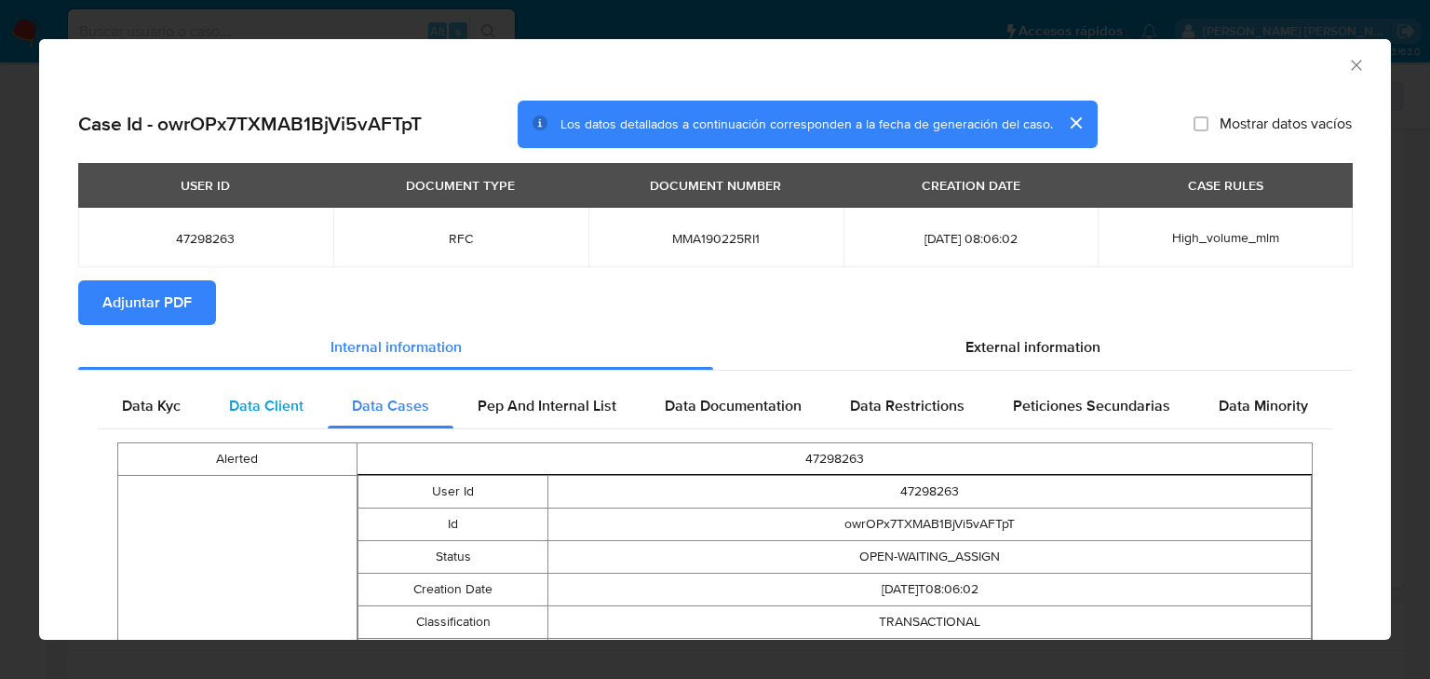
click at [266, 405] on span "Data Client" at bounding box center [266, 405] width 74 height 21
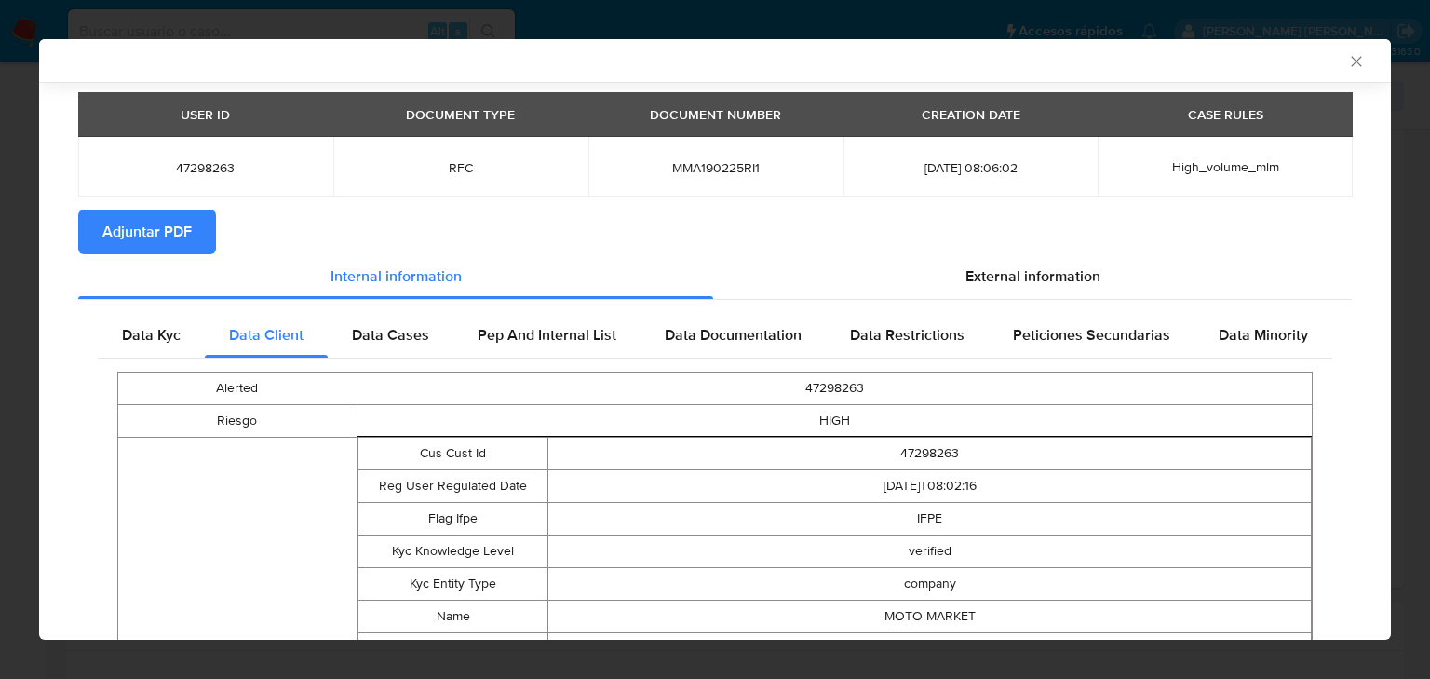
scroll to position [145, 0]
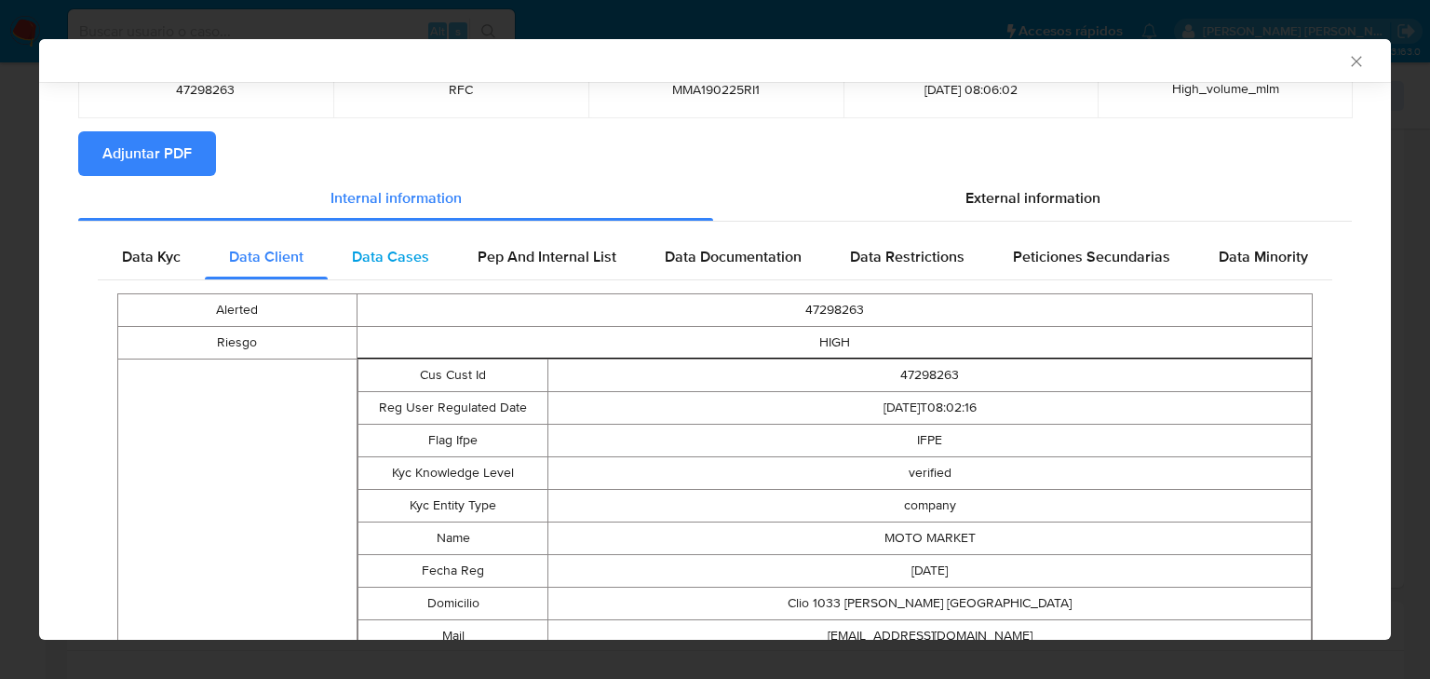
drag, startPoint x: 380, startPoint y: 258, endPoint x: 410, endPoint y: 257, distance: 29.8
click at [387, 253] on span "Data Cases" at bounding box center [390, 256] width 77 height 21
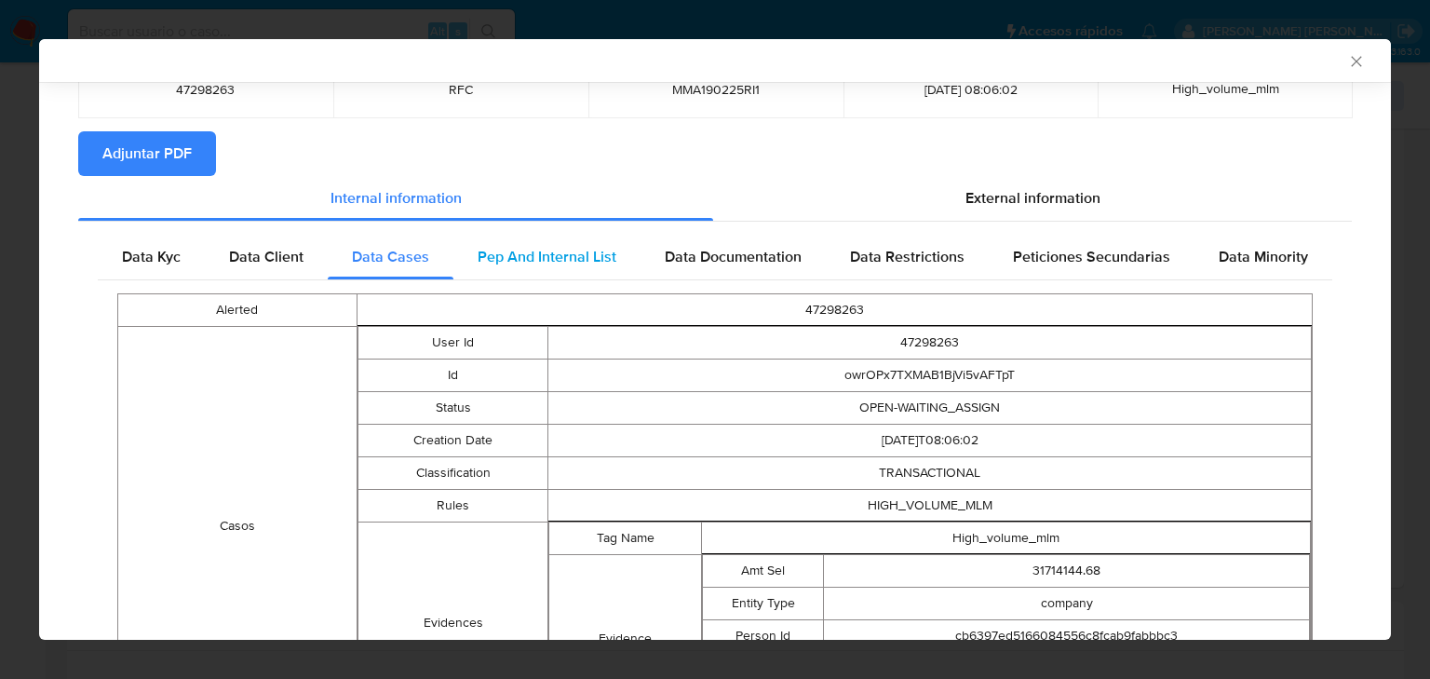
click at [573, 253] on span "Pep And Internal List" at bounding box center [547, 256] width 139 height 21
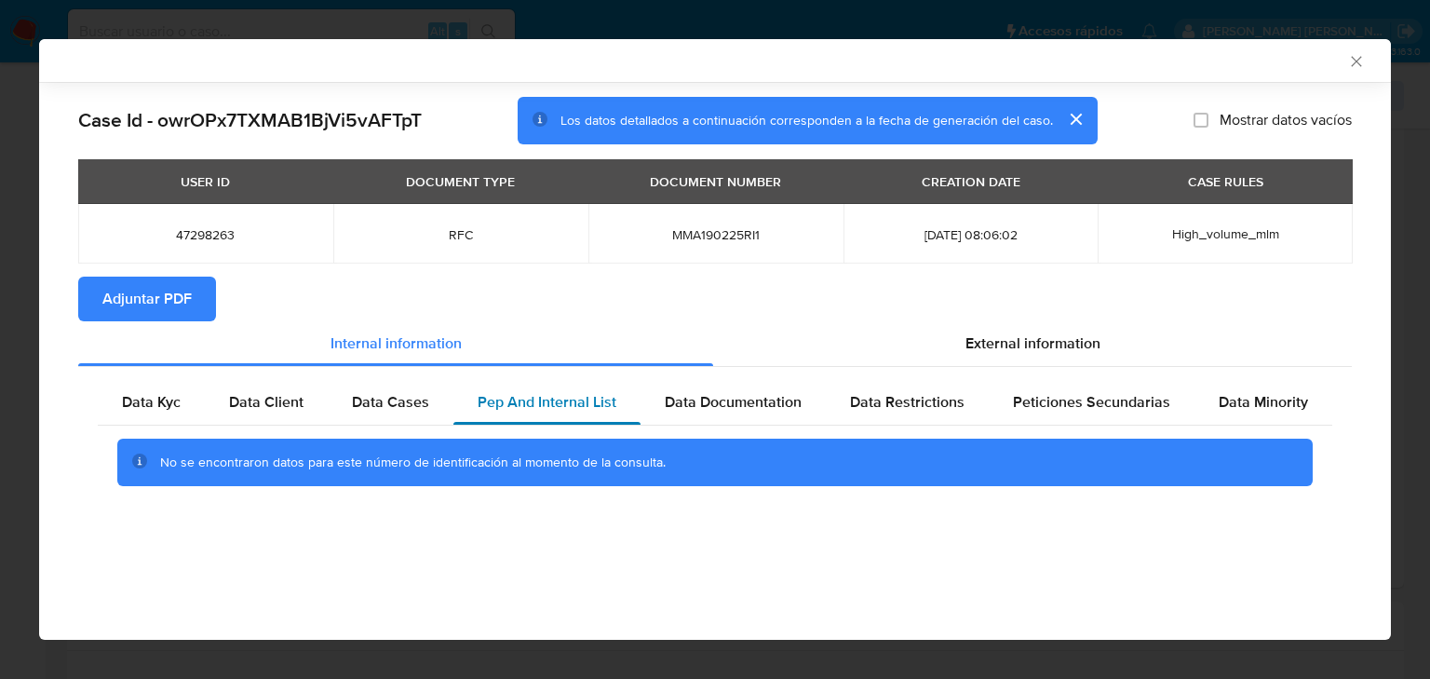
scroll to position [0, 0]
click at [361, 417] on div "Data Cases" at bounding box center [391, 402] width 126 height 45
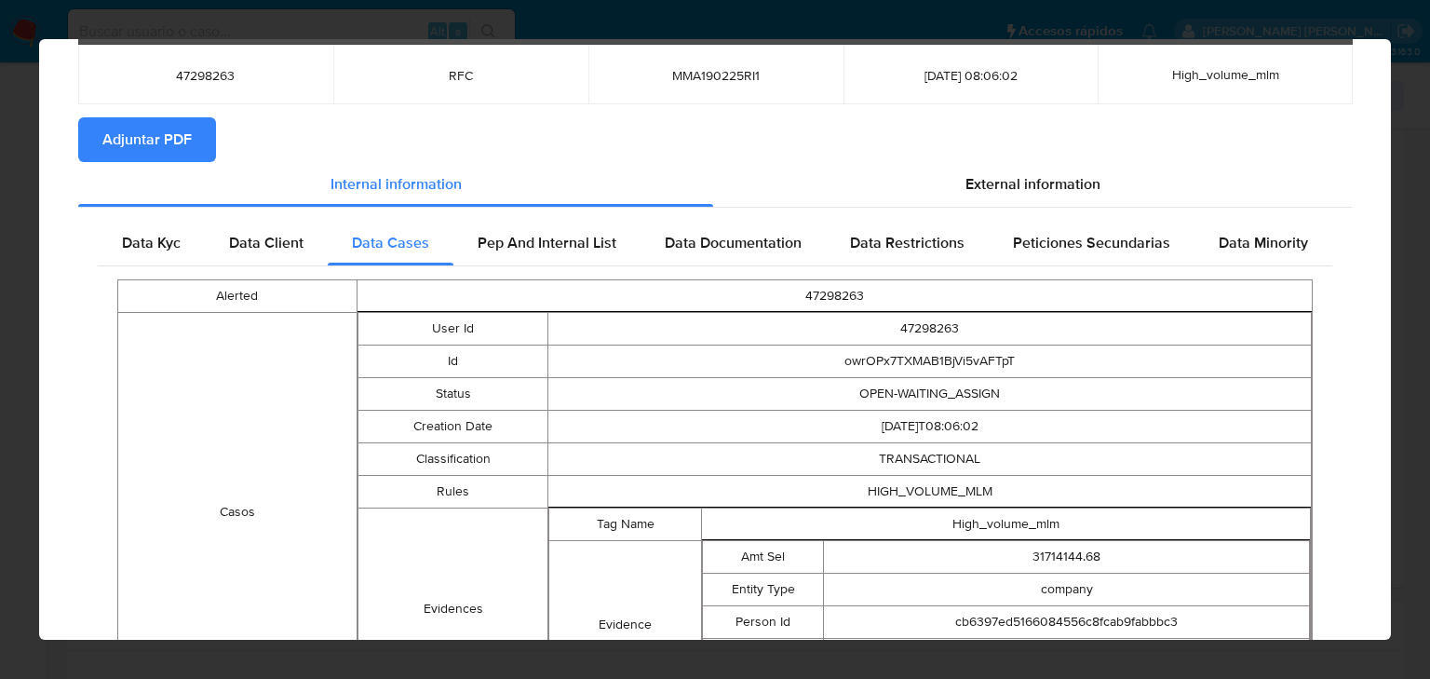
scroll to position [33, 0]
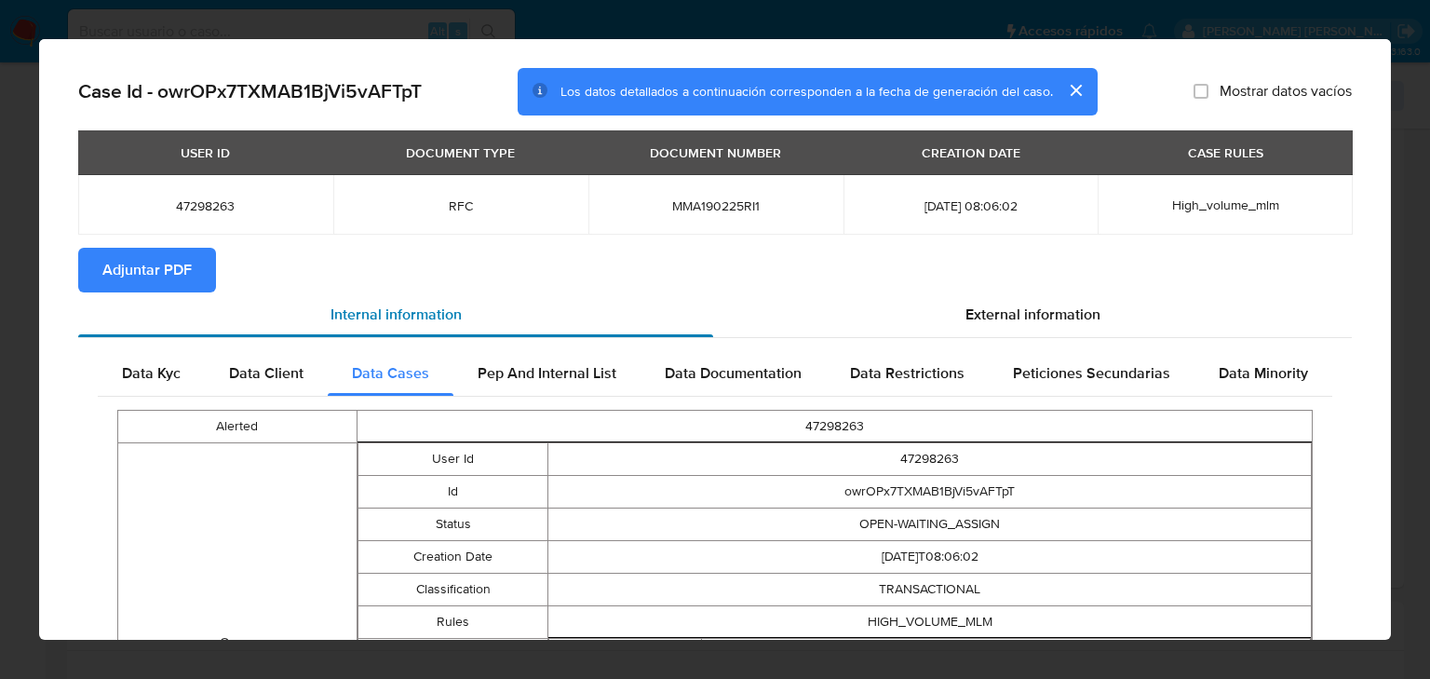
click at [570, 365] on span "Pep And Internal List" at bounding box center [547, 372] width 139 height 21
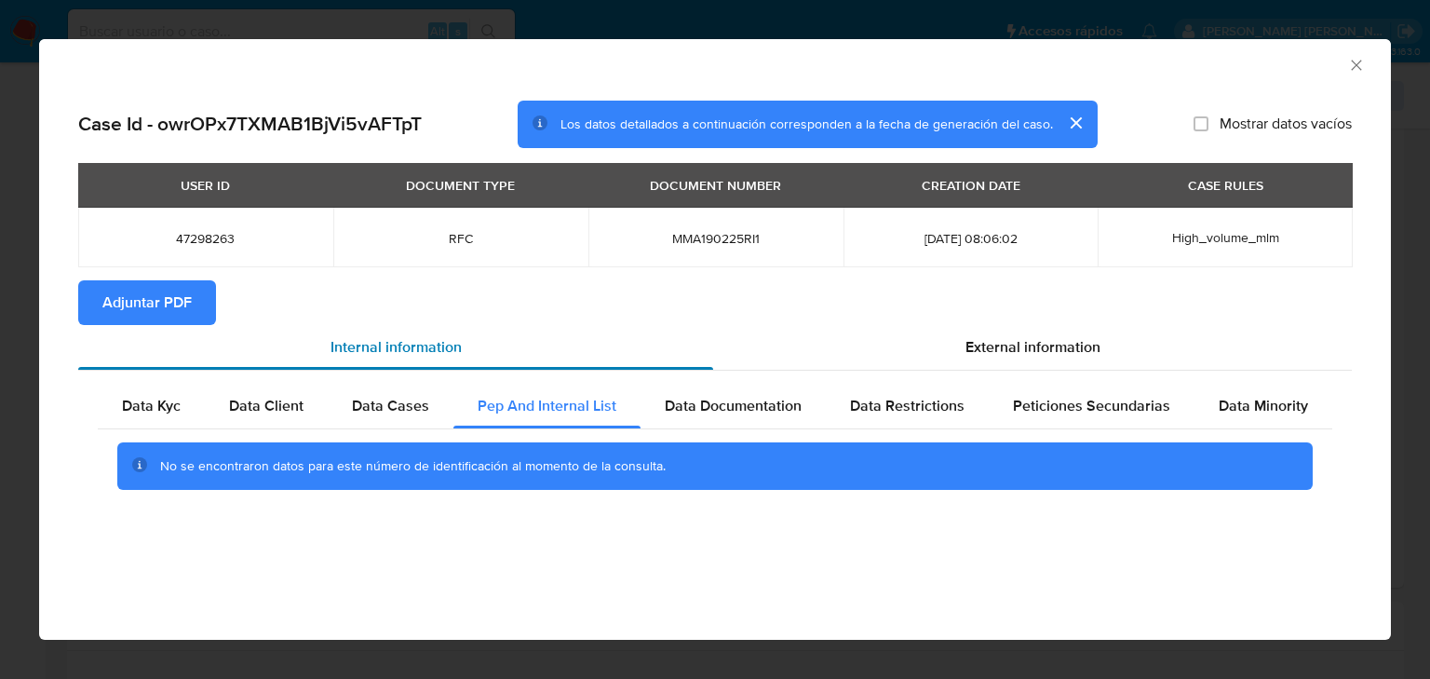
scroll to position [0, 0]
drag, startPoint x: 728, startPoint y: 399, endPoint x: 743, endPoint y: 378, distance: 26.1
click at [739, 379] on div "Data Kyc Data Client Data Cases Pep And Internal List Data Documentation Data R…" at bounding box center [715, 444] width 1274 height 146
click at [888, 418] on div "Data Restrictions" at bounding box center [907, 406] width 163 height 45
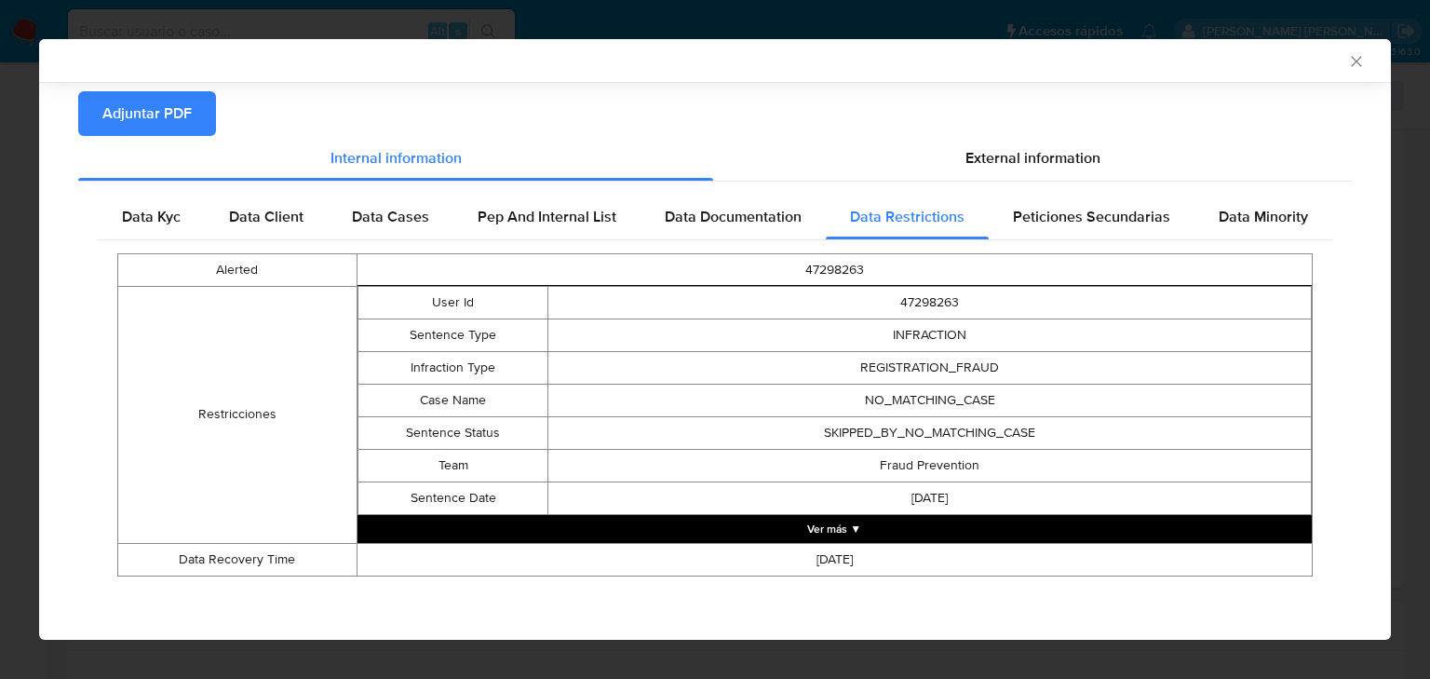
scroll to position [186, 0]
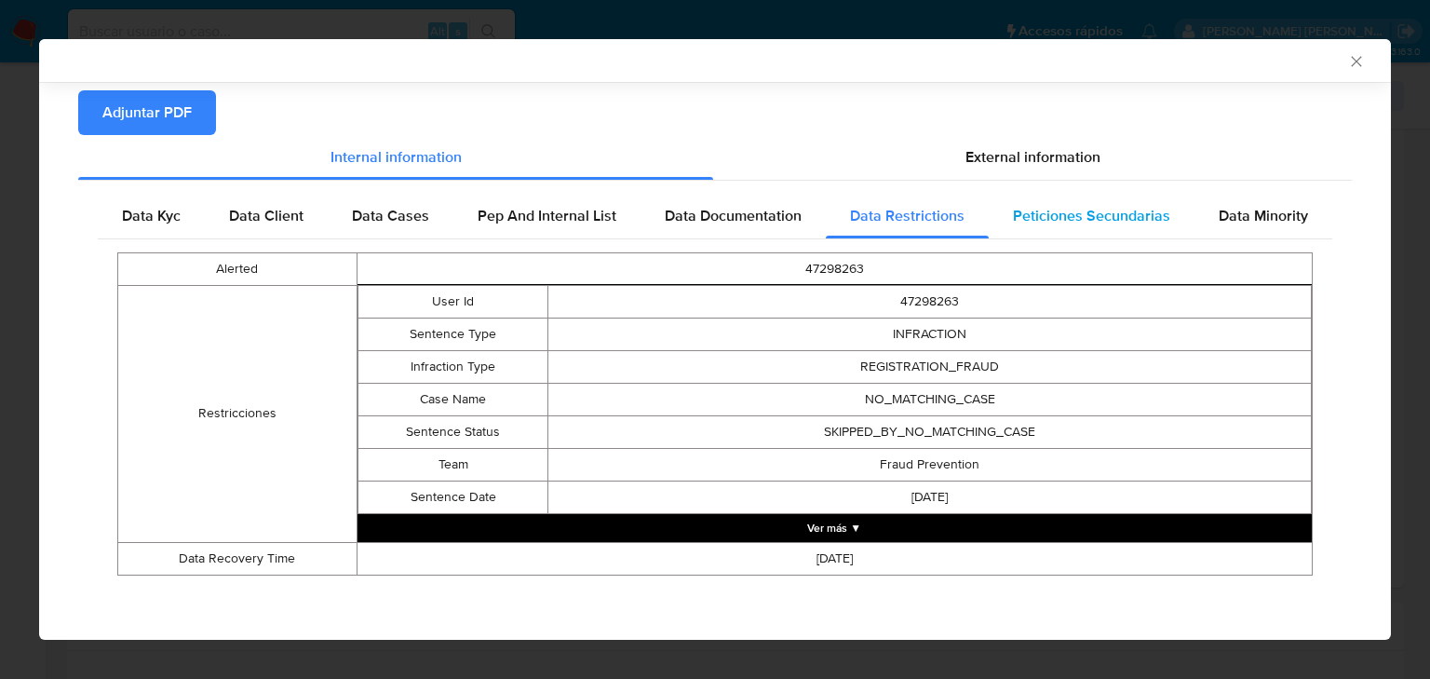
drag, startPoint x: 1082, startPoint y: 216, endPoint x: 1237, endPoint y: 205, distance: 155.9
click at [1085, 213] on span "Peticiones Secundarias" at bounding box center [1091, 215] width 157 height 21
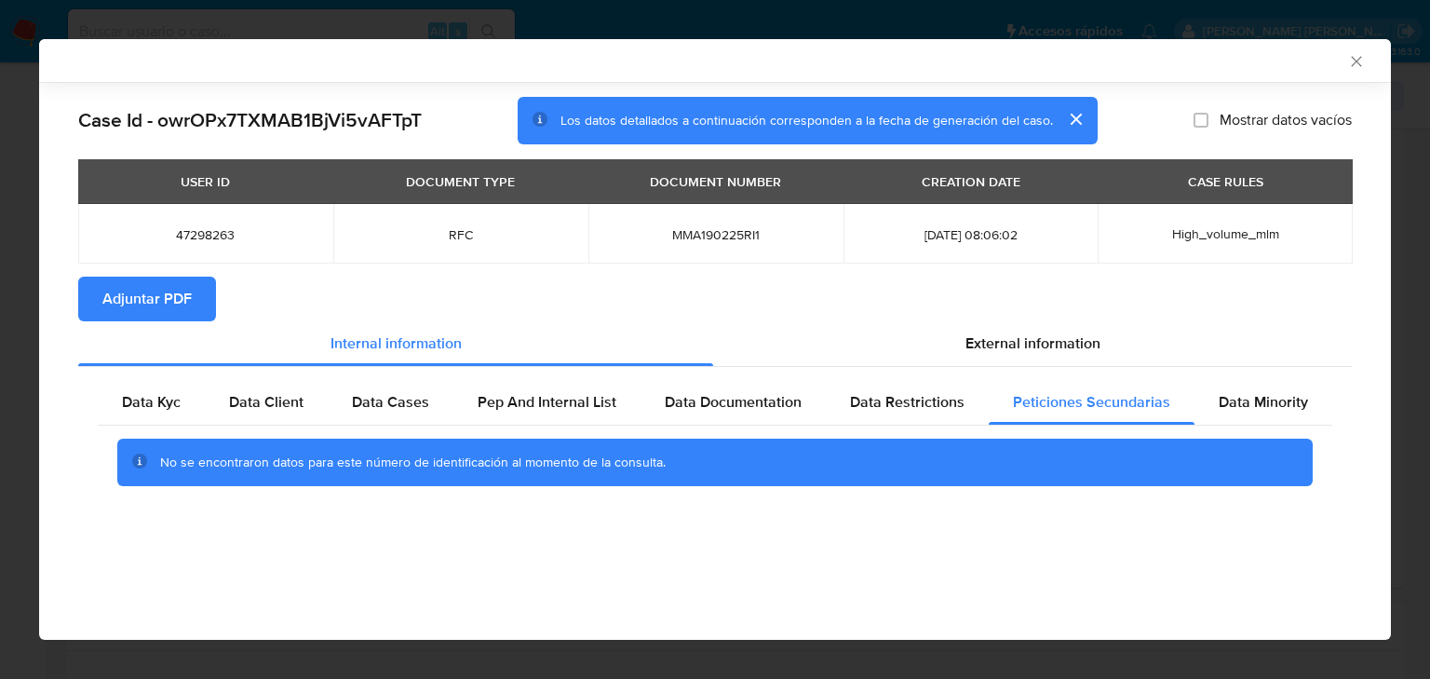
scroll to position [0, 0]
drag, startPoint x: 1331, startPoint y: 402, endPoint x: 1318, endPoint y: 410, distance: 15.0
click at [1323, 409] on div "Data Minority" at bounding box center [1264, 402] width 138 height 45
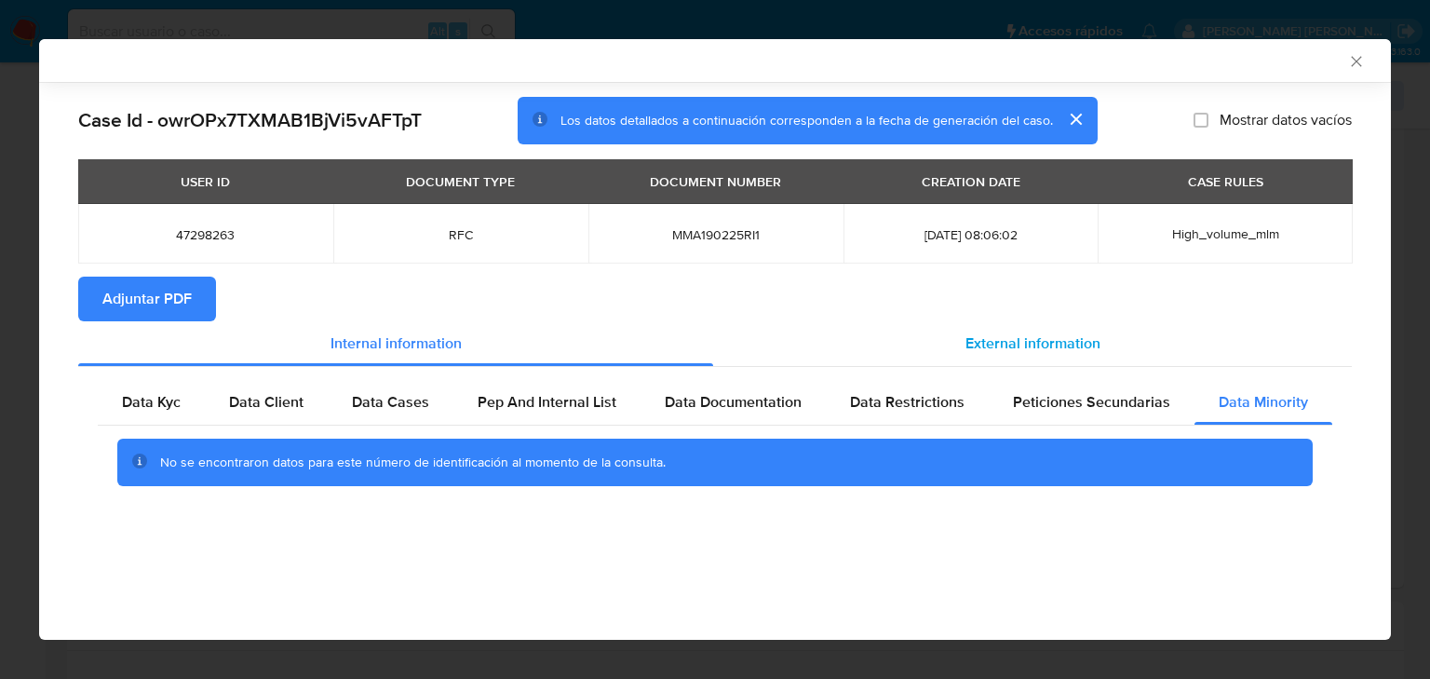
click at [1076, 343] on span "External information" at bounding box center [1032, 342] width 135 height 21
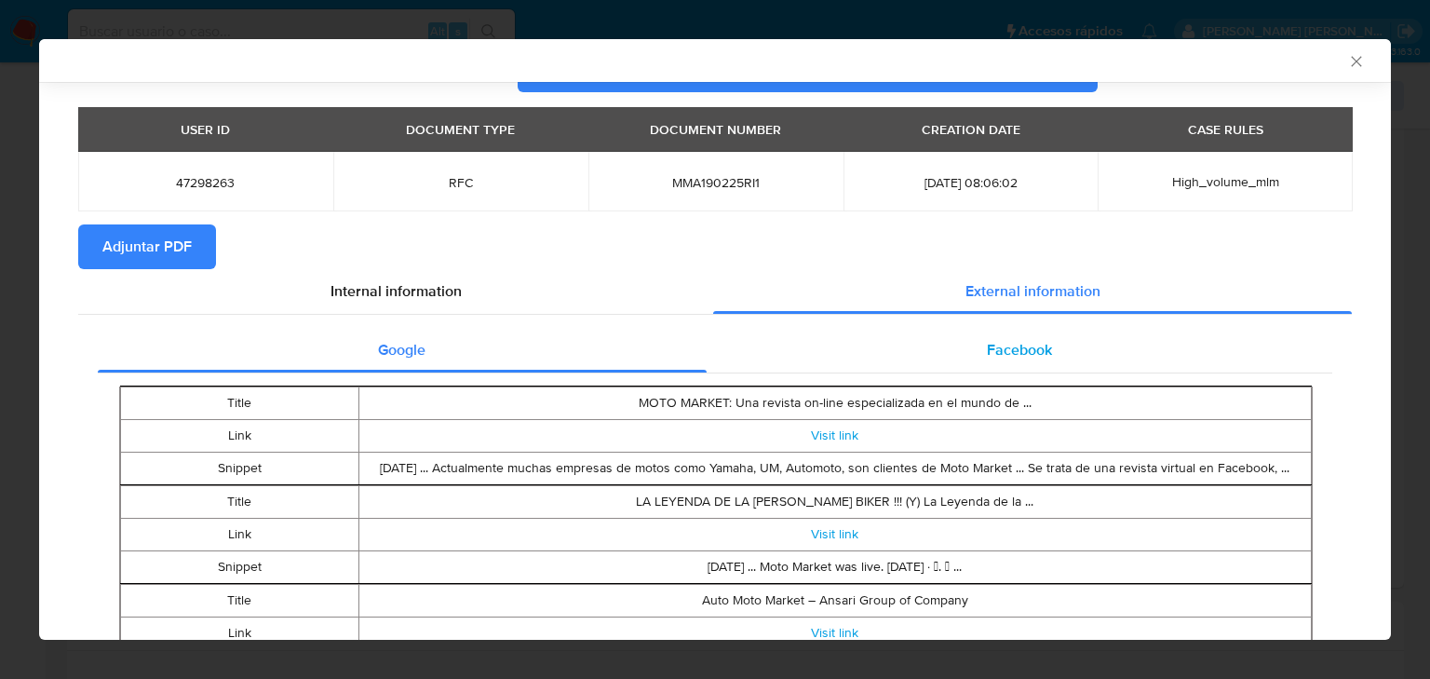
scroll to position [145, 0]
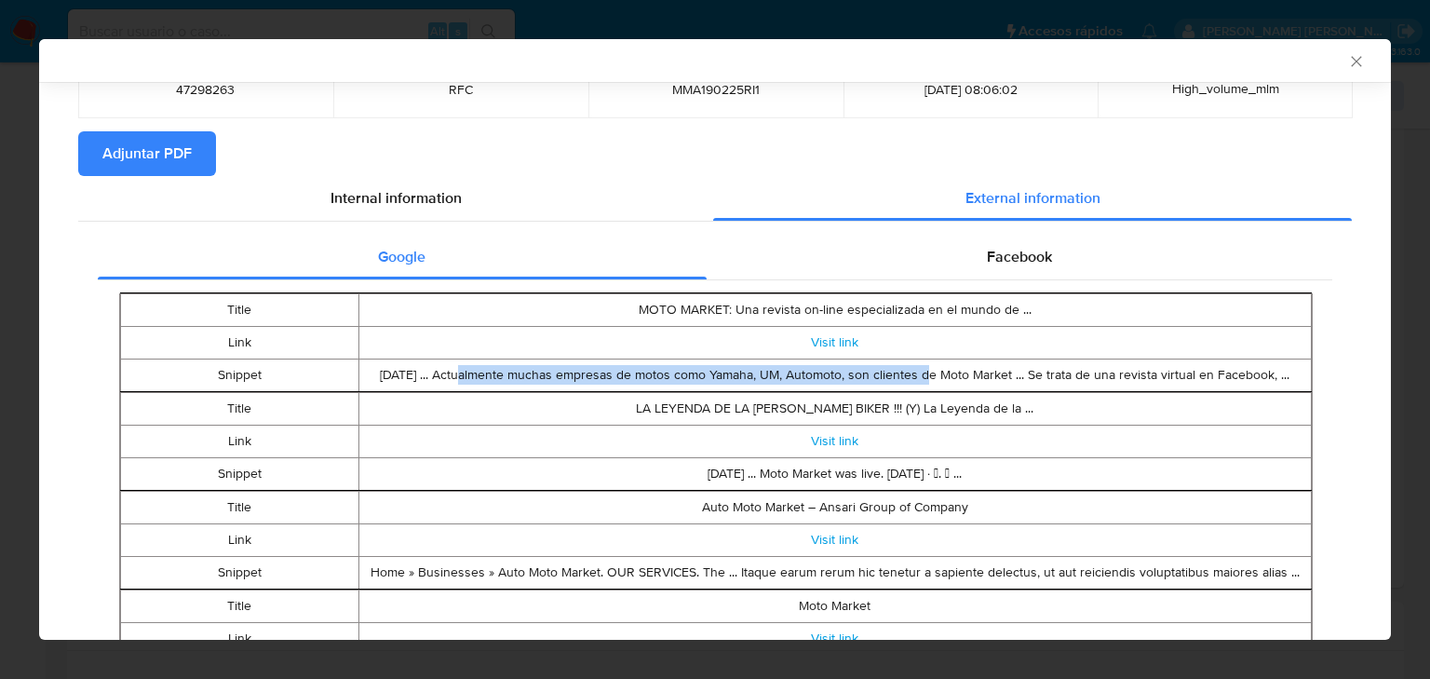
drag, startPoint x: 471, startPoint y: 372, endPoint x: 905, endPoint y: 385, distance: 434.0
click at [905, 385] on td "May 13, 2018 ... Actualmente muchas empresas de motos como Yamaha, UM, Automoto…" at bounding box center [834, 374] width 952 height 33
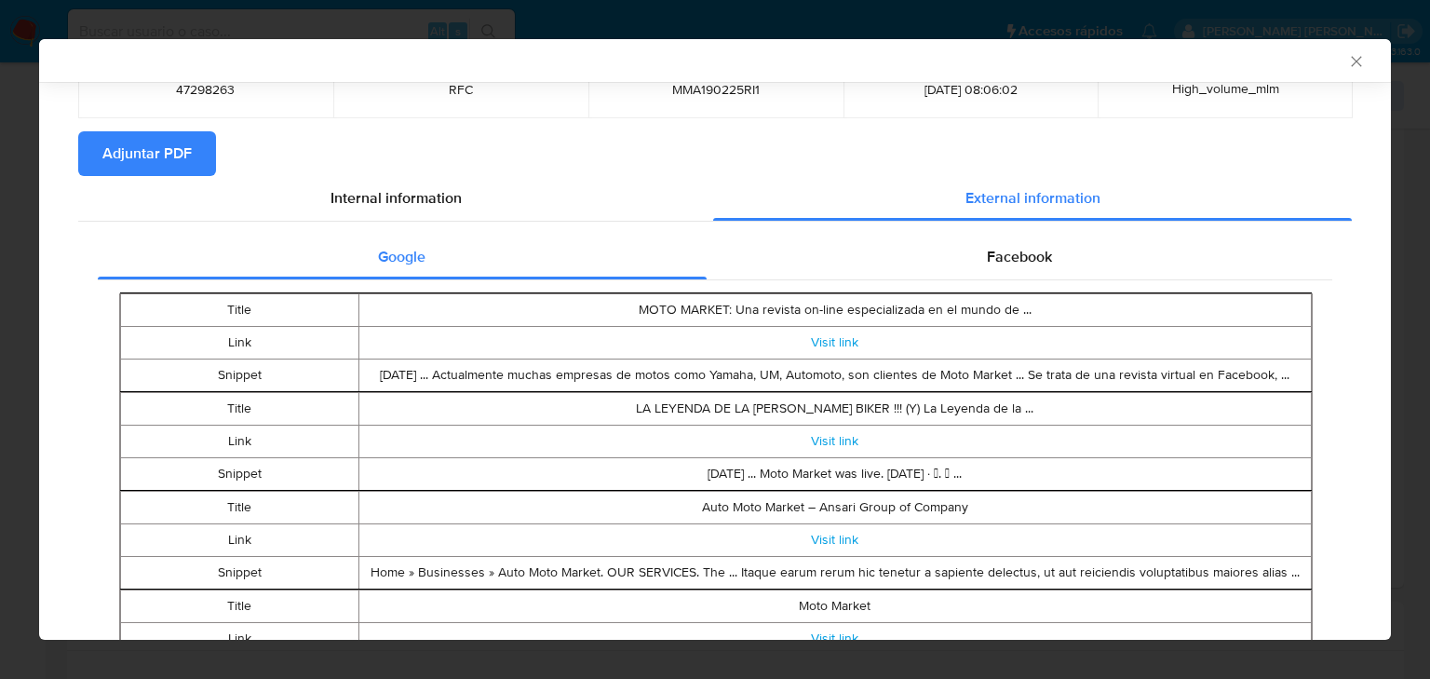
click at [1107, 373] on td "May 13, 2018 ... Actualmente muchas empresas de motos como Yamaha, UM, Automoto…" at bounding box center [834, 374] width 952 height 33
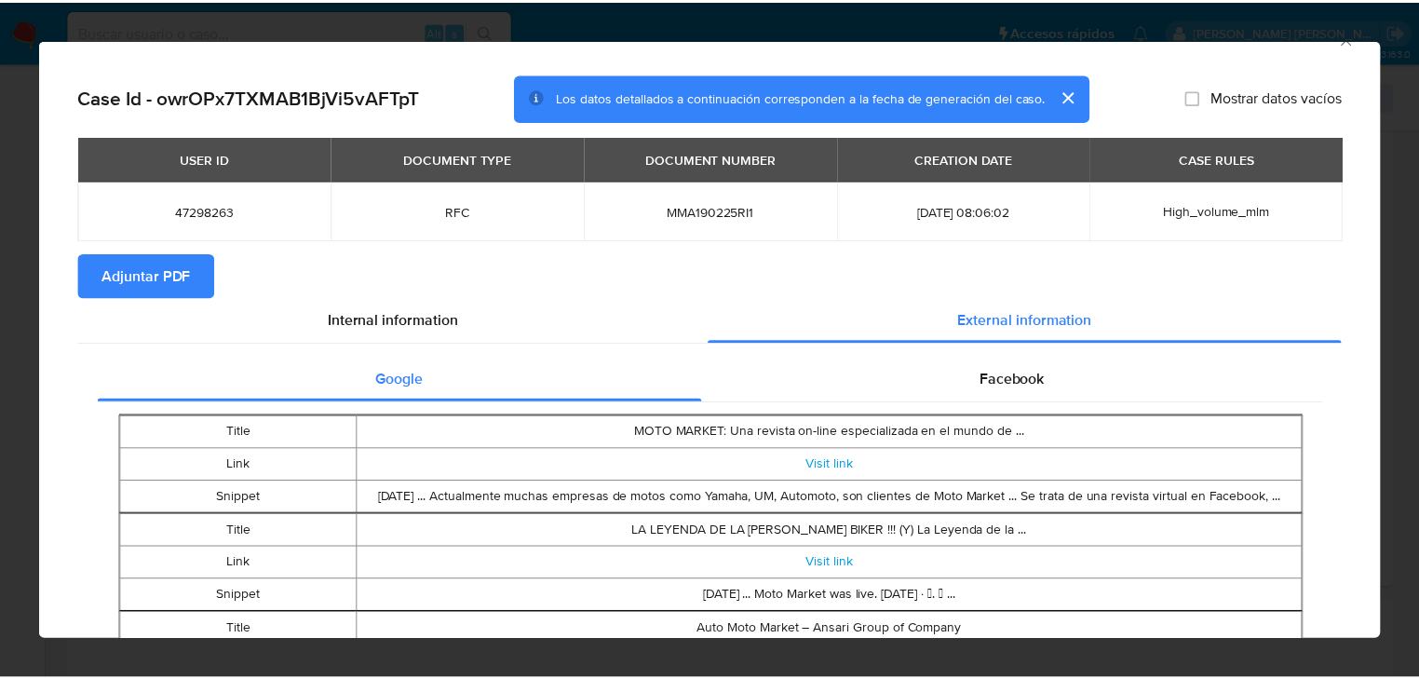
scroll to position [0, 0]
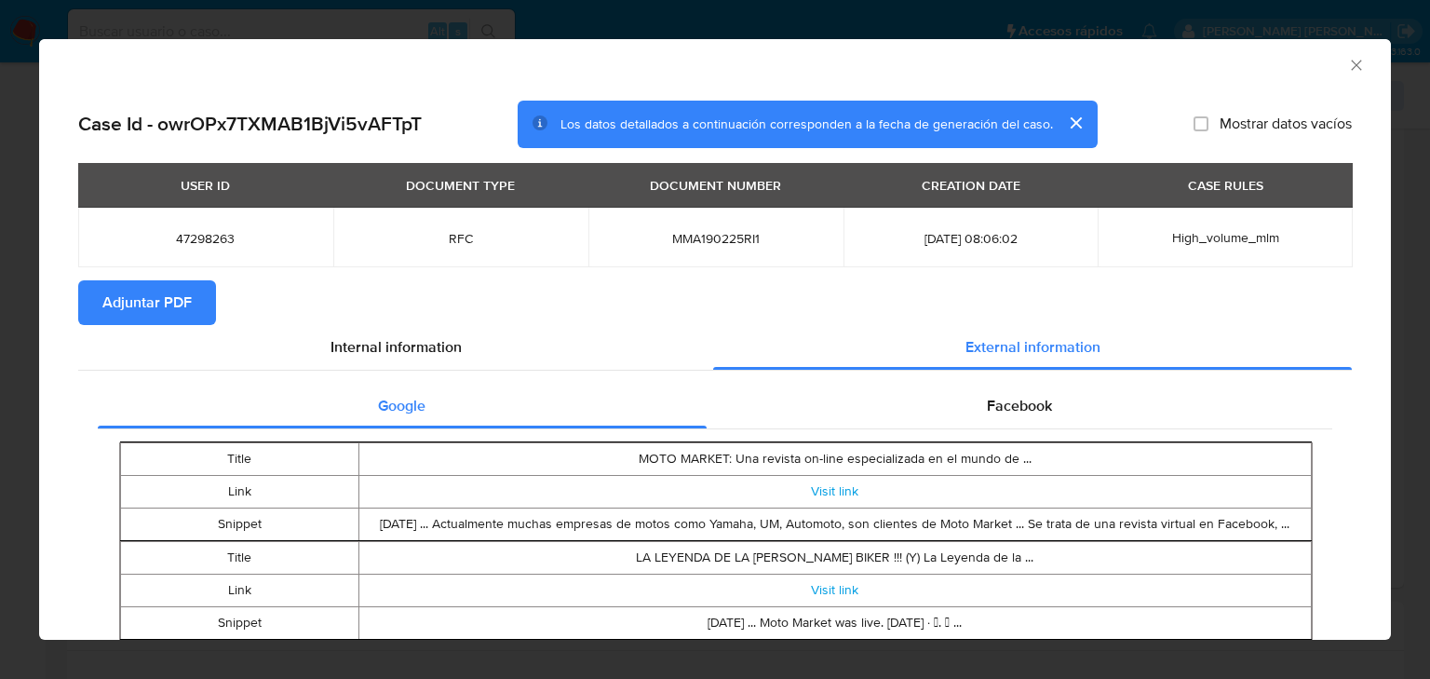
click at [123, 295] on span "Adjuntar PDF" at bounding box center [146, 302] width 89 height 41
click at [1351, 62] on icon "Cerrar ventana" at bounding box center [1356, 65] width 10 height 10
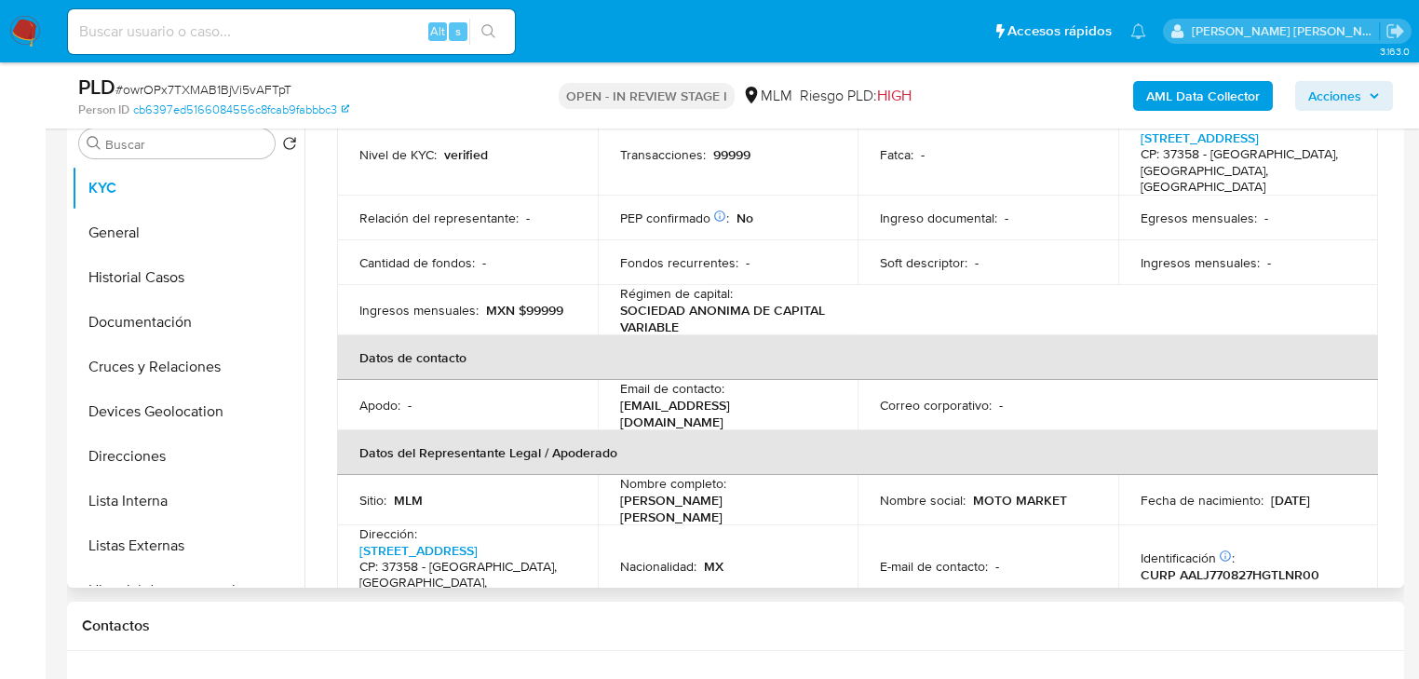
scroll to position [149, 0]
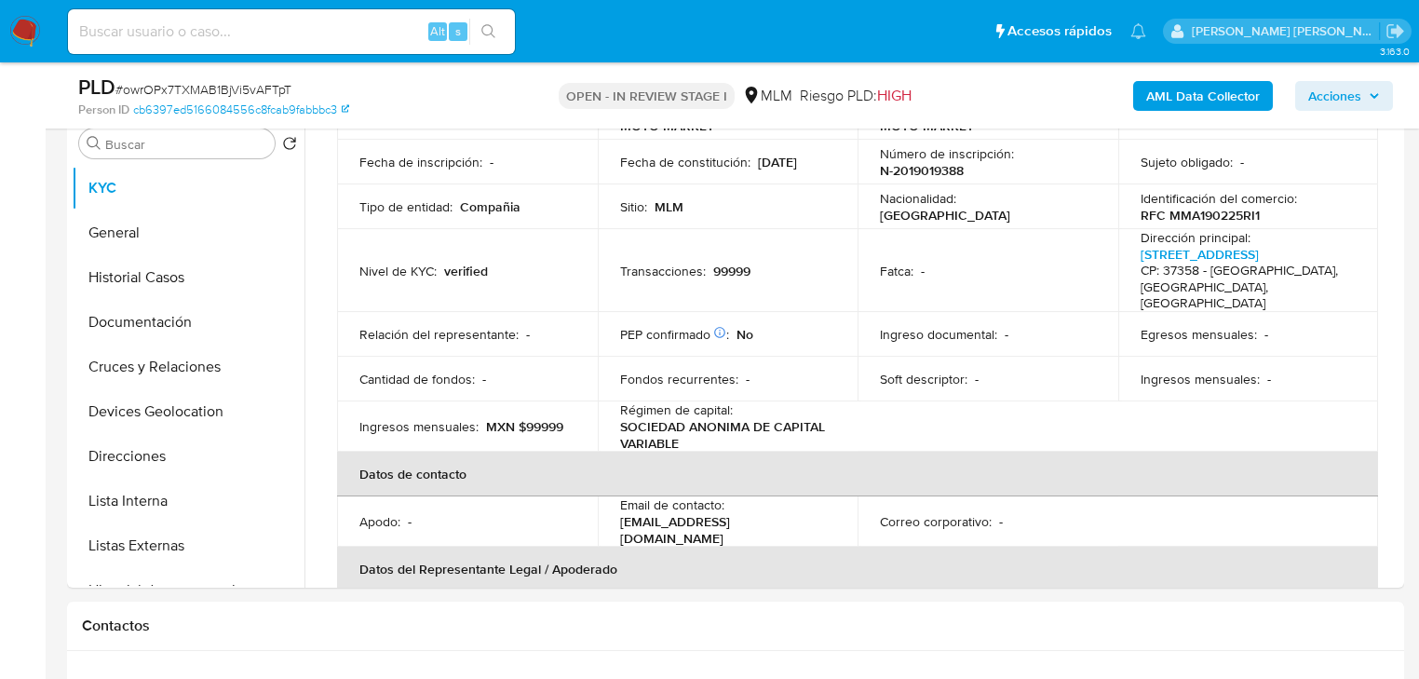
click at [1341, 97] on span "Acciones" at bounding box center [1334, 96] width 53 height 30
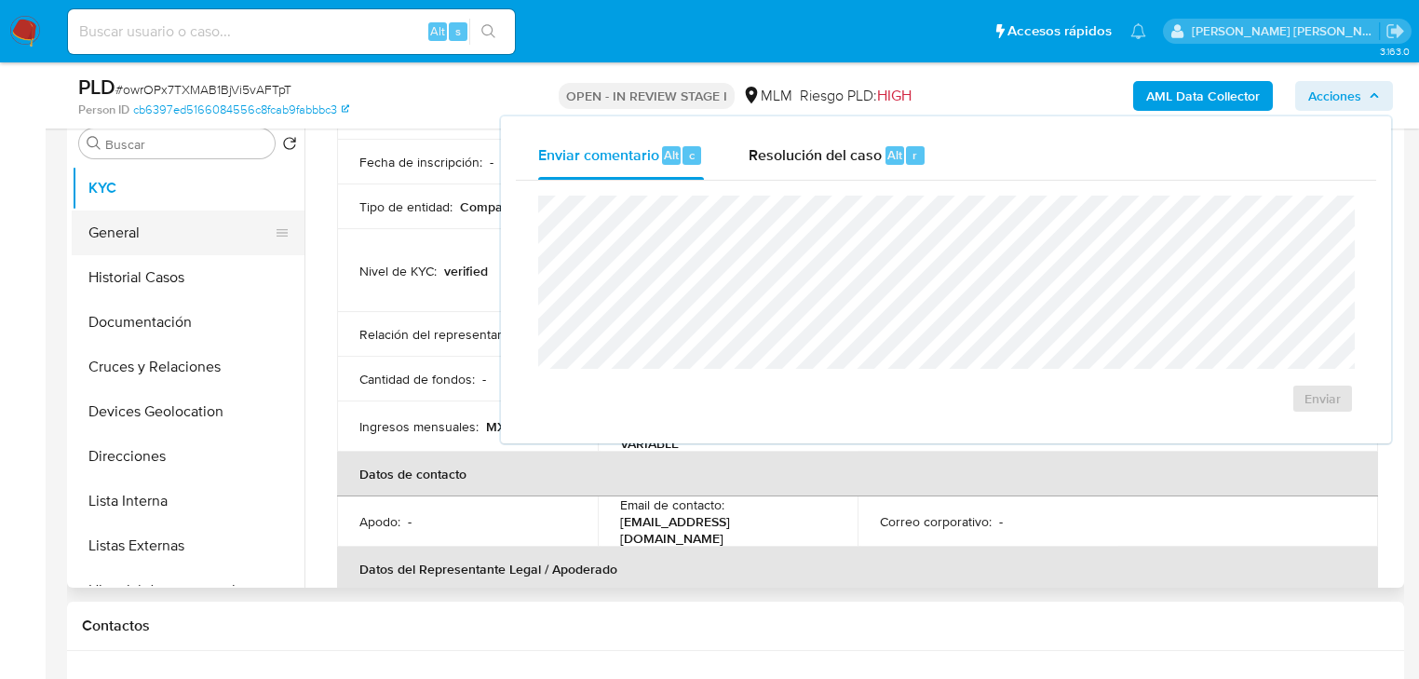
click at [160, 225] on button "General" at bounding box center [181, 232] width 218 height 45
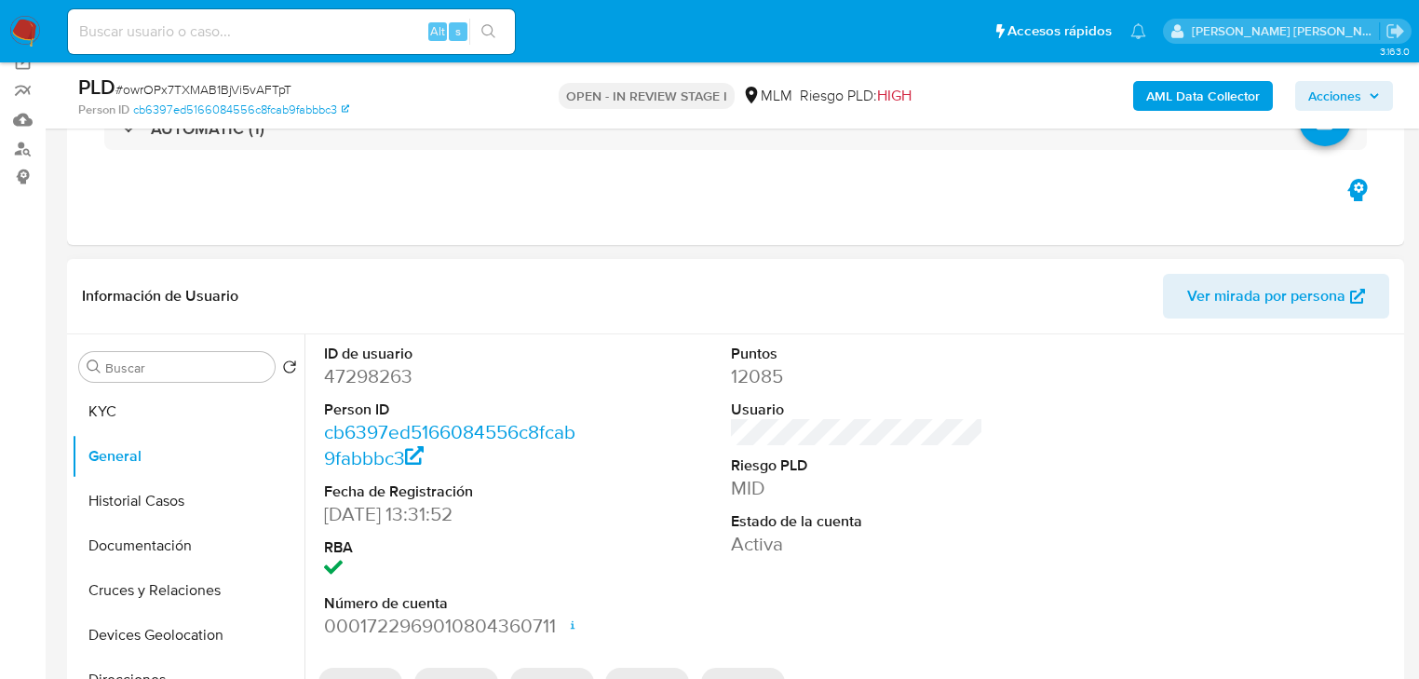
click at [1255, 293] on span "Ver mirada por persona" at bounding box center [1266, 296] width 158 height 45
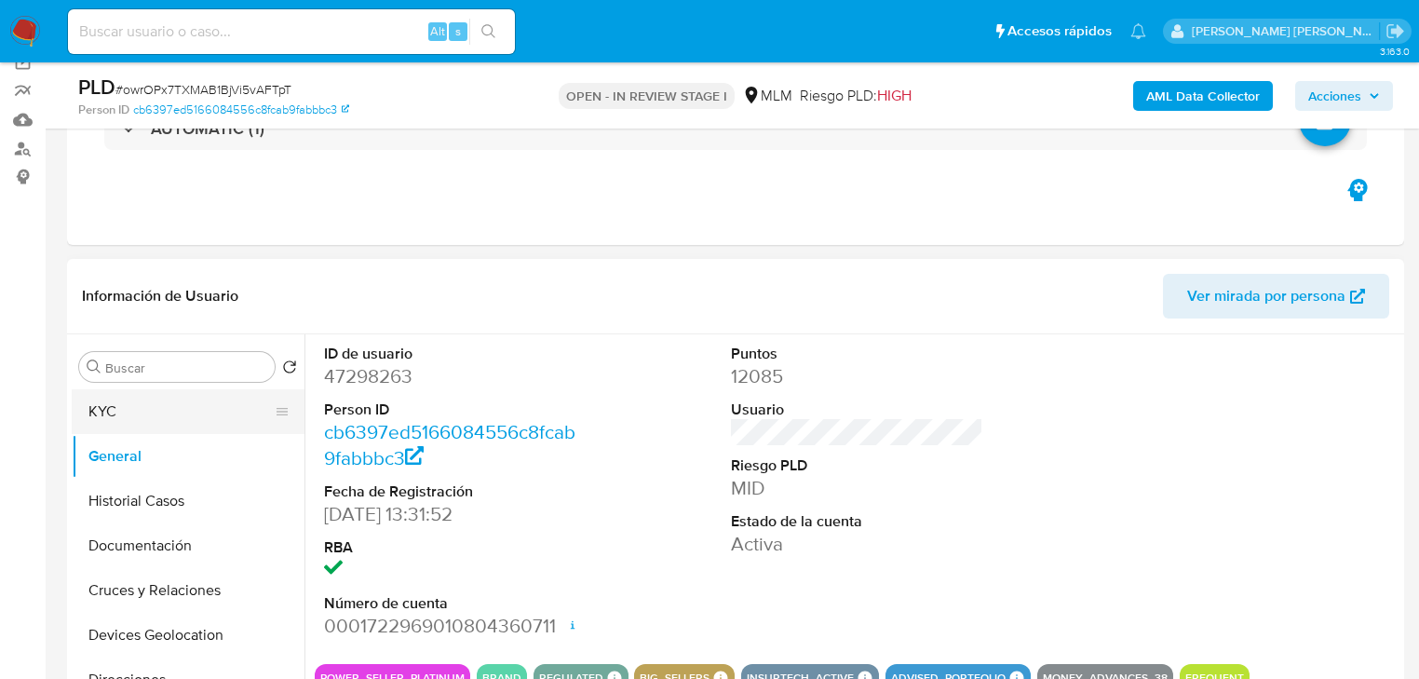
drag, startPoint x: 160, startPoint y: 399, endPoint x: 172, endPoint y: 405, distance: 13.3
click at [161, 399] on button "KYC" at bounding box center [181, 411] width 218 height 45
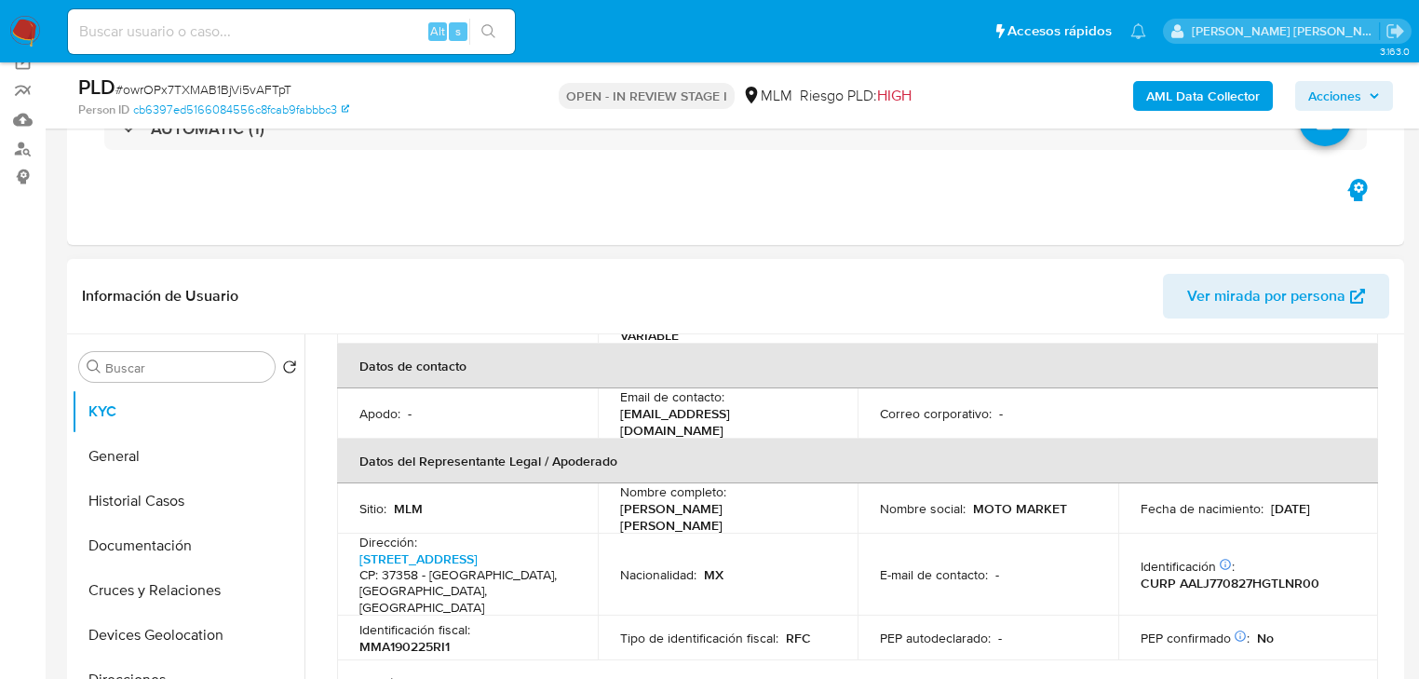
scroll to position [447, 0]
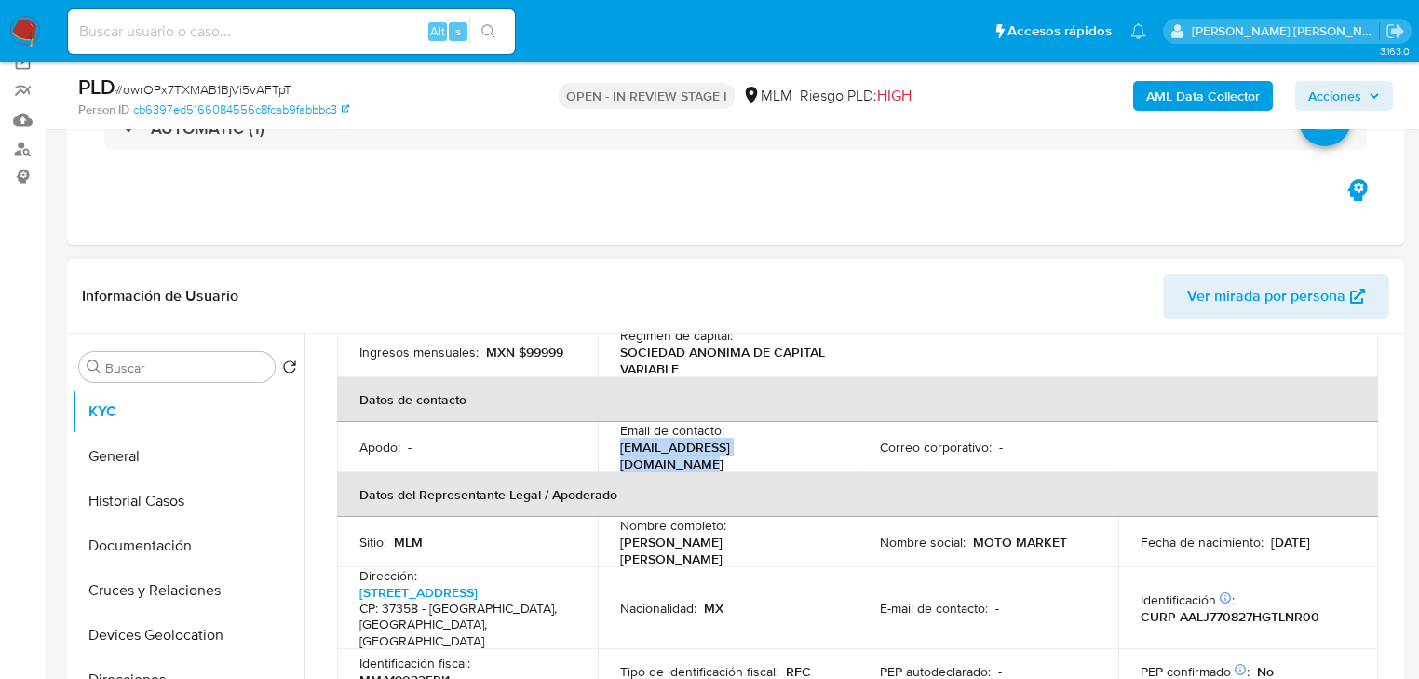
drag, startPoint x: 727, startPoint y: 430, endPoint x: 613, endPoint y: 436, distance: 114.7
click at [613, 436] on td "Email de contacto : notificaciones7@motocity.mx" at bounding box center [728, 447] width 261 height 50
copy p "[EMAIL_ADDRESS][DOMAIN_NAME]"
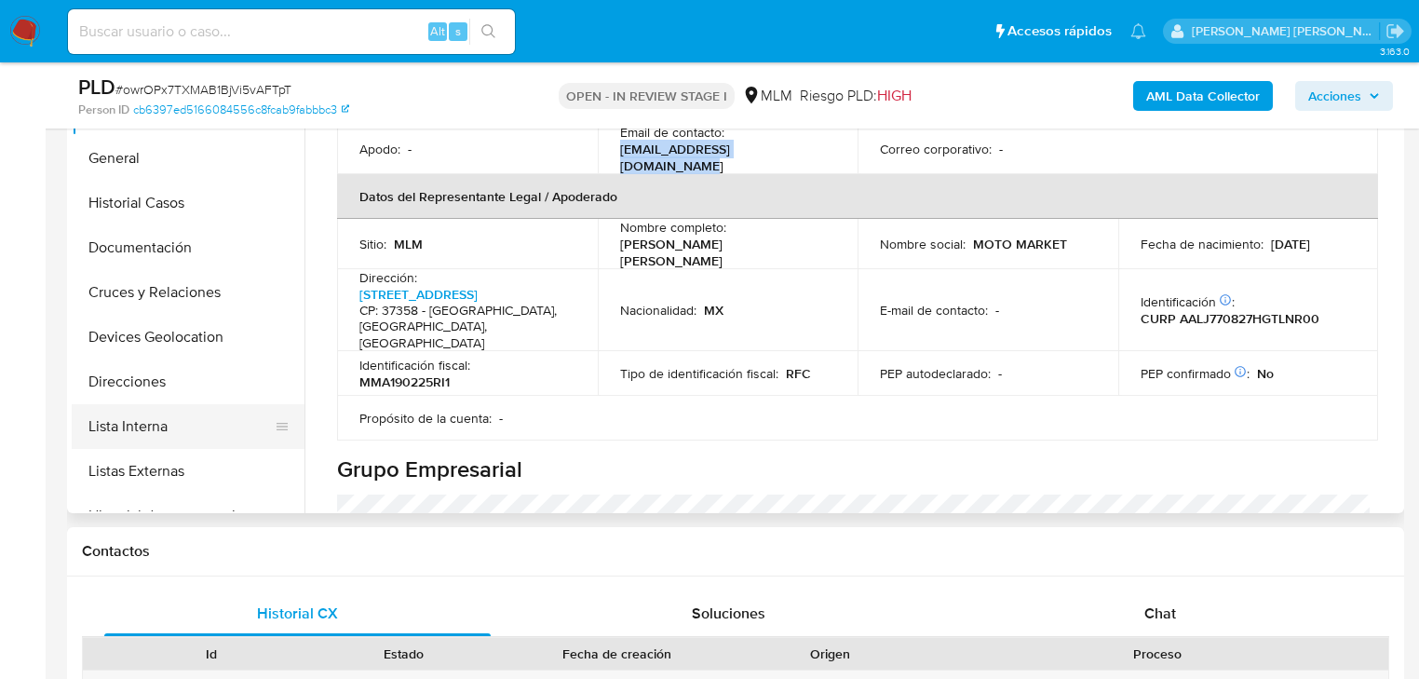
click at [143, 315] on button "Devices Geolocation" at bounding box center [188, 337] width 233 height 45
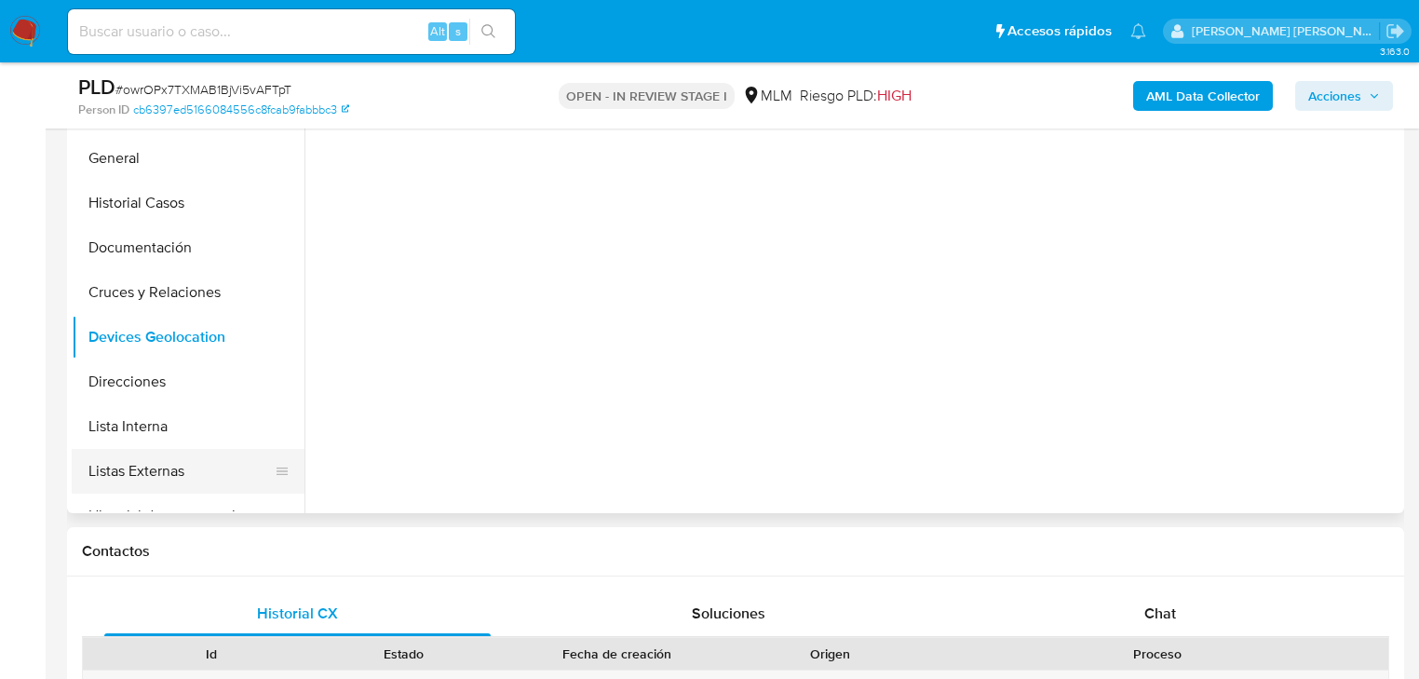
click at [138, 449] on button "Listas Externas" at bounding box center [181, 471] width 218 height 45
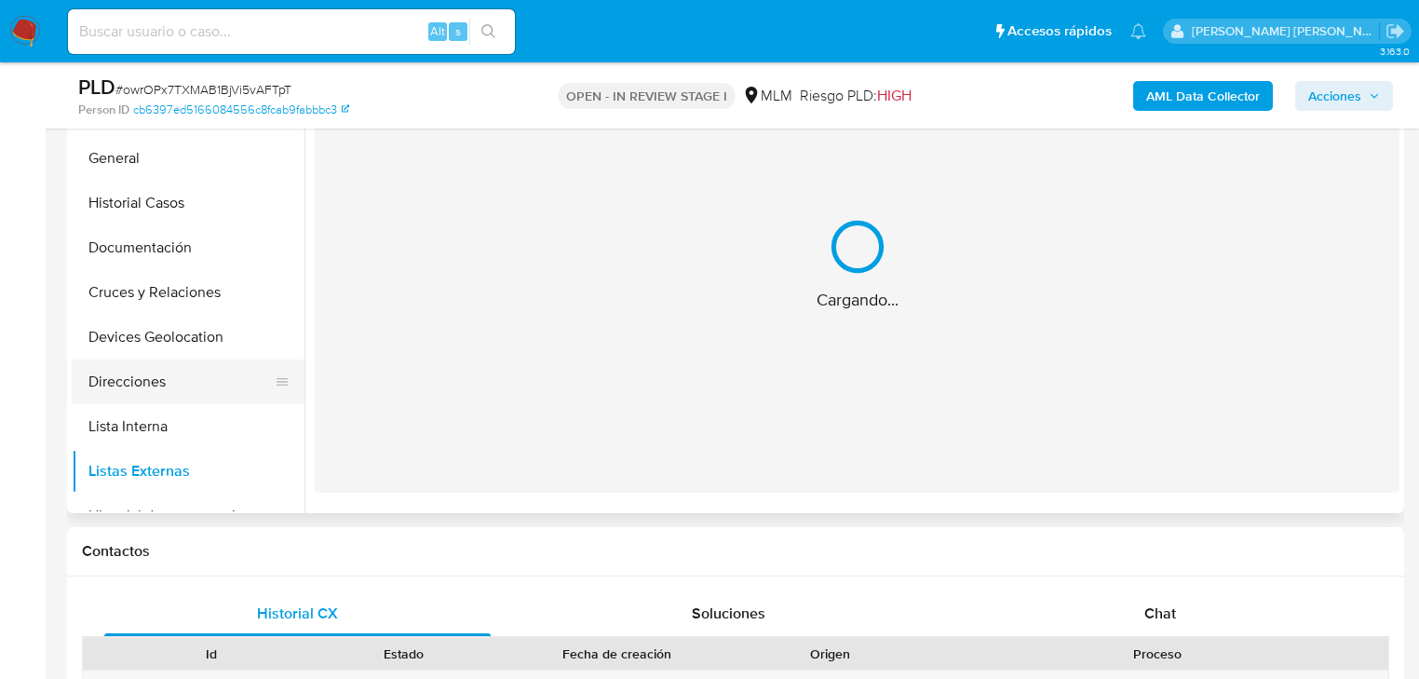
click at [153, 366] on button "Direcciones" at bounding box center [181, 381] width 218 height 45
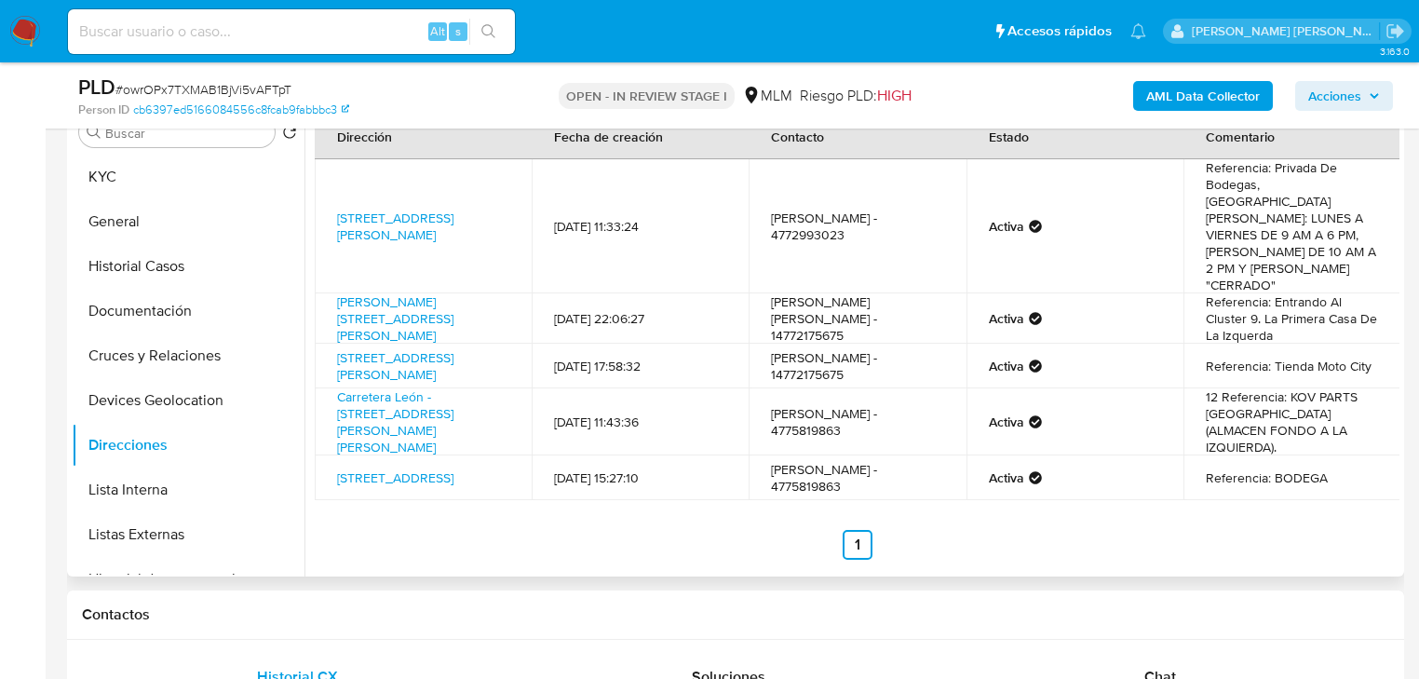
scroll to position [298, 0]
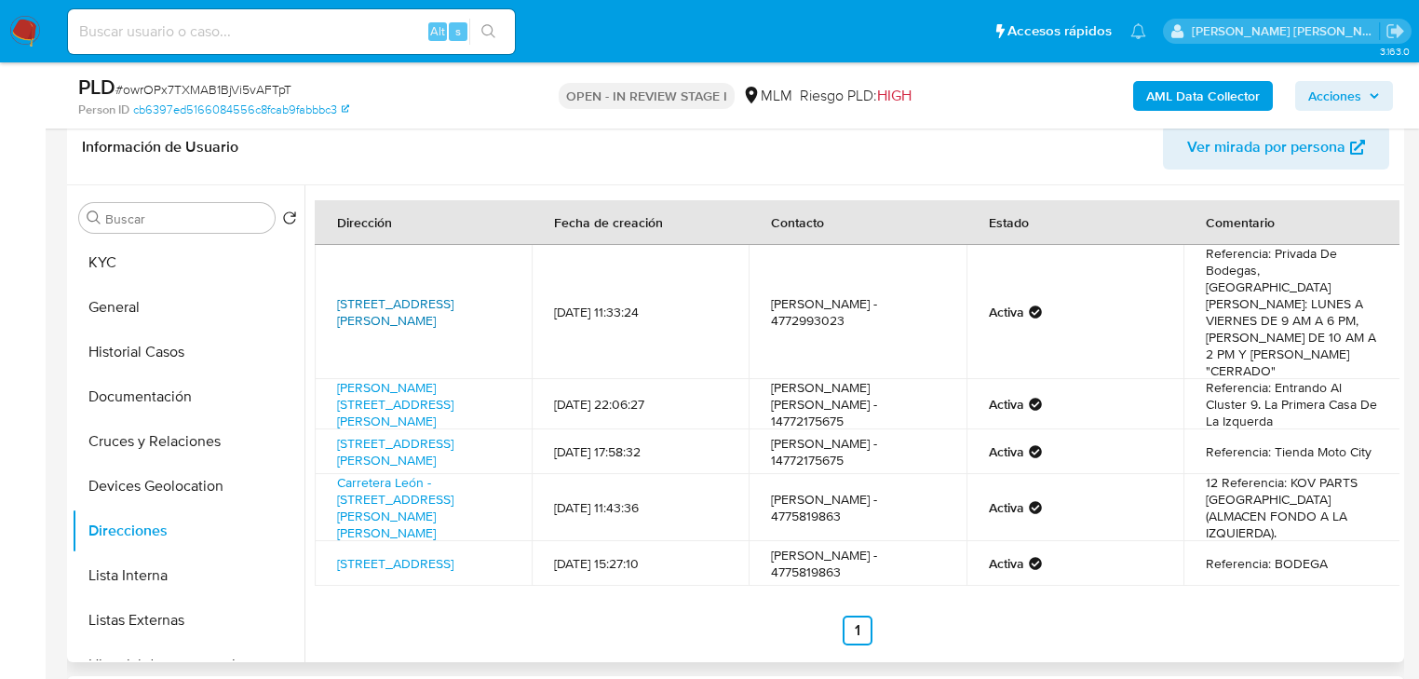
click at [387, 294] on link "Boulevard Clío 1039, León, Guanajuato, 37358, Mexico 1039" at bounding box center [395, 311] width 116 height 35
click at [178, 266] on button "KYC" at bounding box center [181, 262] width 218 height 45
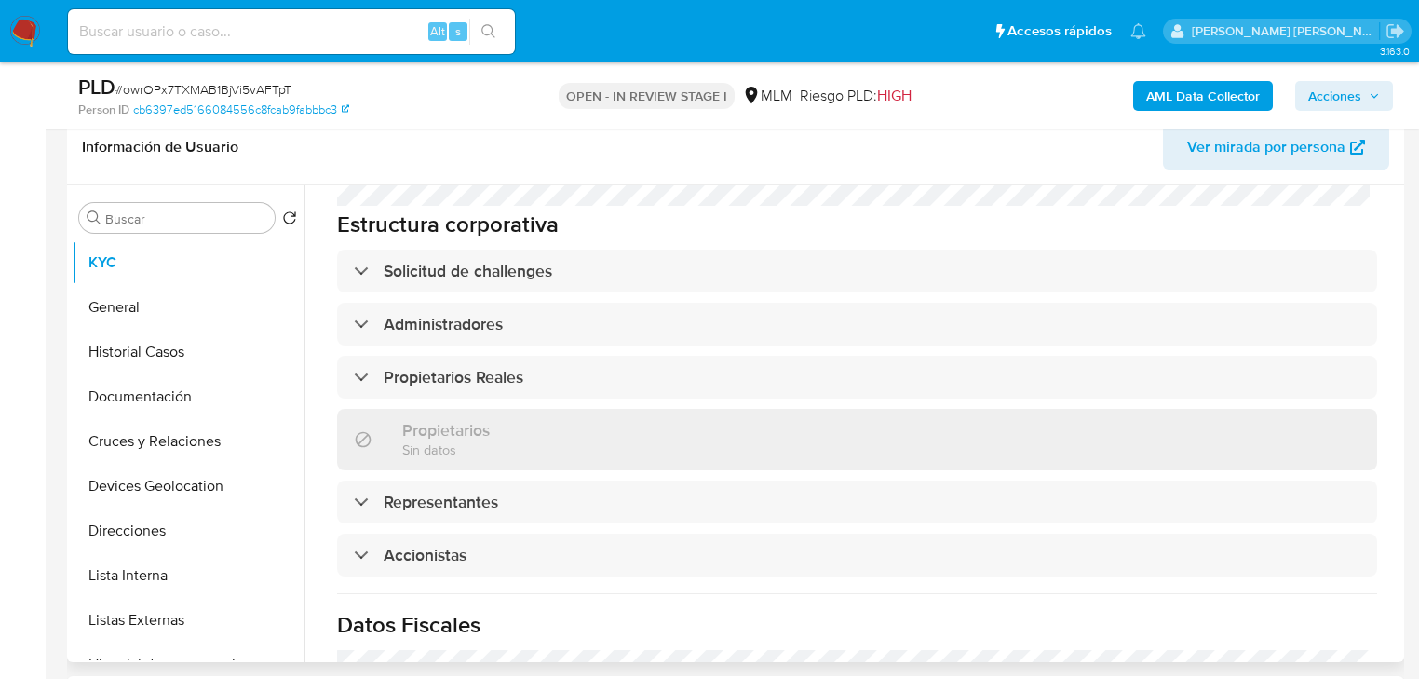
scroll to position [1330, 0]
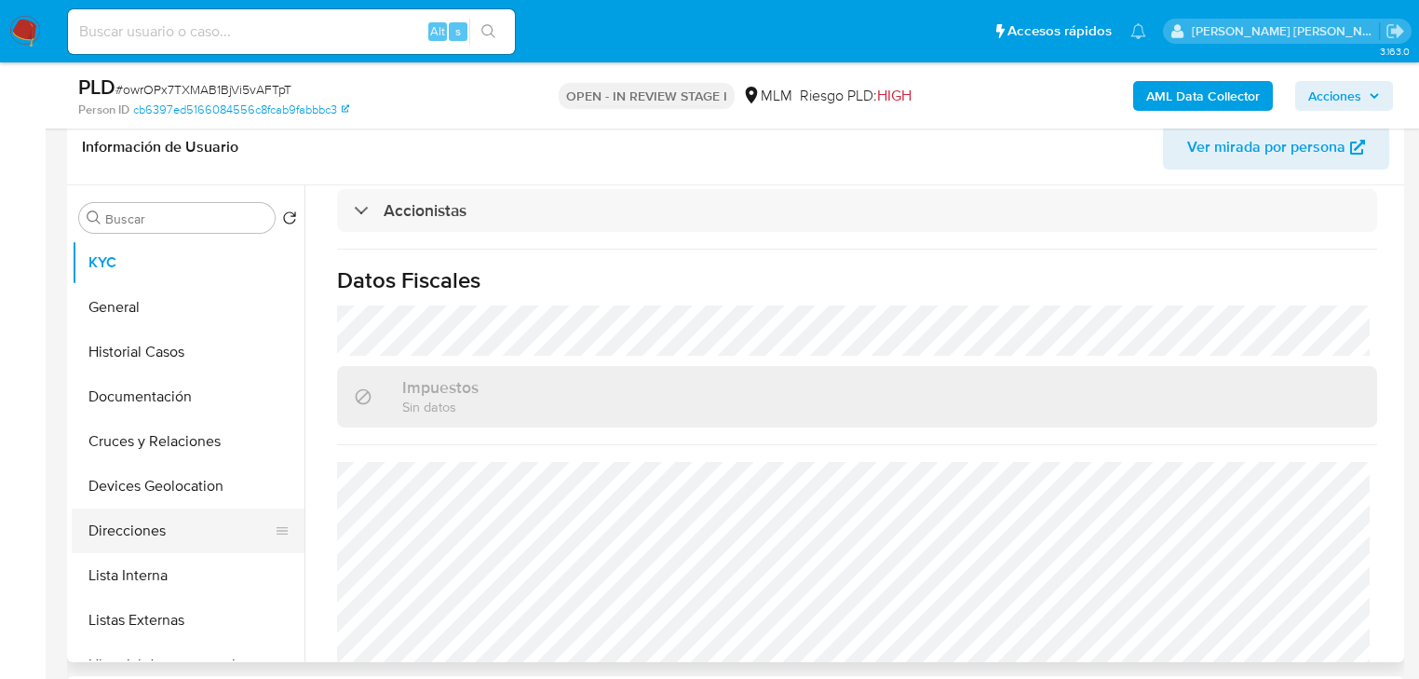
click at [164, 527] on button "Direcciones" at bounding box center [181, 530] width 218 height 45
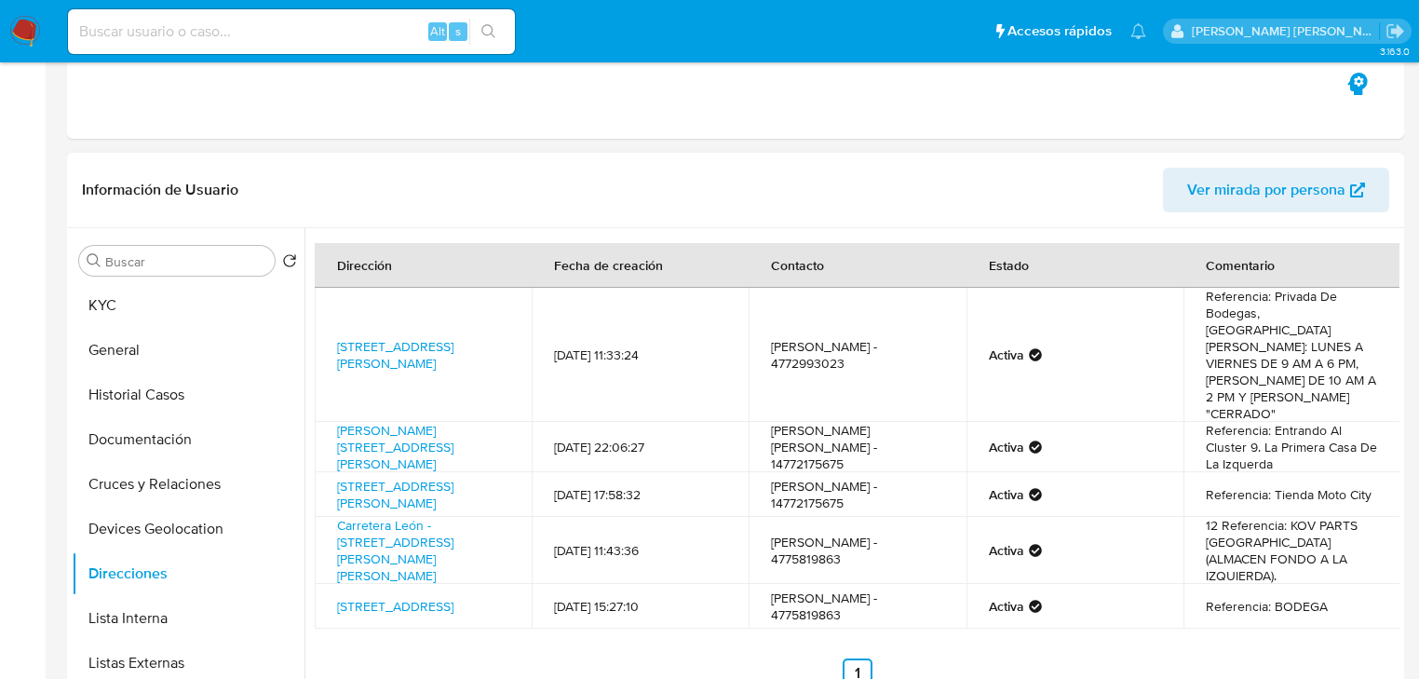
scroll to position [372, 0]
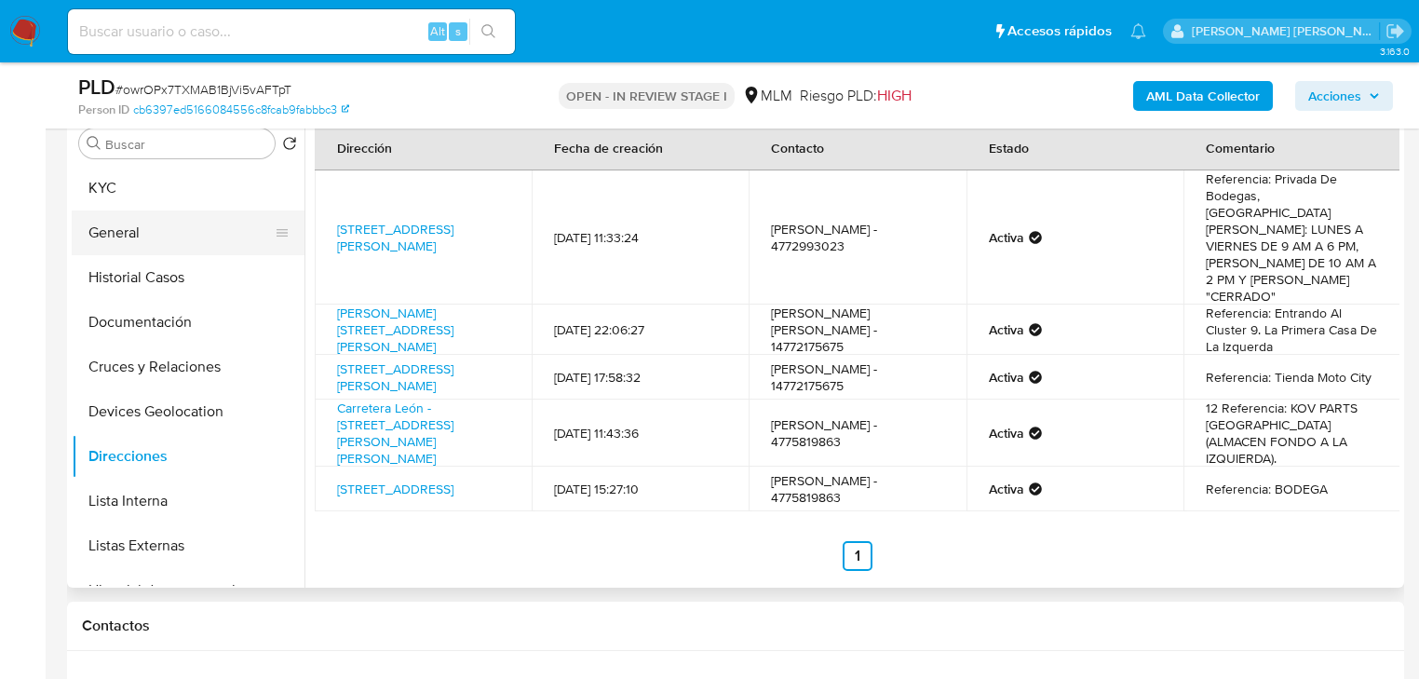
click at [150, 248] on button "General" at bounding box center [181, 232] width 218 height 45
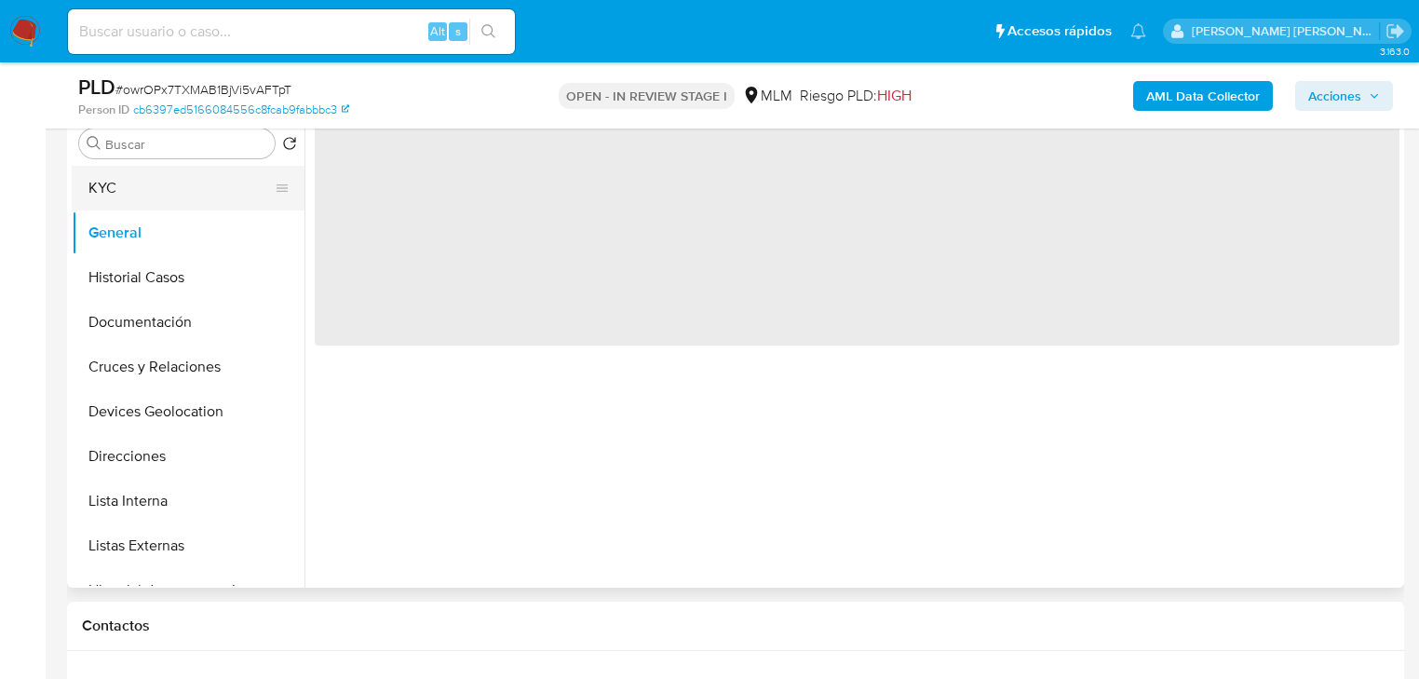
click at [164, 191] on button "KYC" at bounding box center [181, 188] width 218 height 45
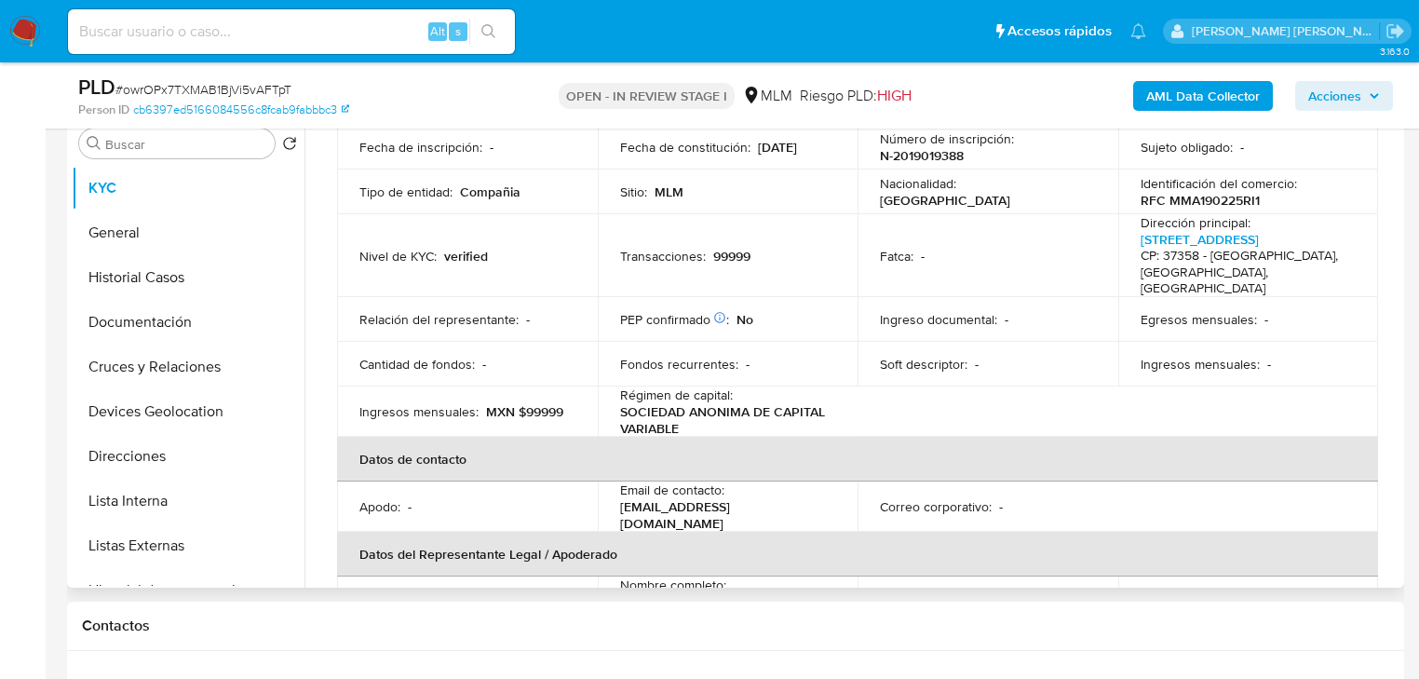
scroll to position [298, 0]
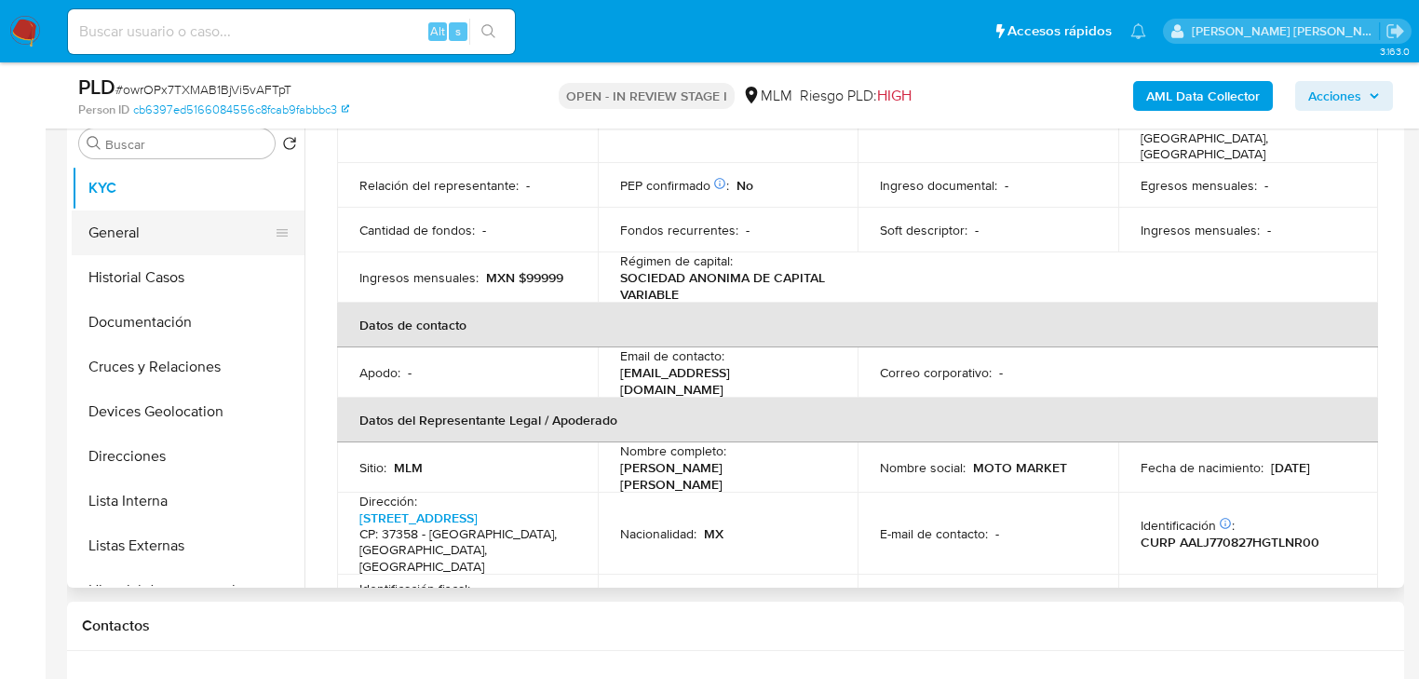
click at [165, 243] on button "General" at bounding box center [181, 232] width 218 height 45
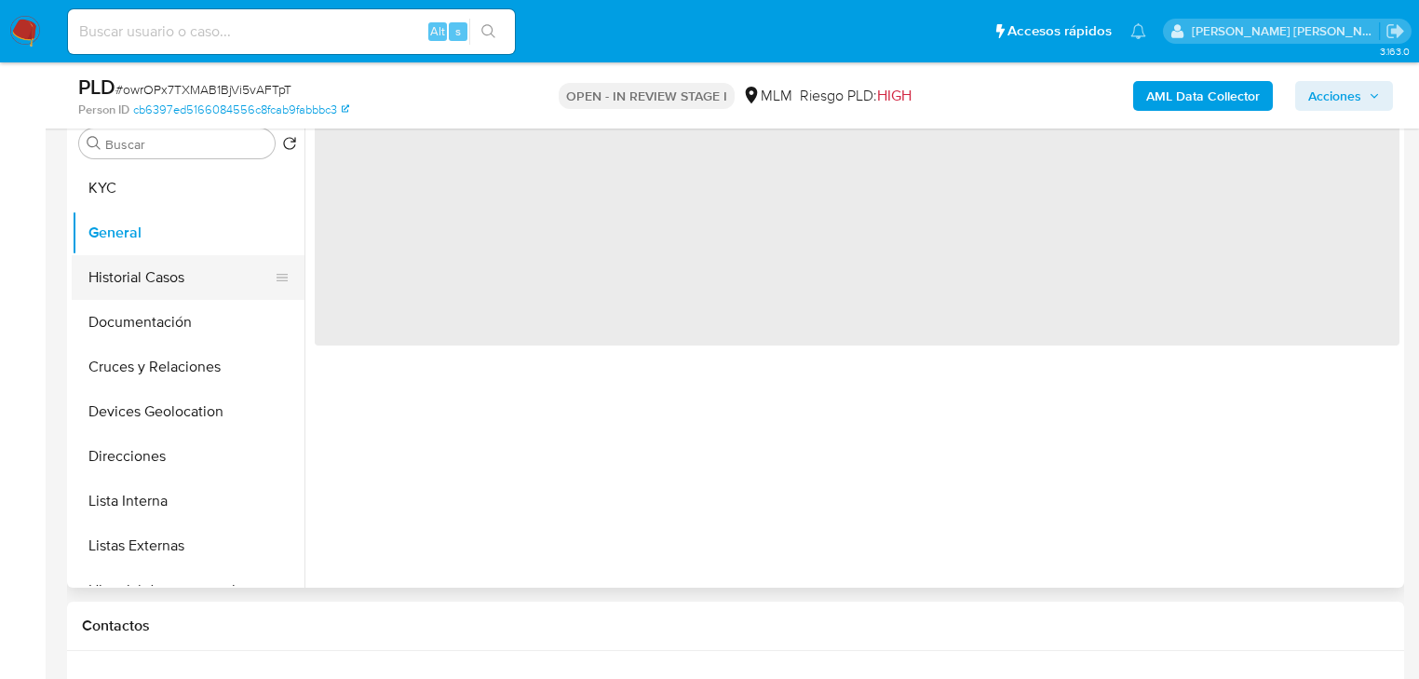
click at [159, 272] on button "Historial Casos" at bounding box center [181, 277] width 218 height 45
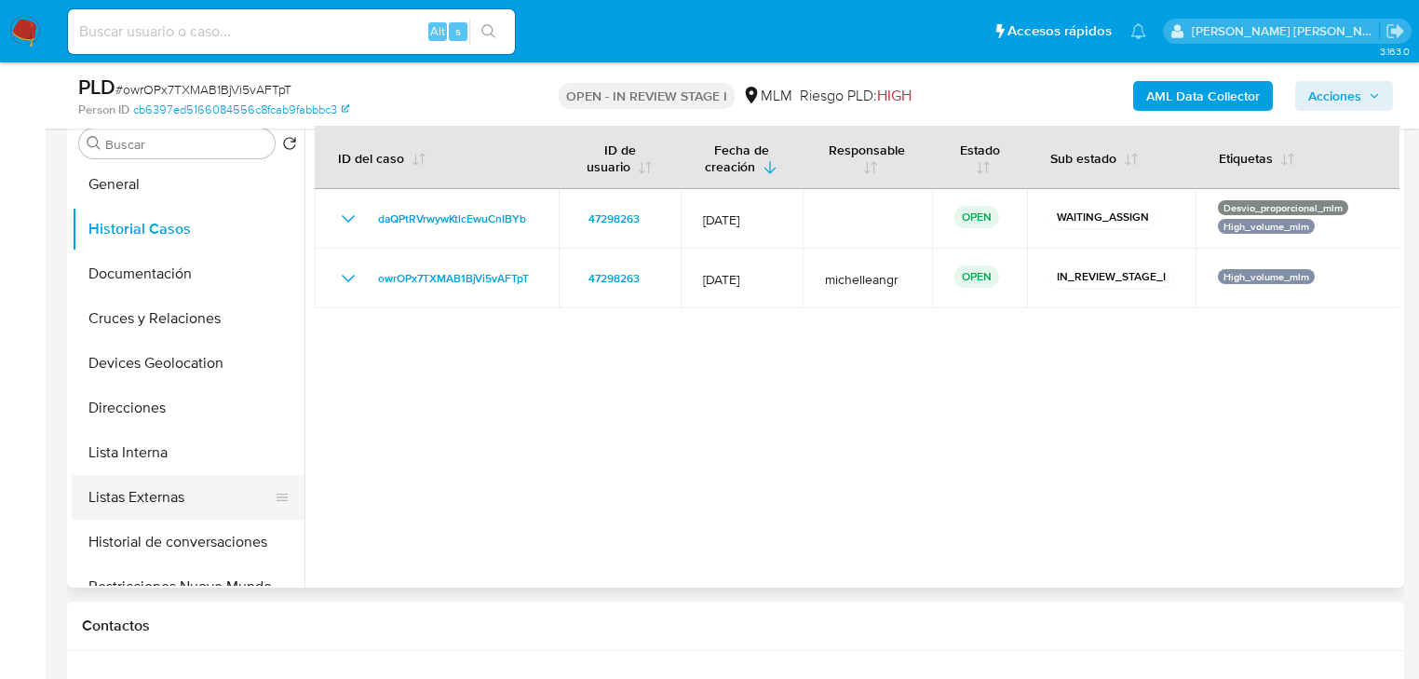
scroll to position [149, 0]
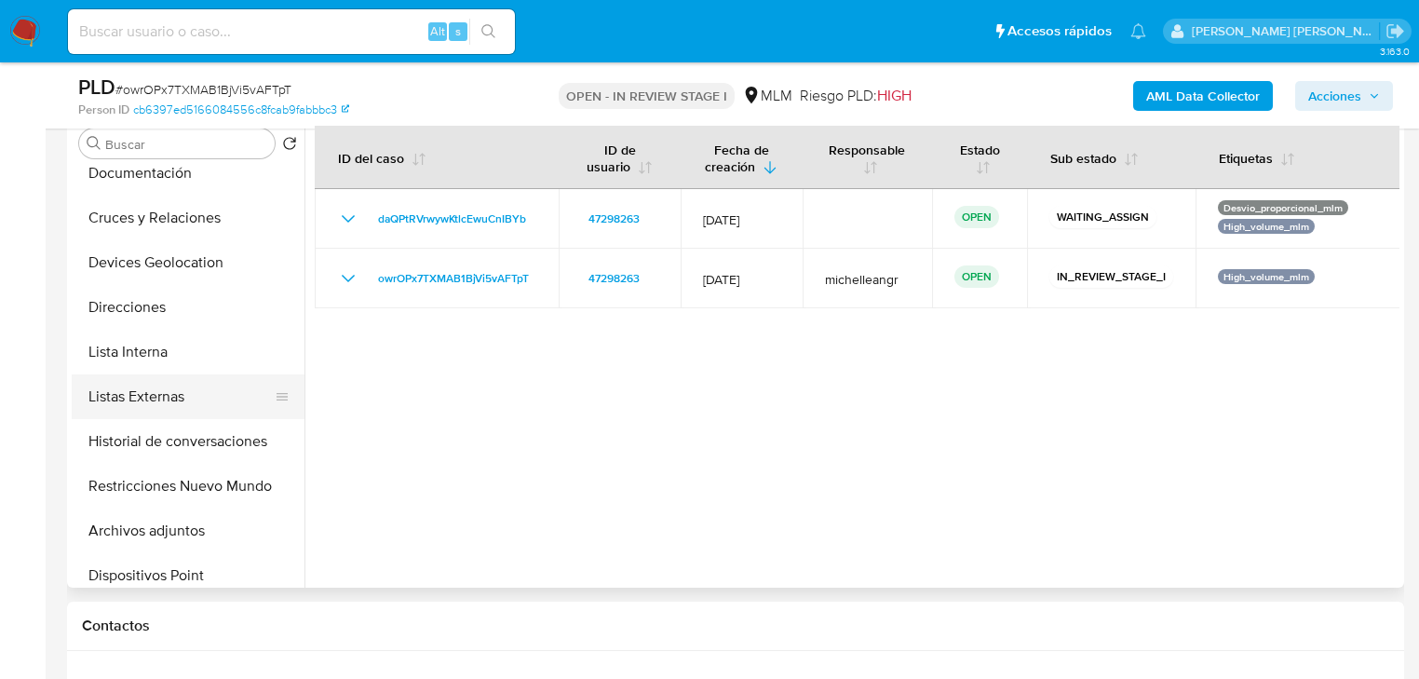
click at [192, 394] on button "Listas Externas" at bounding box center [181, 396] width 218 height 45
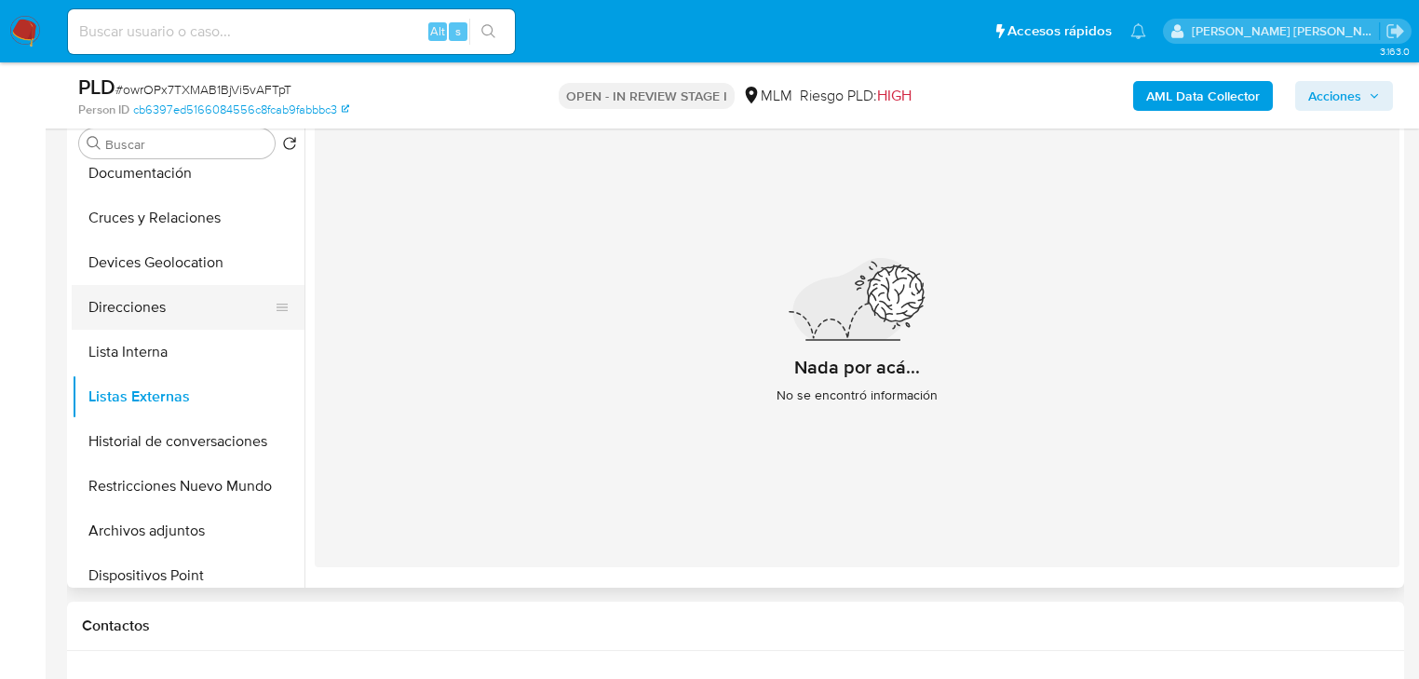
click at [174, 302] on button "Direcciones" at bounding box center [181, 307] width 218 height 45
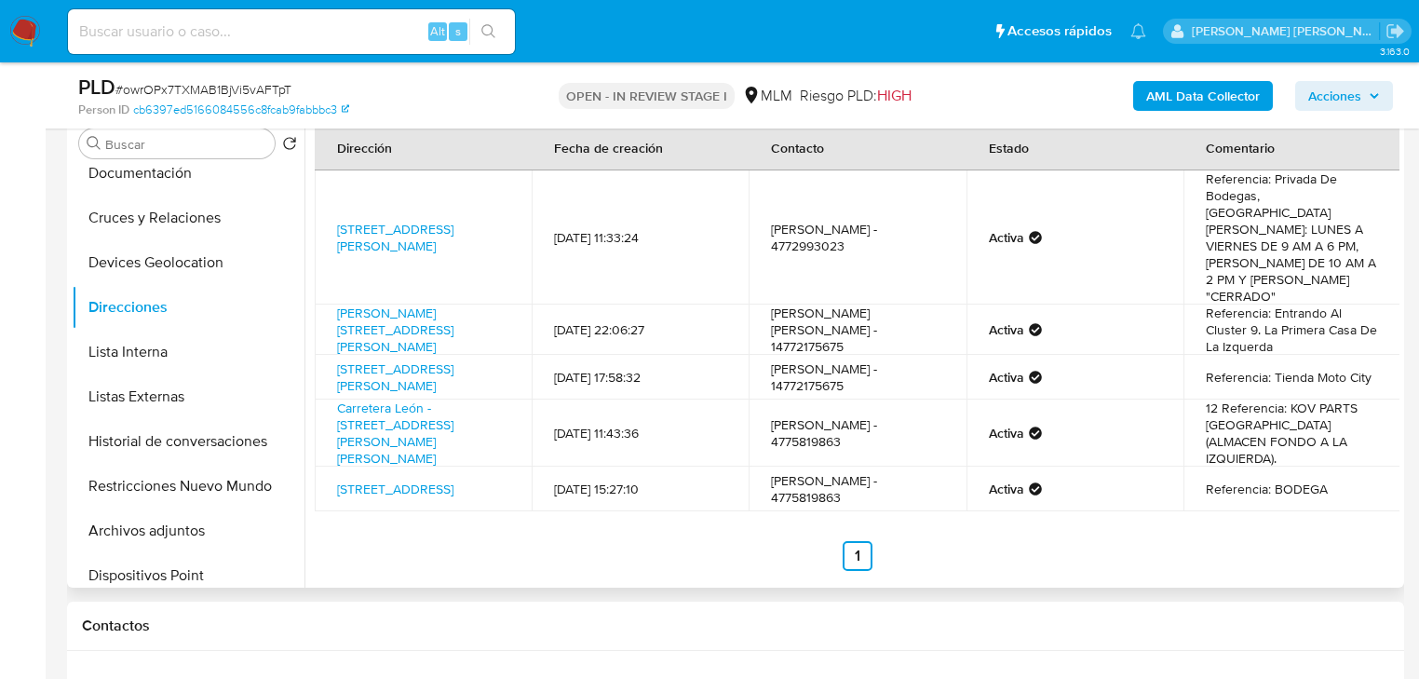
drag, startPoint x: 868, startPoint y: 232, endPoint x: 745, endPoint y: 232, distance: 122.9
click at [745, 232] on tr "Boulevard Clío 1039, León, Guanajuato, 37358, Mexico 1039 15/02/2021 11:33:24 F…" at bounding box center [858, 237] width 1086 height 134
click at [819, 229] on td "Francisco Jiménez - 4772993023" at bounding box center [857, 237] width 217 height 134
click at [879, 251] on td "Francisco Jiménez - 4772993023" at bounding box center [857, 237] width 217 height 134
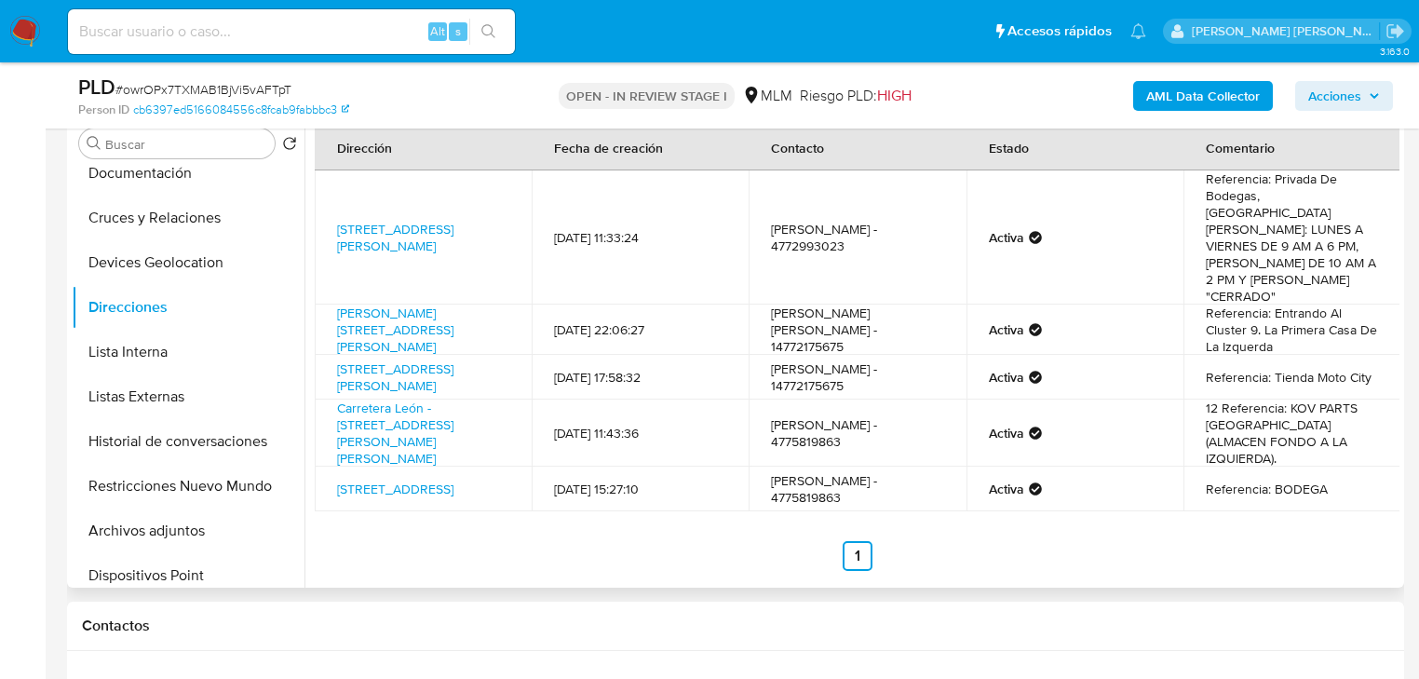
click at [816, 232] on td "Francisco Jiménez - 4772993023" at bounding box center [857, 237] width 217 height 134
copy td "4772993023"
drag, startPoint x: 102, startPoint y: 427, endPoint x: 142, endPoint y: 423, distance: 39.4
click at [107, 411] on ul "KYC General Historial Casos Documentación Cruces y Relaciones Devices Geolocati…" at bounding box center [188, 376] width 233 height 420
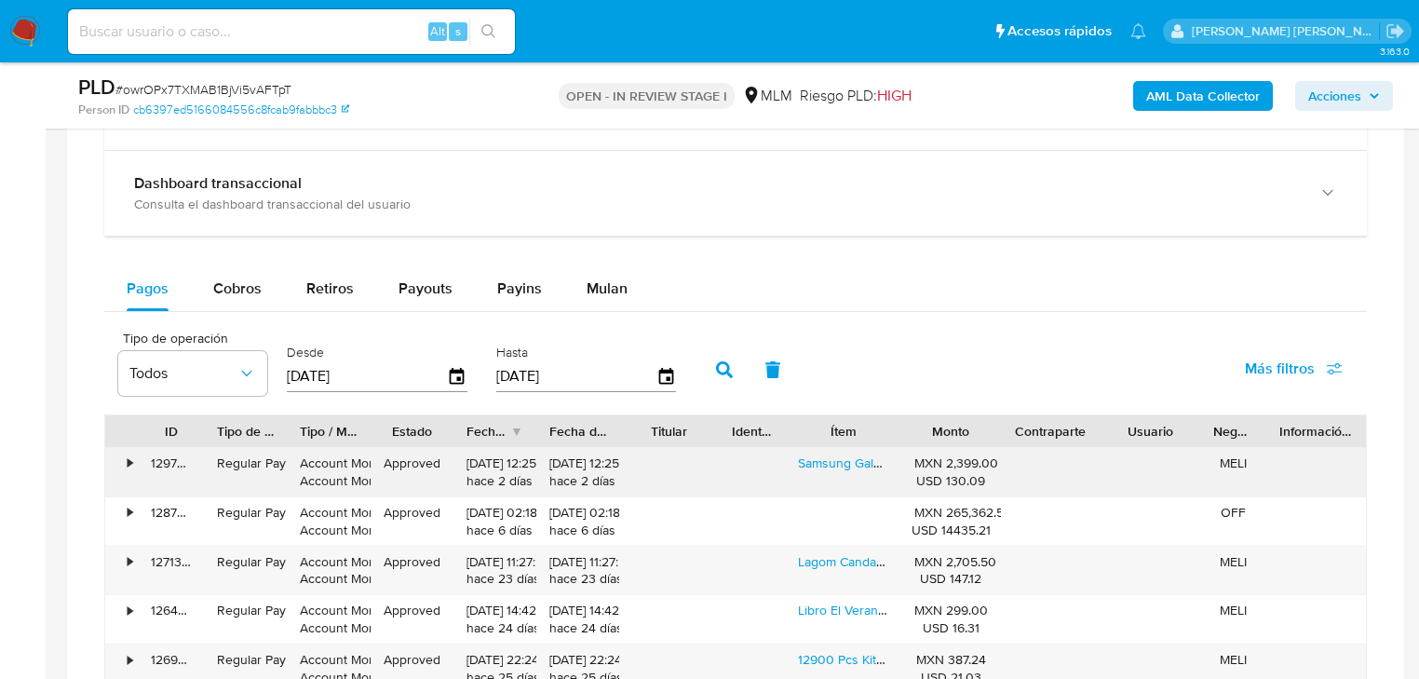
scroll to position [1564, 0]
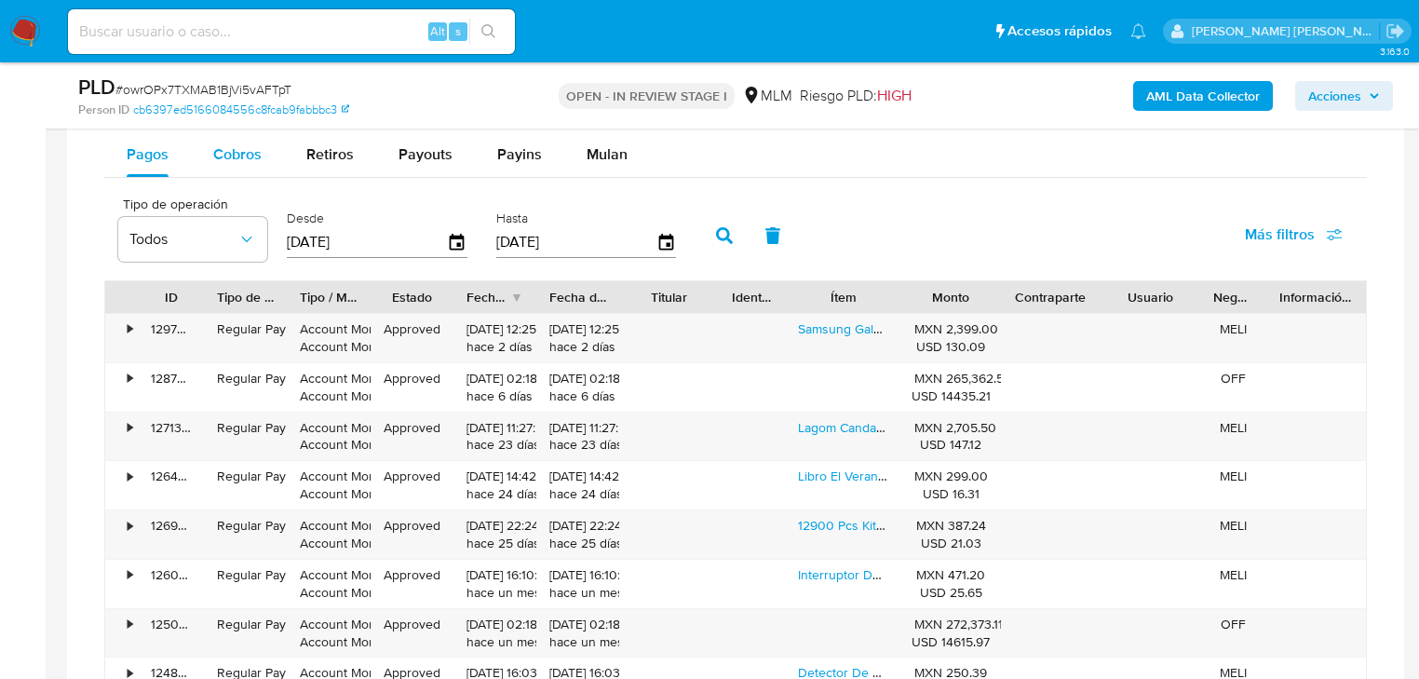
click at [250, 135] on div "Cobros" at bounding box center [237, 154] width 48 height 45
select select "10"
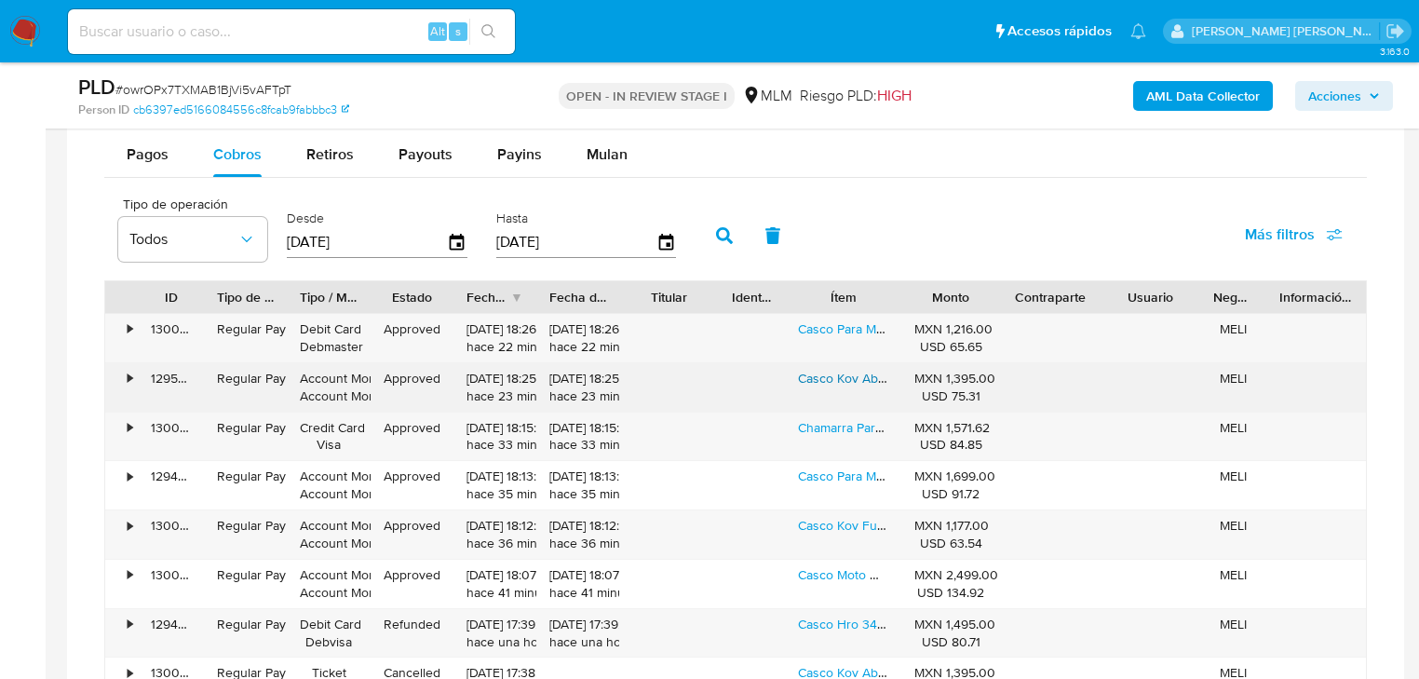
click at [877, 382] on link "Casco Kov Abatible Thunder Luz Rojo Y Azul Mica Night Vision" at bounding box center [1003, 378] width 411 height 19
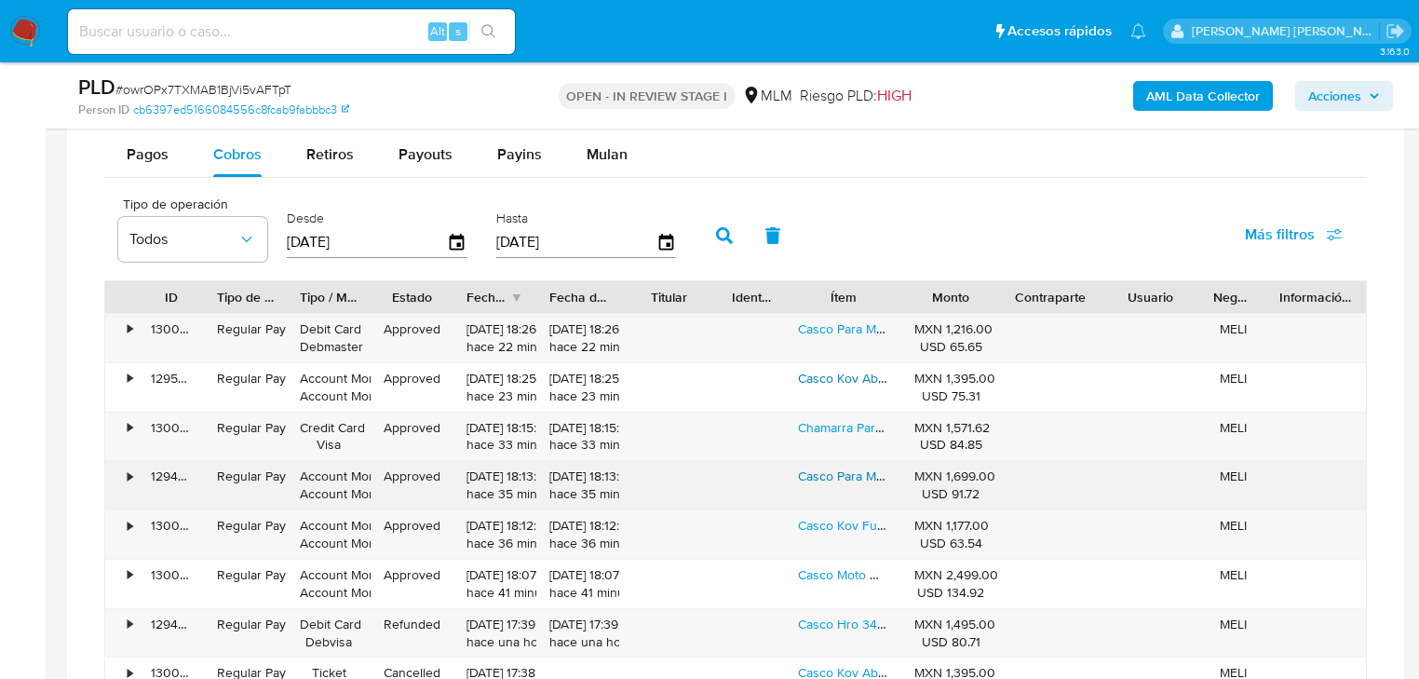
click at [851, 470] on link "Casco Para Moto Rebatible Kov Rick Y Morty Verde Brillante Talla L 59 - 60 Cm" at bounding box center [1081, 475] width 567 height 19
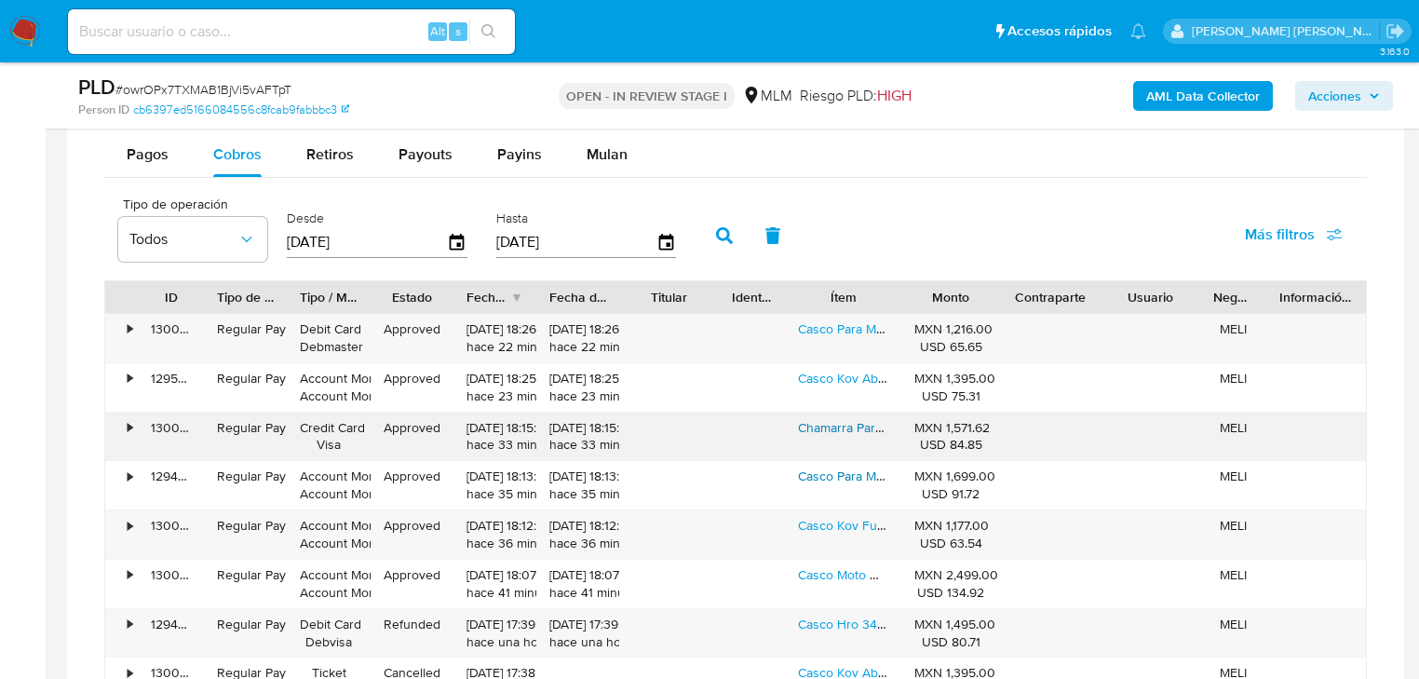
click at [834, 432] on link "Chamarra Para Moto Immortale Confort Z Rojo/ Negro Pista" at bounding box center [967, 427] width 338 height 19
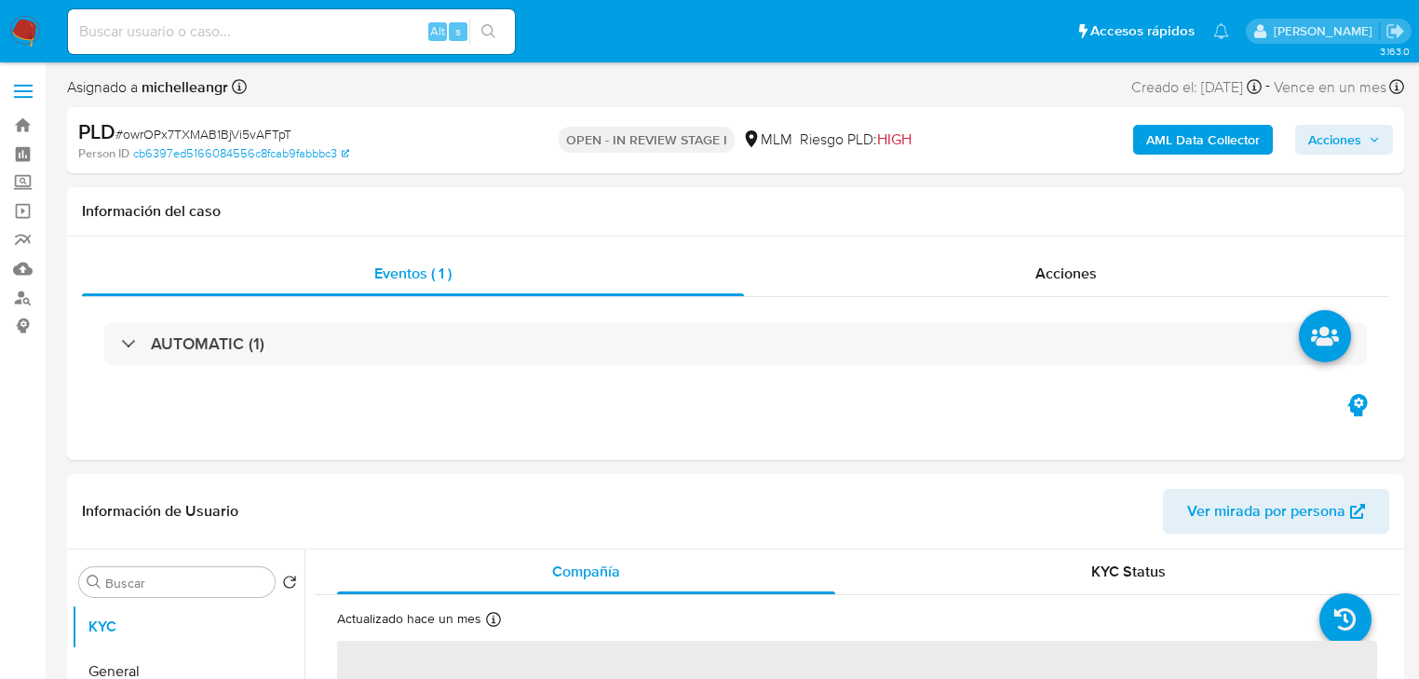
select select "10"
click at [136, 37] on input at bounding box center [291, 32] width 447 height 24
paste input "owrOPx7TXMAB1BjVi5vAFTpT"
type input "owrOPx7TXMAB1BjVi5vAFTpT"
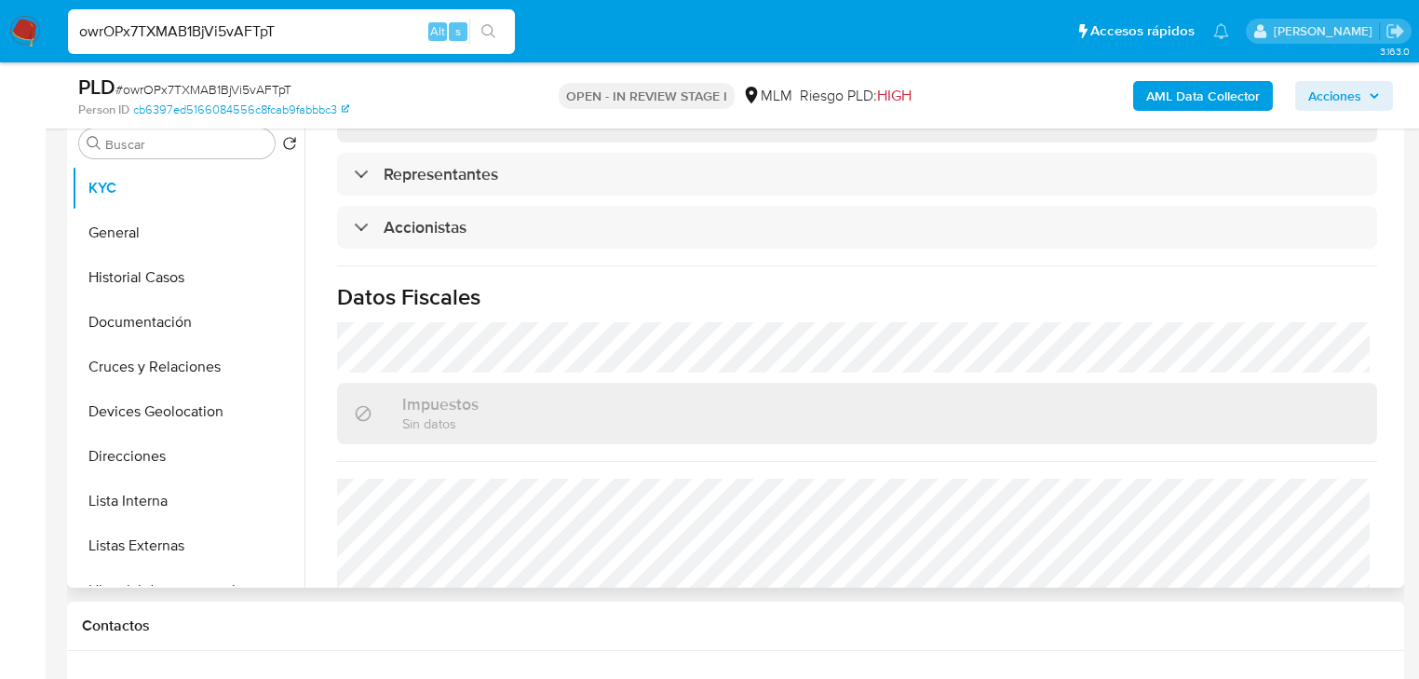
scroll to position [1330, 0]
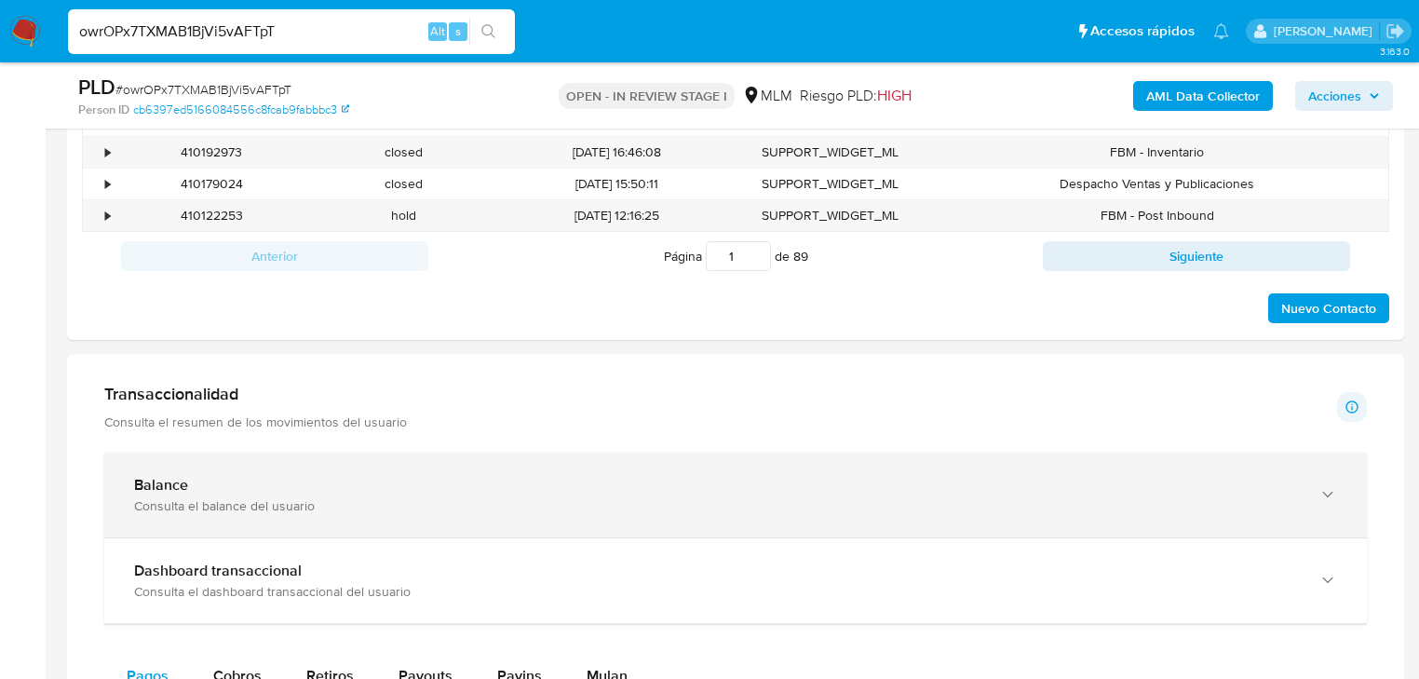
click at [378, 488] on div "Balance" at bounding box center [717, 485] width 1166 height 19
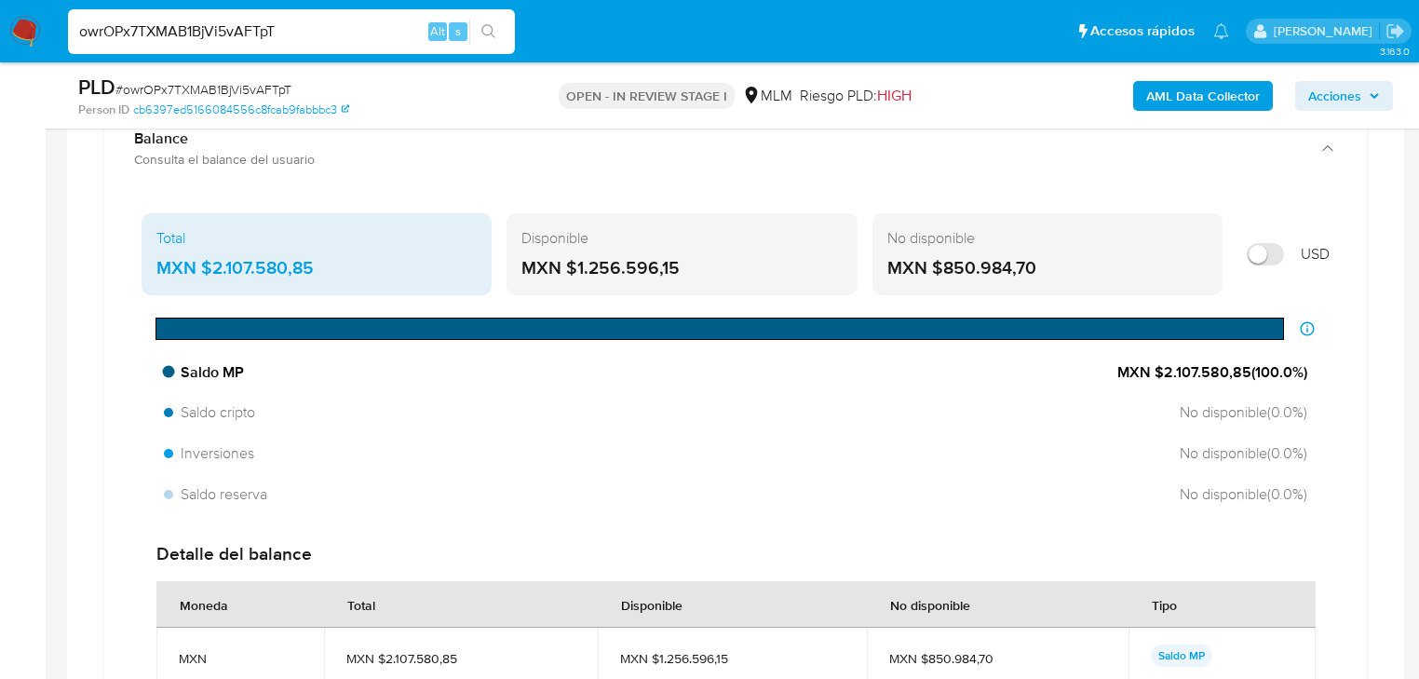
scroll to position [1415, 0]
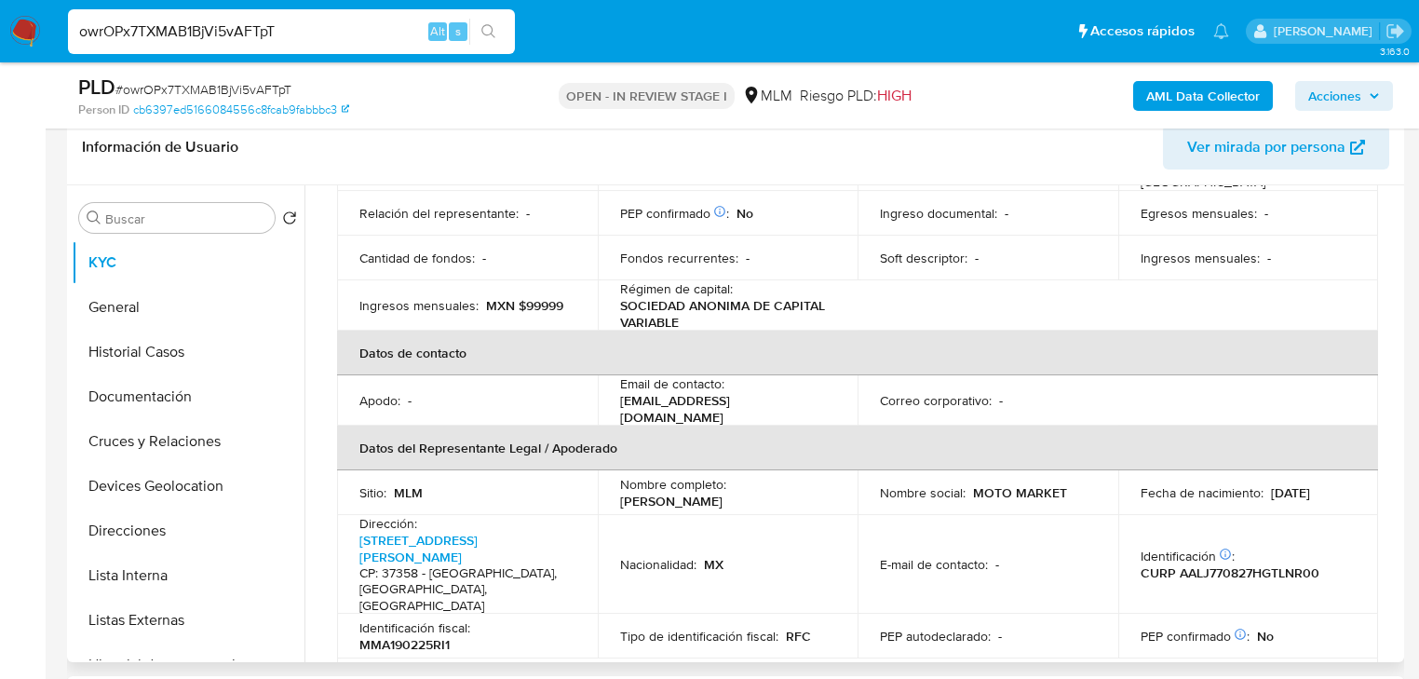
scroll to position [0, 0]
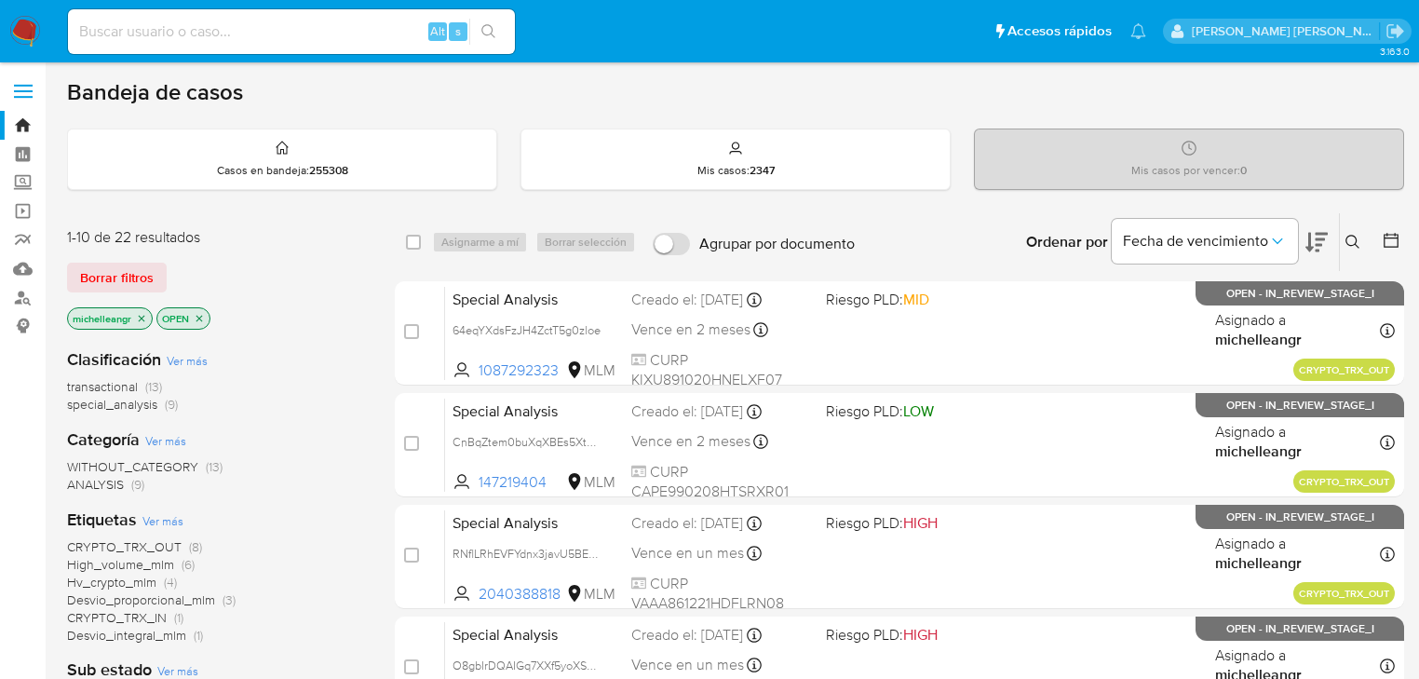
click at [235, 34] on input at bounding box center [291, 32] width 447 height 24
paste input "owrOPx7TXMAB1BjVi5vAFTpT"
type input "owrOPx7TXMAB1BjVi5vAFTpT"
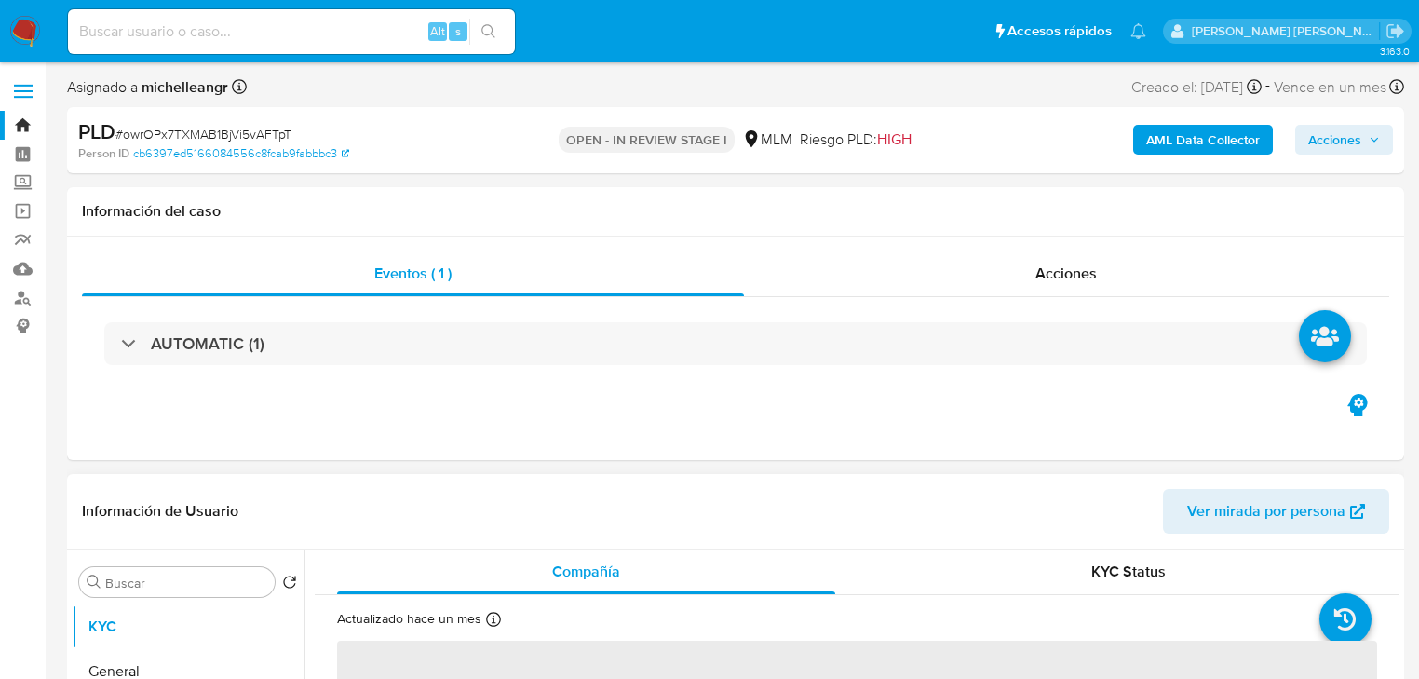
scroll to position [372, 0]
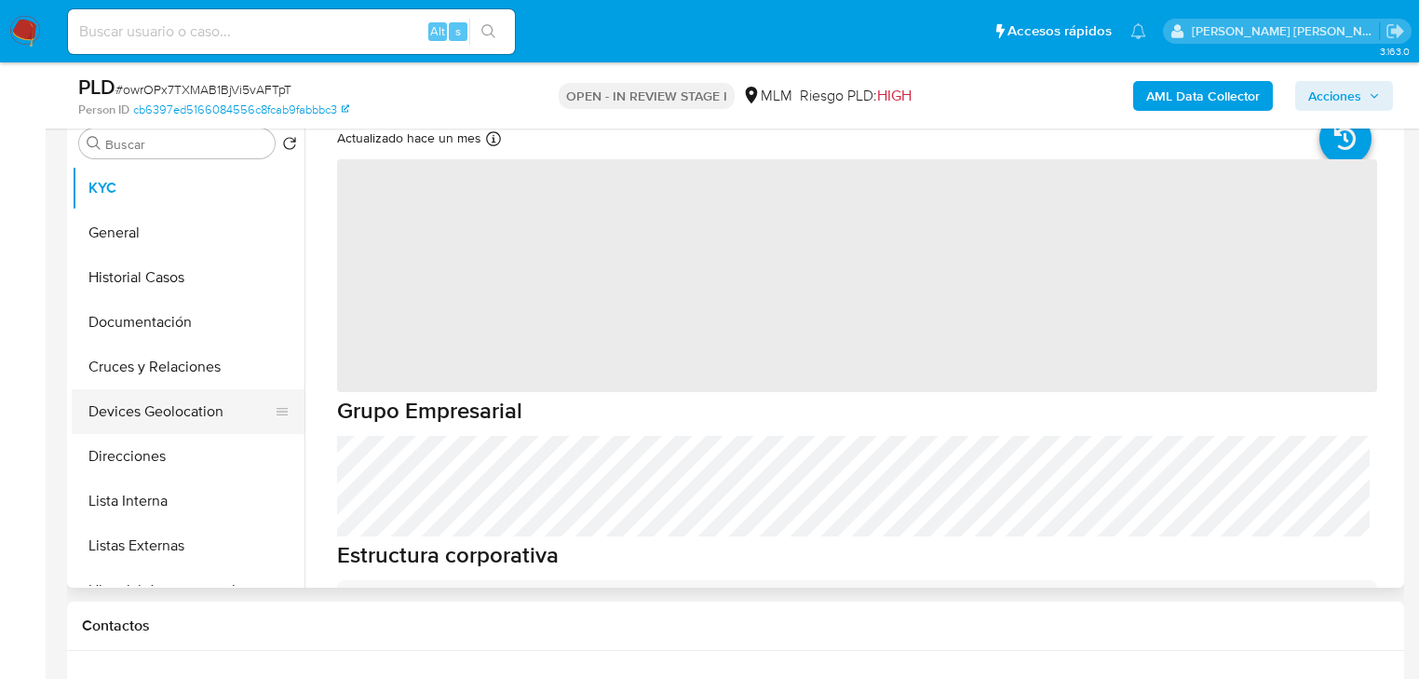
select select "10"
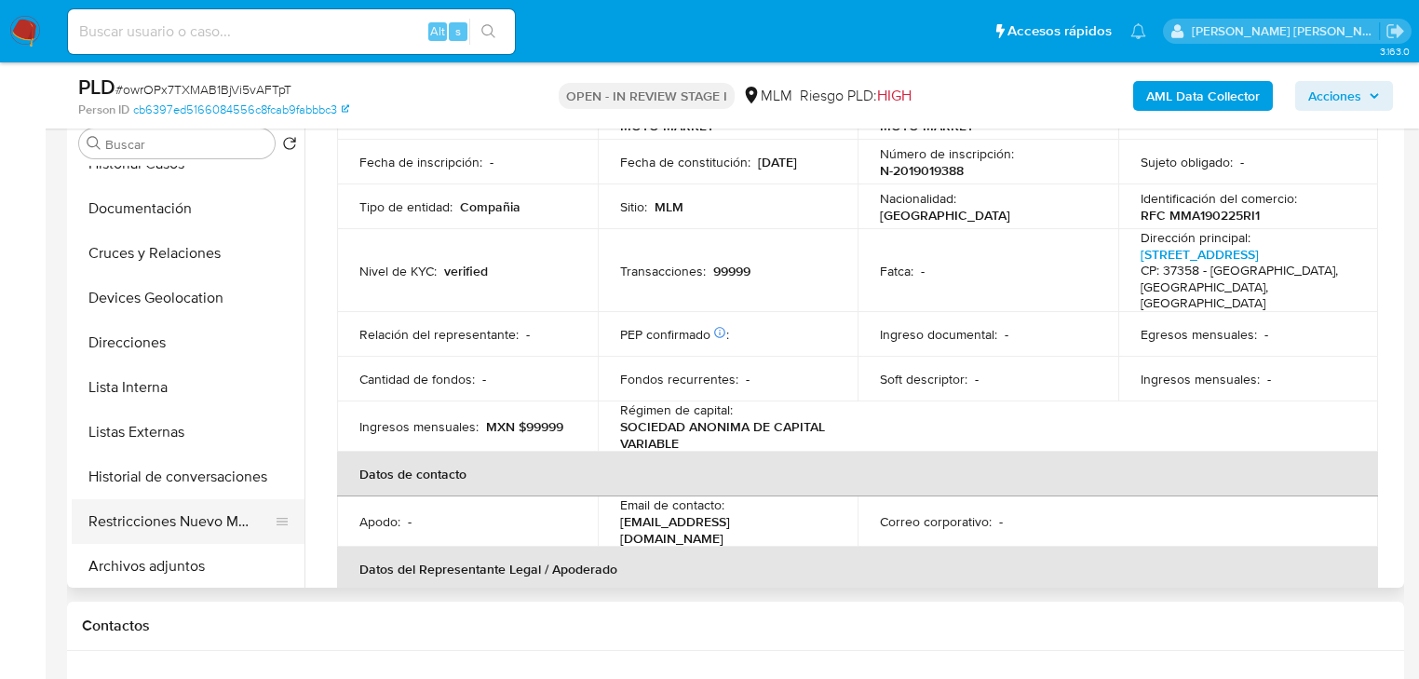
scroll to position [223, 0]
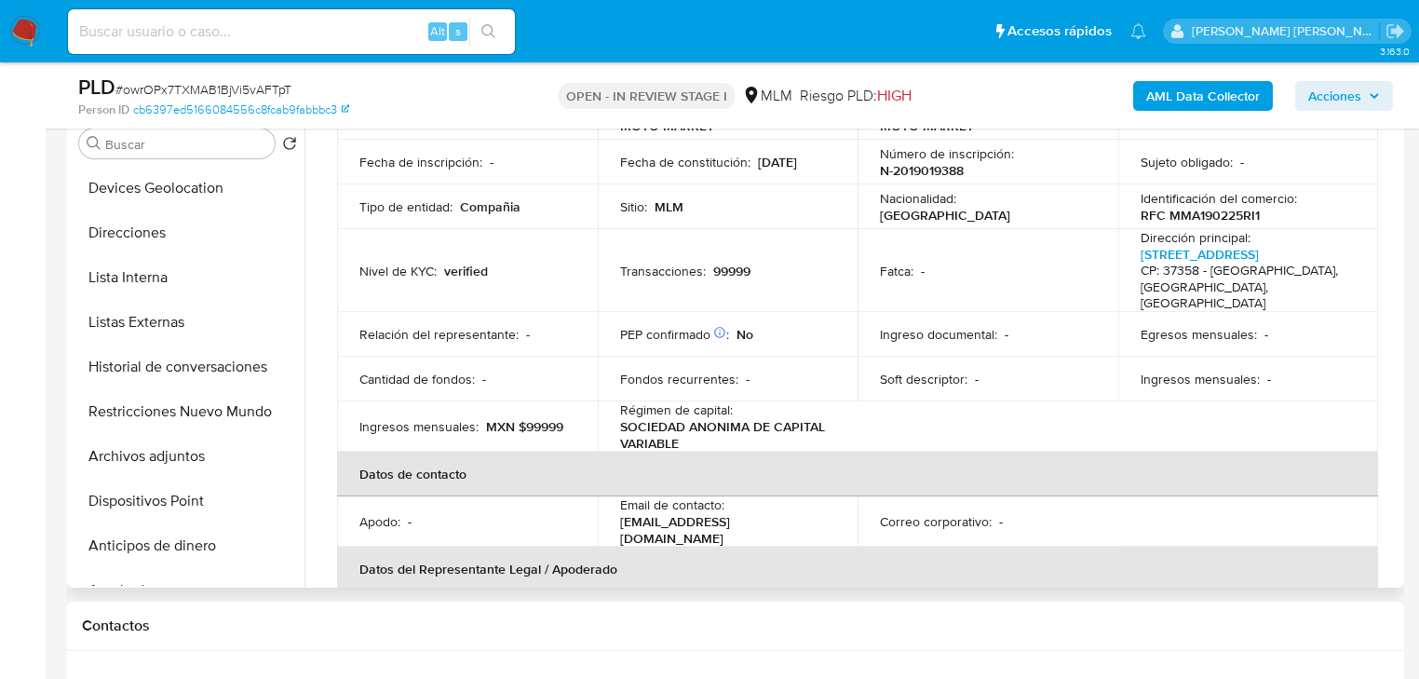
drag, startPoint x: 185, startPoint y: 464, endPoint x: 391, endPoint y: 439, distance: 207.2
click at [186, 462] on button "Archivos adjuntos" at bounding box center [188, 456] width 233 height 45
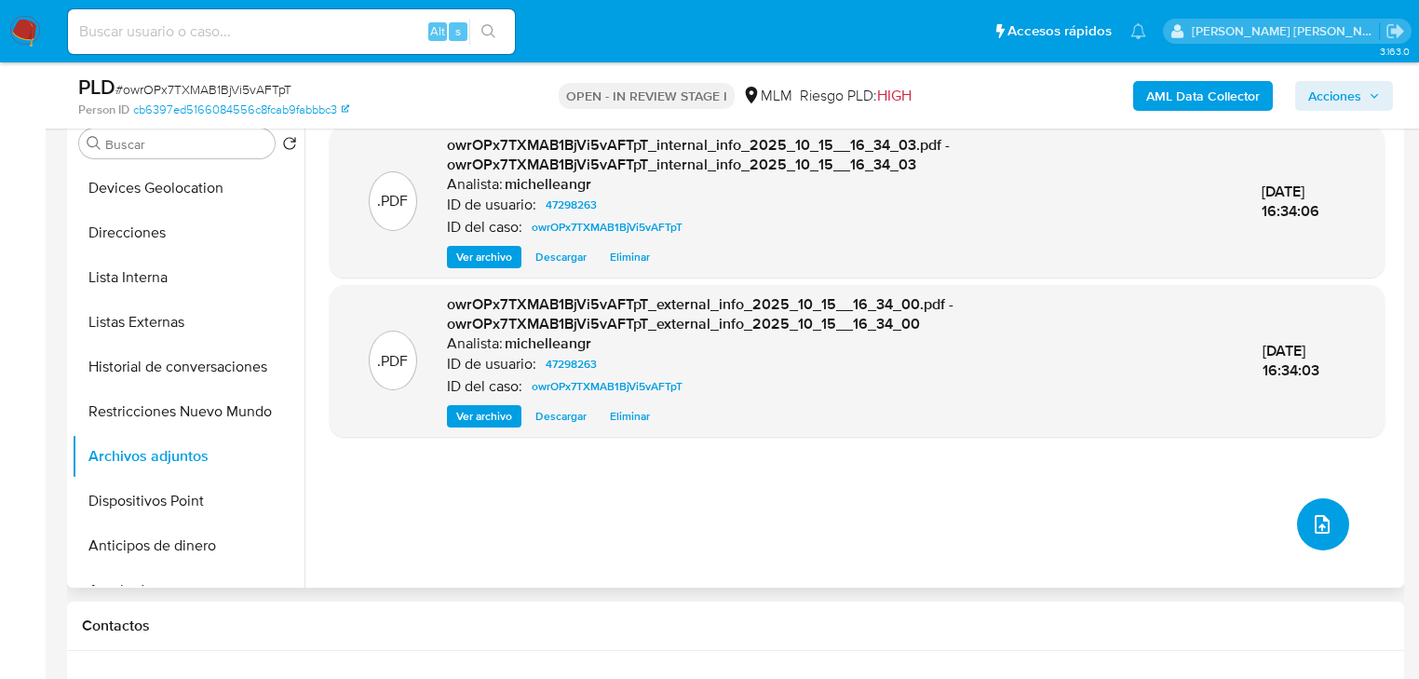
click at [1006, 511] on button "upload-file" at bounding box center [1323, 524] width 52 height 52
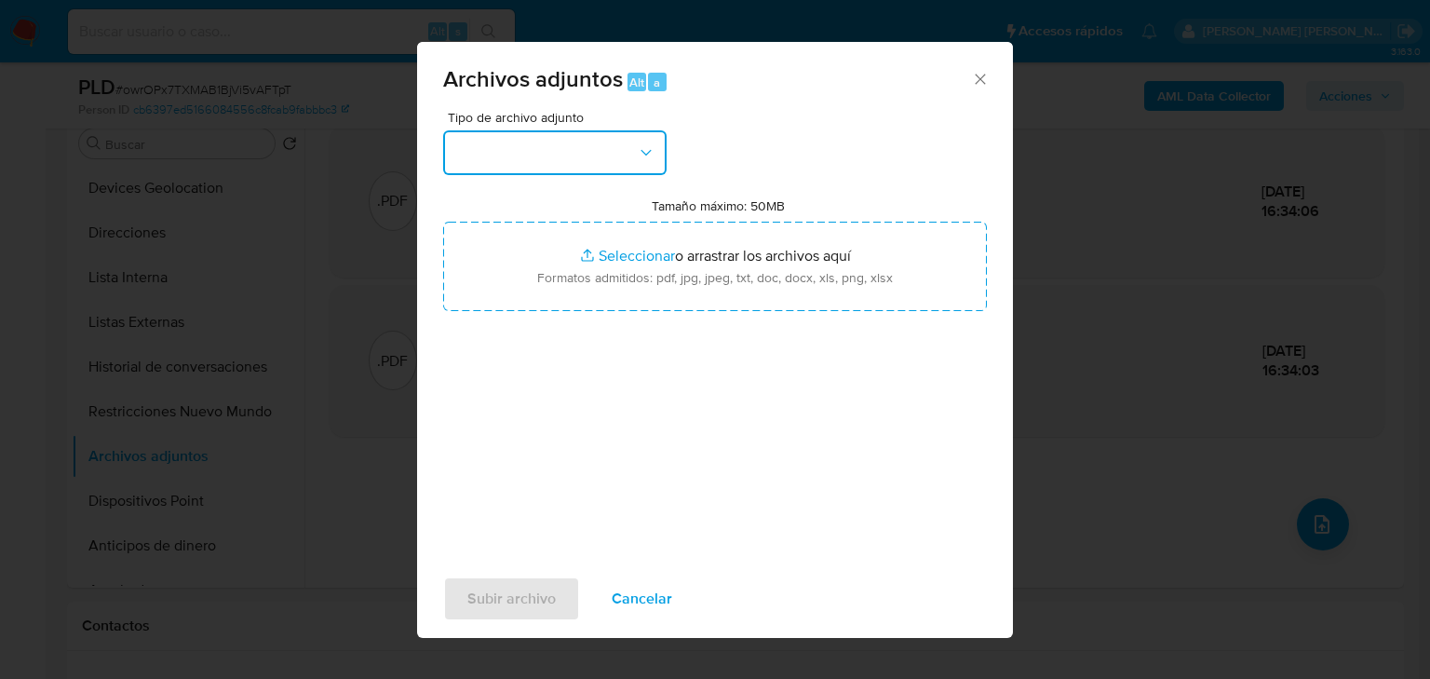
drag, startPoint x: 578, startPoint y: 142, endPoint x: 572, endPoint y: 163, distance: 22.4
click at [579, 142] on button "button" at bounding box center [554, 152] width 223 height 45
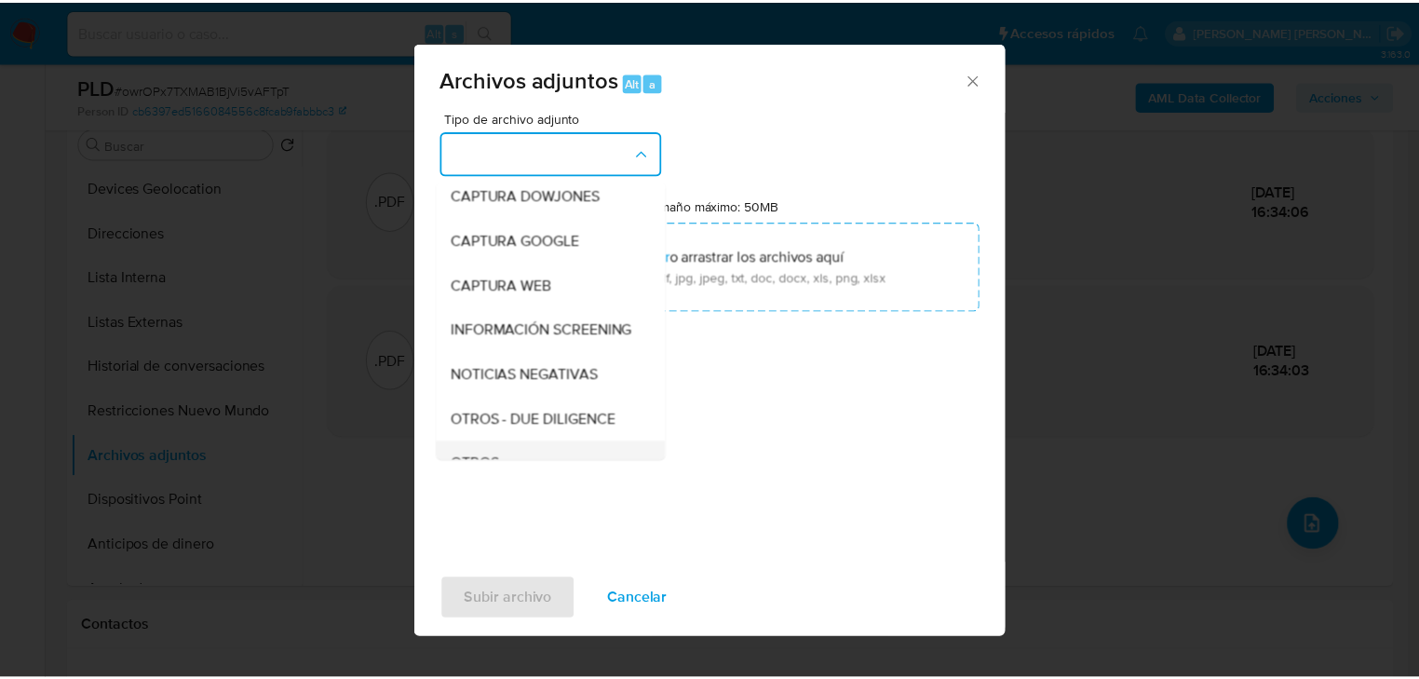
scroll to position [127, 0]
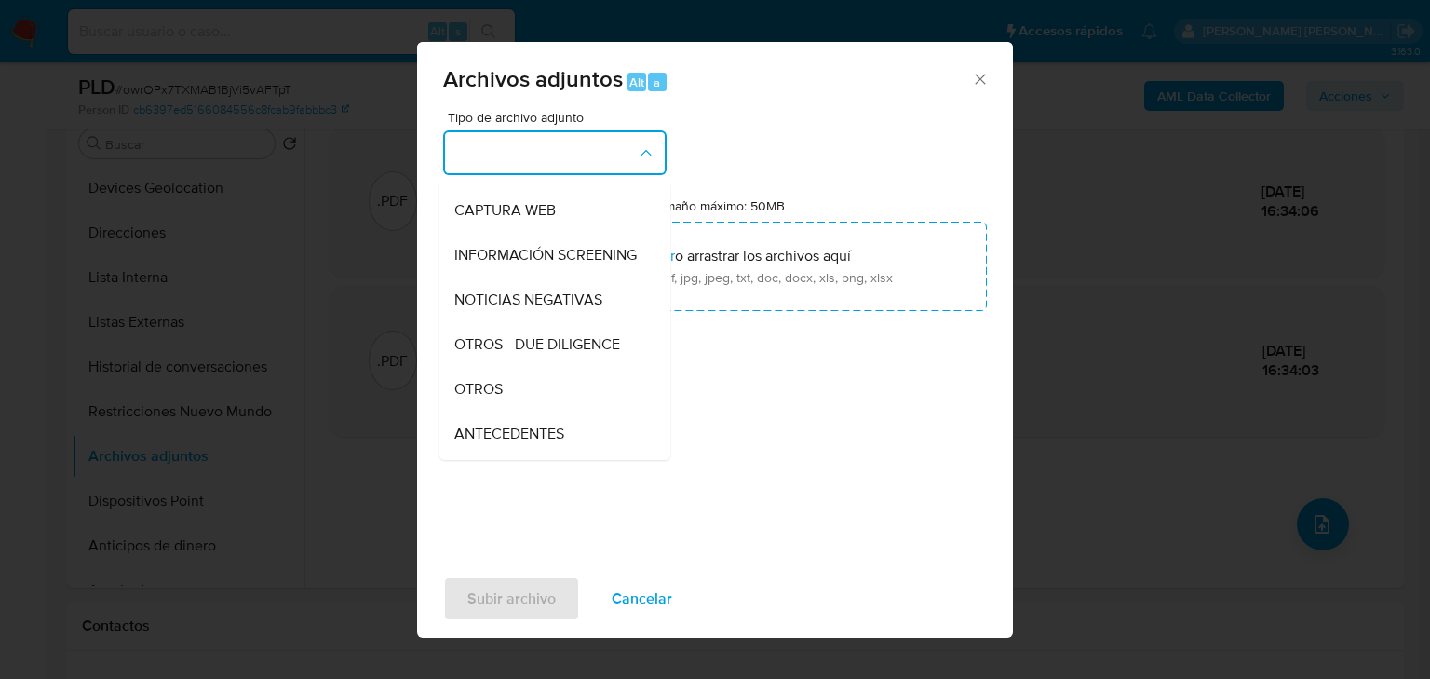
drag, startPoint x: 498, startPoint y: 402, endPoint x: 509, endPoint y: 410, distance: 13.4
click at [498, 398] on span "OTROS" at bounding box center [478, 389] width 48 height 19
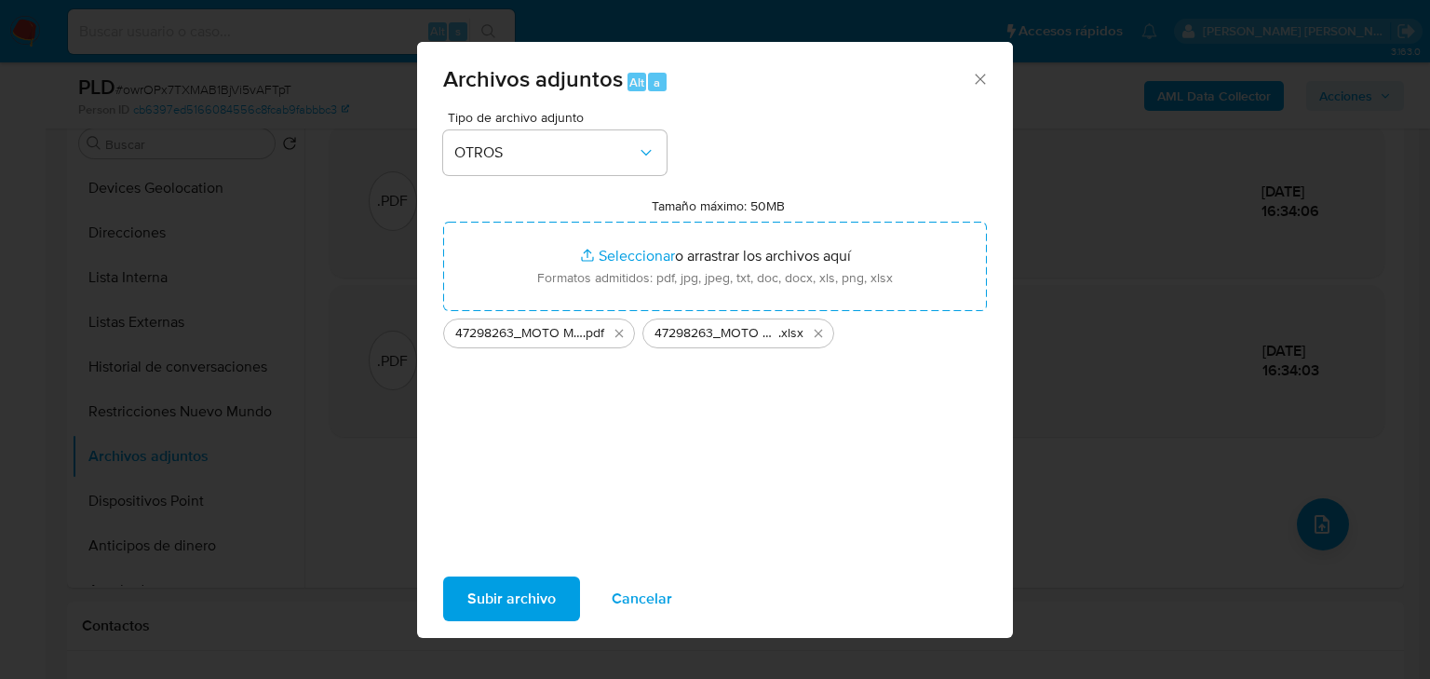
click at [545, 511] on span "Subir archivo" at bounding box center [511, 598] width 88 height 41
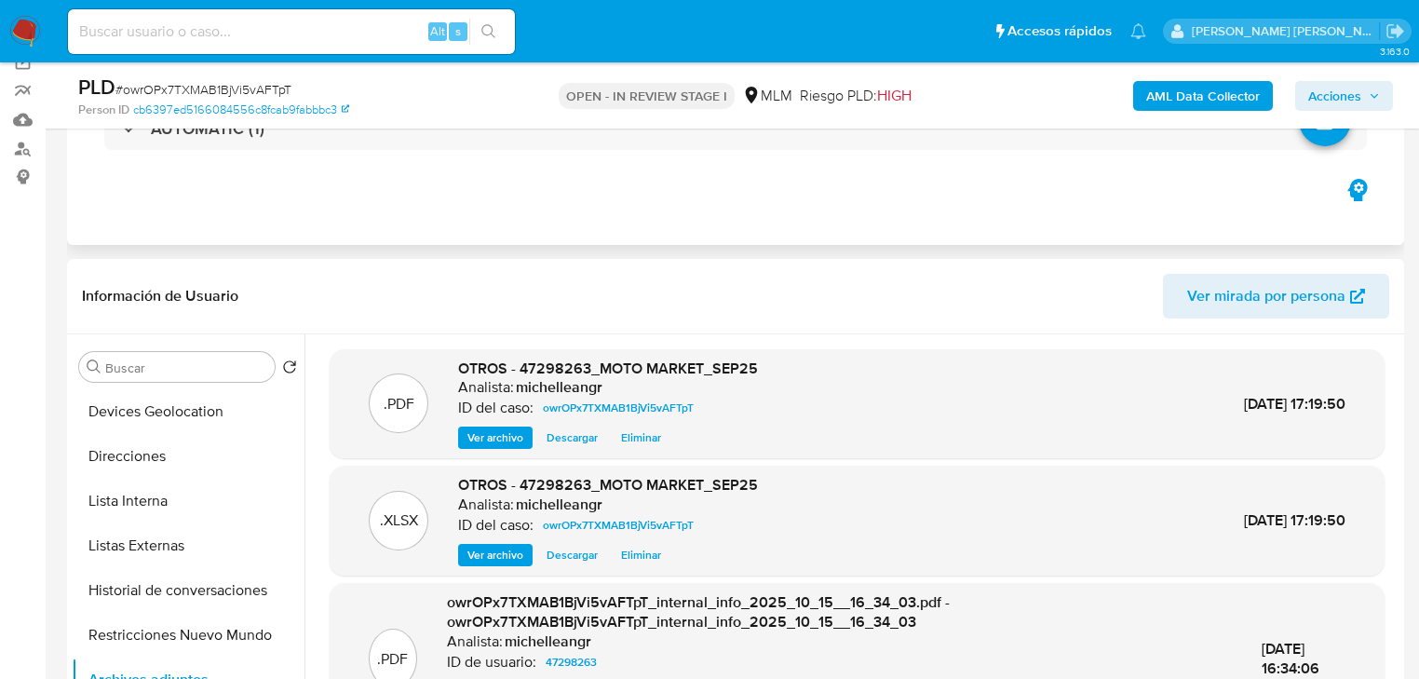
scroll to position [0, 0]
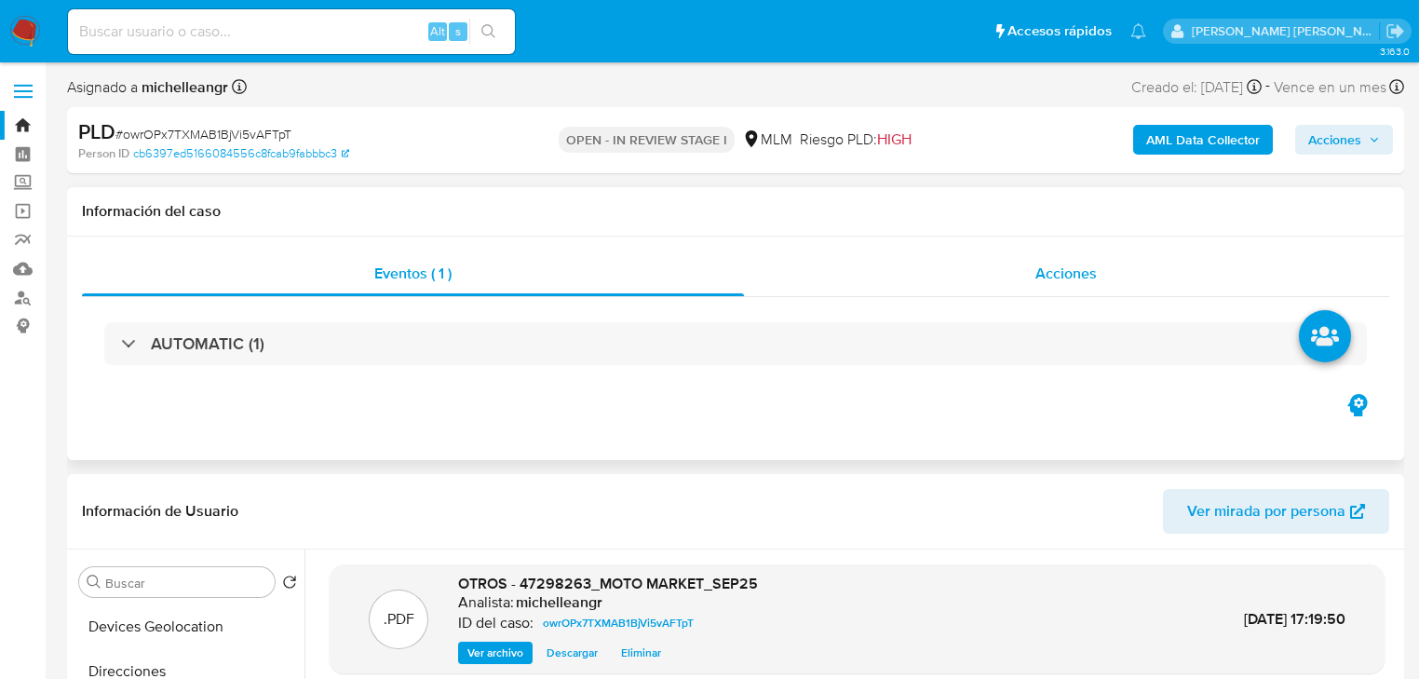
click at [1006, 278] on span "Acciones" at bounding box center [1065, 273] width 61 height 21
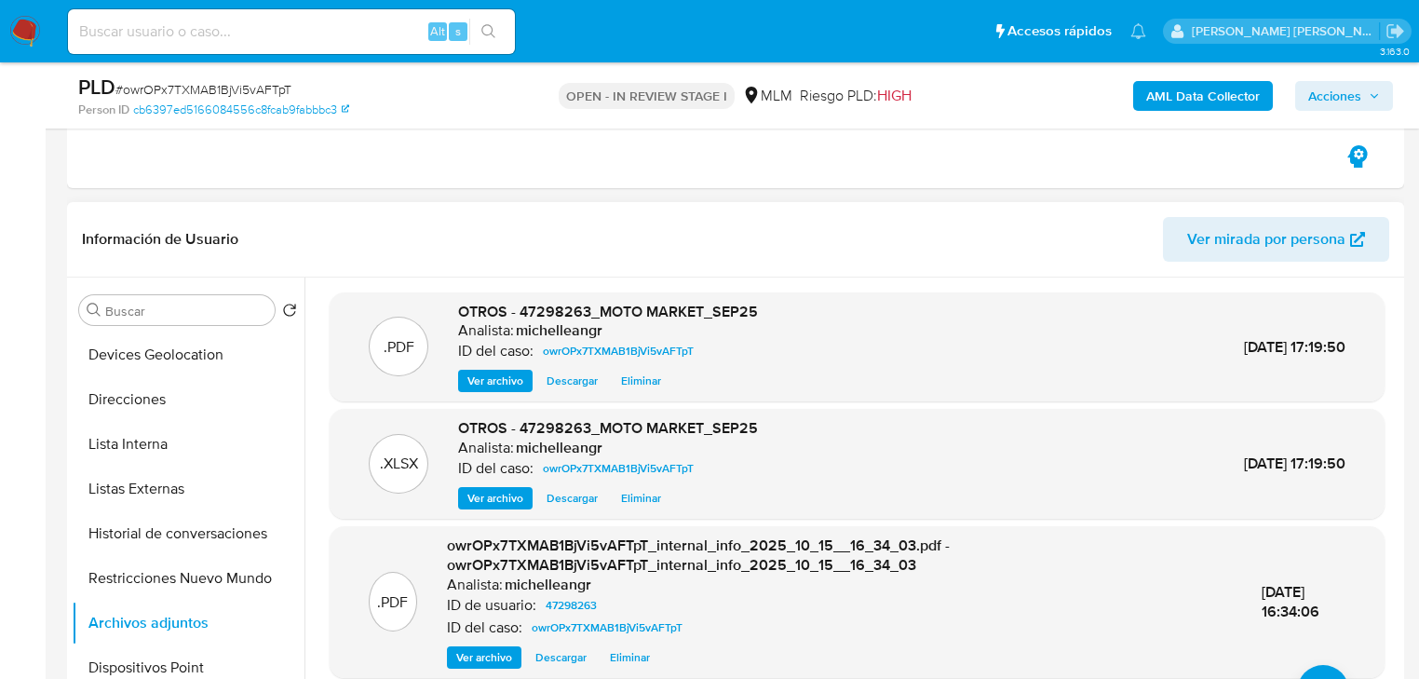
scroll to position [447, 0]
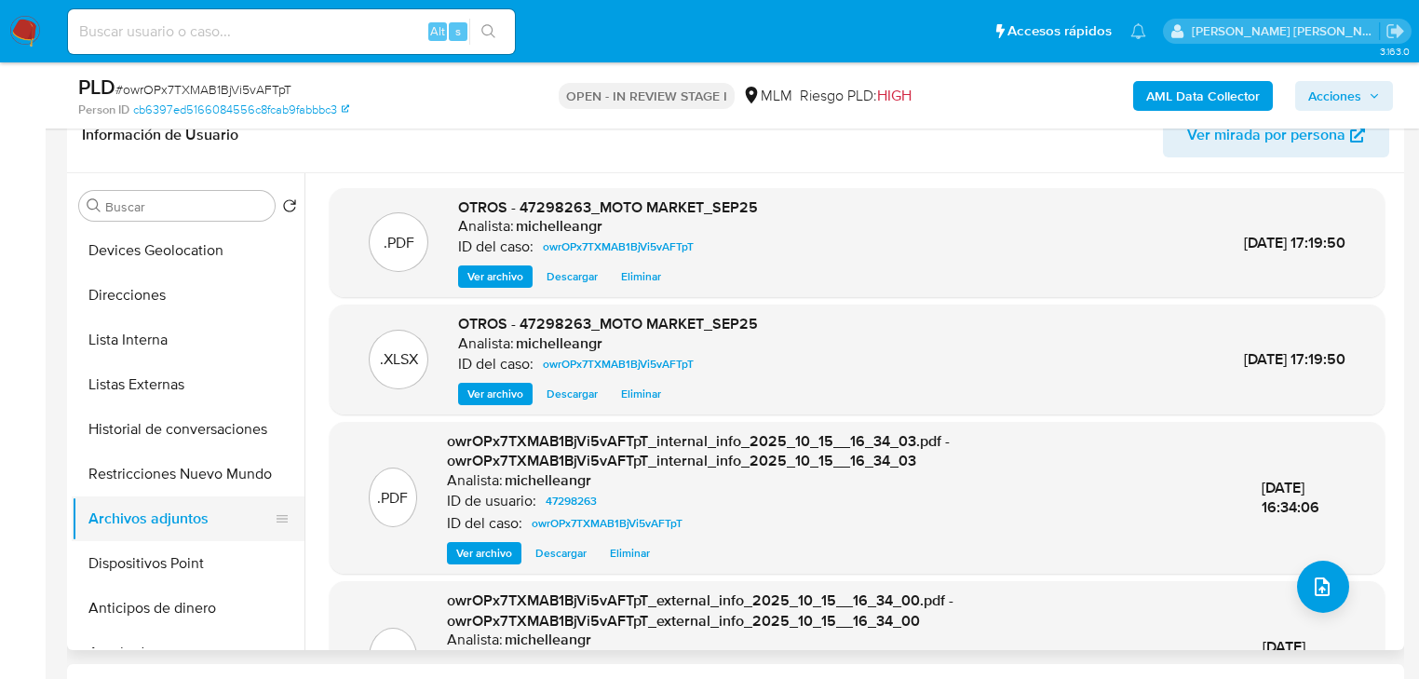
click at [156, 511] on button "Archivos adjuntos" at bounding box center [181, 518] width 218 height 45
click at [160, 511] on button "Dispositivos Point" at bounding box center [181, 563] width 218 height 45
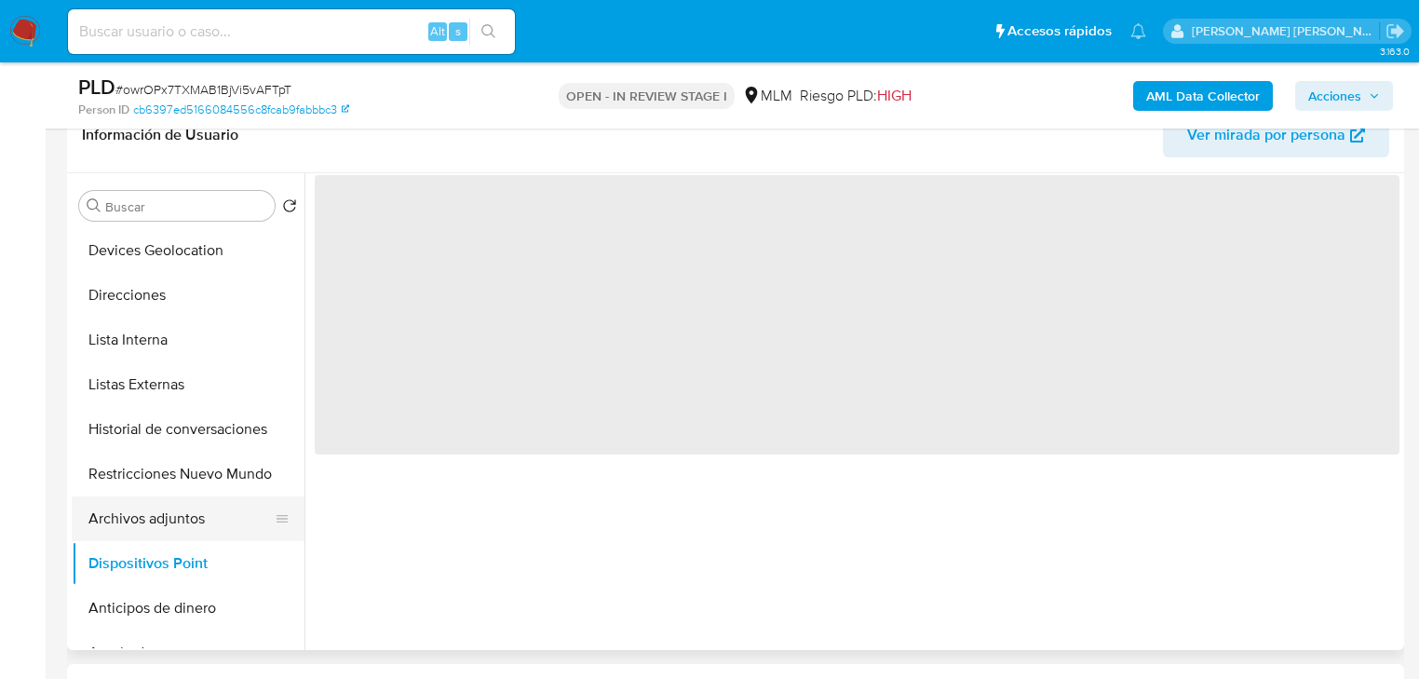
click at [170, 511] on button "Archivos adjuntos" at bounding box center [181, 518] width 218 height 45
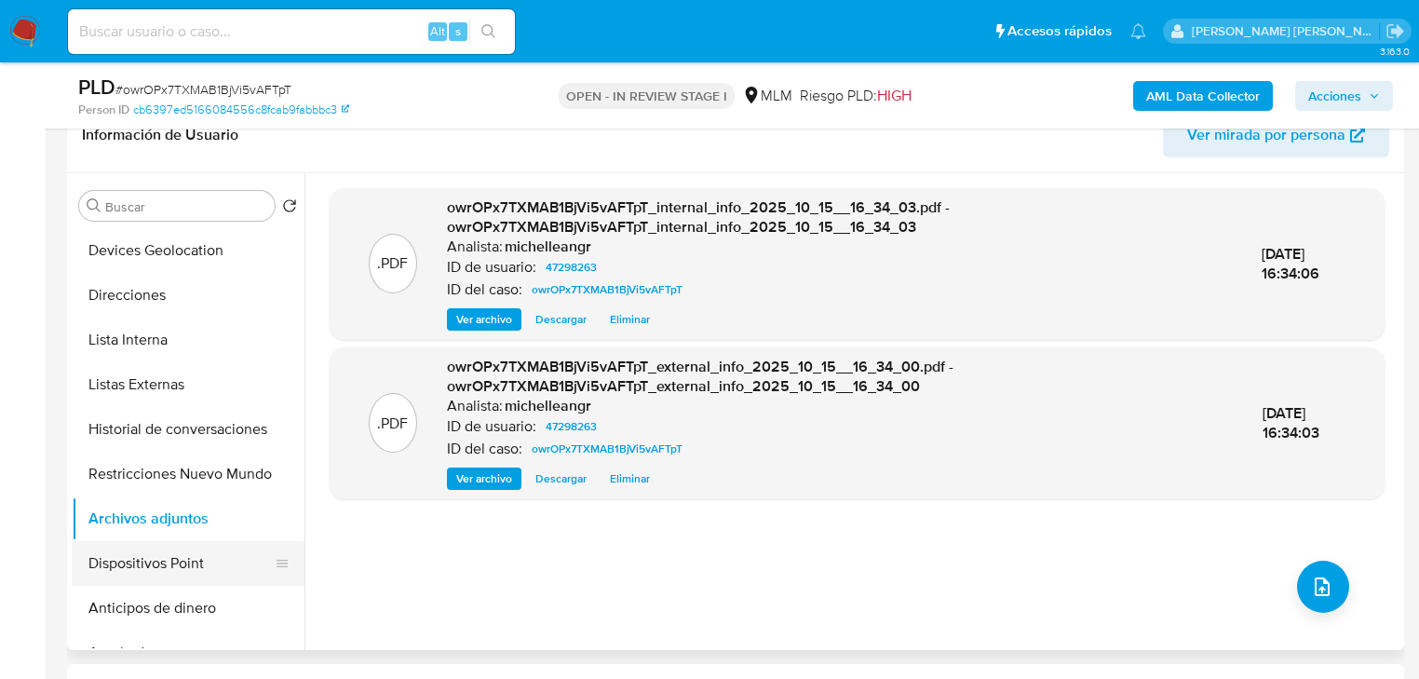
click at [202, 511] on button "Dispositivos Point" at bounding box center [181, 563] width 218 height 45
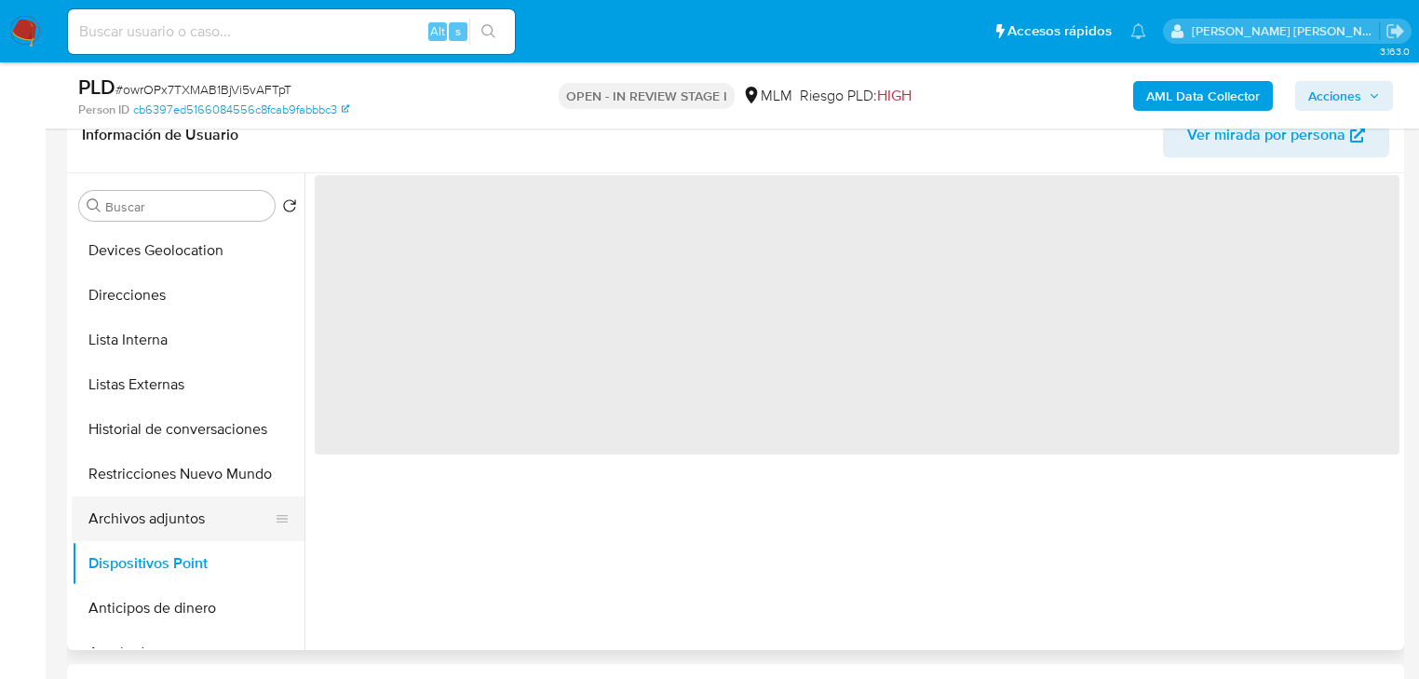
click at [151, 511] on button "Archivos adjuntos" at bounding box center [181, 518] width 218 height 45
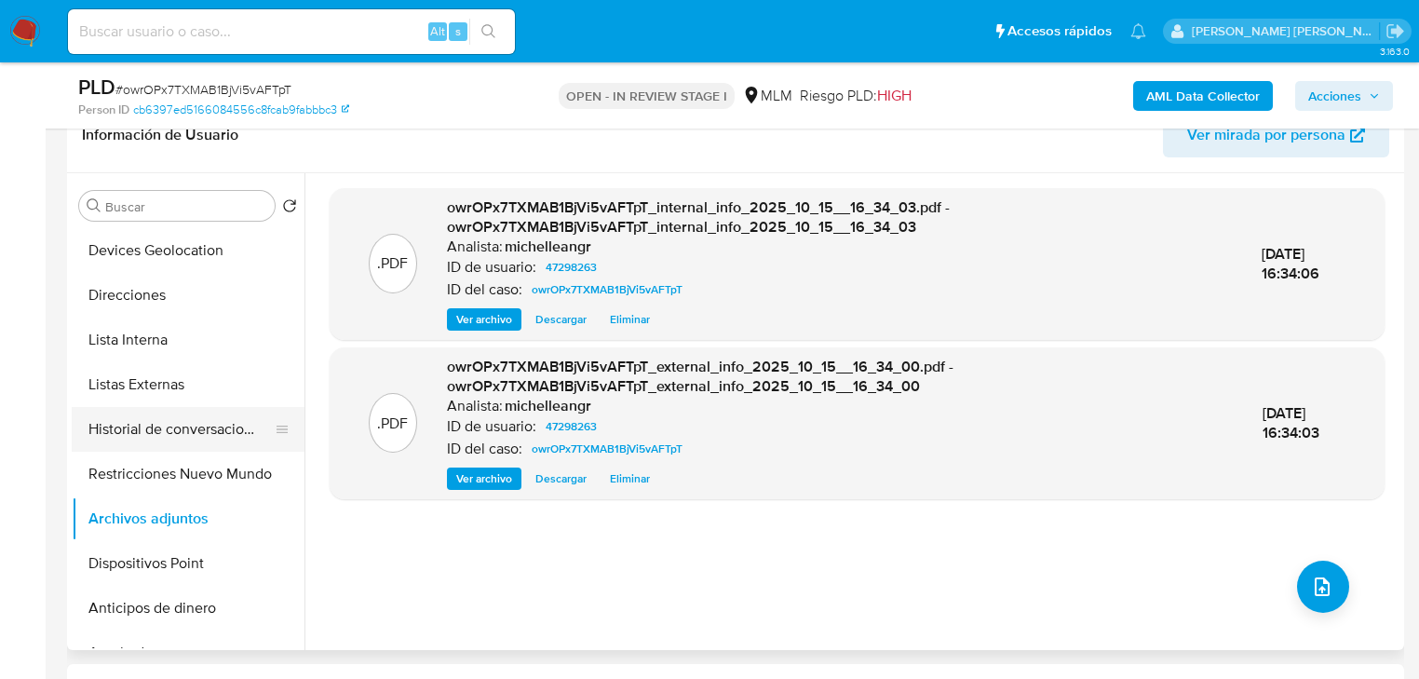
click at [163, 420] on button "Historial de conversaciones" at bounding box center [181, 429] width 218 height 45
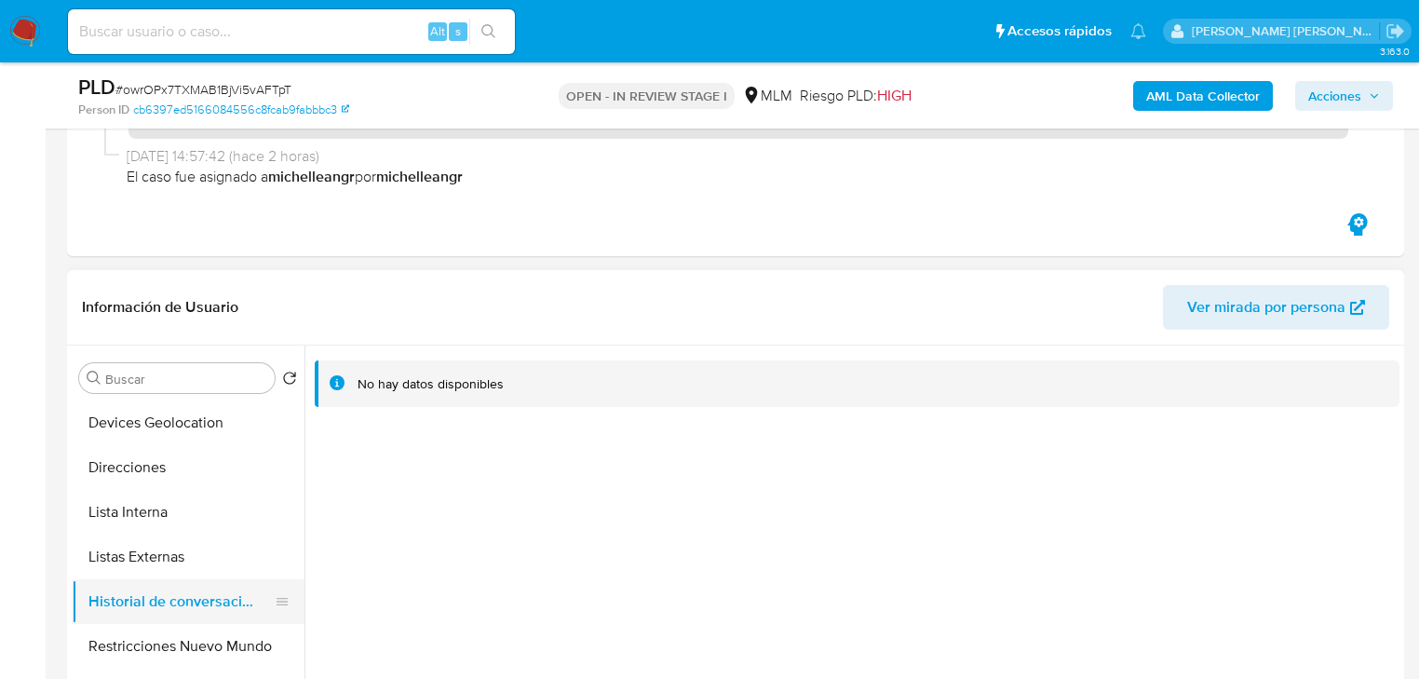
scroll to position [298, 0]
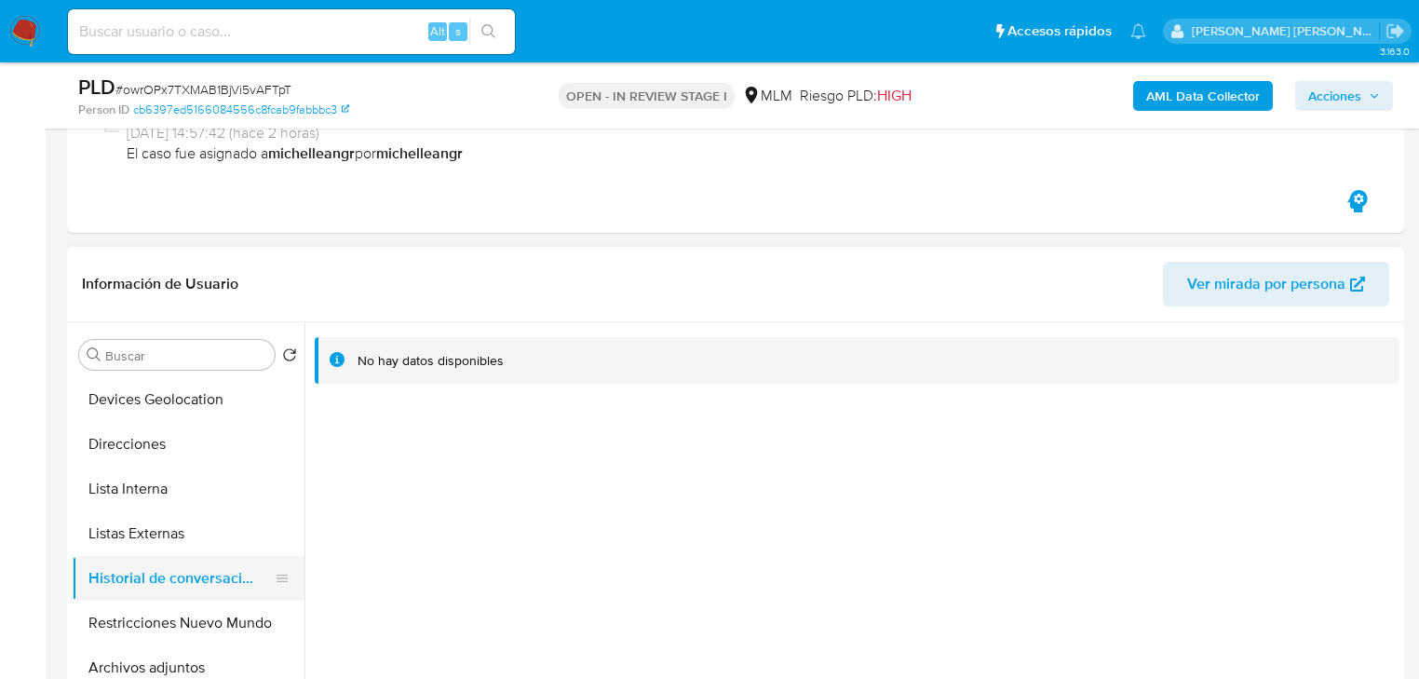
click at [195, 511] on button "Historial de conversaciones" at bounding box center [181, 578] width 218 height 45
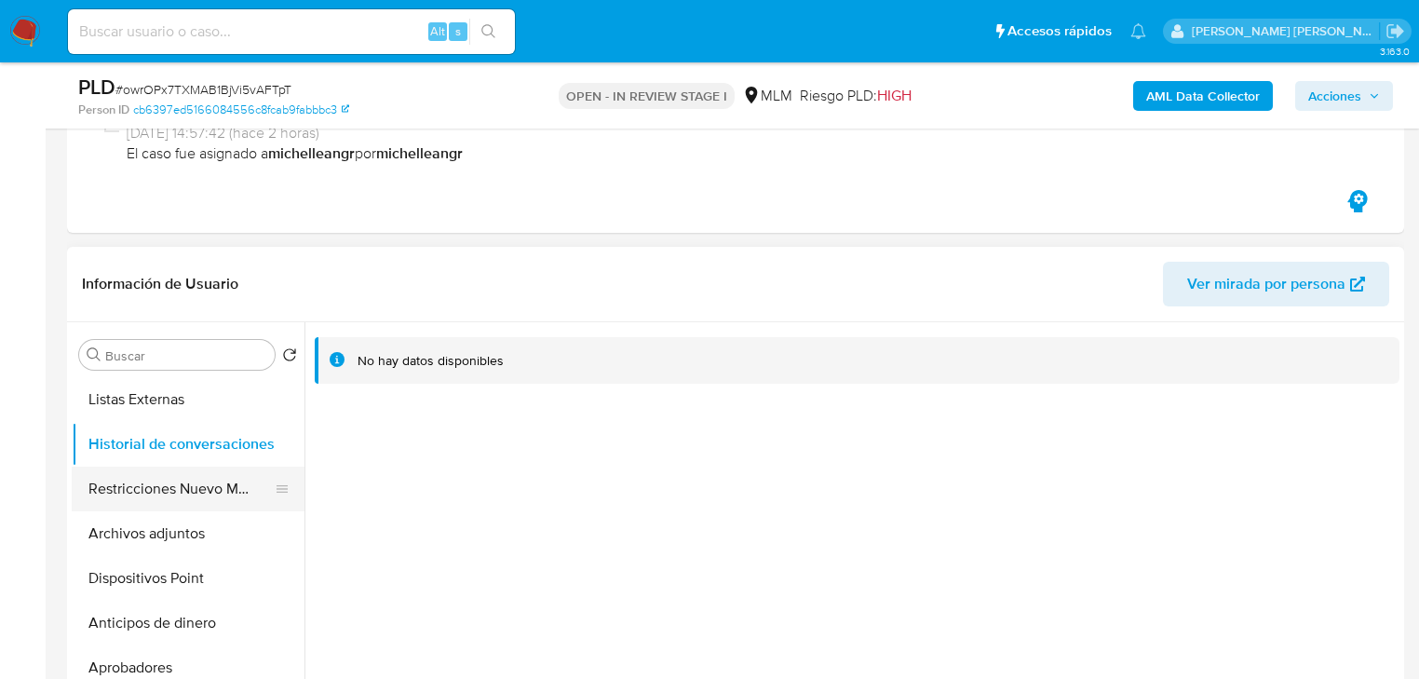
scroll to position [521, 0]
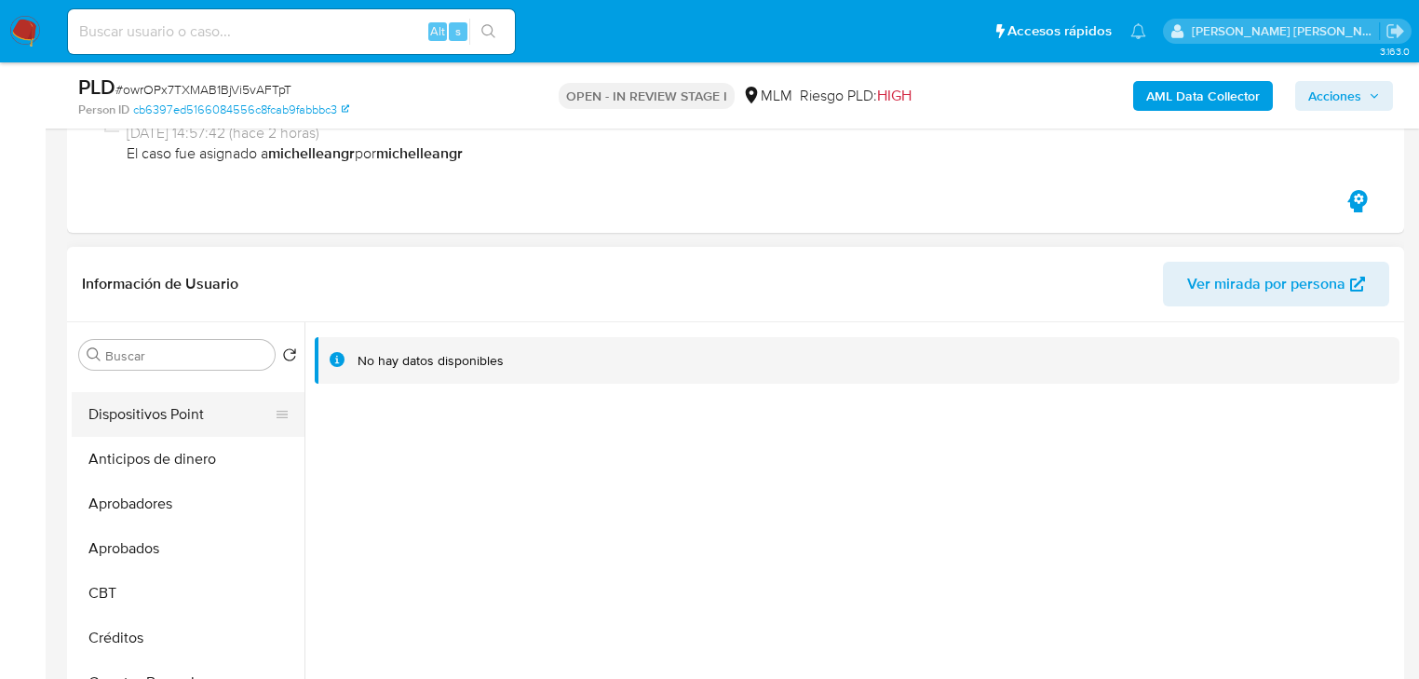
click at [173, 407] on button "Dispositivos Point" at bounding box center [181, 414] width 218 height 45
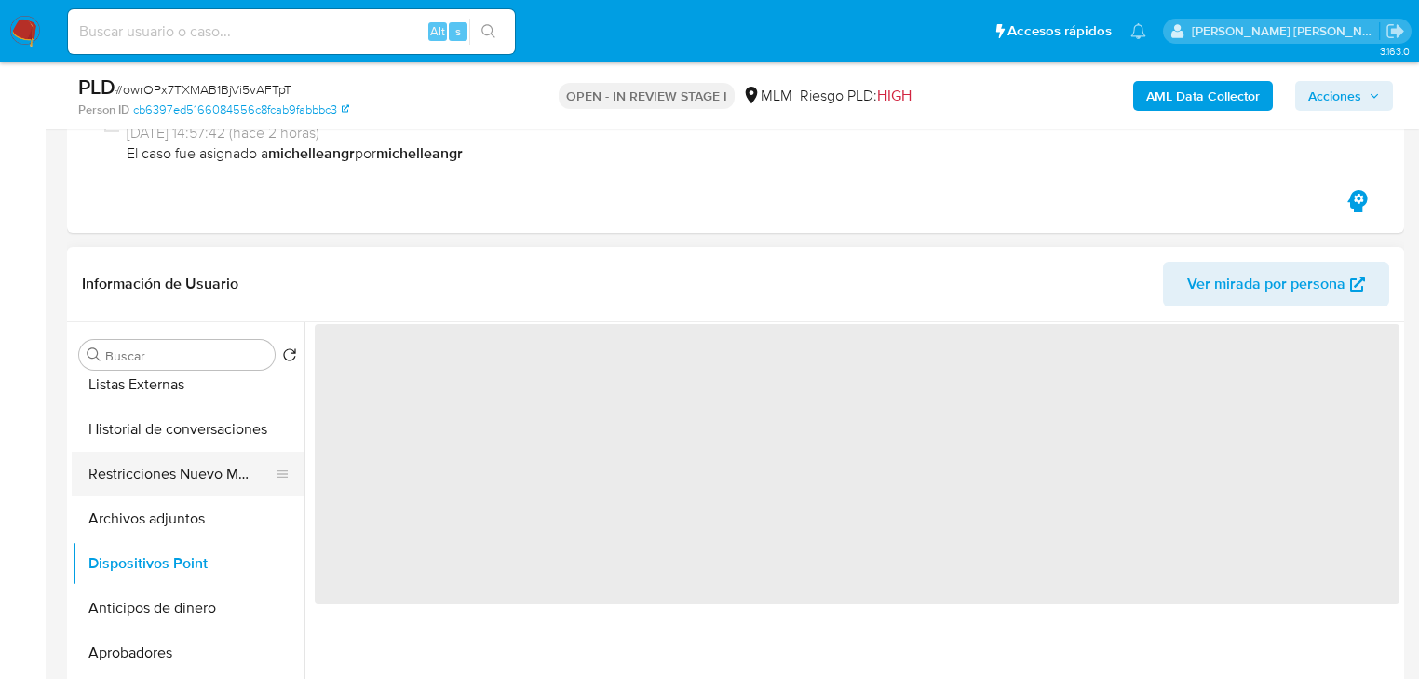
scroll to position [372, 0]
click at [155, 511] on button "Archivos adjuntos" at bounding box center [181, 518] width 218 height 45
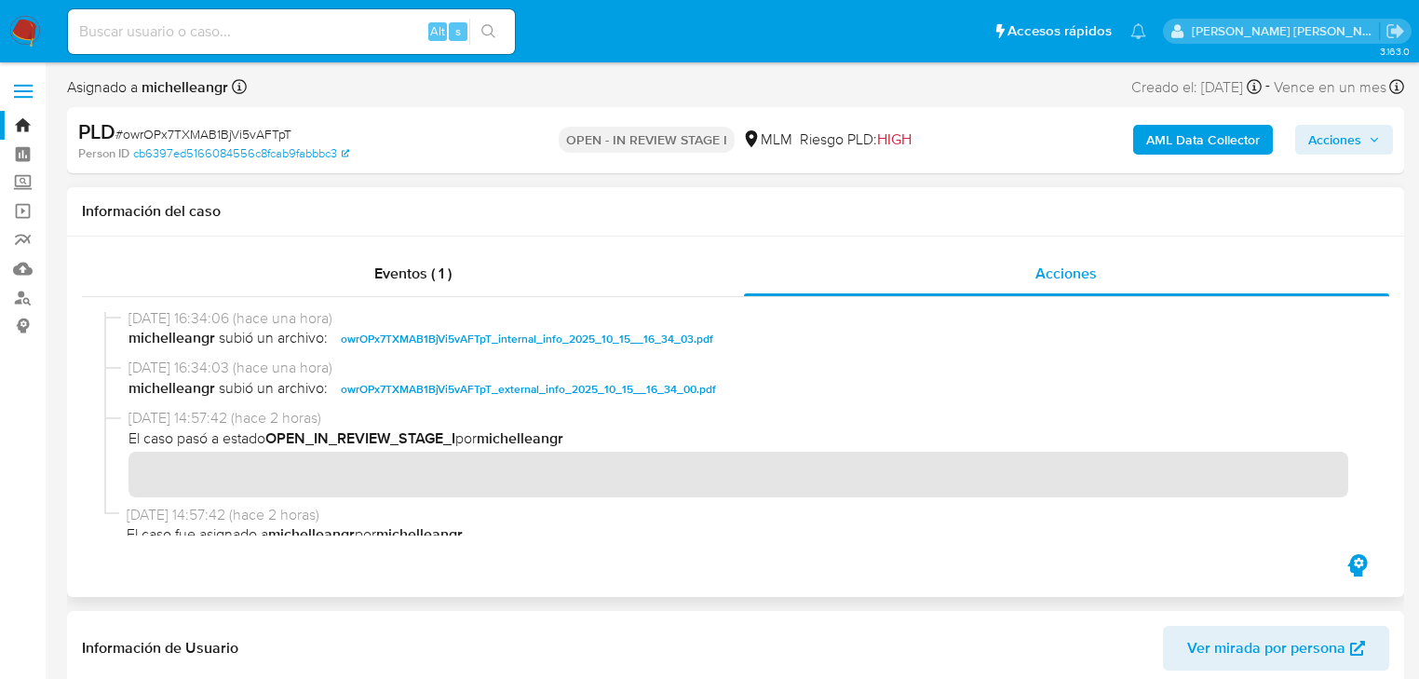
scroll to position [0, 0]
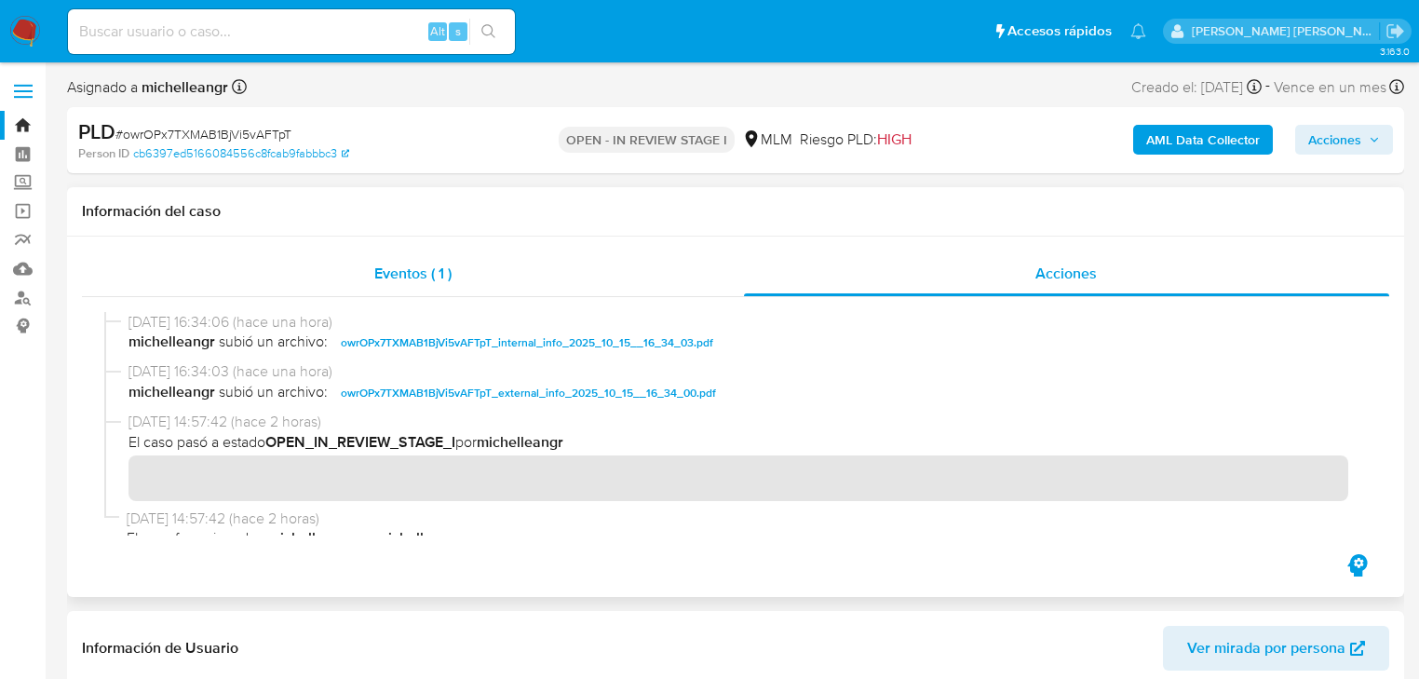
click at [421, 277] on span "Eventos ( 1 )" at bounding box center [412, 273] width 77 height 21
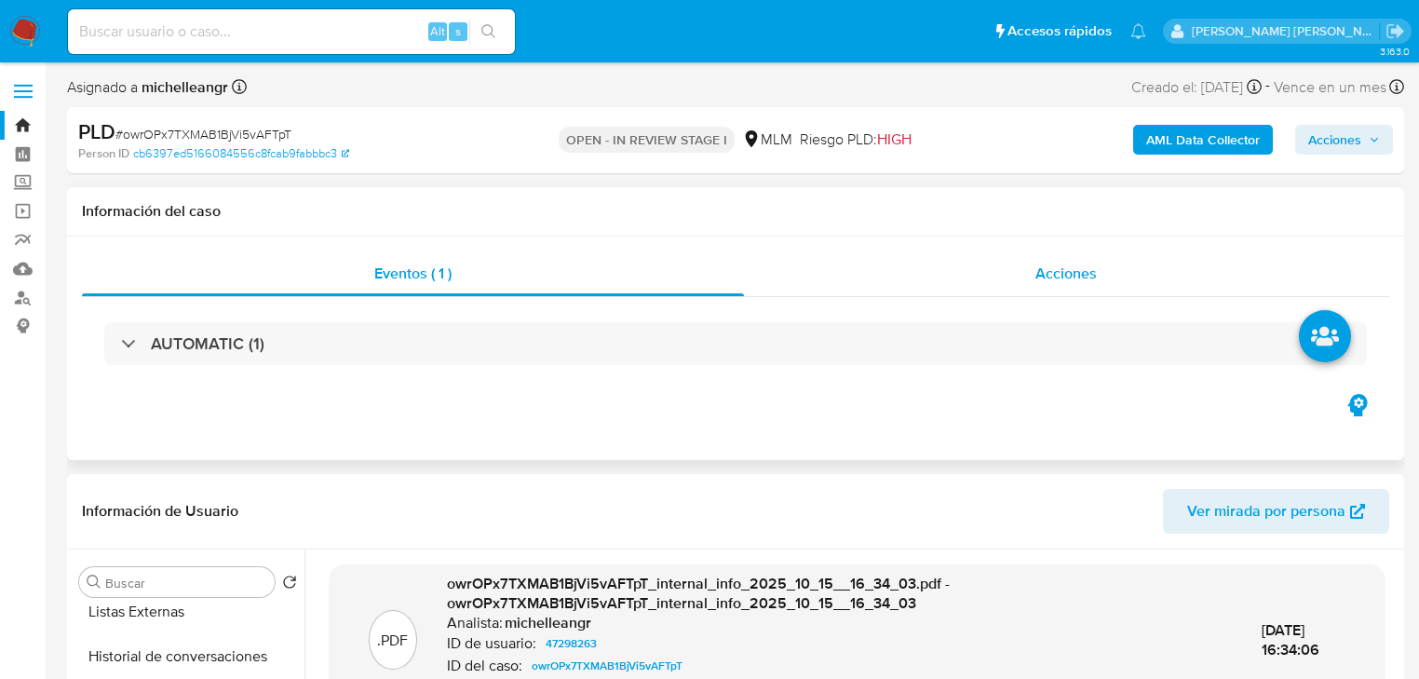
click at [1006, 272] on span "Acciones" at bounding box center [1065, 273] width 61 height 21
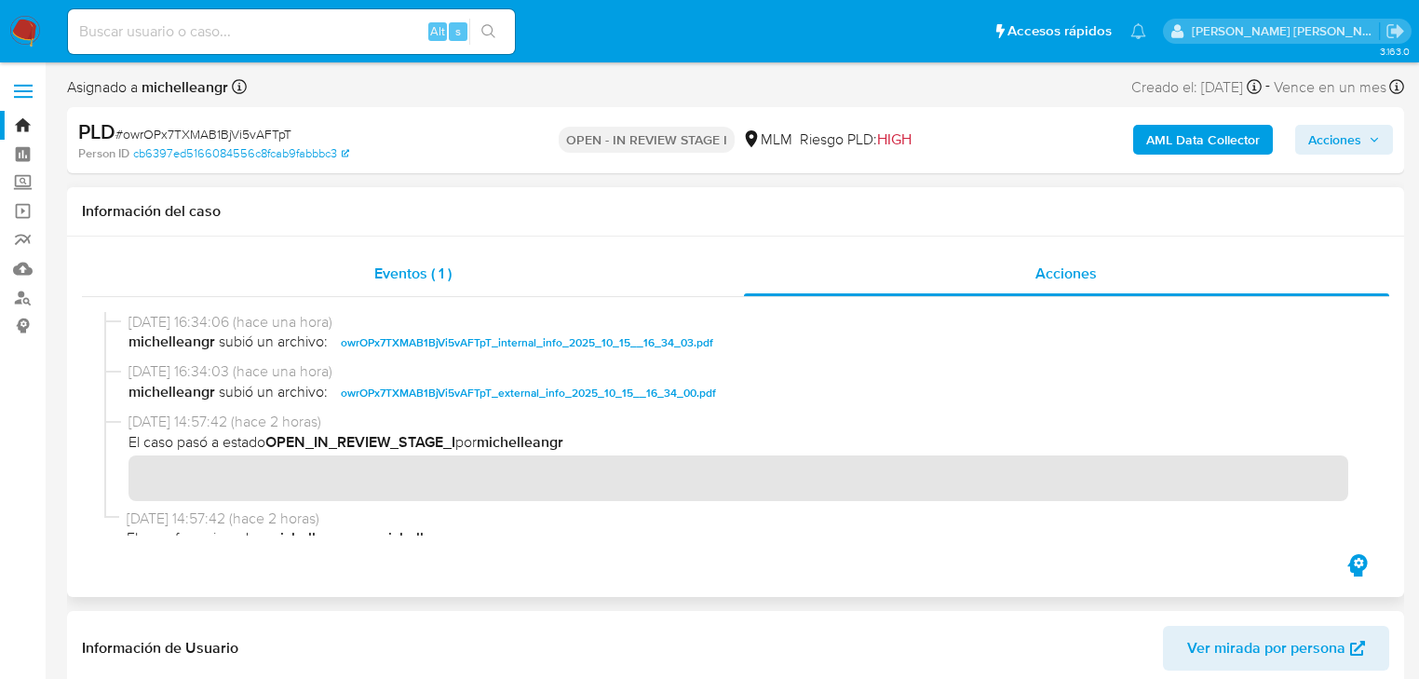
drag, startPoint x: 391, startPoint y: 270, endPoint x: 670, endPoint y: 273, distance: 279.3
click at [392, 270] on span "Eventos ( 1 )" at bounding box center [412, 273] width 77 height 21
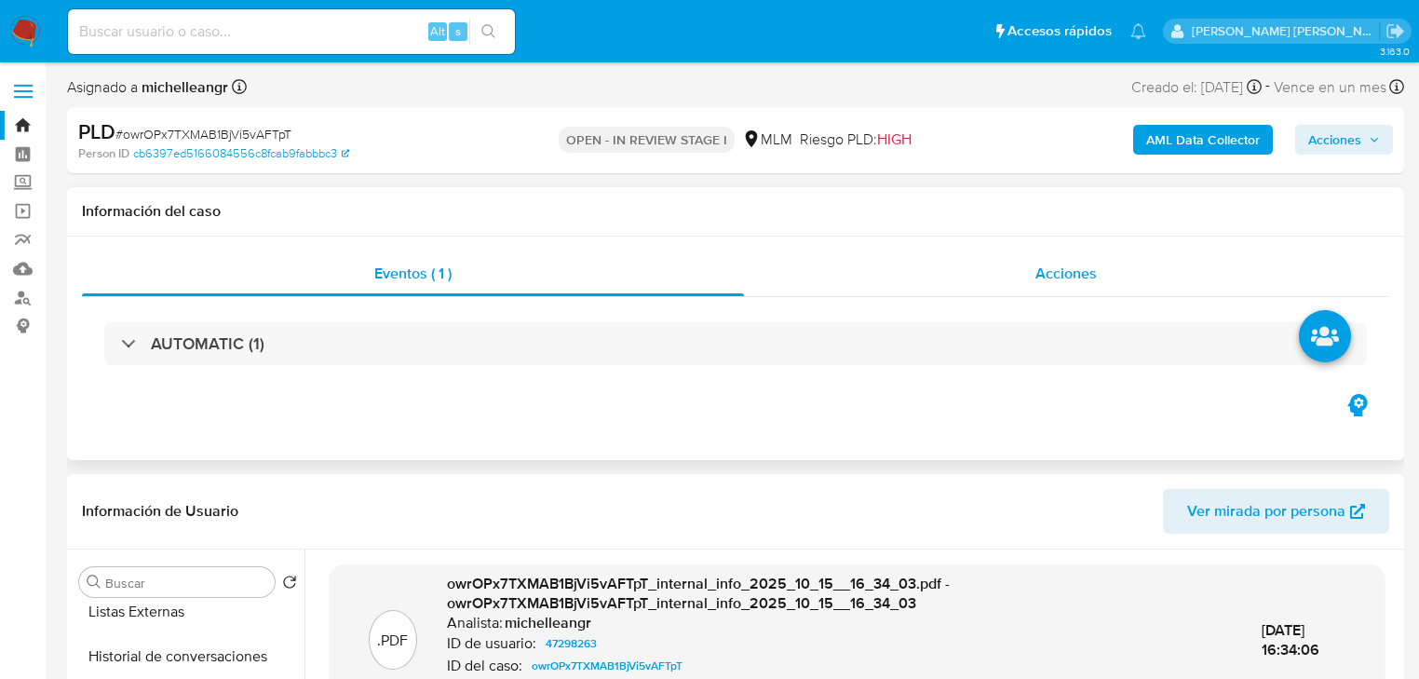
click at [1006, 276] on span "Acciones" at bounding box center [1065, 273] width 61 height 21
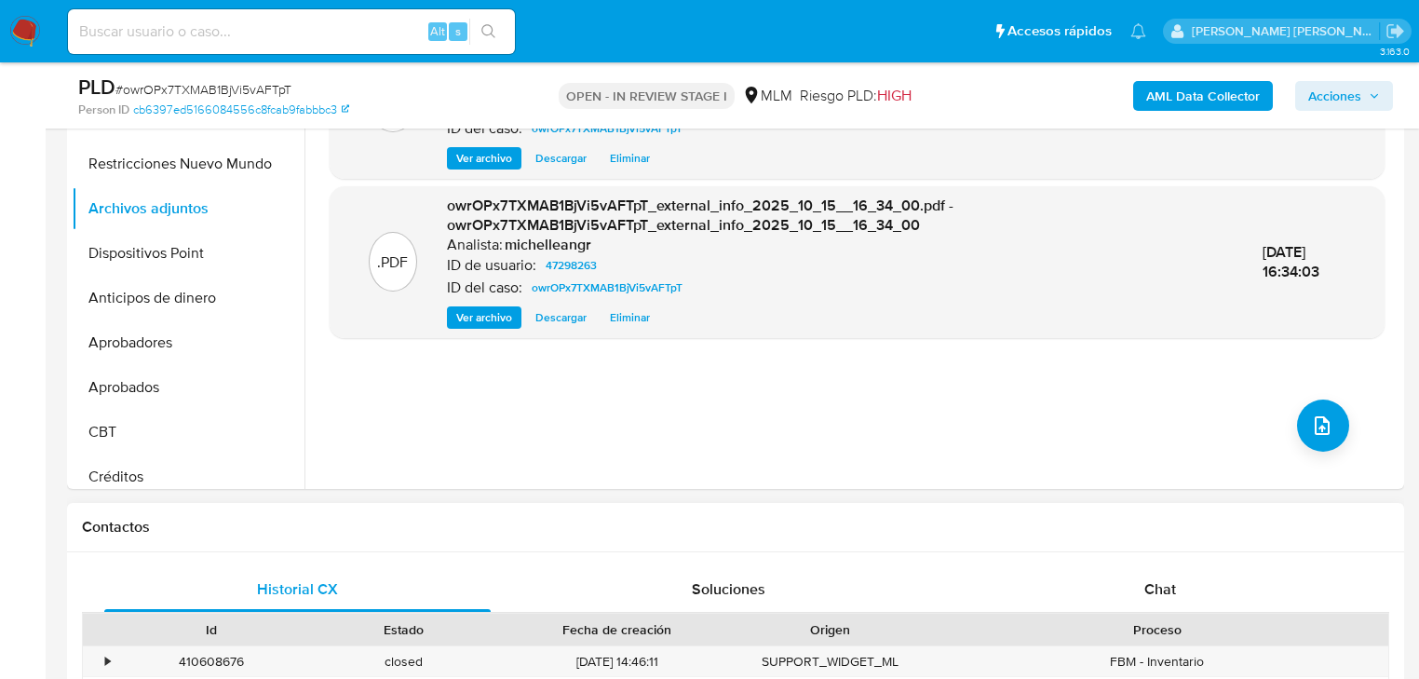
scroll to position [670, 0]
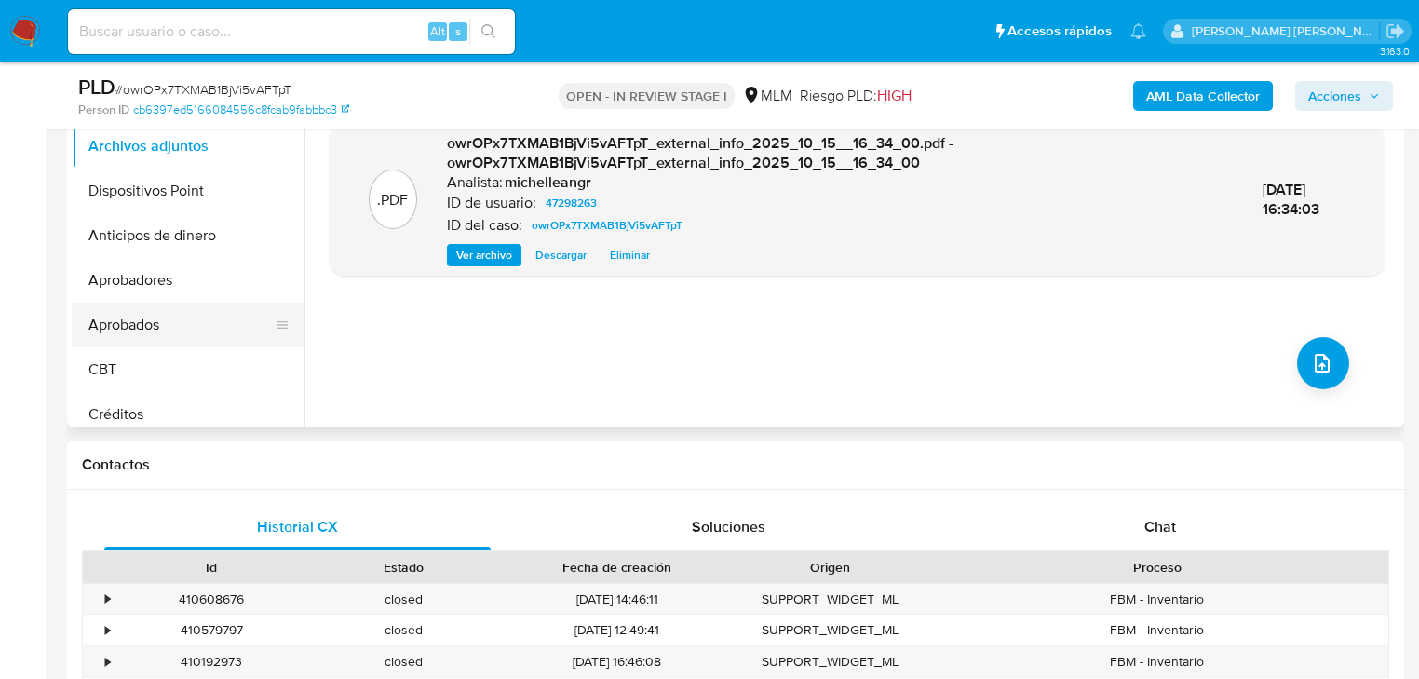
click at [209, 320] on button "Aprobados" at bounding box center [181, 325] width 218 height 45
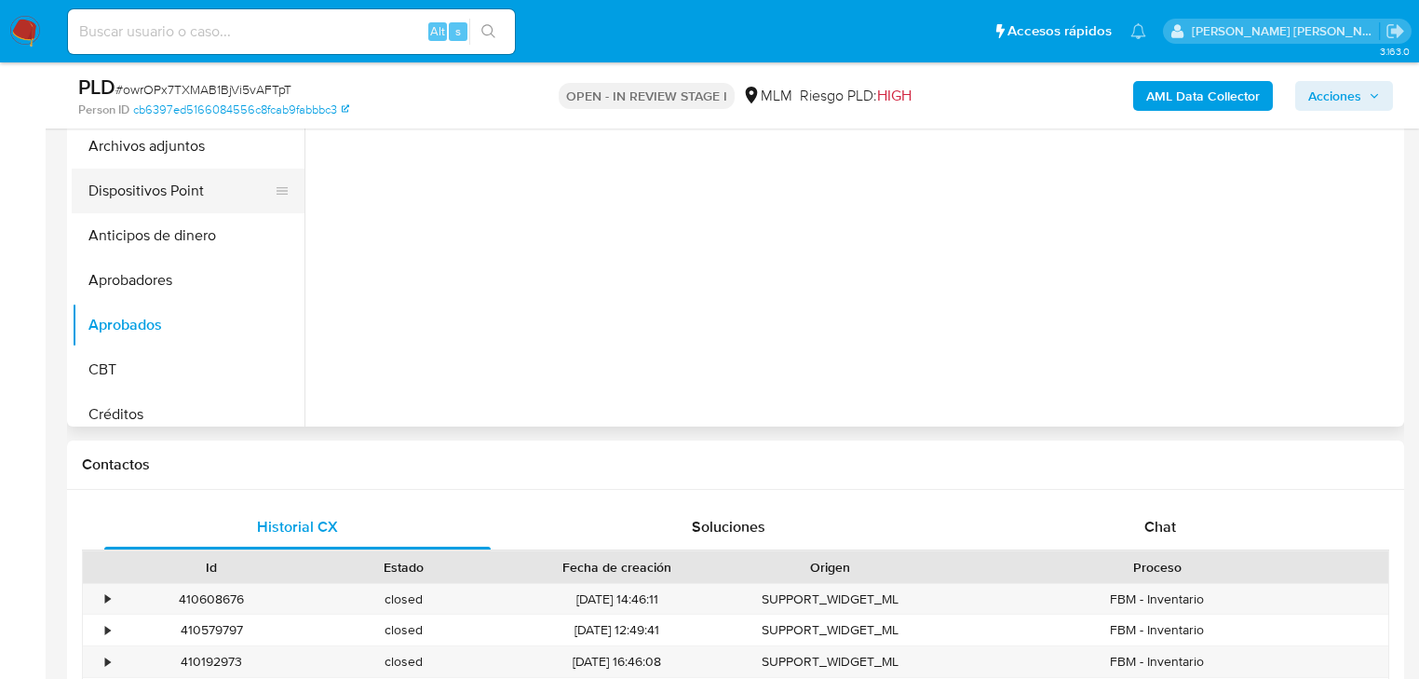
click at [173, 171] on button "Dispositivos Point" at bounding box center [181, 191] width 218 height 45
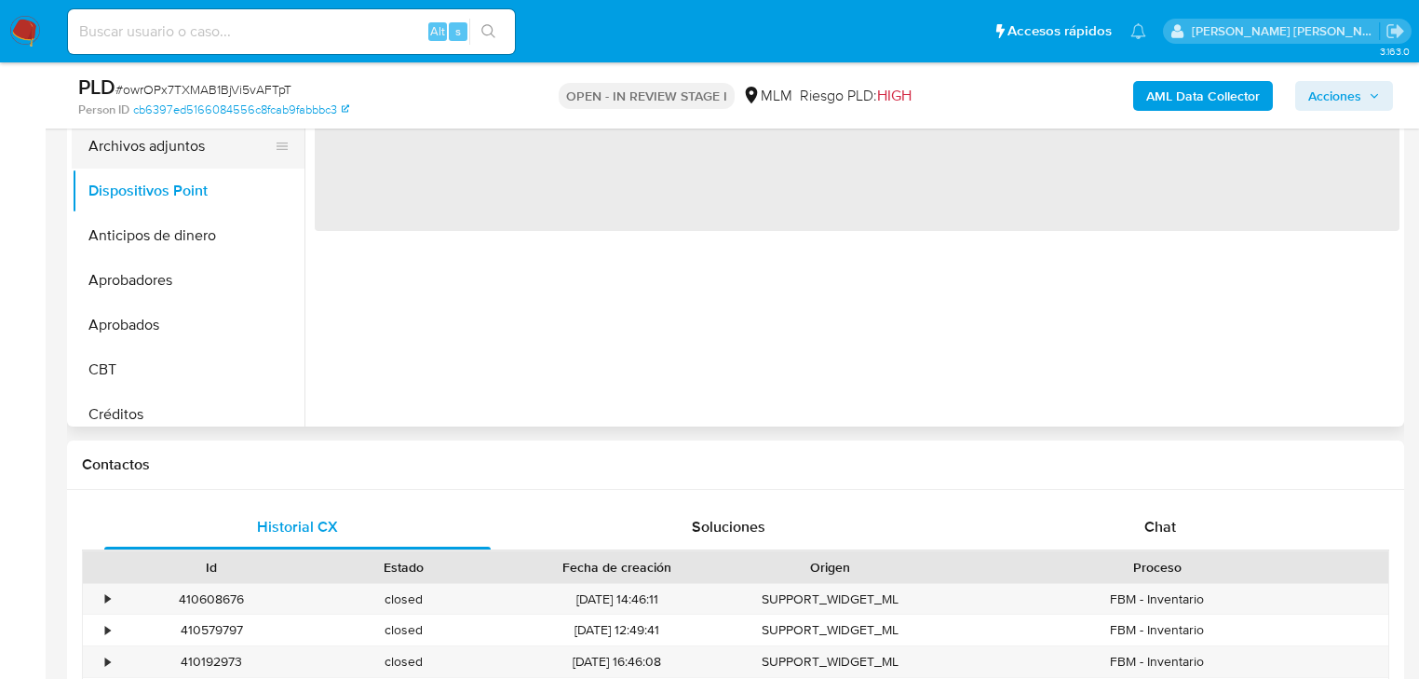
click at [179, 152] on button "Archivos adjuntos" at bounding box center [181, 146] width 218 height 45
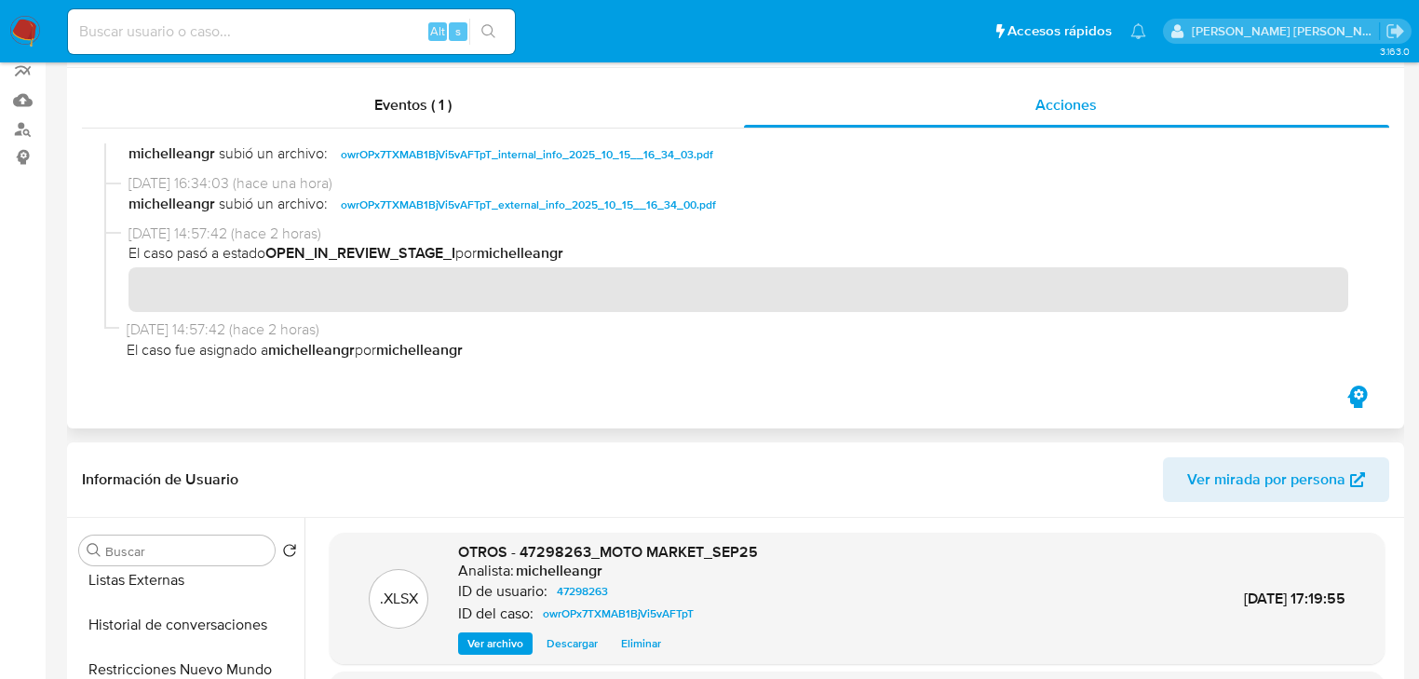
scroll to position [0, 0]
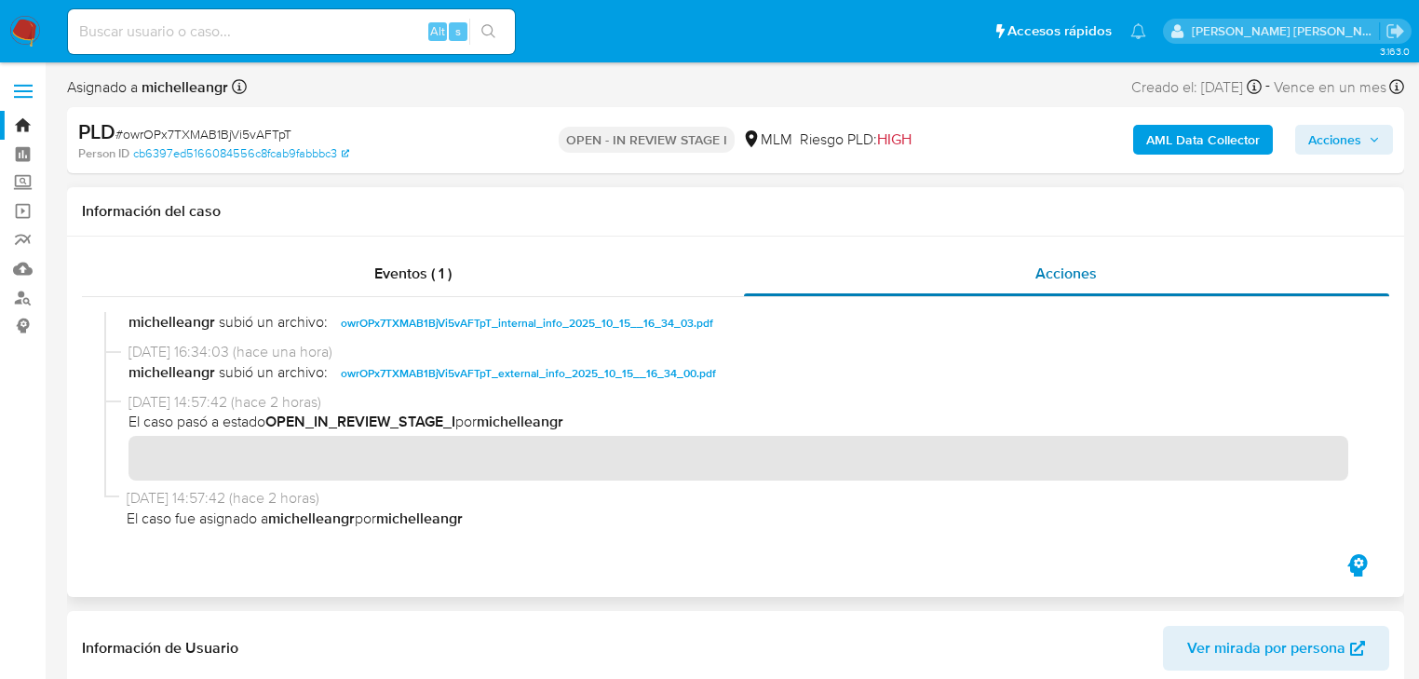
drag, startPoint x: 393, startPoint y: 280, endPoint x: 1080, endPoint y: 290, distance: 687.2
click at [395, 280] on span "Eventos ( 1 )" at bounding box center [412, 273] width 77 height 21
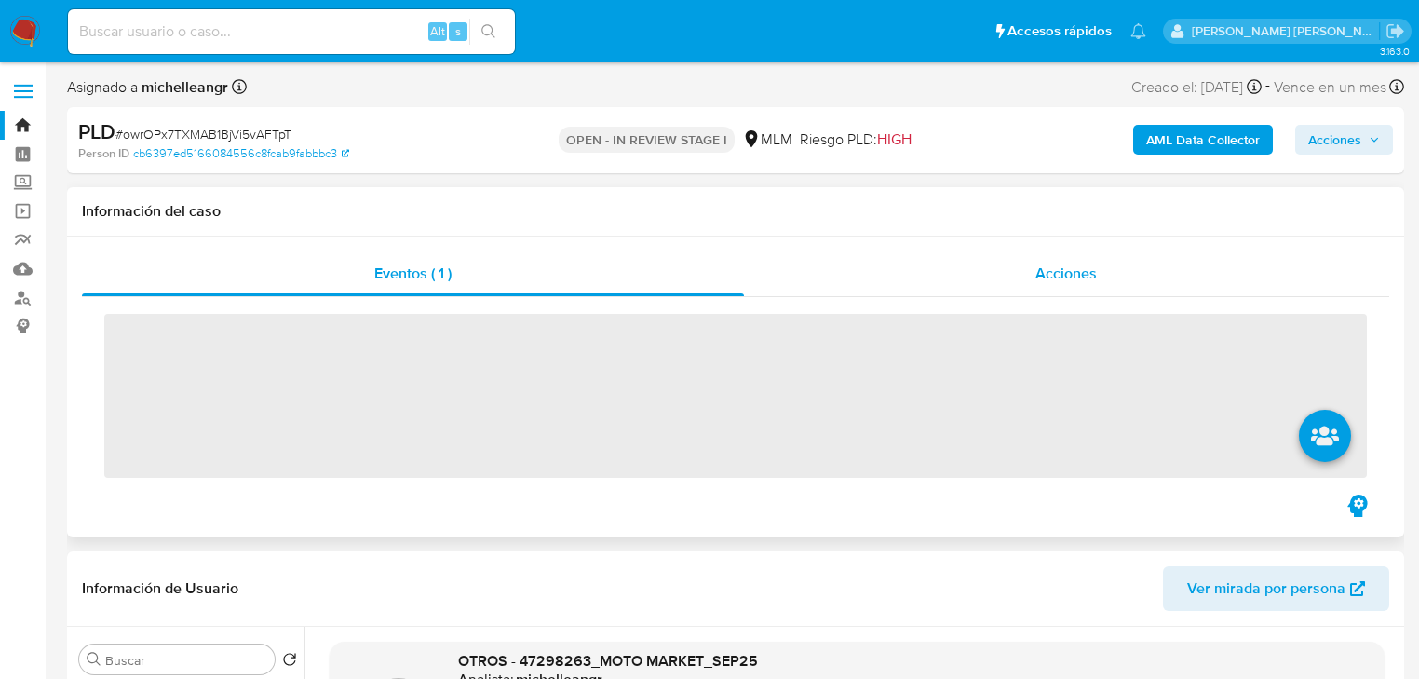
drag, startPoint x: 1054, startPoint y: 270, endPoint x: 1041, endPoint y: 289, distance: 22.7
click at [1006, 272] on span "Acciones" at bounding box center [1065, 273] width 61 height 21
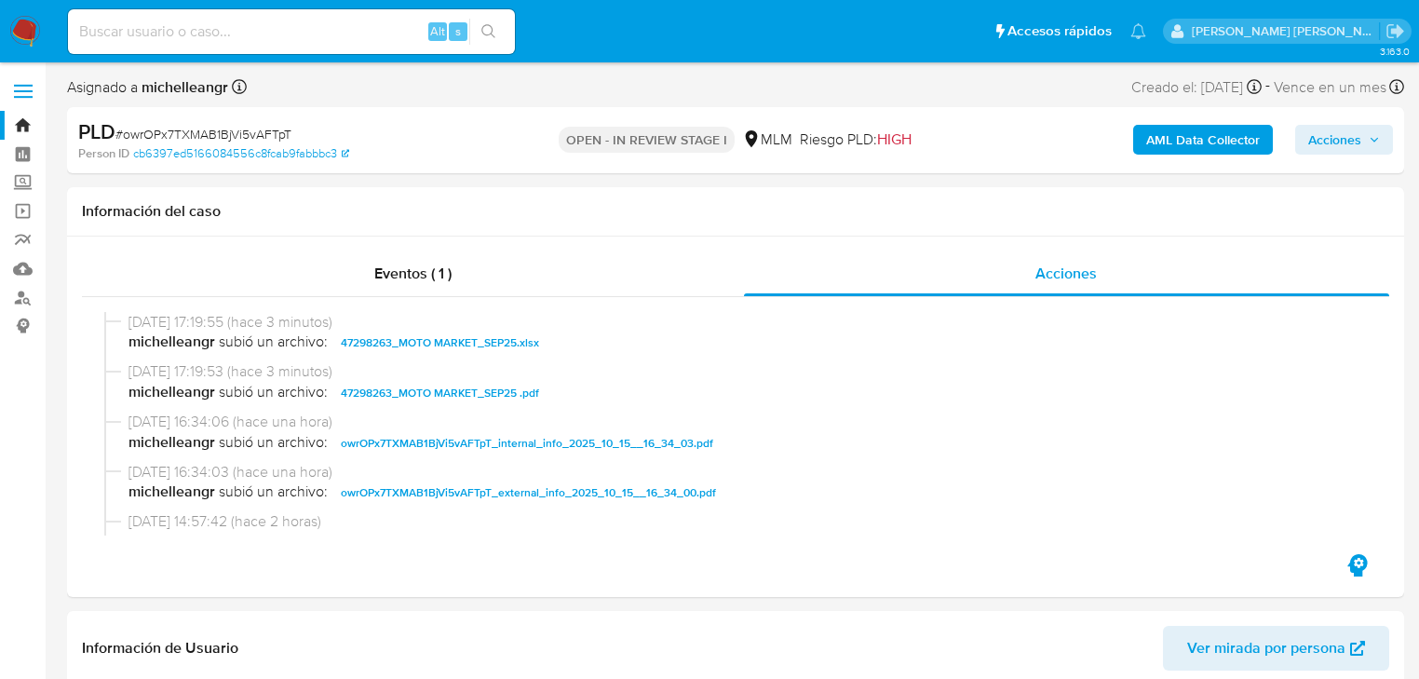
drag, startPoint x: 1348, startPoint y: 132, endPoint x: 1302, endPoint y: 151, distance: 50.1
click at [1006, 133] on span "Acciones" at bounding box center [1334, 140] width 53 height 30
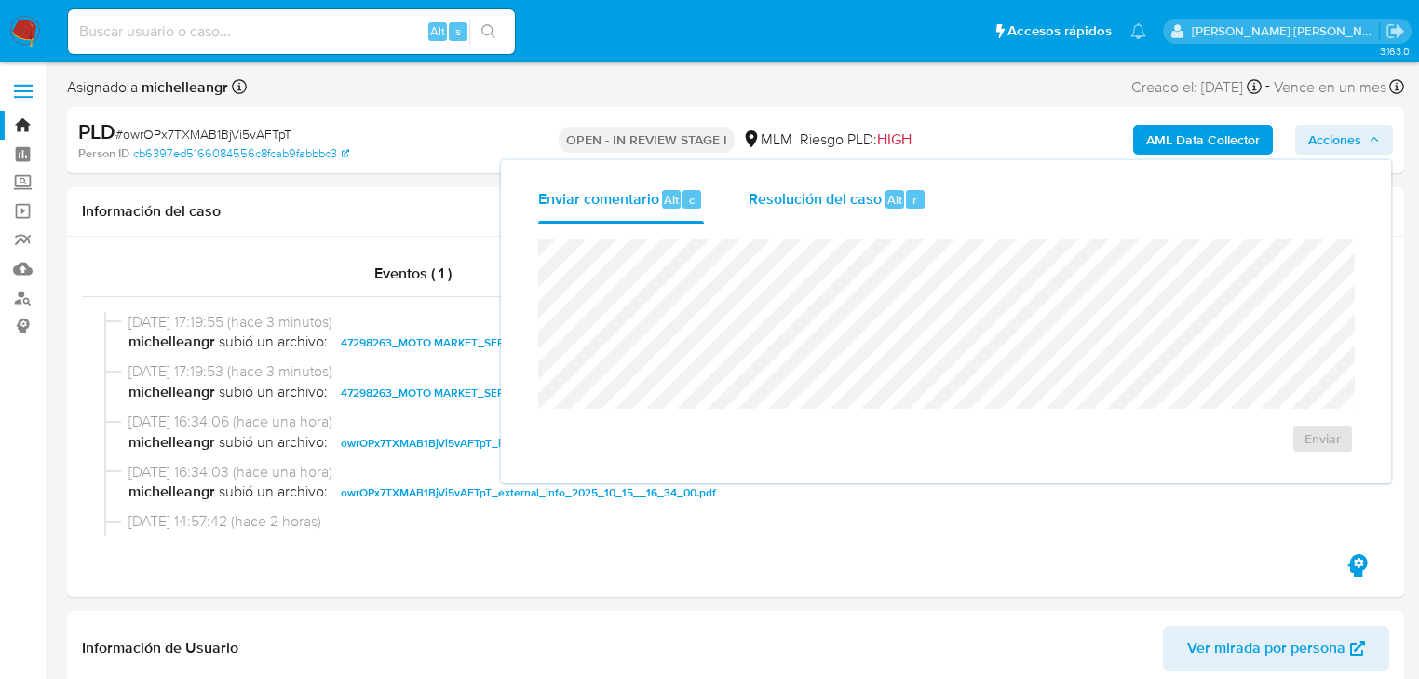
click at [839, 191] on span "Resolución del caso" at bounding box center [815, 198] width 133 height 21
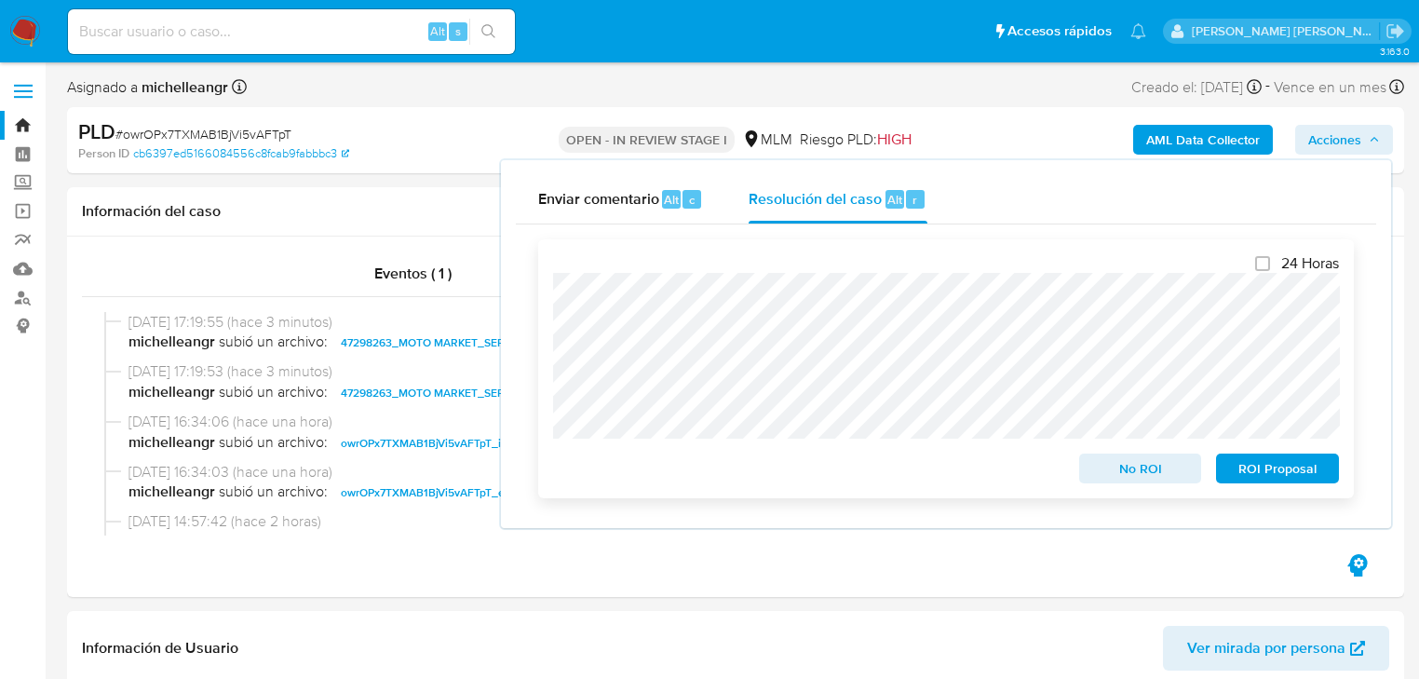
click at [1006, 466] on span "No ROI" at bounding box center [1140, 468] width 97 height 26
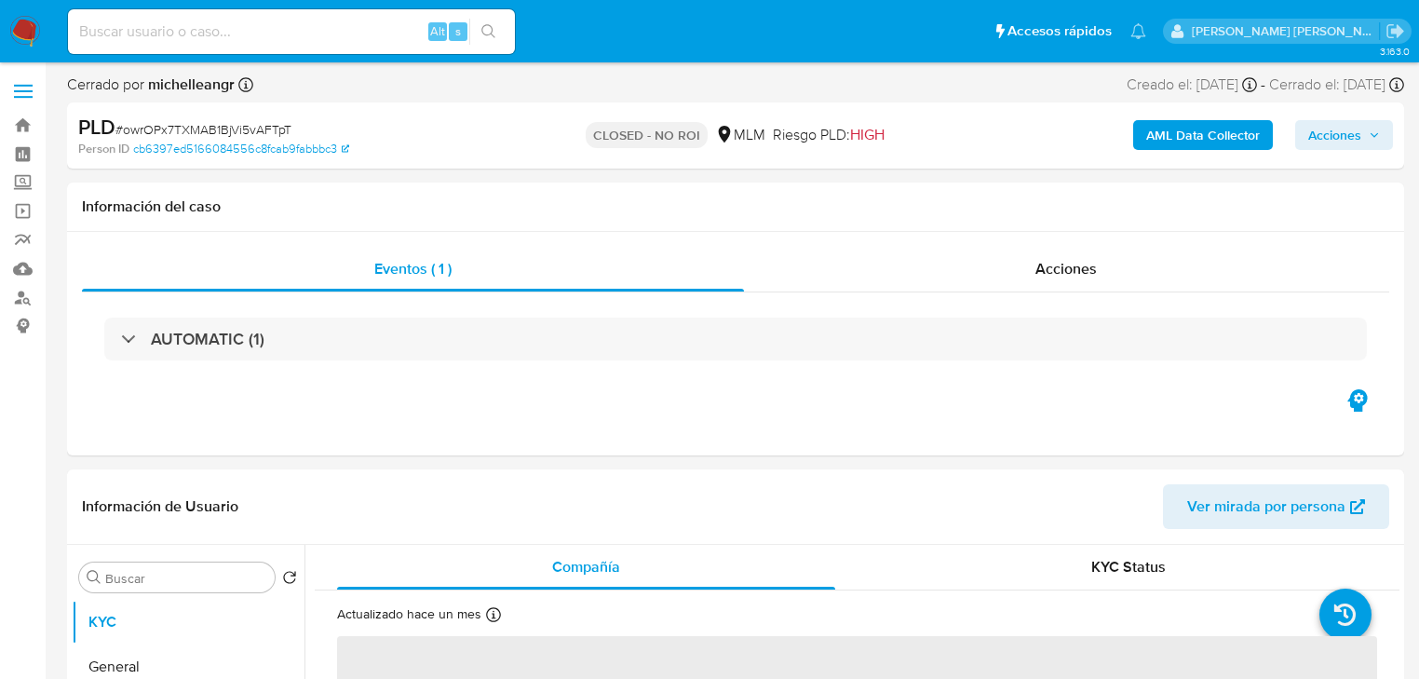
select select "10"
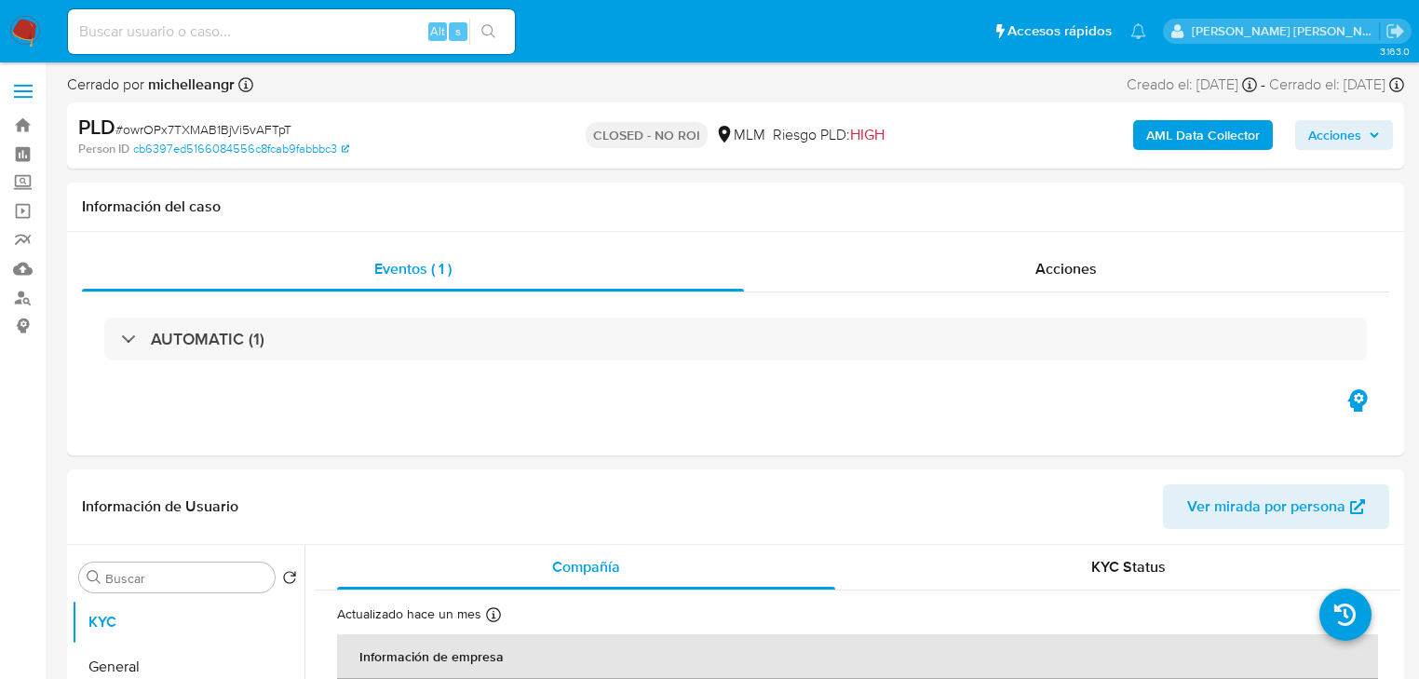
click at [226, 20] on input at bounding box center [291, 32] width 447 height 24
paste input "zF8ACq6kvauaGXjjdPFCoWkI"
type input "zF8ACq6kvauaGXjjdPFCoWkI"
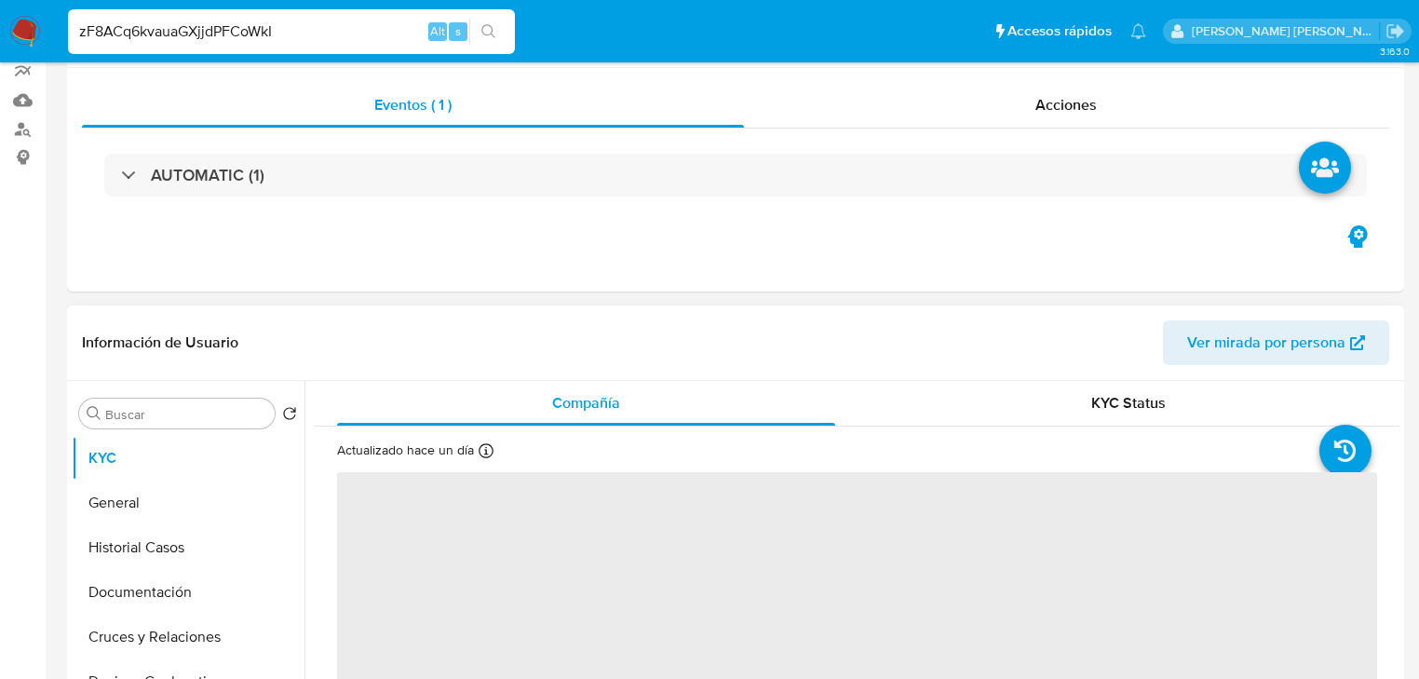
scroll to position [298, 0]
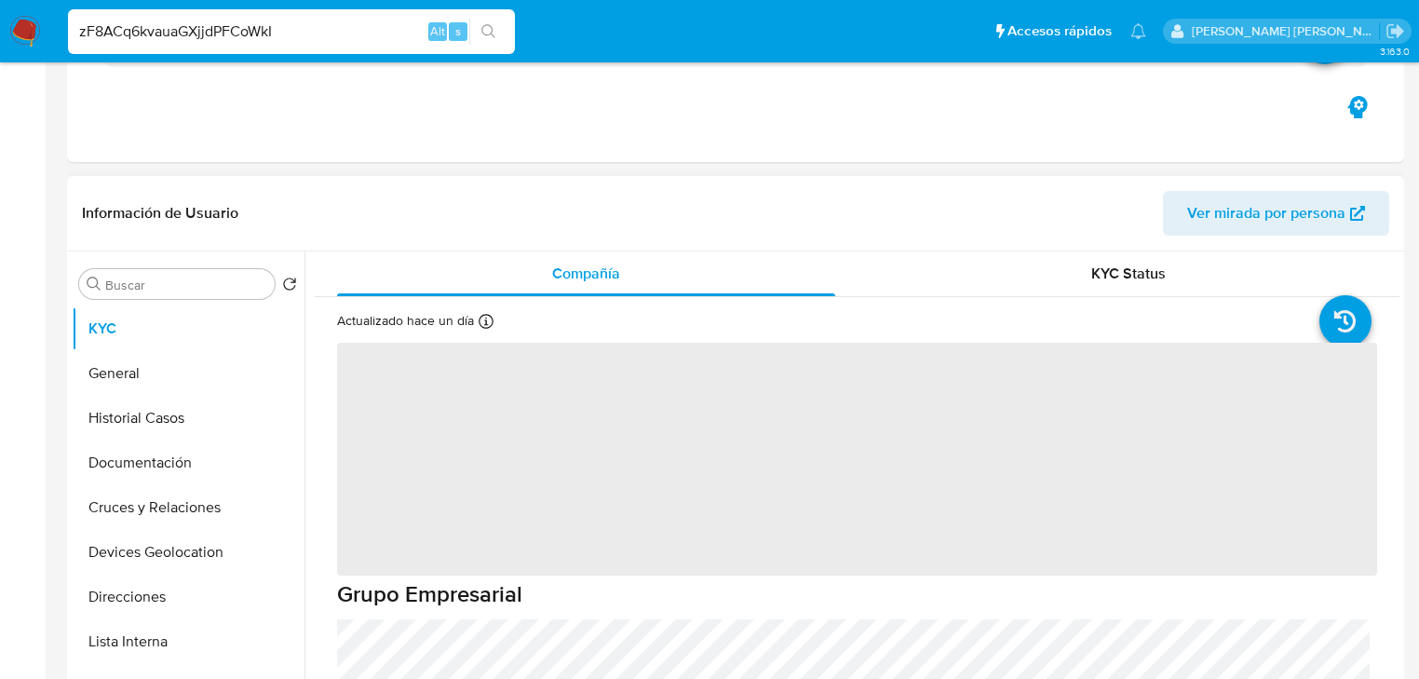
select select "10"
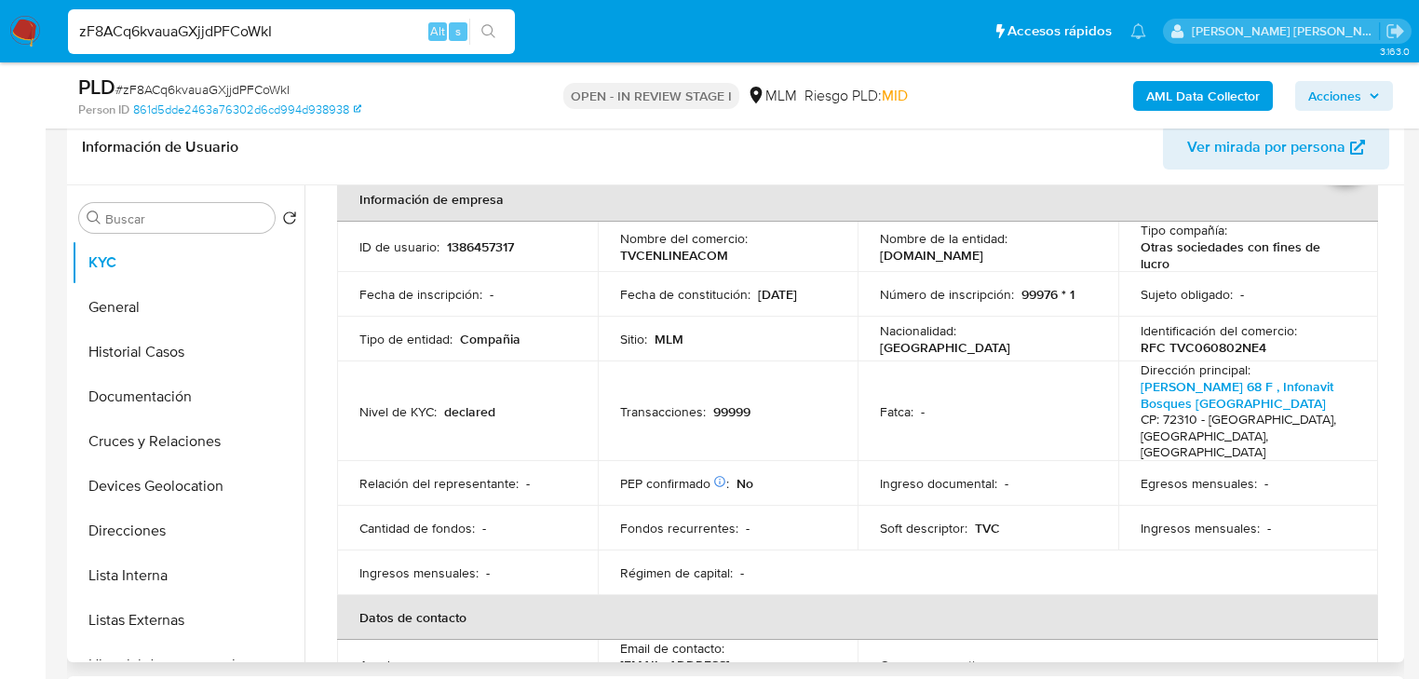
scroll to position [74, 0]
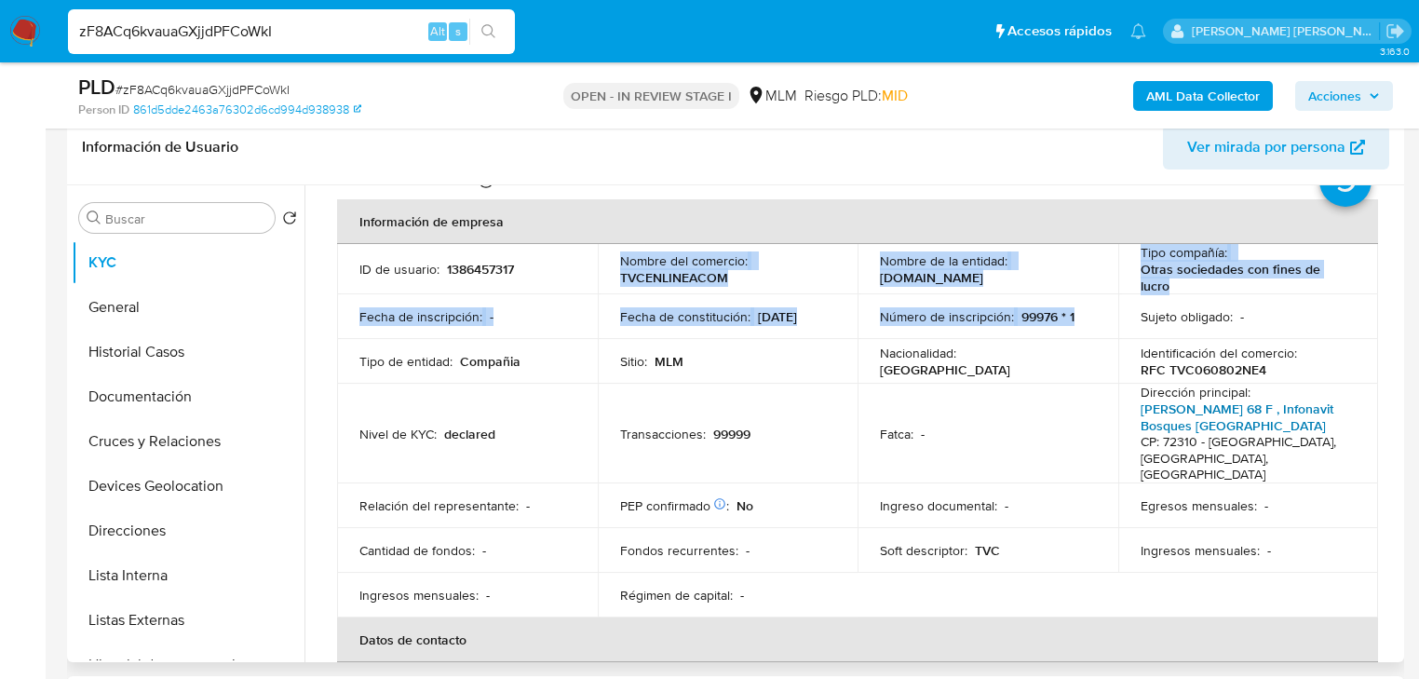
drag, startPoint x: 581, startPoint y: 268, endPoint x: 1236, endPoint y: 418, distance: 672.4
click at [1034, 328] on tbody "ID de usuario : 1386457317 Nombre del comercio : TVCENLINEACOM Nombre de la ent…" at bounding box center [857, 430] width 1041 height 373
click at [1238, 417] on link "[PERSON_NAME] 68 F , Infonavit Bosques [GEOGRAPHIC_DATA]" at bounding box center [1237, 416] width 193 height 35
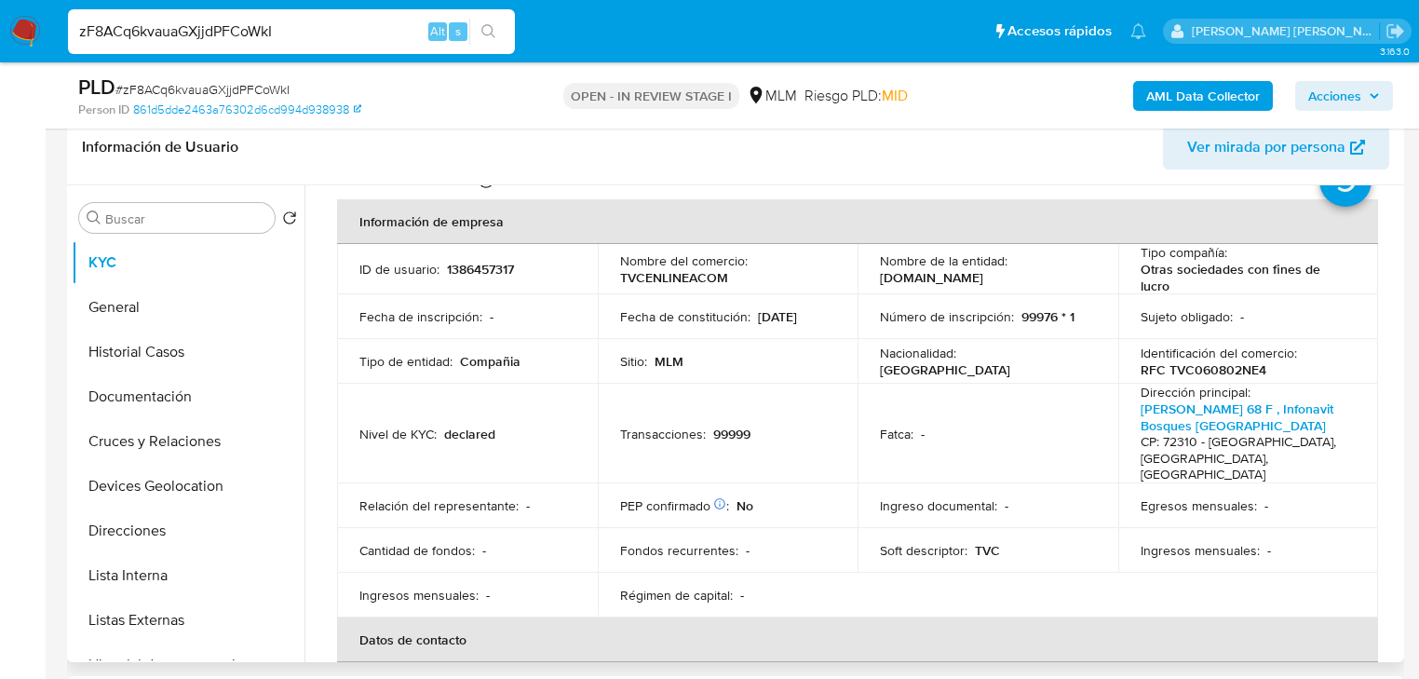
click at [914, 483] on td "Ingreso documental : -" at bounding box center [987, 505] width 261 height 45
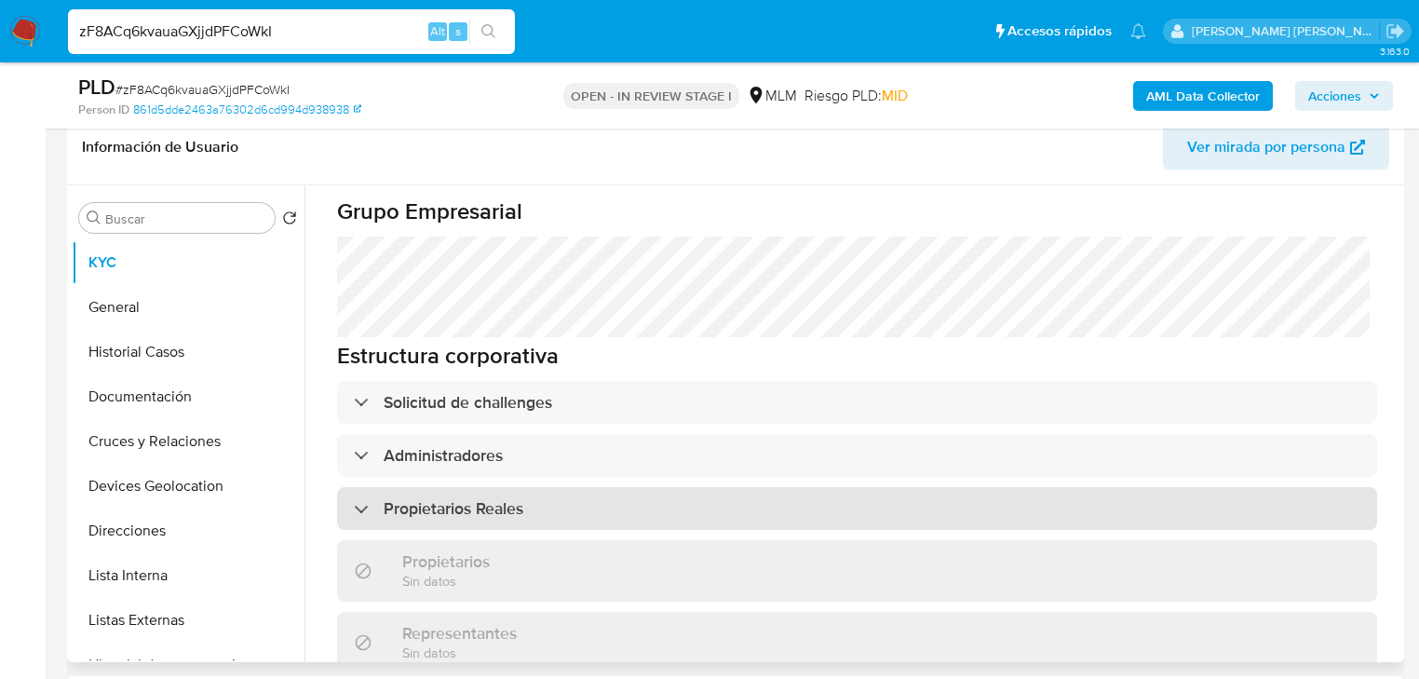
scroll to position [894, 0]
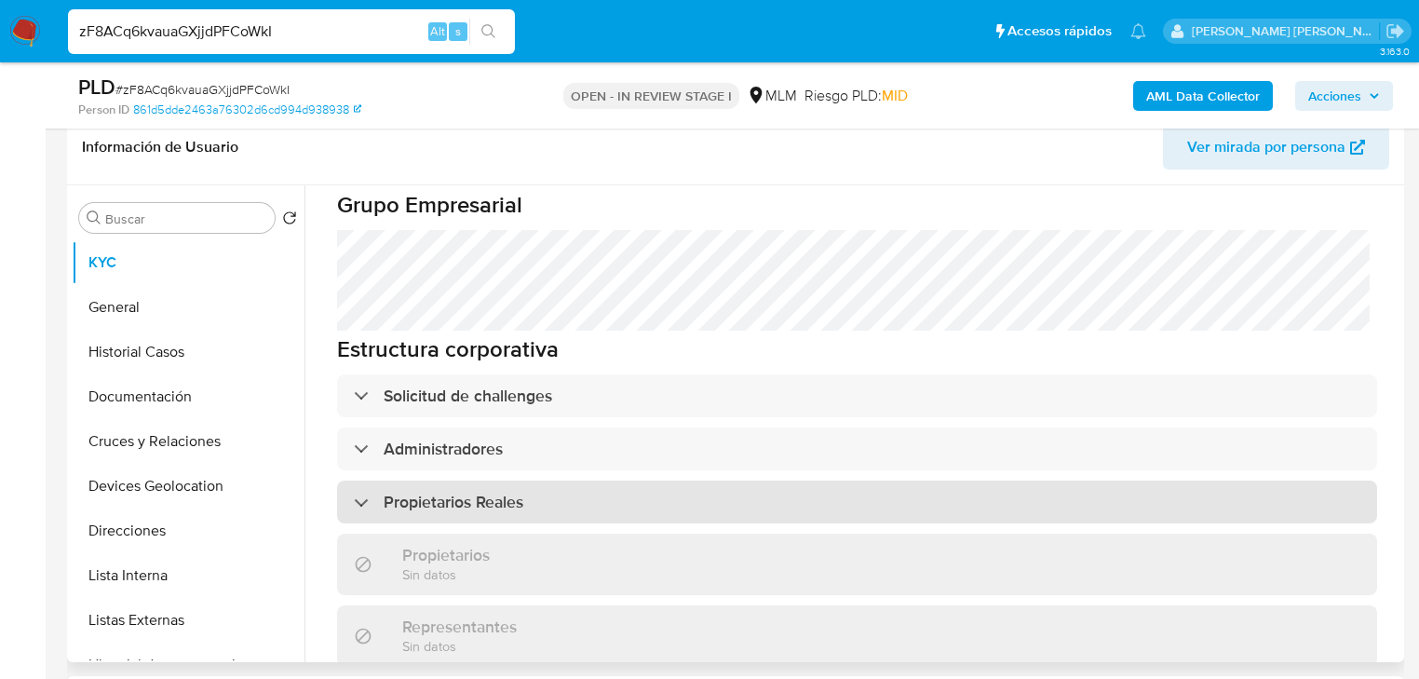
drag, startPoint x: 592, startPoint y: 422, endPoint x: 602, endPoint y: 413, distance: 13.2
click at [592, 480] on div "Propietarios Reales" at bounding box center [857, 501] width 1040 height 43
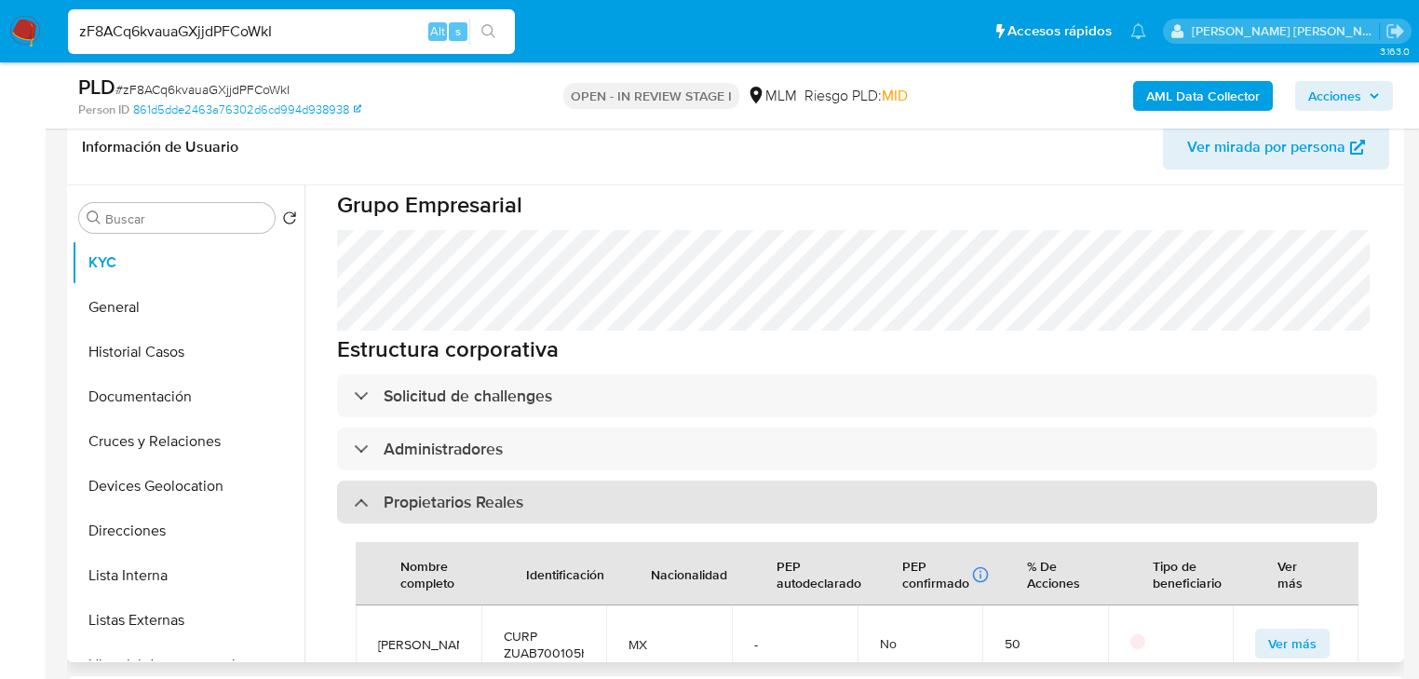
drag, startPoint x: 358, startPoint y: 428, endPoint x: 357, endPoint y: 412, distance: 16.8
click at [357, 492] on div "Propietarios Reales" at bounding box center [438, 502] width 169 height 20
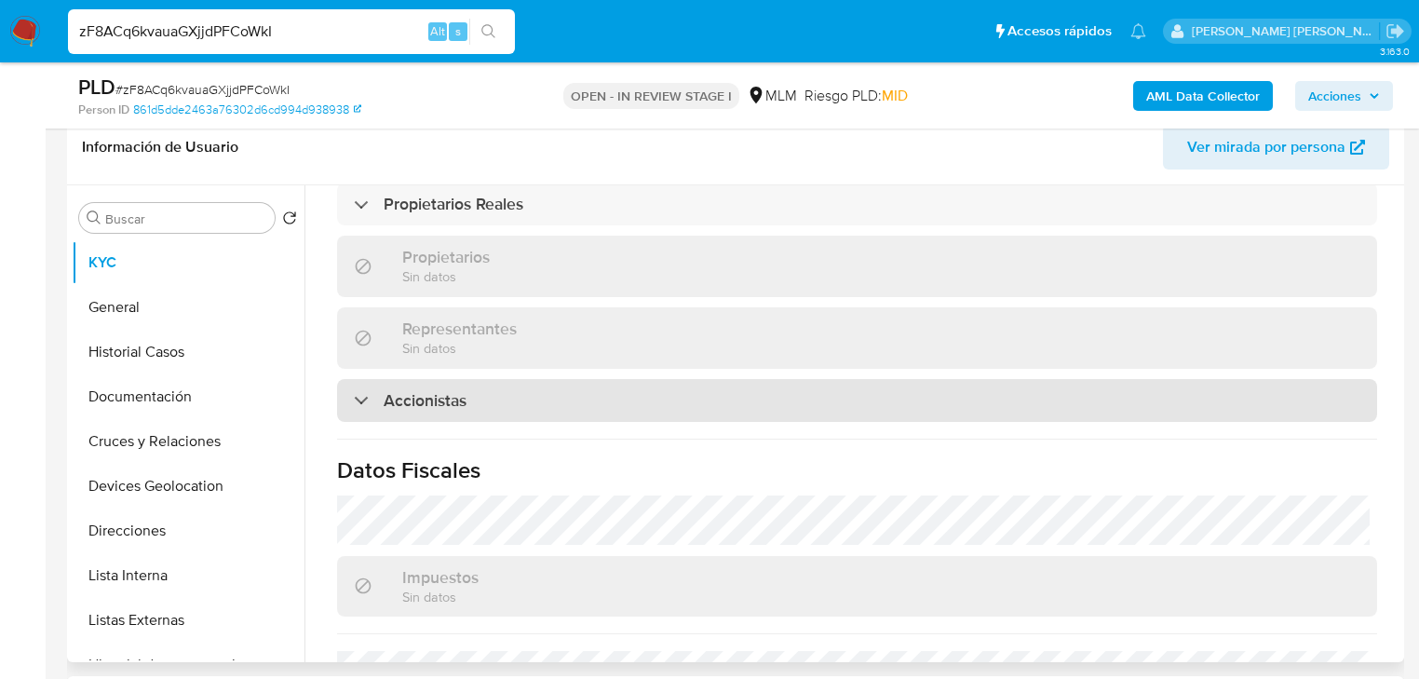
click at [360, 390] on div "Accionistas" at bounding box center [410, 400] width 113 height 20
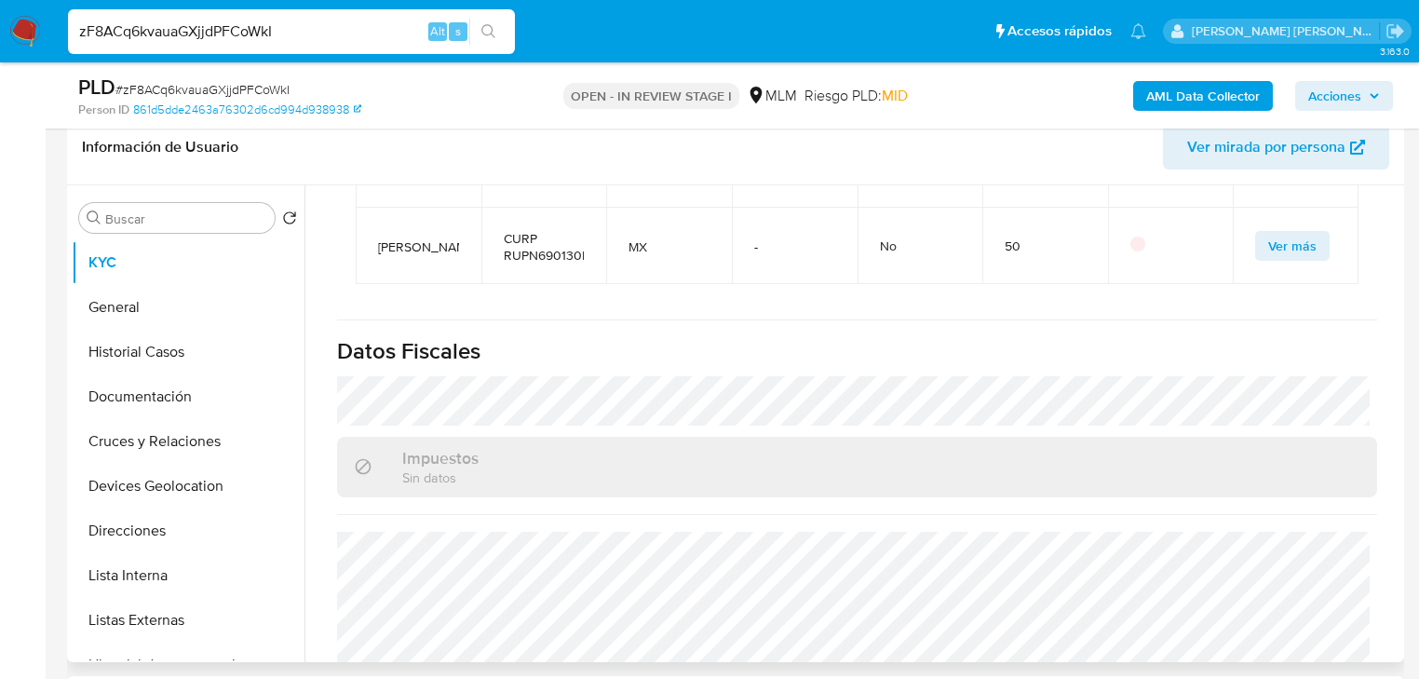
scroll to position [1624, 0]
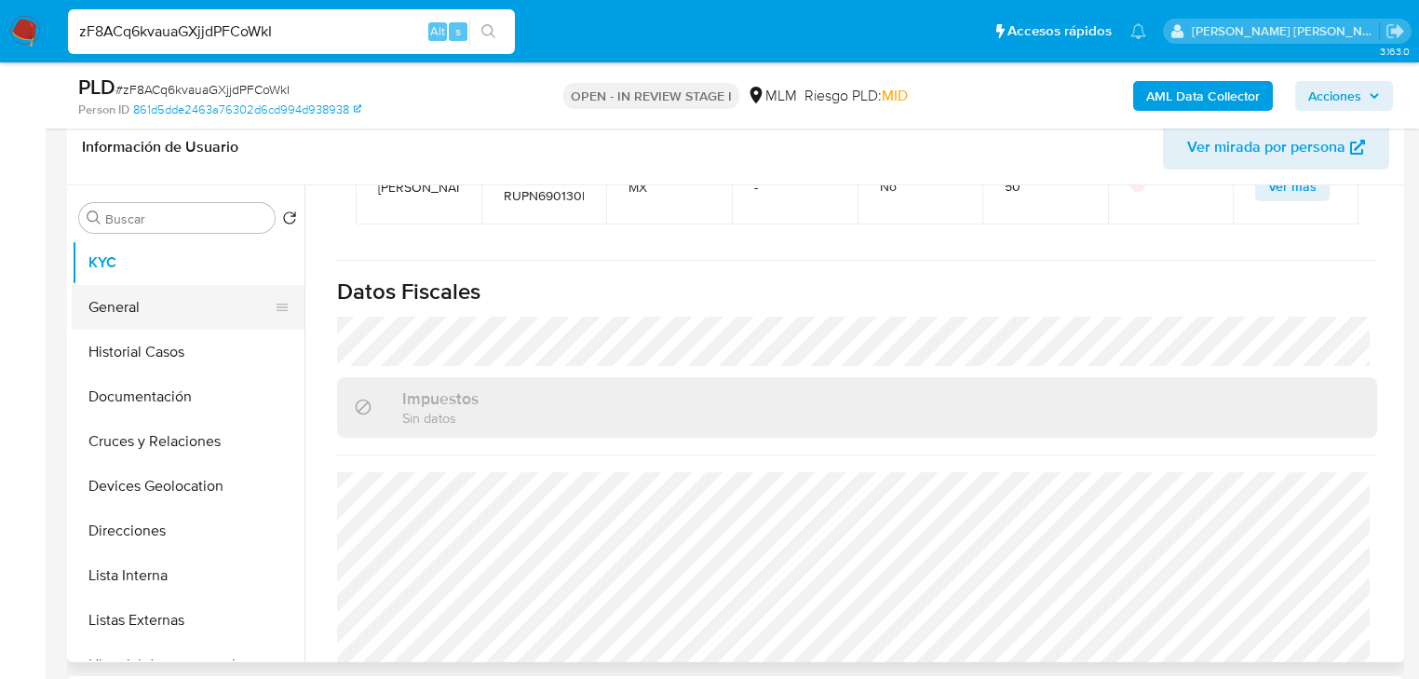
click at [146, 303] on button "General" at bounding box center [181, 307] width 218 height 45
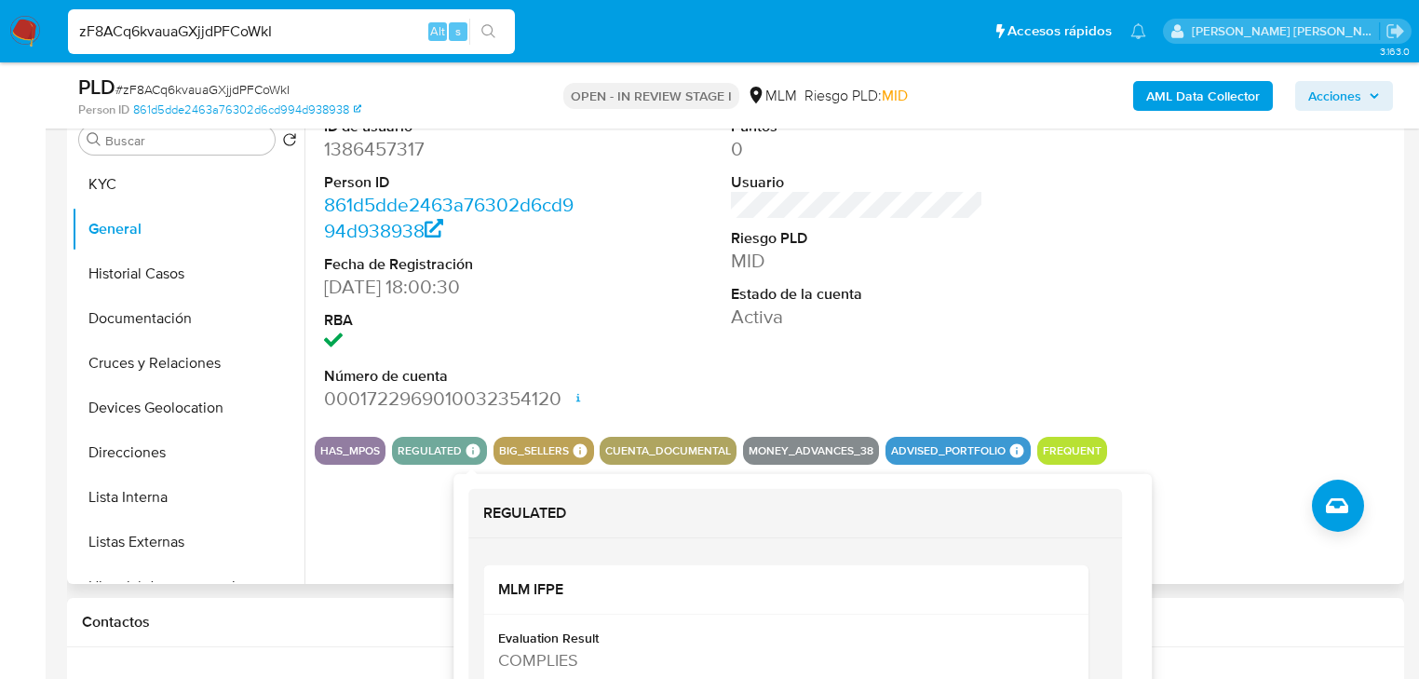
scroll to position [372, 0]
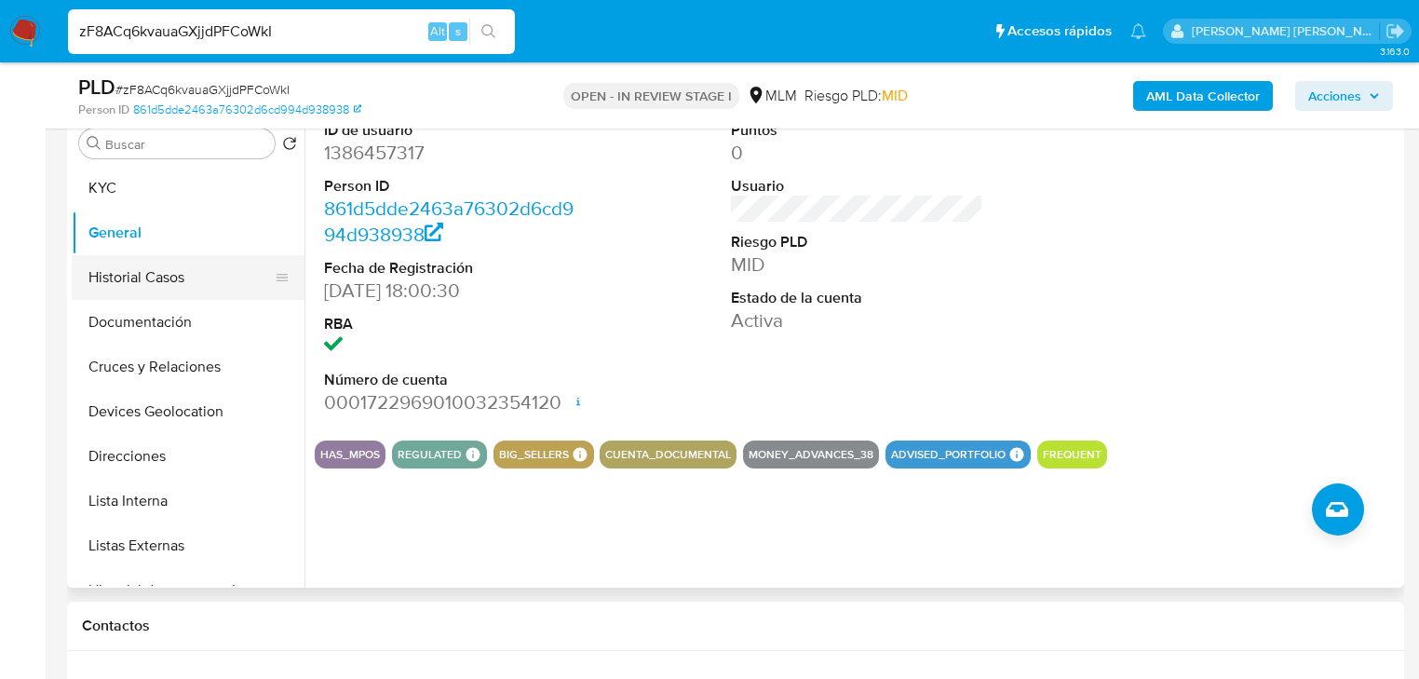
click at [122, 294] on button "Historial Casos" at bounding box center [181, 277] width 218 height 45
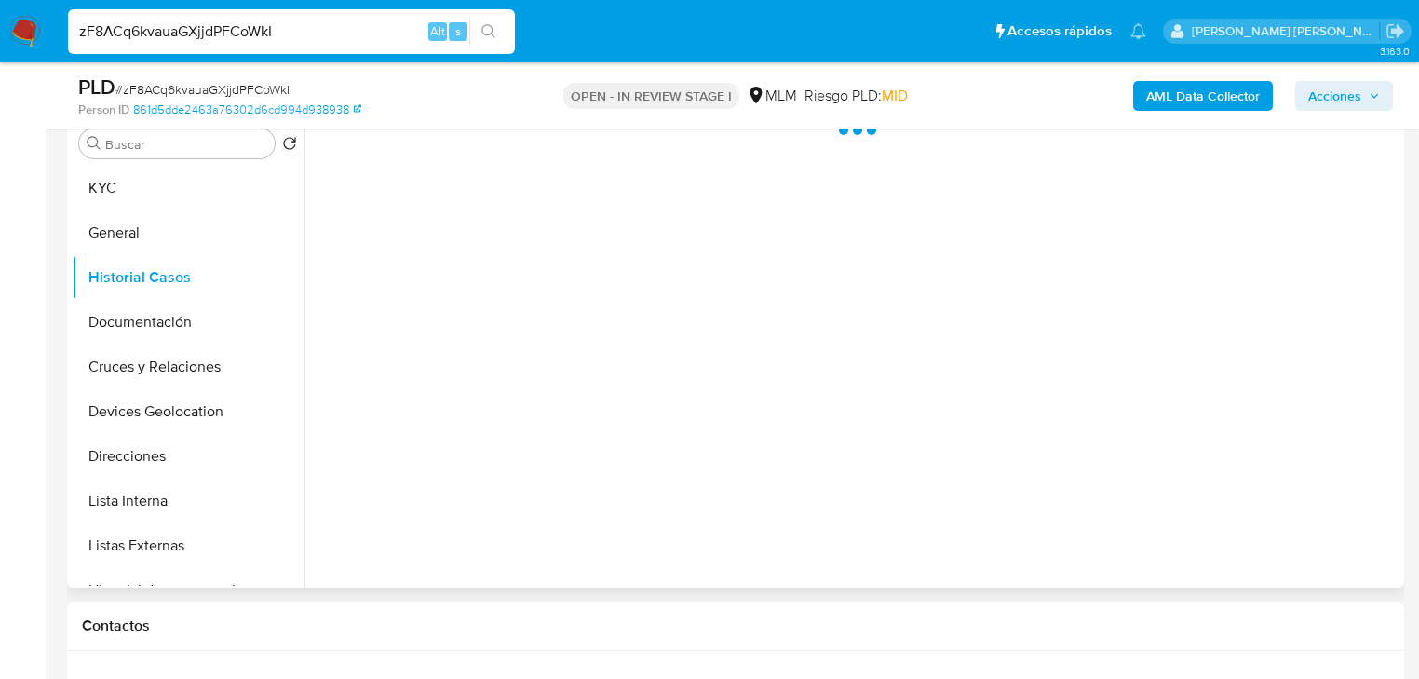
scroll to position [223, 0]
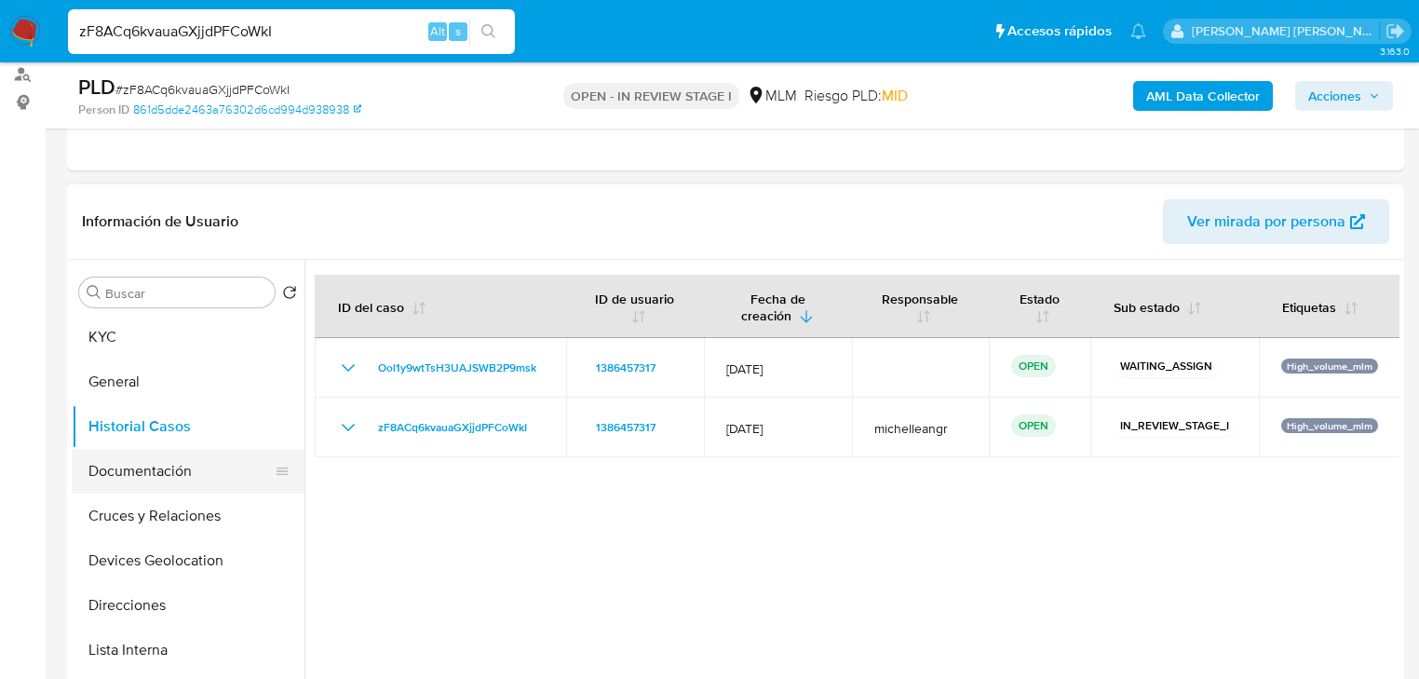
click at [190, 470] on button "Documentación" at bounding box center [181, 471] width 218 height 45
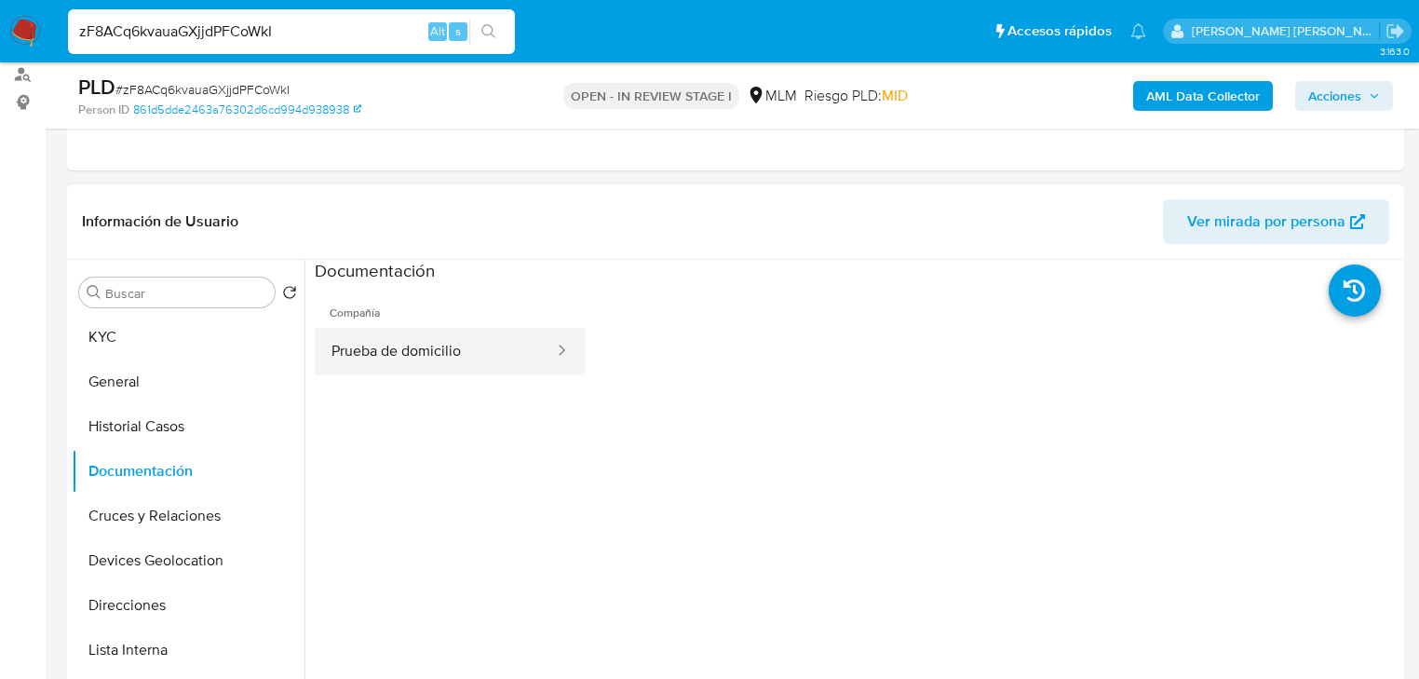
click at [479, 346] on button "Prueba de domicilio" at bounding box center [435, 351] width 241 height 47
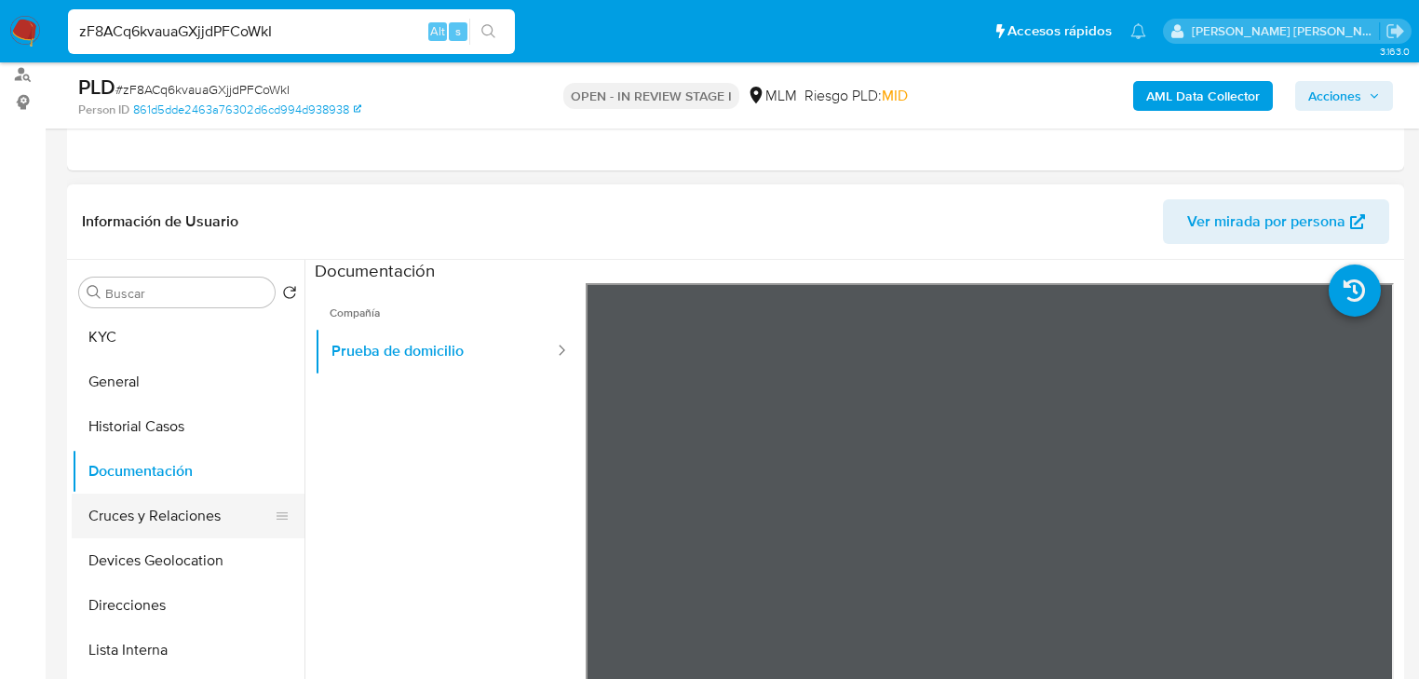
click at [192, 520] on button "Cruces y Relaciones" at bounding box center [181, 515] width 218 height 45
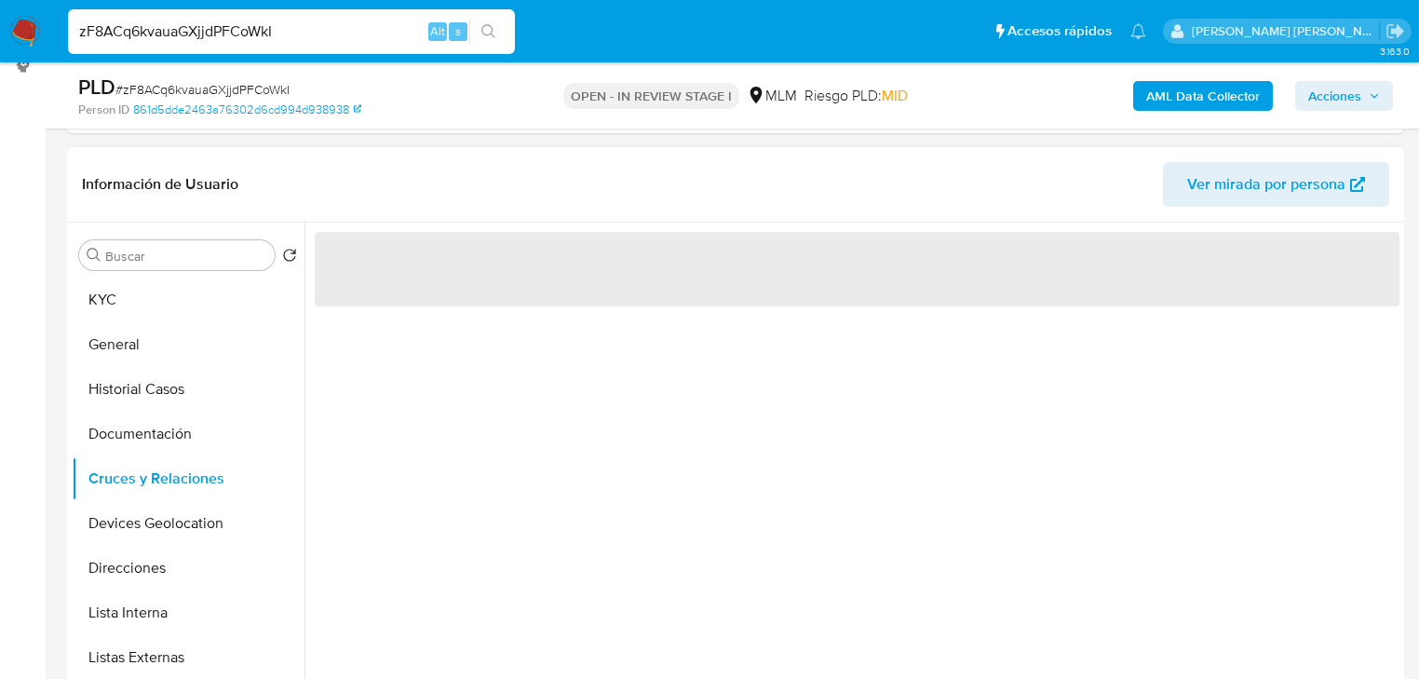
scroll to position [298, 0]
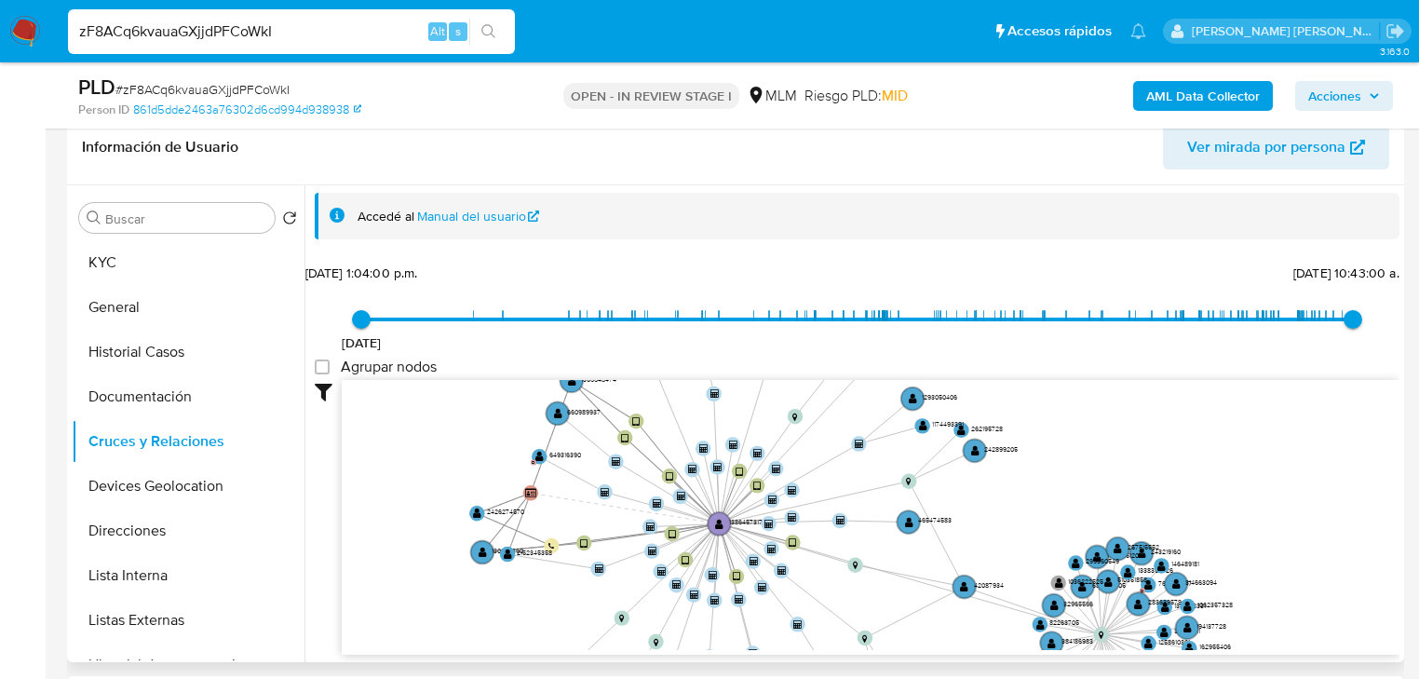
drag, startPoint x: 864, startPoint y: 466, endPoint x: 883, endPoint y: 568, distance: 104.1
click at [885, 571] on icon "device-6532b1bb690bc0d7281ed14c  device-66e1faeafc499d8eae2672e5  device-6457…" at bounding box center [871, 515] width 1058 height 270
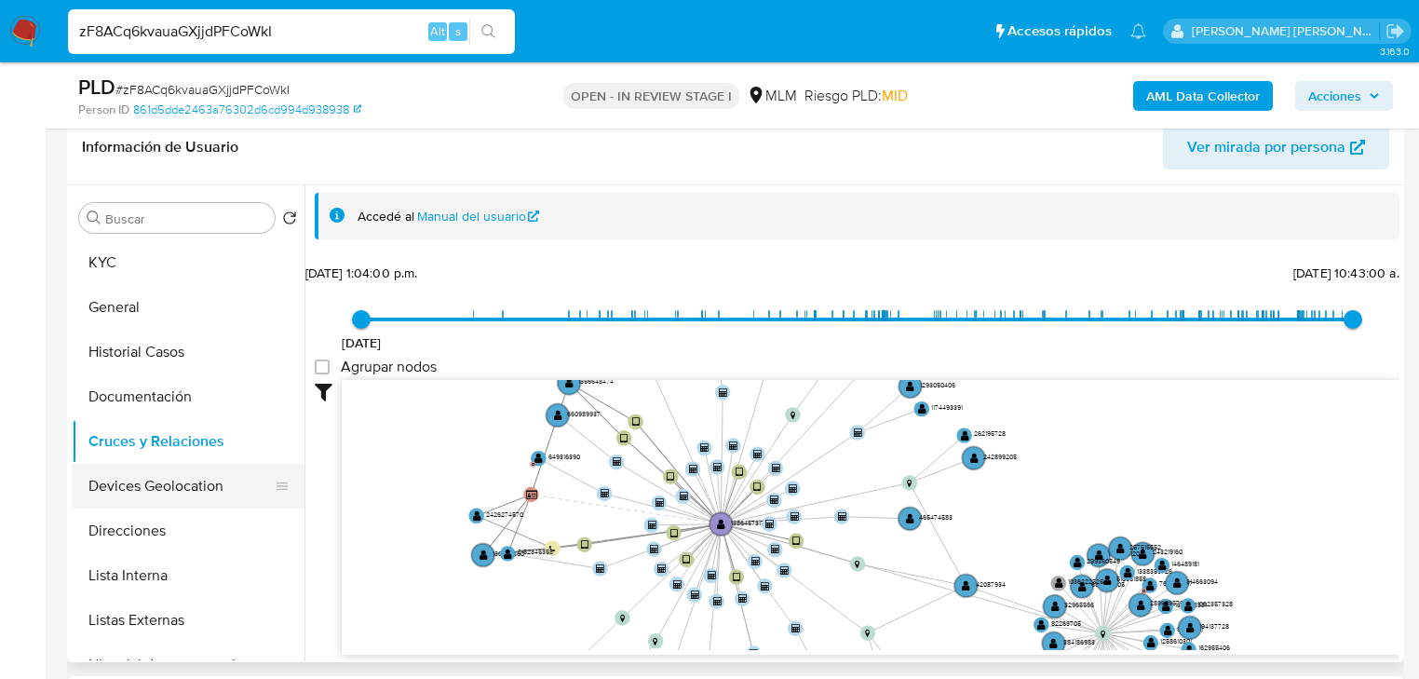
click at [146, 487] on button "Devices Geolocation" at bounding box center [181, 486] width 218 height 45
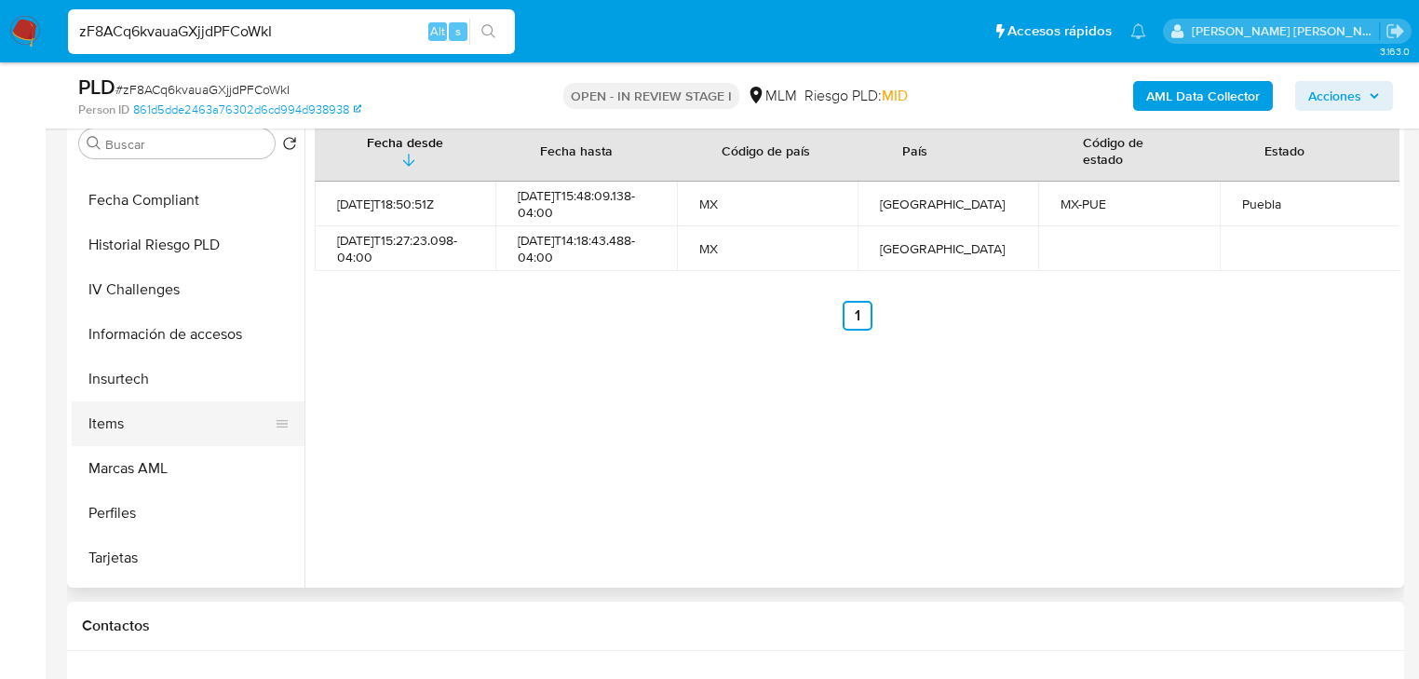
scroll to position [894, 0]
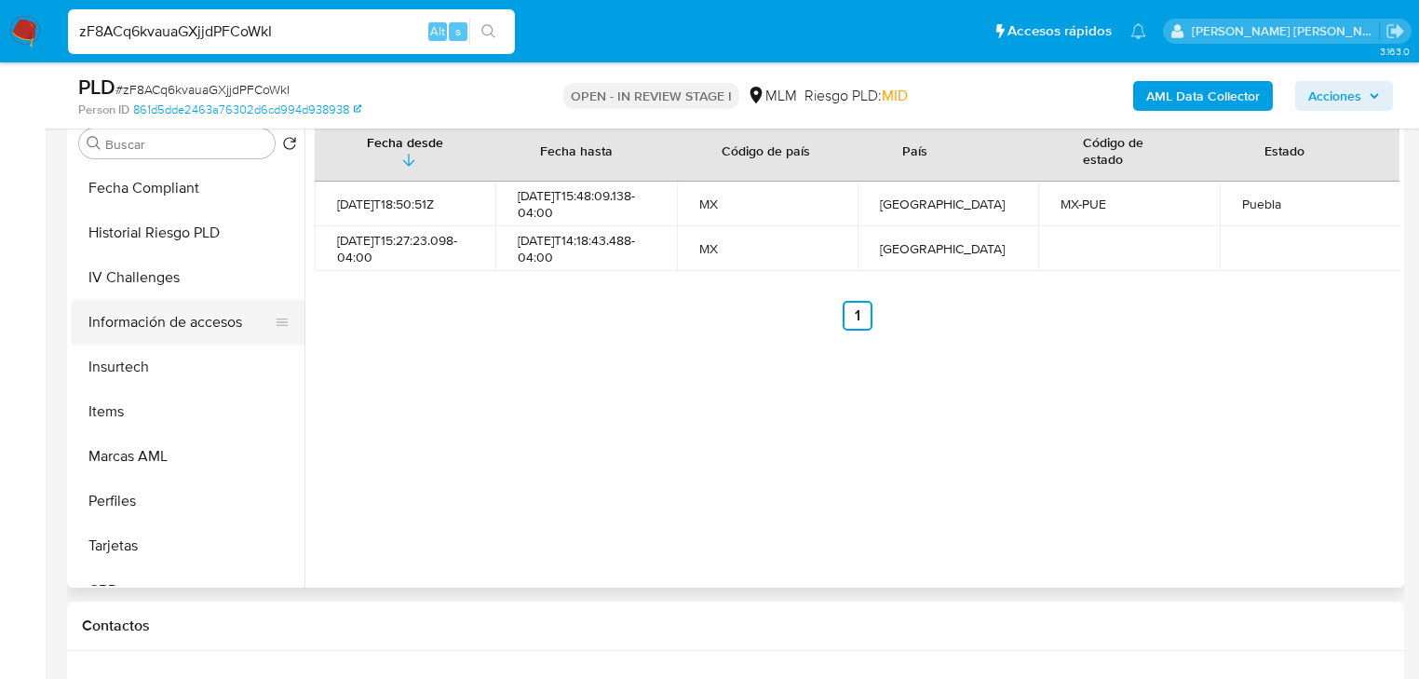
click at [186, 318] on button "Información de accesos" at bounding box center [181, 322] width 218 height 45
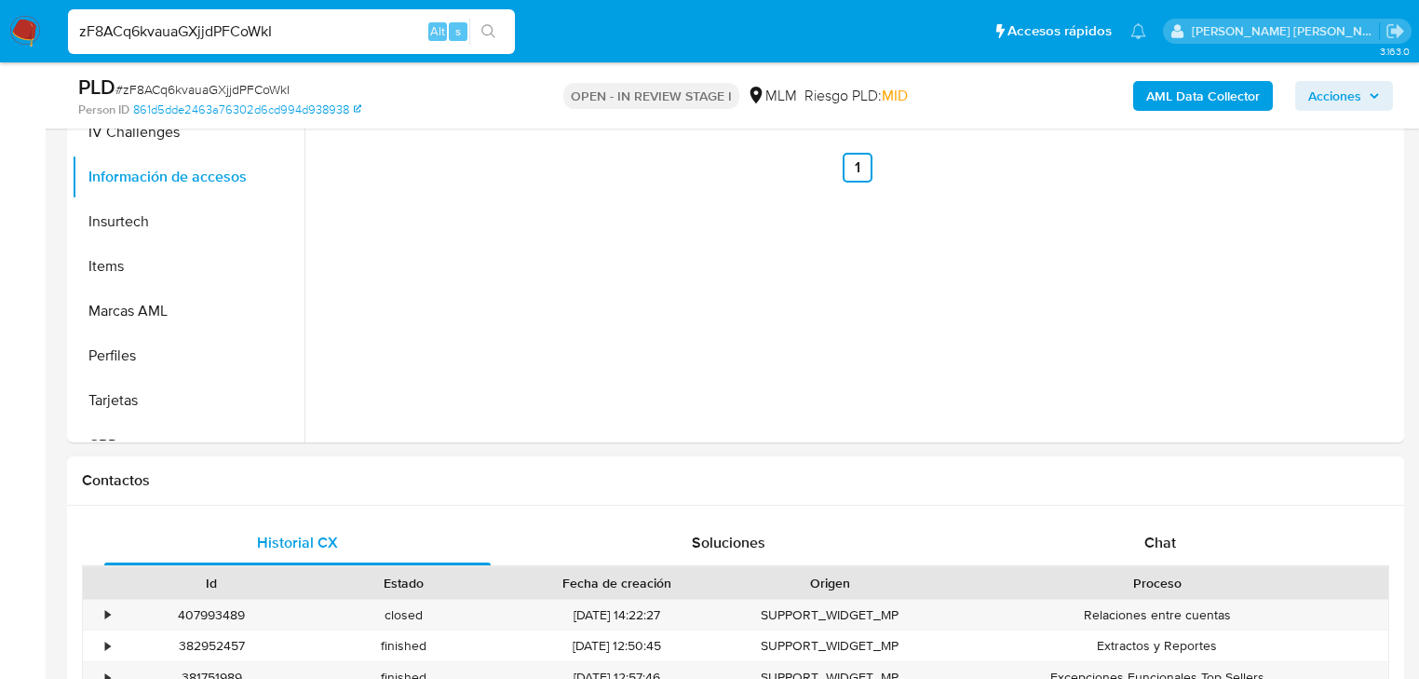
scroll to position [298, 0]
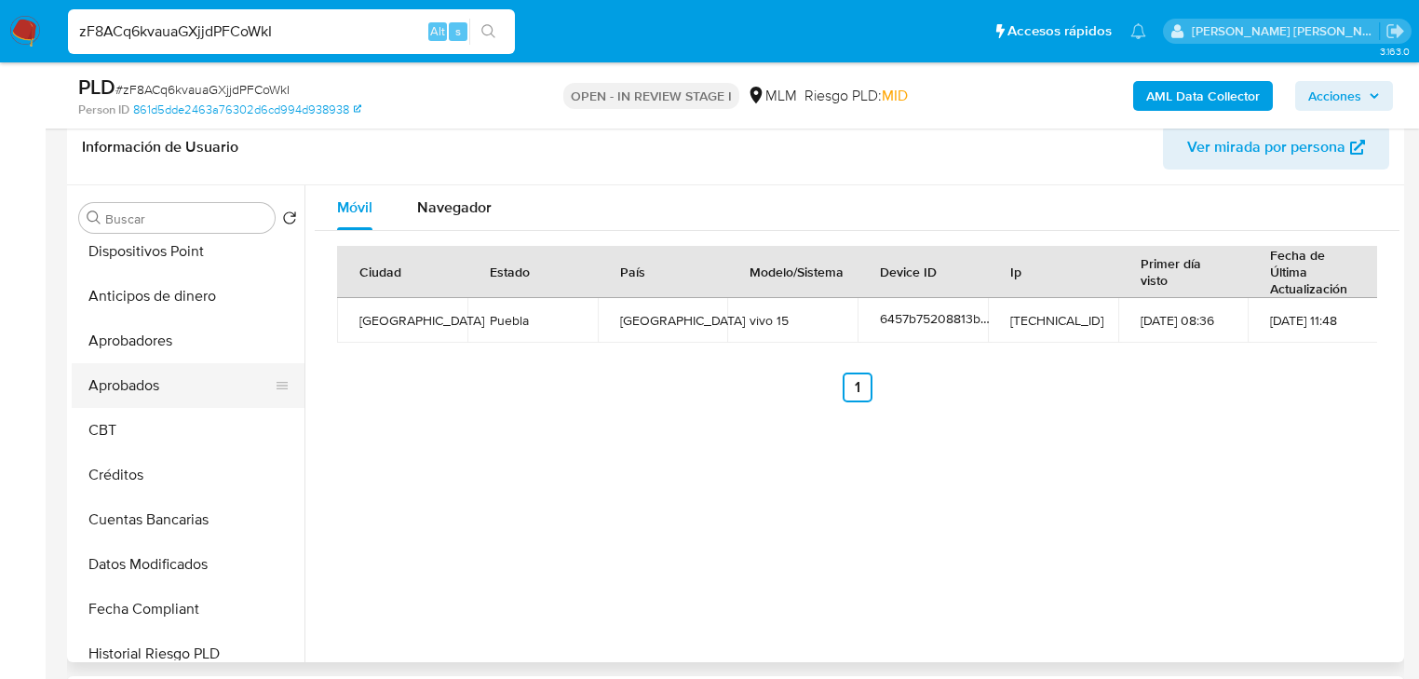
drag, startPoint x: 189, startPoint y: 425, endPoint x: 178, endPoint y: 364, distance: 61.5
click at [187, 421] on button "CBT" at bounding box center [188, 430] width 233 height 45
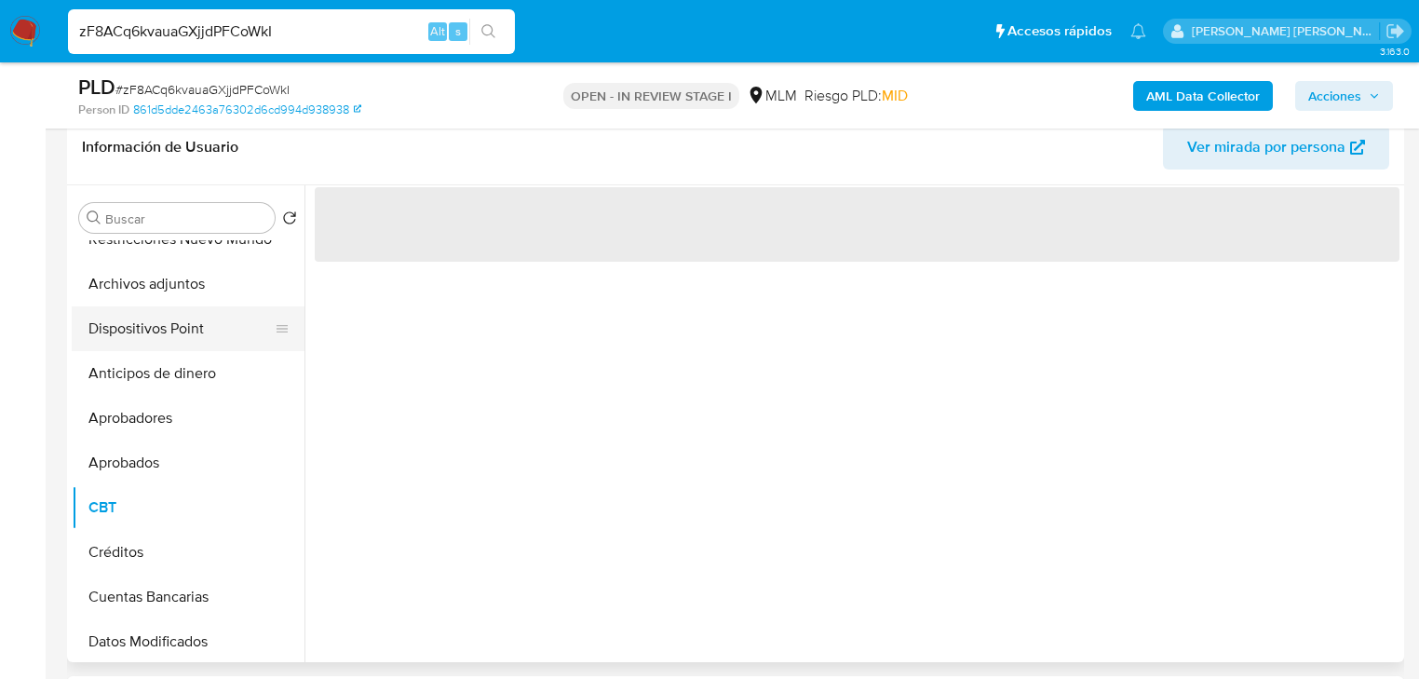
scroll to position [398, 0]
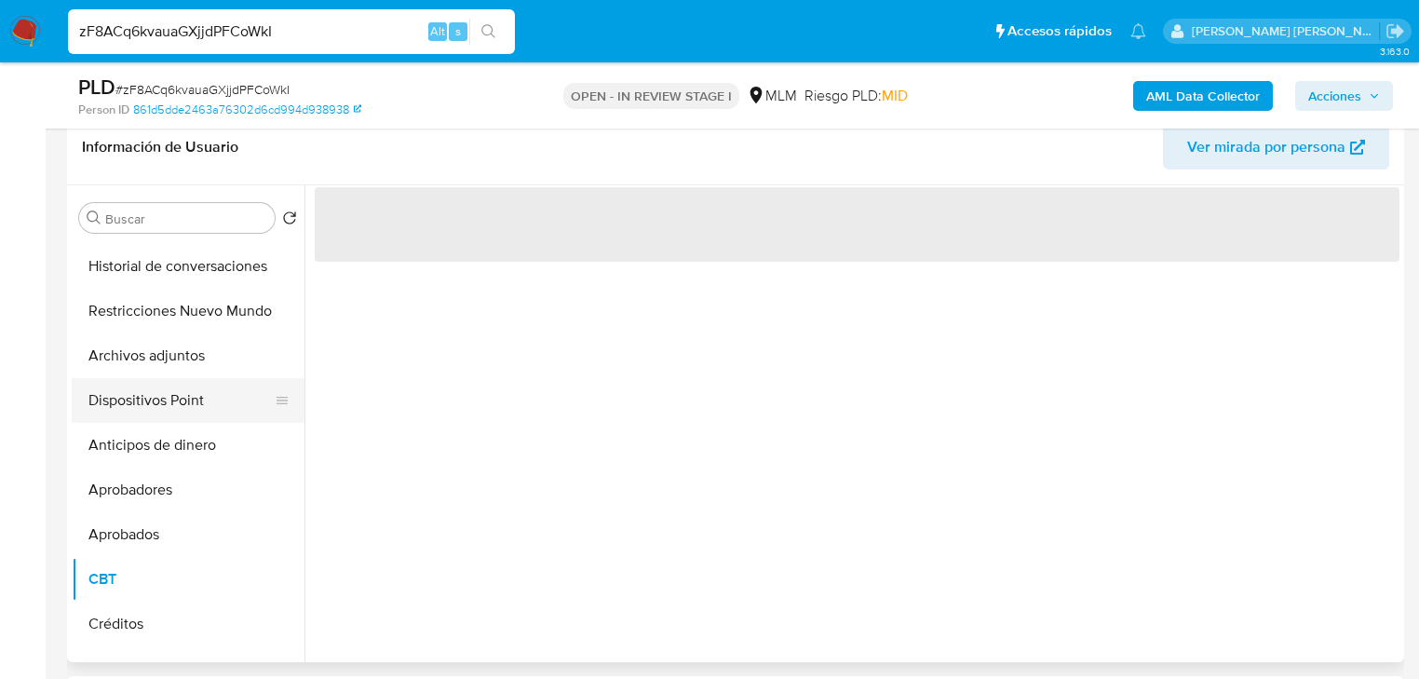
click at [216, 384] on button "Dispositivos Point" at bounding box center [181, 400] width 218 height 45
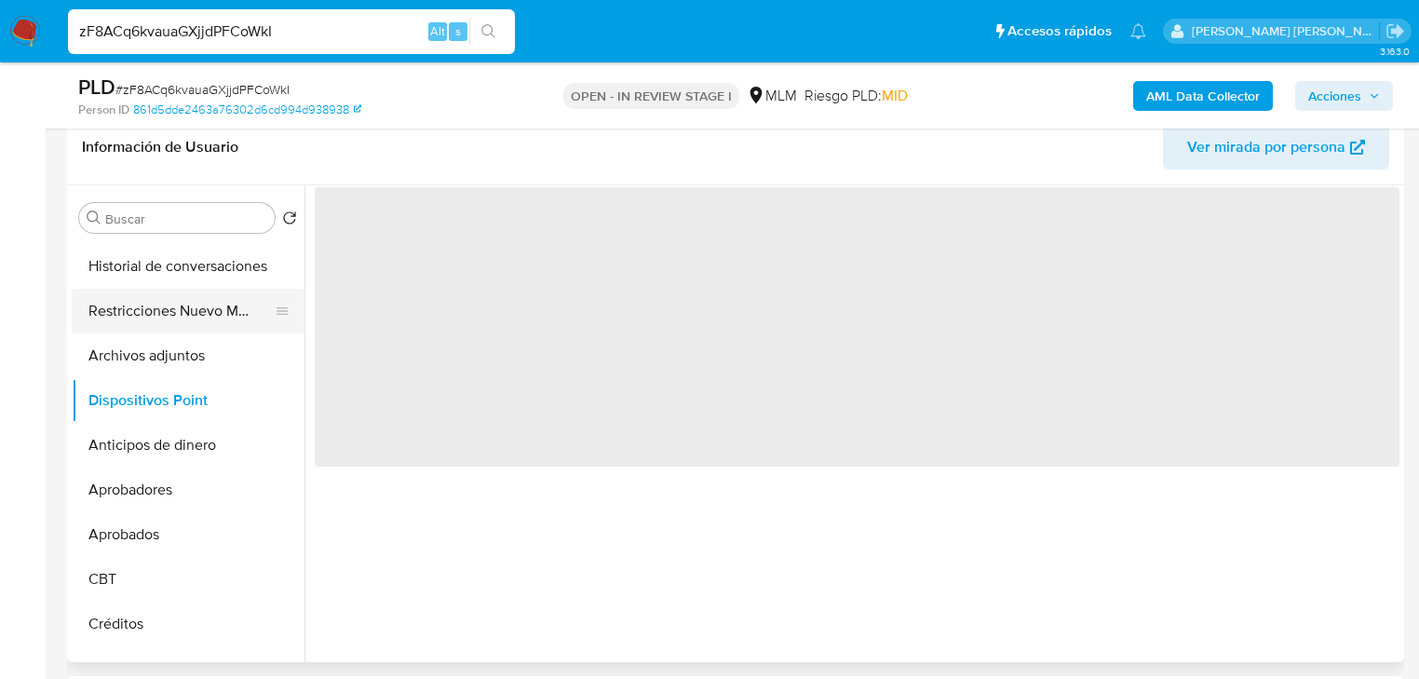
click at [209, 292] on button "Restricciones Nuevo Mundo" at bounding box center [181, 311] width 218 height 45
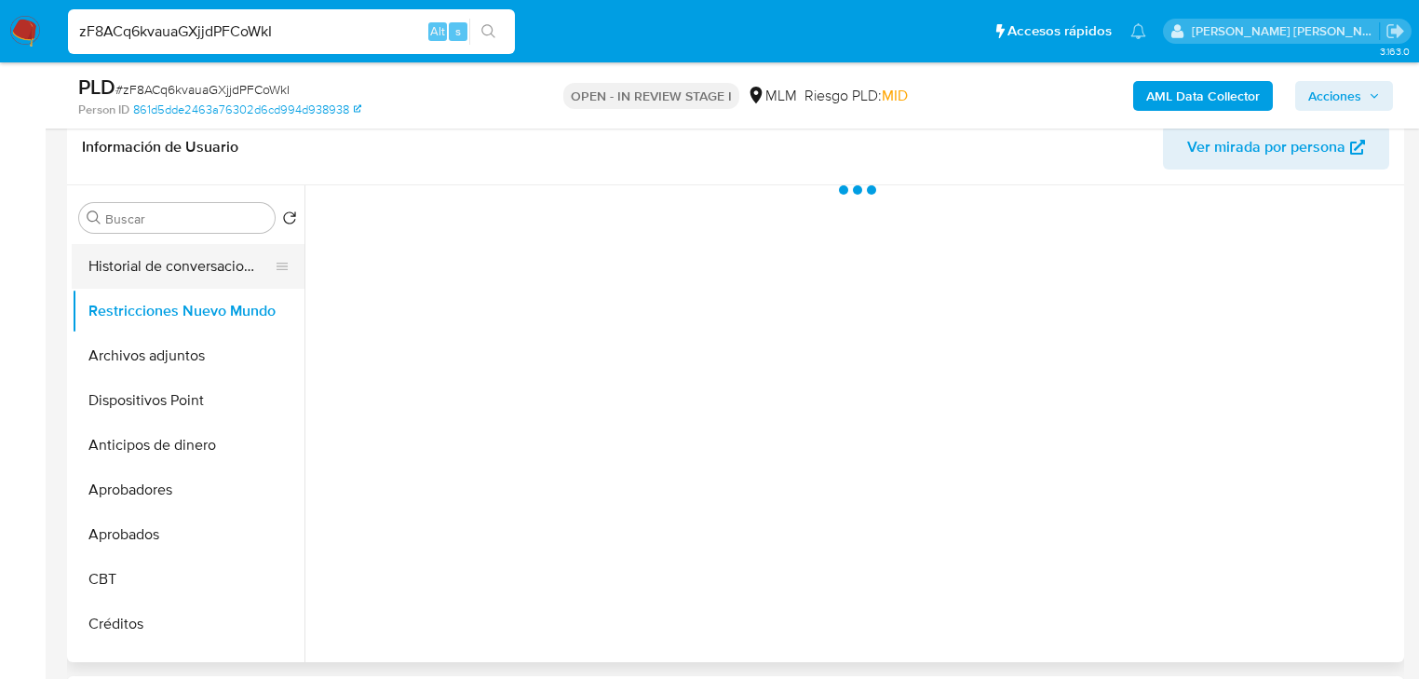
click at [229, 266] on button "Historial de conversaciones" at bounding box center [181, 266] width 218 height 45
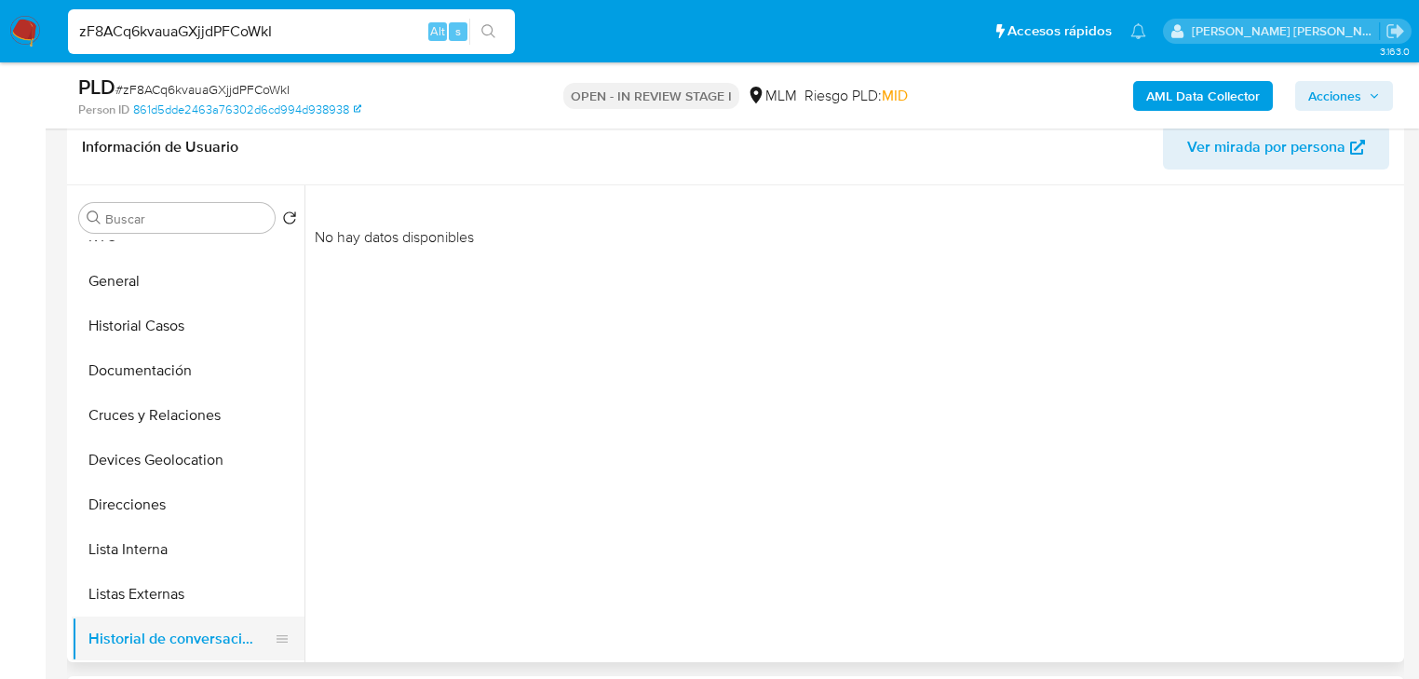
scroll to position [175, 0]
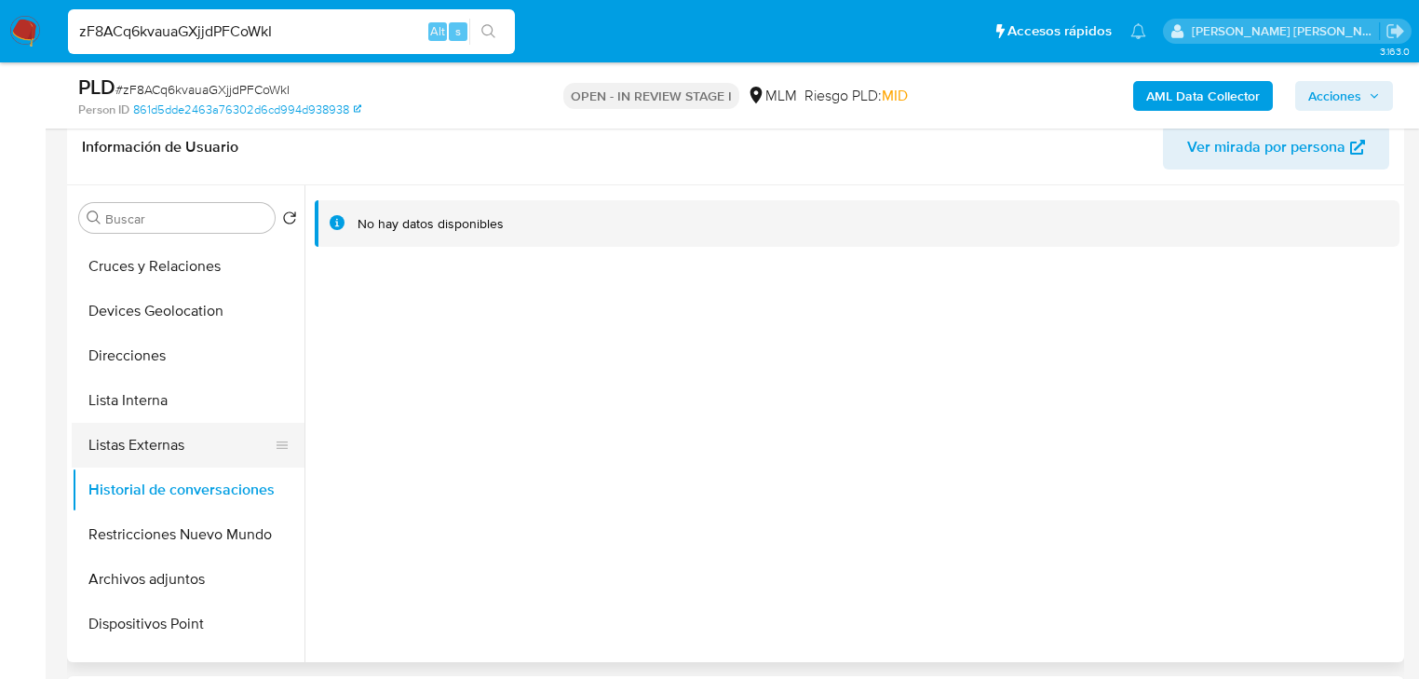
click at [183, 437] on button "Listas Externas" at bounding box center [181, 445] width 218 height 45
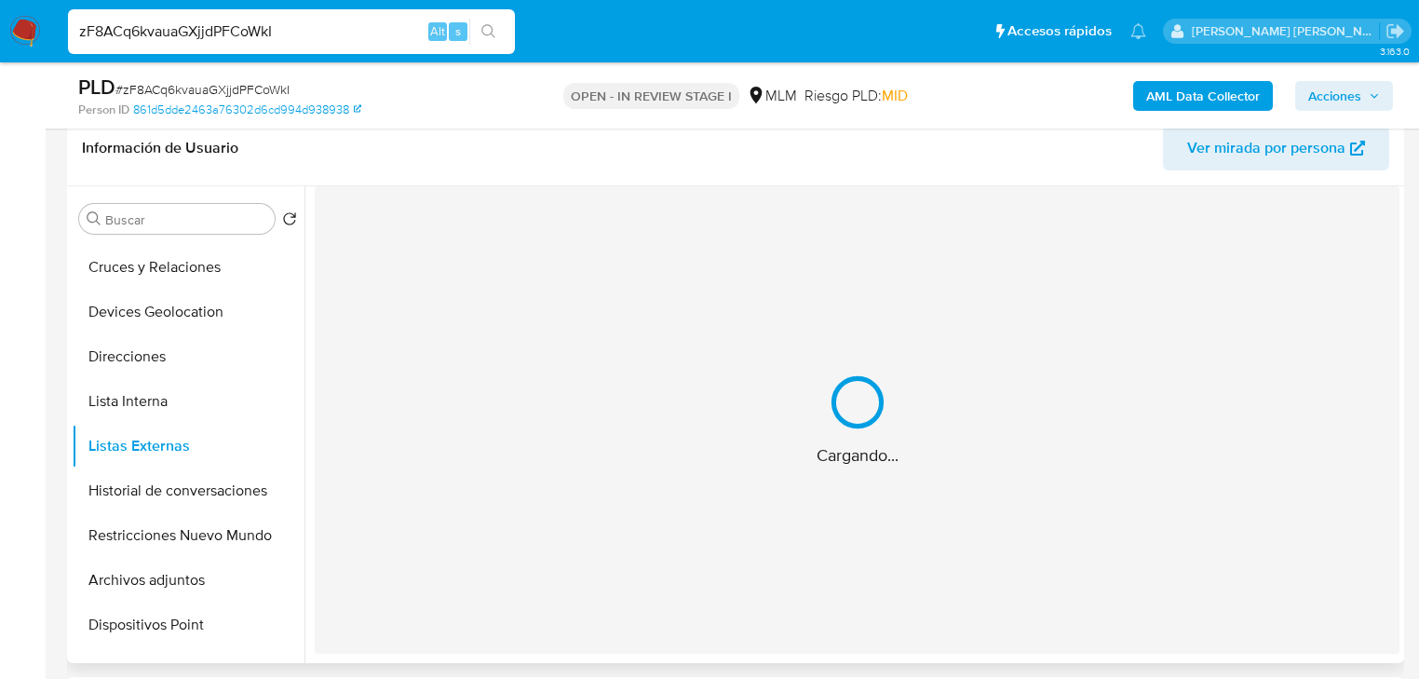
scroll to position [298, 0]
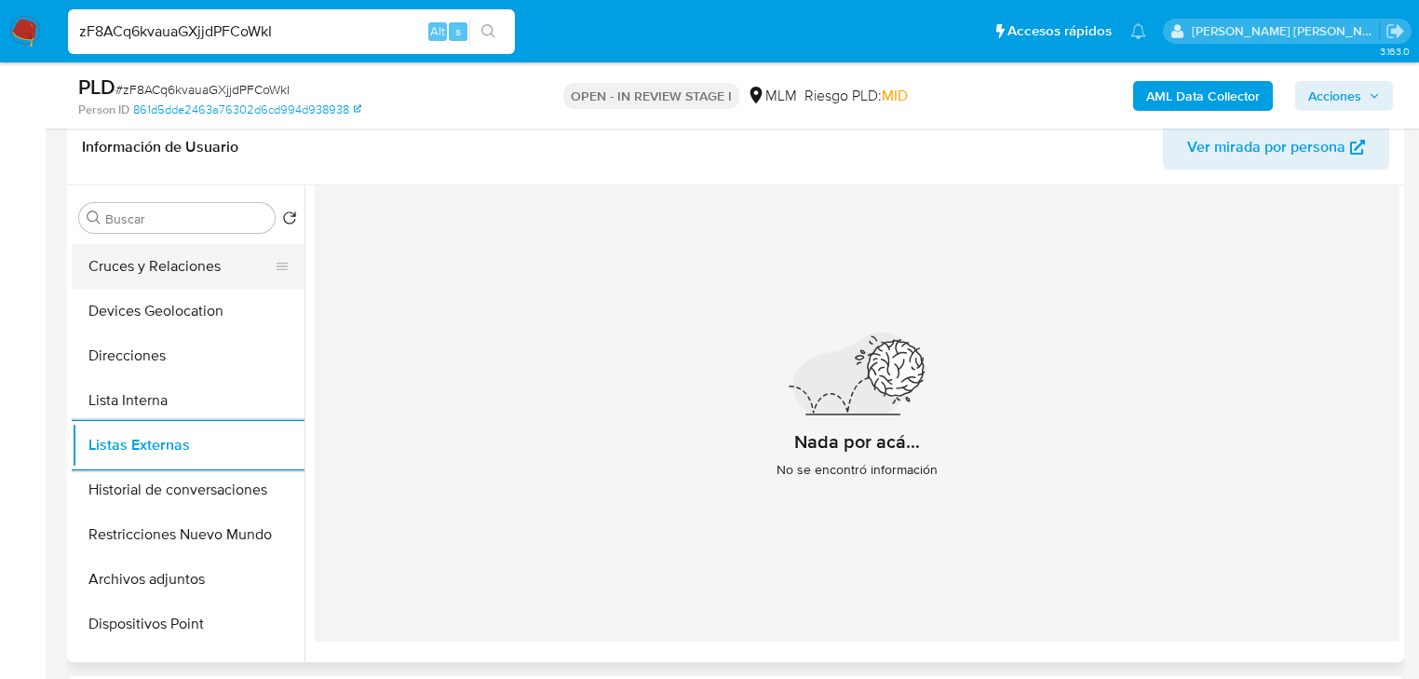
click at [160, 285] on button "Cruces y Relaciones" at bounding box center [181, 266] width 218 height 45
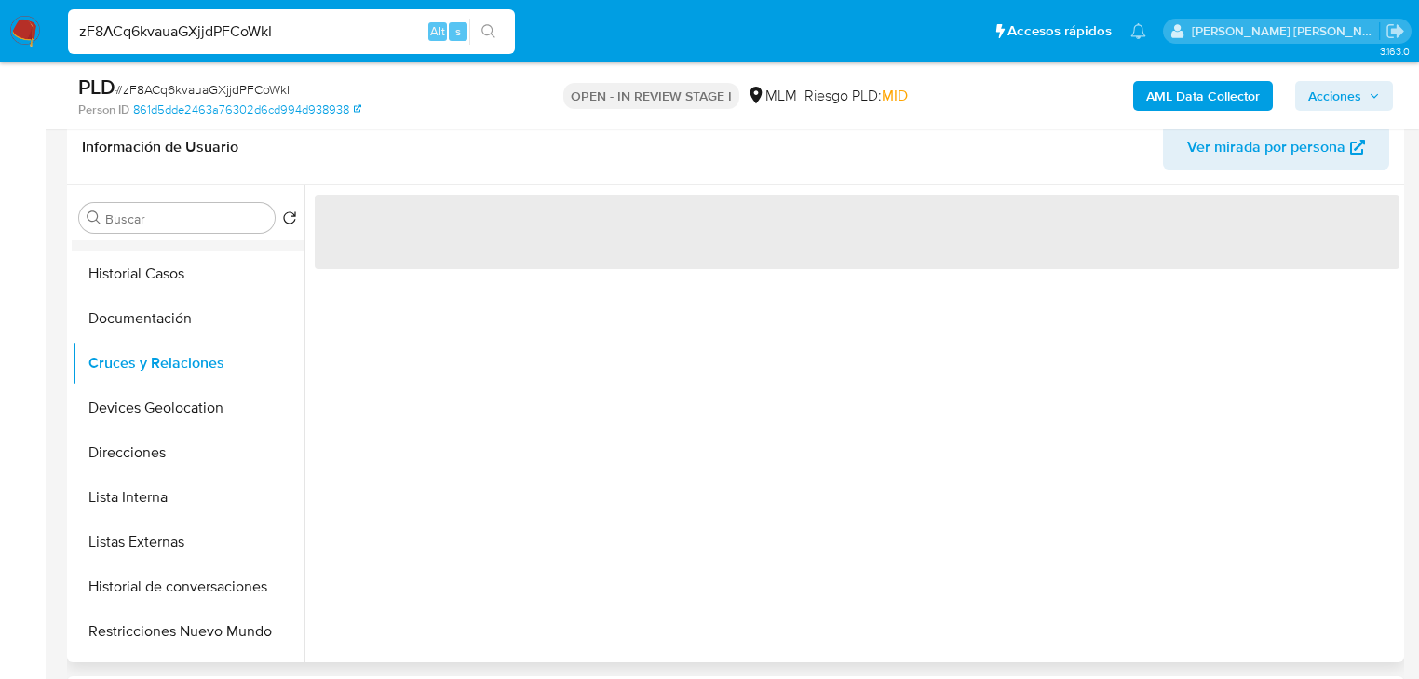
scroll to position [0, 0]
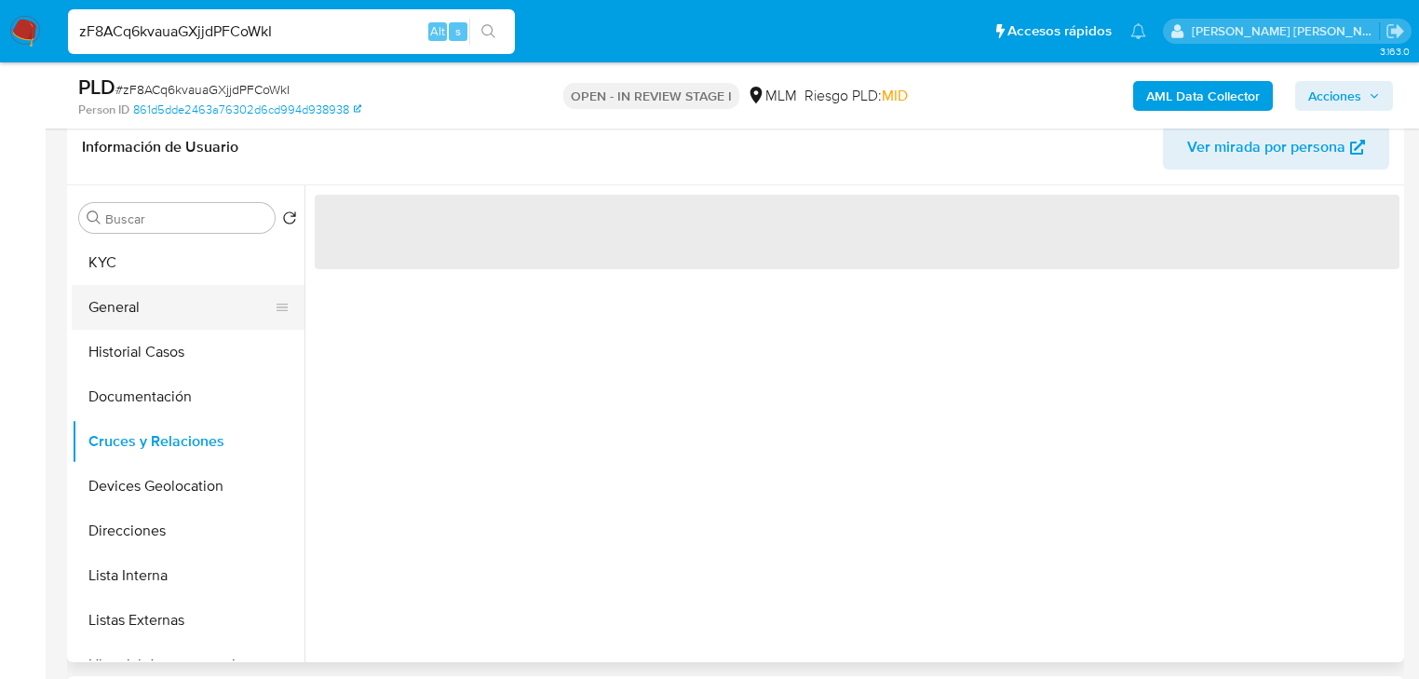
click at [149, 328] on button "General" at bounding box center [181, 307] width 218 height 45
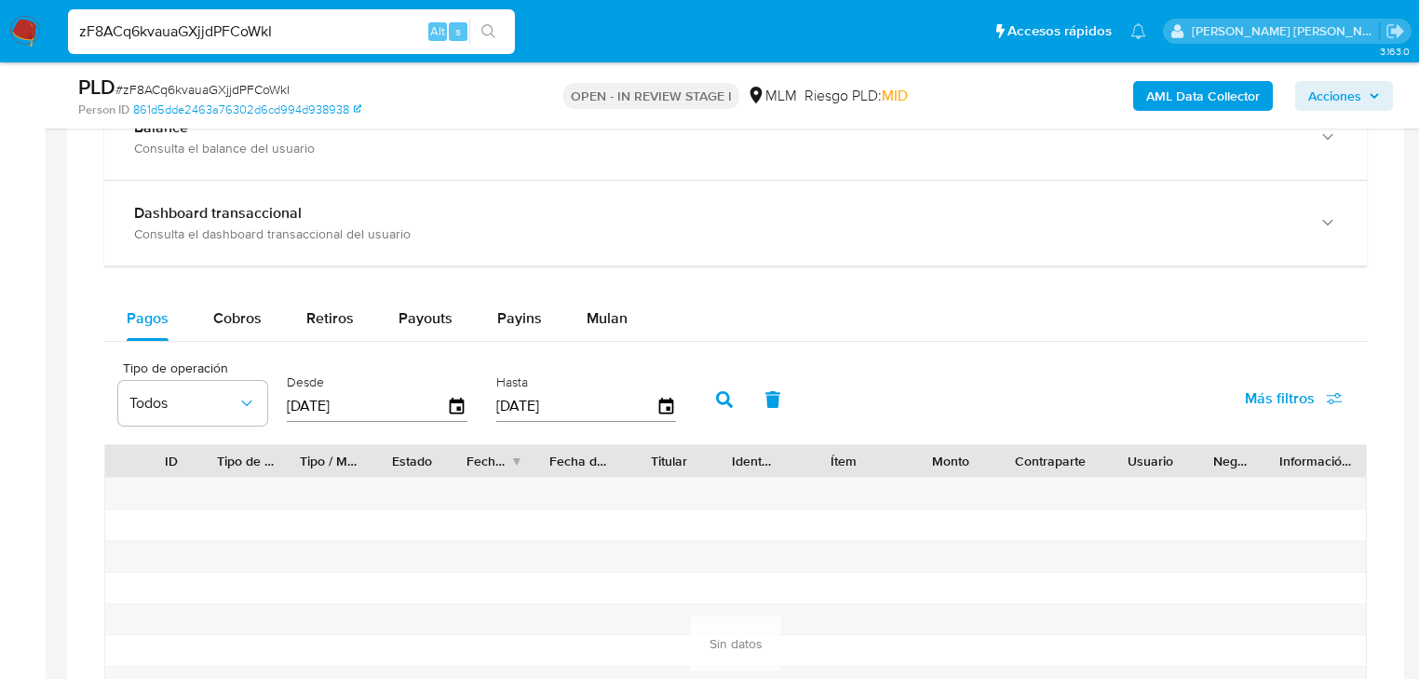
scroll to position [1490, 0]
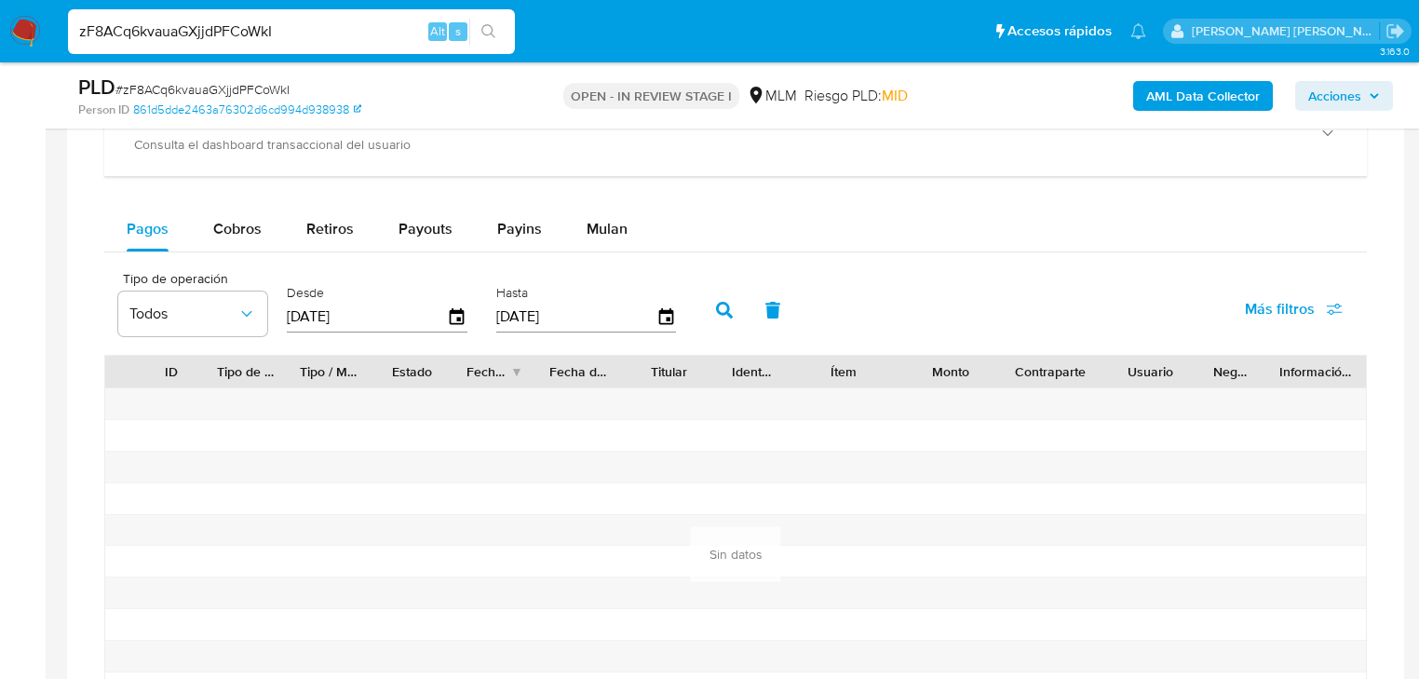
click at [238, 182] on div "Balance Consulta el balance del usuario Dashboard transaccional Consulta el das…" at bounding box center [735, 380] width 1262 height 749
click at [230, 218] on span "Cobros" at bounding box center [237, 228] width 48 height 21
select select "10"
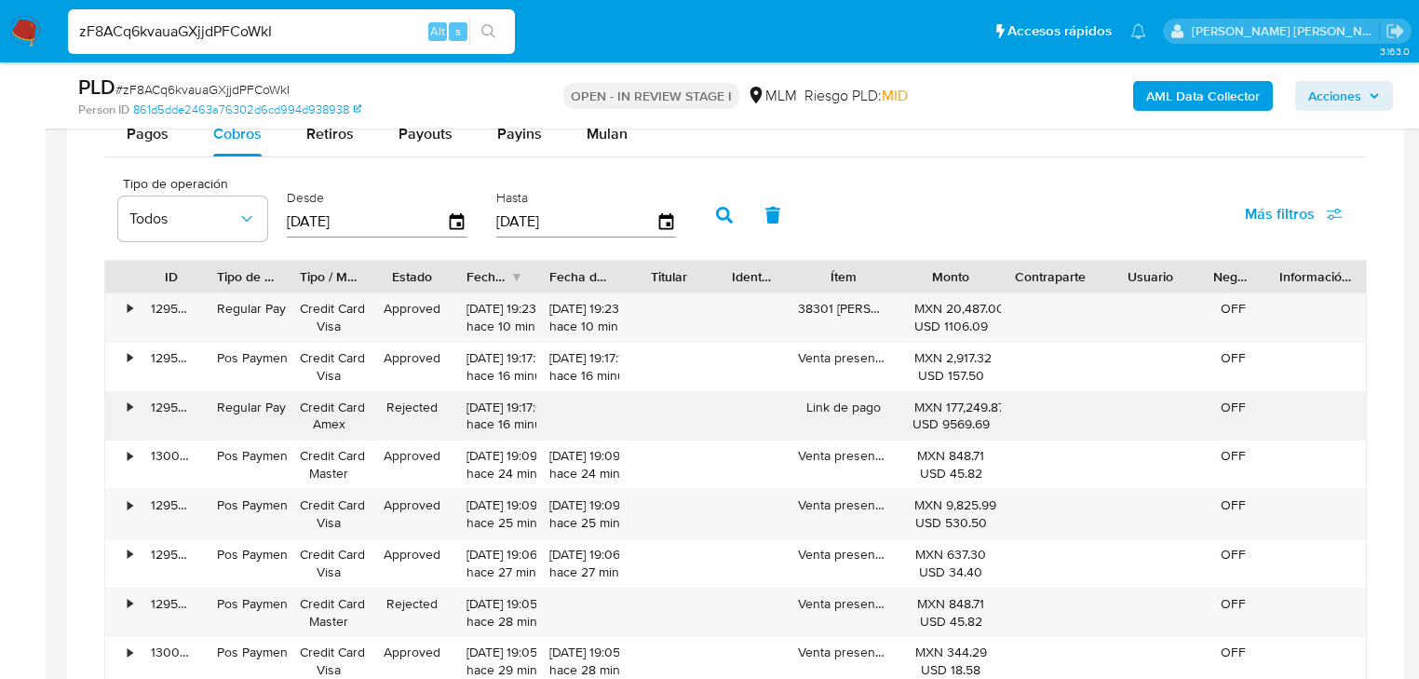
scroll to position [1713, 0]
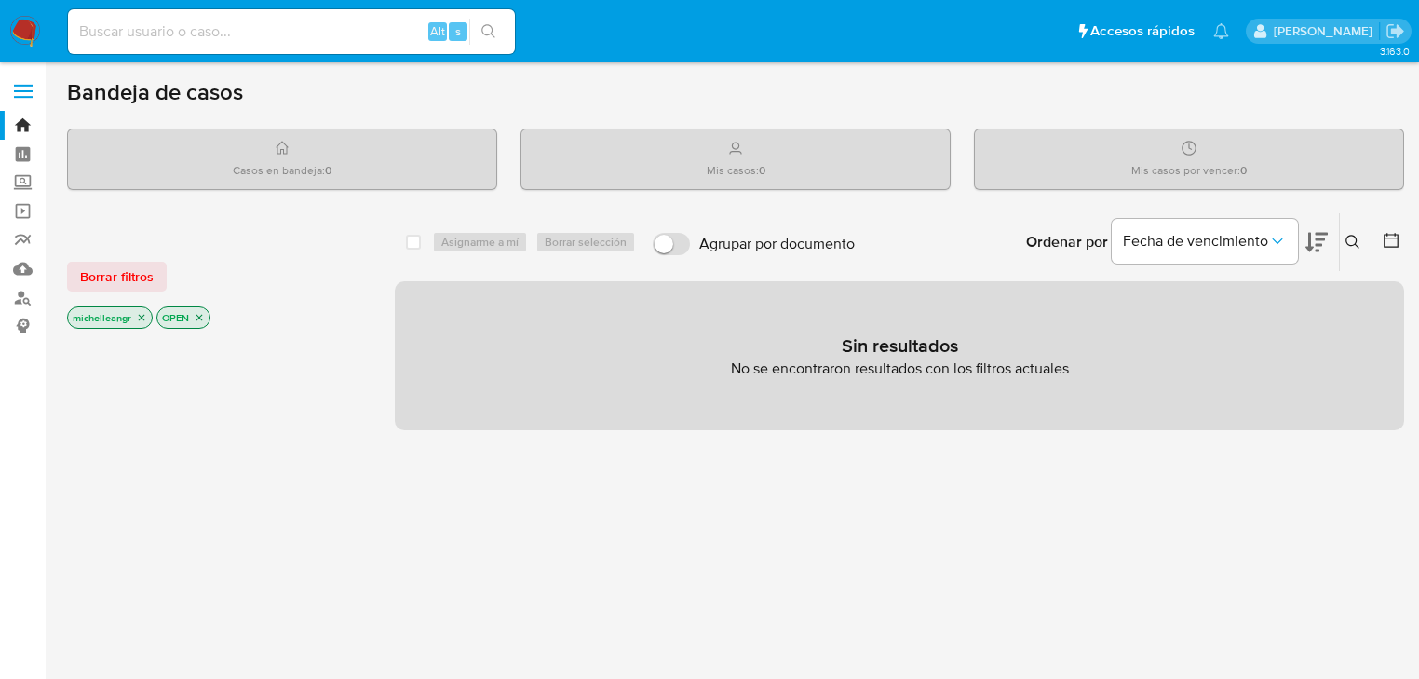
click at [141, 34] on input at bounding box center [291, 32] width 447 height 24
paste input "X7TEPFHX0DW05QwIEjJ0Kgfk"
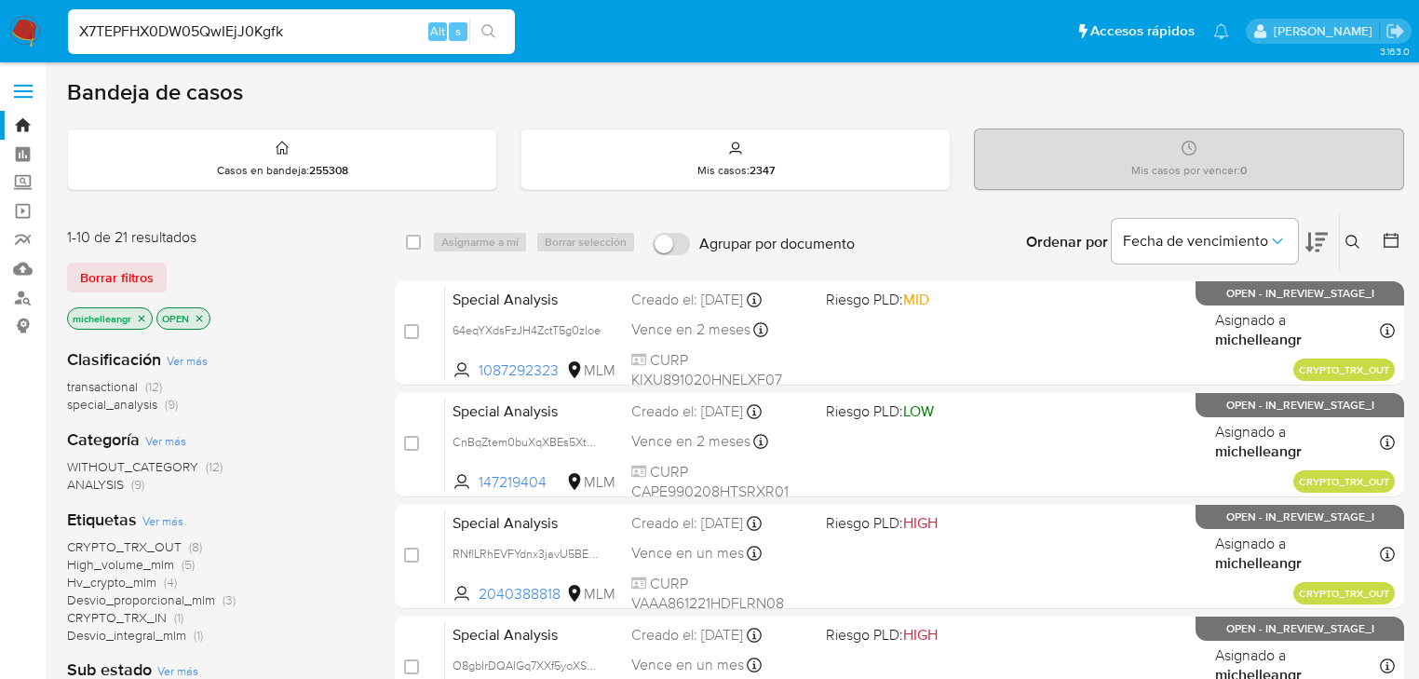
type input "X7TEPFHX0DW05QwIEjJ0Kgfk"
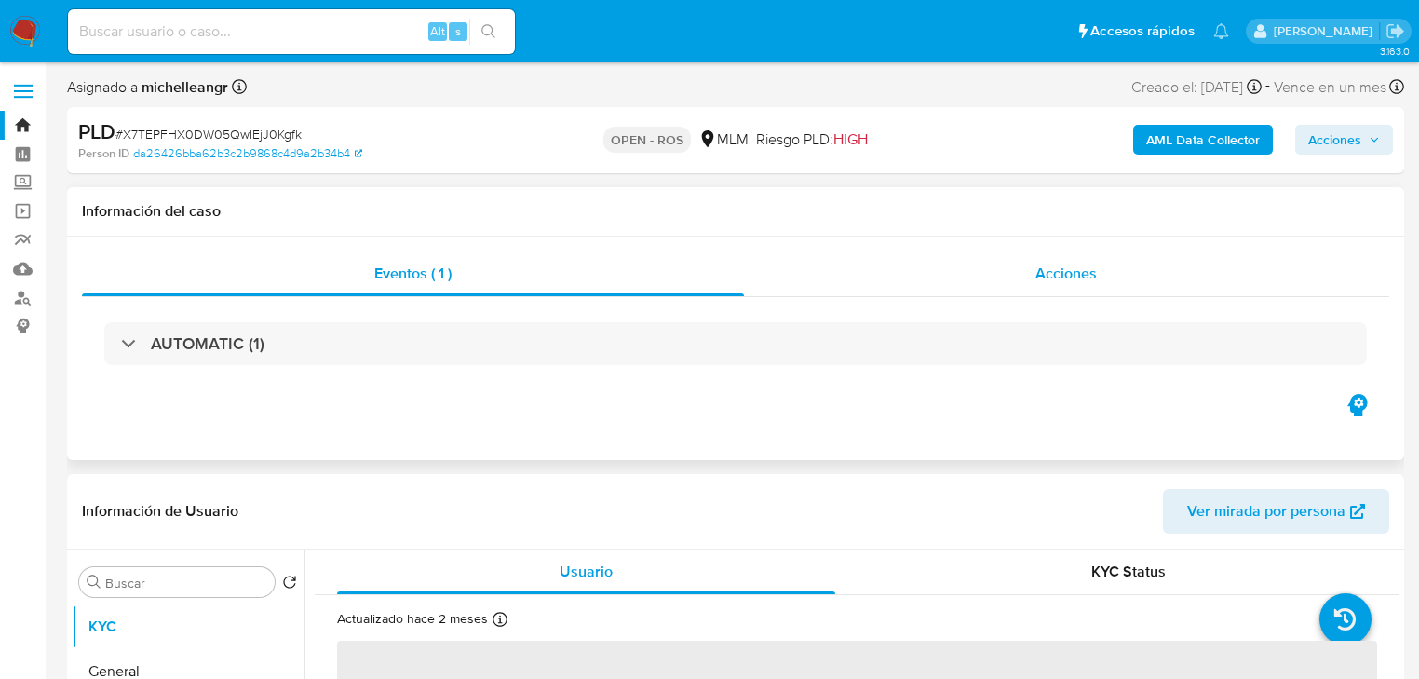
click at [1080, 277] on span "Acciones" at bounding box center [1065, 273] width 61 height 21
select select "10"
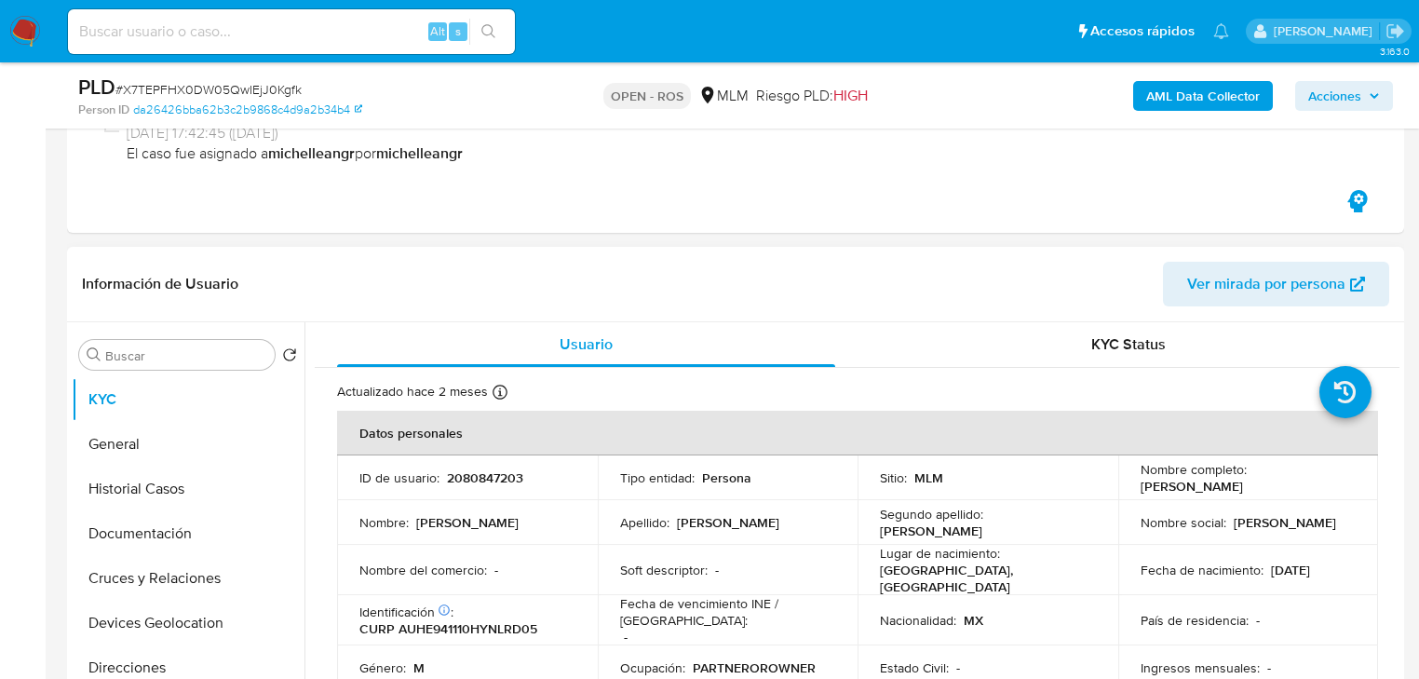
scroll to position [372, 0]
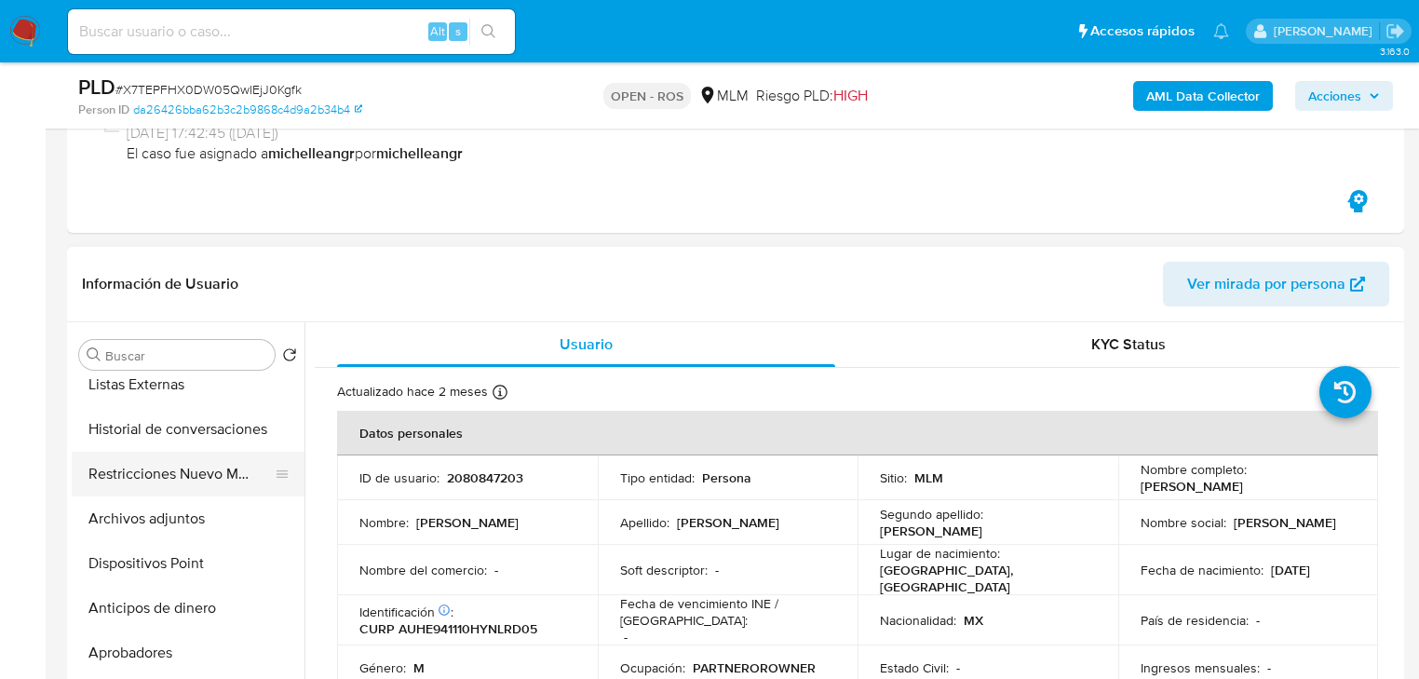
click at [250, 471] on button "Restricciones Nuevo Mundo" at bounding box center [181, 474] width 218 height 45
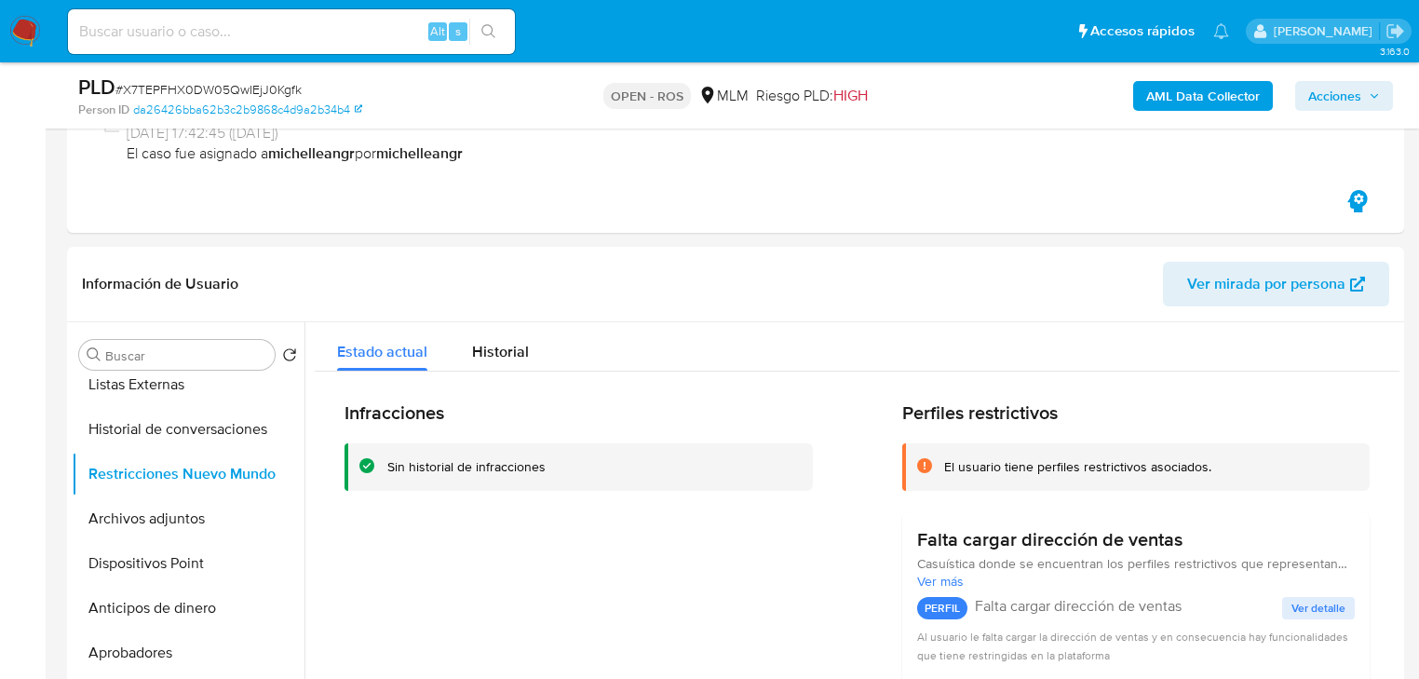
drag, startPoint x: 19, startPoint y: 34, endPoint x: 45, endPoint y: 11, distance: 34.9
click at [19, 34] on img at bounding box center [25, 32] width 32 height 32
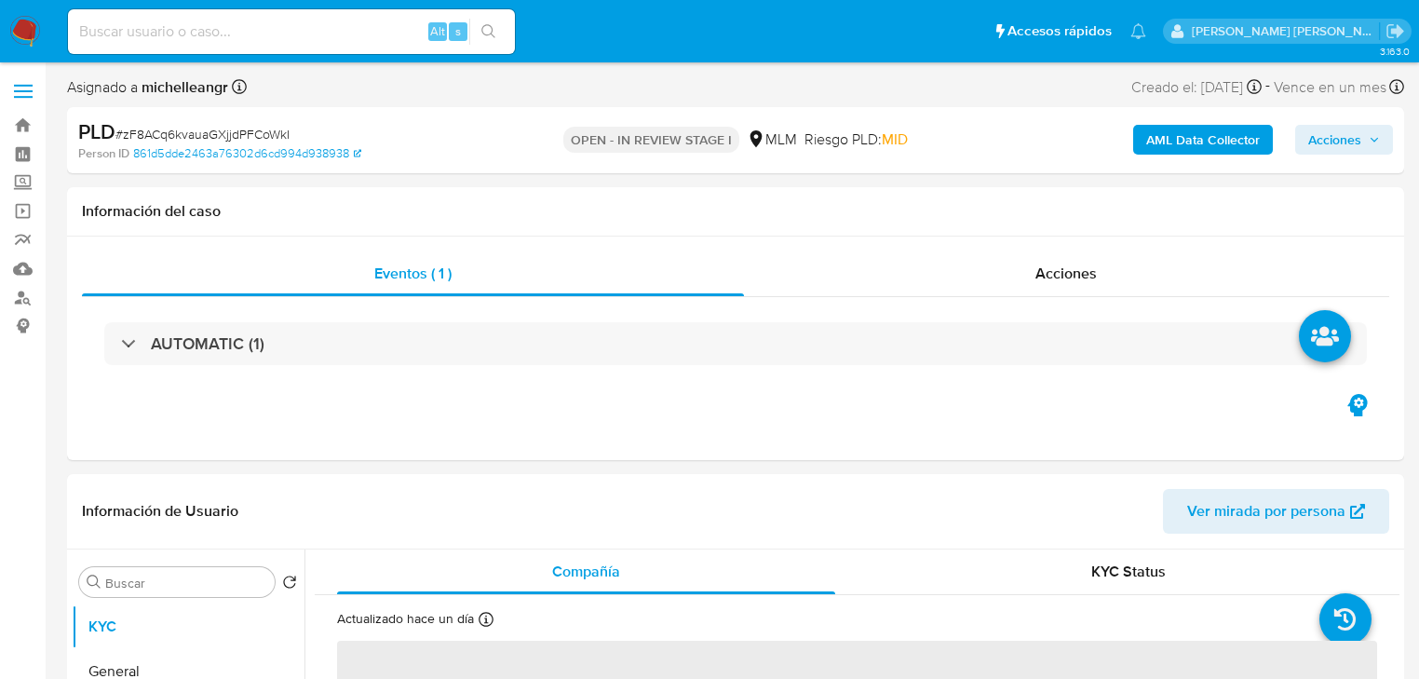
select select "10"
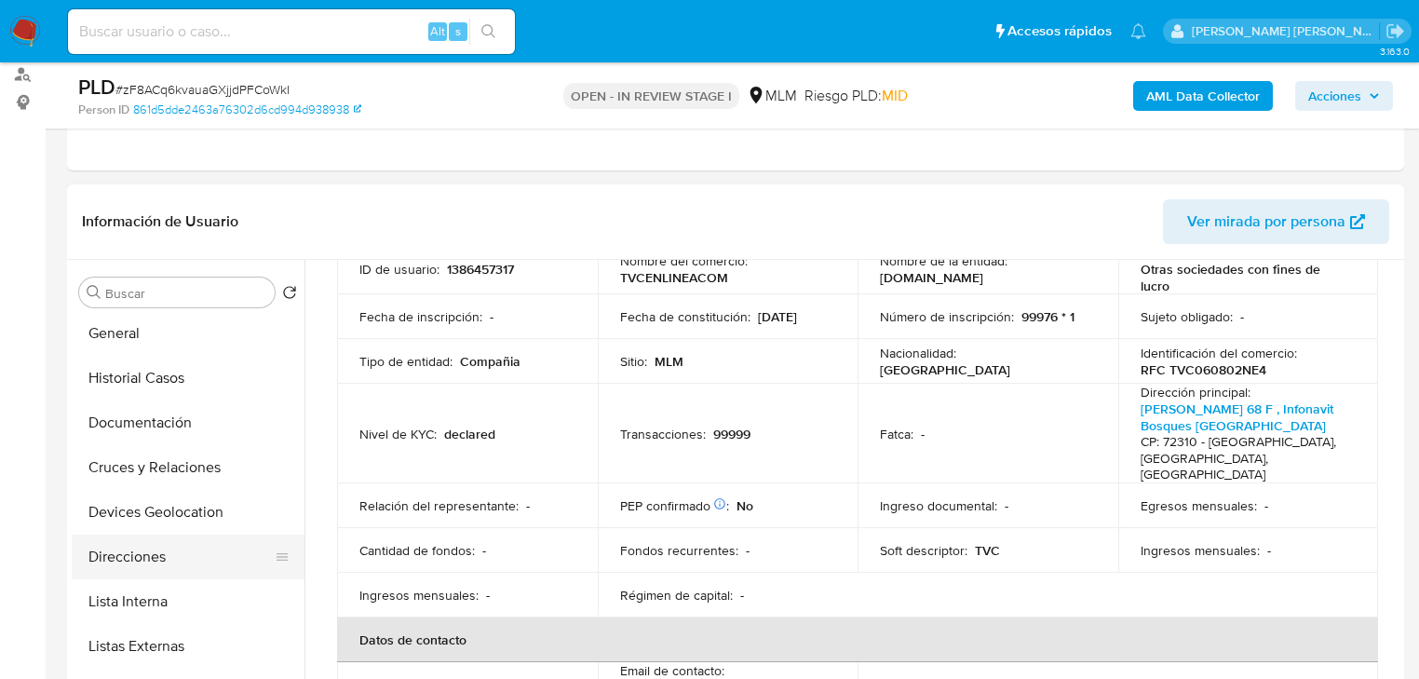
scroll to position [74, 0]
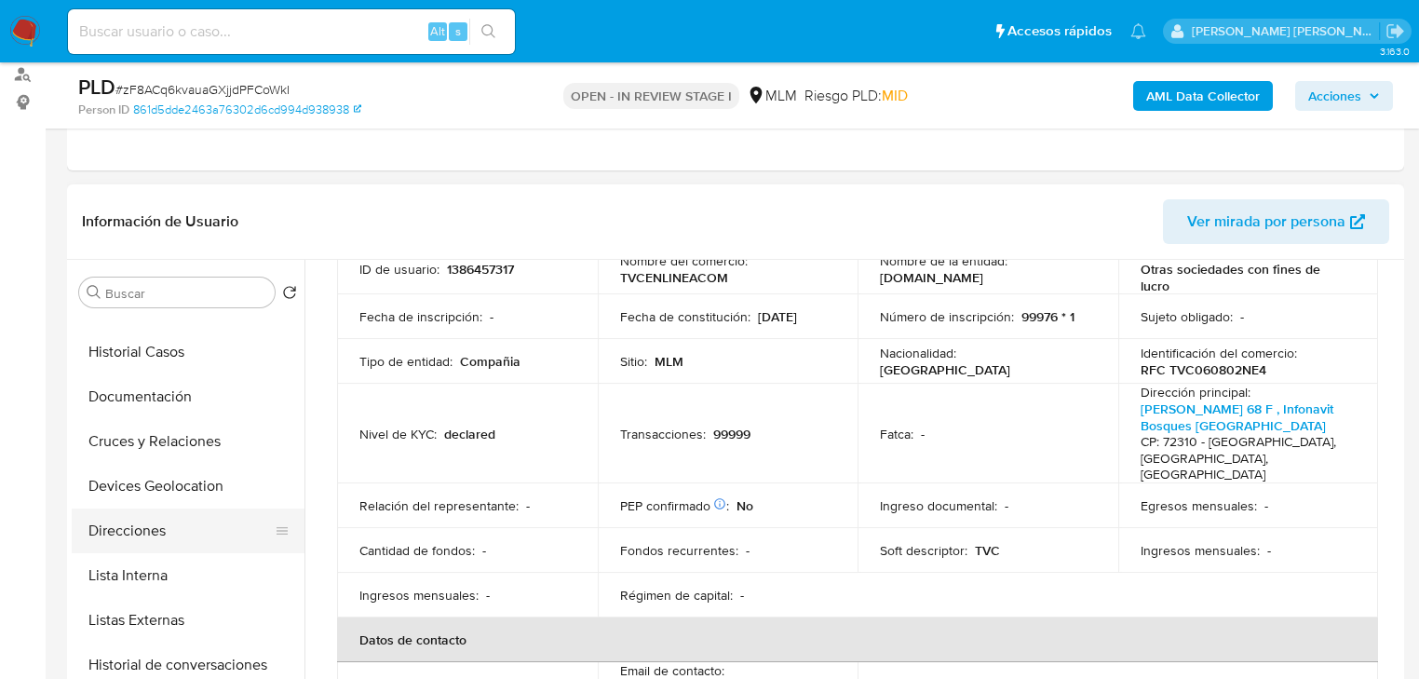
click at [164, 540] on button "Direcciones" at bounding box center [181, 530] width 218 height 45
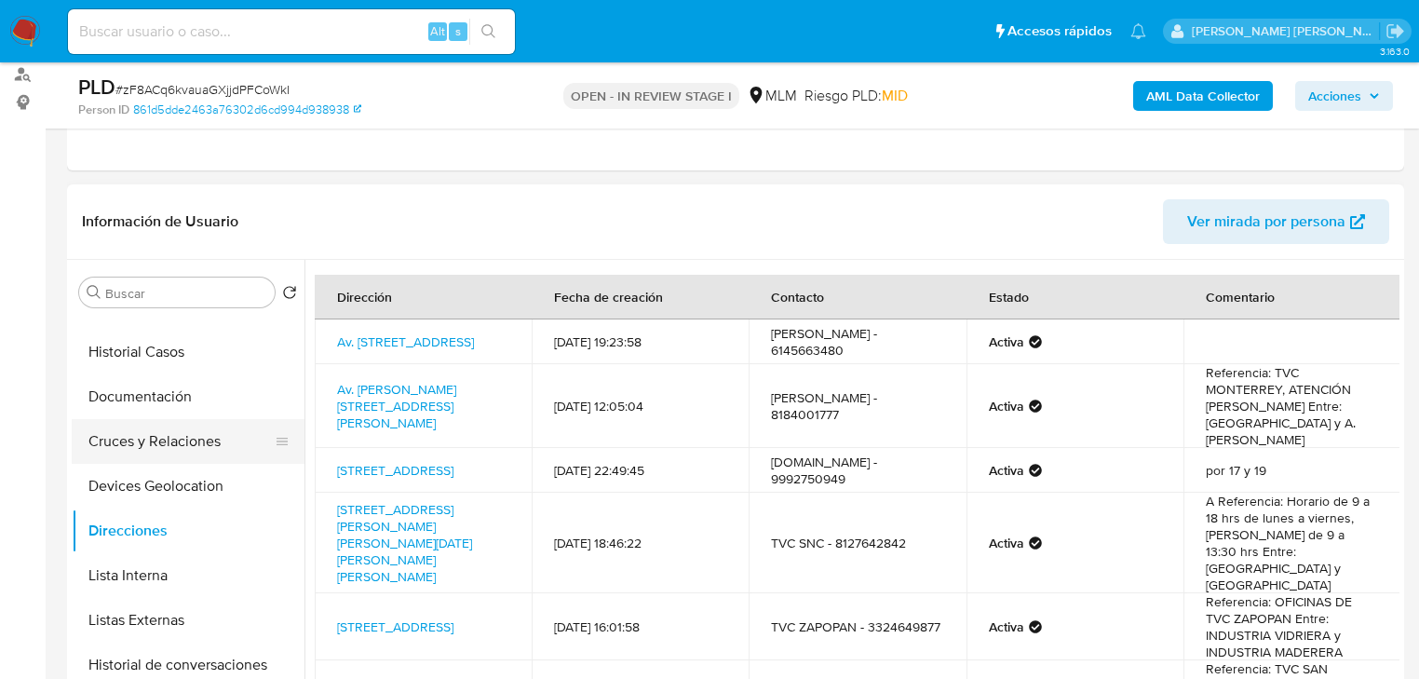
click at [170, 440] on button "Cruces y Relaciones" at bounding box center [181, 441] width 218 height 45
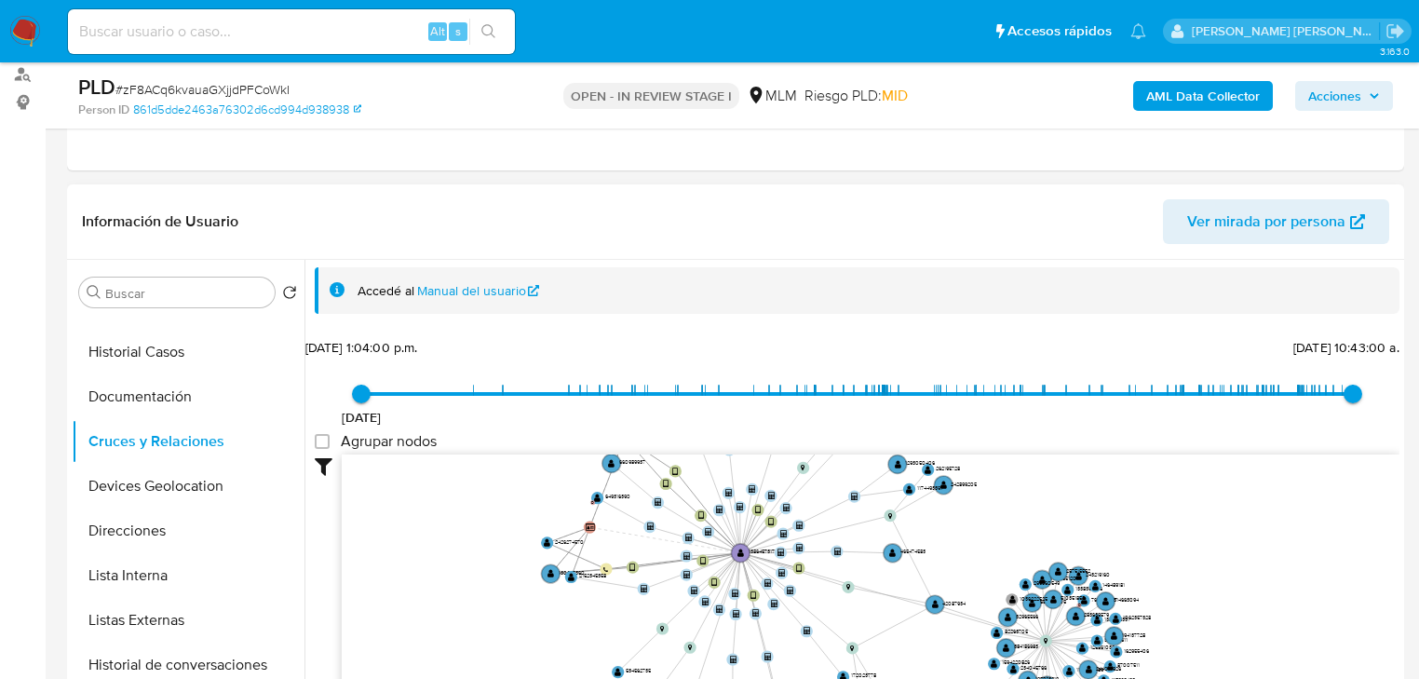
drag, startPoint x: 832, startPoint y: 525, endPoint x: 852, endPoint y: 618, distance: 95.1
click at [852, 618] on icon "device-6532b1bb690bc0d7281ed14c  device-66e1faeafc499d8eae2672e5  device-6457…" at bounding box center [871, 589] width 1058 height 270
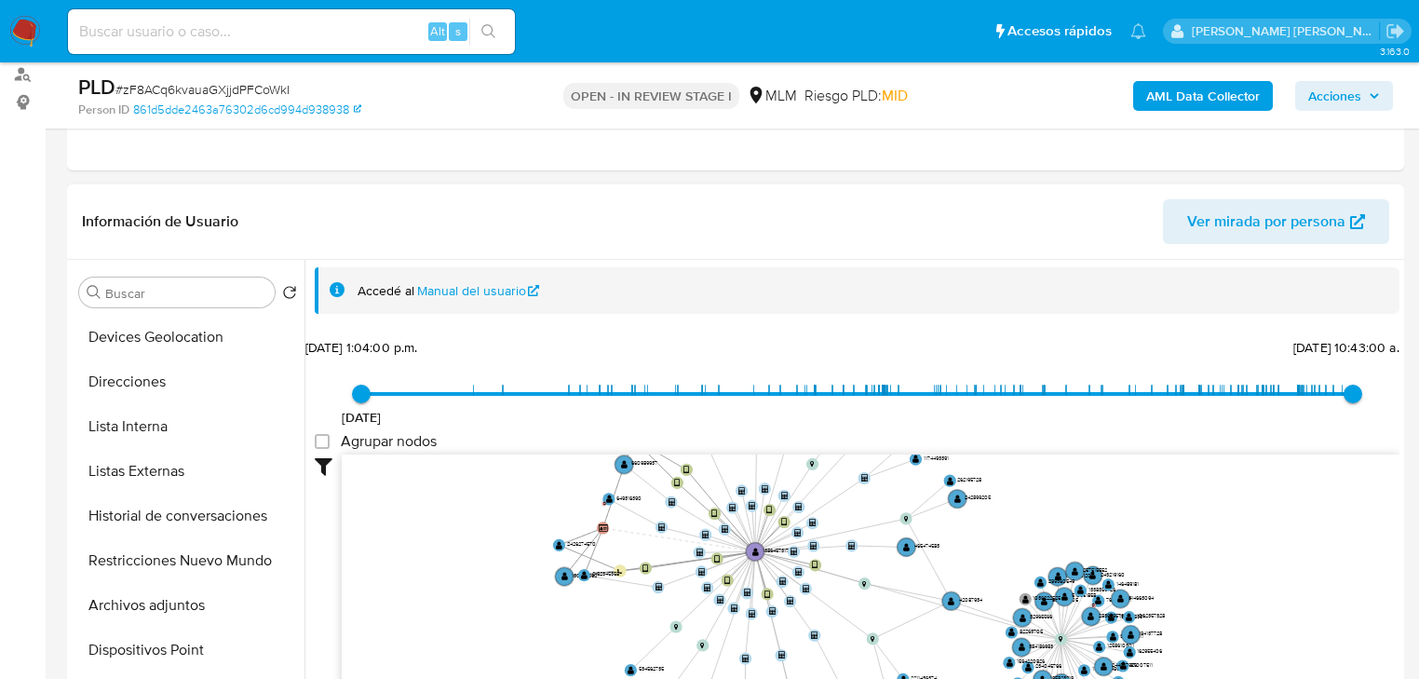
scroll to position [372, 0]
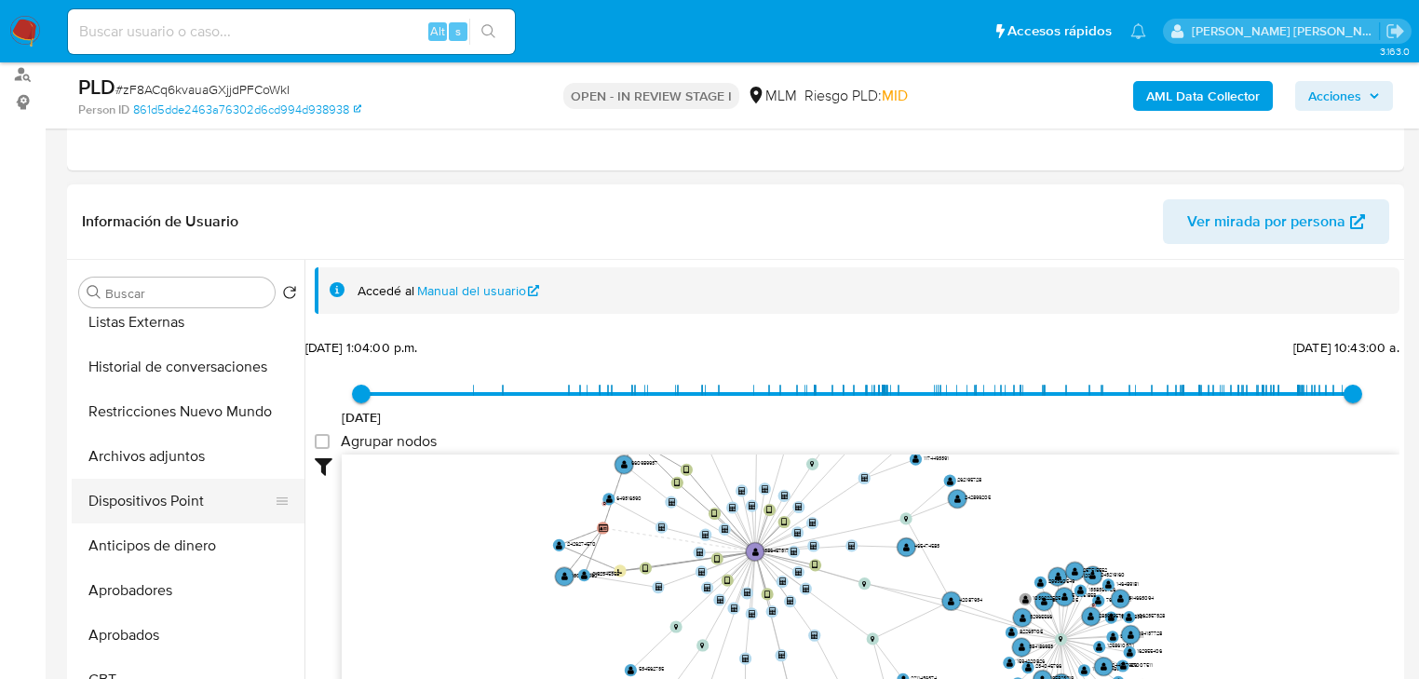
click at [197, 506] on button "Dispositivos Point" at bounding box center [181, 501] width 218 height 45
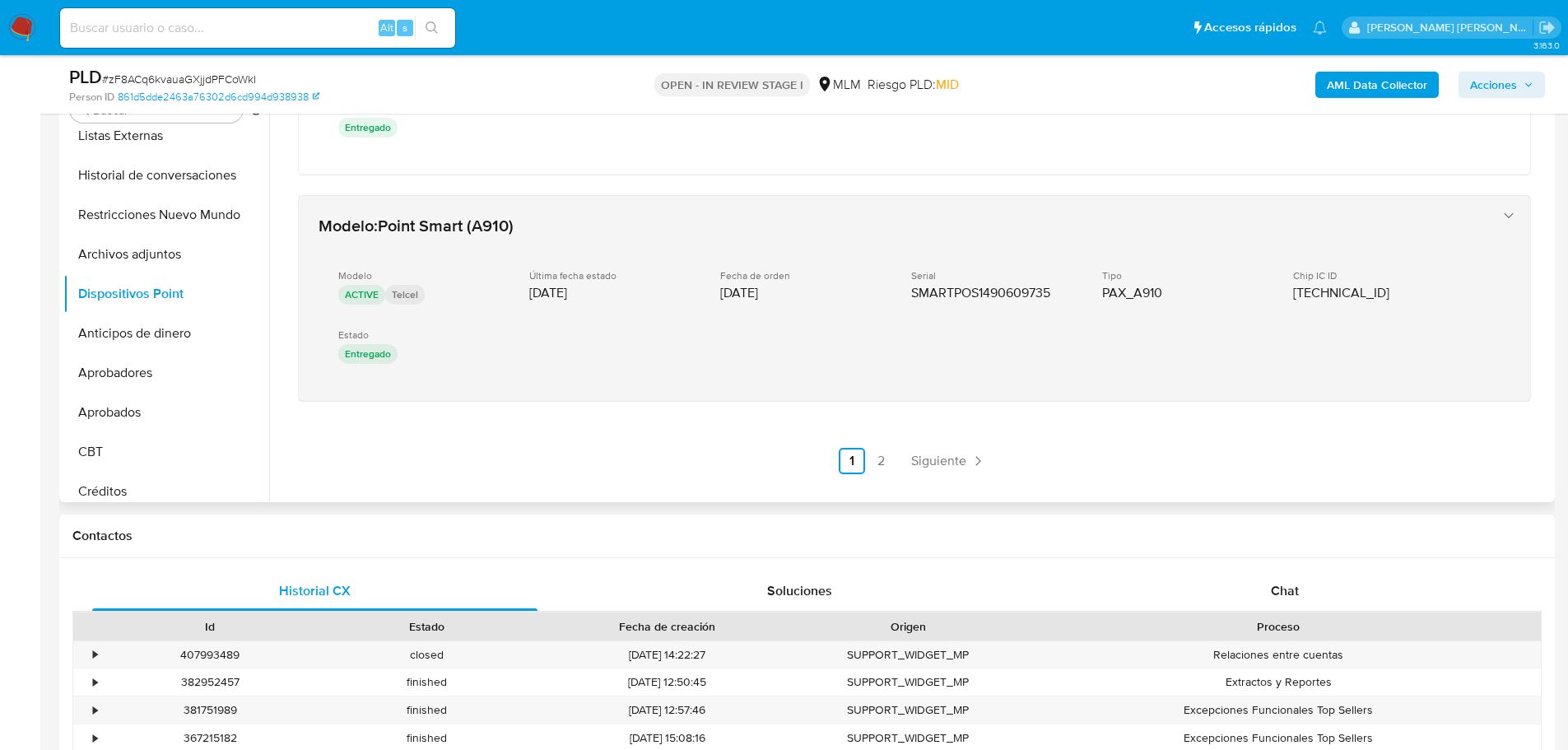
scroll to position [181, 0]
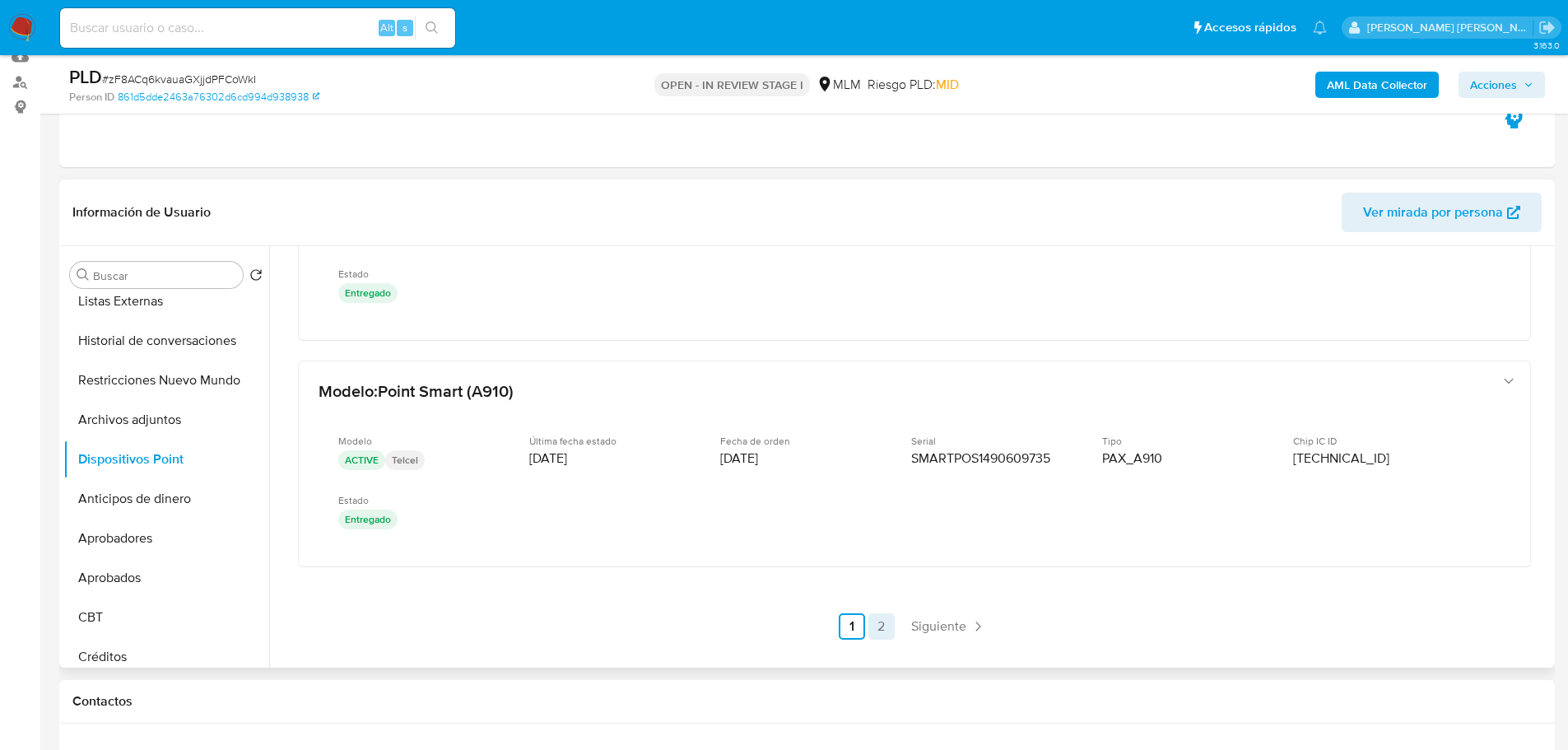
click at [965, 600] on link "Siguiente" at bounding box center [948, 627] width 88 height 27
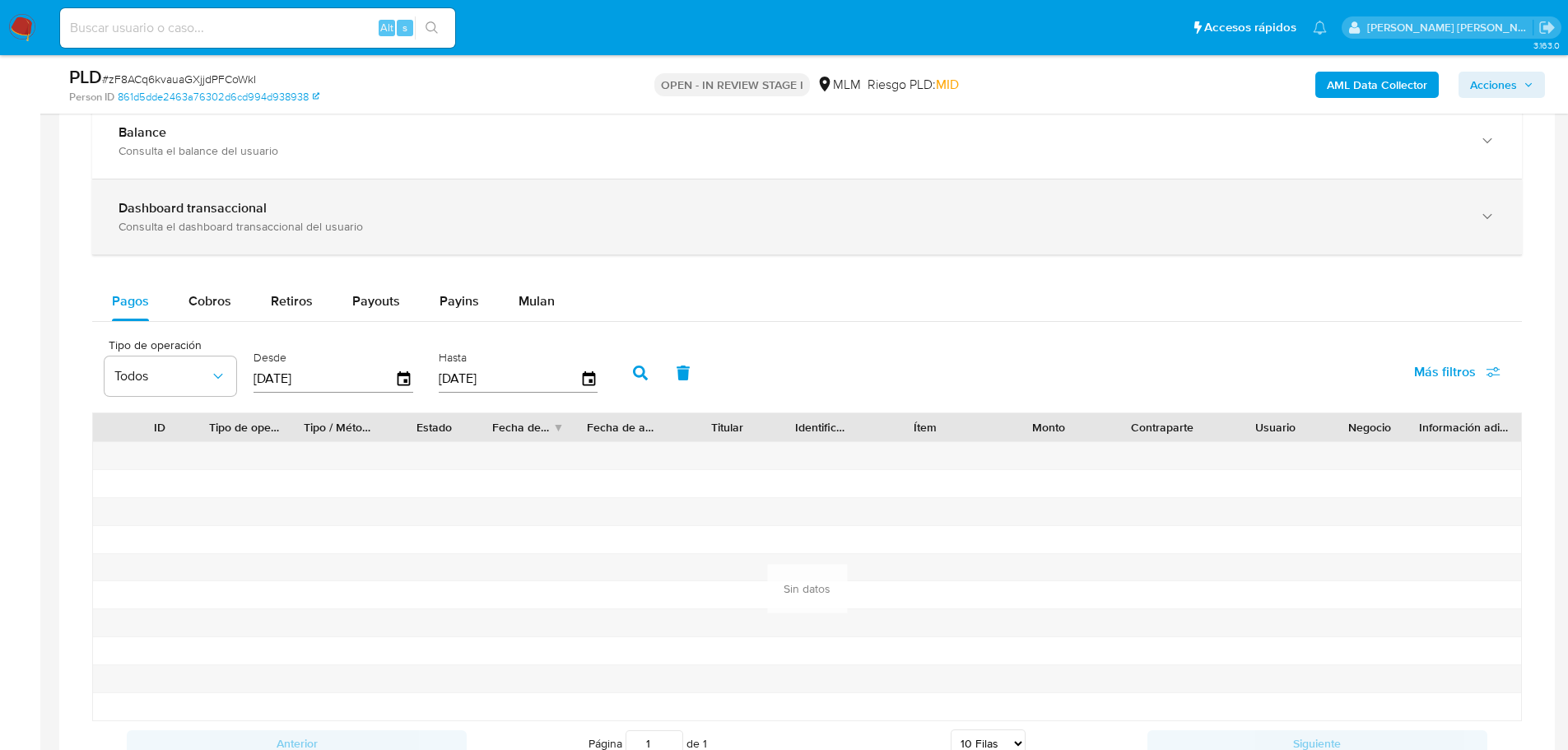
scroll to position [967, 0]
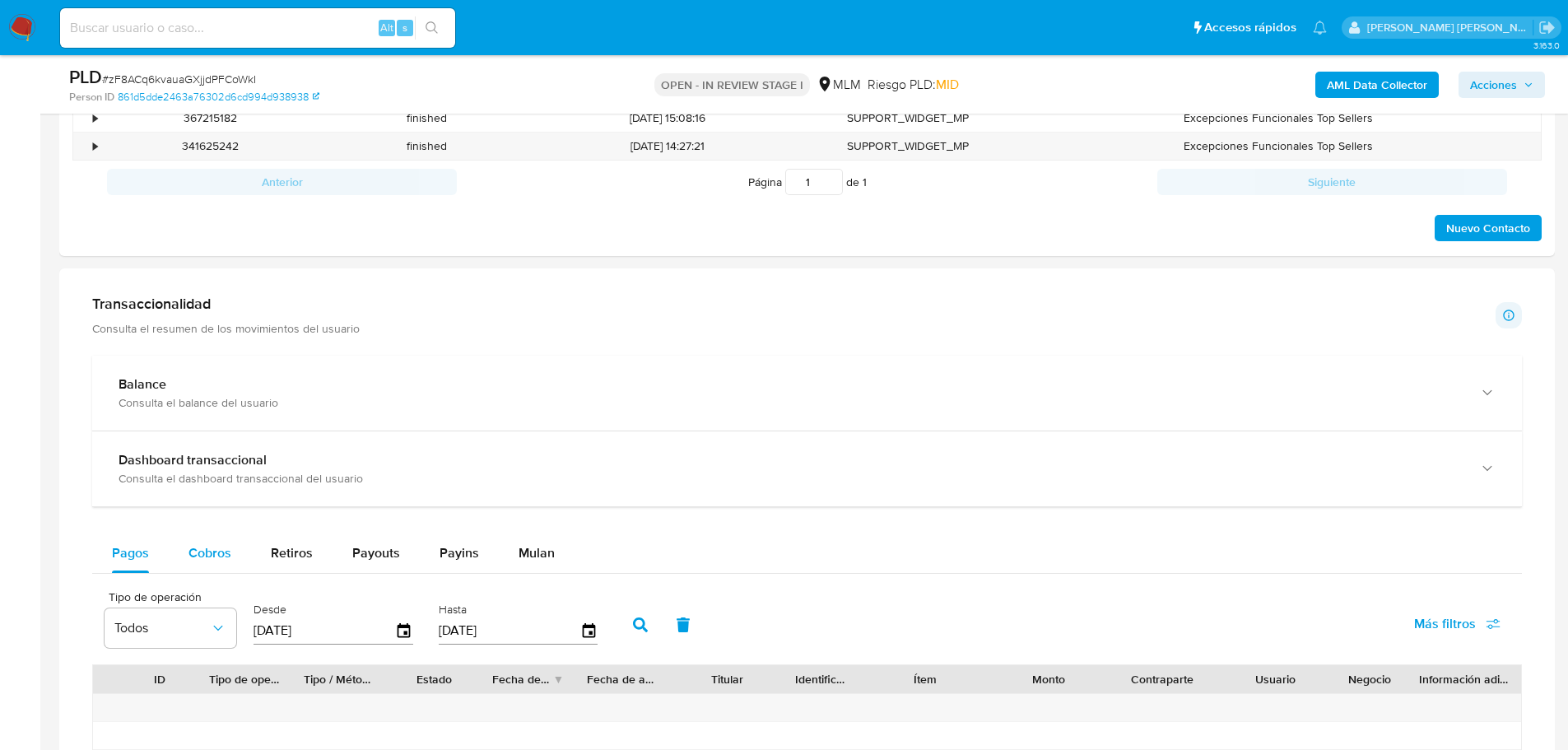
click at [207, 571] on div "Pagos Cobros Retiros Payouts Payins Mulan" at bounding box center [806, 554] width 1429 height 41
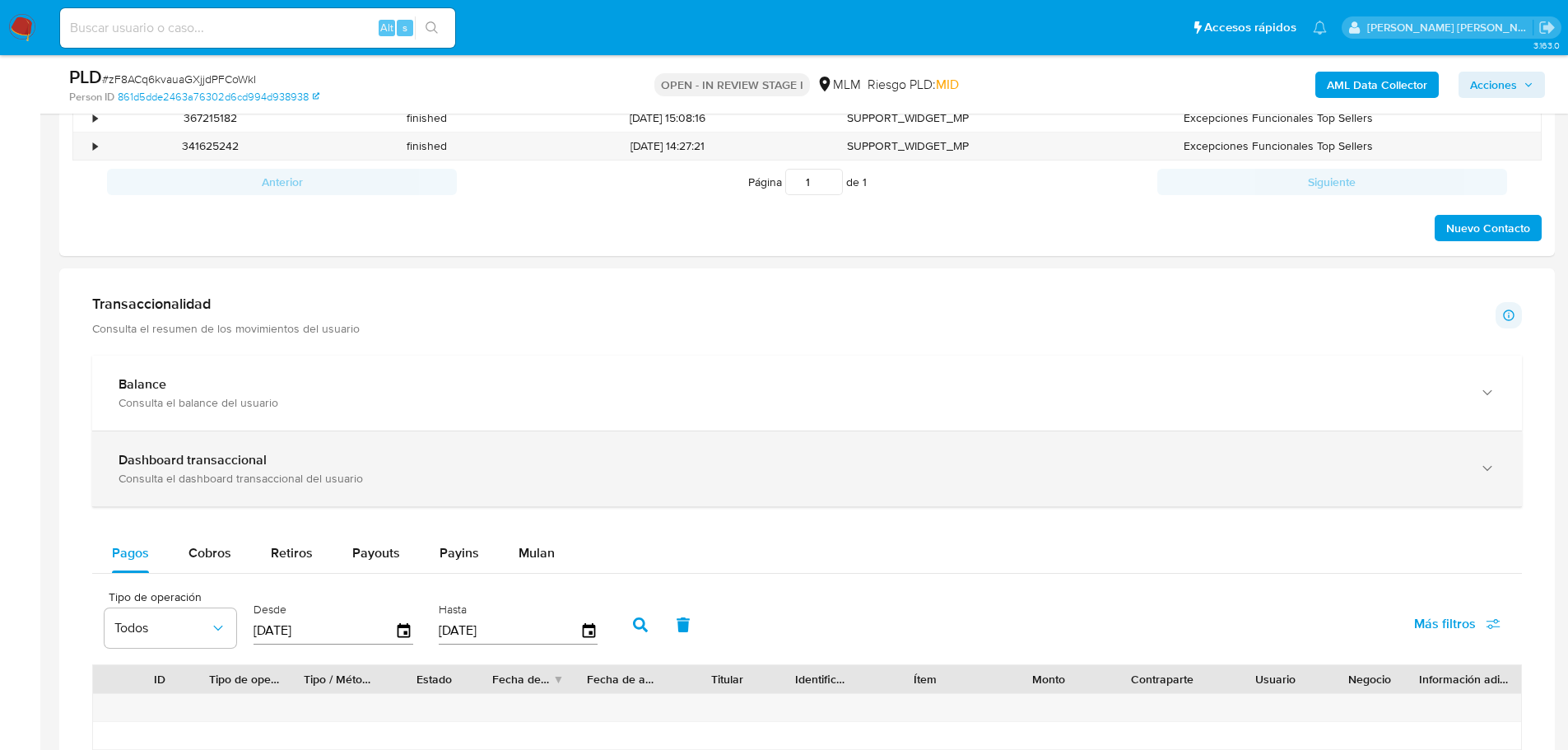
drag, startPoint x: 210, startPoint y: 562, endPoint x: 339, endPoint y: 455, distance: 167.6
click at [209, 558] on span "Cobros" at bounding box center [209, 552] width 42 height 19
select select "10"
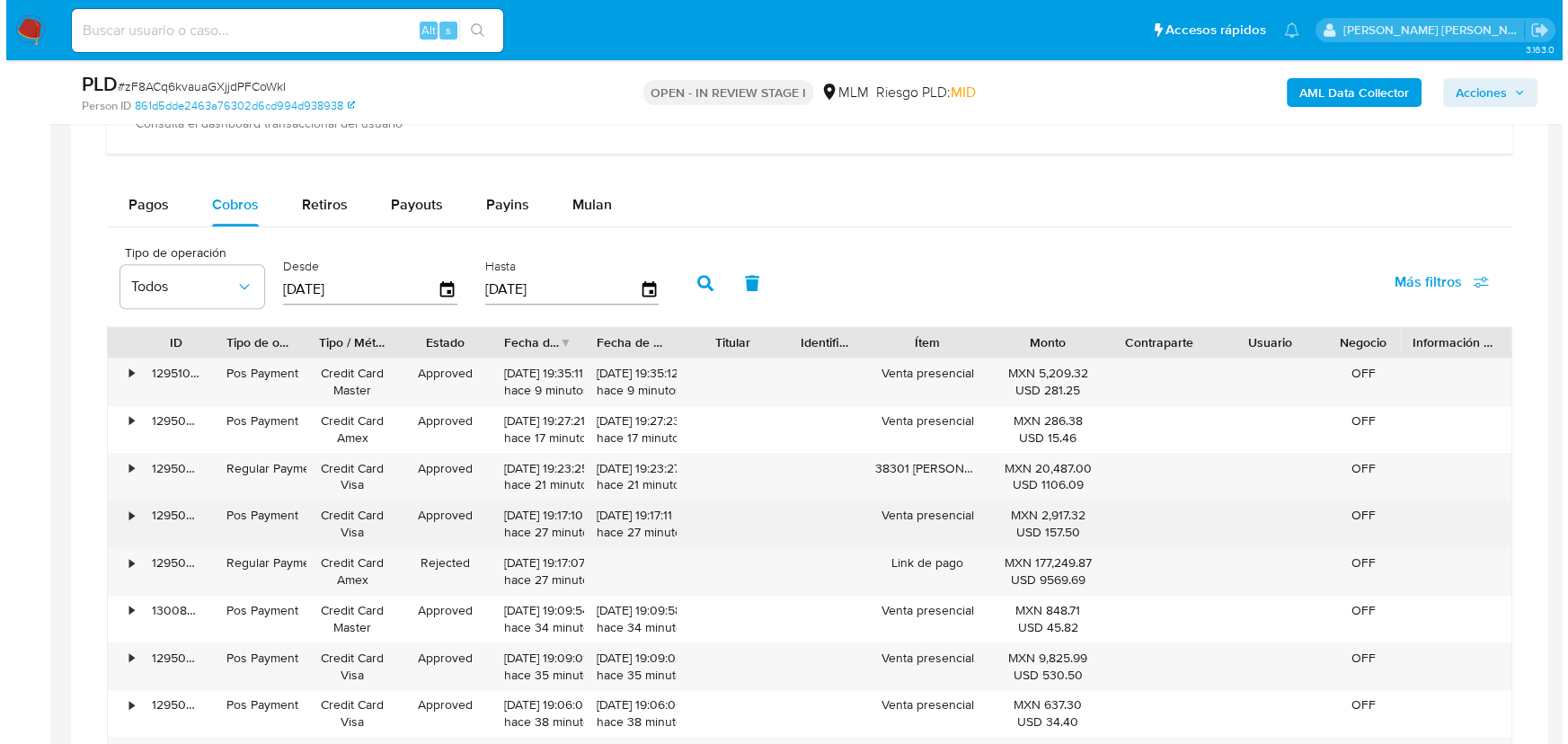
scroll to position [1569, 0]
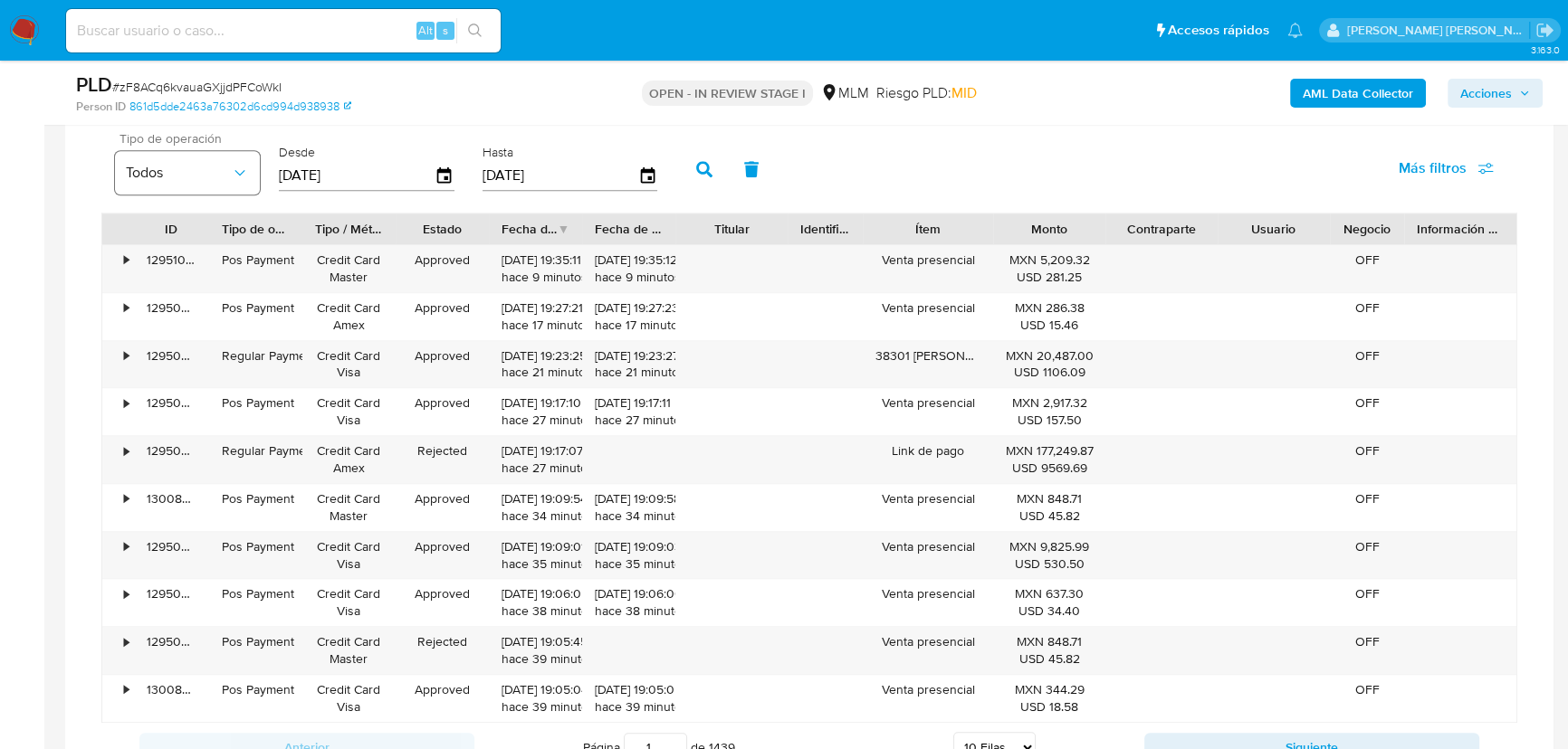
click at [241, 164] on icon "button" at bounding box center [239, 173] width 18 height 18
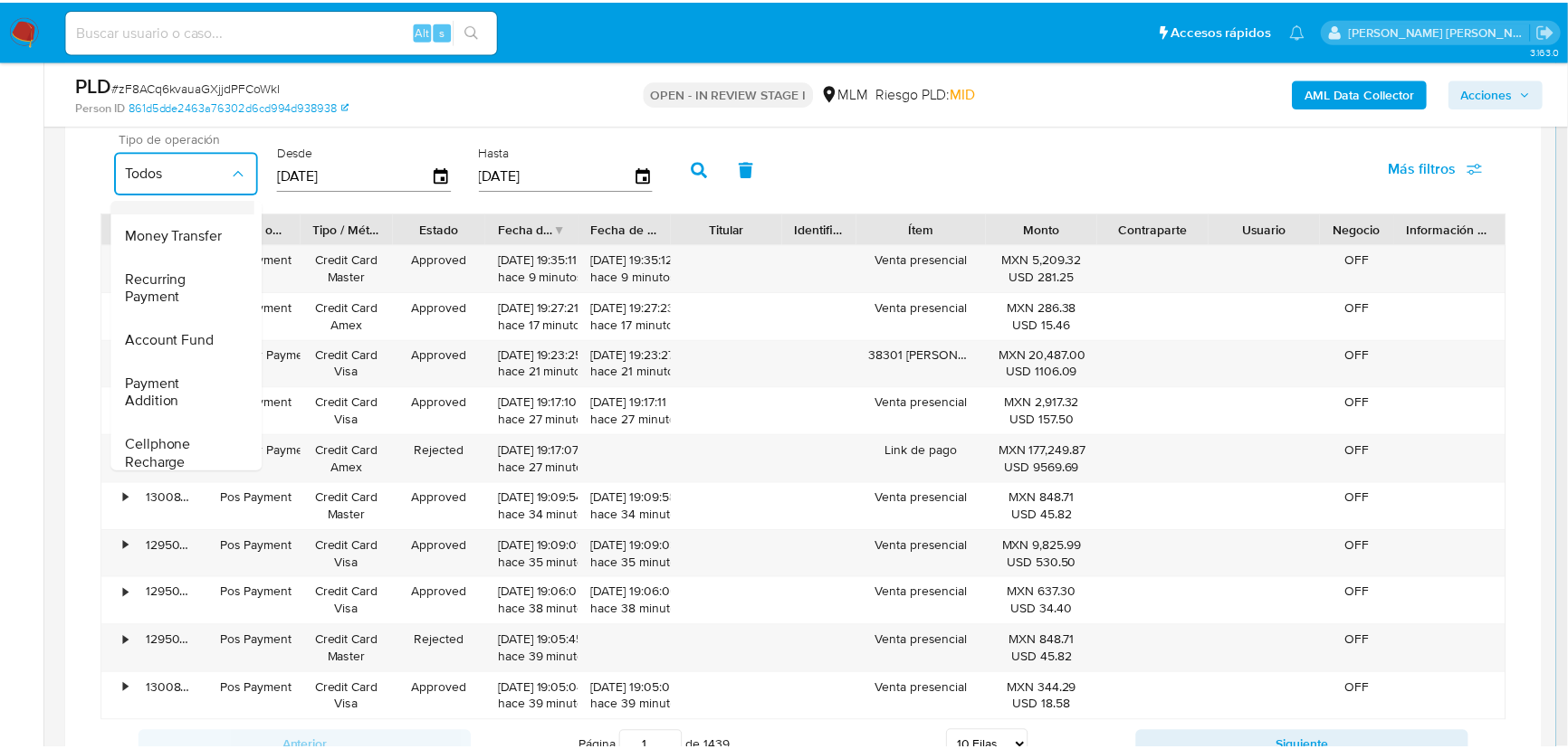
scroll to position [0, 0]
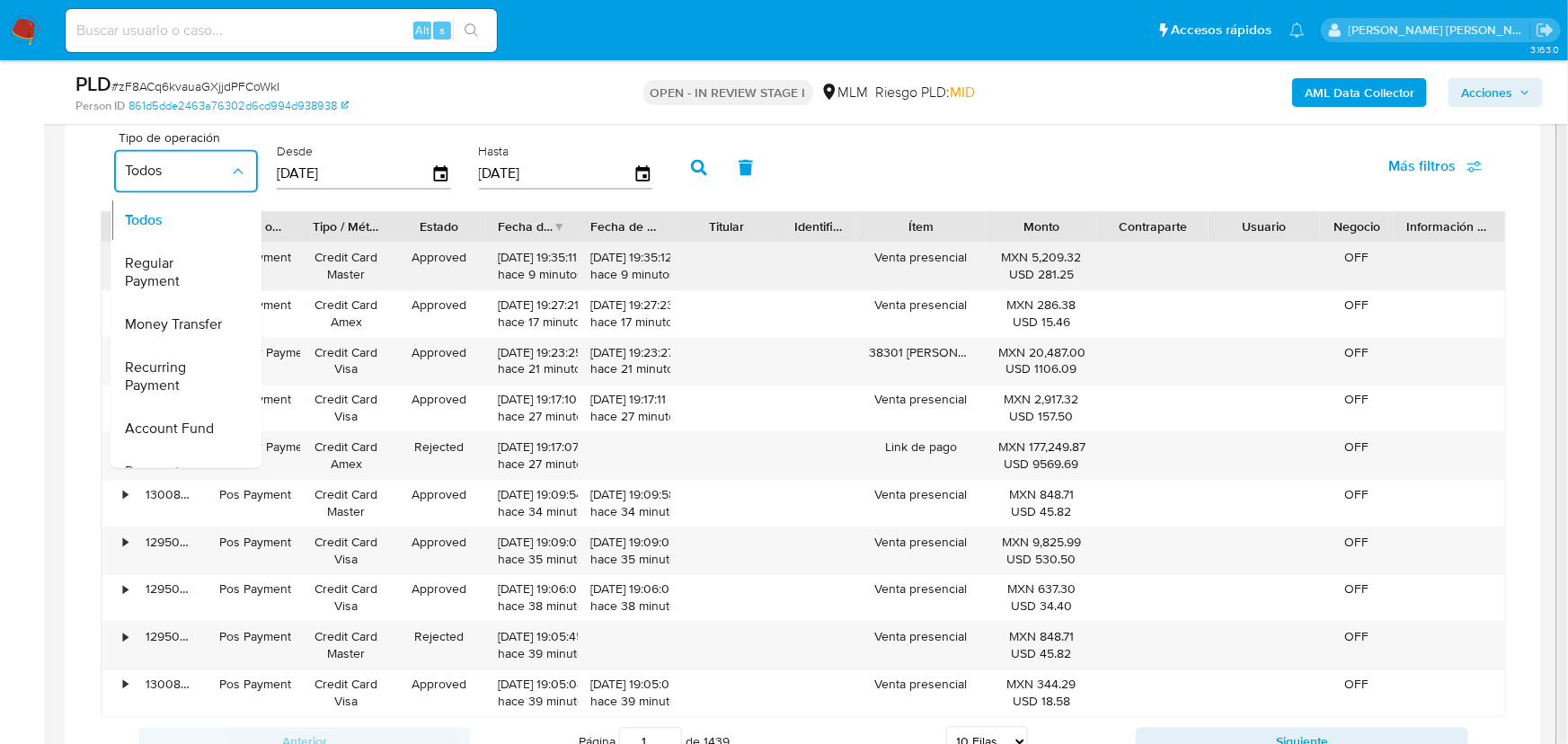
click at [173, 279] on span "Regular Payment" at bounding box center [177, 272] width 104 height 36
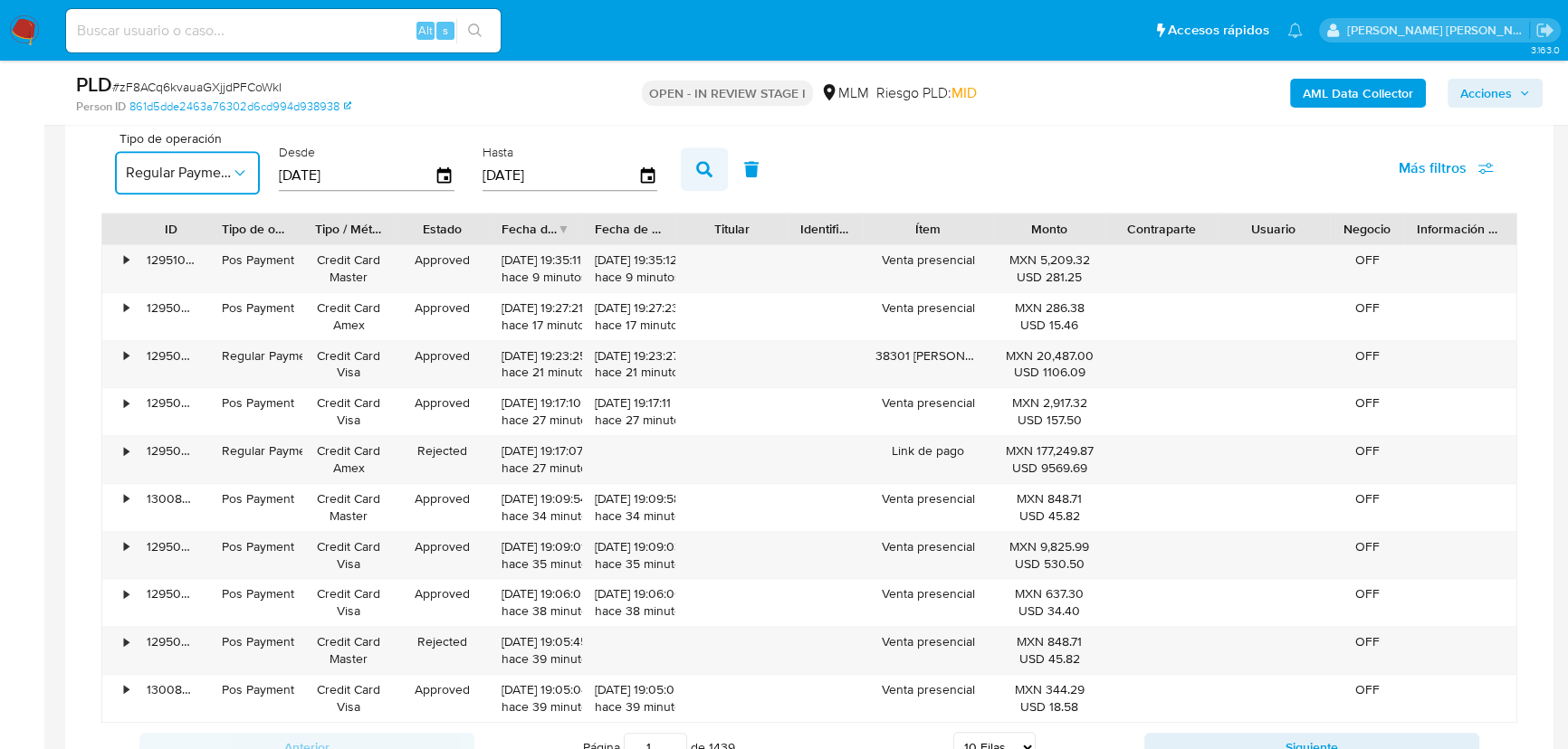
click at [713, 174] on icon "button" at bounding box center [704, 169] width 17 height 17
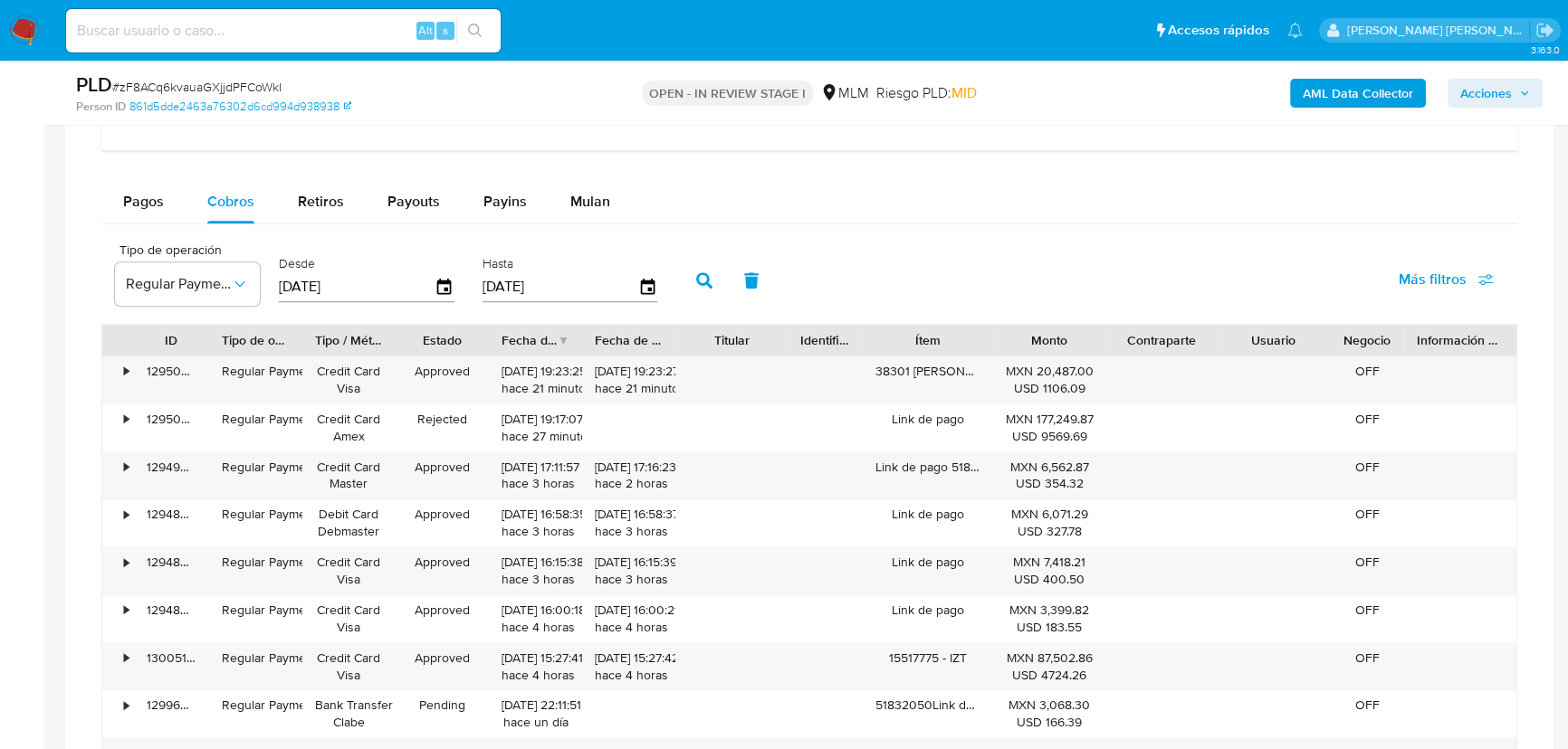
scroll to position [1497, 0]
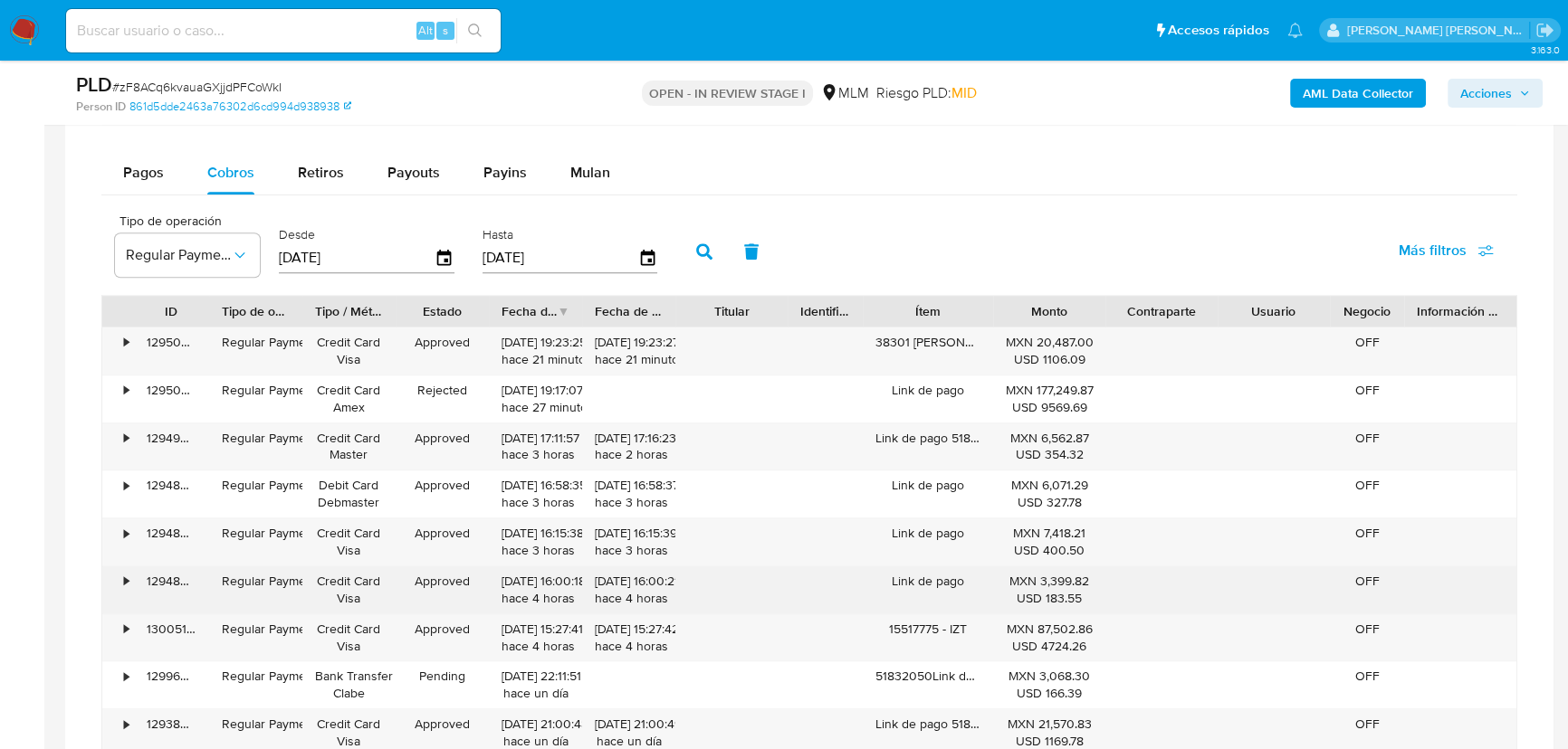
drag, startPoint x: 949, startPoint y: 528, endPoint x: 958, endPoint y: 570, distance: 43.0
click at [952, 563] on div "• 129509081271 Regular Payment Credit Card Visa Approved 15/10/2025 19:23:25 ha…" at bounding box center [809, 565] width 1415 height 479
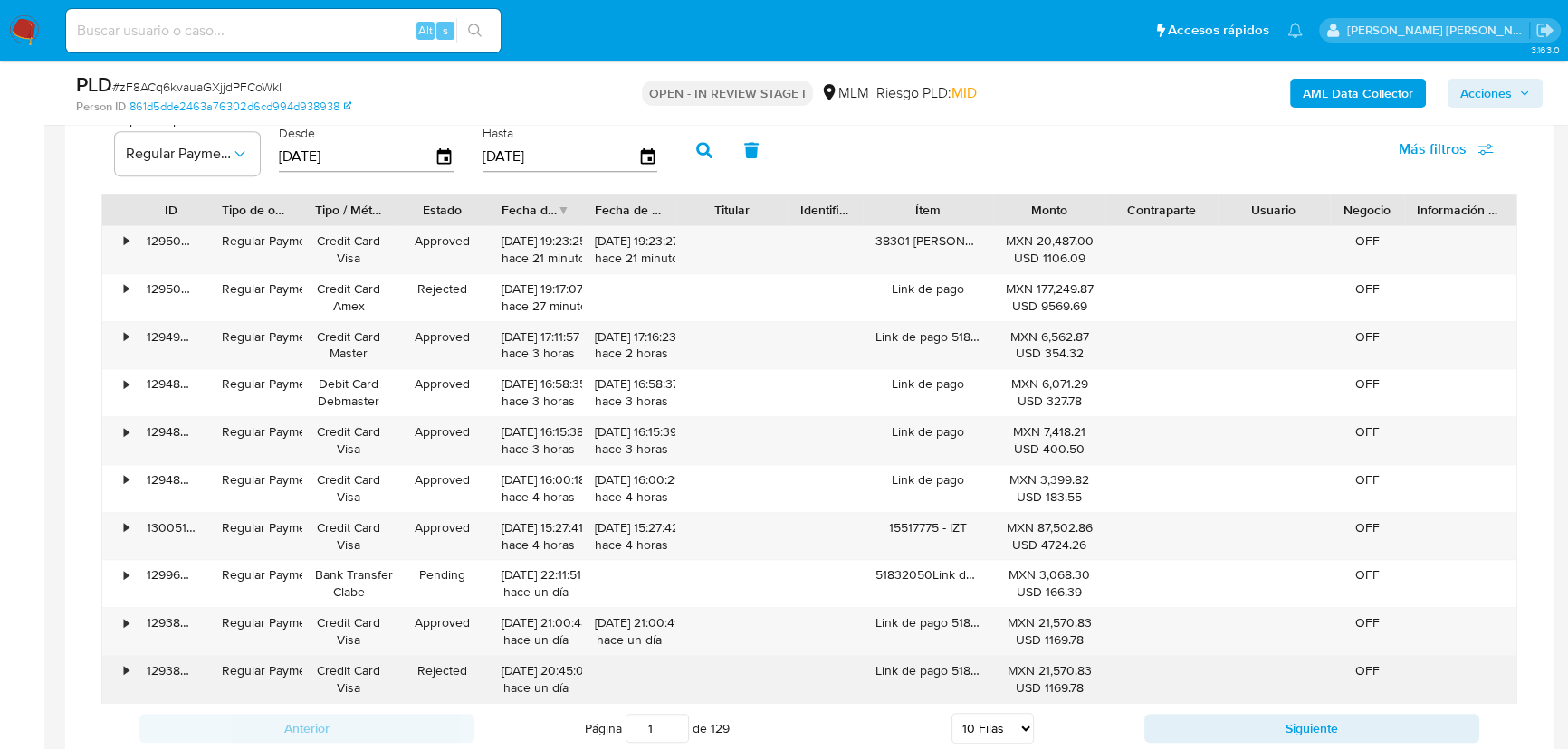
scroll to position [1744, 0]
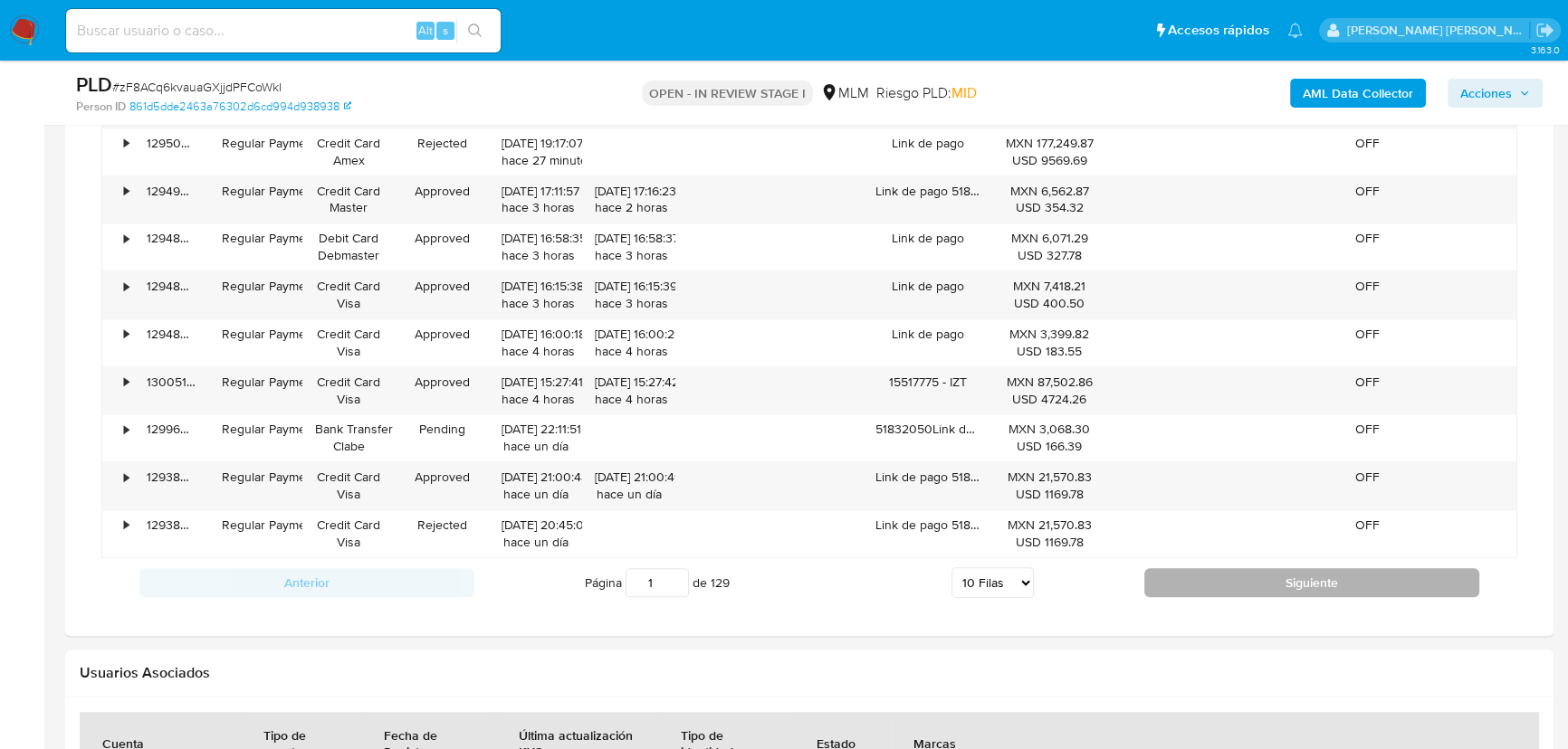
click at [1169, 574] on button "Siguiente" at bounding box center [1311, 583] width 334 height 29
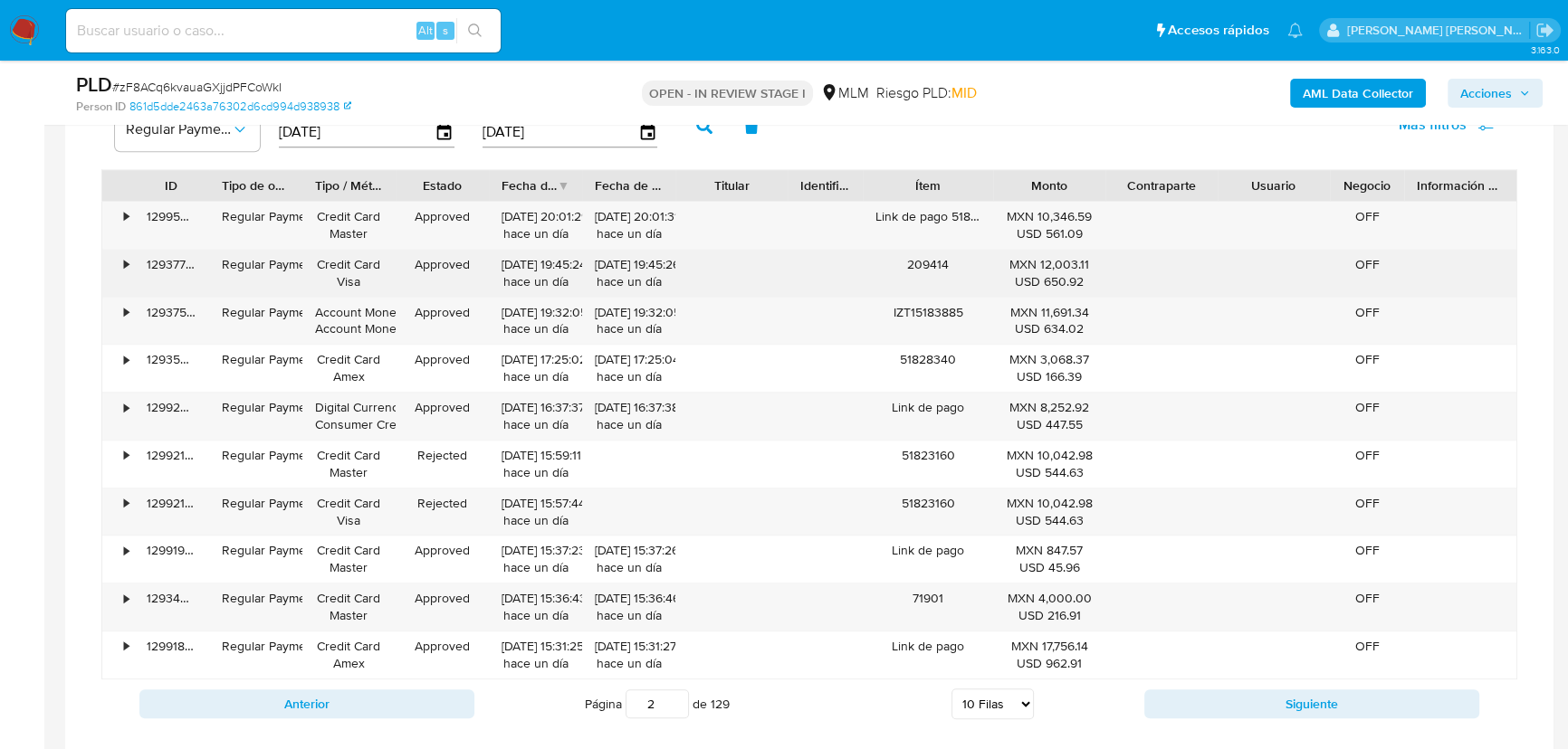
scroll to position [1661, 0]
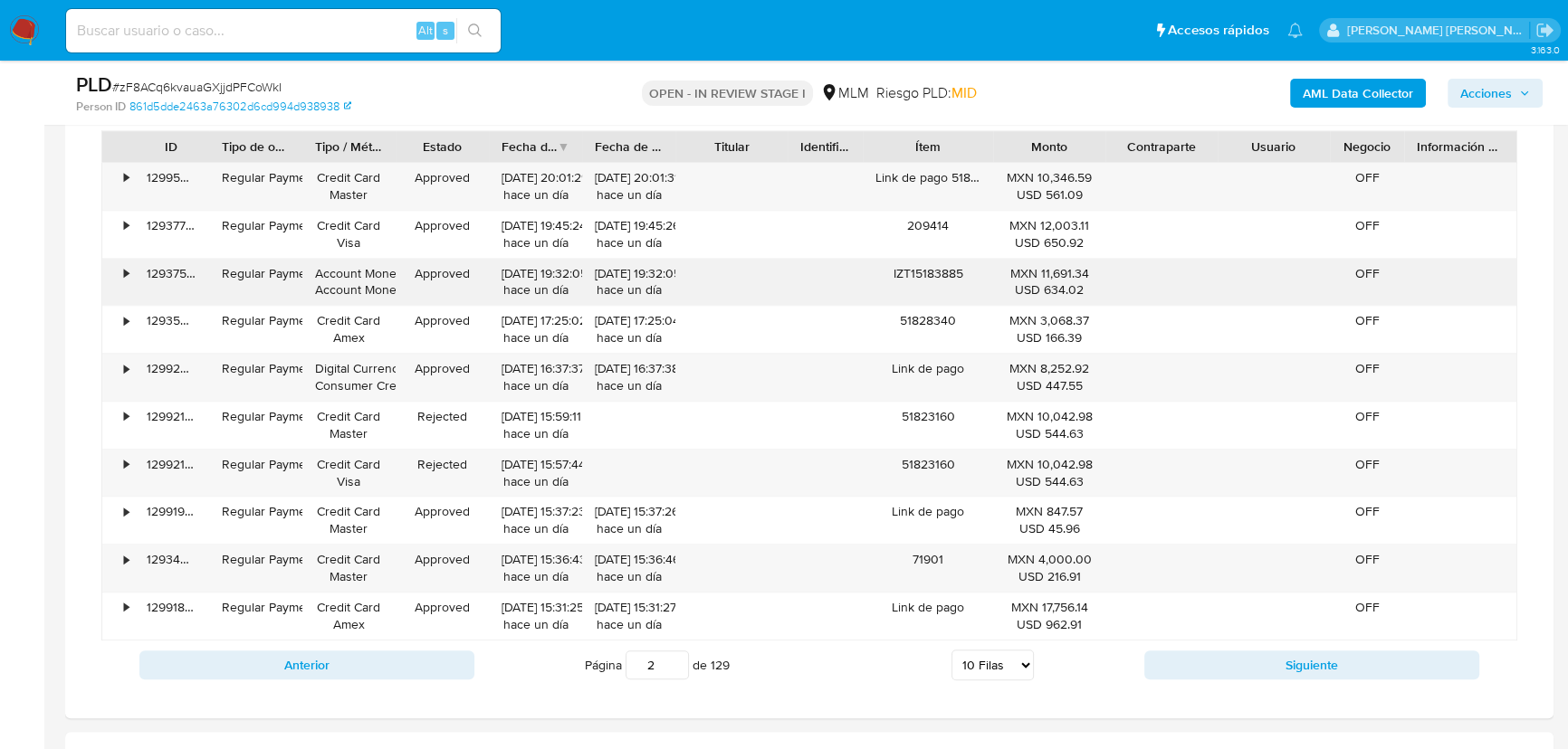
click at [117, 270] on div "•" at bounding box center [118, 282] width 32 height 47
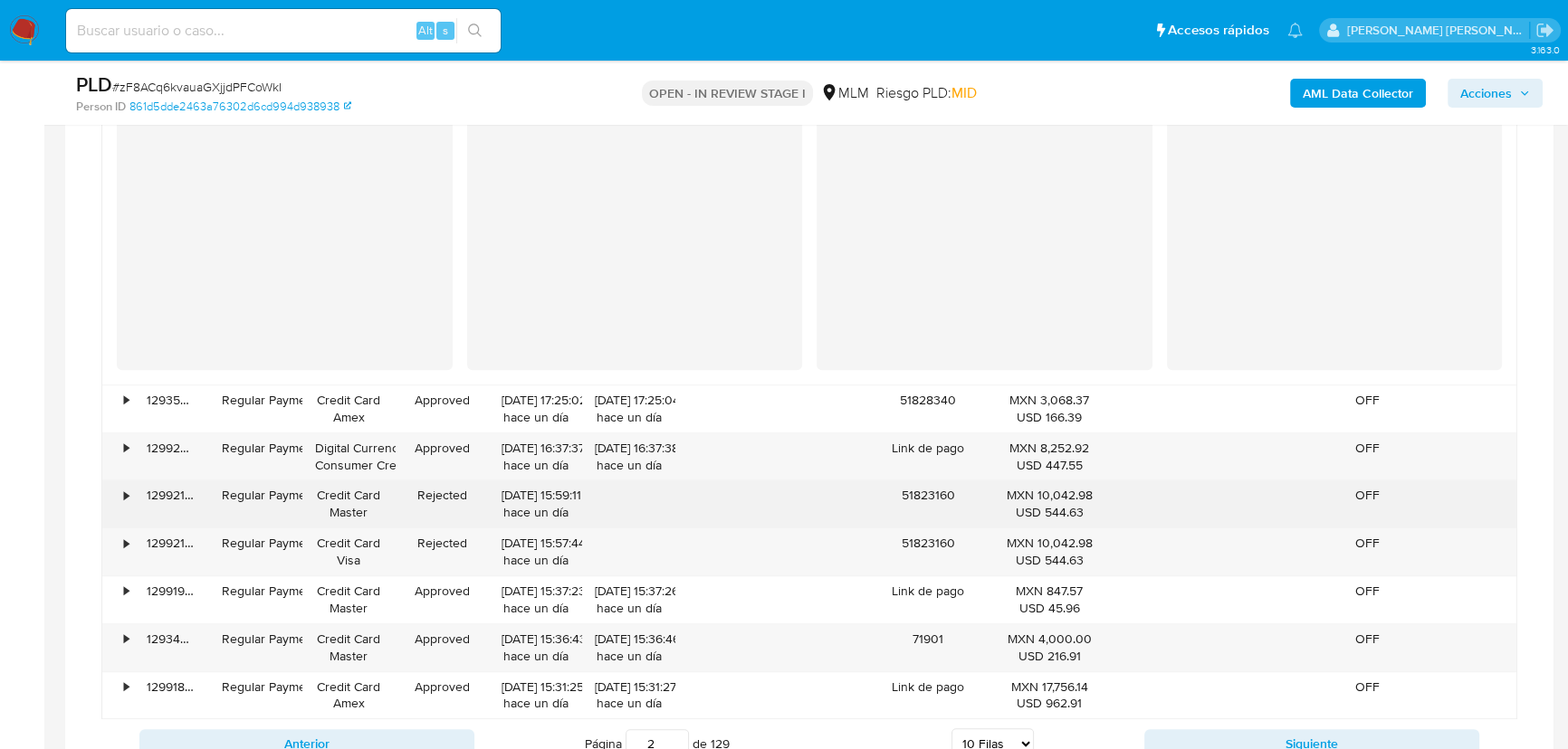
scroll to position [2072, 0]
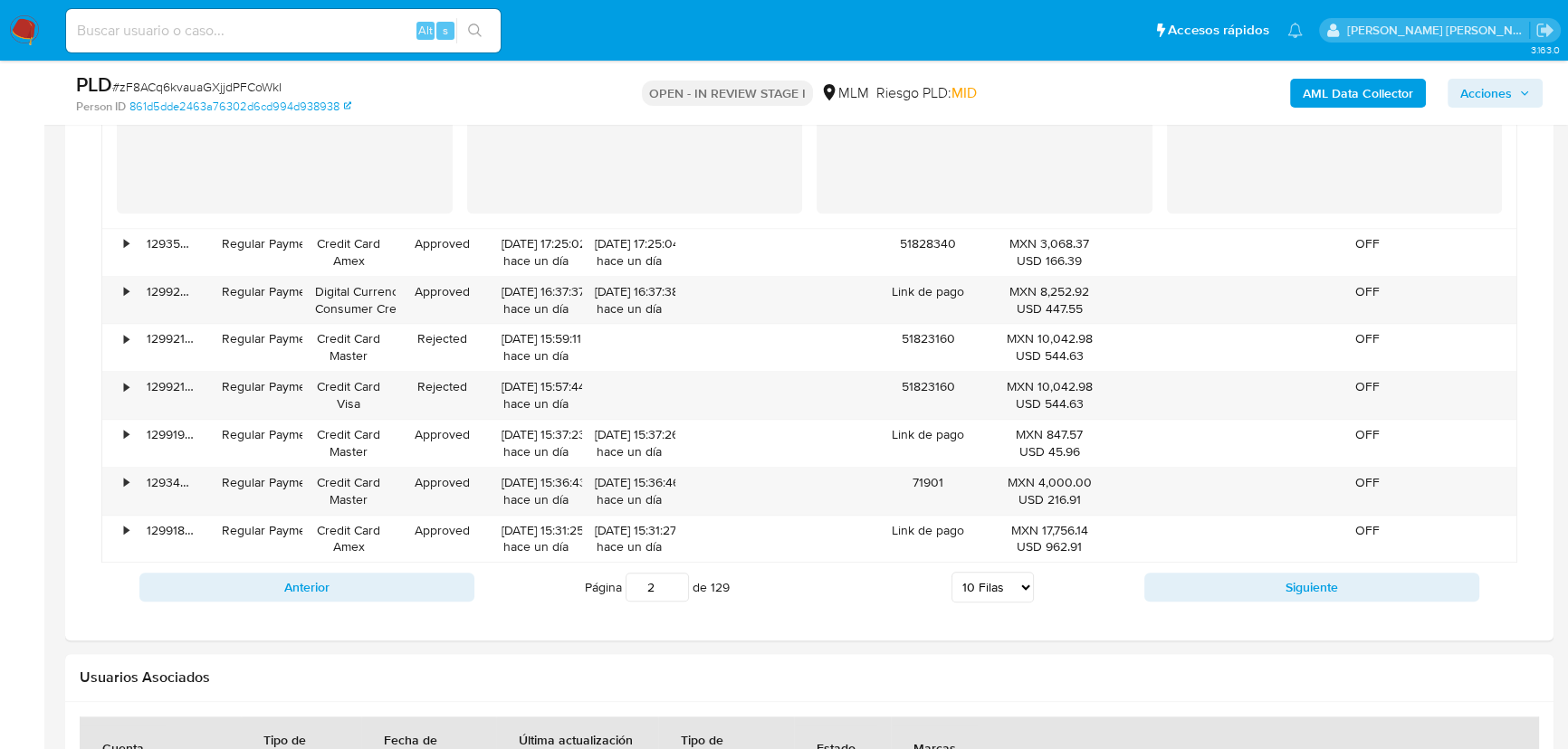
click at [1163, 584] on button "Siguiente" at bounding box center [1311, 587] width 334 height 29
type input "3"
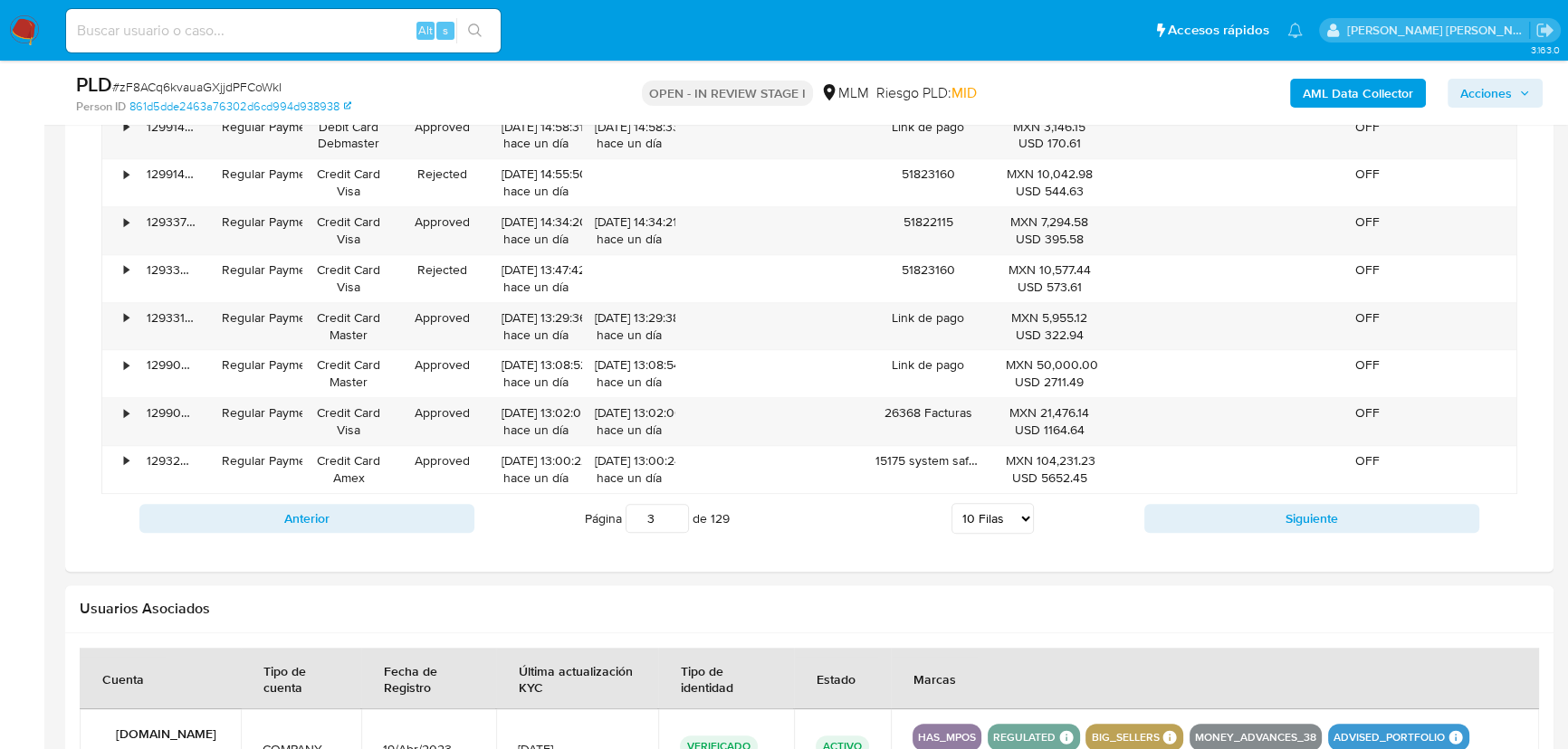
scroll to position [1661, 0]
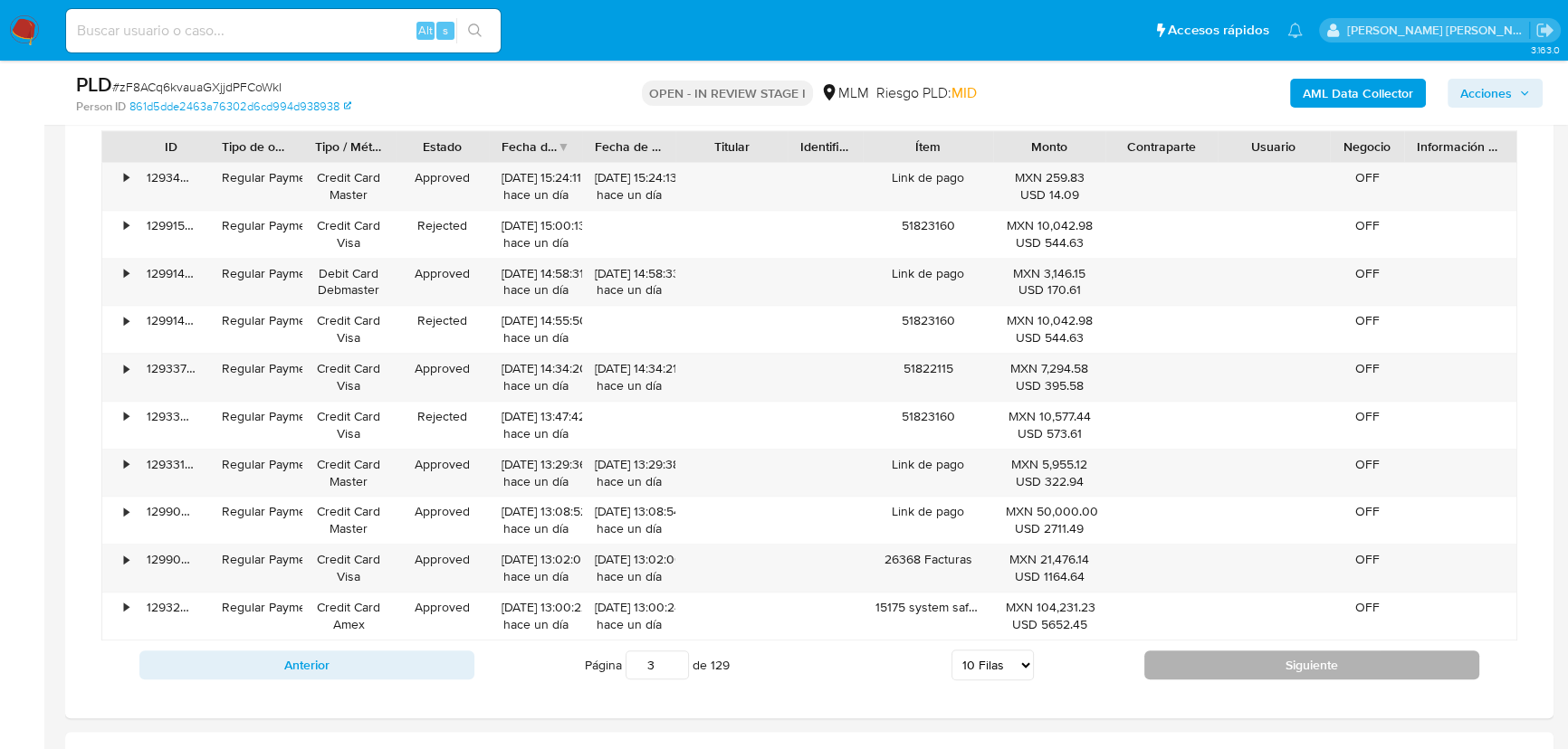
click at [1199, 659] on button "Siguiente" at bounding box center [1311, 664] width 334 height 29
type input "4"
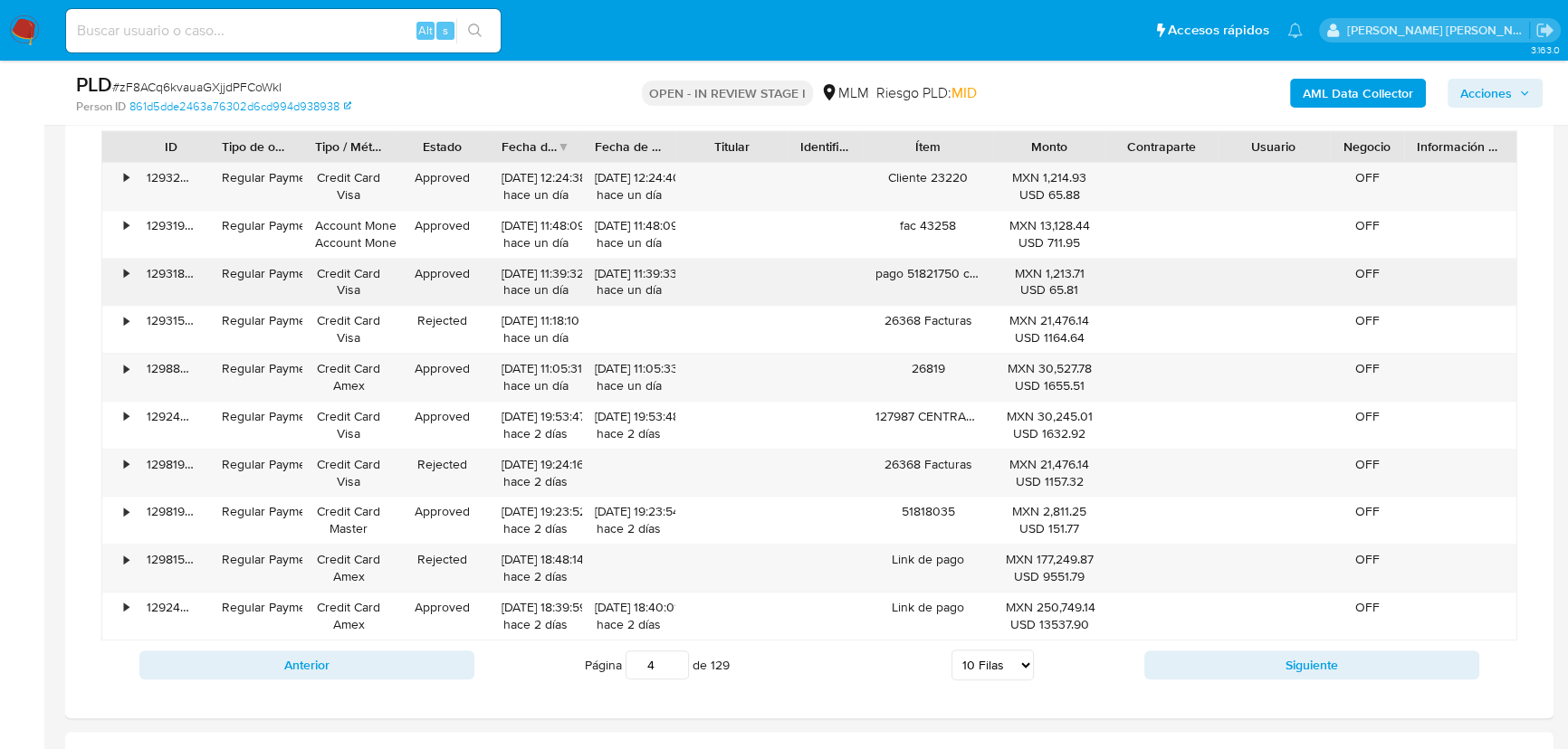
click at [778, 272] on div "• 129318514389 Regular Payment Credit Card Visa Approved 14/10/2025 11:39:32 ha…" at bounding box center [809, 282] width 1413 height 47
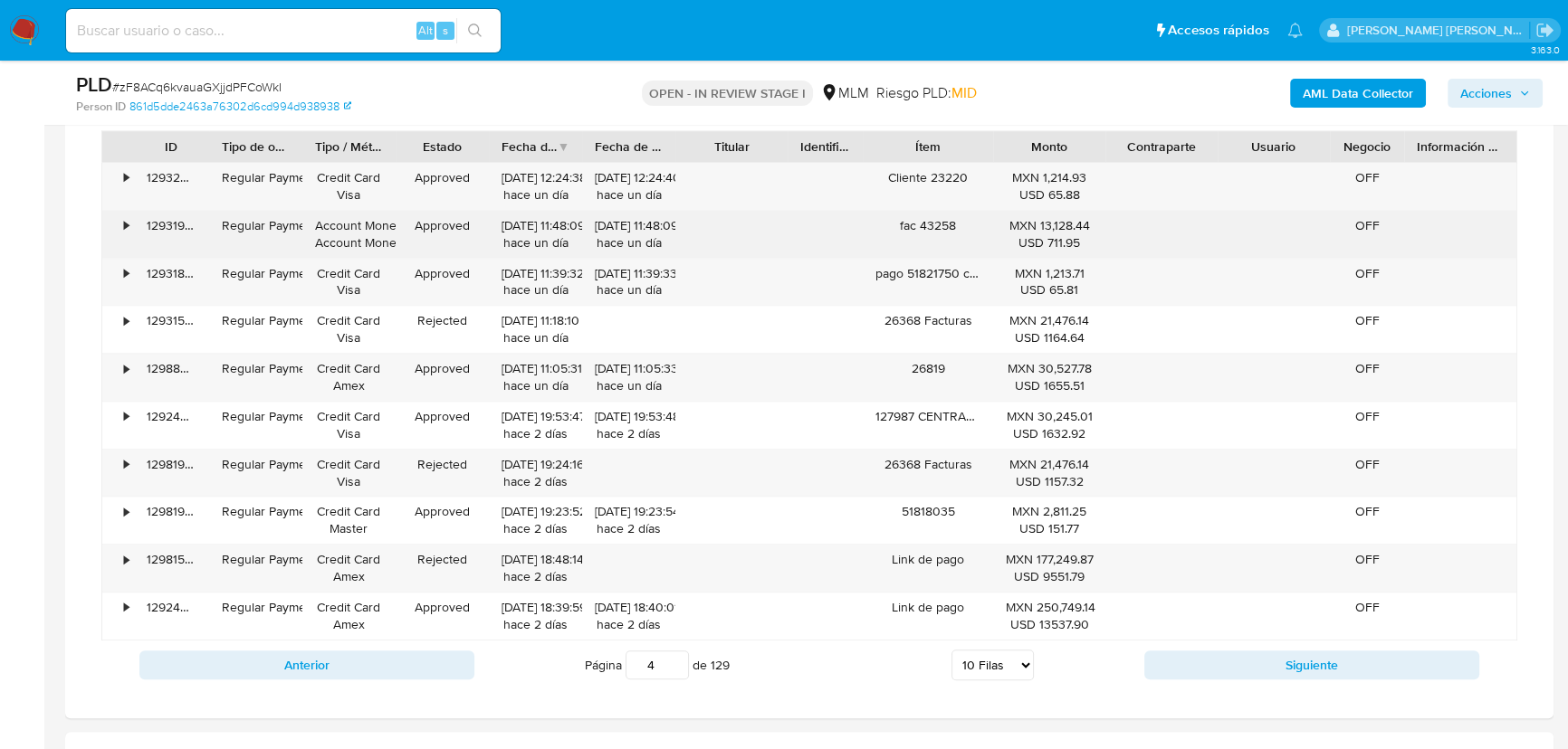
click at [766, 212] on div "• 129319457765 Regular Payment Account Money Account Money Approved 14/10/2025 …" at bounding box center [809, 234] width 1413 height 47
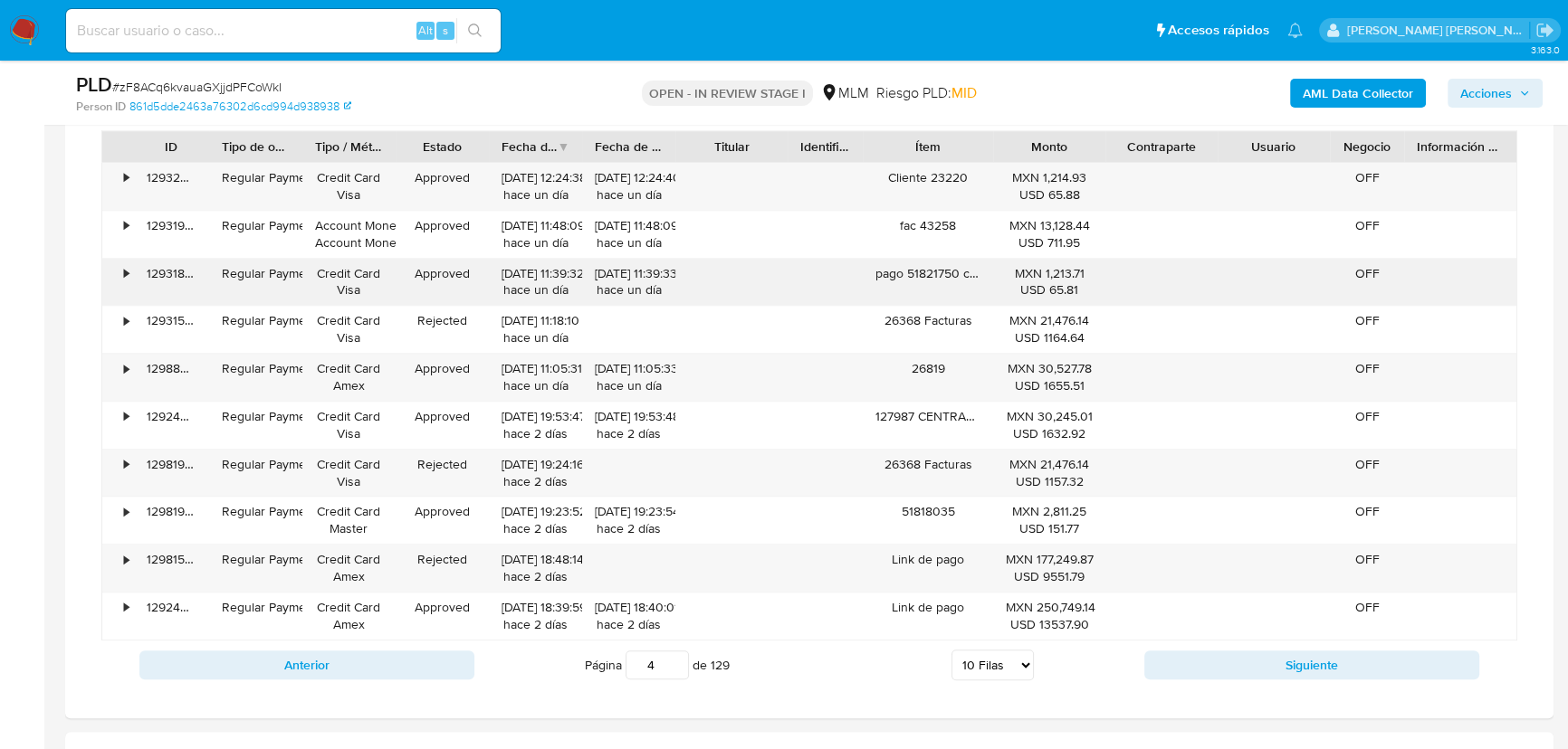
click at [947, 299] on div "pago 51821750 cln 226023" at bounding box center [927, 282] width 130 height 47
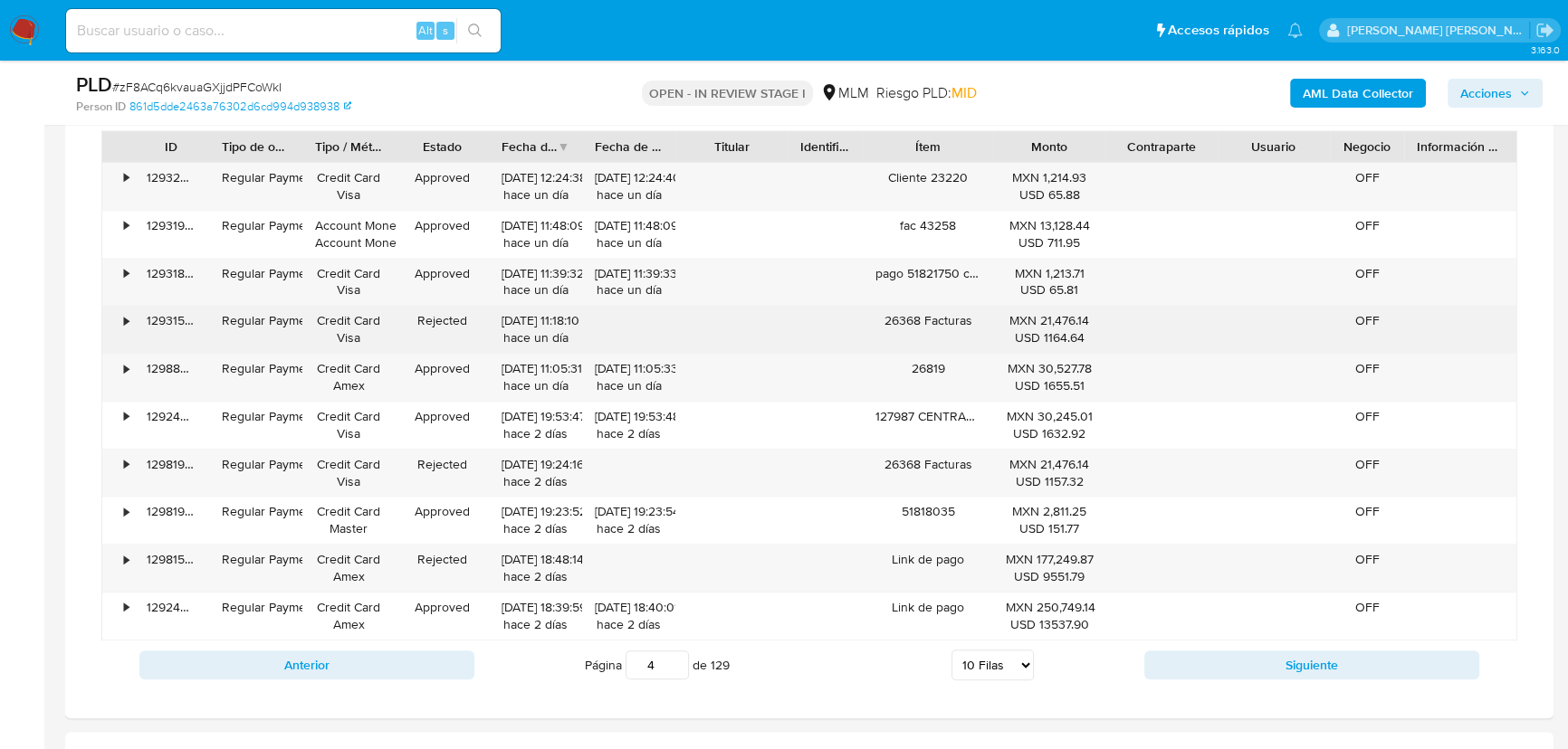
click at [824, 317] on div "• 129315668557 Regular Payment Credit Card Visa Rejected 14/10/2025 11:18:10 ha…" at bounding box center [809, 329] width 1413 height 47
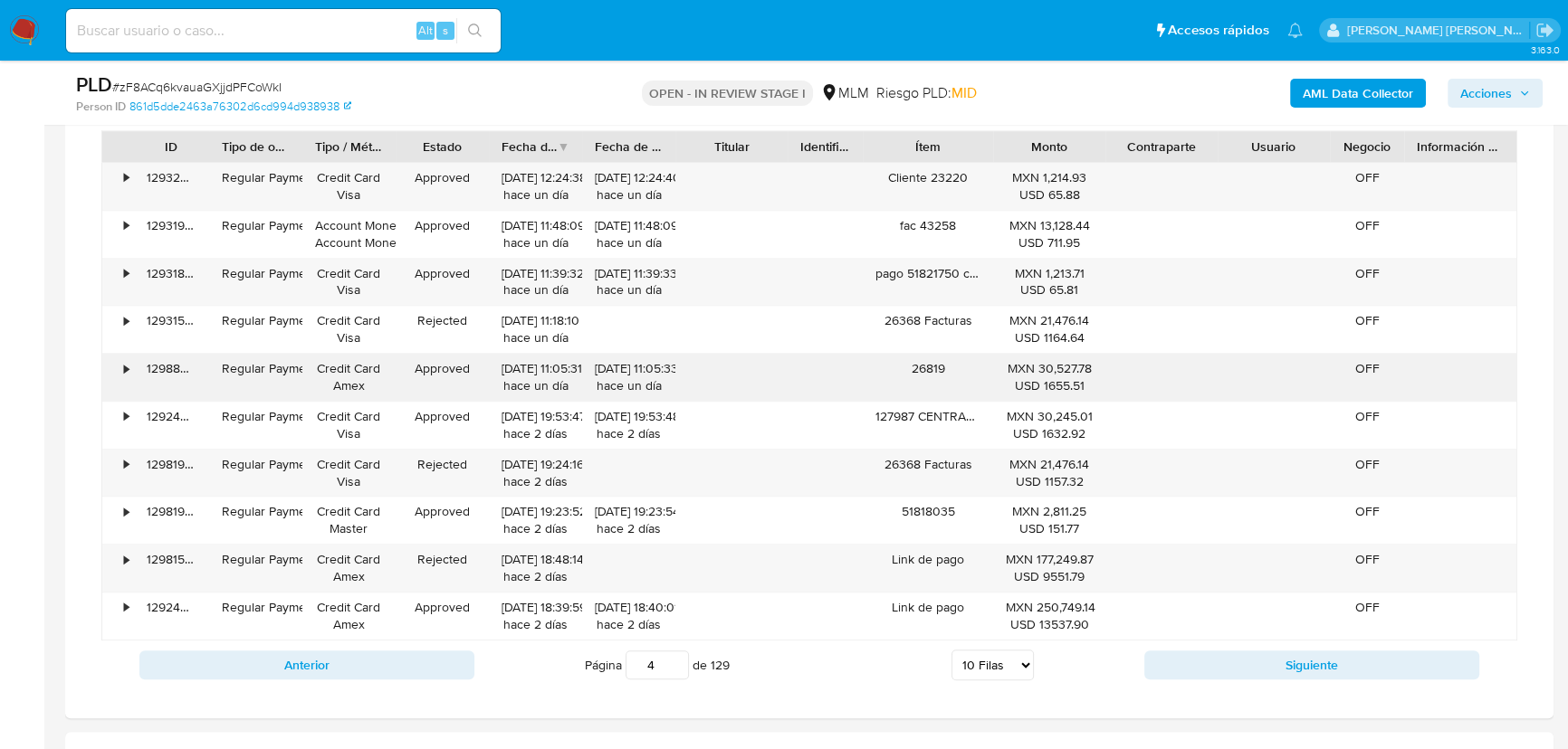
click at [770, 397] on div "• 129888183894 Regular Payment Credit Card Amex Approved 14/10/2025 11:05:31 ha…" at bounding box center [809, 377] width 1413 height 47
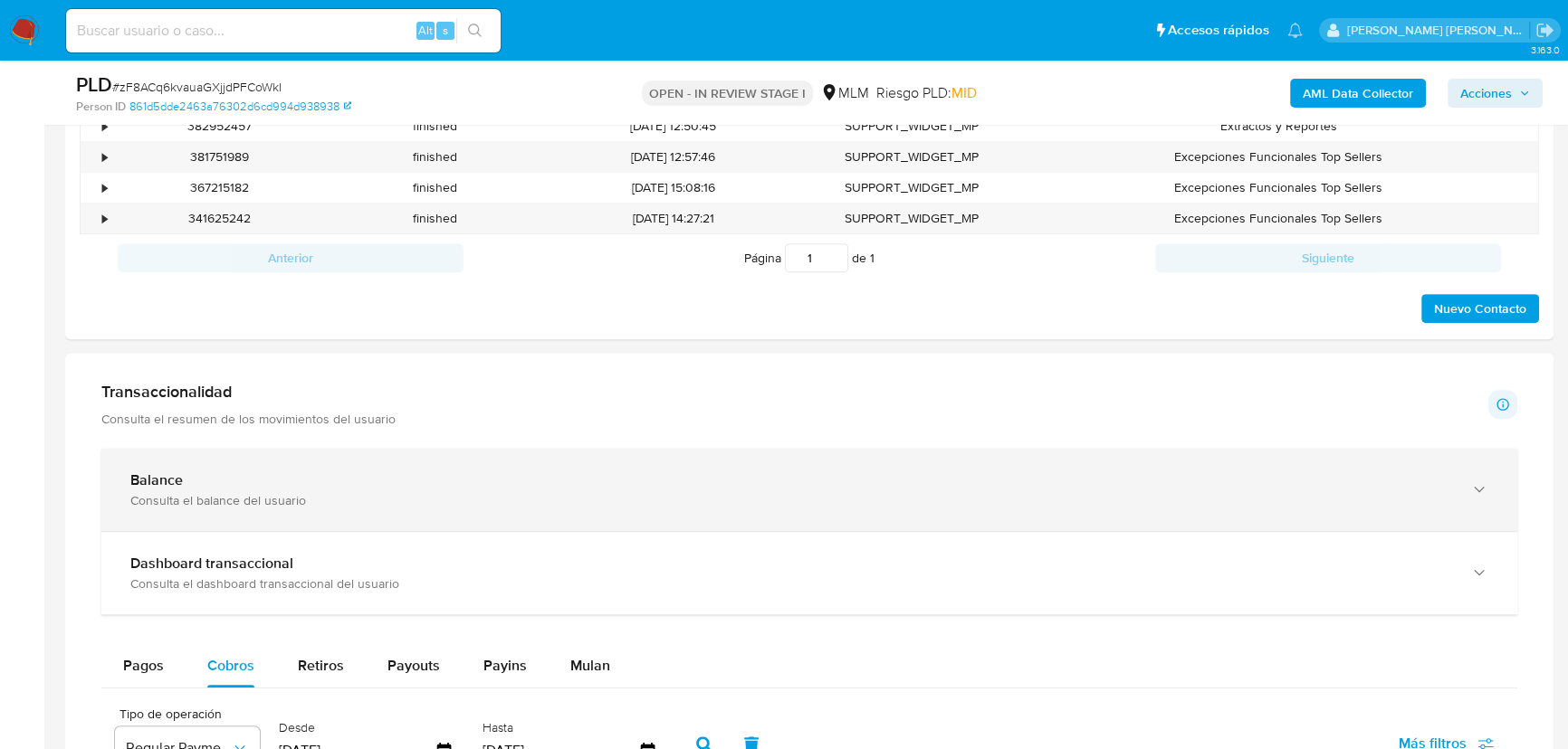
click at [271, 509] on div "Balance Consulta el balance del usuario" at bounding box center [809, 490] width 1415 height 83
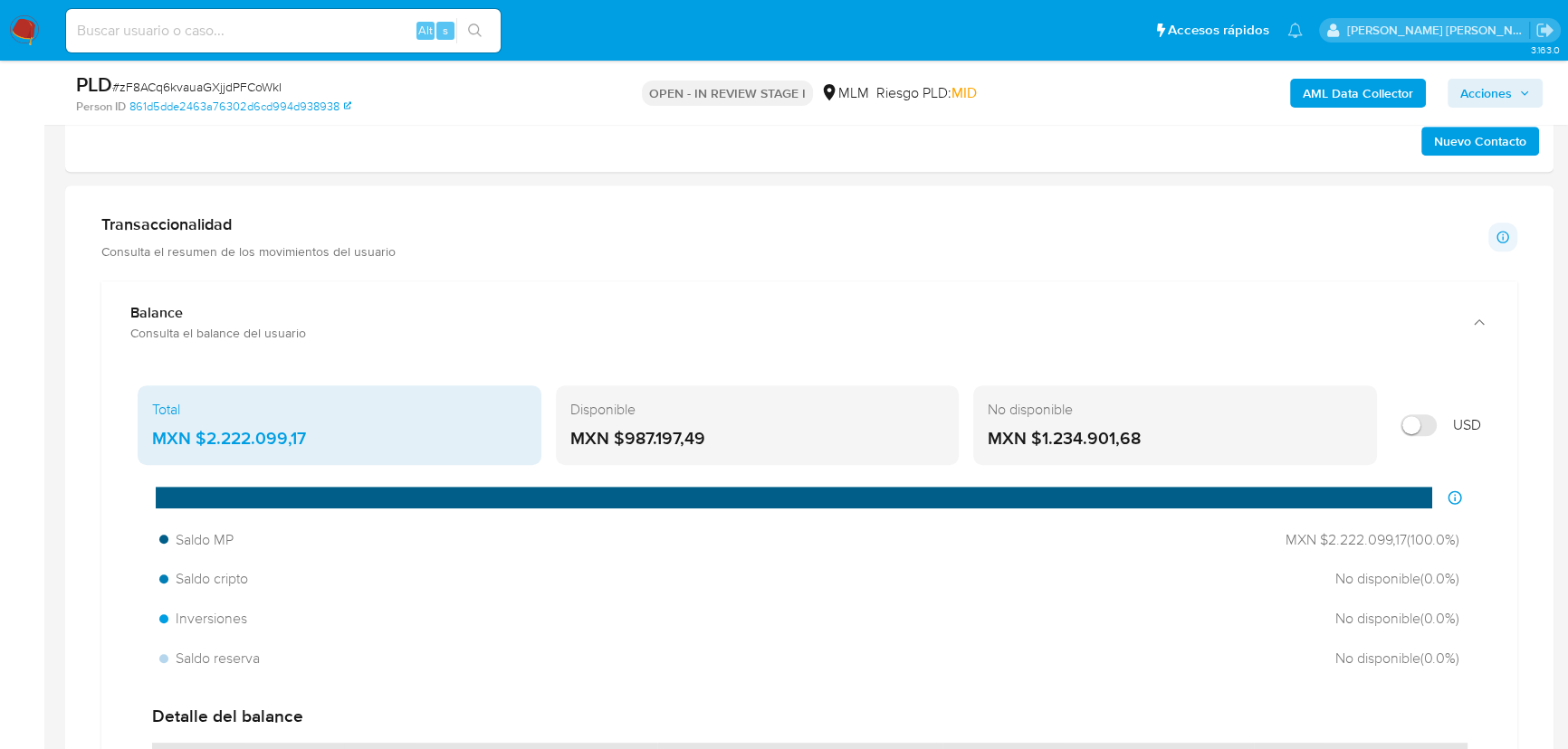
scroll to position [1250, 0]
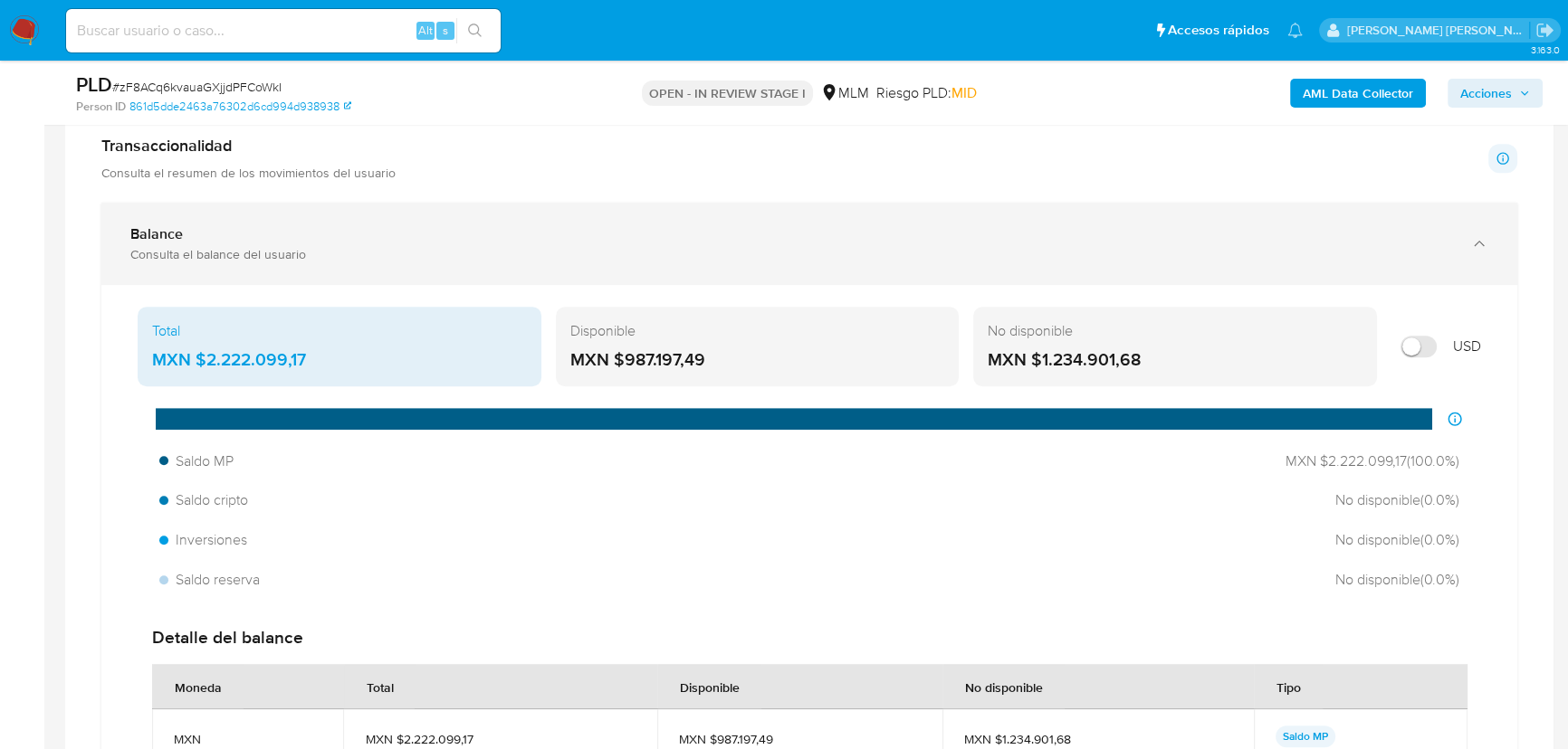
click at [119, 277] on div "Balance Consulta el balance del usuario" at bounding box center [809, 244] width 1415 height 83
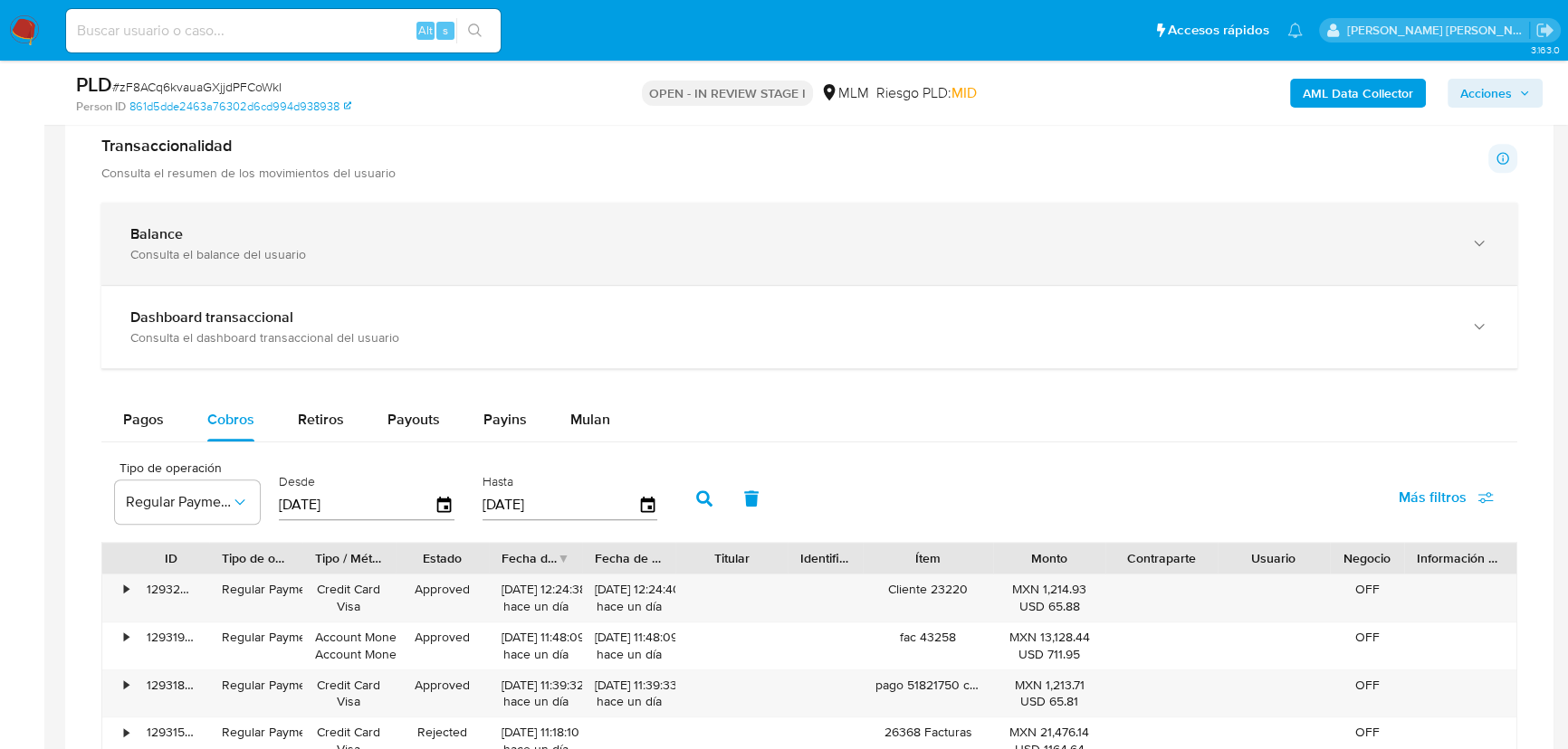
click at [275, 258] on div "Consulta el balance del usuario" at bounding box center [790, 254] width 1321 height 17
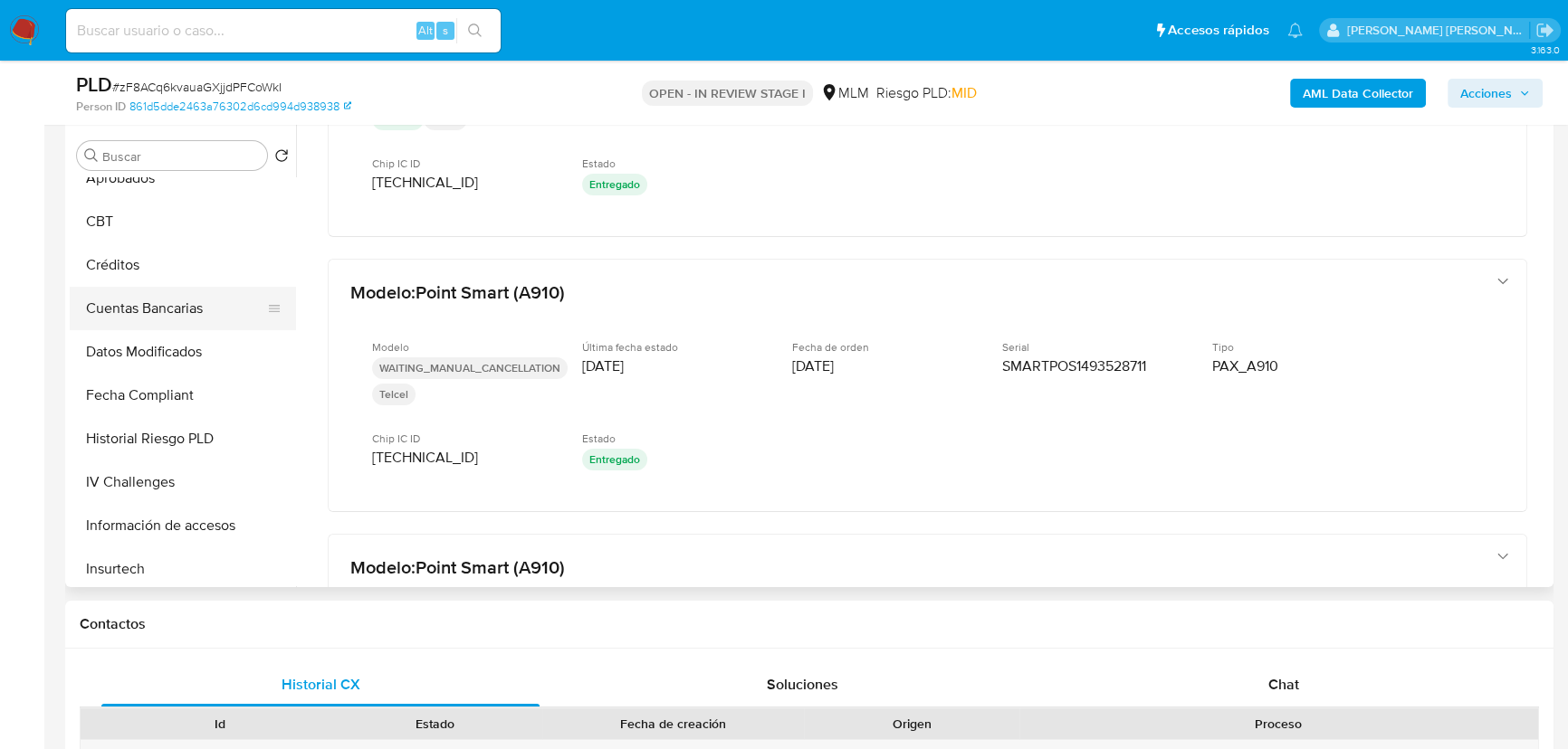
scroll to position [565, 0]
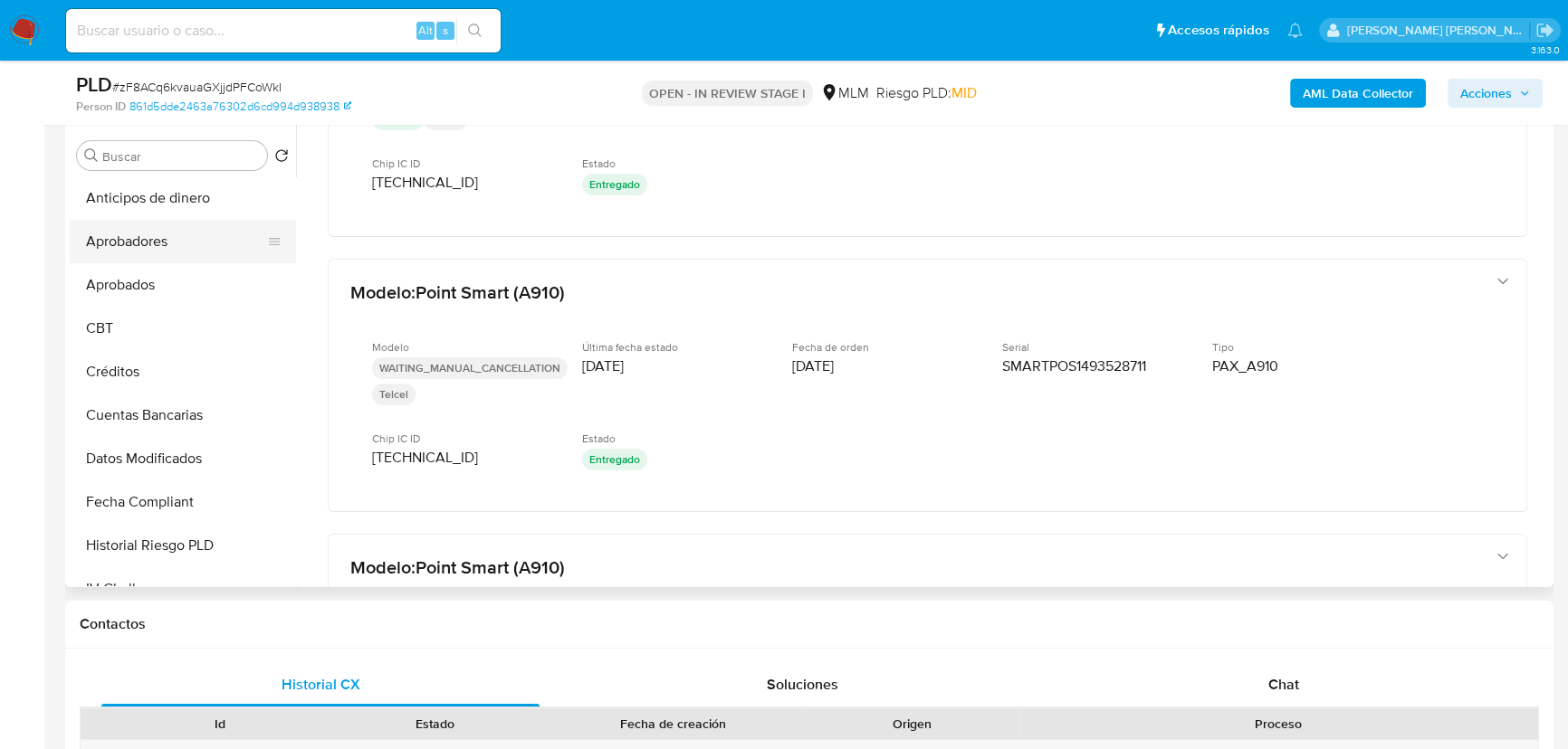
drag, startPoint x: 155, startPoint y: 293, endPoint x: 152, endPoint y: 242, distance: 51.1
click at [155, 289] on button "Aprobados" at bounding box center [183, 285] width 226 height 44
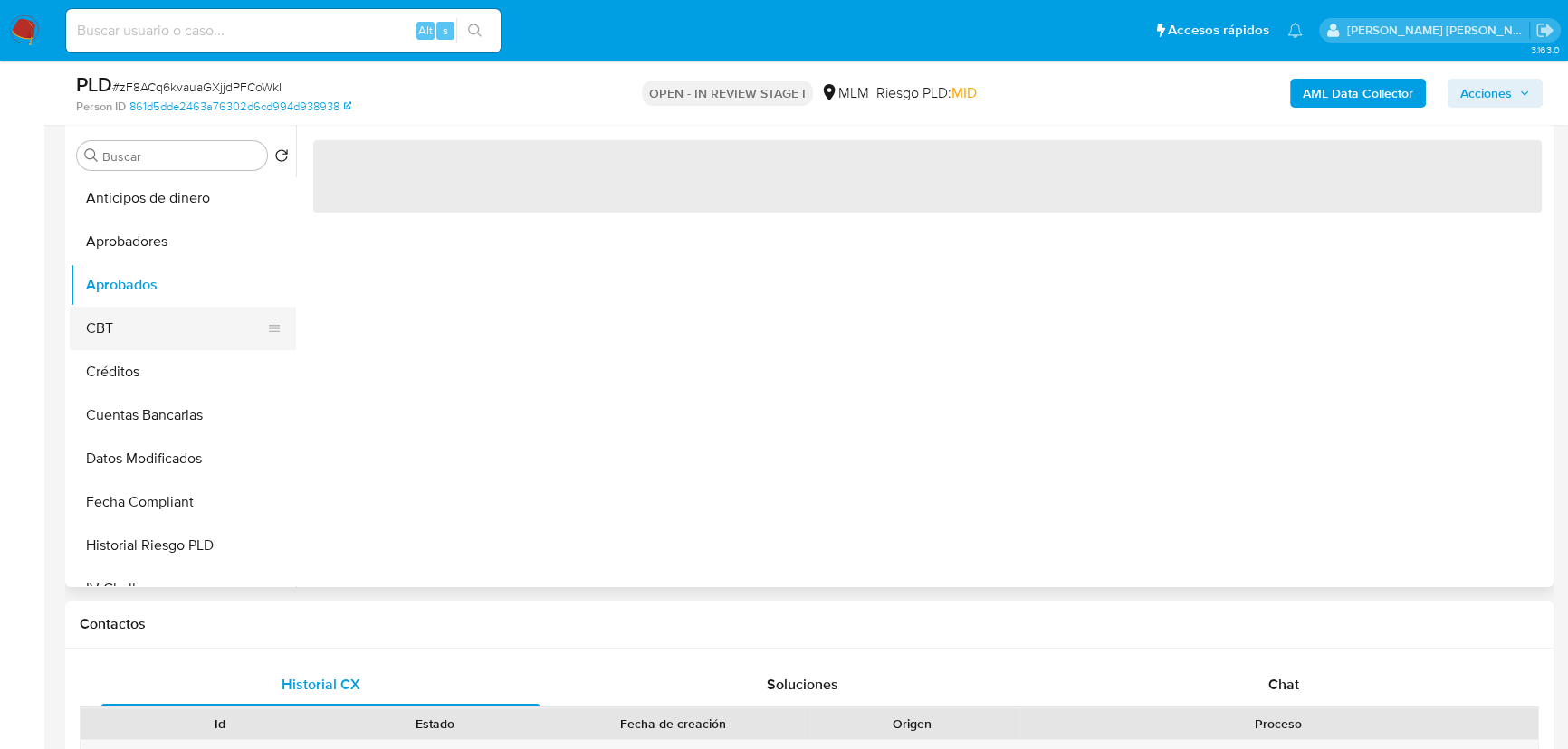
drag, startPoint x: 152, startPoint y: 242, endPoint x: 158, endPoint y: 308, distance: 66.3
click at [153, 242] on button "Aprobadores" at bounding box center [183, 241] width 226 height 44
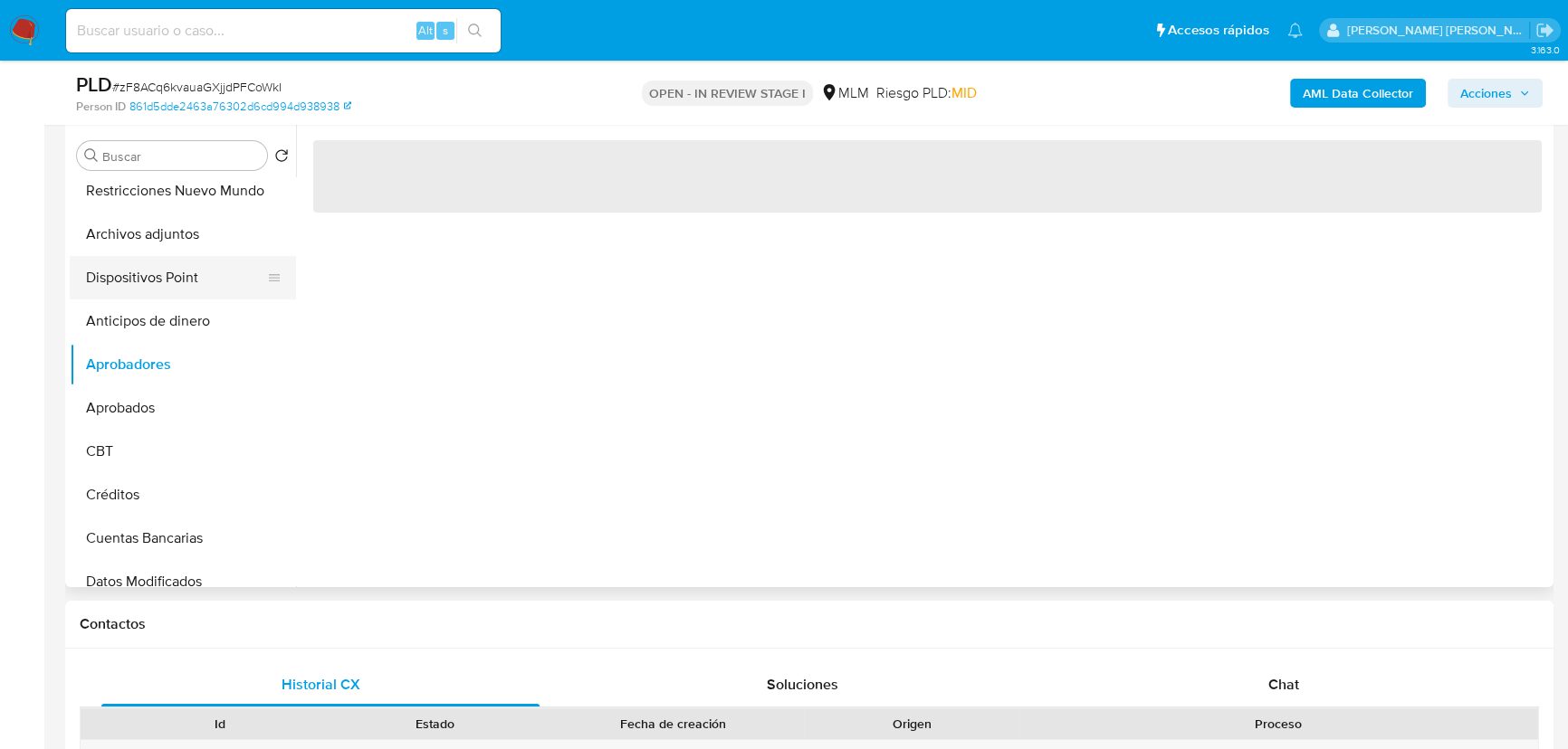
scroll to position [319, 0]
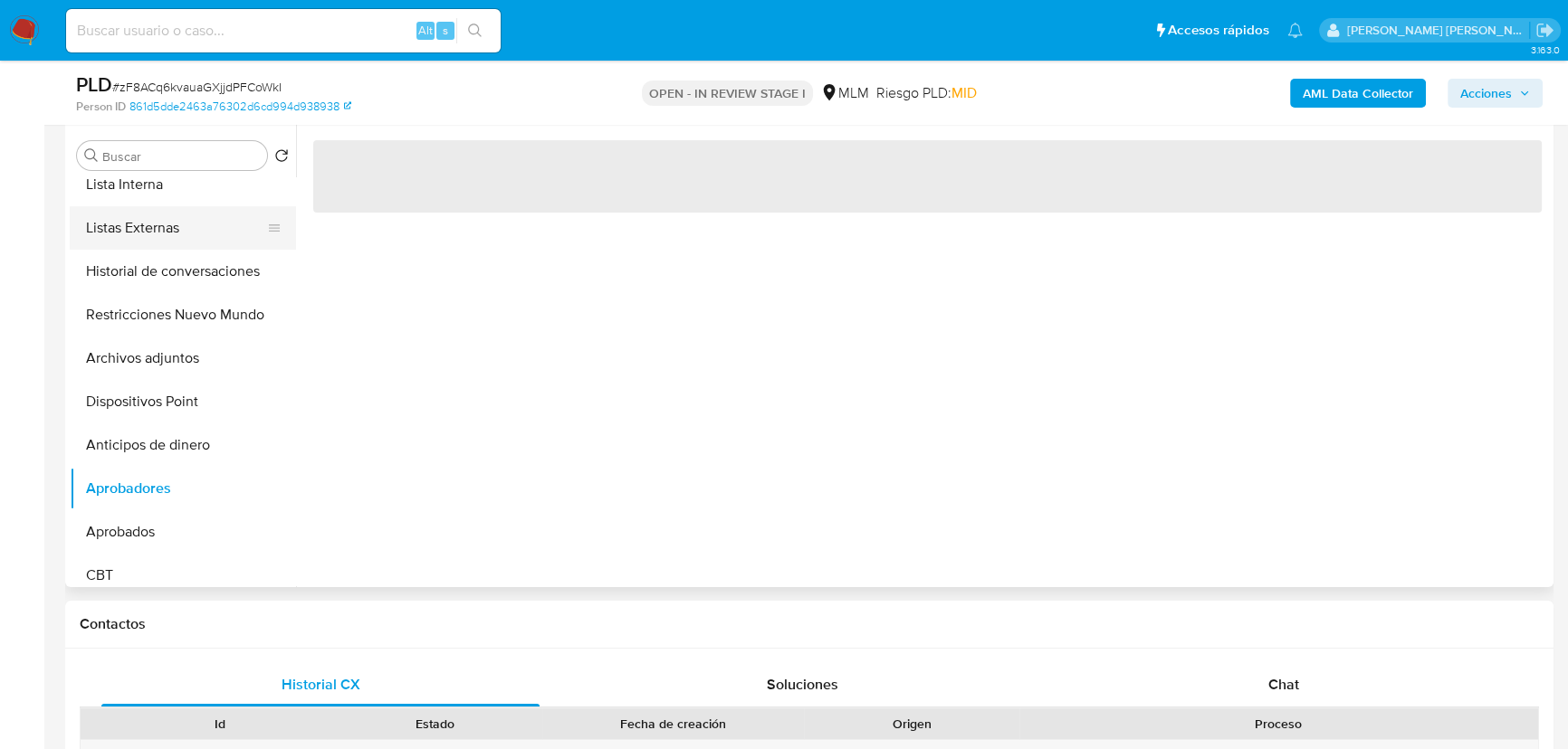
drag, startPoint x: 147, startPoint y: 235, endPoint x: 155, endPoint y: 214, distance: 22.5
click at [147, 235] on button "Listas Externas" at bounding box center [176, 227] width 212 height 44
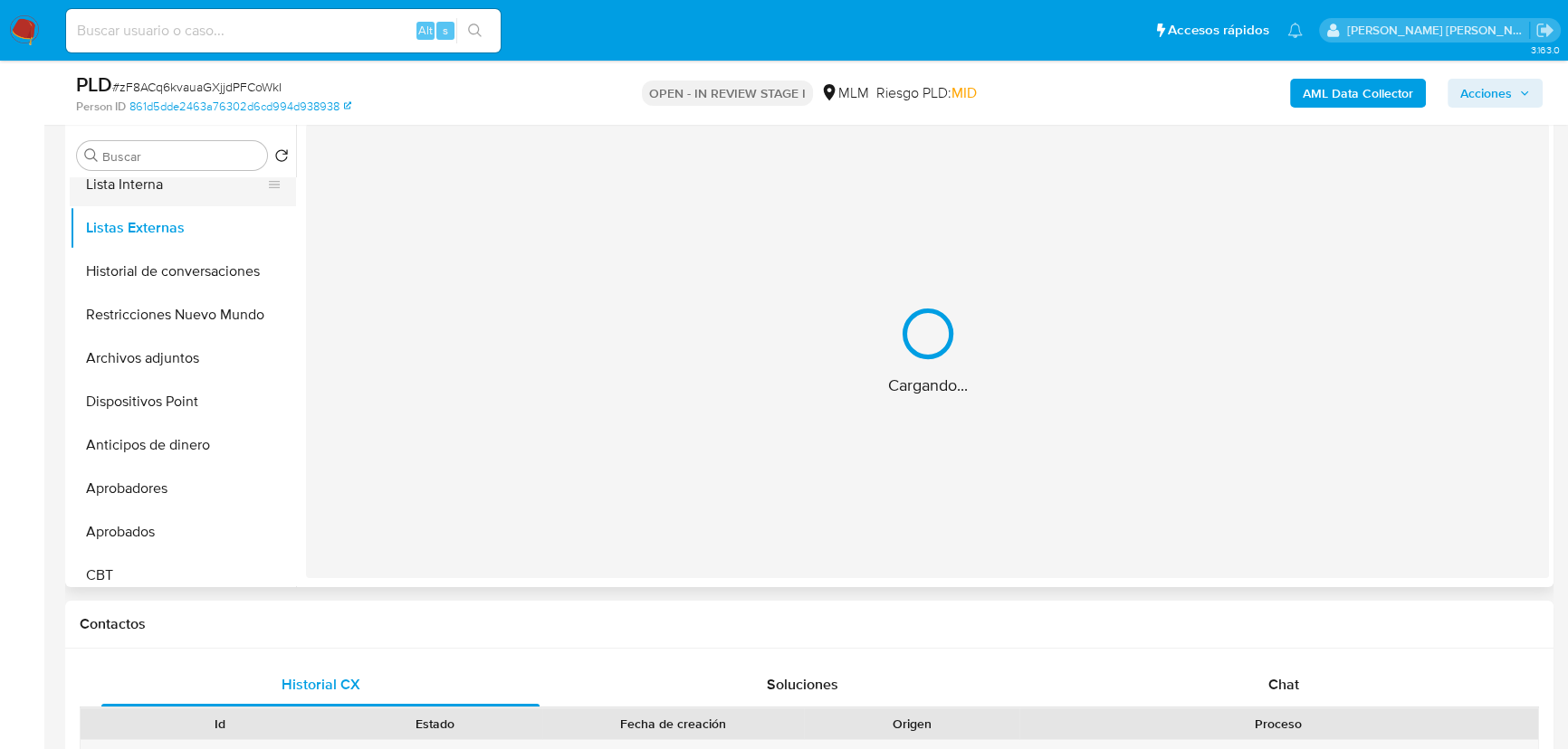
drag, startPoint x: 155, startPoint y: 208, endPoint x: 164, endPoint y: 199, distance: 12.7
click at [156, 208] on button "Listas Externas" at bounding box center [183, 227] width 226 height 44
click at [166, 193] on button "Lista Interna" at bounding box center [176, 185] width 212 height 44
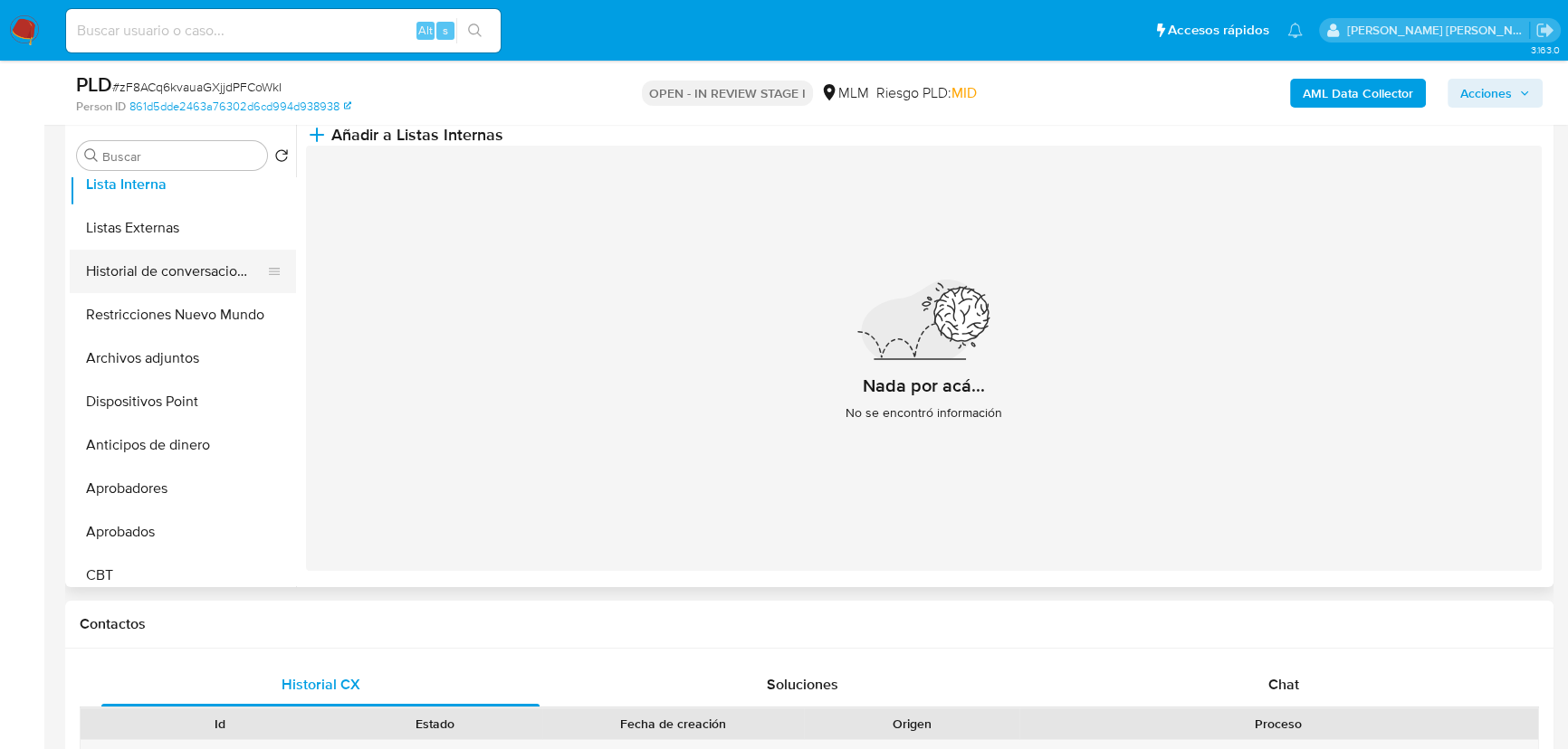
click at [118, 280] on button "Historial de conversaciones" at bounding box center [176, 271] width 212 height 44
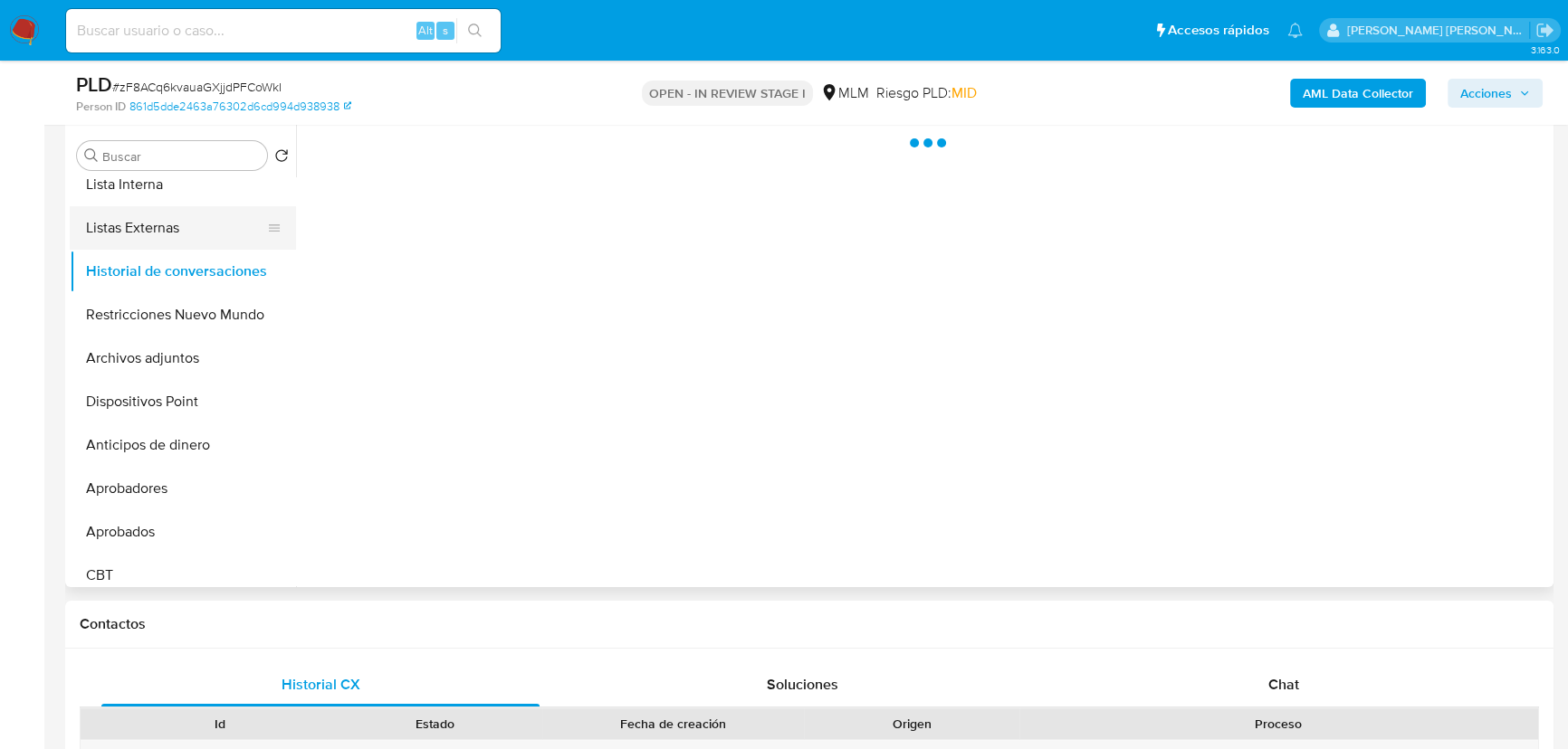
click at [155, 229] on button "Listas Externas" at bounding box center [176, 227] width 212 height 44
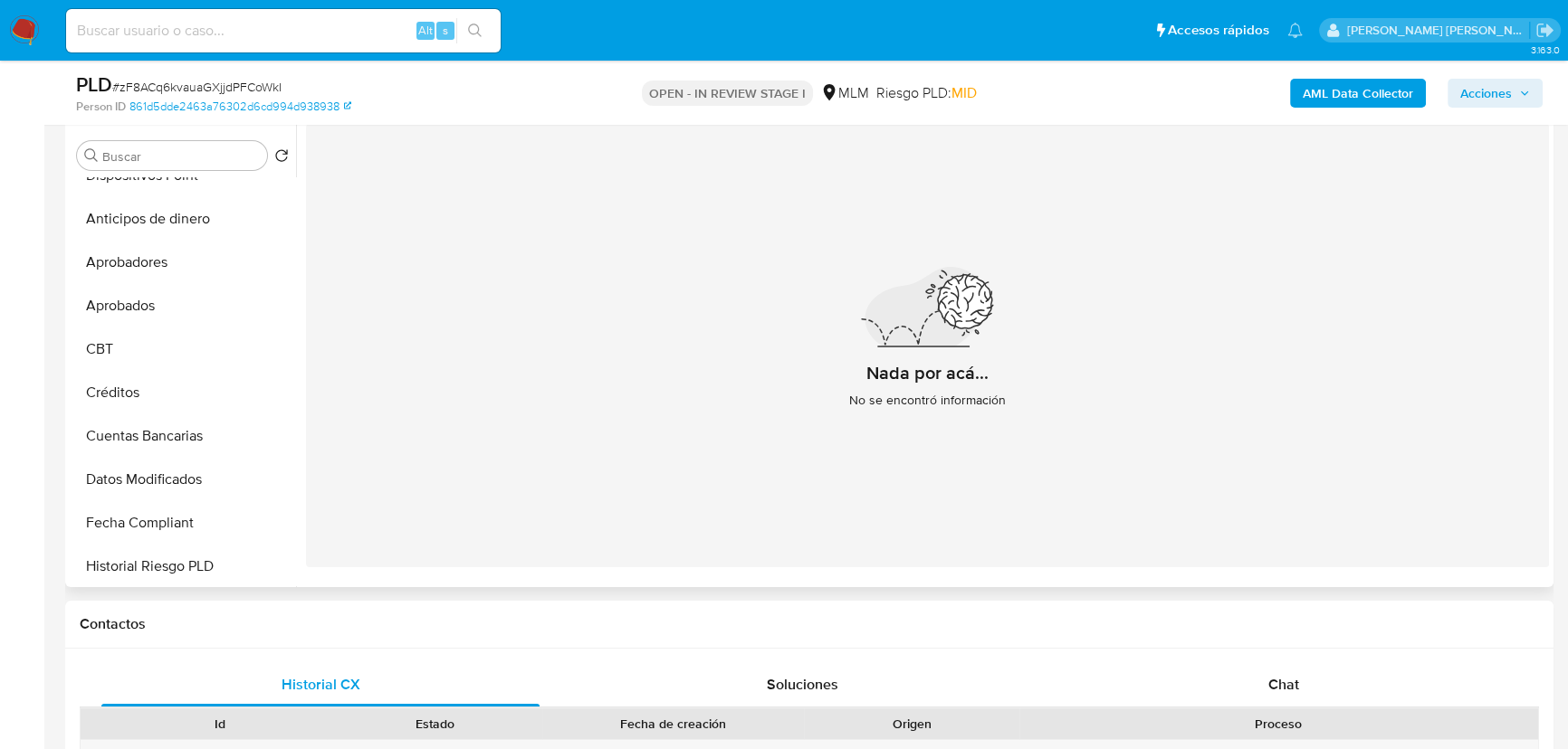
scroll to position [821, 0]
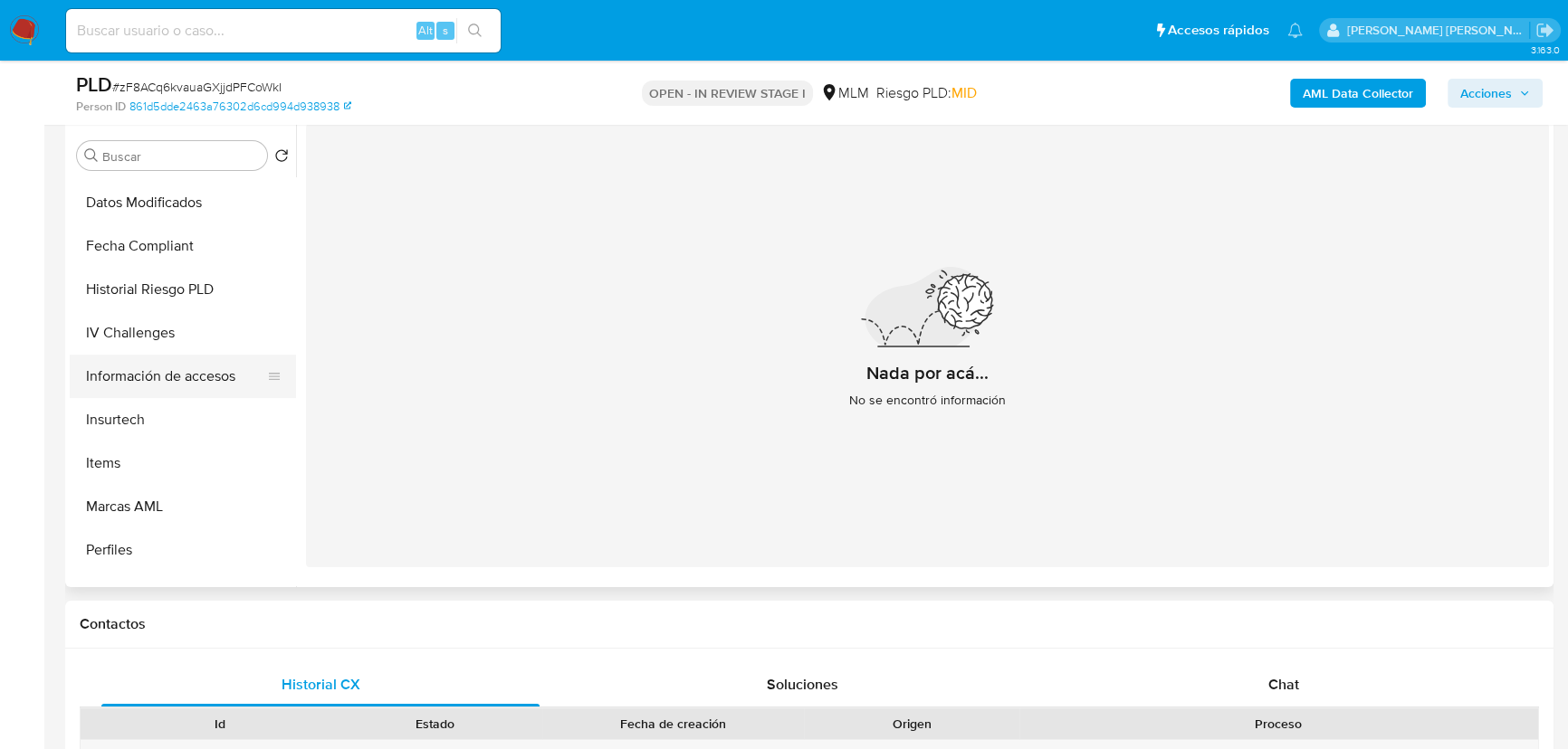
click at [214, 383] on button "Información de accesos" at bounding box center [176, 376] width 212 height 44
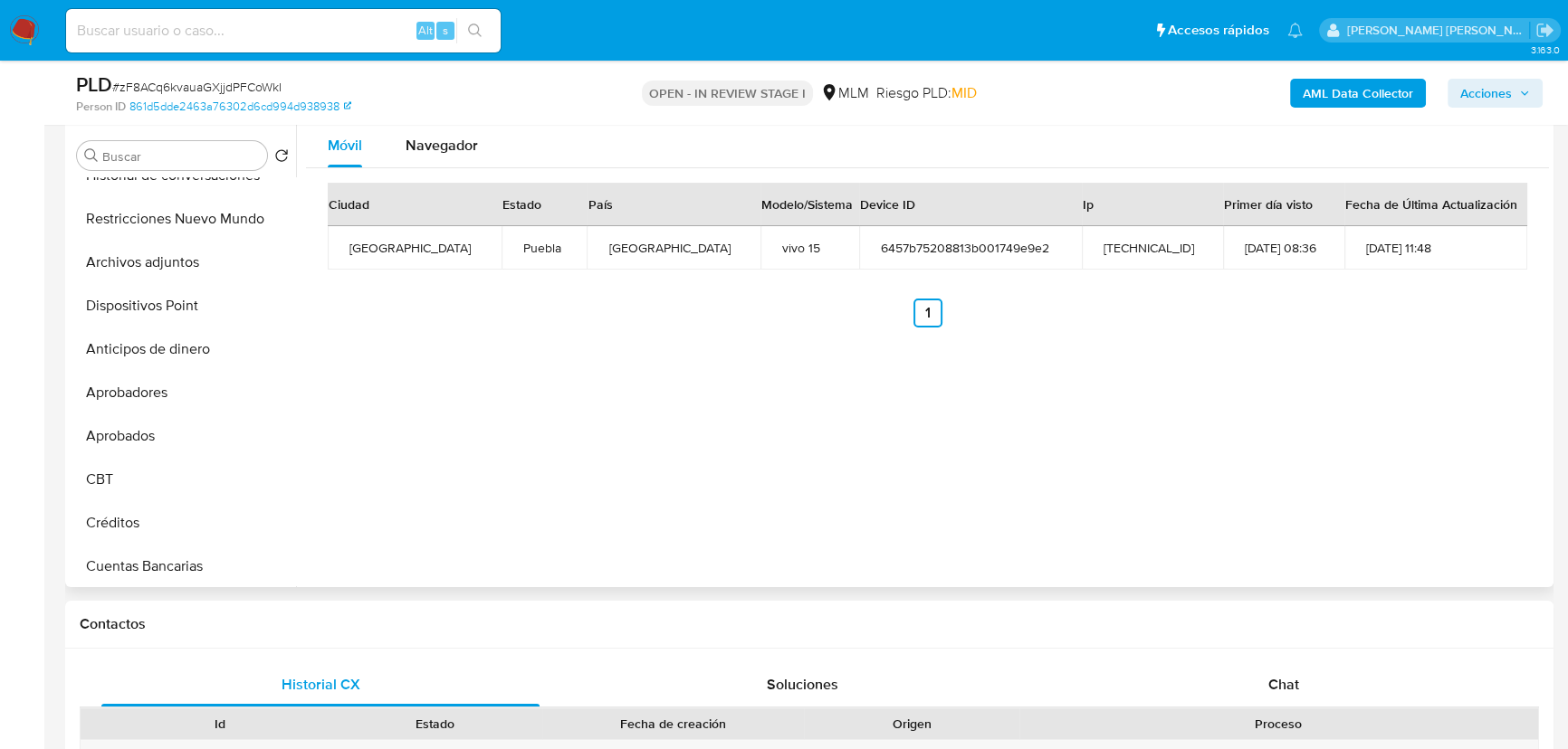
scroll to position [410, 0]
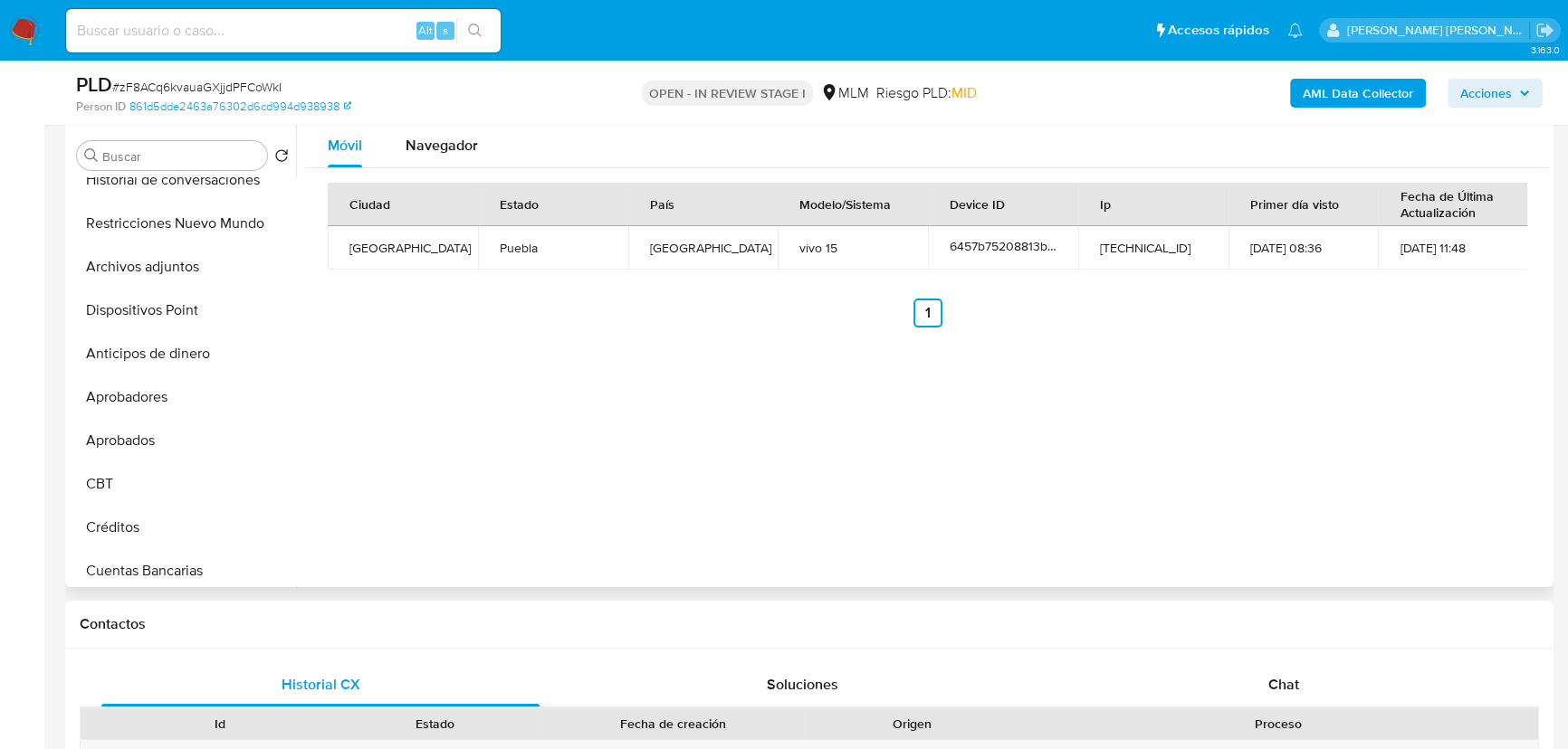
click at [172, 390] on button "Aprobadores" at bounding box center [183, 396] width 226 height 44
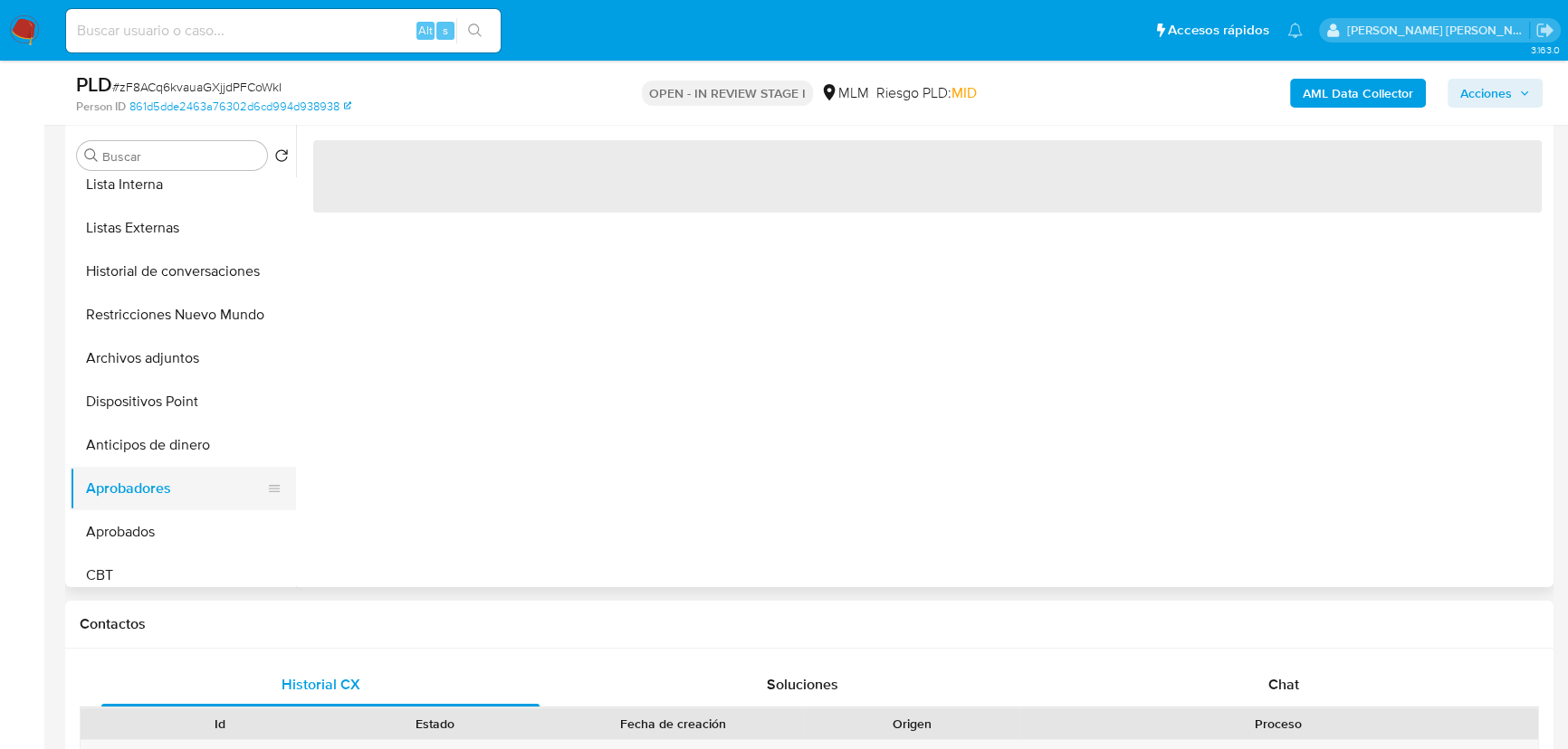
scroll to position [245, 0]
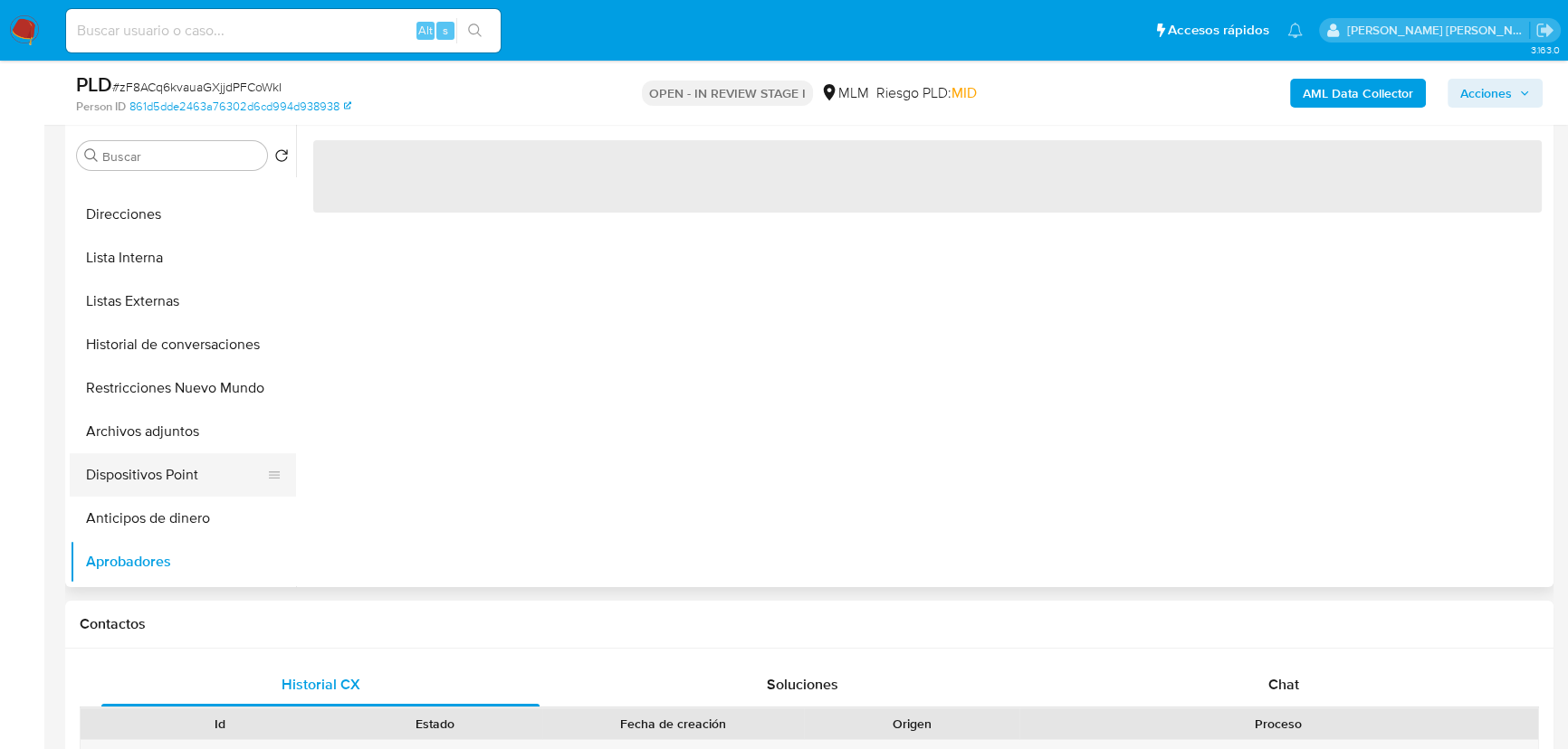
click at [171, 464] on button "Dispositivos Point" at bounding box center [176, 474] width 212 height 44
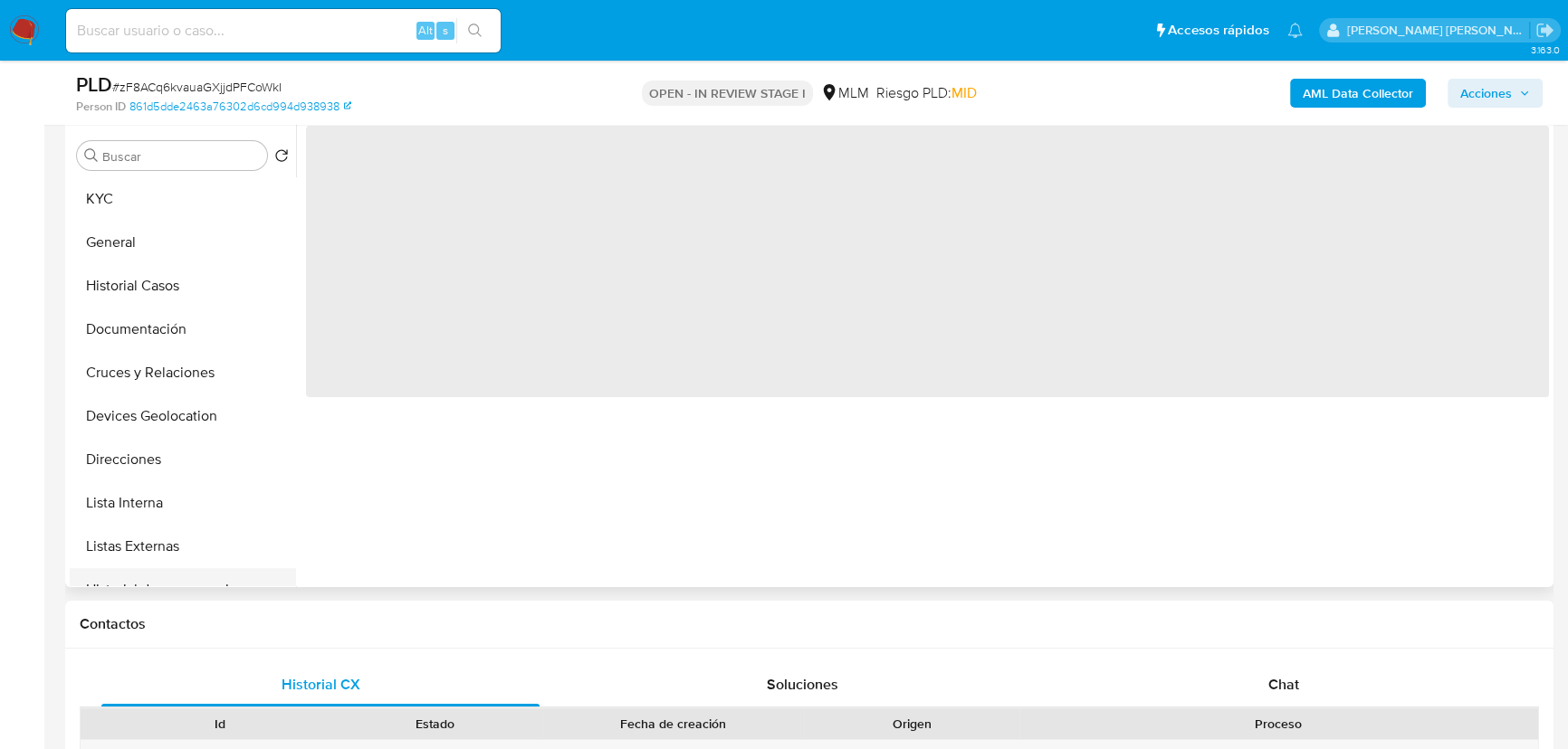
scroll to position [0, 0]
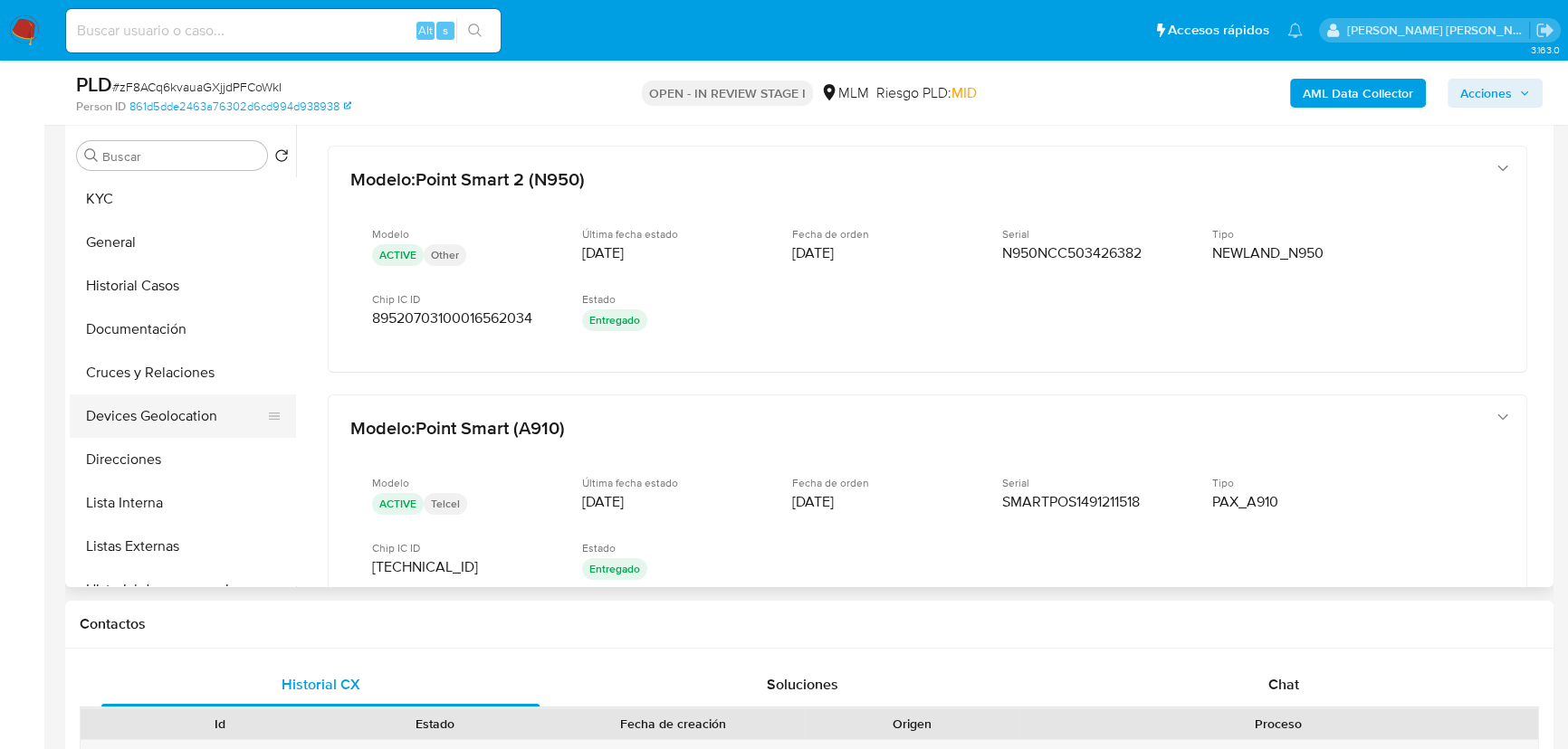
click at [164, 408] on button "Devices Geolocation" at bounding box center [176, 416] width 212 height 44
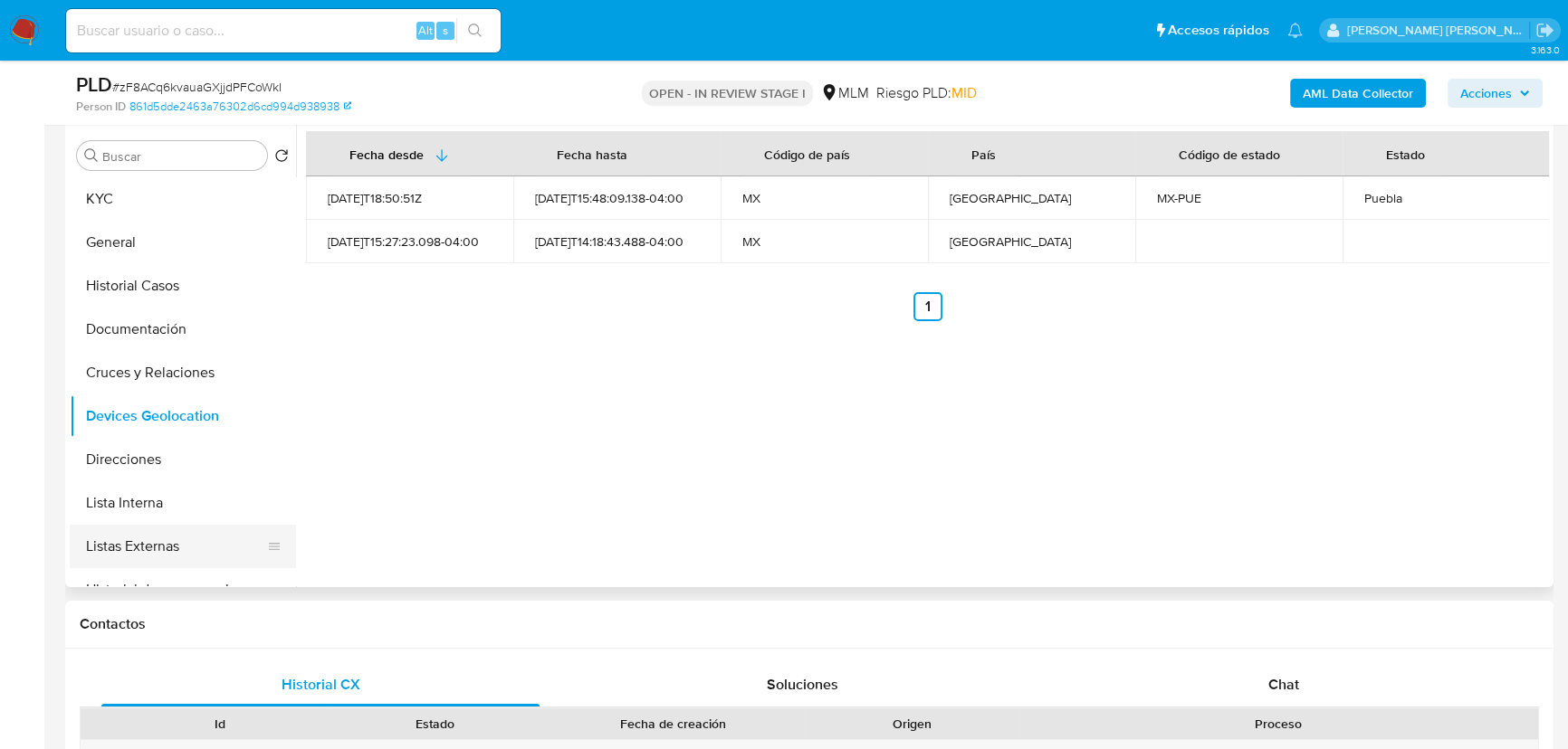
click at [180, 530] on button "Listas Externas" at bounding box center [176, 546] width 212 height 44
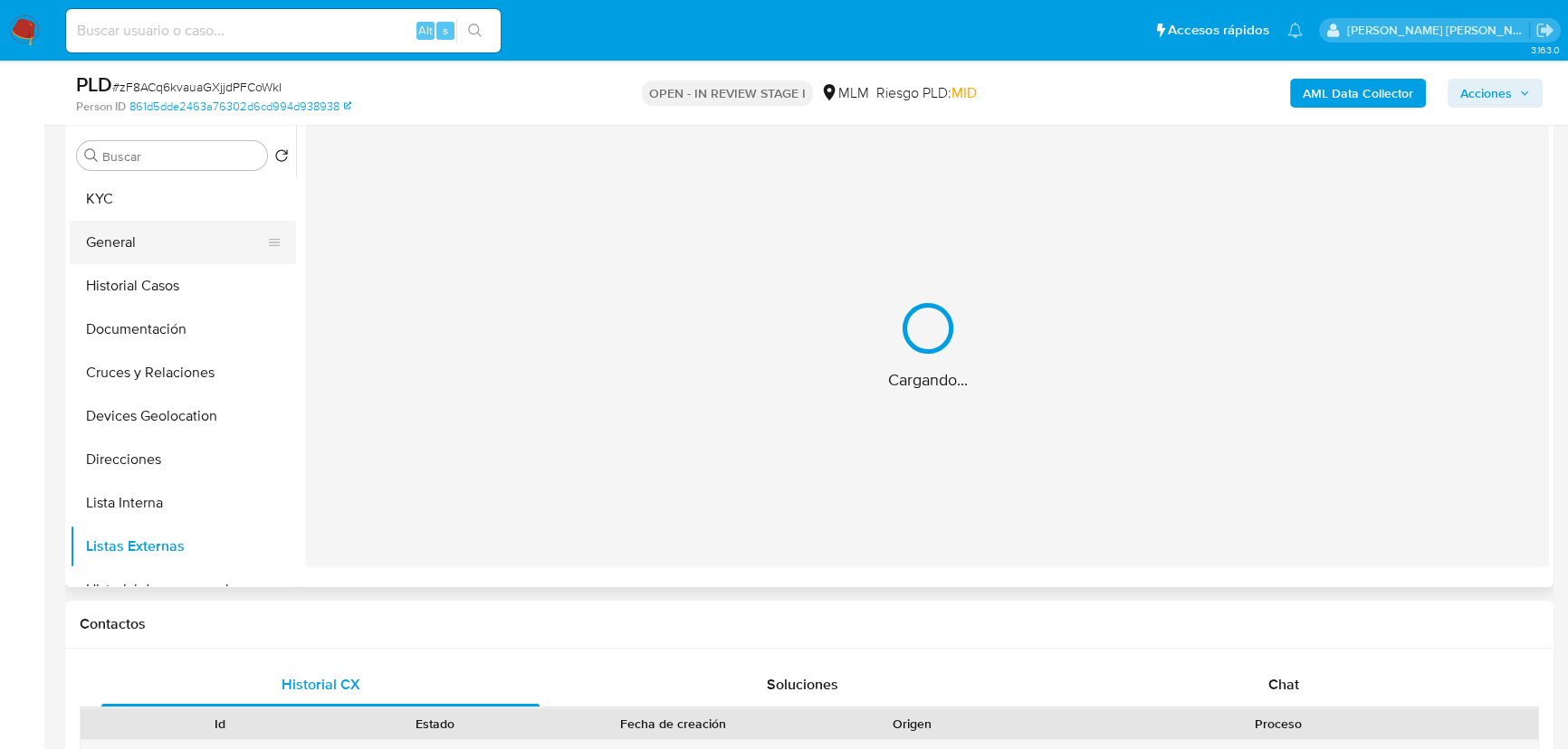
click at [136, 221] on button "General" at bounding box center [176, 242] width 212 height 44
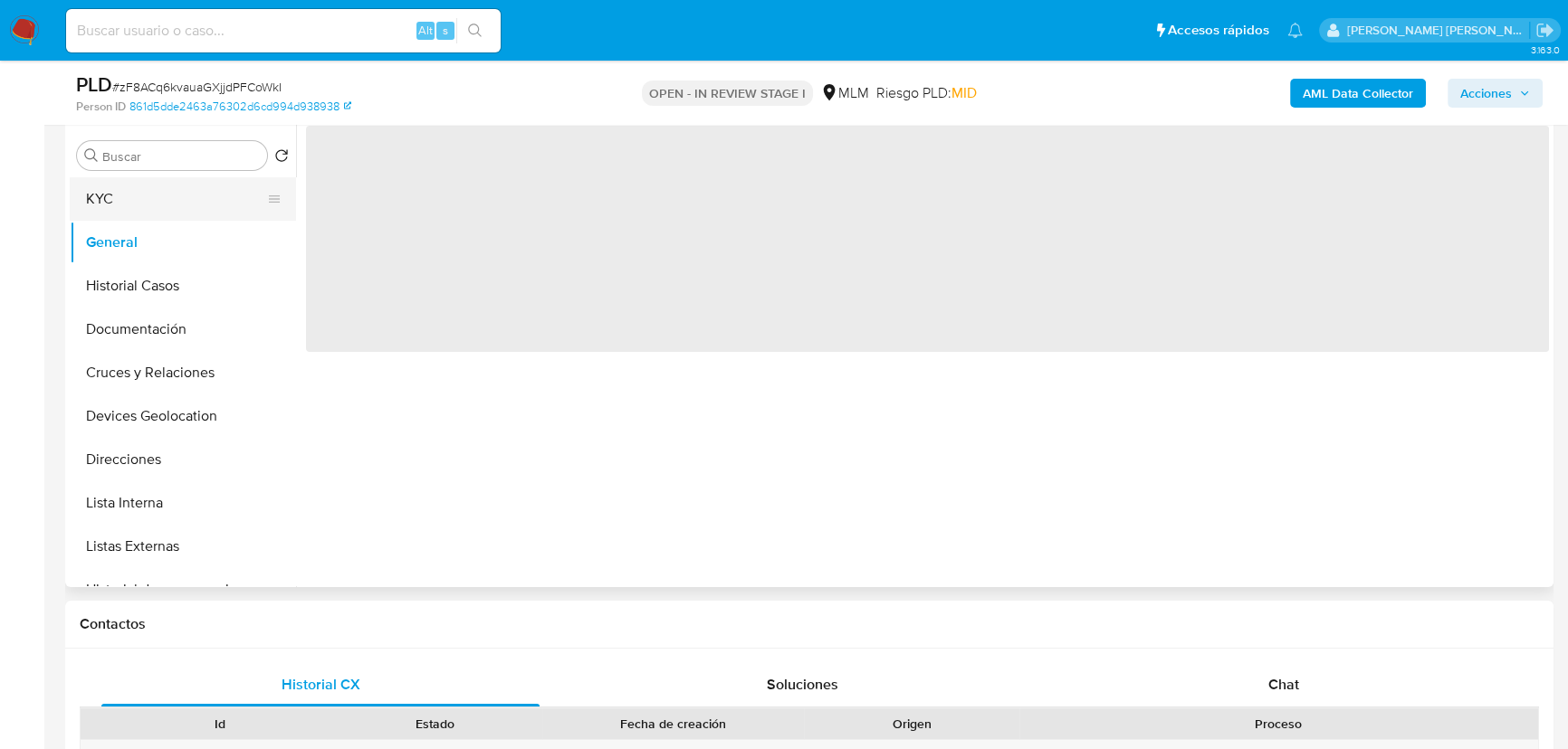
click at [123, 187] on button "KYC" at bounding box center [176, 198] width 212 height 44
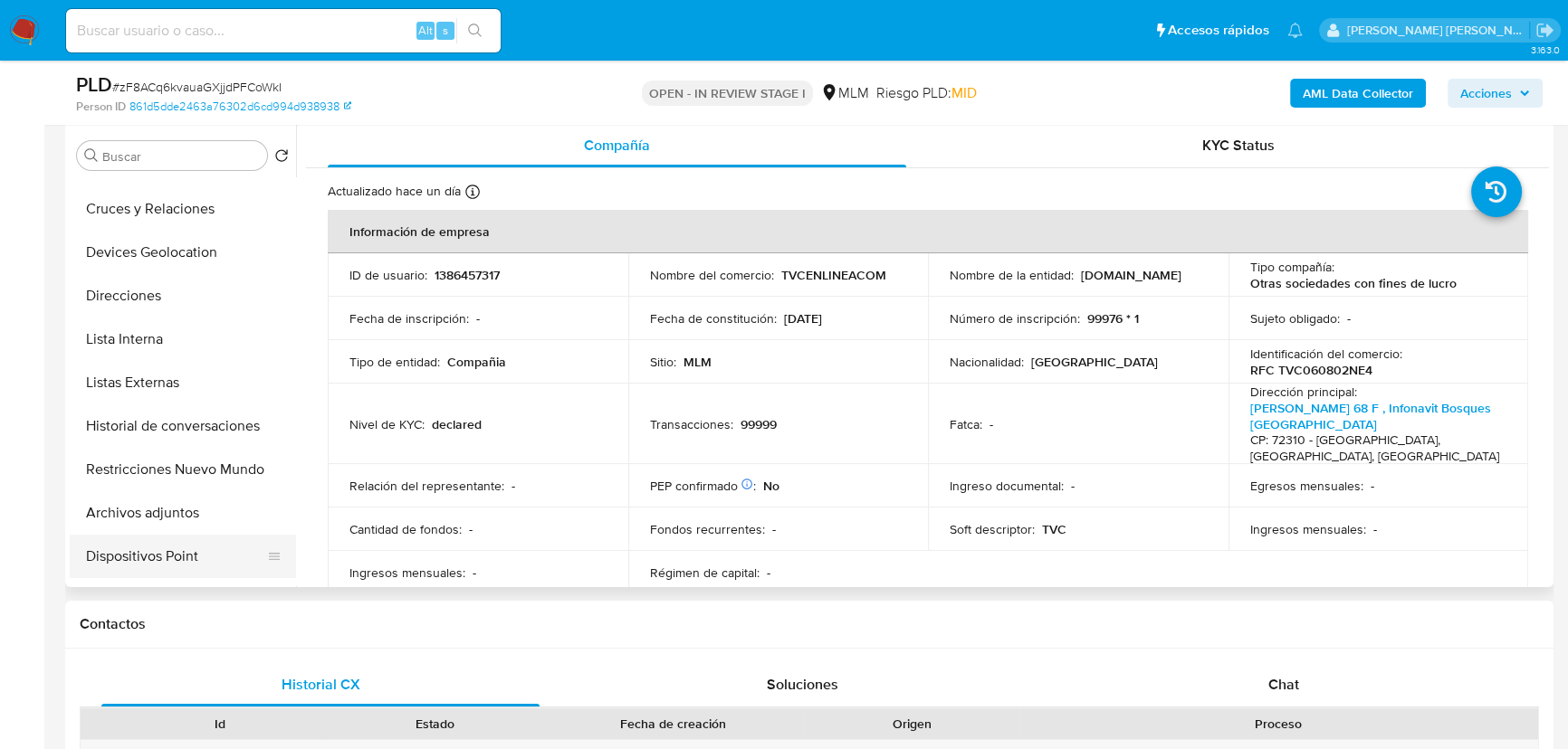
scroll to position [328, 0]
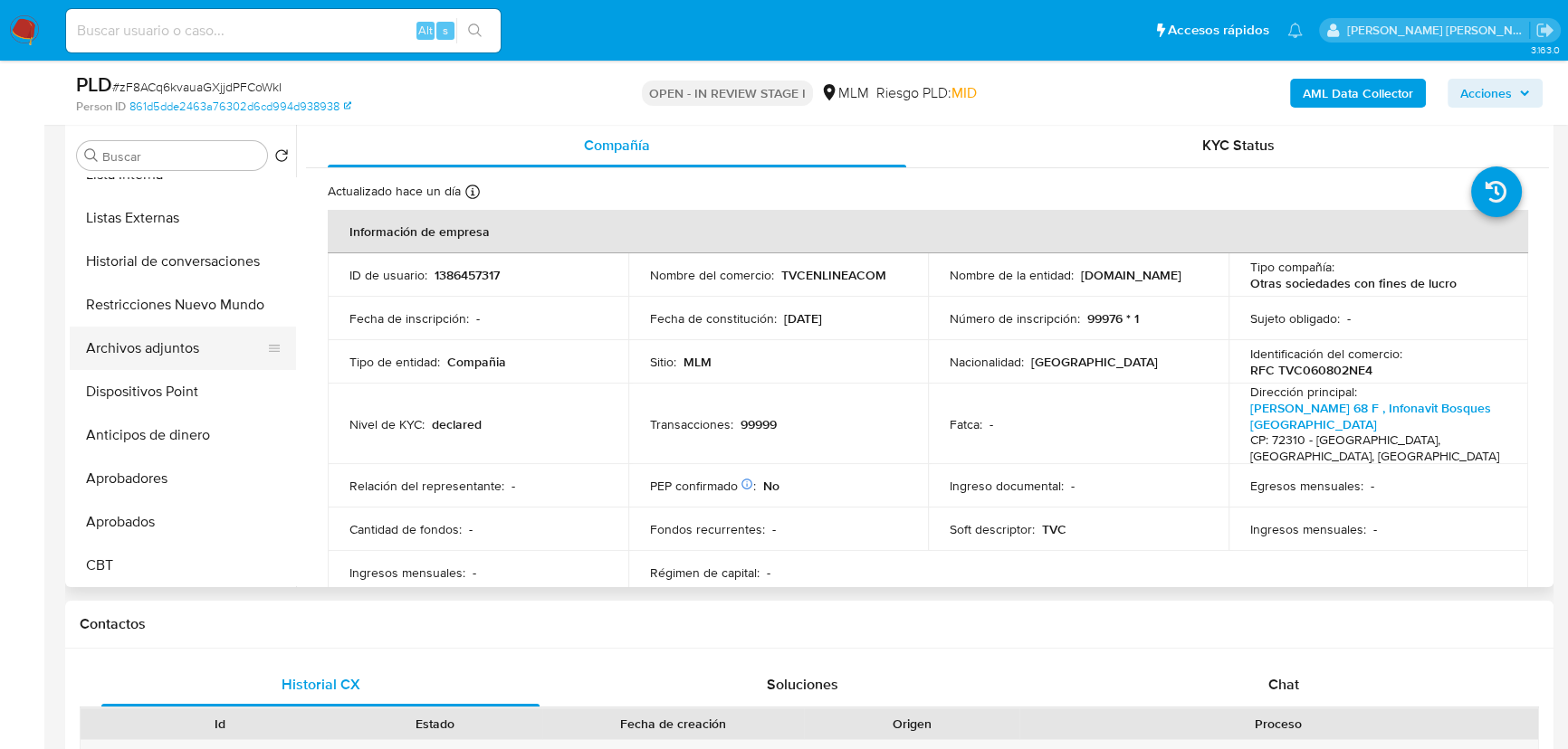
click at [158, 355] on button "Archivos adjuntos" at bounding box center [176, 348] width 212 height 44
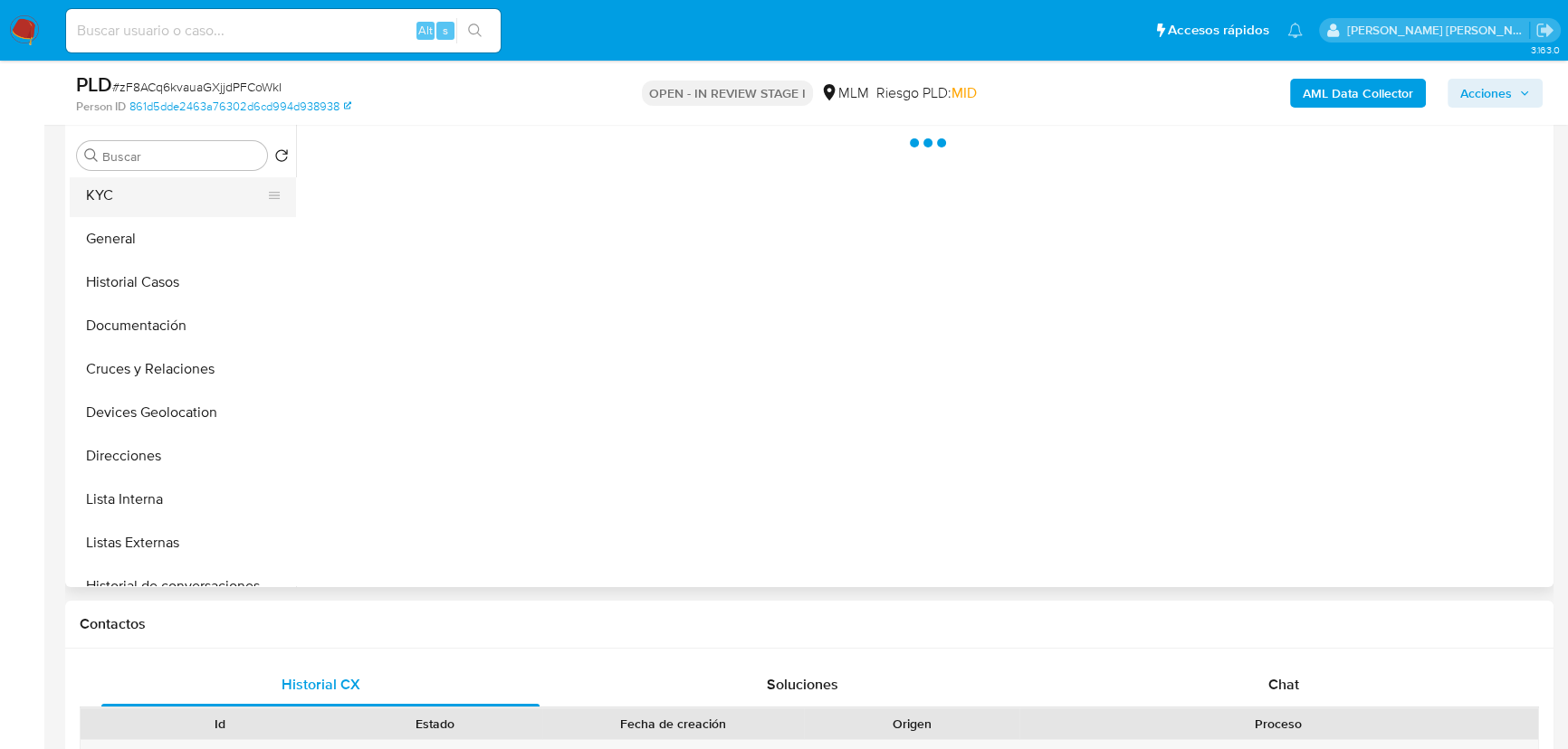
scroll to position [0, 0]
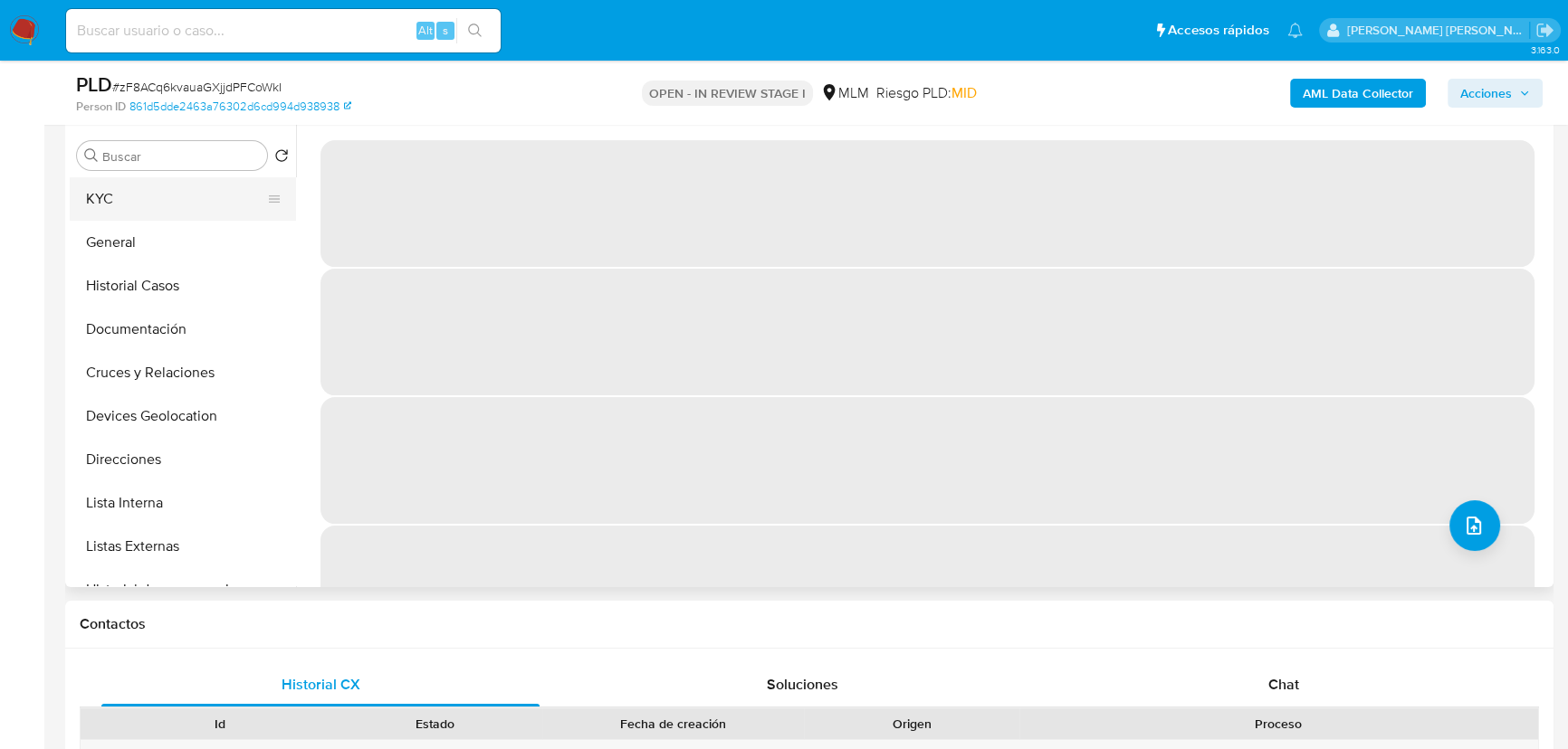
click at [112, 198] on button "KYC" at bounding box center [176, 198] width 212 height 44
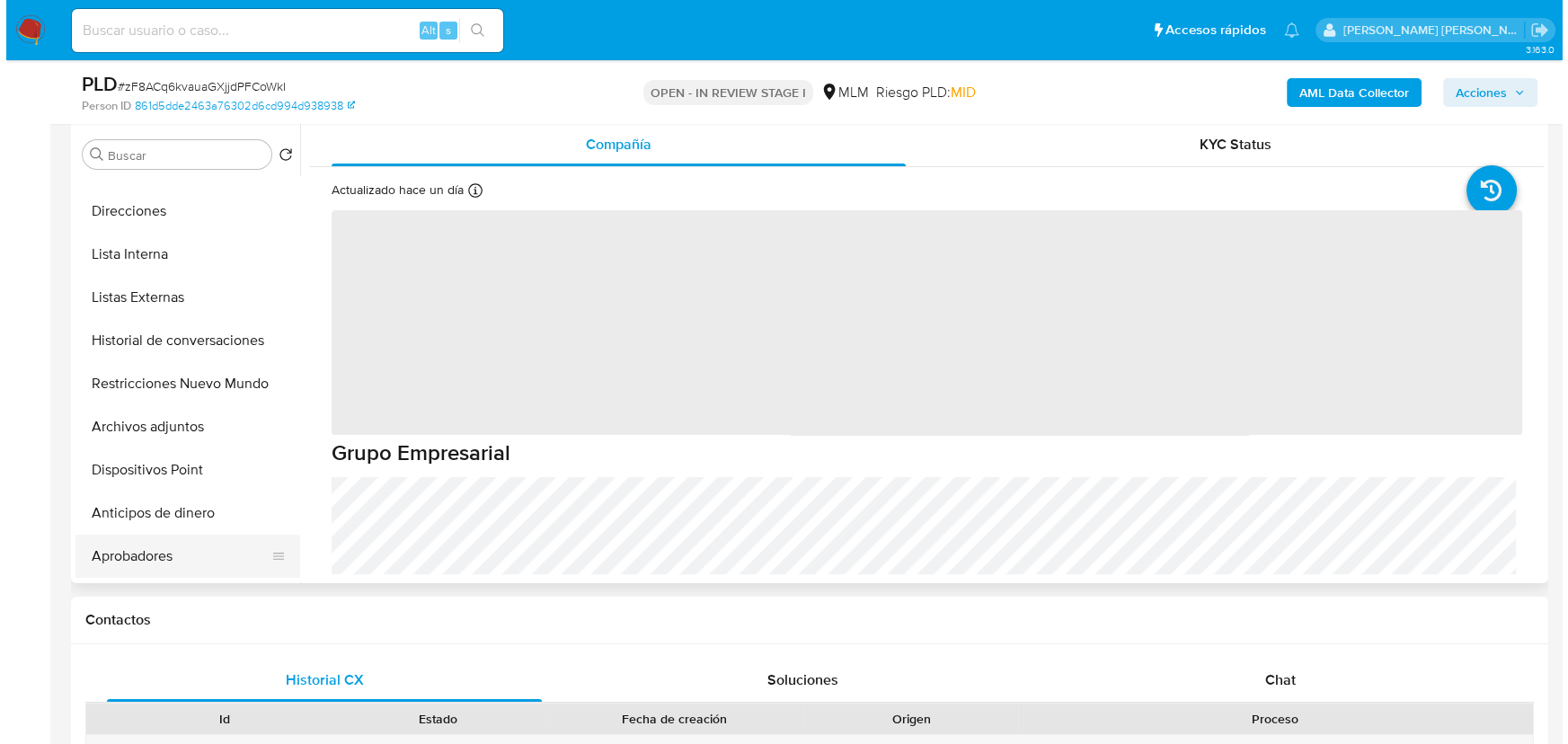
scroll to position [326, 0]
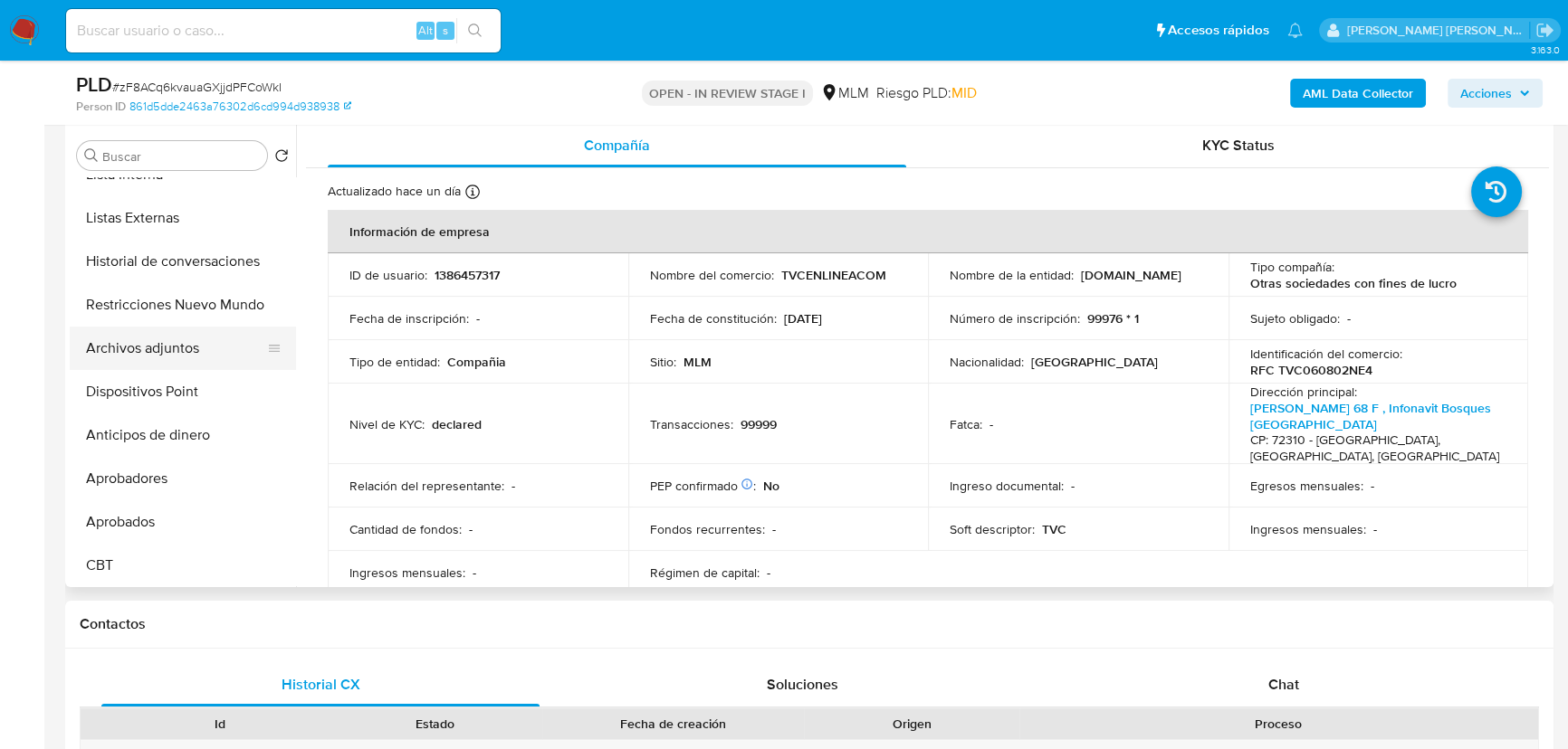
click at [154, 360] on button "Archivos adjuntos" at bounding box center [176, 348] width 212 height 44
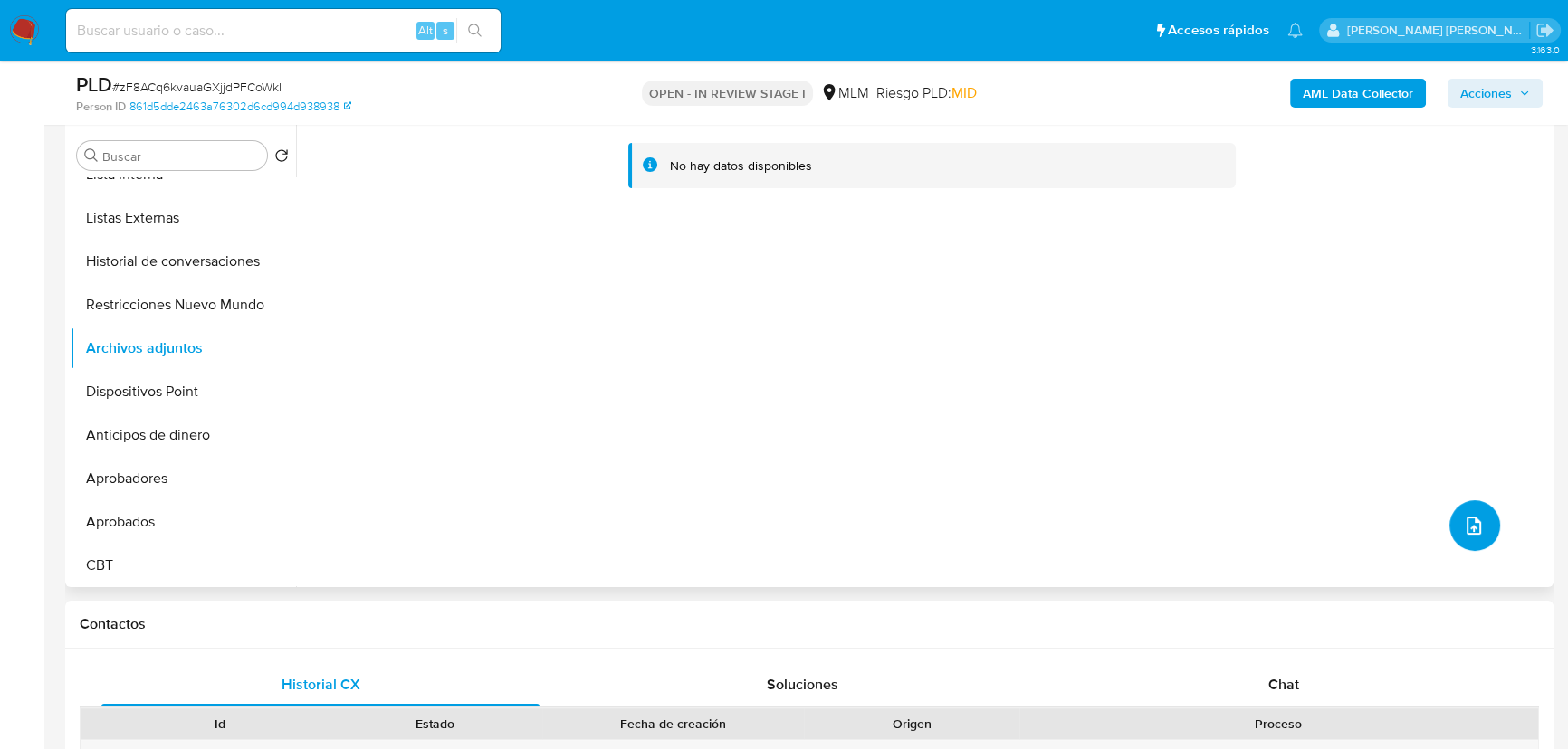
click at [1389, 517] on icon "upload-file" at bounding box center [1474, 526] width 21 height 21
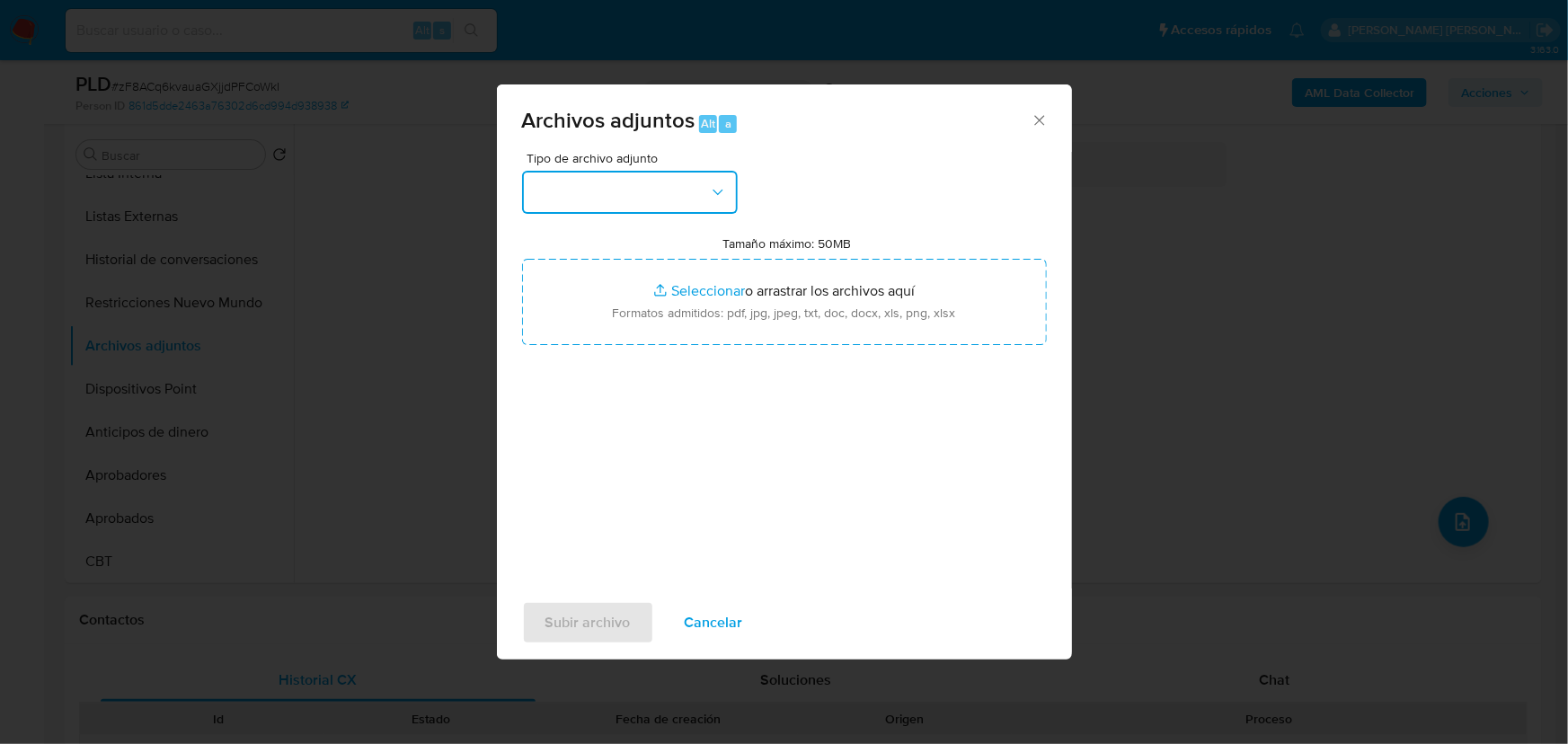
click at [674, 210] on button "button" at bounding box center [629, 192] width 215 height 43
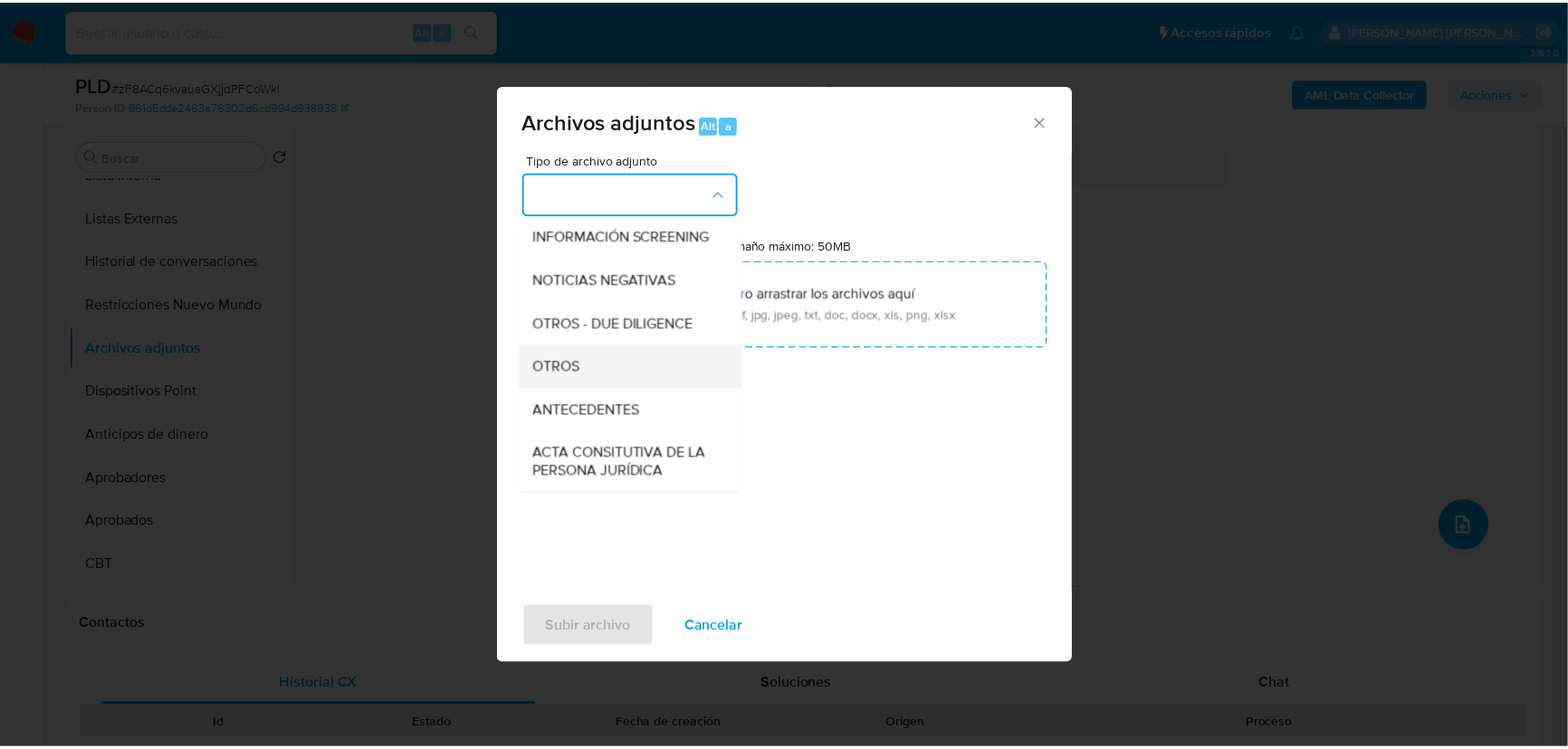
scroll to position [216, 0]
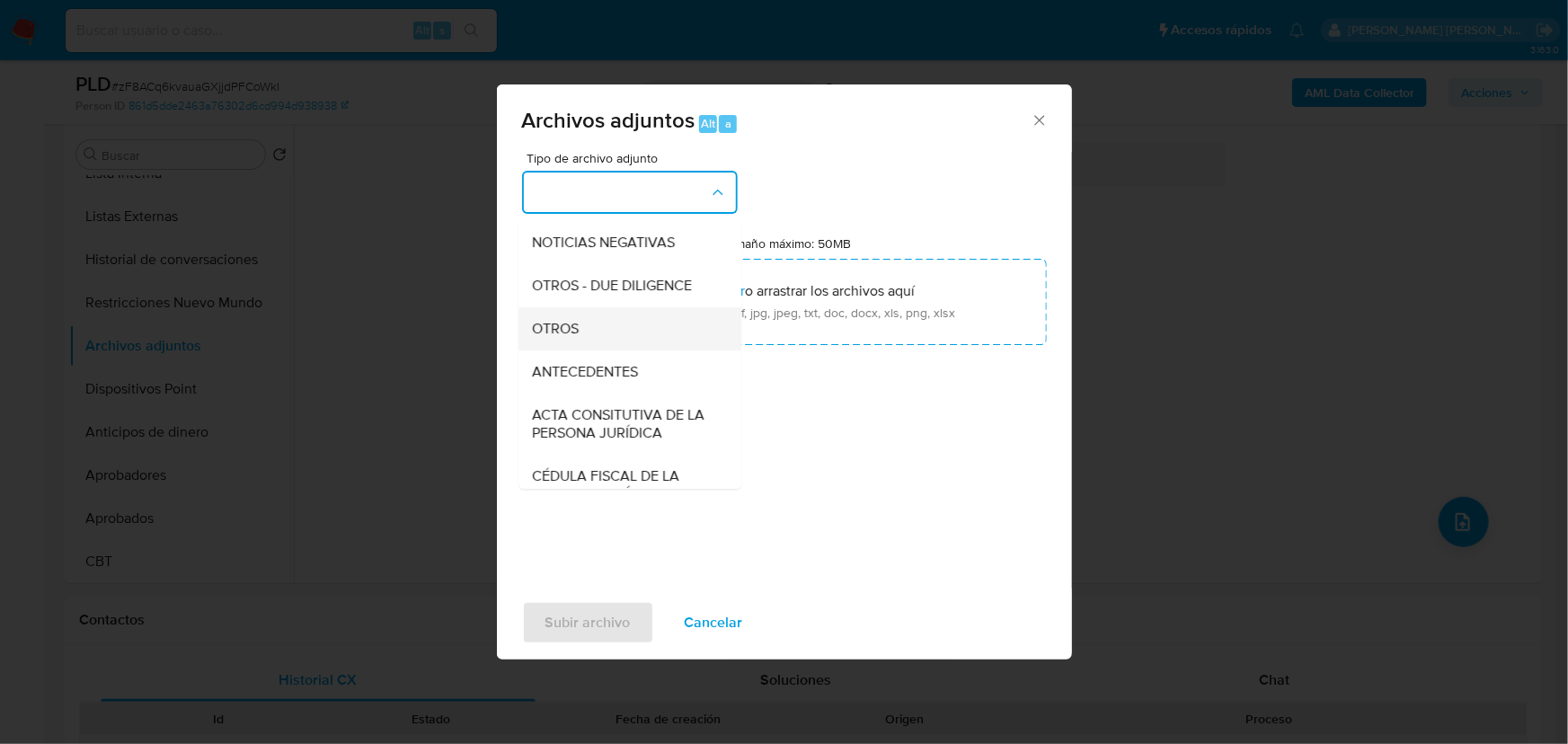
click at [591, 350] on div "OTROS" at bounding box center [624, 328] width 183 height 43
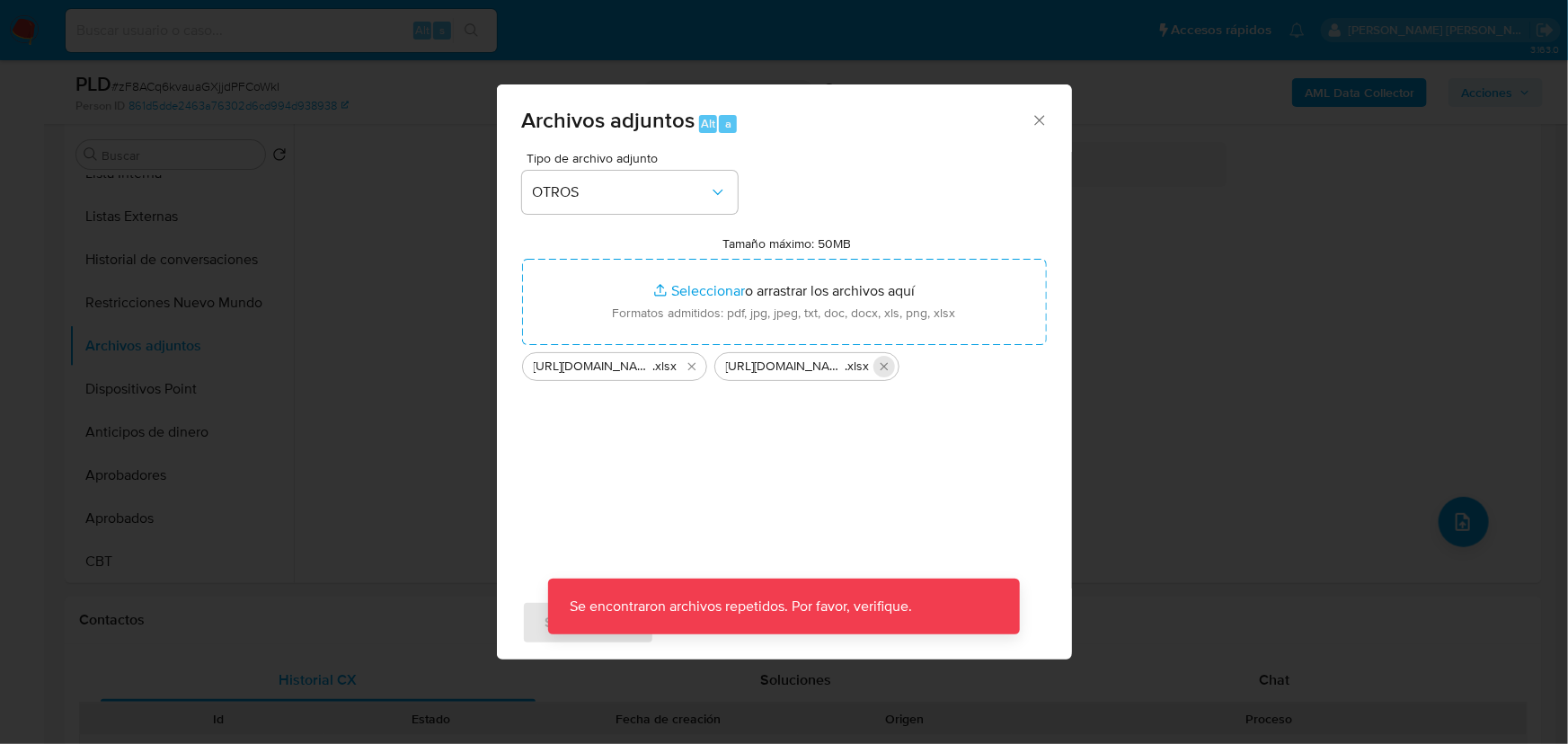
click at [883, 369] on icon "Eliminar 1386457317_TVCENLINEA.COM _SEP25.xlsx" at bounding box center [884, 366] width 14 height 14
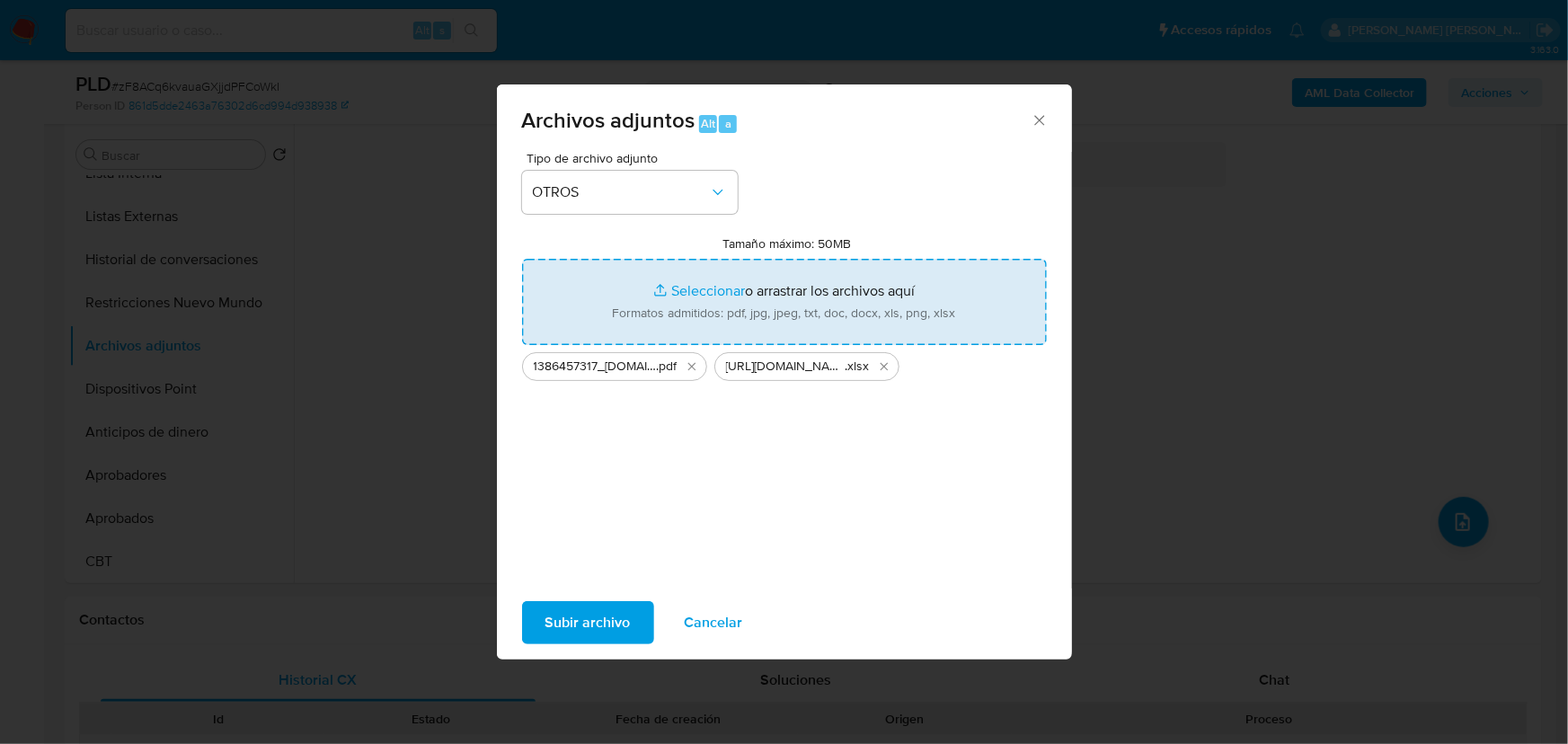
click at [602, 610] on span "Subir archivo" at bounding box center [588, 622] width 85 height 40
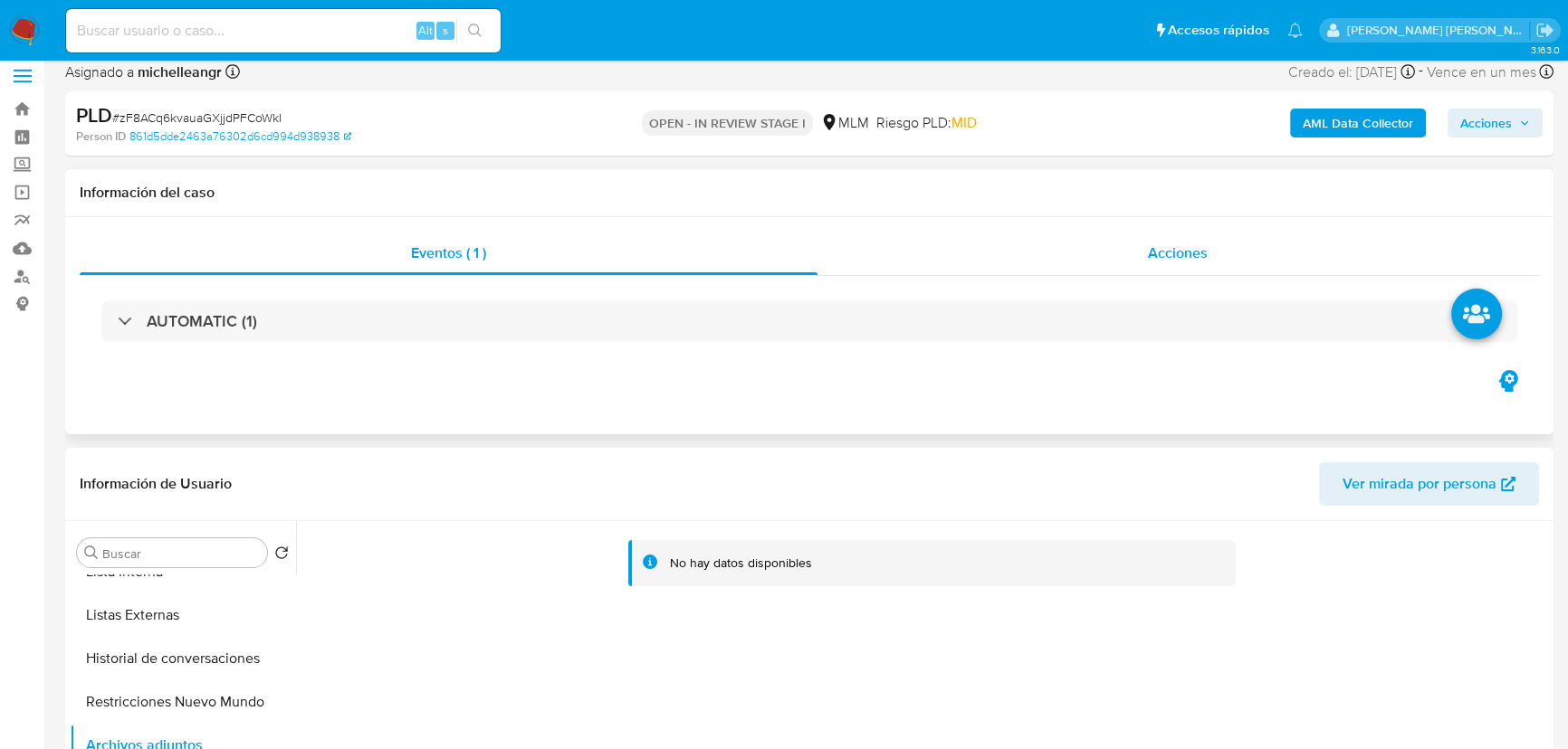
scroll to position [0, 0]
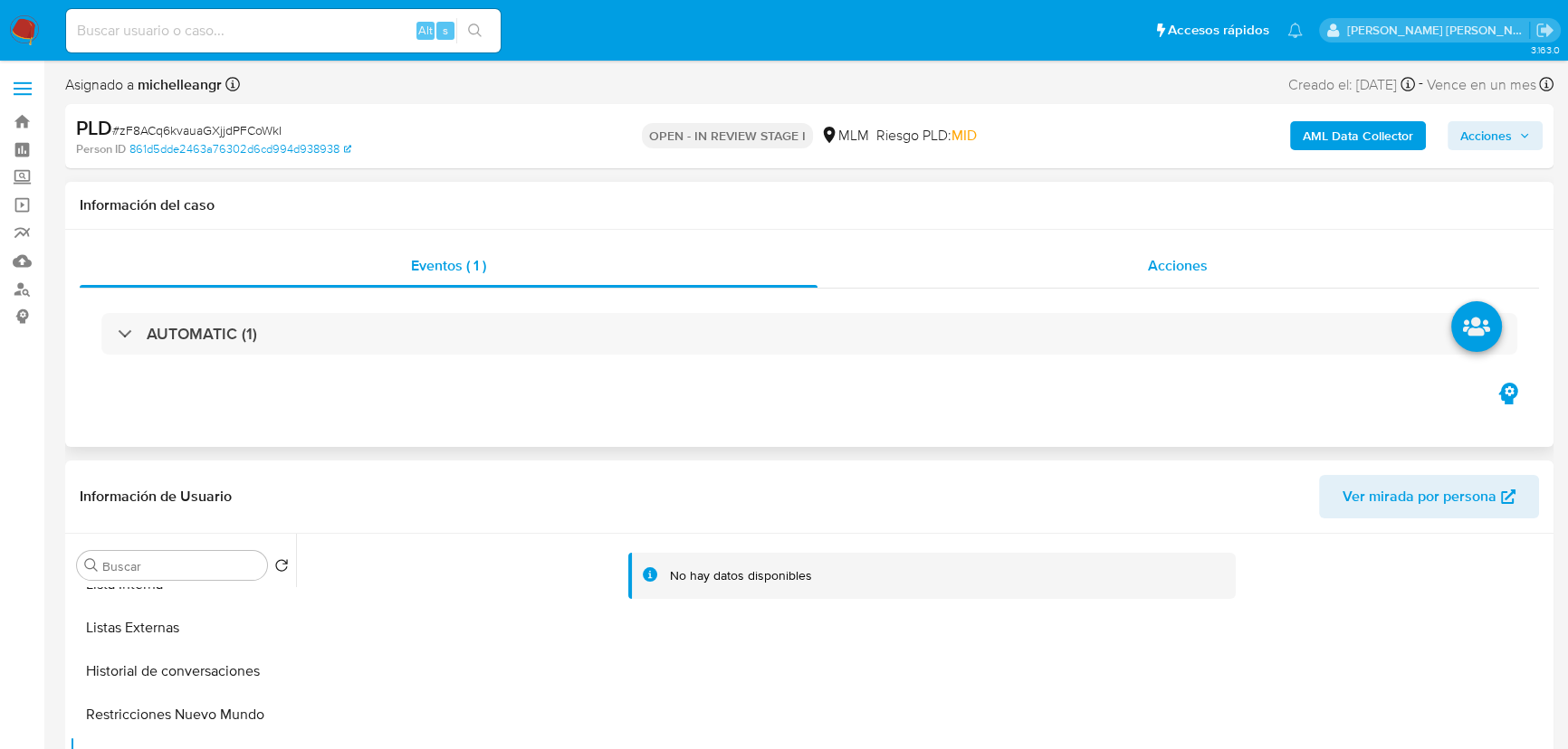
click at [1159, 277] on div "Acciones" at bounding box center [1178, 265] width 722 height 44
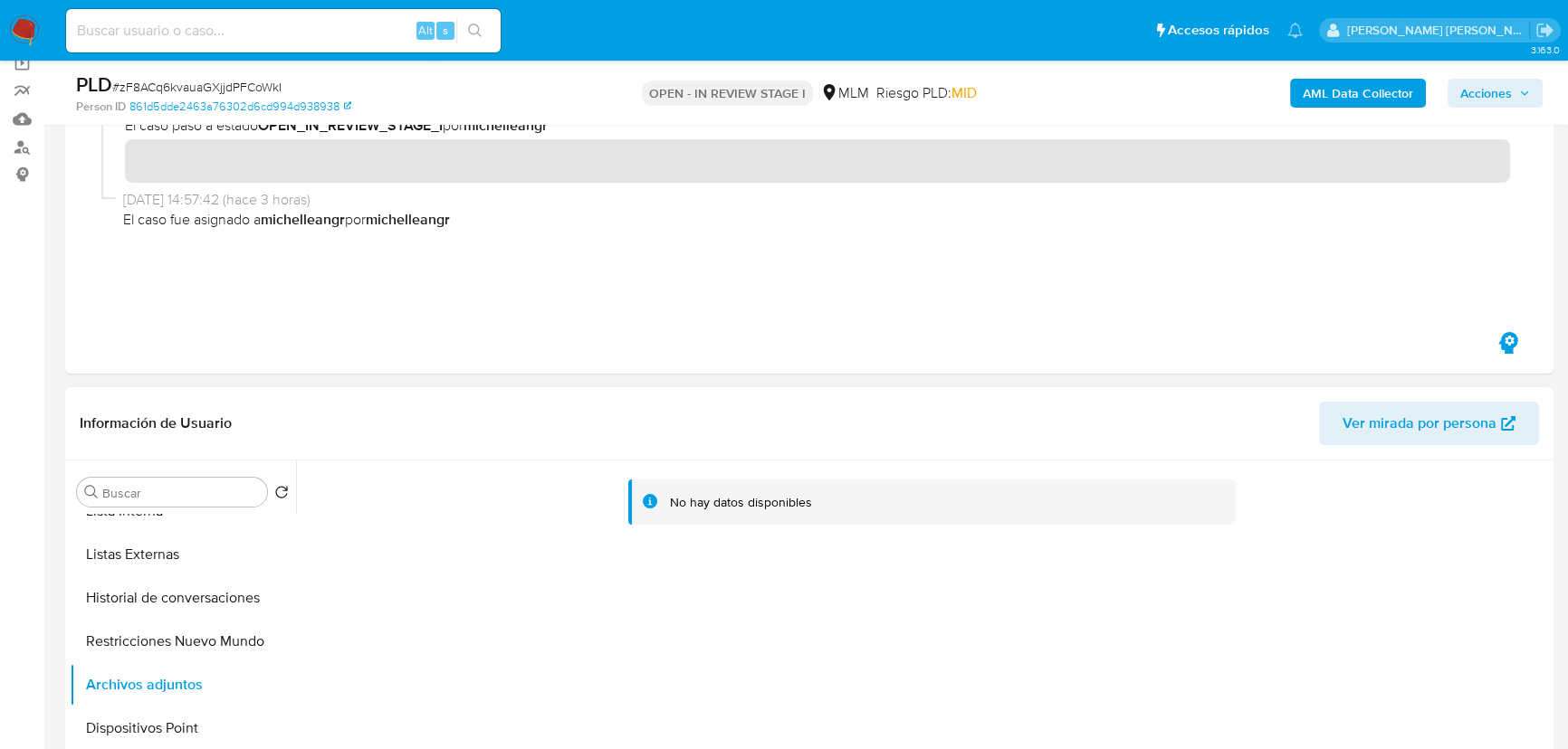
scroll to position [246, 0]
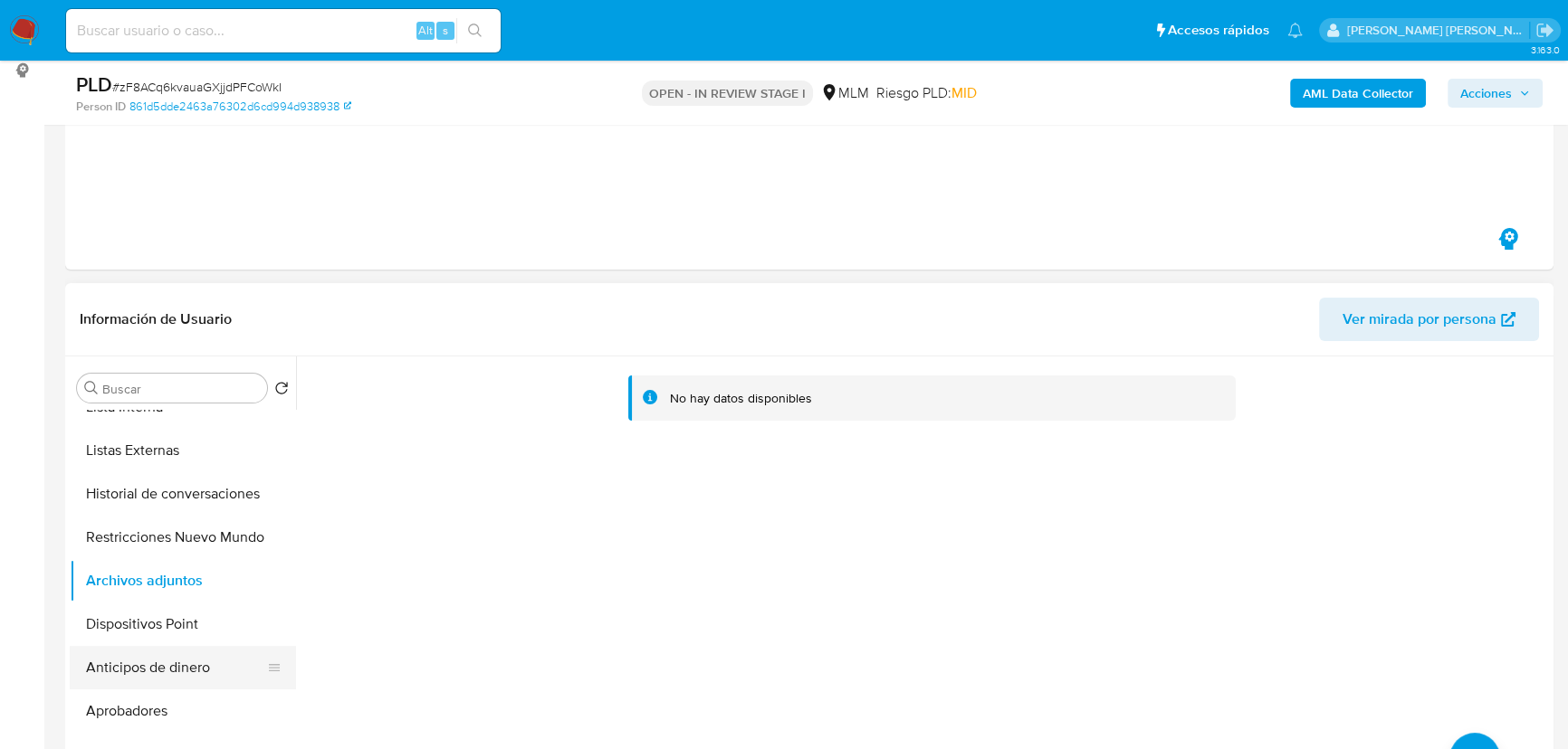
click at [238, 648] on button "Anticipos de dinero" at bounding box center [176, 667] width 212 height 44
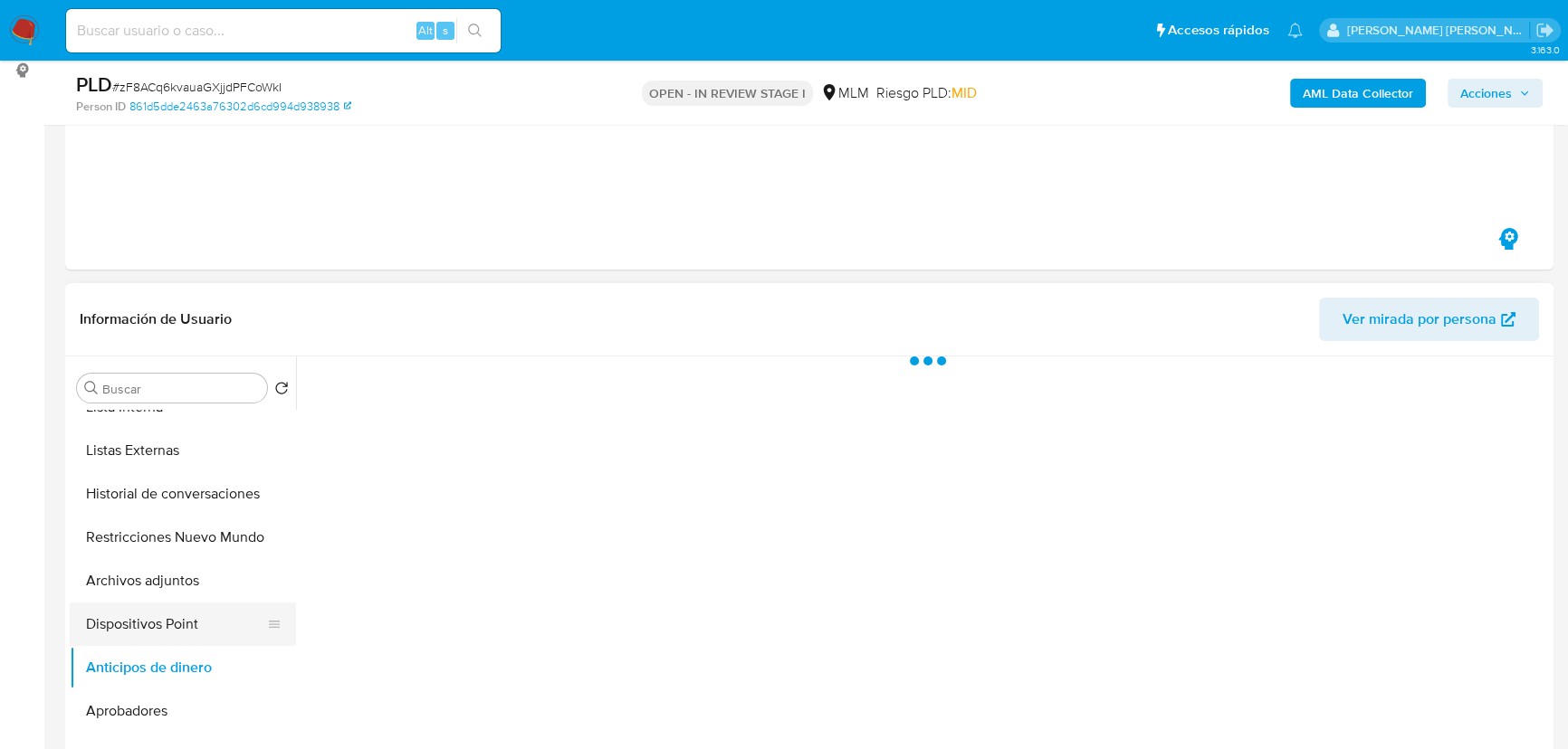
click at [227, 640] on button "Dispositivos Point" at bounding box center [176, 624] width 212 height 44
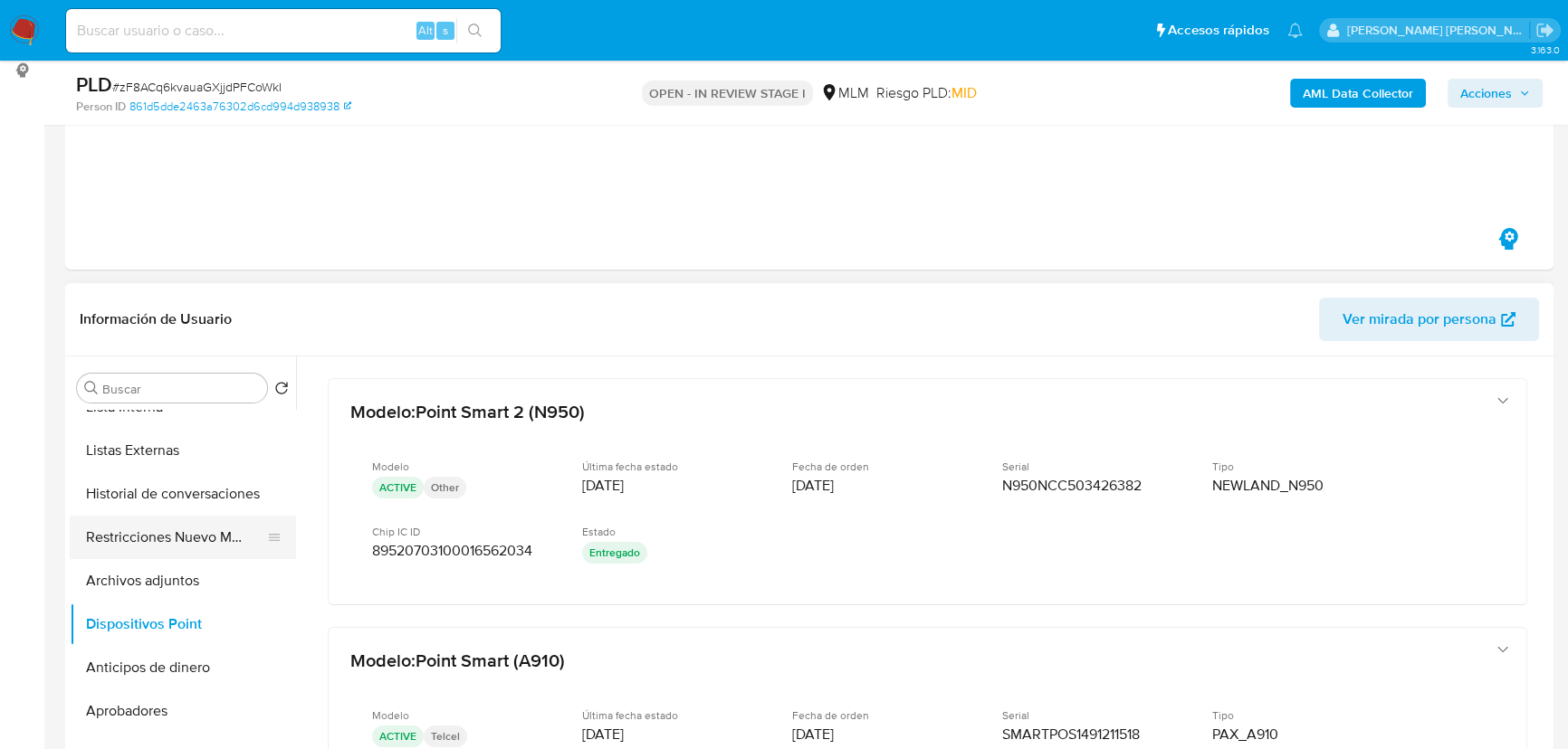
click at [156, 552] on button "Restricciones Nuevo Mundo" at bounding box center [176, 537] width 212 height 44
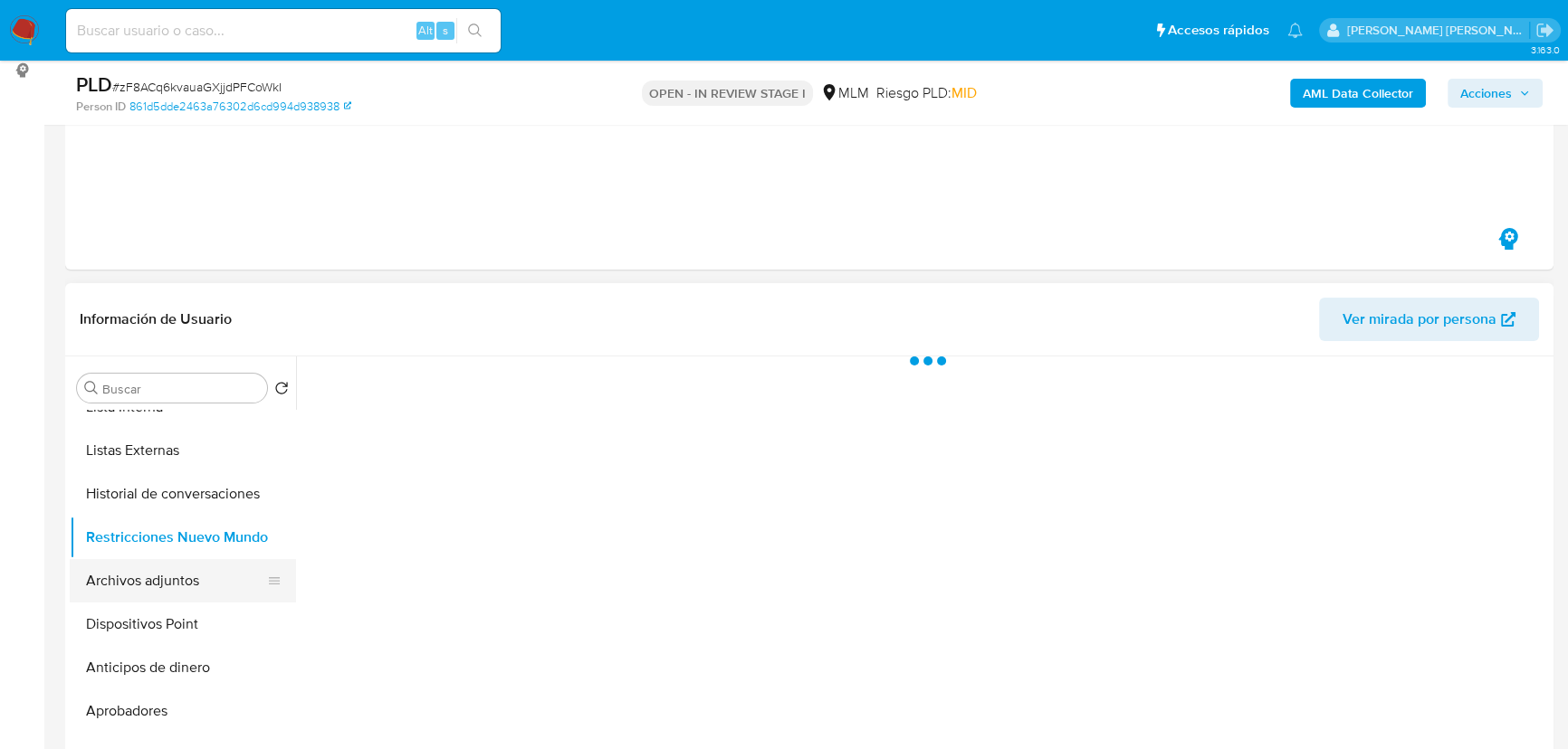
click at [182, 583] on button "Archivos adjuntos" at bounding box center [176, 580] width 212 height 44
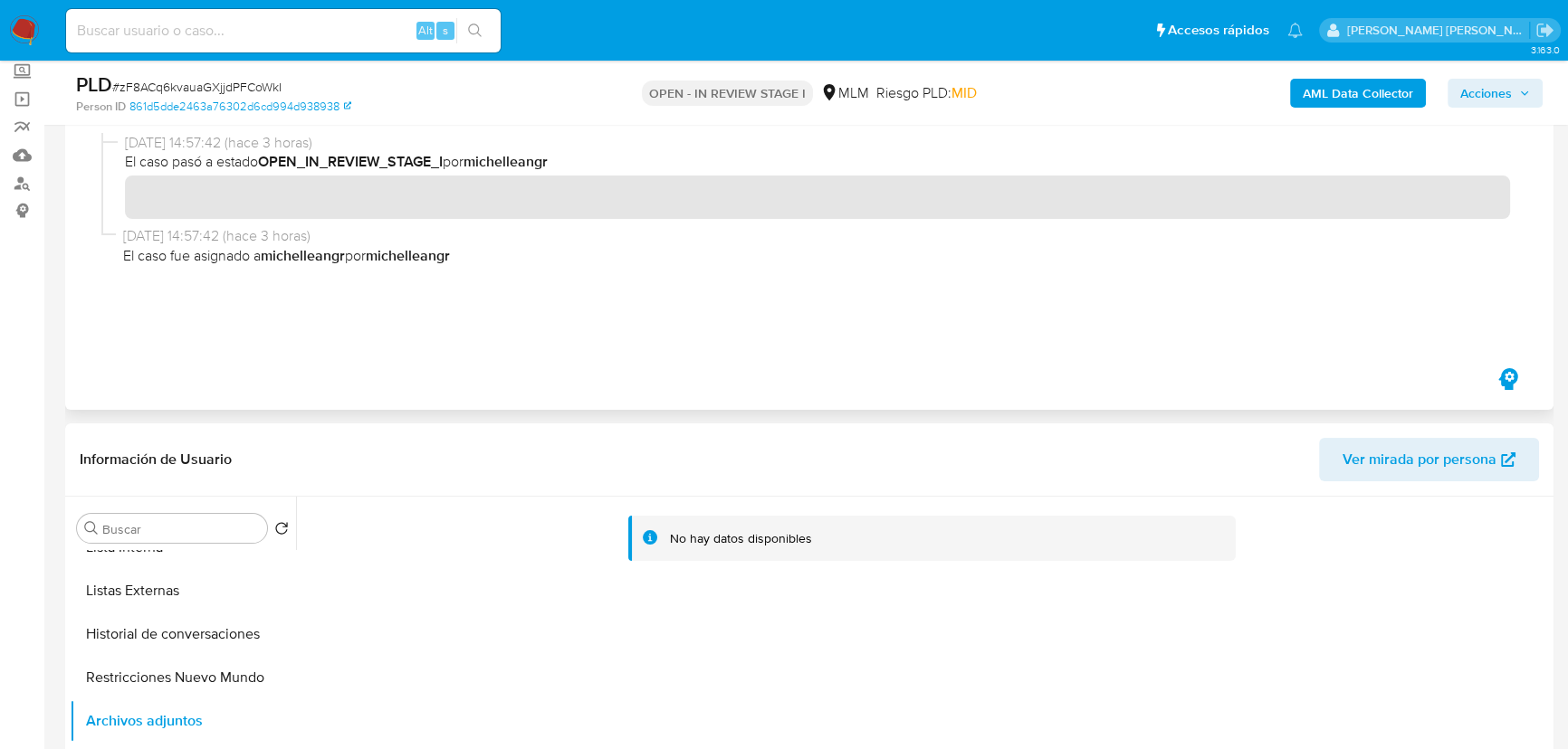
scroll to position [0, 0]
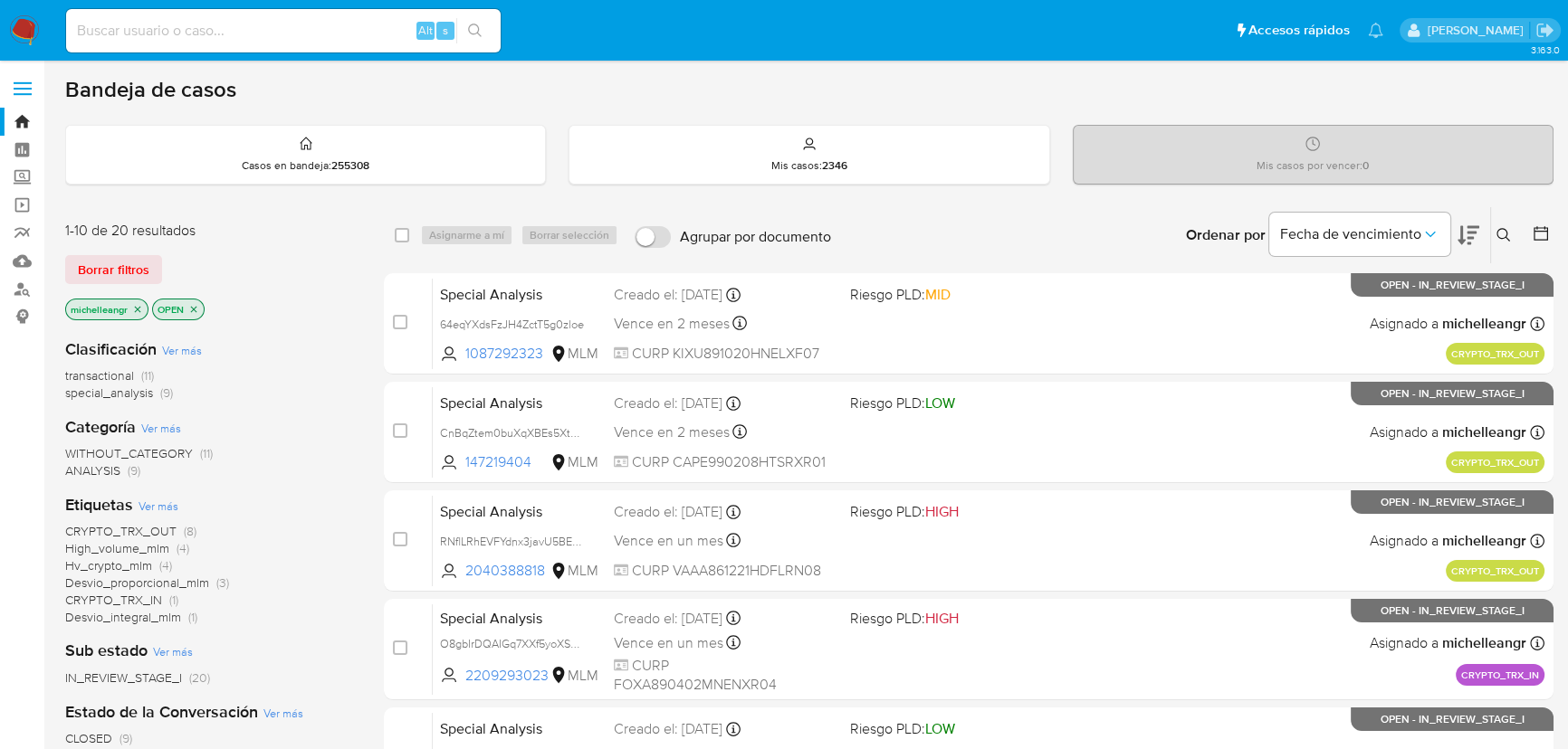
drag, startPoint x: 164, startPoint y: 46, endPoint x: 181, endPoint y: 29, distance: 24.0
click at [165, 44] on div "Alt s" at bounding box center [283, 30] width 435 height 44
click at [181, 24] on input at bounding box center [283, 31] width 435 height 23
paste input "zF8ACq6kvauaGXjjdPFCoWkI"
type input "zF8ACq6kvauaGXjjdPFCoWkI"
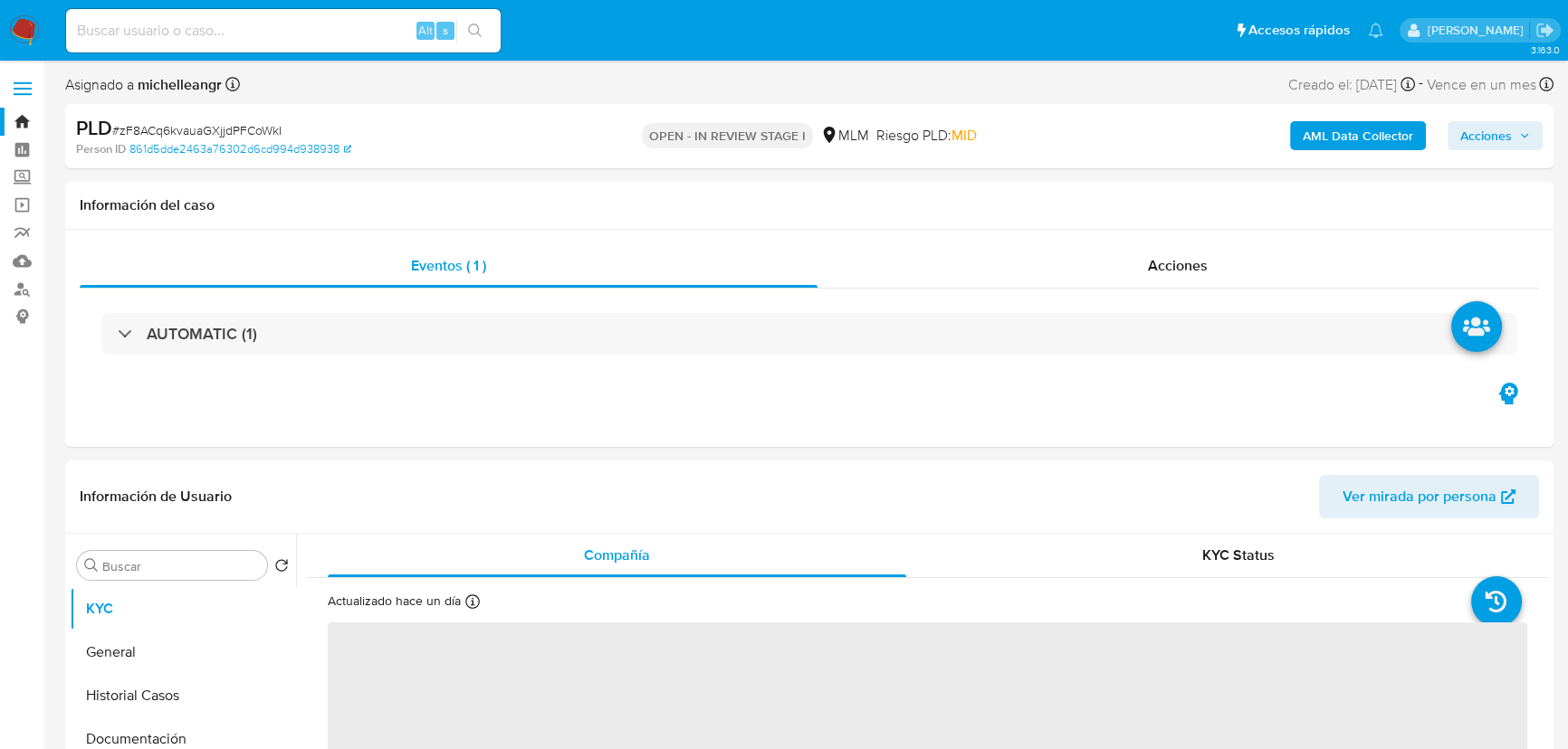
select select "10"
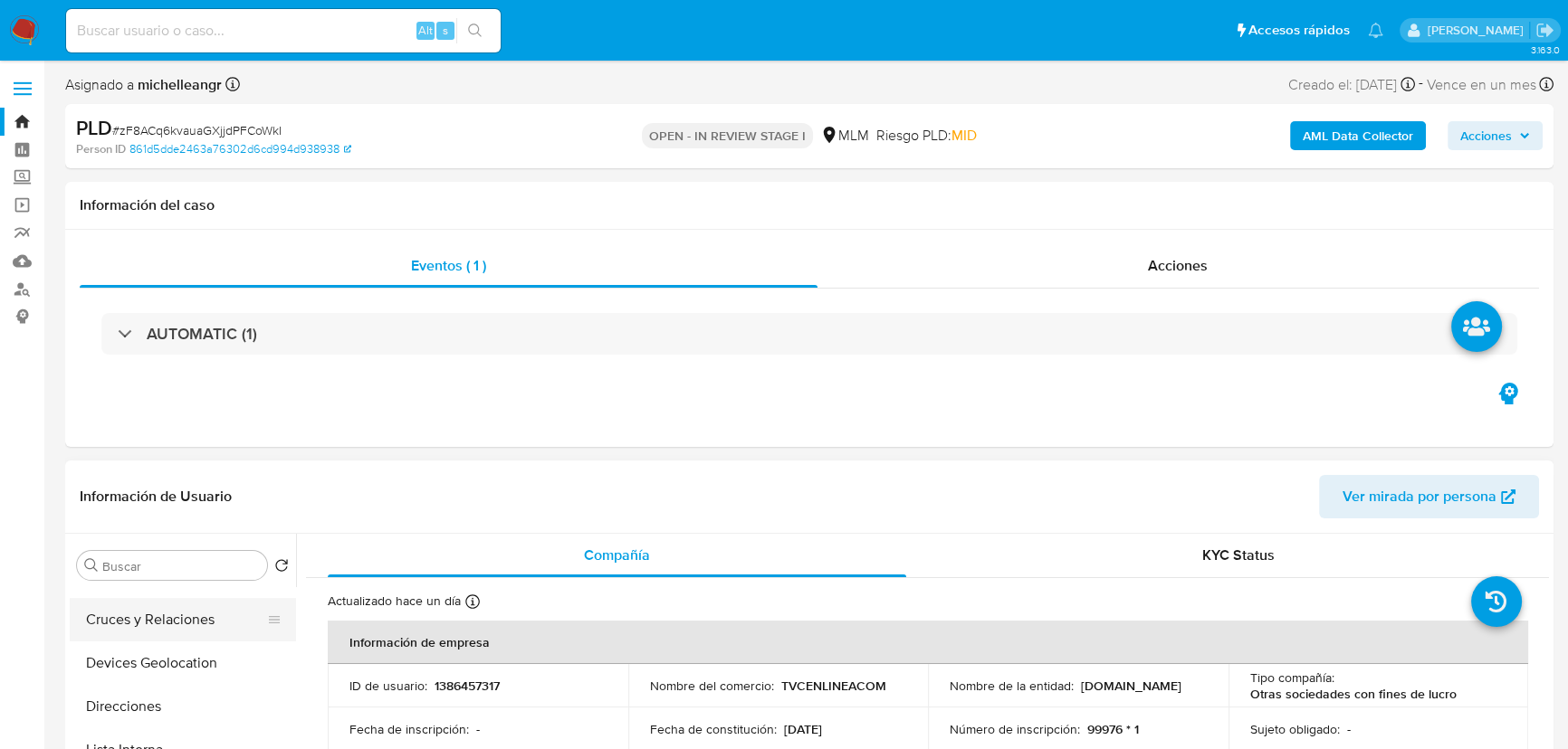
click at [170, 633] on button "Cruces y Relaciones" at bounding box center [176, 619] width 212 height 44
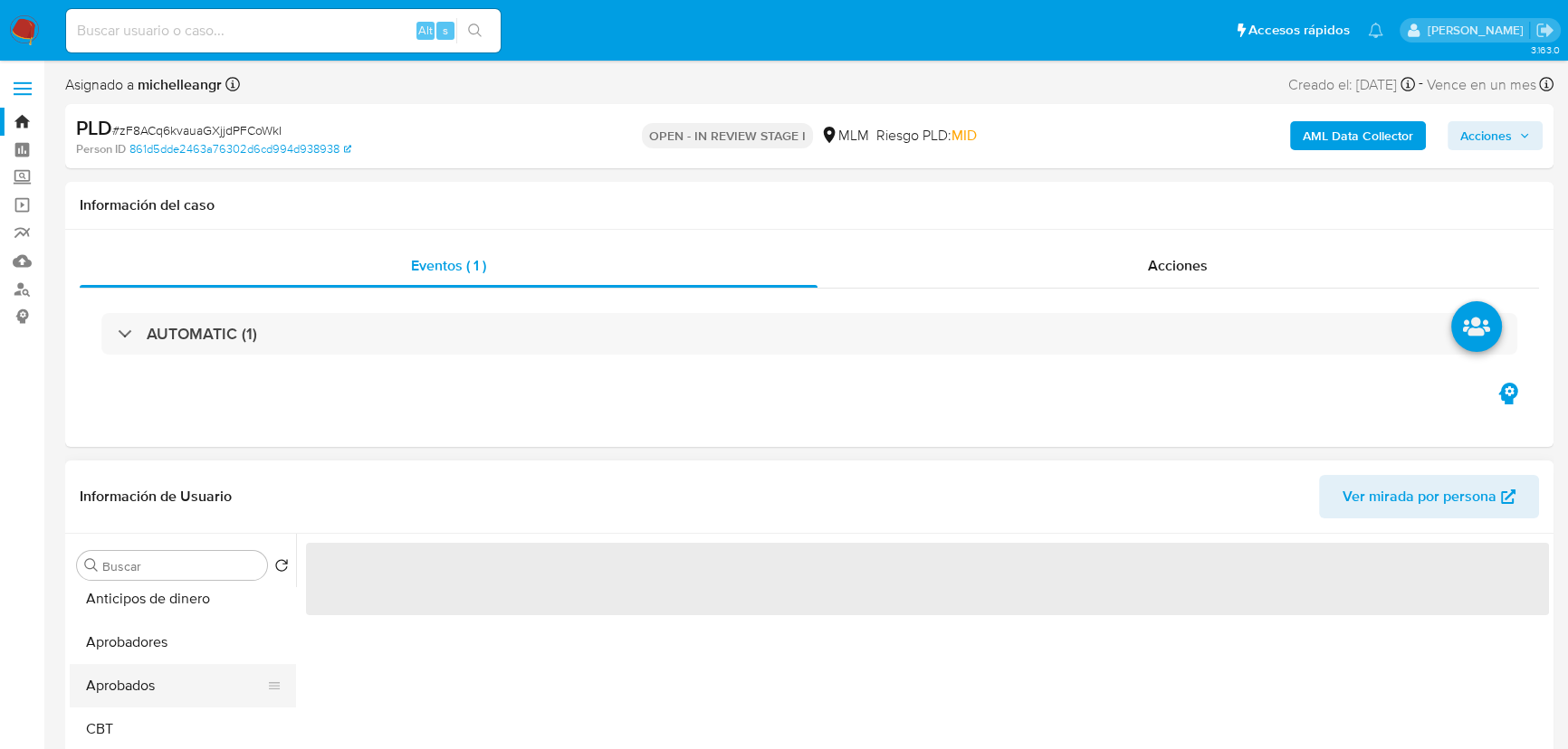
scroll to position [410, 0]
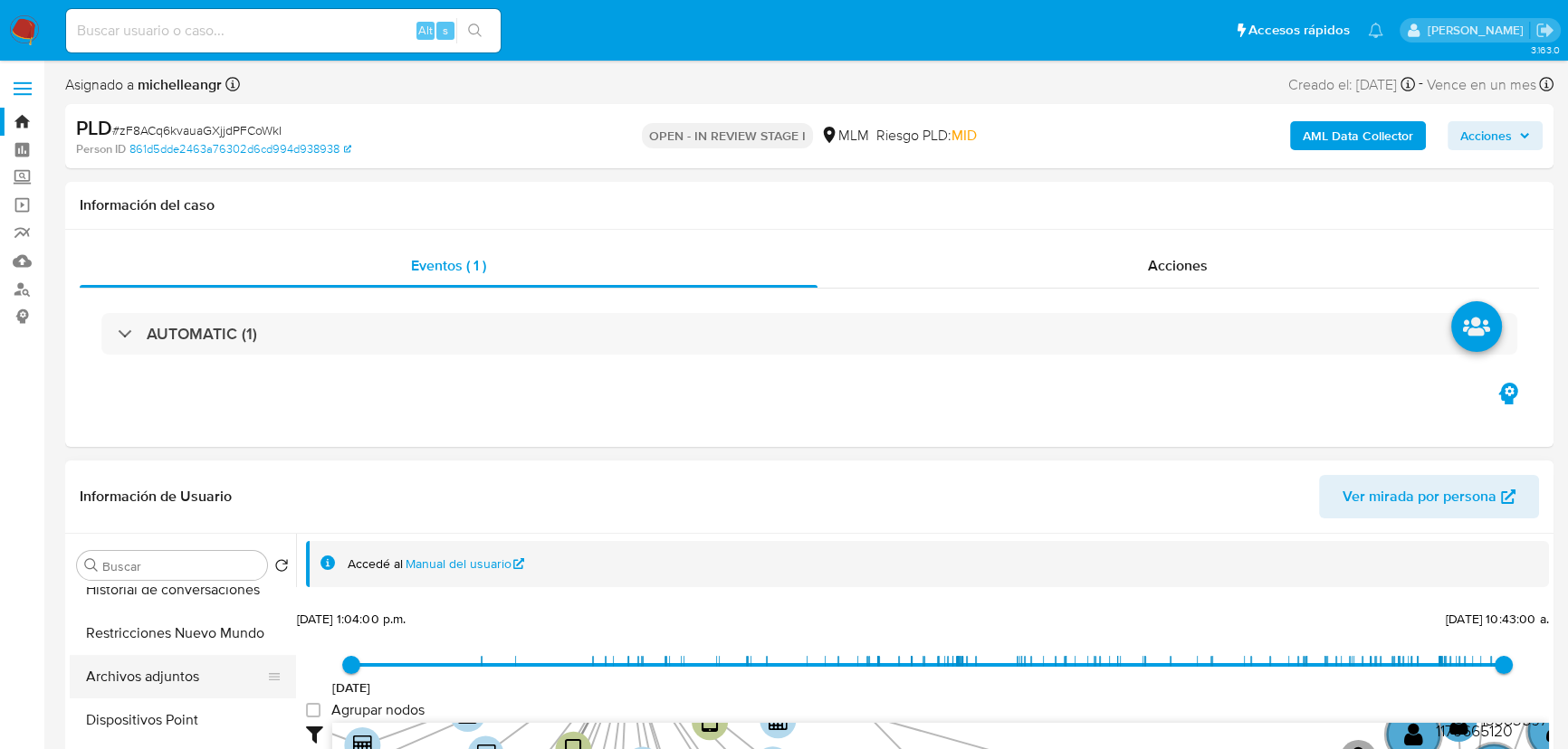
click at [187, 675] on button "Archivos adjuntos" at bounding box center [176, 676] width 212 height 44
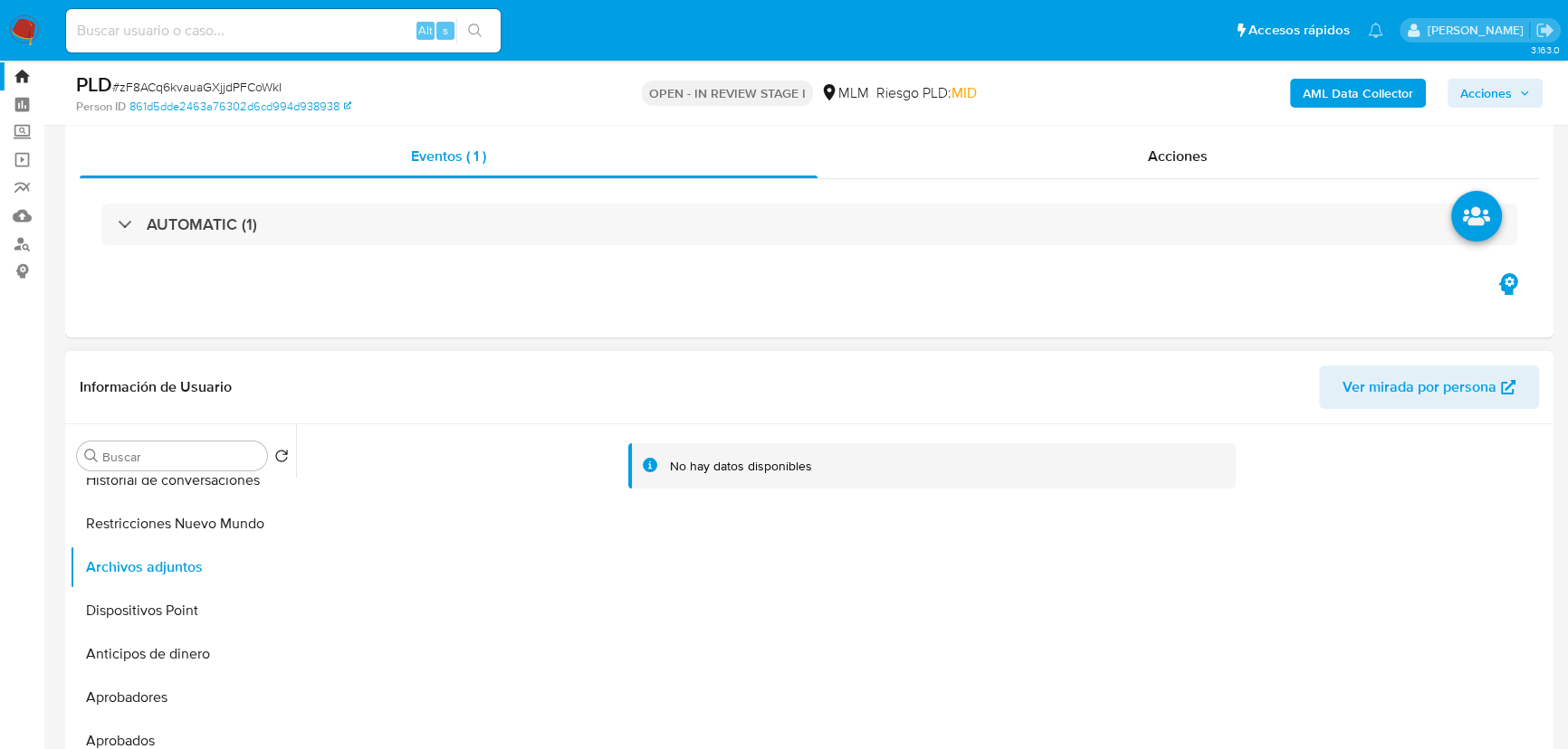
scroll to position [82, 0]
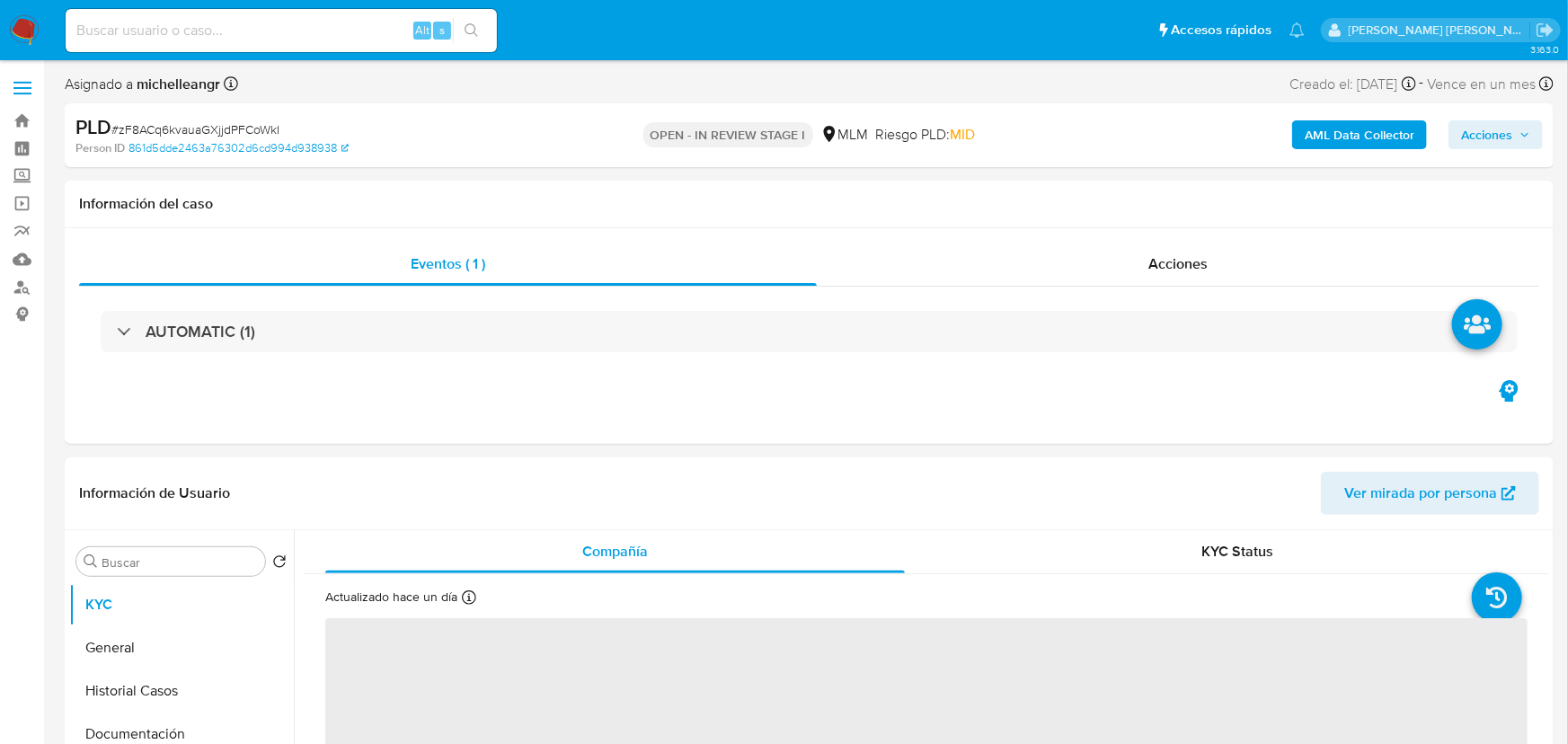
select select "10"
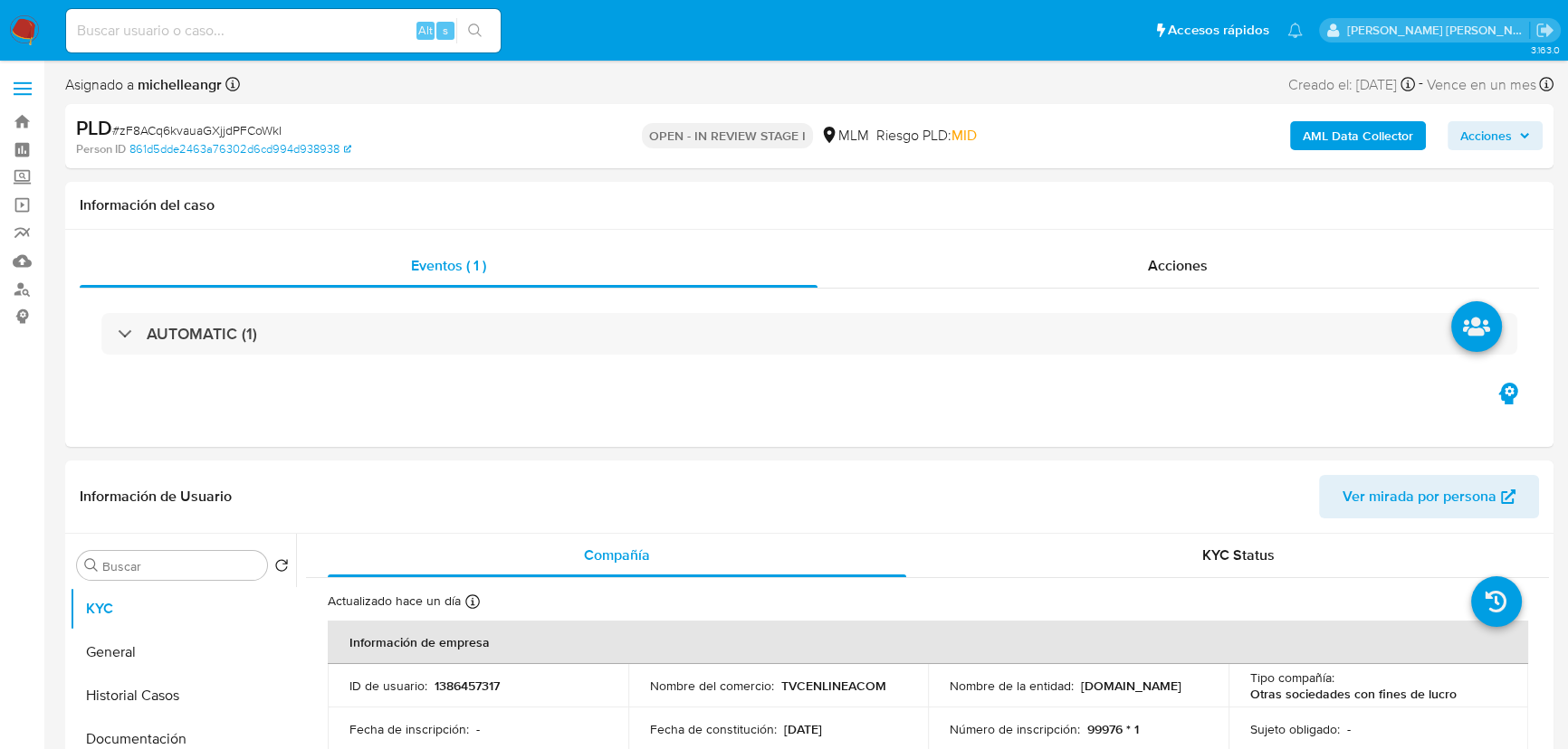
click at [995, 128] on div "OPEN - IN REVIEW STAGE I MLM Riesgo PLD: MID" at bounding box center [810, 136] width 484 height 43
drag, startPoint x: 1161, startPoint y: 306, endPoint x: 1187, endPoint y: 271, distance: 43.6
click at [1160, 299] on div "AUTOMATIC (1)" at bounding box center [809, 333] width 1459 height 90
click at [1188, 271] on span "Acciones" at bounding box center [1177, 265] width 59 height 20
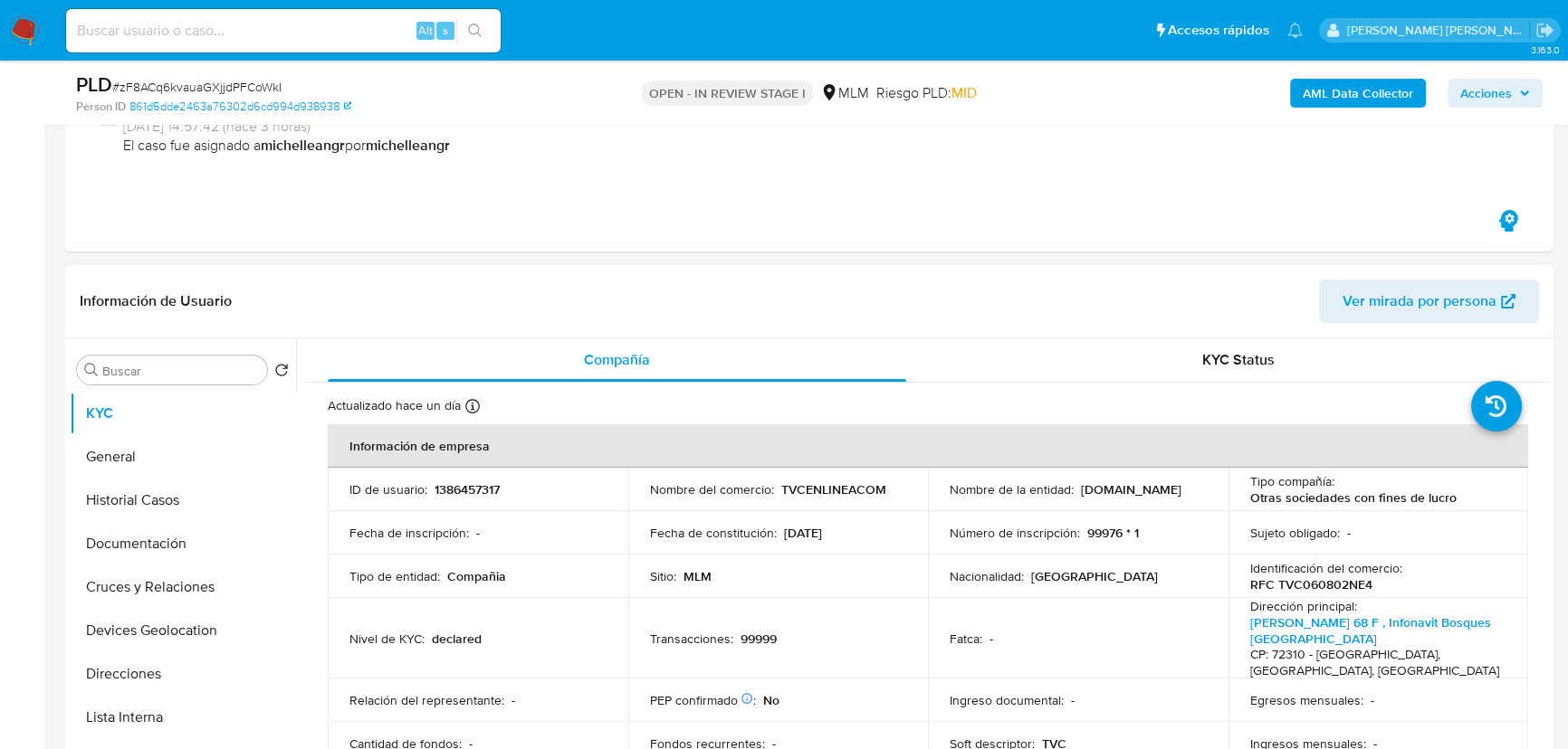
scroll to position [328, 0]
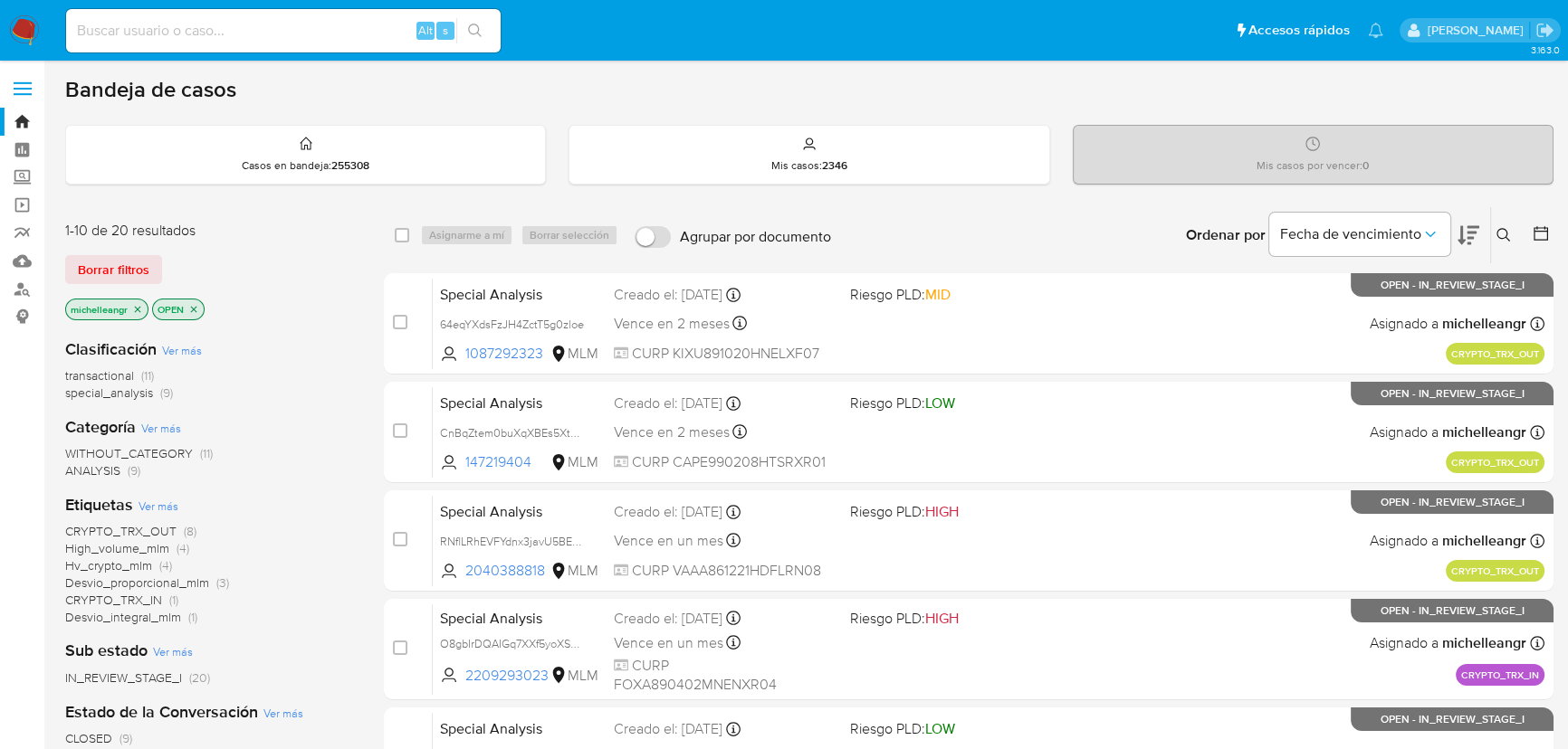
click at [264, 33] on input at bounding box center [283, 31] width 435 height 23
paste input "zF8ACq6kvauaGXjjdPFCoWkI"
type input "zF8ACq6kvauaGXjjdPFCoWkI"
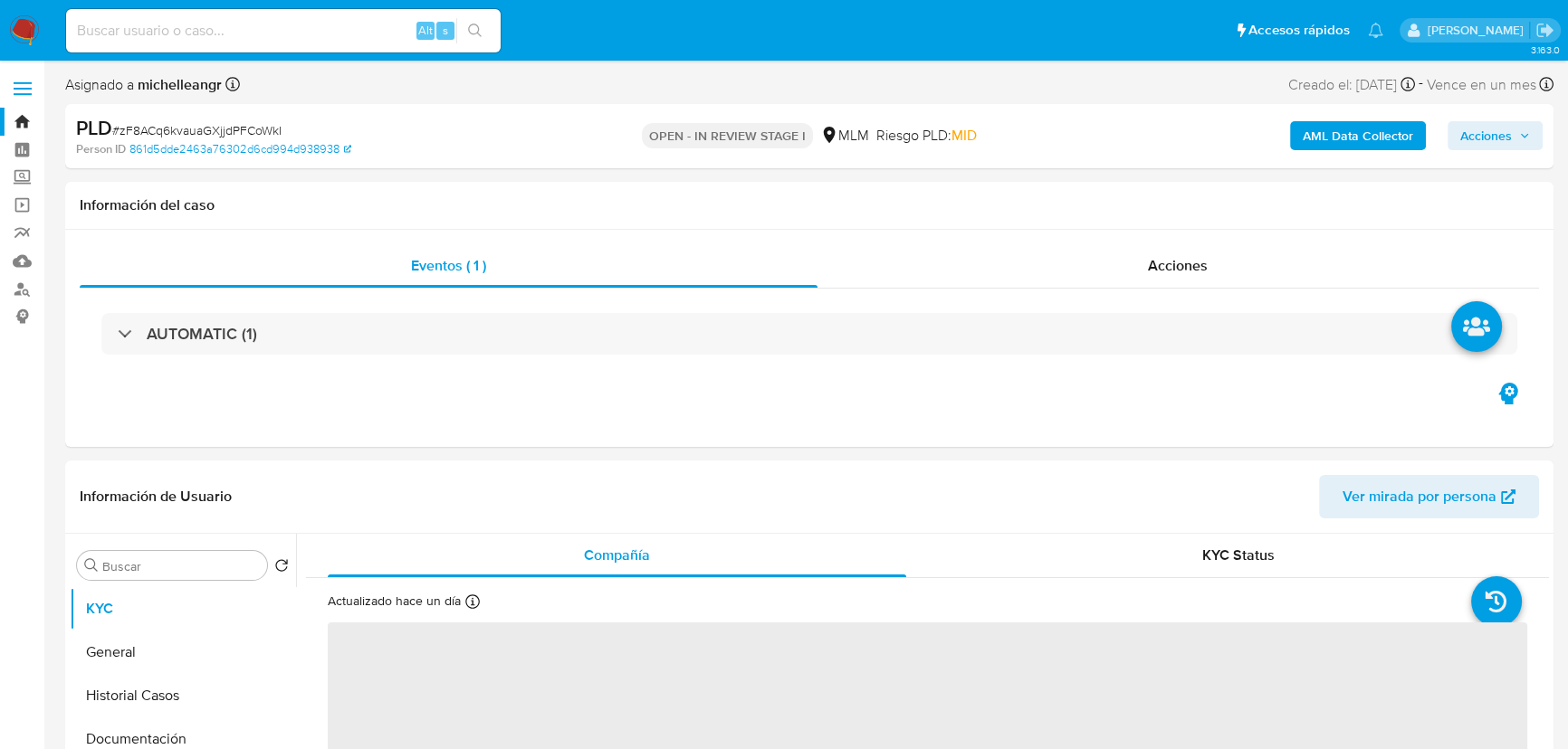
select select "10"
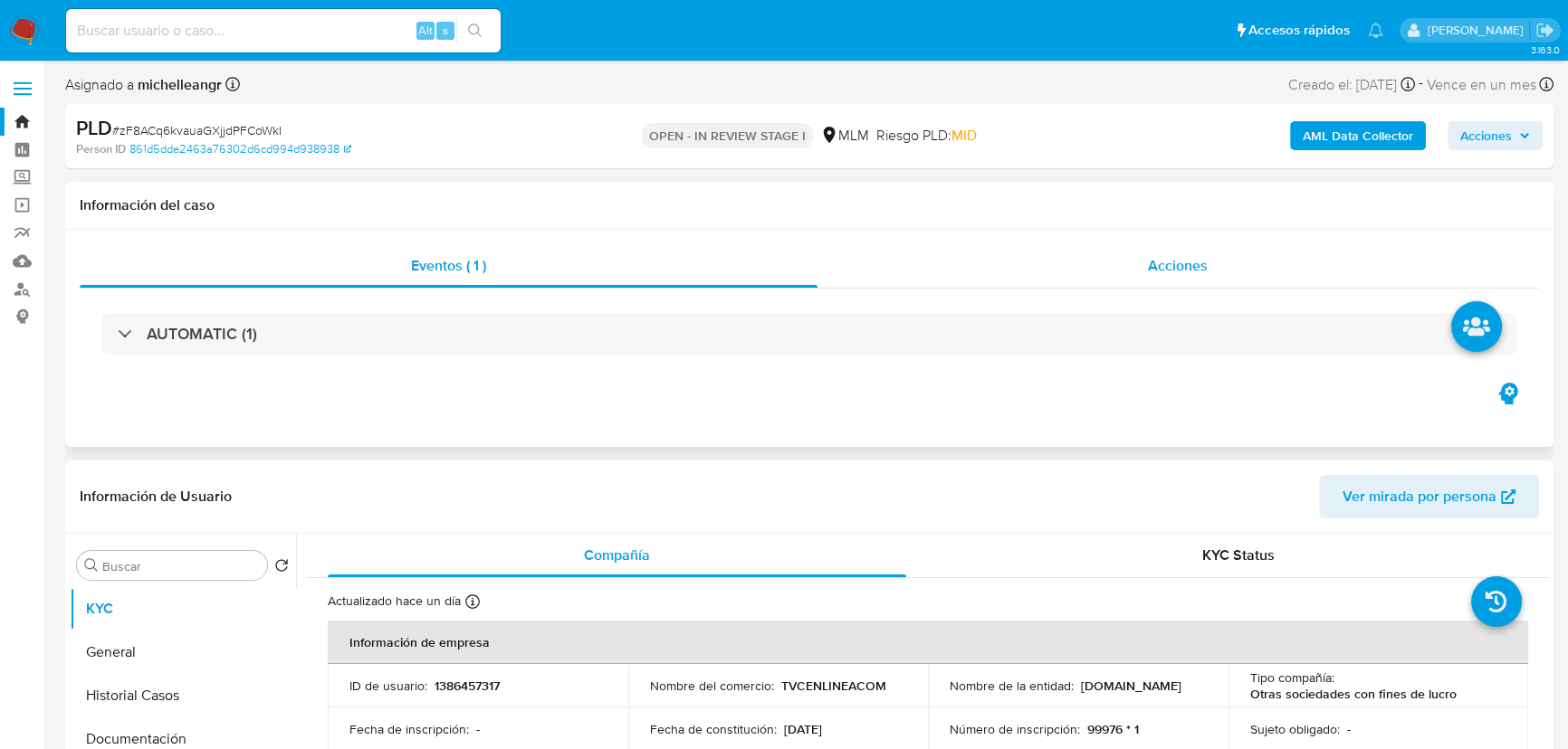
click at [1215, 271] on div "Acciones" at bounding box center [1178, 265] width 722 height 44
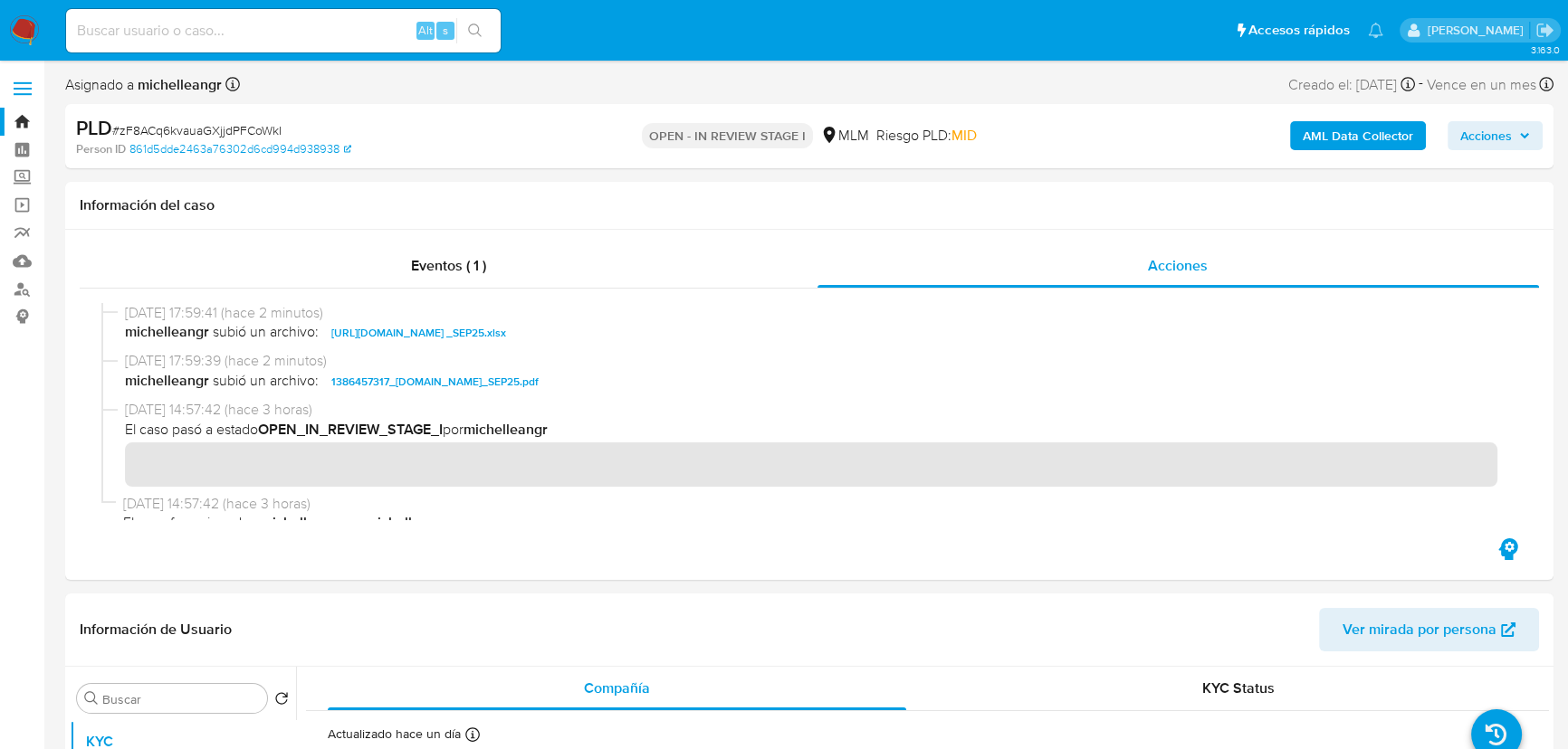
click at [1468, 145] on span "Acciones" at bounding box center [1485, 136] width 52 height 29
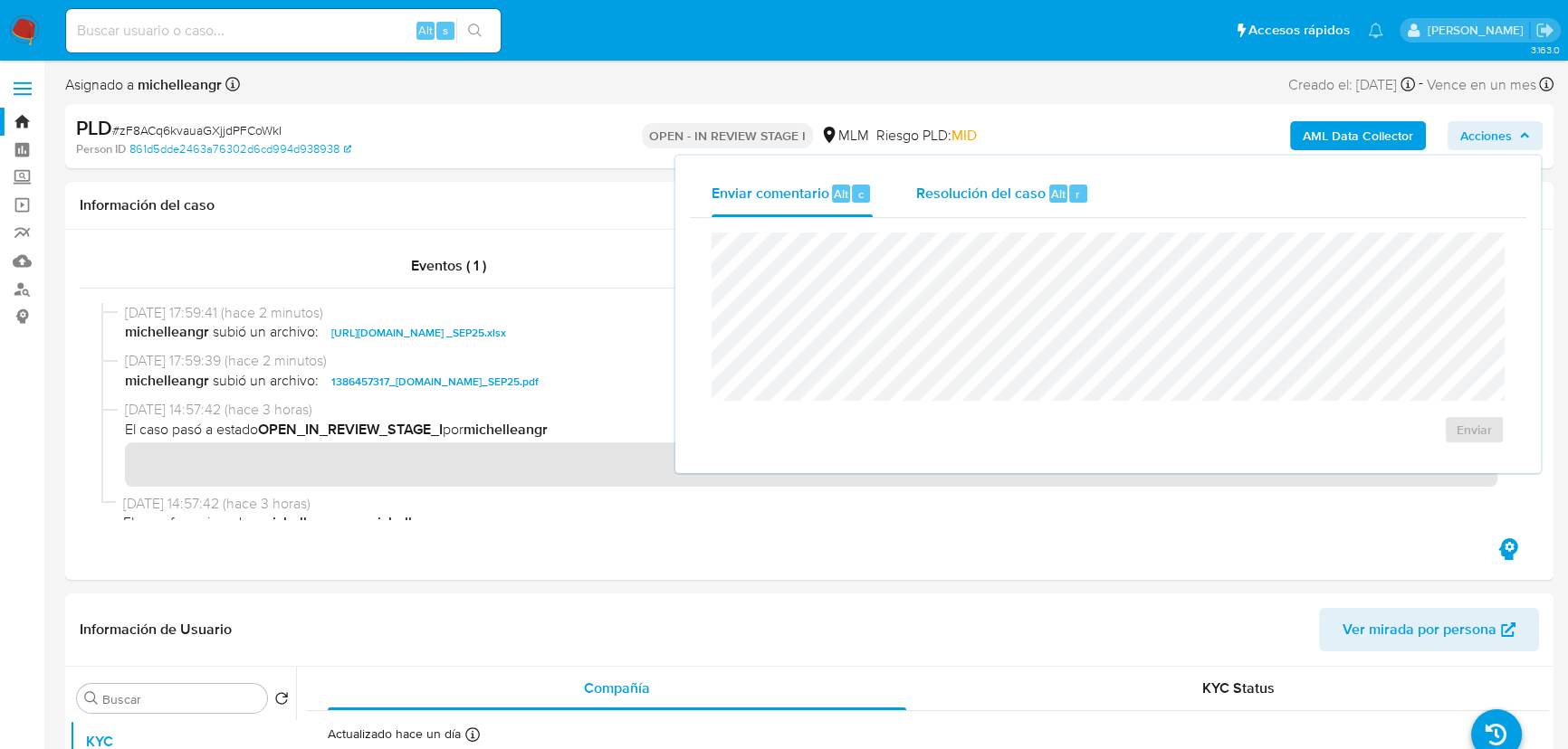
drag, startPoint x: 967, startPoint y: 187, endPoint x: 957, endPoint y: 214, distance: 28.8
click at [968, 187] on span "Resolución del caso" at bounding box center [980, 192] width 129 height 20
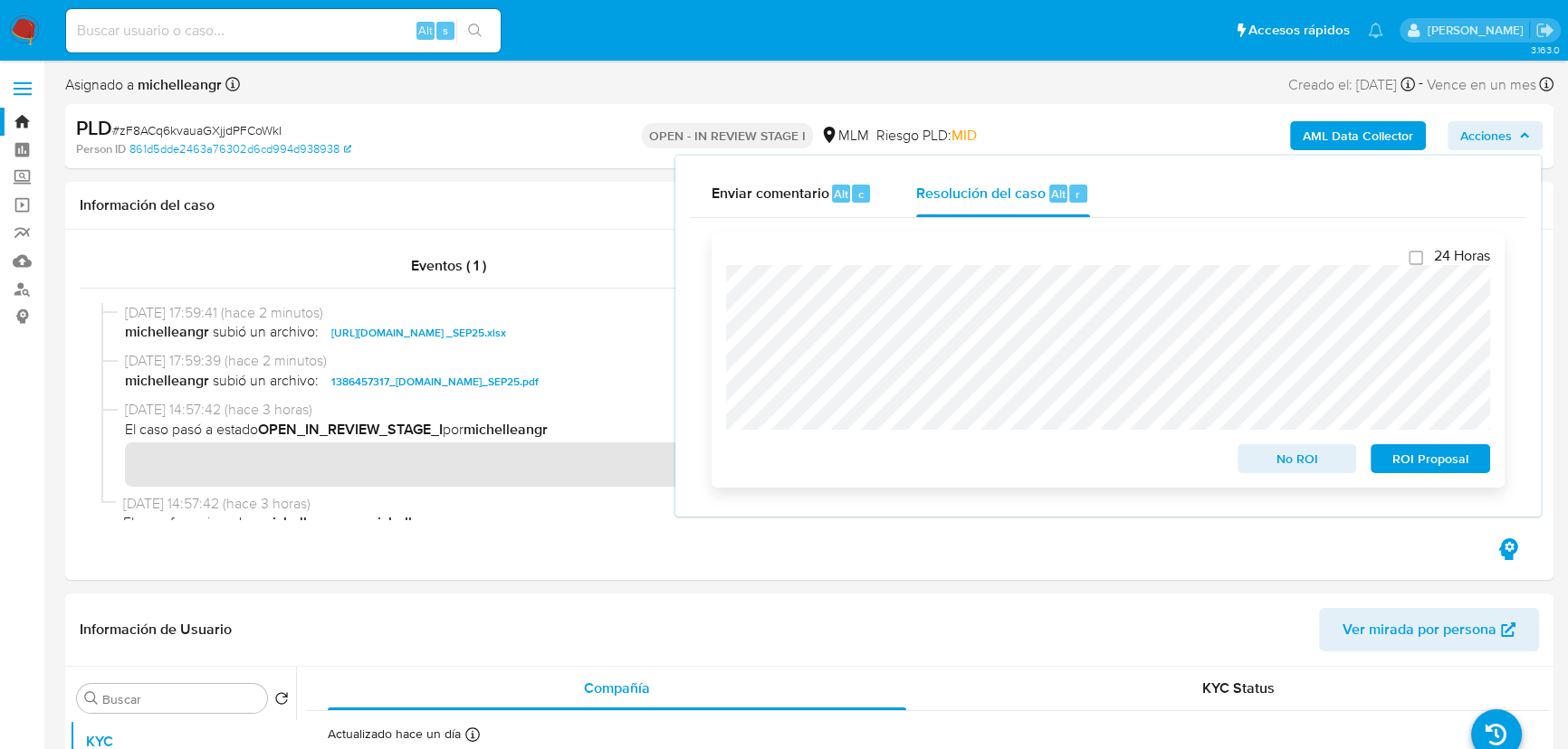
click at [1272, 452] on span "No ROI" at bounding box center [1297, 459] width 94 height 25
click at [1262, 461] on span "No ROI" at bounding box center [1297, 459] width 94 height 25
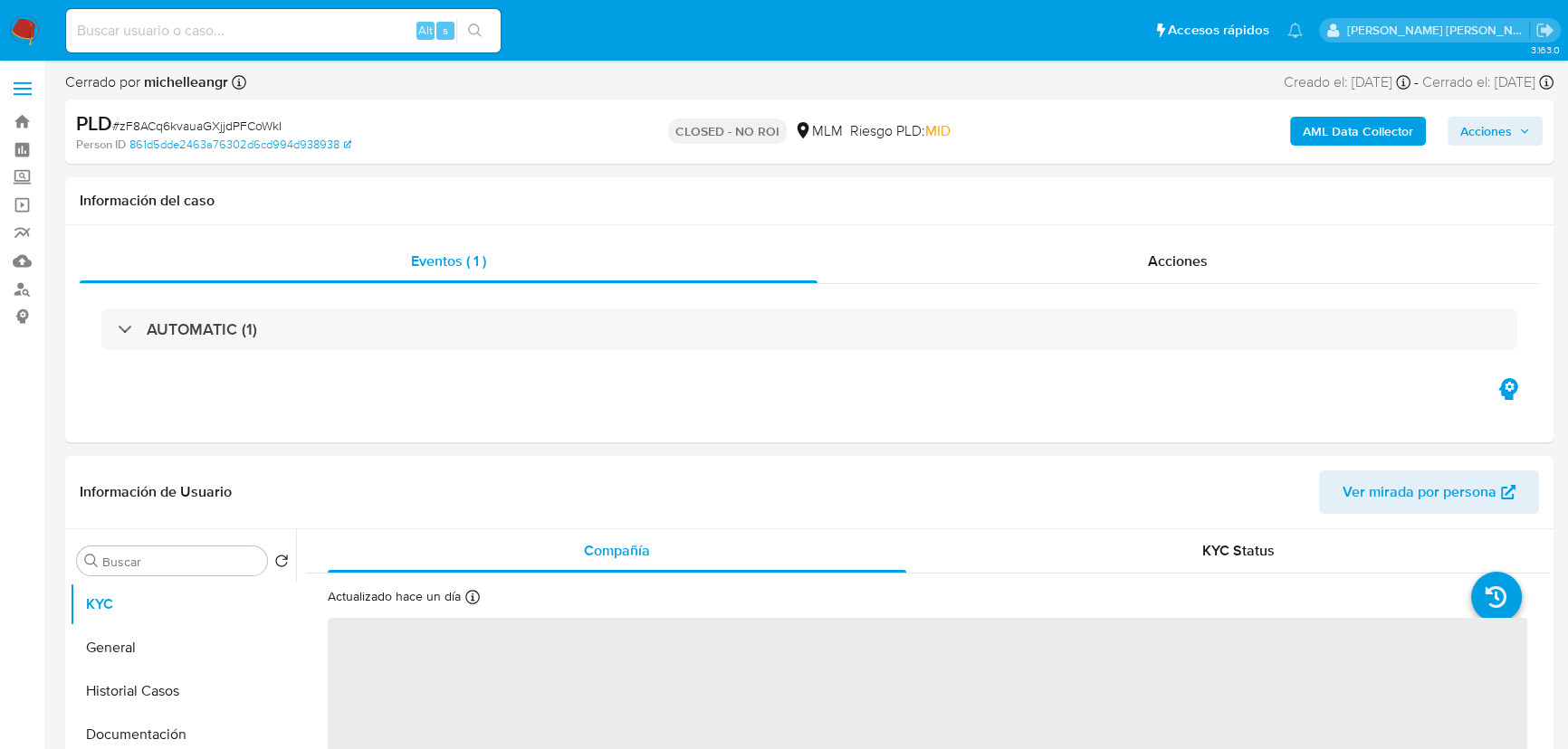
select select "10"
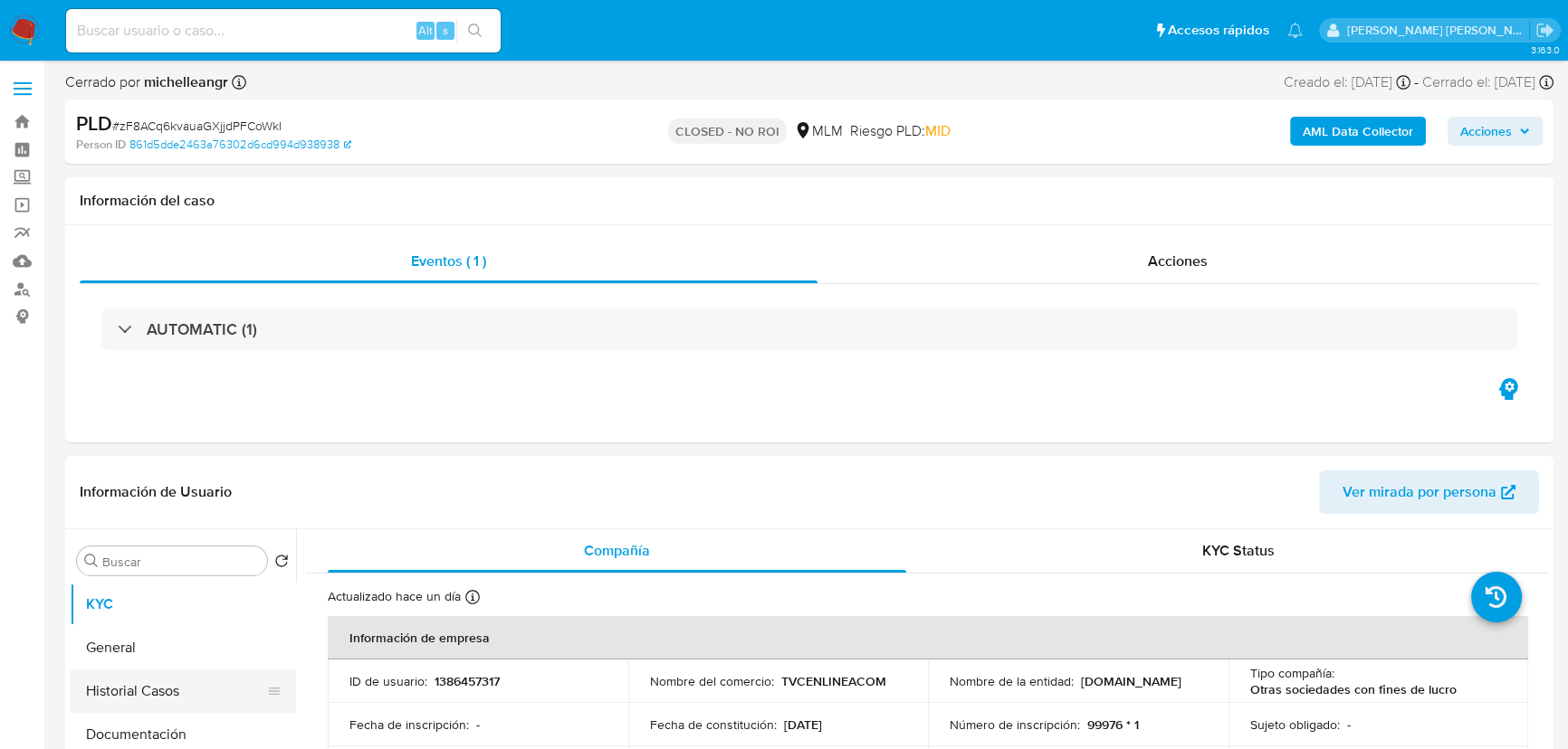
click at [185, 682] on button "Historial Casos" at bounding box center [176, 691] width 212 height 44
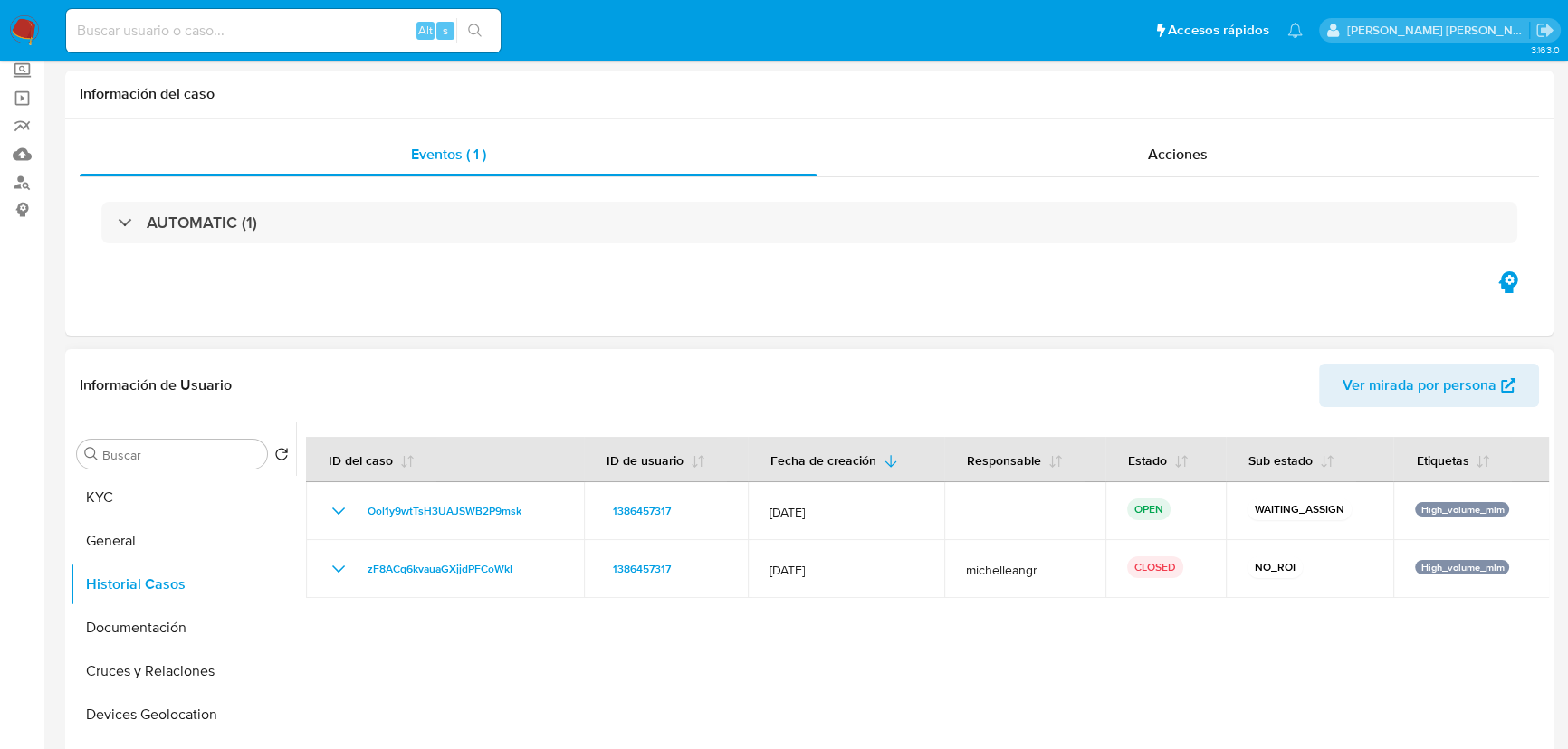
scroll to position [164, 0]
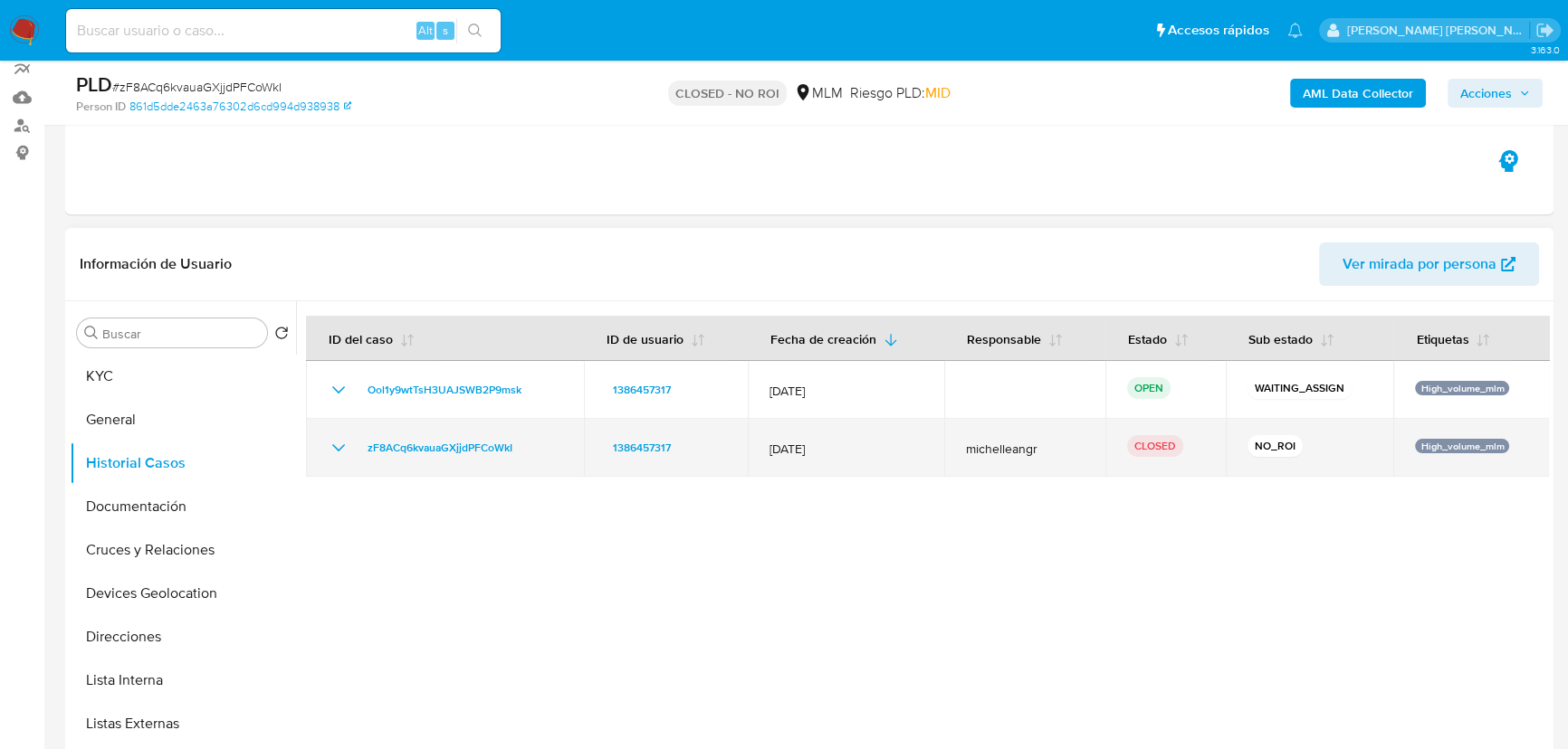
click at [344, 452] on icon "Mostrar/Ocultar" at bounding box center [338, 448] width 21 height 21
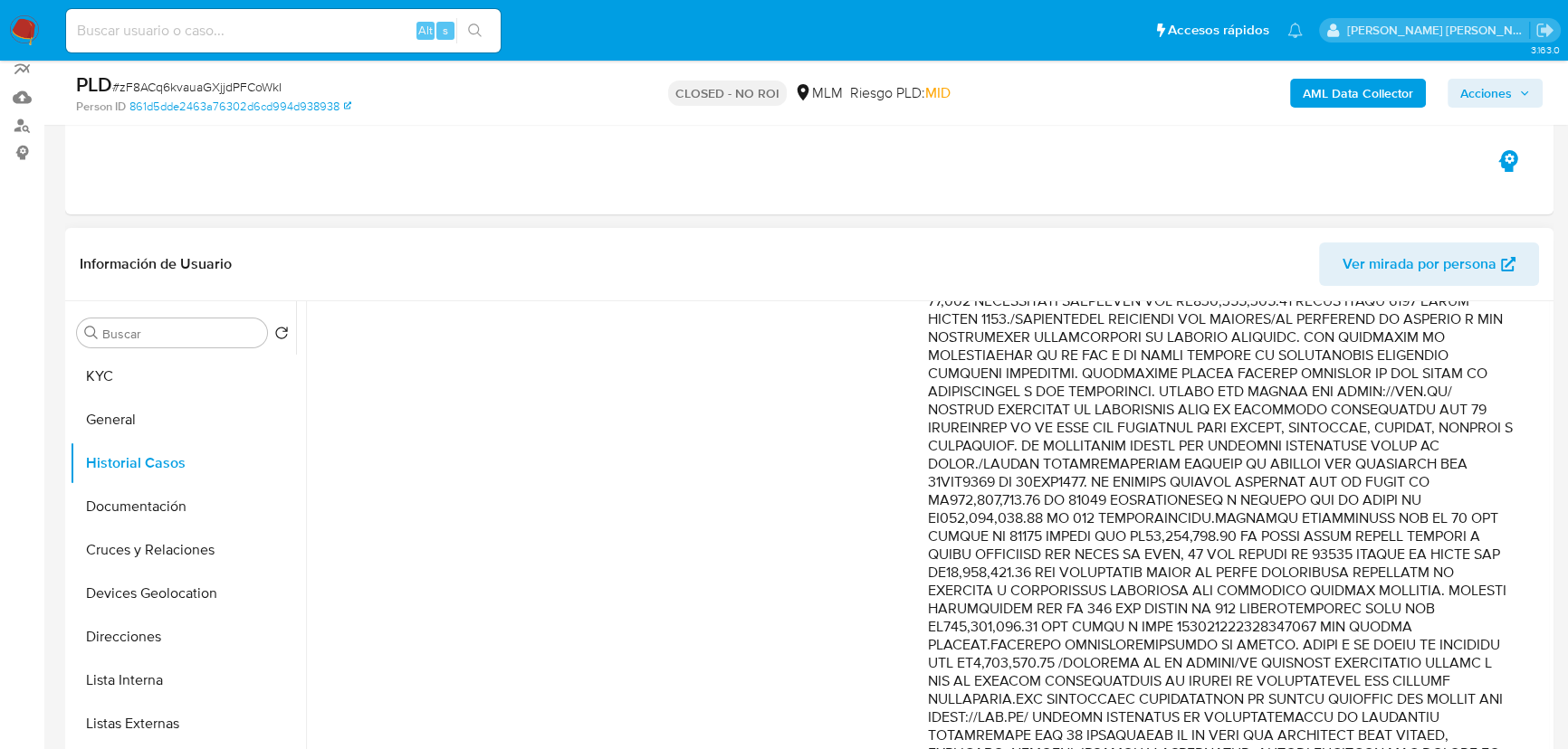
scroll to position [601, 0]
